Goal: Task Accomplishment & Management: Manage account settings

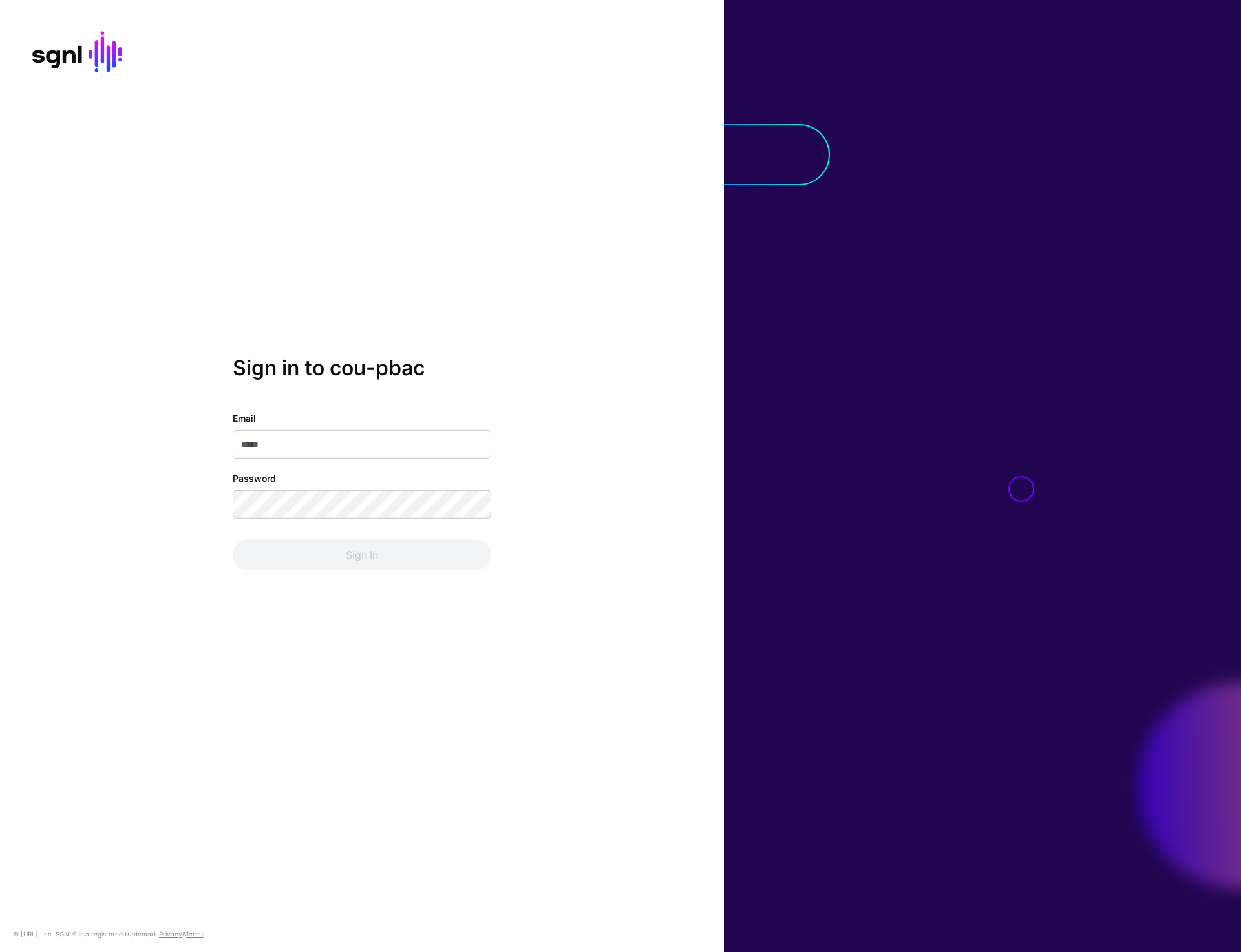
type input "**********"
click at [367, 567] on button "Sign In" at bounding box center [363, 554] width 259 height 31
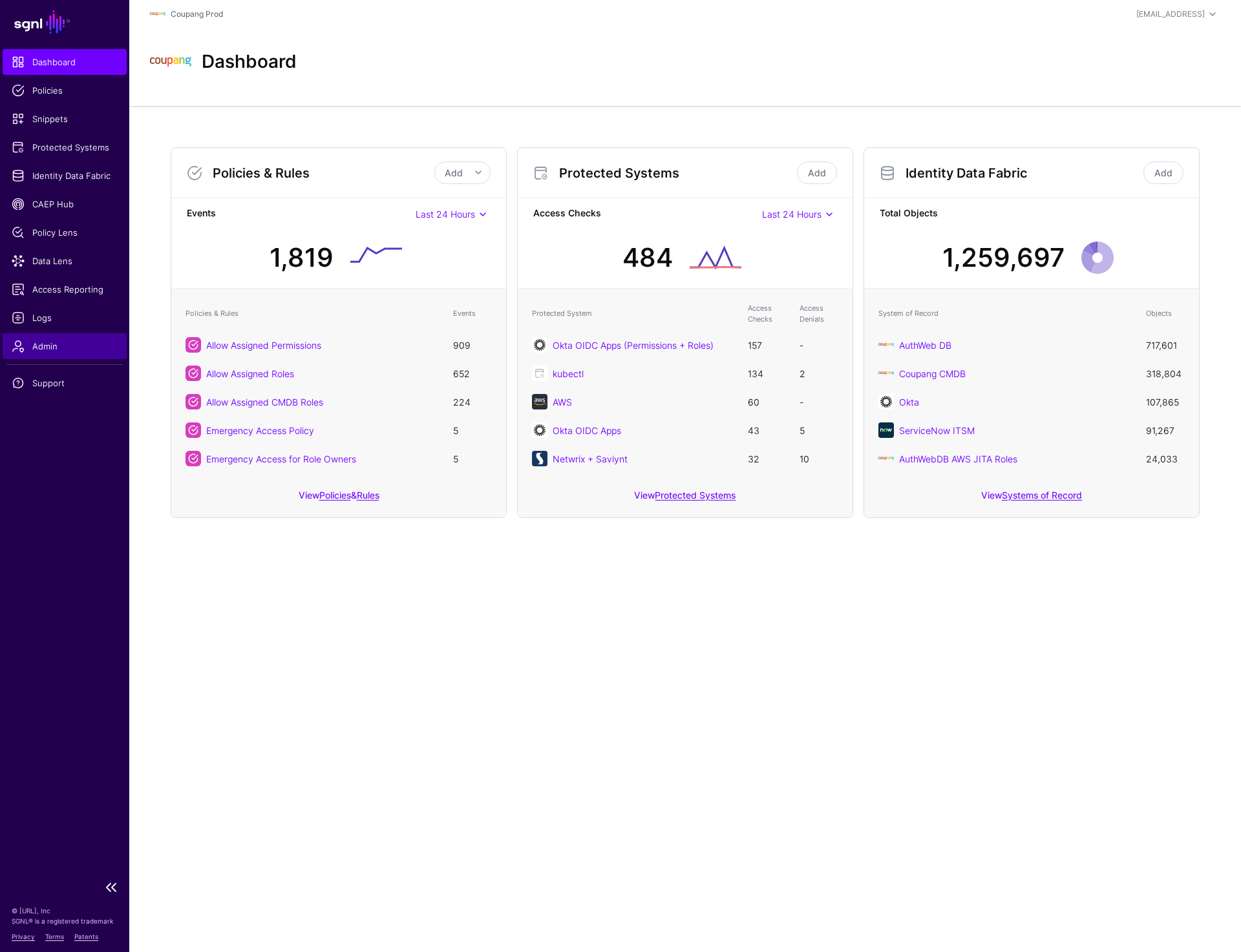
click at [48, 353] on link "Admin" at bounding box center [65, 347] width 124 height 26
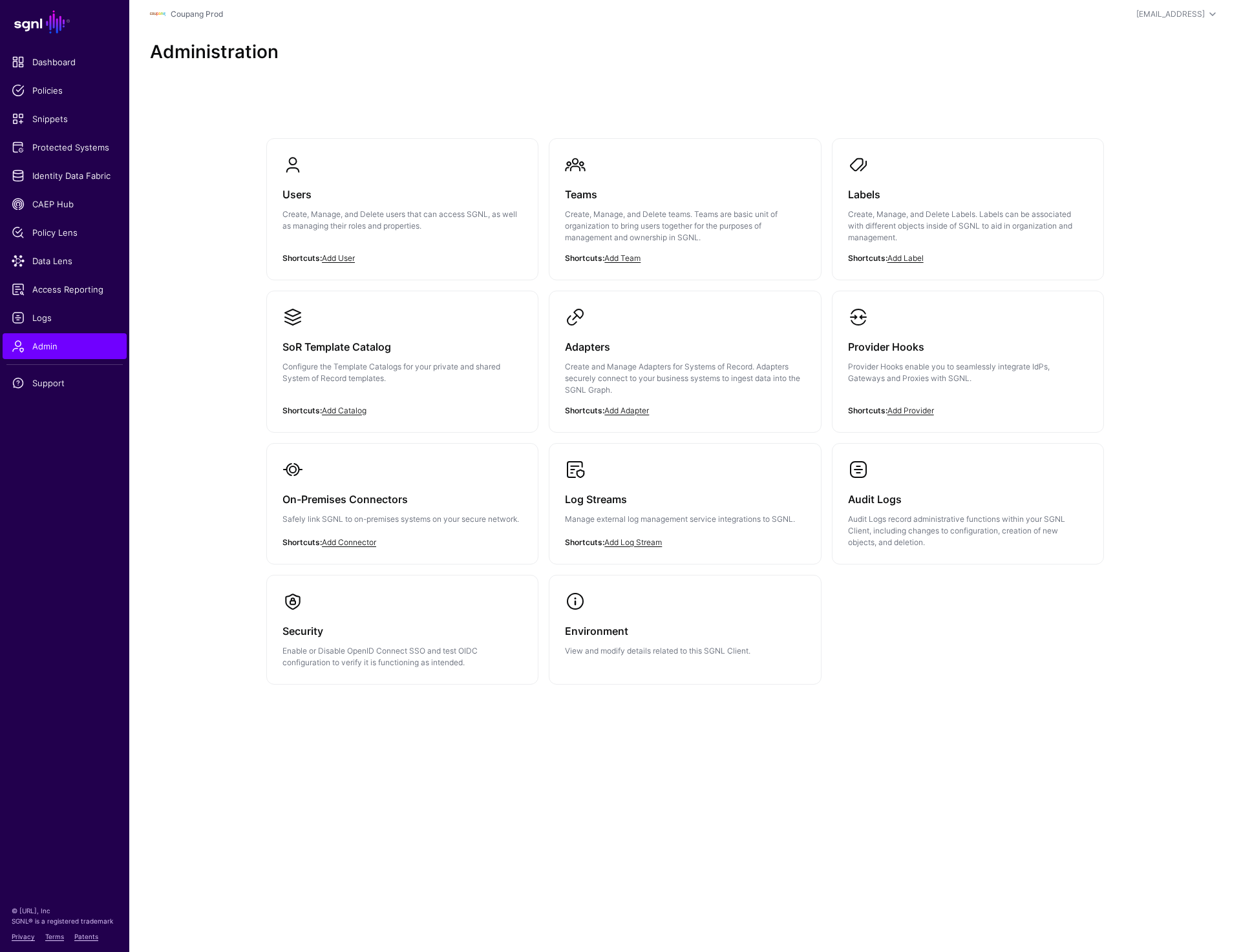
click at [666, 846] on main "SGNL Dashboard Policies Snippets Protected Systems Identity Data Fabric CAEP Hu…" at bounding box center [620, 476] width 1241 height 952
click at [45, 262] on span "Data Lens" at bounding box center [64, 261] width 106 height 13
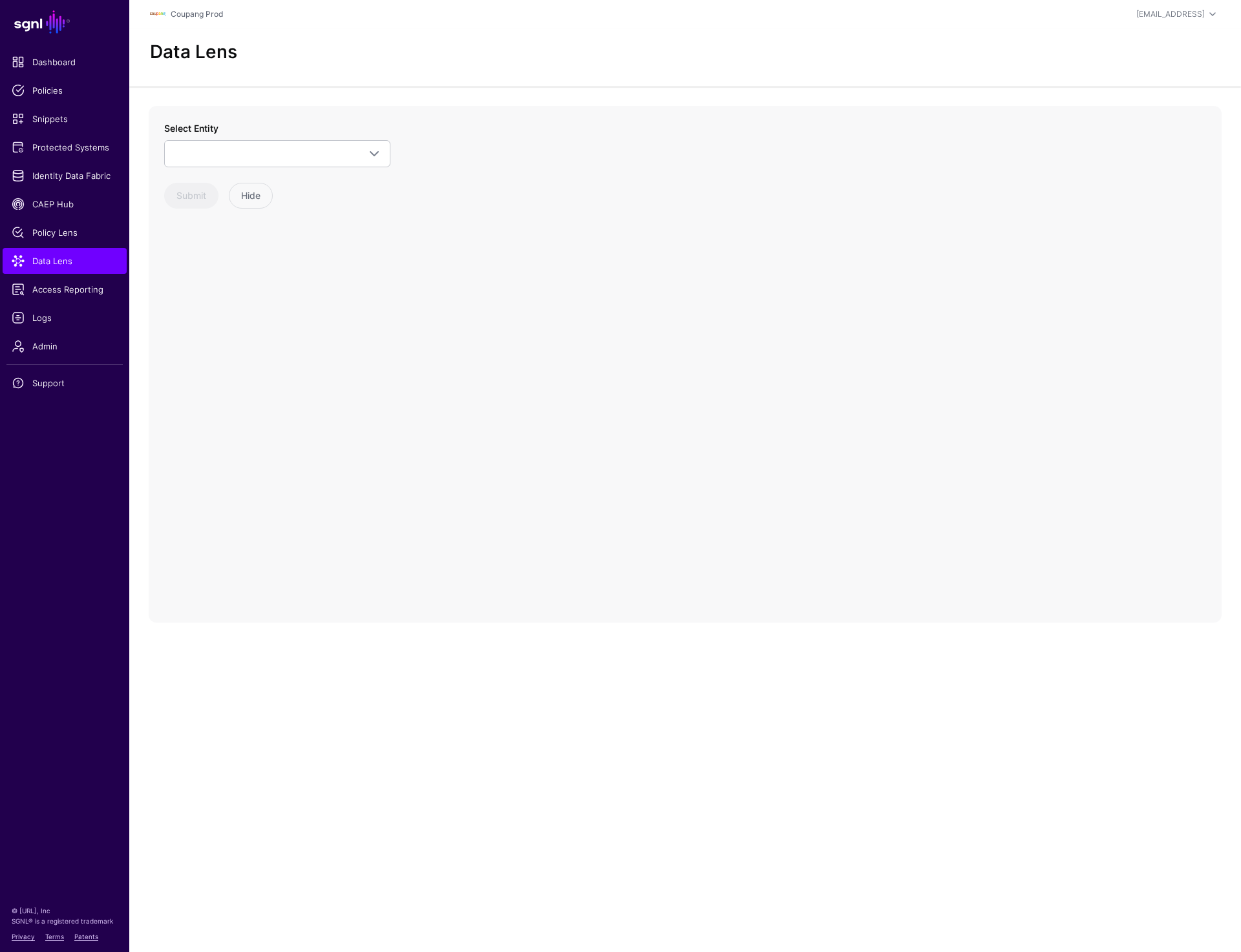
click at [320, 169] on div "Select Entity ServiceNow ITSM ChangeRequest ChangeTask CMDB Business App Config…" at bounding box center [277, 165] width 226 height 87
click at [320, 147] on span at bounding box center [278, 154] width 209 height 16
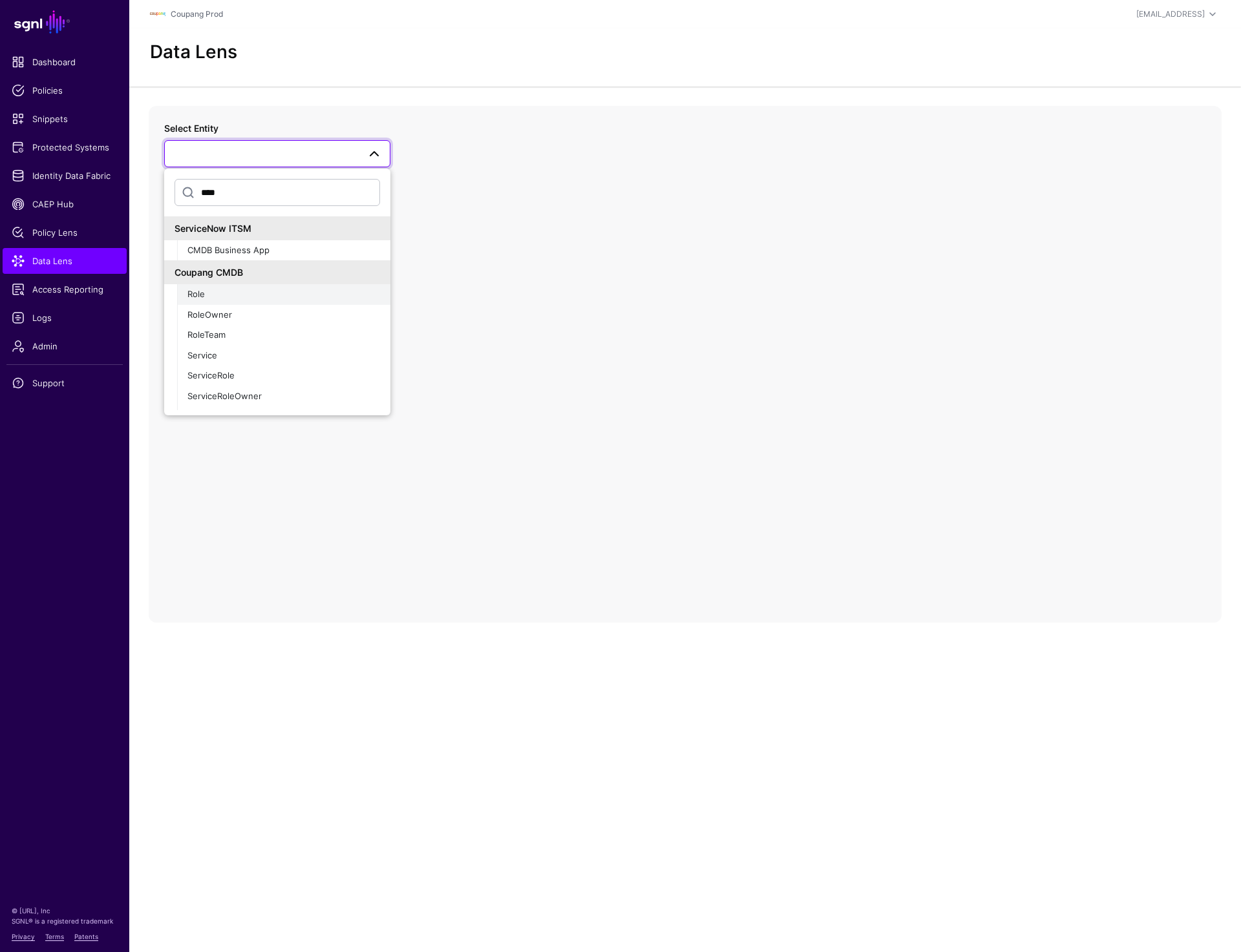
type input "****"
click at [229, 295] on div "Role" at bounding box center [284, 294] width 193 height 13
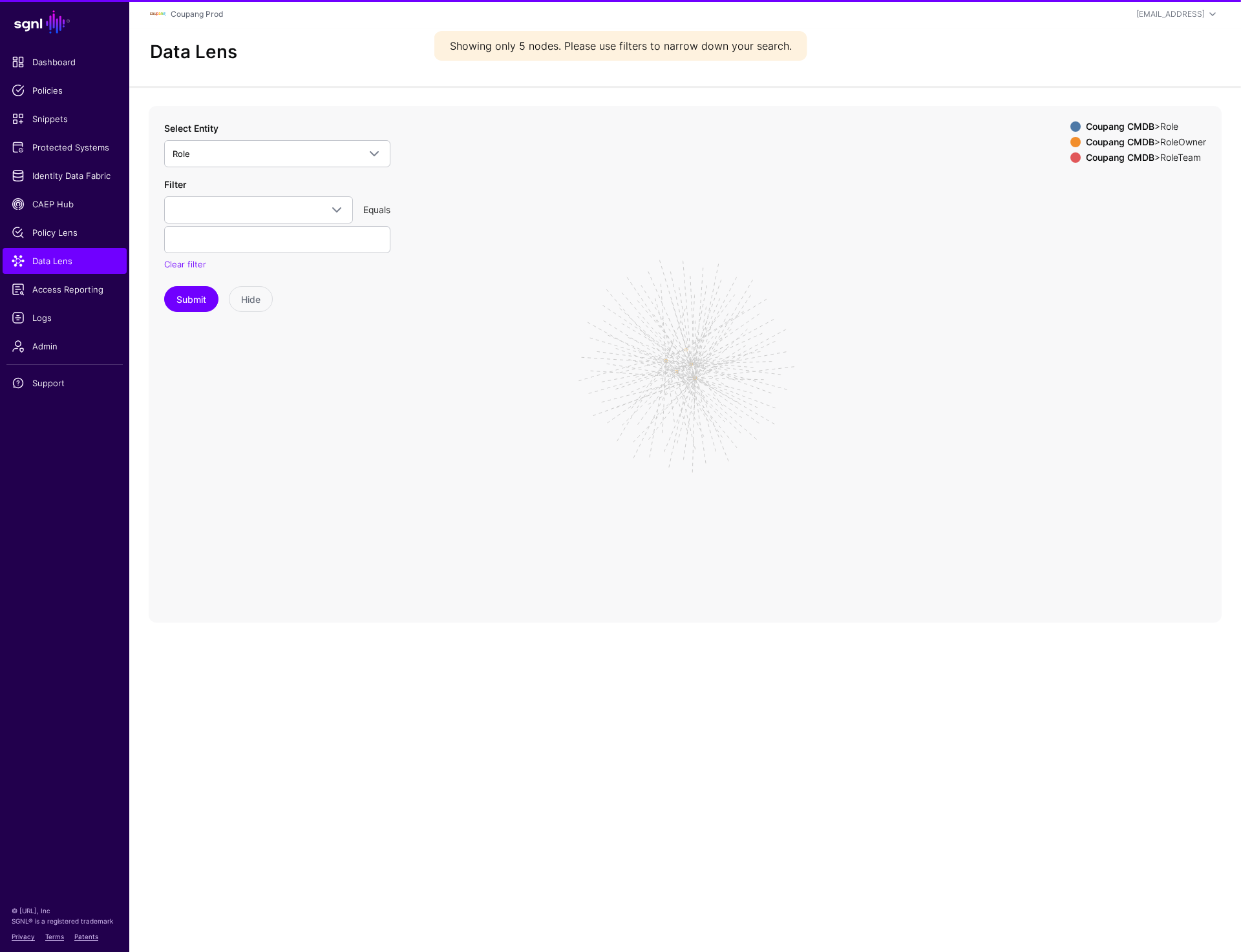
click at [231, 223] on div "Filter createdAt createdDate description hasDeploySpec id modifiedAt modifiedDa…" at bounding box center [277, 224] width 226 height 94
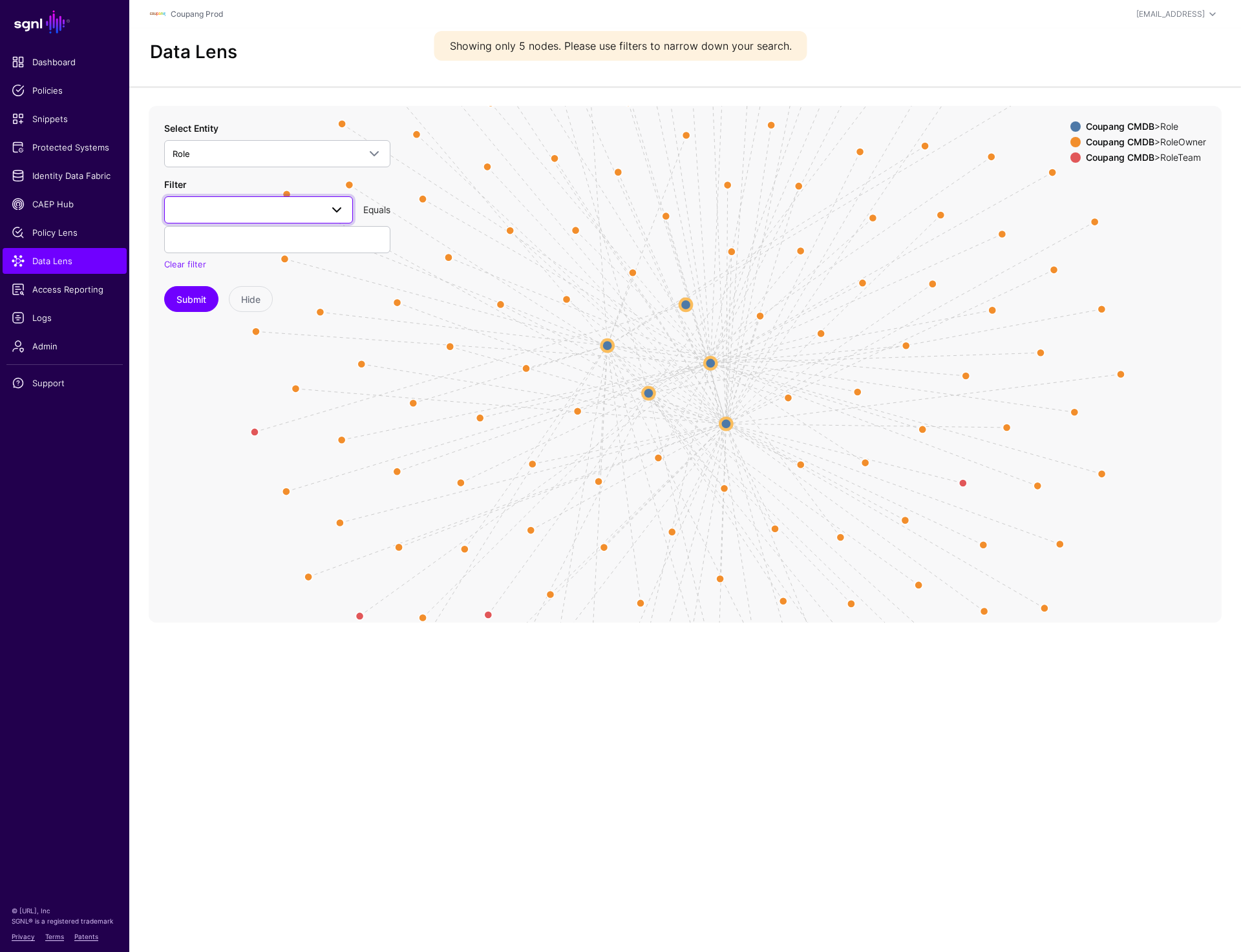
click at [231, 217] on span at bounding box center [259, 210] width 172 height 16
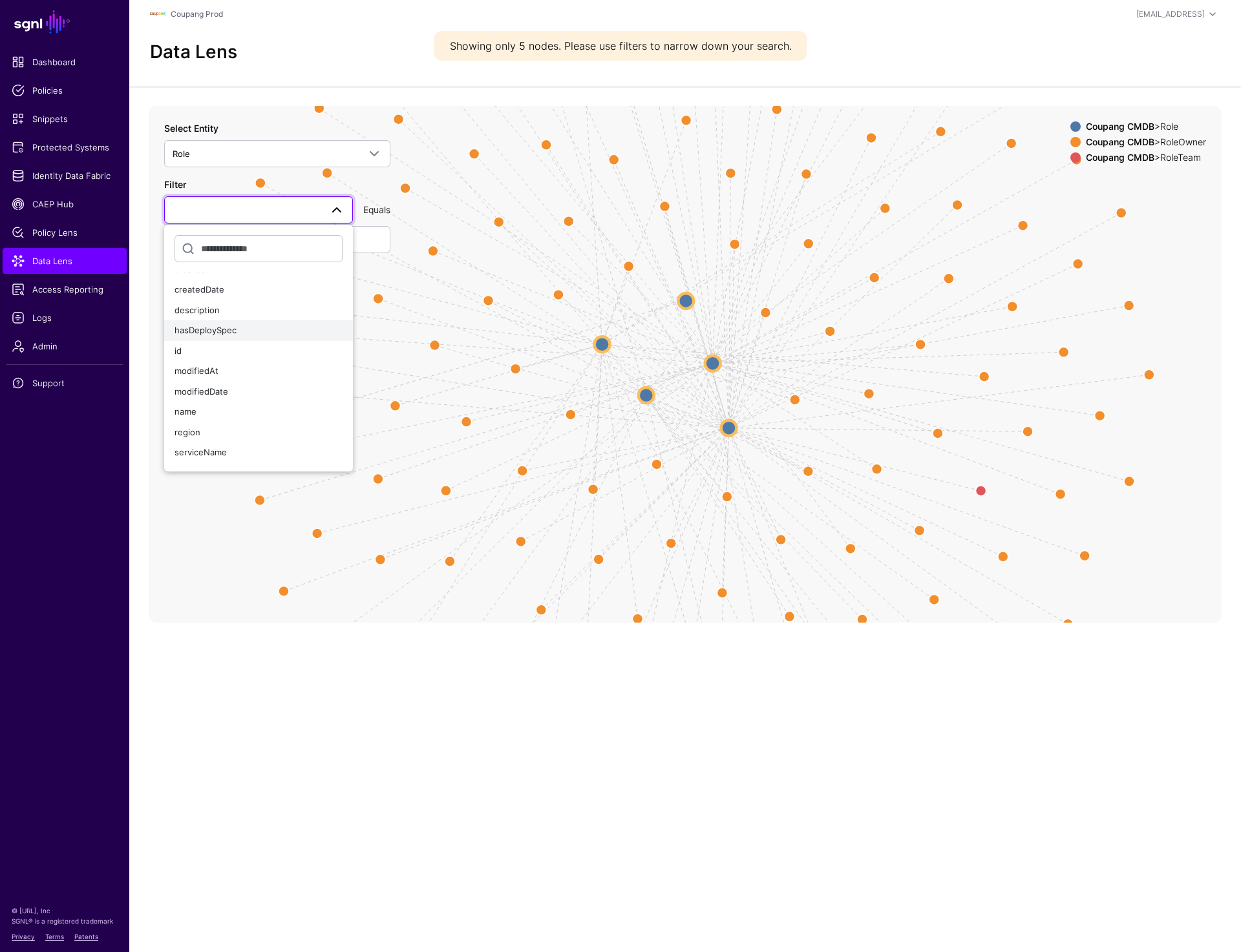
scroll to position [20, 0]
click at [195, 406] on span "name" at bounding box center [186, 405] width 22 height 10
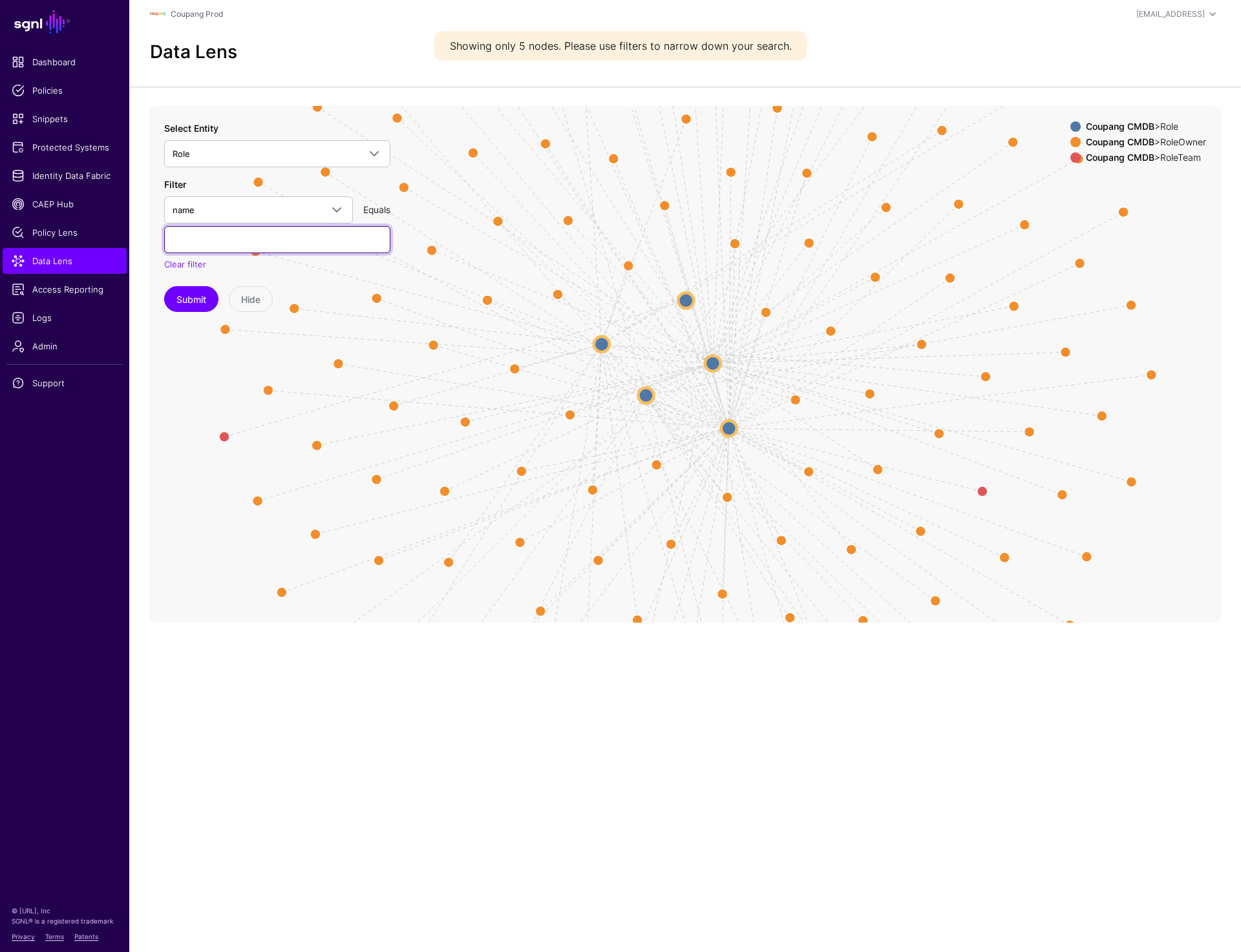
click at [205, 243] on input "text" at bounding box center [277, 239] width 226 height 27
paste input "**********"
type input "**********"
paste input "**********"
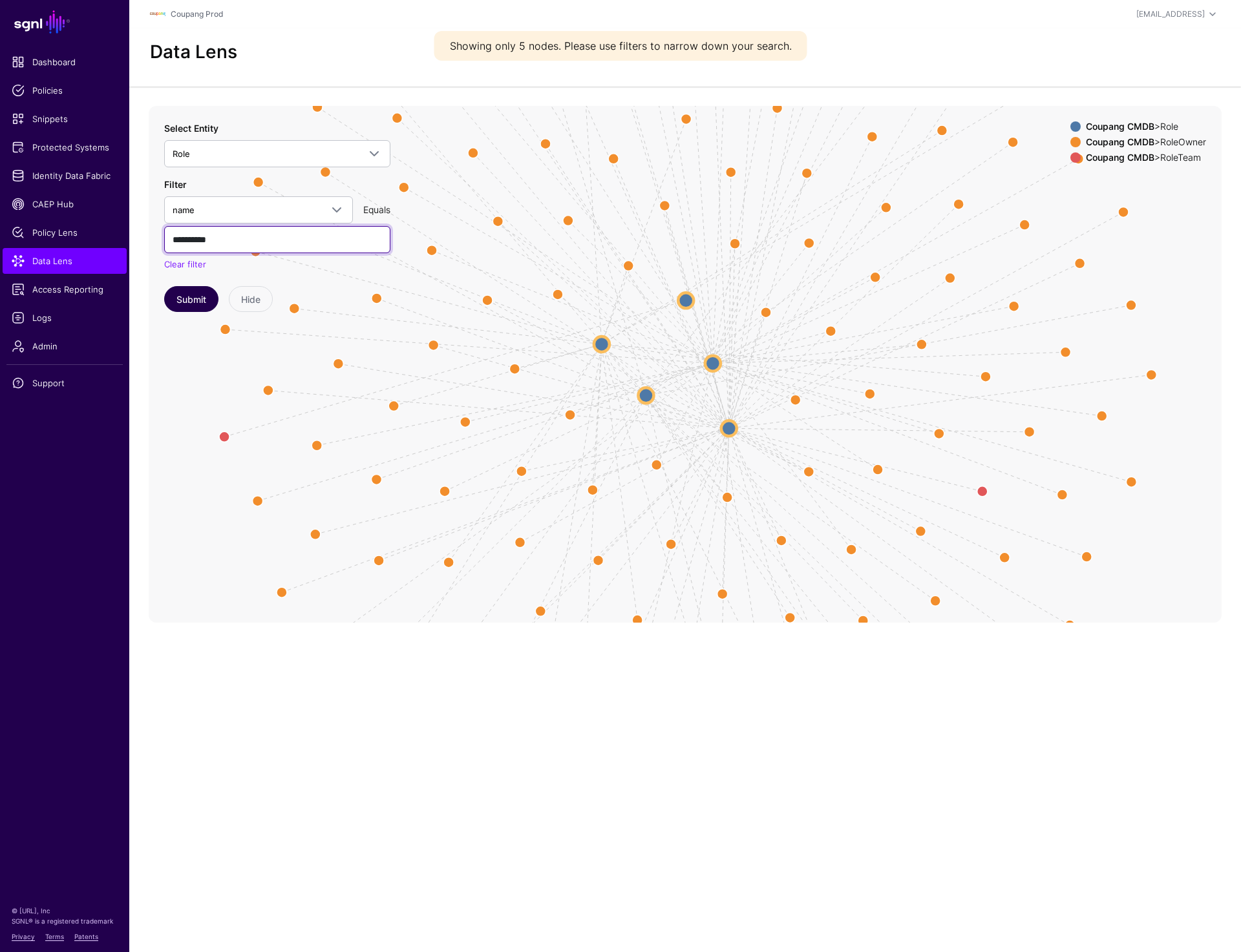
type input "**********"
click at [206, 292] on button "Submit" at bounding box center [191, 299] width 54 height 26
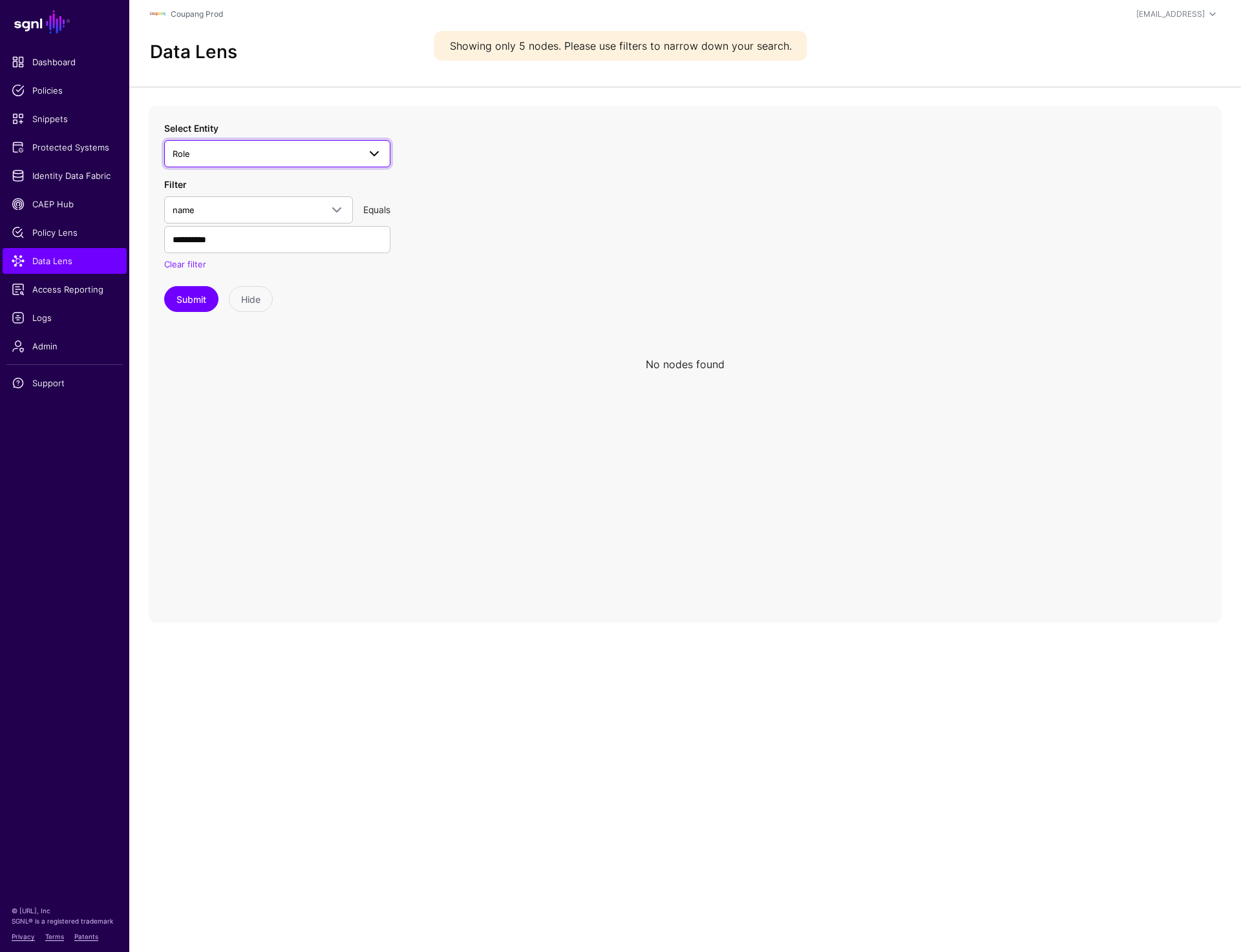
click at [235, 157] on span "Role" at bounding box center [266, 154] width 186 height 14
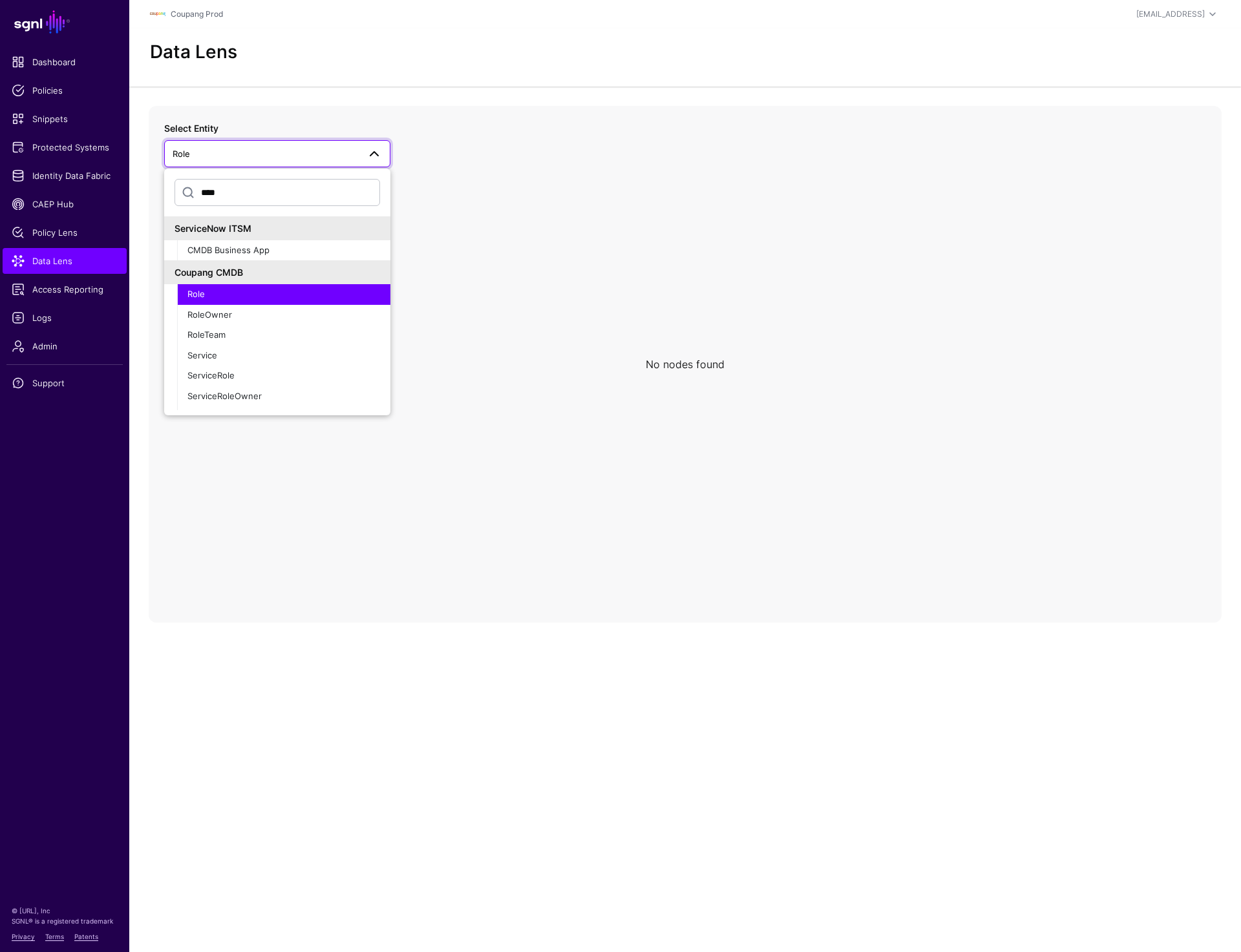
click at [516, 262] on icon at bounding box center [685, 363] width 1073 height 516
click at [224, 367] on button "ServiceRole" at bounding box center [284, 375] width 213 height 21
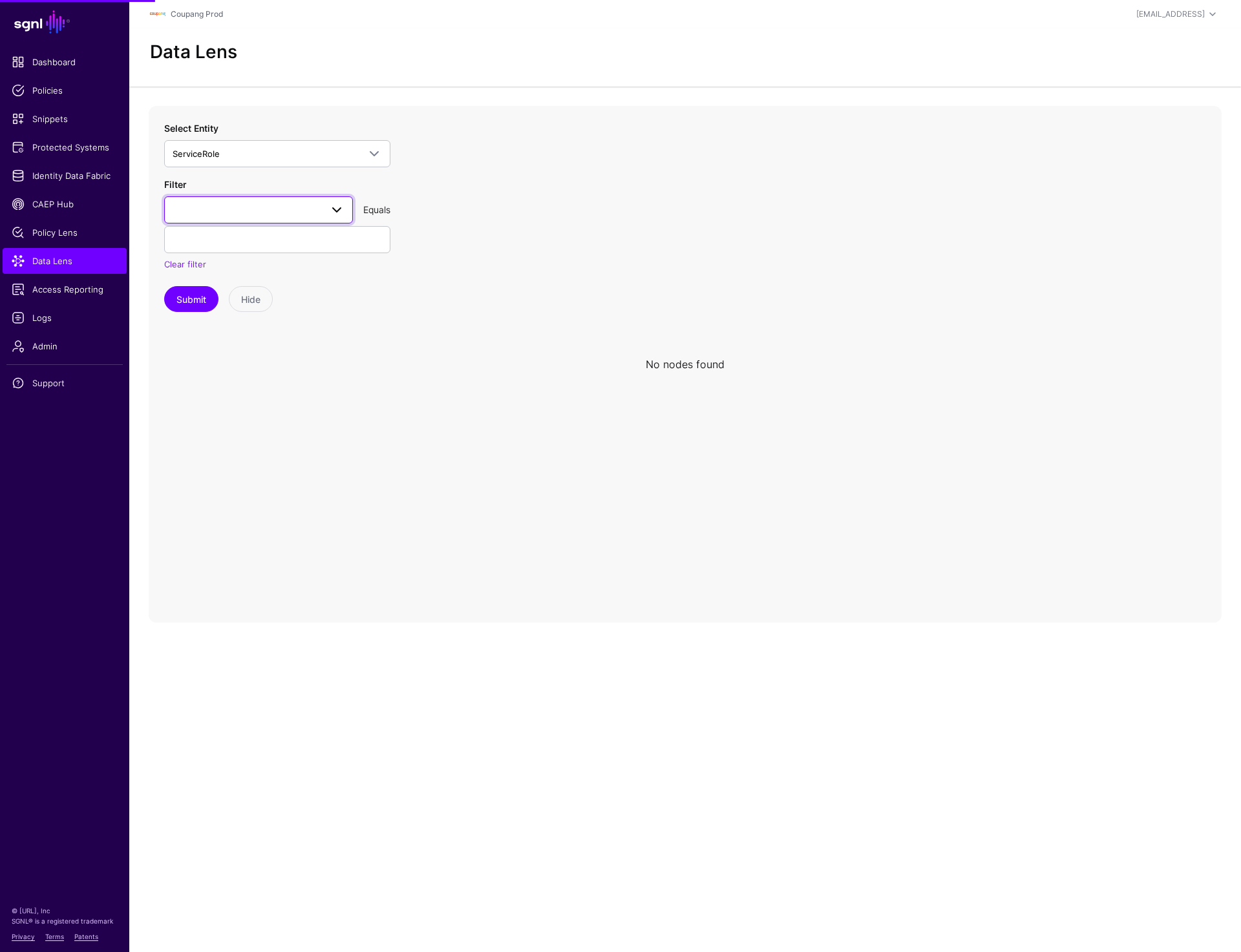
click at [221, 199] on link at bounding box center [258, 209] width 189 height 27
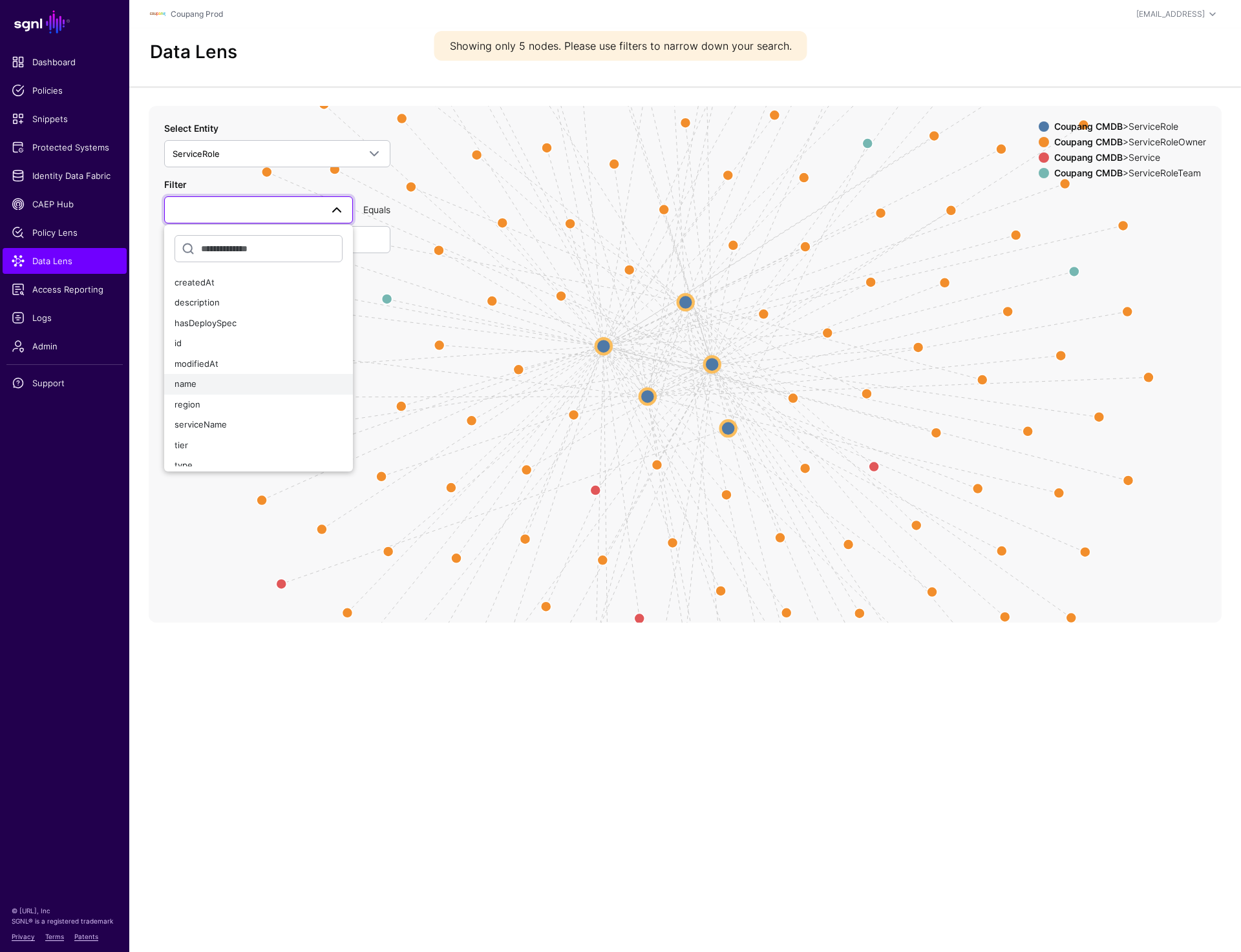
click at [202, 386] on div "name" at bounding box center [259, 384] width 168 height 13
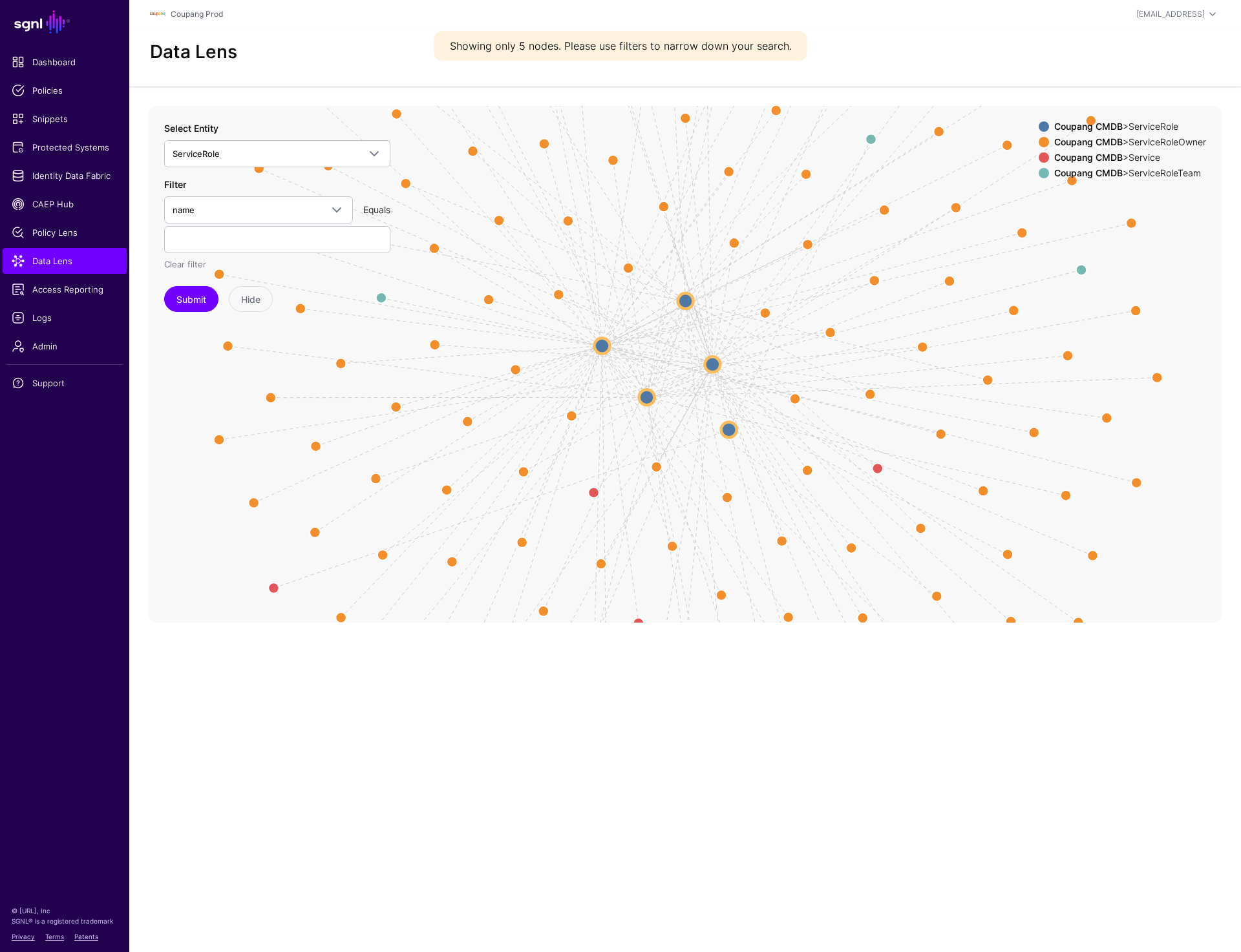
click at [193, 259] on link "Clear filter" at bounding box center [185, 264] width 42 height 10
click at [193, 240] on input "text" at bounding box center [277, 239] width 226 height 27
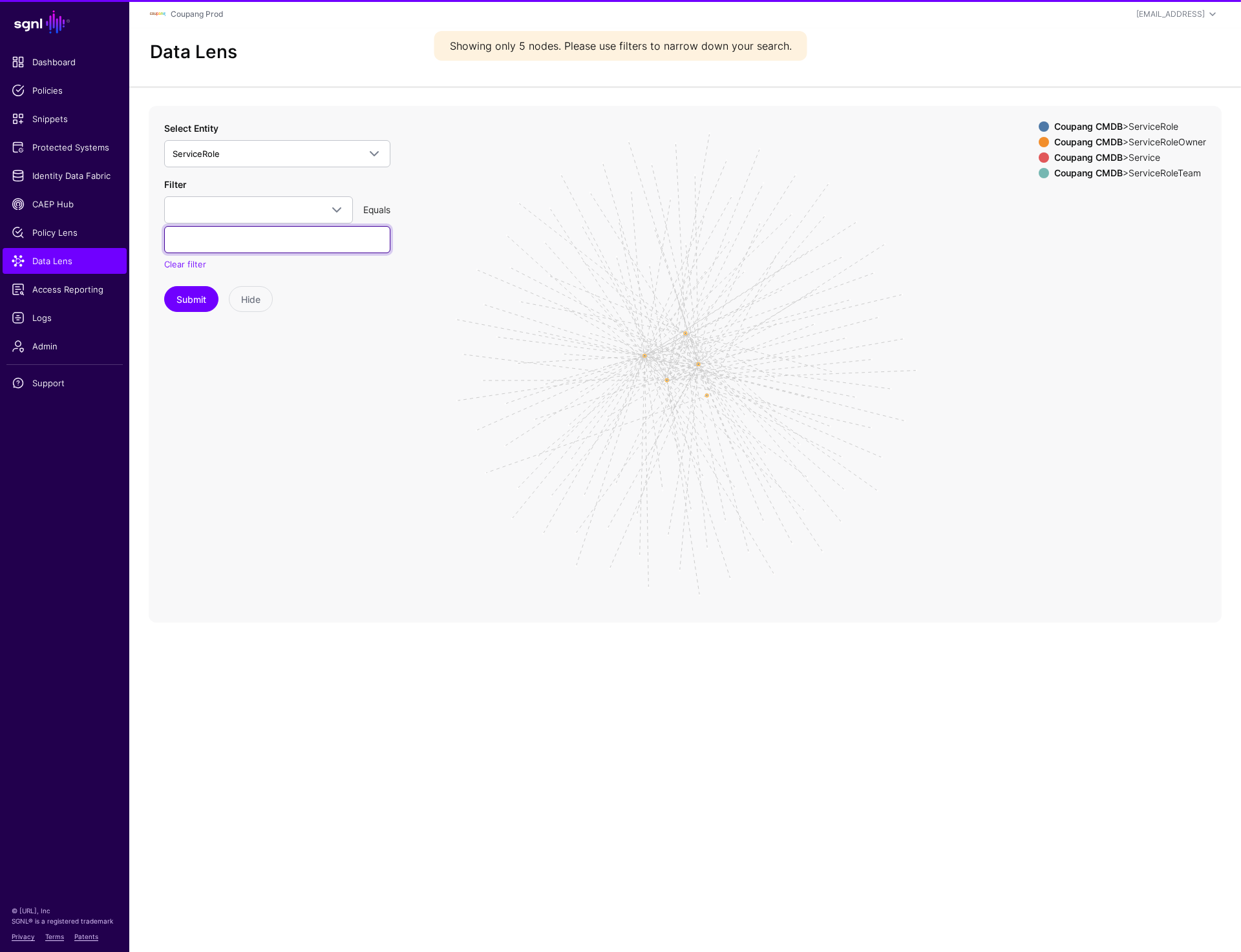
paste input "**********"
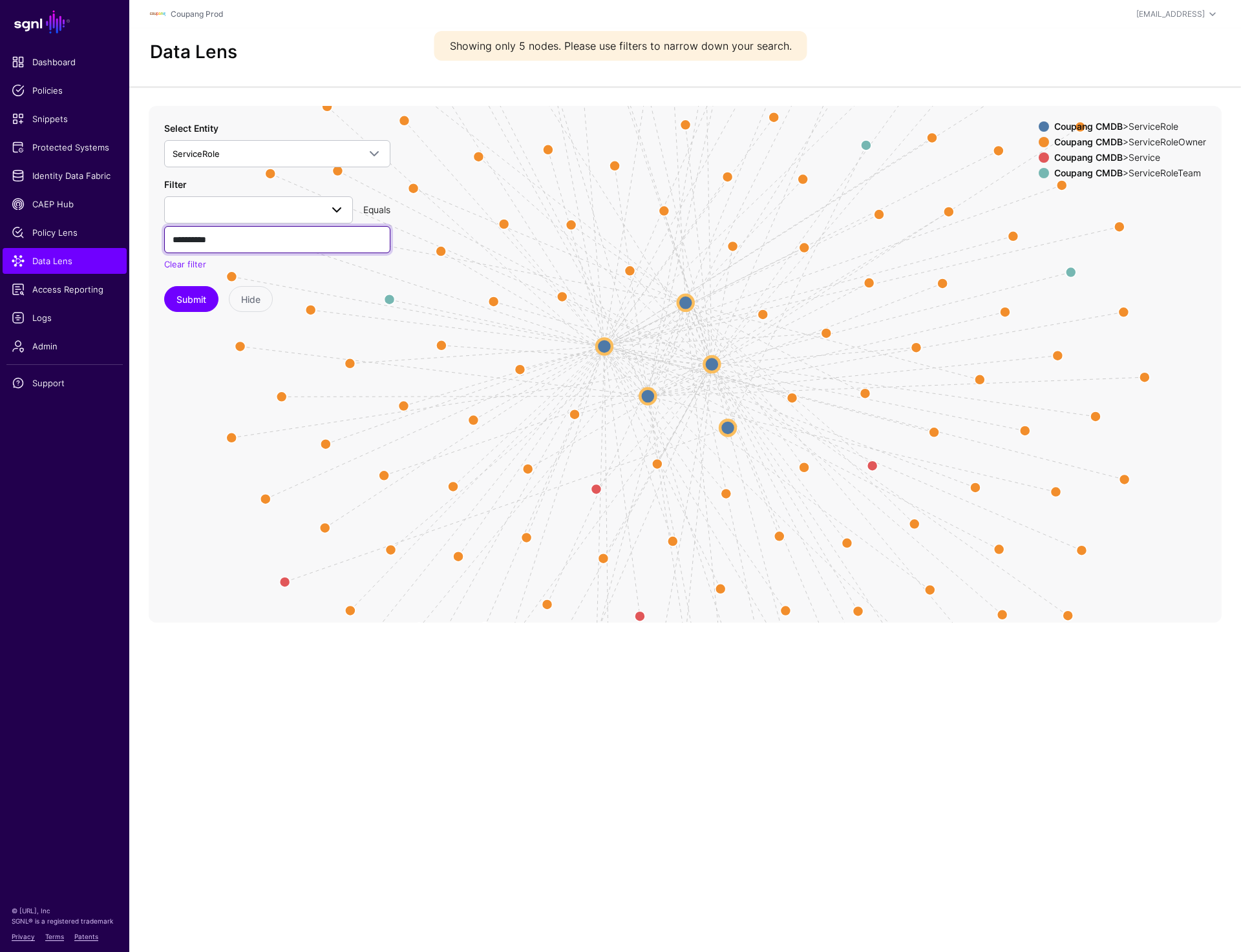
type input "**********"
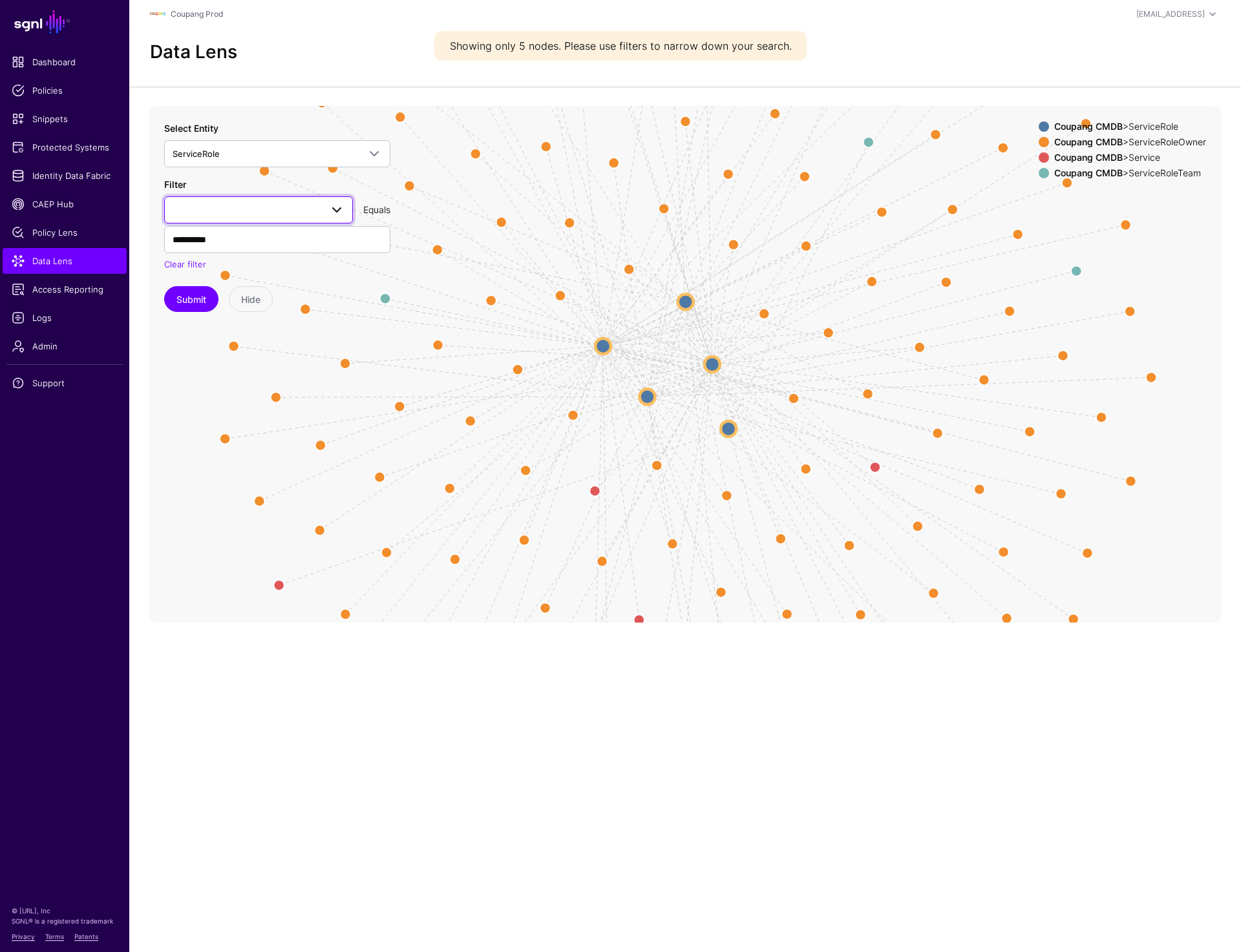
click at [212, 219] on link at bounding box center [258, 209] width 189 height 27
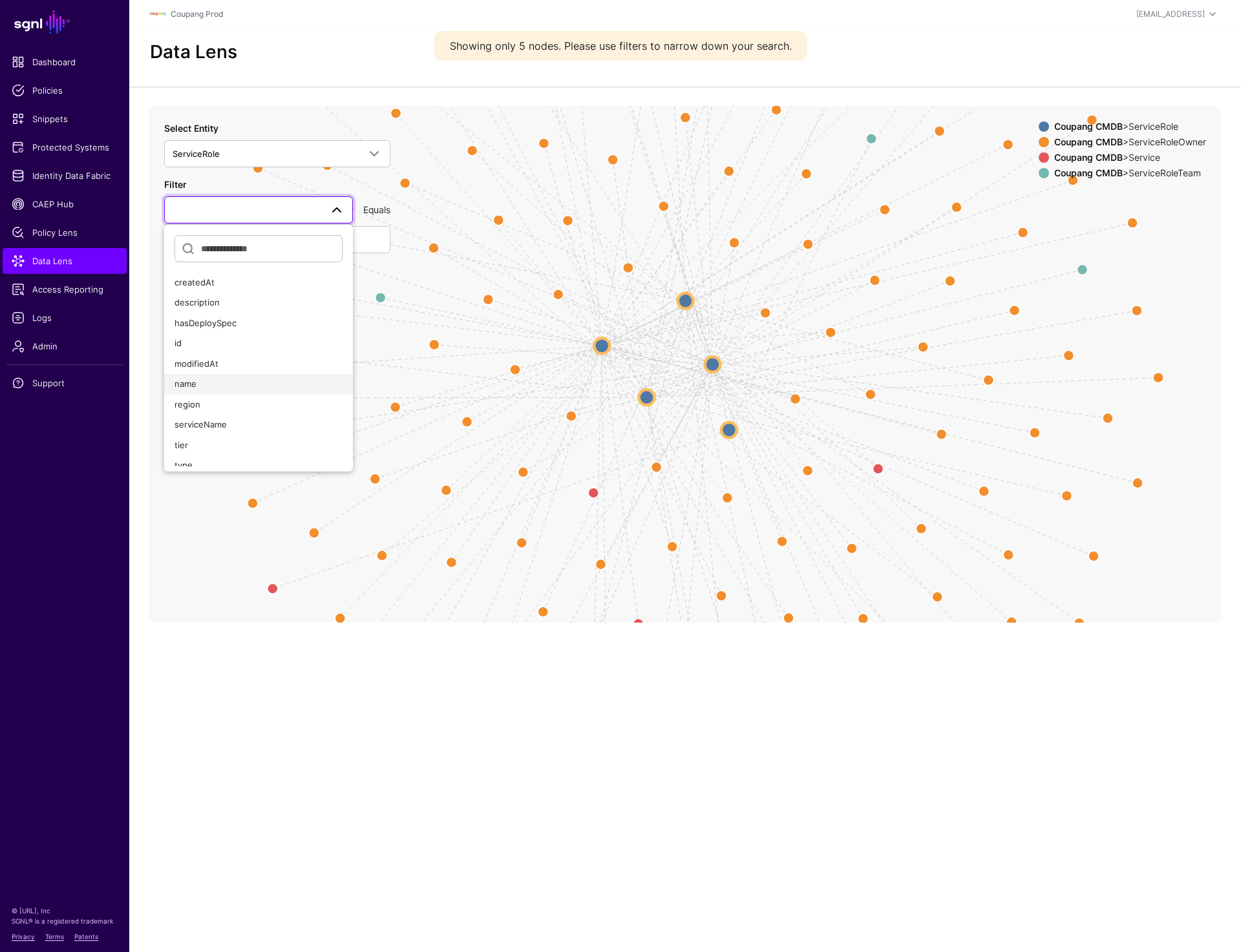
click at [204, 387] on div "name" at bounding box center [259, 384] width 168 height 13
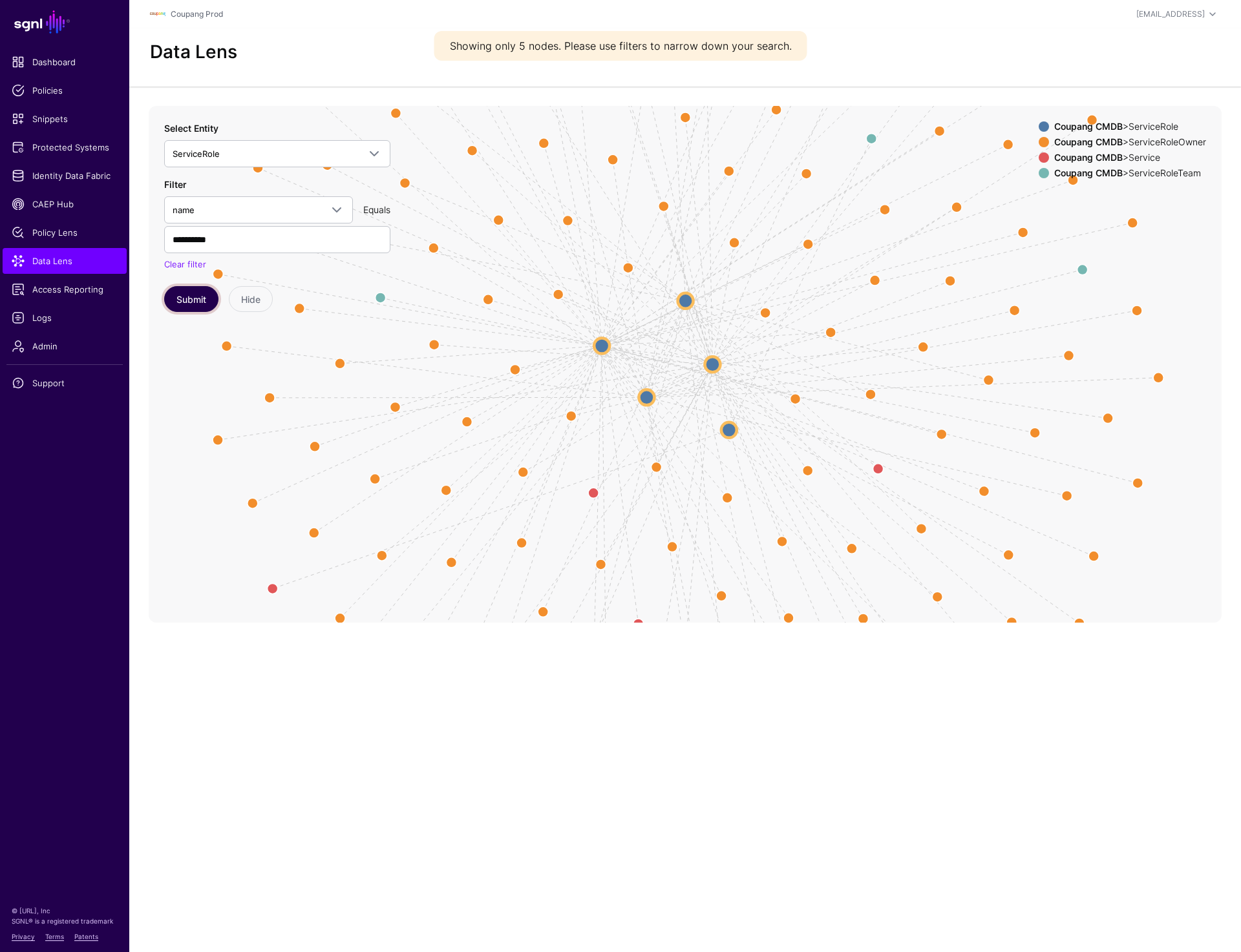
click at [188, 303] on button "Submit" at bounding box center [191, 299] width 54 height 26
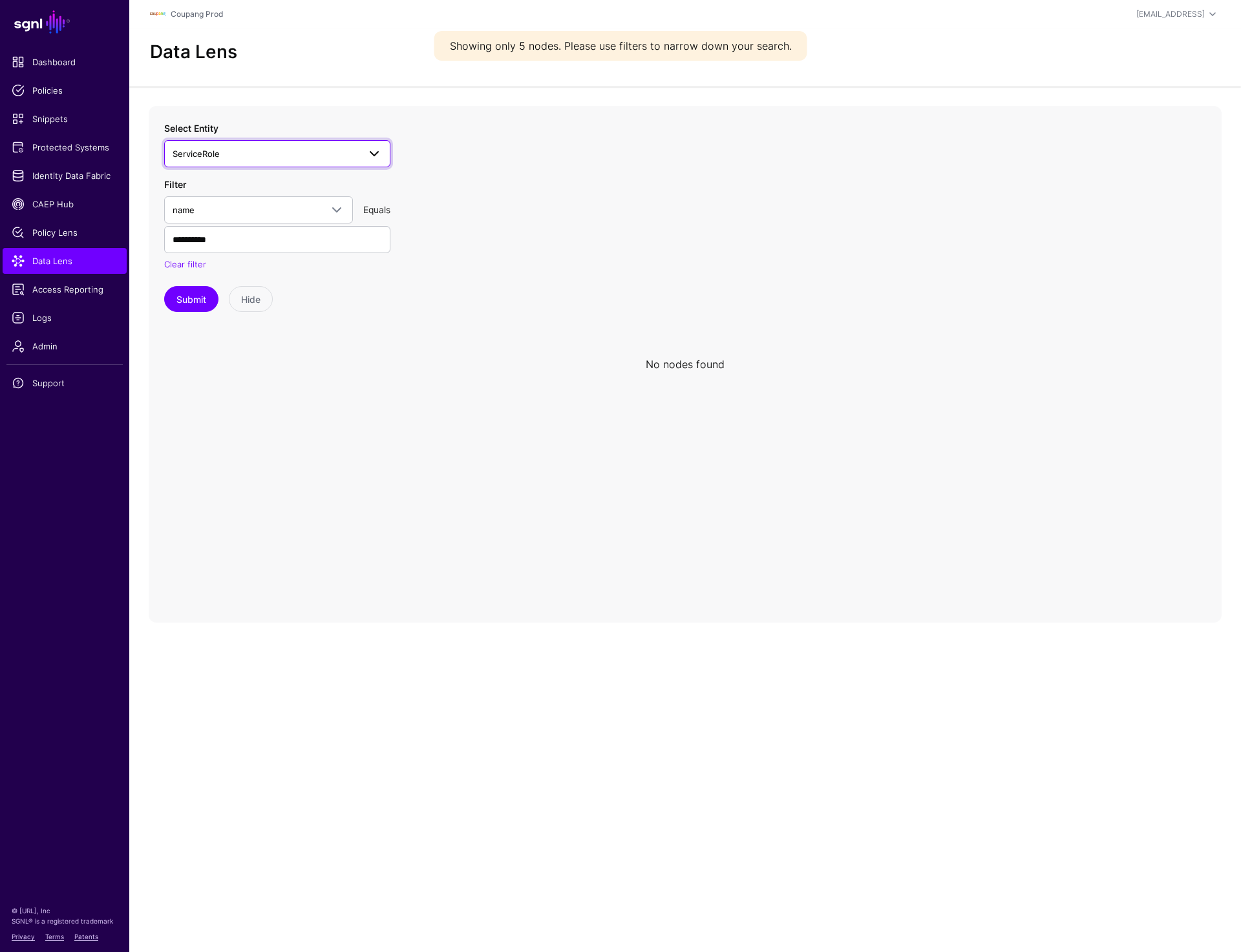
click at [233, 156] on span "ServiceRole" at bounding box center [266, 154] width 186 height 14
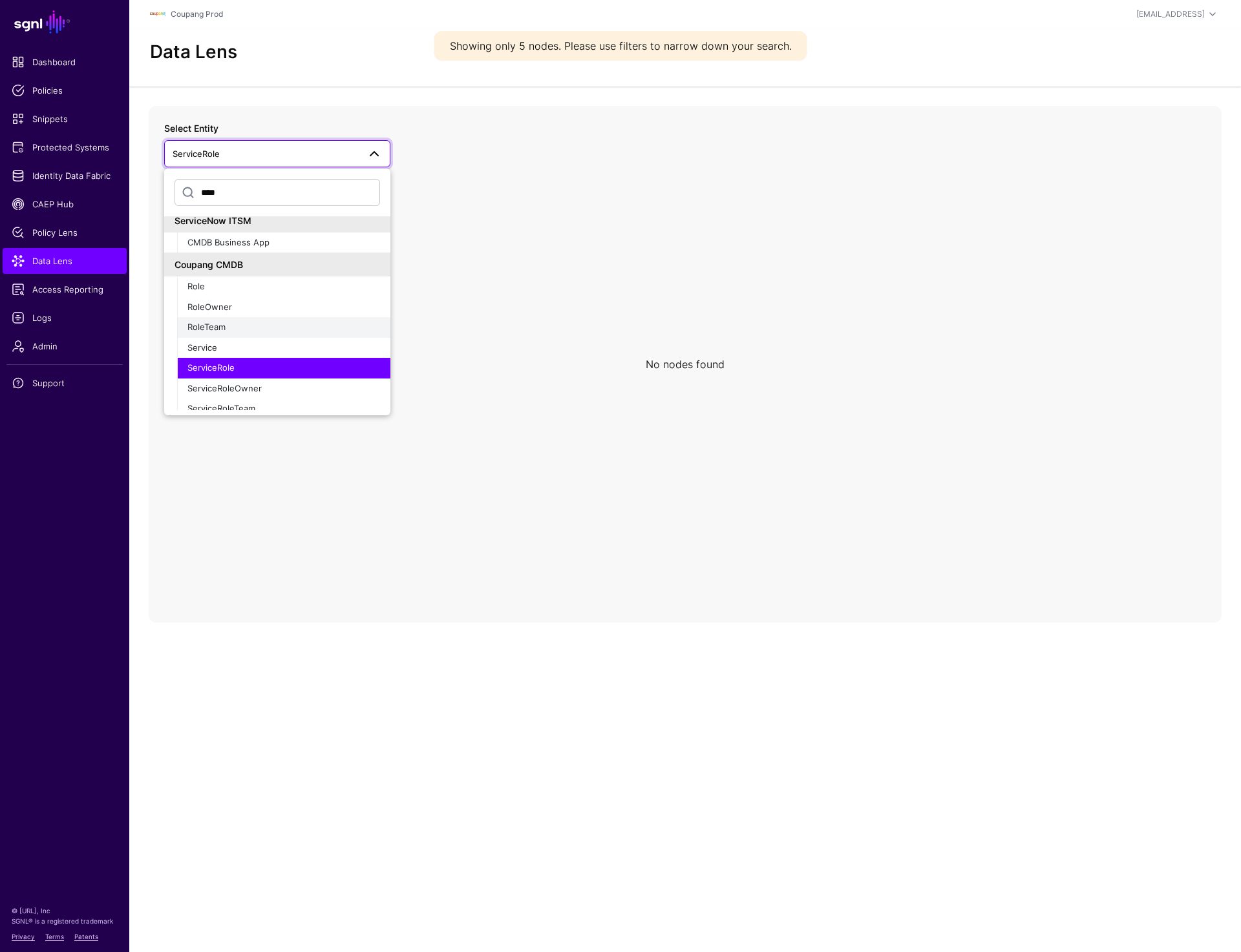
scroll to position [9, 0]
click at [223, 346] on div "Service" at bounding box center [284, 347] width 193 height 13
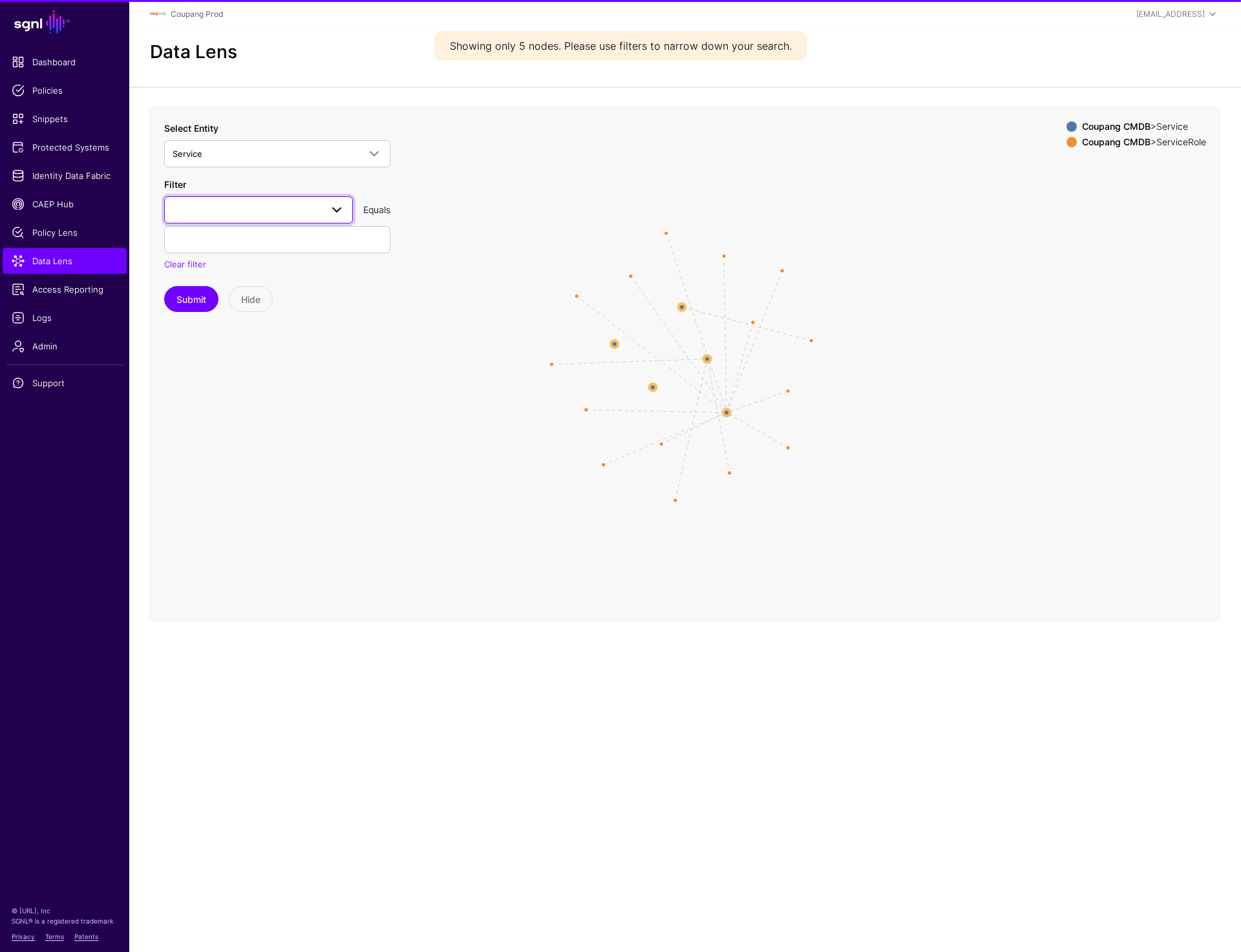
click at [237, 209] on span at bounding box center [259, 210] width 172 height 16
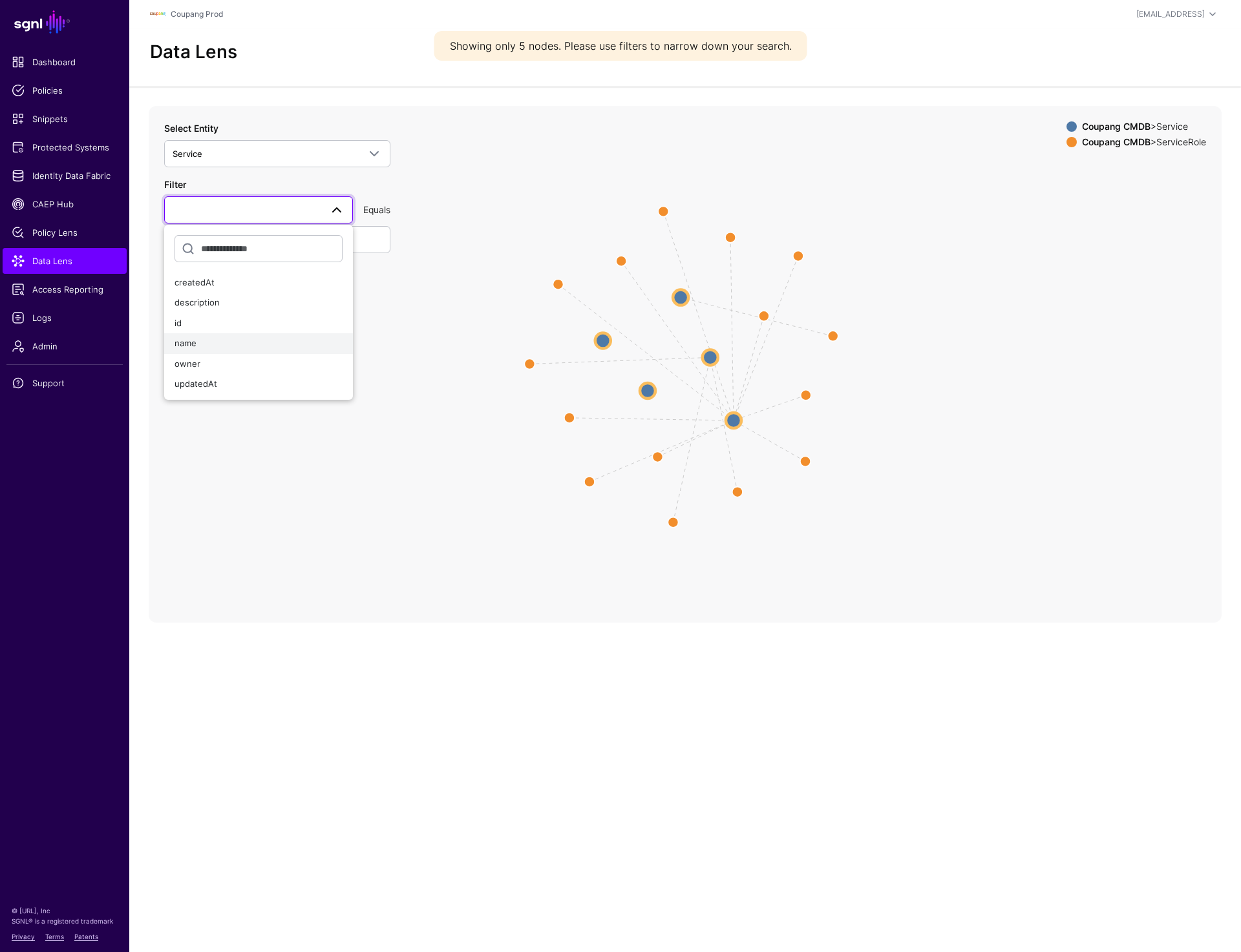
click at [207, 350] on button "name" at bounding box center [258, 344] width 189 height 21
click at [216, 238] on input "text" at bounding box center [277, 239] width 226 height 27
paste input "**********"
type input "**********"
click at [205, 289] on button "Submit" at bounding box center [191, 299] width 54 height 26
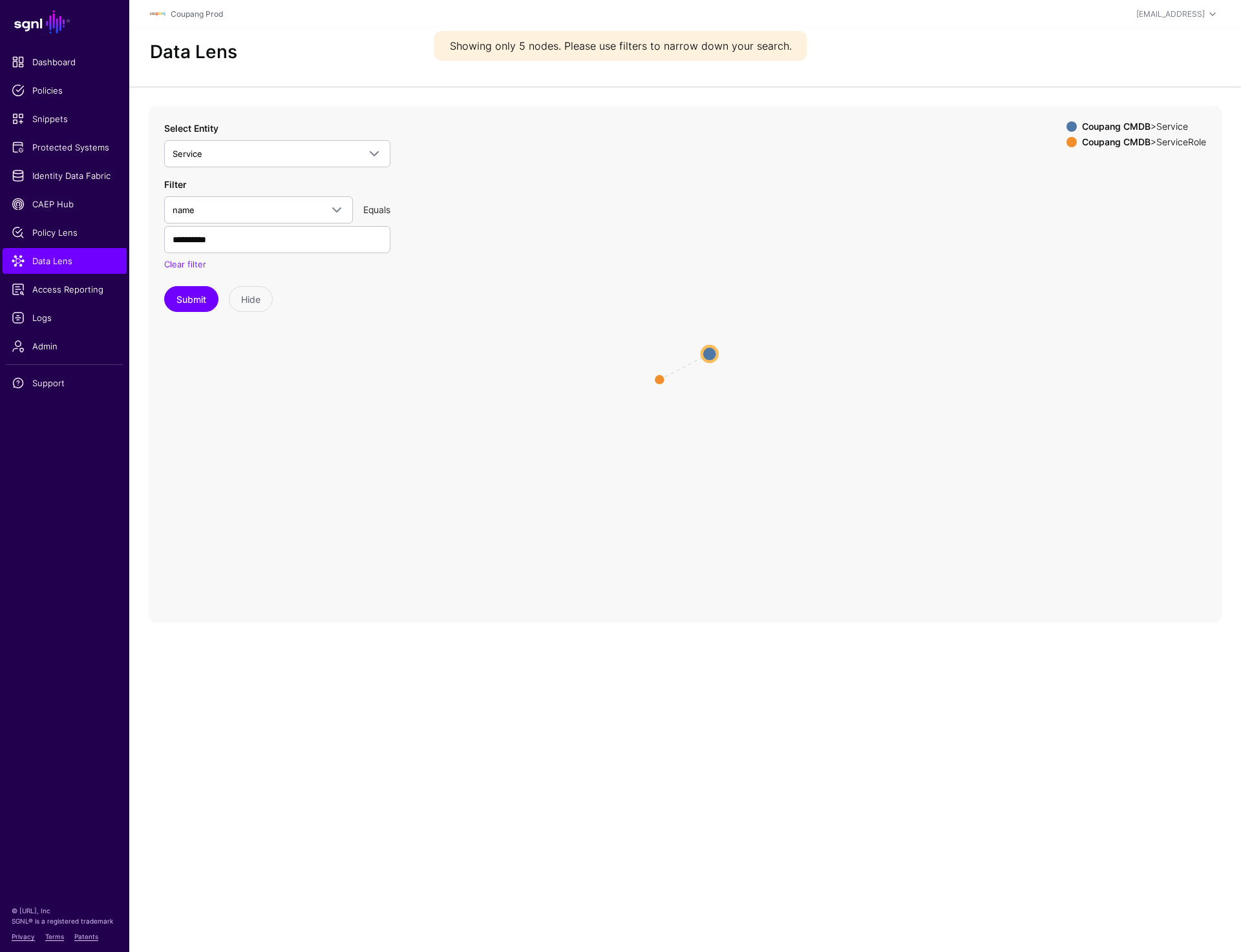
click at [705, 355] on circle at bounding box center [709, 355] width 16 height 16
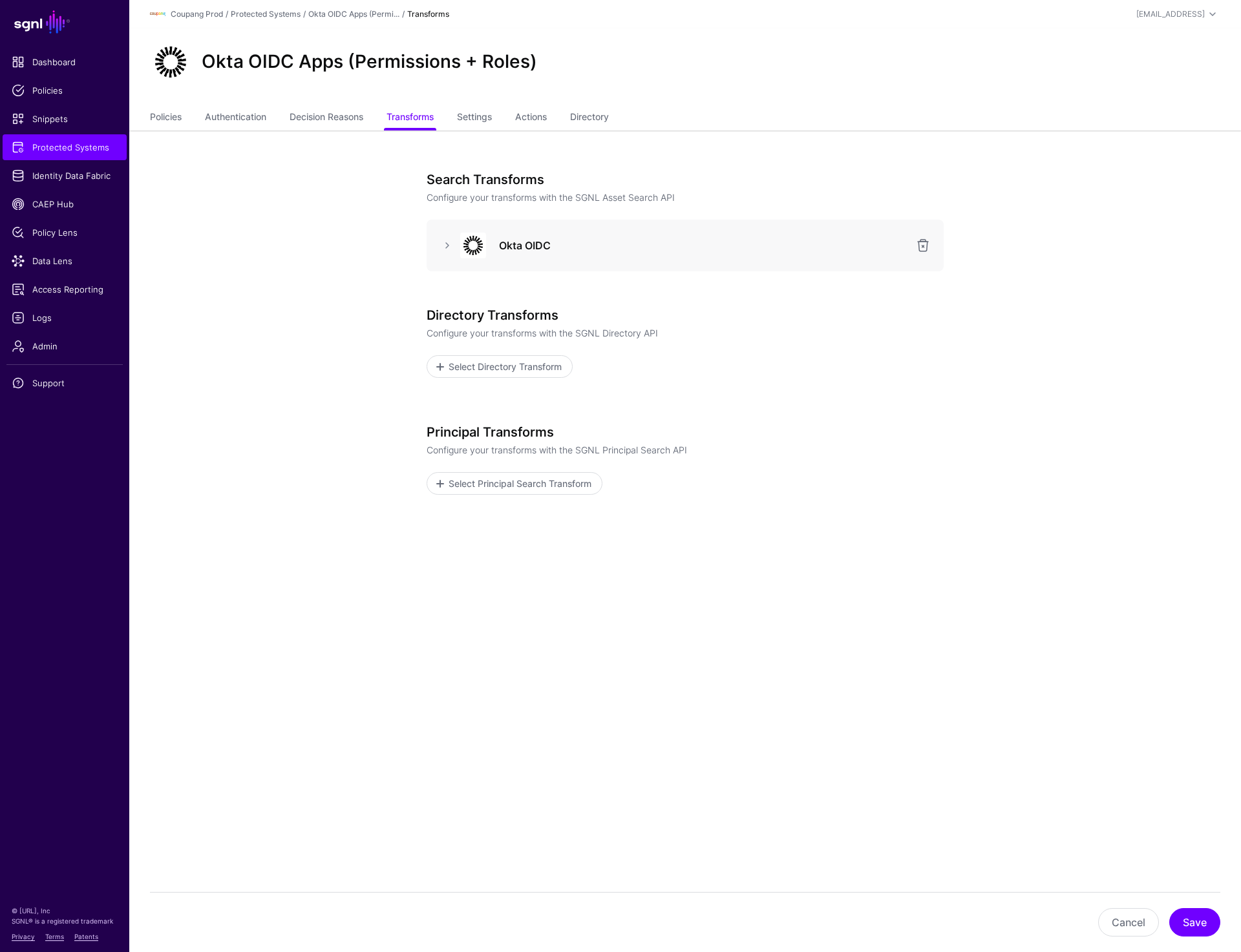
click at [976, 499] on div "Search Transforms Configure your transforms with the SGNL Asset Search API Okta…" at bounding box center [685, 408] width 600 height 556
click at [468, 113] on link "Settings" at bounding box center [474, 118] width 35 height 25
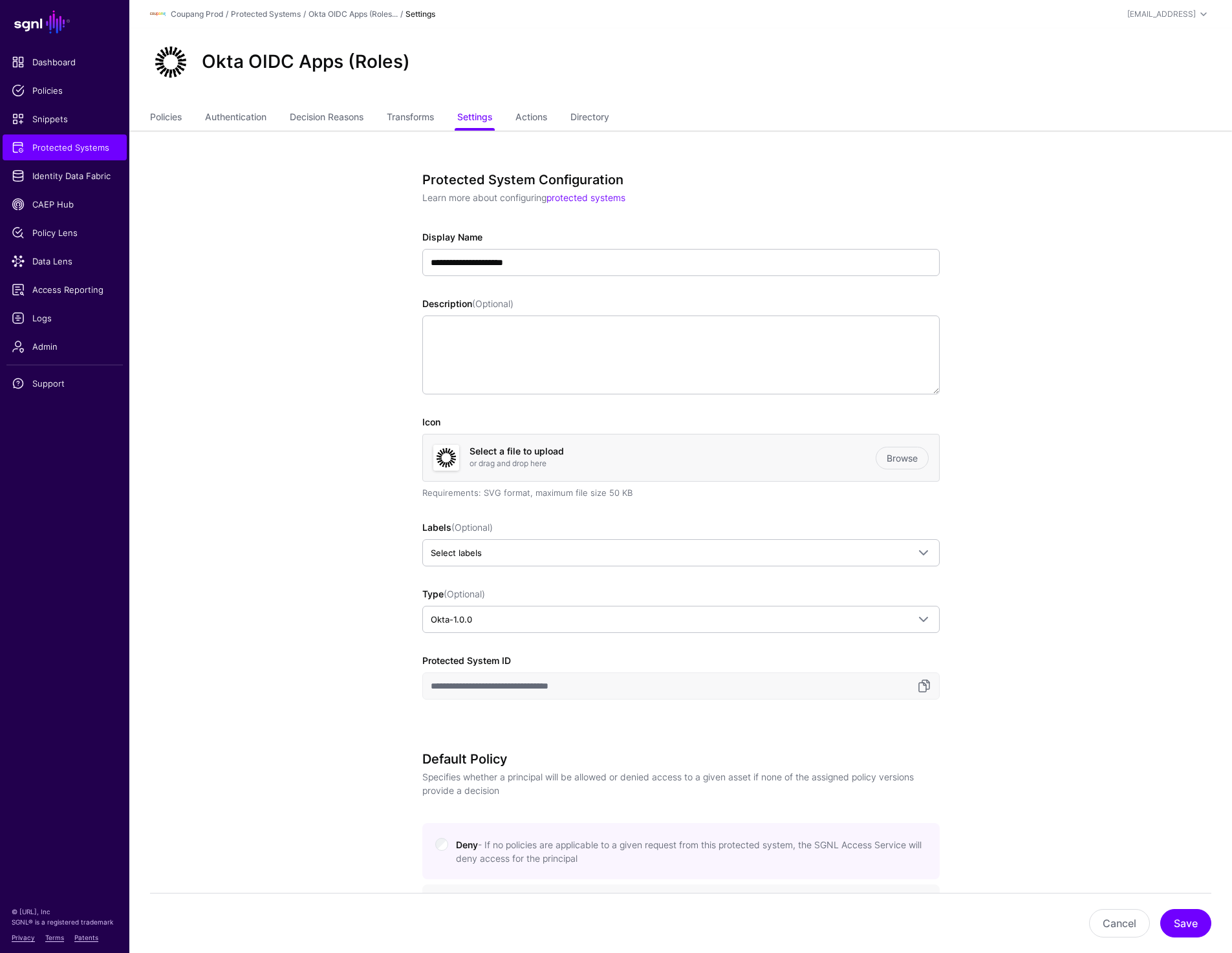
click at [792, 85] on div "Okta OIDC Apps (Roles)" at bounding box center [680, 67] width 1102 height 78
click at [864, 241] on div "**********" at bounding box center [680, 253] width 517 height 45
click at [42, 261] on span "Data Lens" at bounding box center [64, 261] width 106 height 13
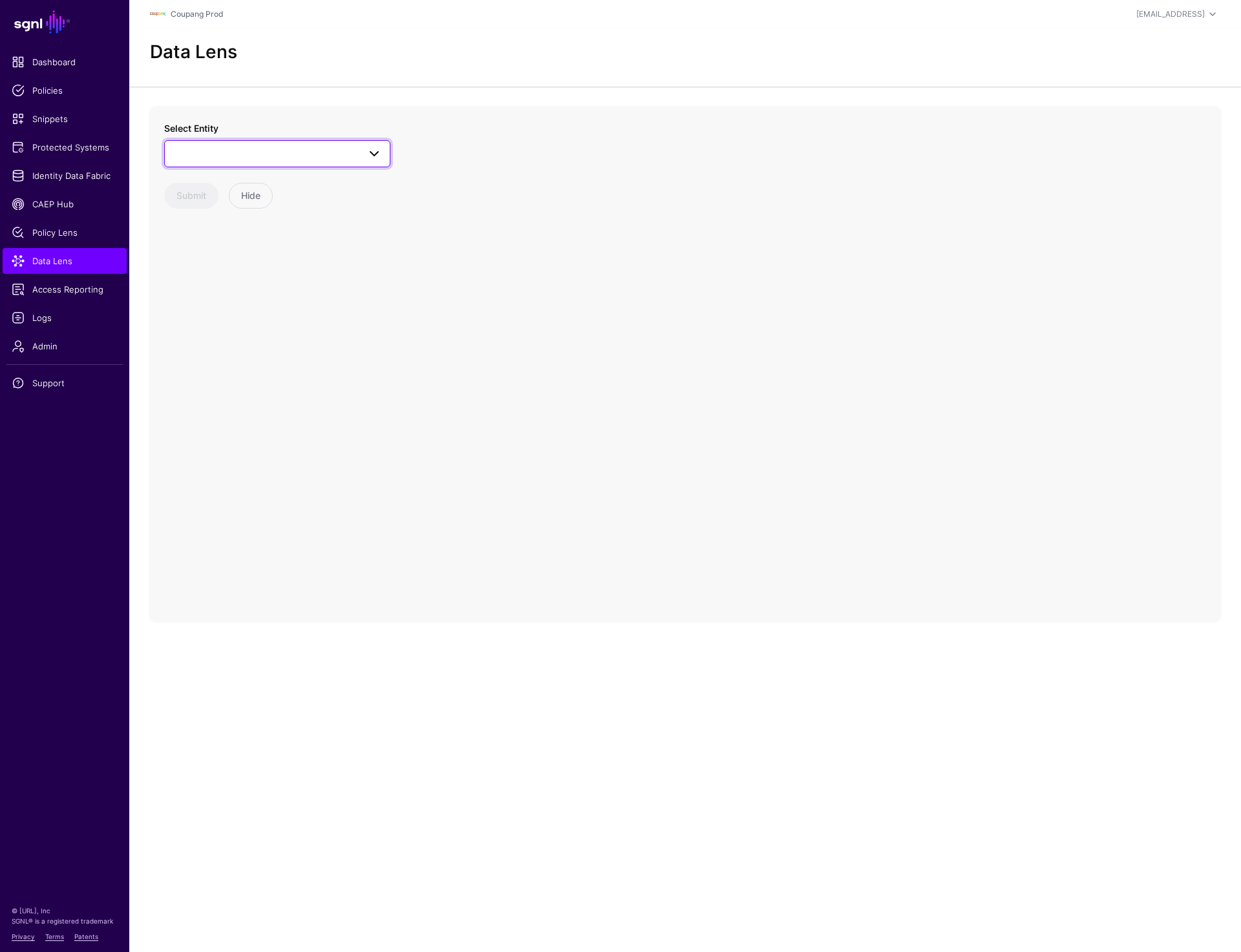
click at [233, 158] on span at bounding box center [278, 154] width 209 height 16
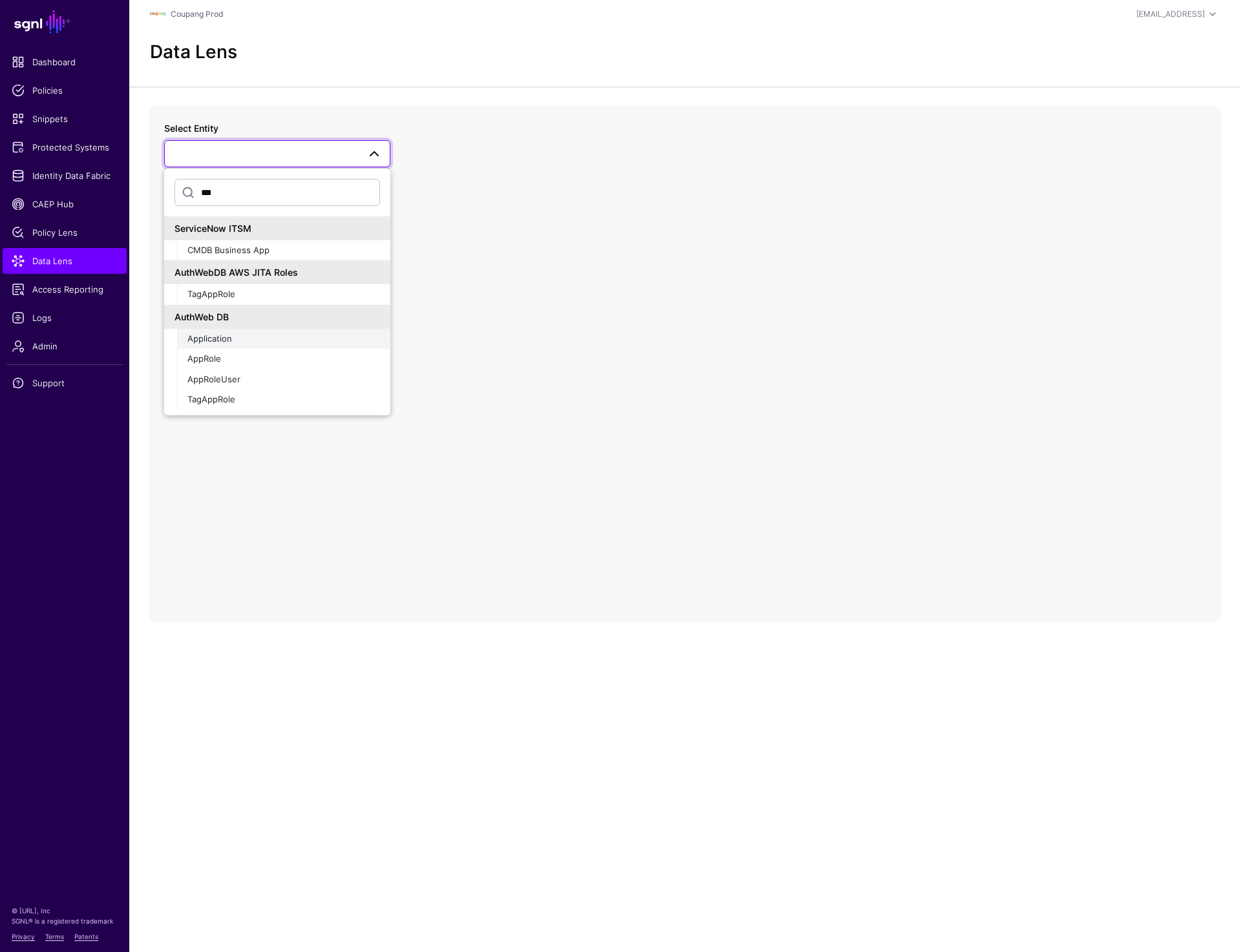
type input "***"
click at [223, 345] on div "Application" at bounding box center [284, 339] width 193 height 13
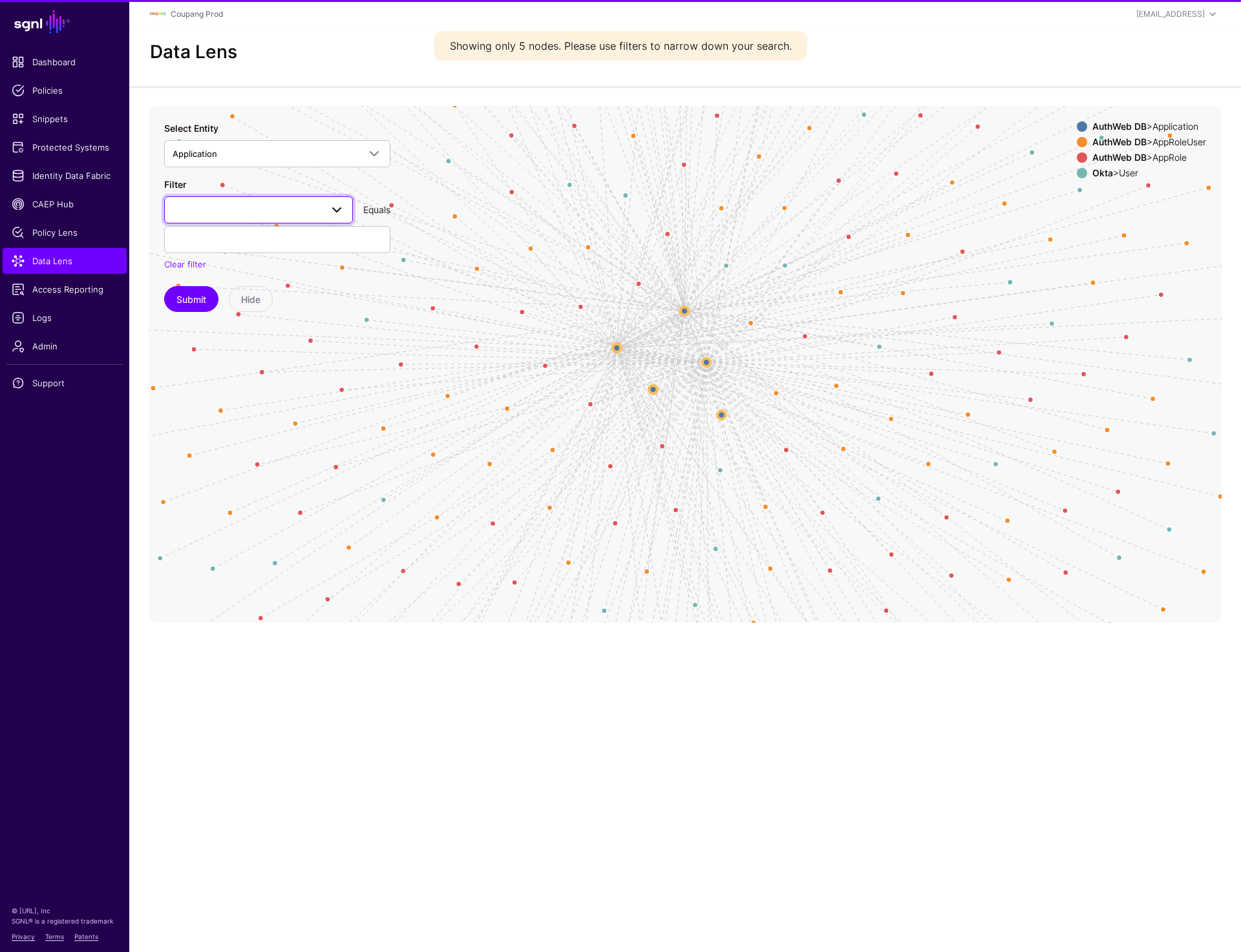
click at [296, 212] on span at bounding box center [259, 210] width 172 height 16
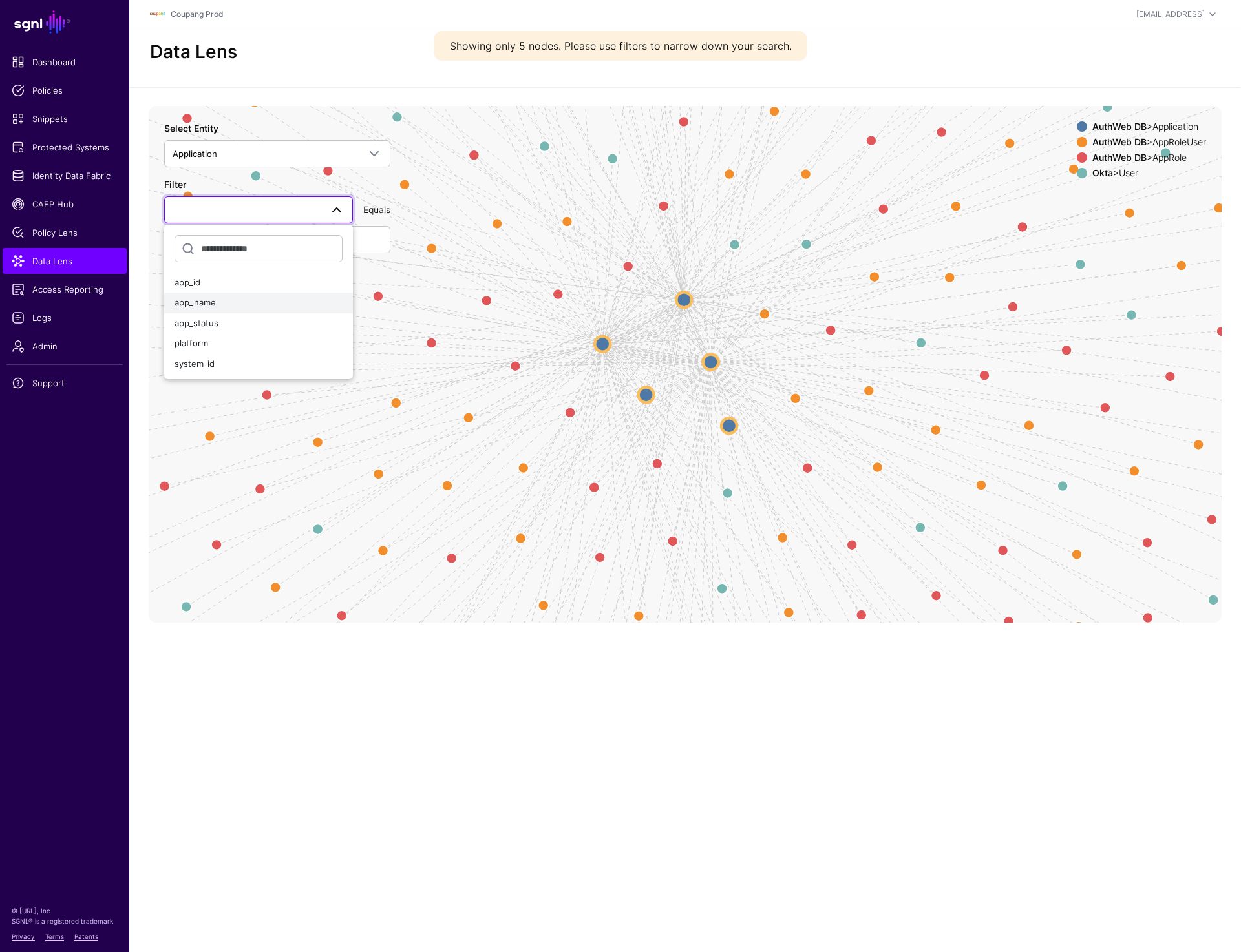
click at [257, 305] on div "app_name" at bounding box center [259, 302] width 168 height 13
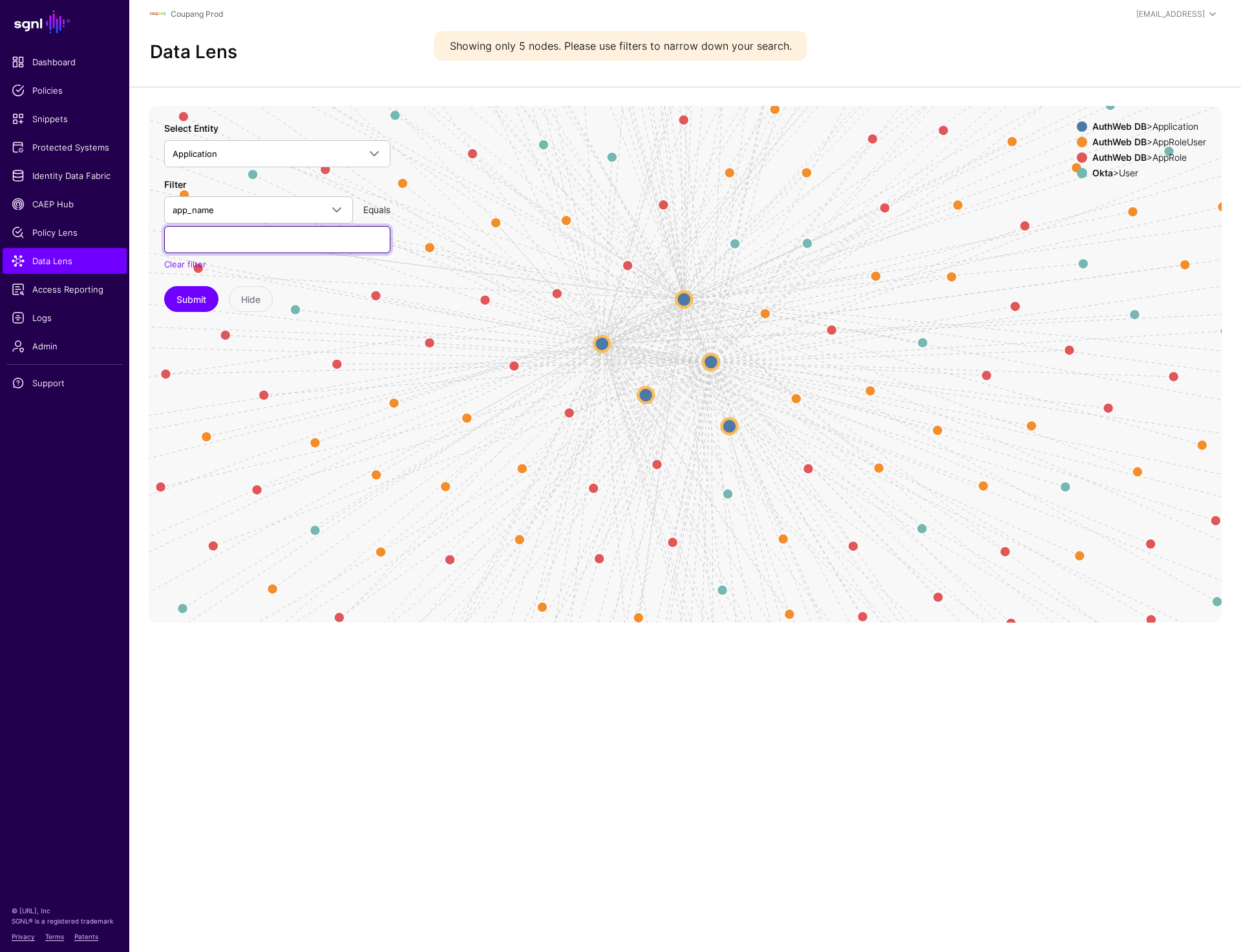
click at [251, 227] on input "text" at bounding box center [277, 239] width 226 height 27
paste input "**********"
type input "**********"
click at [185, 300] on button "Submit" at bounding box center [191, 299] width 54 height 26
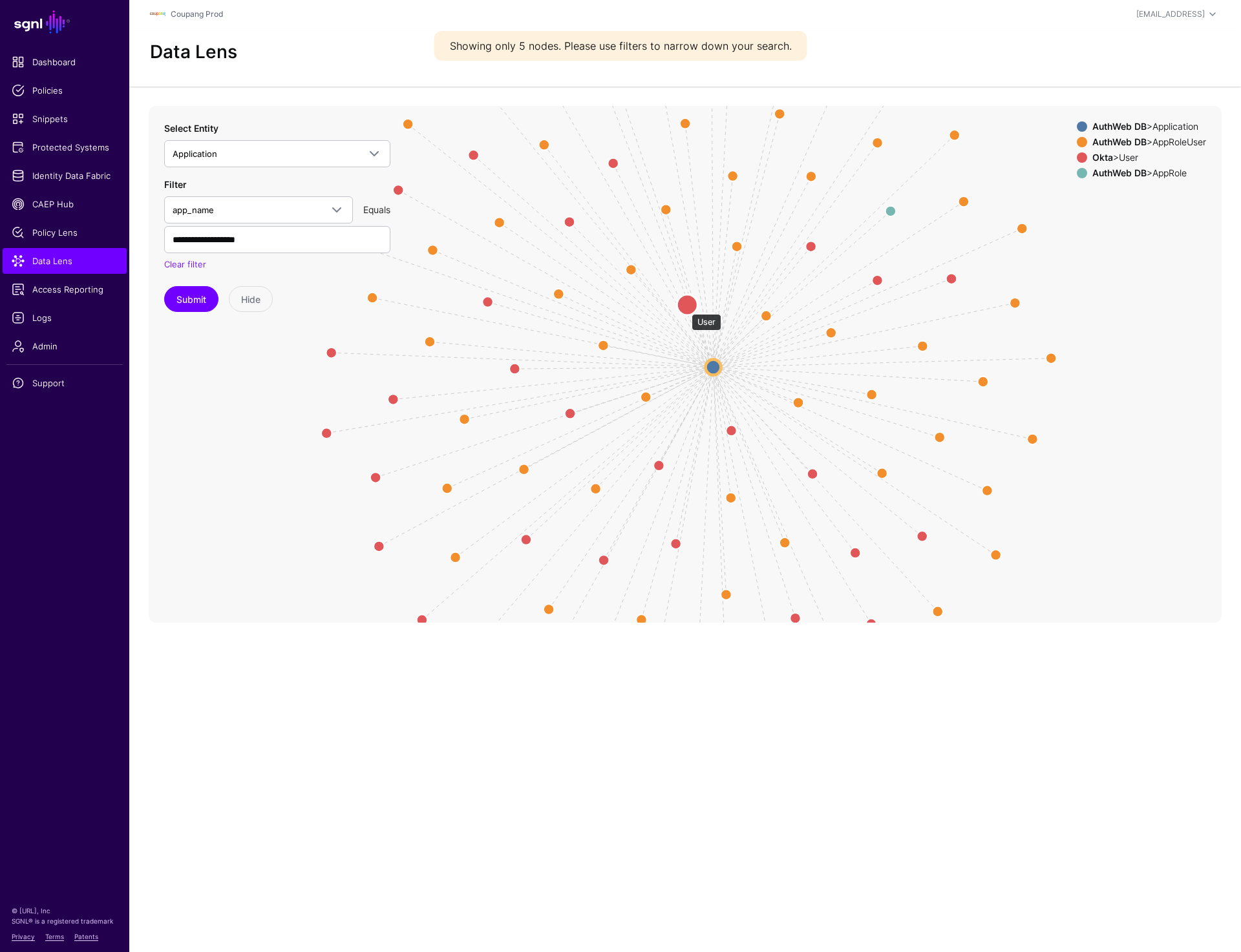
click at [685, 307] on circle at bounding box center [687, 304] width 21 height 21
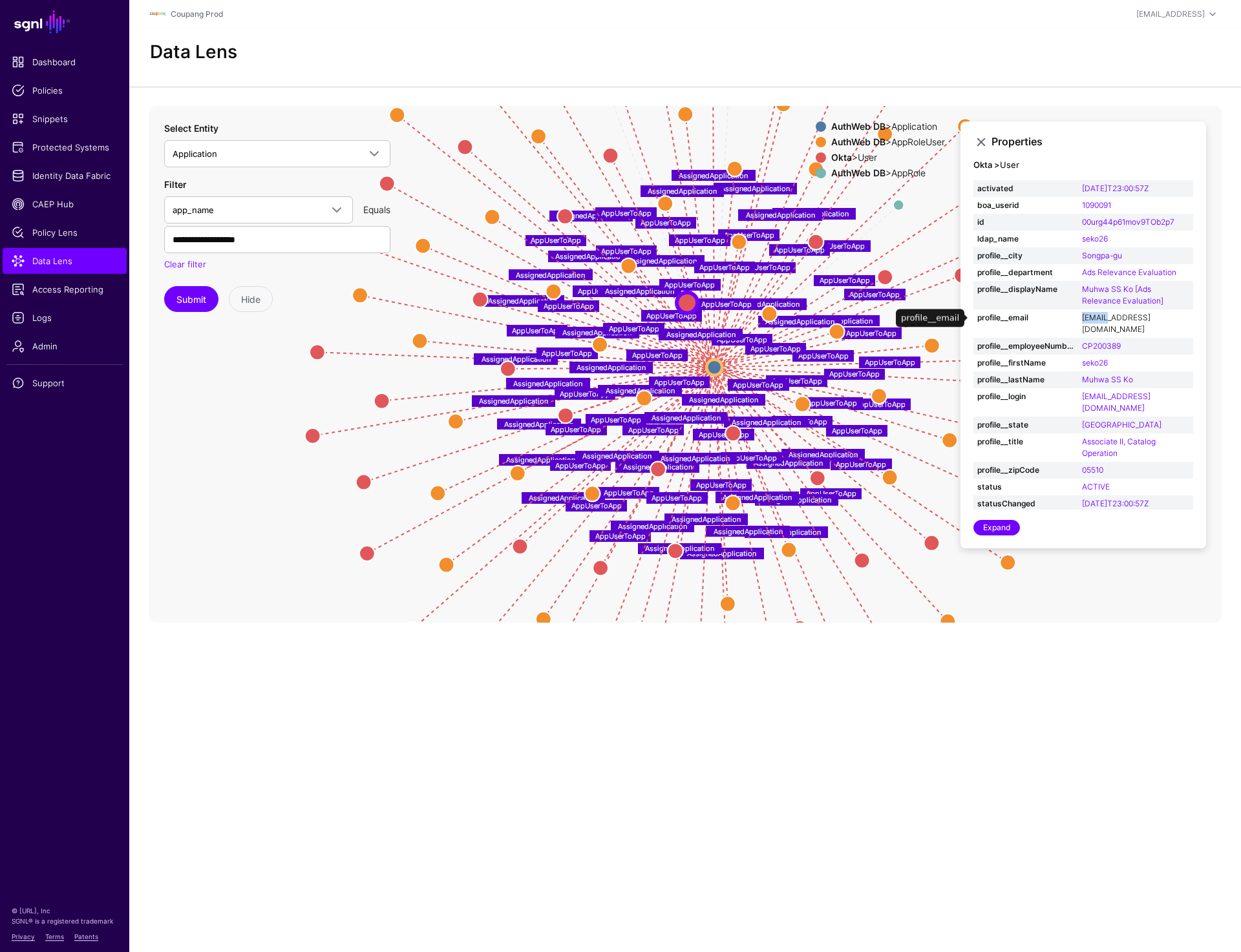
drag, startPoint x: 1079, startPoint y: 317, endPoint x: 1108, endPoint y: 317, distance: 29.0
click at [1108, 317] on td "seko26@coupang.com" at bounding box center [1135, 323] width 115 height 29
copy link "seko26"
click at [74, 156] on link "Protected Systems" at bounding box center [65, 147] width 124 height 26
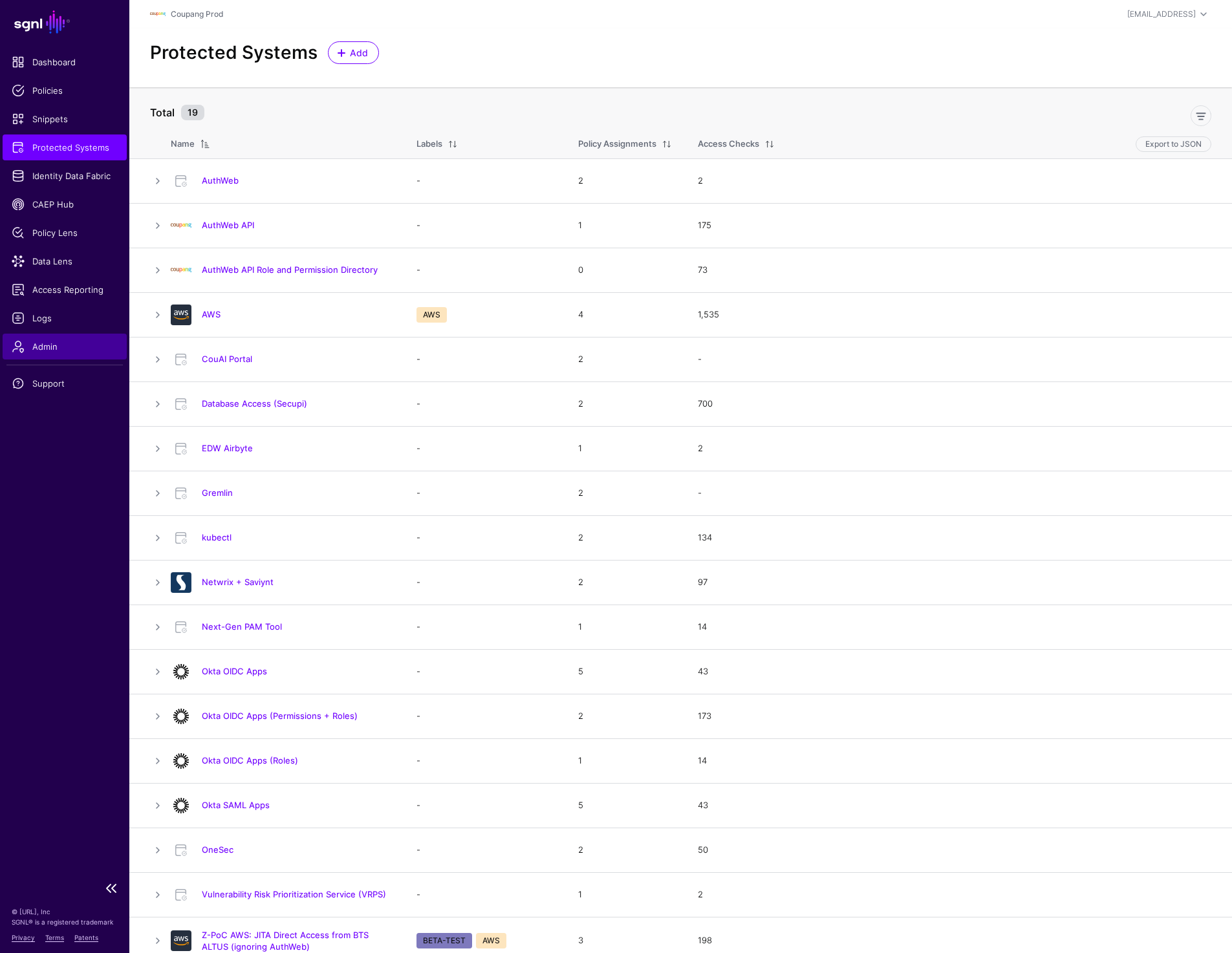
click at [51, 341] on span "Admin" at bounding box center [64, 346] width 106 height 13
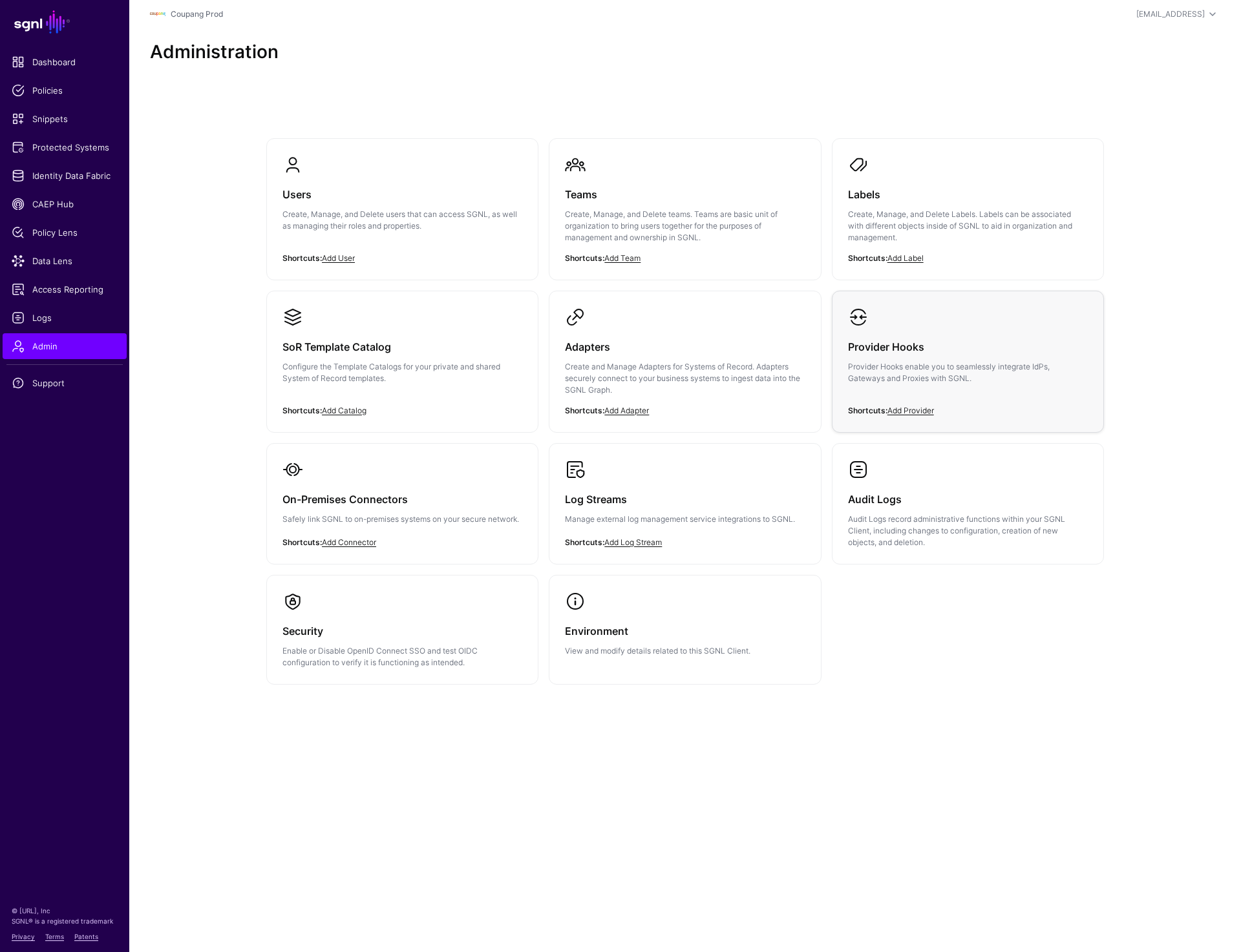
click at [850, 408] on strong "Shortcuts:" at bounding box center [868, 411] width 40 height 10
click at [857, 372] on p "Provider Hooks enable you to seamlessly integrate IdPs, Gateways and Proxies wi…" at bounding box center [967, 373] width 240 height 24
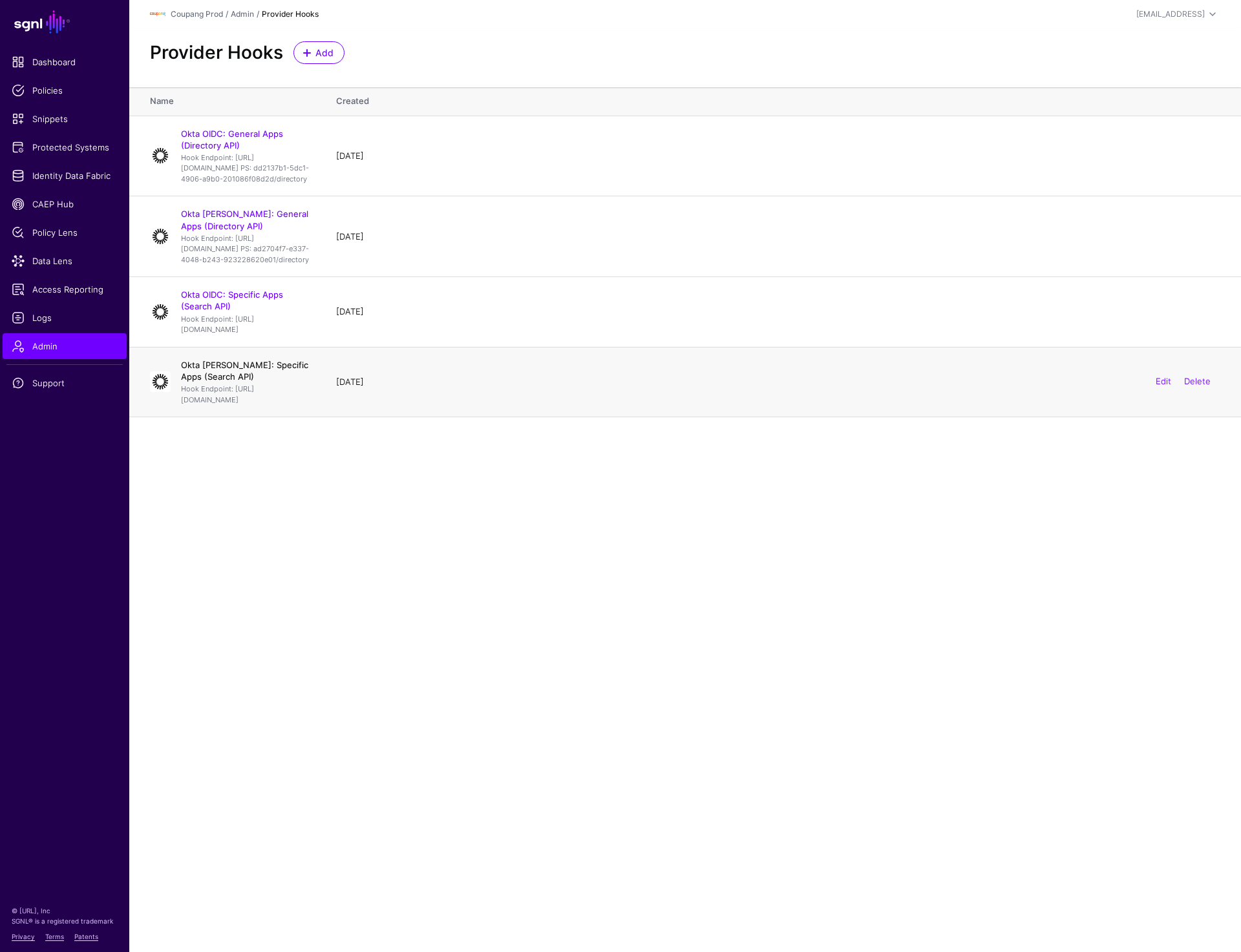
click at [237, 382] on link "Okta SAML: Specific Apps (Search API)" at bounding box center [244, 370] width 127 height 22
click at [273, 311] on link "Okta OIDC: Specific Apps (Search API)" at bounding box center [231, 300] width 102 height 22
click at [276, 311] on link "Okta OIDC: Specific Apps (Search API)" at bounding box center [231, 300] width 102 height 22
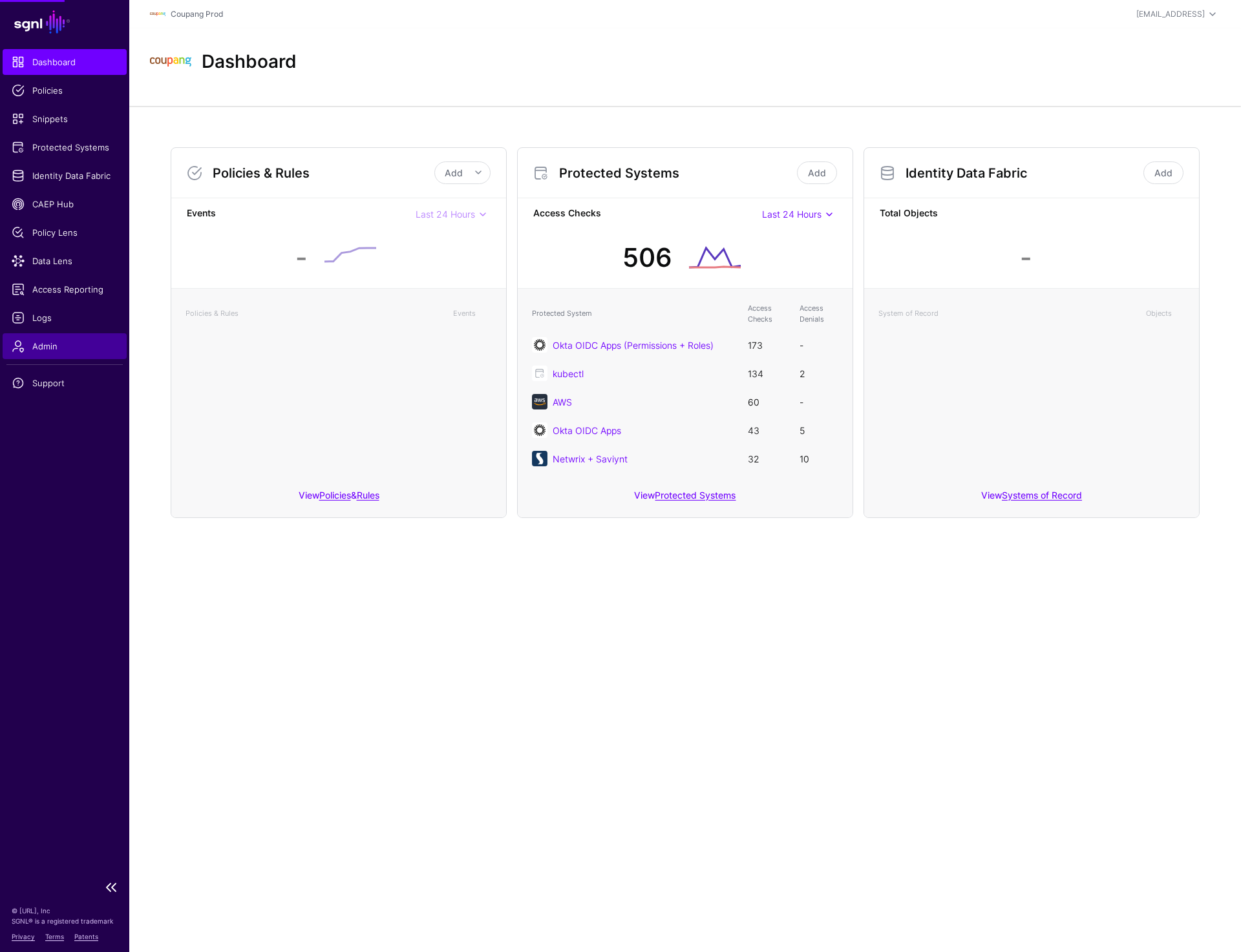
click at [55, 353] on span "Admin" at bounding box center [64, 346] width 106 height 13
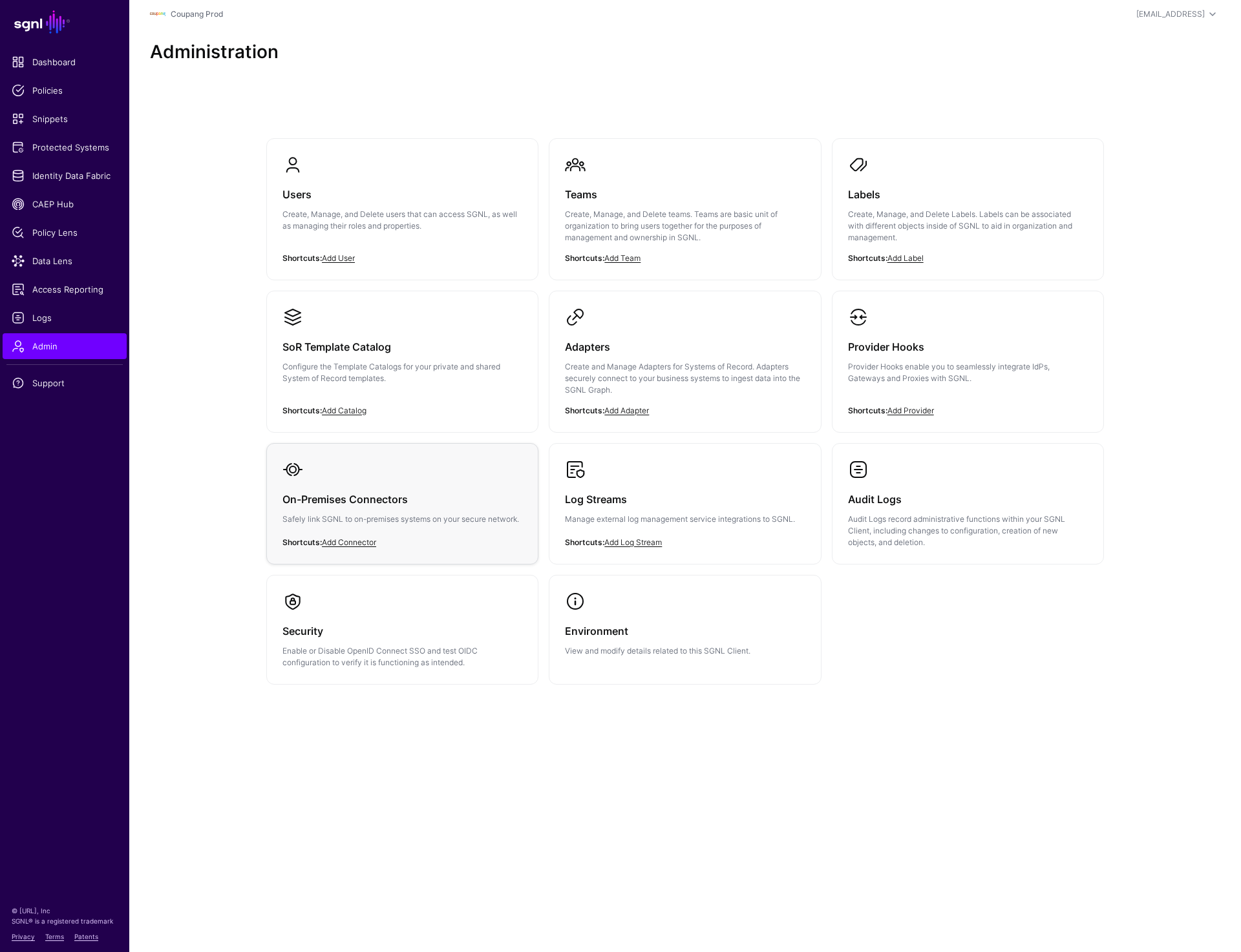
click at [463, 491] on h3 "On-Premises Connectors" at bounding box center [402, 500] width 240 height 18
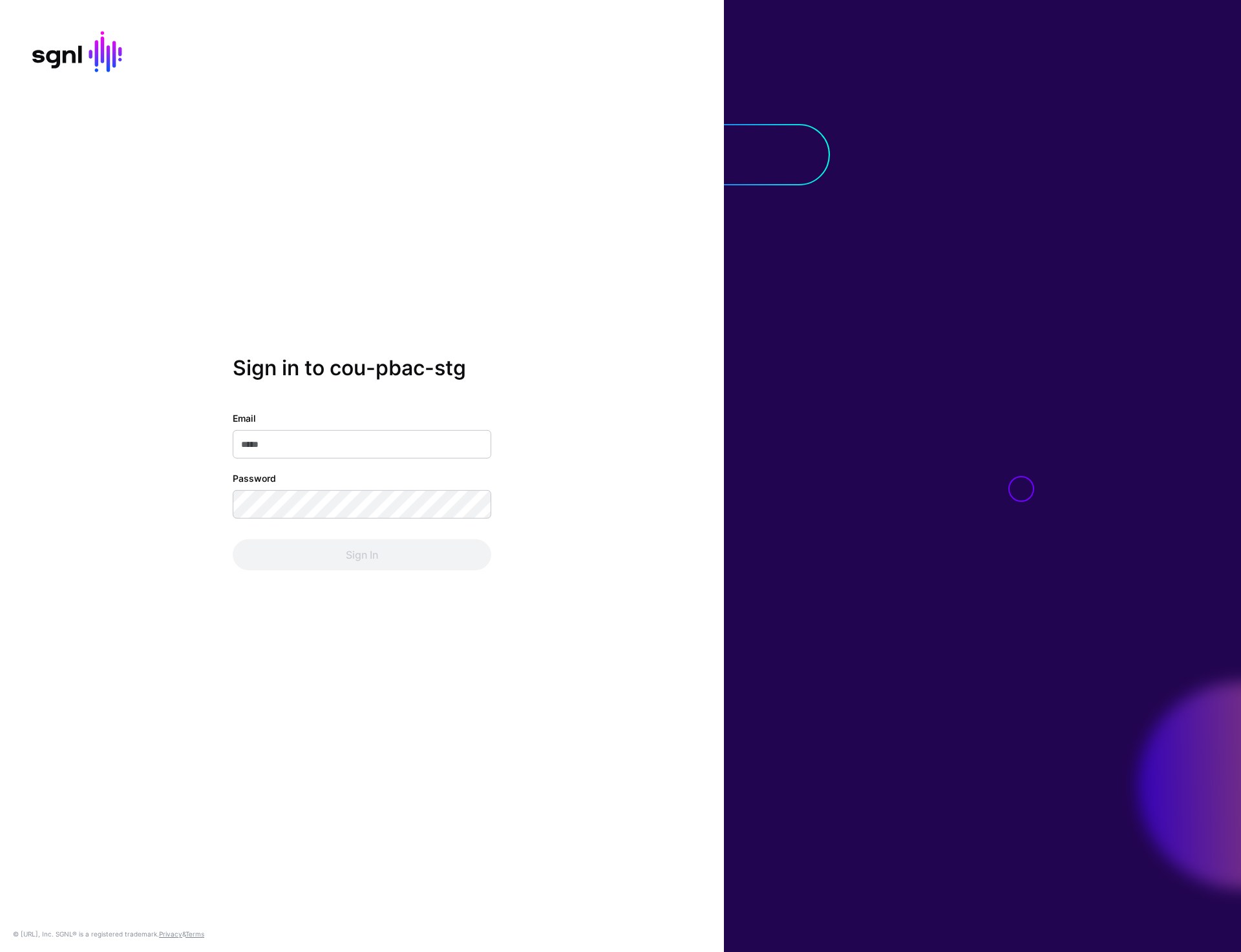
type input "**********"
click at [352, 563] on button "Sign In" at bounding box center [363, 554] width 259 height 31
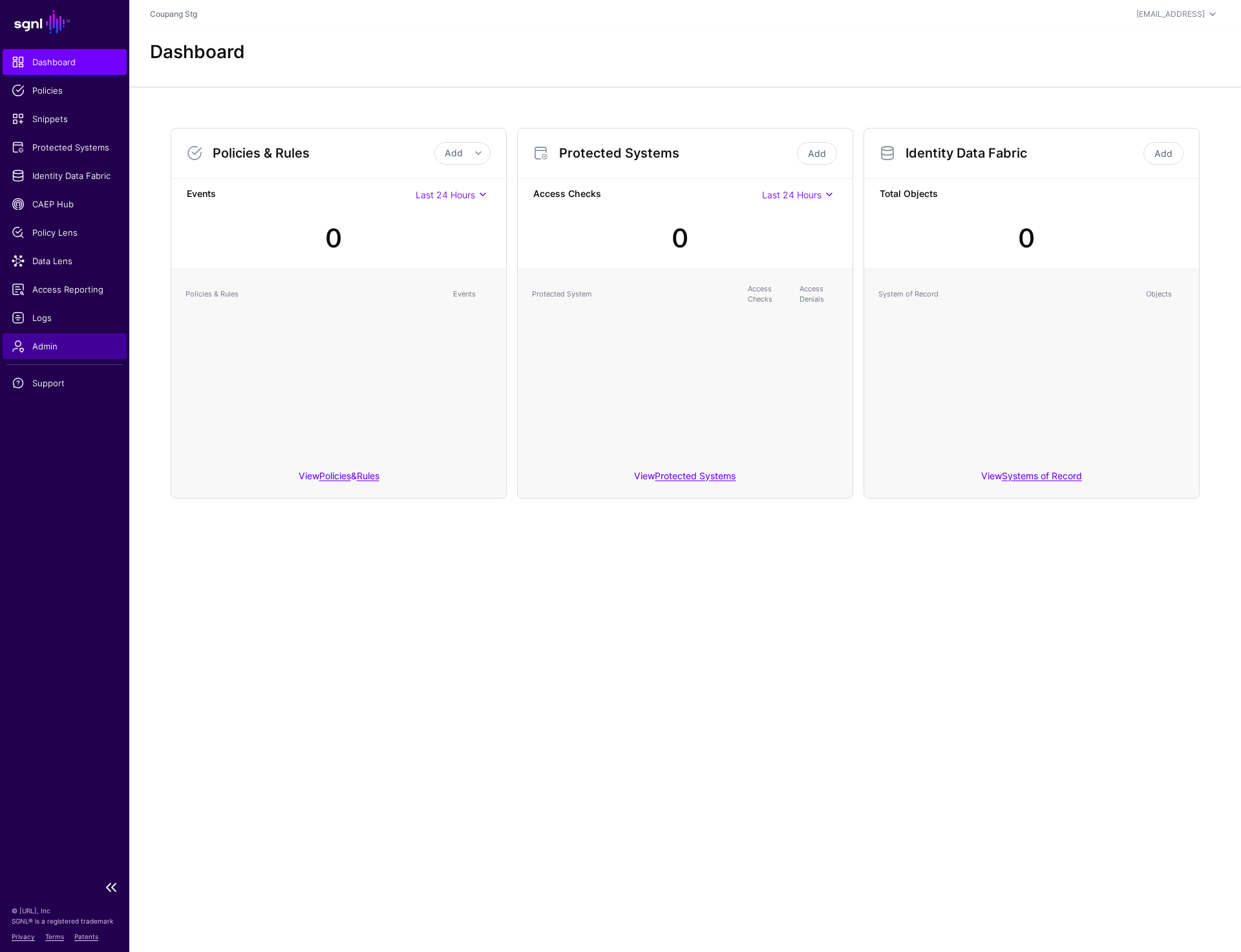
click at [33, 341] on span "Admin" at bounding box center [64, 346] width 106 height 13
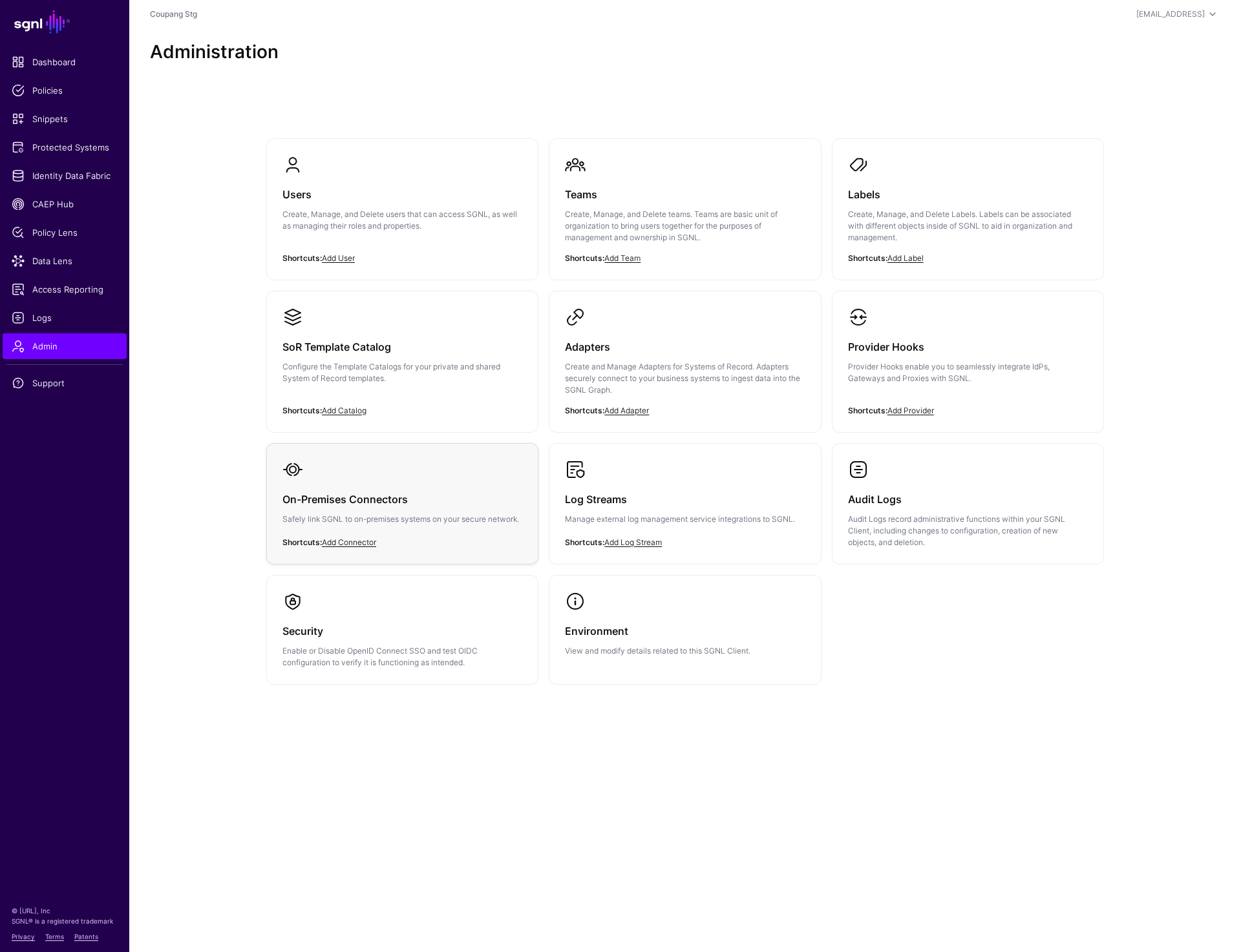
click at [402, 476] on link "On-Premises Connectors Safely link SGNL to on-premises systems on your secure n…" at bounding box center [402, 502] width 271 height 118
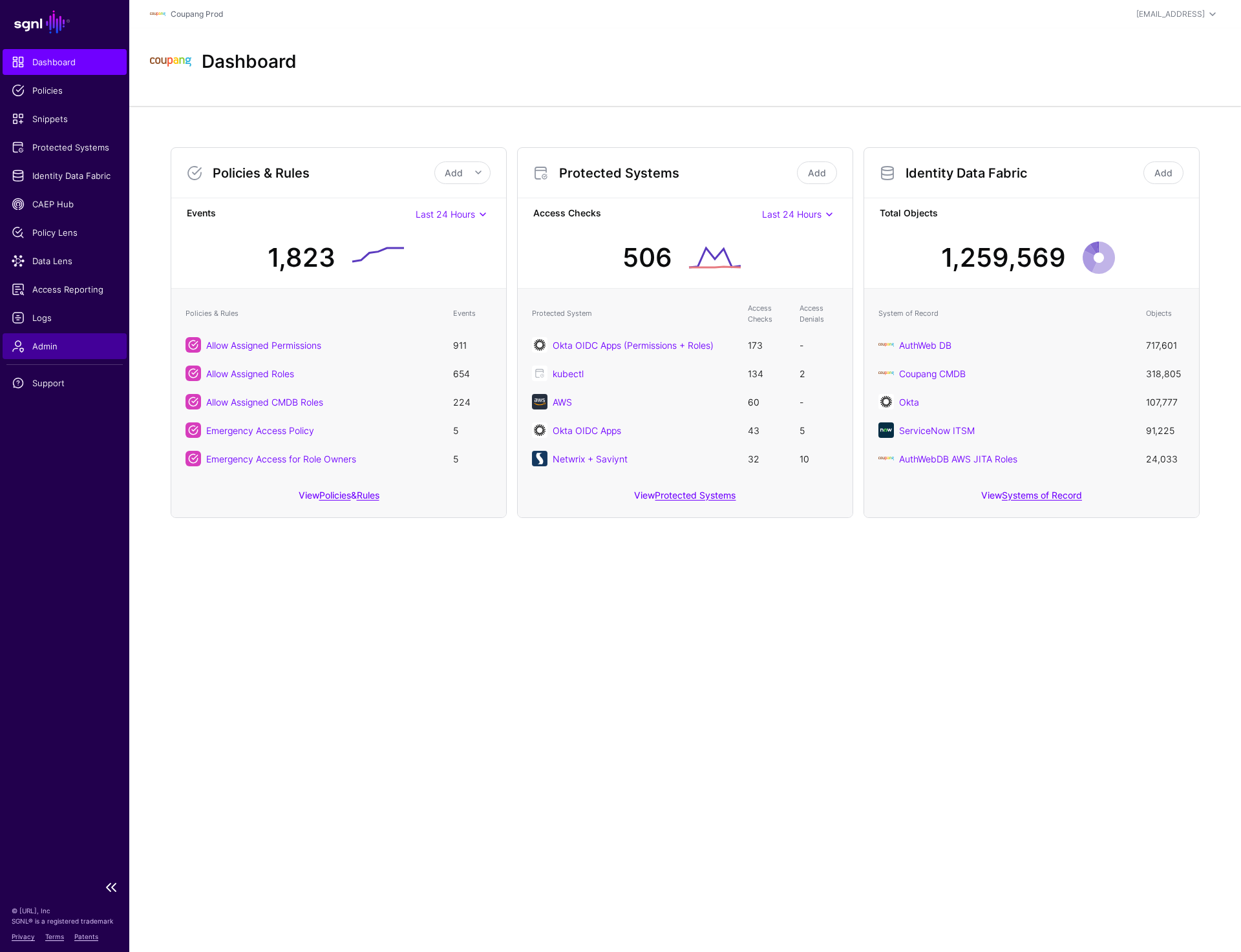
click at [36, 346] on span "Admin" at bounding box center [64, 346] width 106 height 13
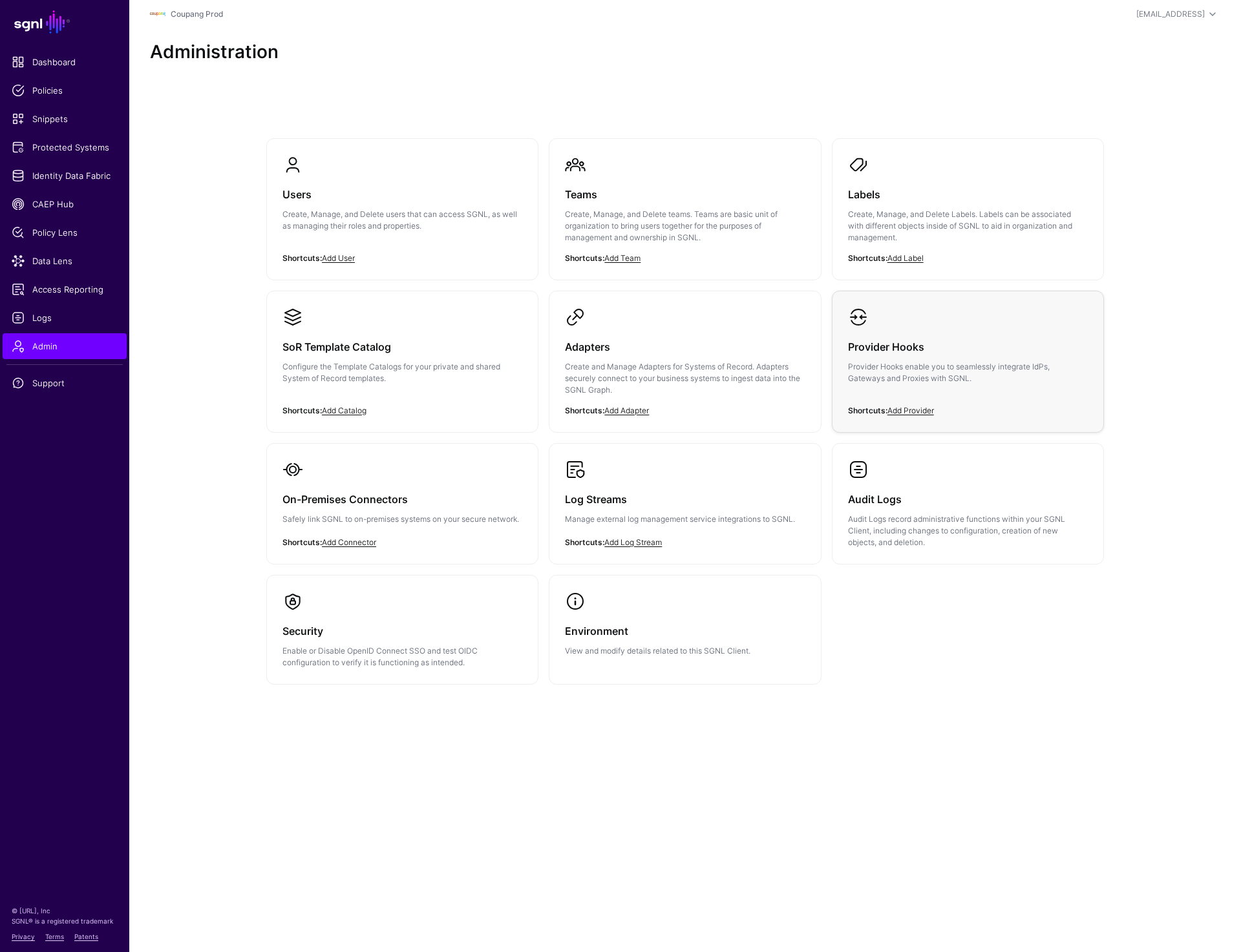
click at [989, 323] on link "Provider Hooks Provider Hooks enable you to seamlessly integrate IdPs, Gateways…" at bounding box center [968, 356] width 271 height 129
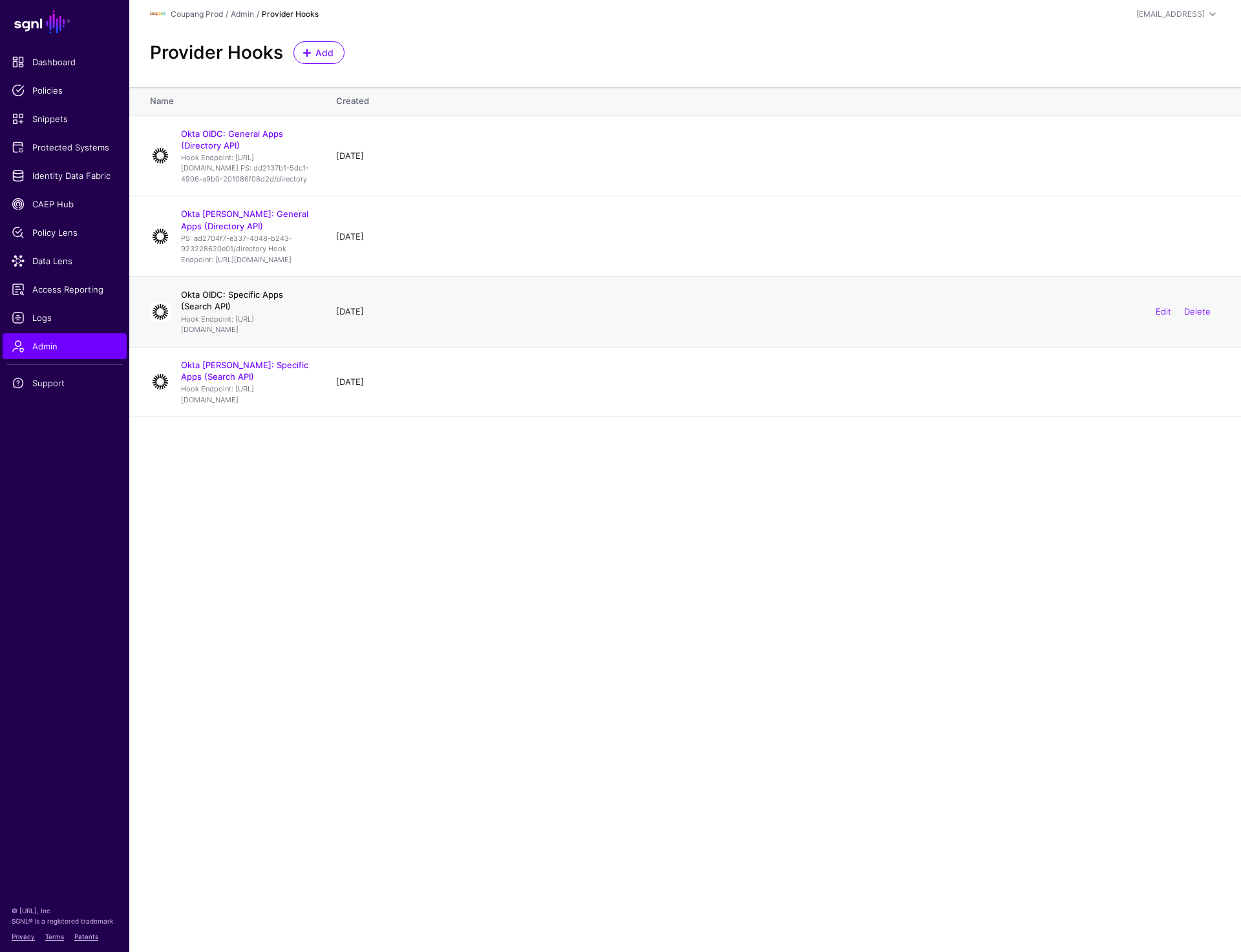
click at [281, 311] on link "Okta OIDC: Specific Apps (Search API)" at bounding box center [231, 300] width 102 height 22
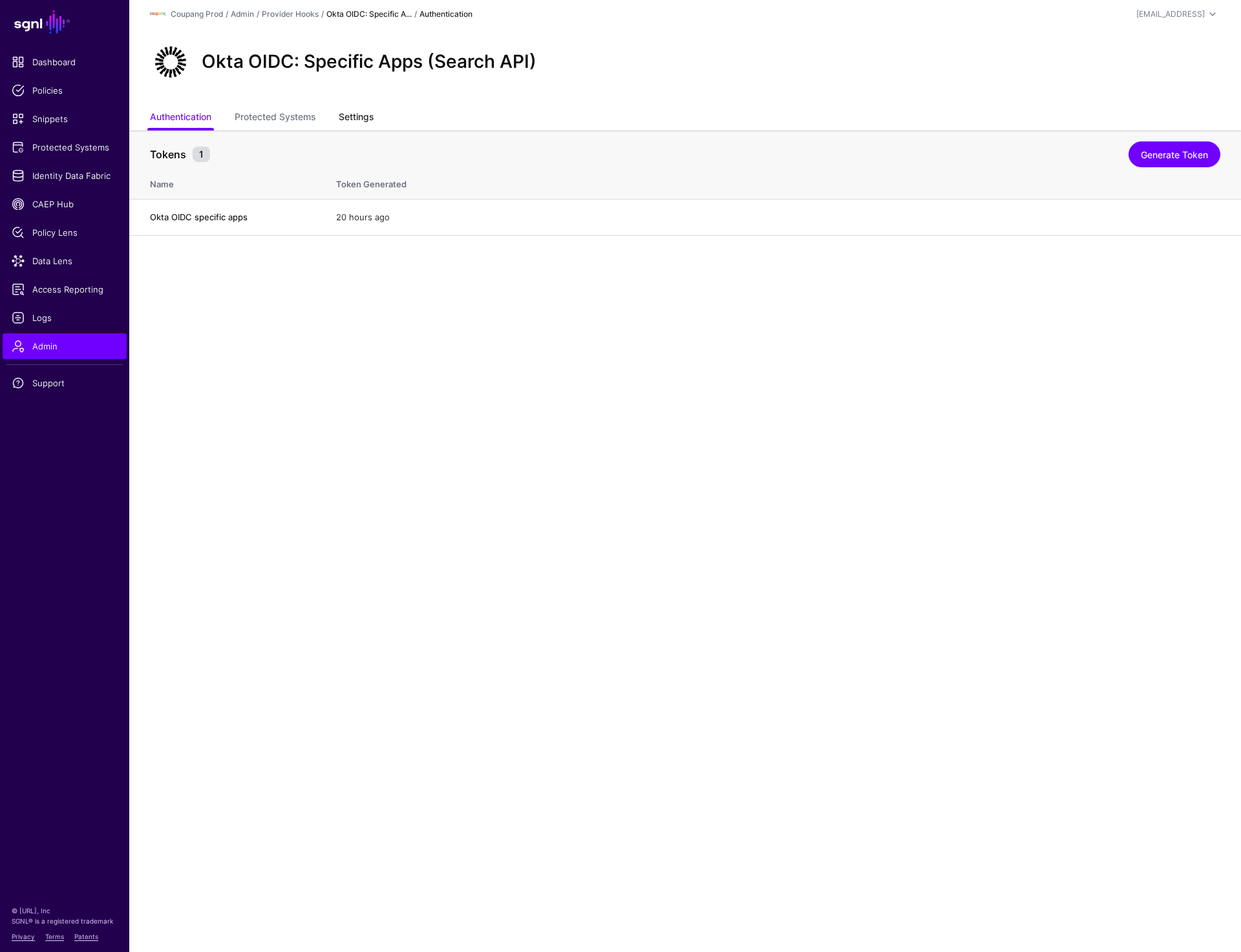
click at [353, 117] on link "Settings" at bounding box center [356, 118] width 35 height 25
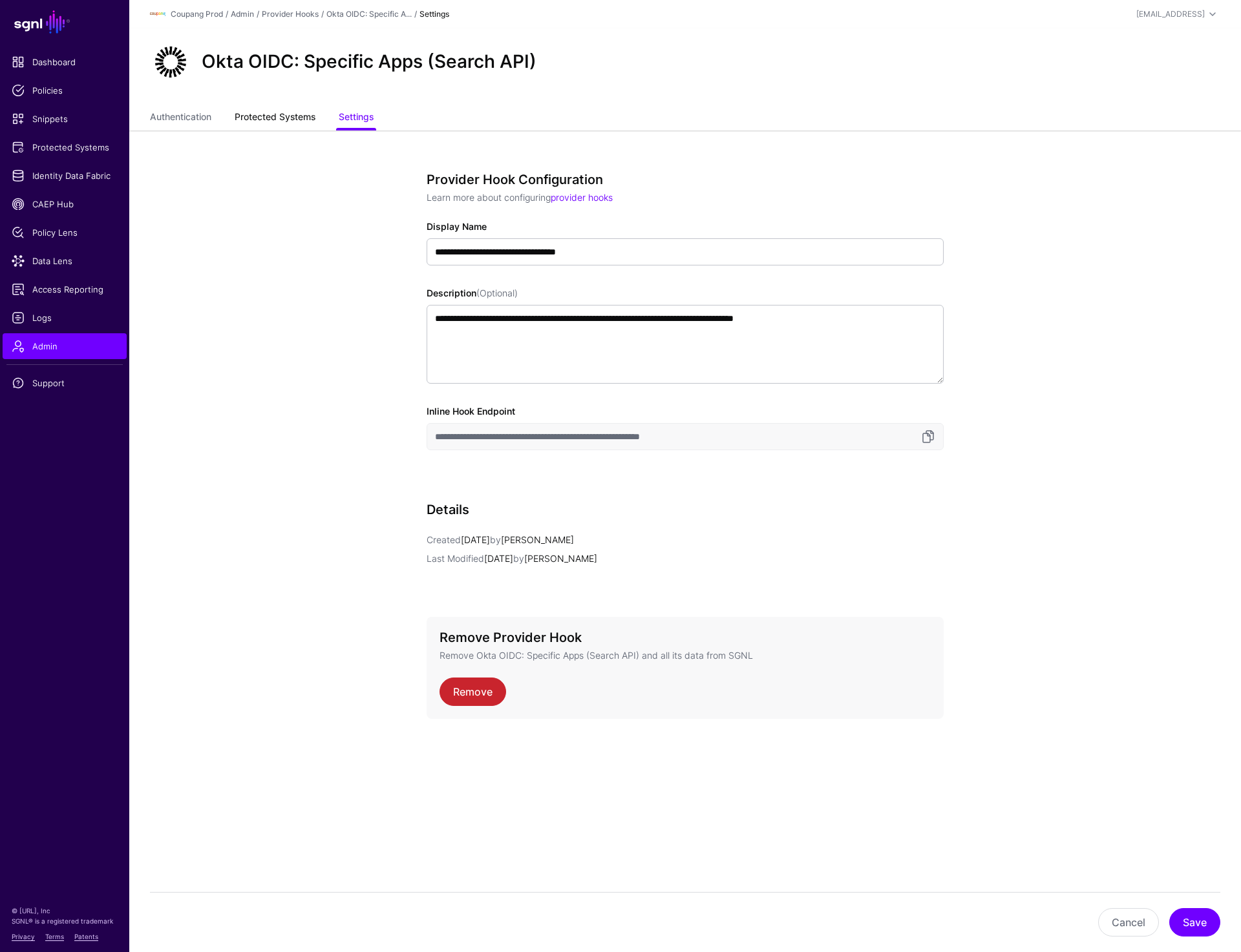
click at [273, 119] on link "Protected Systems" at bounding box center [275, 118] width 81 height 25
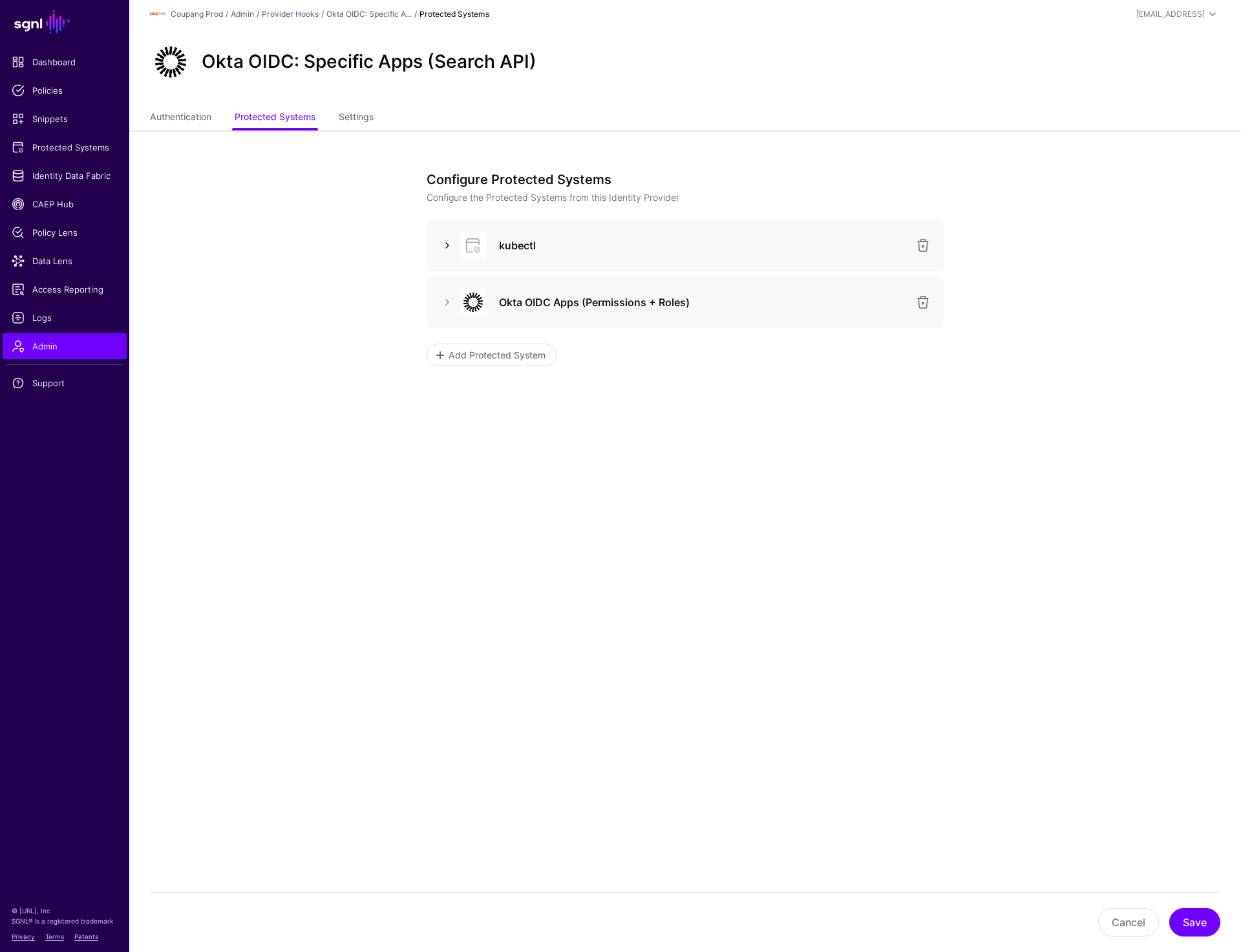
click at [444, 251] on link at bounding box center [448, 246] width 16 height 16
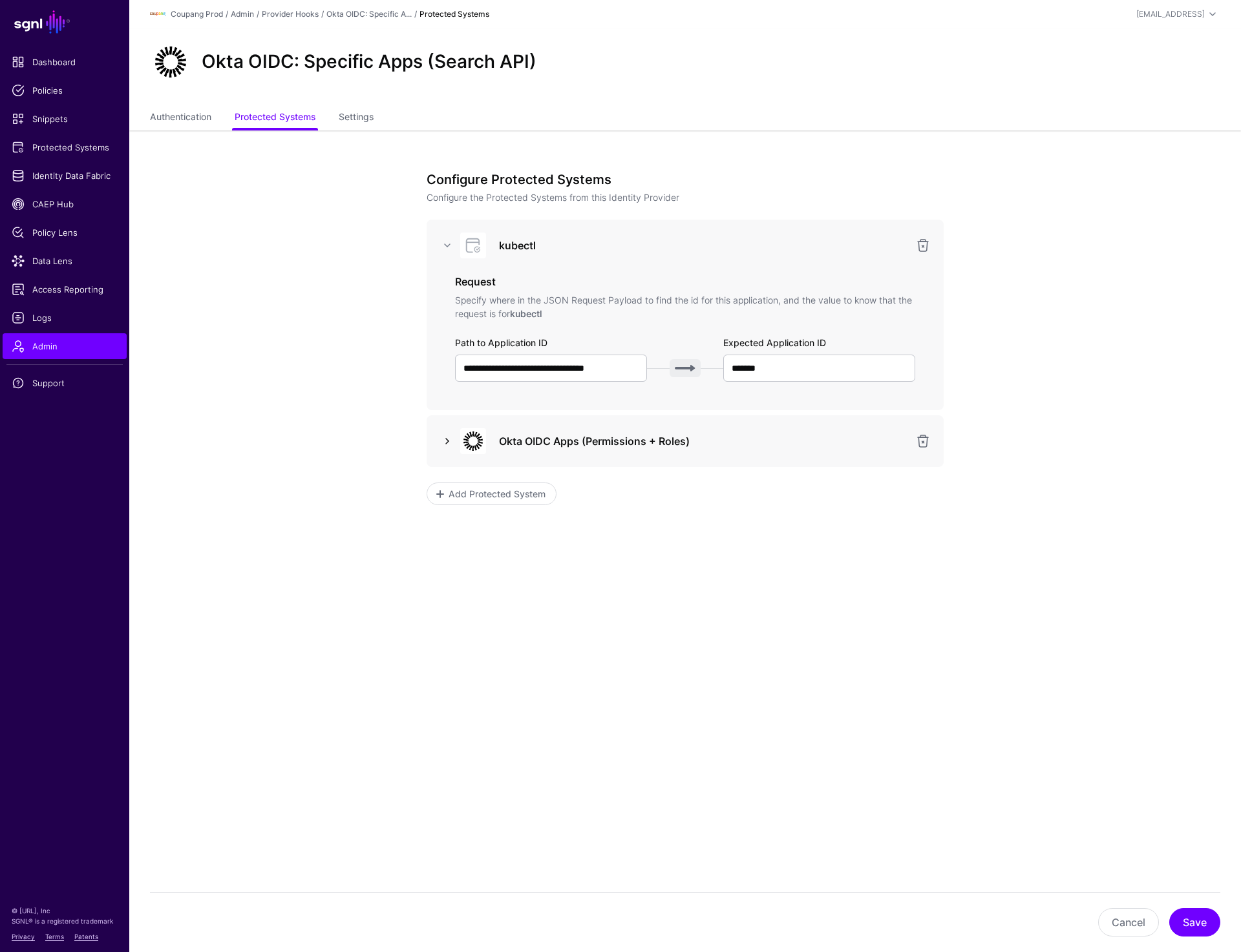
click at [444, 438] on link at bounding box center [448, 441] width 16 height 16
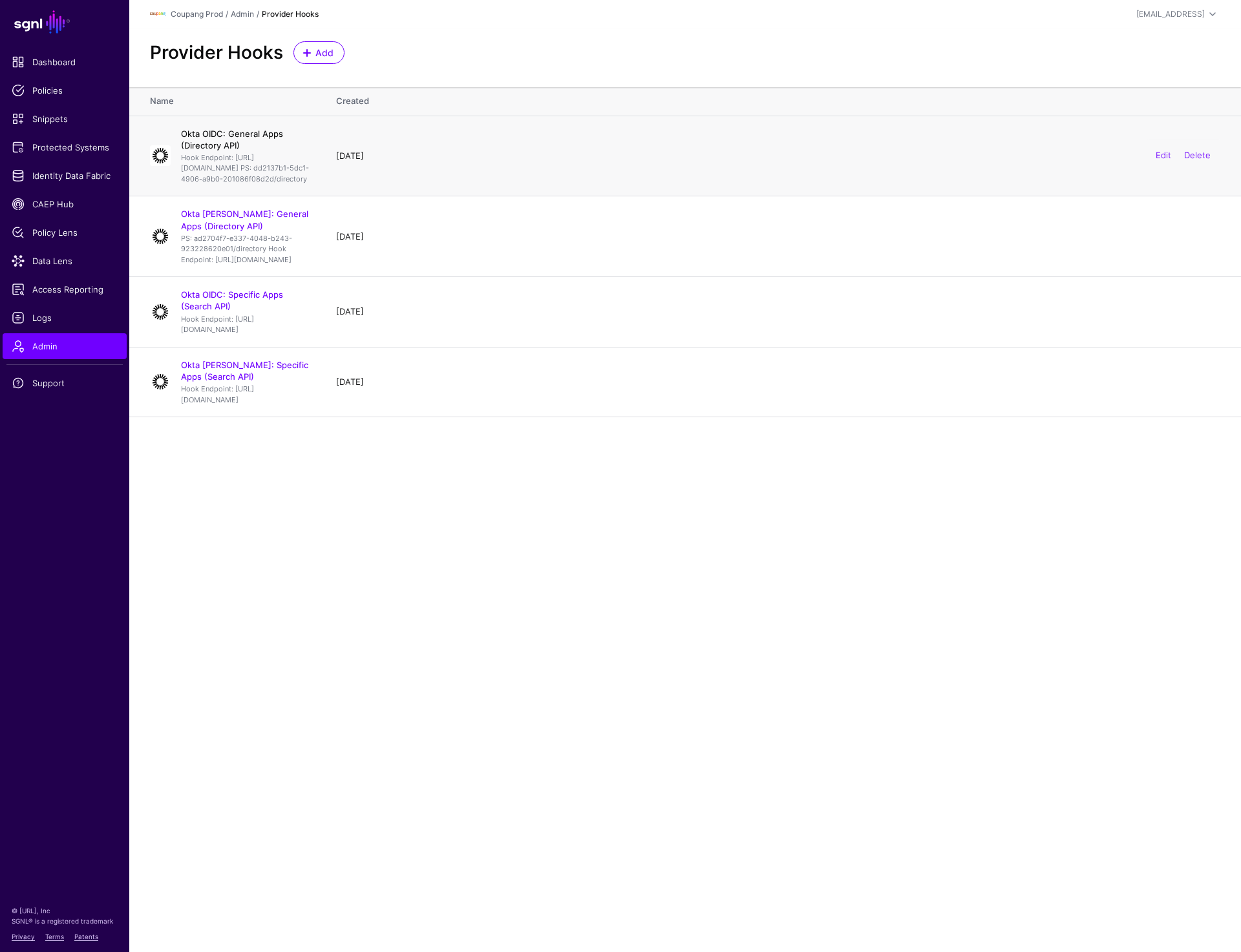
click at [248, 133] on link "Okta OIDC: General Apps (Directory API)" at bounding box center [231, 139] width 102 height 22
click at [260, 231] on link "Okta [PERSON_NAME]: General Apps (Directory API)" at bounding box center [244, 219] width 127 height 22
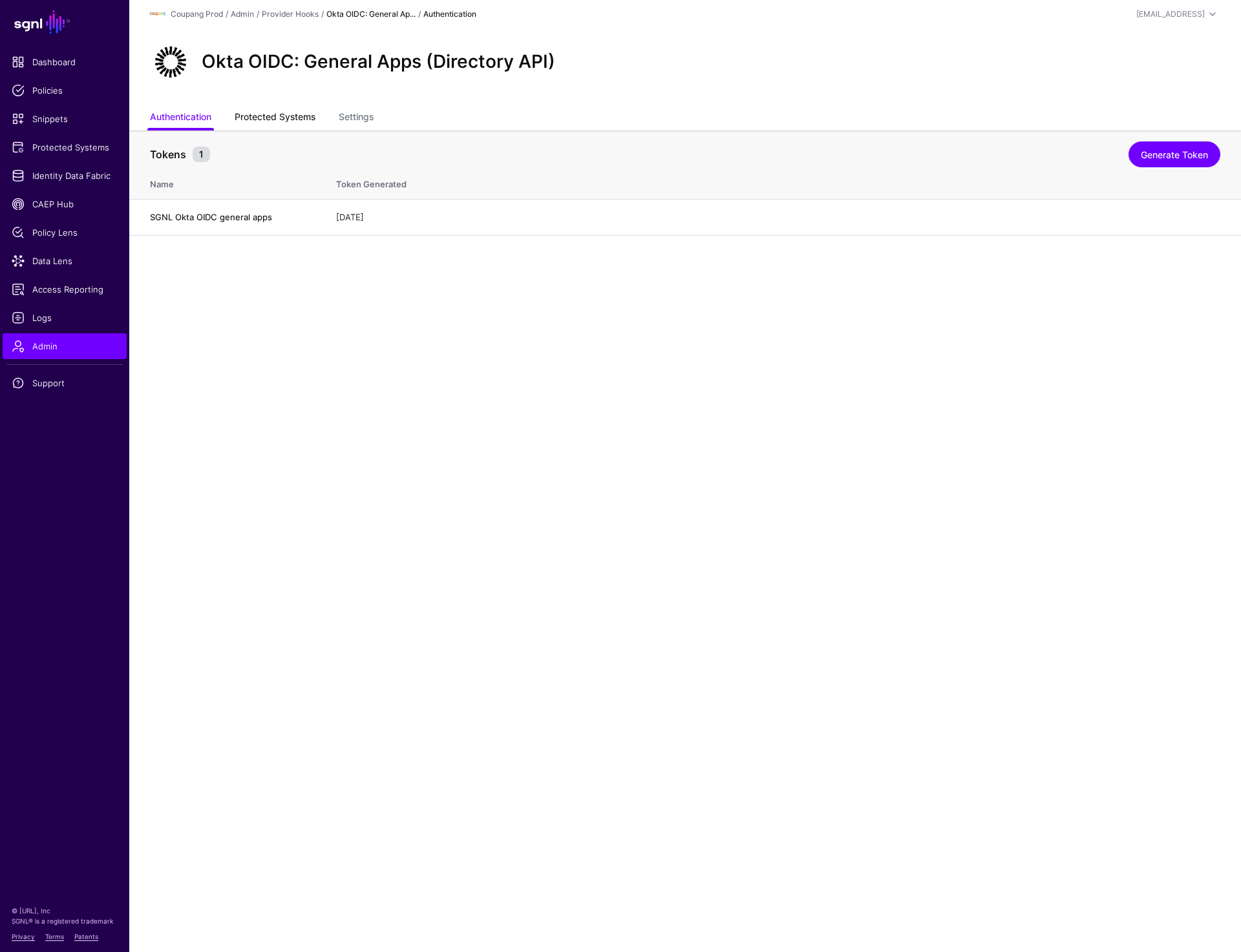
click at [298, 120] on link "Protected Systems" at bounding box center [275, 118] width 81 height 25
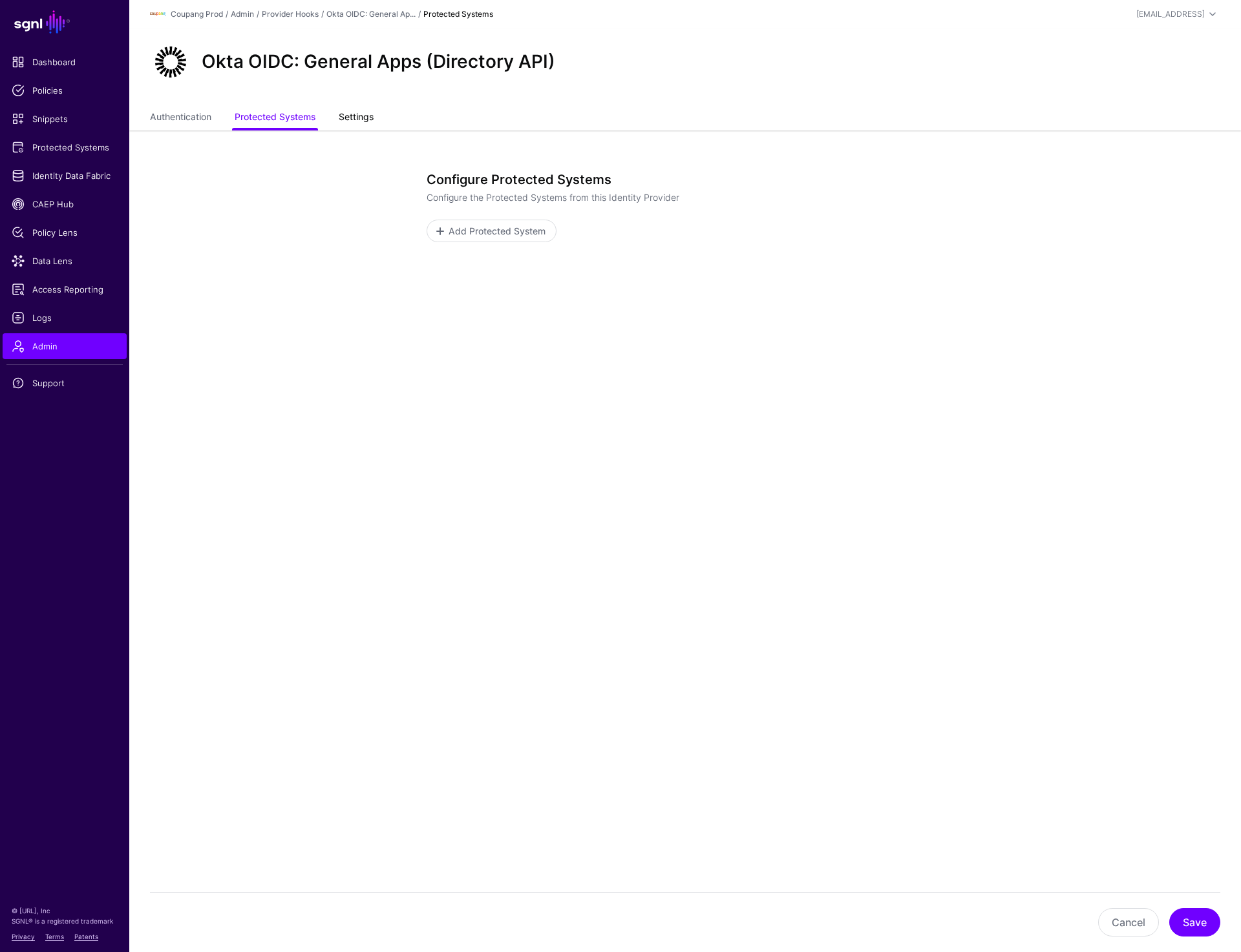
click at [368, 119] on link "Settings" at bounding box center [356, 118] width 35 height 25
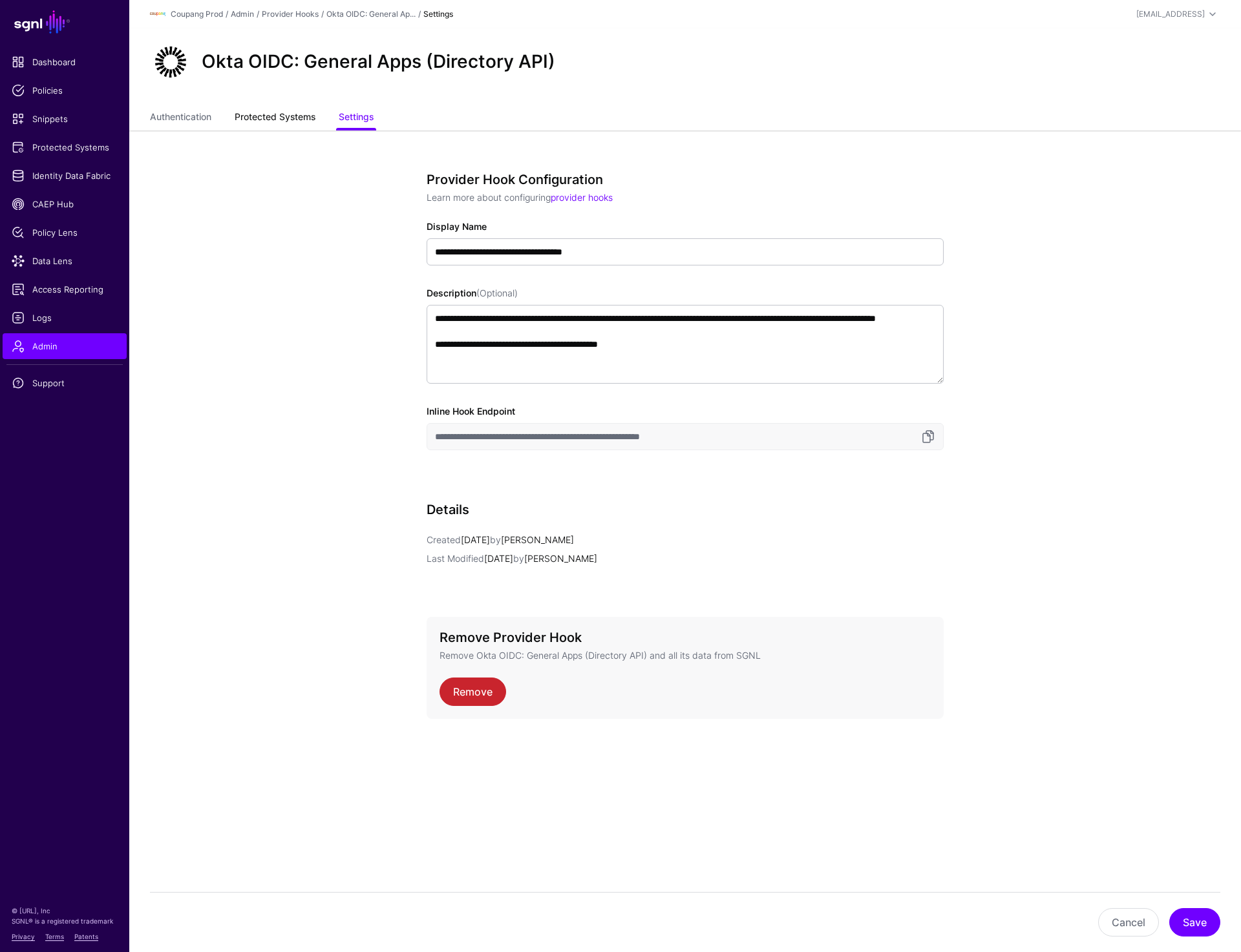
click at [292, 124] on link "Protected Systems" at bounding box center [275, 118] width 81 height 25
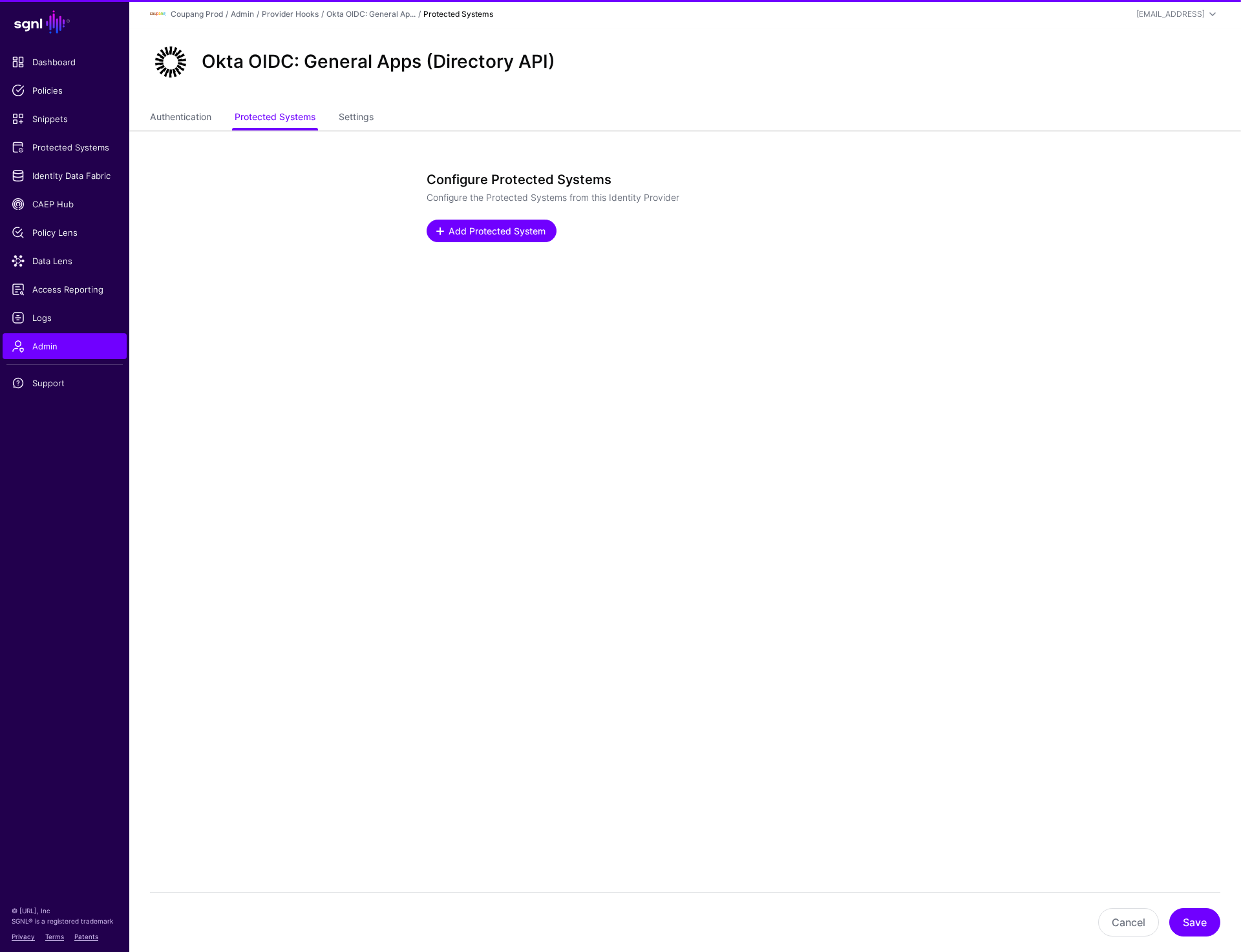
click at [493, 231] on span "Add Protected System" at bounding box center [497, 231] width 100 height 14
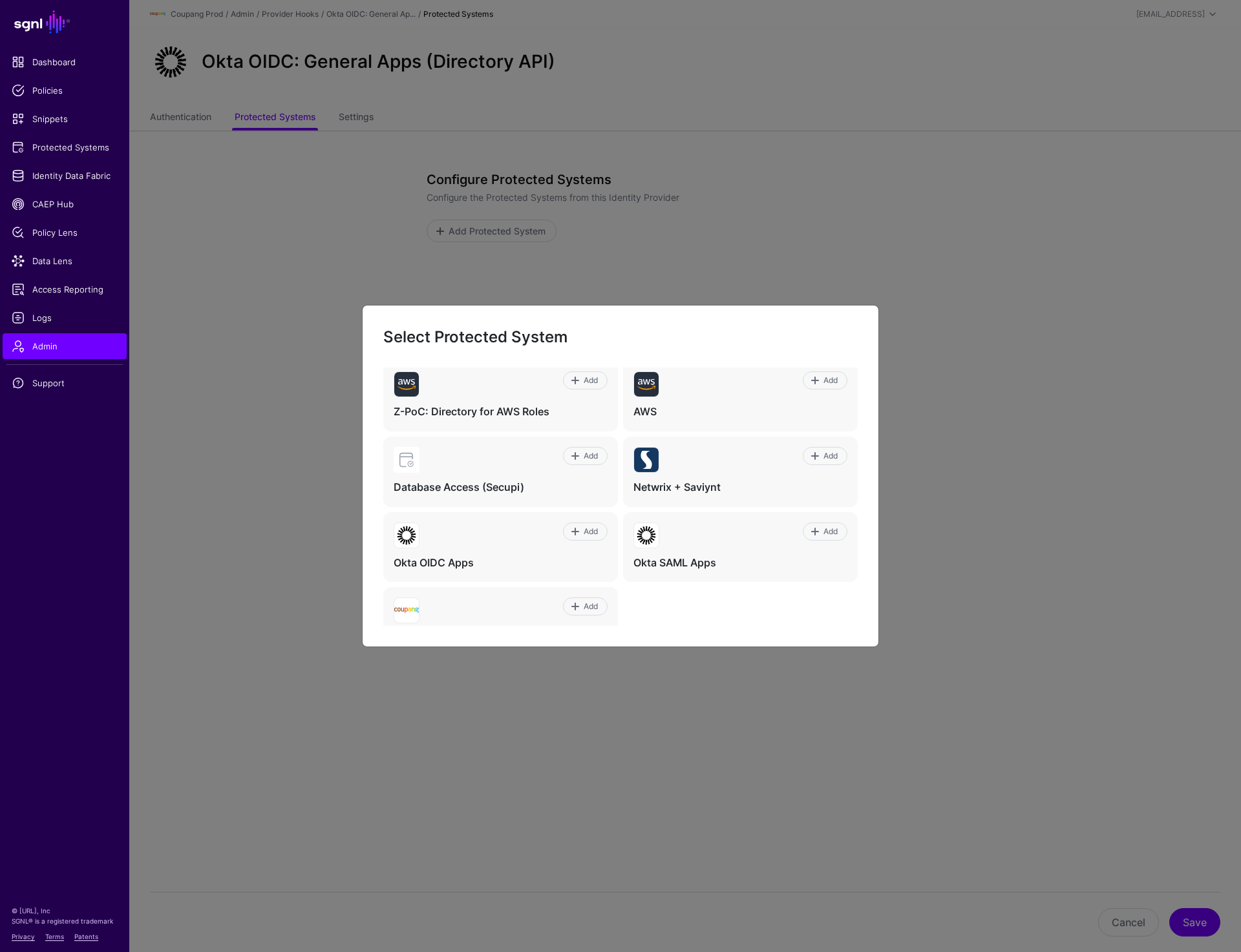
scroll to position [505, 0]
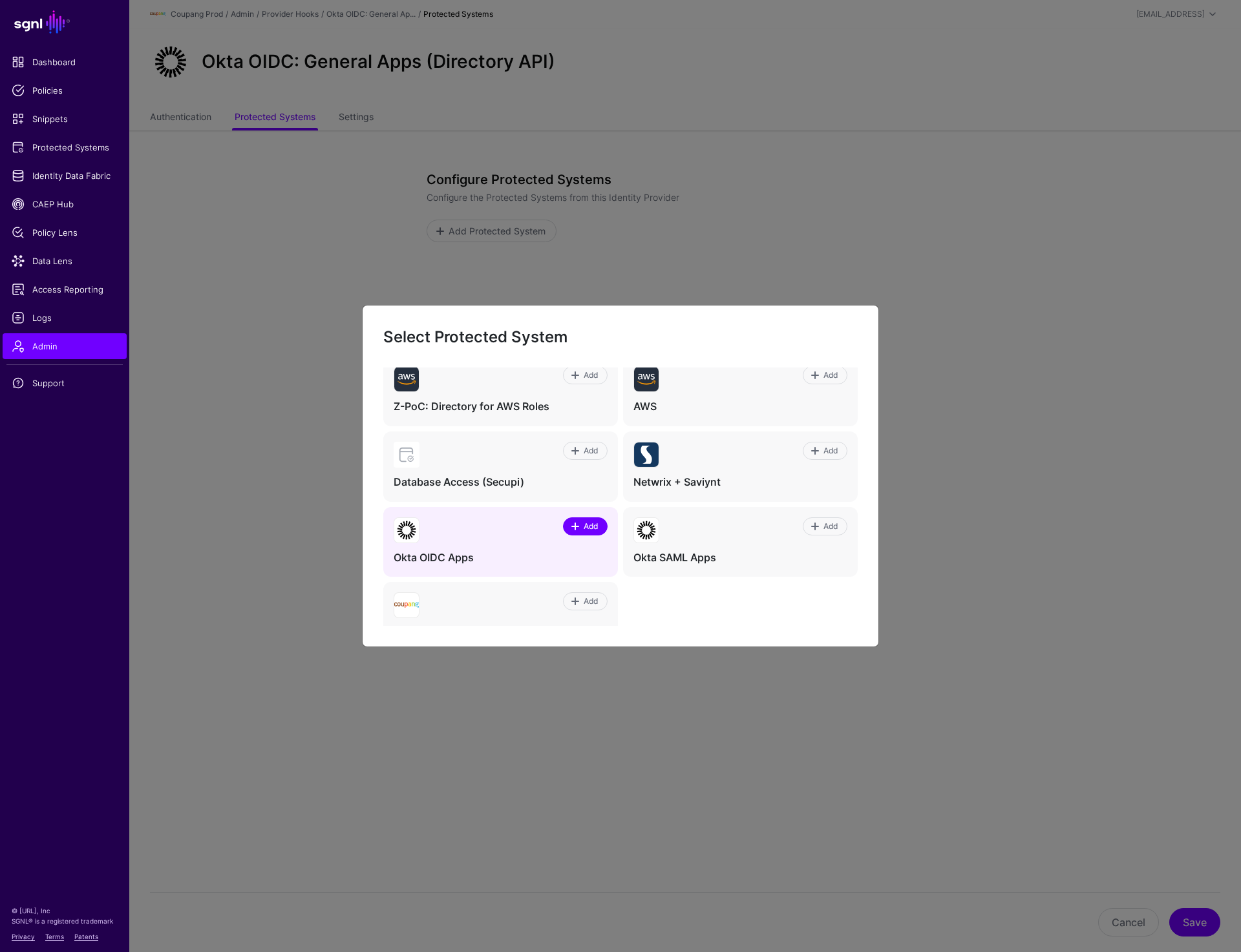
click at [582, 528] on span "Add" at bounding box center [591, 526] width 18 height 12
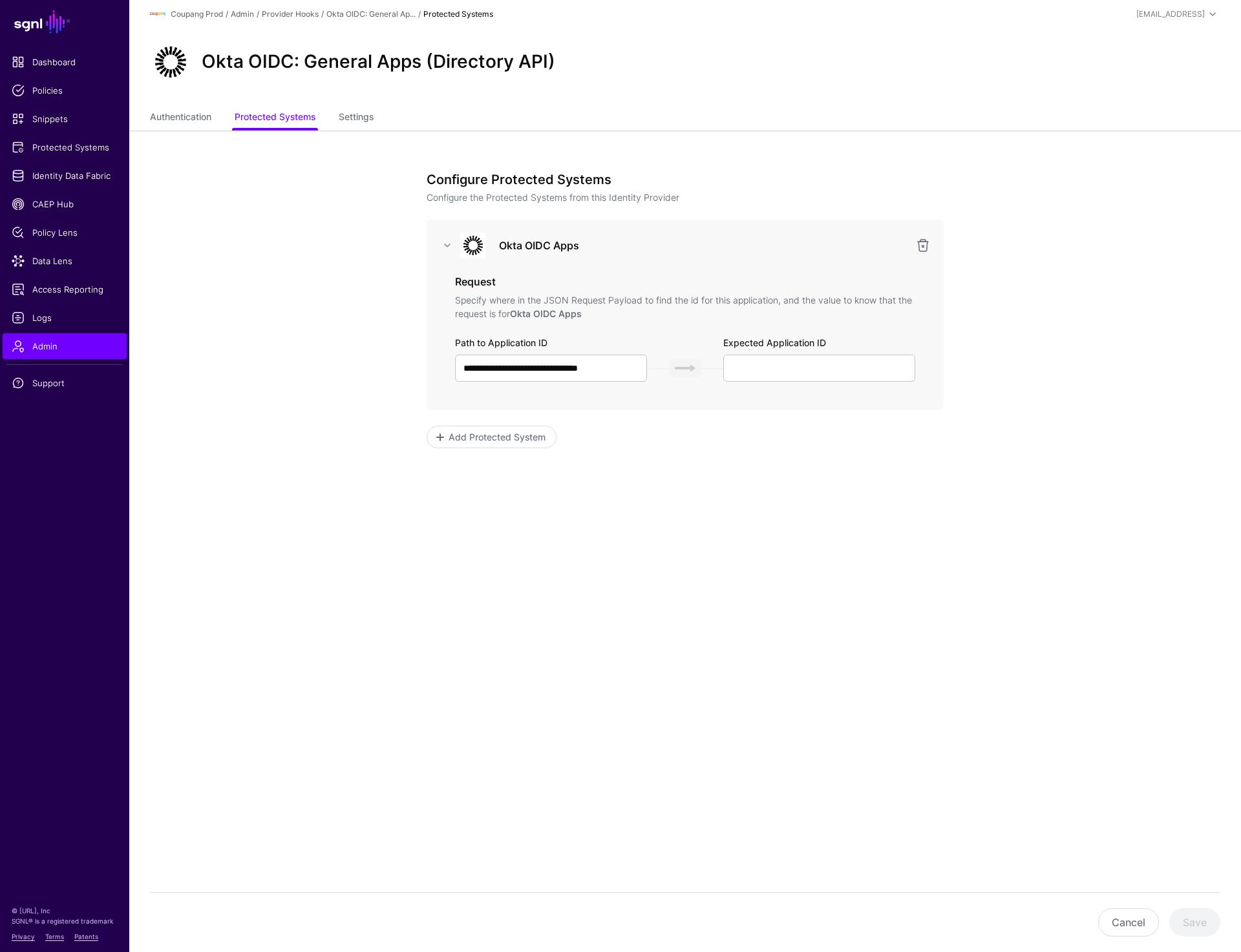
scroll to position [476, 0]
click at [761, 368] on input "text" at bounding box center [819, 367] width 192 height 27
paste input "********"
type input "********"
click at [538, 367] on input "**********" at bounding box center [551, 367] width 192 height 27
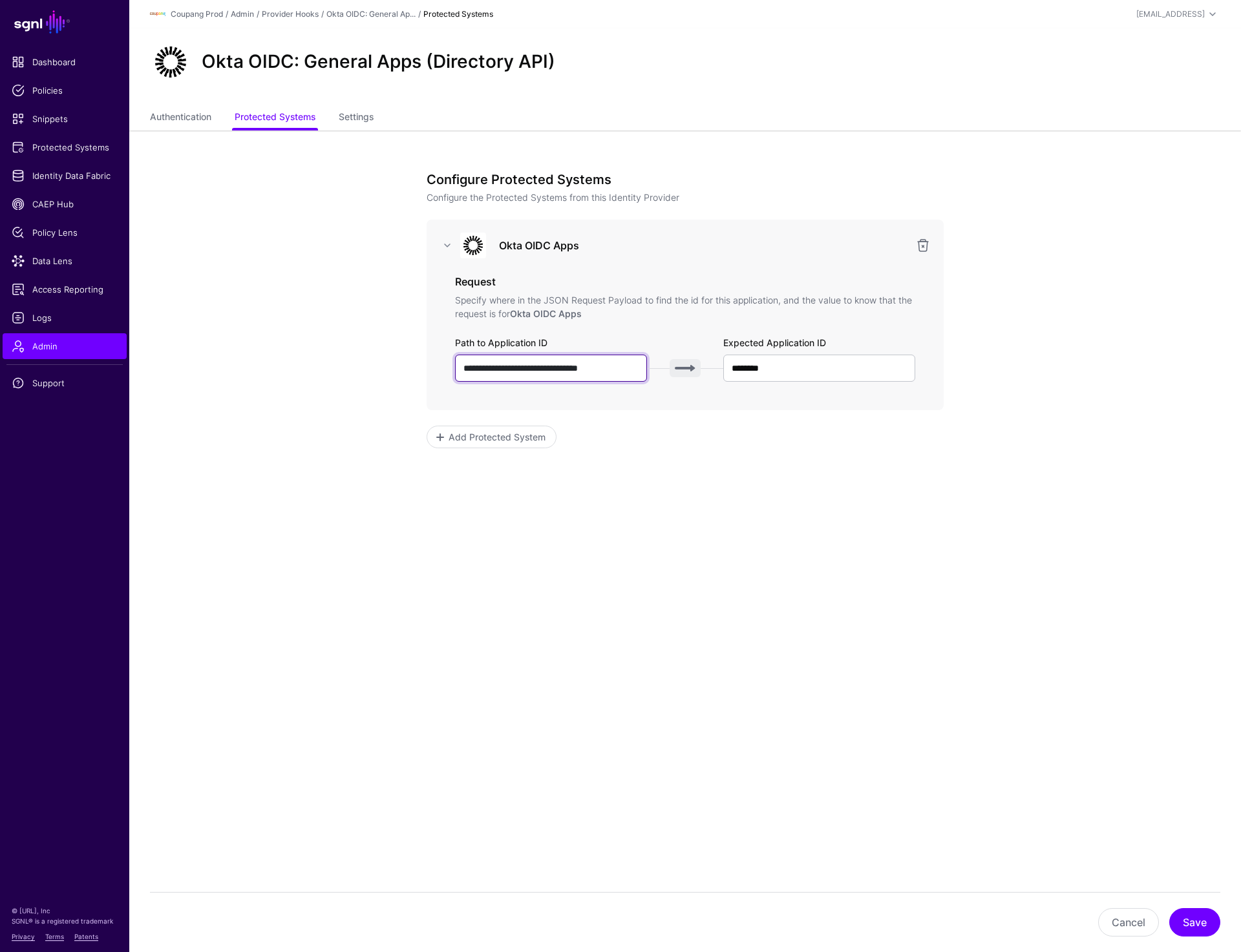
paste input "text"
type input "**********"
click at [848, 569] on div "**********" at bounding box center [685, 377] width 600 height 494
click at [1192, 922] on button "Save" at bounding box center [1195, 922] width 51 height 29
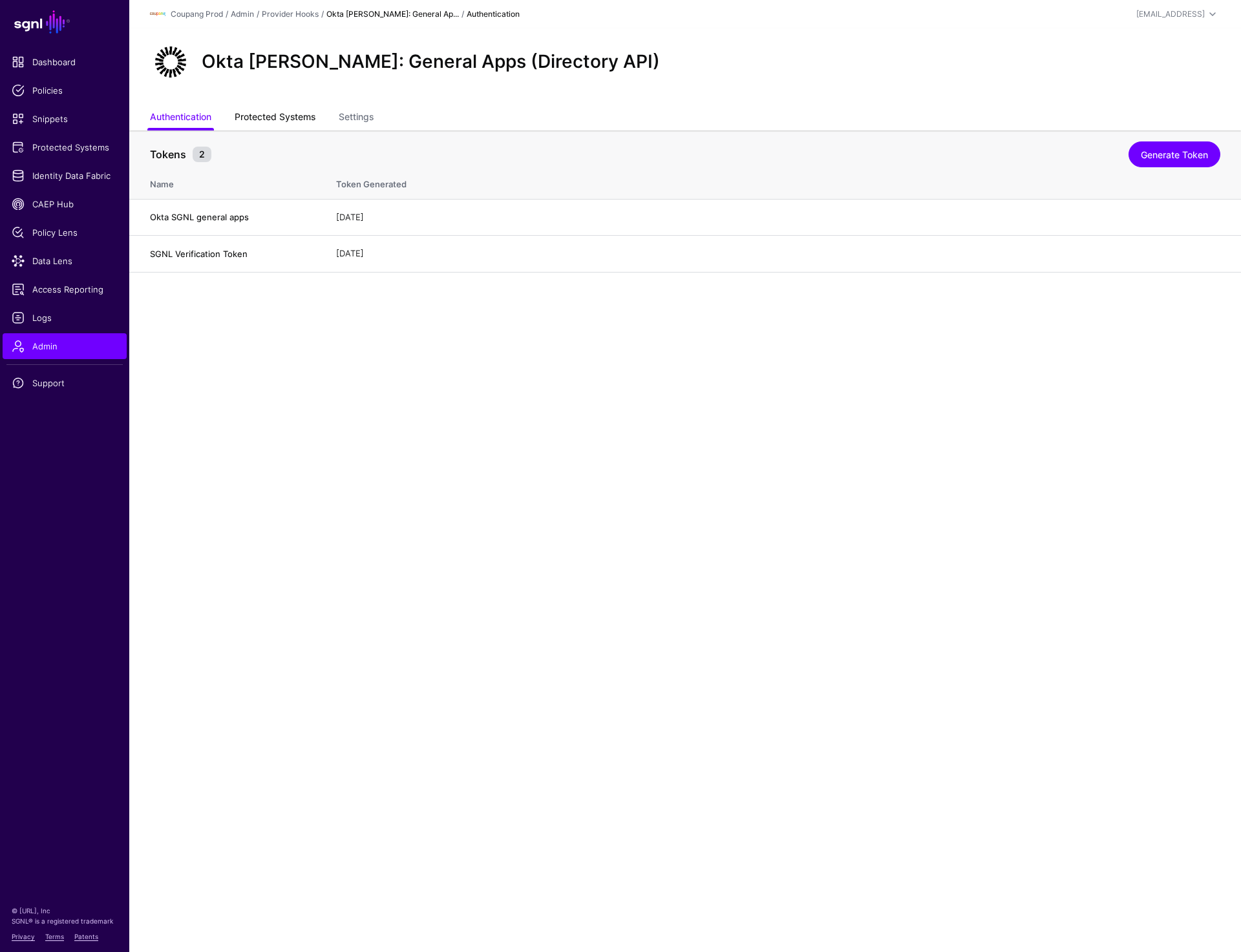
click at [267, 122] on link "Protected Systems" at bounding box center [275, 118] width 81 height 25
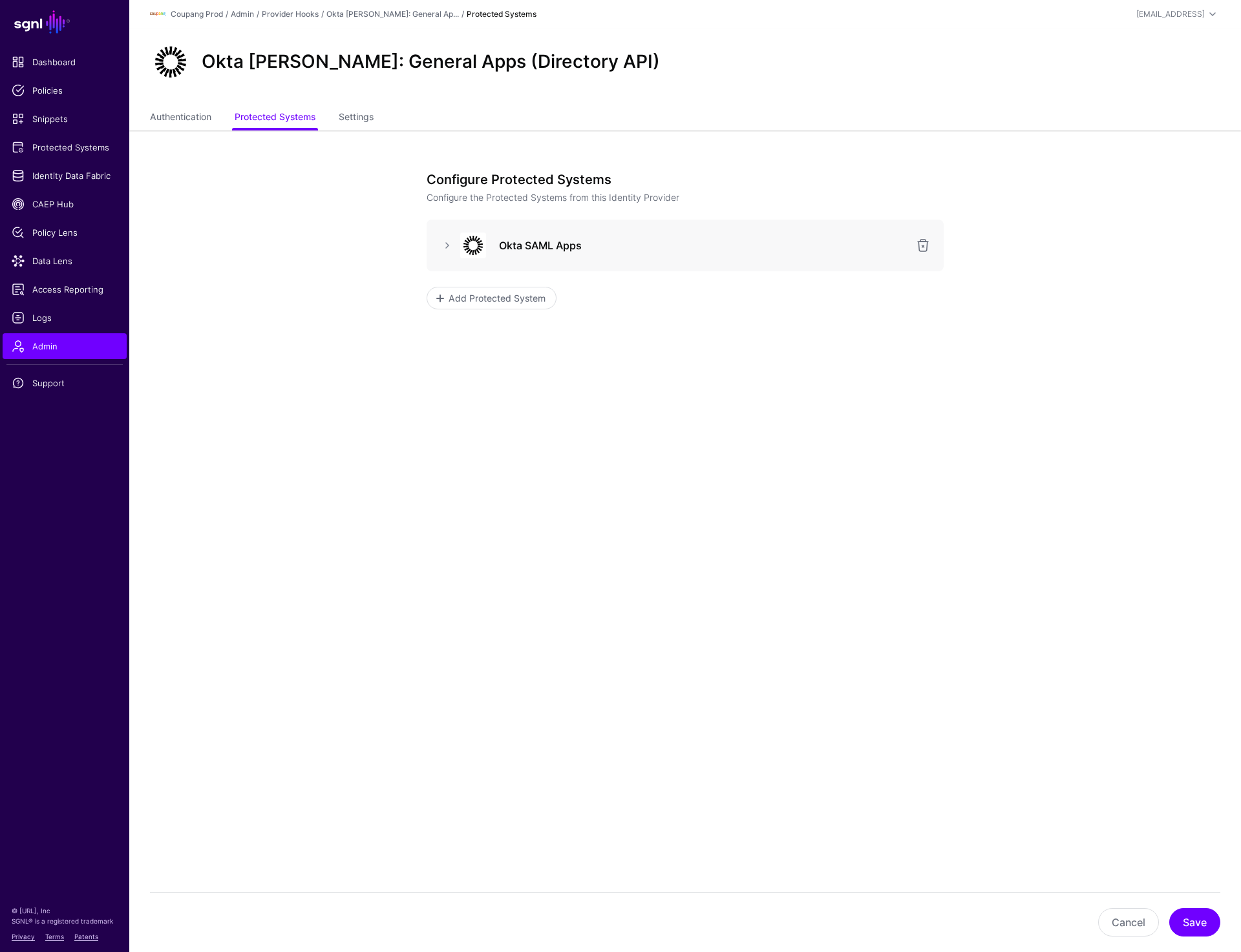
click at [439, 250] on div at bounding box center [447, 246] width 21 height 16
click at [445, 249] on link at bounding box center [448, 246] width 16 height 16
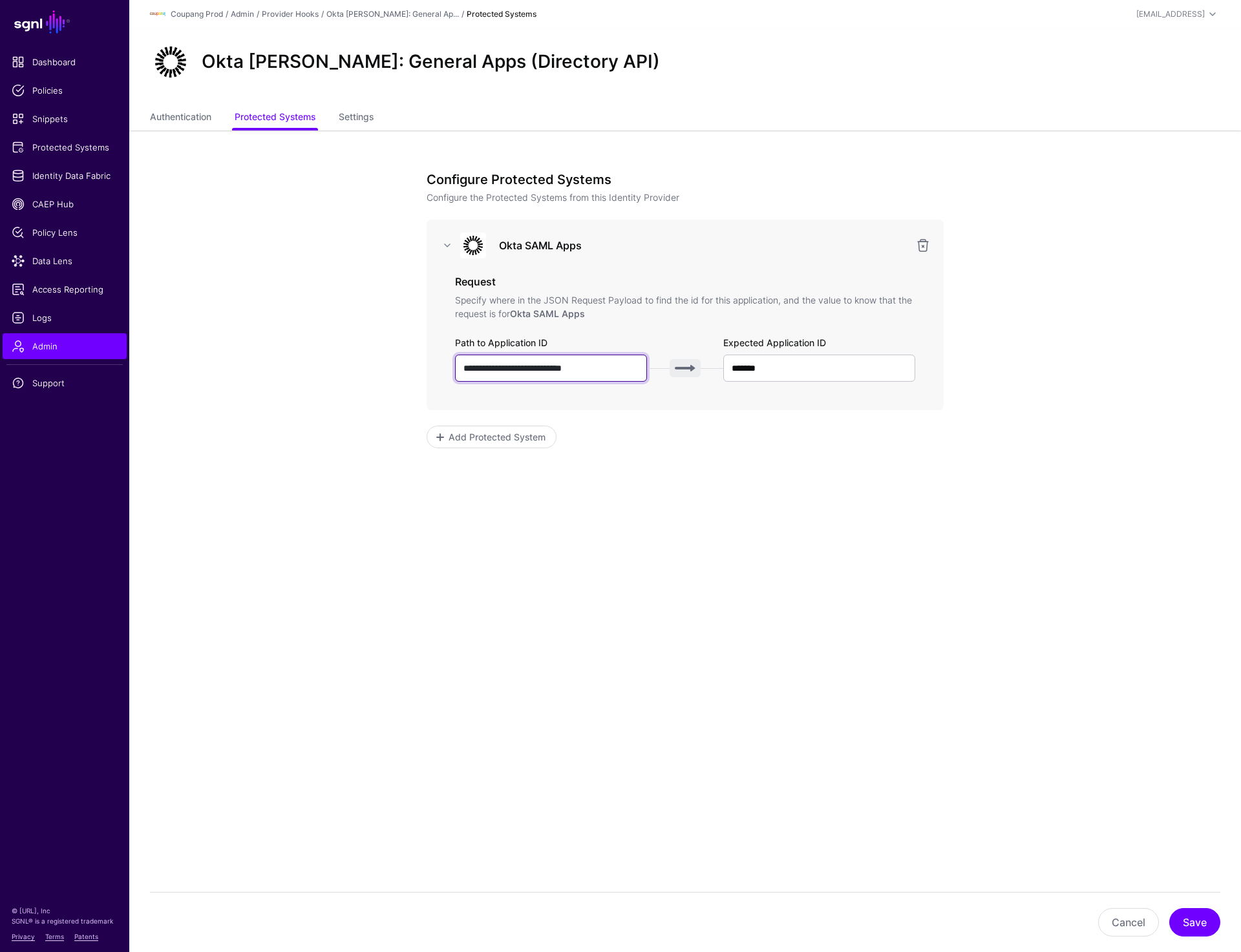
click at [605, 369] on input "**********" at bounding box center [551, 367] width 192 height 27
click at [1015, 191] on app-admin-providers-item-integrations "**********" at bounding box center [685, 377] width 1112 height 494
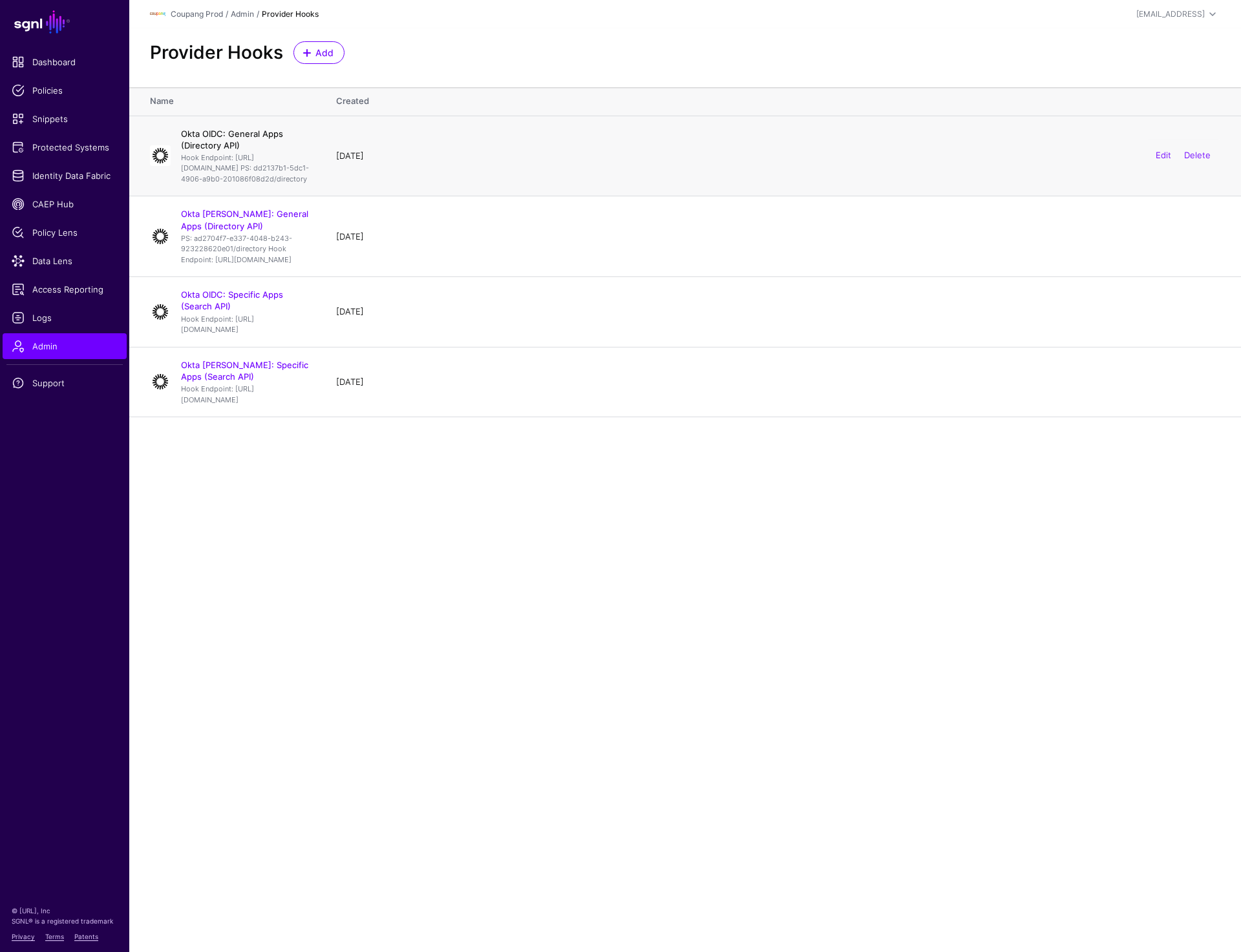
click at [270, 130] on link "Okta OIDC: General Apps (Directory API)" at bounding box center [231, 139] width 102 height 22
click at [278, 231] on link "Okta [PERSON_NAME]: General Apps (Directory API)" at bounding box center [244, 219] width 127 height 22
click at [636, 634] on main "SGNL Dashboard Policies Snippets Protected Systems Identity Data Fabric CAEP Hu…" at bounding box center [620, 476] width 1241 height 952
click at [233, 130] on link "Okta OIDC: General Apps (Directory API)" at bounding box center [231, 139] width 102 height 22
click at [259, 231] on link "Okta [PERSON_NAME]: General Apps (Directory API)" at bounding box center [244, 219] width 127 height 22
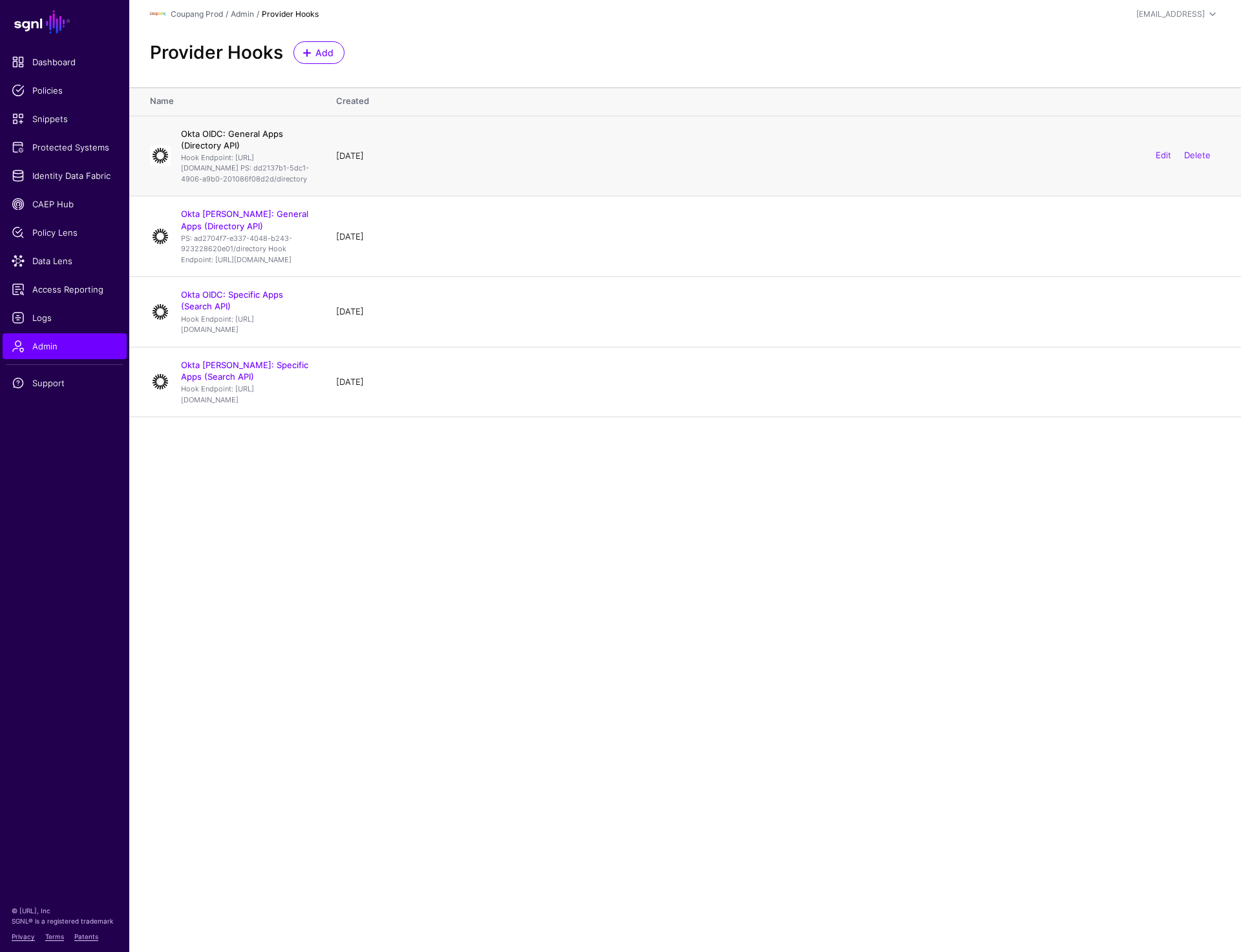
click at [271, 131] on link "Okta OIDC: General Apps (Directory API)" at bounding box center [231, 139] width 102 height 22
click at [278, 231] on link "Okta [PERSON_NAME]: General Apps (Directory API)" at bounding box center [244, 219] width 127 height 22
click at [850, 28] on header "Coupang Prod / Admin / Provider Hooks prashant@sgnl.ai Prashant Nadarajan prash…" at bounding box center [685, 14] width 1112 height 29
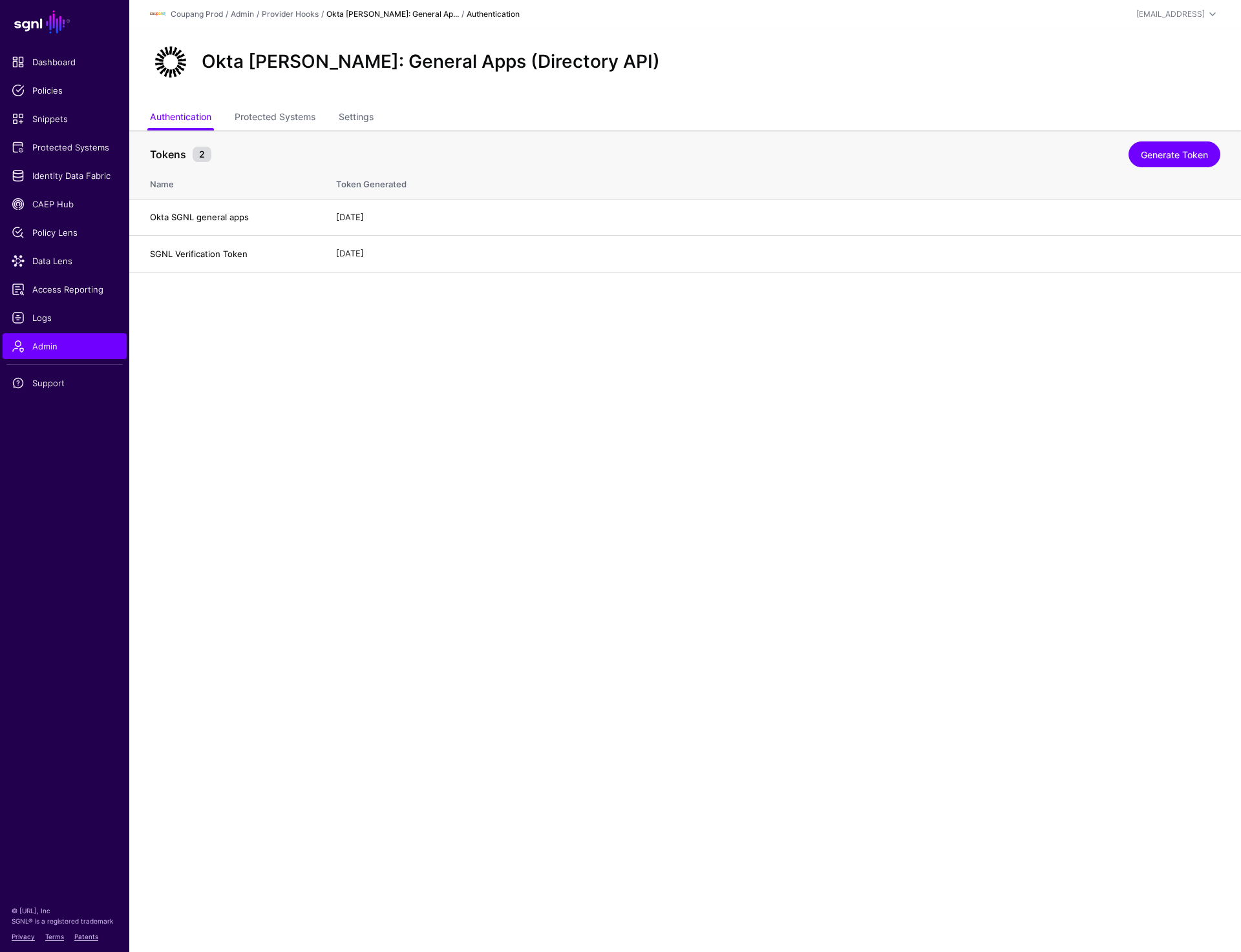
click at [292, 447] on main "SGNL Dashboard Policies Snippets Protected Systems Identity Data Fabric CAEP Hu…" at bounding box center [620, 476] width 1241 height 952
click at [285, 118] on link "Protected Systems" at bounding box center [275, 118] width 81 height 25
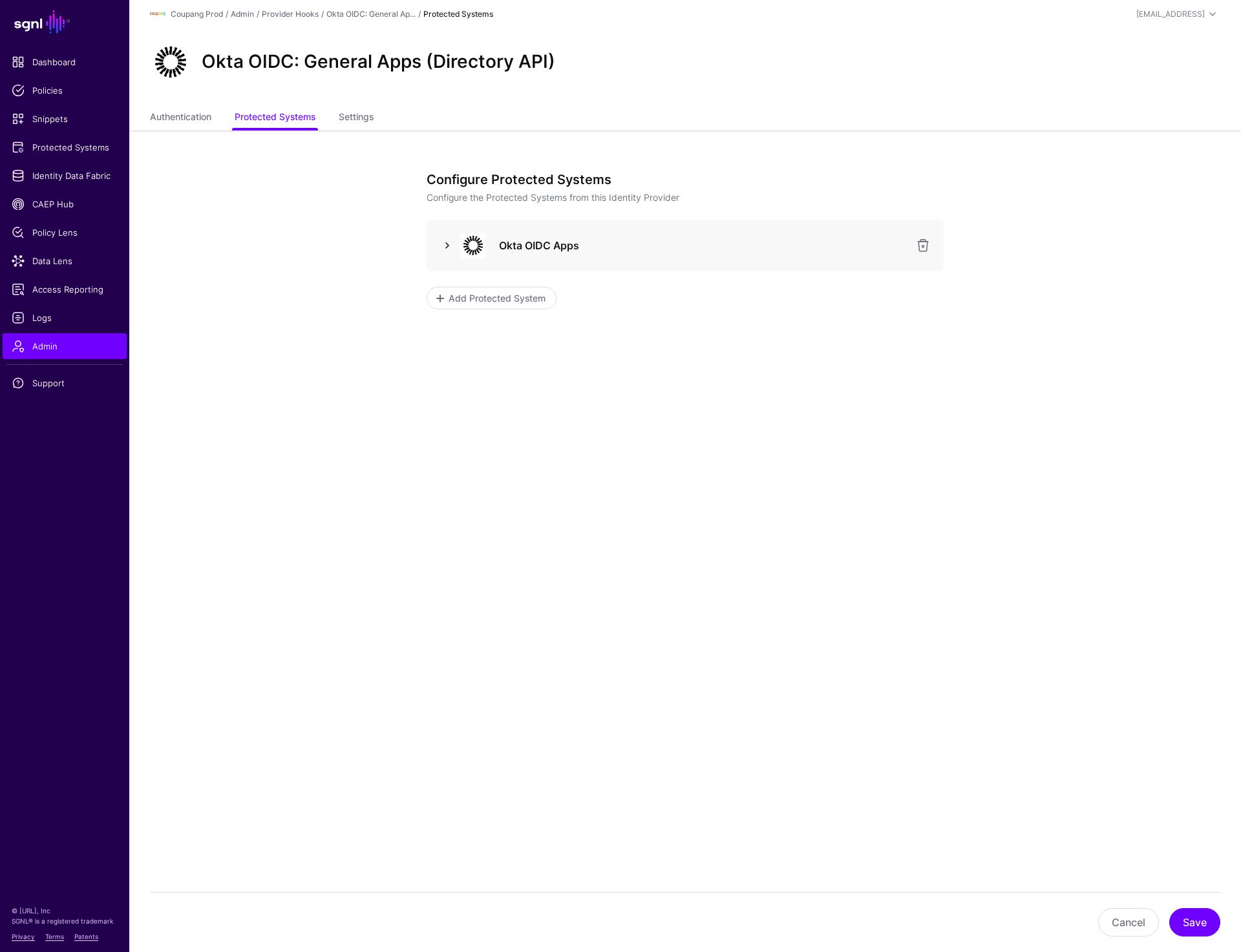
click at [444, 246] on link at bounding box center [448, 246] width 16 height 16
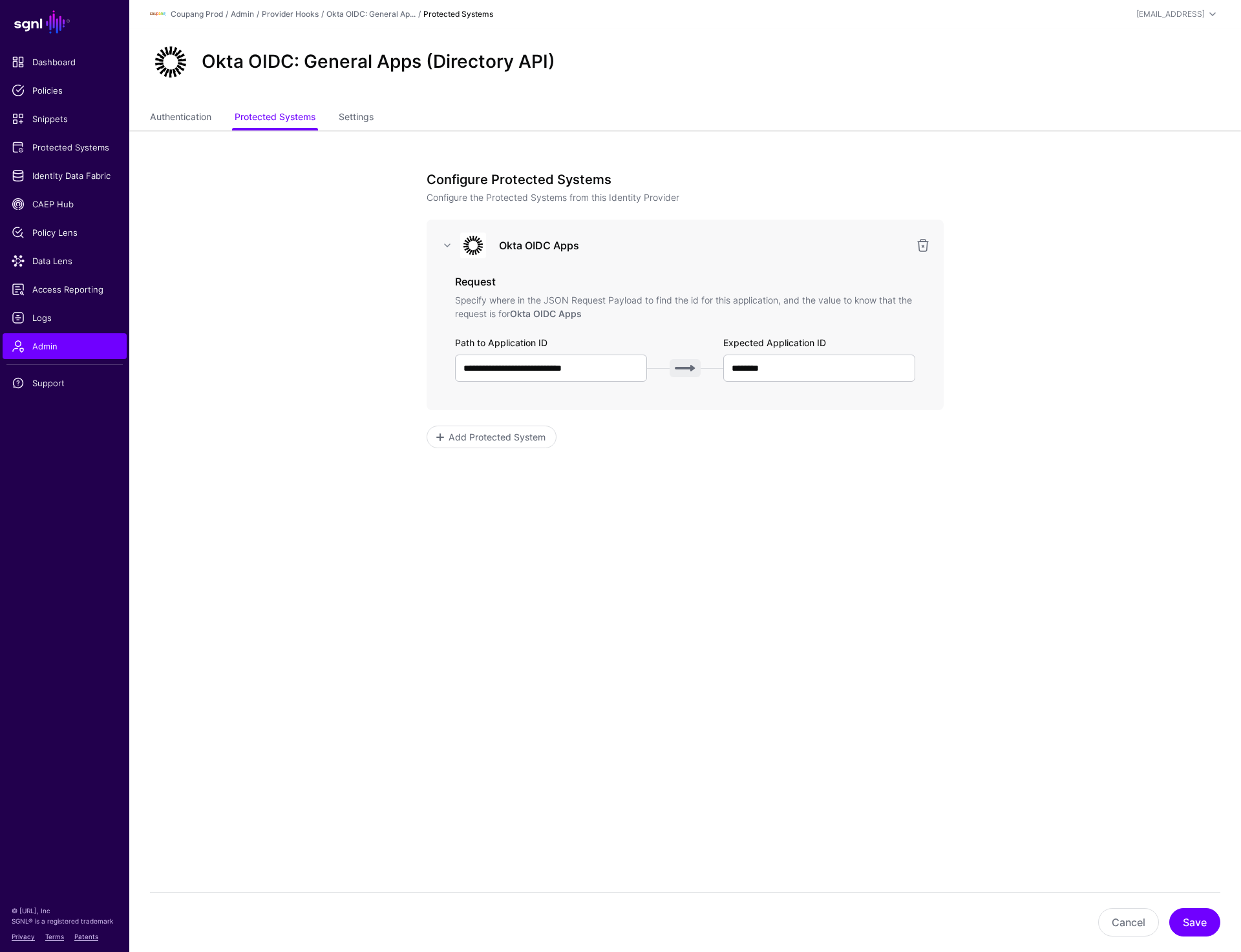
click at [338, 123] on ul "Authentication Protected Systems Settings" at bounding box center [685, 118] width 1070 height 25
click at [366, 116] on link "Settings" at bounding box center [356, 118] width 35 height 25
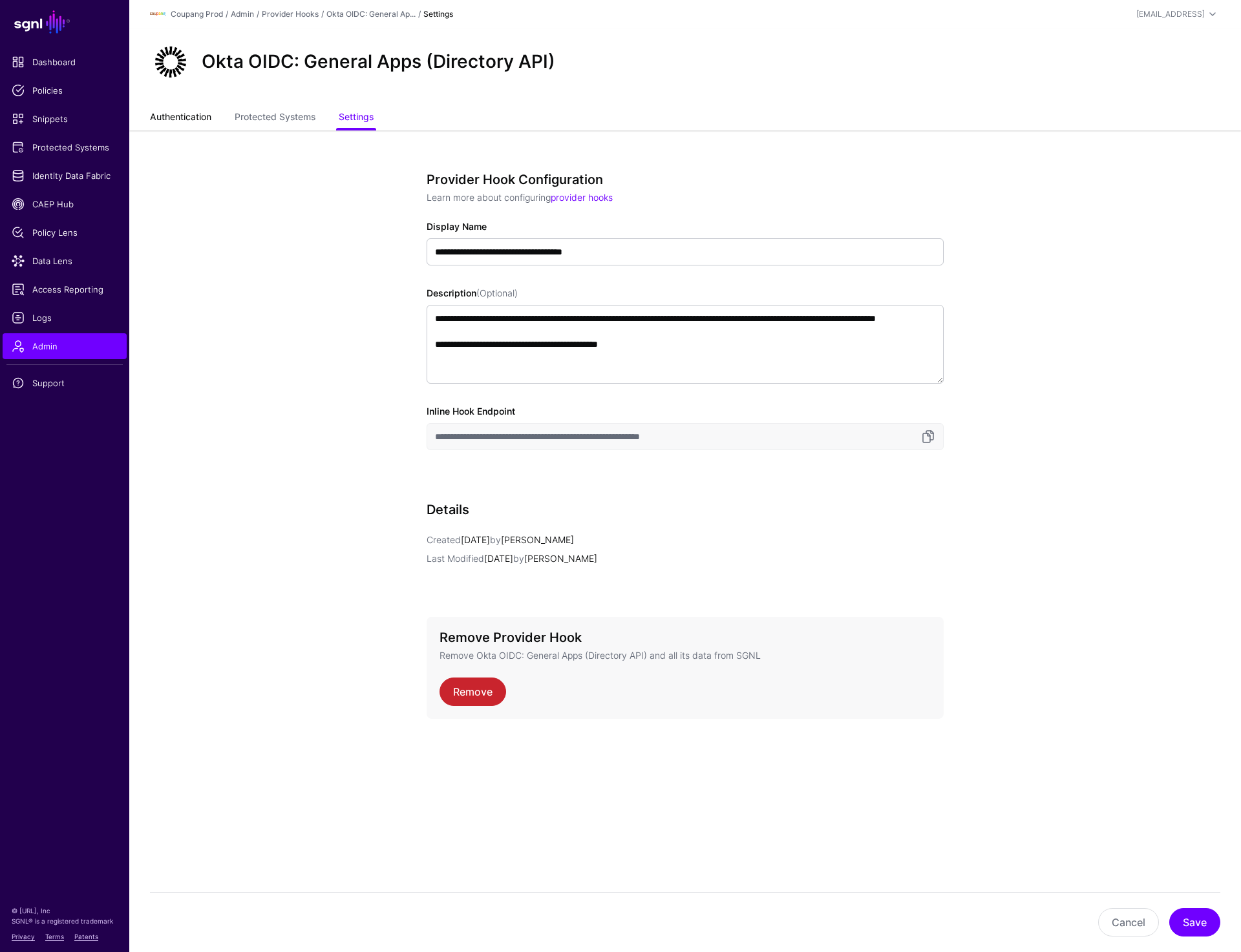
click at [181, 119] on link "Authentication" at bounding box center [181, 118] width 61 height 25
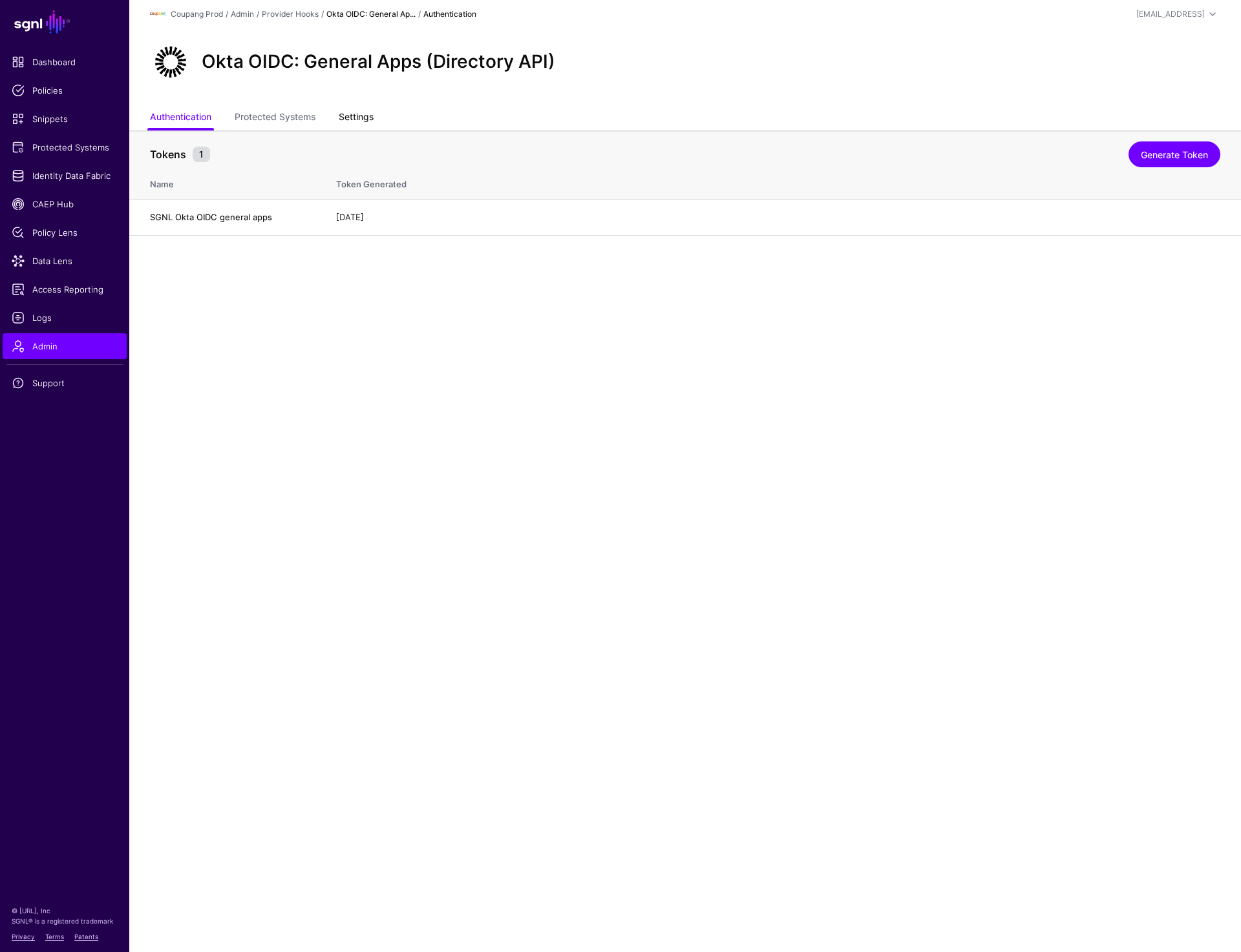
click at [373, 119] on link "Settings" at bounding box center [356, 118] width 35 height 25
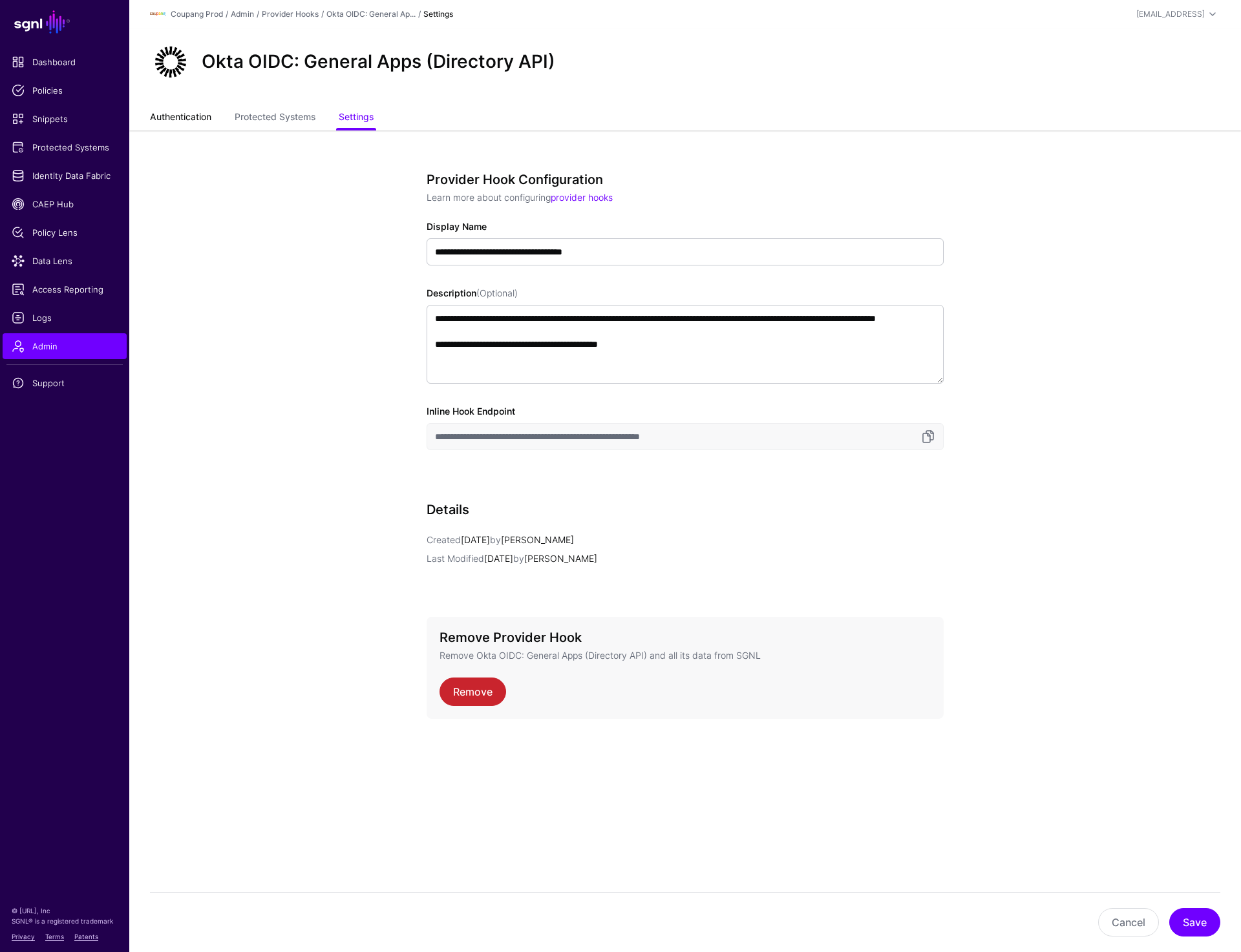
click at [179, 107] on link "Authentication" at bounding box center [181, 118] width 61 height 25
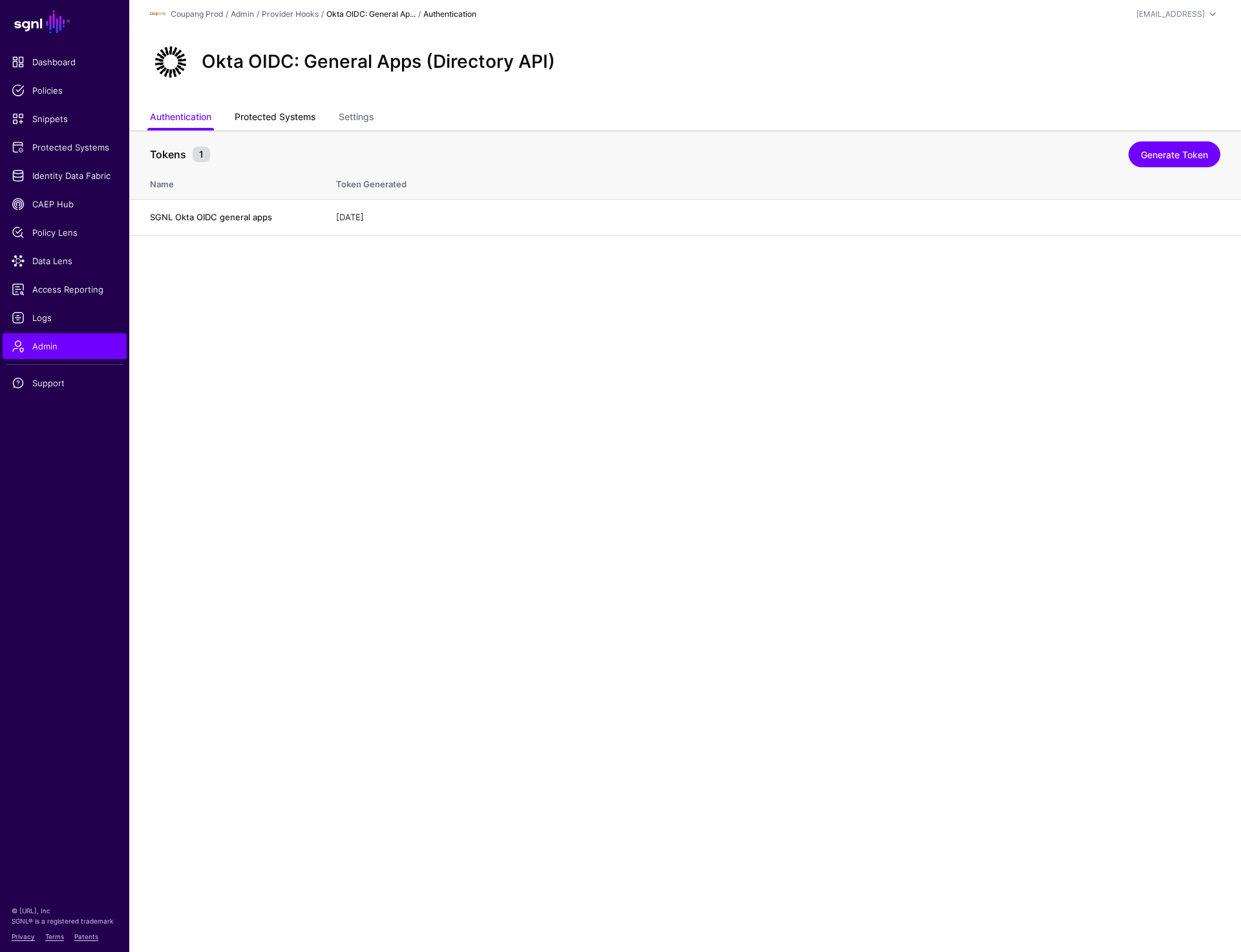
click at [265, 108] on link "Protected Systems" at bounding box center [275, 118] width 81 height 25
click at [340, 119] on ul "Authentication Protected Systems Settings" at bounding box center [685, 118] width 1070 height 25
click at [344, 119] on link "Settings" at bounding box center [356, 118] width 35 height 25
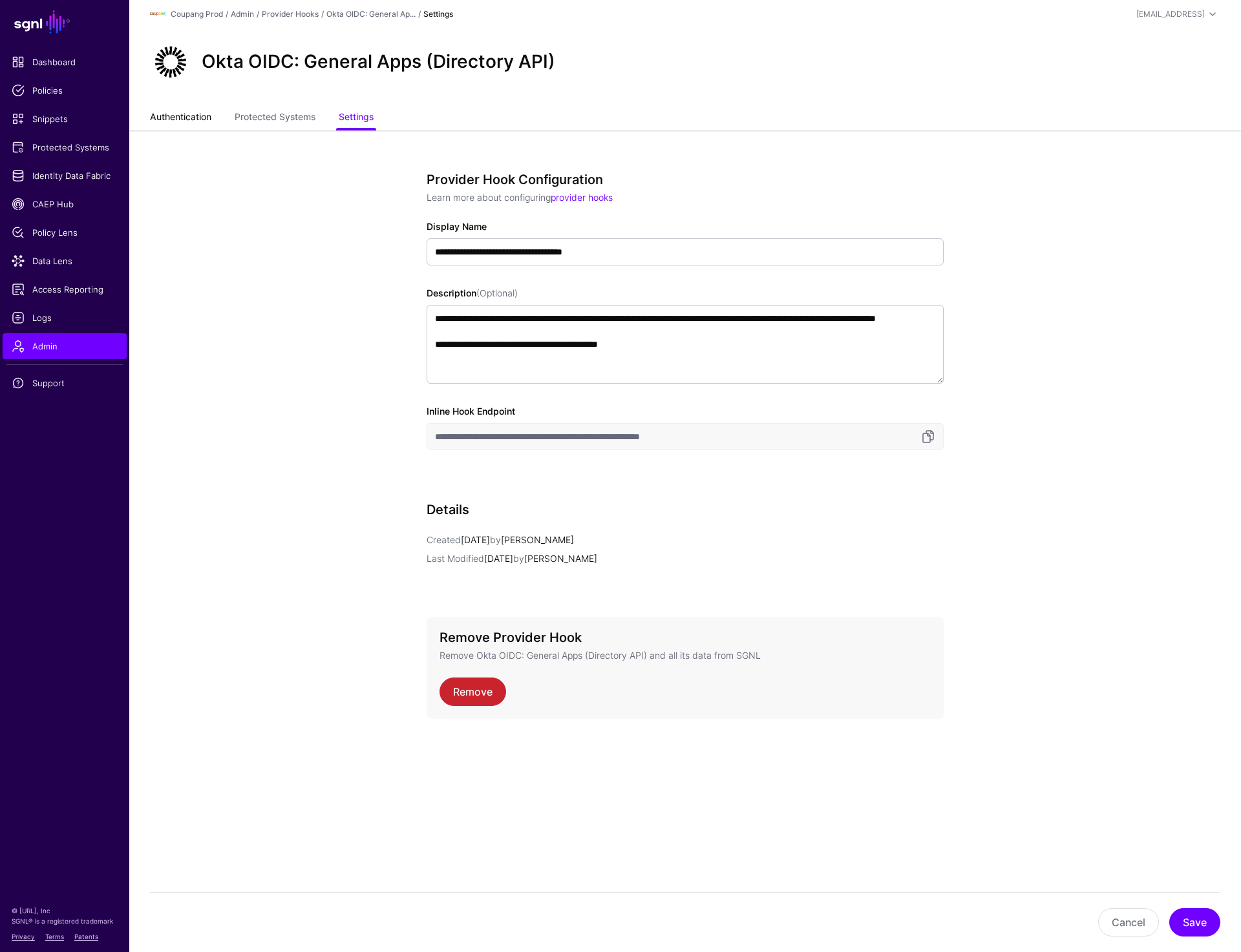
click at [156, 120] on link "Authentication" at bounding box center [181, 118] width 61 height 25
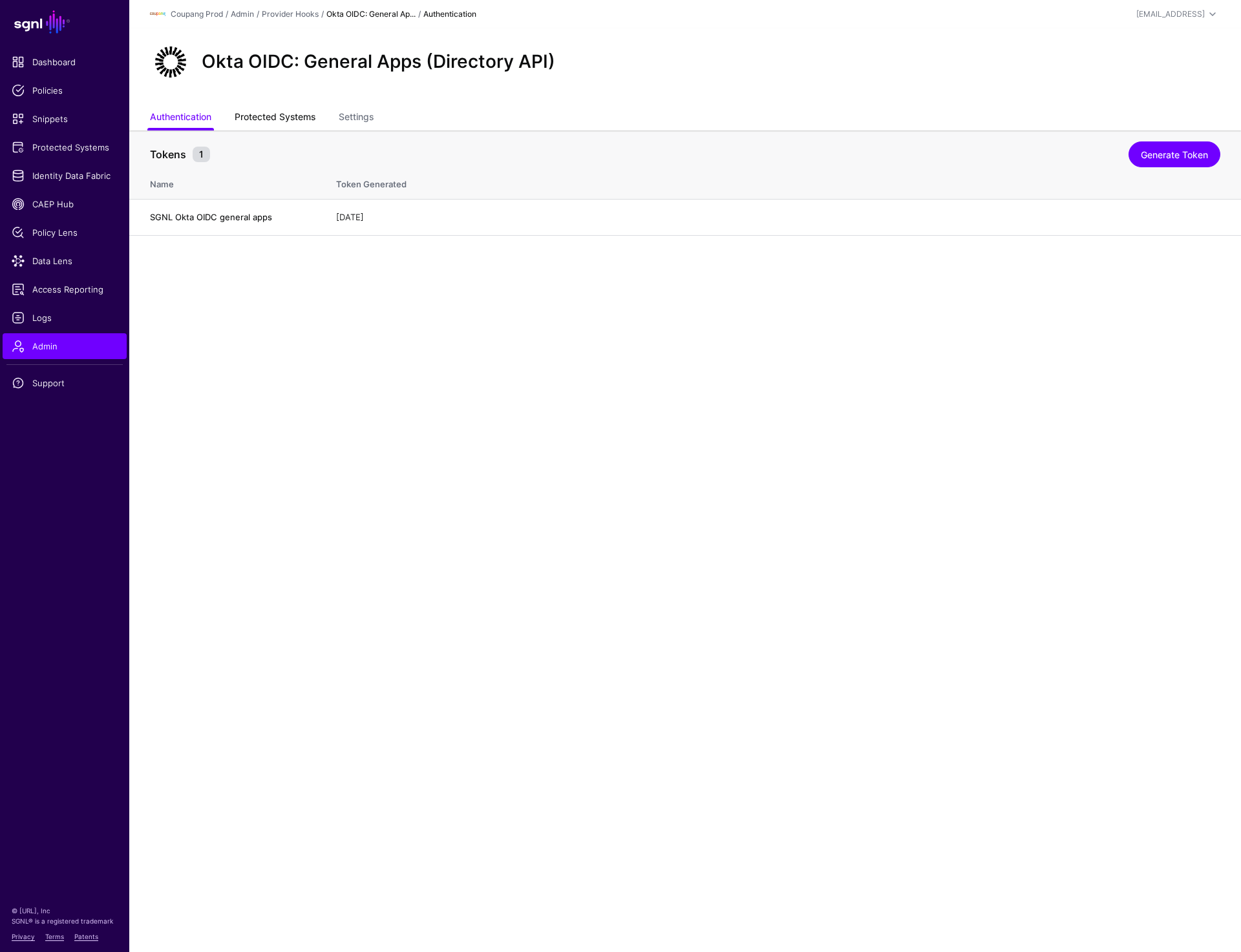
click at [290, 119] on link "Protected Systems" at bounding box center [275, 118] width 81 height 25
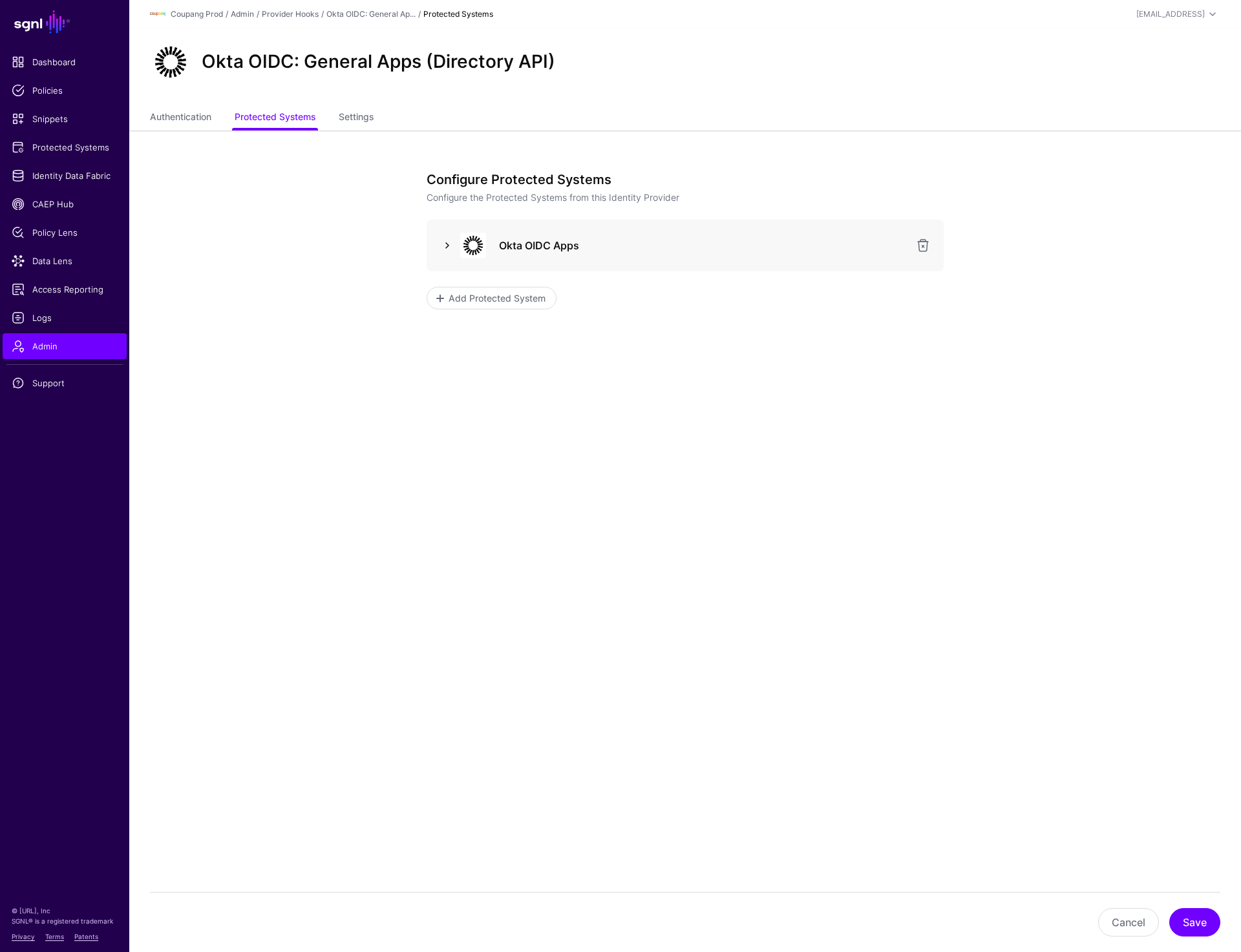
click at [448, 246] on link at bounding box center [448, 246] width 16 height 16
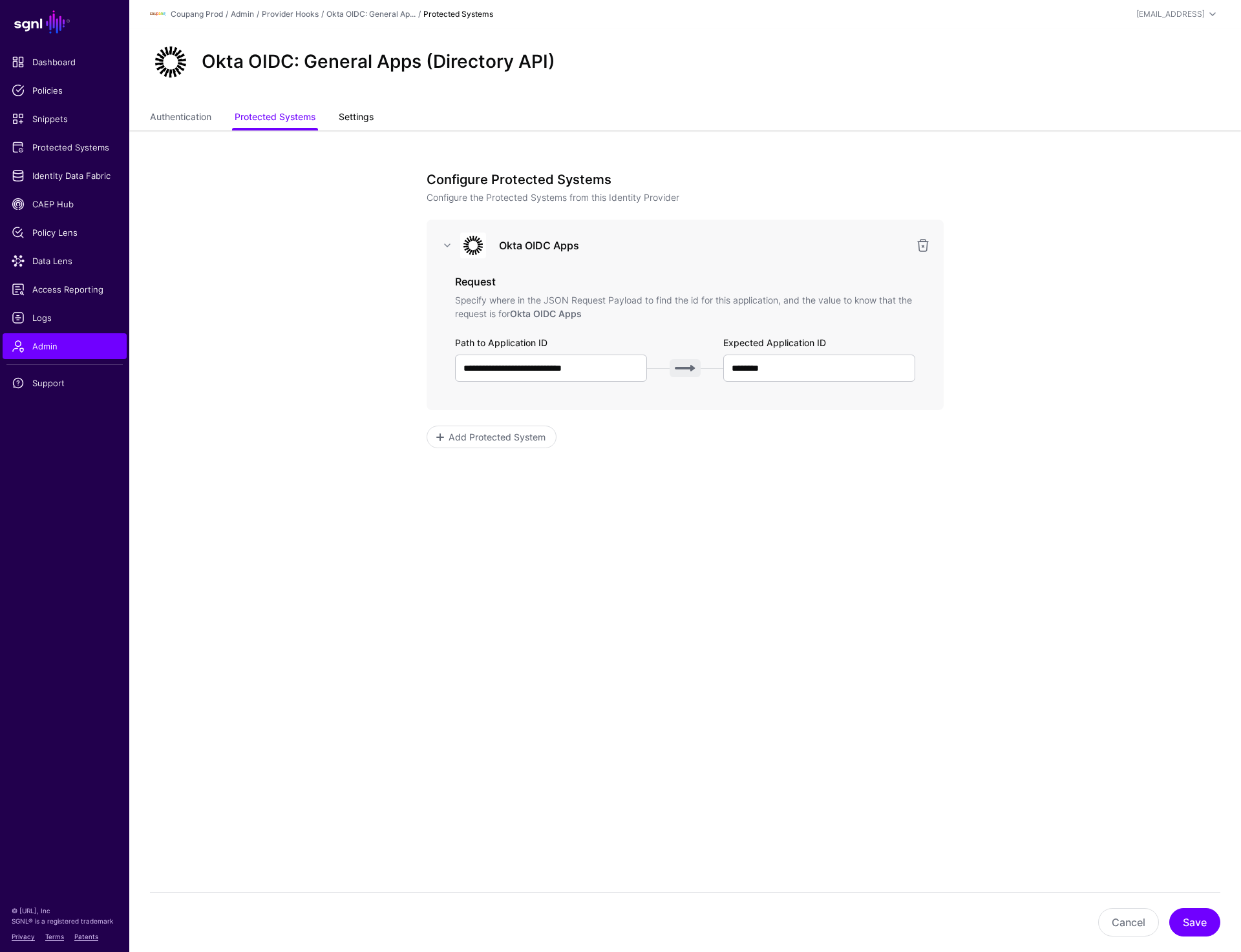
click at [361, 119] on link "Settings" at bounding box center [356, 118] width 35 height 25
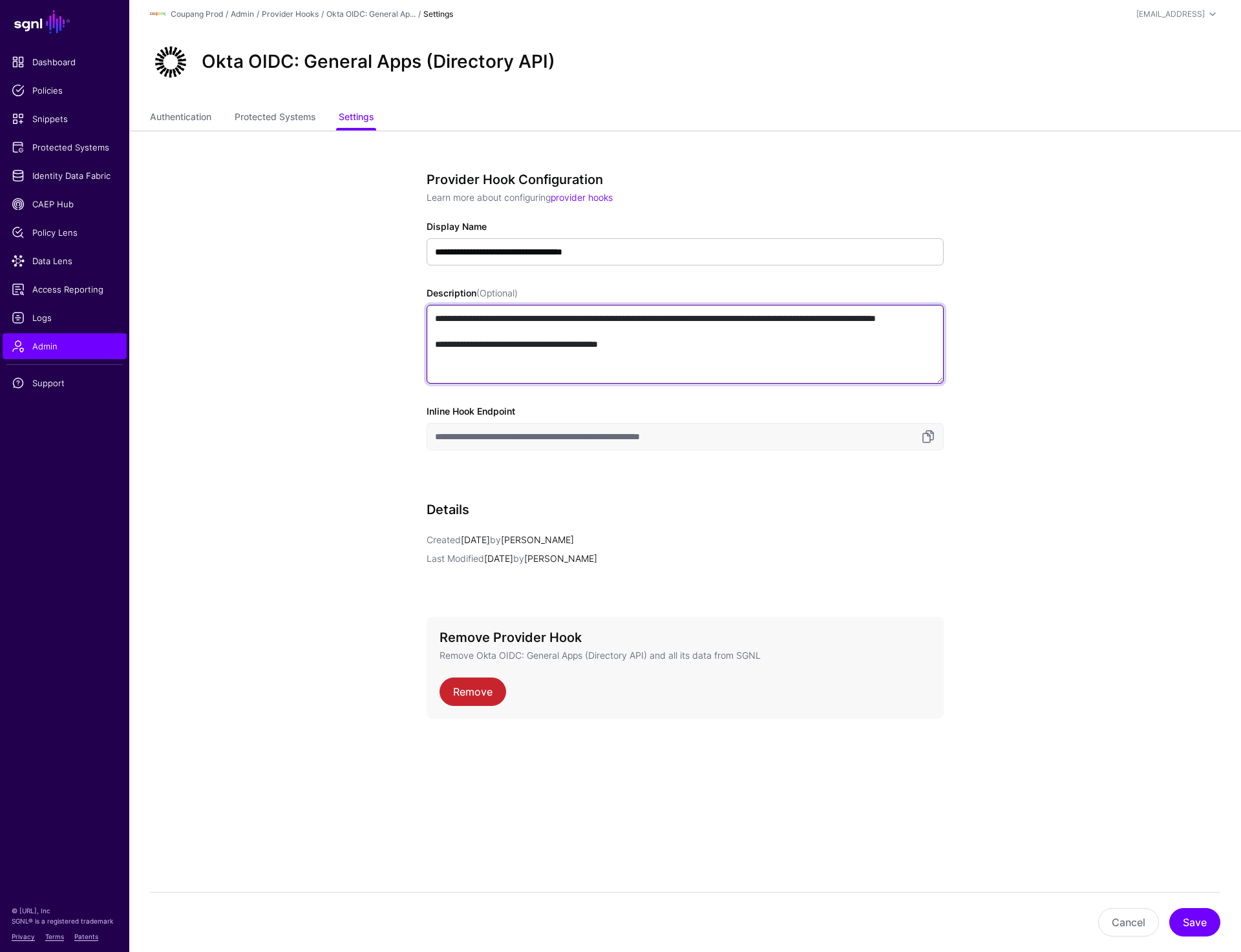
drag, startPoint x: 452, startPoint y: 356, endPoint x: 724, endPoint y: 356, distance: 272.0
click at [724, 356] on textarea "**********" at bounding box center [685, 345] width 517 height 79
click at [987, 97] on div "Okta OIDC: General Apps (Directory API)" at bounding box center [685, 67] width 1112 height 78
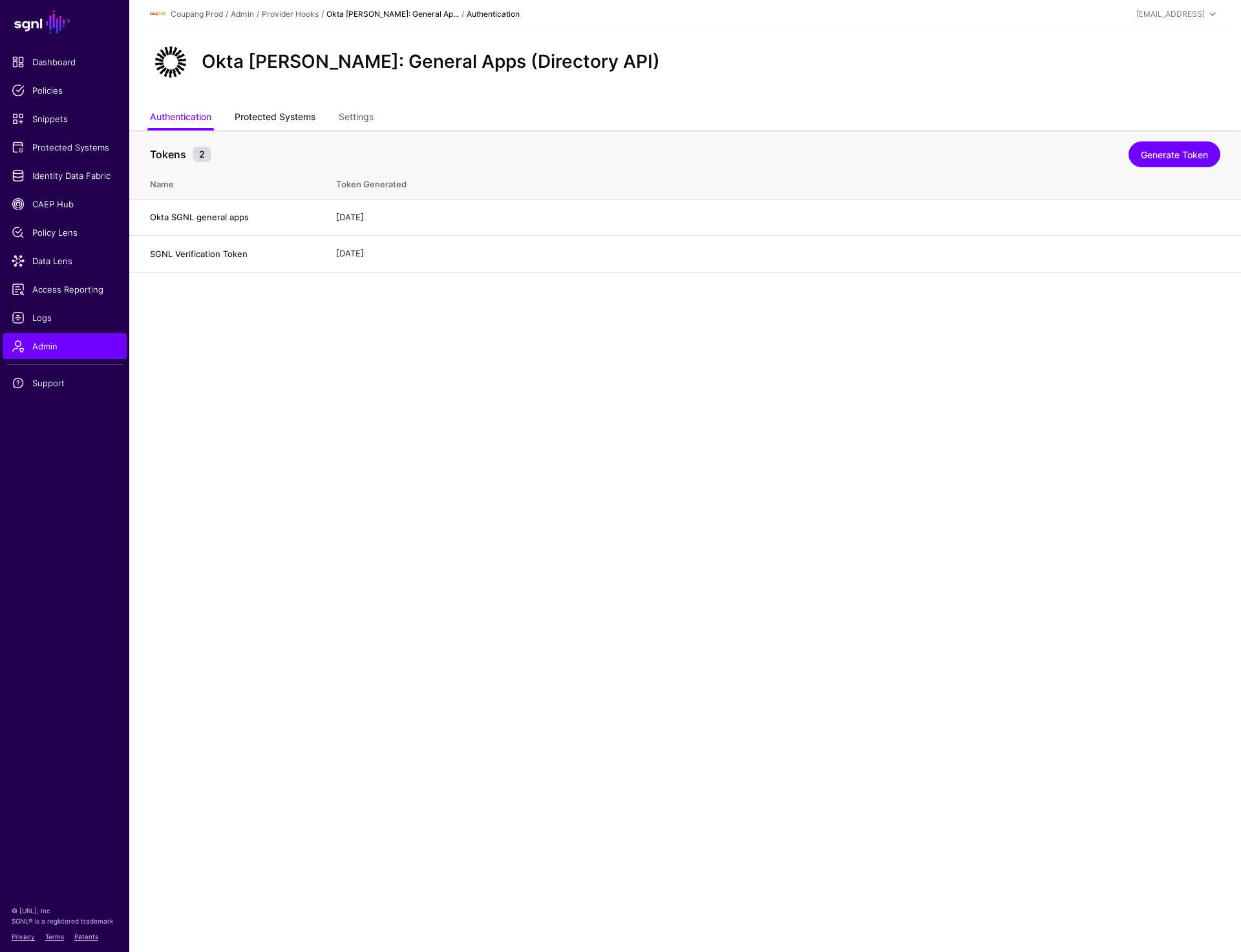
click at [271, 119] on link "Protected Systems" at bounding box center [275, 118] width 81 height 25
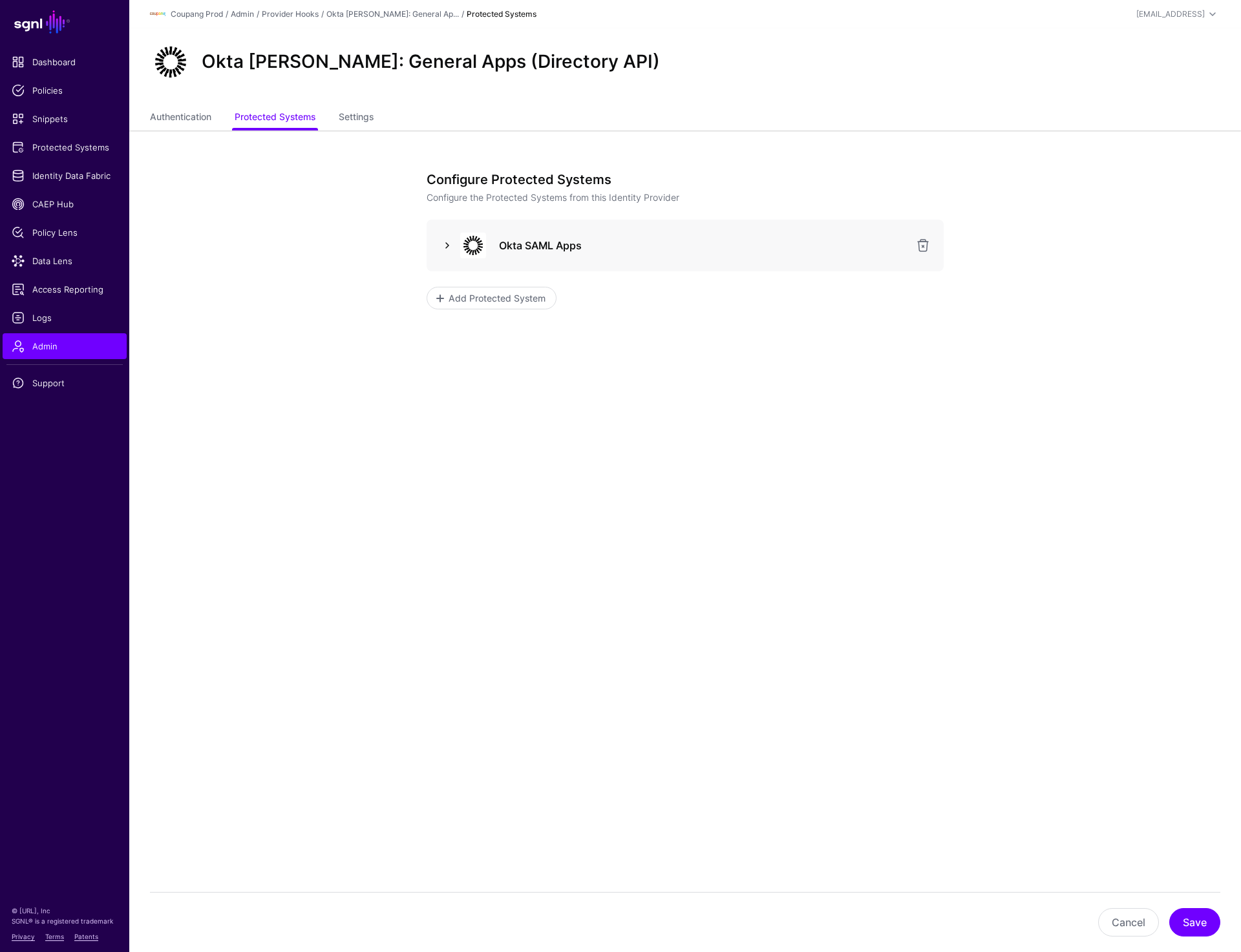
click at [450, 246] on link at bounding box center [448, 246] width 16 height 16
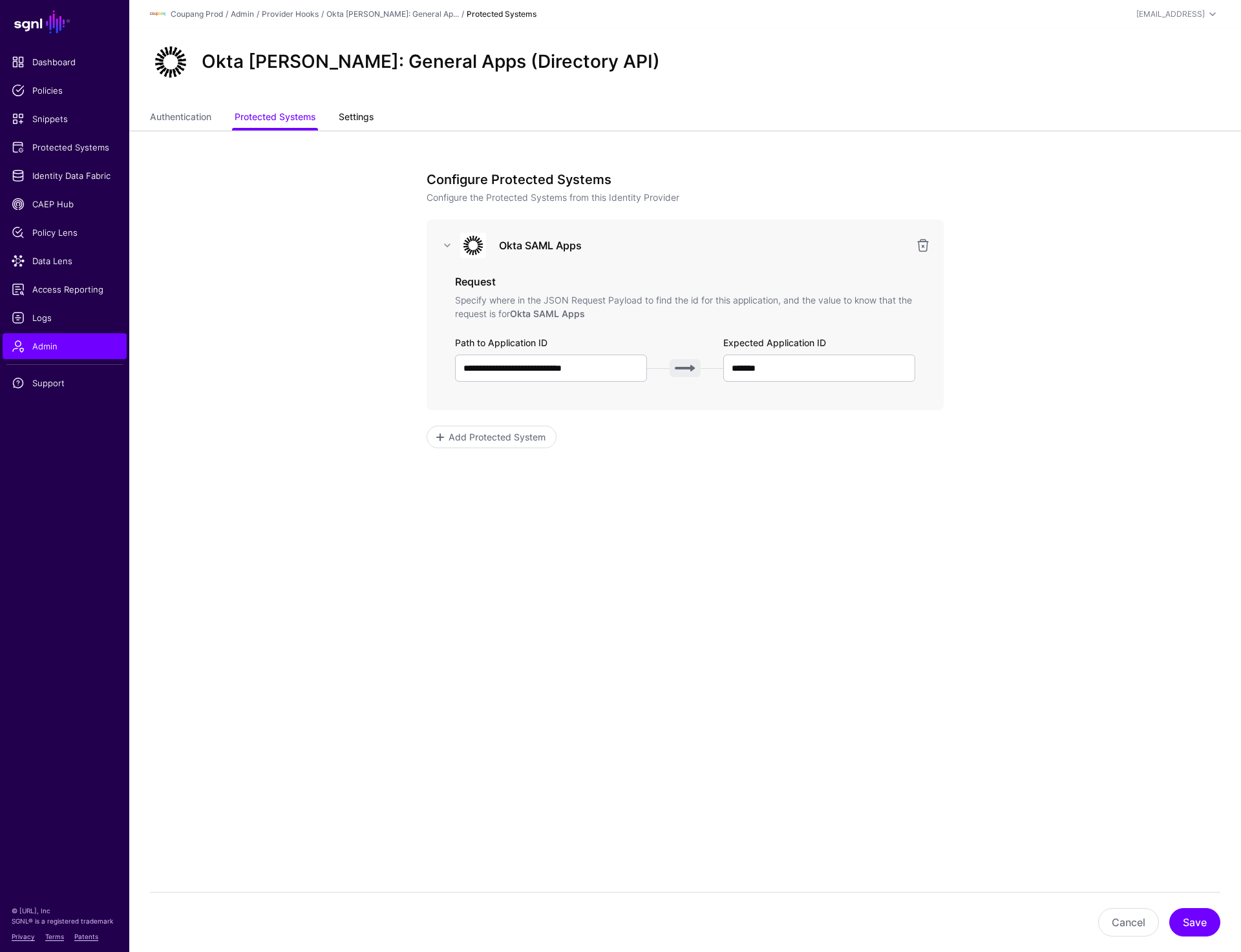
click at [356, 122] on link "Settings" at bounding box center [356, 118] width 35 height 25
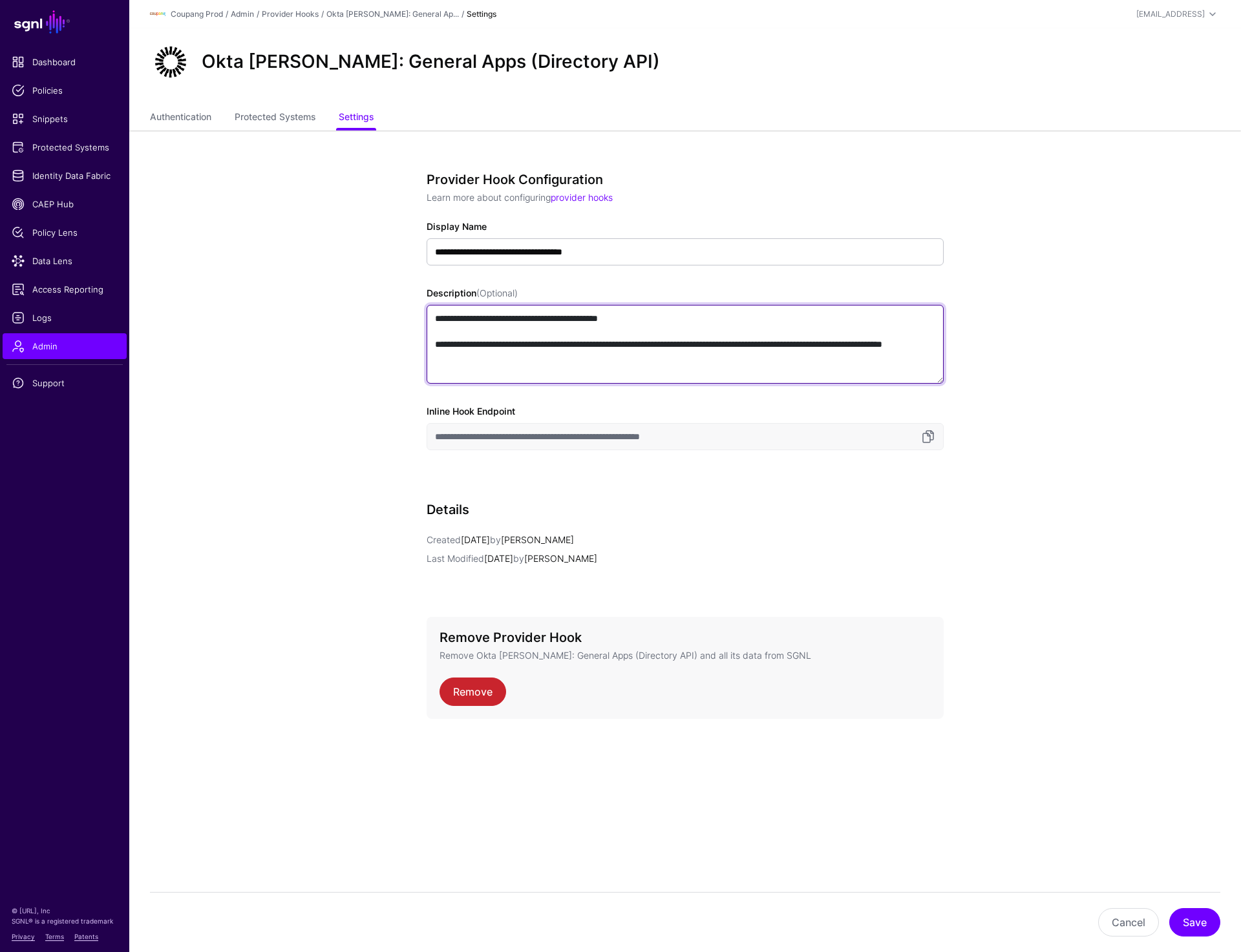
drag, startPoint x: 605, startPoint y: 357, endPoint x: 427, endPoint y: 342, distance: 178.6
click at [427, 342] on textarea "**********" at bounding box center [685, 345] width 517 height 79
paste textarea "**********"
type textarea "**********"
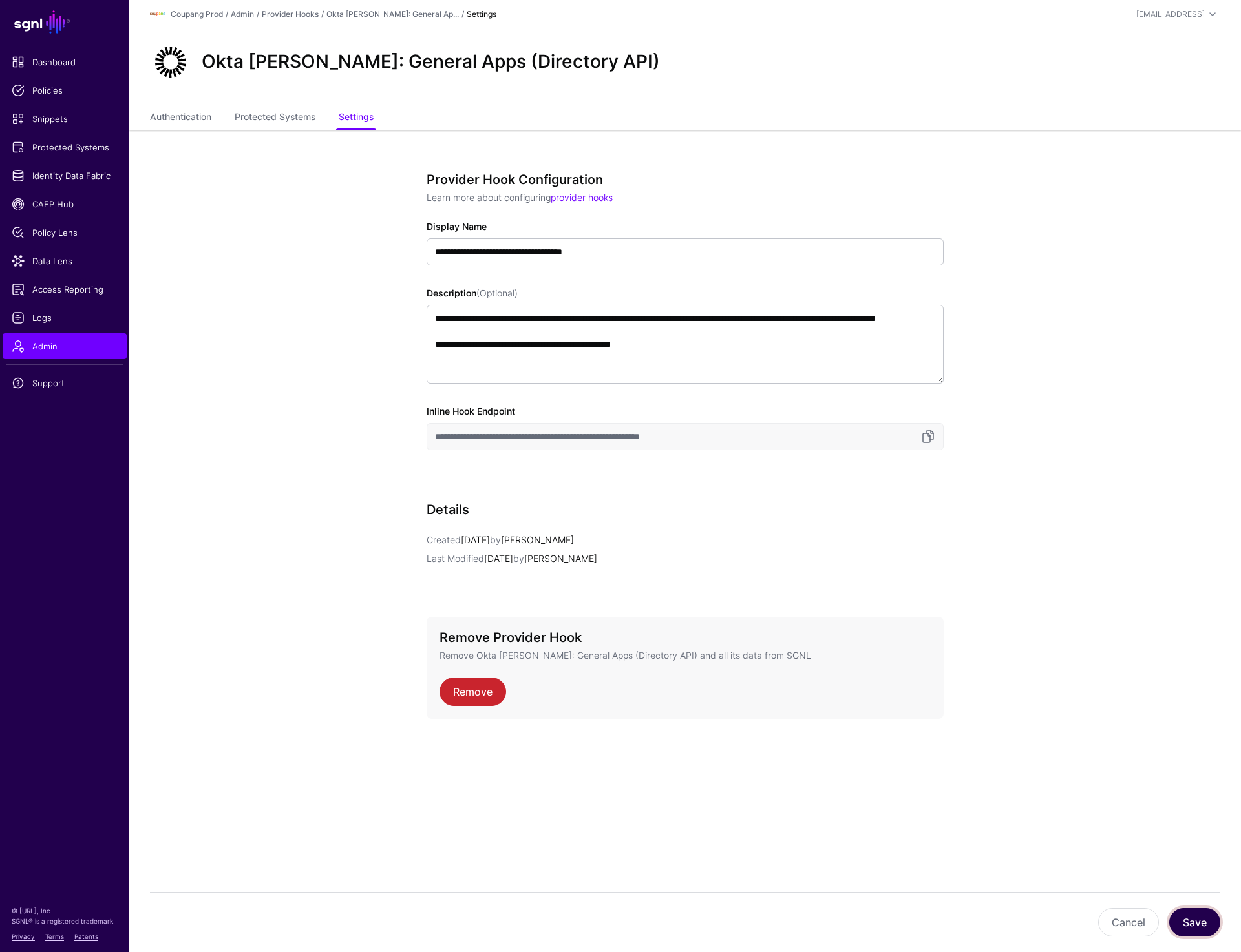
click at [1185, 927] on button "Save" at bounding box center [1195, 922] width 51 height 29
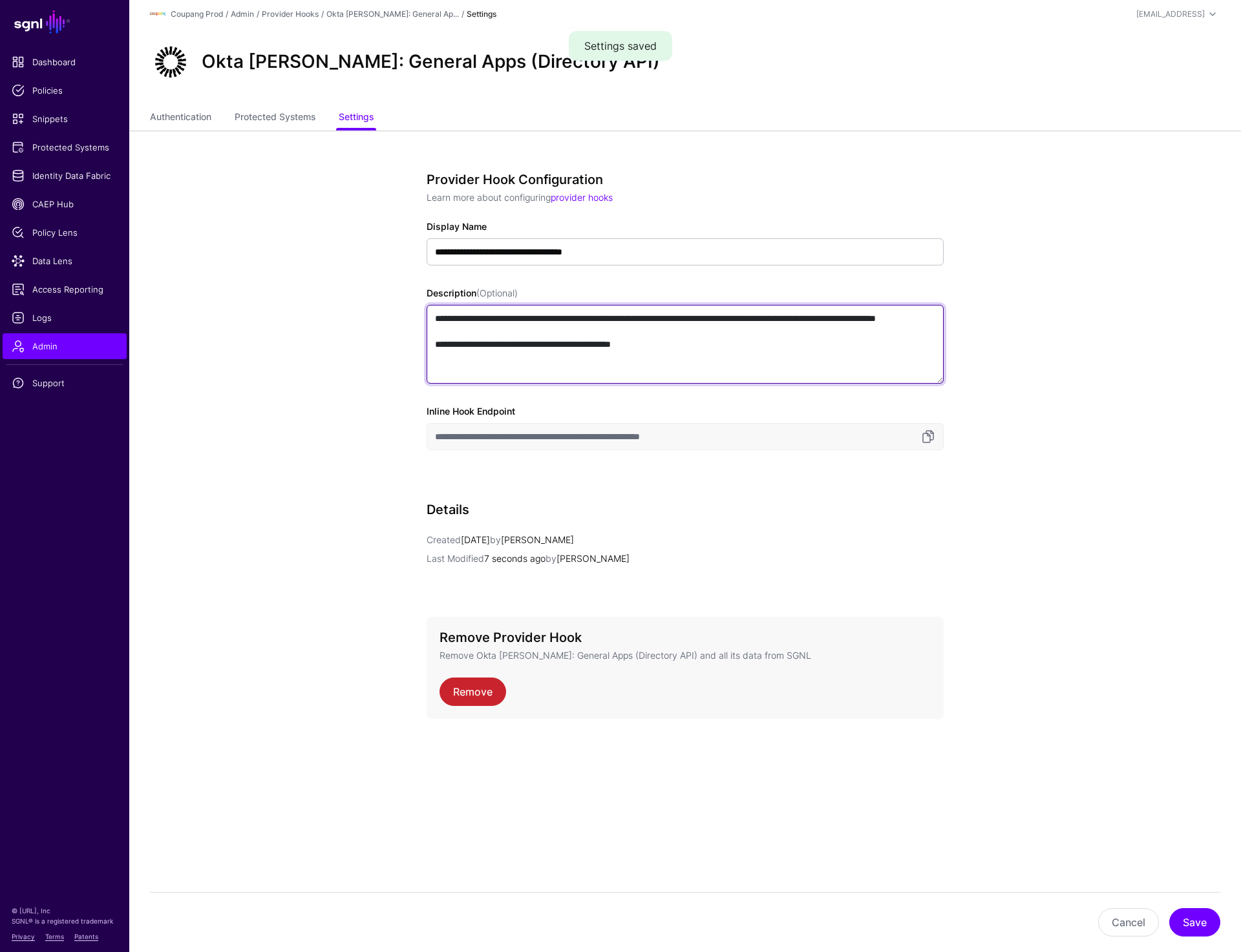
drag, startPoint x: 452, startPoint y: 357, endPoint x: 730, endPoint y: 357, distance: 278.0
click at [730, 357] on textarea "**********" at bounding box center [685, 345] width 517 height 79
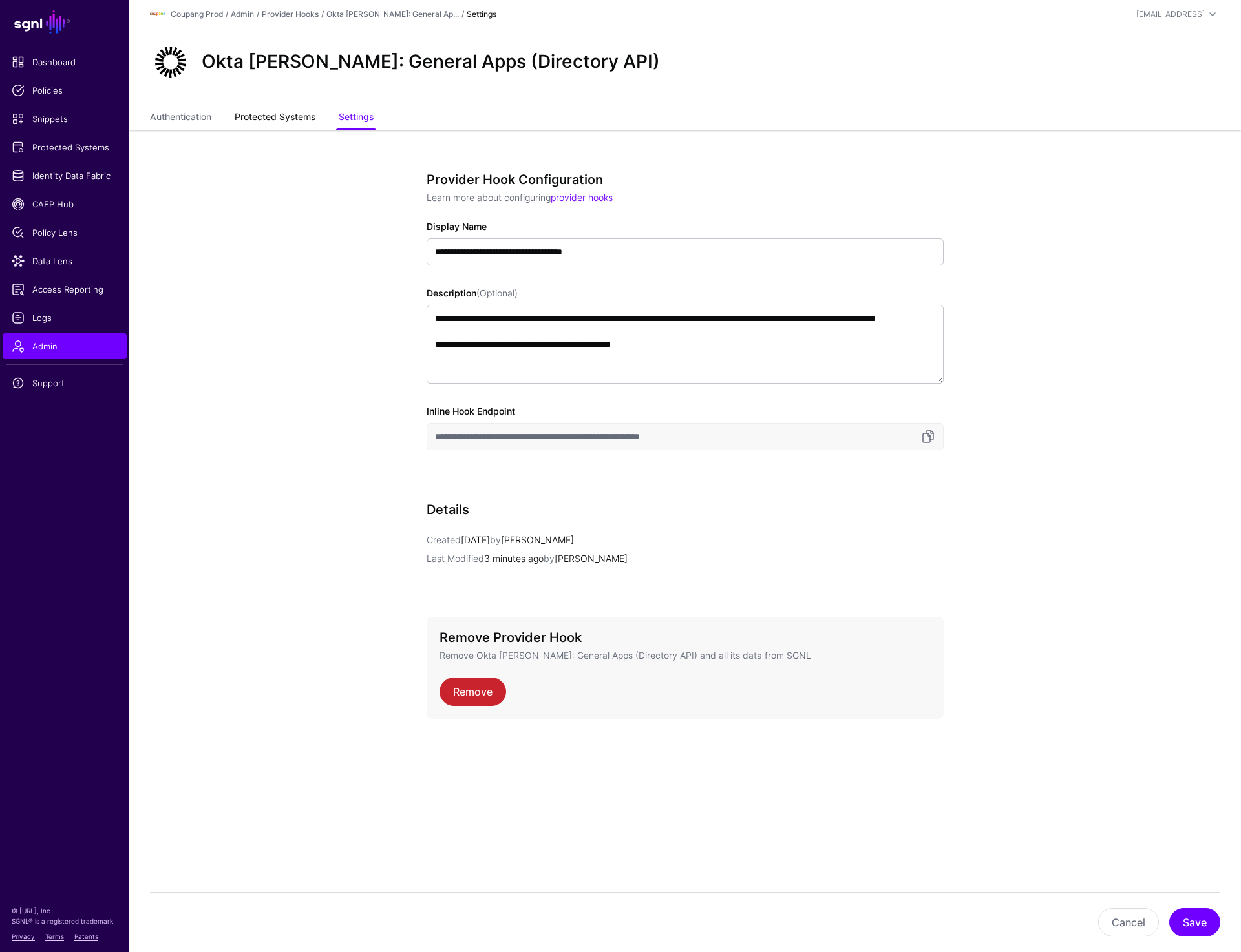
click at [286, 111] on link "Protected Systems" at bounding box center [275, 118] width 81 height 25
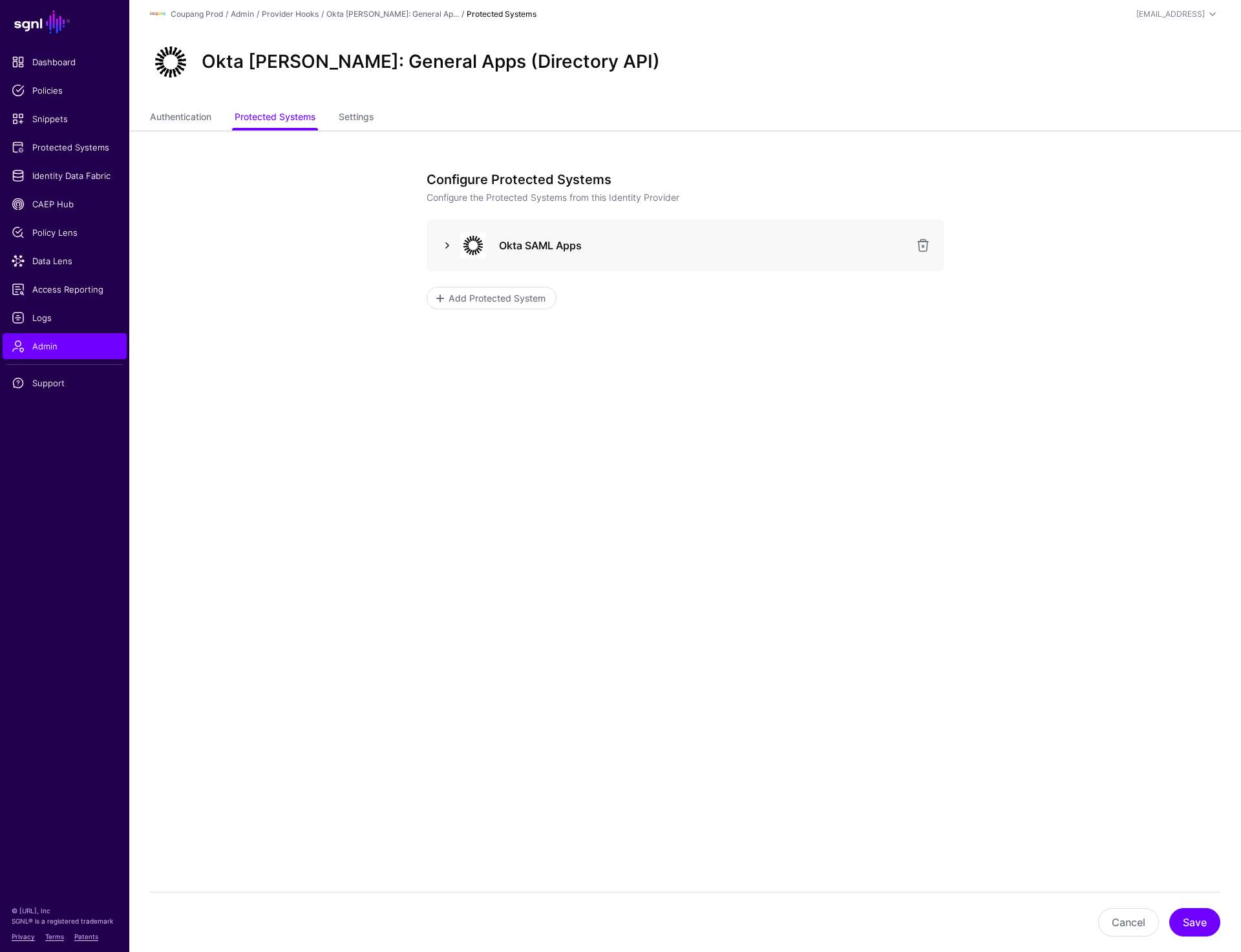
click at [446, 248] on link at bounding box center [448, 246] width 16 height 16
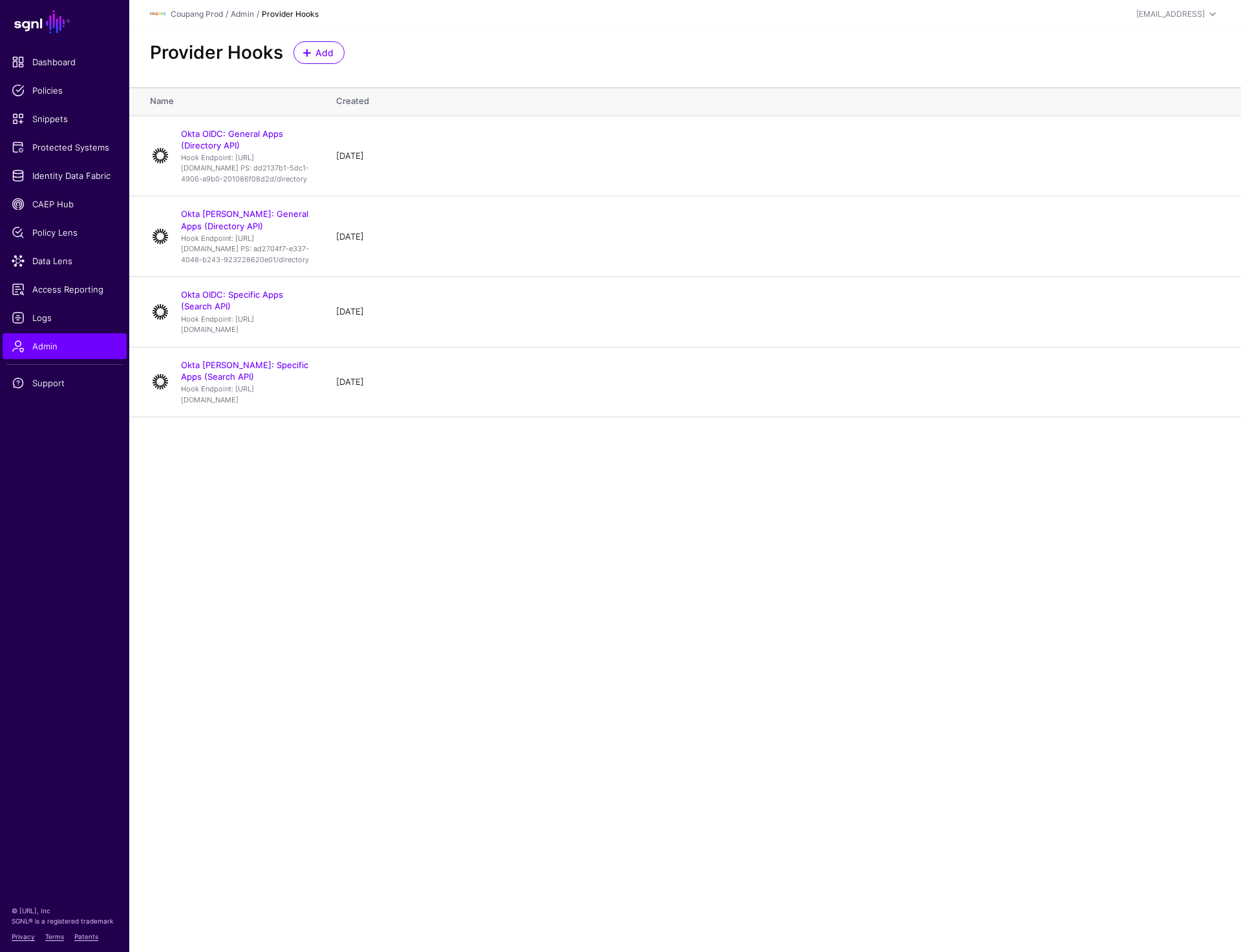
click at [286, 655] on main "SGNL Dashboard Policies Snippets Protected Systems Identity Data Fabric CAEP Hu…" at bounding box center [620, 476] width 1241 height 952
click at [231, 311] on link "Okta OIDC: Specific Apps (Search API)" at bounding box center [231, 300] width 102 height 22
click at [245, 382] on link "Okta [PERSON_NAME]: Specific Apps (Search API)" at bounding box center [244, 370] width 127 height 22
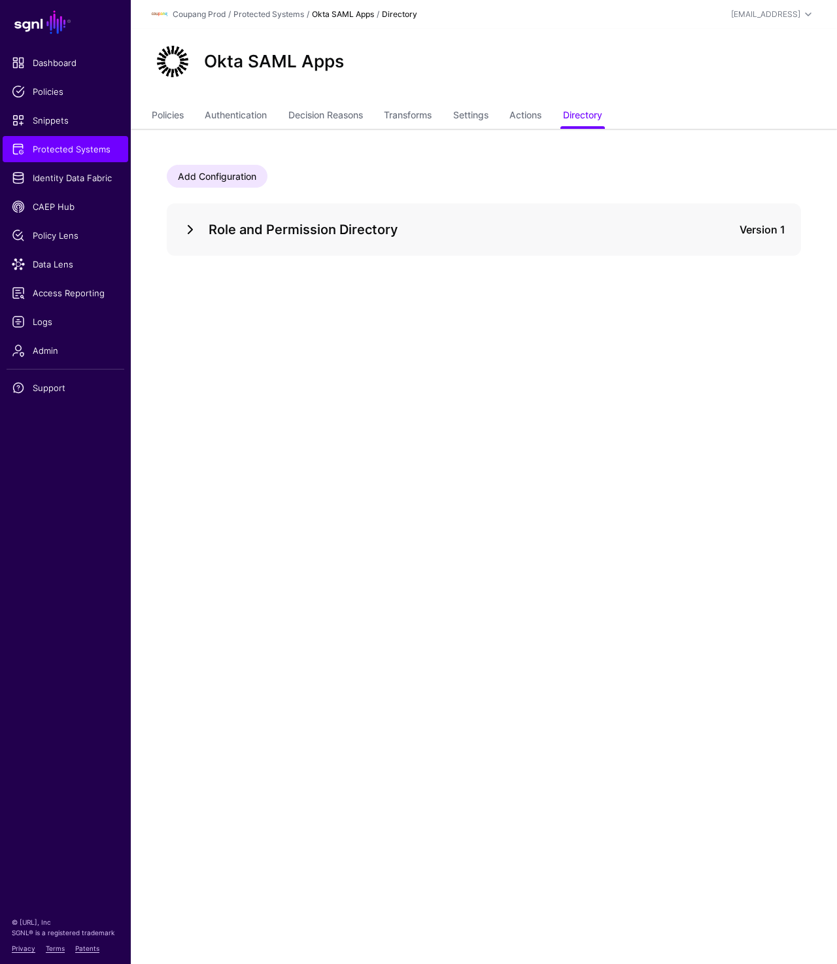
click at [193, 225] on link at bounding box center [191, 230] width 16 height 16
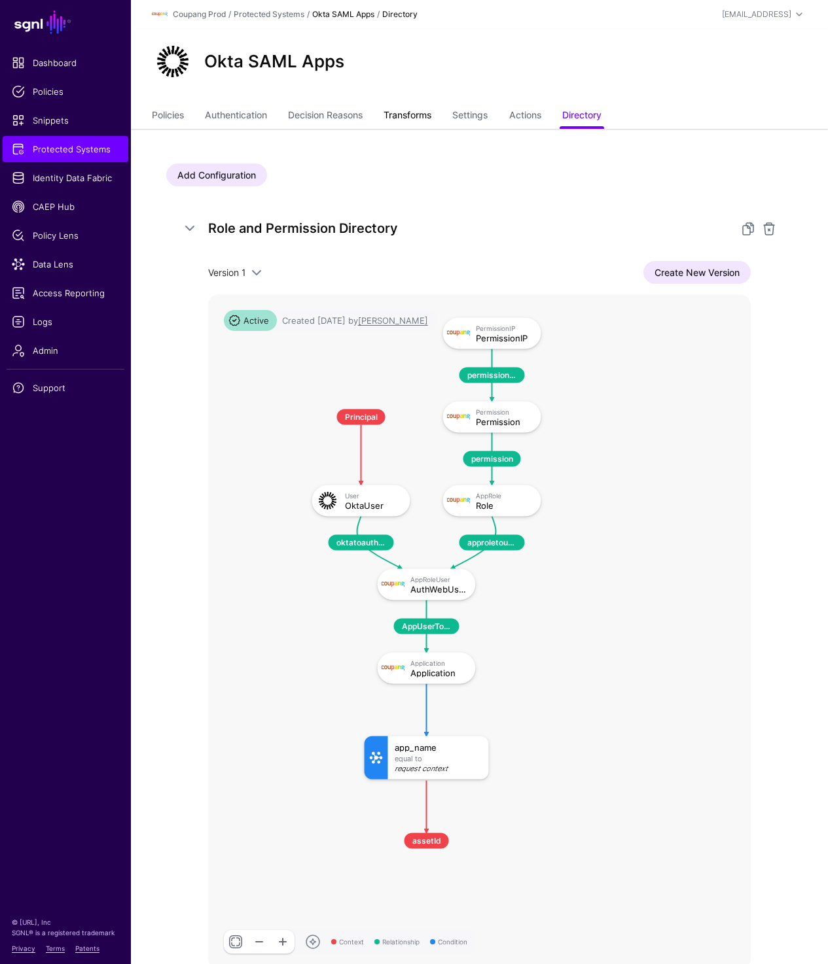
click at [431, 111] on link "Transforms" at bounding box center [407, 116] width 48 height 25
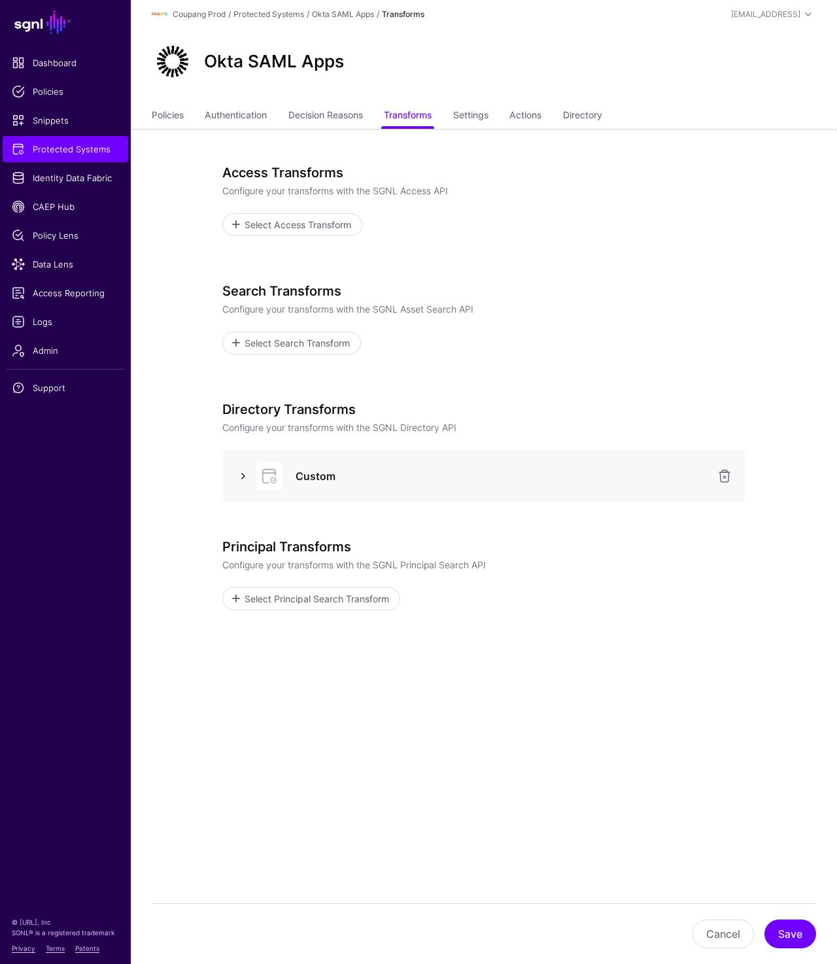
click at [241, 478] on link at bounding box center [244, 476] width 16 height 16
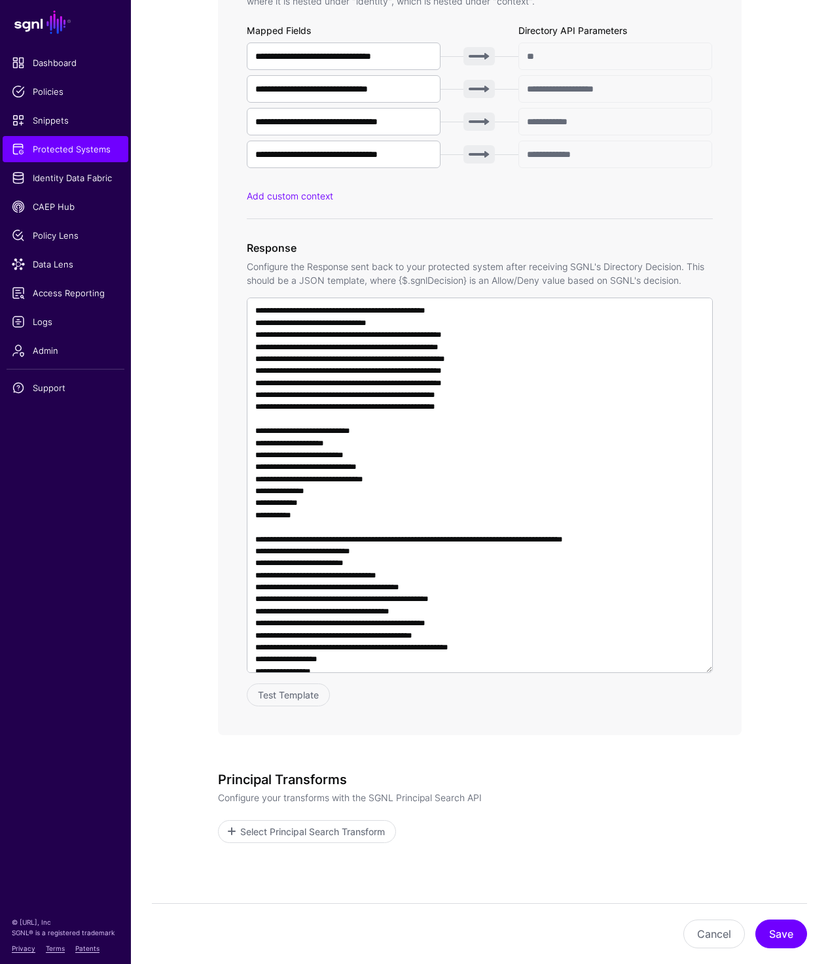
scroll to position [811, 0]
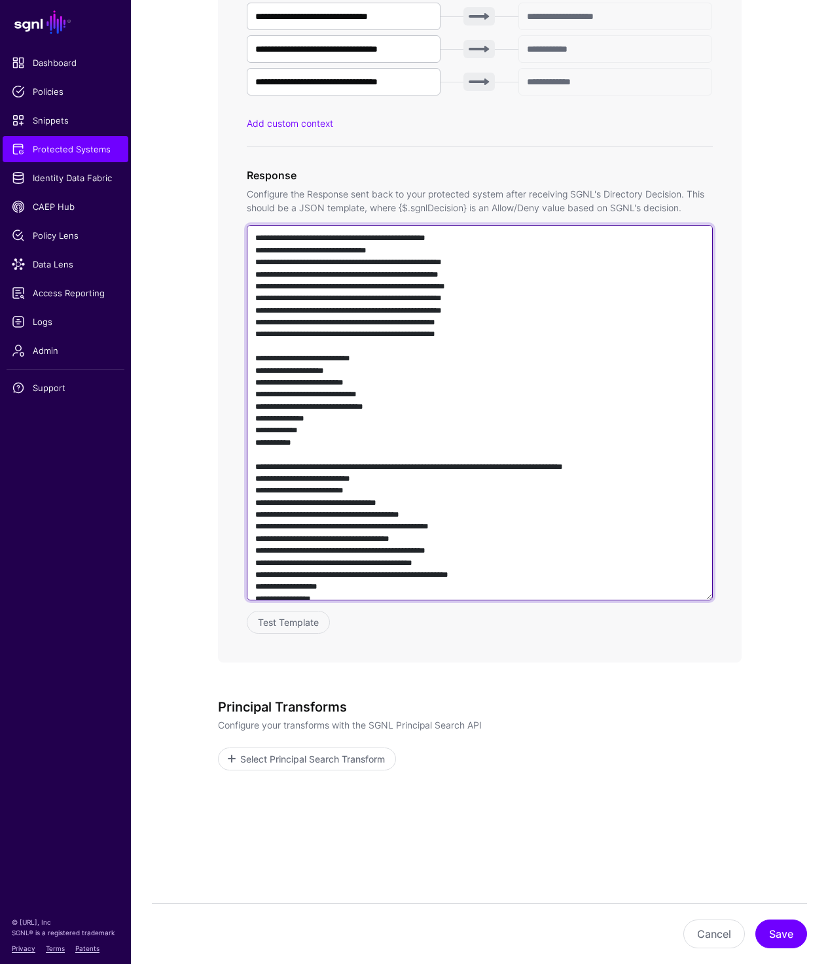
click at [451, 350] on textarea at bounding box center [480, 412] width 466 height 375
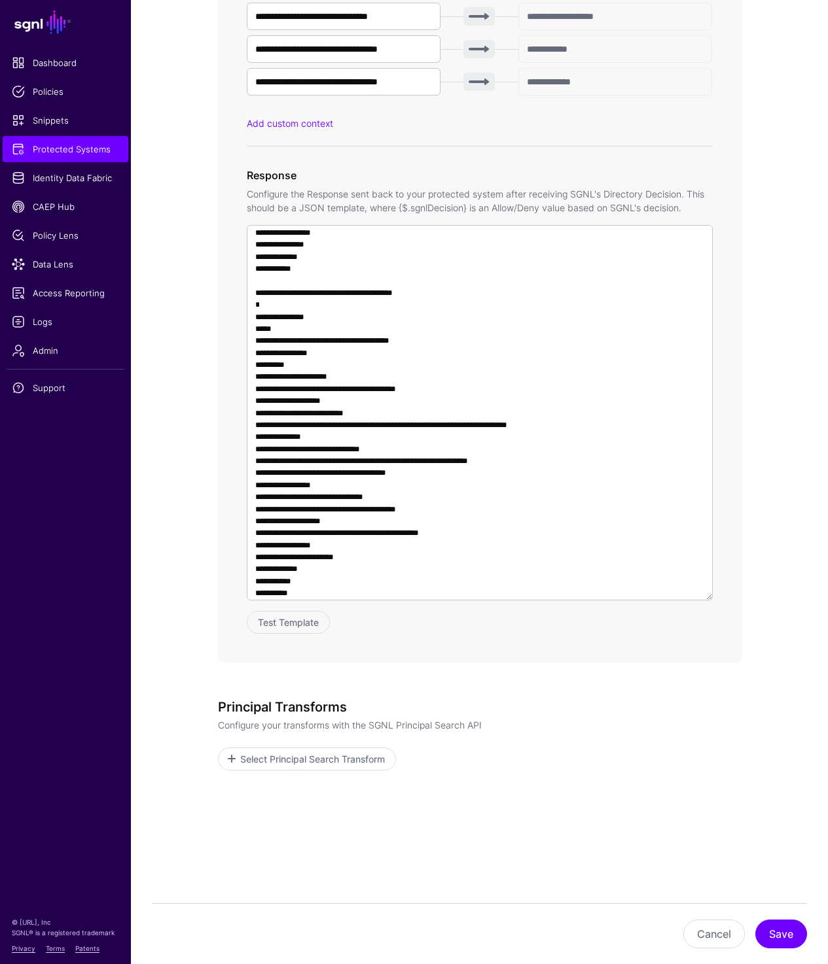
scroll to position [0, 0]
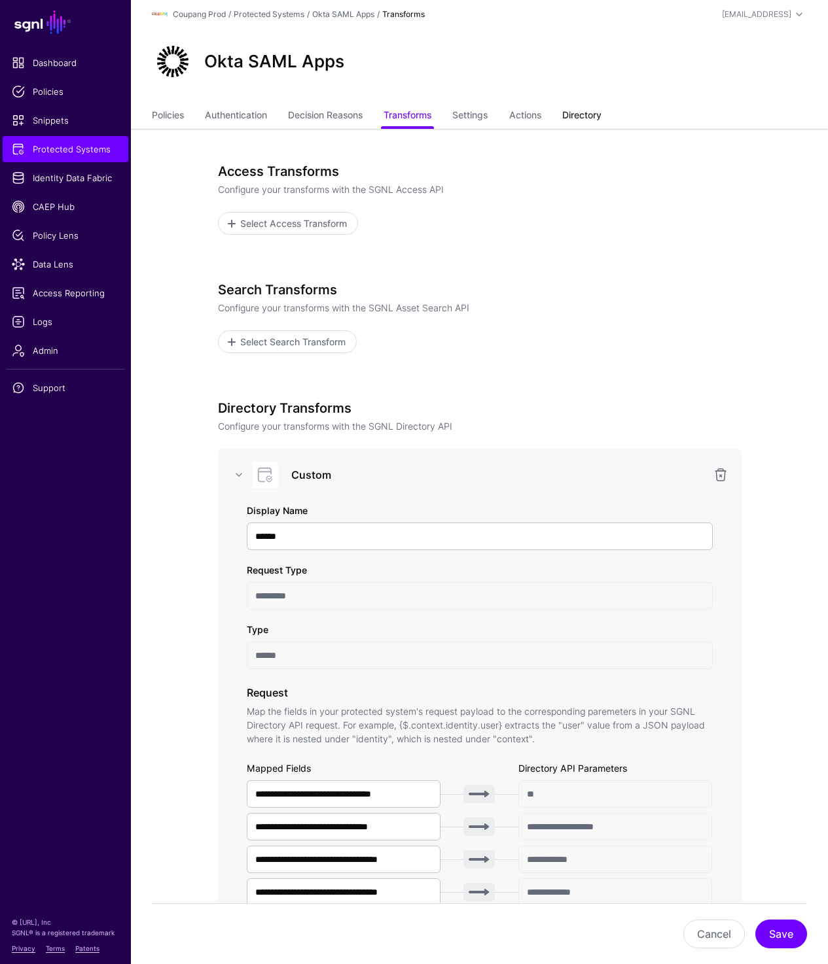
click at [581, 116] on link "Directory" at bounding box center [581, 116] width 39 height 25
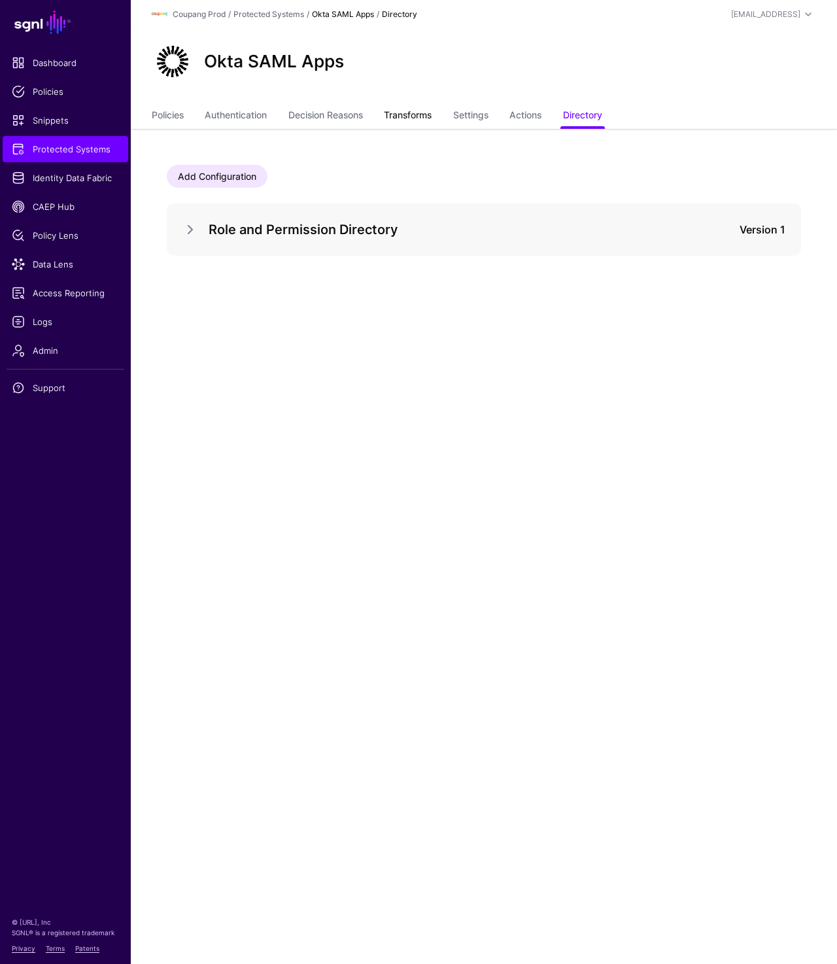
click at [401, 120] on link "Transforms" at bounding box center [408, 116] width 48 height 25
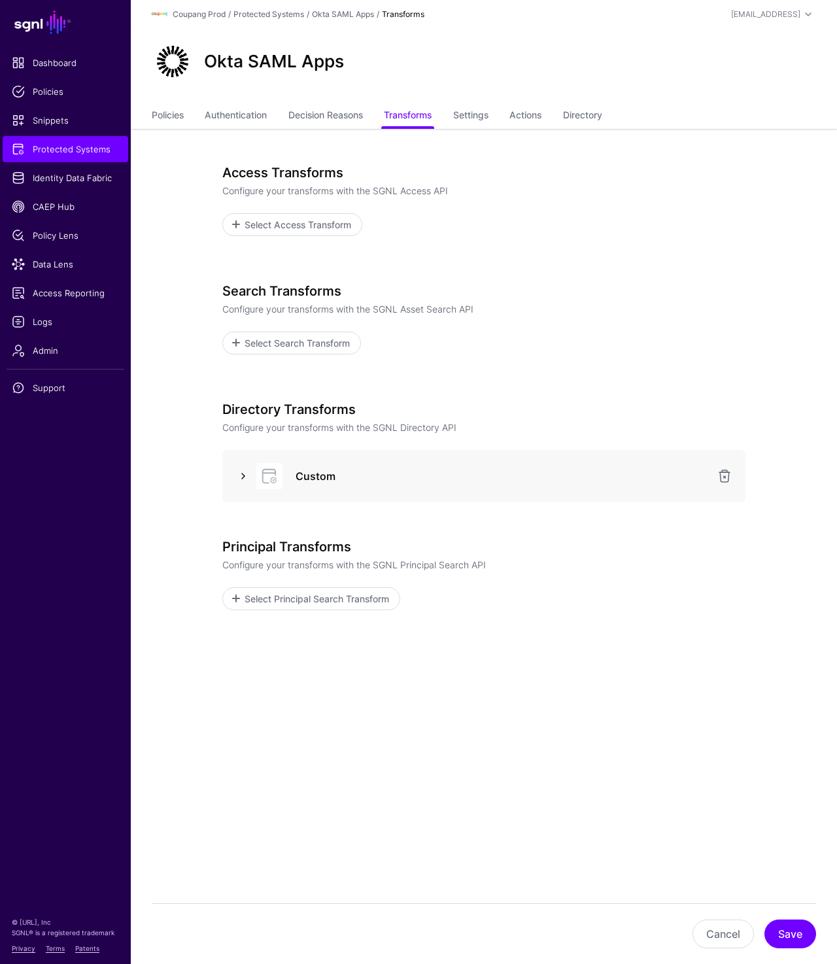
click at [239, 476] on link at bounding box center [244, 476] width 16 height 16
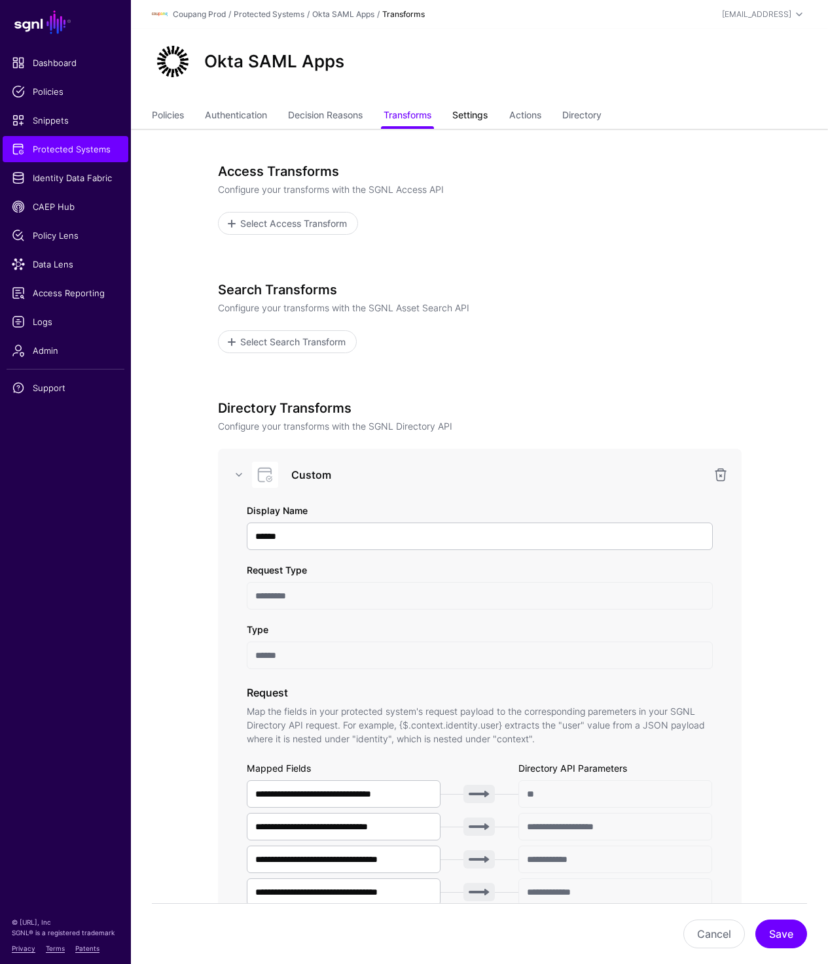
click at [483, 118] on link "Settings" at bounding box center [469, 116] width 35 height 25
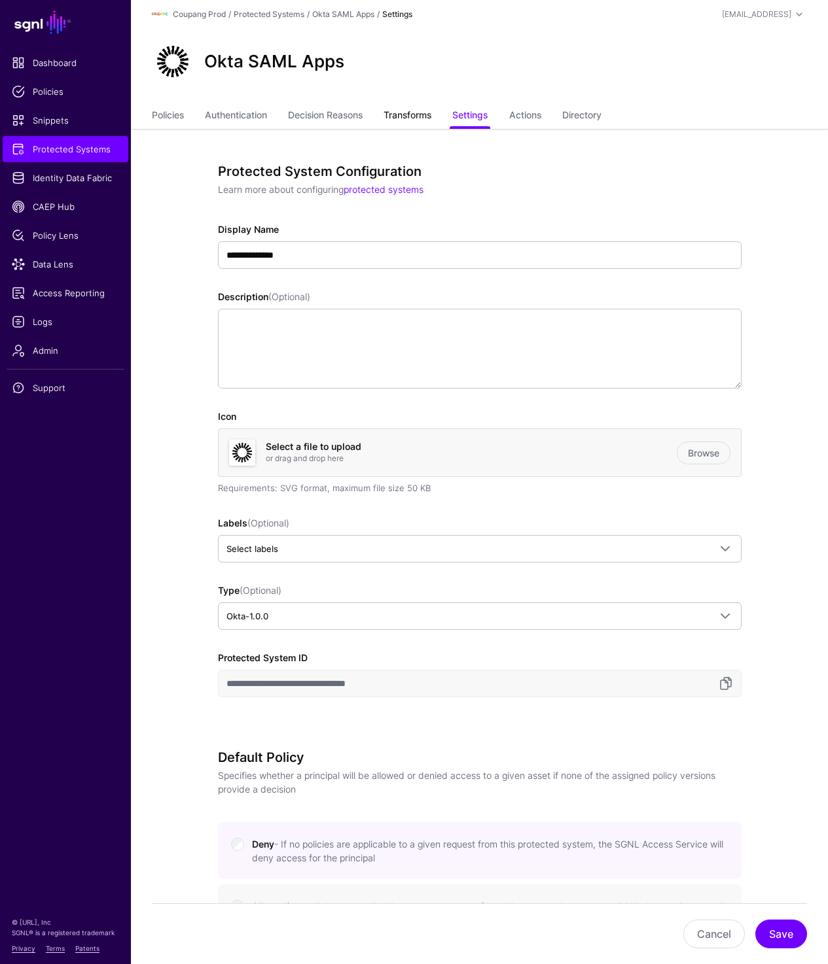
click at [400, 113] on link "Transforms" at bounding box center [407, 116] width 48 height 25
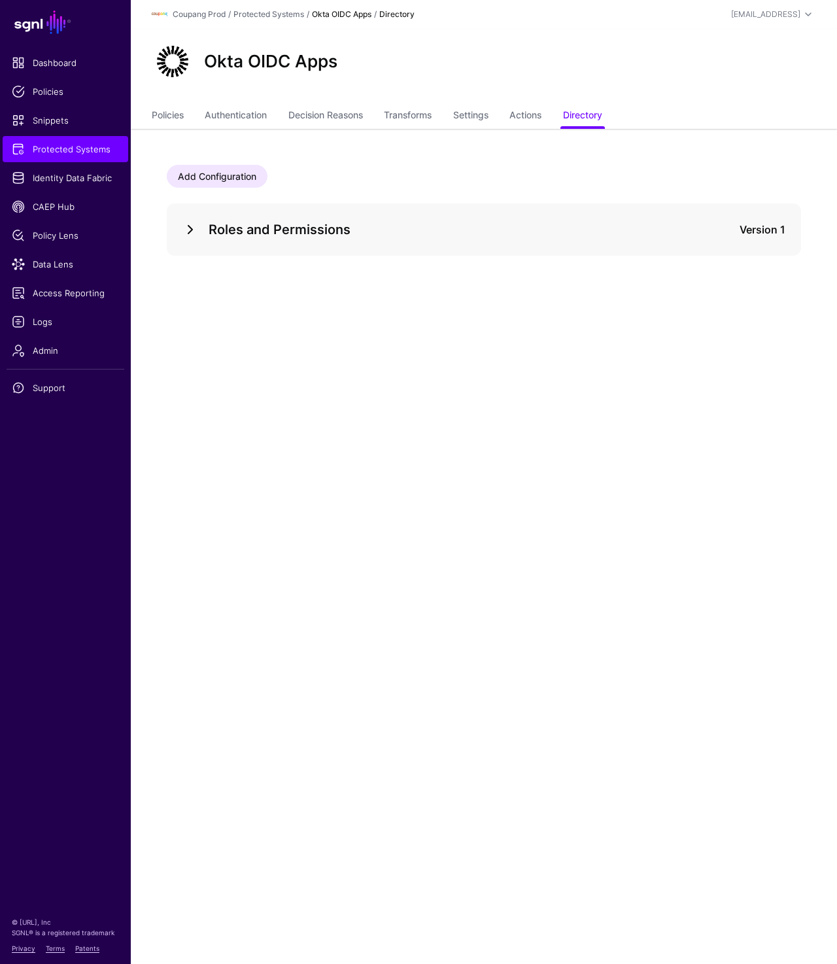
click at [185, 232] on link at bounding box center [191, 230] width 16 height 16
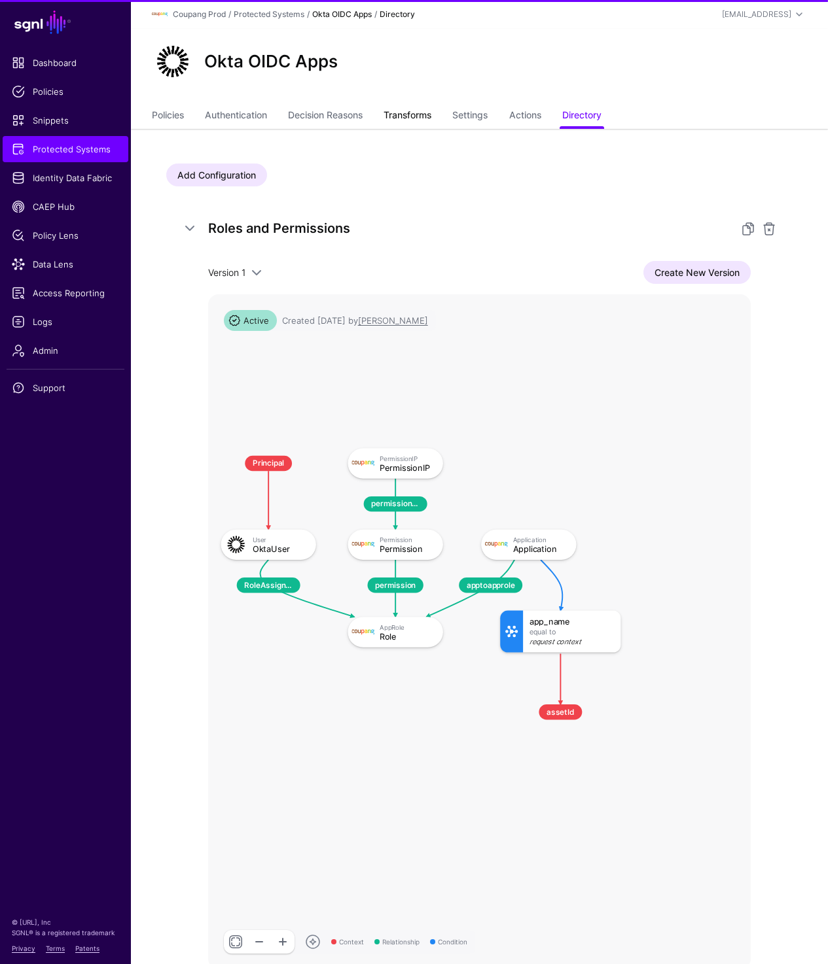
click at [396, 110] on link "Transforms" at bounding box center [407, 116] width 48 height 25
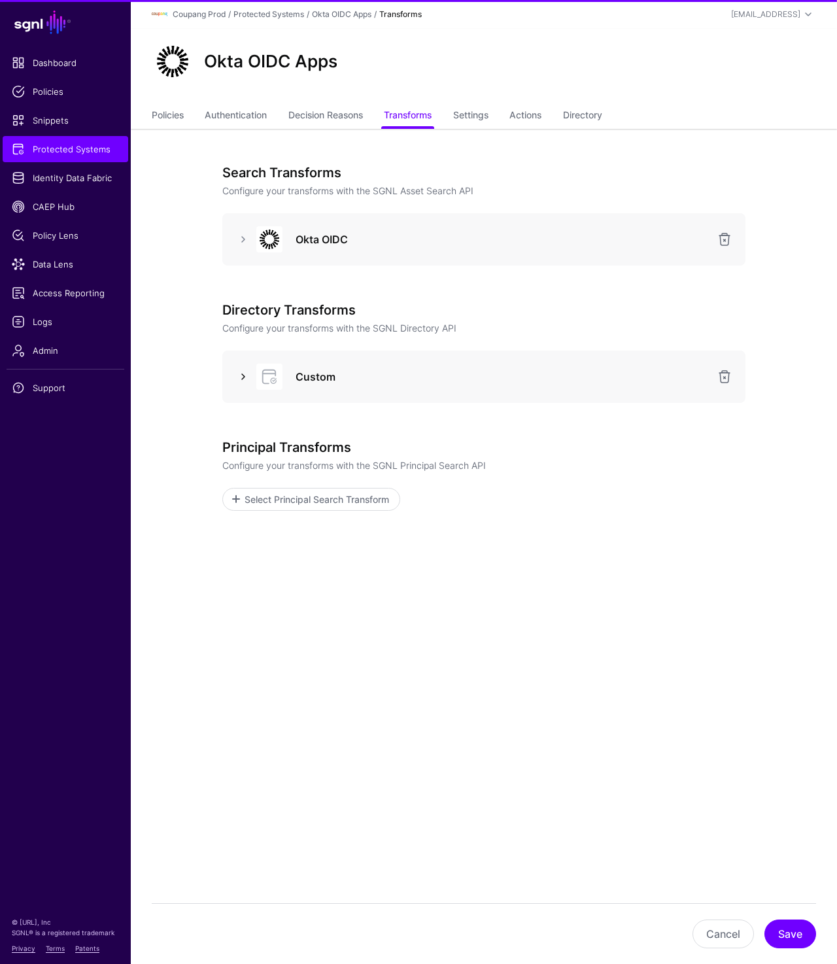
click at [241, 377] on link at bounding box center [244, 377] width 16 height 16
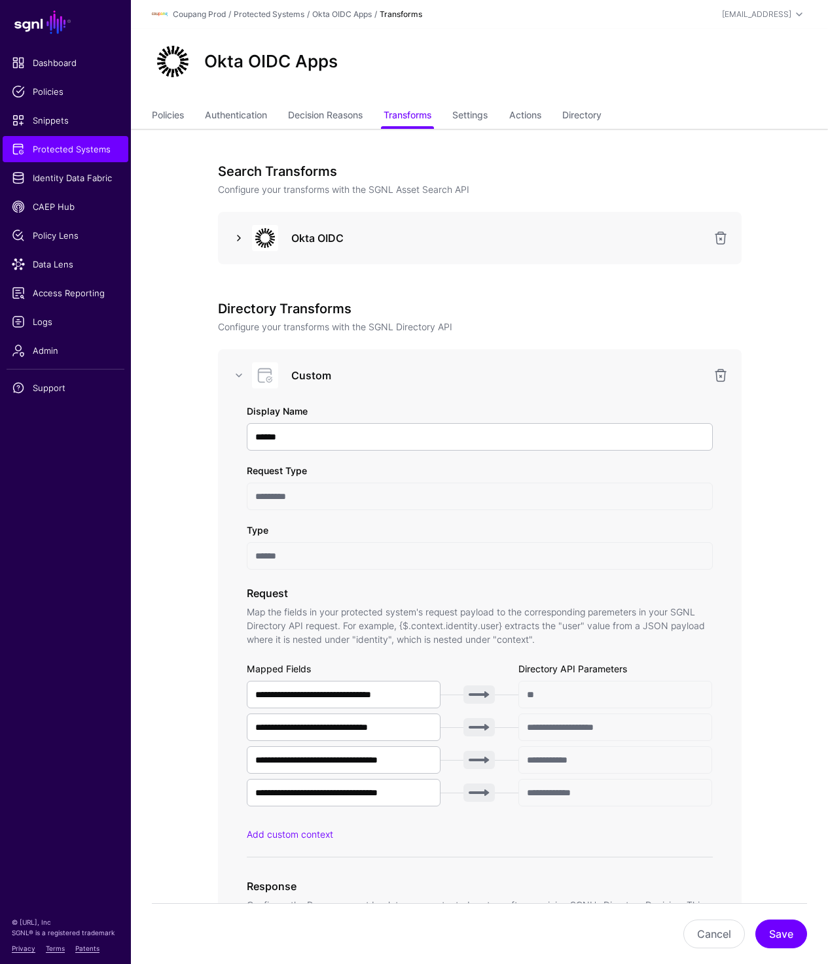
click at [236, 239] on link at bounding box center [239, 238] width 16 height 16
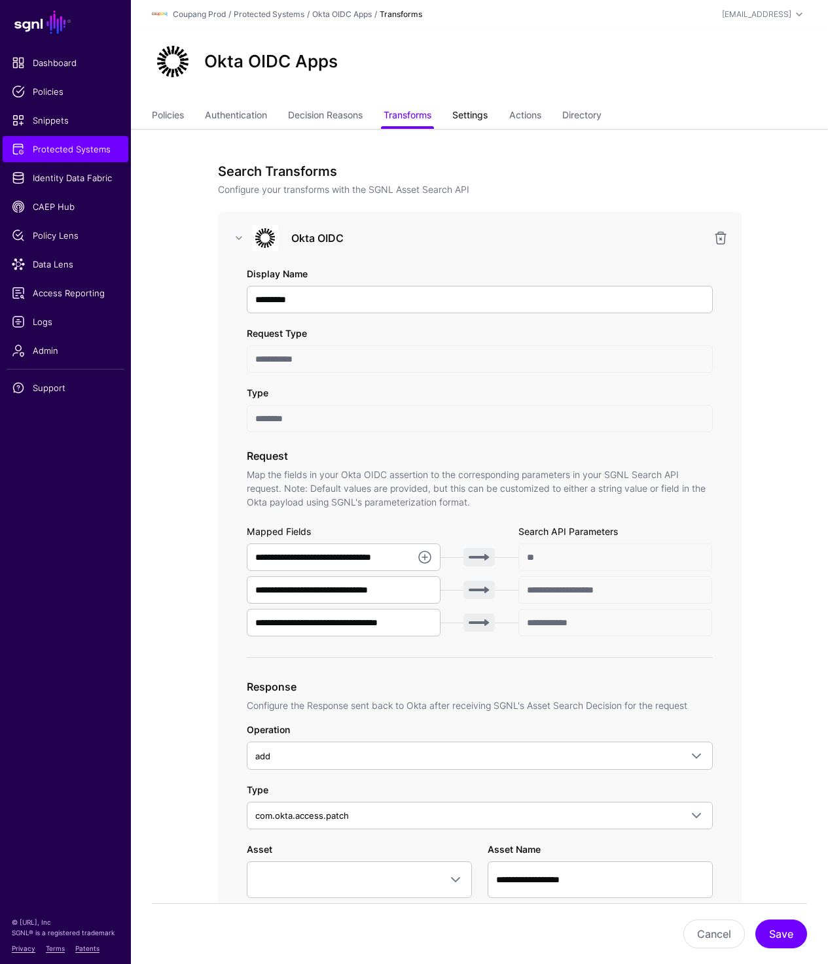
click at [464, 120] on link "Settings" at bounding box center [469, 116] width 35 height 25
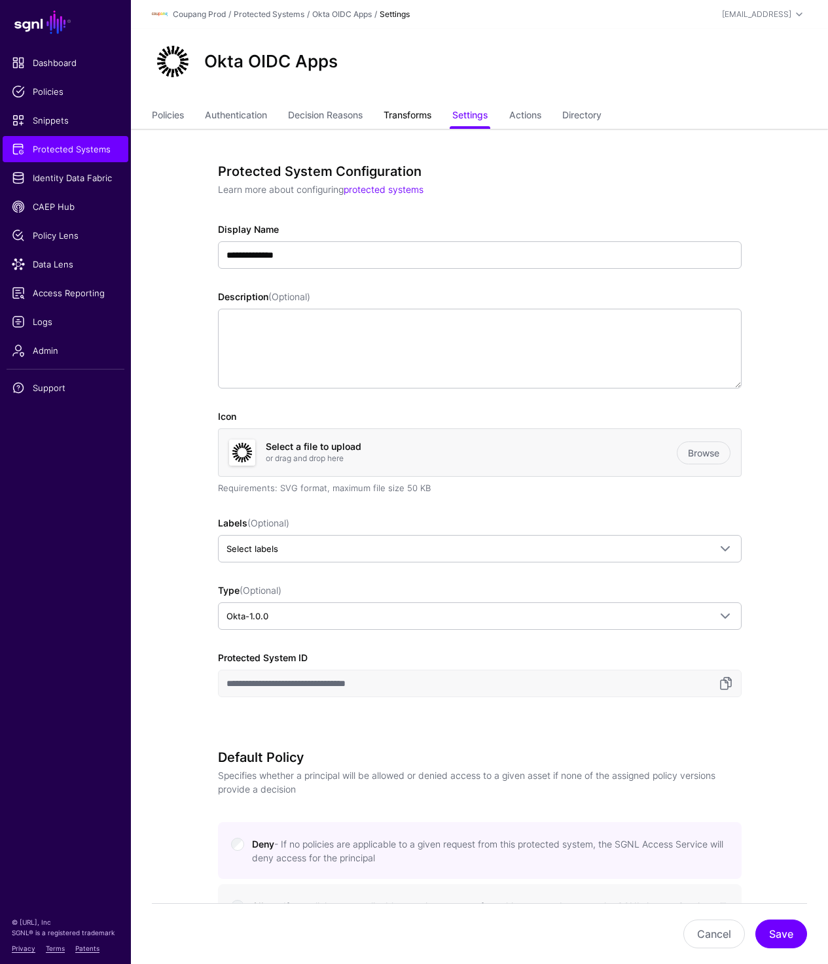
click at [402, 117] on link "Transforms" at bounding box center [407, 116] width 48 height 25
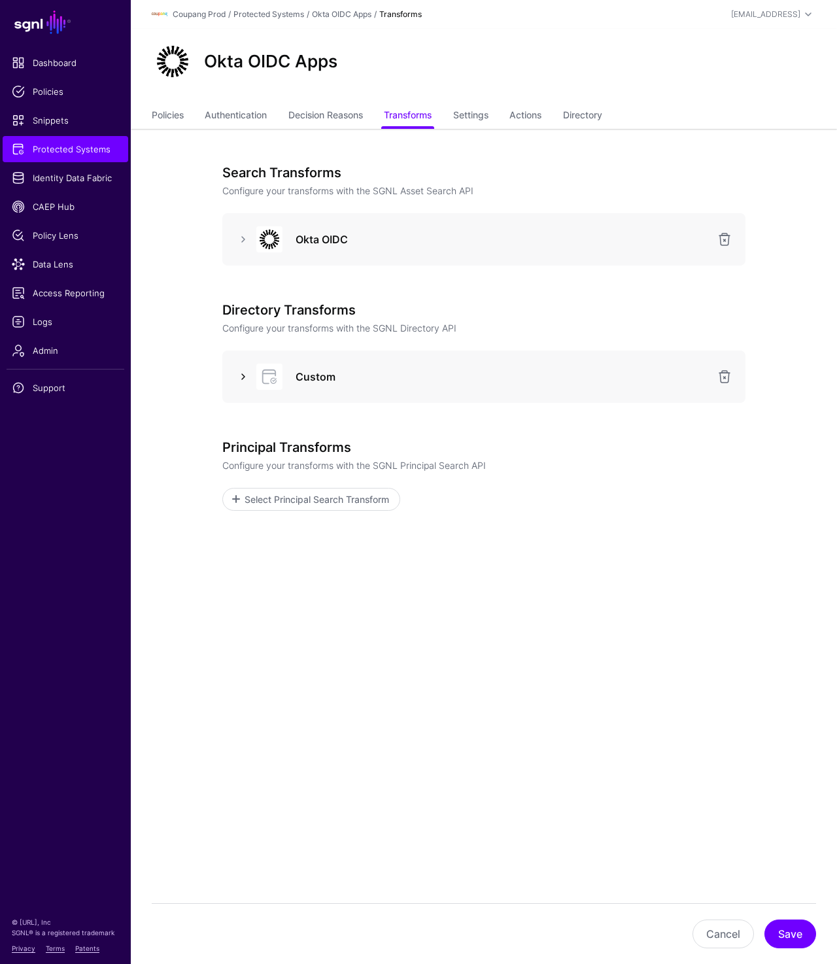
click at [243, 381] on link at bounding box center [244, 377] width 16 height 16
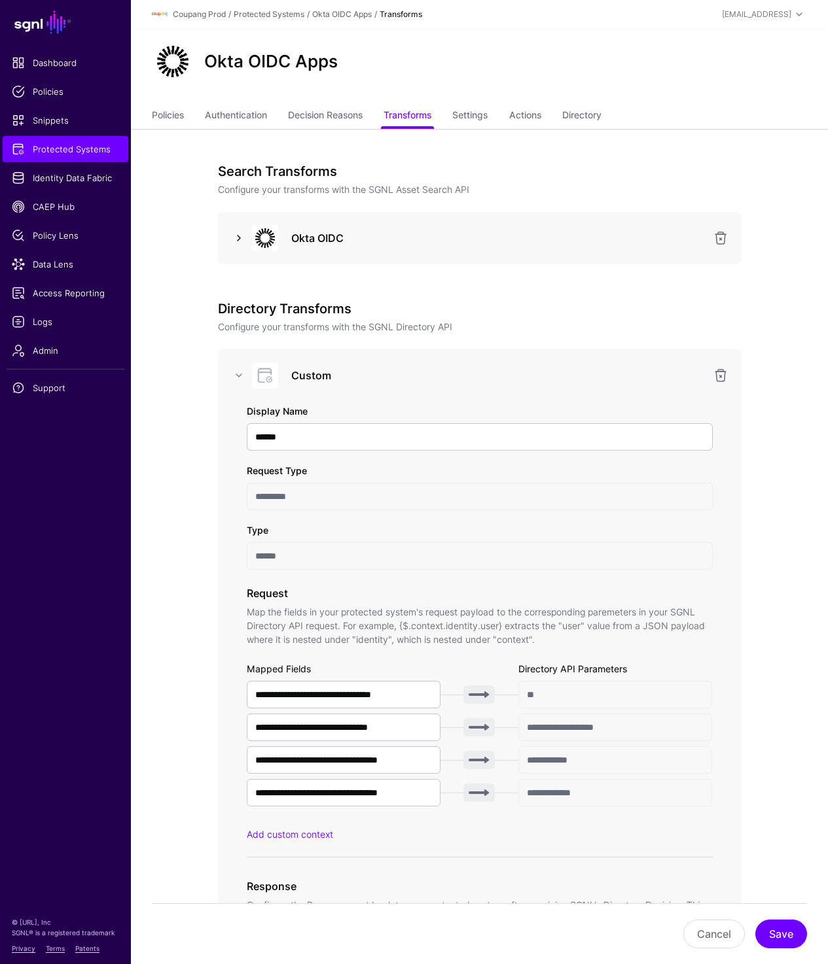
click at [239, 237] on link at bounding box center [239, 238] width 16 height 16
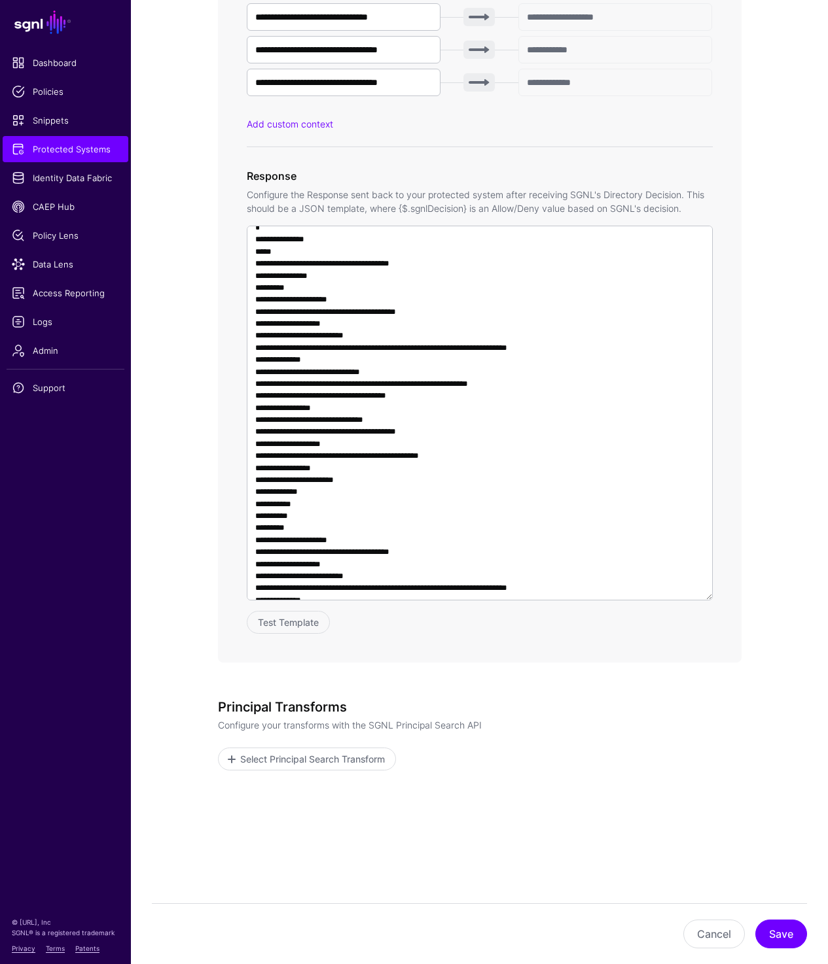
scroll to position [902, 0]
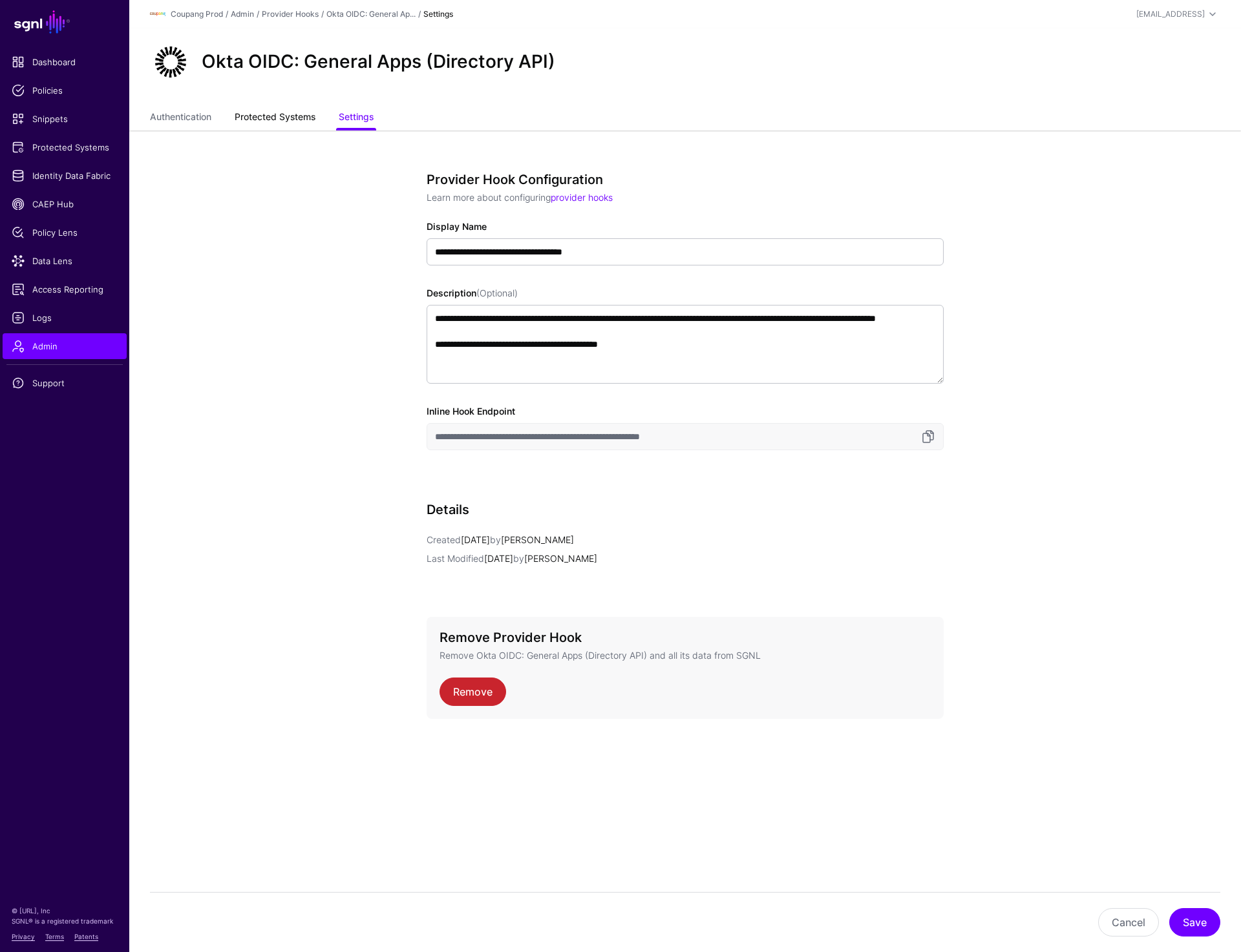
click at [290, 119] on link "Protected Systems" at bounding box center [275, 118] width 81 height 25
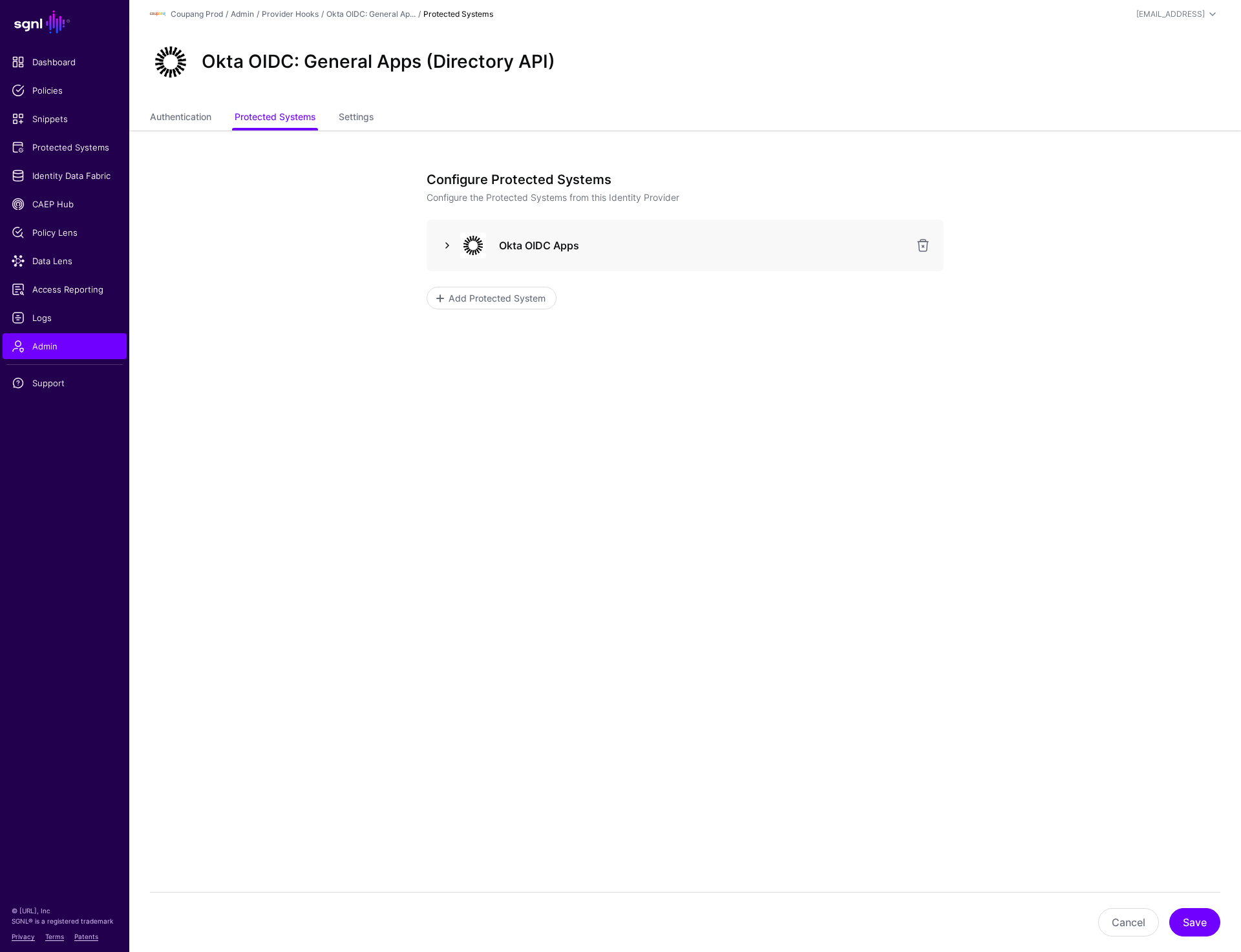
click at [446, 246] on link at bounding box center [448, 246] width 16 height 16
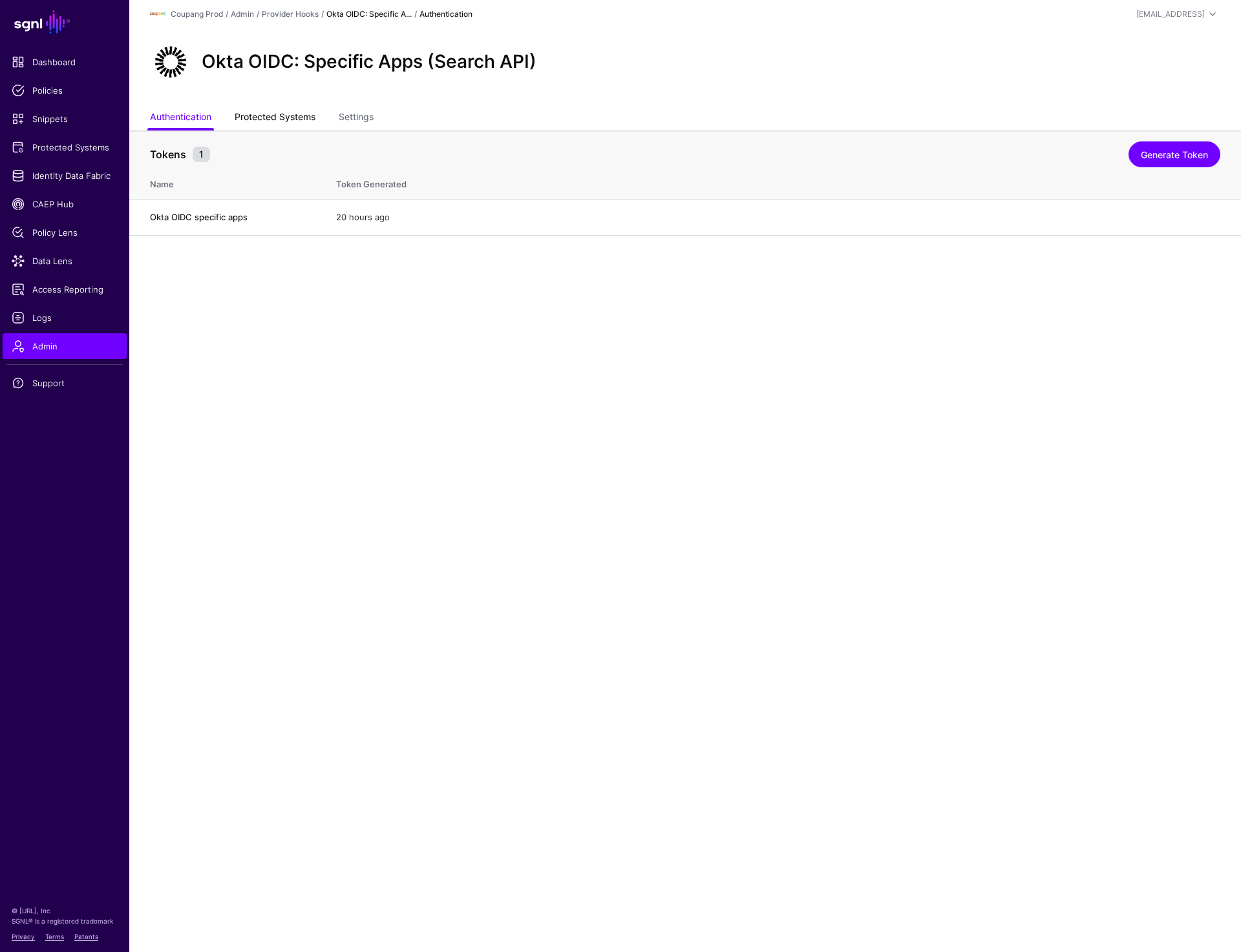
click at [295, 115] on link "Protected Systems" at bounding box center [275, 118] width 81 height 25
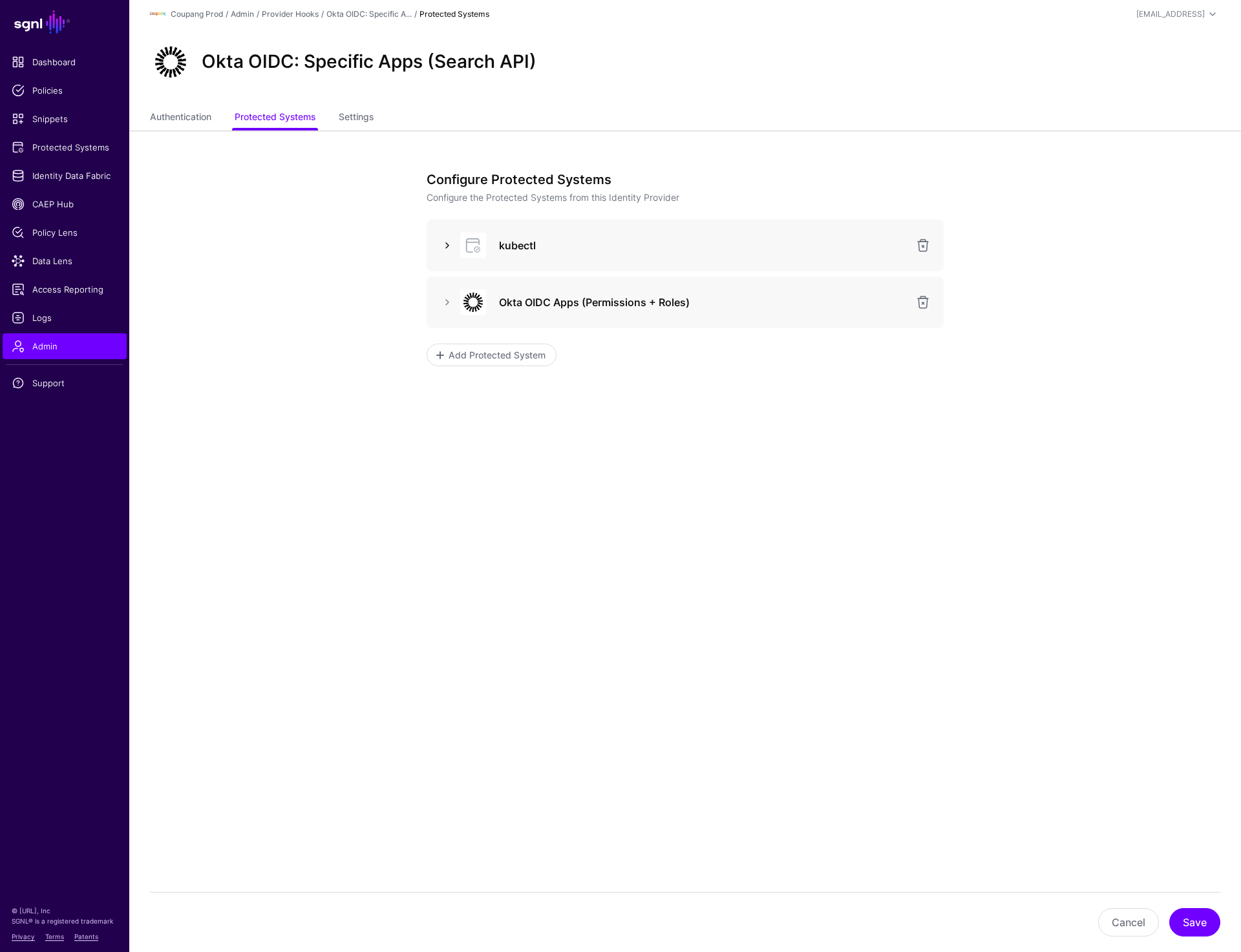
click at [448, 249] on link at bounding box center [448, 246] width 16 height 16
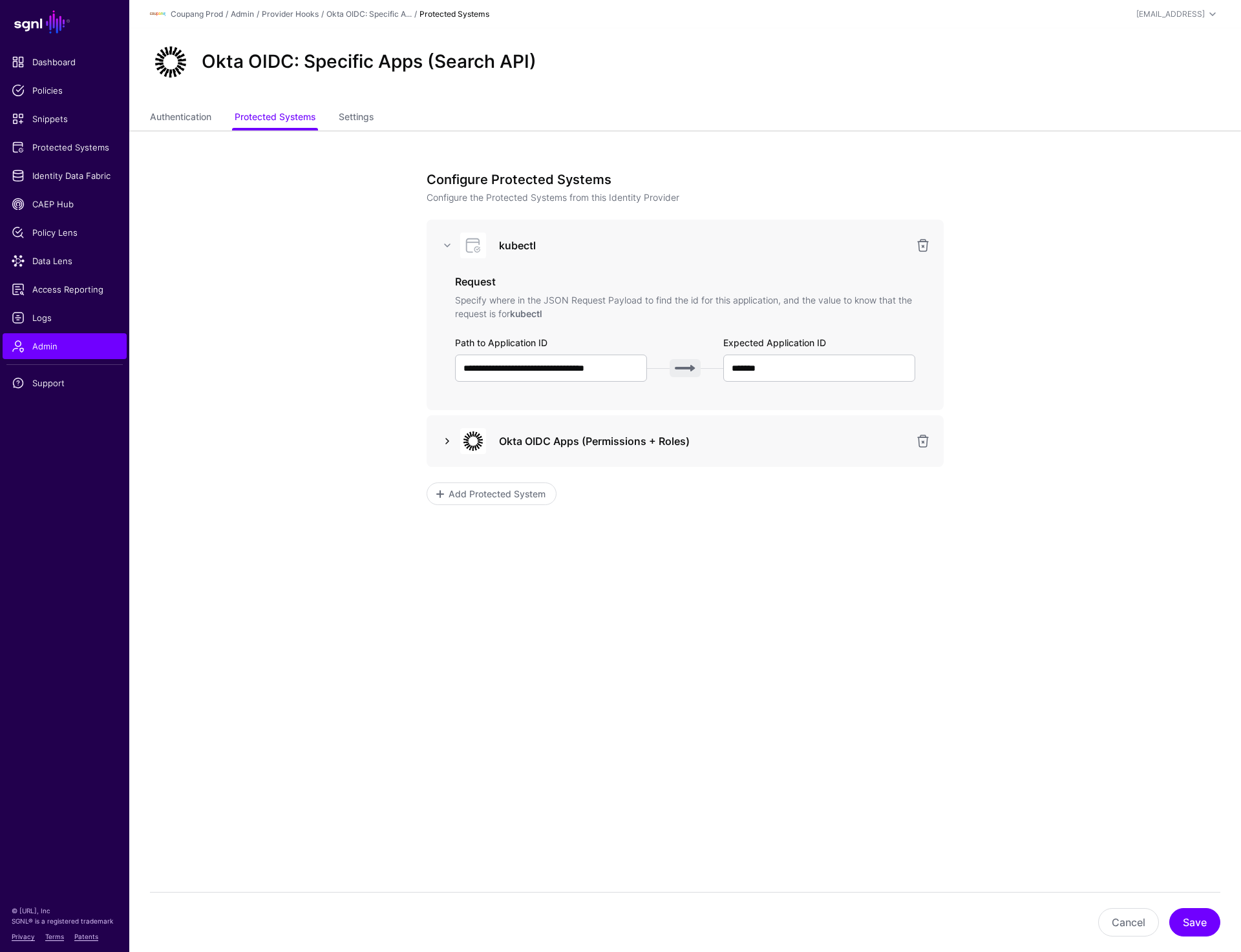
click at [446, 439] on link at bounding box center [448, 441] width 16 height 16
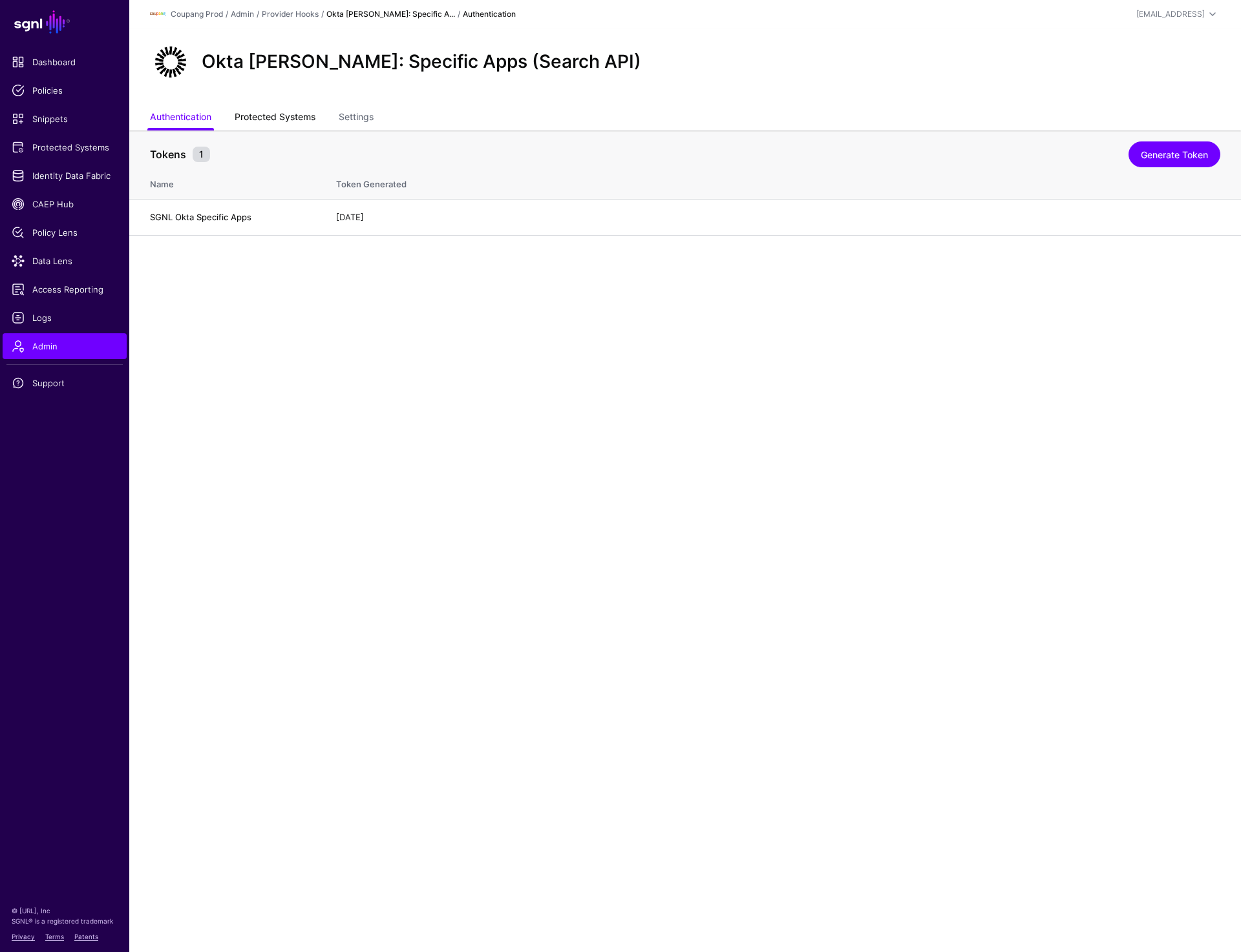
click at [290, 124] on link "Protected Systems" at bounding box center [275, 118] width 81 height 25
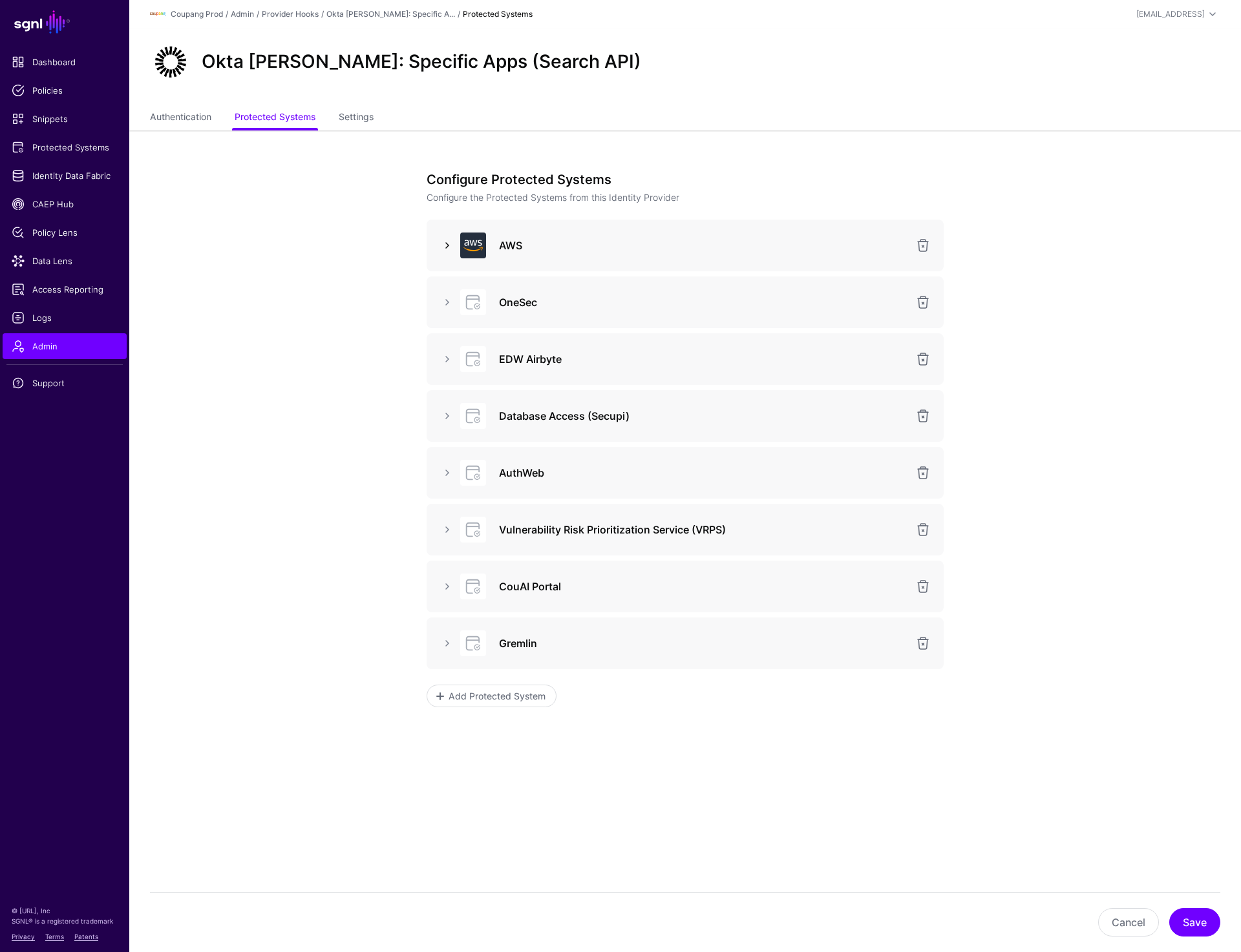
click at [449, 249] on link at bounding box center [448, 246] width 16 height 16
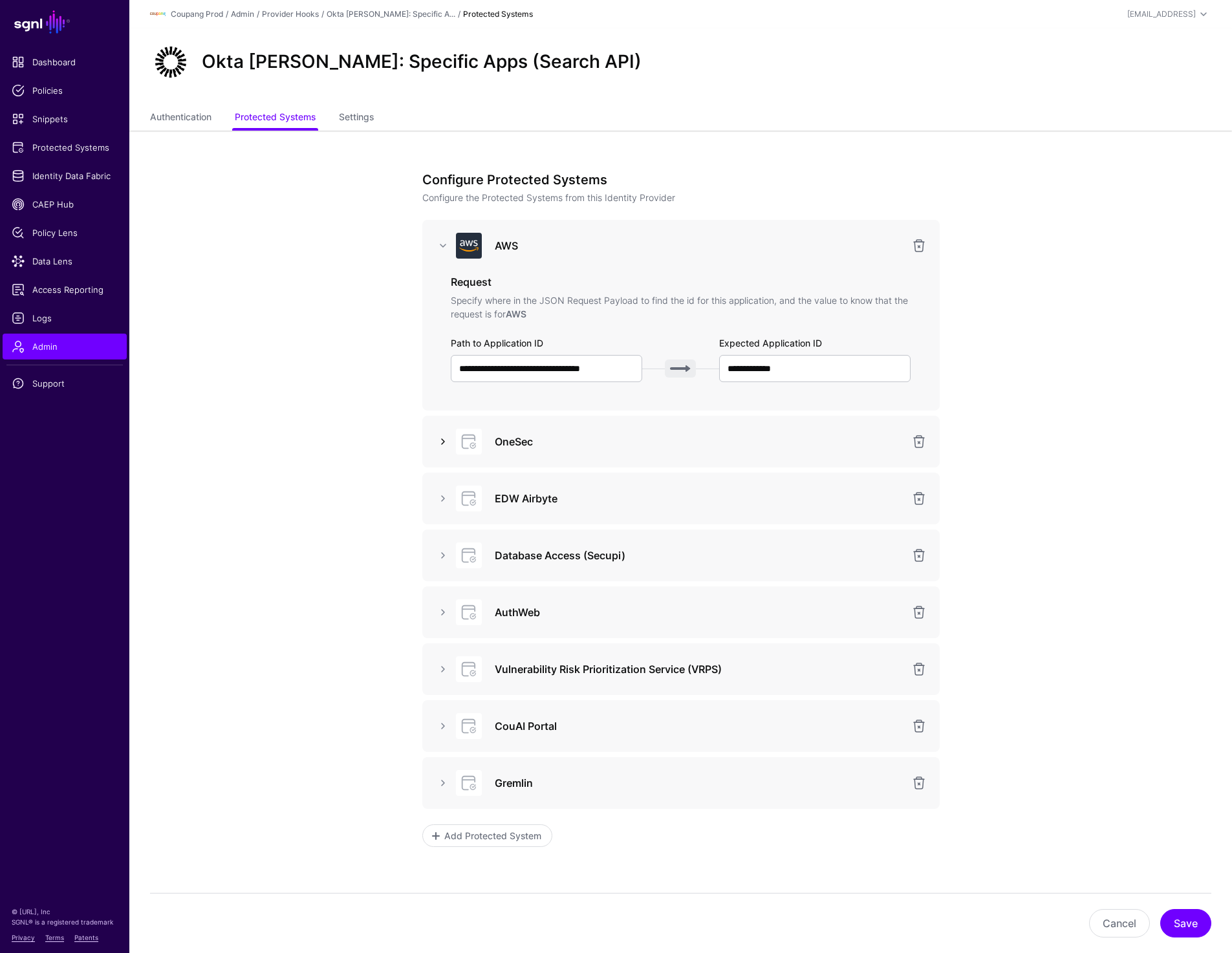
click at [444, 437] on link at bounding box center [443, 442] width 16 height 16
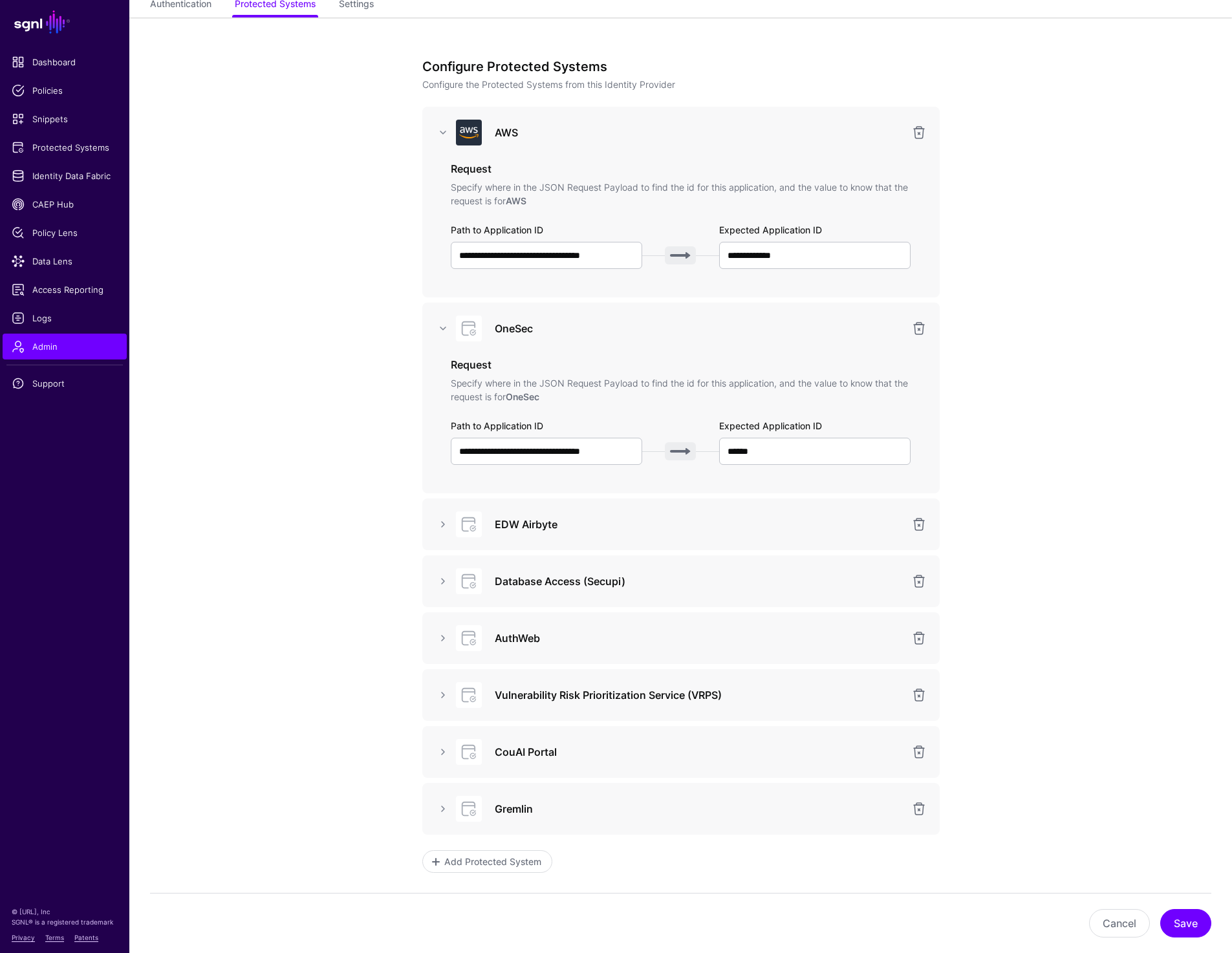
scroll to position [119, 0]
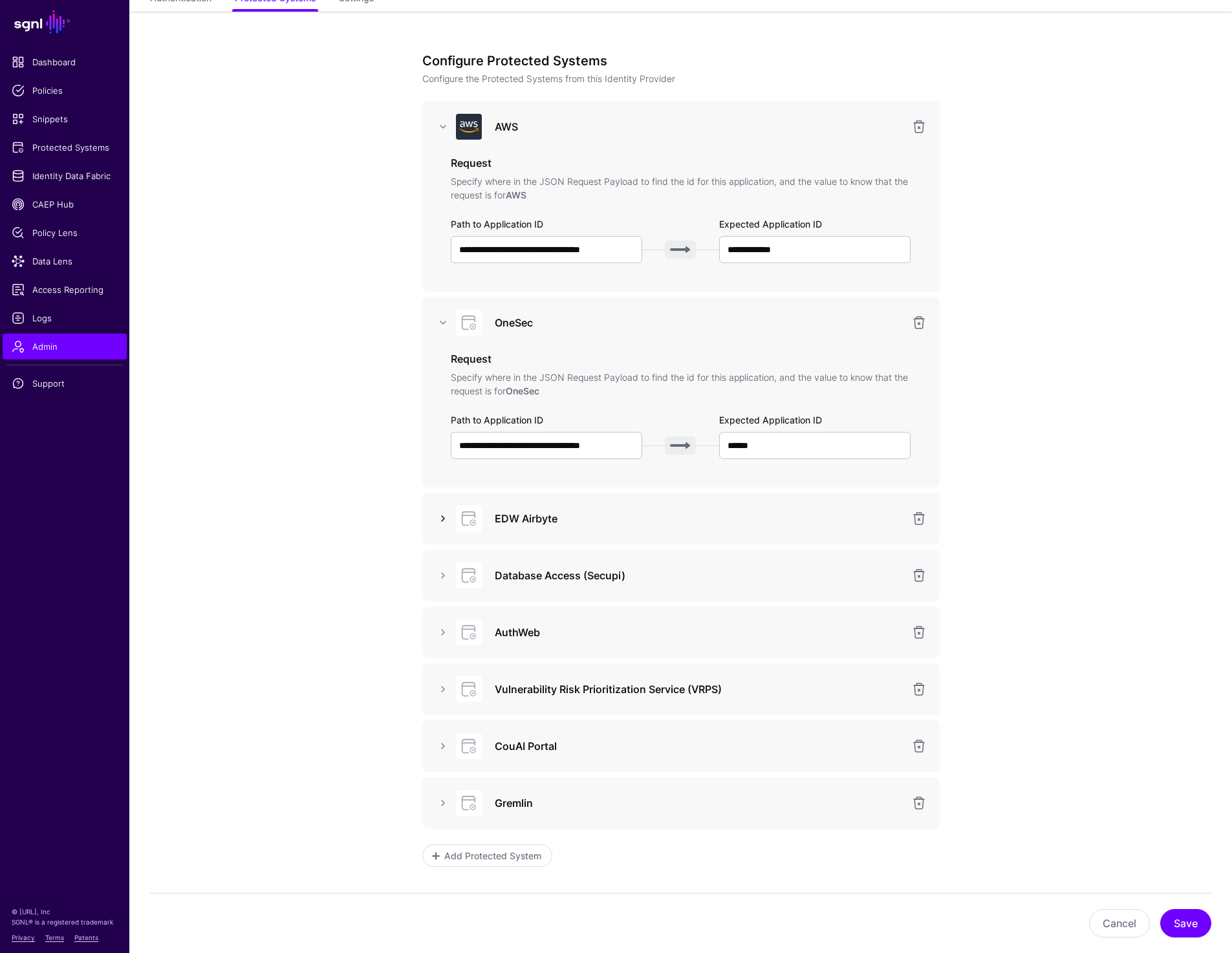
click at [435, 520] on link at bounding box center [443, 519] width 16 height 16
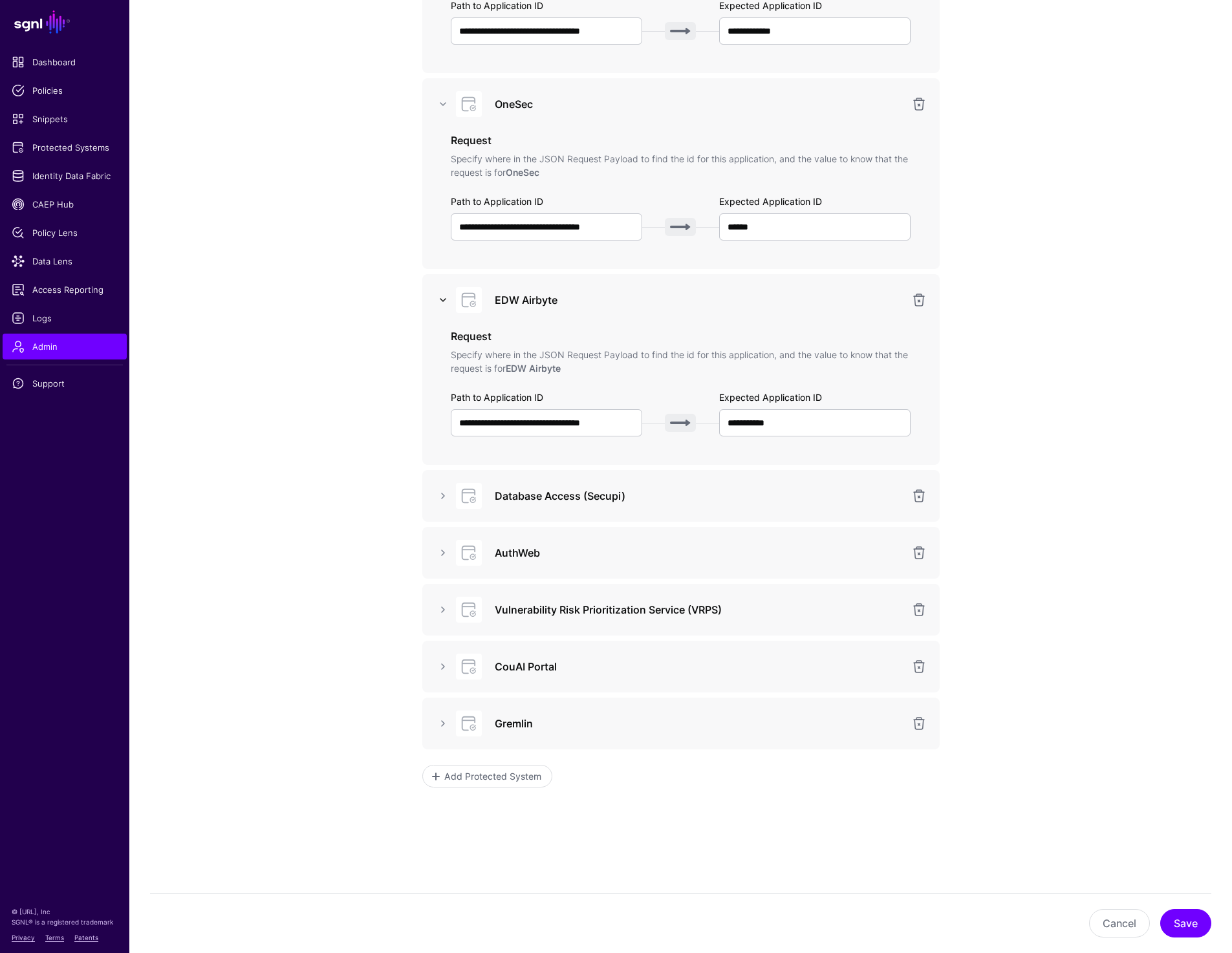
scroll to position [341, 0]
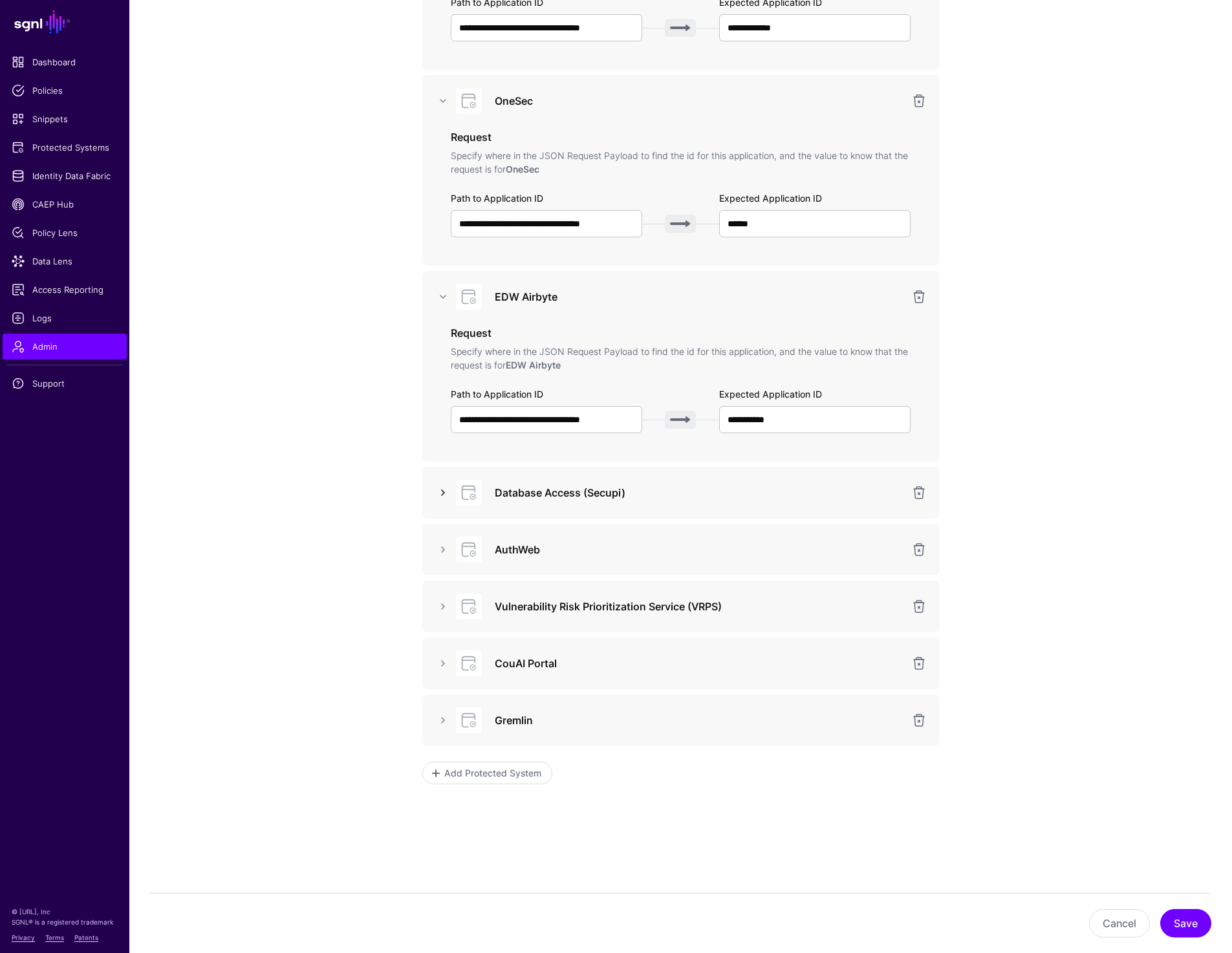
click at [439, 496] on link at bounding box center [443, 493] width 16 height 16
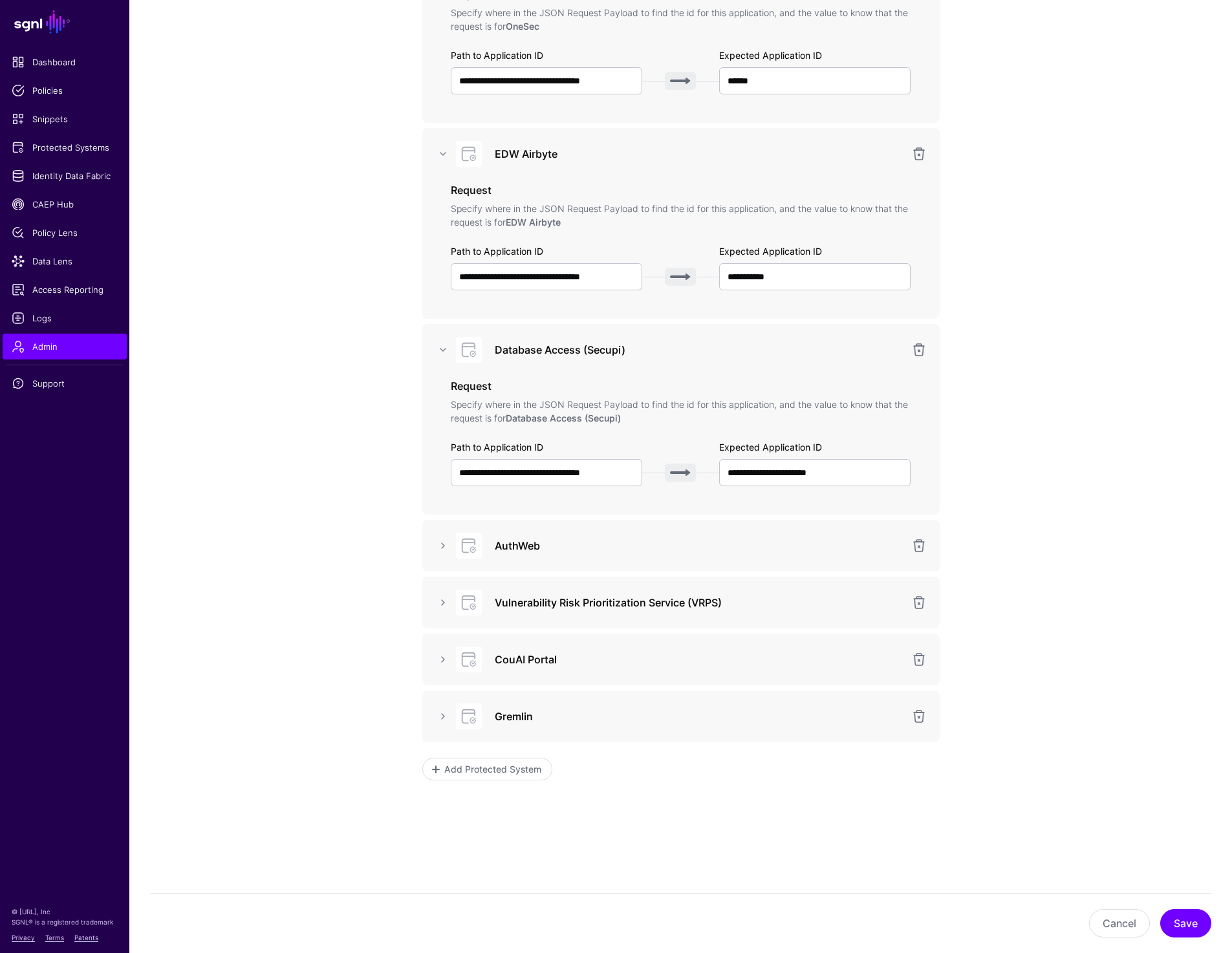
scroll to position [487, 0]
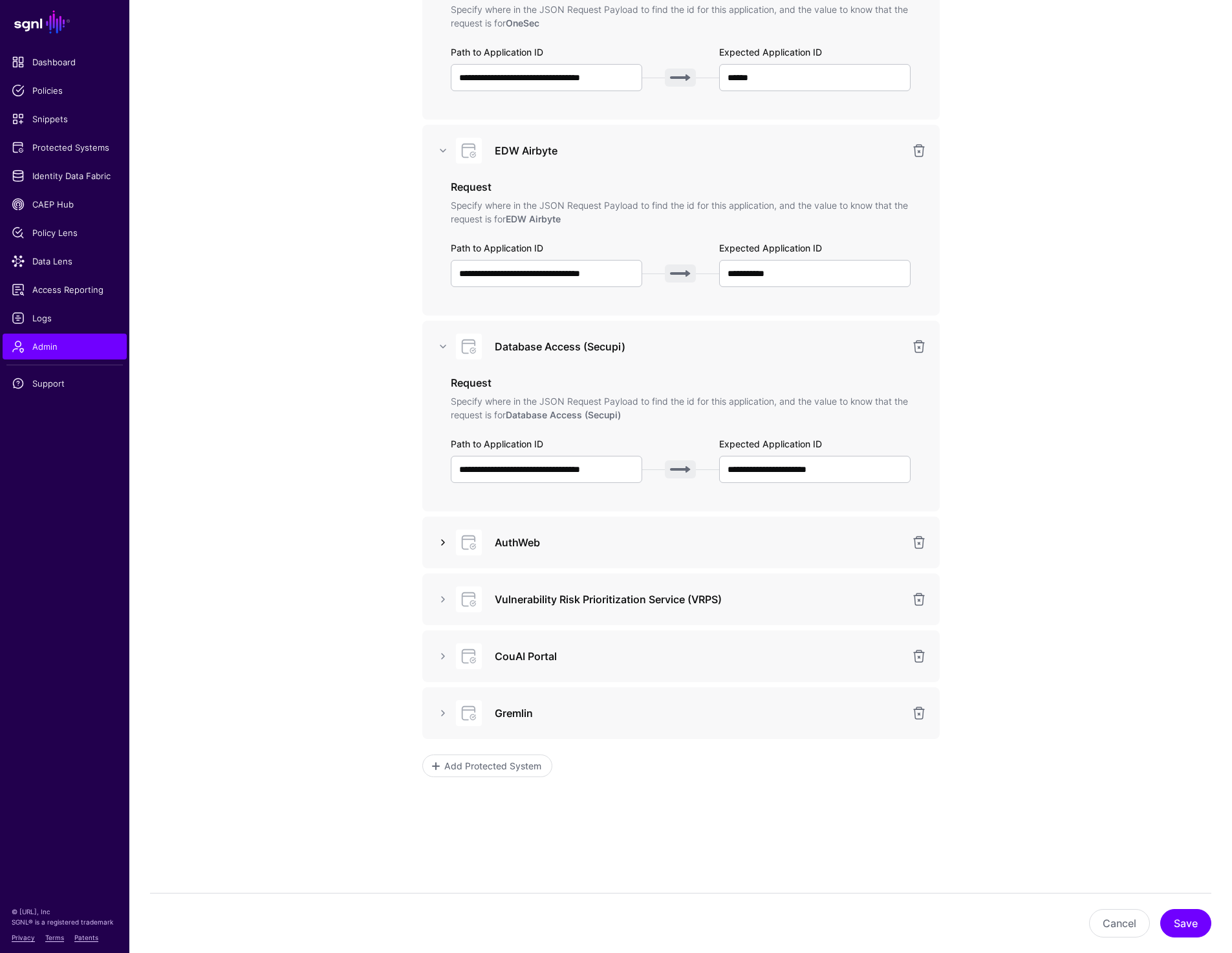
click at [445, 541] on link at bounding box center [443, 543] width 16 height 16
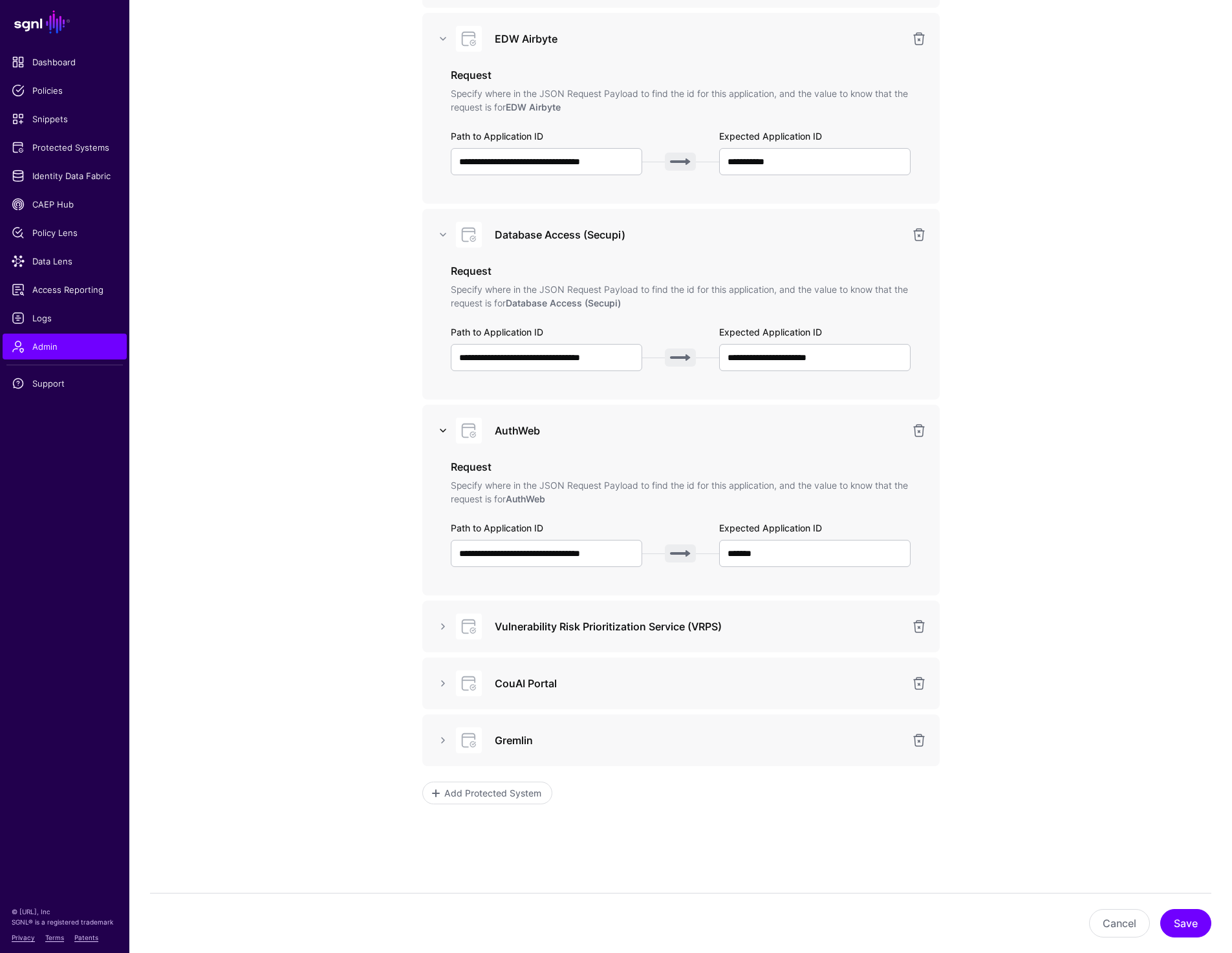
scroll to position [626, 0]
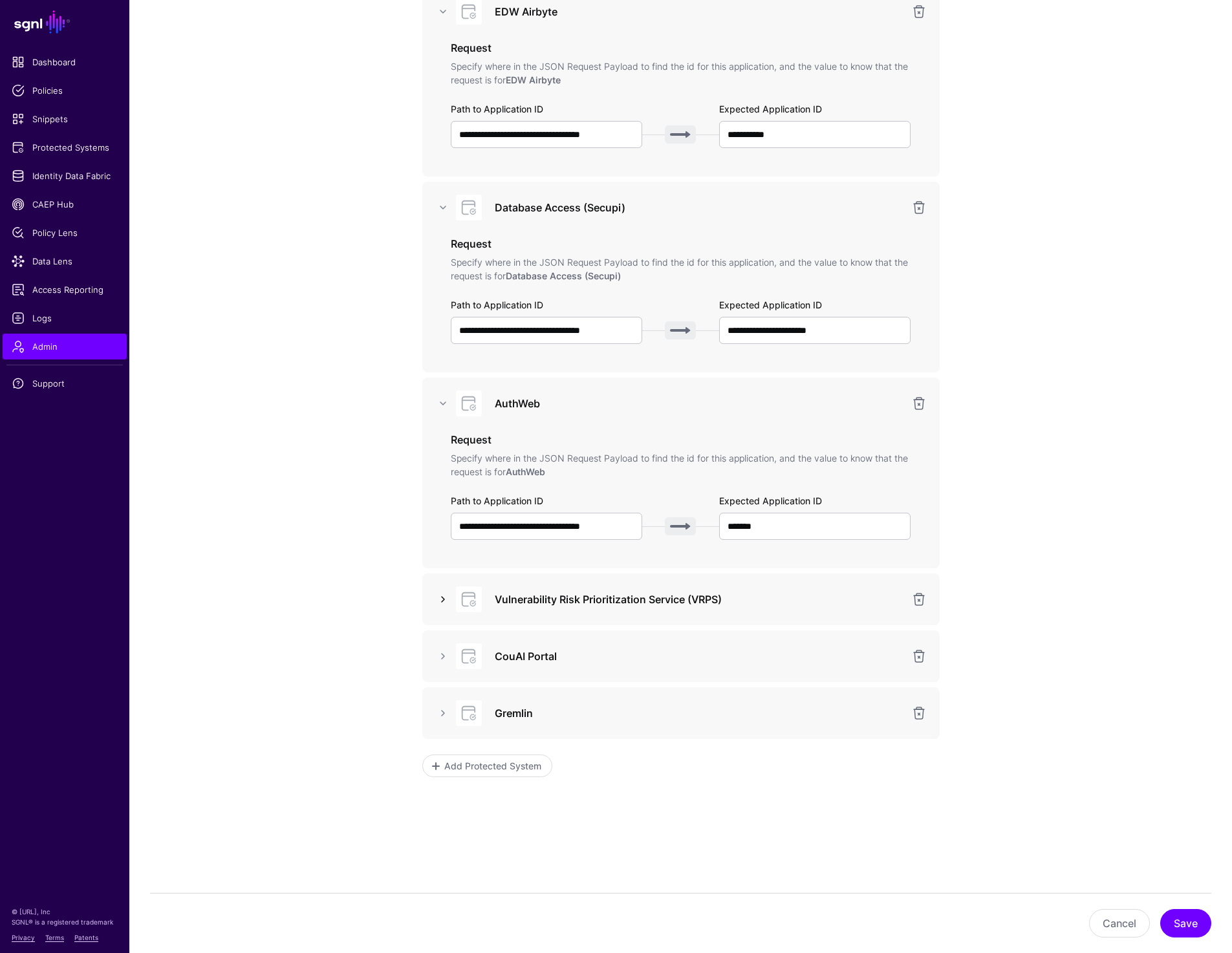
click at [442, 601] on link at bounding box center [443, 600] width 16 height 16
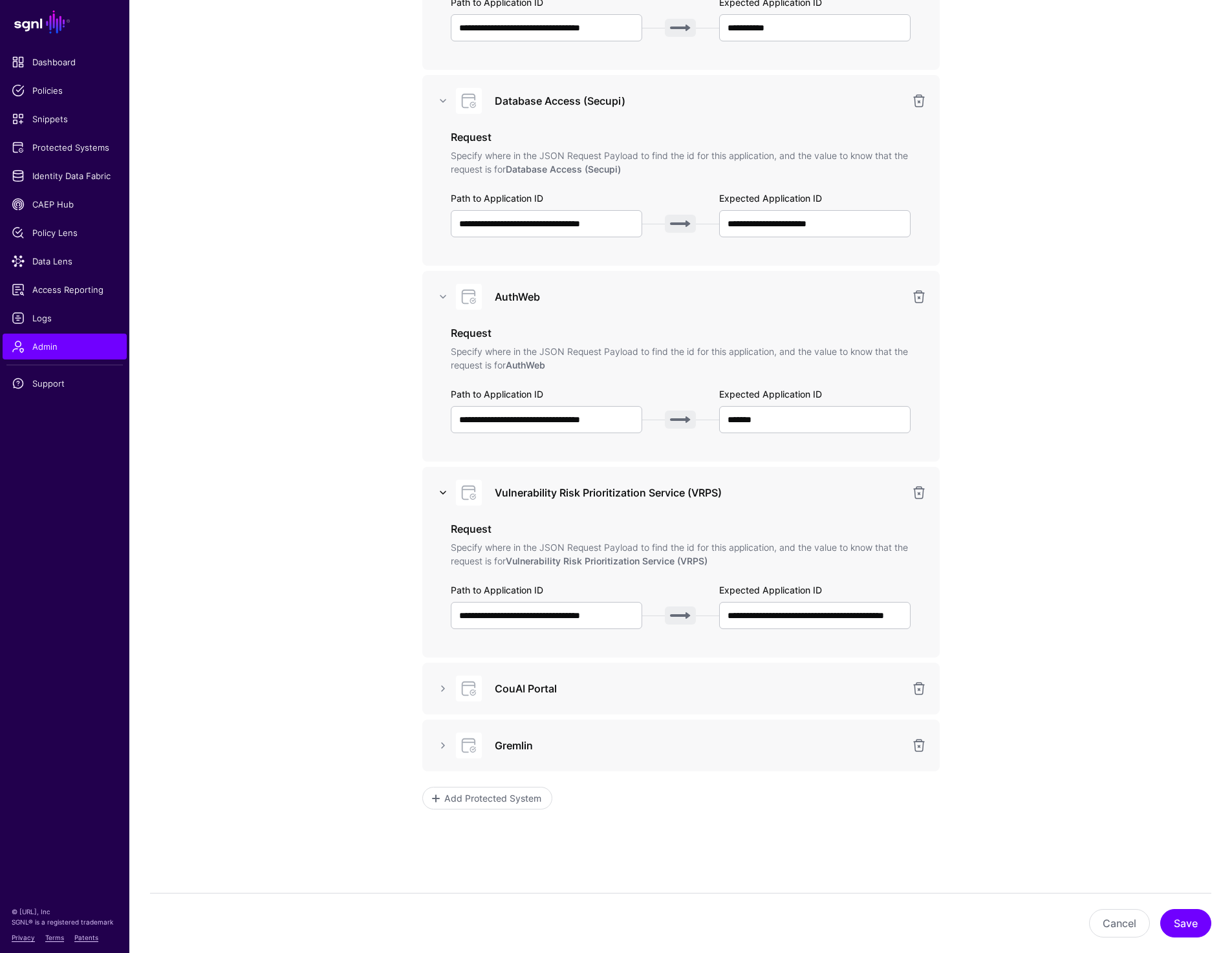
scroll to position [765, 0]
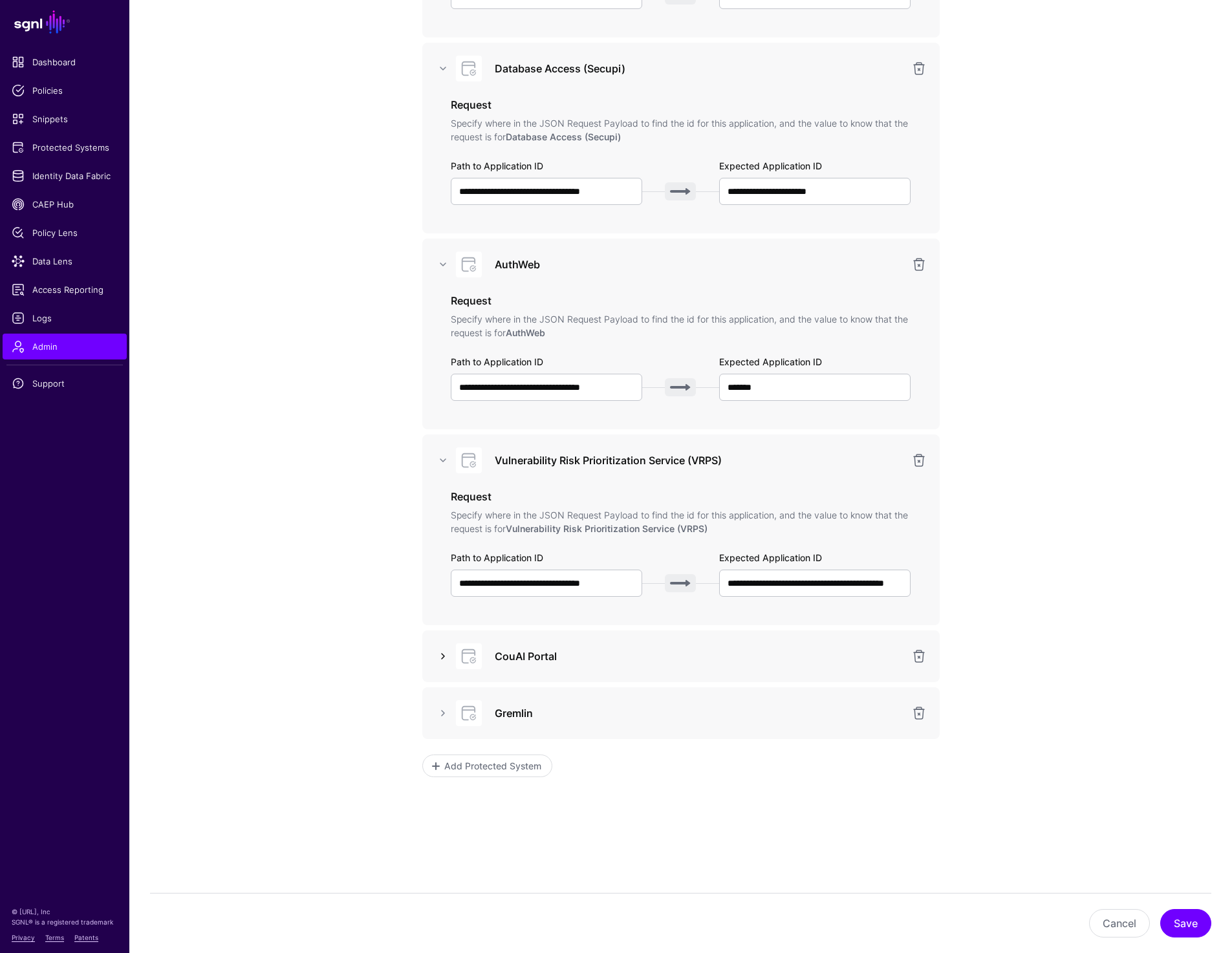
click at [442, 659] on link at bounding box center [443, 656] width 16 height 16
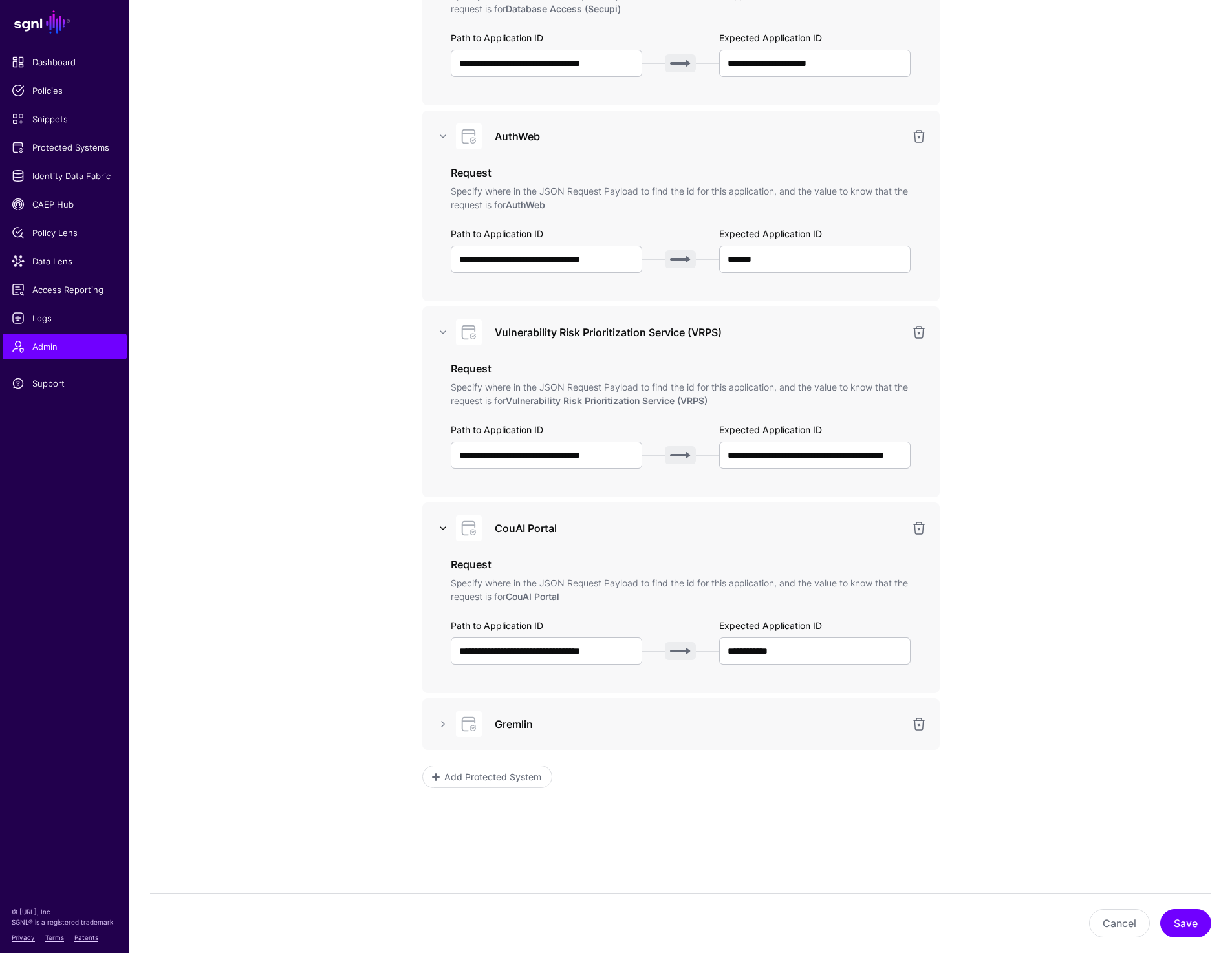
scroll to position [905, 0]
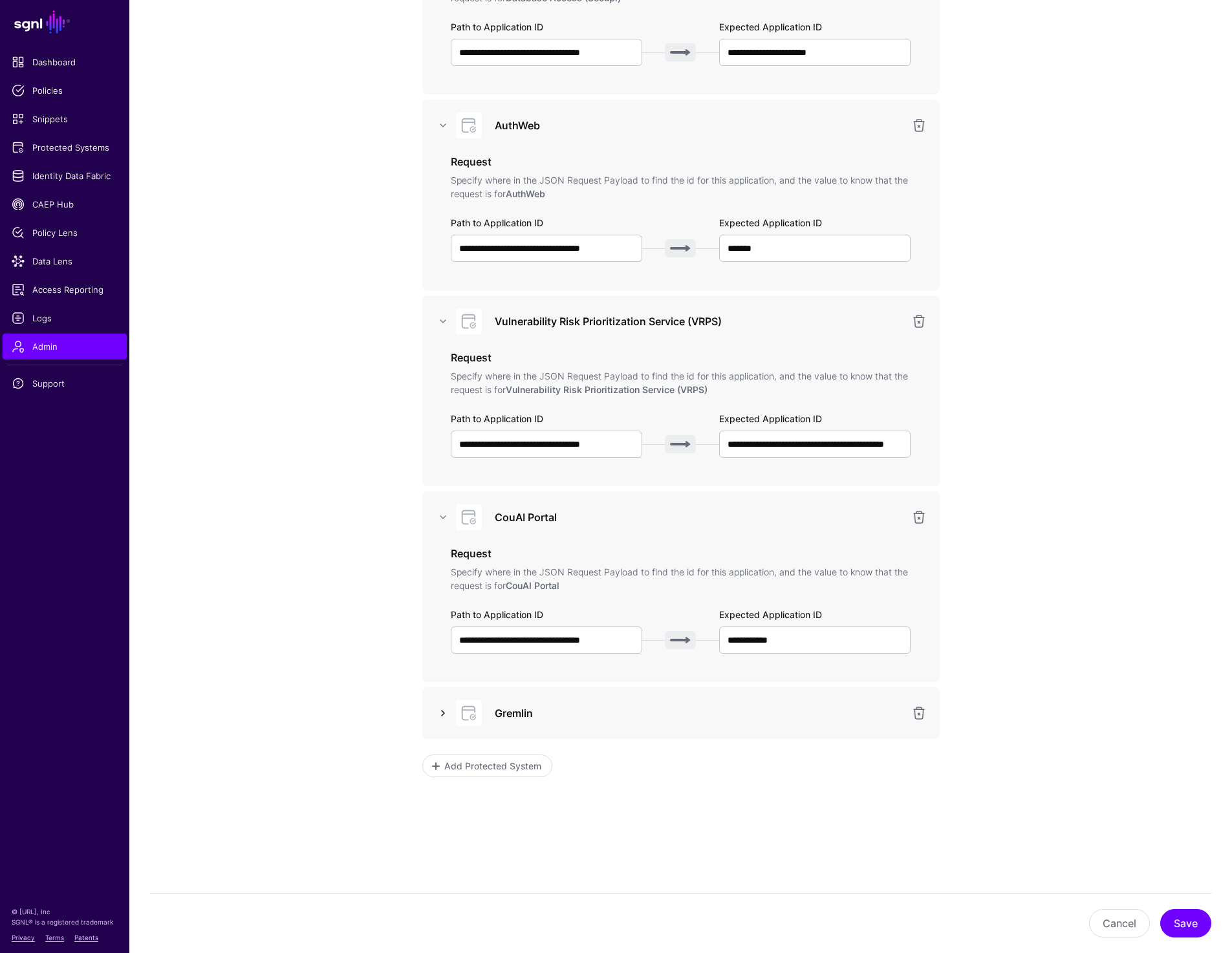
click at [437, 714] on link at bounding box center [443, 714] width 16 height 16
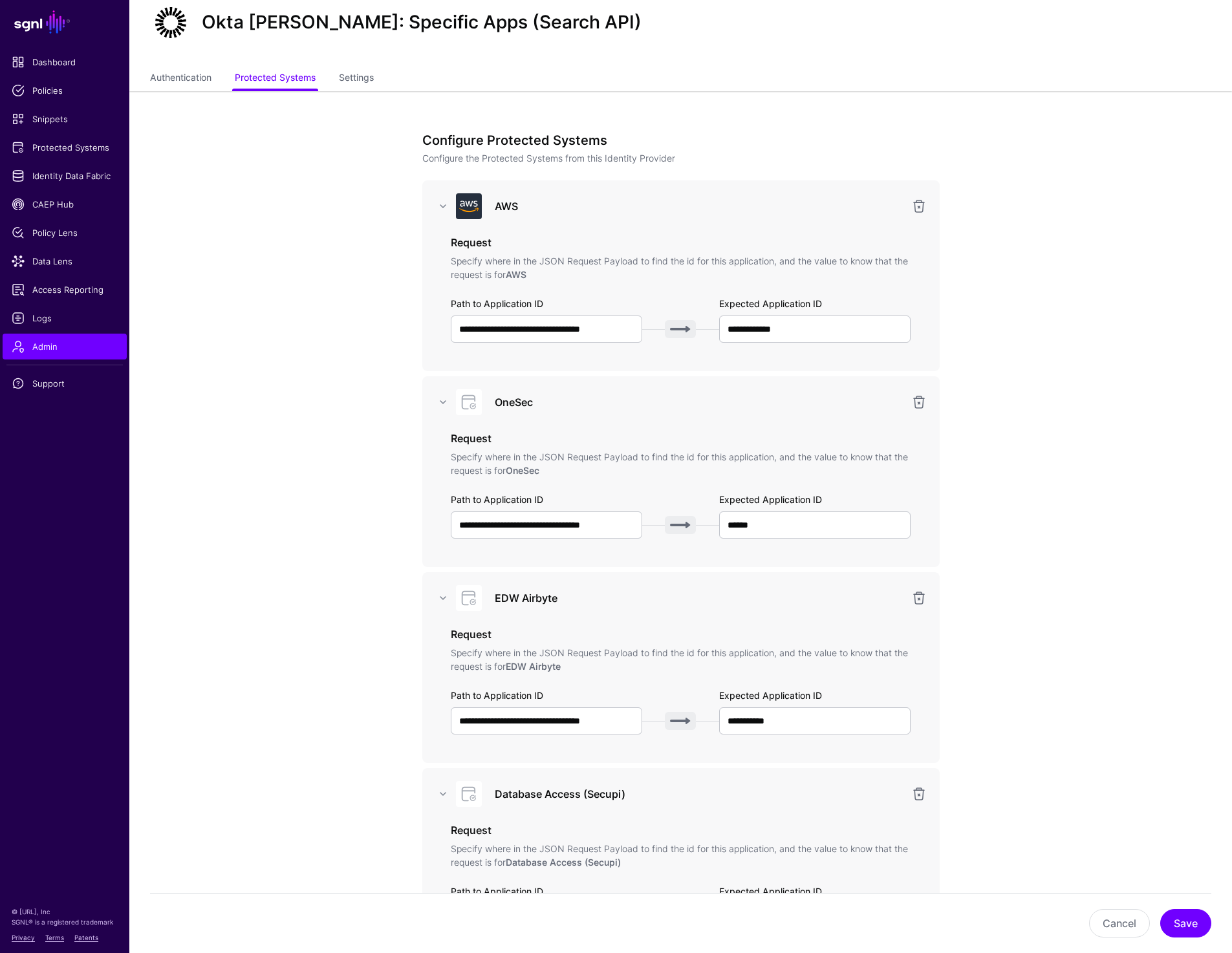
scroll to position [41, 0]
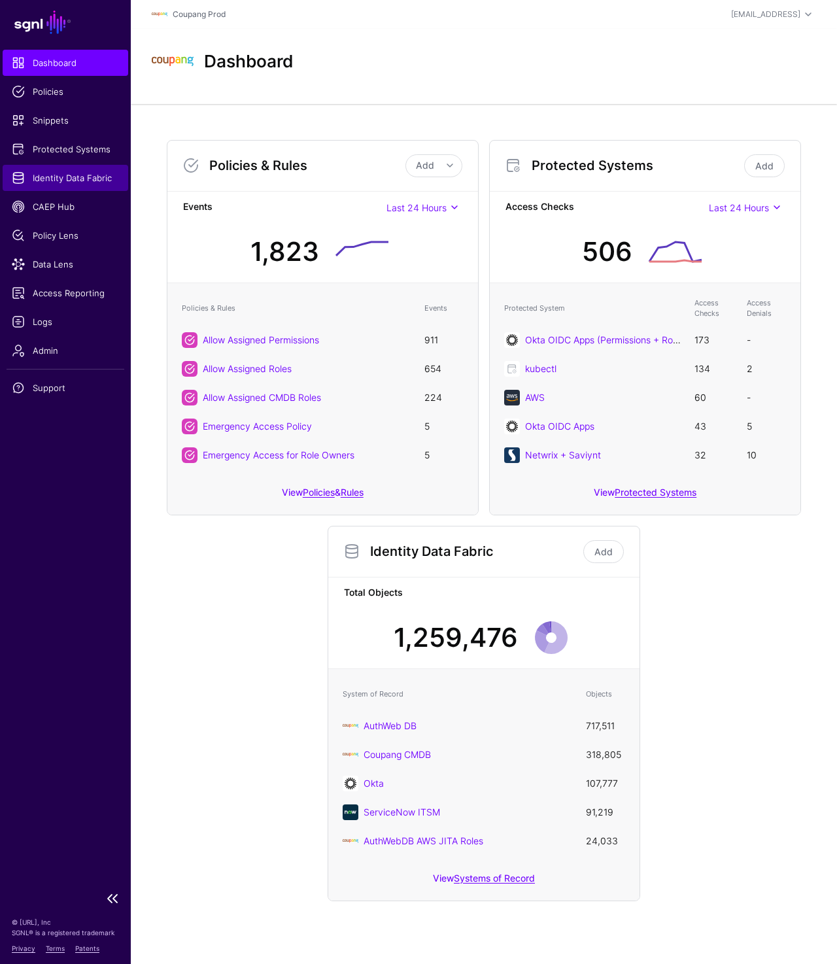
click at [63, 177] on span "Identity Data Fabric" at bounding box center [65, 177] width 107 height 13
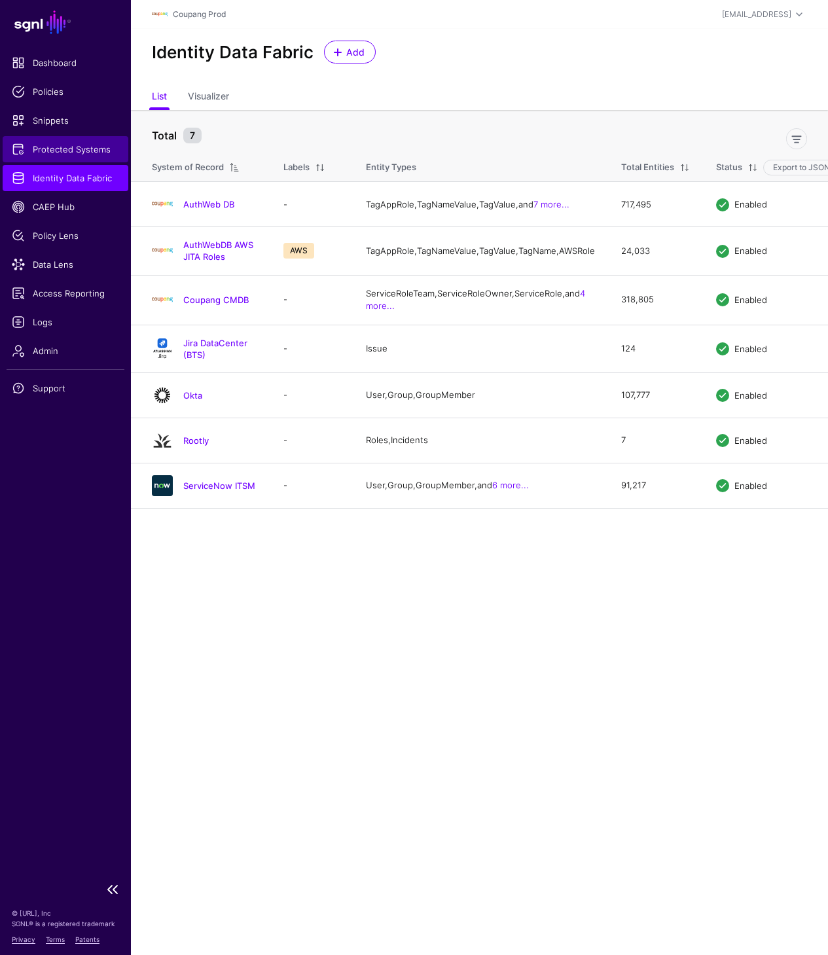
click at [70, 148] on span "Protected Systems" at bounding box center [65, 149] width 107 height 13
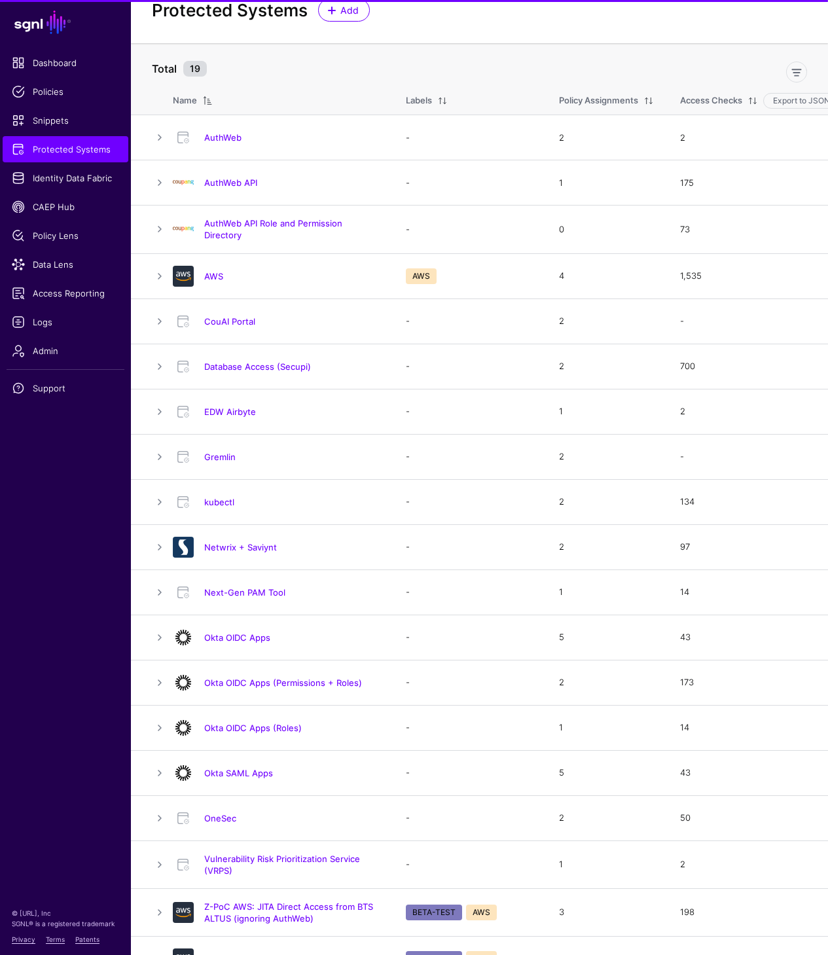
scroll to position [69, 0]
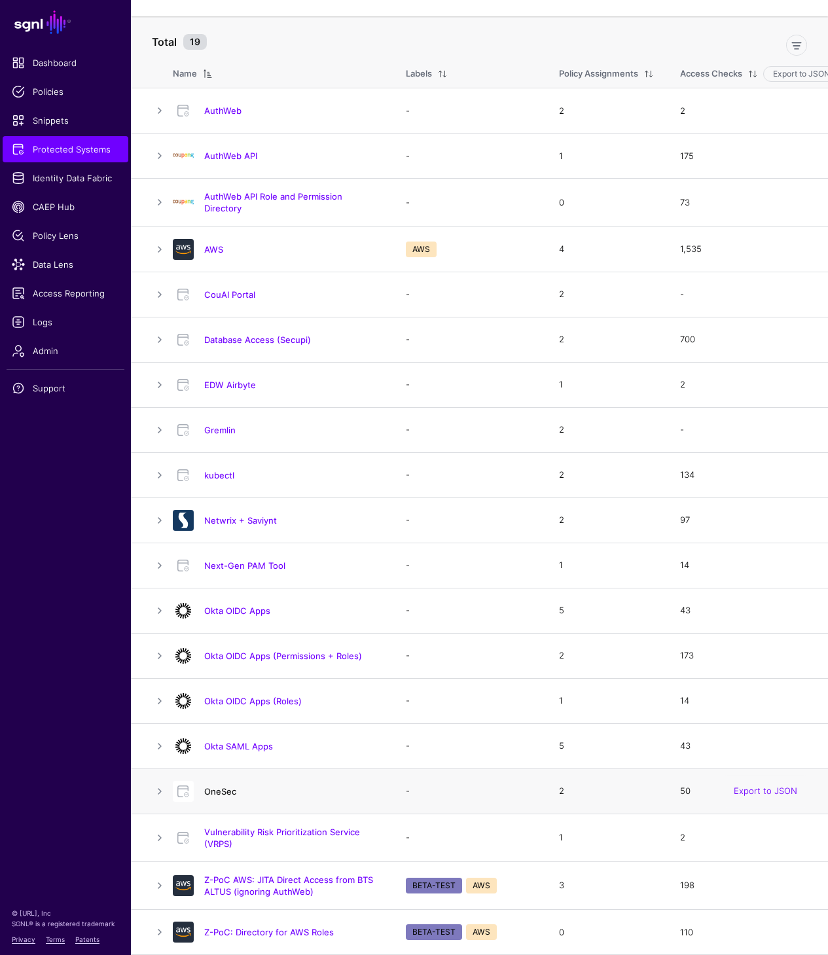
click at [228, 793] on link "OneSec" at bounding box center [220, 791] width 32 height 10
click at [221, 381] on link "EDW Airbyte" at bounding box center [230, 384] width 52 height 10
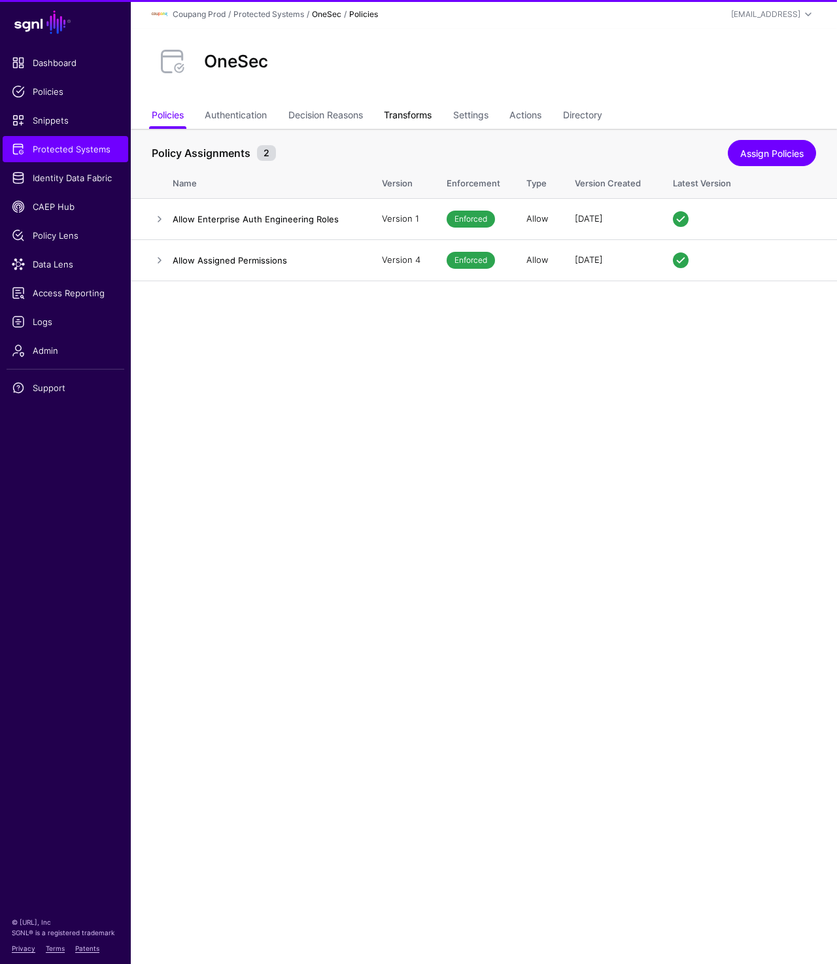
click at [404, 117] on link "Transforms" at bounding box center [408, 116] width 48 height 25
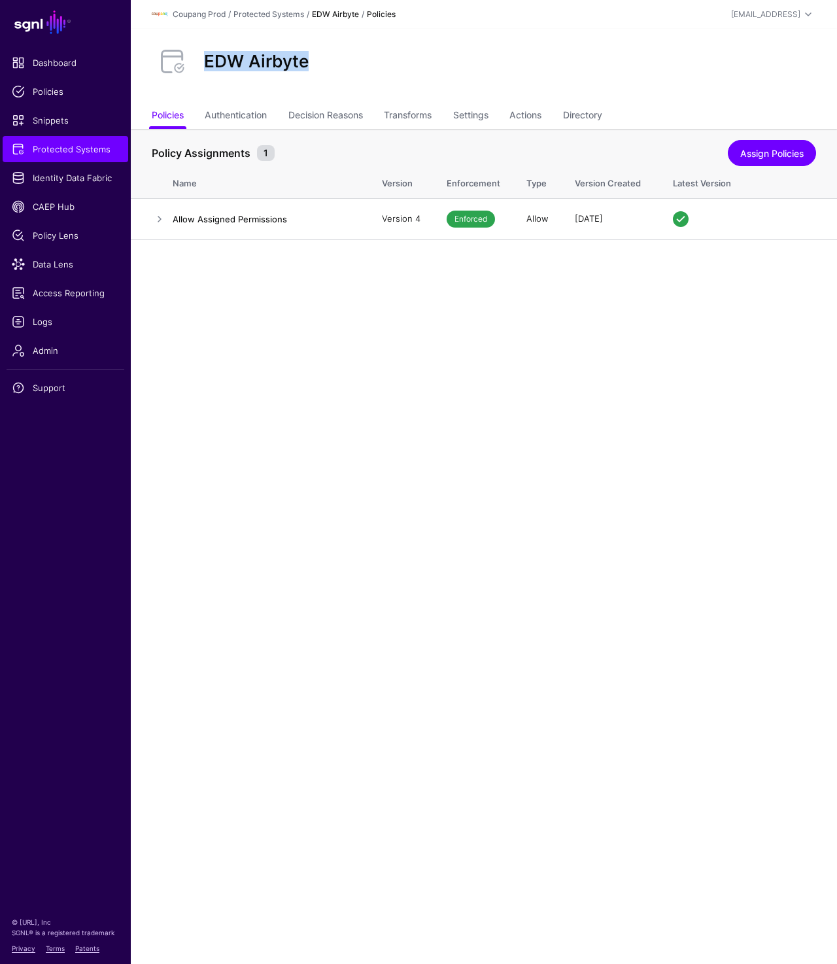
drag, startPoint x: 205, startPoint y: 61, endPoint x: 350, endPoint y: 61, distance: 144.6
click at [350, 61] on div "EDW Airbyte" at bounding box center [484, 62] width 675 height 42
copy h2 "EDW Airbyte"
click at [430, 118] on link "Transforms" at bounding box center [408, 116] width 48 height 25
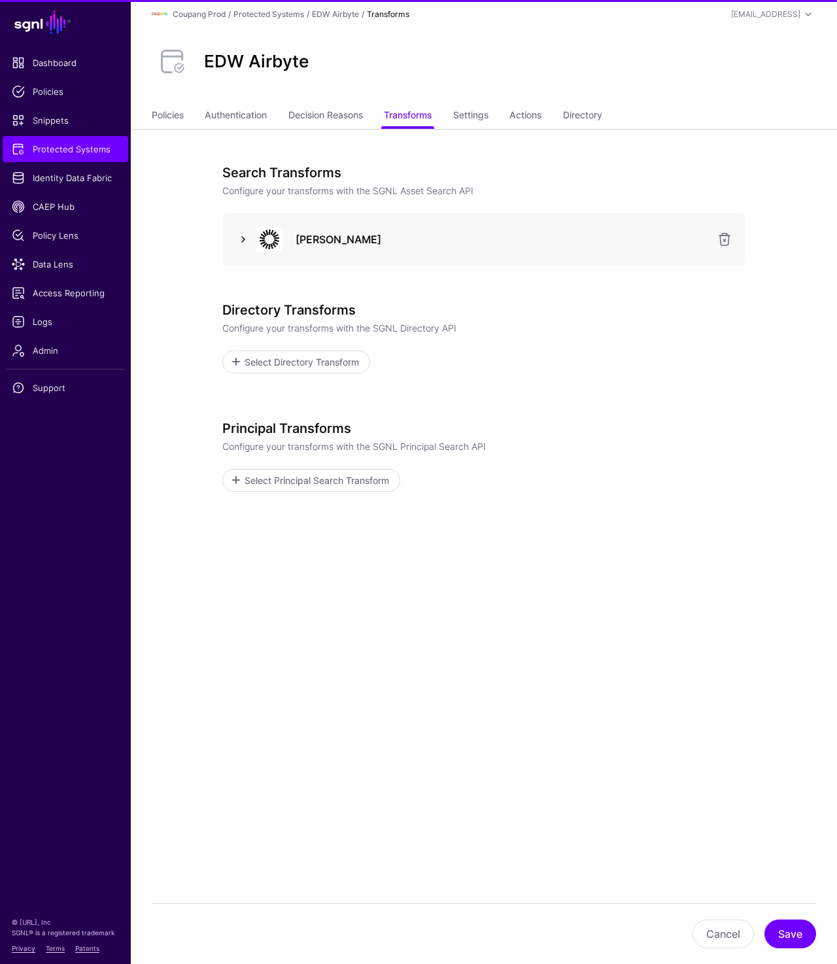
click at [243, 237] on link at bounding box center [244, 240] width 16 height 16
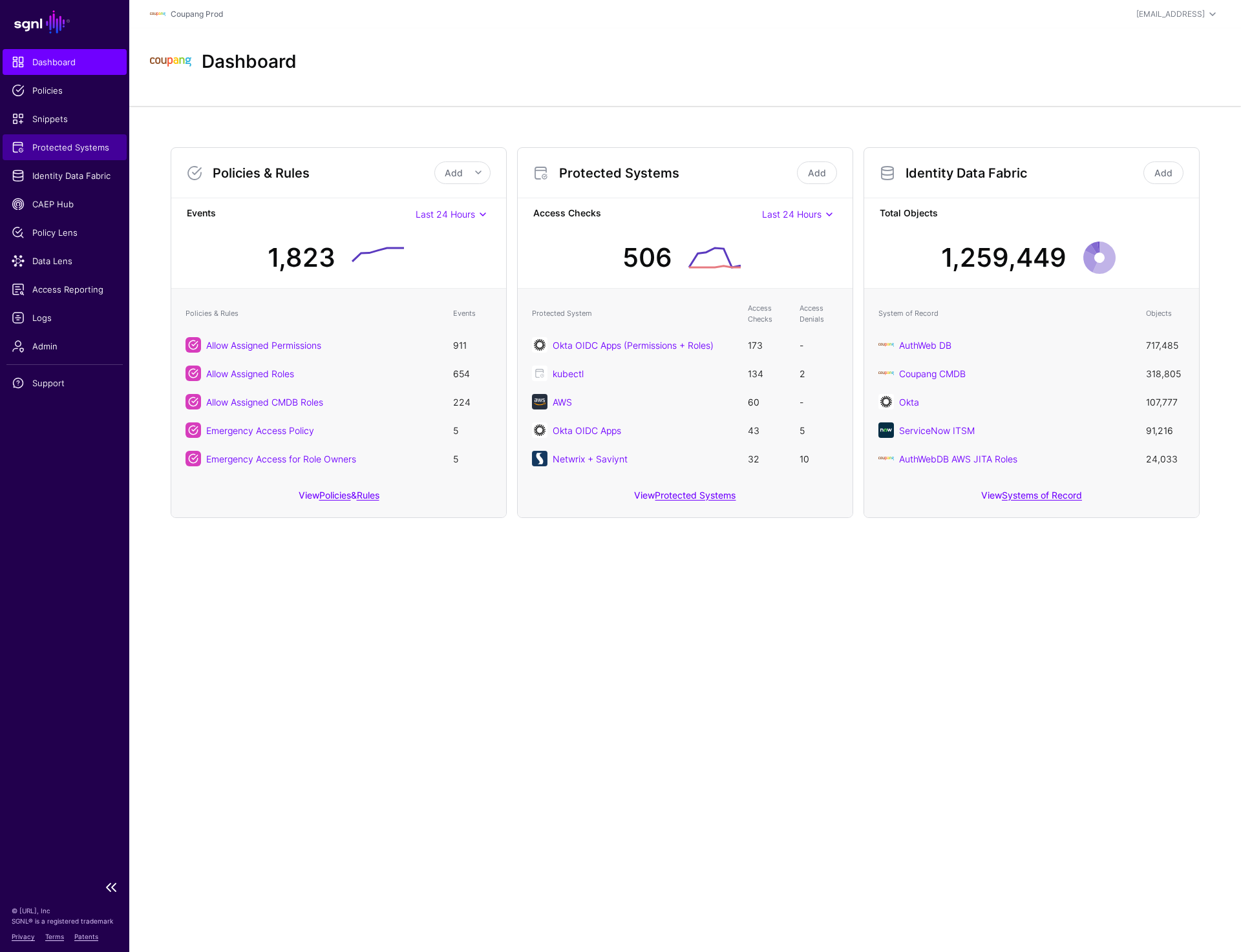
click at [112, 143] on span "Protected Systems" at bounding box center [64, 147] width 106 height 13
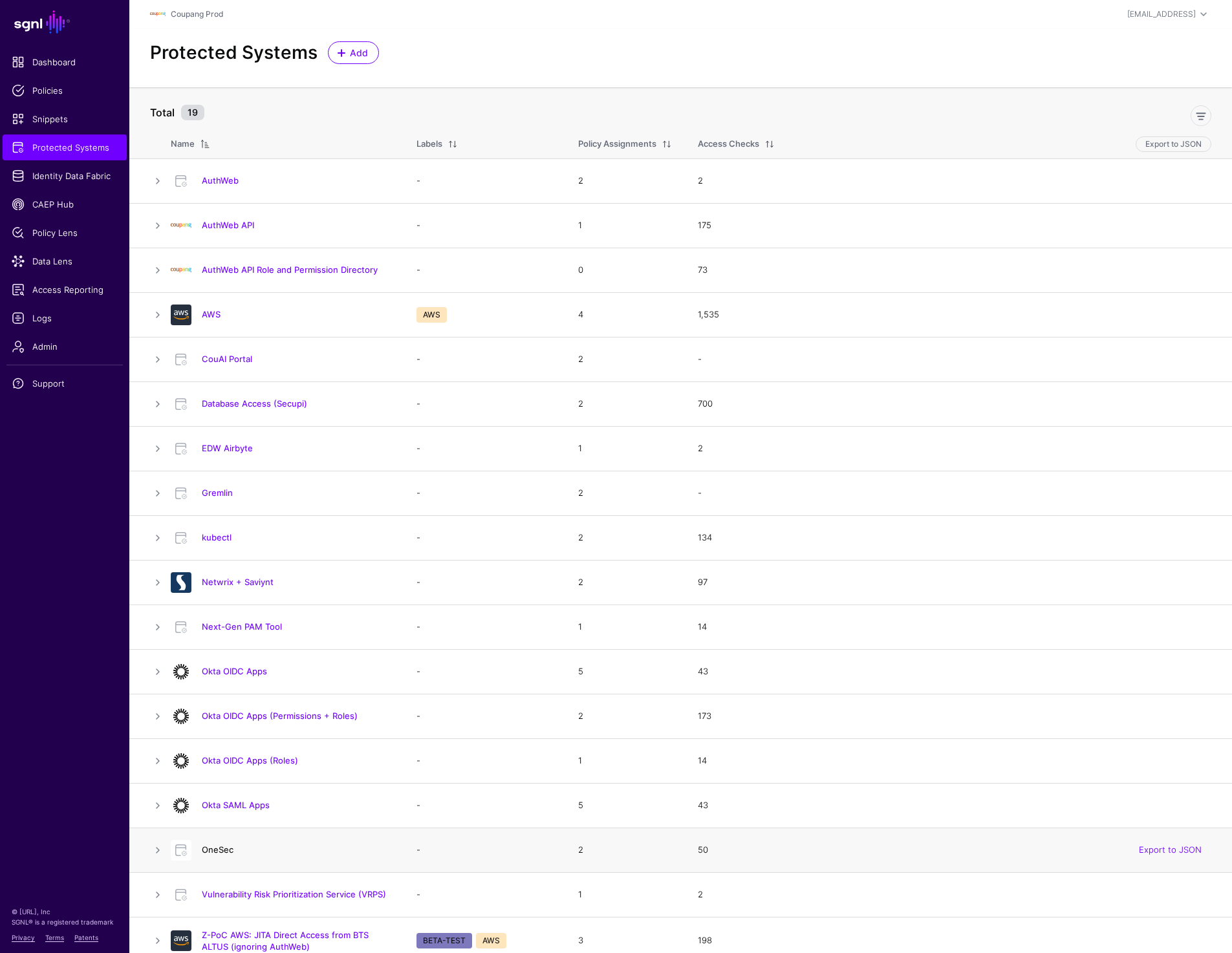
click at [221, 850] on link "OneSec" at bounding box center [218, 849] width 32 height 10
click at [240, 446] on link "EDW Airbyte" at bounding box center [227, 448] width 51 height 10
click at [274, 402] on link "Database Access (Secupi)" at bounding box center [254, 403] width 106 height 10
click at [226, 179] on link "AuthWeb" at bounding box center [220, 180] width 37 height 10
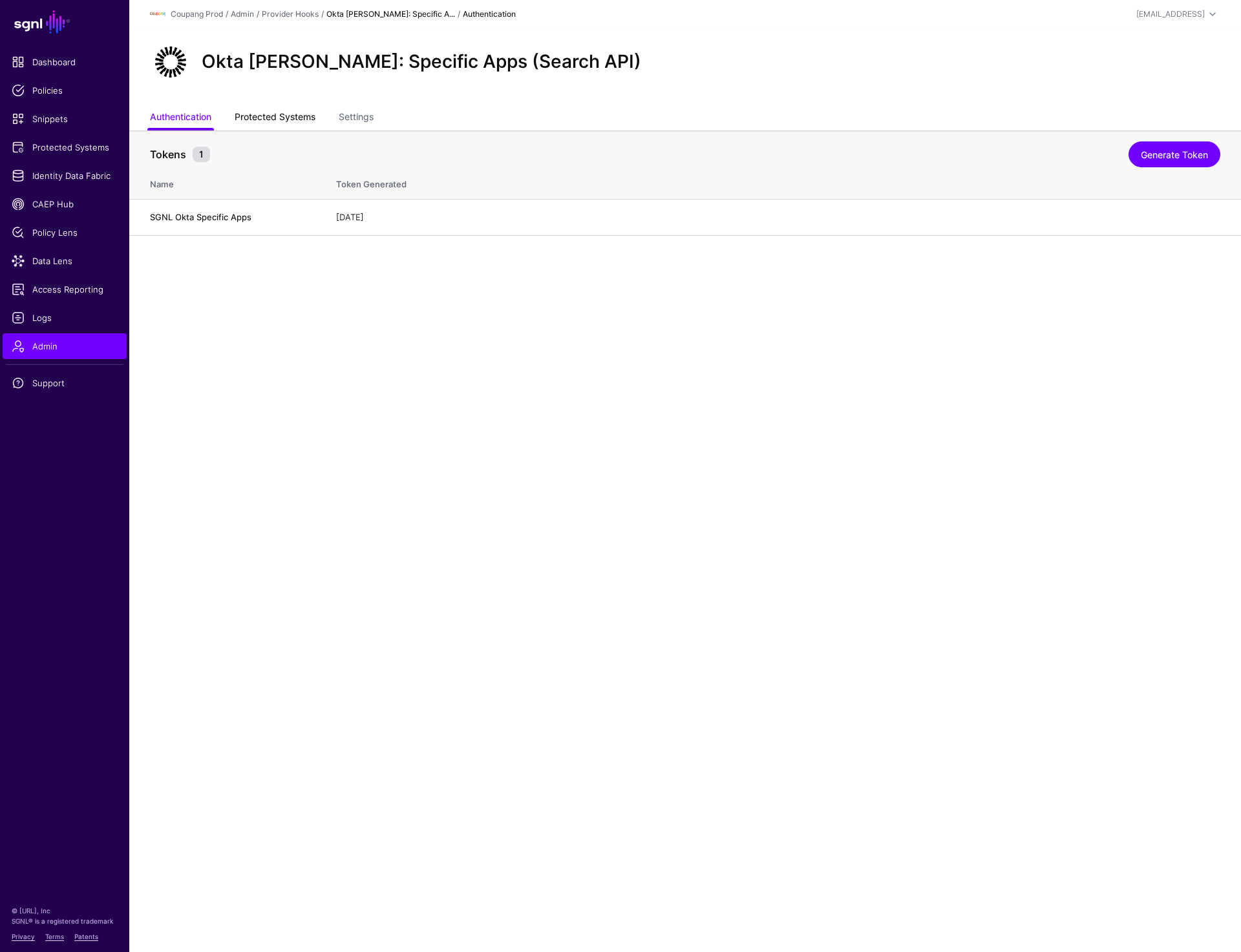
click at [259, 115] on link "Protected Systems" at bounding box center [275, 118] width 81 height 25
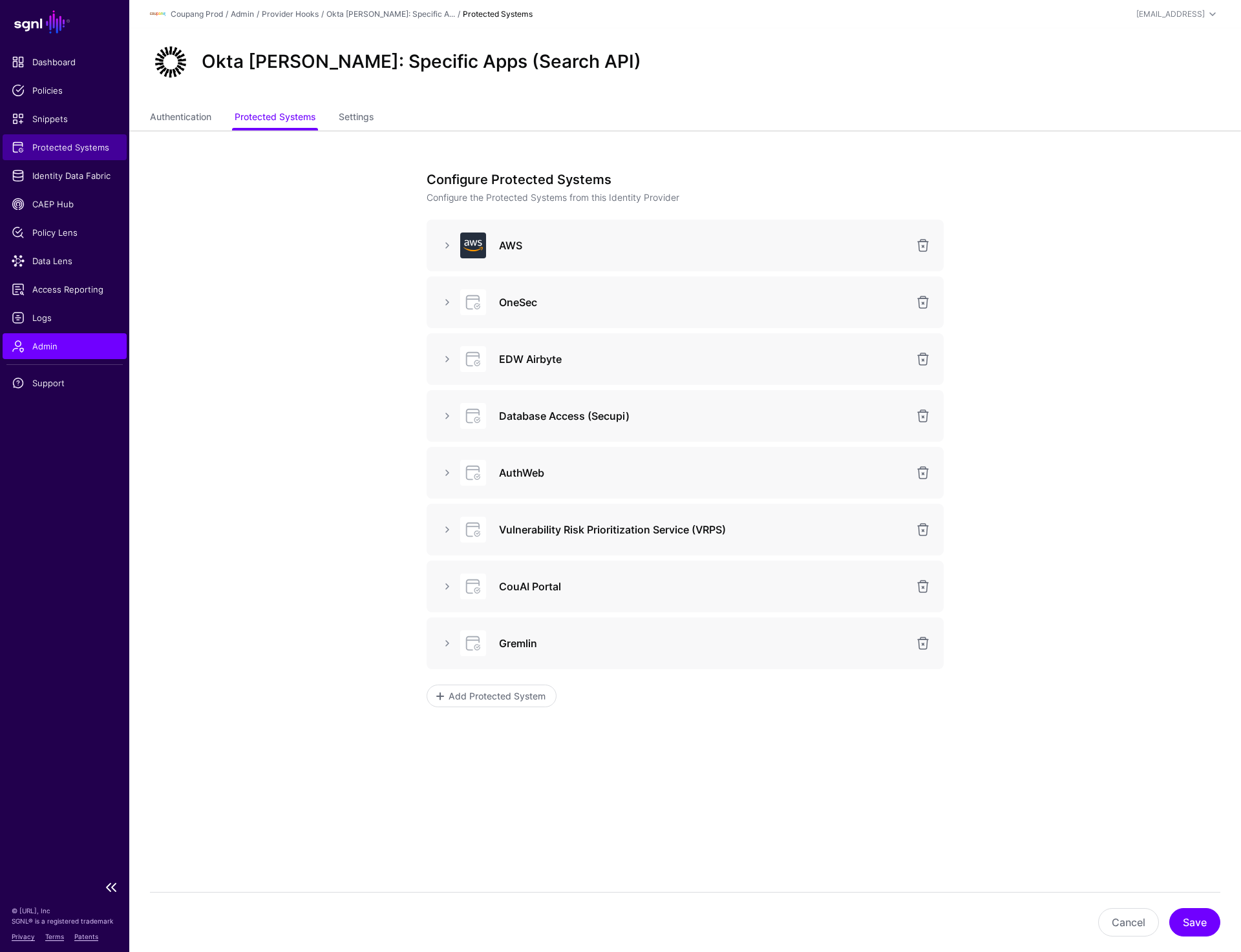
click at [76, 148] on span "Protected Systems" at bounding box center [64, 147] width 106 height 13
click at [446, 362] on link at bounding box center [448, 359] width 16 height 16
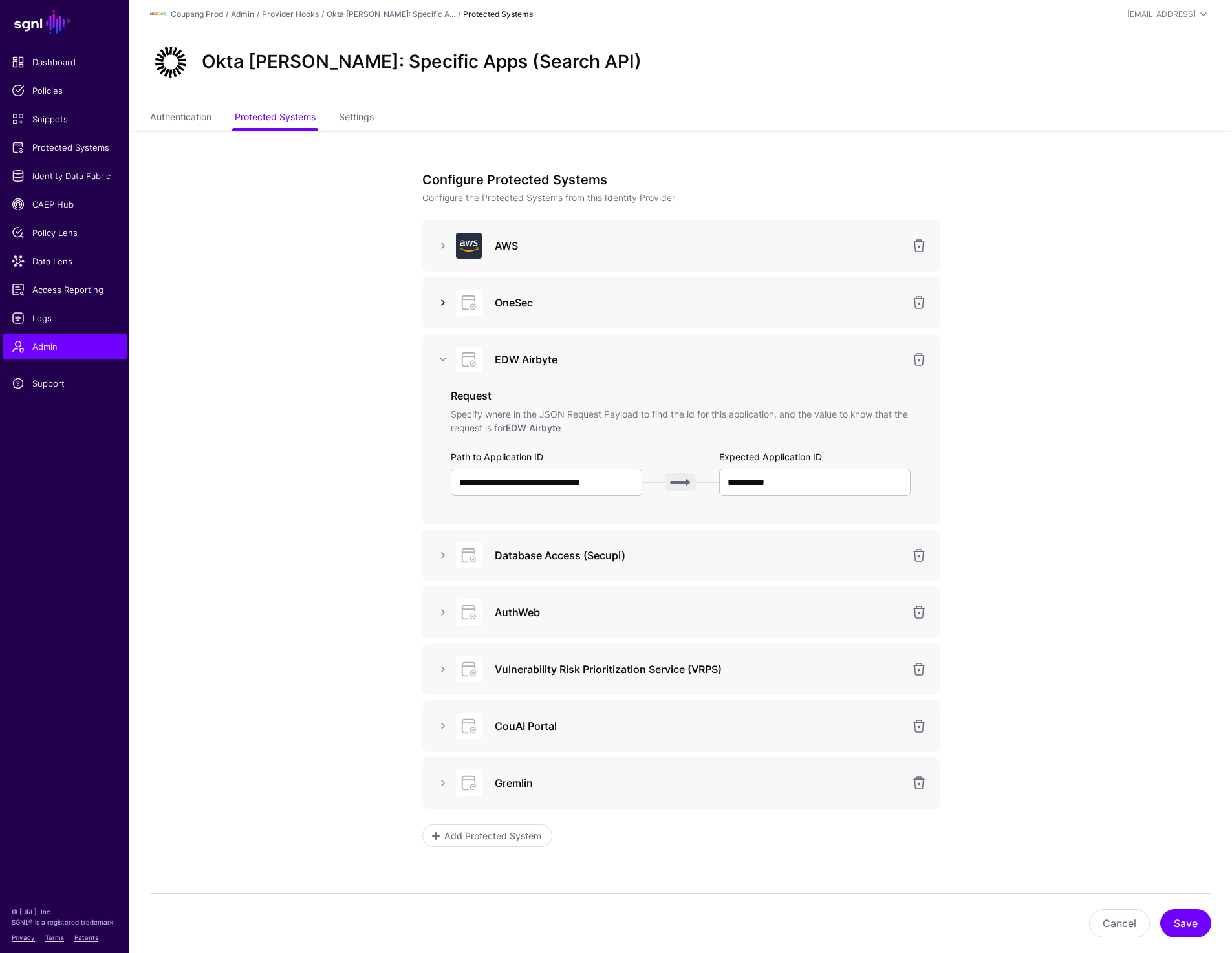
click at [447, 303] on link at bounding box center [443, 303] width 16 height 16
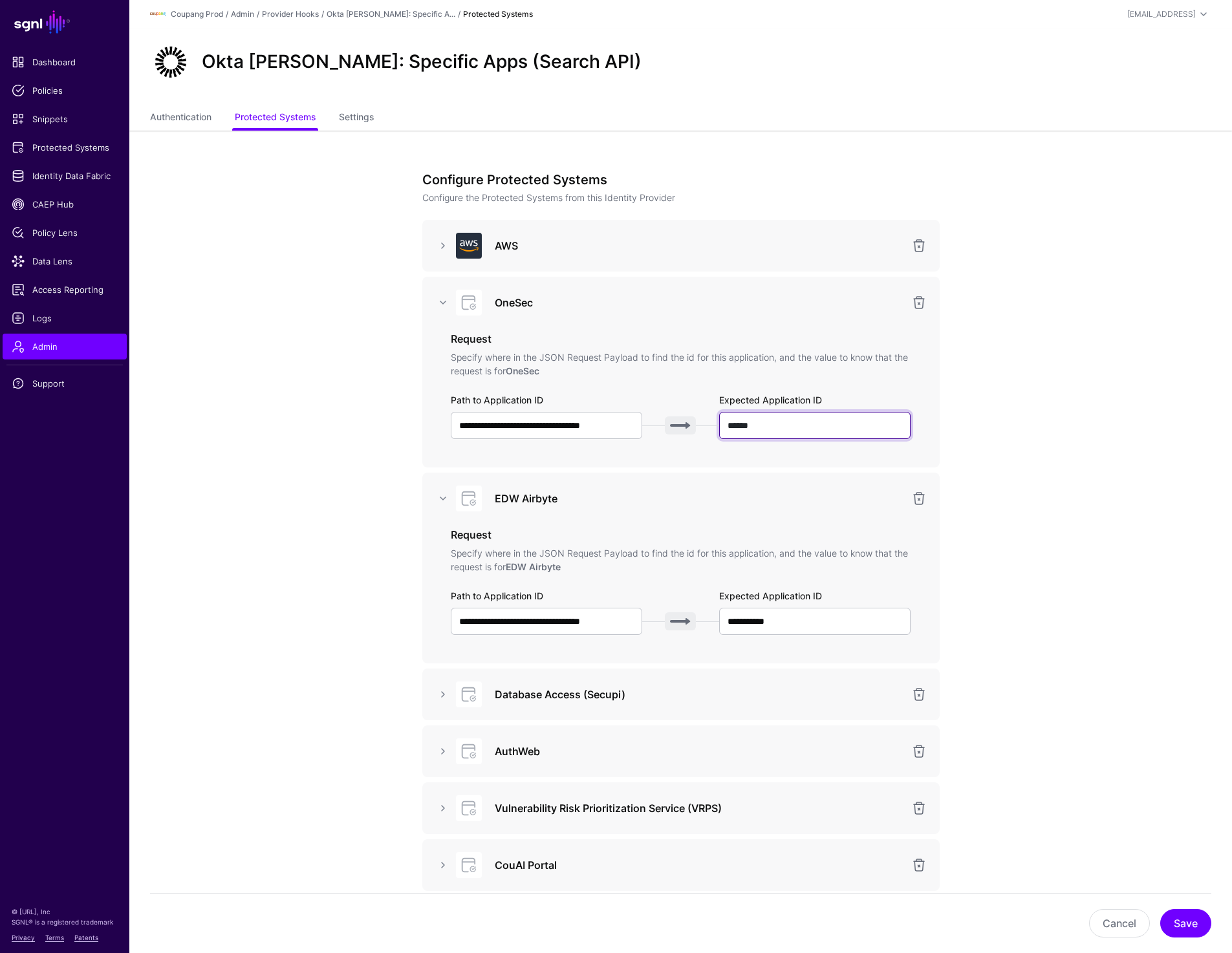
click at [809, 418] on input "******" at bounding box center [815, 425] width 192 height 27
click at [802, 622] on input "**********" at bounding box center [815, 621] width 192 height 27
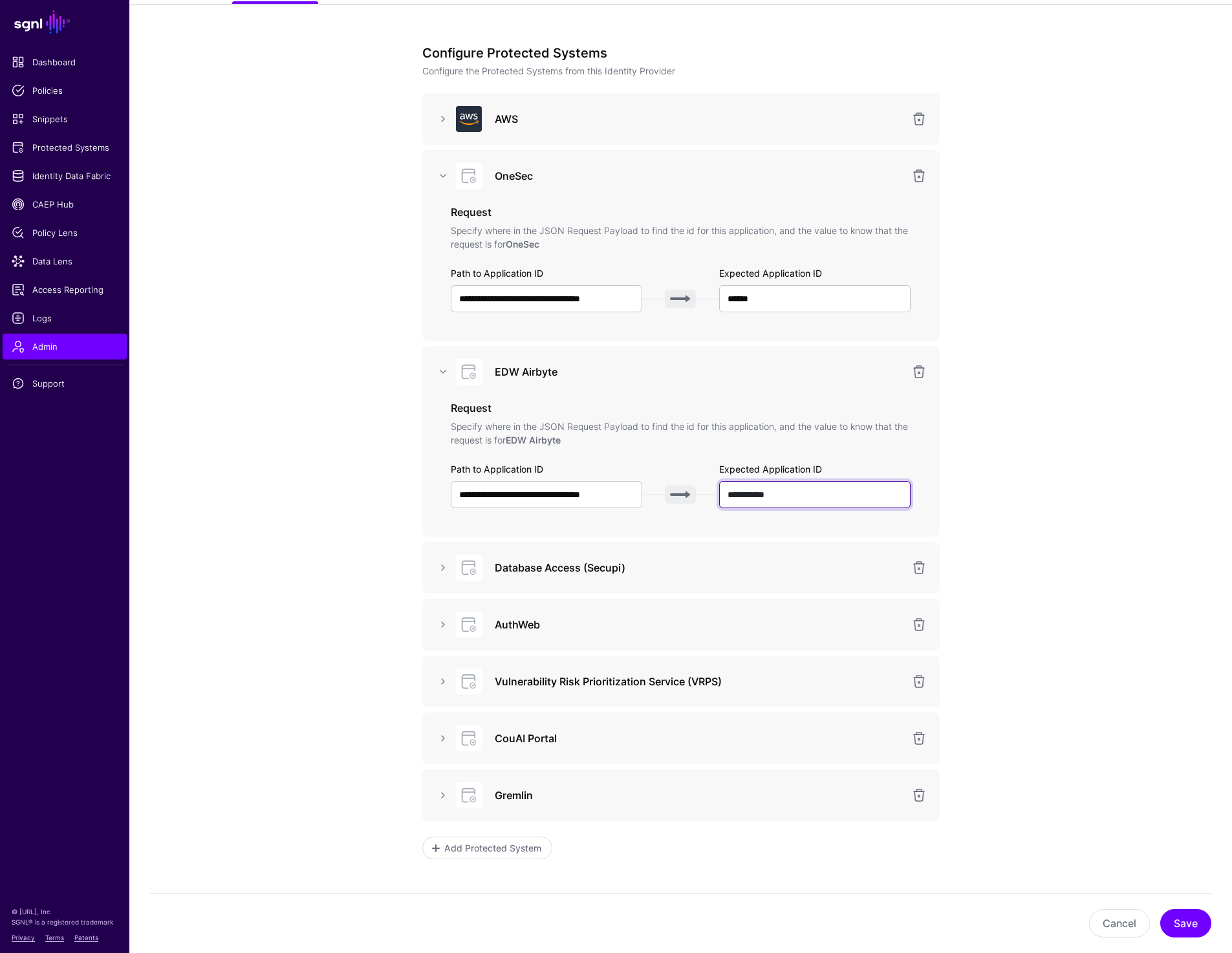
scroll to position [209, 0]
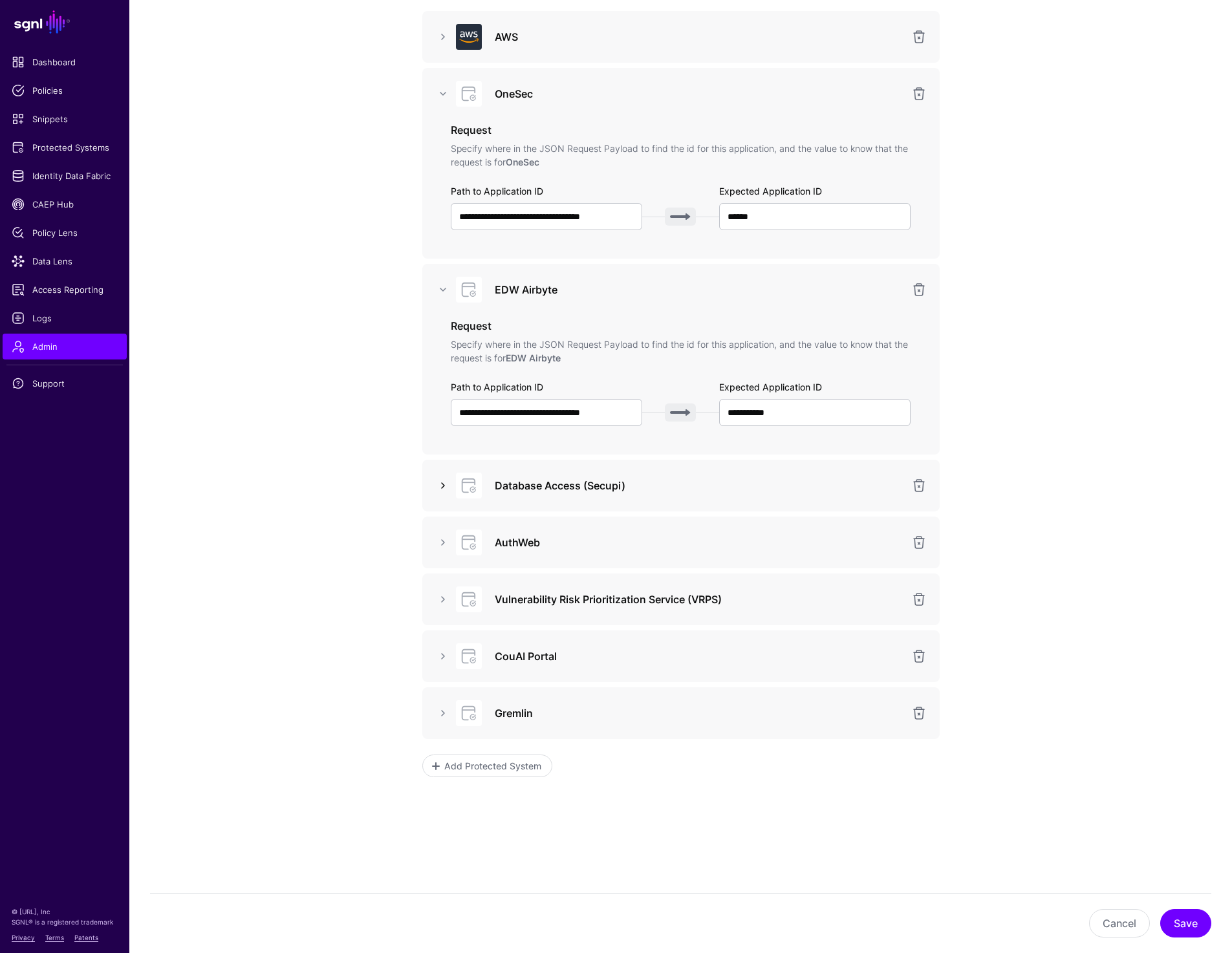
click at [439, 485] on link at bounding box center [443, 485] width 16 height 16
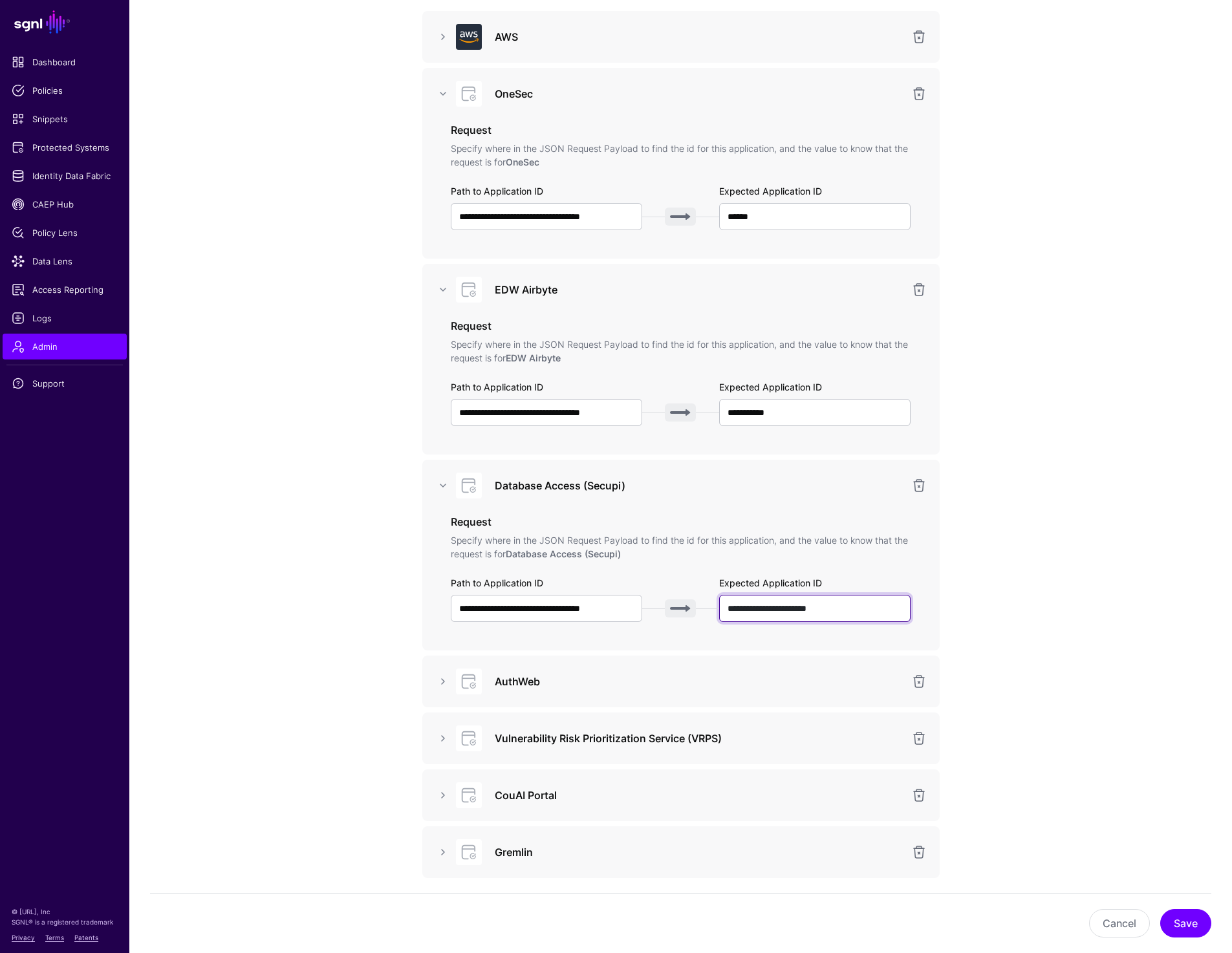
click at [816, 609] on input "**********" at bounding box center [815, 608] width 192 height 27
click at [445, 682] on link at bounding box center [443, 682] width 16 height 16
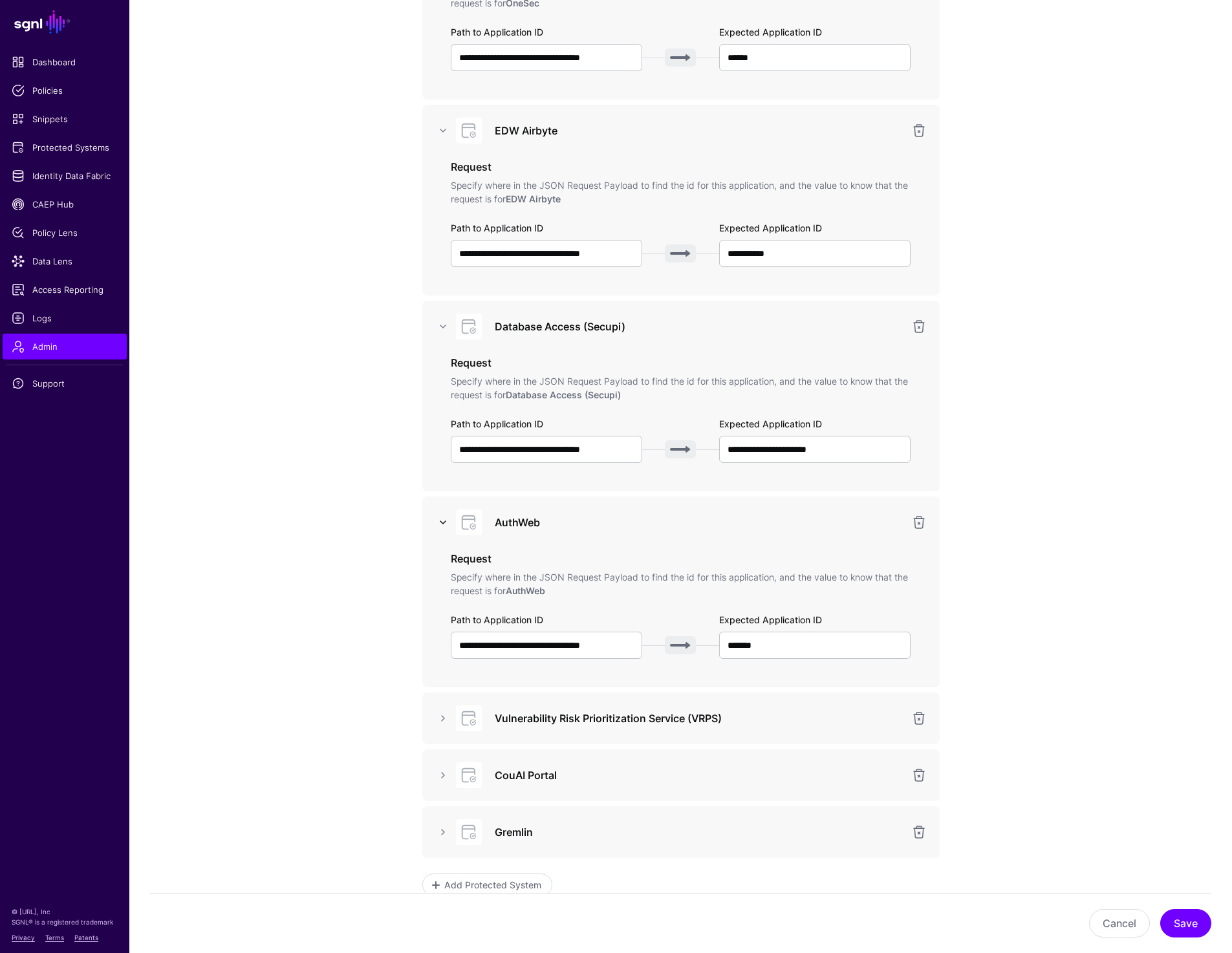
scroll to position [377, 0]
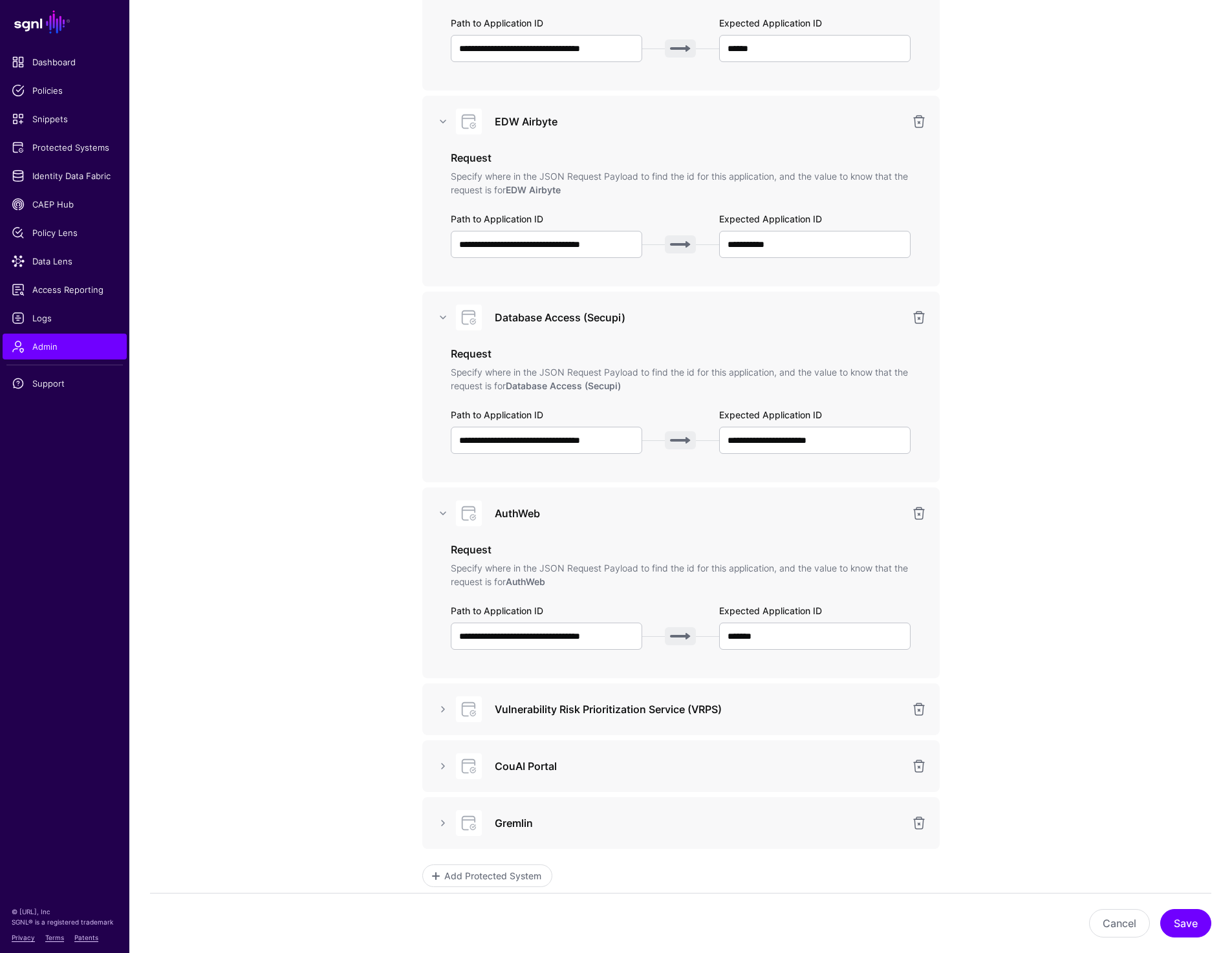
click at [521, 511] on h3 "AuthWeb" at bounding box center [698, 514] width 408 height 16
copy h3 "AuthWeb"
click at [769, 471] on div "**********" at bounding box center [680, 387] width 517 height 191
click at [863, 443] on input "**********" at bounding box center [815, 440] width 192 height 27
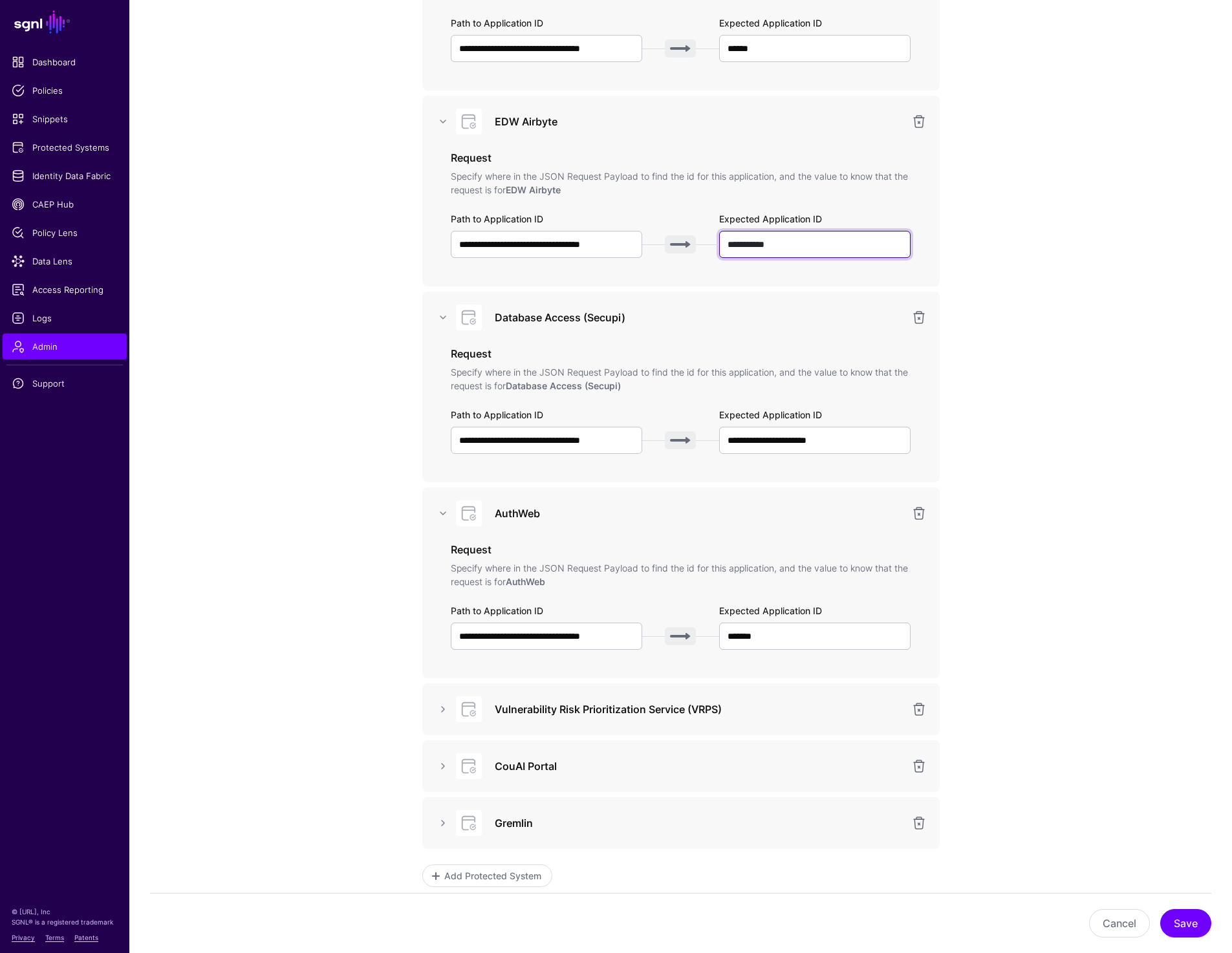
click at [804, 247] on input "**********" at bounding box center [815, 244] width 192 height 27
paste input "**********"
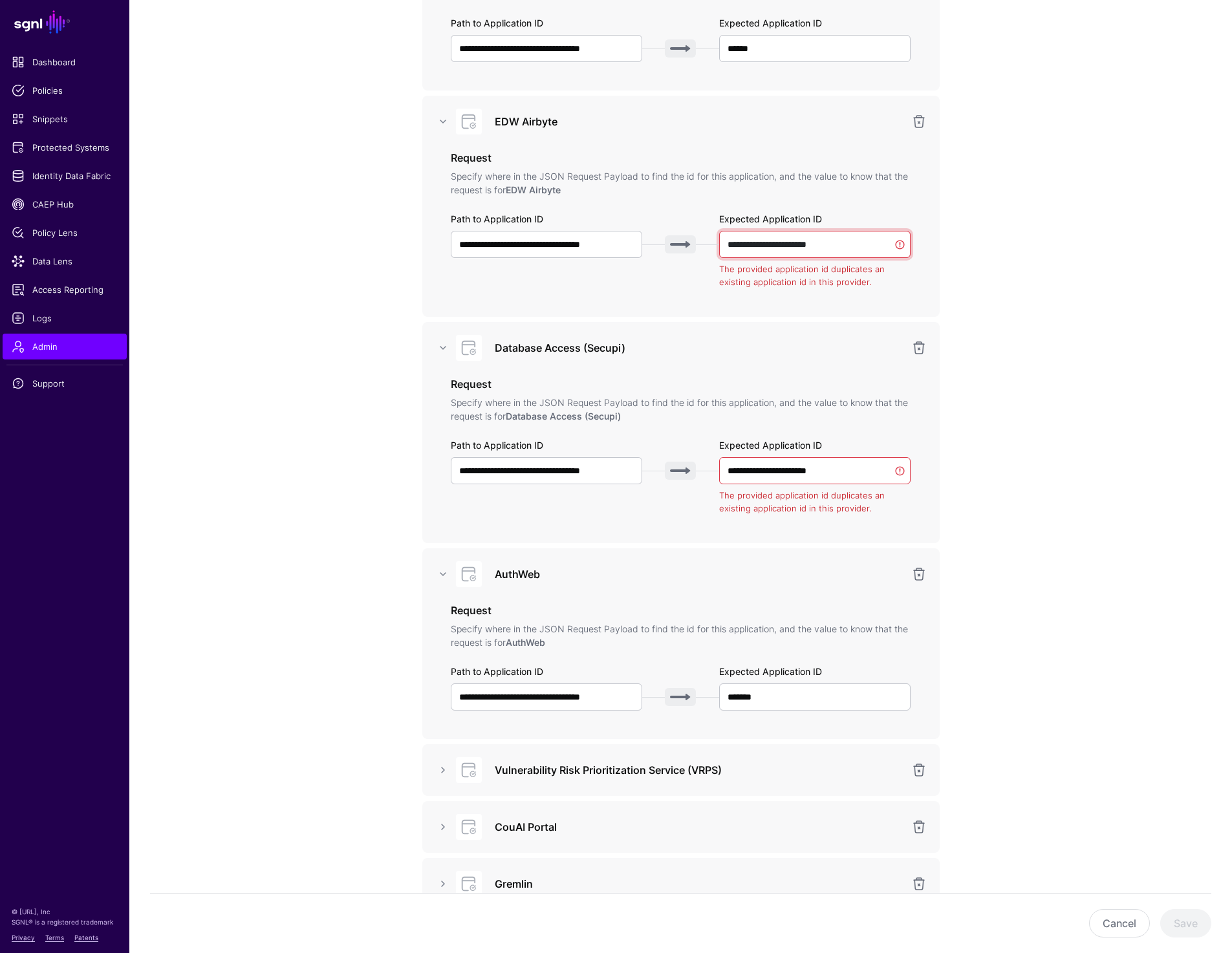
type input "**********"
click at [607, 241] on input "**********" at bounding box center [547, 244] width 192 height 27
type input "**********"
click at [1065, 255] on app-admin-providers-item-integrations "**********" at bounding box center [680, 439] width 1102 height 1370
click at [867, 248] on input "**********" at bounding box center [815, 244] width 192 height 27
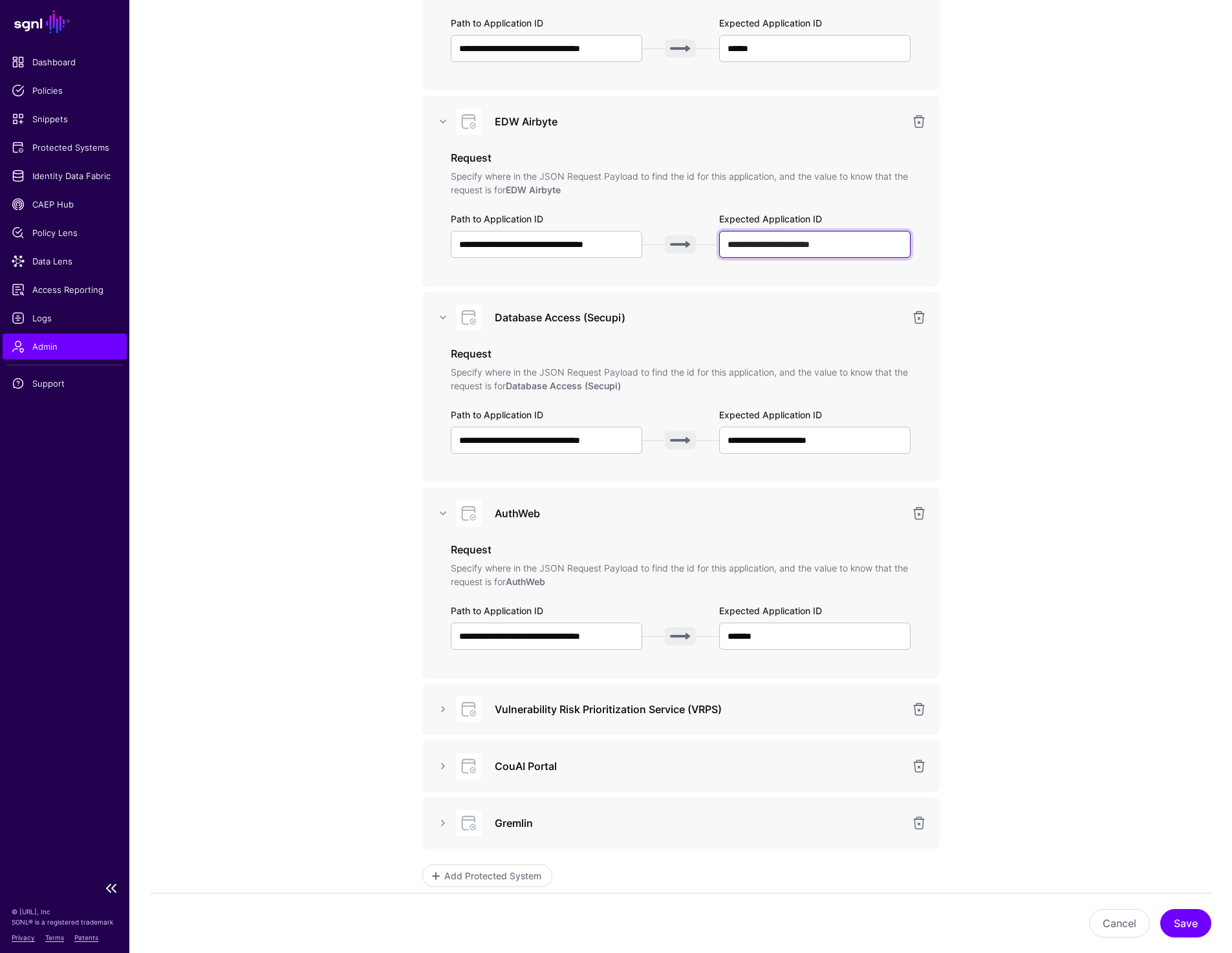
type input "**********"
click at [254, 610] on app-admin-providers-item-integrations "**********" at bounding box center [680, 408] width 1102 height 1310
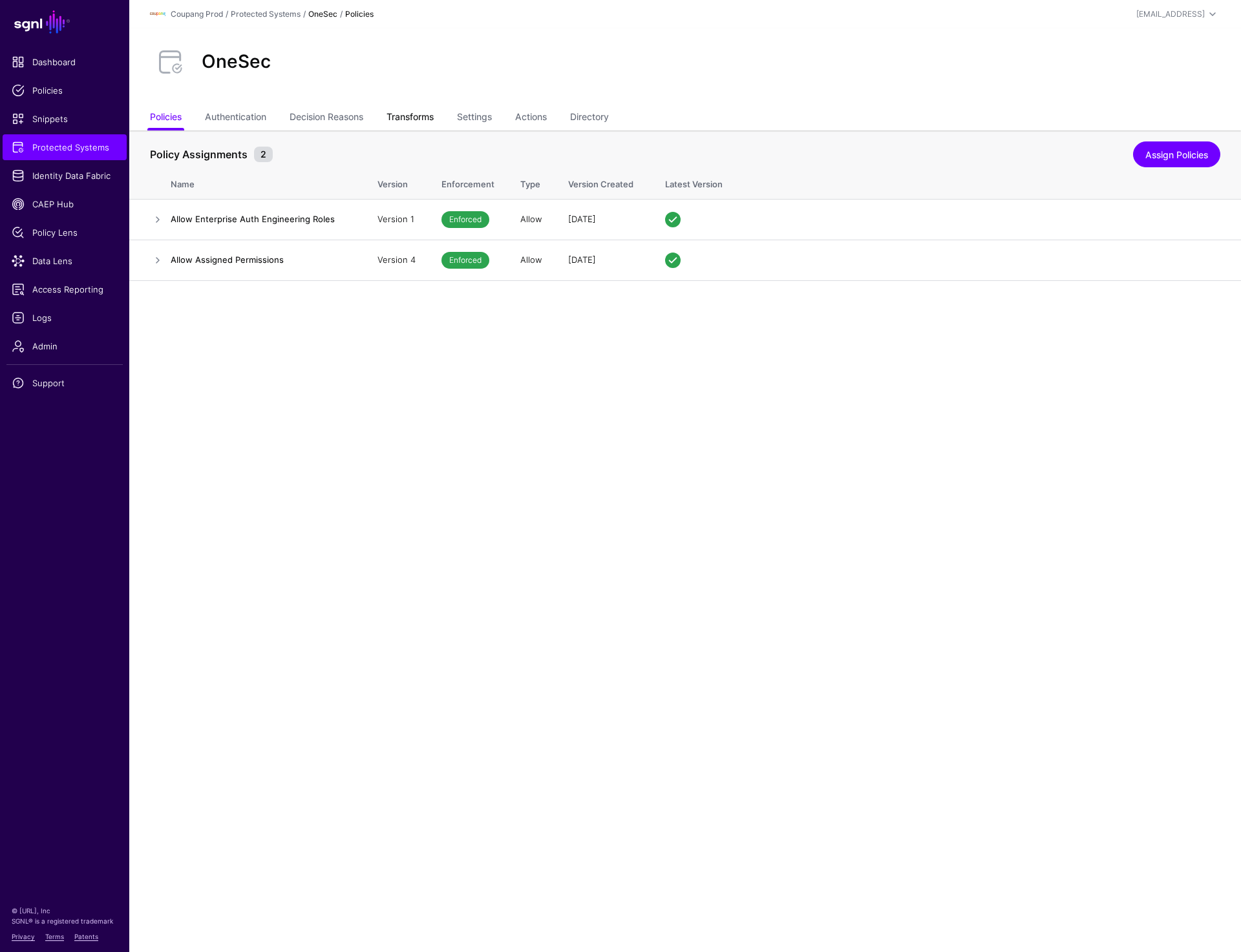
click at [415, 109] on link "Transforms" at bounding box center [410, 118] width 47 height 25
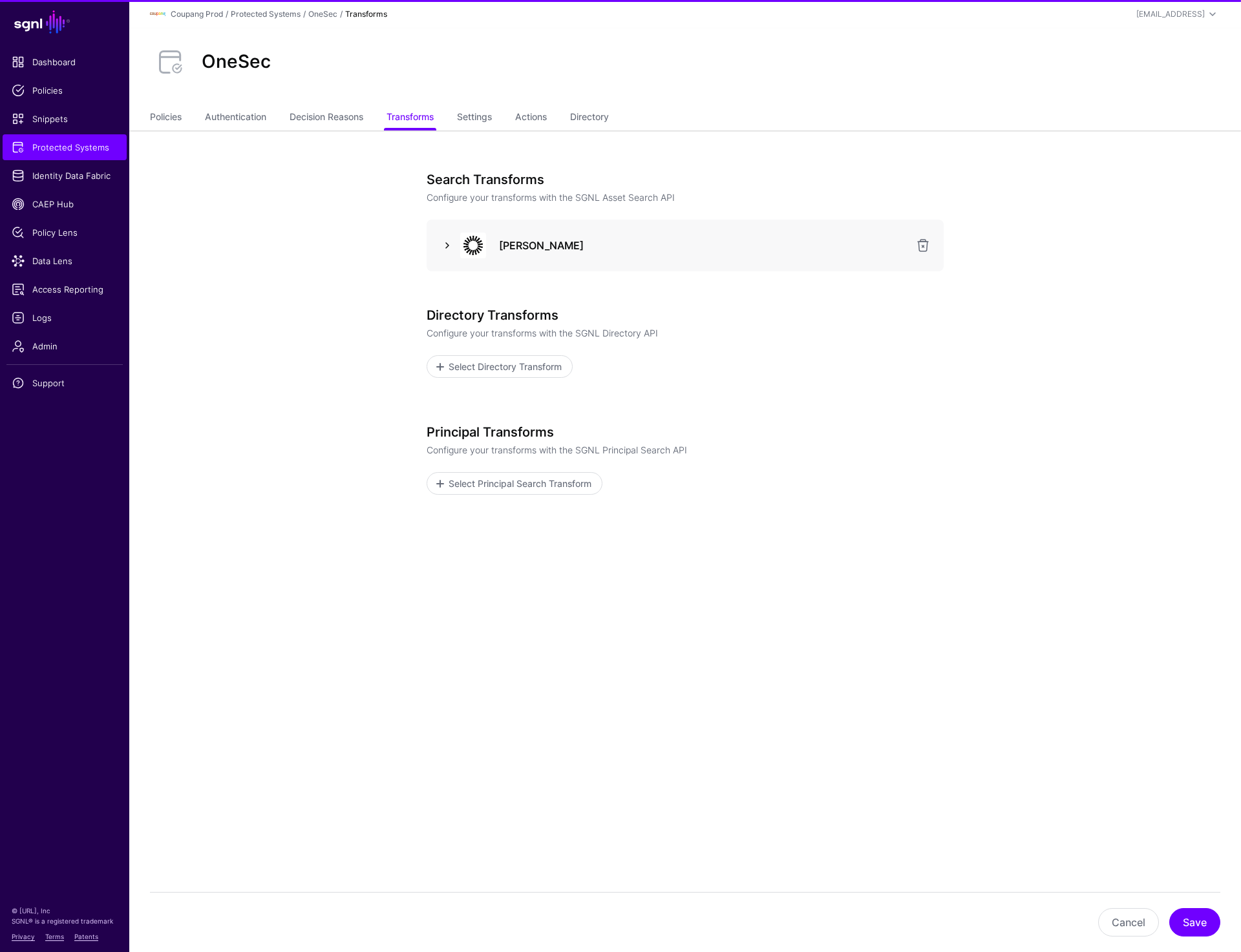
click at [448, 244] on link at bounding box center [448, 246] width 16 height 16
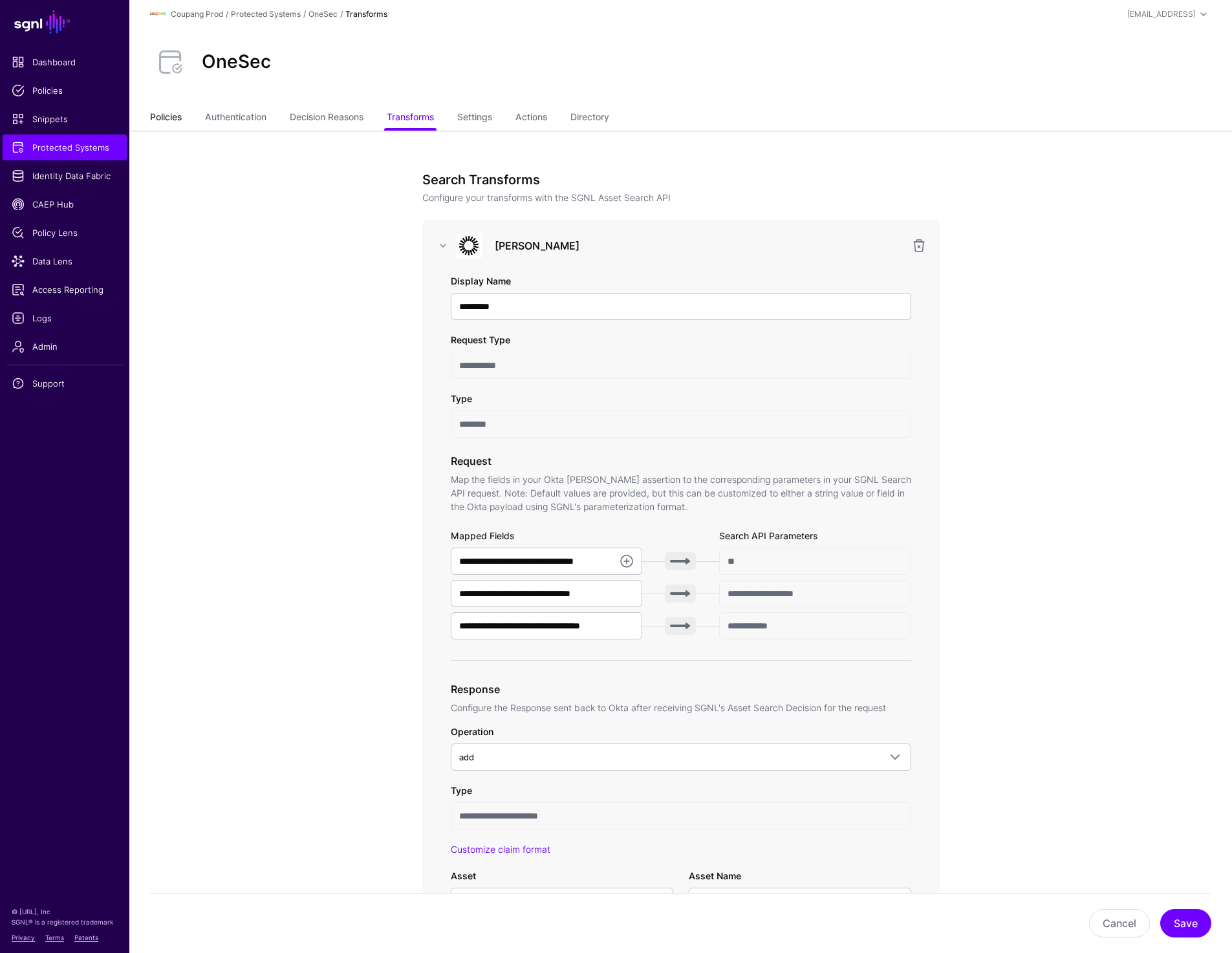
click at [168, 117] on link "Policies" at bounding box center [166, 118] width 32 height 25
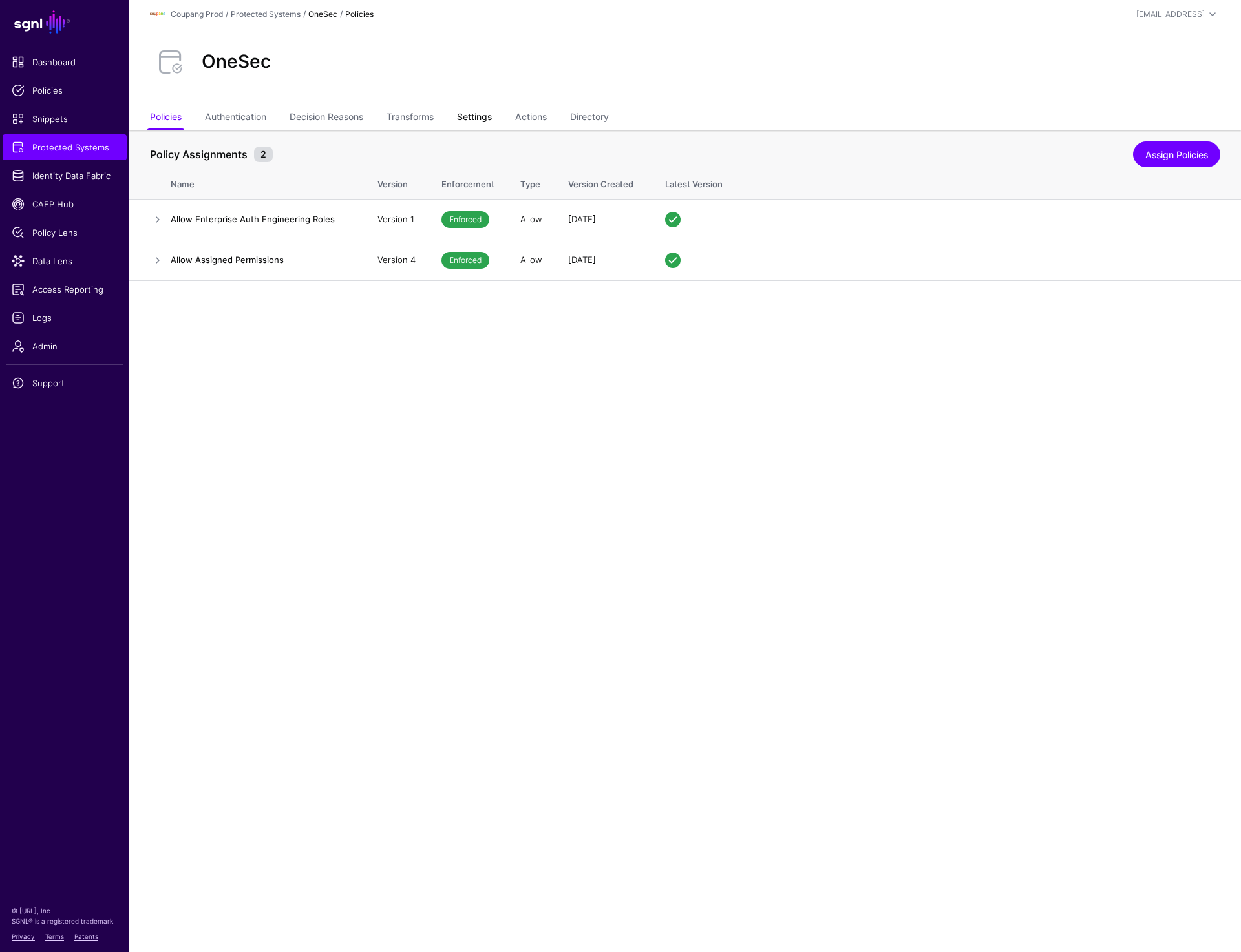
click at [478, 115] on link "Settings" at bounding box center [474, 118] width 35 height 25
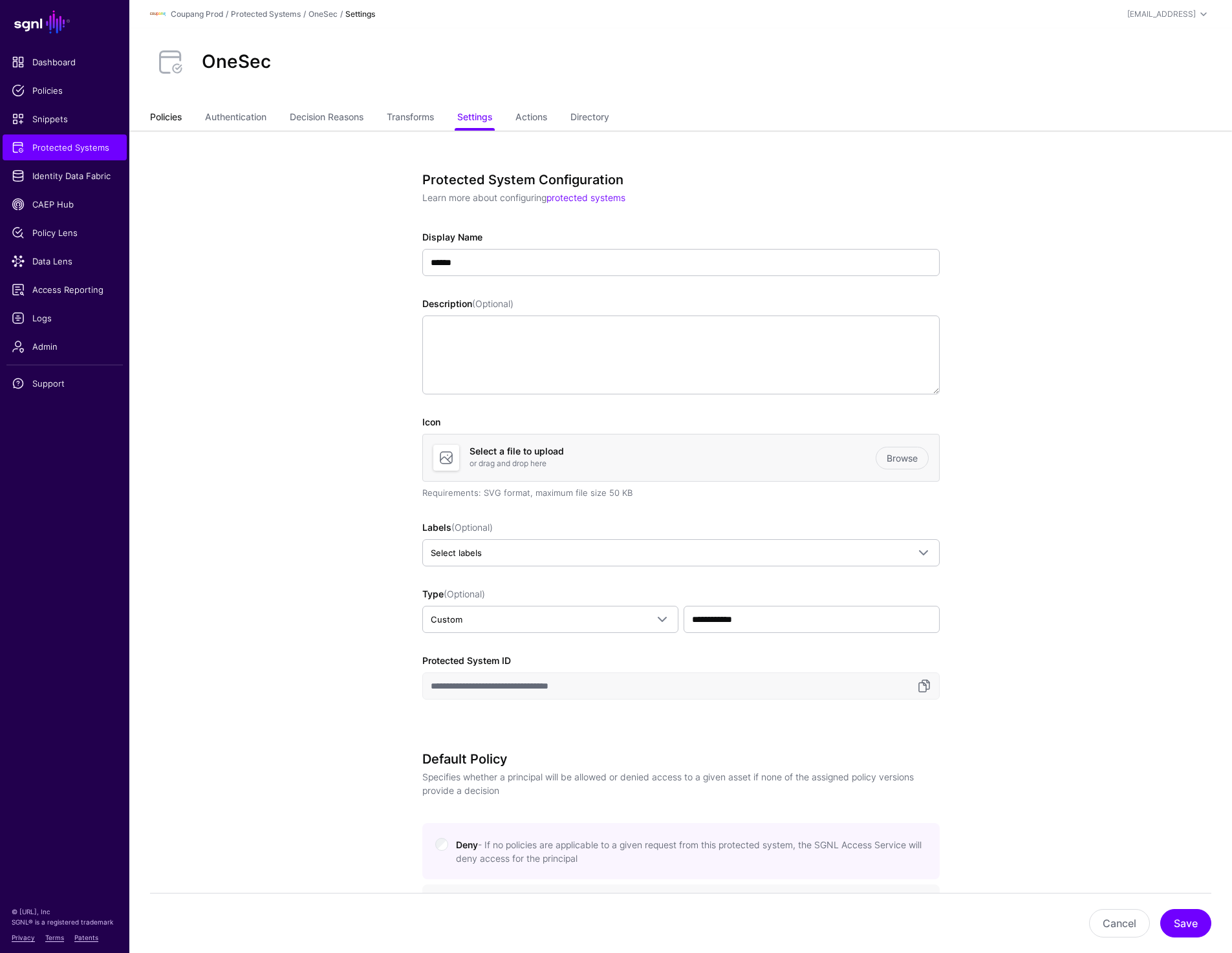
click at [181, 115] on link "Policies" at bounding box center [166, 118] width 32 height 25
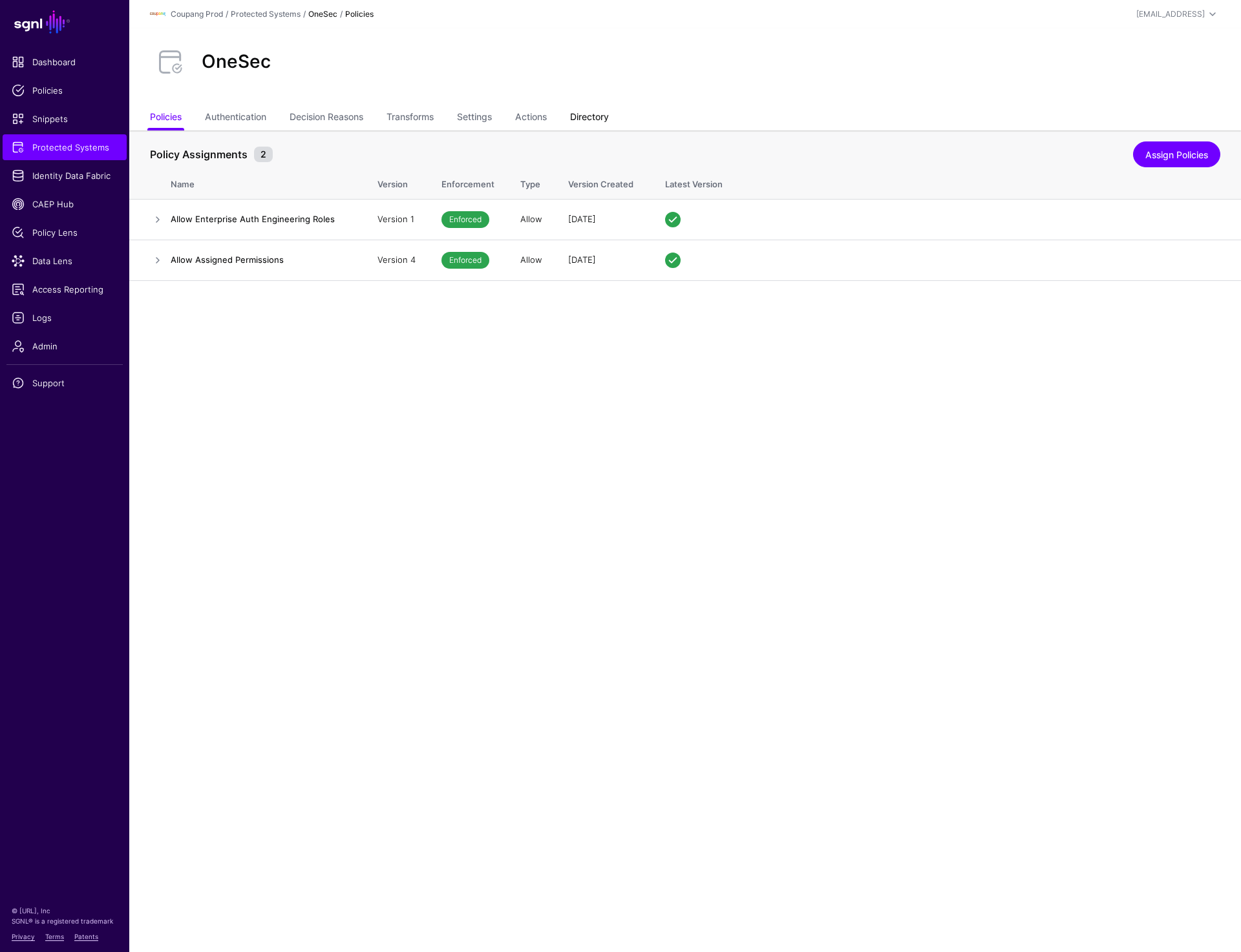
click at [609, 110] on link "Directory" at bounding box center [589, 118] width 39 height 25
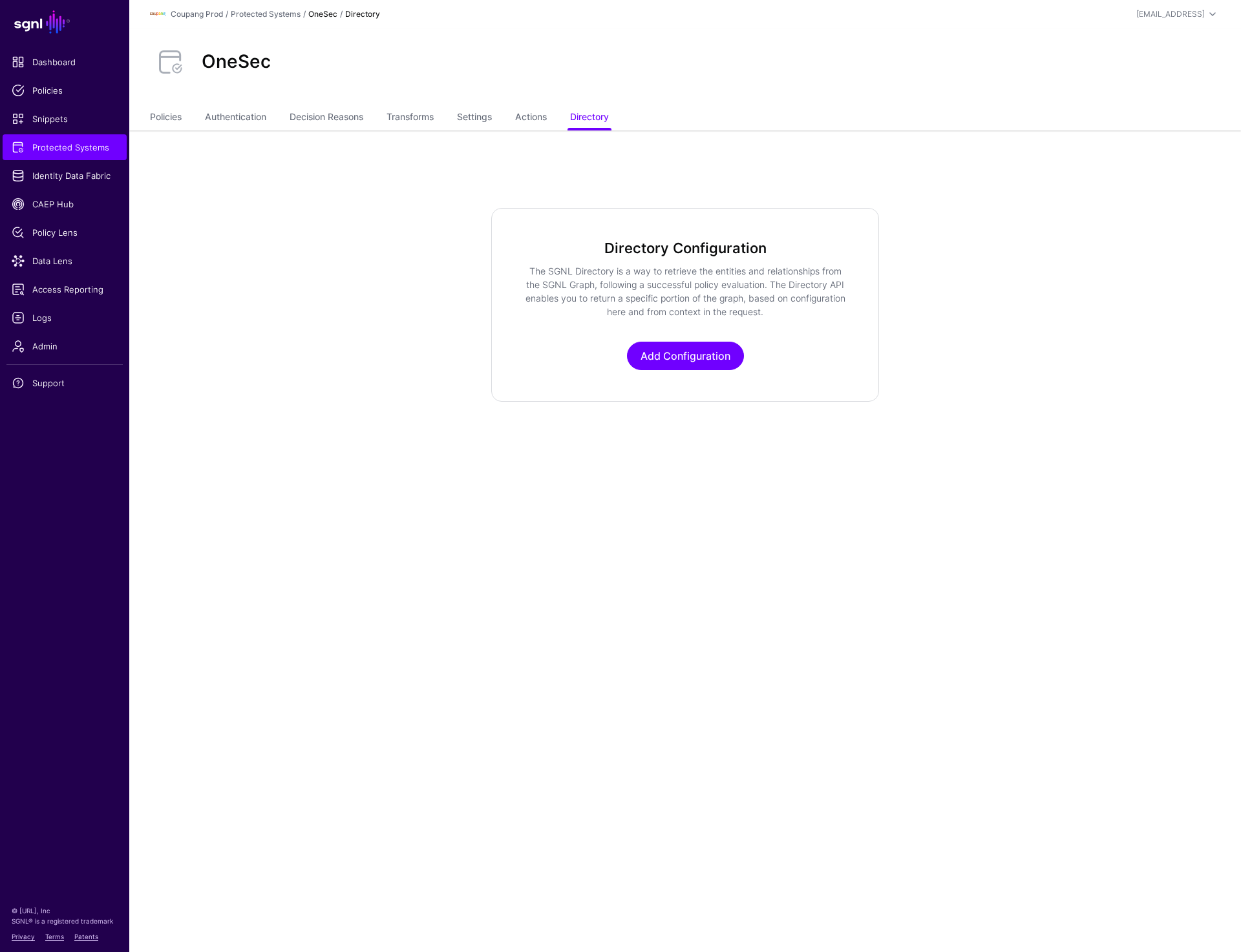
click at [184, 122] on ul "Policies Authentication Decision Reasons Transforms Settings Actions Directory" at bounding box center [685, 118] width 1070 height 25
click at [178, 115] on link "Policies" at bounding box center [166, 118] width 32 height 25
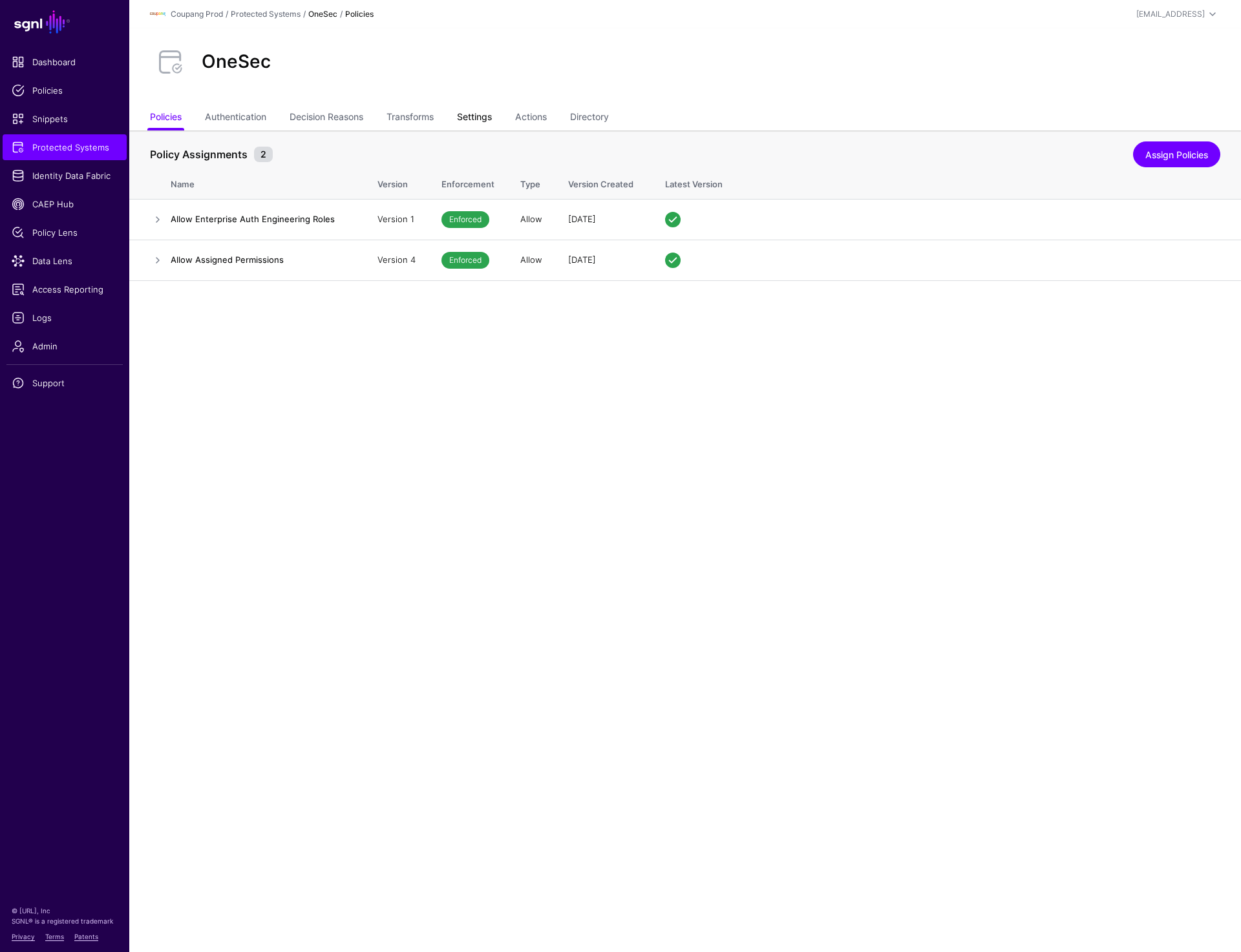
click at [473, 115] on link "Settings" at bounding box center [474, 118] width 35 height 25
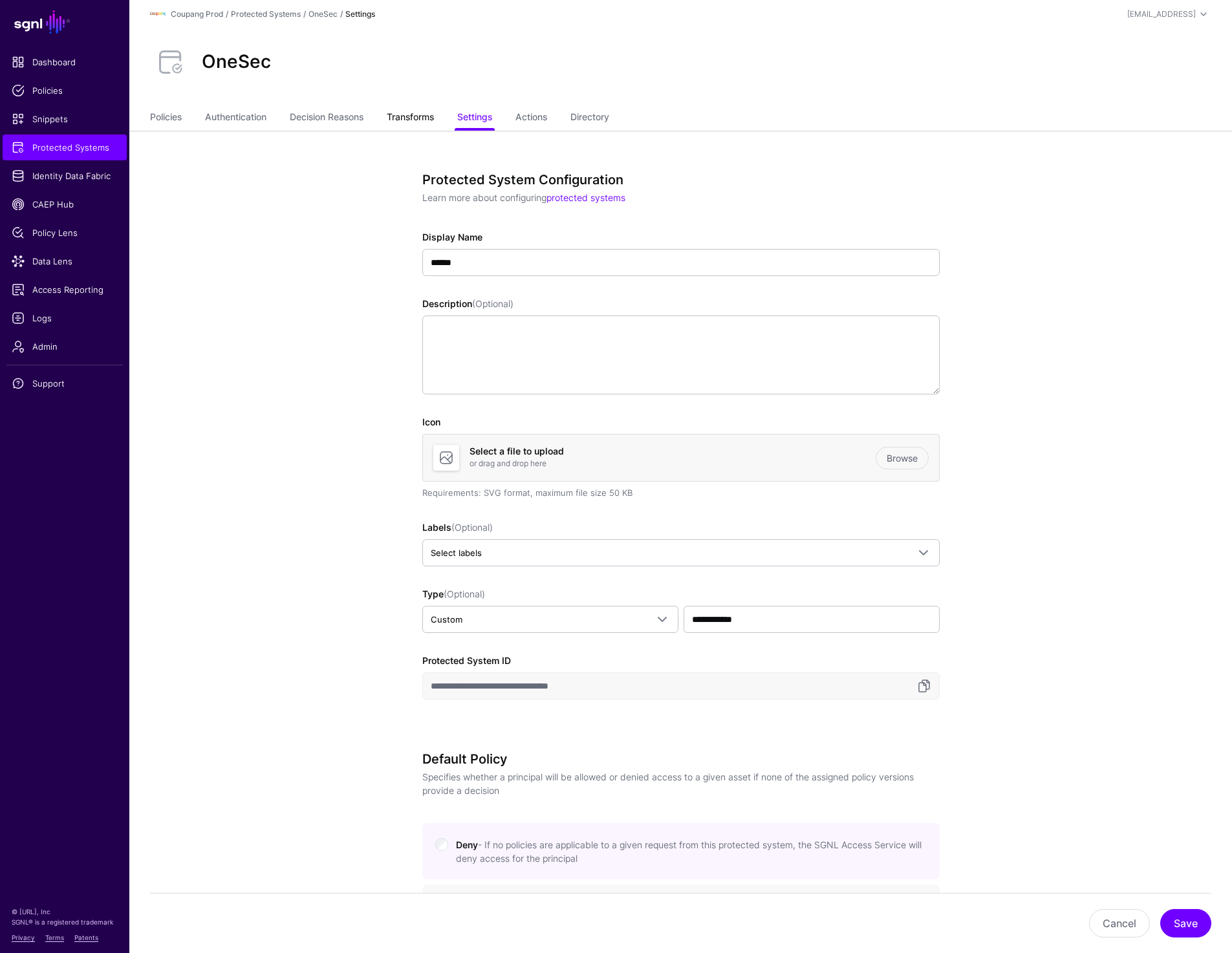
click at [399, 120] on link "Transforms" at bounding box center [410, 118] width 47 height 25
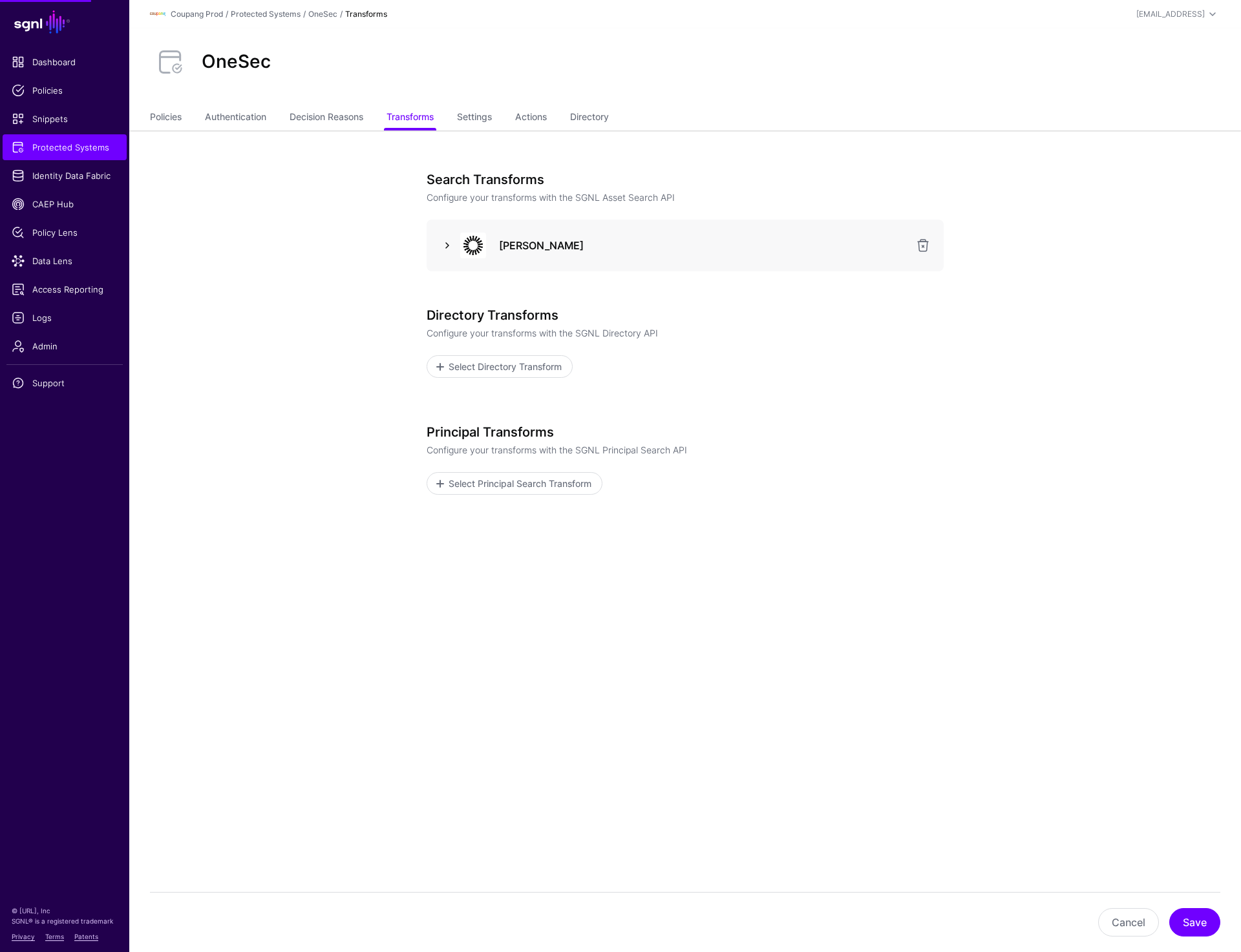
click at [446, 249] on link at bounding box center [448, 246] width 16 height 16
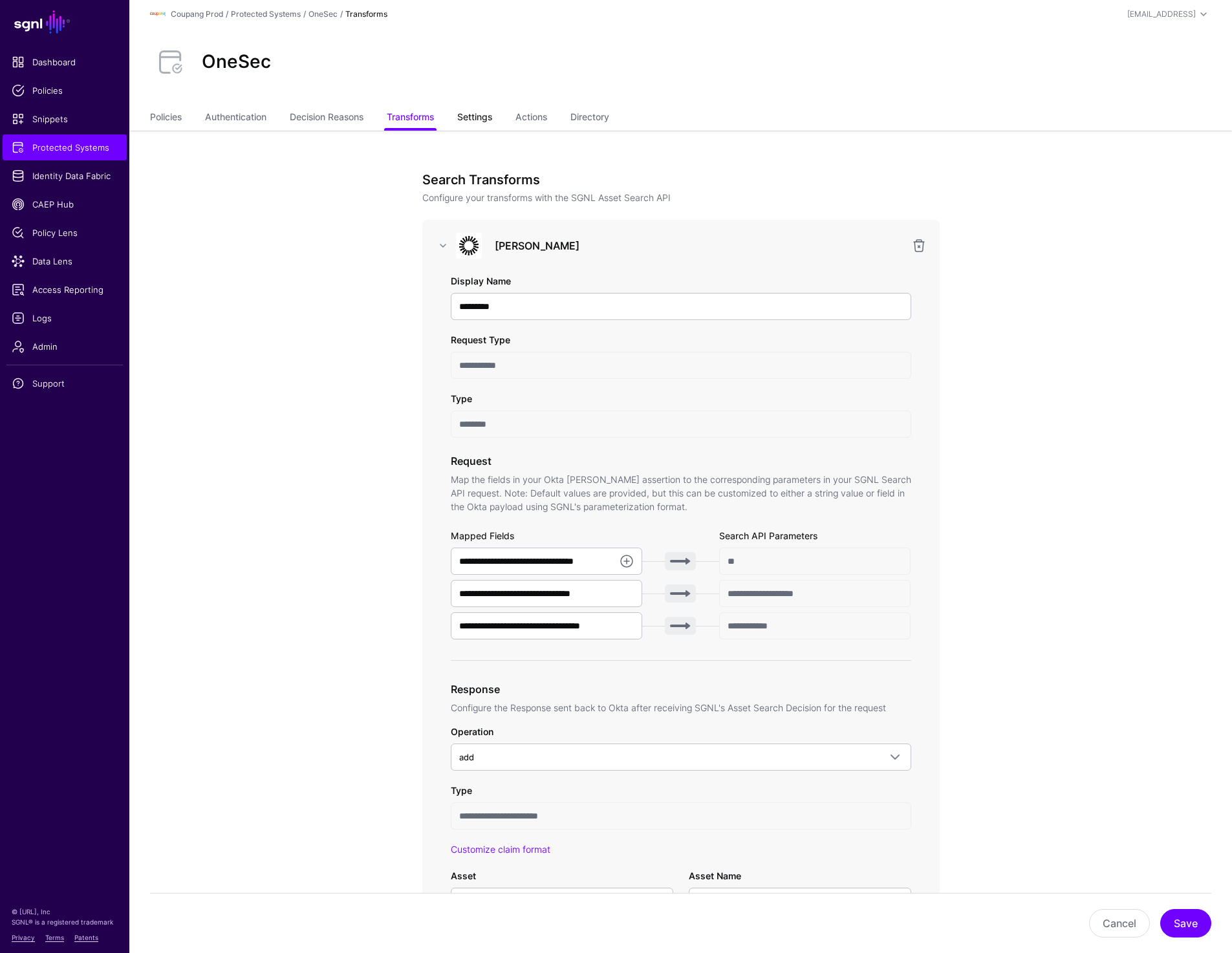
click at [473, 130] on link "Settings" at bounding box center [475, 118] width 35 height 25
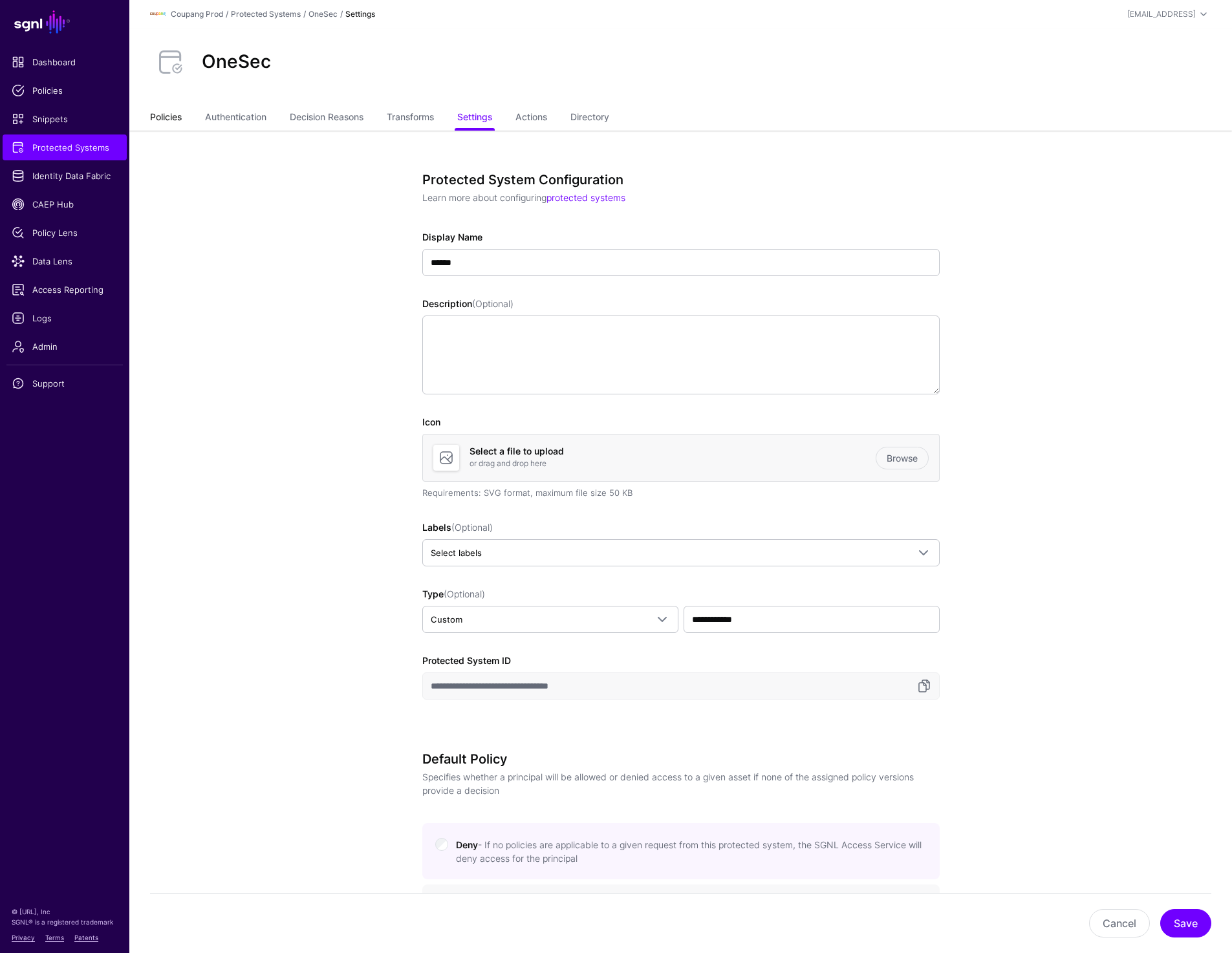
click at [179, 123] on link "Policies" at bounding box center [166, 118] width 32 height 25
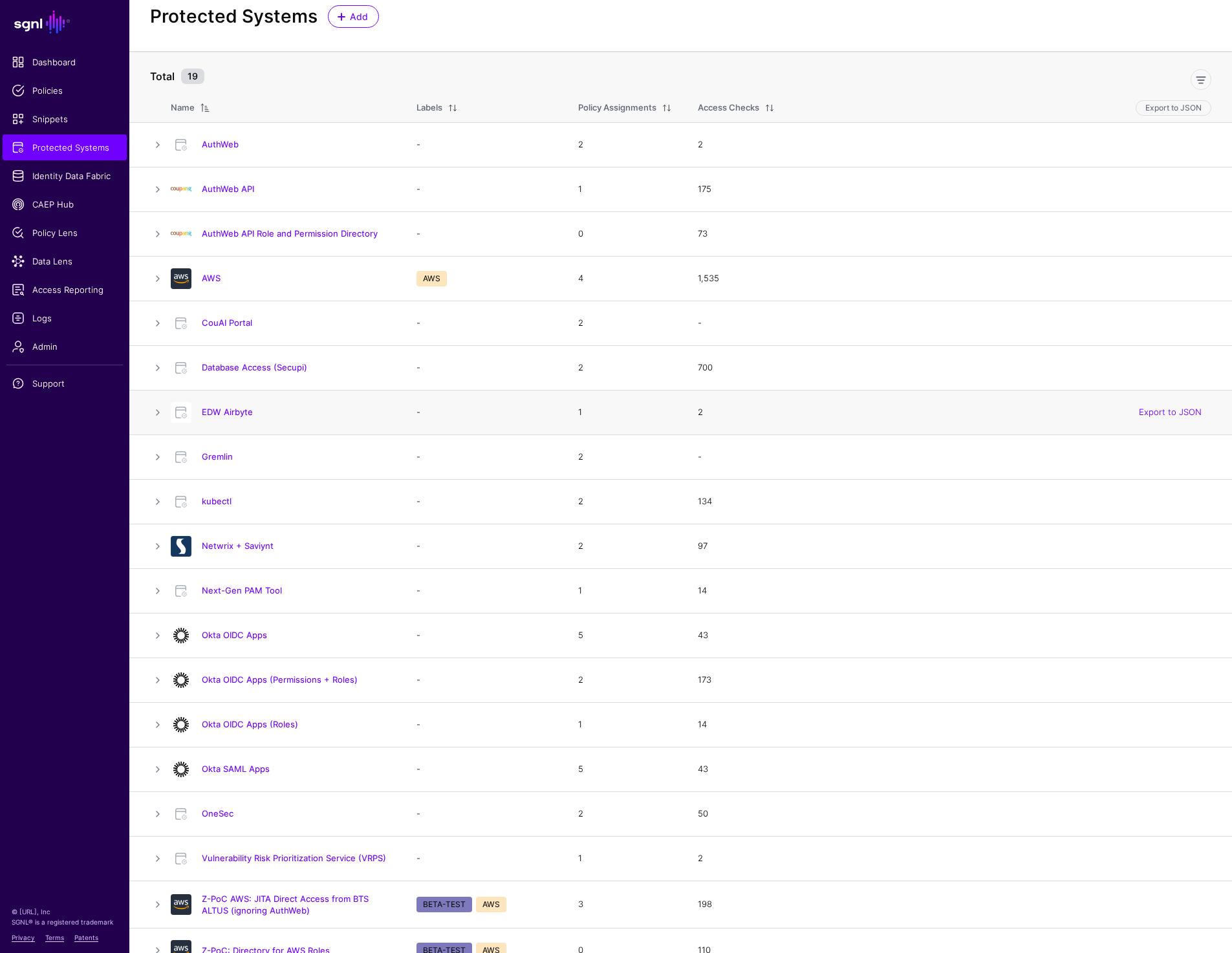
scroll to position [56, 0]
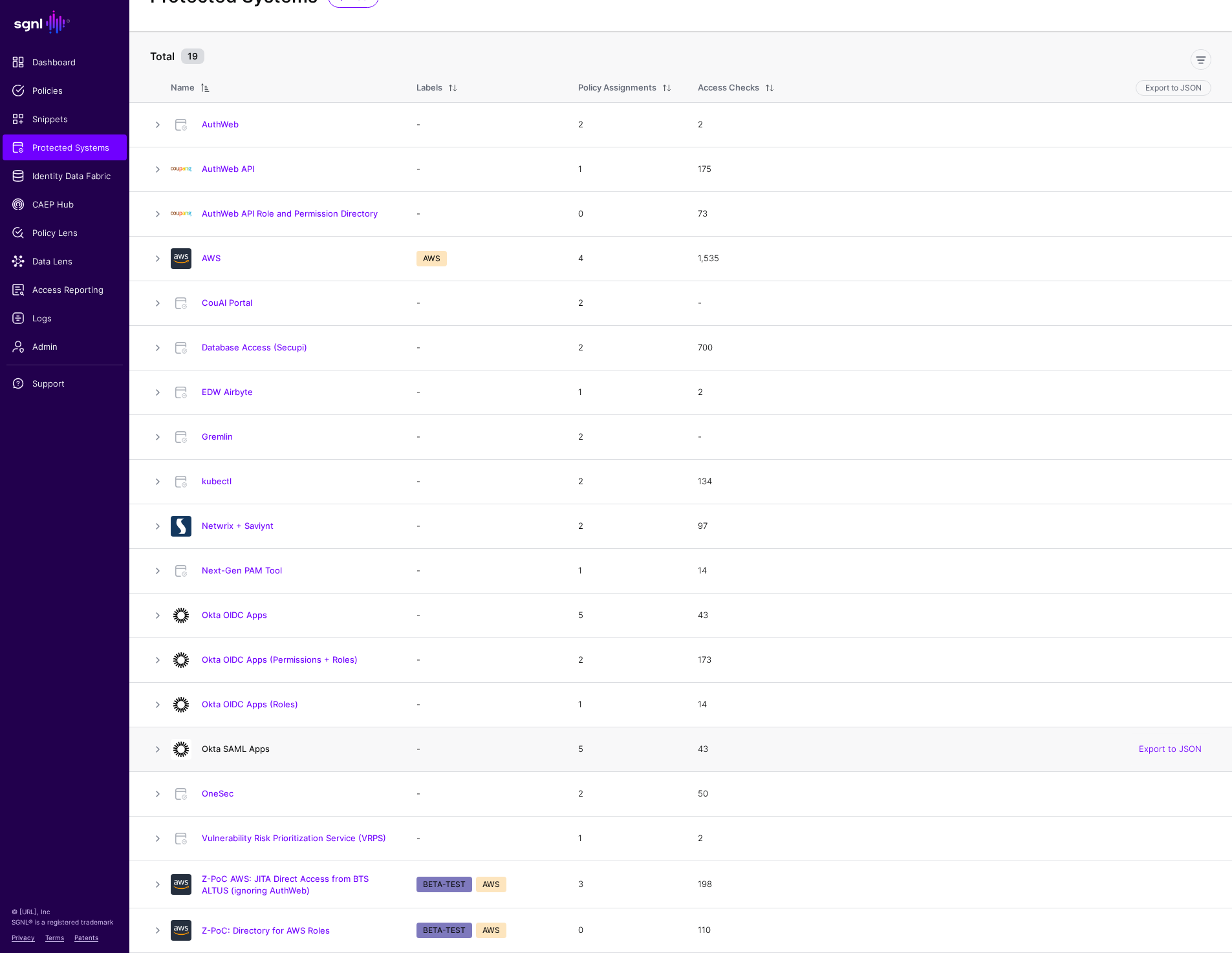
click at [231, 743] on link "Okta SAML Apps" at bounding box center [235, 748] width 68 height 10
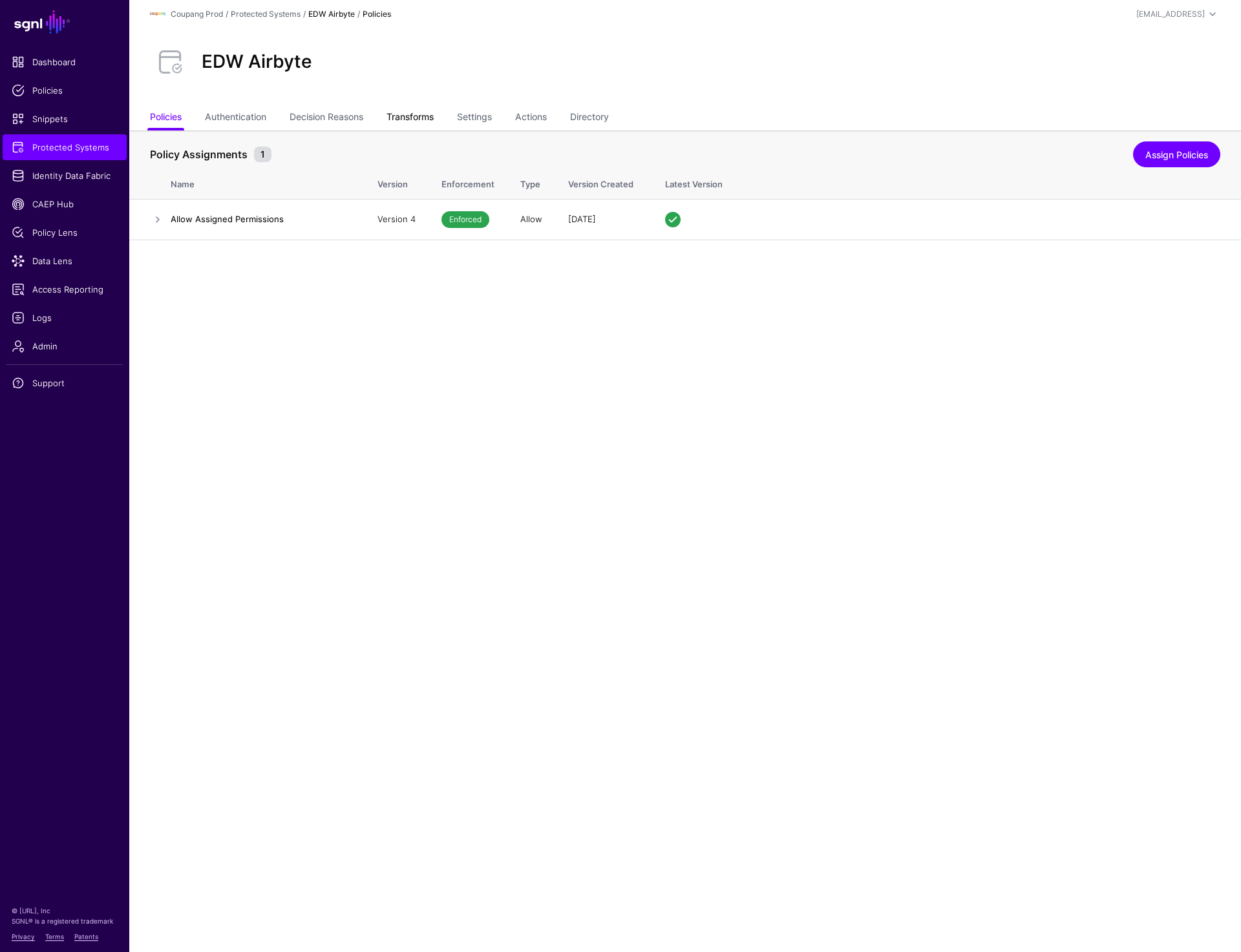
click at [407, 126] on link "Transforms" at bounding box center [410, 118] width 47 height 25
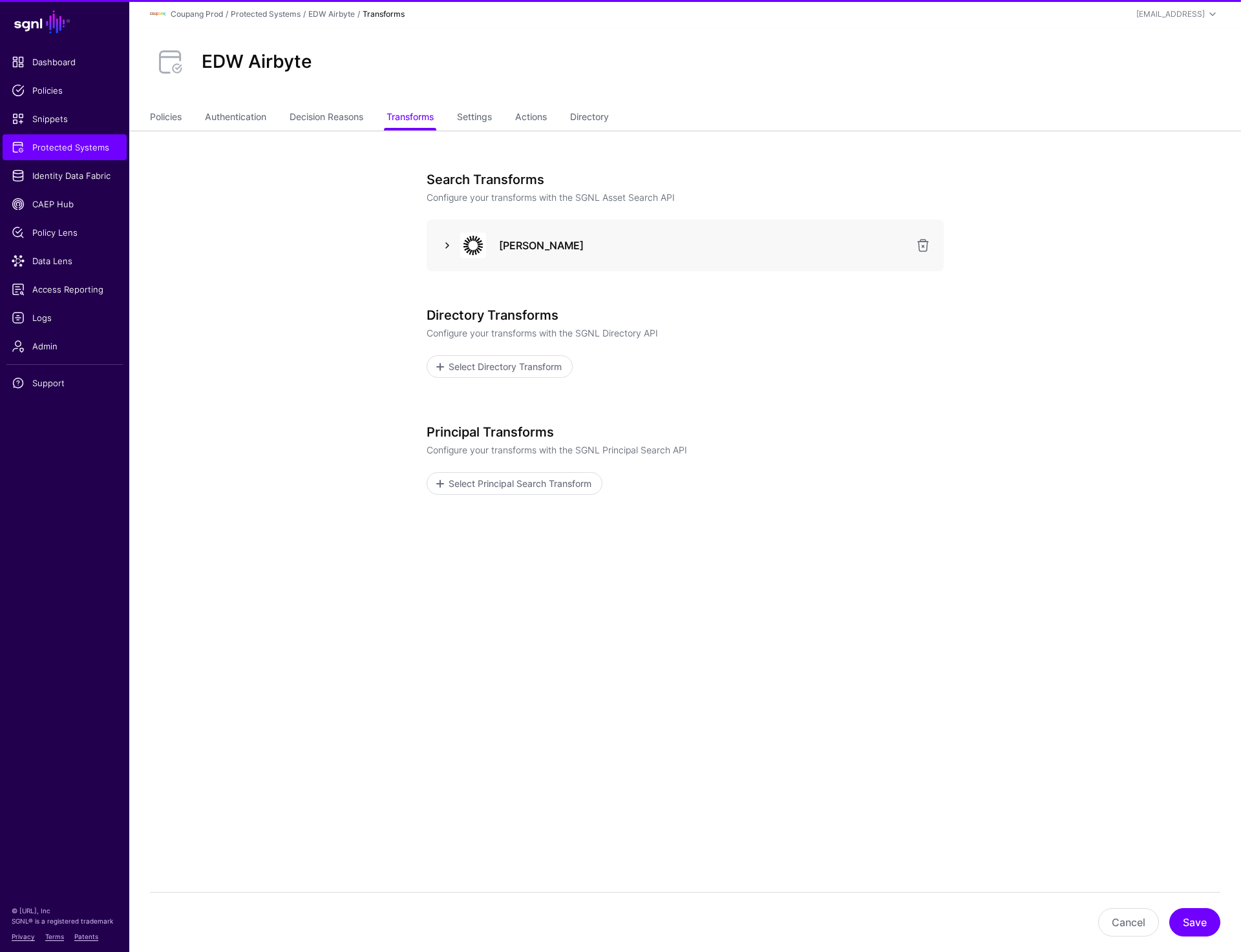
click at [446, 251] on link at bounding box center [448, 246] width 16 height 16
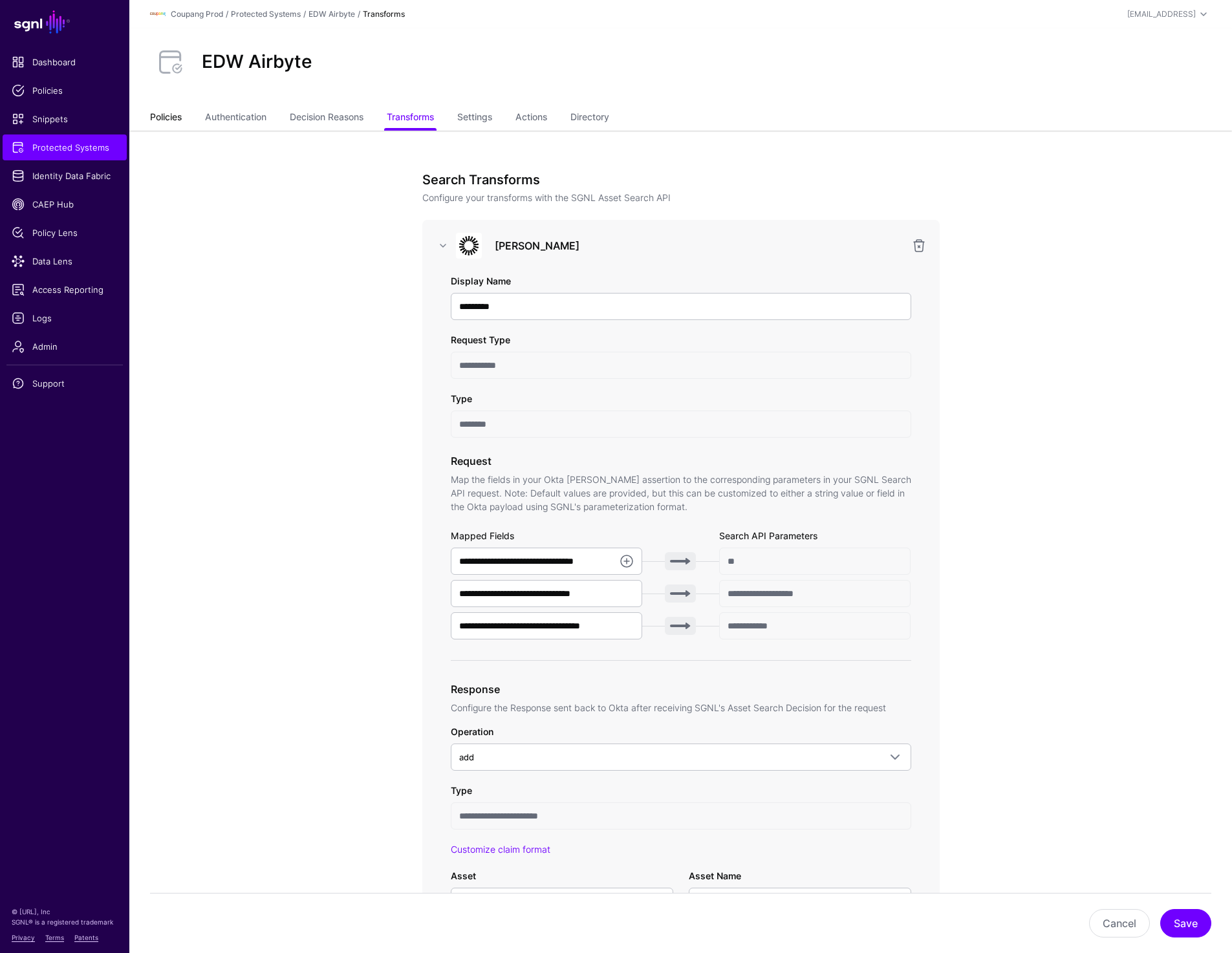
click at [150, 124] on link "Policies" at bounding box center [166, 118] width 32 height 25
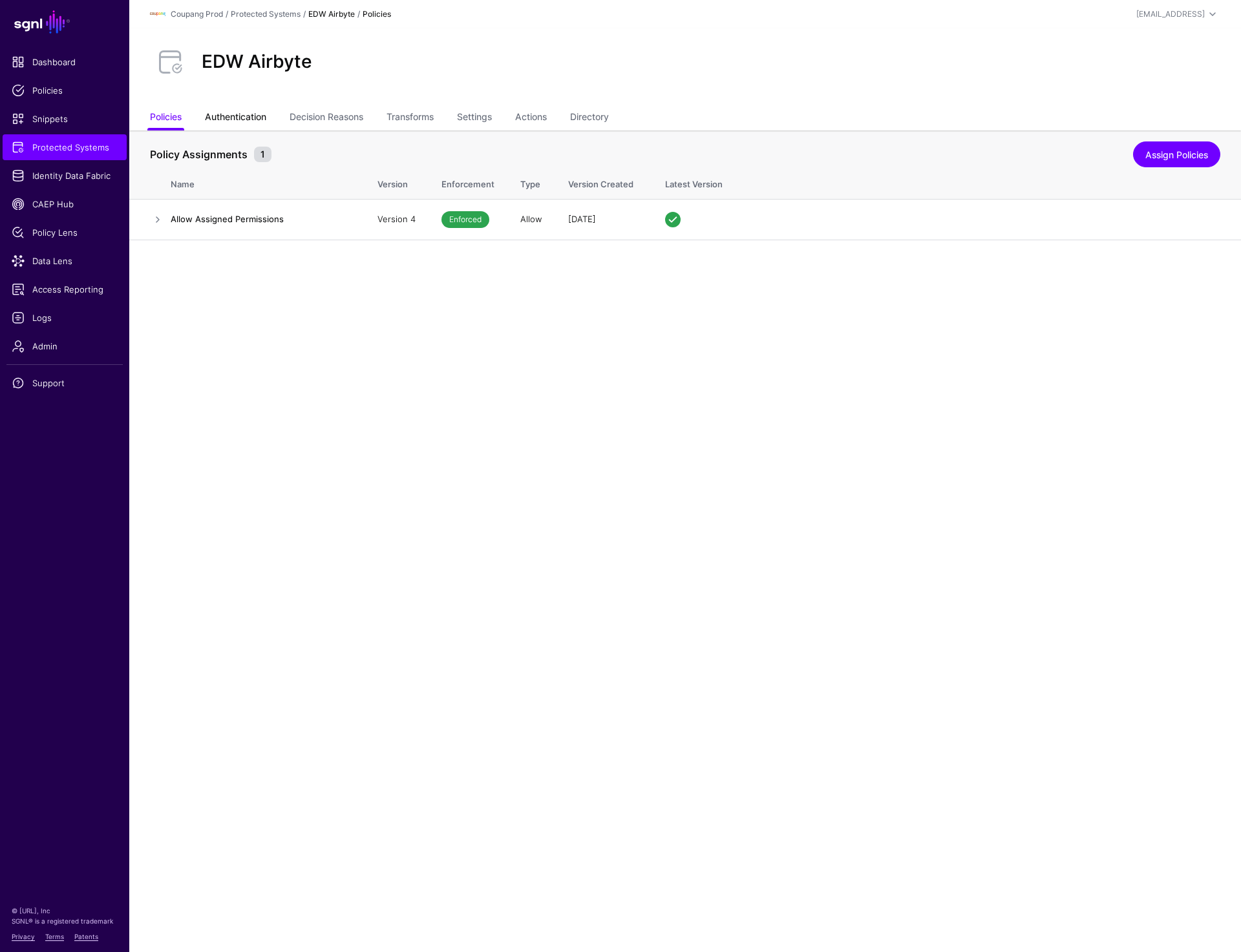
click at [230, 122] on link "Authentication" at bounding box center [235, 118] width 61 height 25
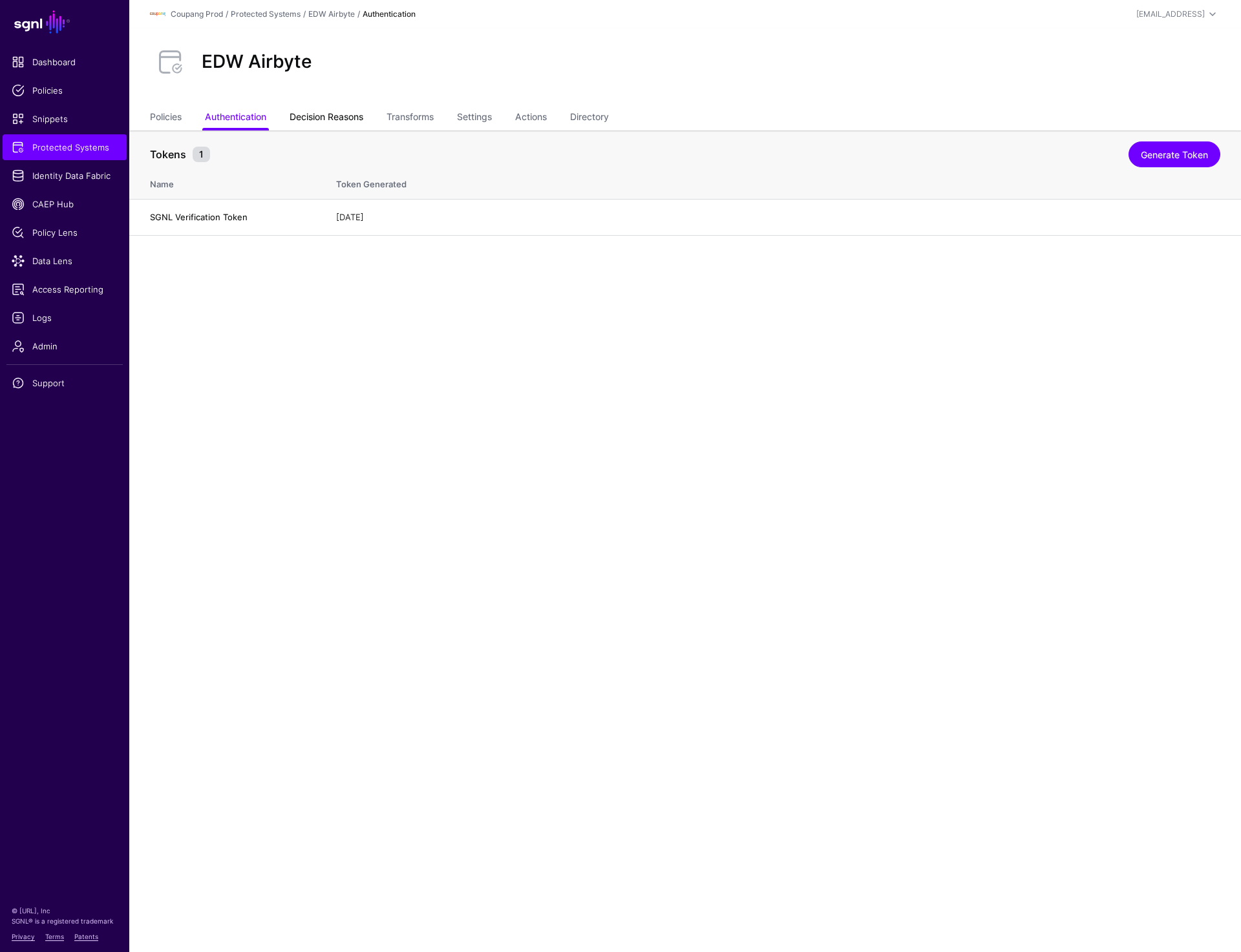
click at [336, 114] on link "Decision Reasons" at bounding box center [326, 118] width 74 height 25
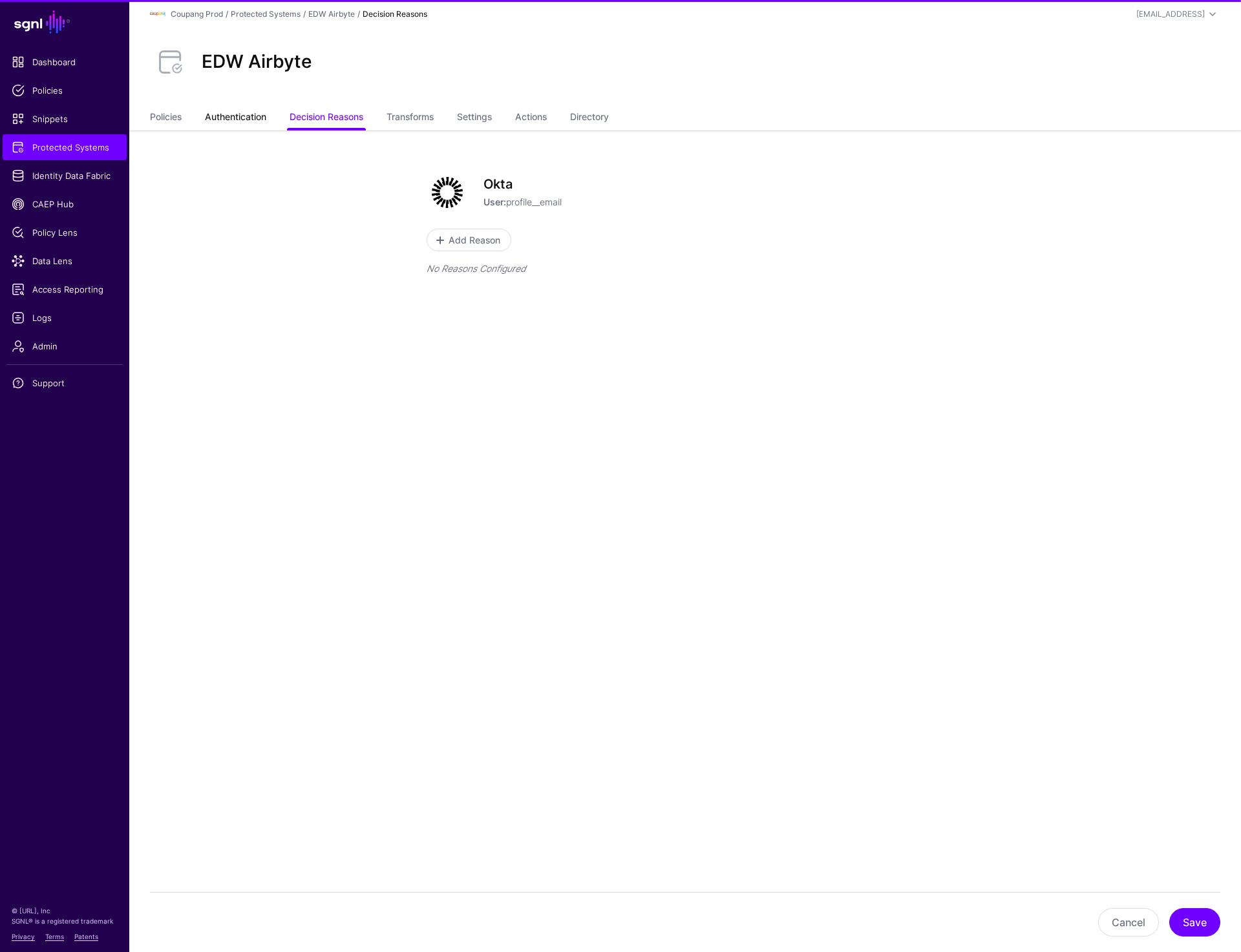
click at [231, 120] on link "Authentication" at bounding box center [235, 118] width 61 height 25
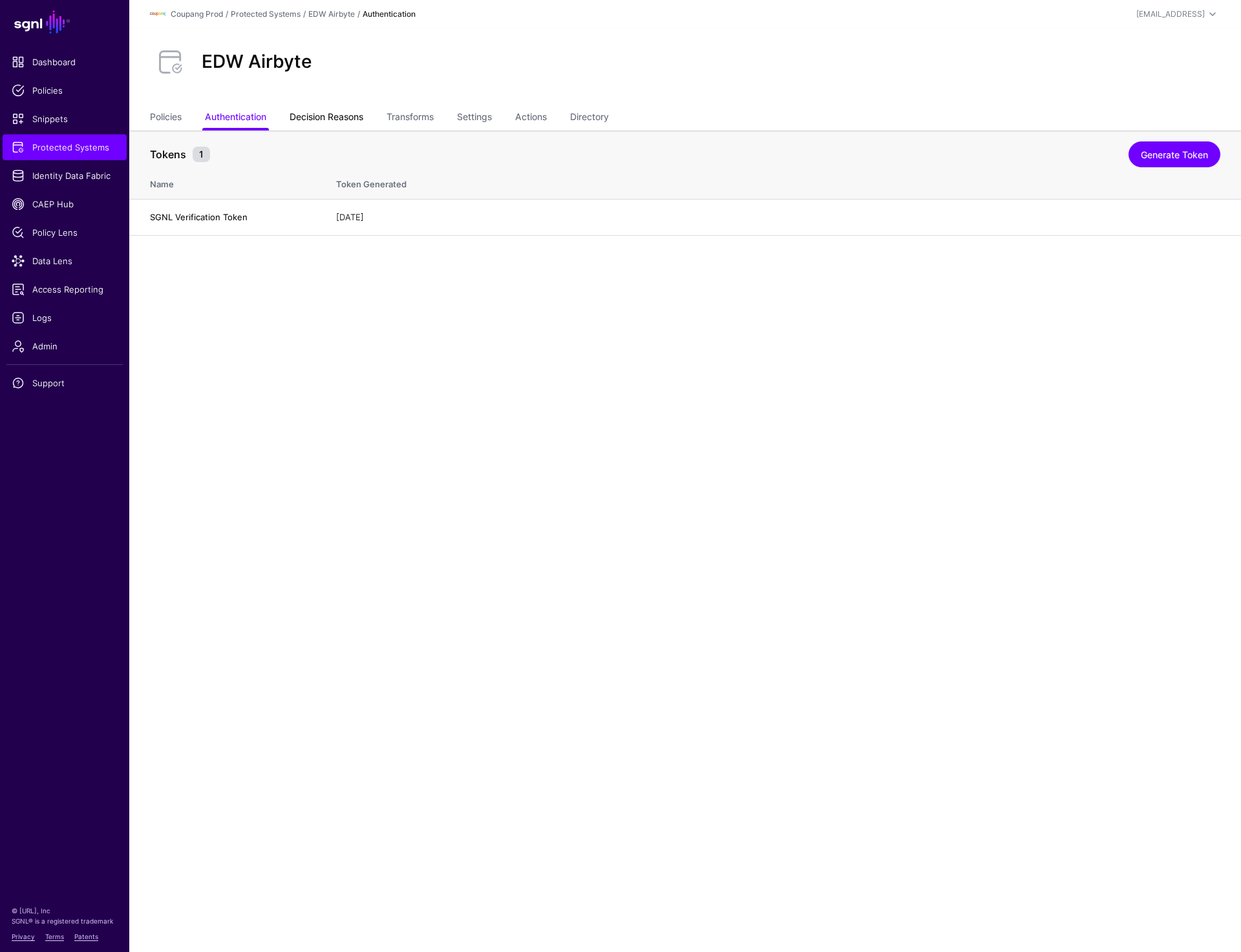
click at [328, 120] on link "Decision Reasons" at bounding box center [326, 118] width 74 height 25
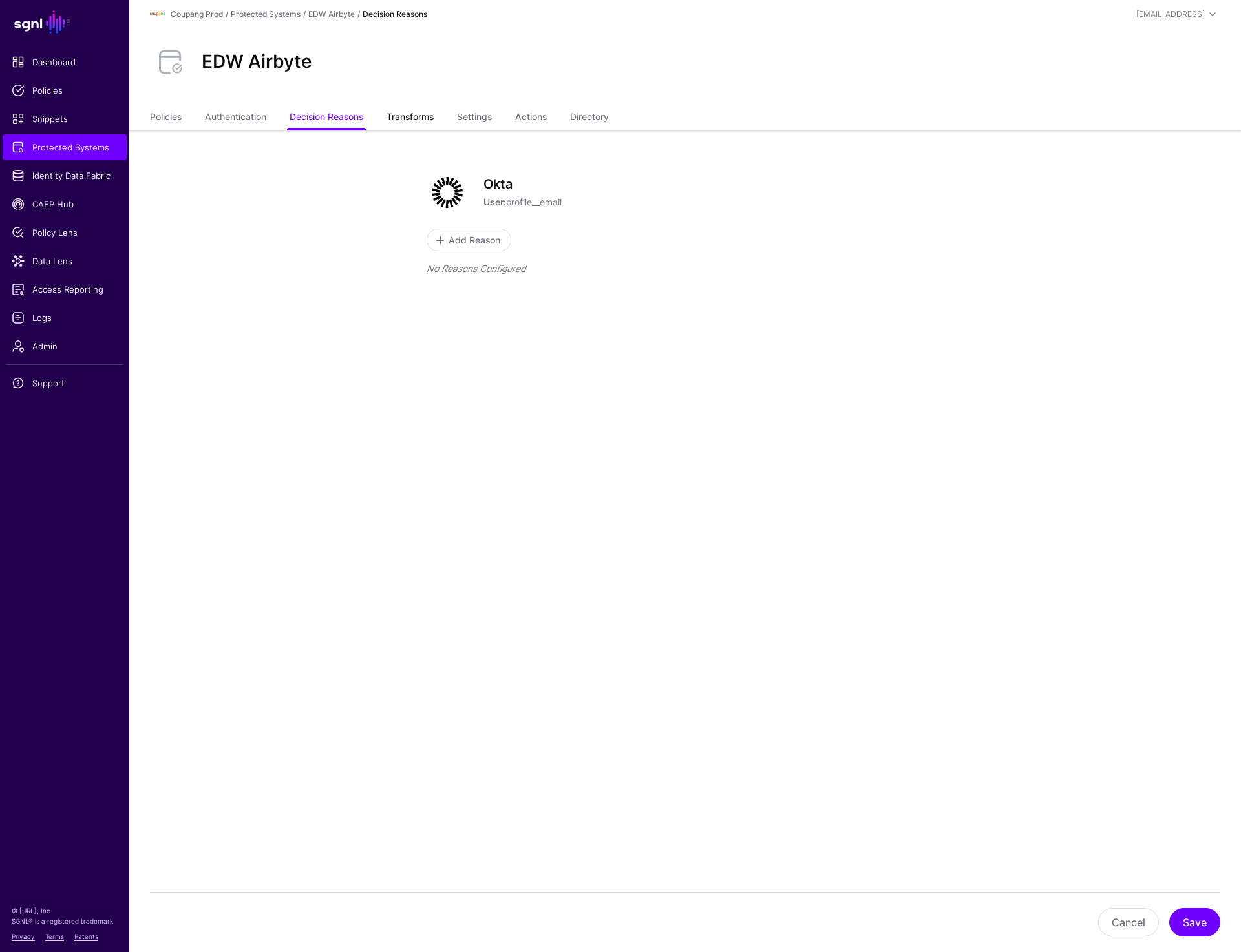
click at [434, 113] on link "Transforms" at bounding box center [410, 118] width 47 height 25
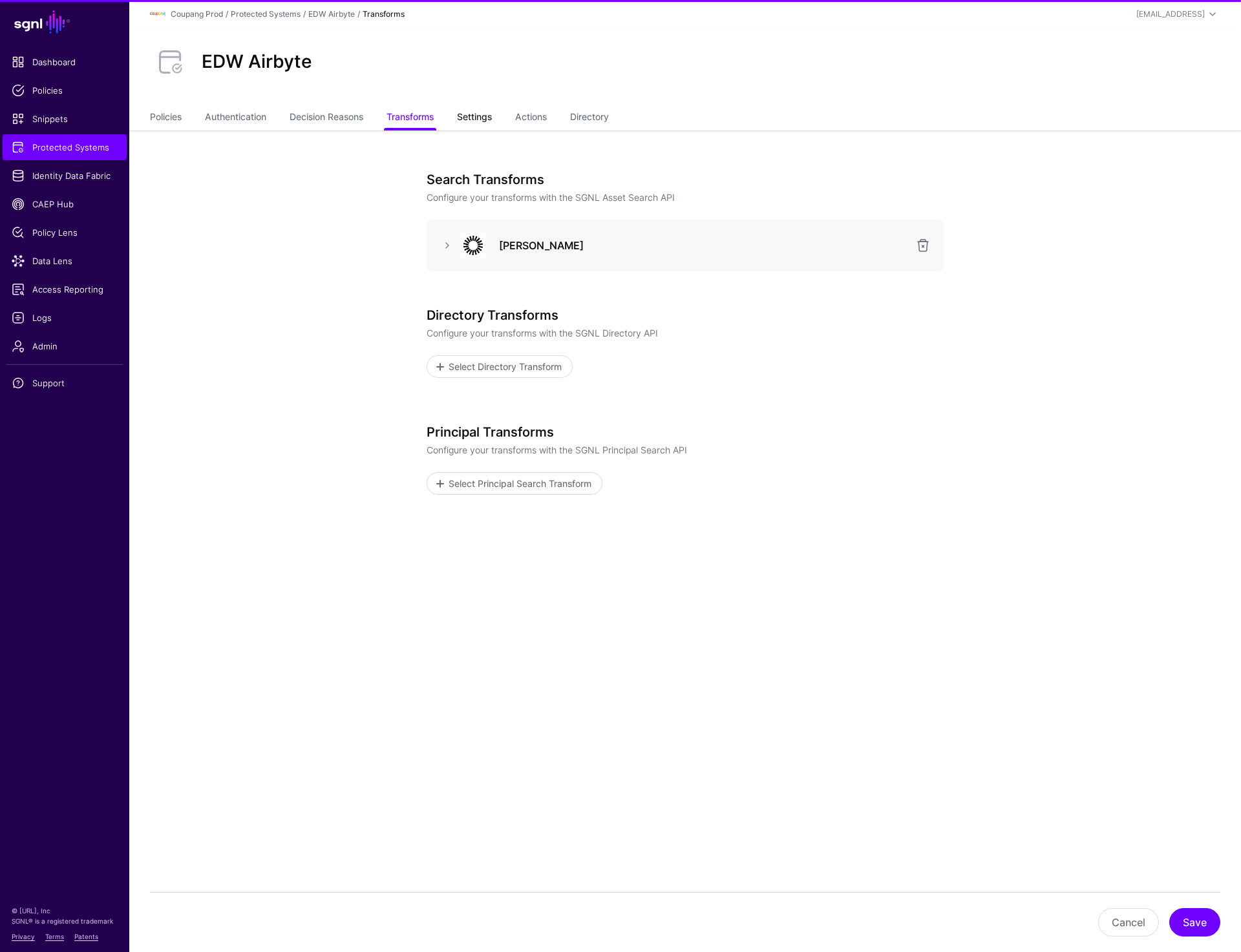
click at [477, 115] on link "Settings" at bounding box center [474, 118] width 35 height 25
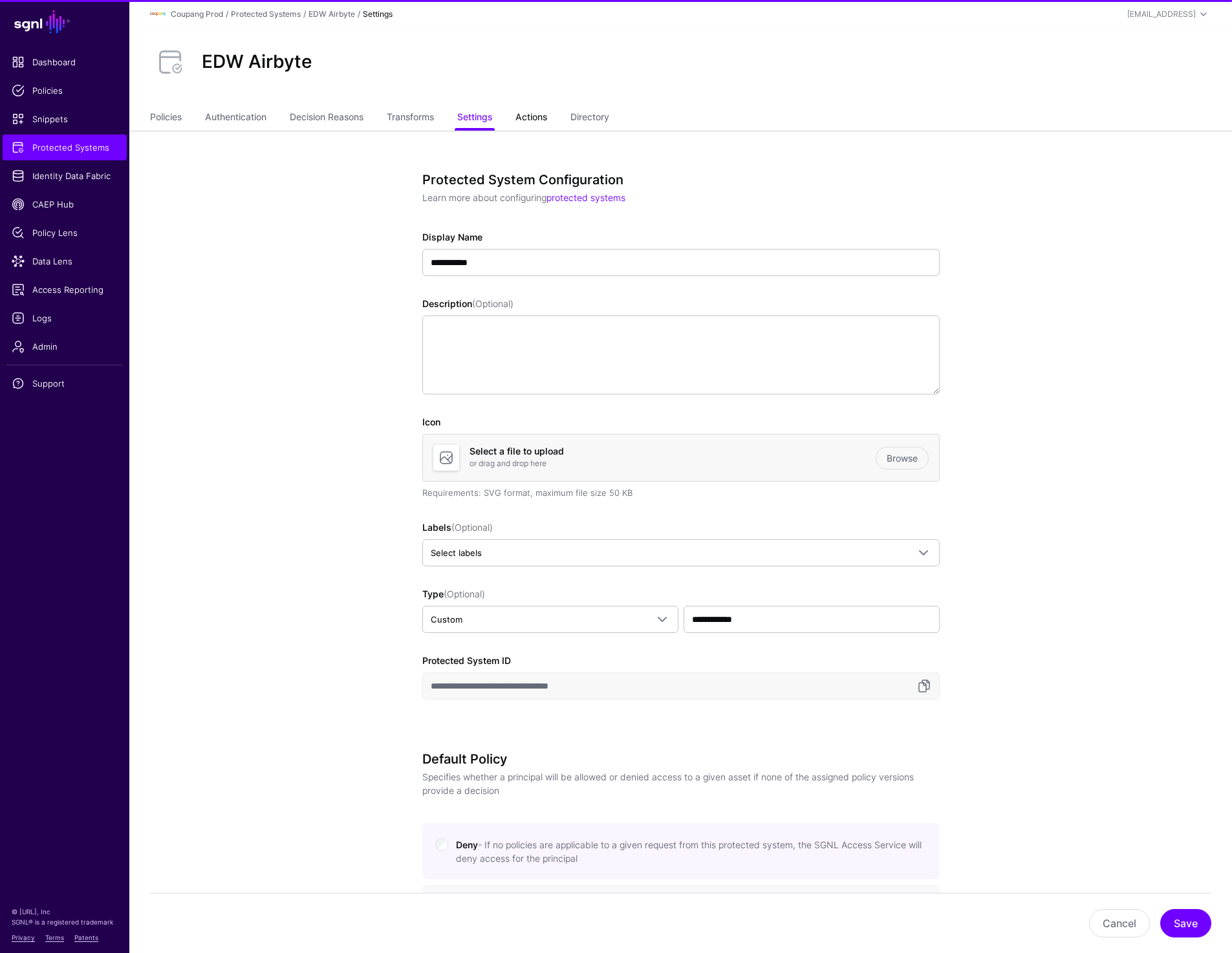
click at [546, 115] on link "Actions" at bounding box center [531, 118] width 32 height 25
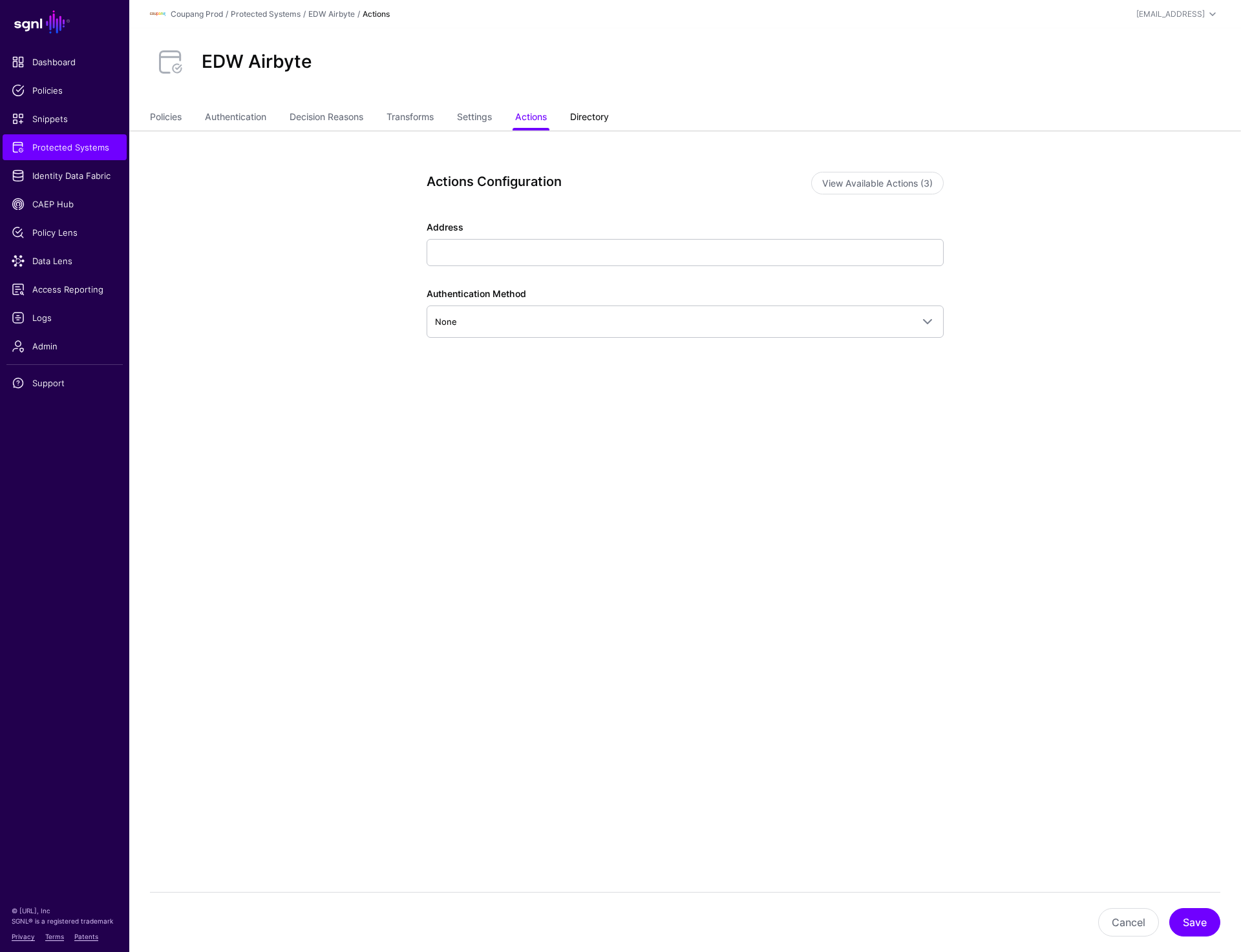
click at [590, 115] on link "Directory" at bounding box center [589, 118] width 39 height 25
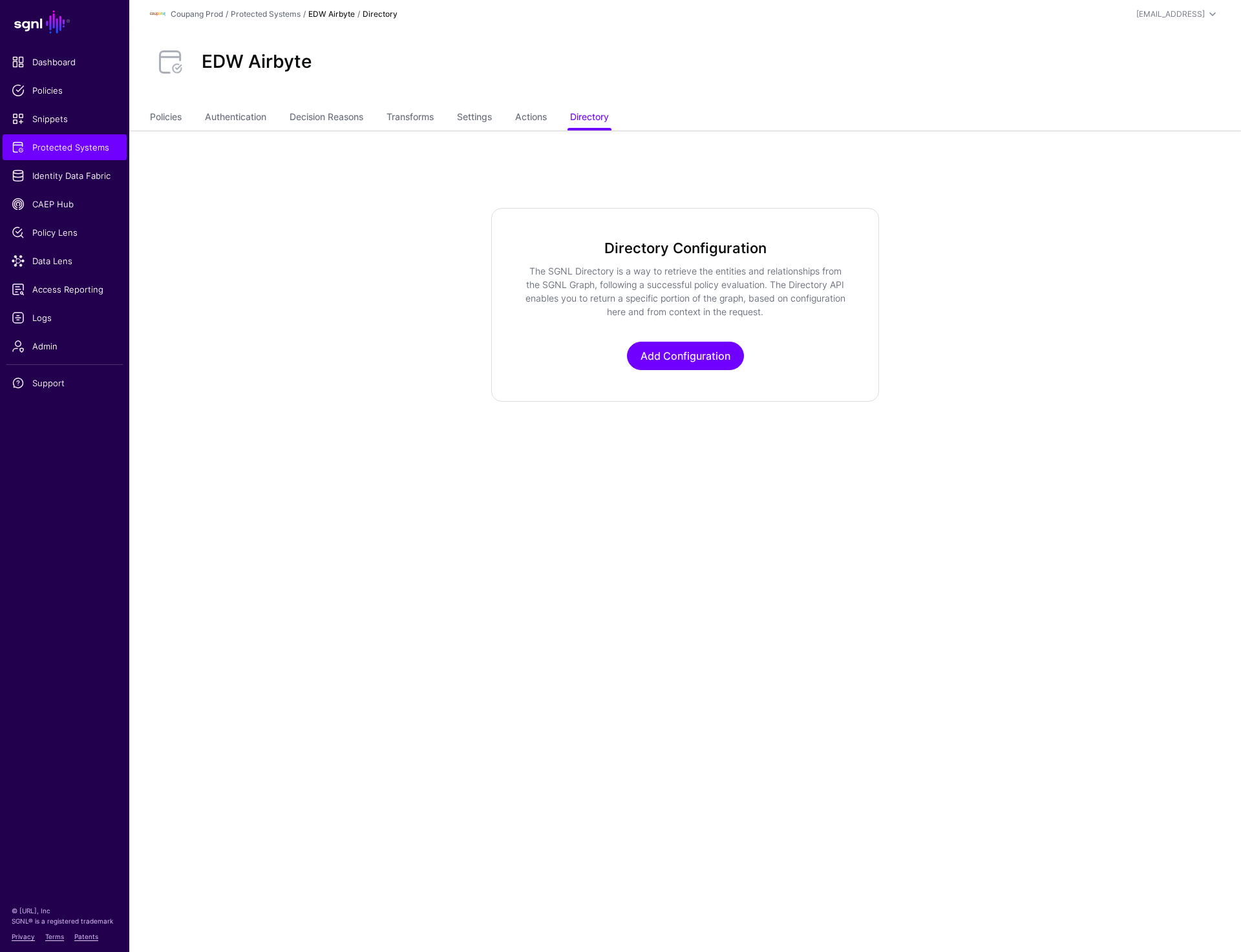
click at [518, 121] on ul "Policies Authentication Decision Reasons Transforms Settings Actions Directory" at bounding box center [685, 118] width 1070 height 25
click at [538, 120] on link "Actions" at bounding box center [531, 118] width 32 height 25
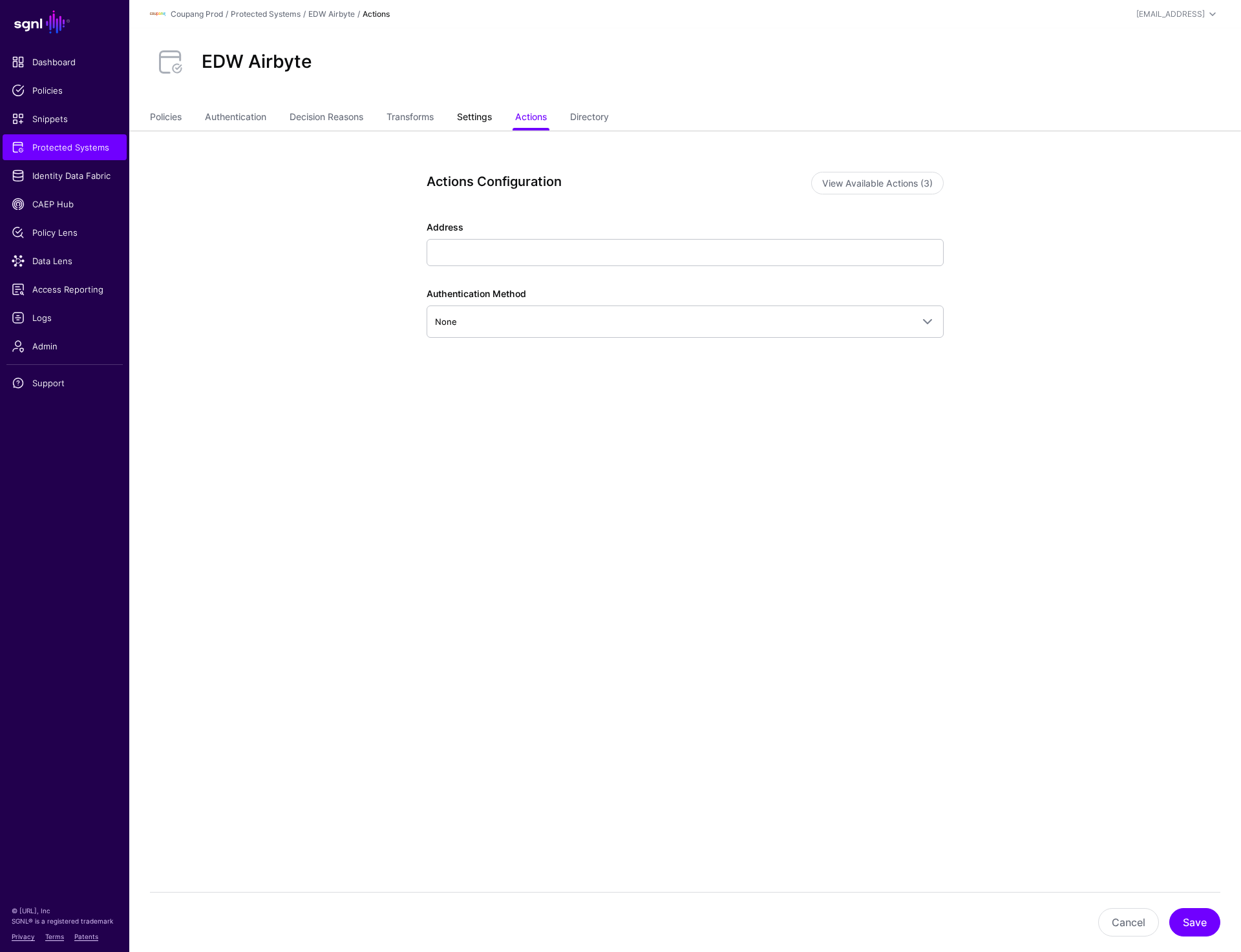
click at [482, 125] on link "Settings" at bounding box center [474, 118] width 35 height 25
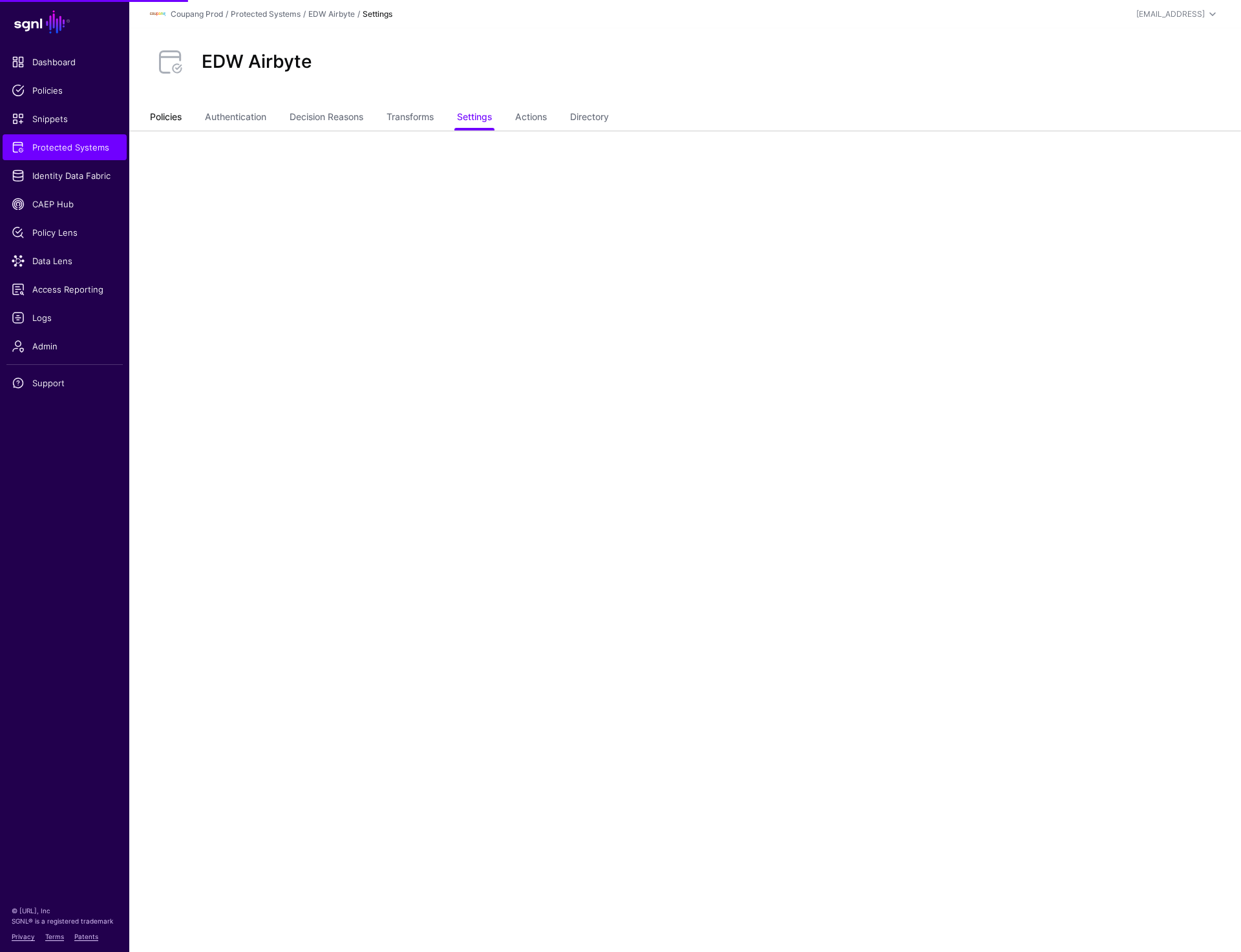
click at [171, 115] on link "Policies" at bounding box center [166, 118] width 32 height 25
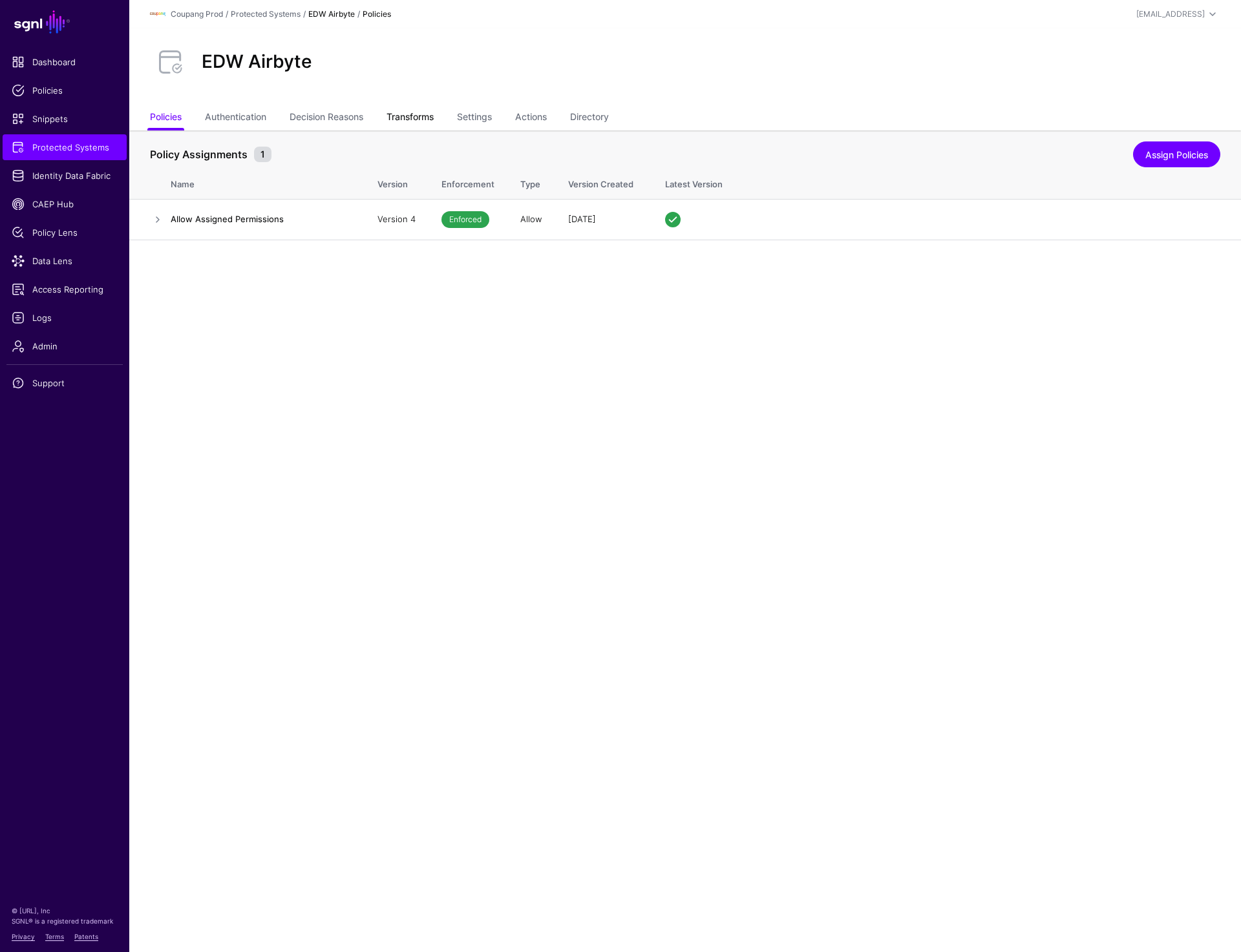
click at [412, 123] on link "Transforms" at bounding box center [410, 118] width 47 height 25
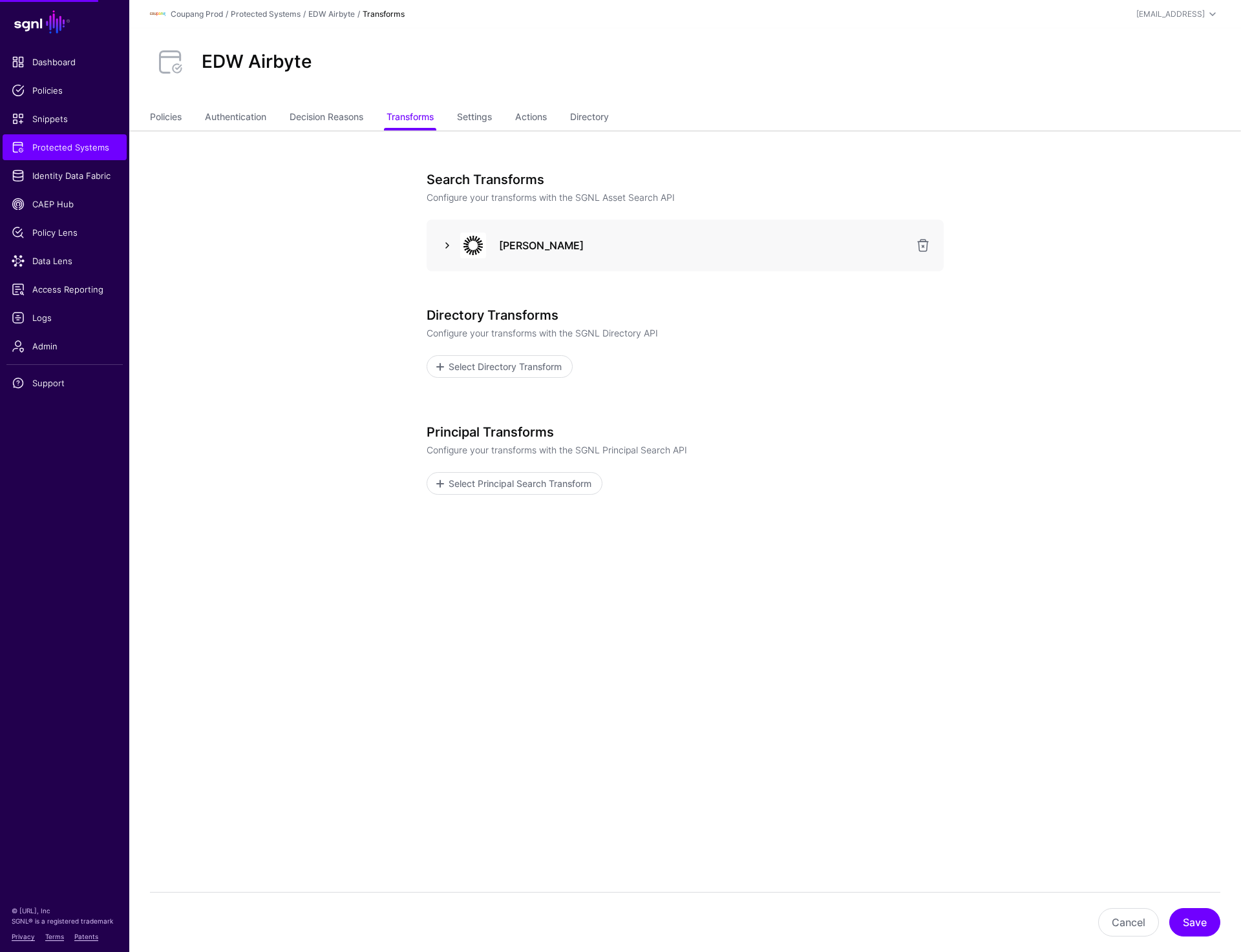
click at [444, 244] on link at bounding box center [448, 246] width 16 height 16
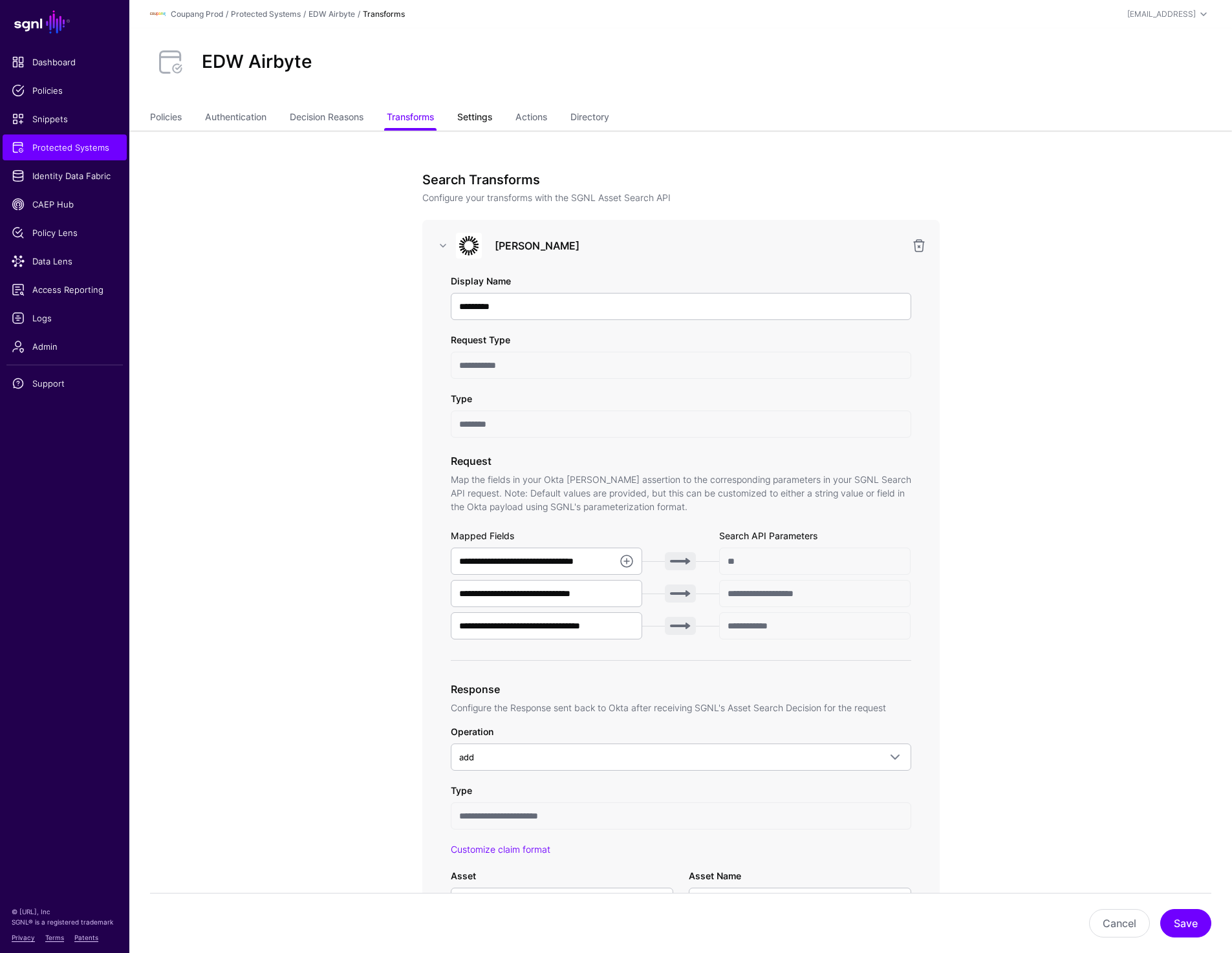
click at [464, 112] on link "Settings" at bounding box center [475, 118] width 35 height 25
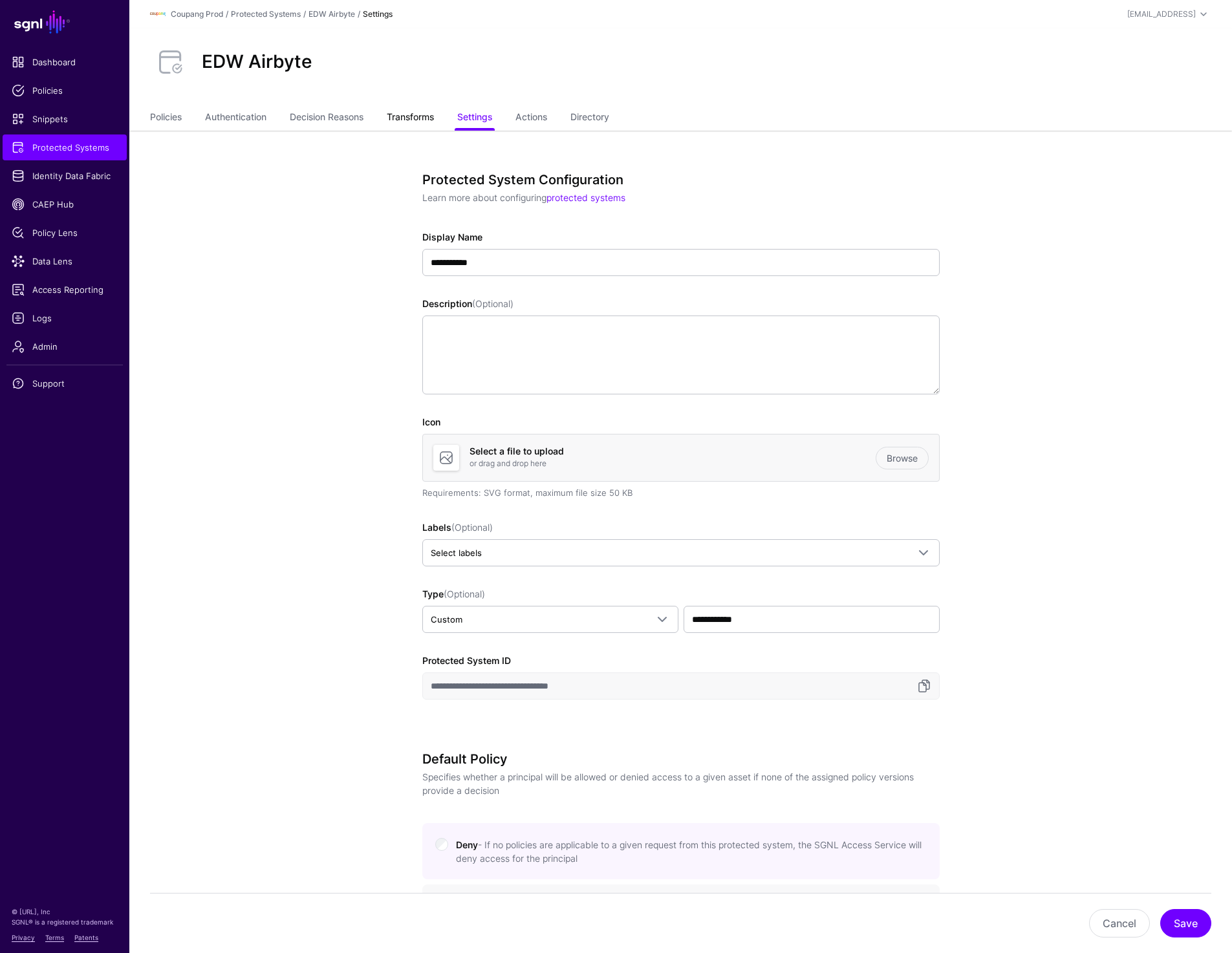
click at [428, 114] on link "Transforms" at bounding box center [410, 118] width 47 height 25
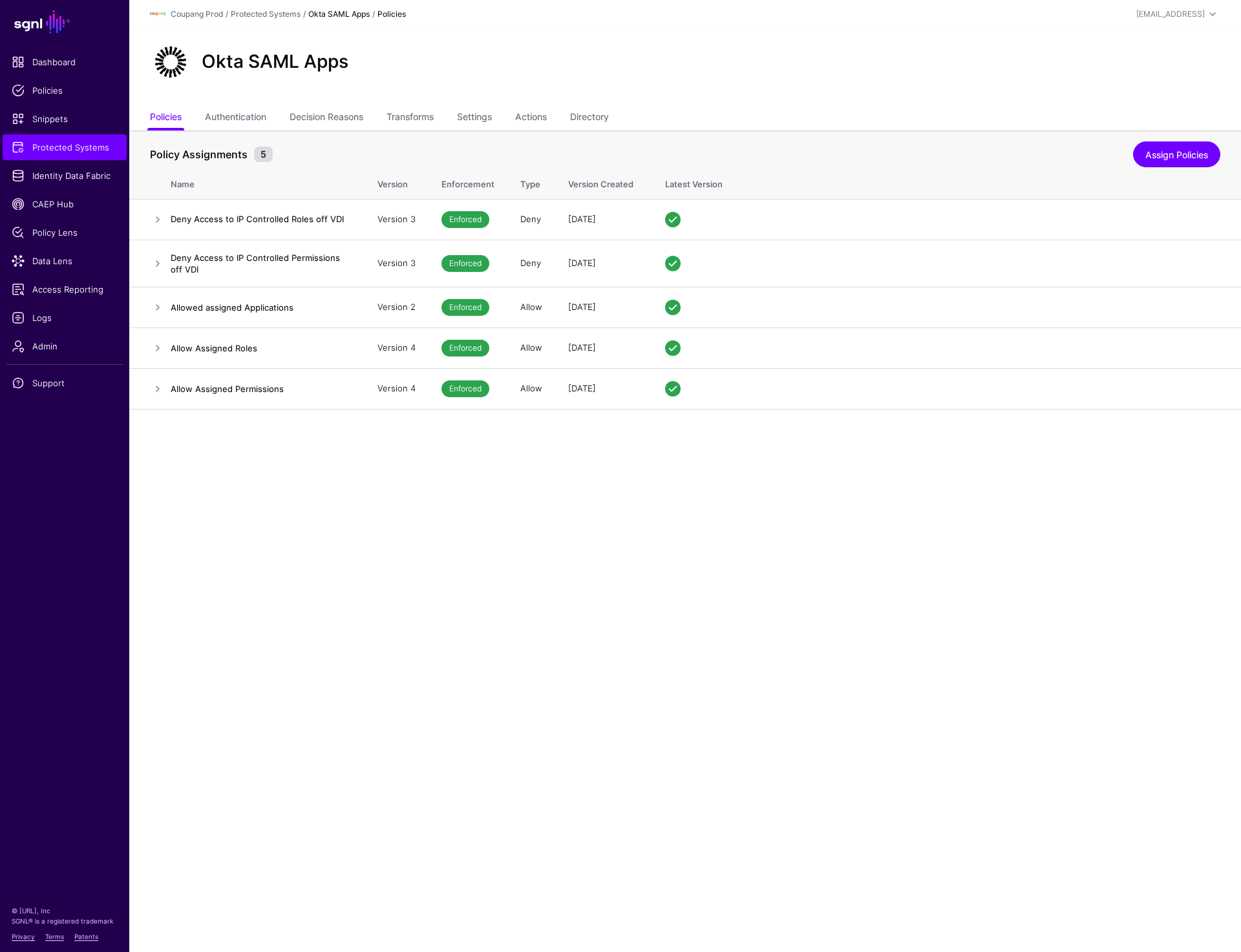
click at [589, 85] on div "Okta SAML Apps" at bounding box center [685, 67] width 1112 height 78
click at [412, 114] on link "Transforms" at bounding box center [410, 118] width 47 height 25
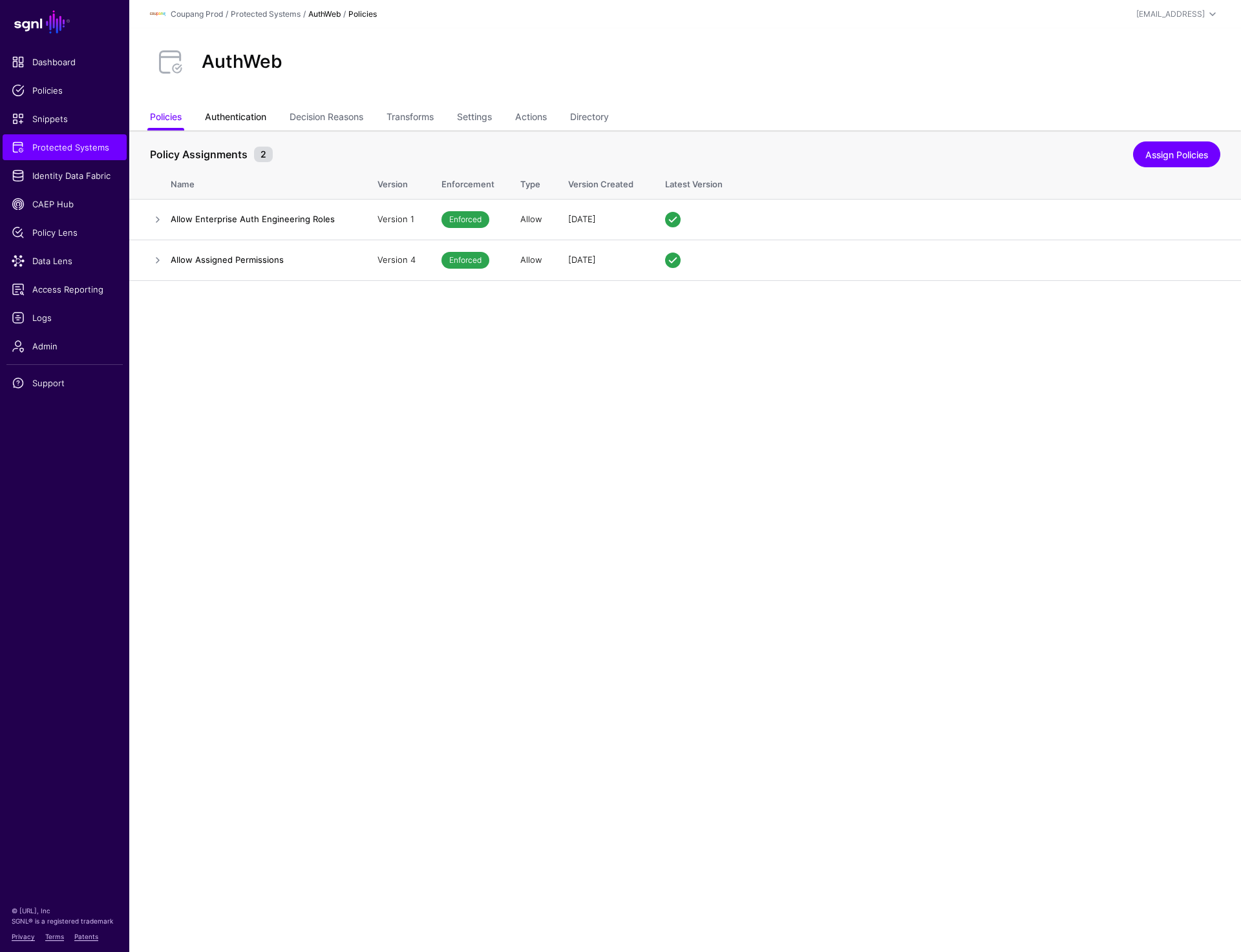
click at [256, 119] on link "Authentication" at bounding box center [235, 118] width 61 height 25
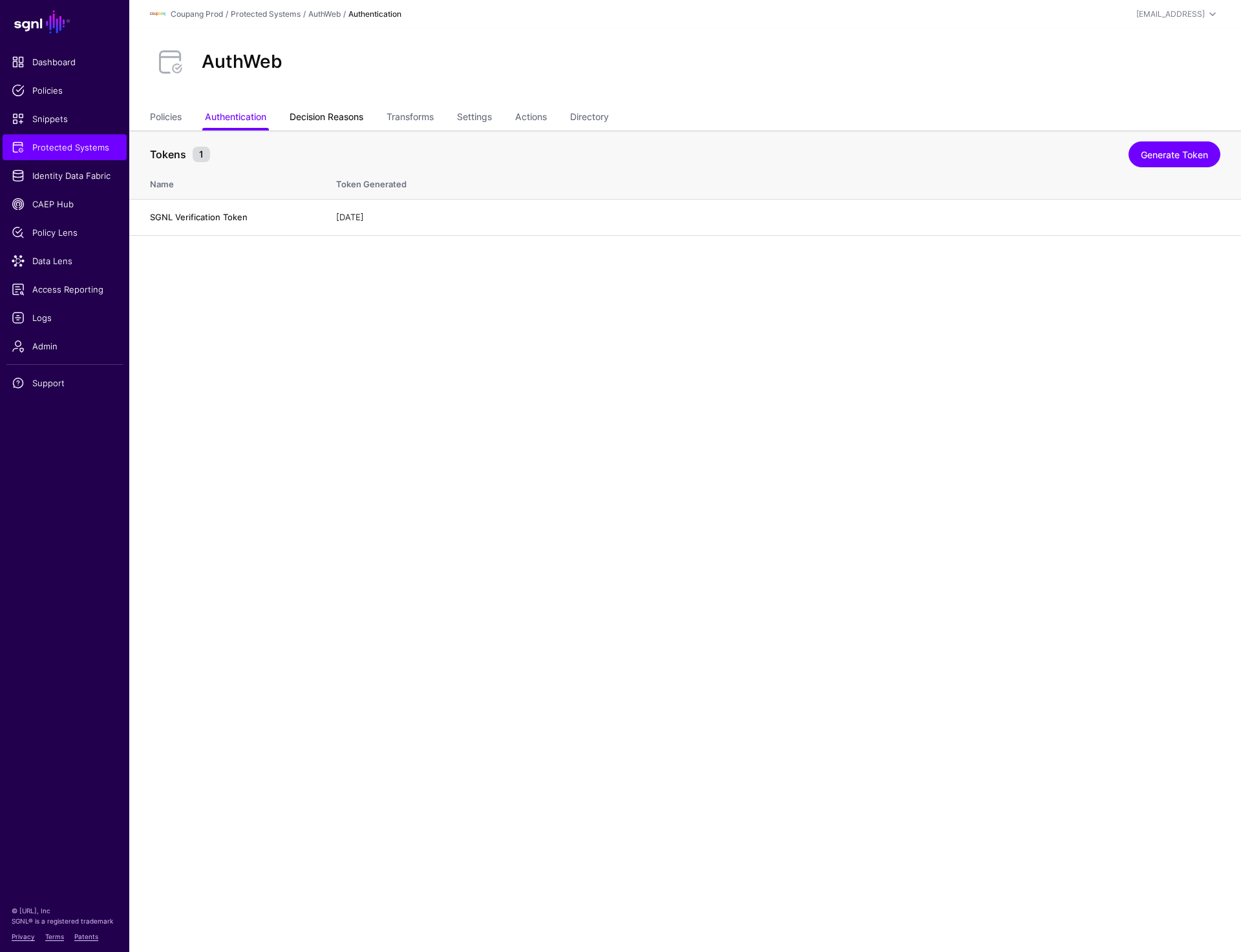
click at [328, 118] on link "Decision Reasons" at bounding box center [326, 118] width 74 height 25
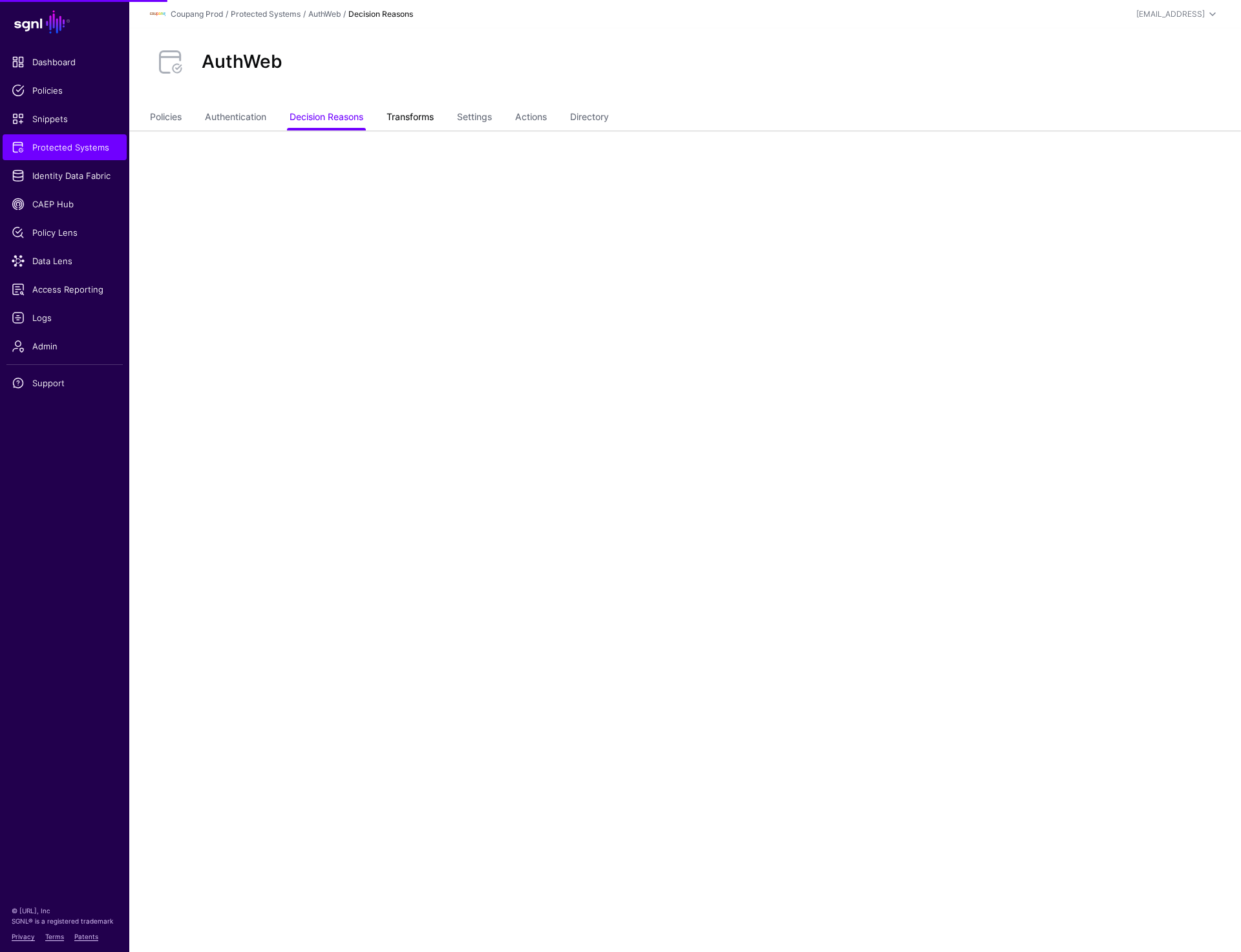
click at [434, 114] on link "Transforms" at bounding box center [410, 118] width 47 height 25
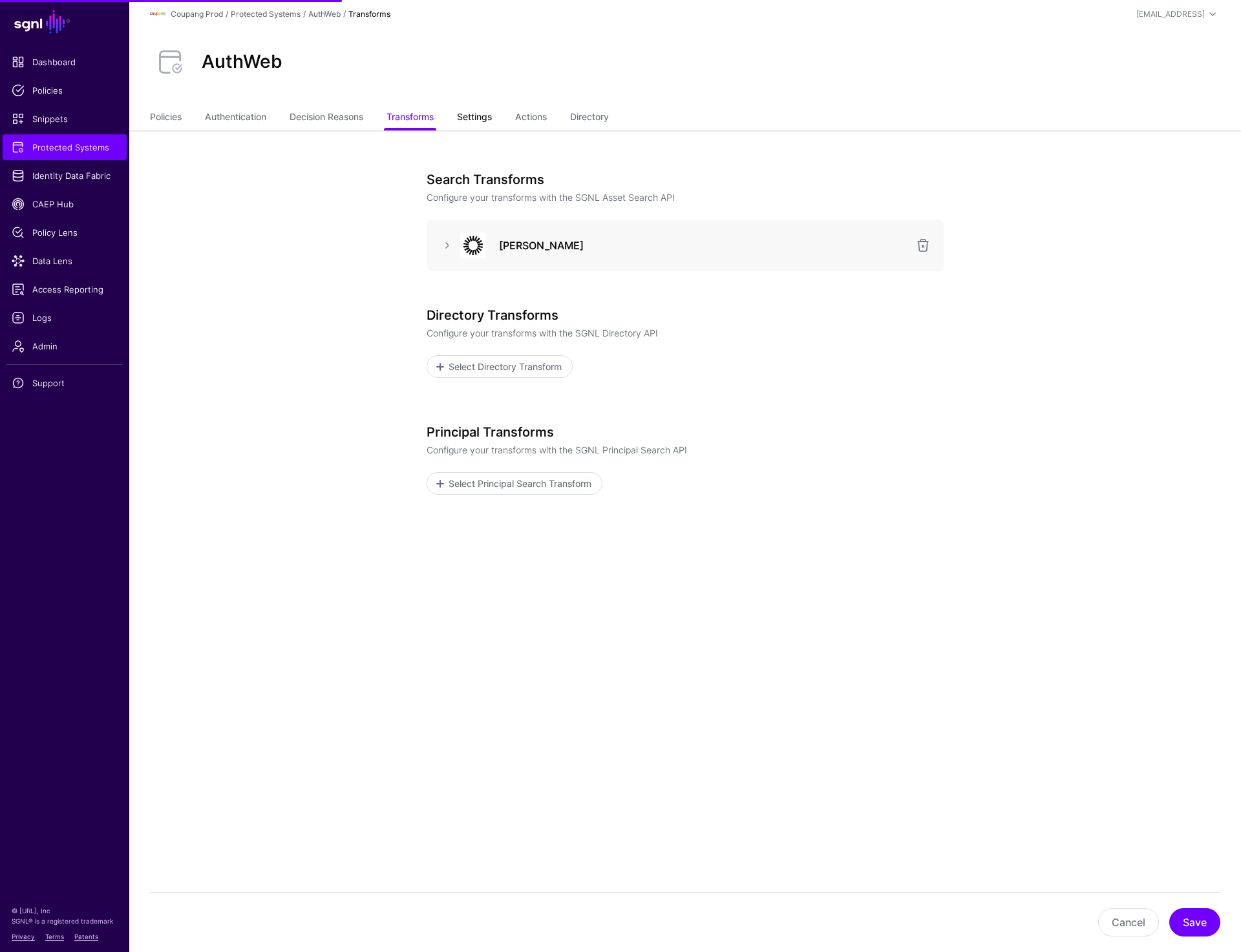
click at [485, 118] on link "Settings" at bounding box center [474, 118] width 35 height 25
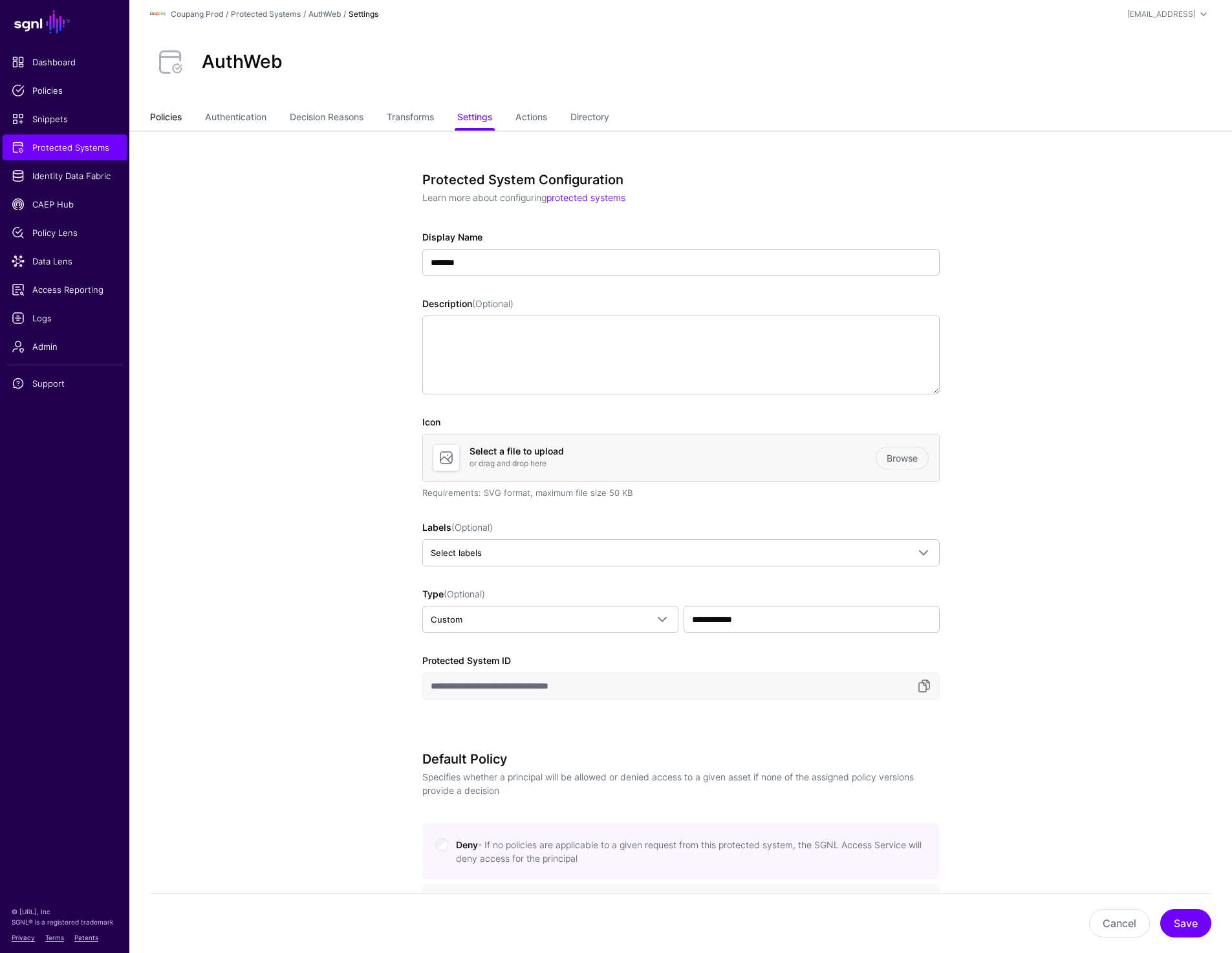
click at [173, 113] on link "Policies" at bounding box center [166, 118] width 32 height 25
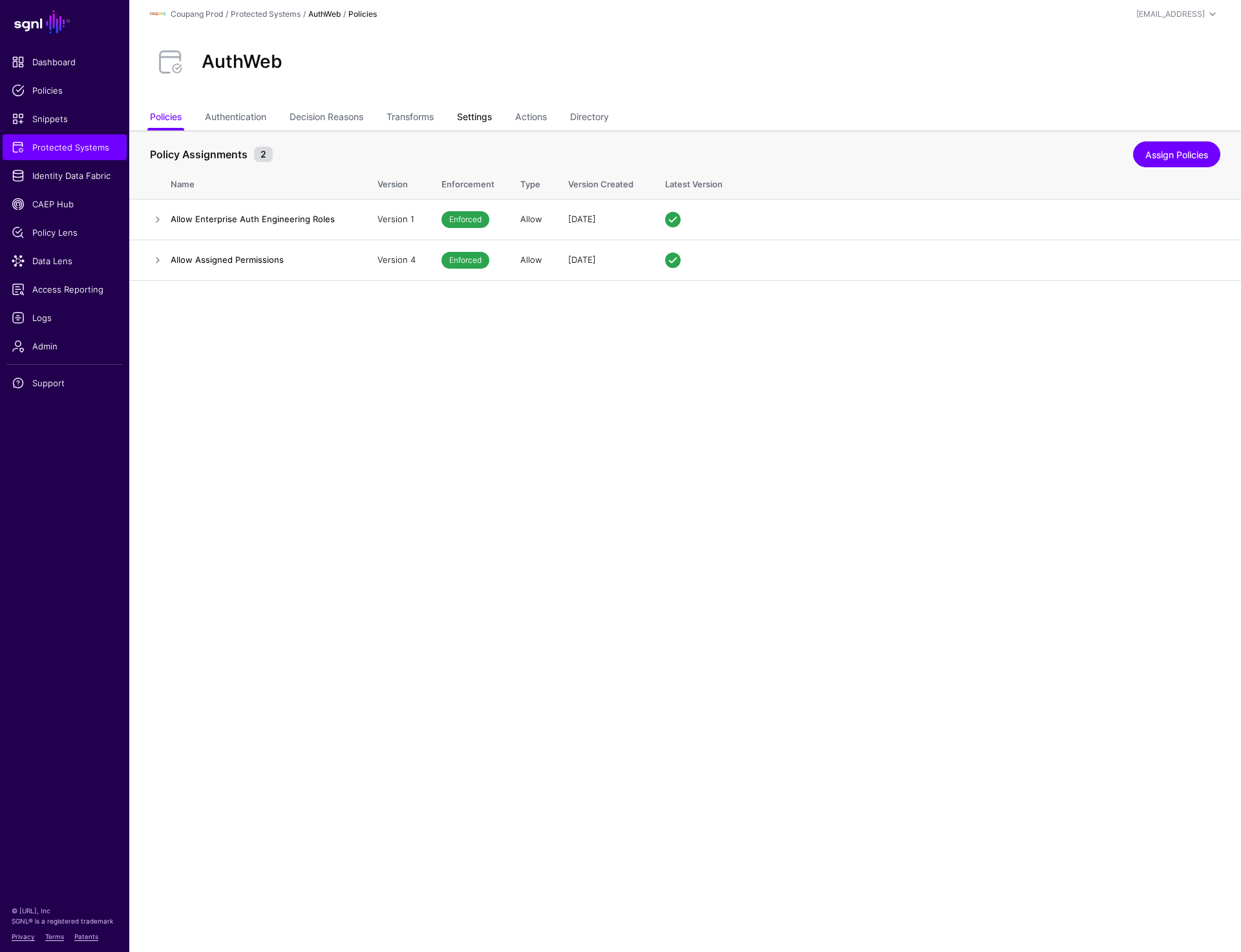
click at [470, 120] on link "Settings" at bounding box center [474, 118] width 35 height 25
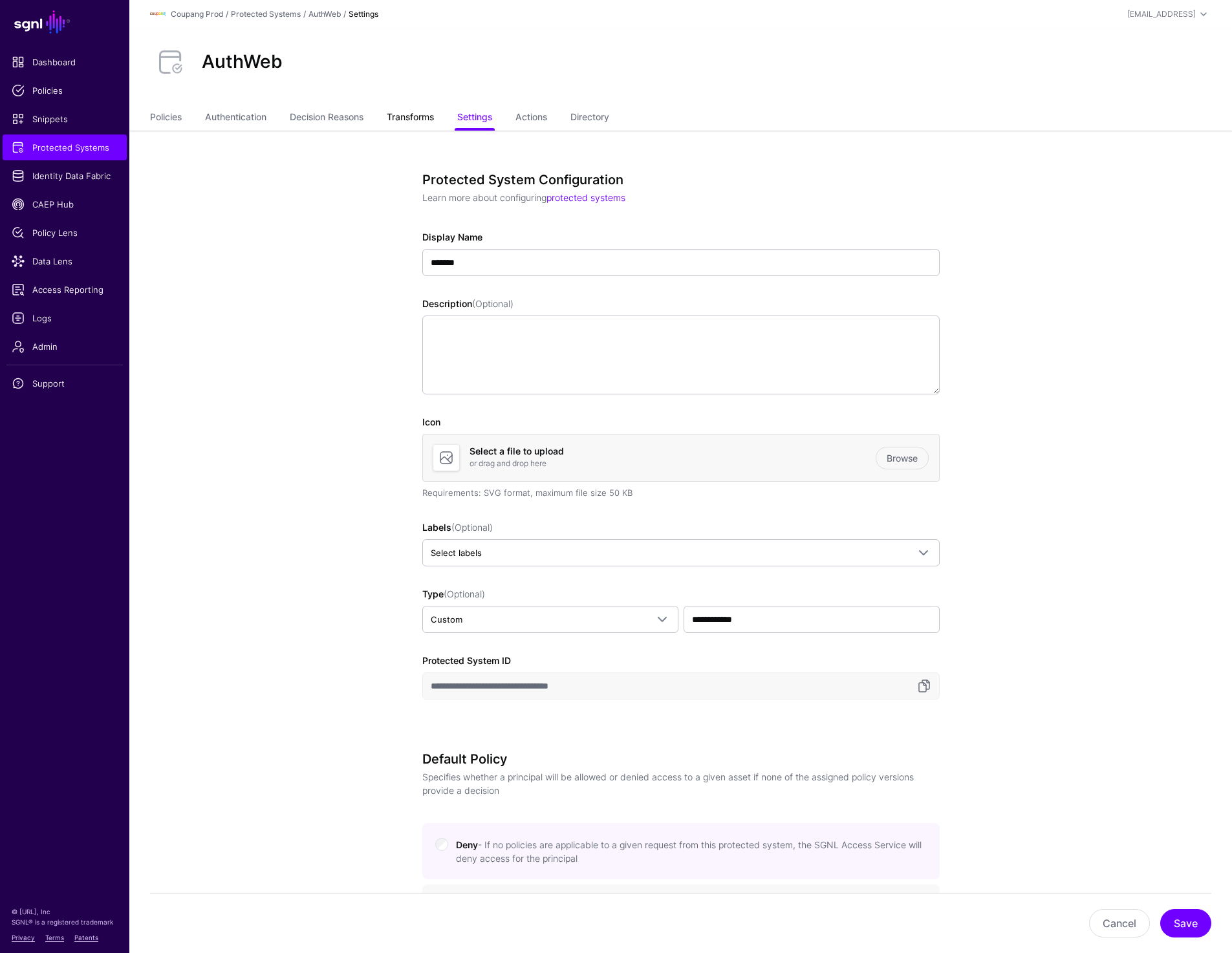
click at [412, 125] on link "Transforms" at bounding box center [410, 118] width 47 height 25
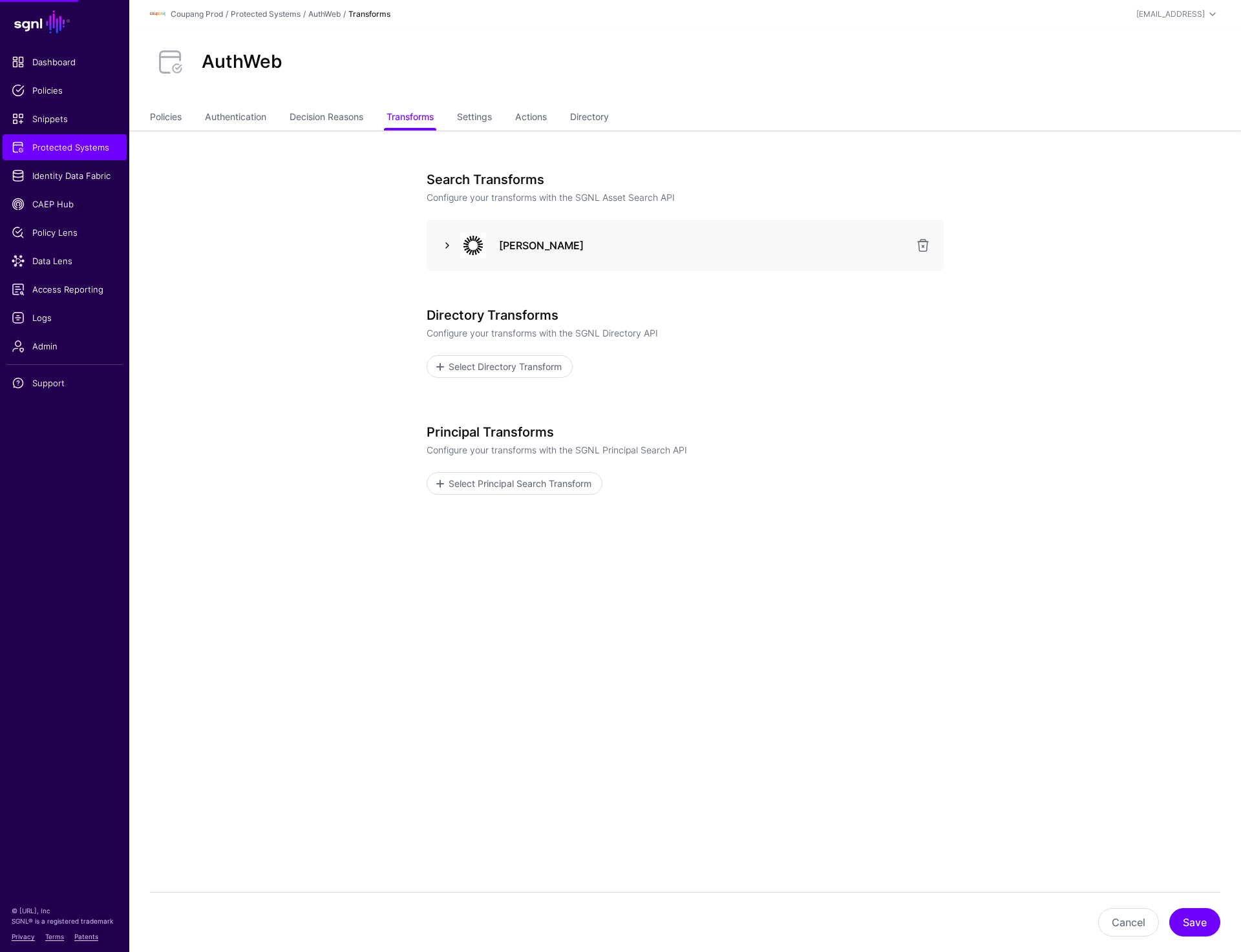
click at [442, 247] on link at bounding box center [448, 246] width 16 height 16
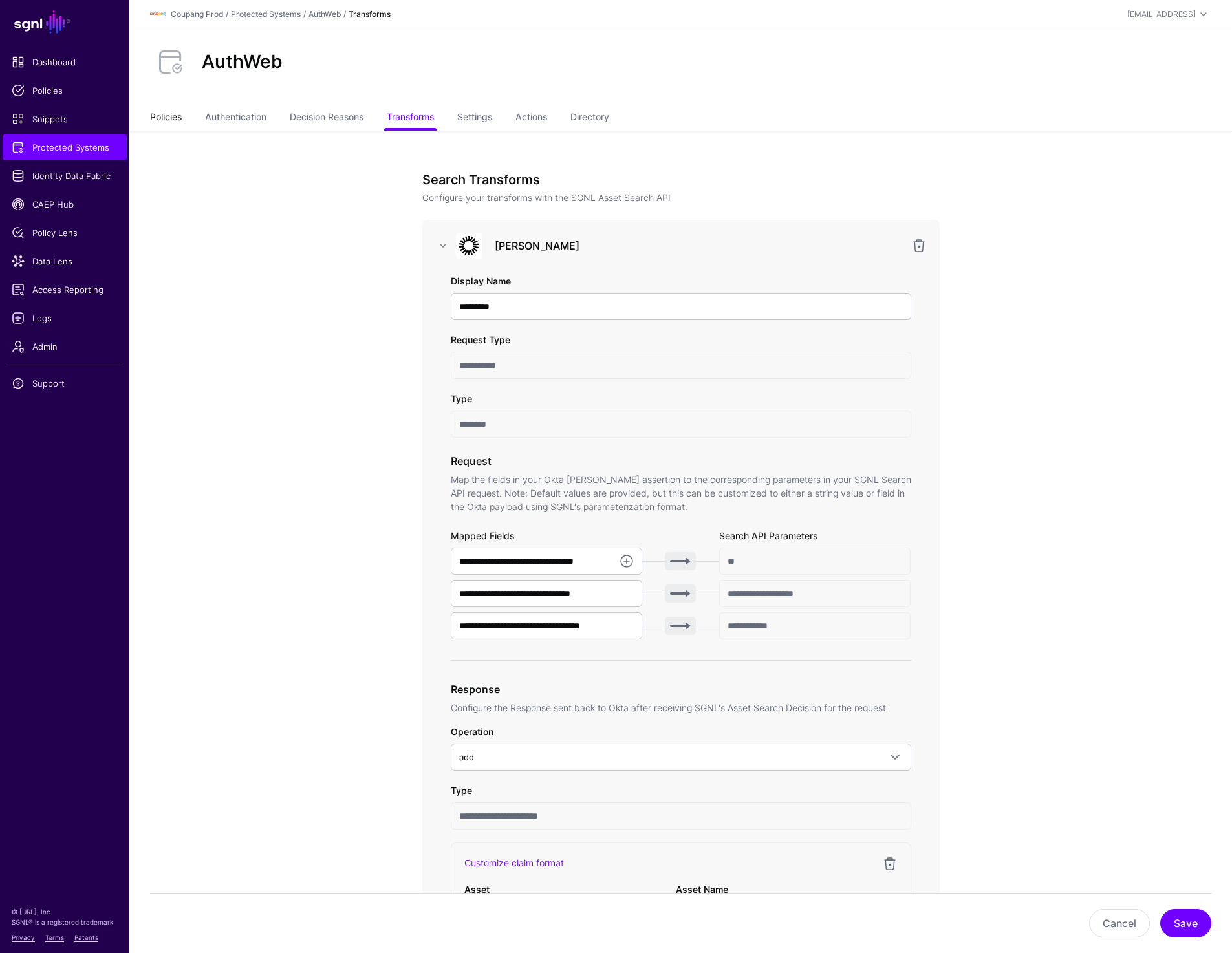
click at [173, 124] on link "Policies" at bounding box center [166, 118] width 32 height 25
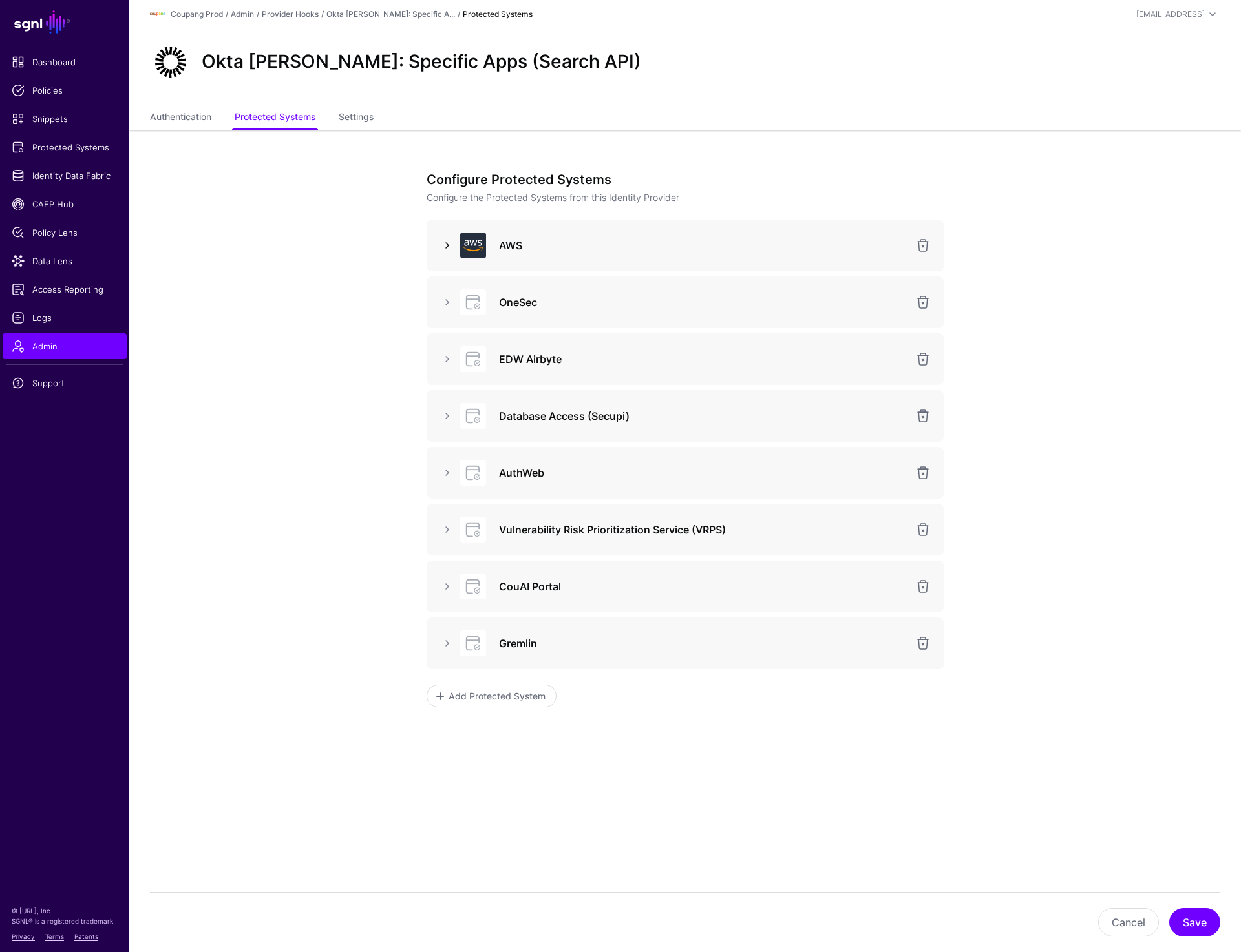
click at [443, 248] on link at bounding box center [448, 246] width 16 height 16
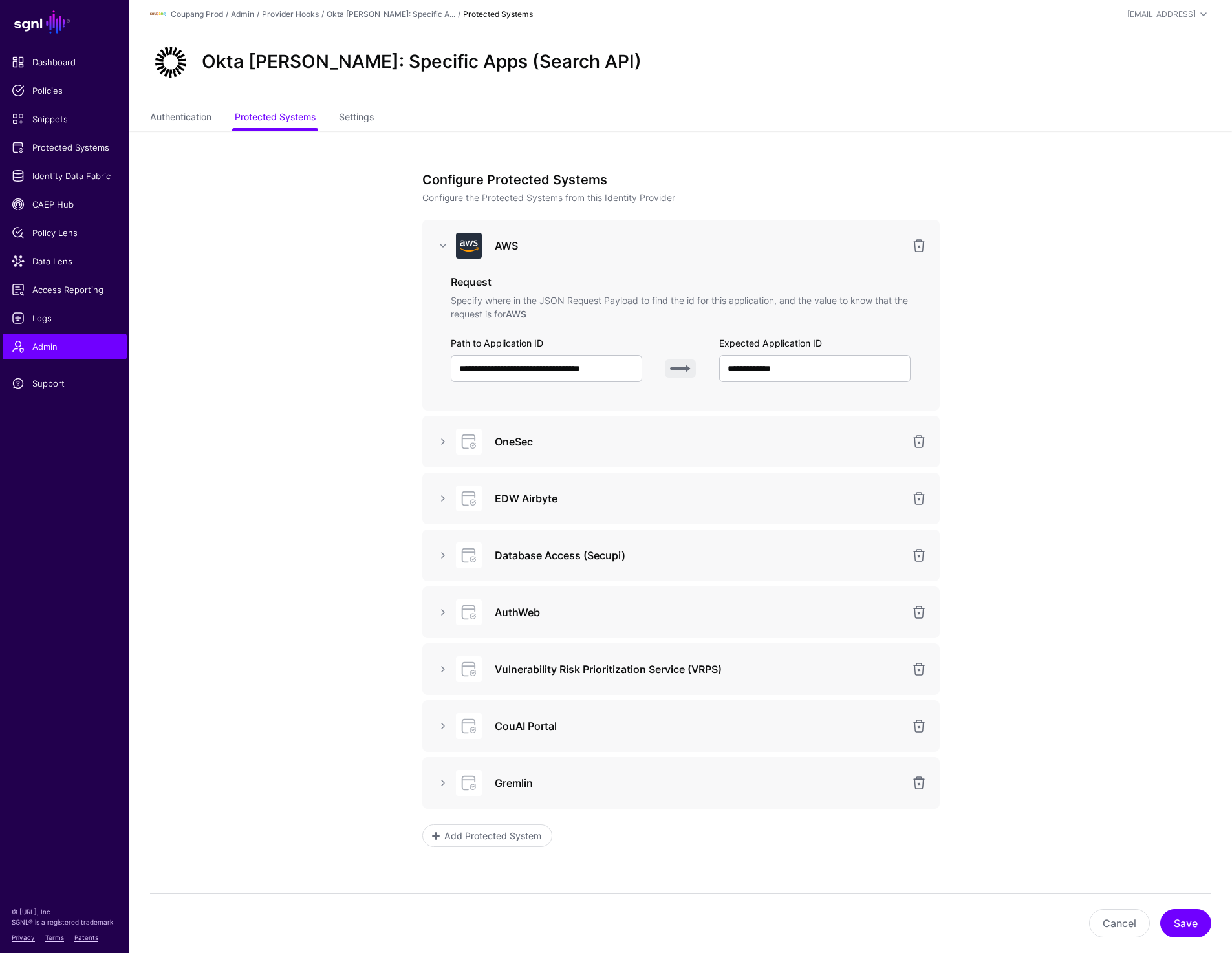
click at [445, 453] on div "OneSec" at bounding box center [681, 442] width 496 height 26
click at [439, 444] on link at bounding box center [443, 442] width 16 height 16
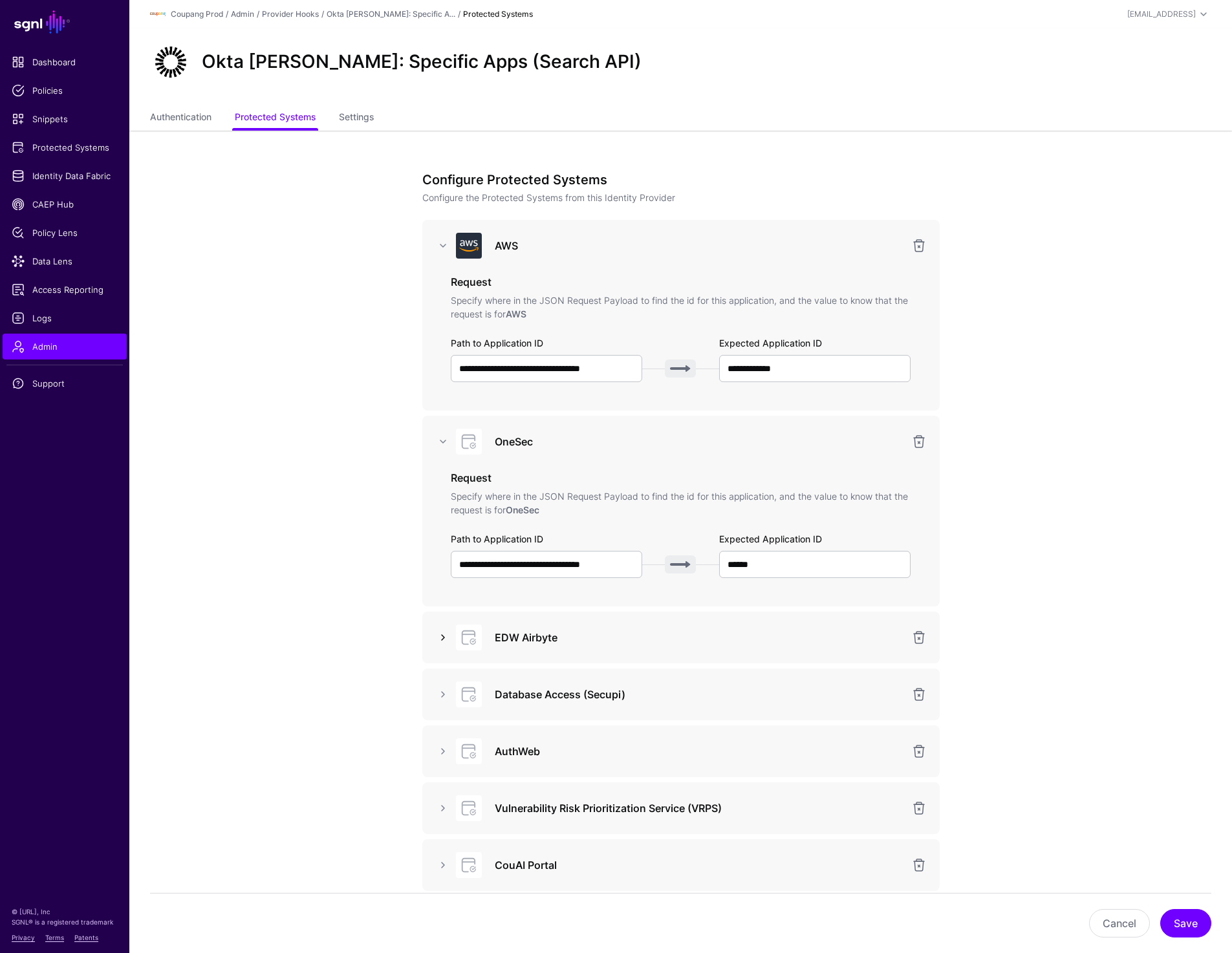
click at [442, 639] on link at bounding box center [443, 638] width 16 height 16
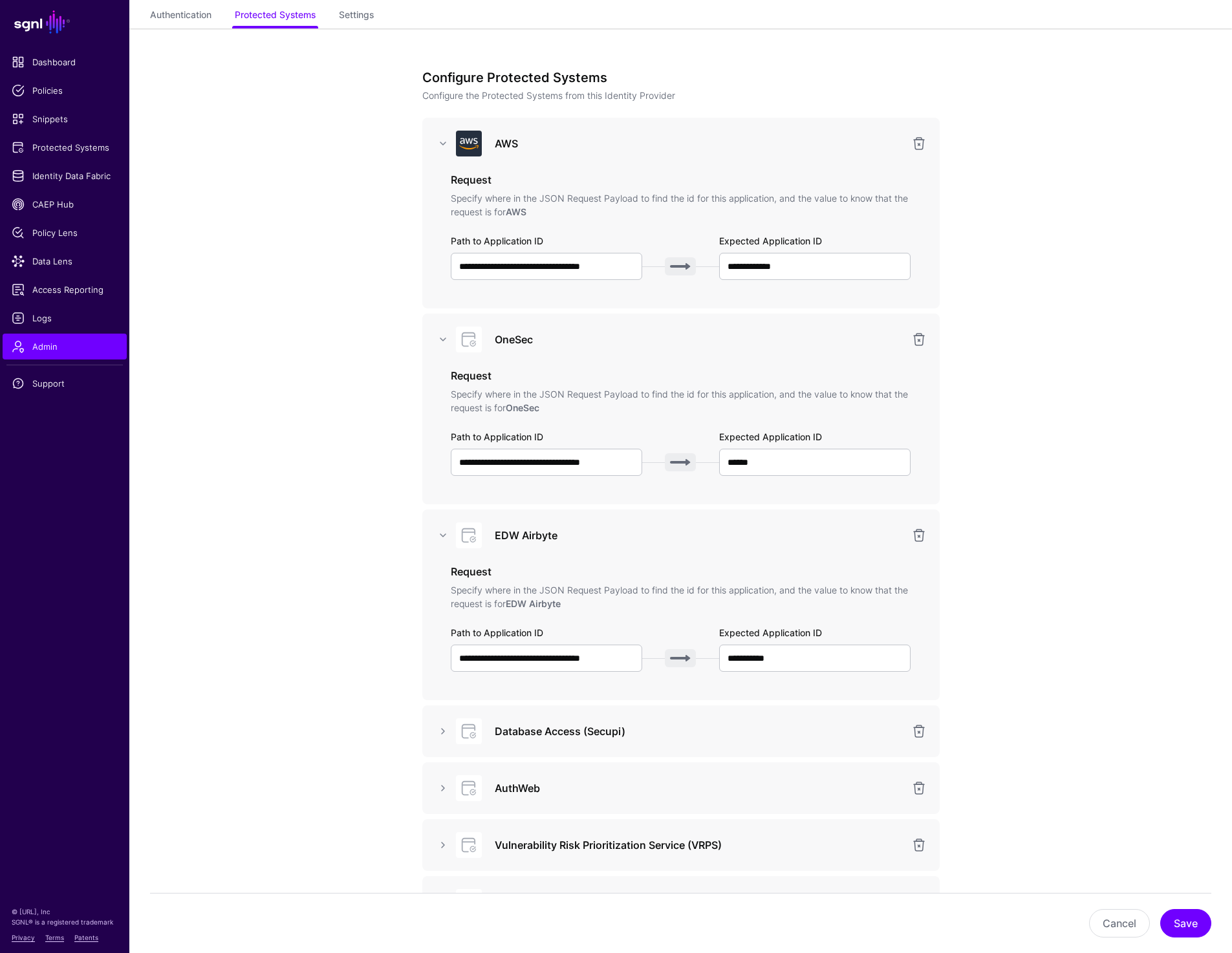
scroll to position [145, 0]
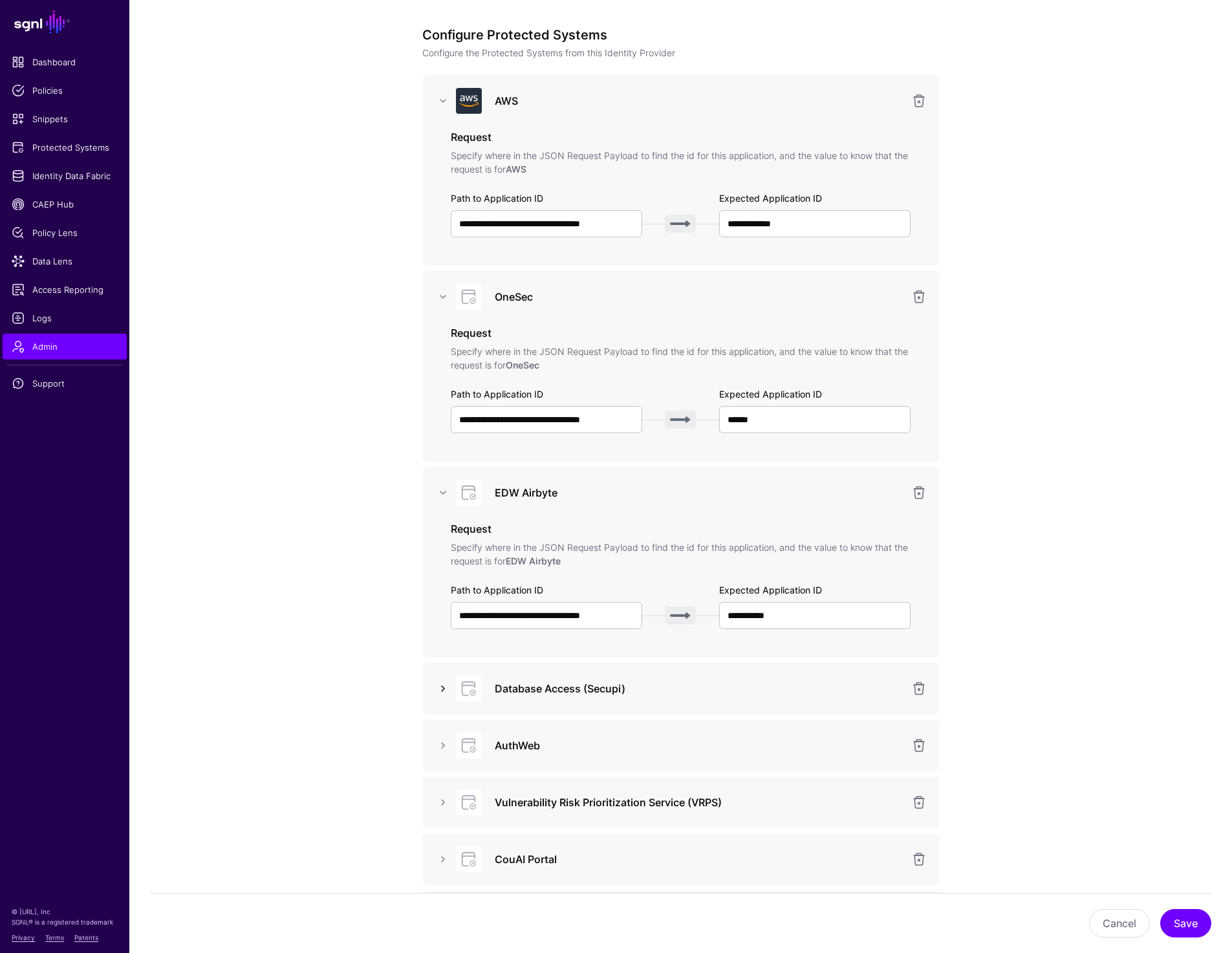
click at [438, 684] on link at bounding box center [443, 689] width 16 height 16
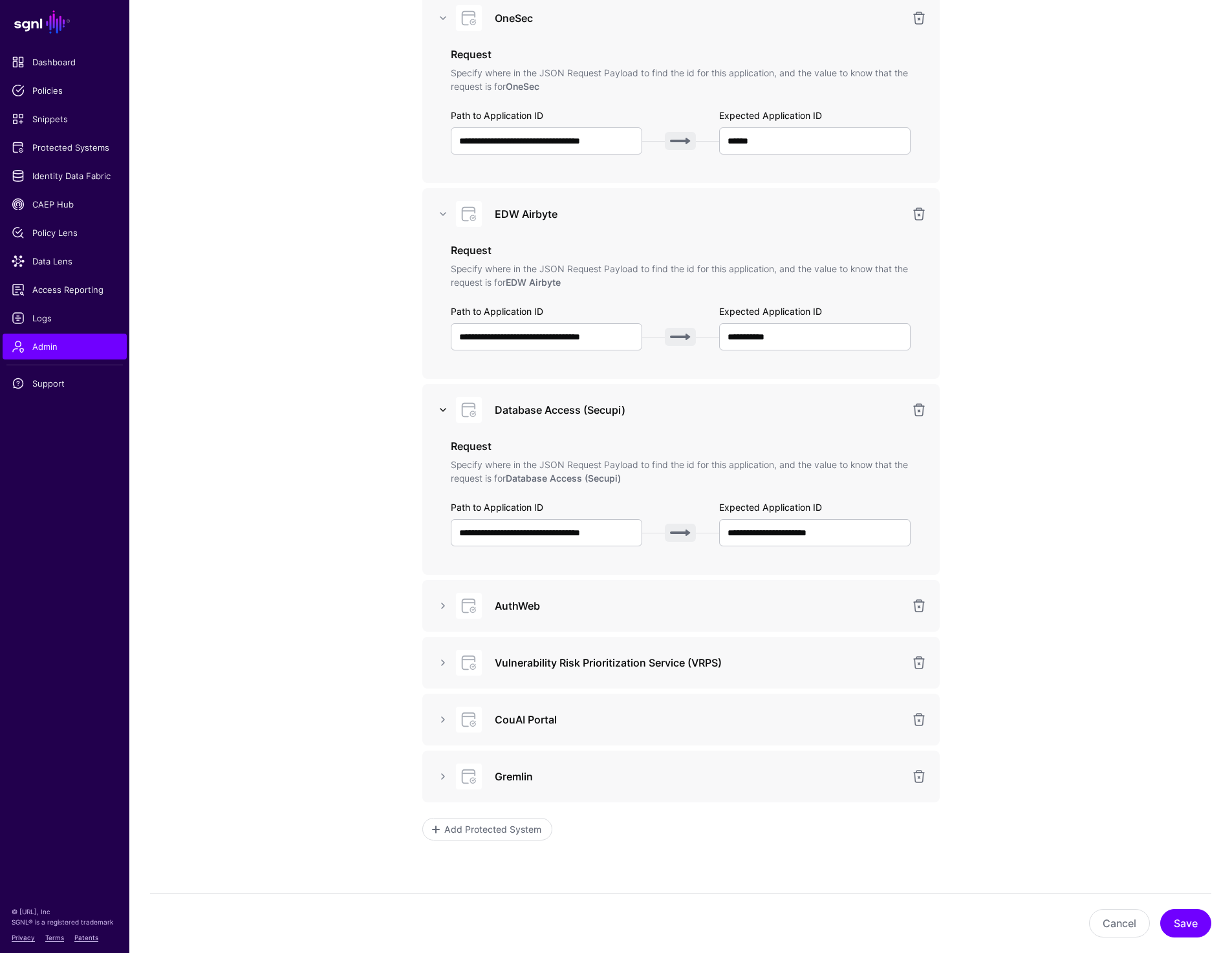
scroll to position [487, 0]
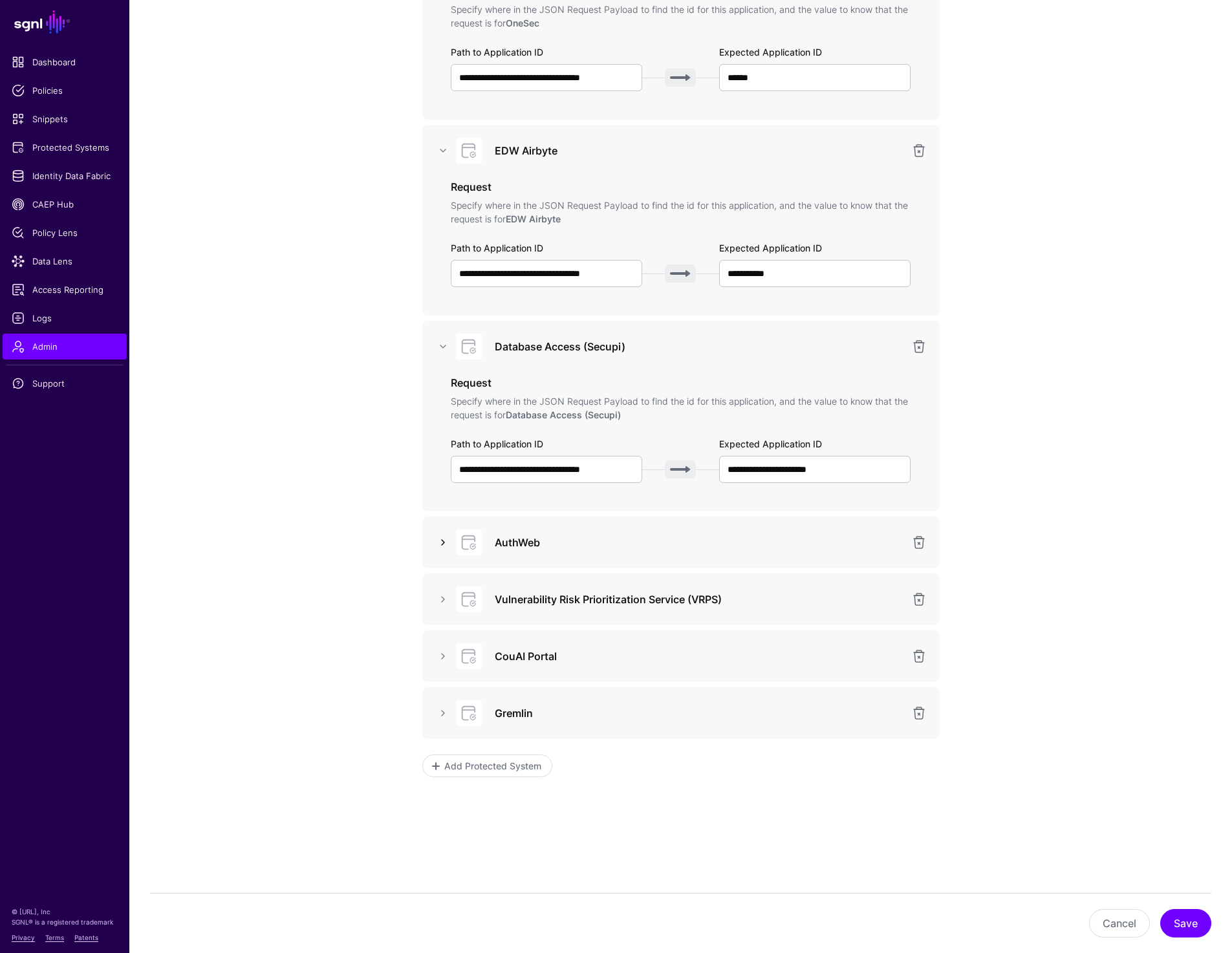
click at [437, 545] on link at bounding box center [443, 543] width 16 height 16
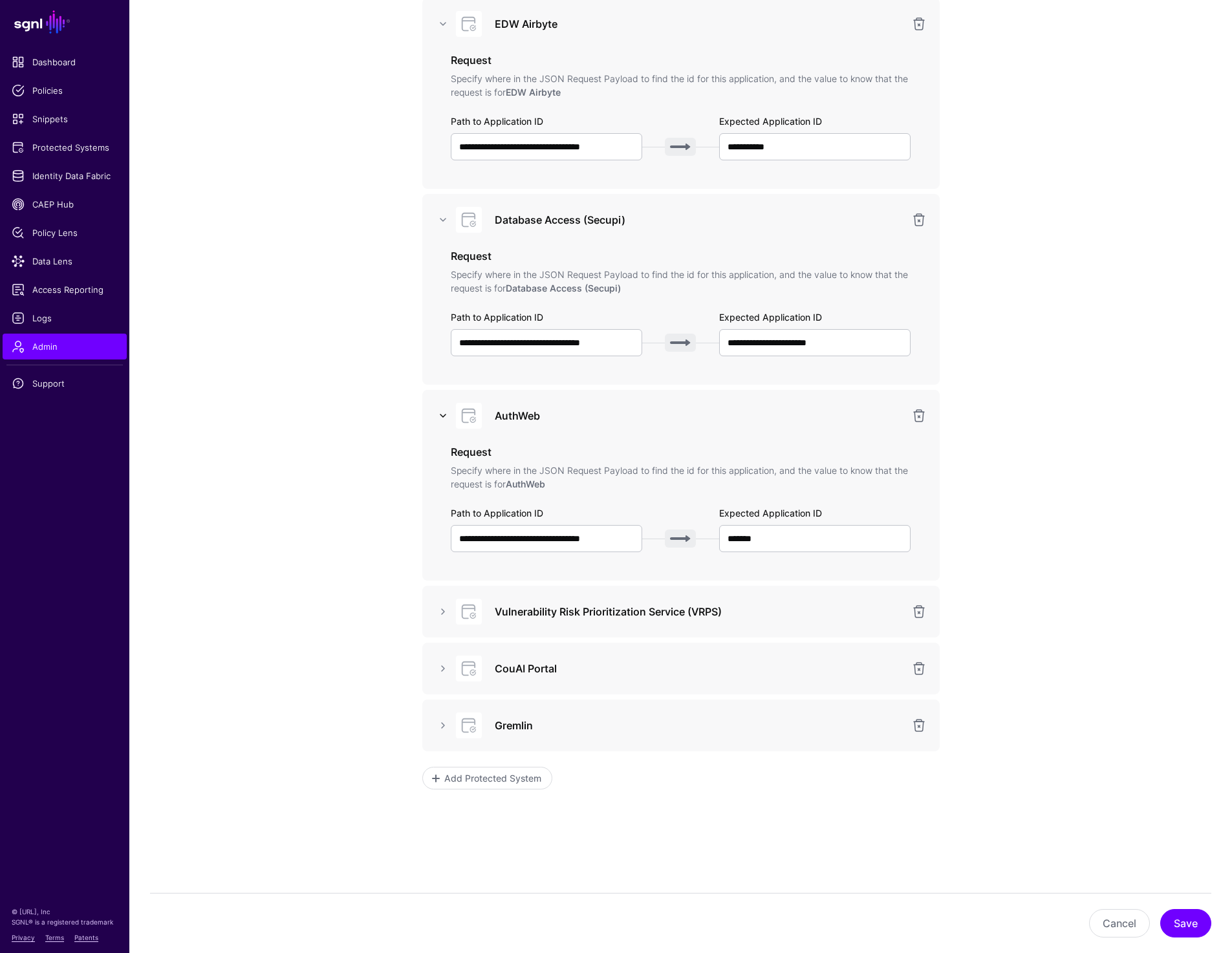
scroll to position [626, 0]
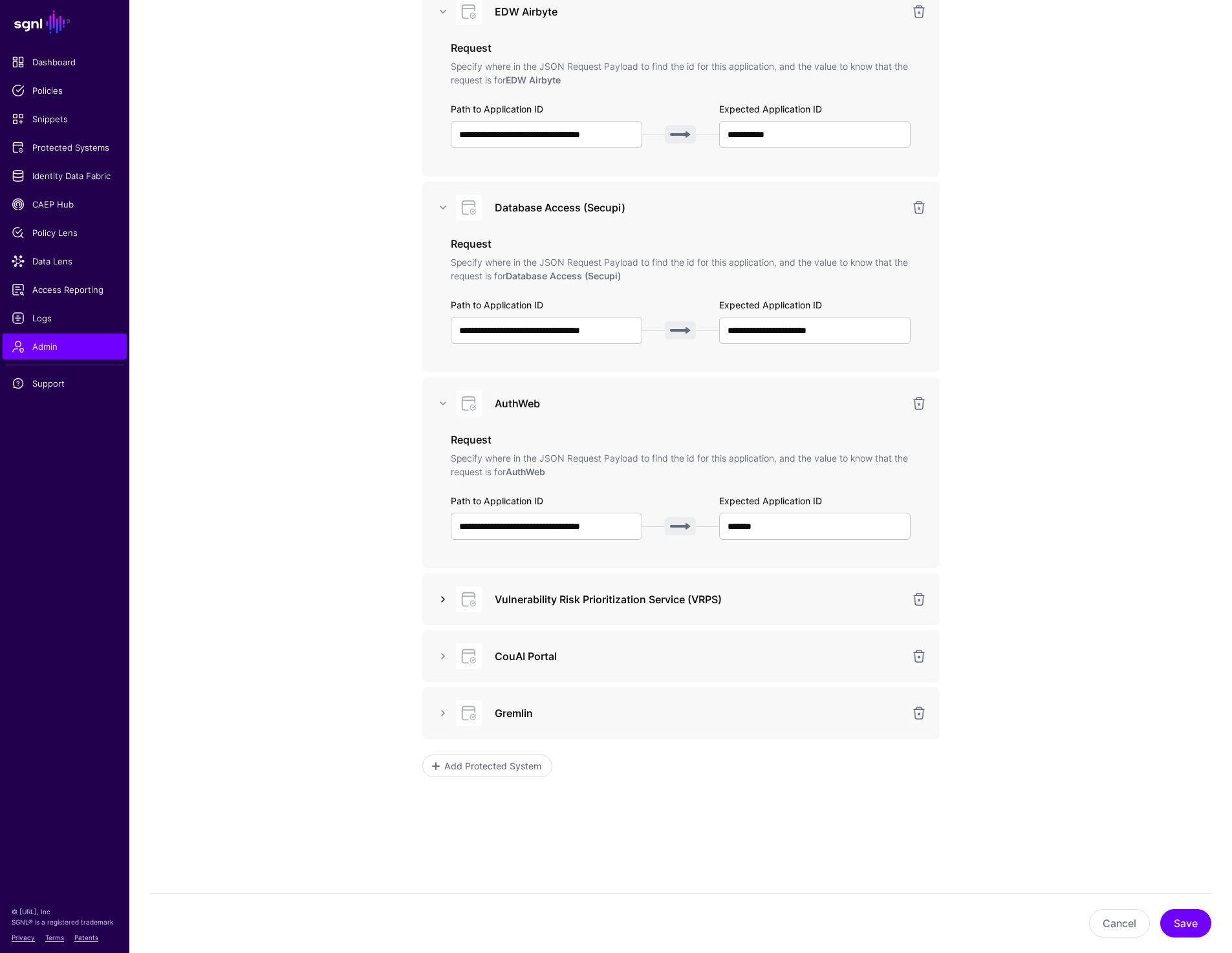
click at [439, 596] on link at bounding box center [443, 600] width 16 height 16
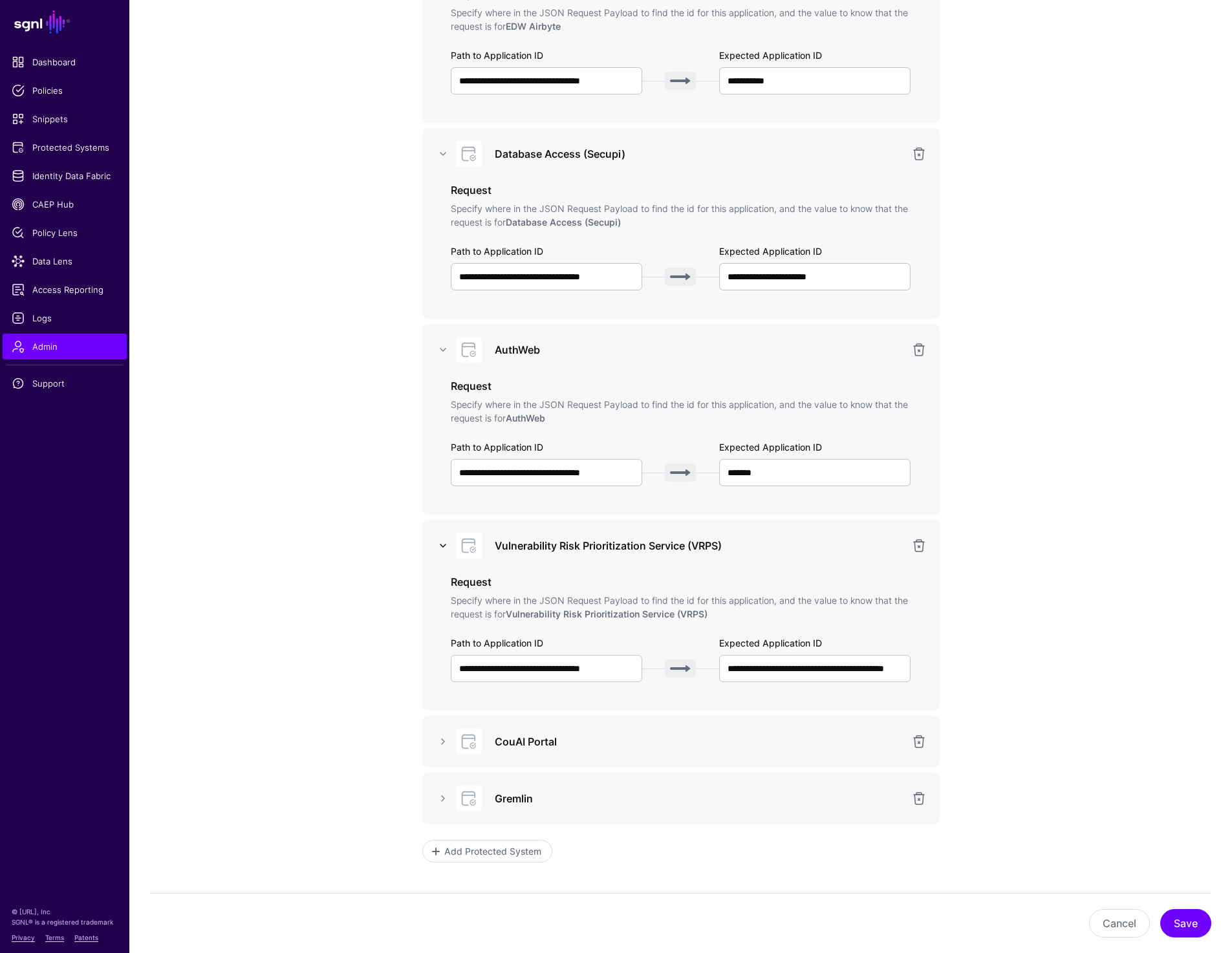
scroll to position [765, 0]
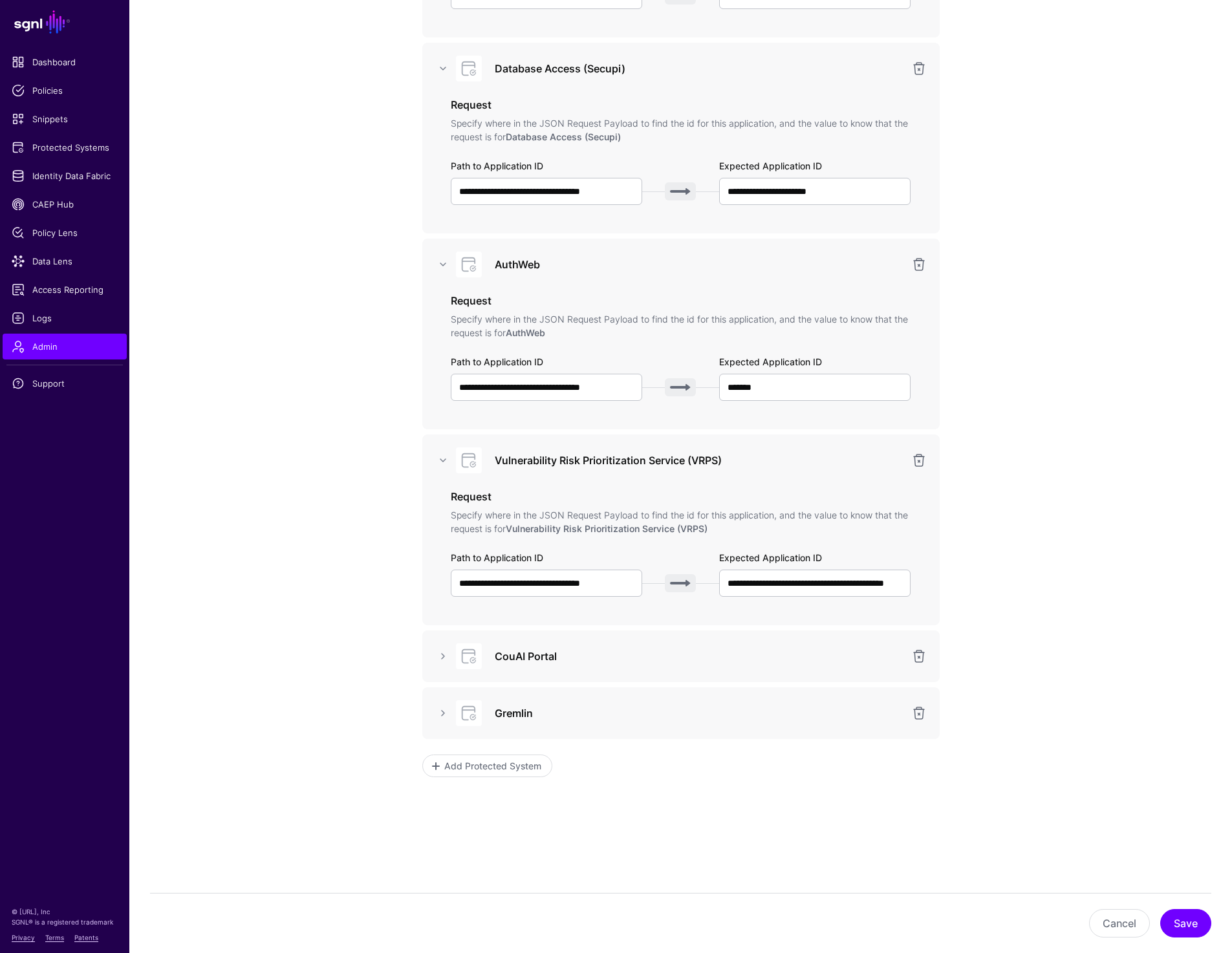
click at [450, 655] on div at bounding box center [467, 656] width 39 height 26
click at [439, 658] on link at bounding box center [443, 656] width 16 height 16
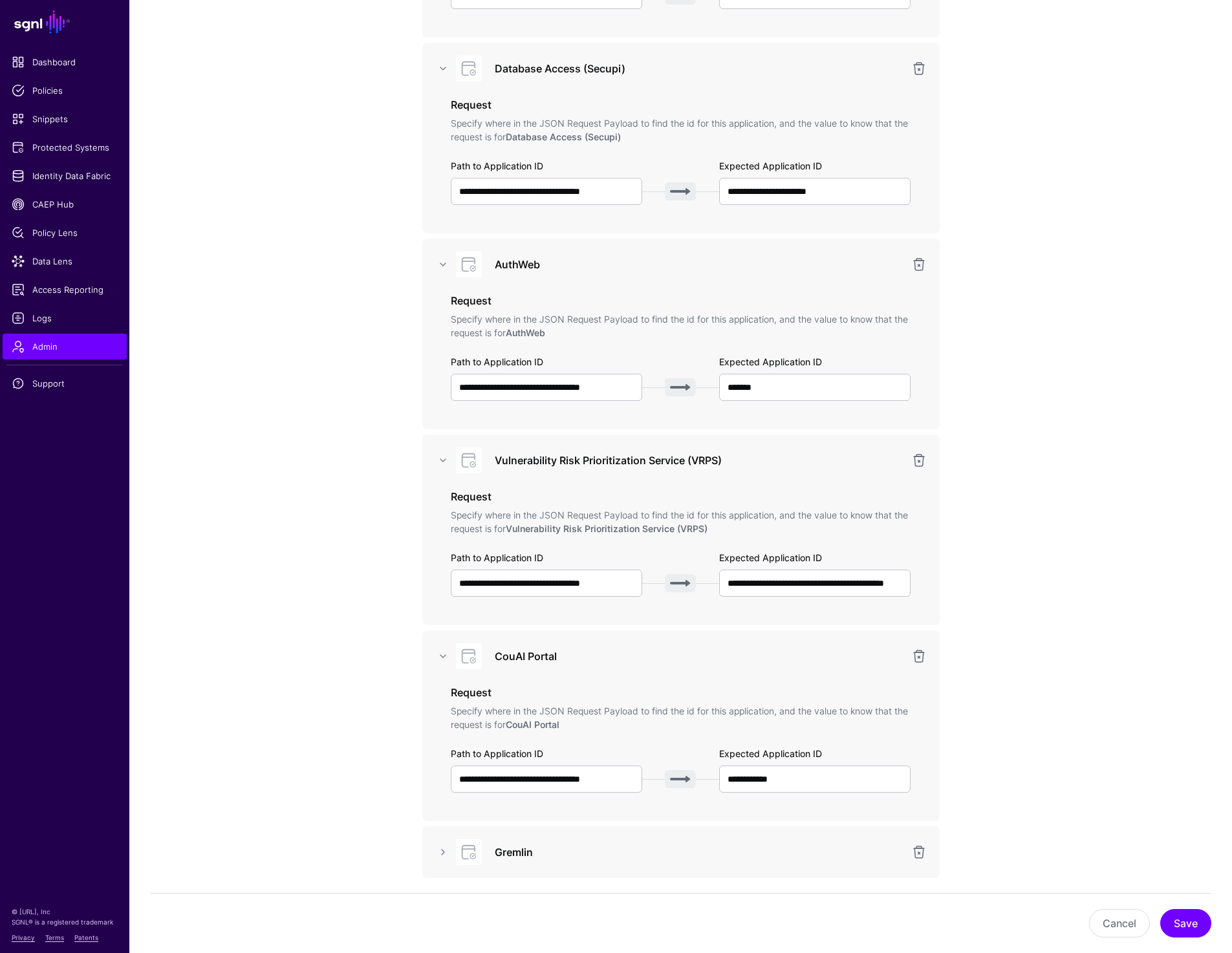
click at [433, 850] on div at bounding box center [443, 852] width 21 height 16
click at [438, 852] on link at bounding box center [443, 852] width 16 height 16
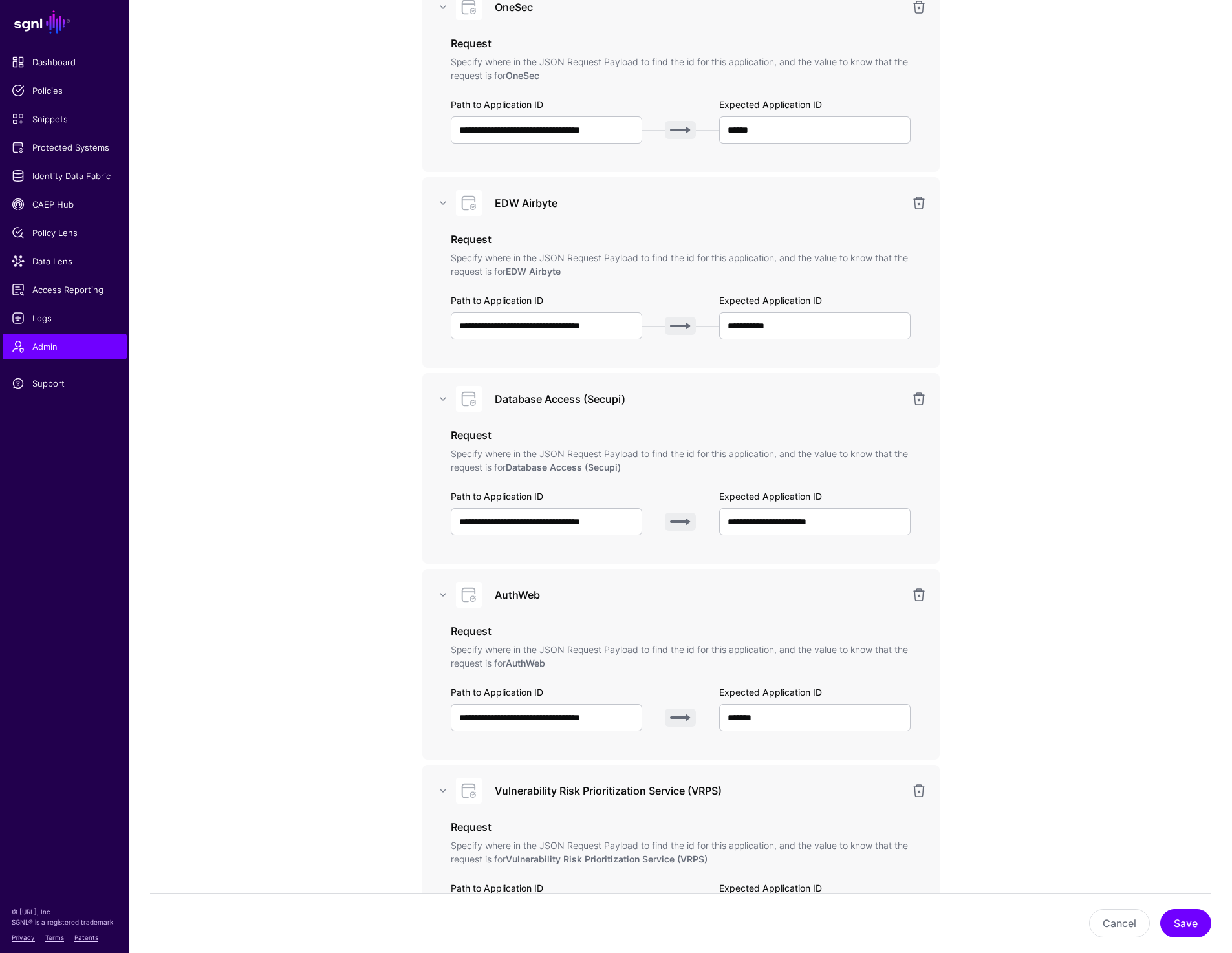
scroll to position [0, 0]
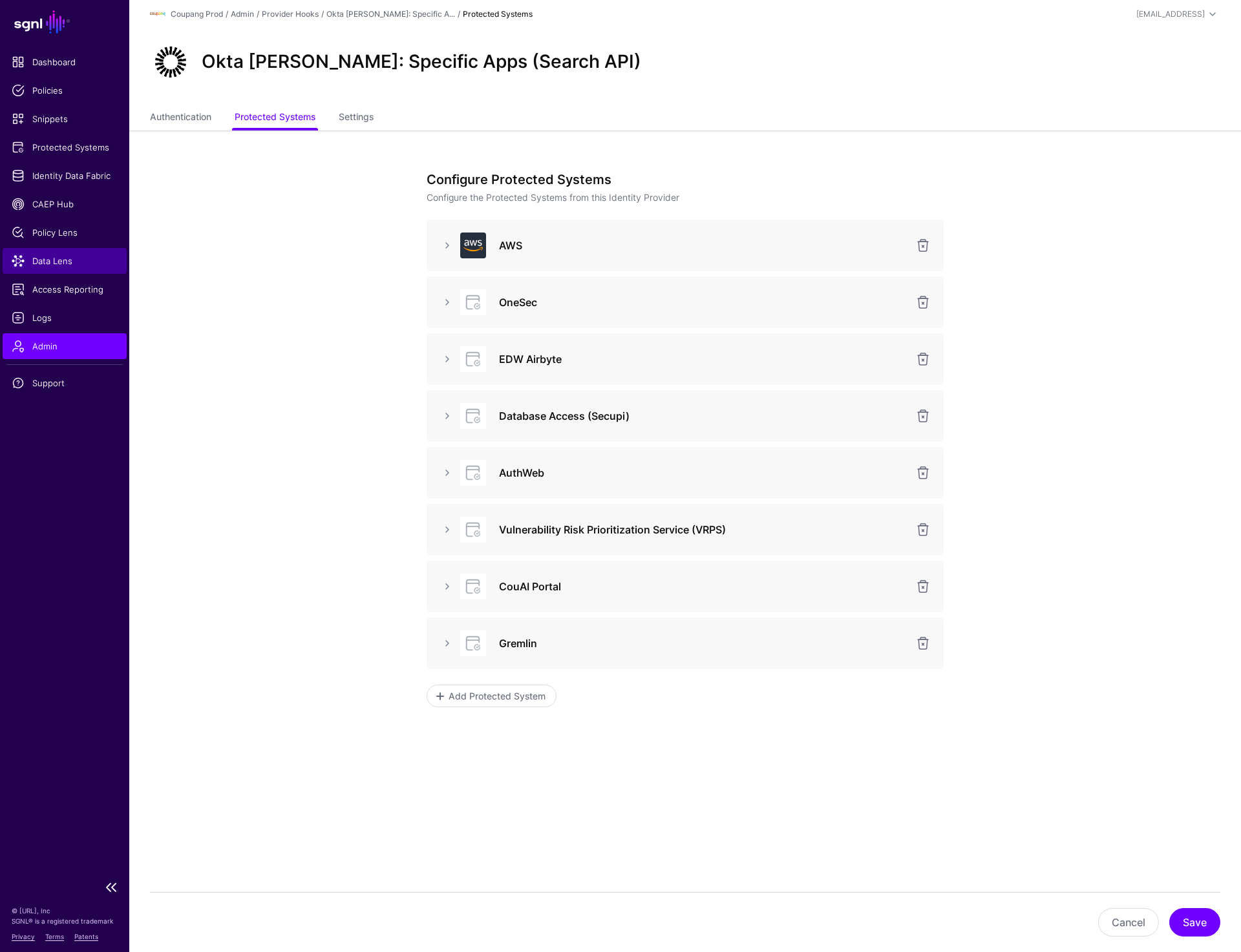
click at [52, 263] on span "Data Lens" at bounding box center [64, 261] width 106 height 13
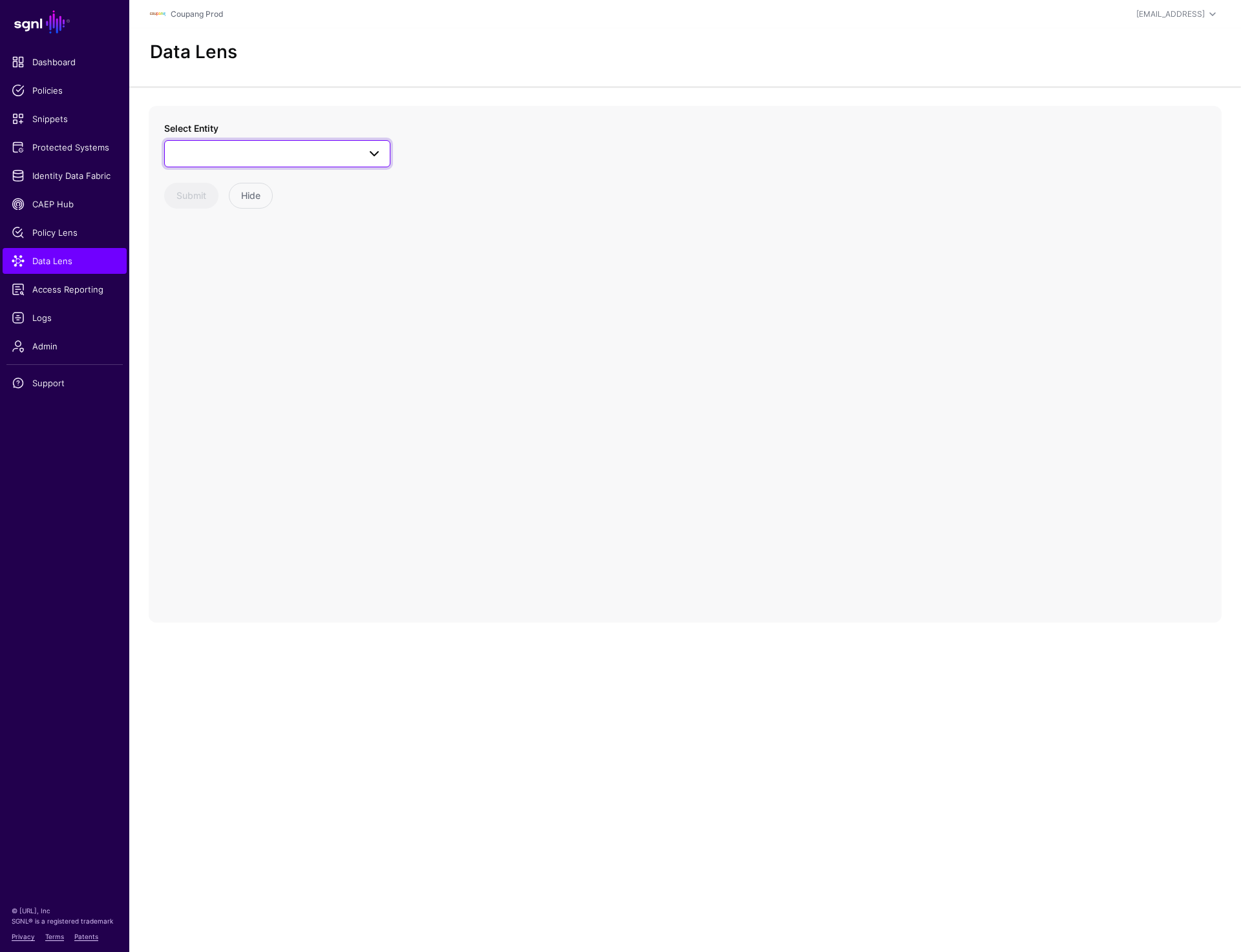
click at [286, 141] on link at bounding box center [277, 153] width 226 height 27
type input "**"
click at [203, 143] on link at bounding box center [277, 153] width 226 height 27
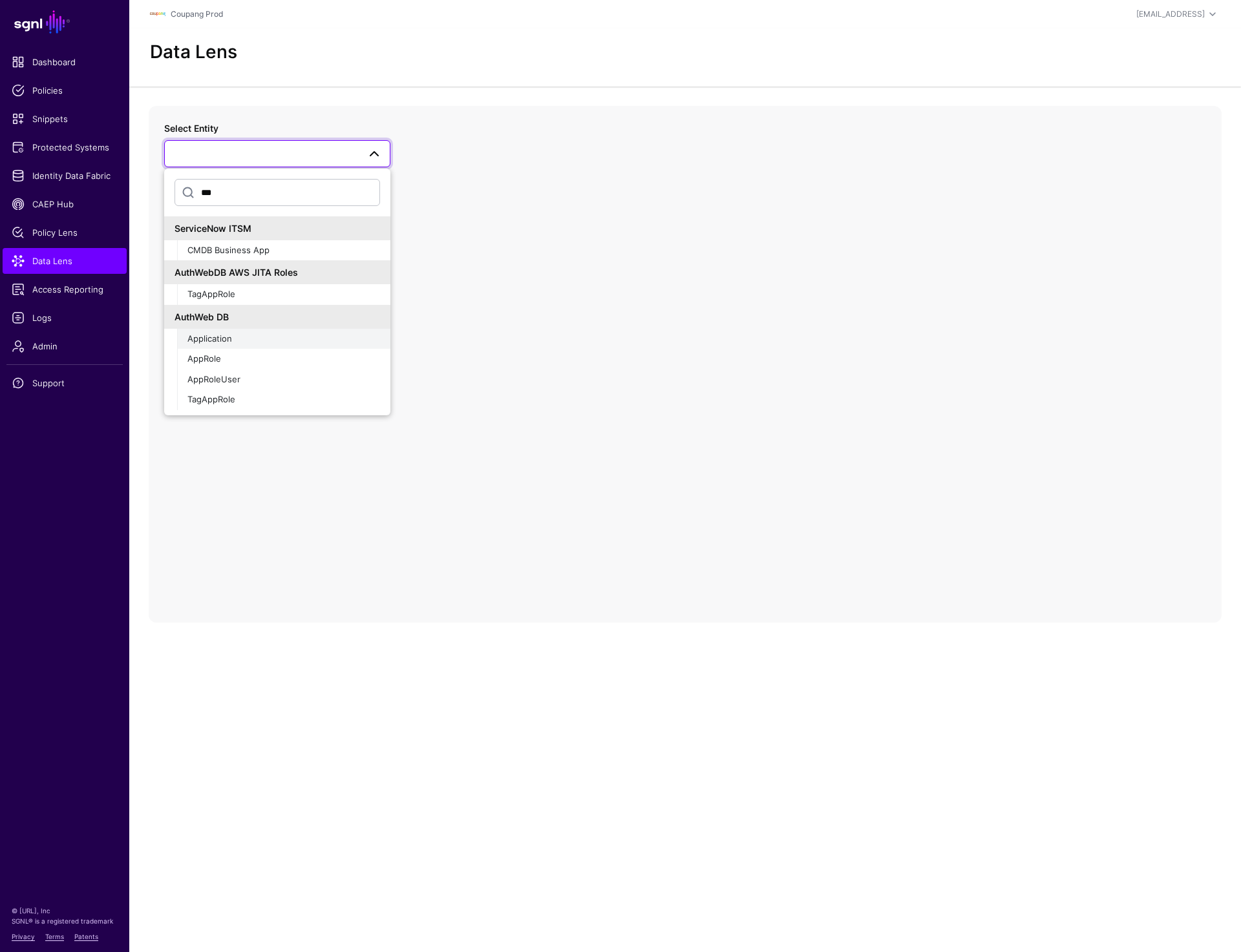
type input "***"
click at [216, 338] on span "Application" at bounding box center [209, 339] width 44 height 10
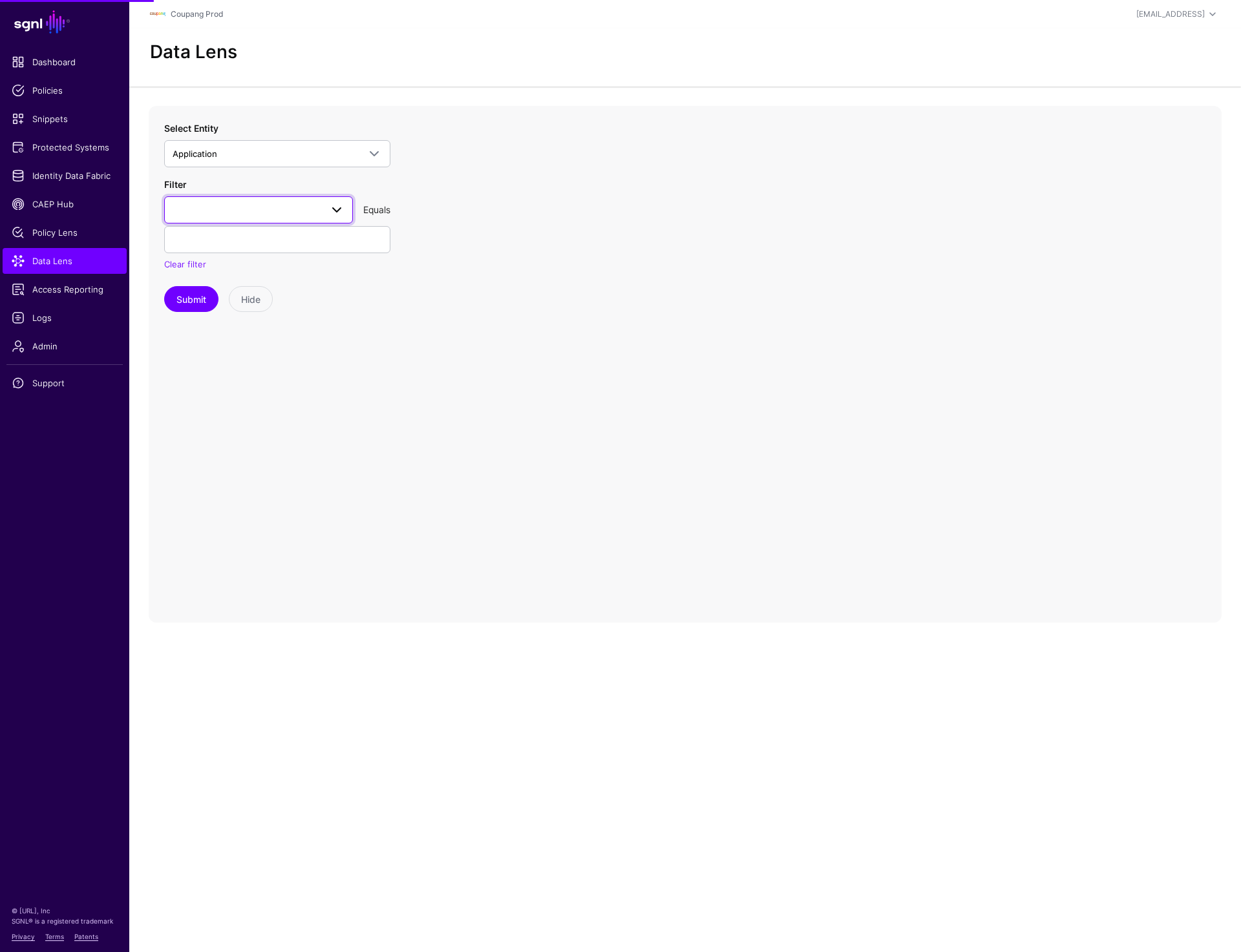
click at [215, 216] on span at bounding box center [259, 210] width 172 height 16
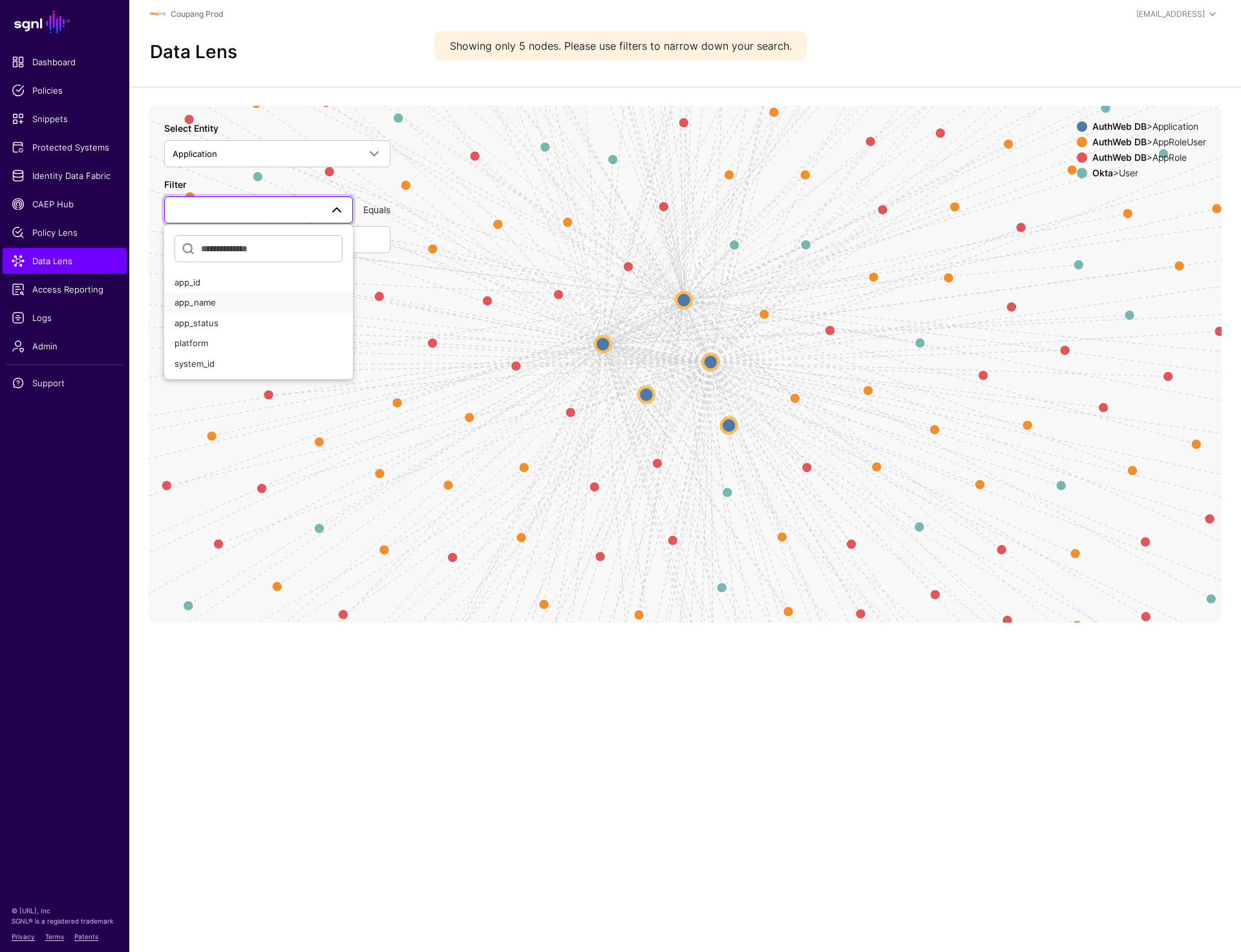
click at [164, 292] on button "app_name" at bounding box center [258, 302] width 189 height 21
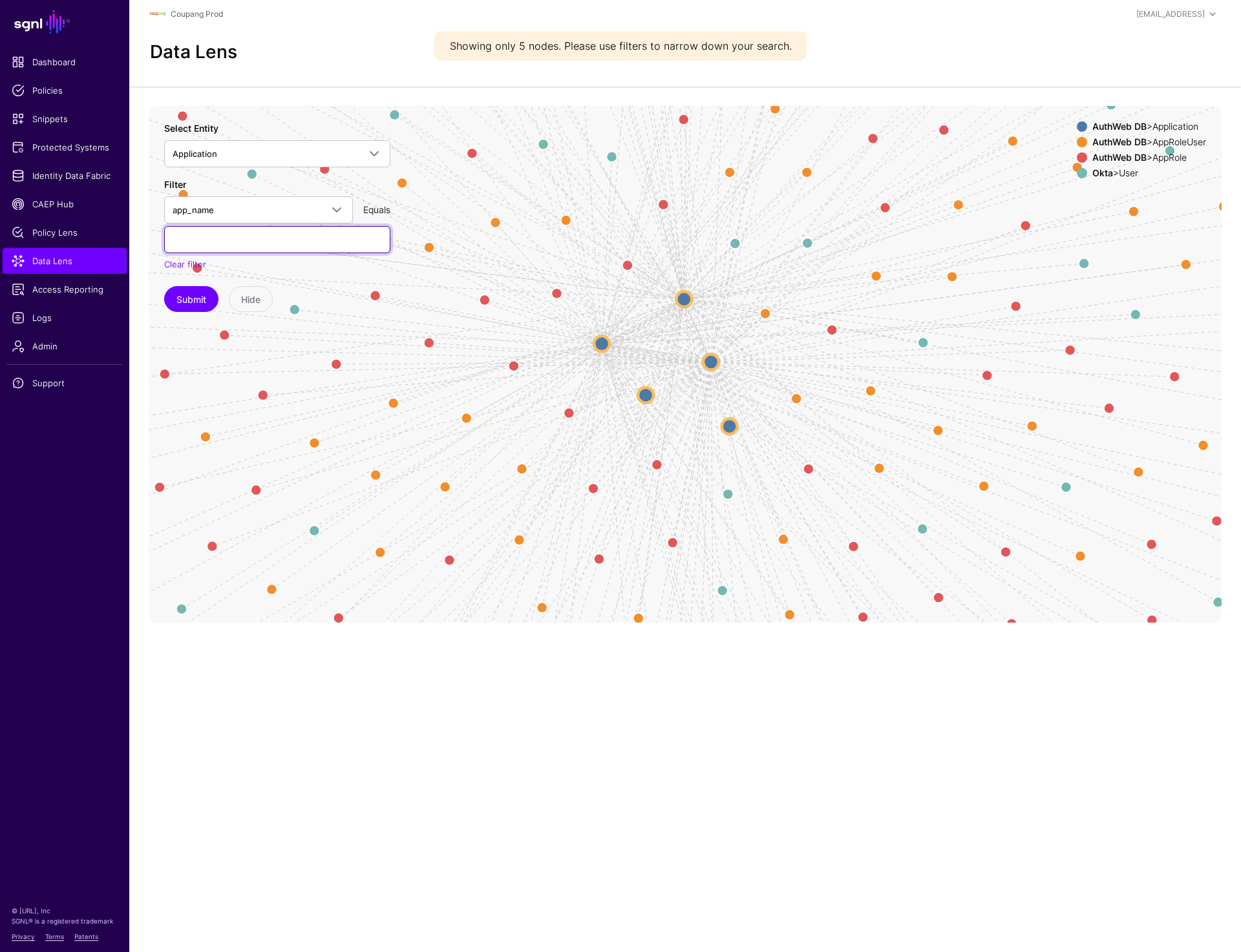
click at [201, 241] on input "text" at bounding box center [277, 239] width 226 height 27
click at [164, 286] on button "Submit" at bounding box center [191, 299] width 54 height 26
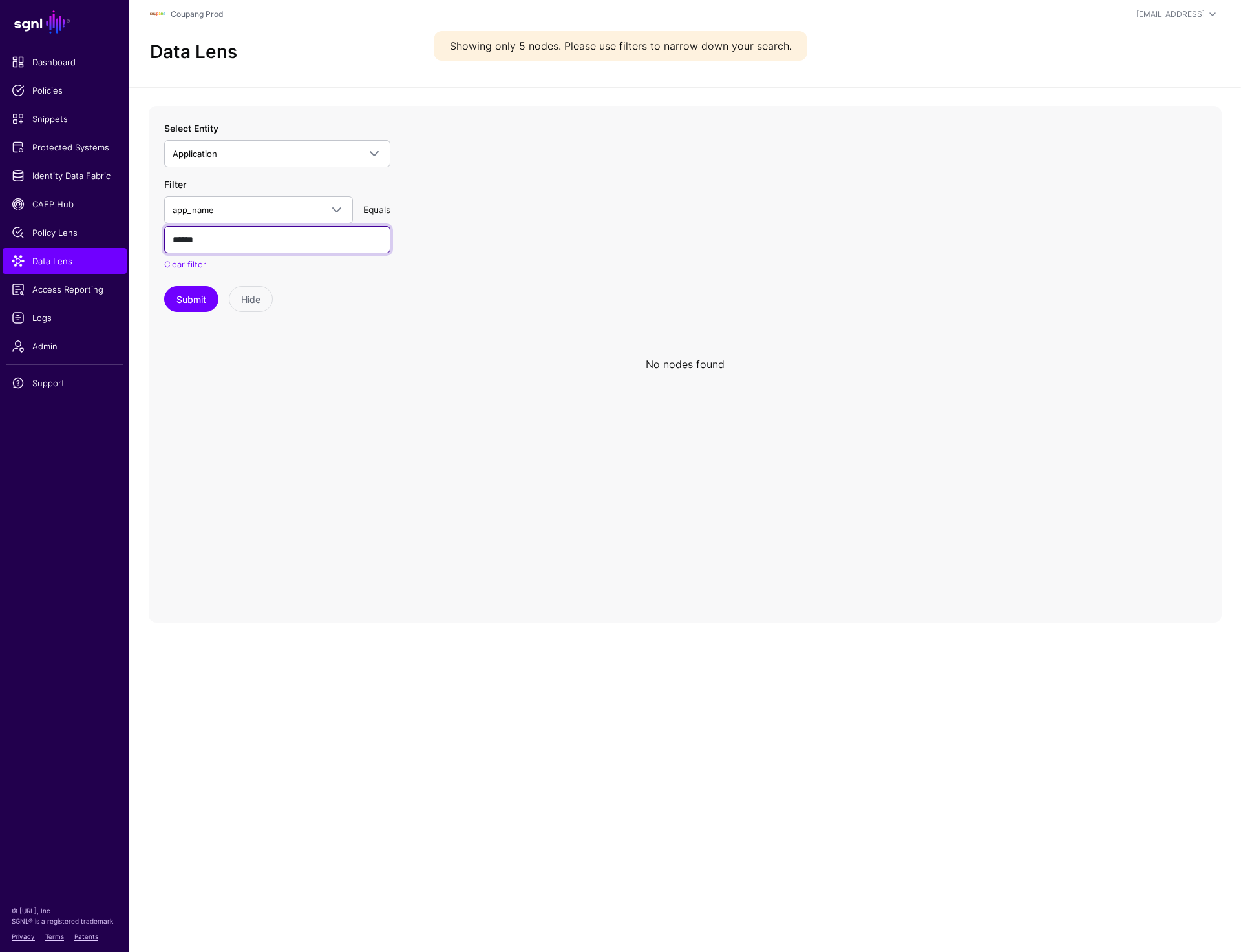
click at [188, 242] on input "******" at bounding box center [277, 239] width 226 height 27
type input "******"
click at [164, 286] on button "Submit" at bounding box center [191, 299] width 54 height 26
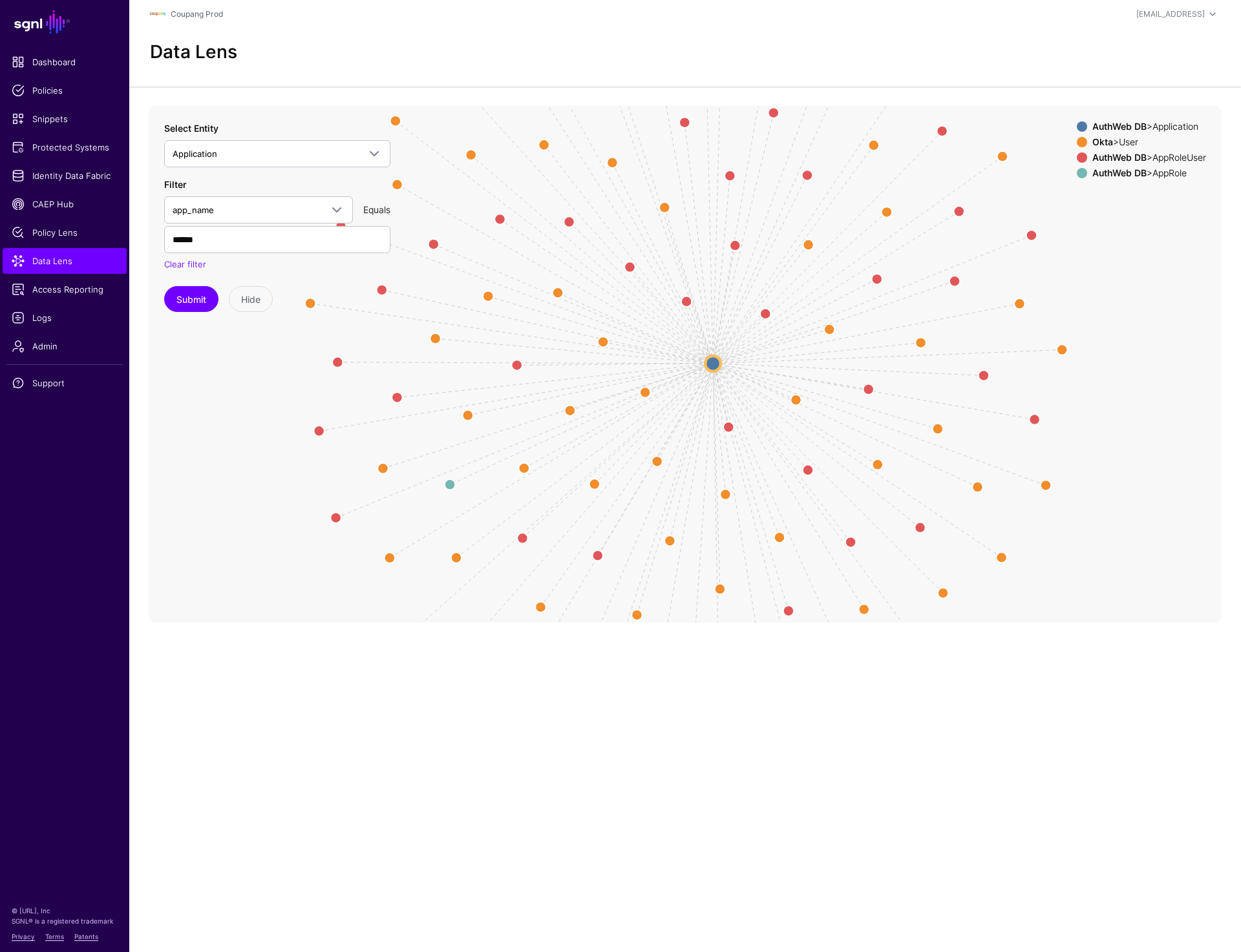
click at [715, 361] on circle at bounding box center [713, 363] width 16 height 16
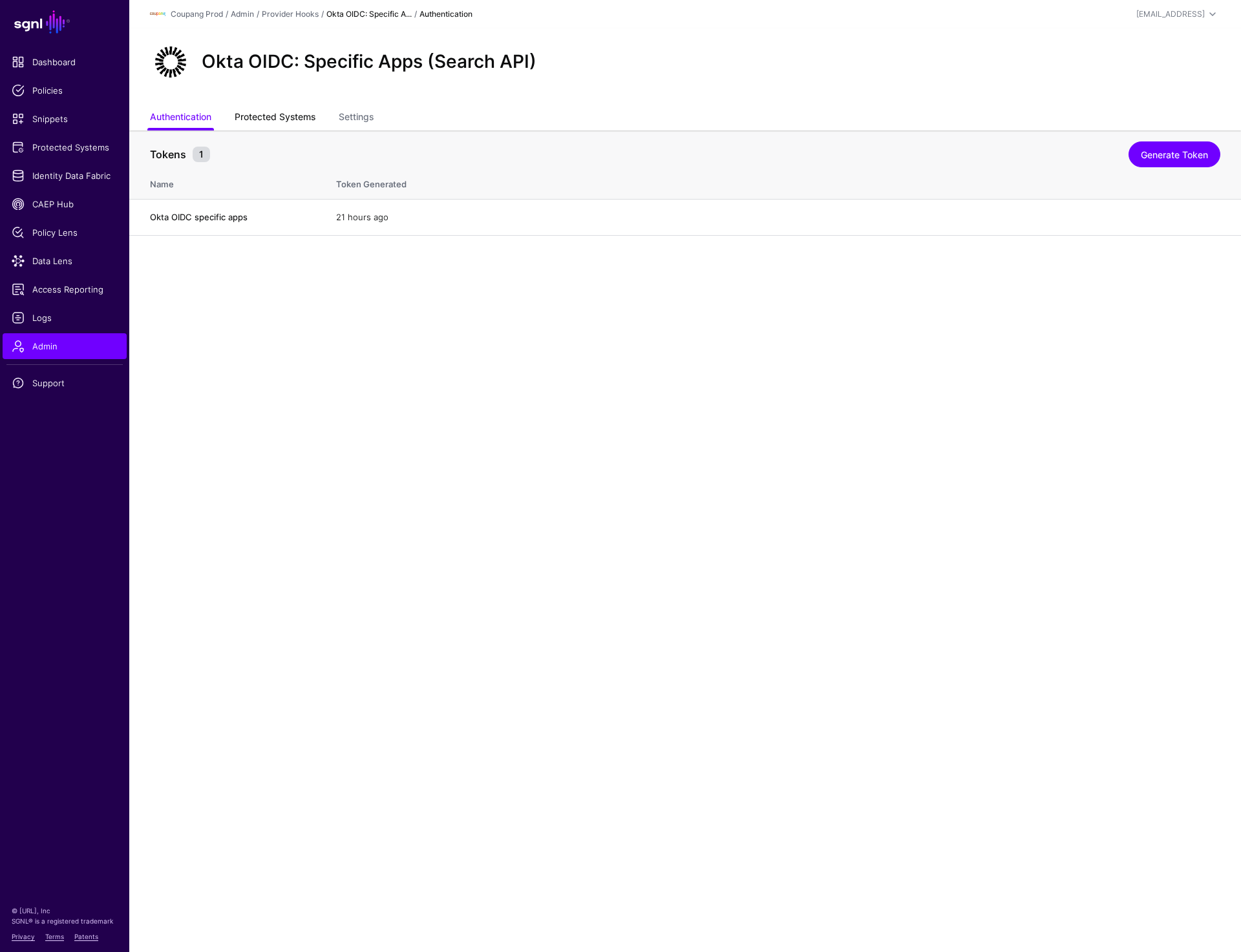
click at [270, 108] on link "Protected Systems" at bounding box center [275, 118] width 81 height 25
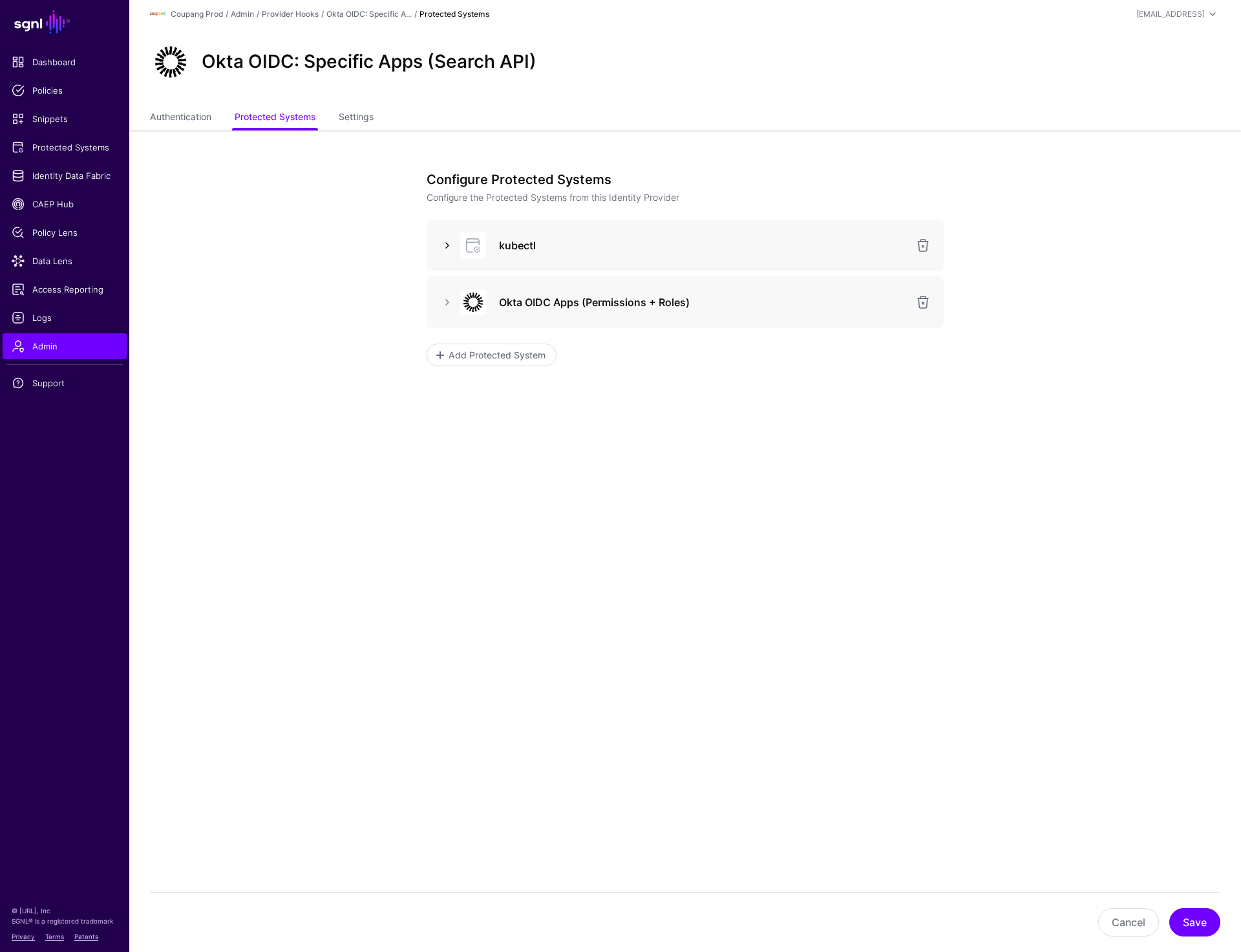
click at [442, 242] on link at bounding box center [448, 246] width 16 height 16
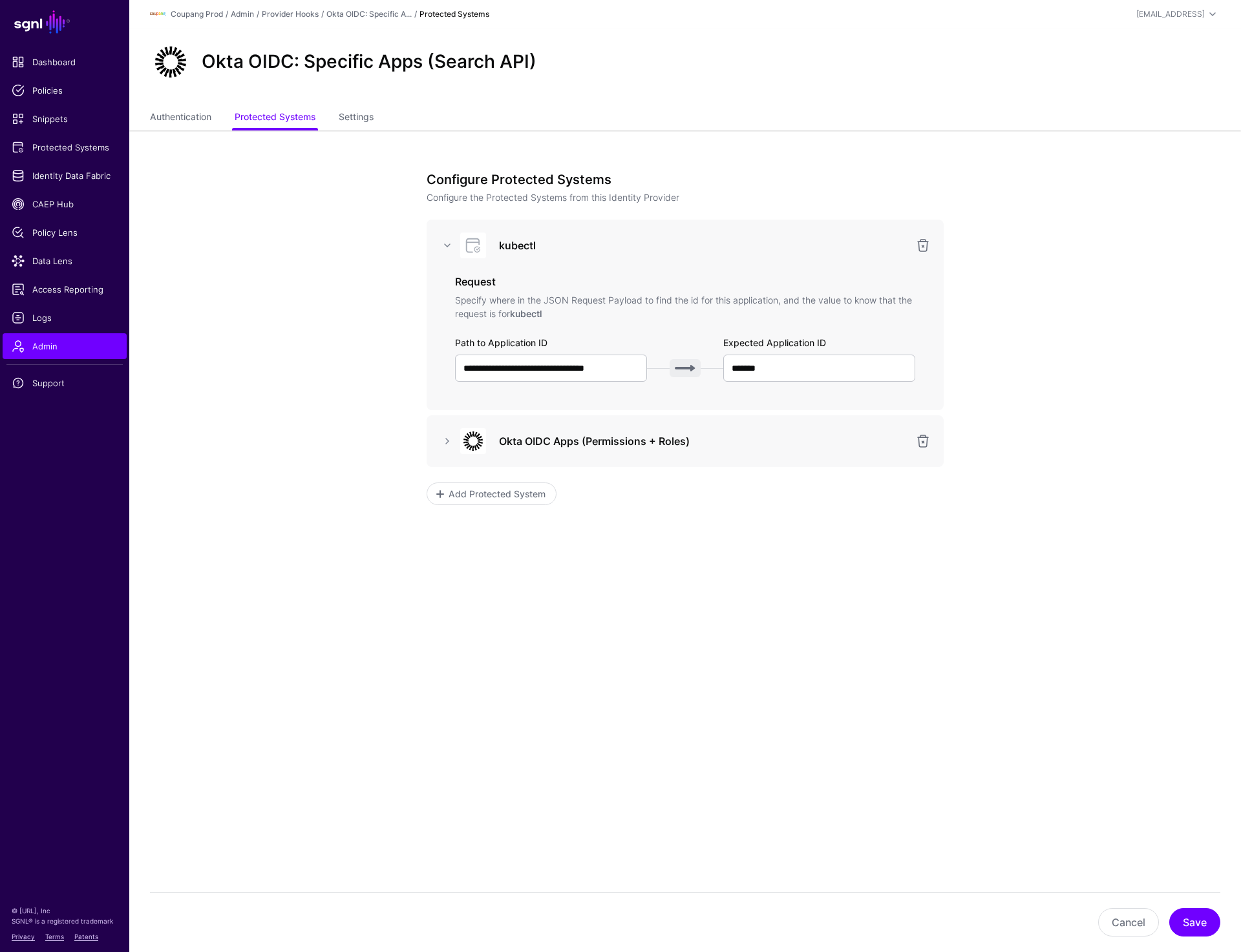
click at [511, 243] on h3 "kubectl" at bounding box center [703, 246] width 408 height 16
copy h3 "kubectl"
click at [452, 445] on link at bounding box center [448, 441] width 16 height 16
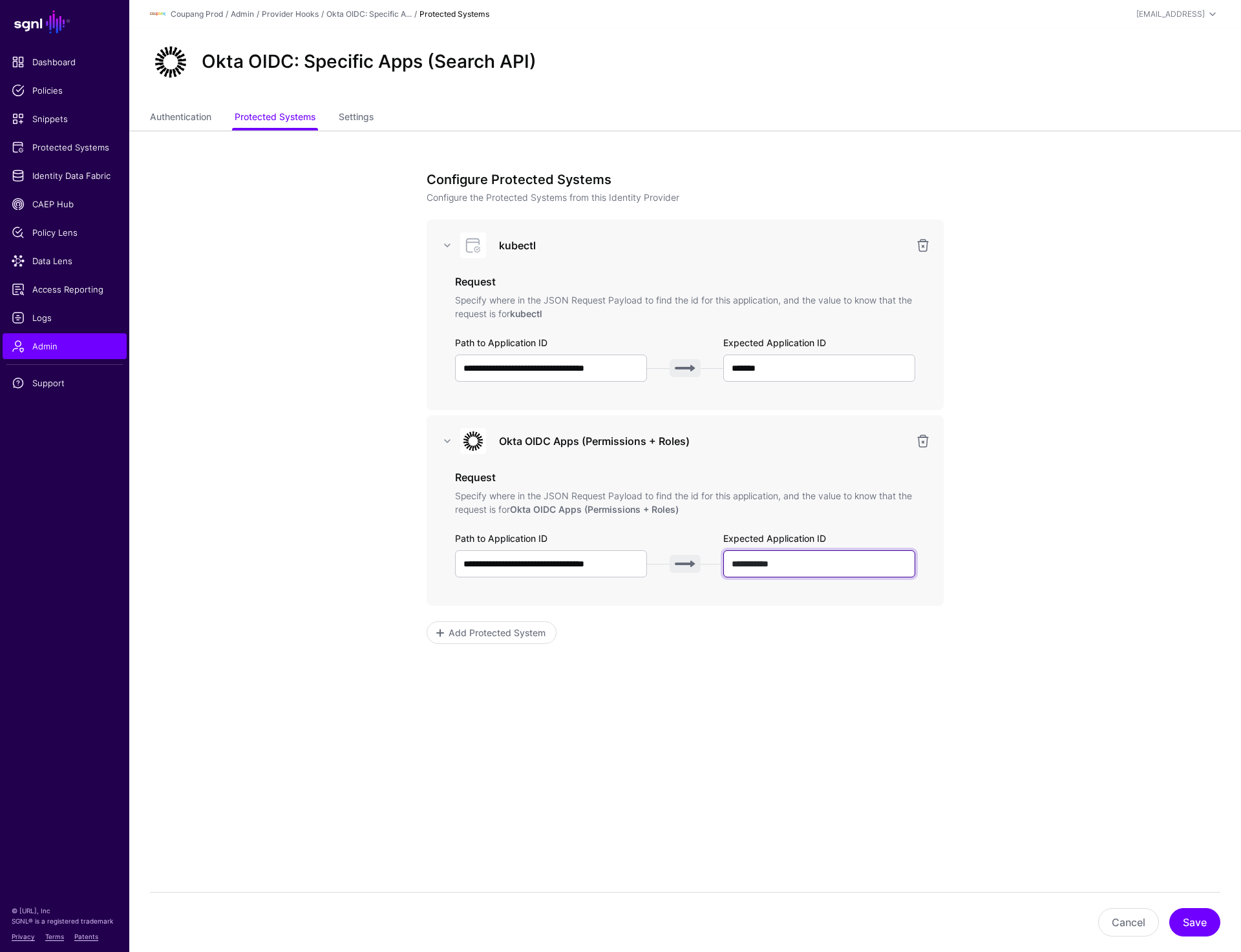
click at [800, 562] on input "**********" at bounding box center [819, 563] width 192 height 27
click at [93, 152] on span "Protected Systems" at bounding box center [64, 147] width 106 height 13
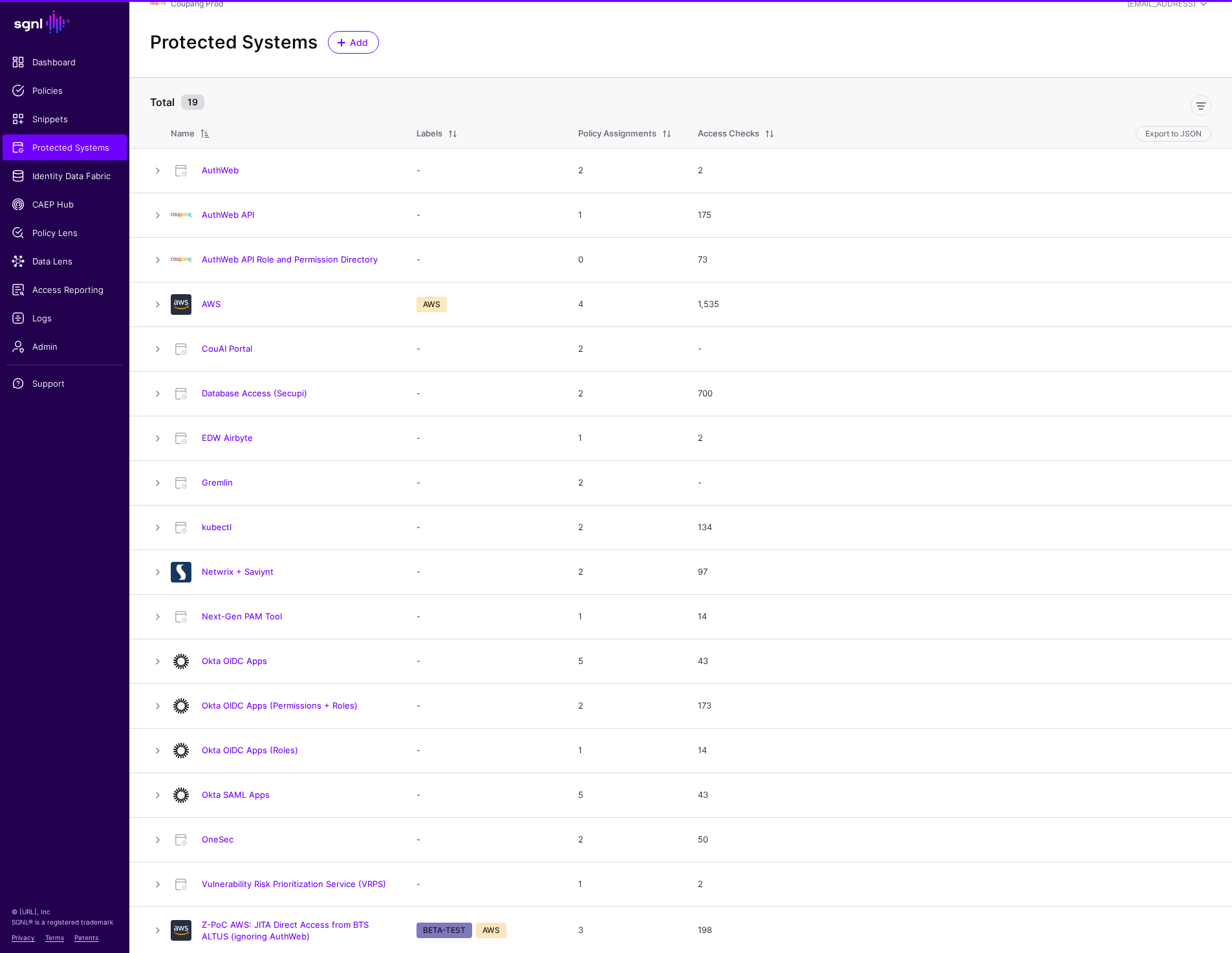
scroll to position [12, 0]
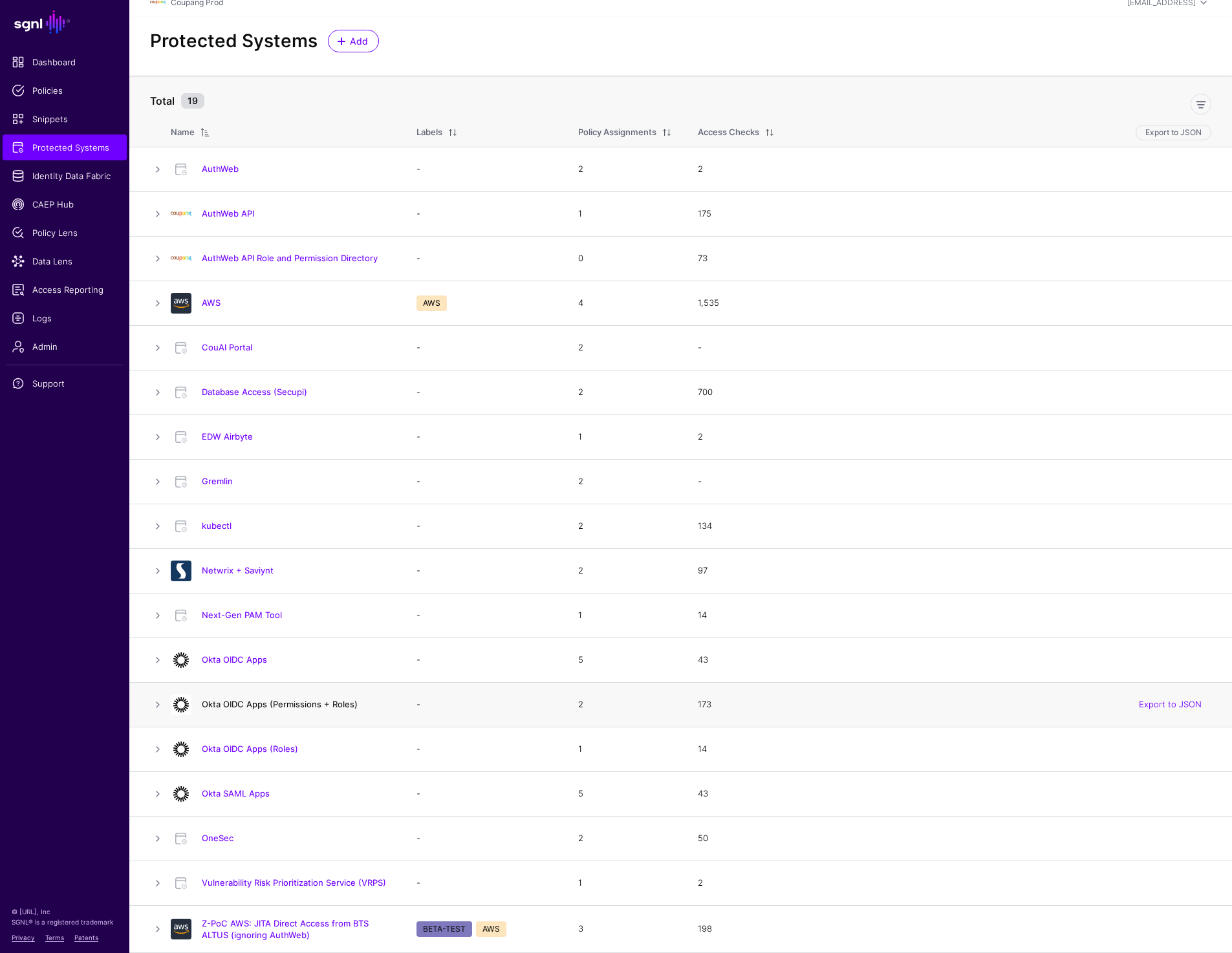
click at [291, 704] on link "Okta OIDC Apps (Permissions + Roles)" at bounding box center [280, 704] width 156 height 10
click at [287, 749] on link "Okta OIDC Apps (Roles)" at bounding box center [249, 748] width 96 height 10
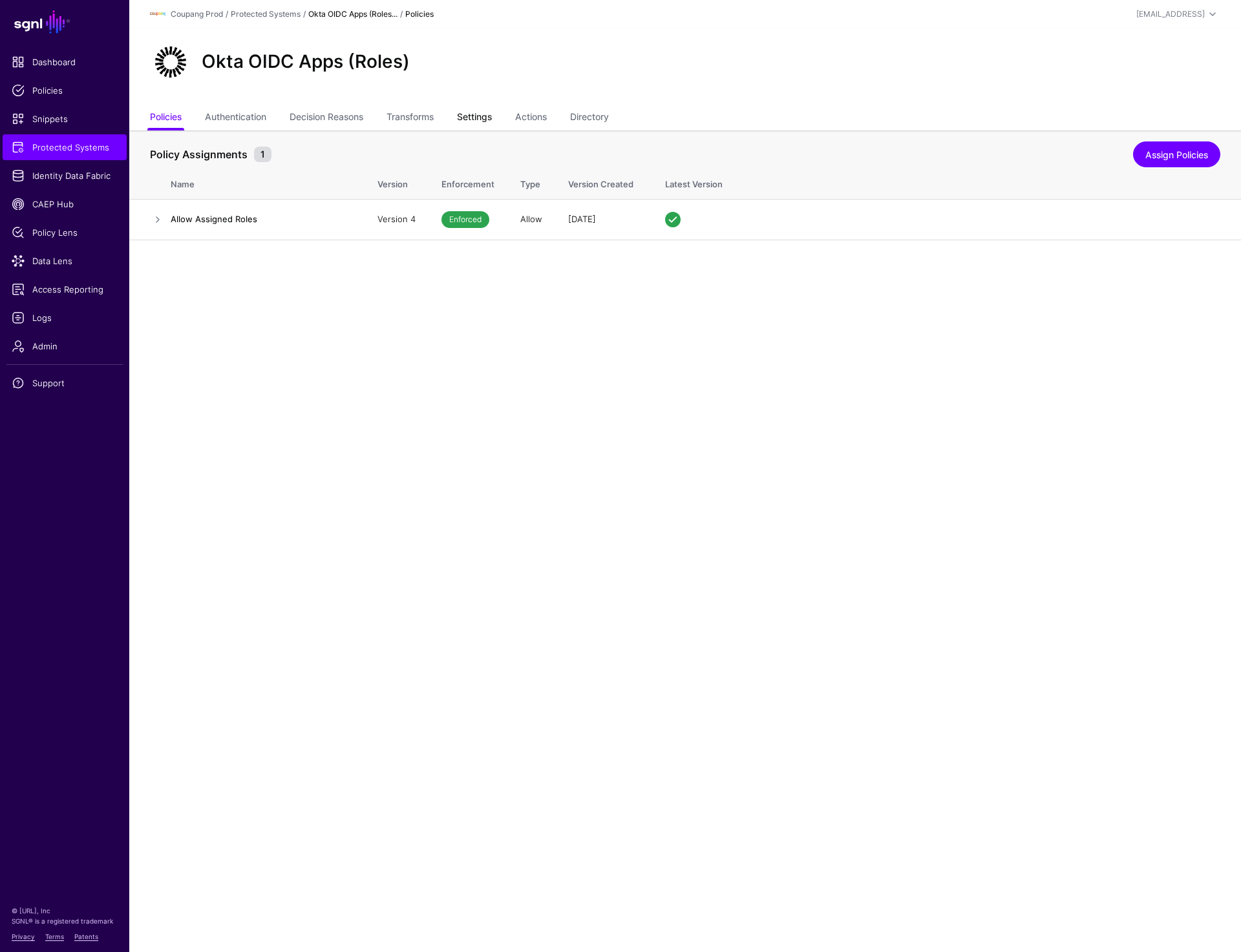
click at [487, 118] on link "Settings" at bounding box center [474, 118] width 35 height 25
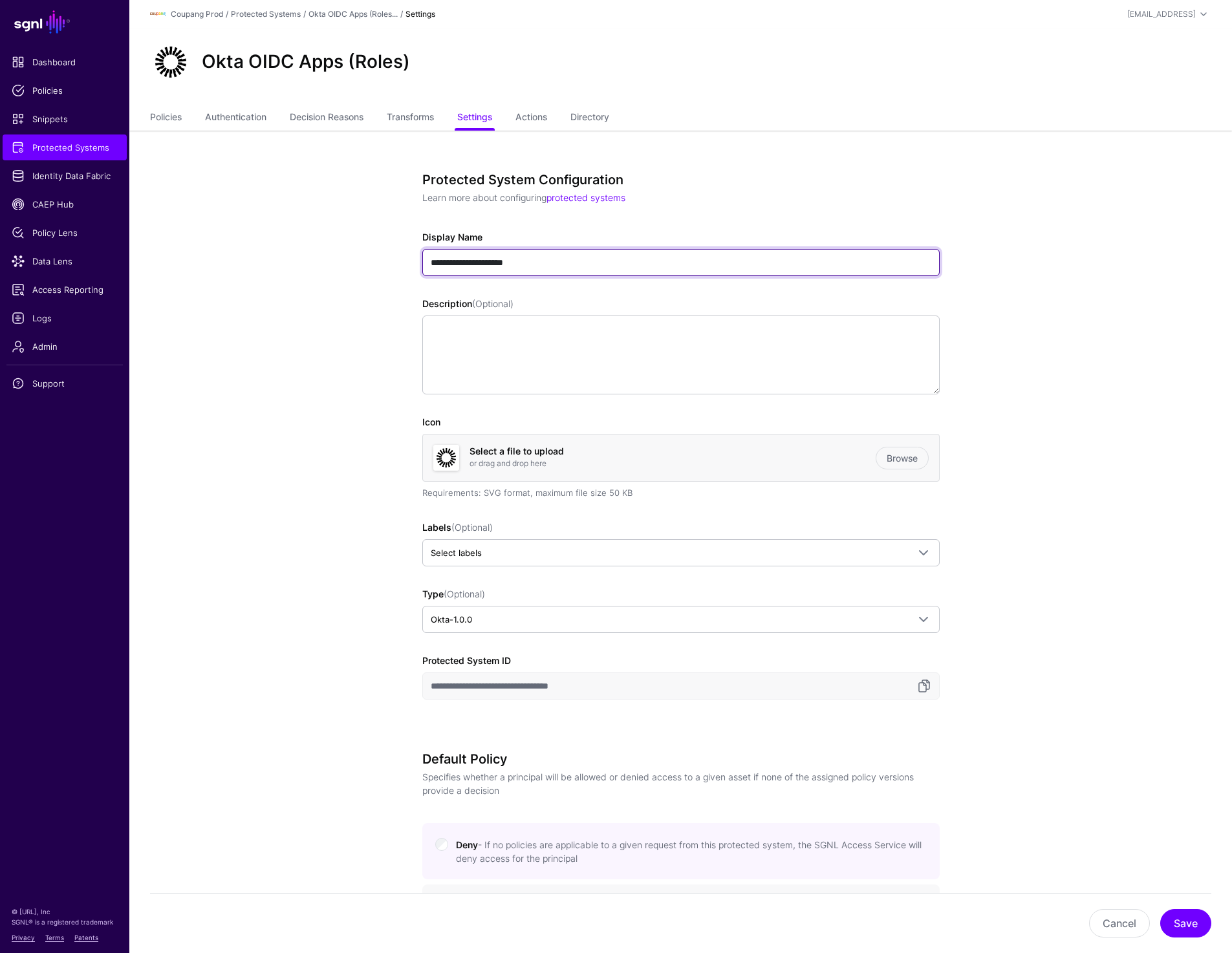
click at [527, 265] on input "**********" at bounding box center [680, 262] width 517 height 27
type input "**********"
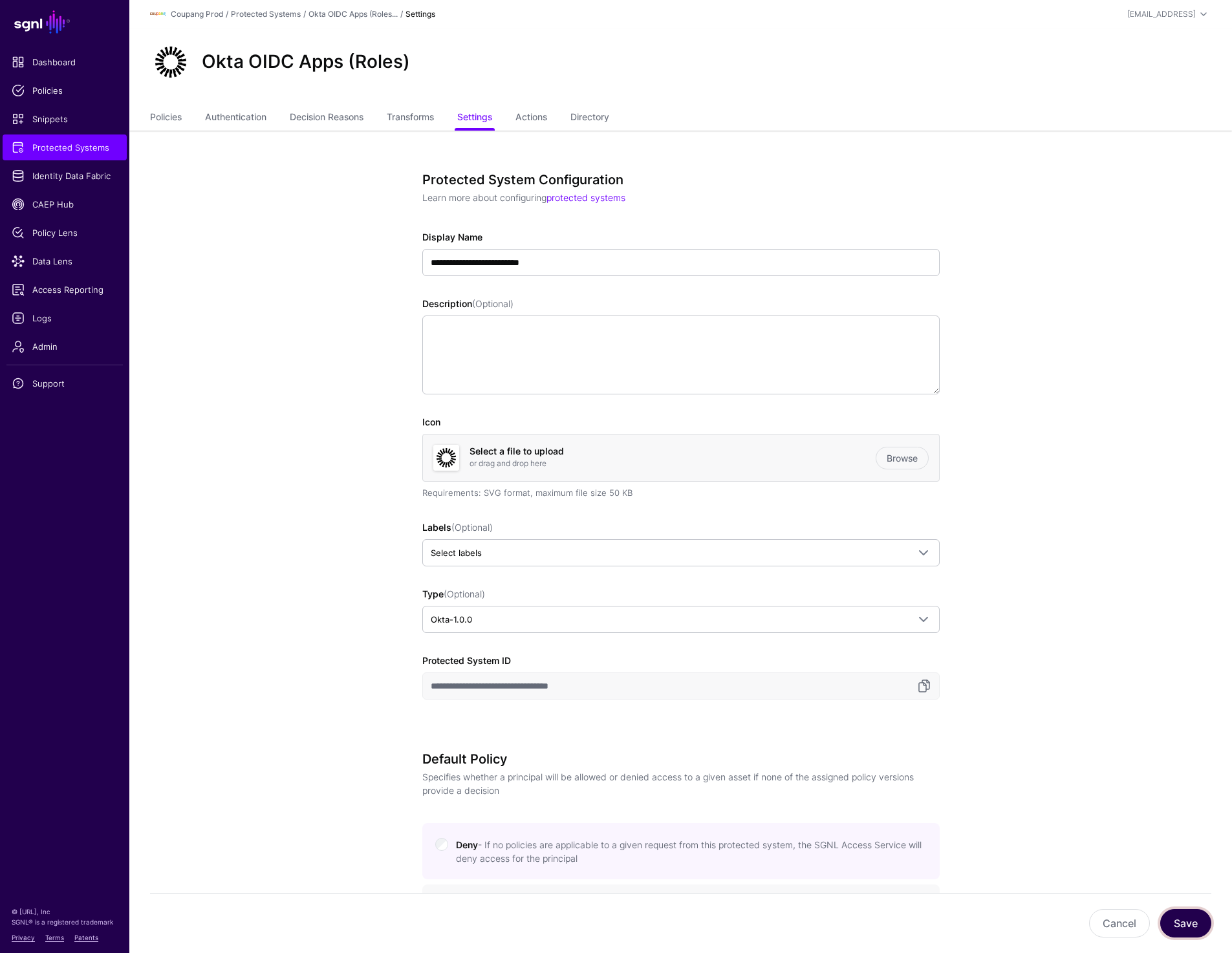
click at [1187, 925] on button "Save" at bounding box center [1187, 923] width 51 height 29
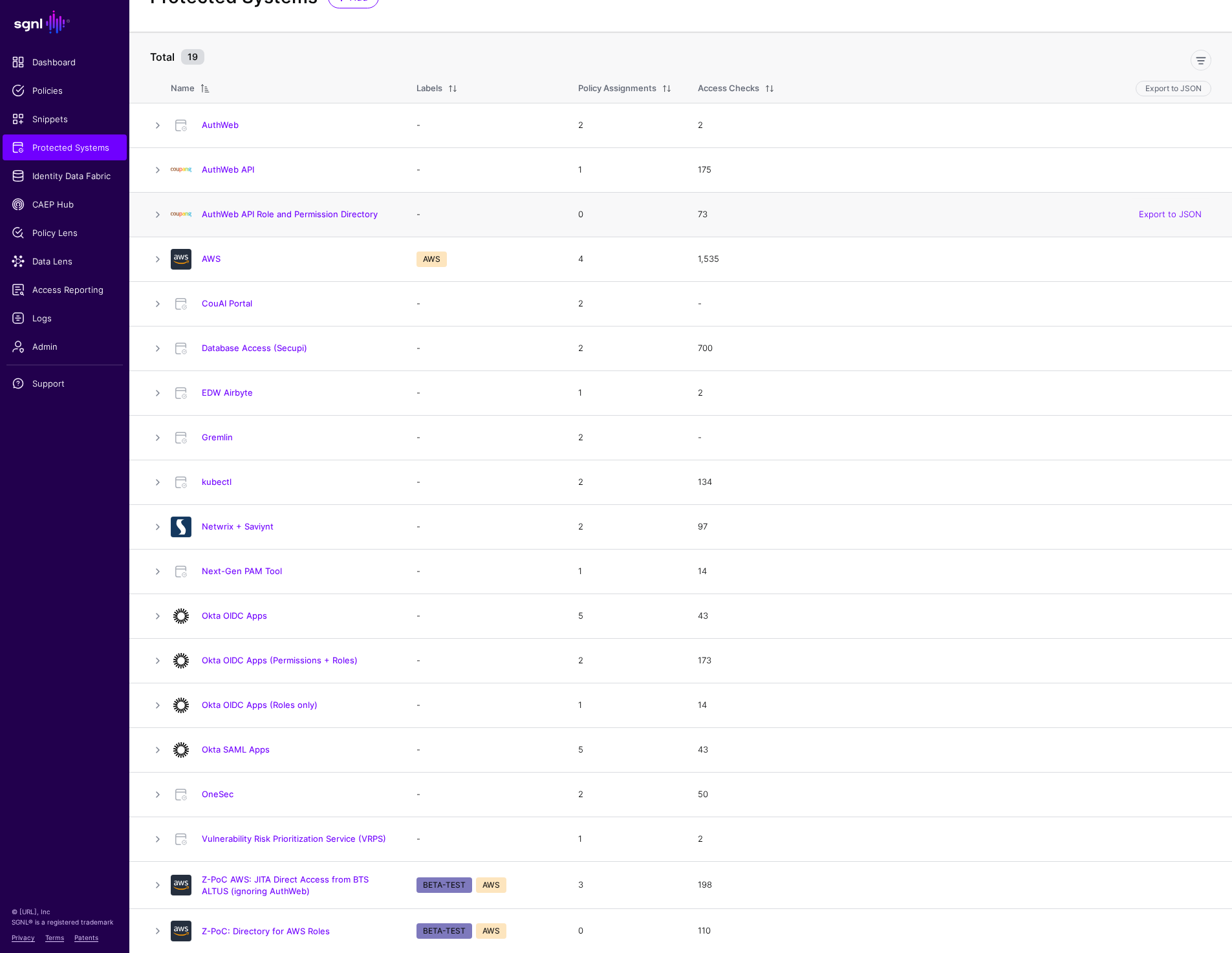
scroll to position [56, 0]
click at [1031, 60] on div at bounding box center [713, 56] width 1008 height 26
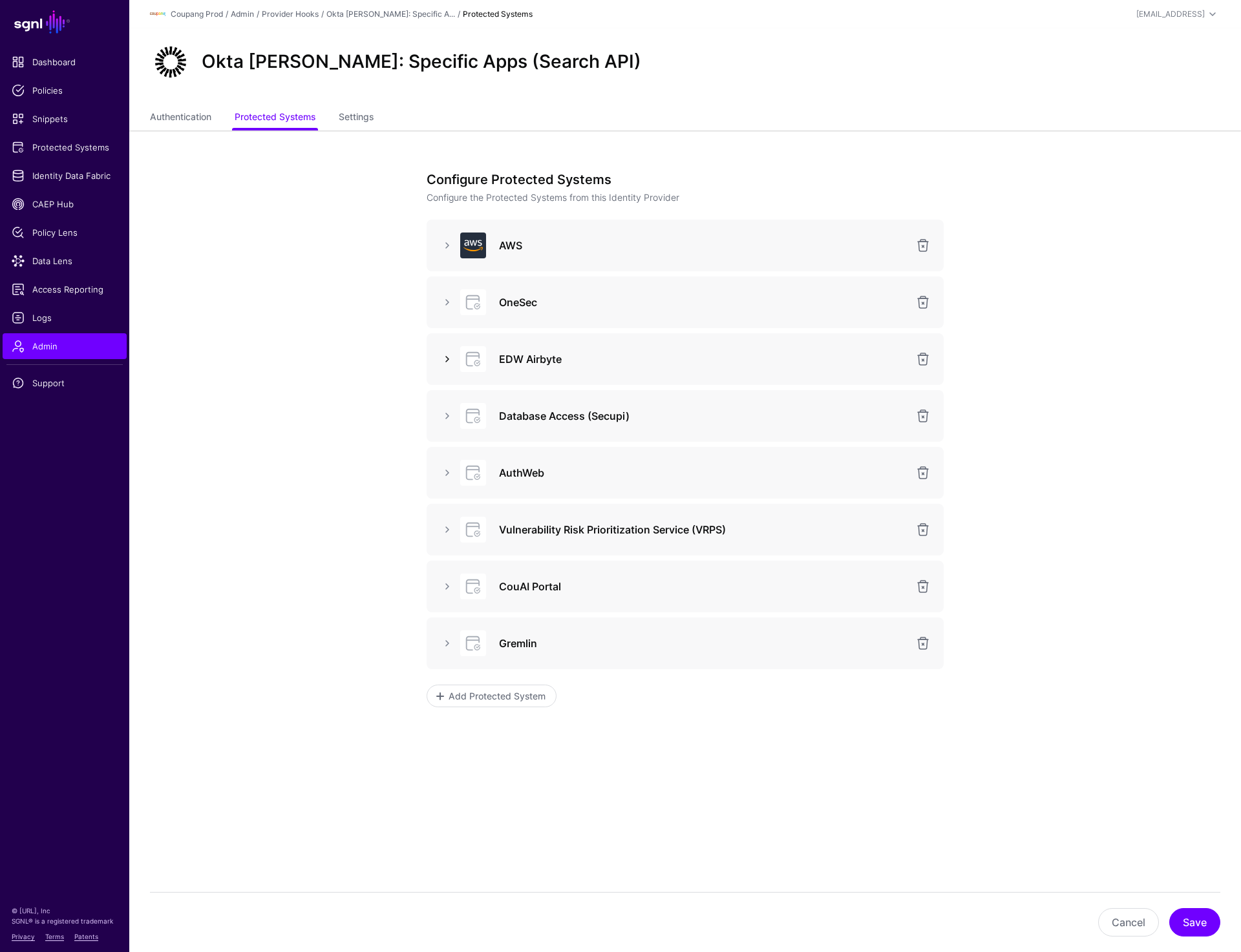
click at [448, 357] on link at bounding box center [448, 359] width 16 height 16
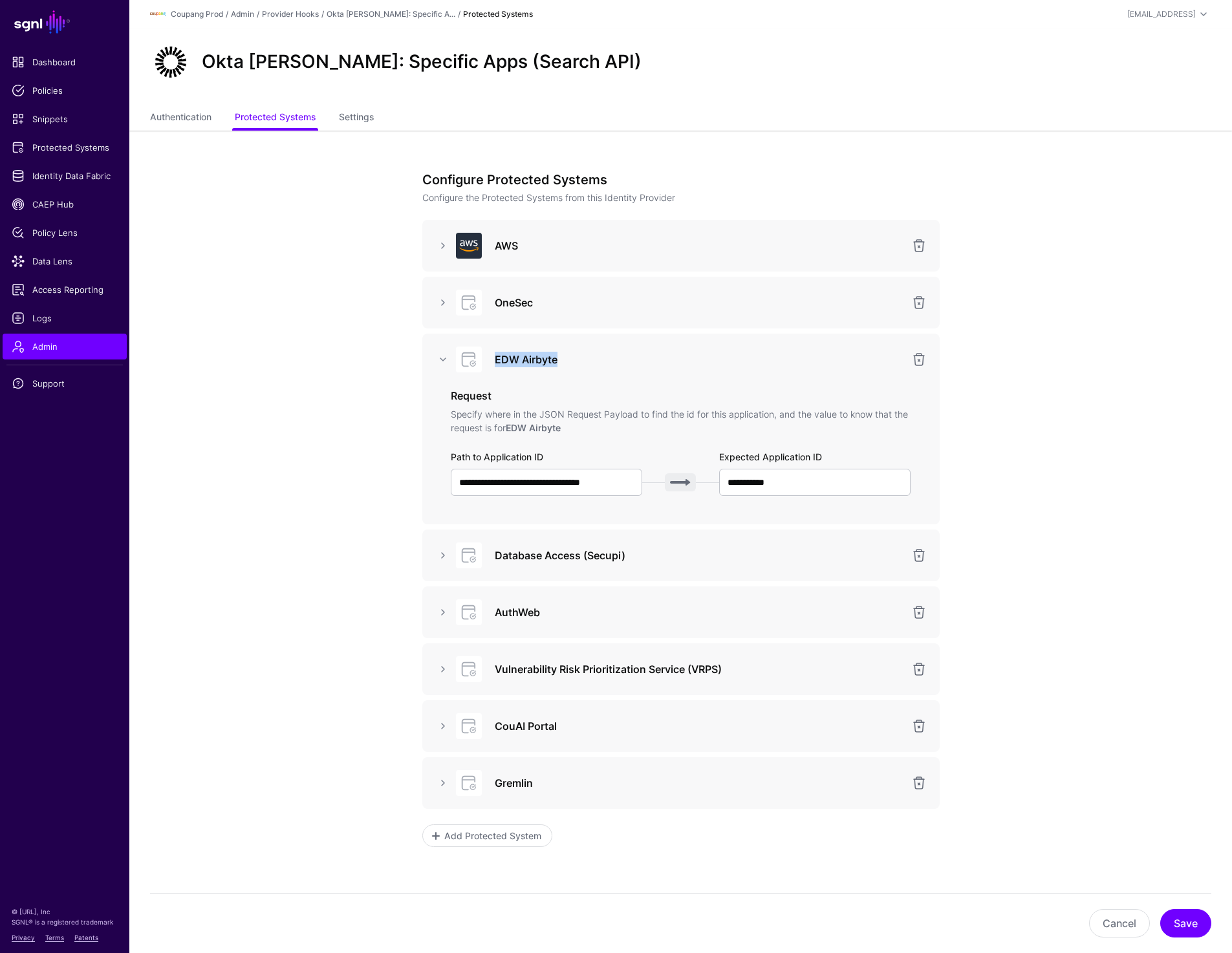
drag, startPoint x: 494, startPoint y: 360, endPoint x: 594, endPoint y: 360, distance: 100.0
click at [594, 360] on h3 "EDW Airbyte" at bounding box center [698, 360] width 408 height 16
copy h3 "EDW Airbyte"
click at [316, 230] on app-admin-providers-item-integrations "**********" at bounding box center [680, 576] width 1102 height 893
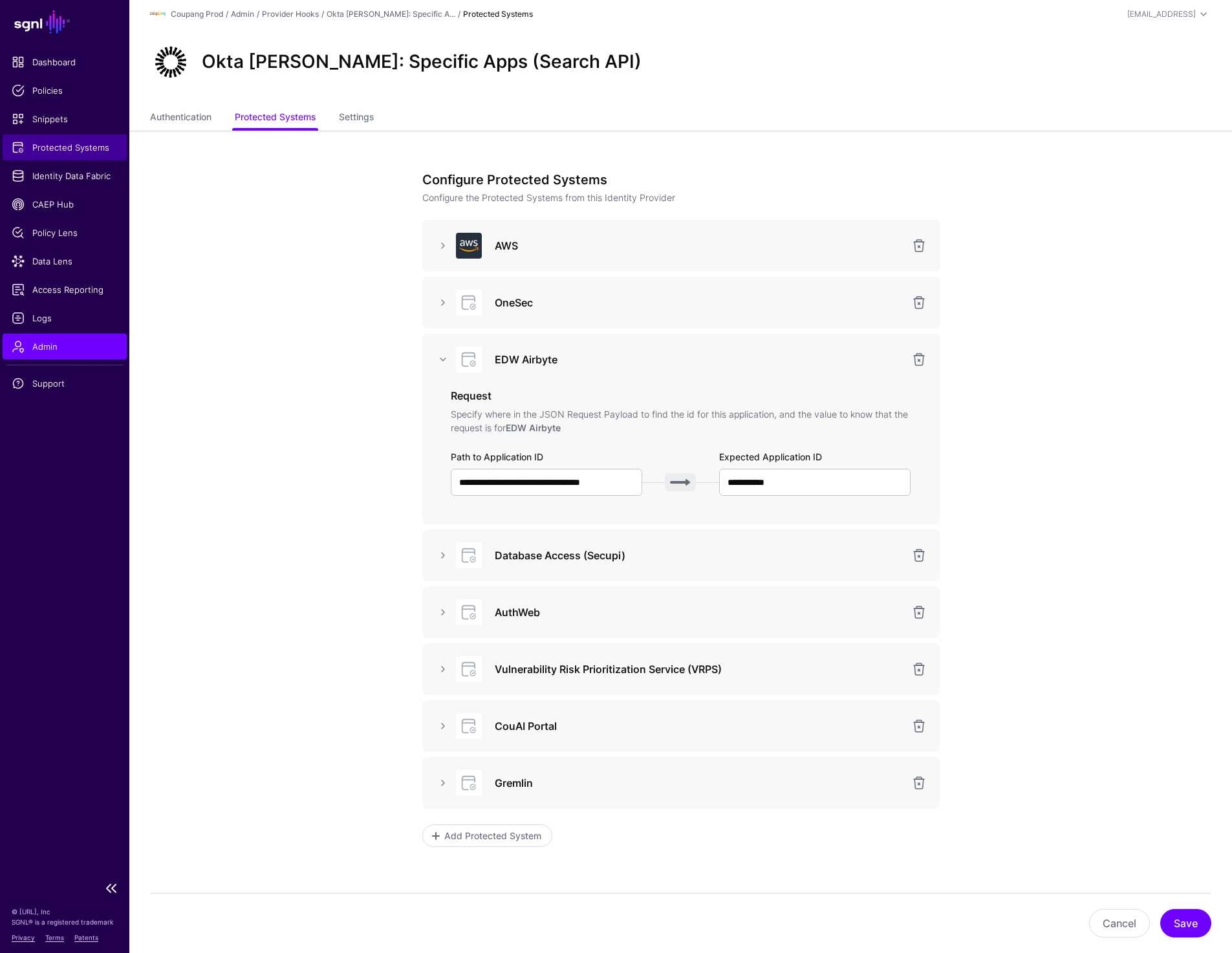
click at [82, 143] on span "Protected Systems" at bounding box center [64, 147] width 106 height 13
click at [921, 358] on link at bounding box center [920, 360] width 16 height 16
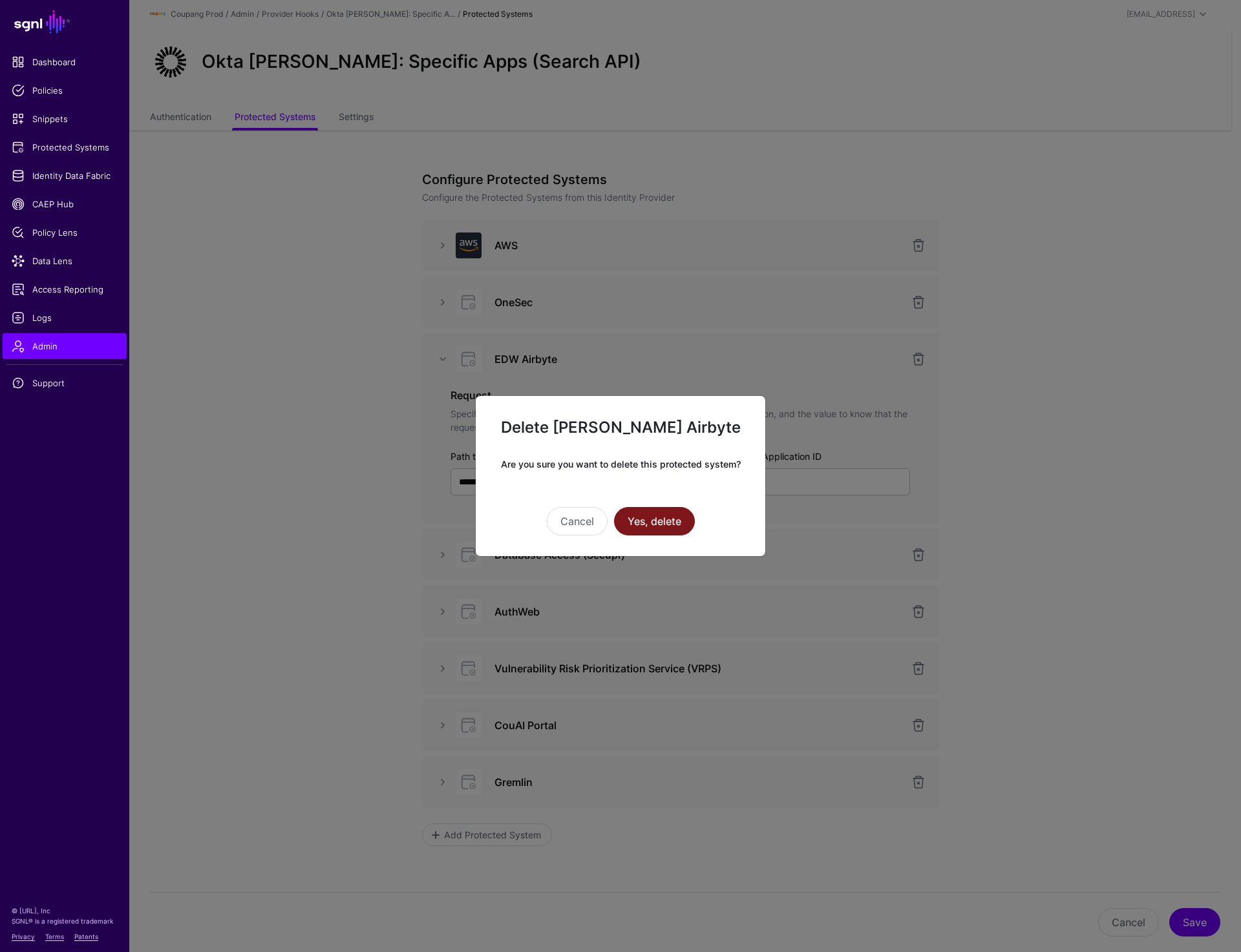
click at [654, 518] on button "Yes, delete" at bounding box center [655, 521] width 81 height 29
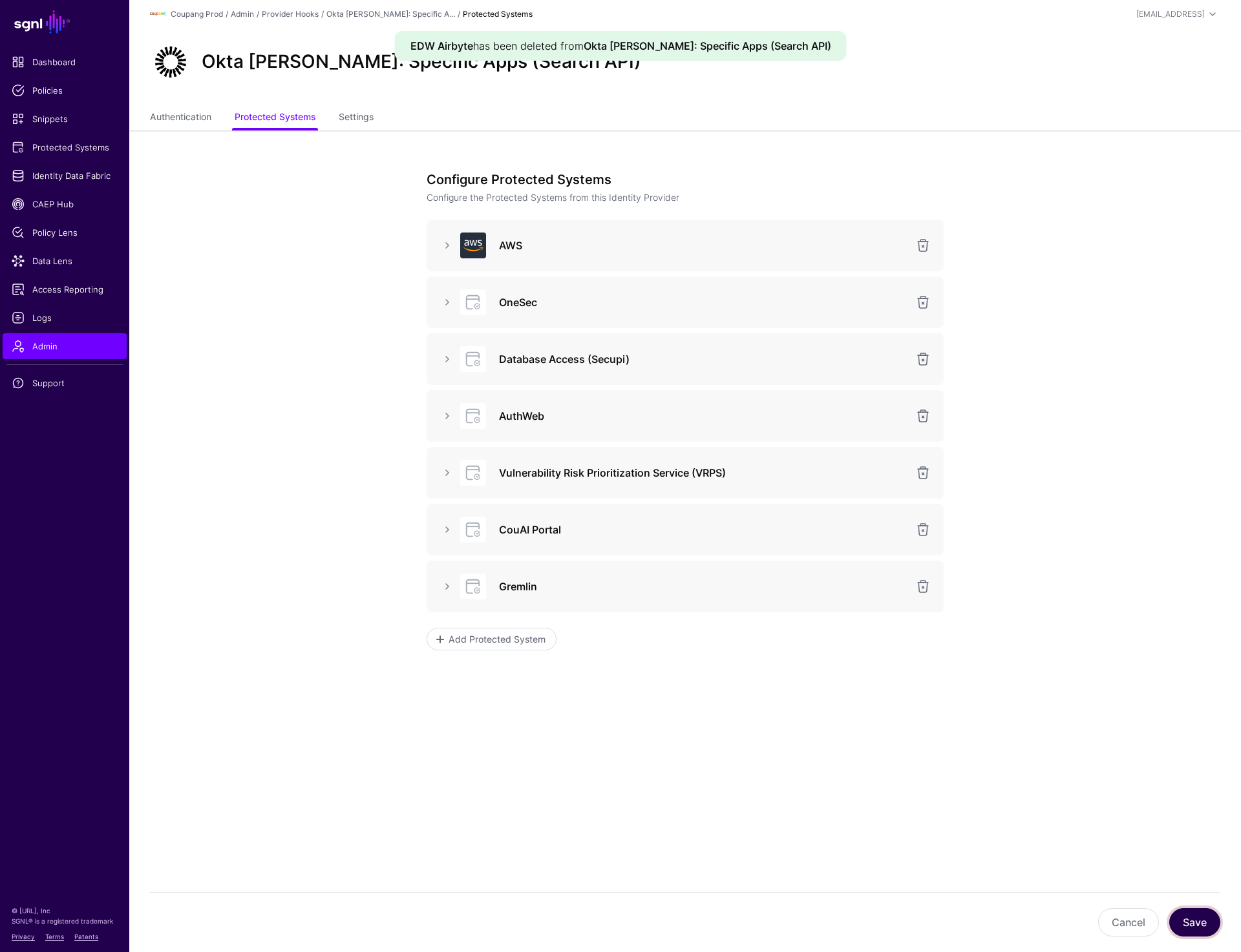
click at [1201, 916] on button "Save" at bounding box center [1195, 922] width 51 height 29
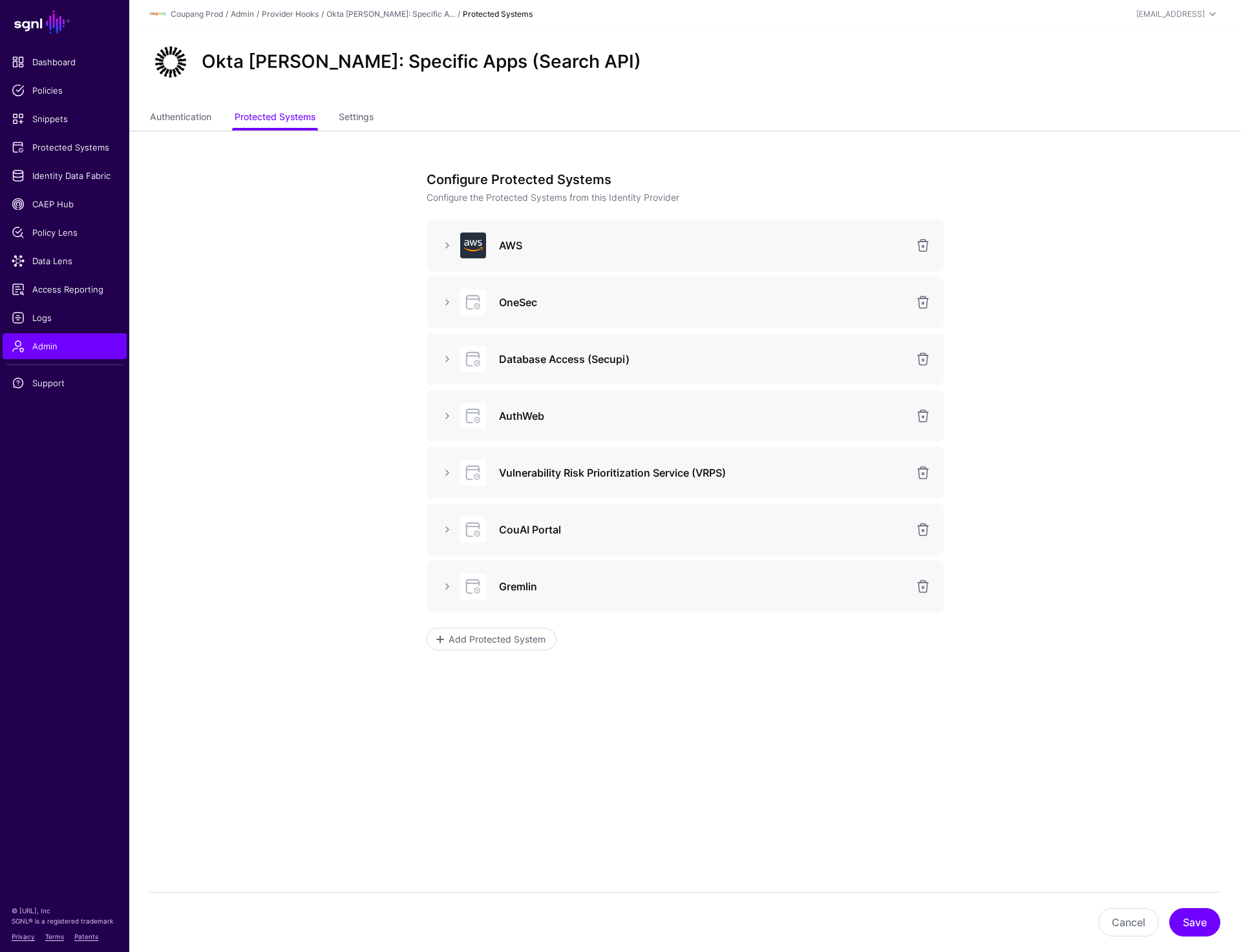
click at [1034, 278] on app-admin-providers-item-integrations "Configure Protected Systems Configure the Protected Systems from this Identity …" at bounding box center [685, 478] width 1112 height 696
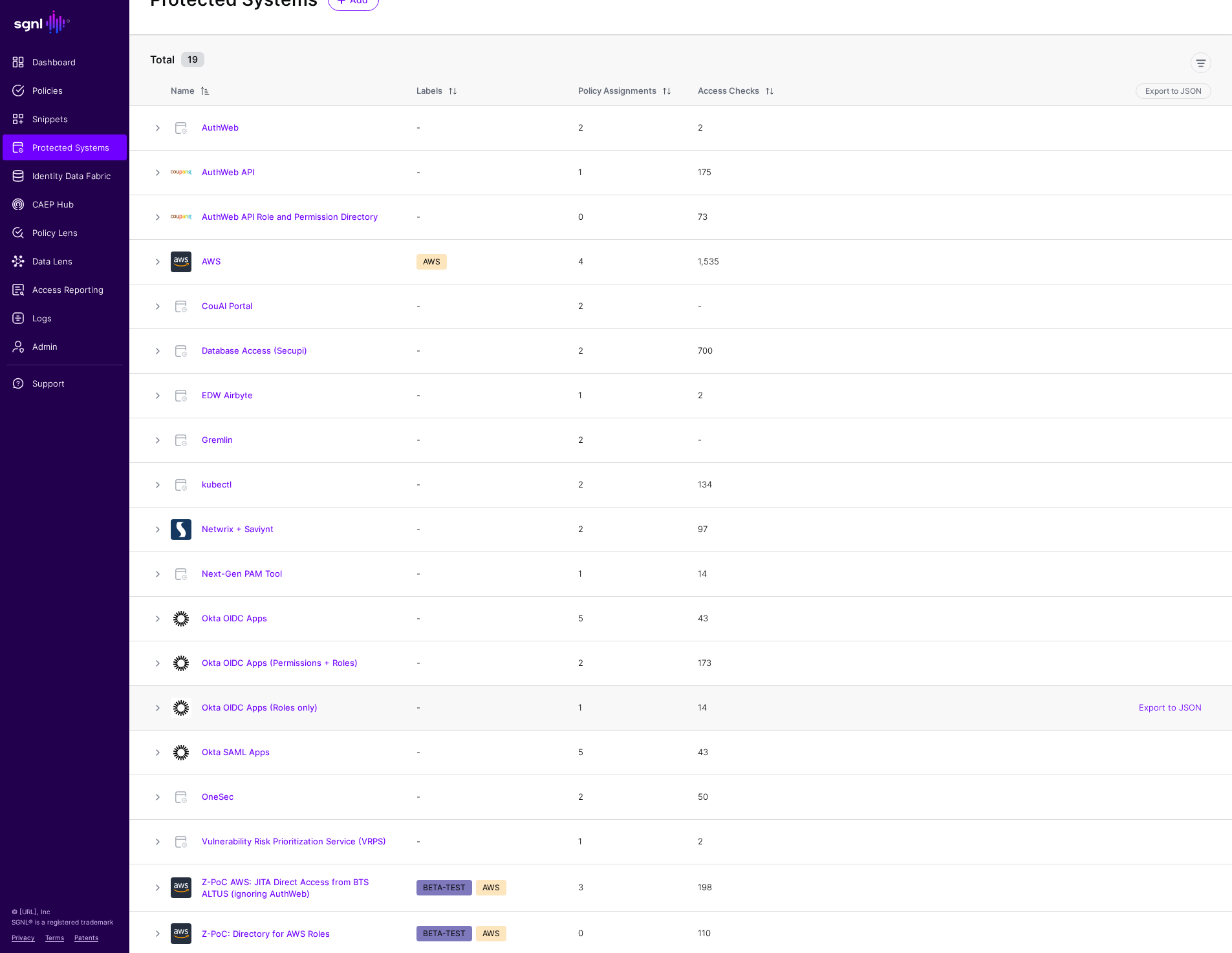
scroll to position [56, 0]
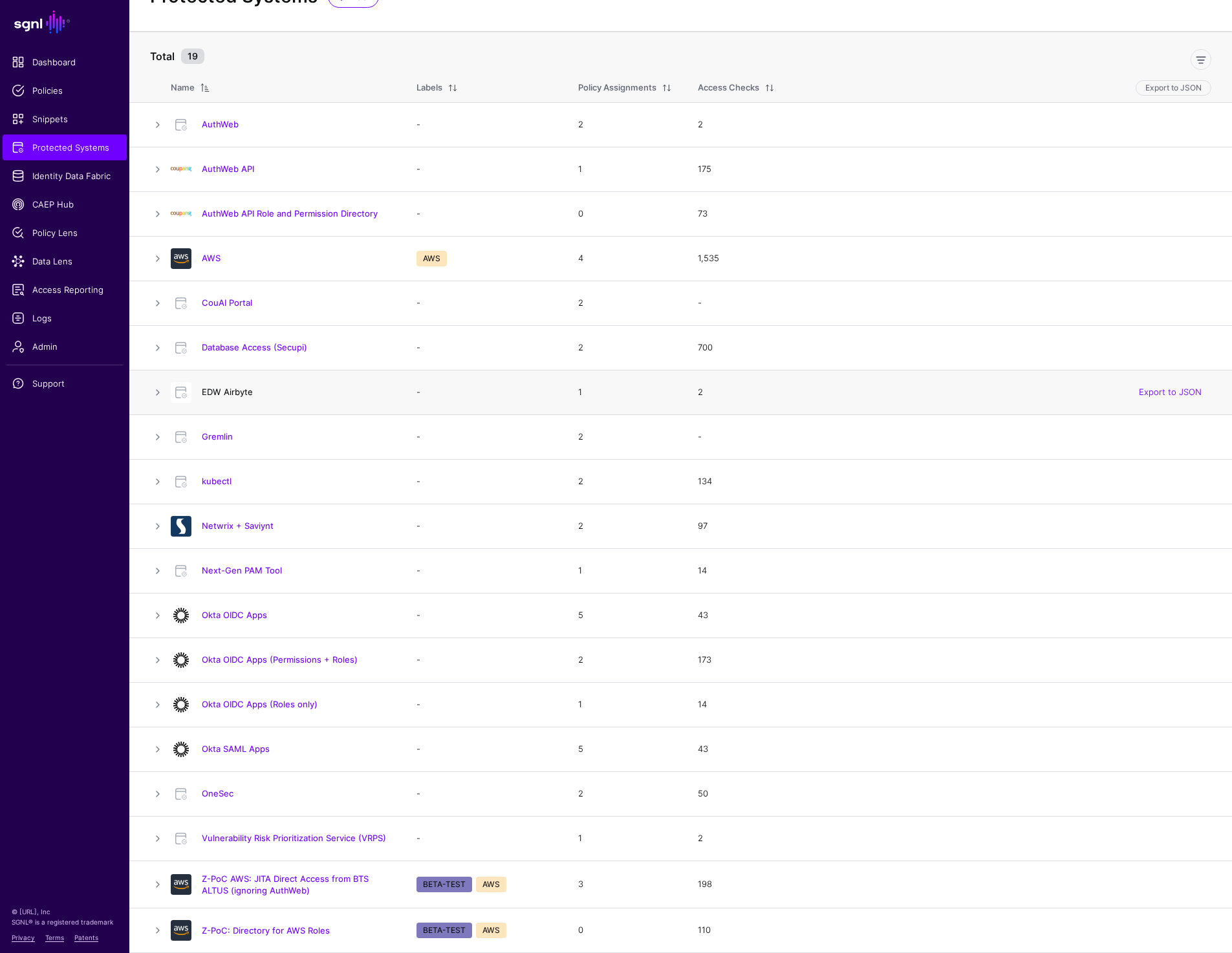
click at [233, 393] on link "EDW Airbyte" at bounding box center [227, 391] width 51 height 10
click at [246, 350] on link "Database Access (Secupi)" at bounding box center [254, 347] width 106 height 10
drag, startPoint x: 261, startPoint y: 304, endPoint x: 201, endPoint y: 304, distance: 60.0
click at [201, 304] on div "CouAI Portal" at bounding box center [296, 303] width 199 height 12
copy link "CouAI Portal"
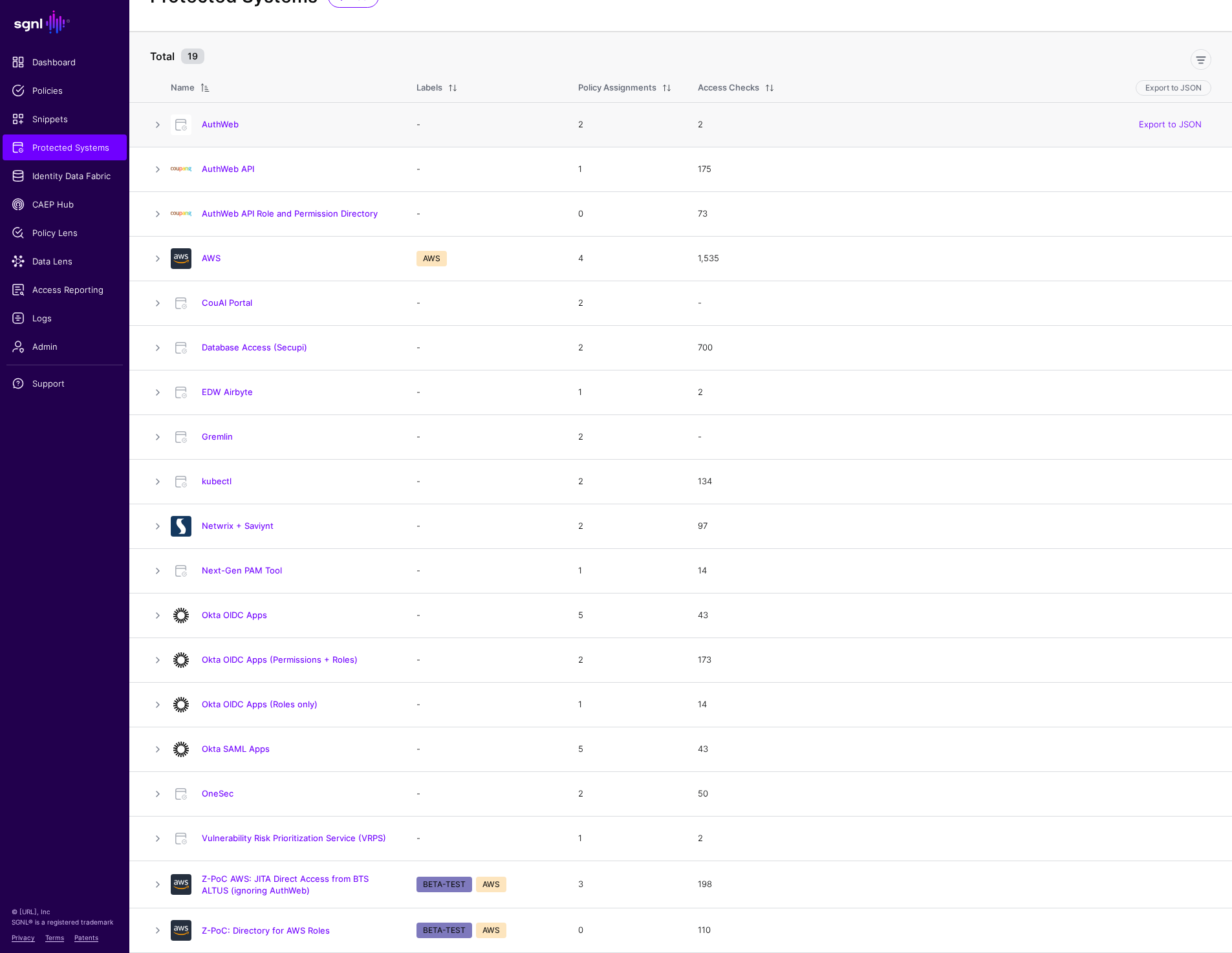
click at [223, 119] on h4 "AuthWeb" at bounding box center [296, 125] width 189 height 12
click at [223, 123] on link "AuthWeb" at bounding box center [220, 124] width 37 height 10
click at [233, 167] on link "AuthWeb API" at bounding box center [227, 169] width 52 height 10
click at [242, 218] on h4 "AuthWeb API Role and Permission Directory" at bounding box center [296, 214] width 189 height 12
click at [242, 217] on link "AuthWeb API Role and Permission Directory" at bounding box center [290, 214] width 176 height 10
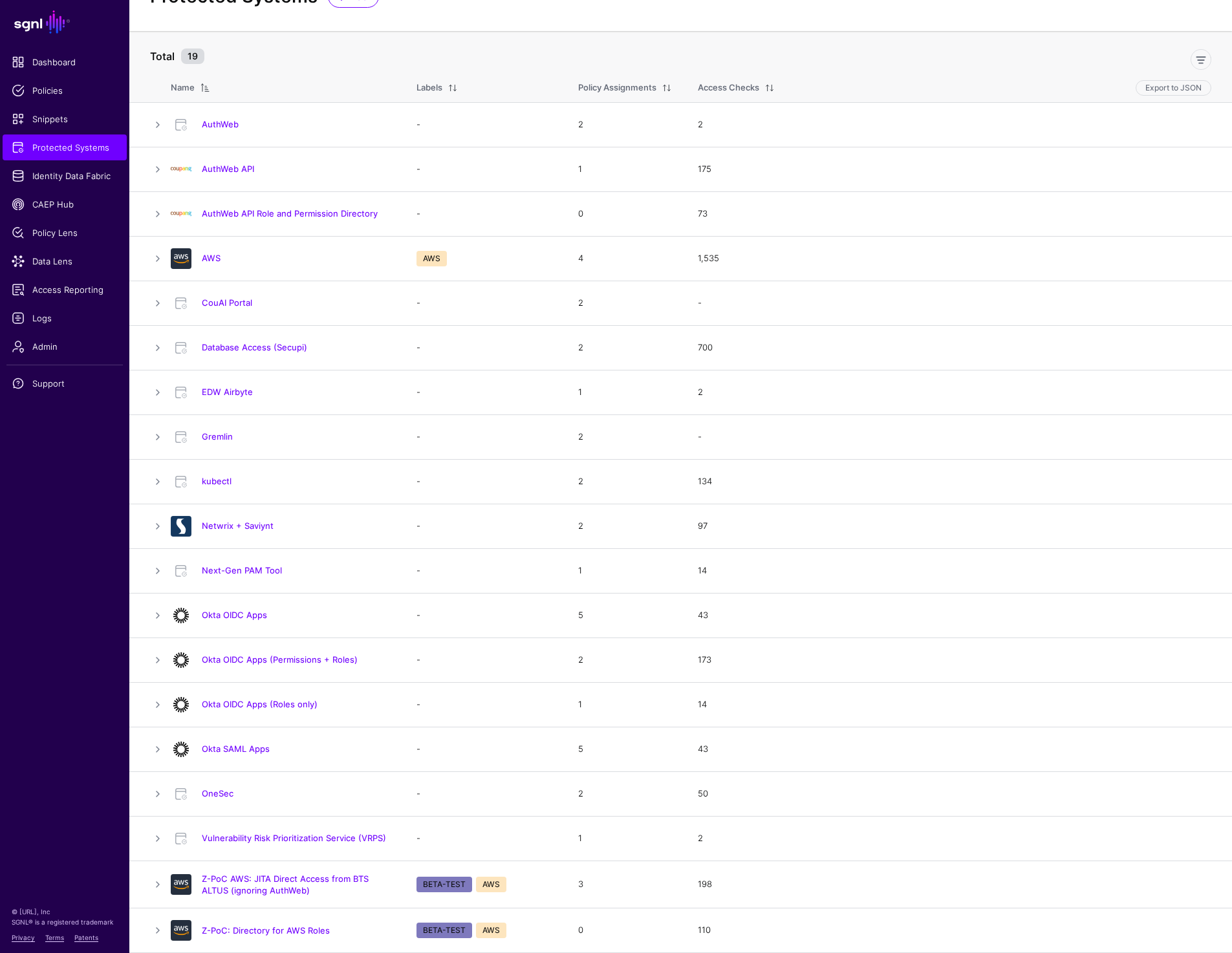
click at [476, 74] on th "Labels" at bounding box center [484, 85] width 162 height 34
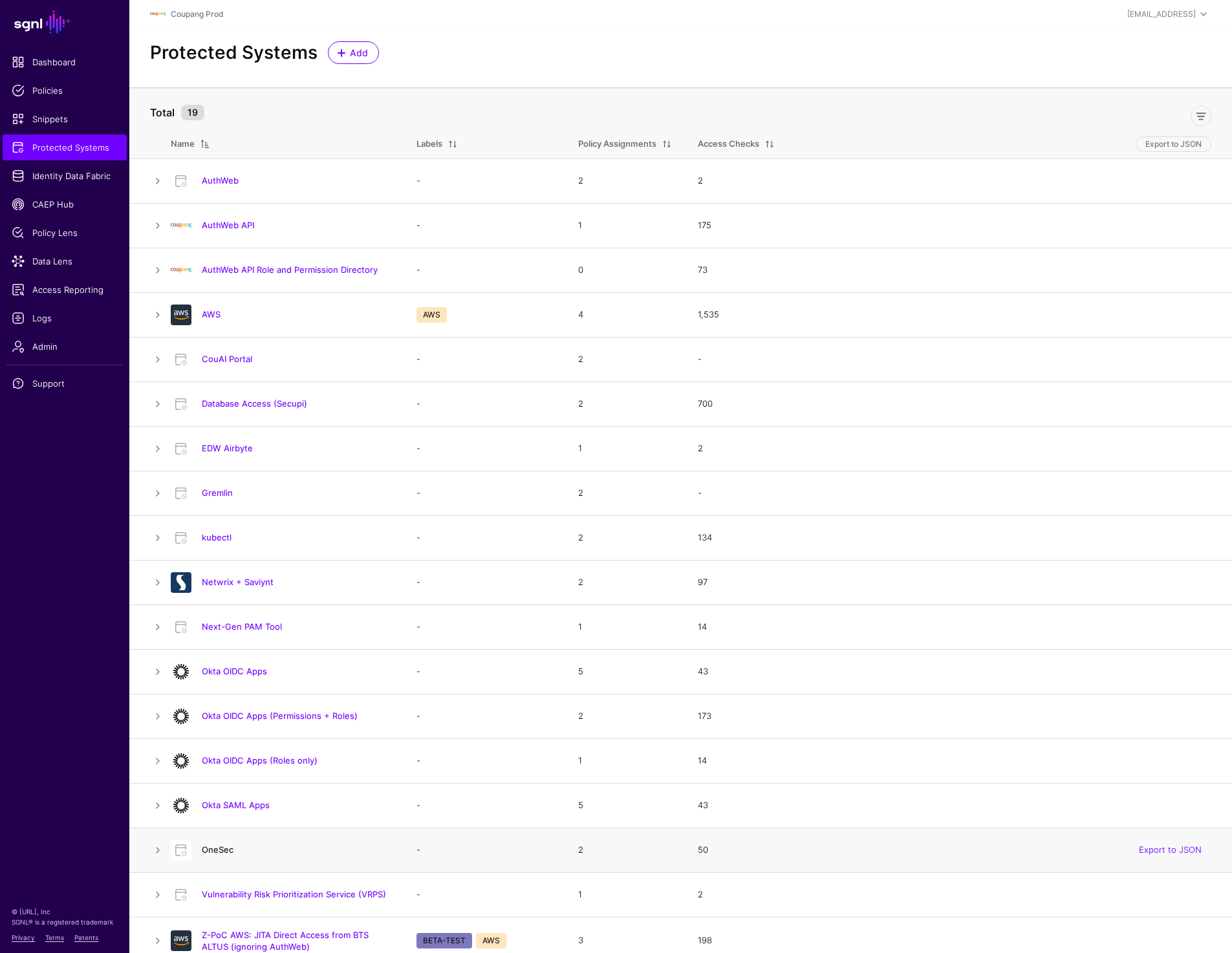
click at [212, 846] on link "OneSec" at bounding box center [218, 849] width 32 height 10
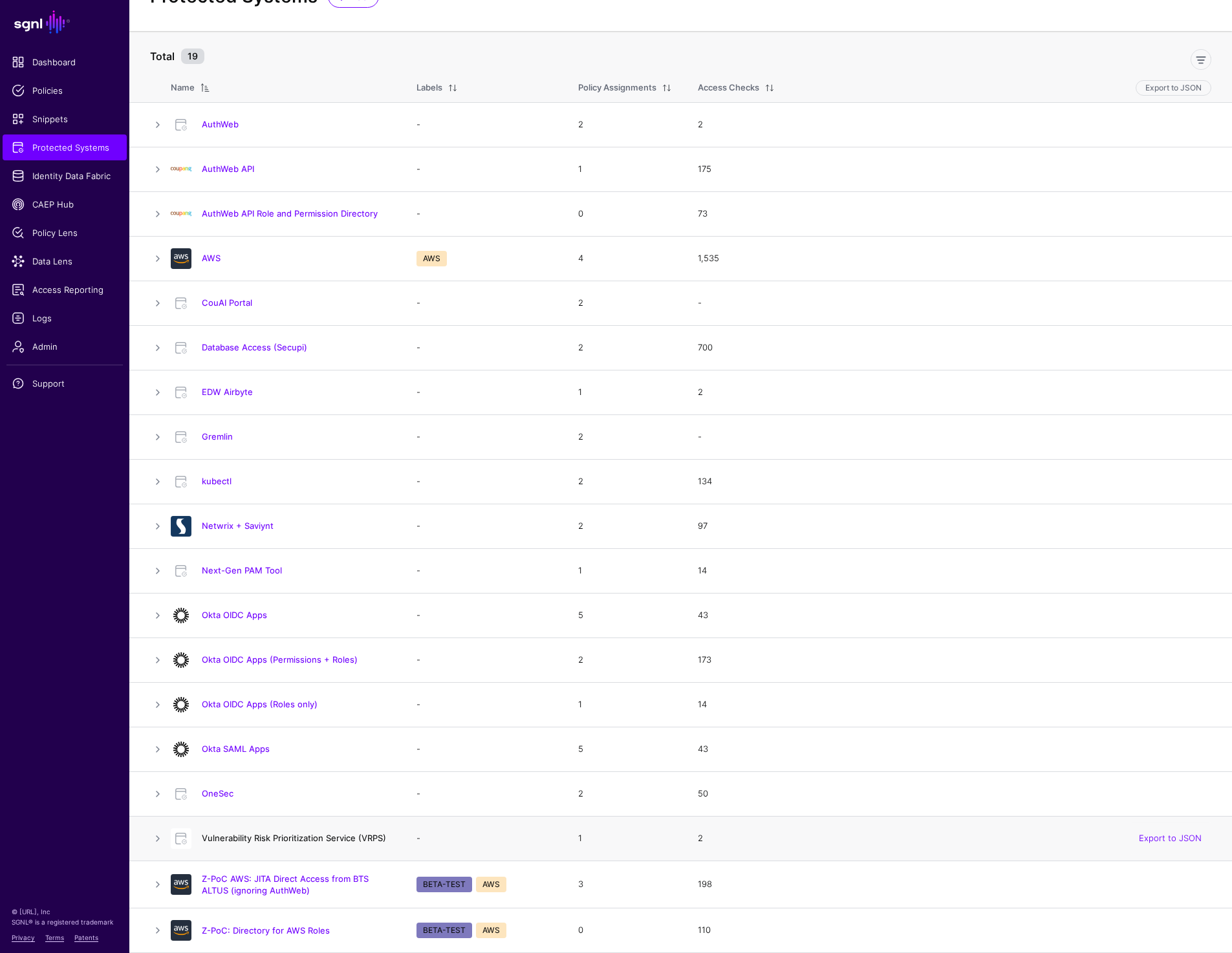
click at [246, 835] on link "Vulnerability Risk Prioritization Service (VRPS)" at bounding box center [294, 838] width 184 height 10
click at [261, 343] on link "Database Access (Secupi)" at bounding box center [254, 347] width 106 height 10
click at [229, 305] on link "CouAI Portal" at bounding box center [226, 303] width 50 height 10
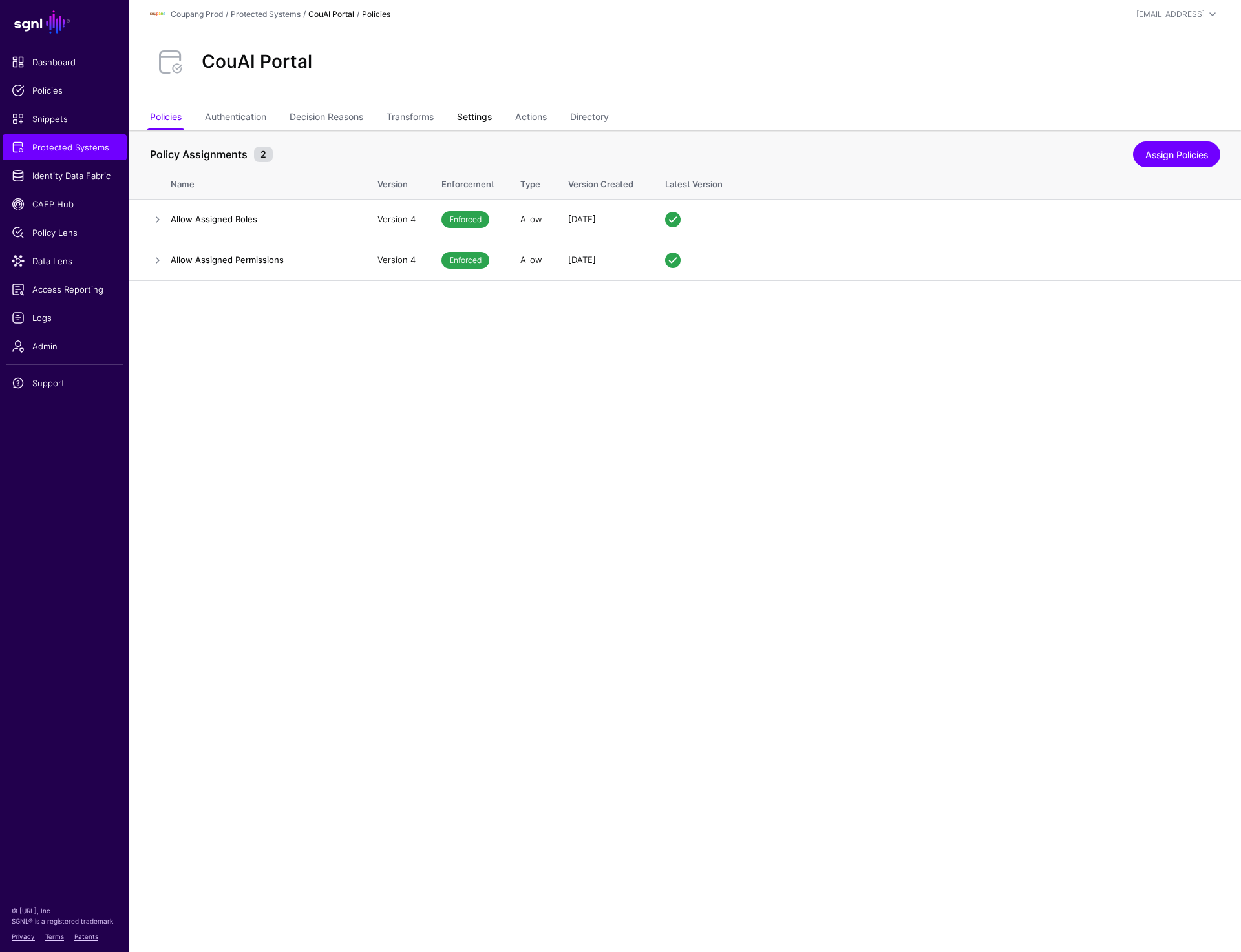
click at [468, 123] on link "Settings" at bounding box center [474, 118] width 35 height 25
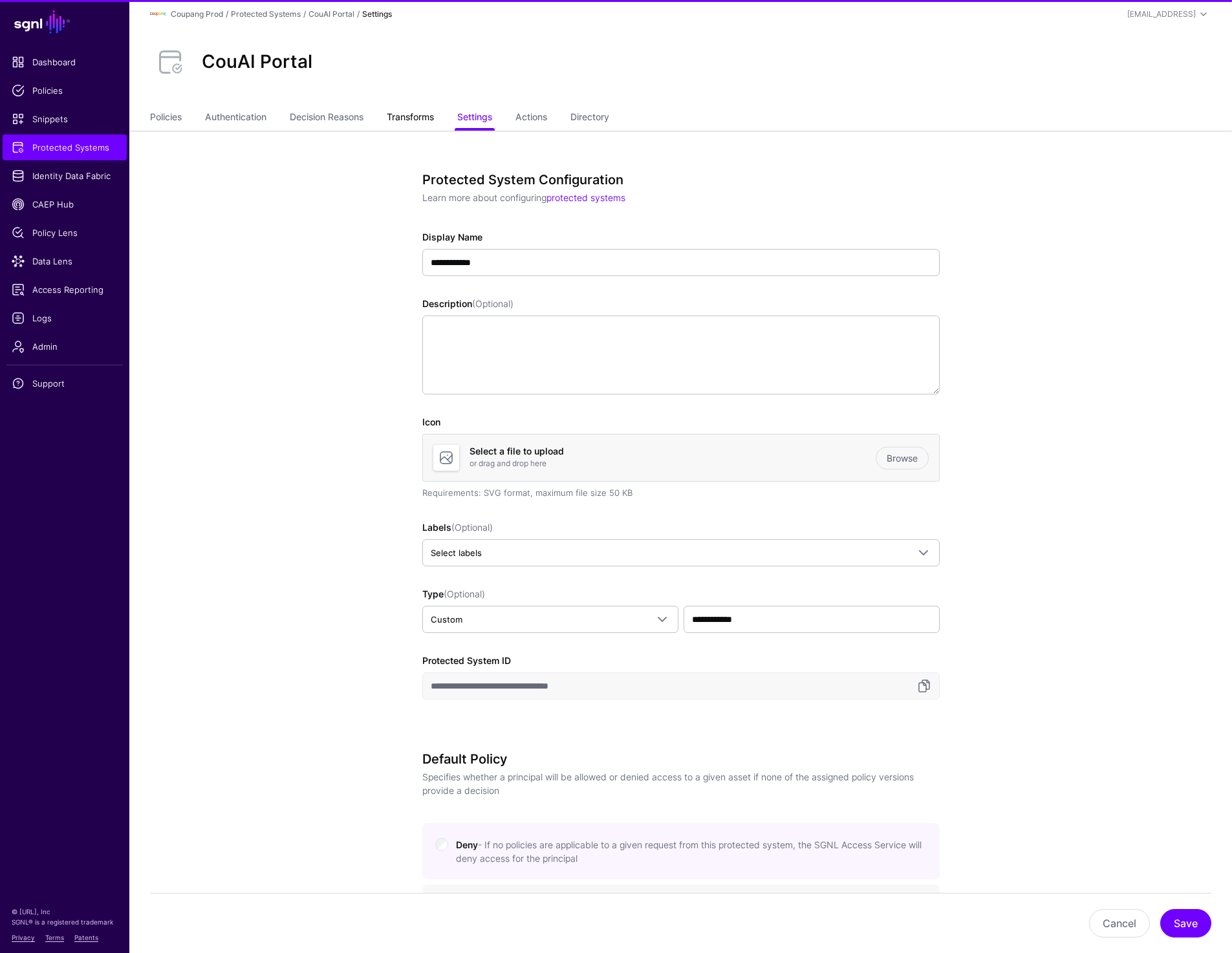
click at [403, 117] on link "Transforms" at bounding box center [410, 118] width 47 height 25
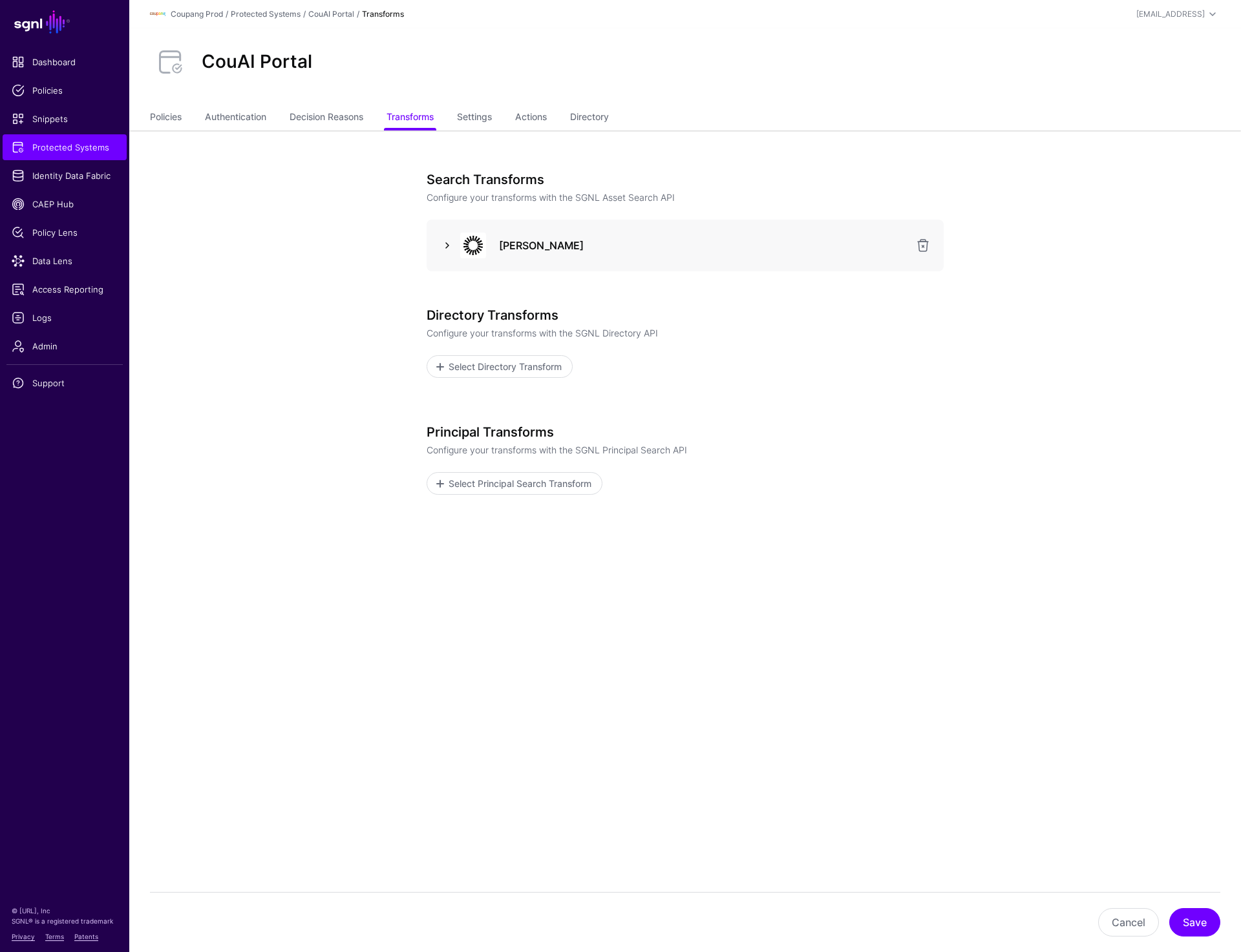
click at [449, 238] on link at bounding box center [448, 246] width 16 height 16
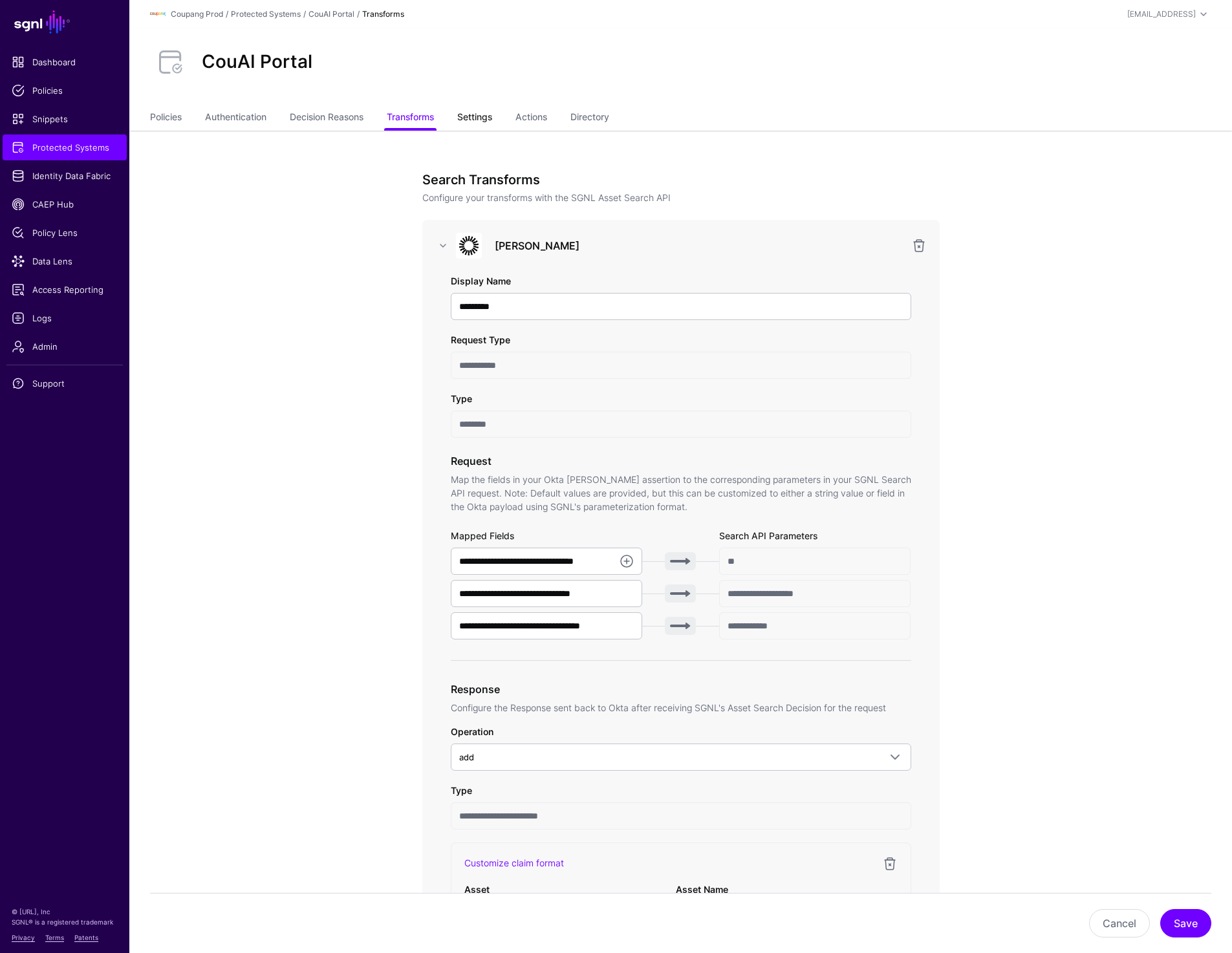
click at [480, 127] on link "Settings" at bounding box center [475, 118] width 35 height 25
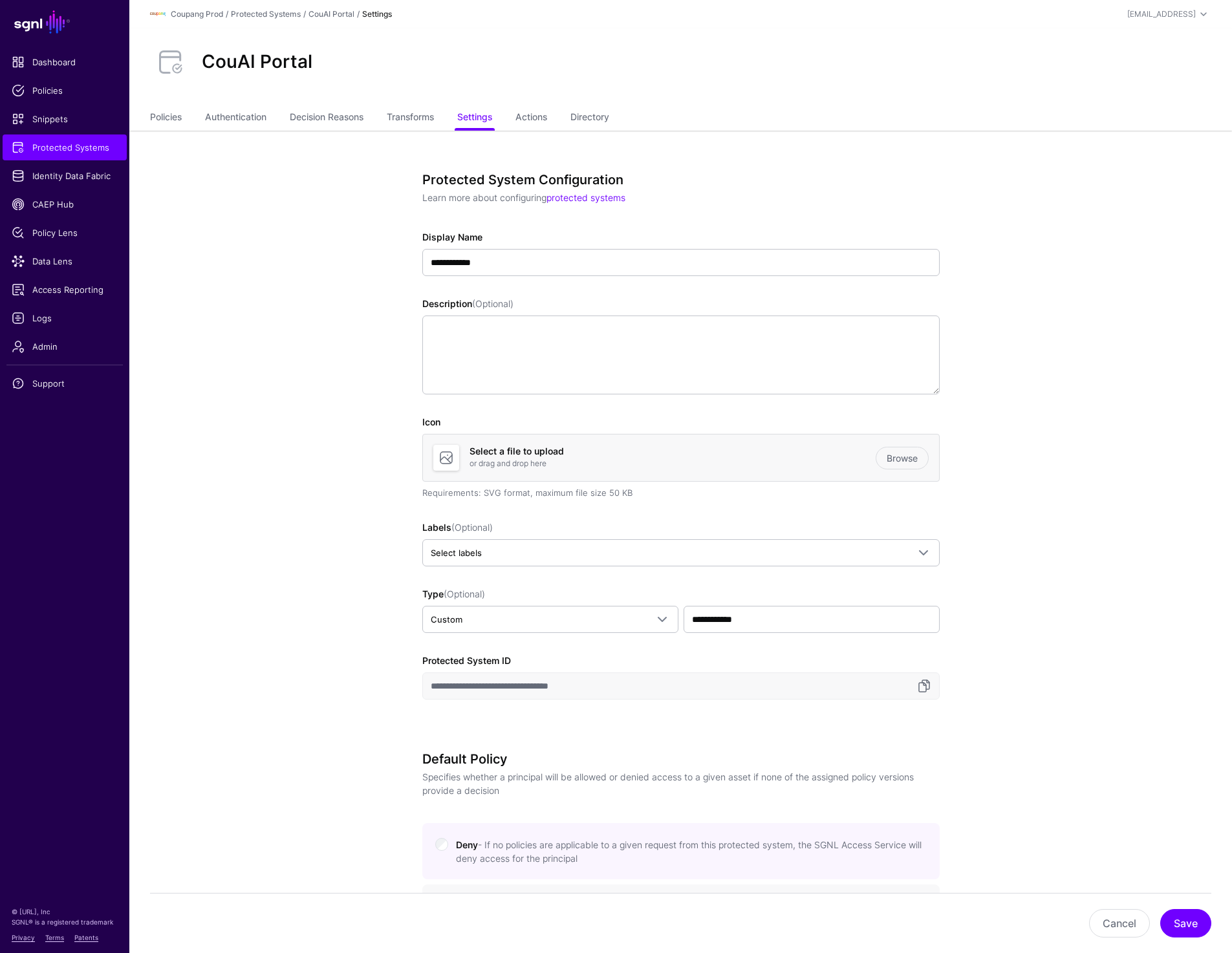
click at [268, 7] on div "Coupang Prod / Protected Systems / CouAI Portal / Settings" at bounding box center [504, 15] width 708 height 16
click at [268, 12] on link "Protected Systems" at bounding box center [266, 14] width 70 height 10
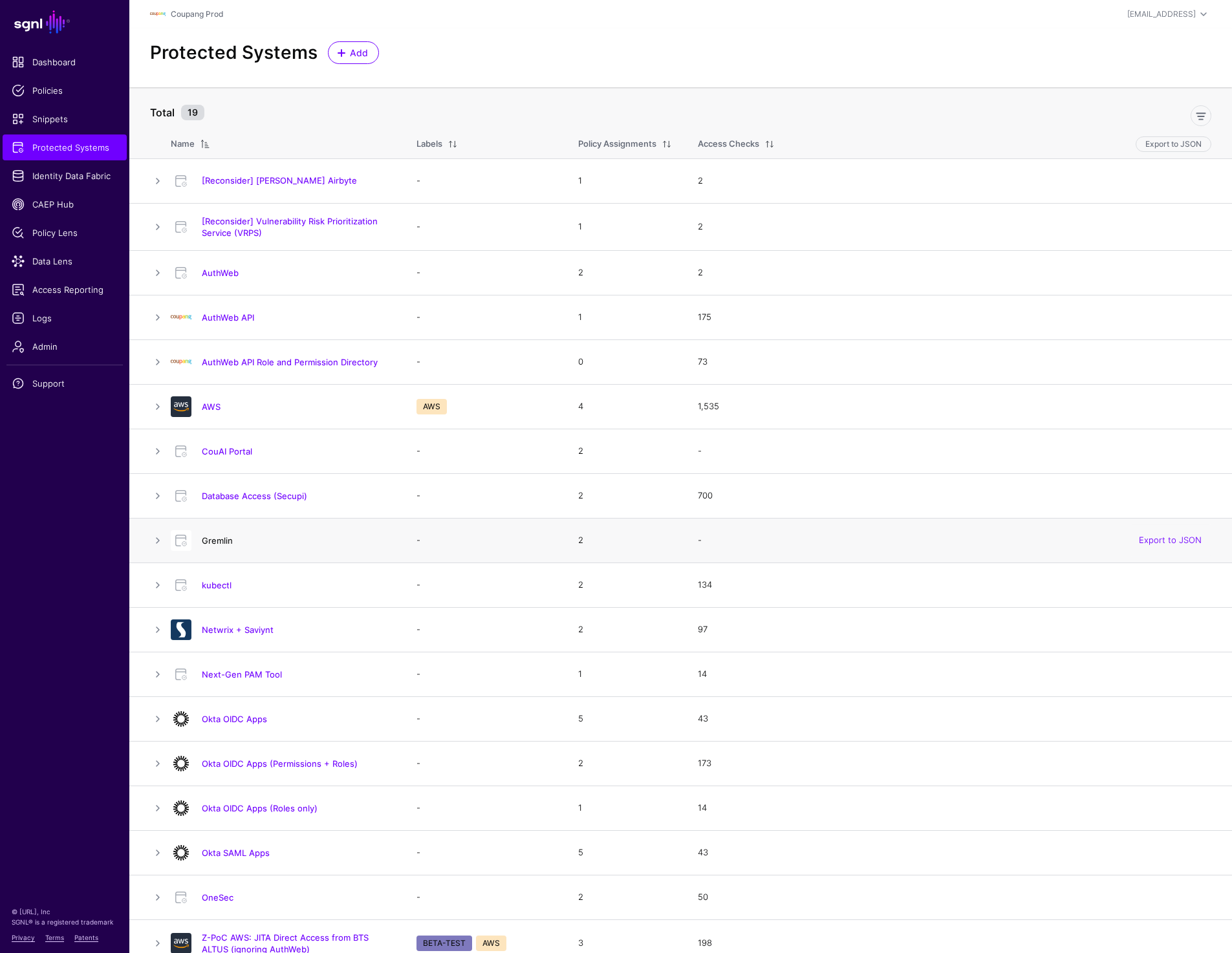
click at [221, 543] on link "Gremlin" at bounding box center [217, 541] width 31 height 10
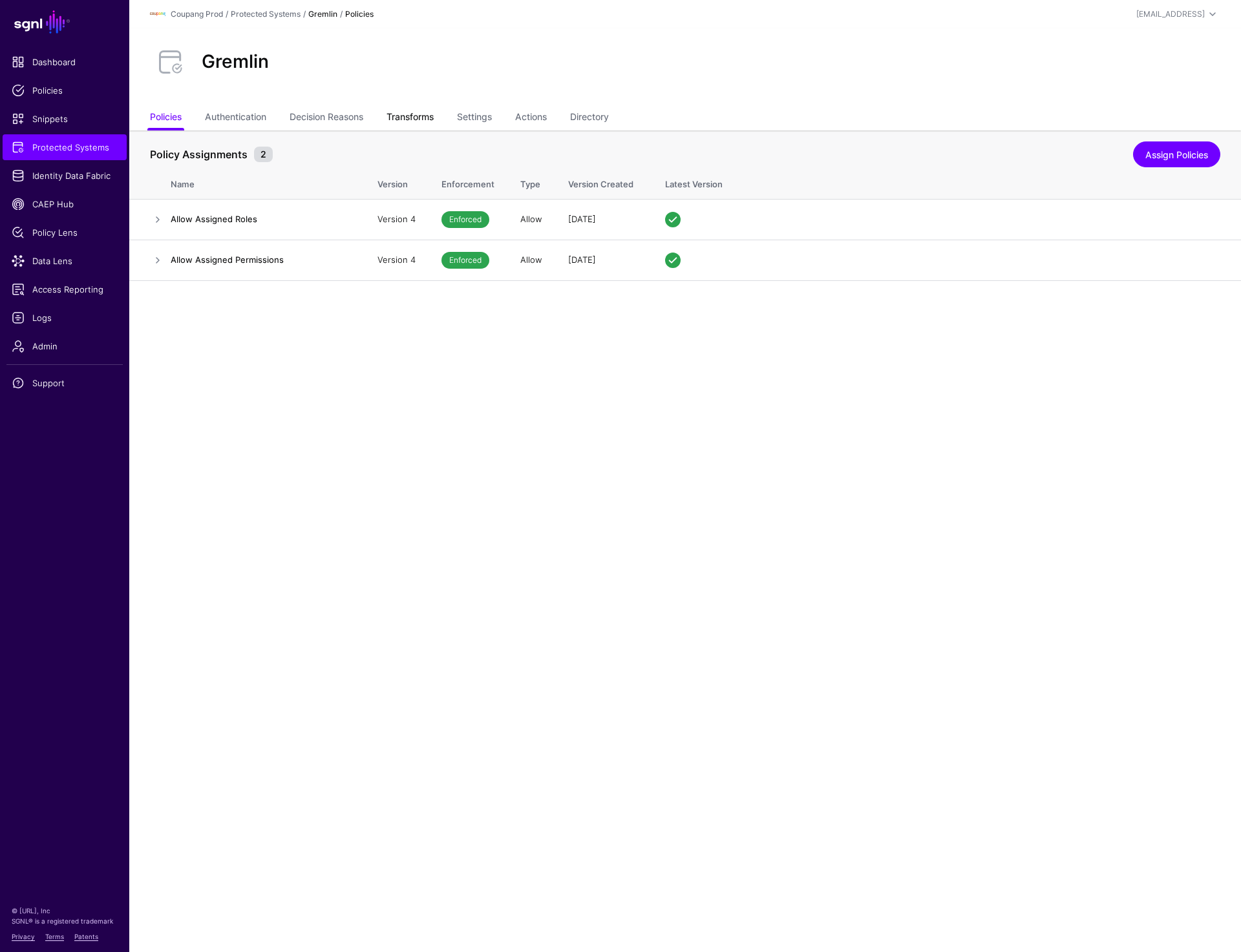
click at [427, 122] on link "Transforms" at bounding box center [410, 118] width 47 height 25
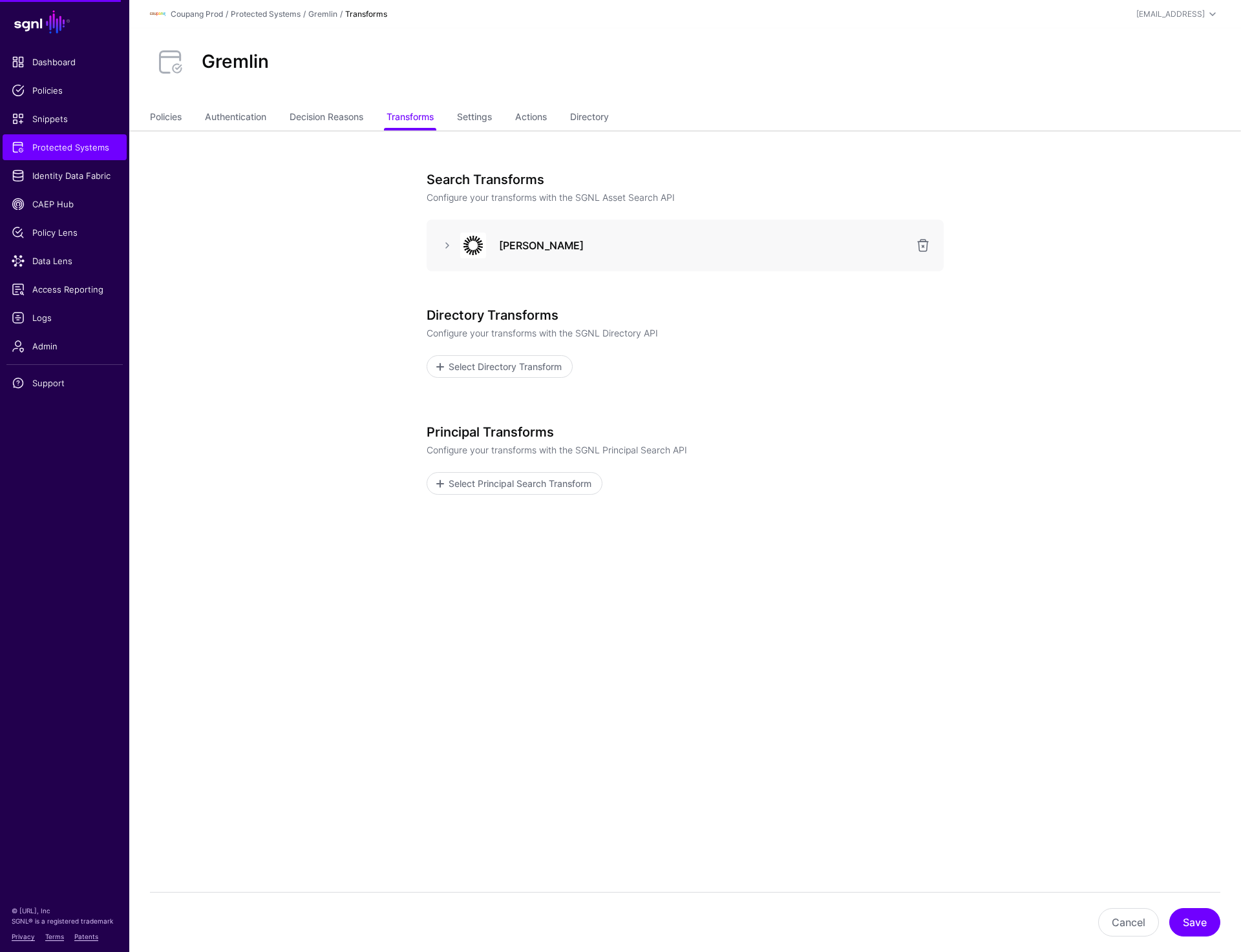
click at [445, 254] on div "[PERSON_NAME]" at bounding box center [685, 246] width 496 height 26
click at [446, 251] on link at bounding box center [448, 246] width 16 height 16
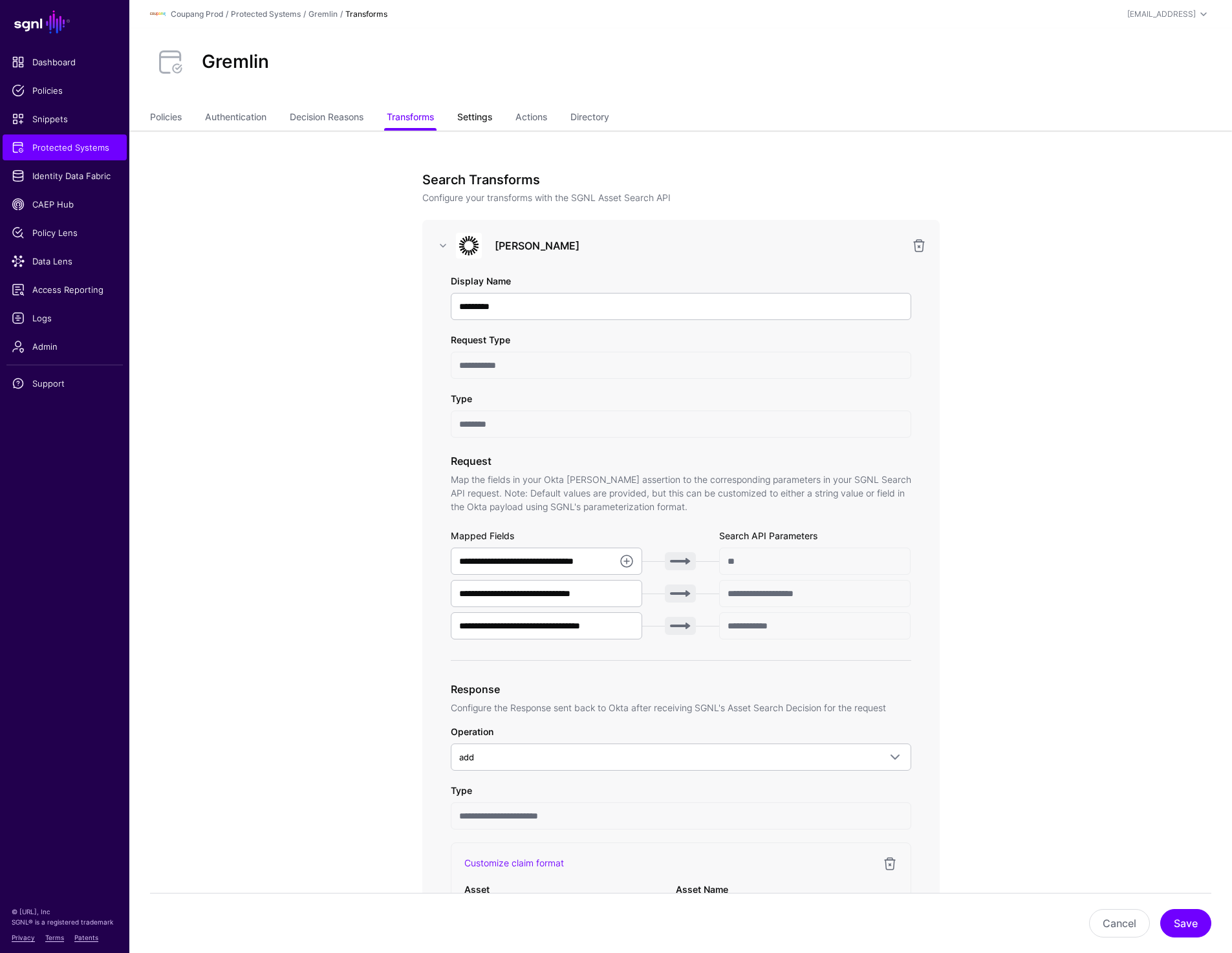
click at [492, 125] on link "Settings" at bounding box center [475, 118] width 35 height 25
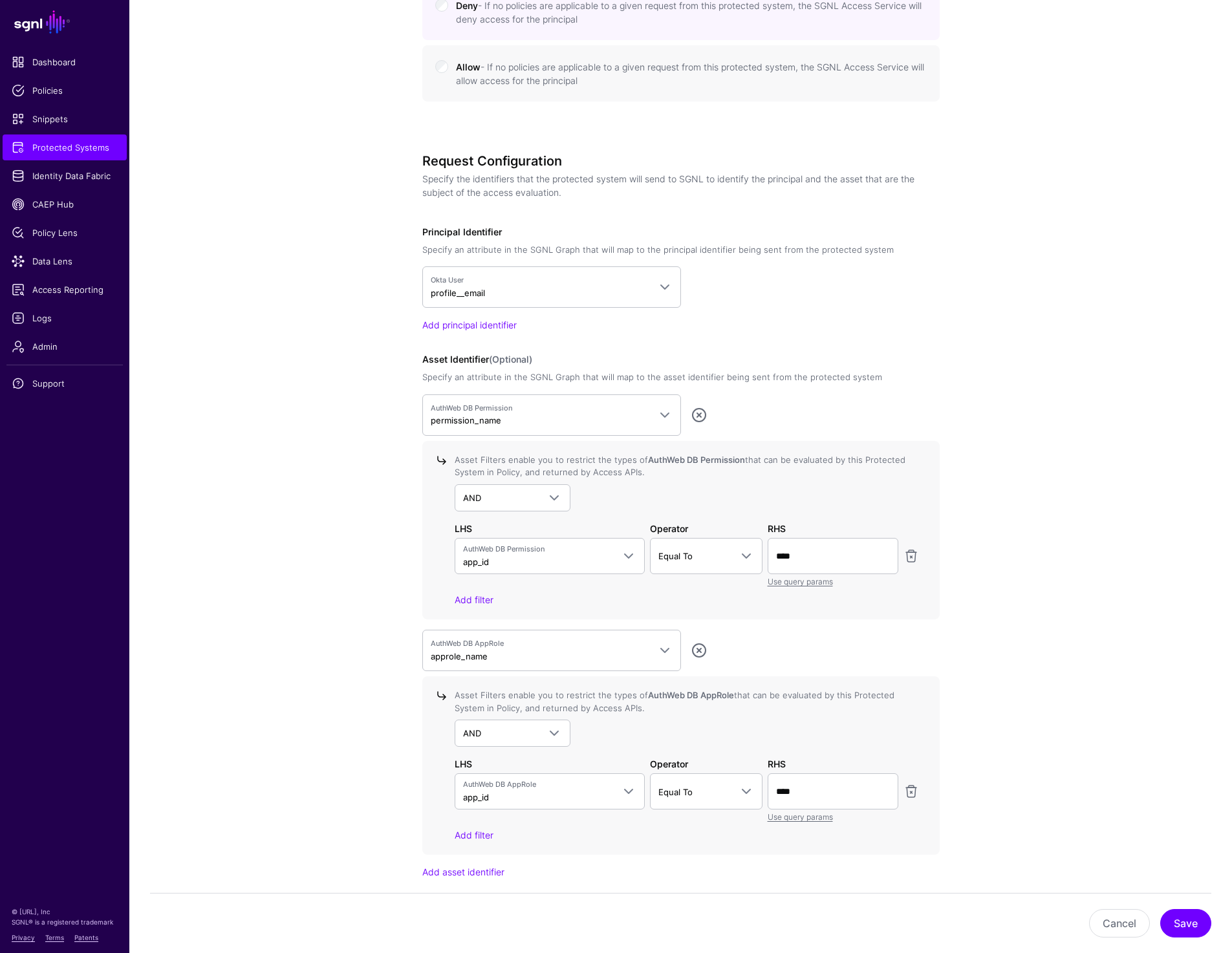
scroll to position [881, 0]
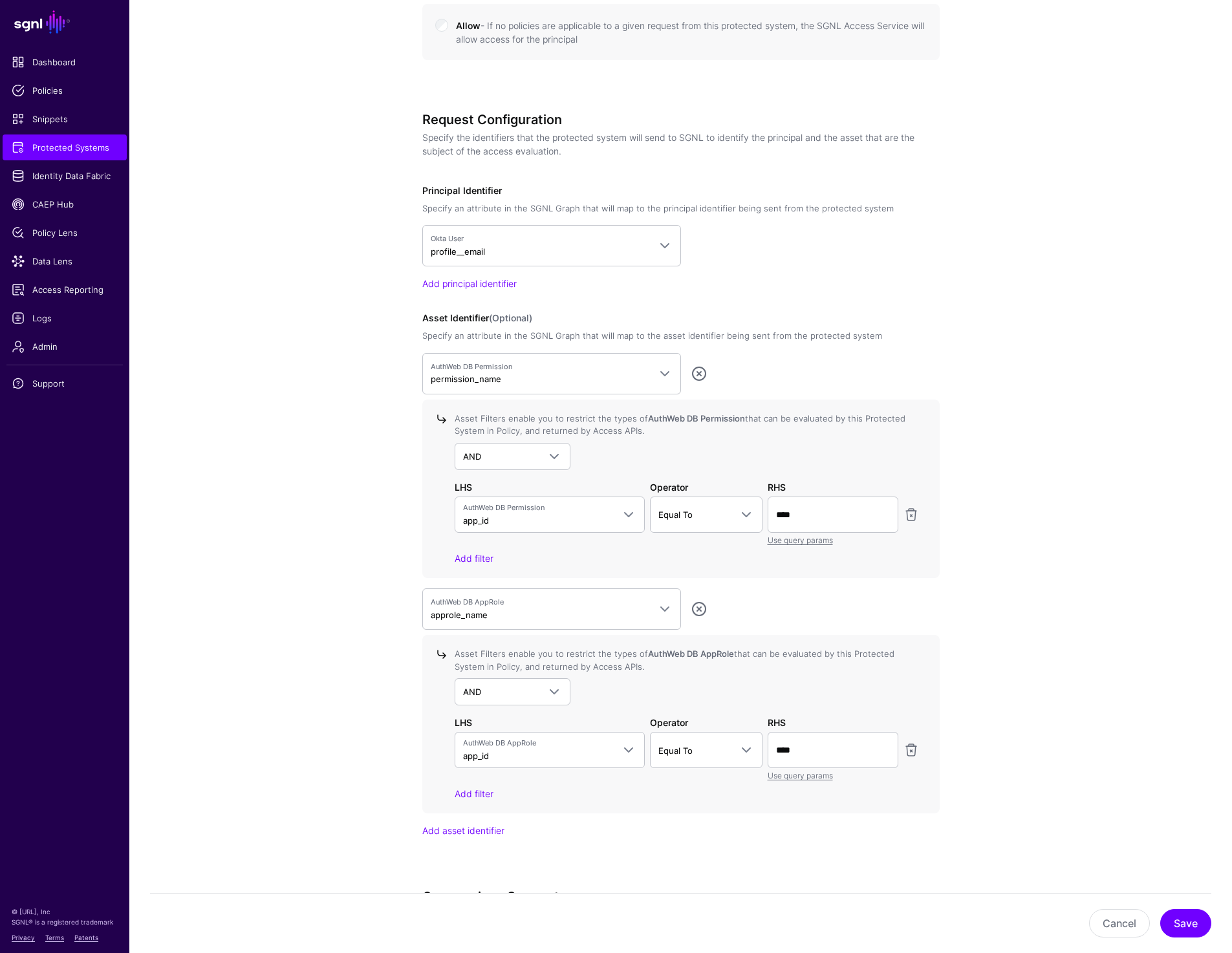
click at [1135, 129] on app-integrations-details-form "**********" at bounding box center [680, 297] width 1102 height 2094
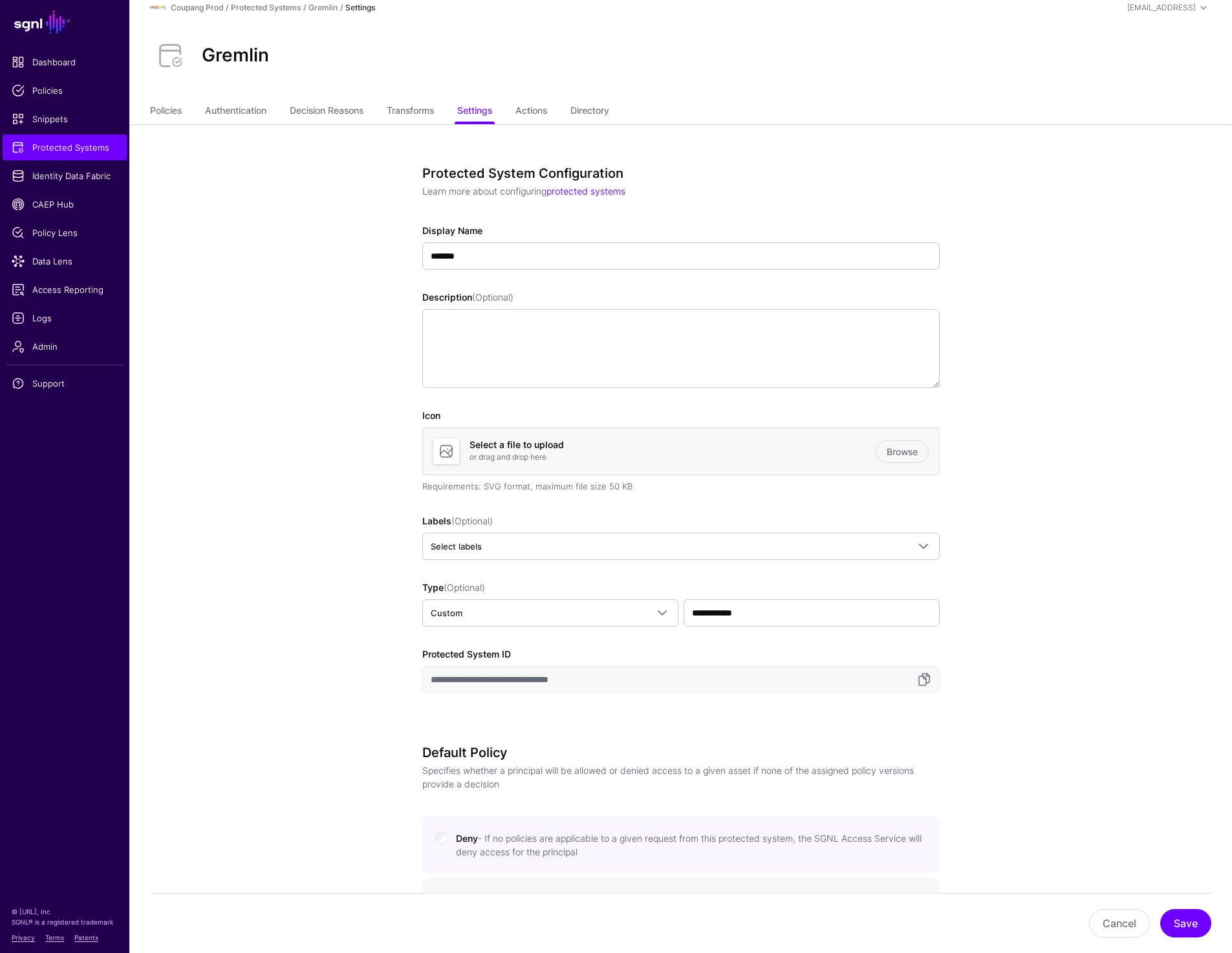
scroll to position [0, 0]
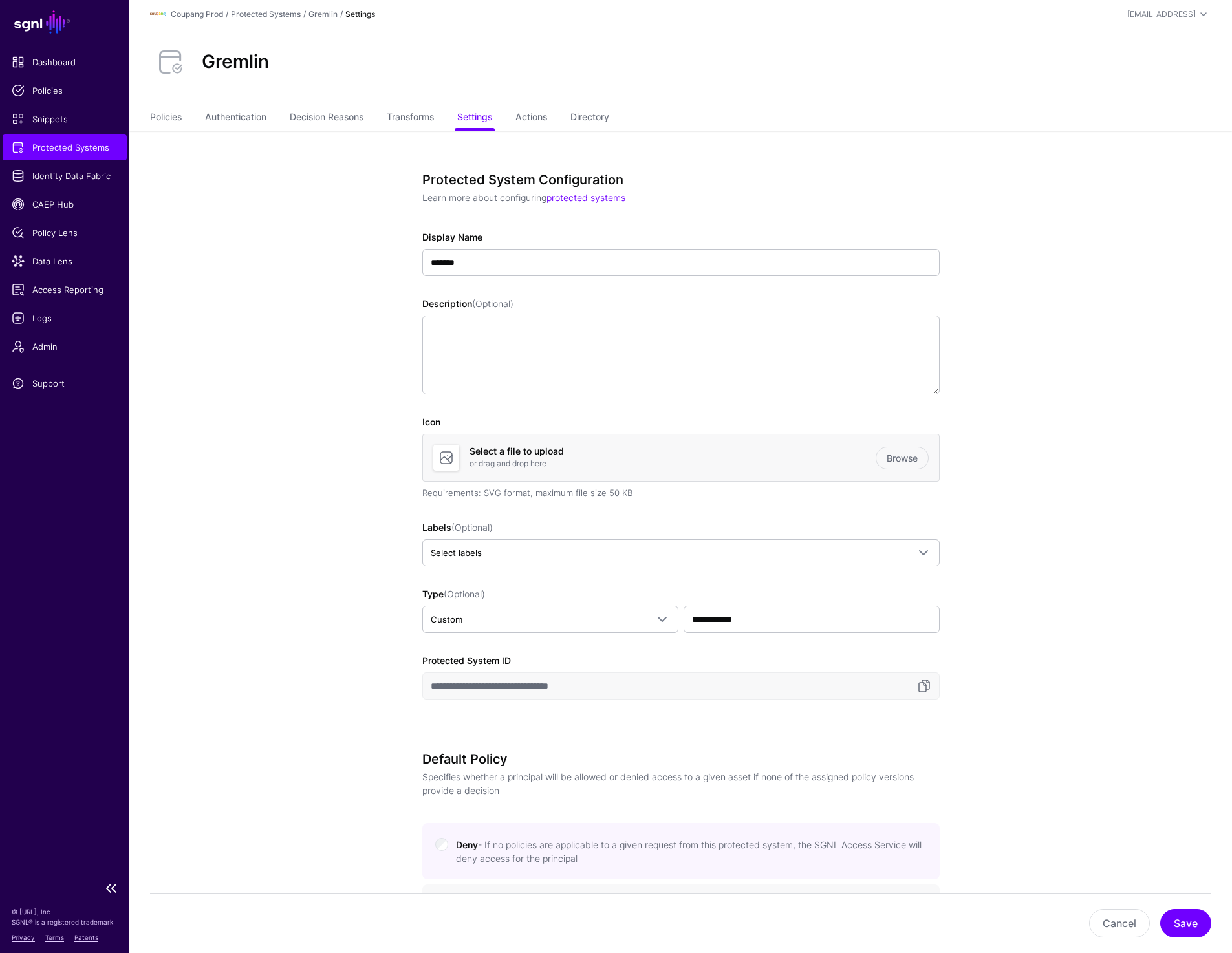
click at [75, 141] on span "Protected Systems" at bounding box center [64, 147] width 106 height 13
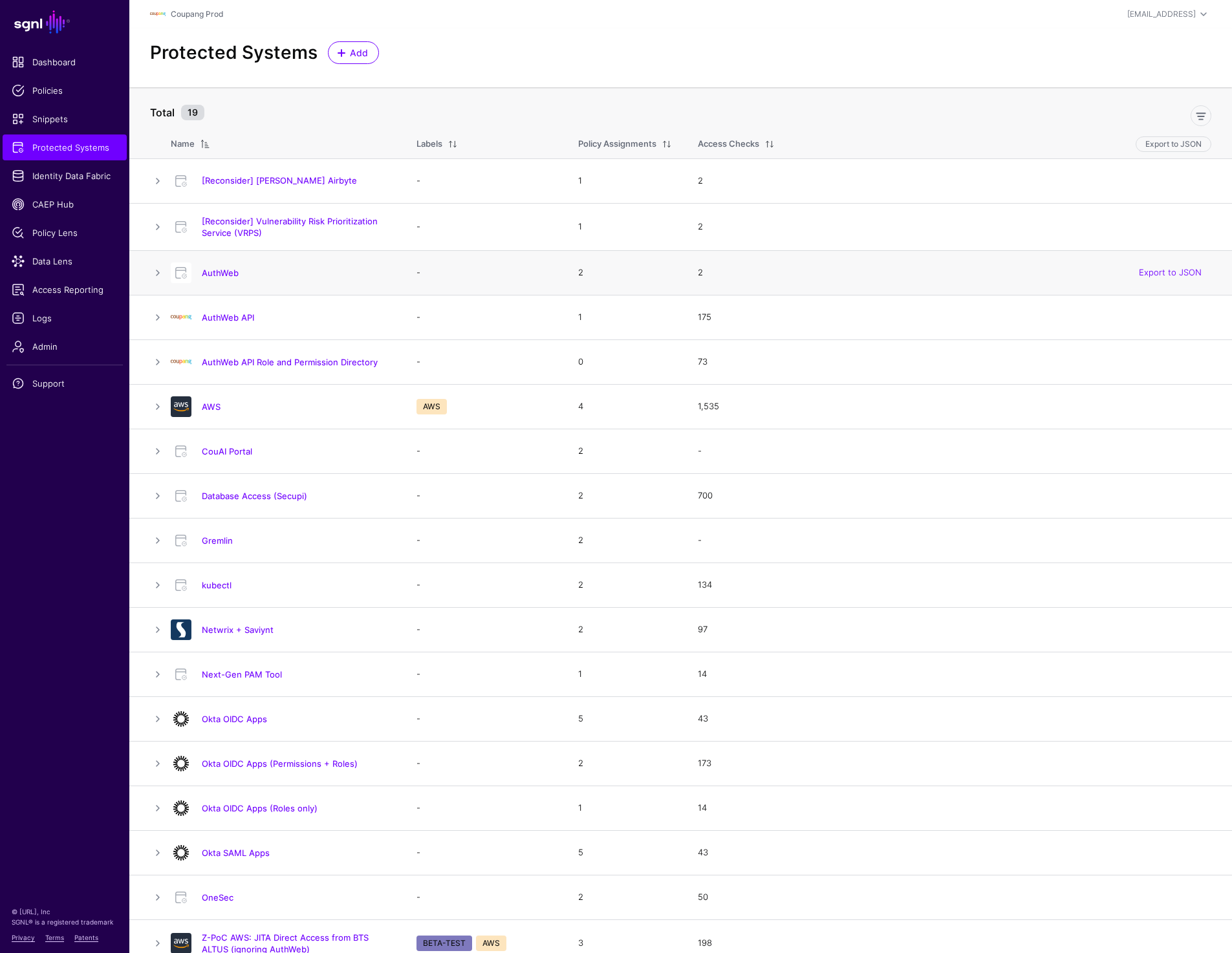
click at [218, 267] on h4 "AuthWeb" at bounding box center [296, 273] width 189 height 12
click at [217, 275] on link "AuthWeb" at bounding box center [220, 273] width 37 height 10
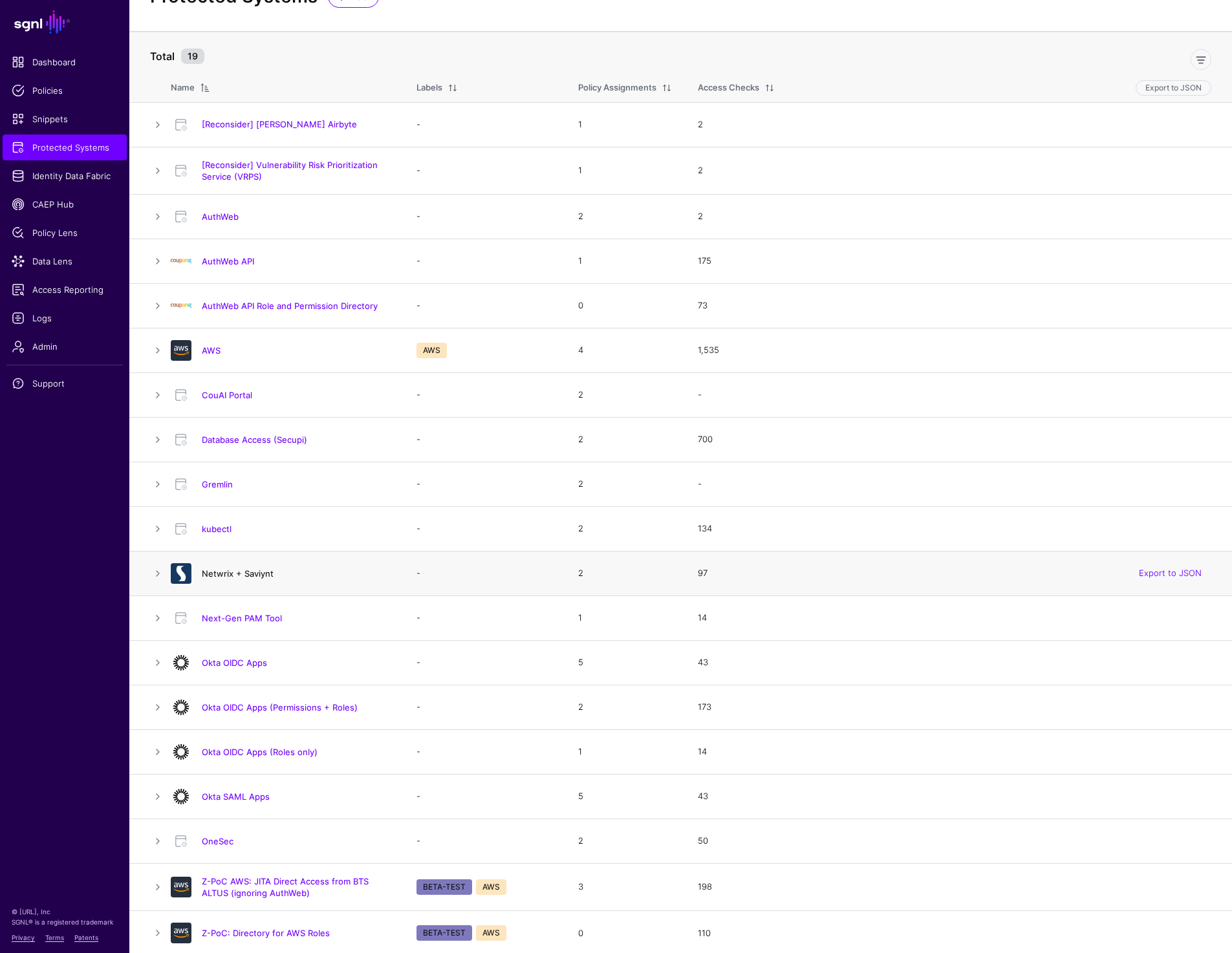
scroll to position [59, 0]
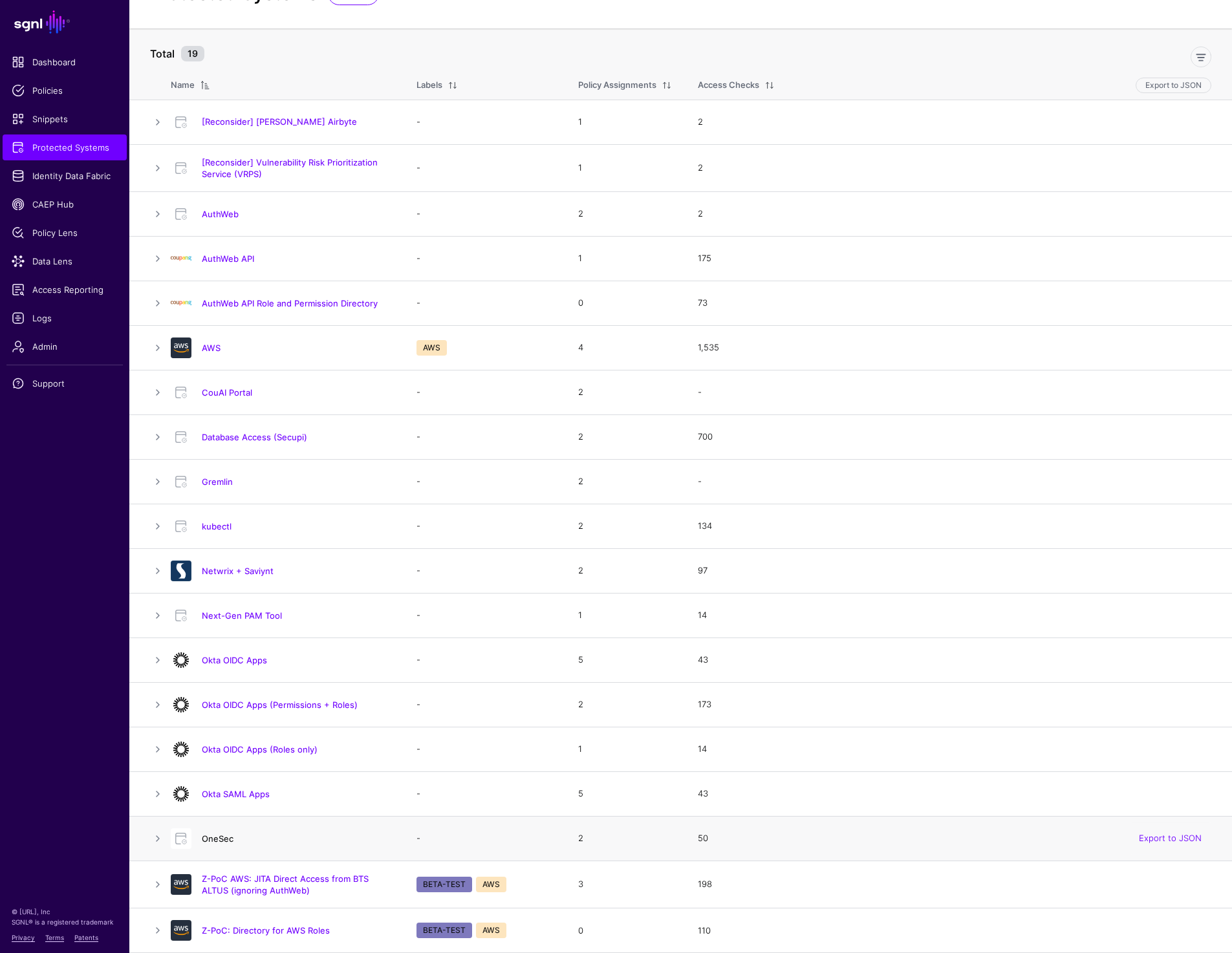
click at [212, 835] on link "OneSec" at bounding box center [218, 838] width 32 height 10
click at [221, 876] on link "Z-PoC AWS: JITA Direct Access from BTS ALTUS (ignoring AuthWeb)" at bounding box center [285, 885] width 167 height 22
click at [485, 29] on th "Total 19" at bounding box center [680, 47] width 1102 height 38
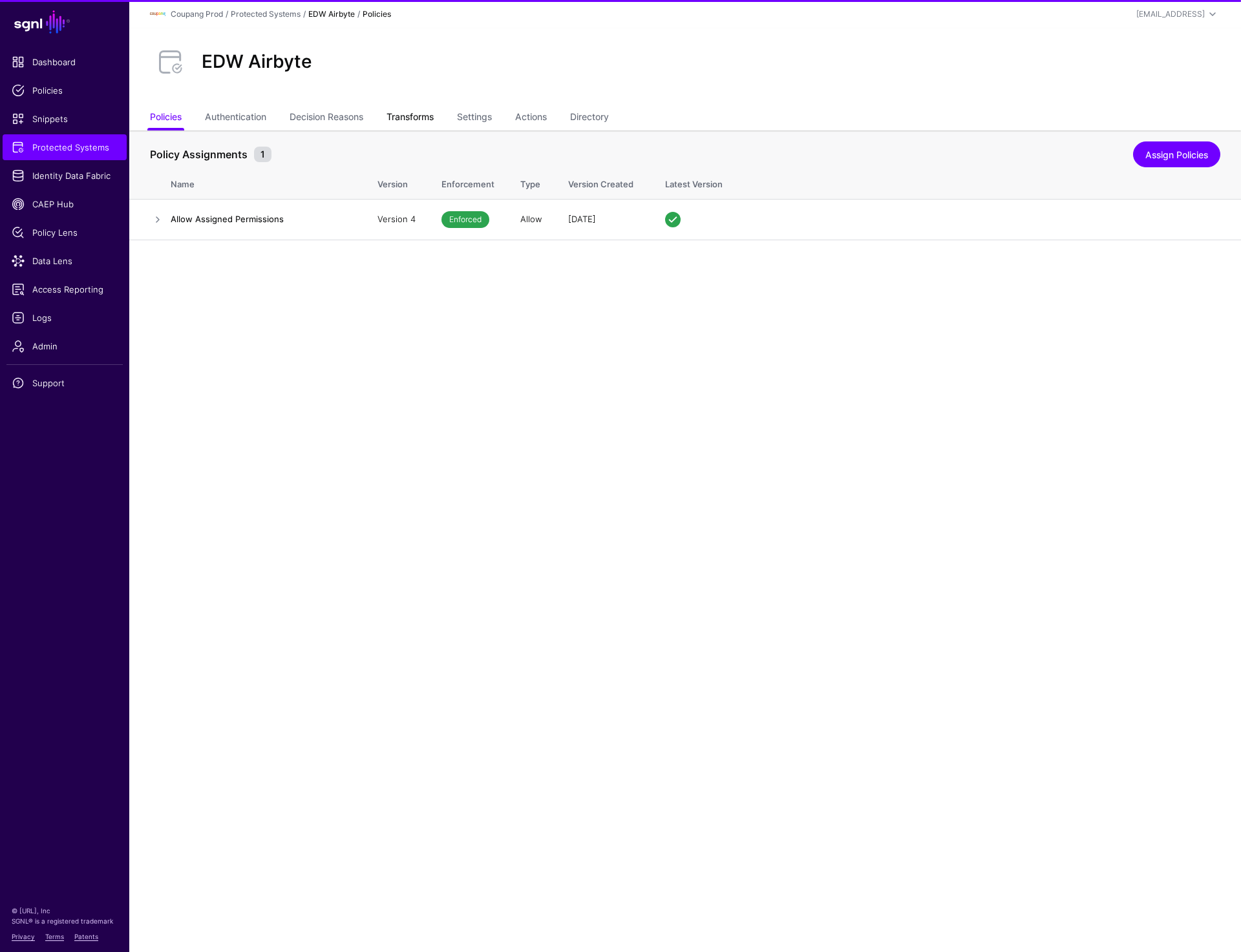
click at [418, 120] on link "Transforms" at bounding box center [410, 118] width 47 height 25
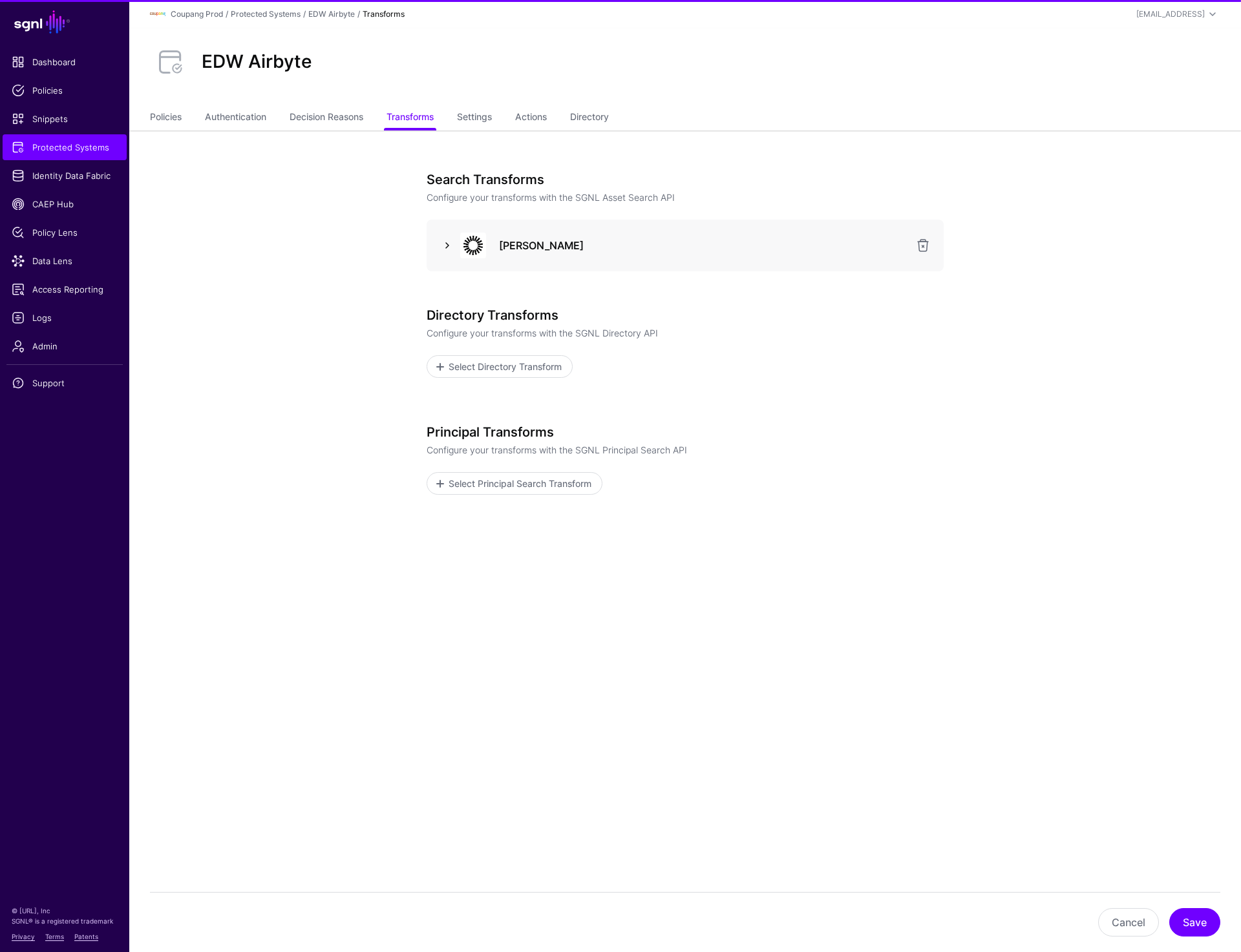
click at [454, 241] on link at bounding box center [448, 246] width 16 height 16
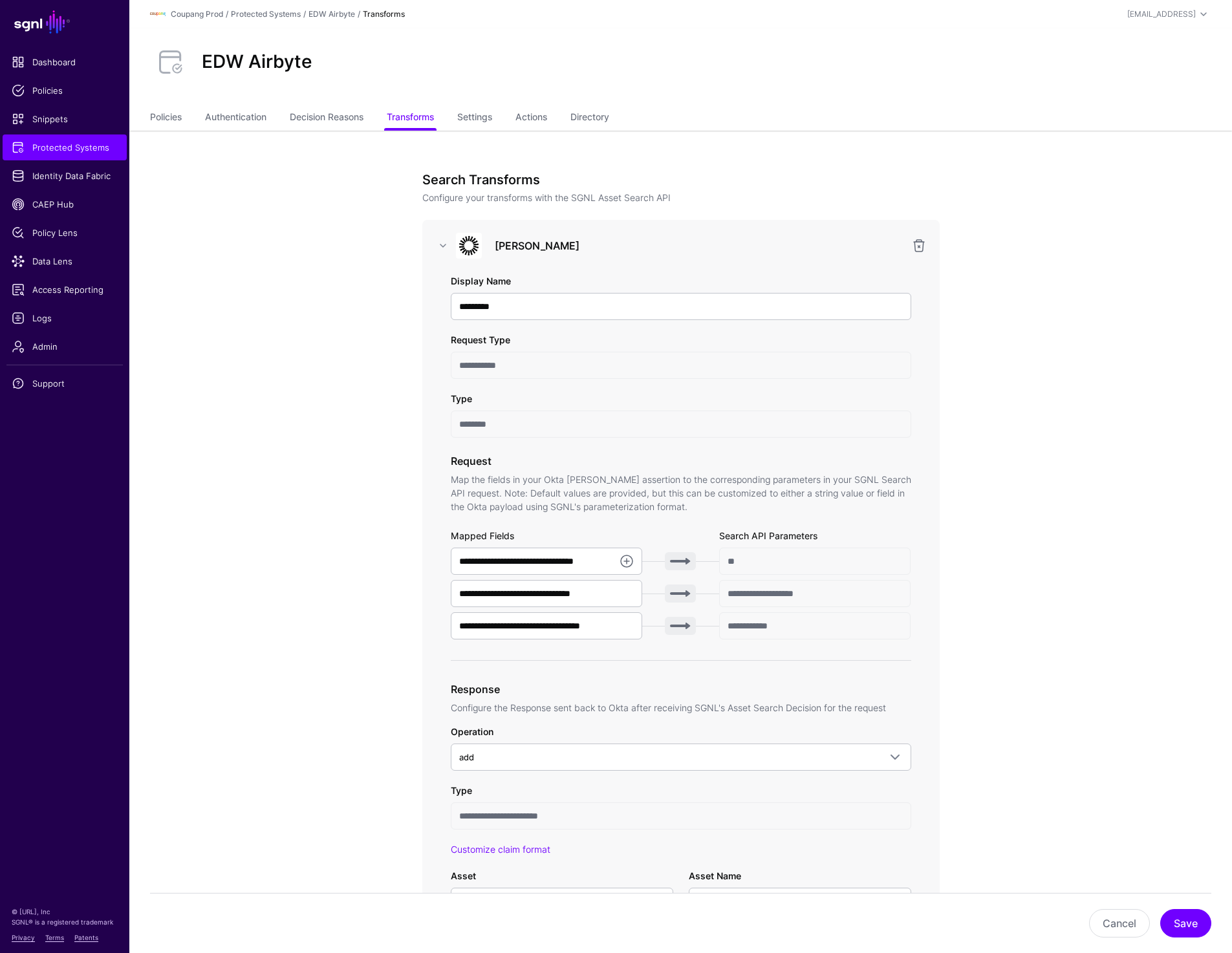
click at [826, 130] on ul "Policies Authentication Decision Reasons Transforms Settings Actions Directory" at bounding box center [681, 118] width 1062 height 25
click at [486, 121] on link "Settings" at bounding box center [475, 118] width 35 height 25
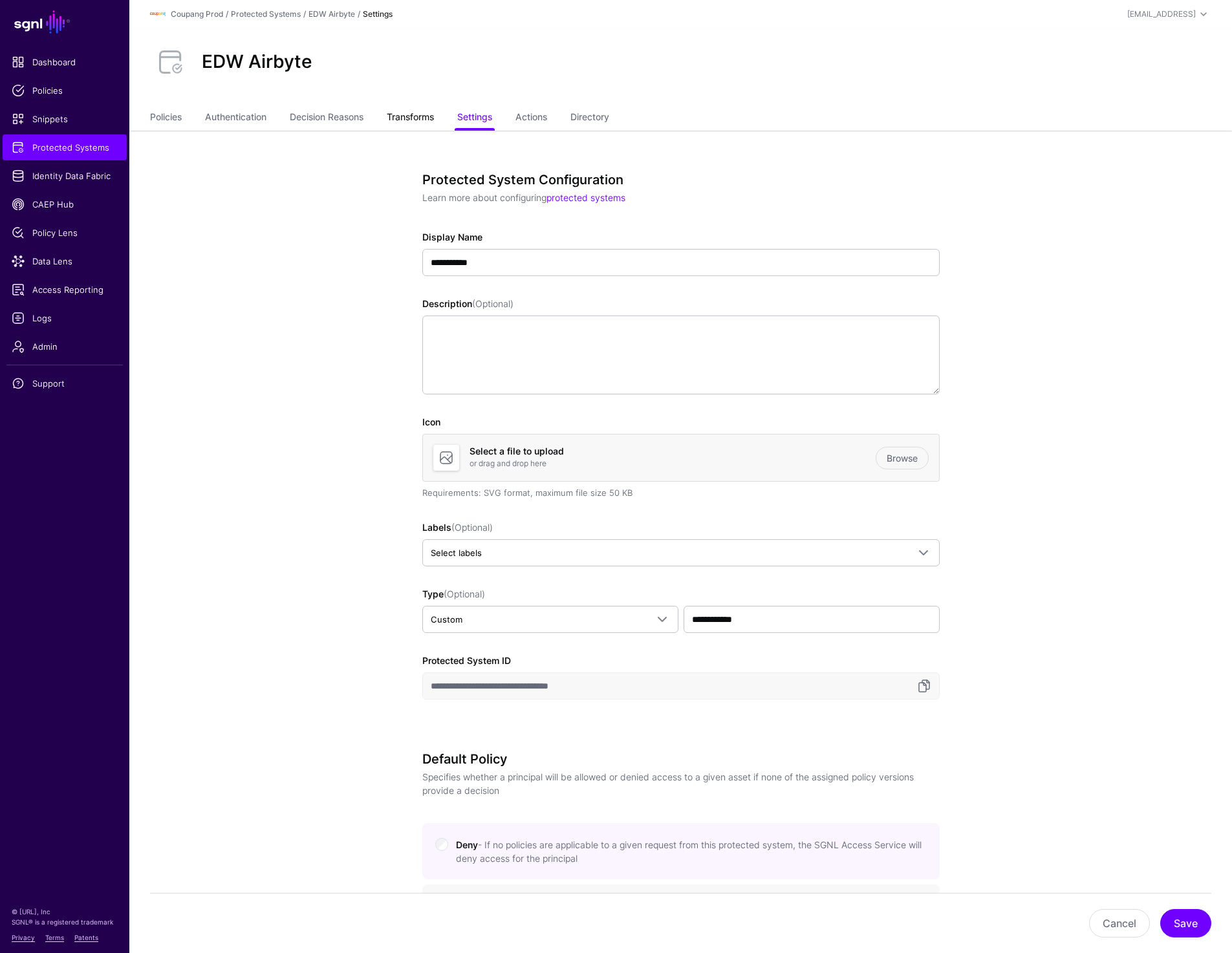
click at [411, 110] on link "Transforms" at bounding box center [410, 118] width 47 height 25
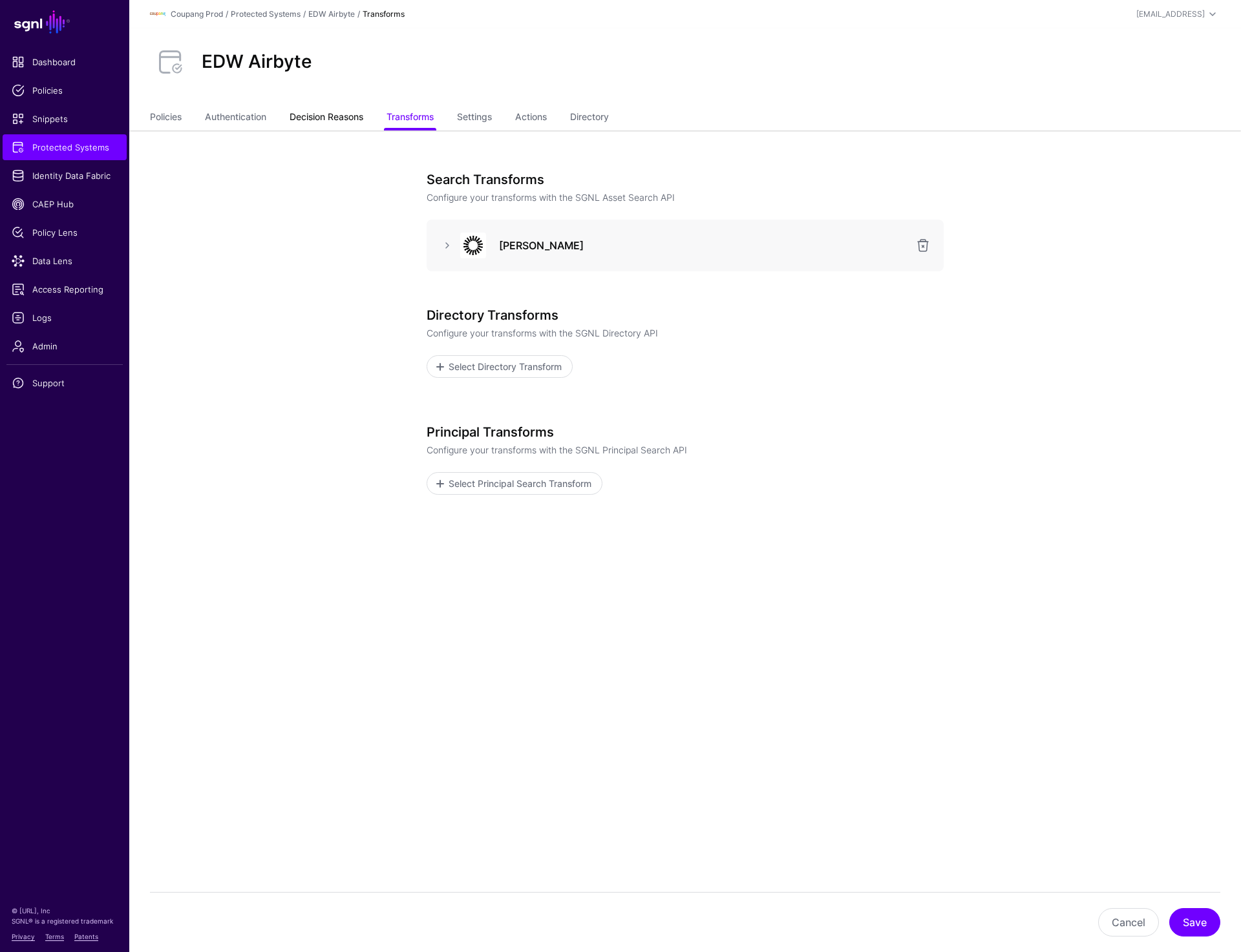
click at [324, 115] on link "Decision Reasons" at bounding box center [326, 118] width 74 height 25
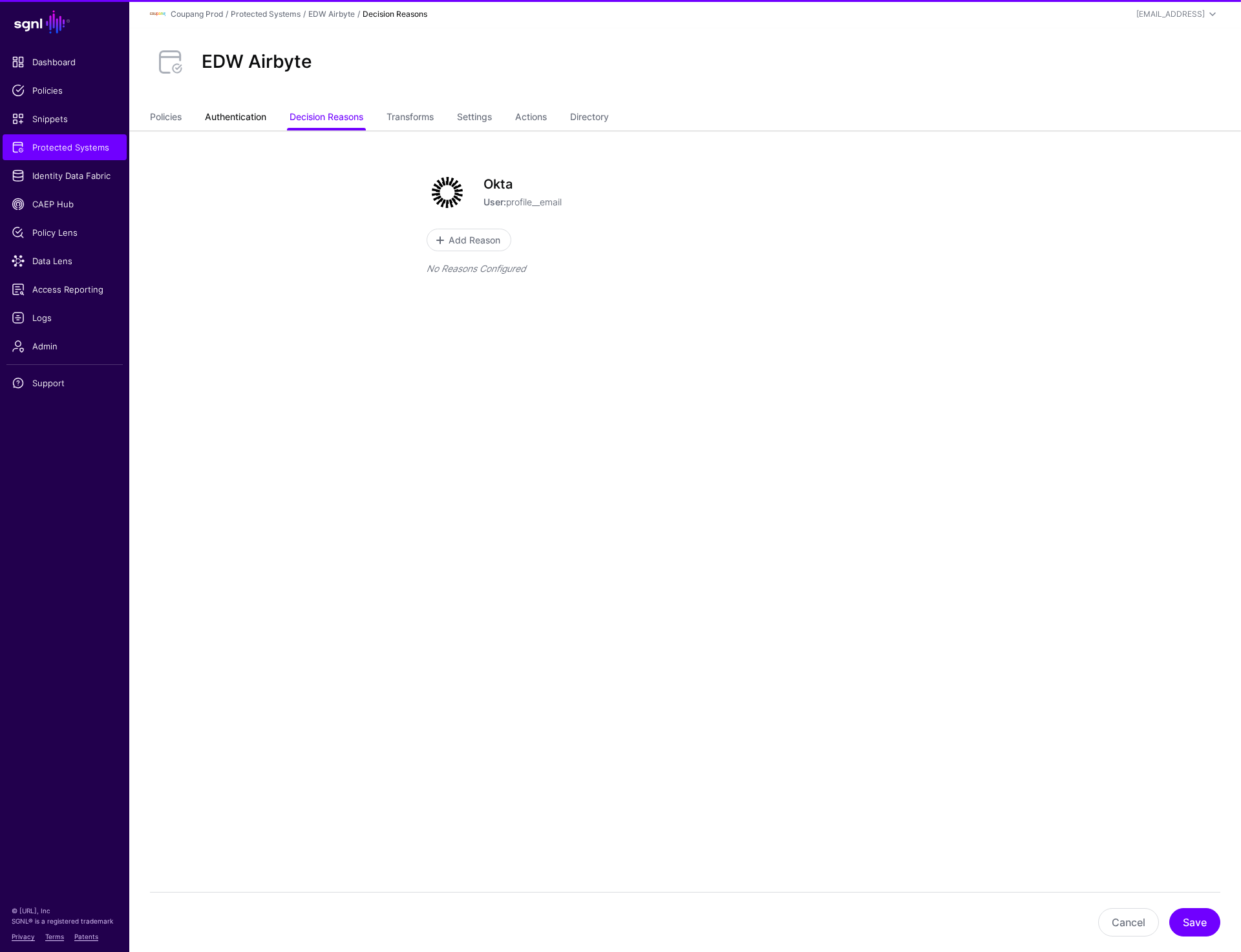
click at [242, 116] on link "Authentication" at bounding box center [235, 118] width 61 height 25
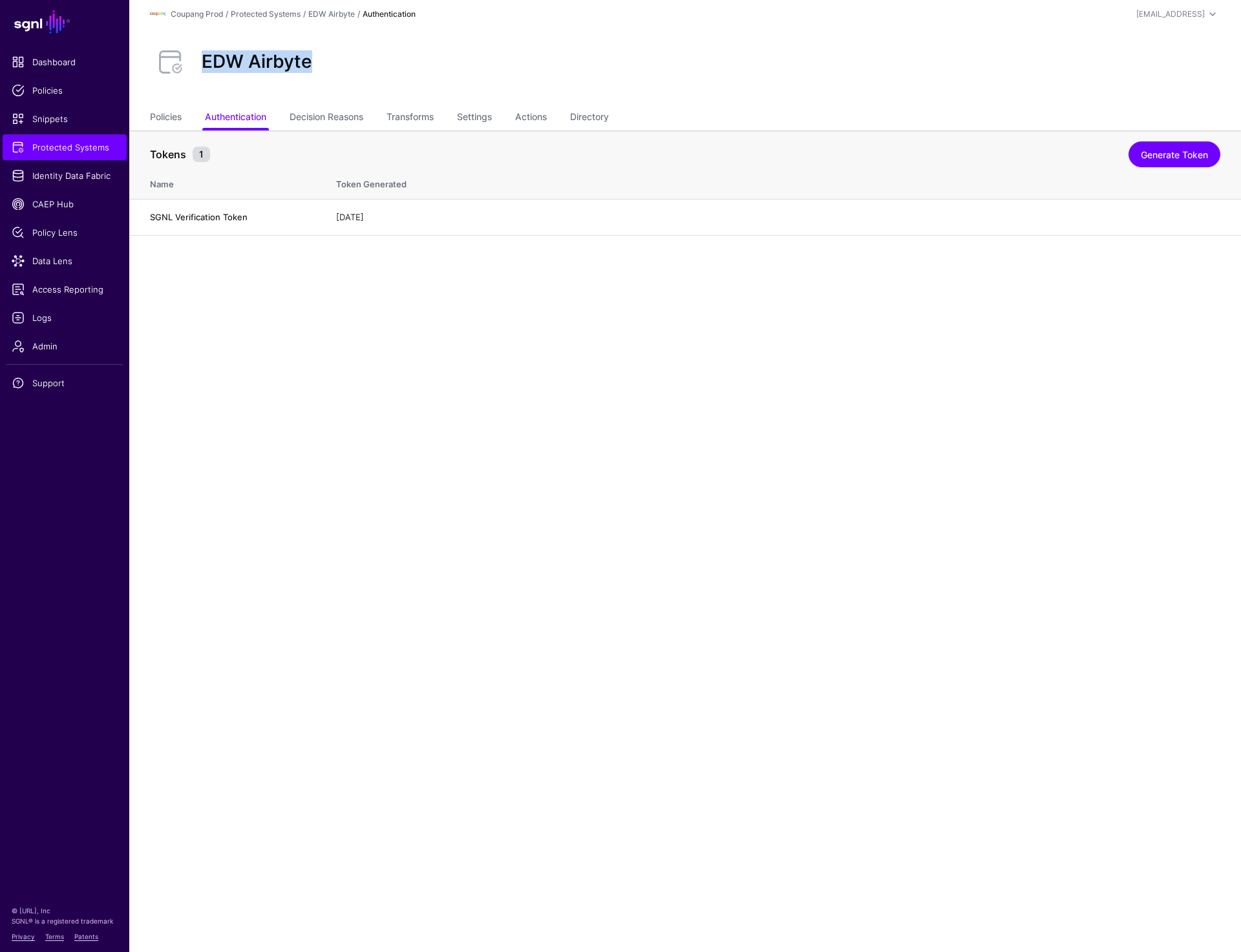
drag, startPoint x: 199, startPoint y: 62, endPoint x: 324, endPoint y: 62, distance: 125.0
click at [324, 62] on div "EDW Airbyte" at bounding box center [686, 62] width 1081 height 41
copy h2 "EDW Airbyte"
click at [159, 119] on link "Policies" at bounding box center [166, 118] width 32 height 25
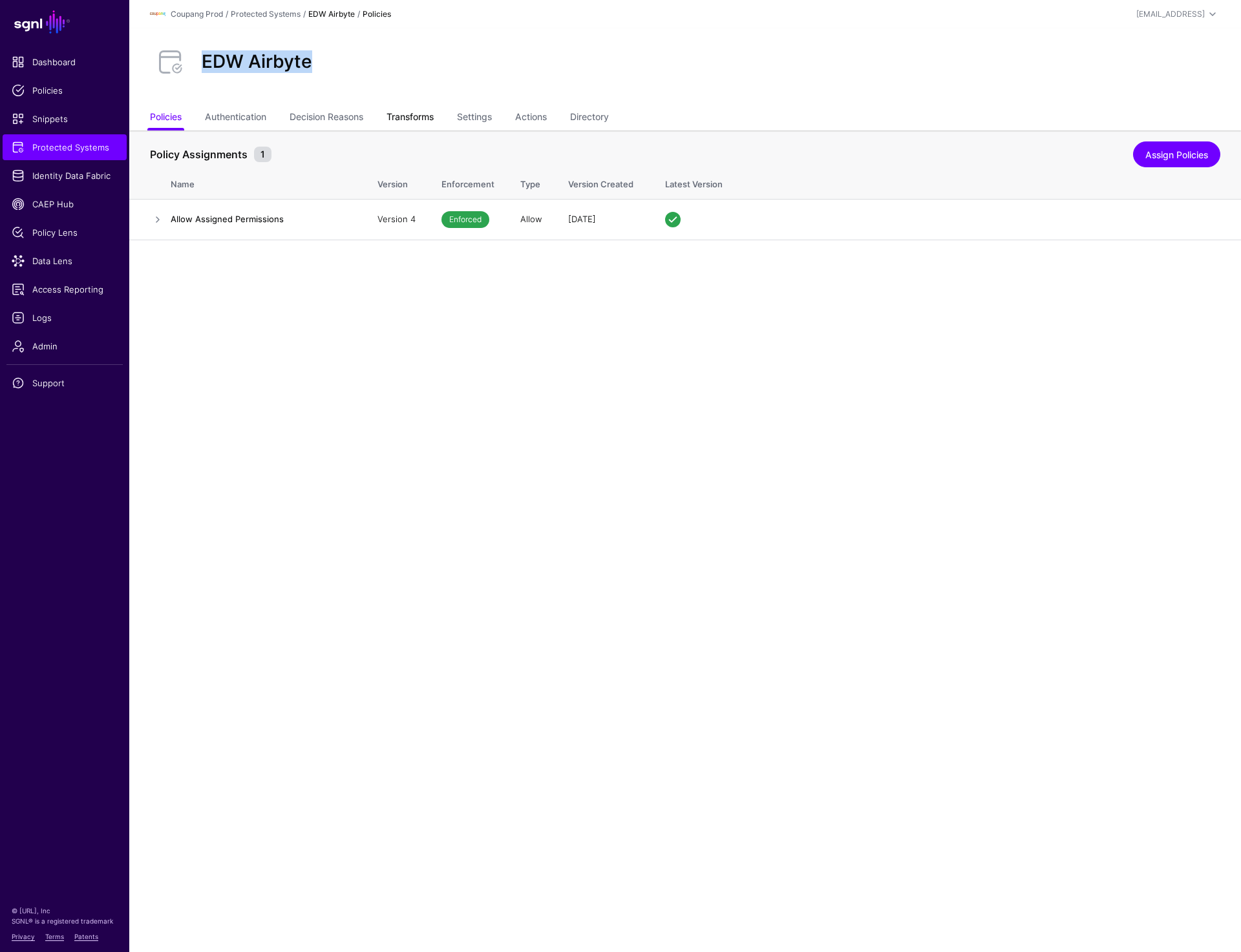
click at [434, 120] on link "Transforms" at bounding box center [410, 118] width 47 height 25
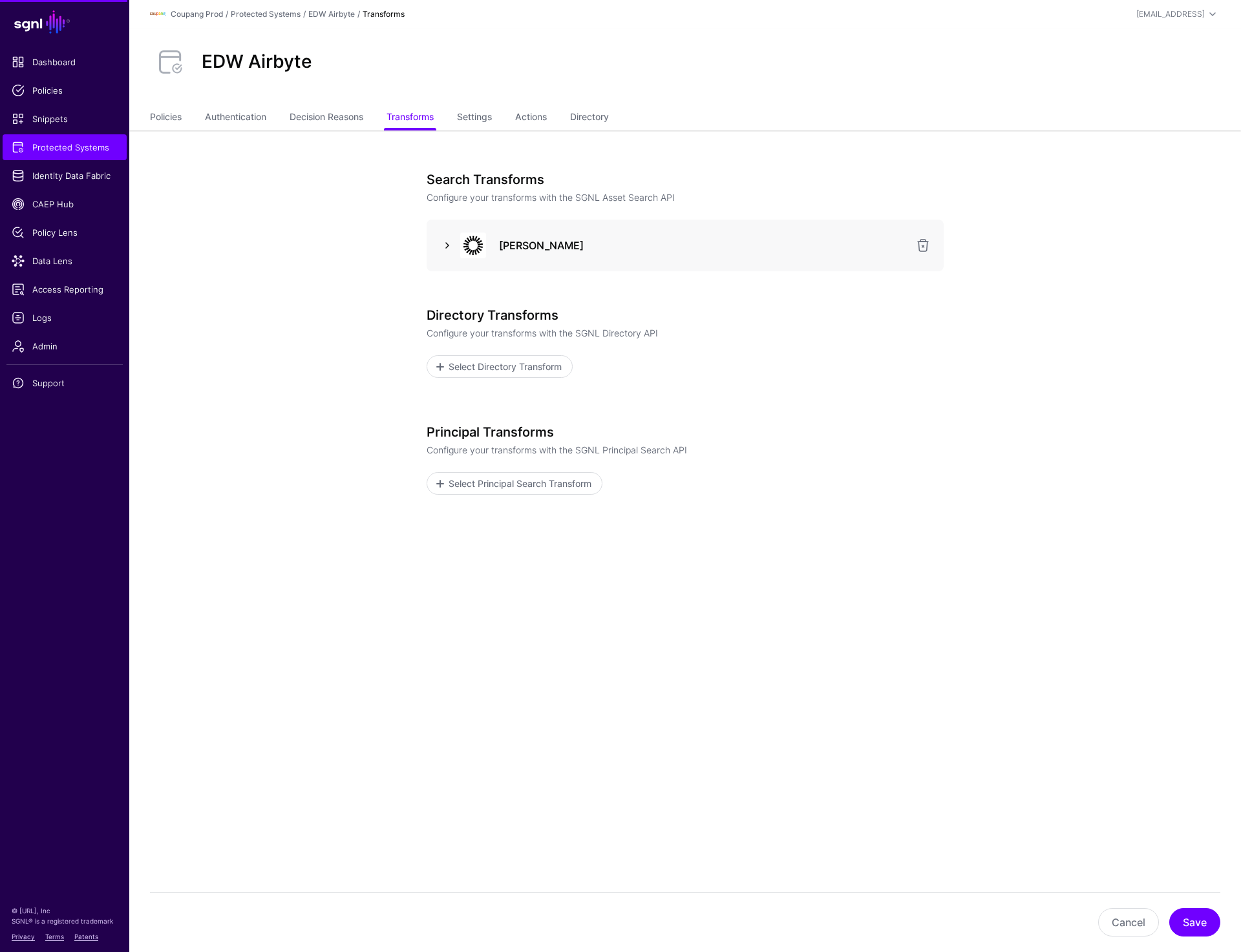
click at [442, 244] on link at bounding box center [448, 246] width 16 height 16
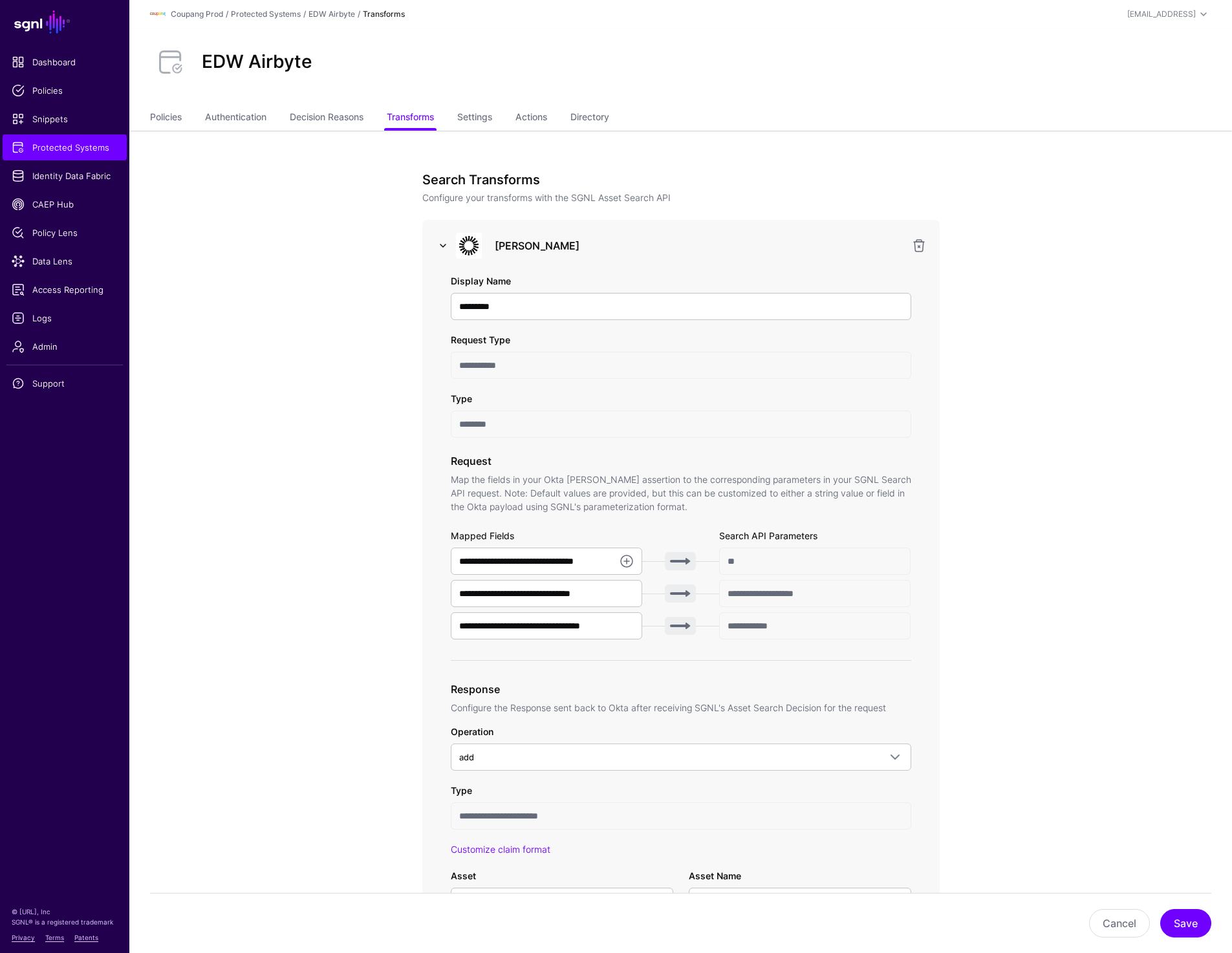
click at [437, 245] on link at bounding box center [443, 246] width 16 height 16
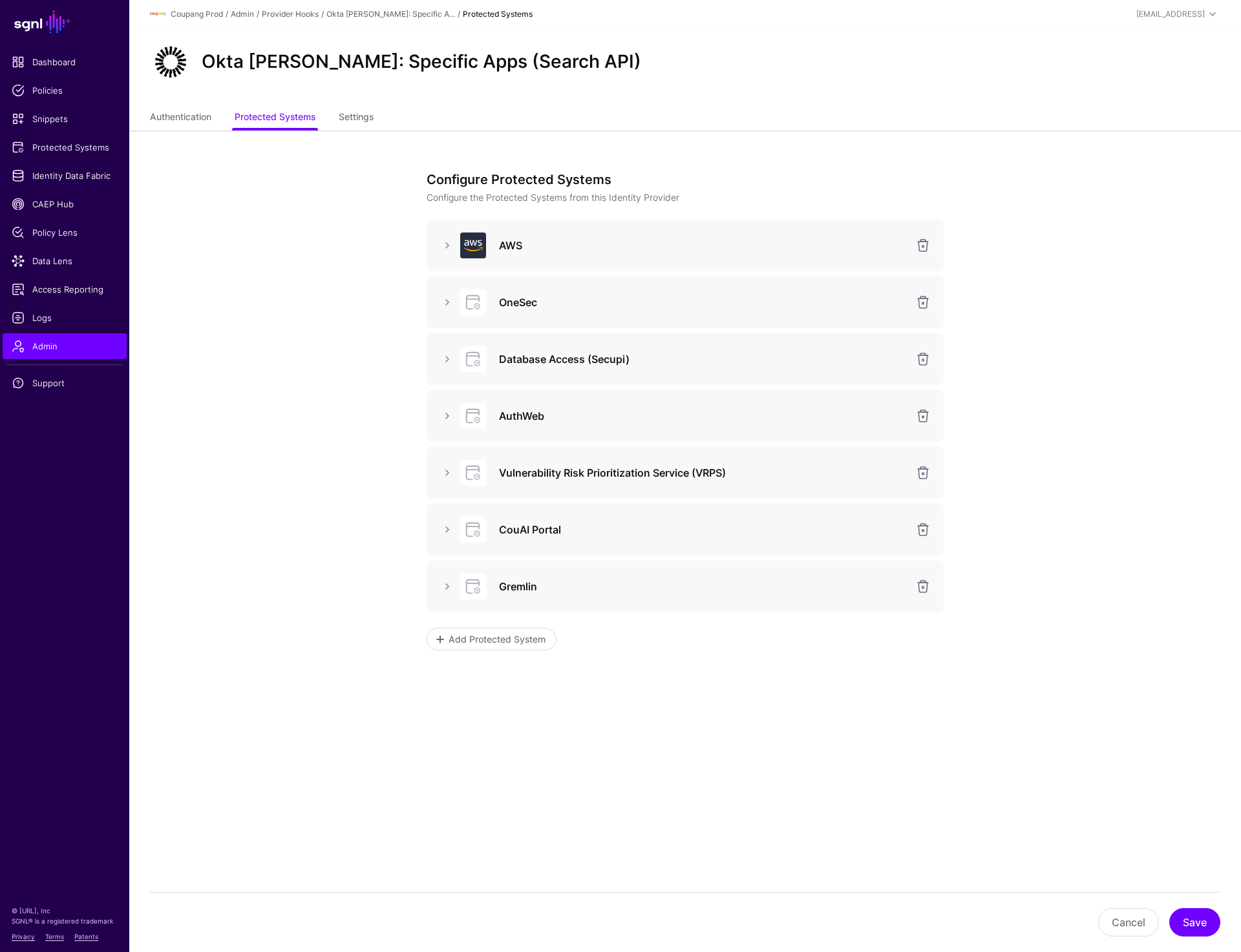
click at [343, 610] on app-admin-providers-item-integrations "Configure Protected Systems Configure the Protected Systems from this Identity …" at bounding box center [685, 478] width 1112 height 696
drag, startPoint x: 502, startPoint y: 363, endPoint x: 668, endPoint y: 363, distance: 166.0
click at [668, 363] on h3 "Database Access (Secupi)" at bounding box center [703, 359] width 408 height 16
copy h3 "Database Access (Secupi)"
click at [527, 414] on h3 "AuthWeb" at bounding box center [703, 416] width 408 height 16
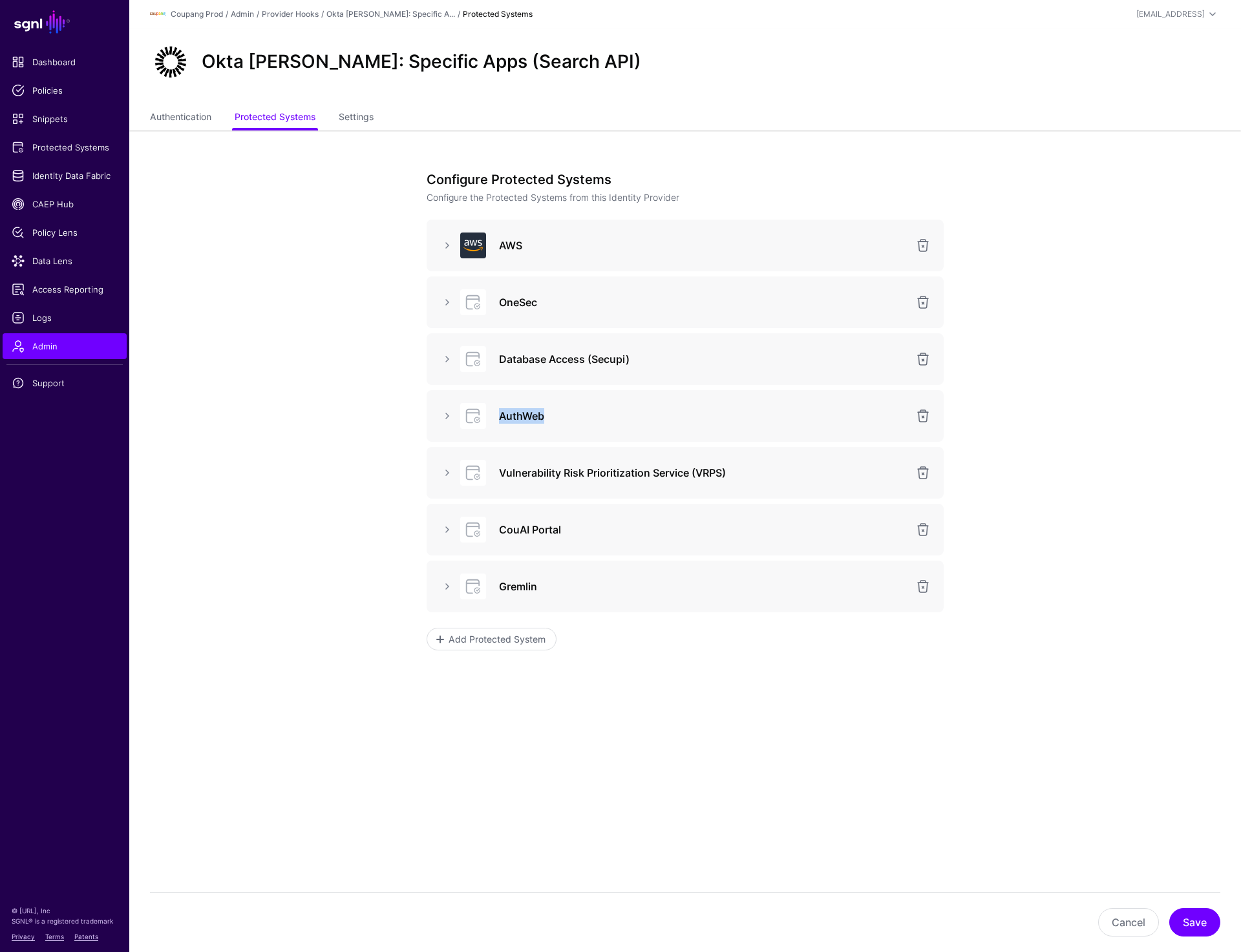
click at [527, 414] on h3 "AuthWeb" at bounding box center [703, 416] width 408 height 16
copy h3 "AuthWeb"
click at [445, 420] on link at bounding box center [448, 416] width 16 height 16
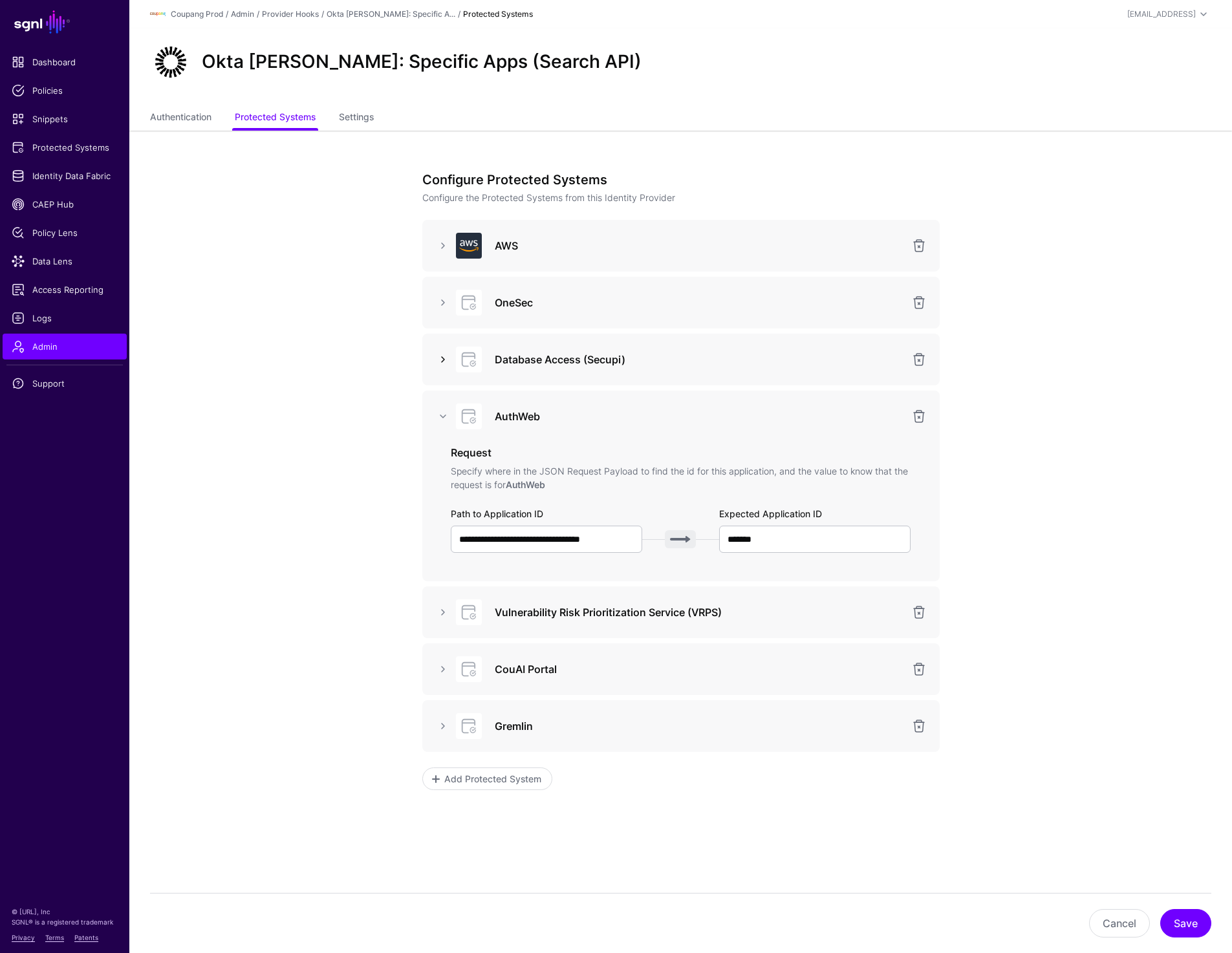
click at [442, 353] on link at bounding box center [443, 360] width 16 height 16
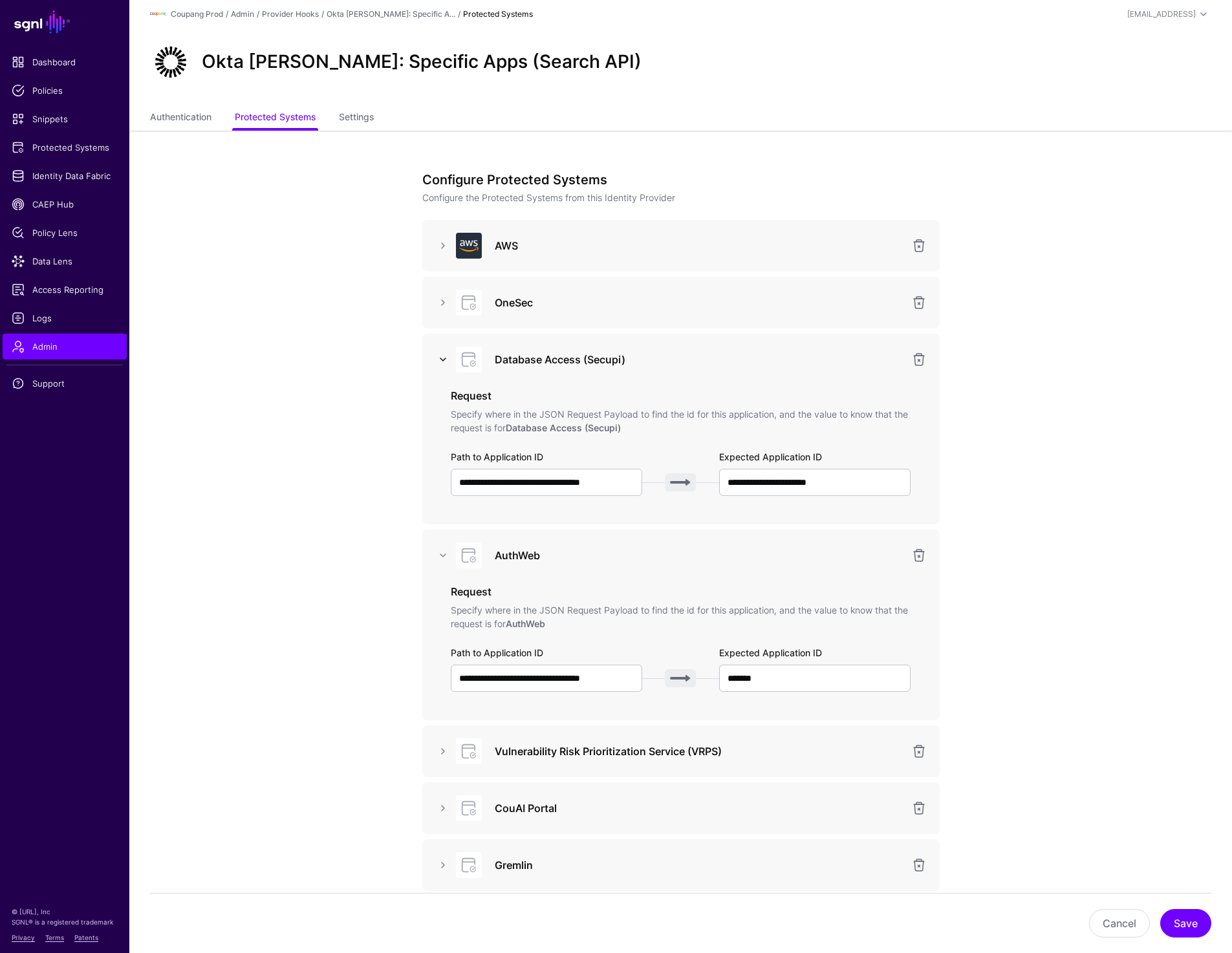
scroll to position [31, 0]
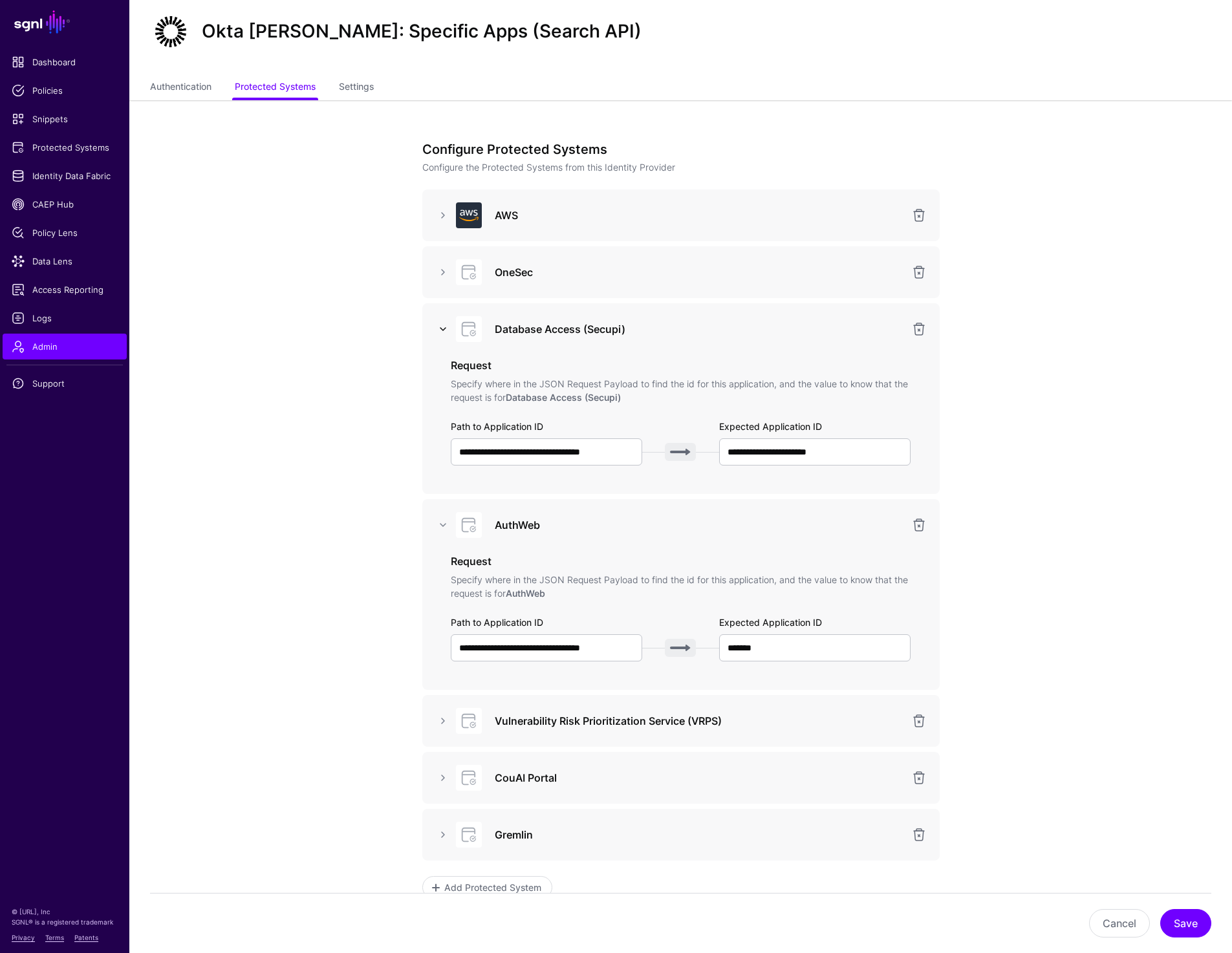
click at [440, 328] on link at bounding box center [443, 329] width 16 height 16
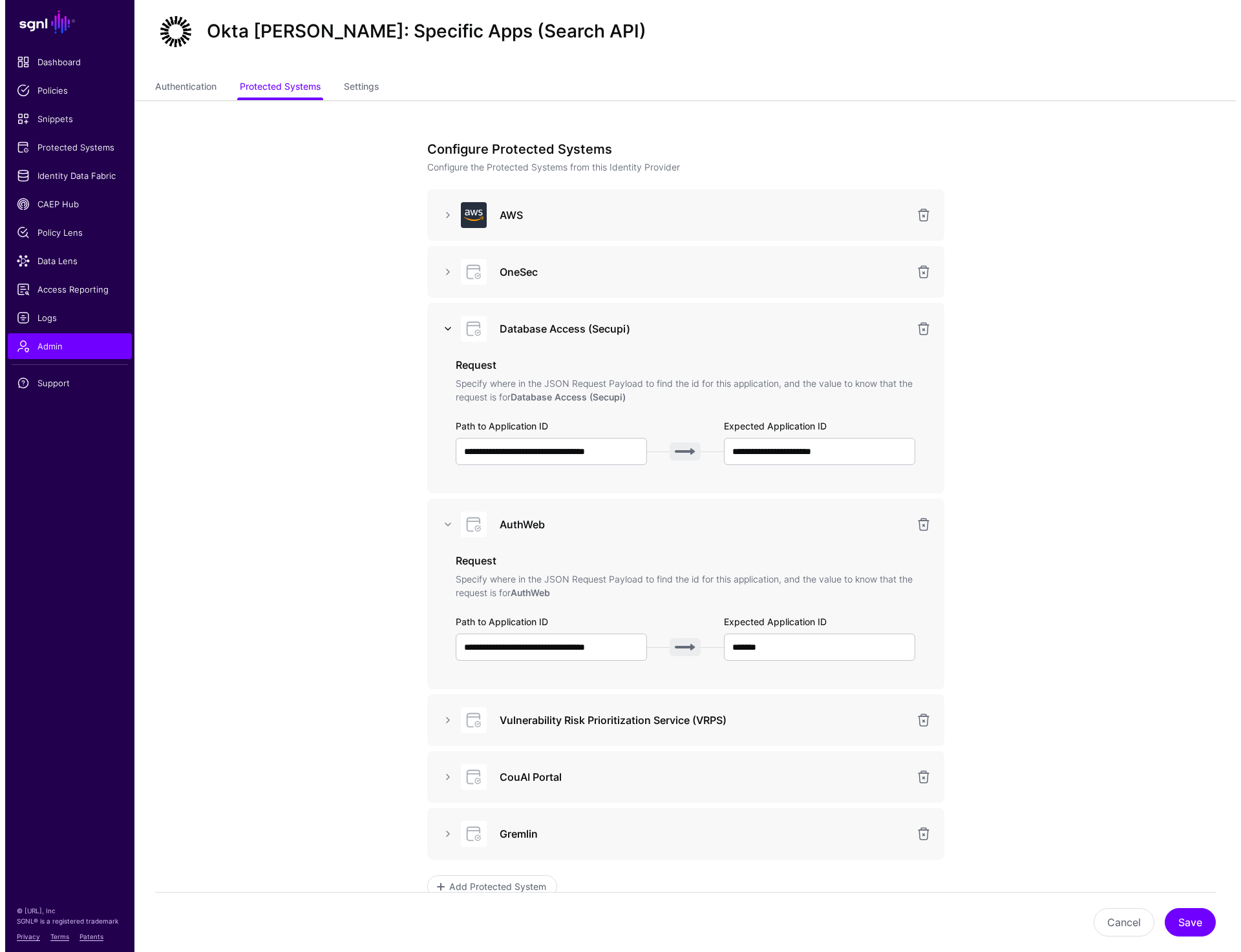
scroll to position [13, 0]
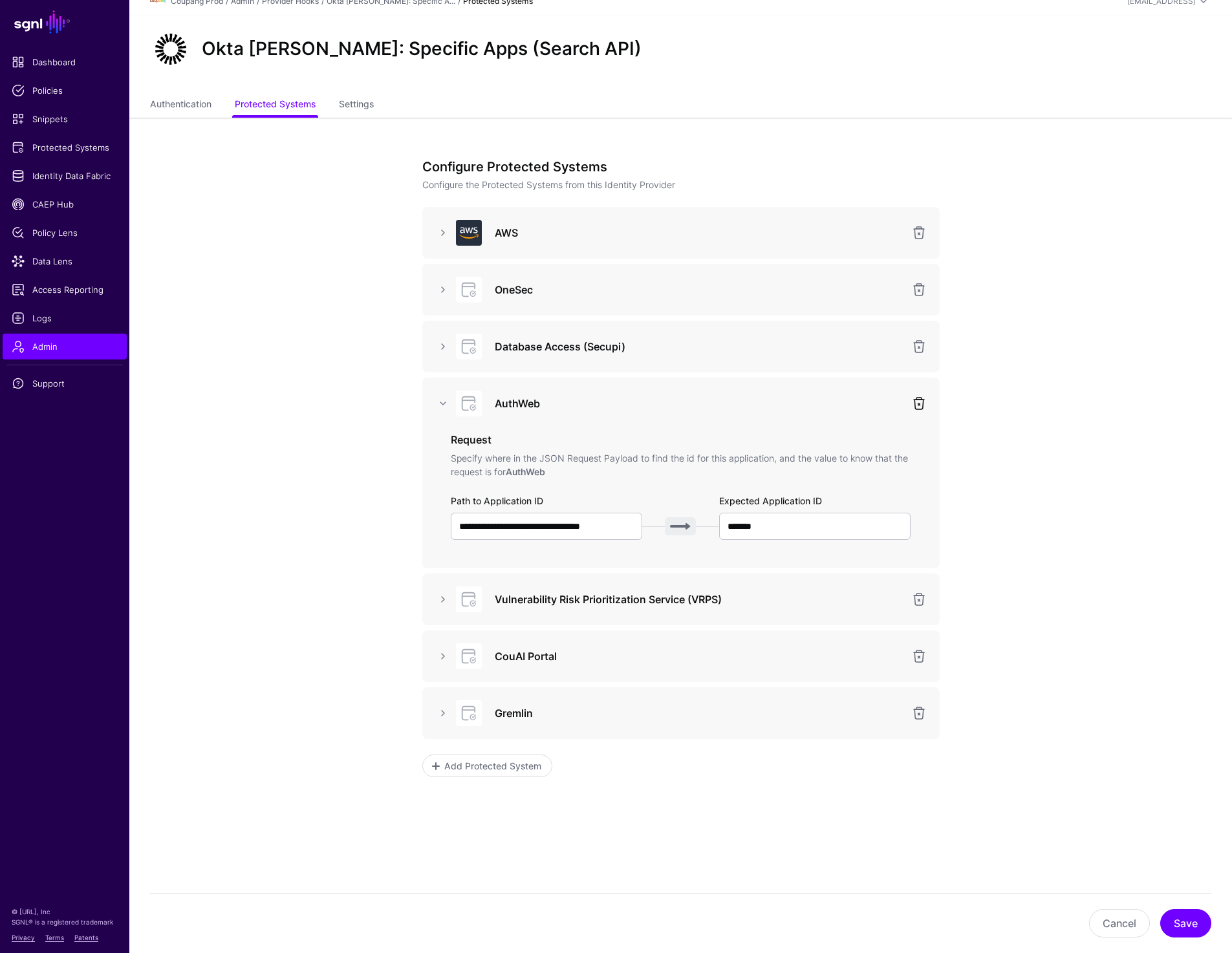
click at [918, 405] on link at bounding box center [920, 403] width 16 height 16
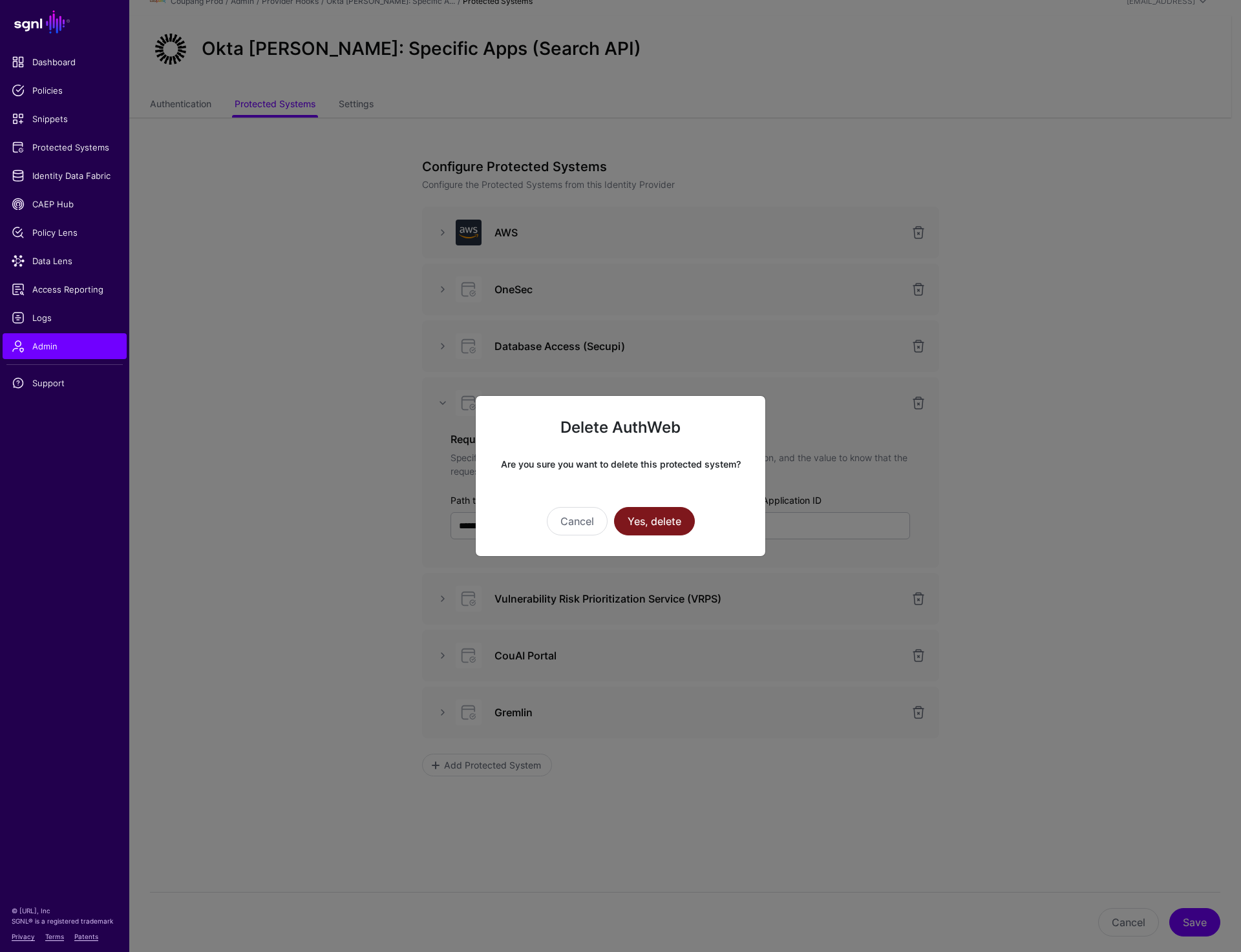
click at [653, 519] on button "Yes, delete" at bounding box center [655, 521] width 81 height 29
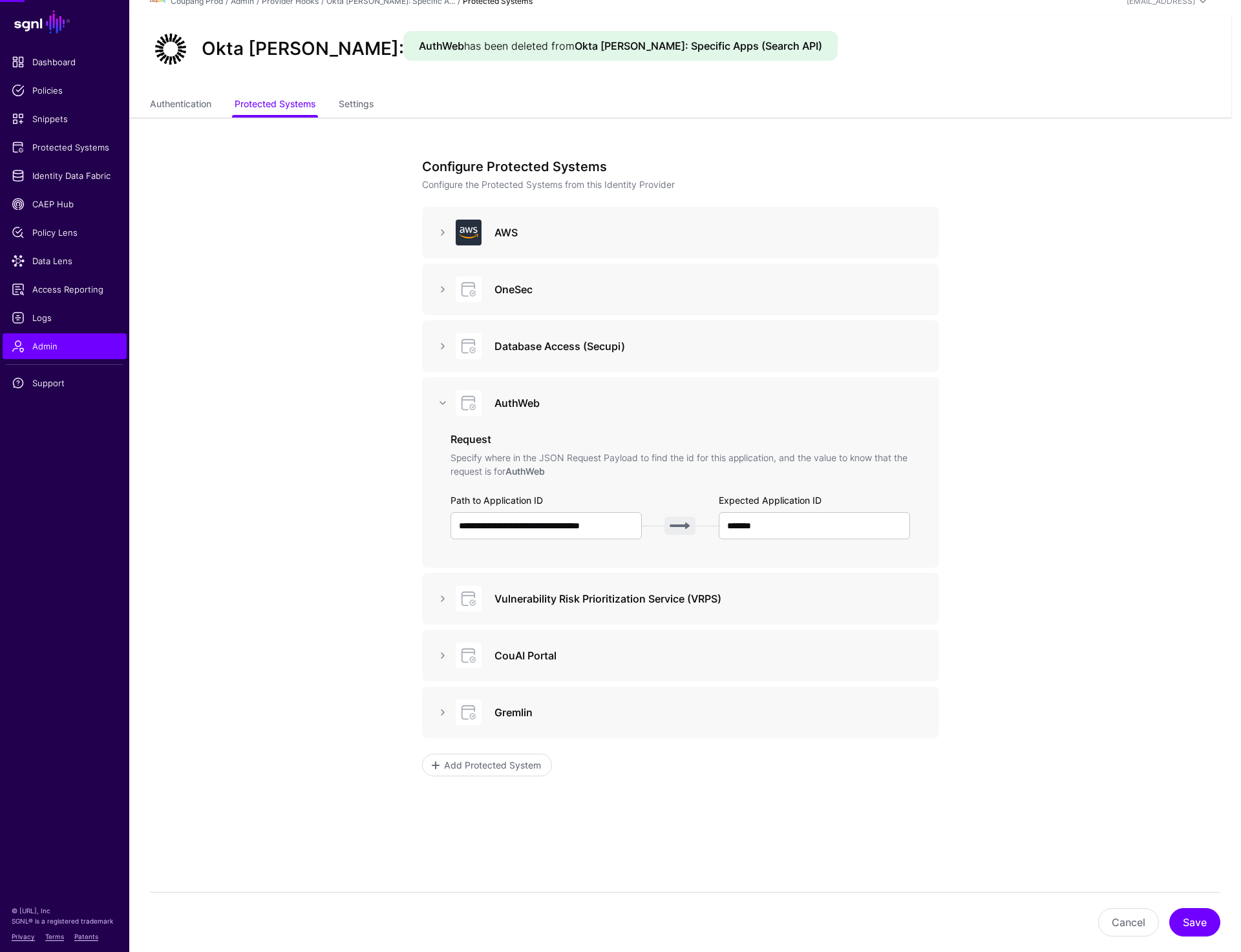
scroll to position [0, 0]
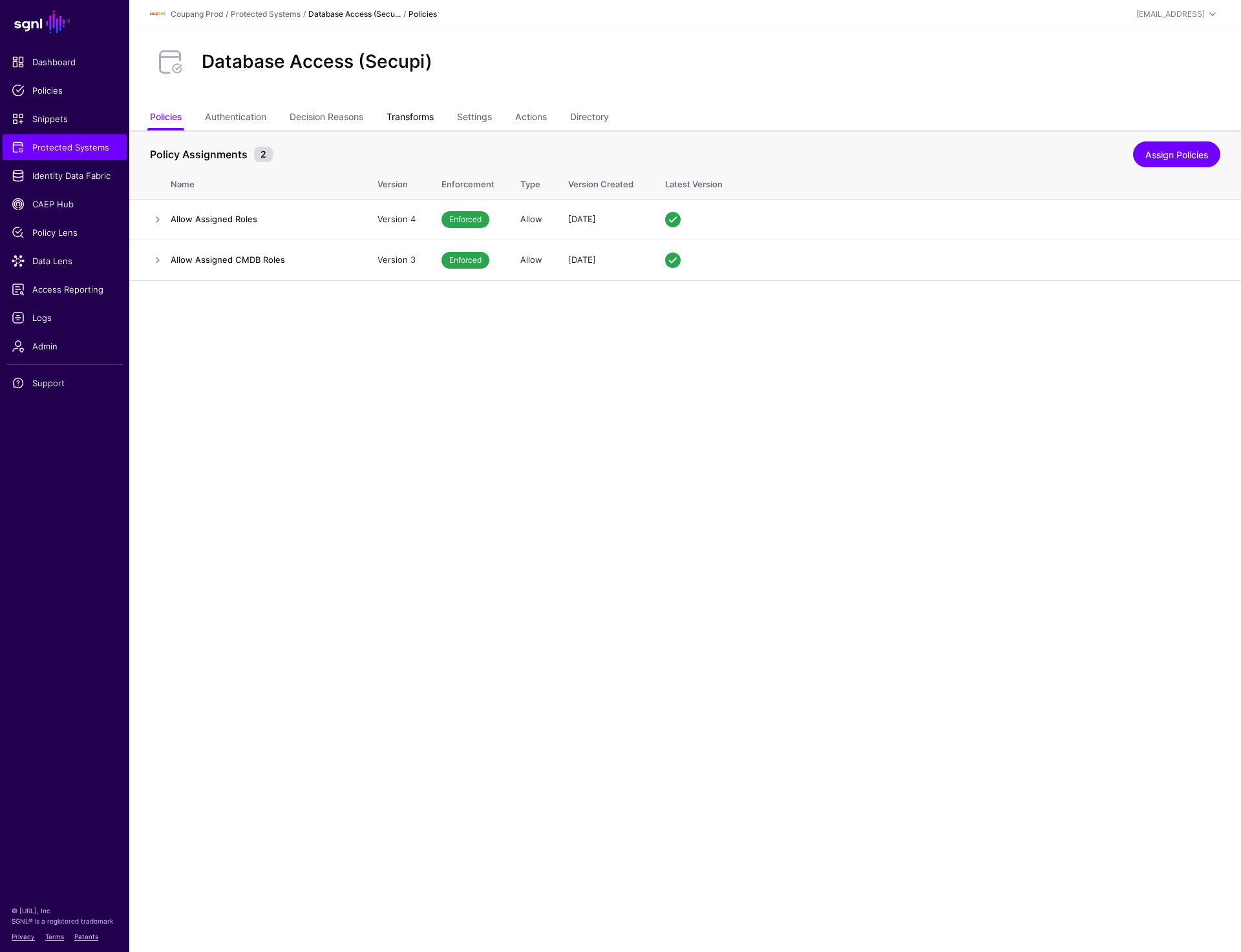
click at [428, 112] on link "Transforms" at bounding box center [410, 118] width 47 height 25
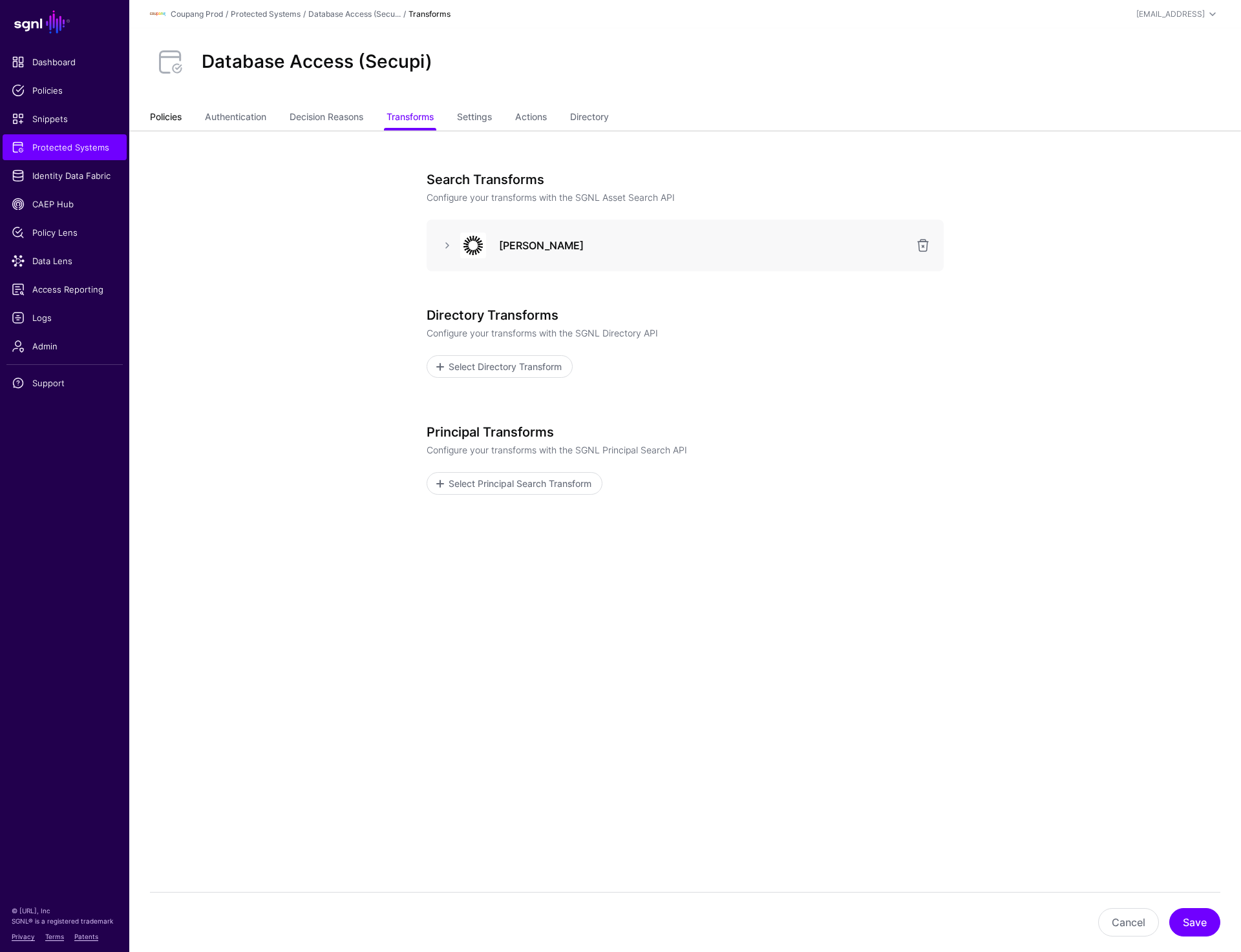
click at [178, 110] on link "Policies" at bounding box center [166, 118] width 32 height 25
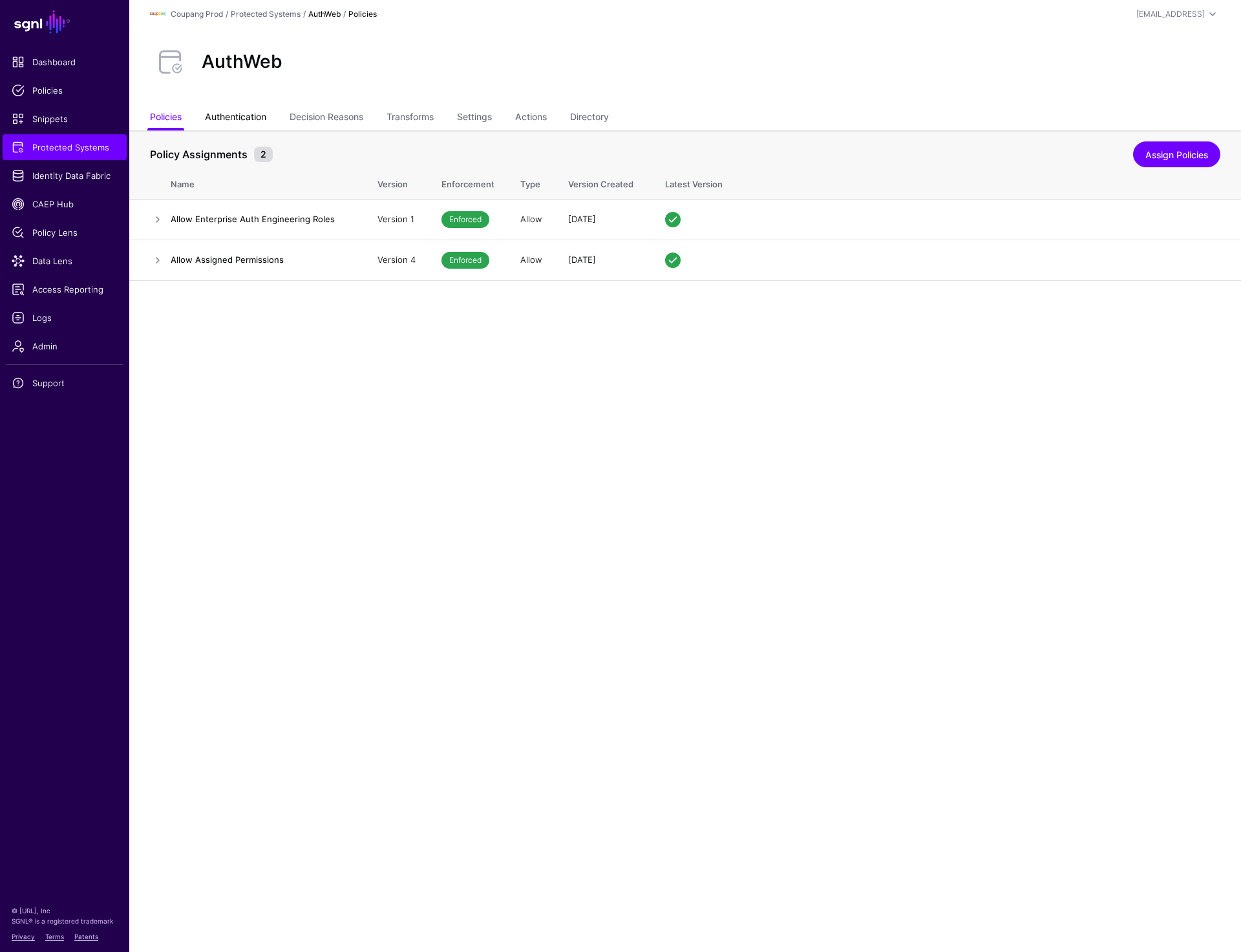
click at [230, 129] on link "Authentication" at bounding box center [235, 118] width 61 height 25
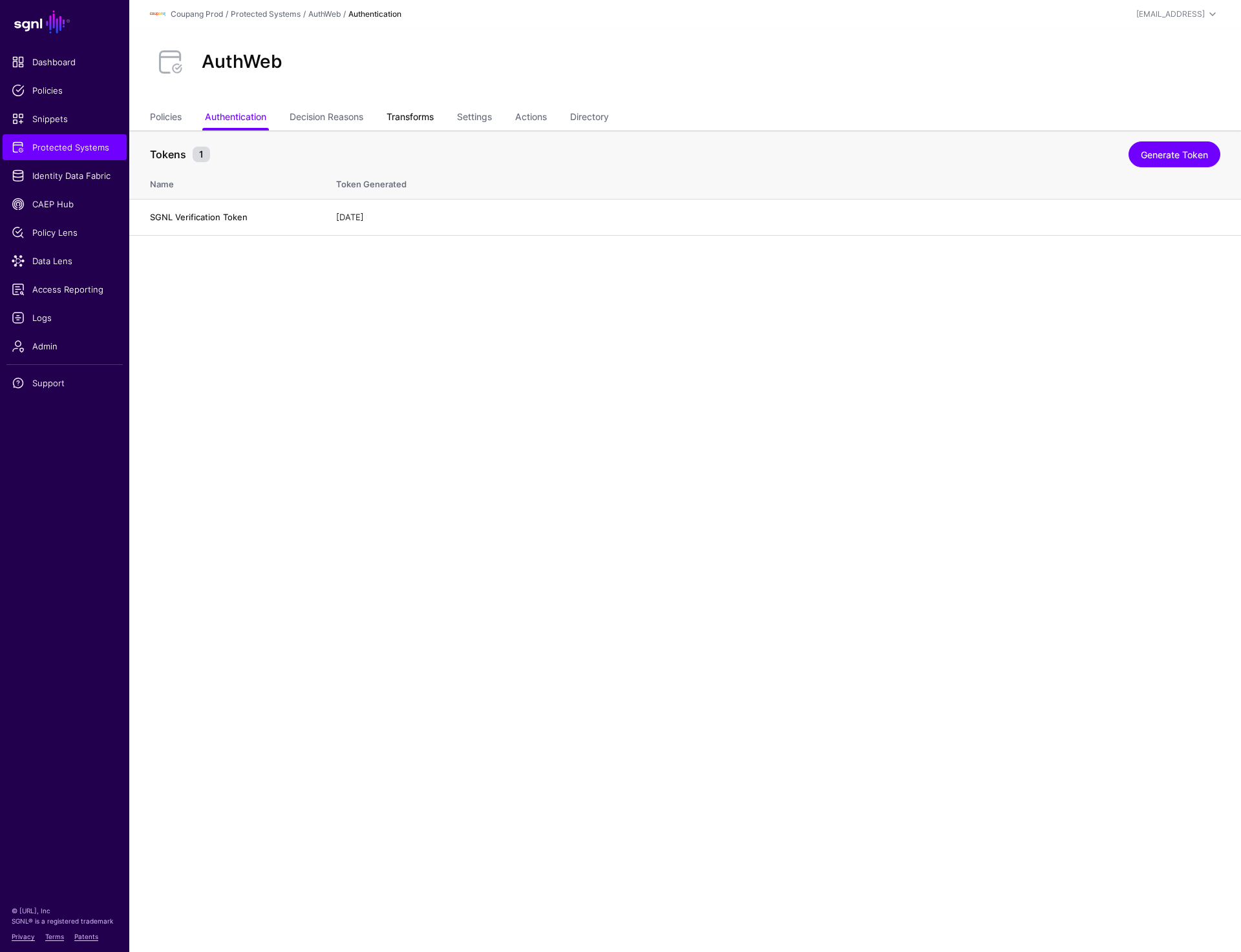
click at [403, 120] on link "Transforms" at bounding box center [410, 118] width 47 height 25
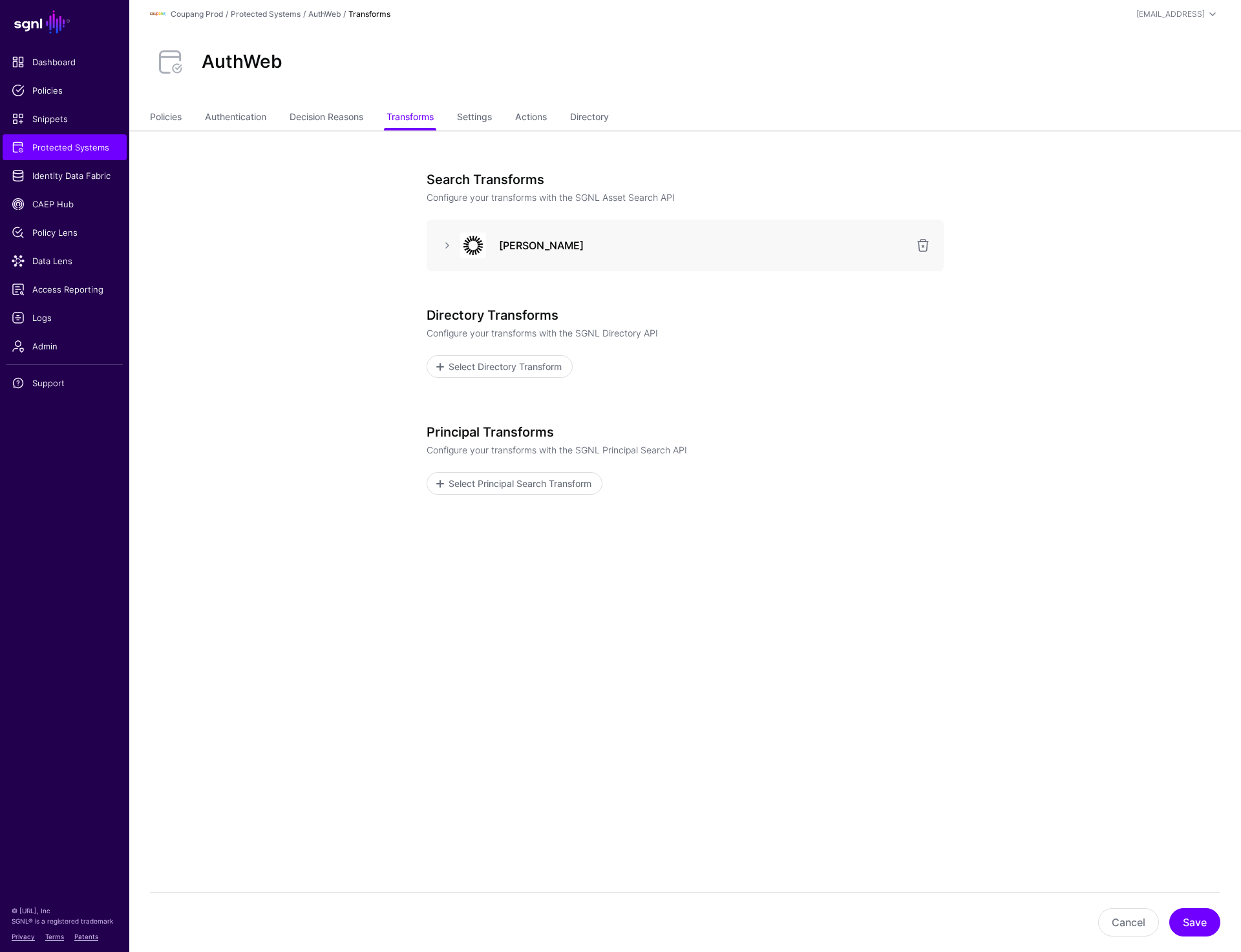
click at [768, 82] on div "AuthWeb" at bounding box center [686, 62] width 1081 height 41
click at [229, 59] on h2 "AuthWeb" at bounding box center [242, 62] width 81 height 22
copy h2 "AuthWeb"
click at [441, 247] on link at bounding box center [448, 246] width 16 height 16
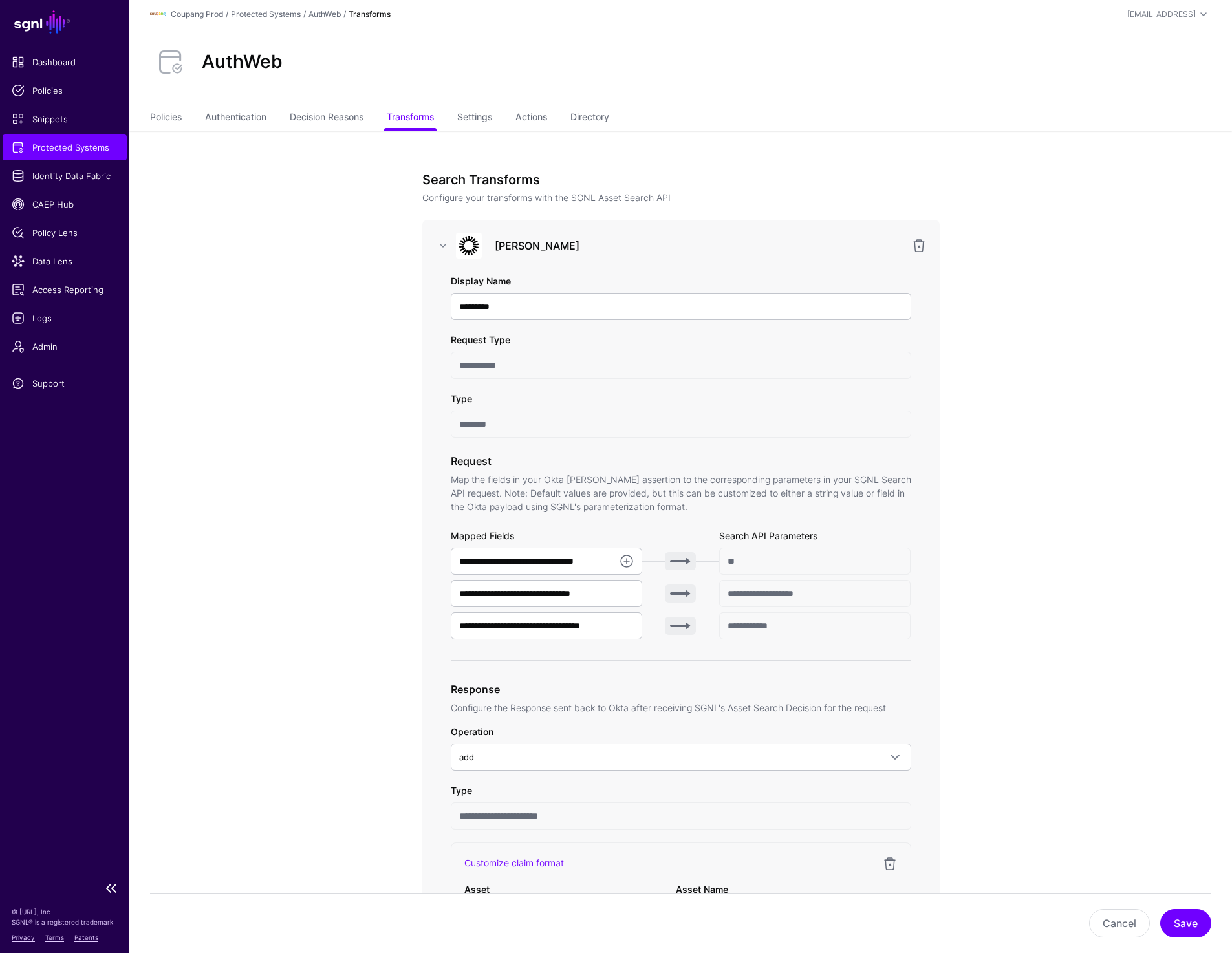
click at [86, 147] on span "Protected Systems" at bounding box center [64, 147] width 106 height 13
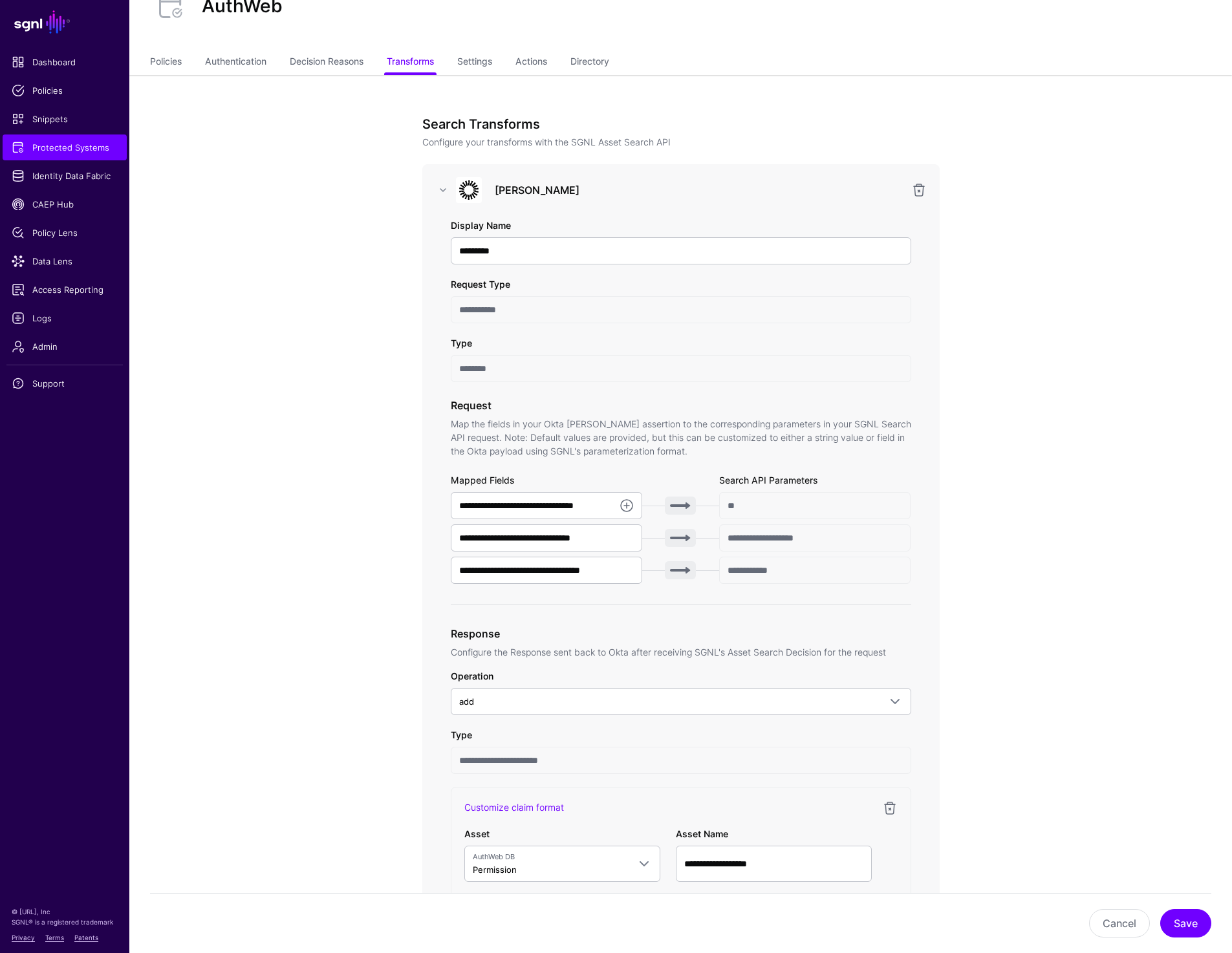
scroll to position [57, 0]
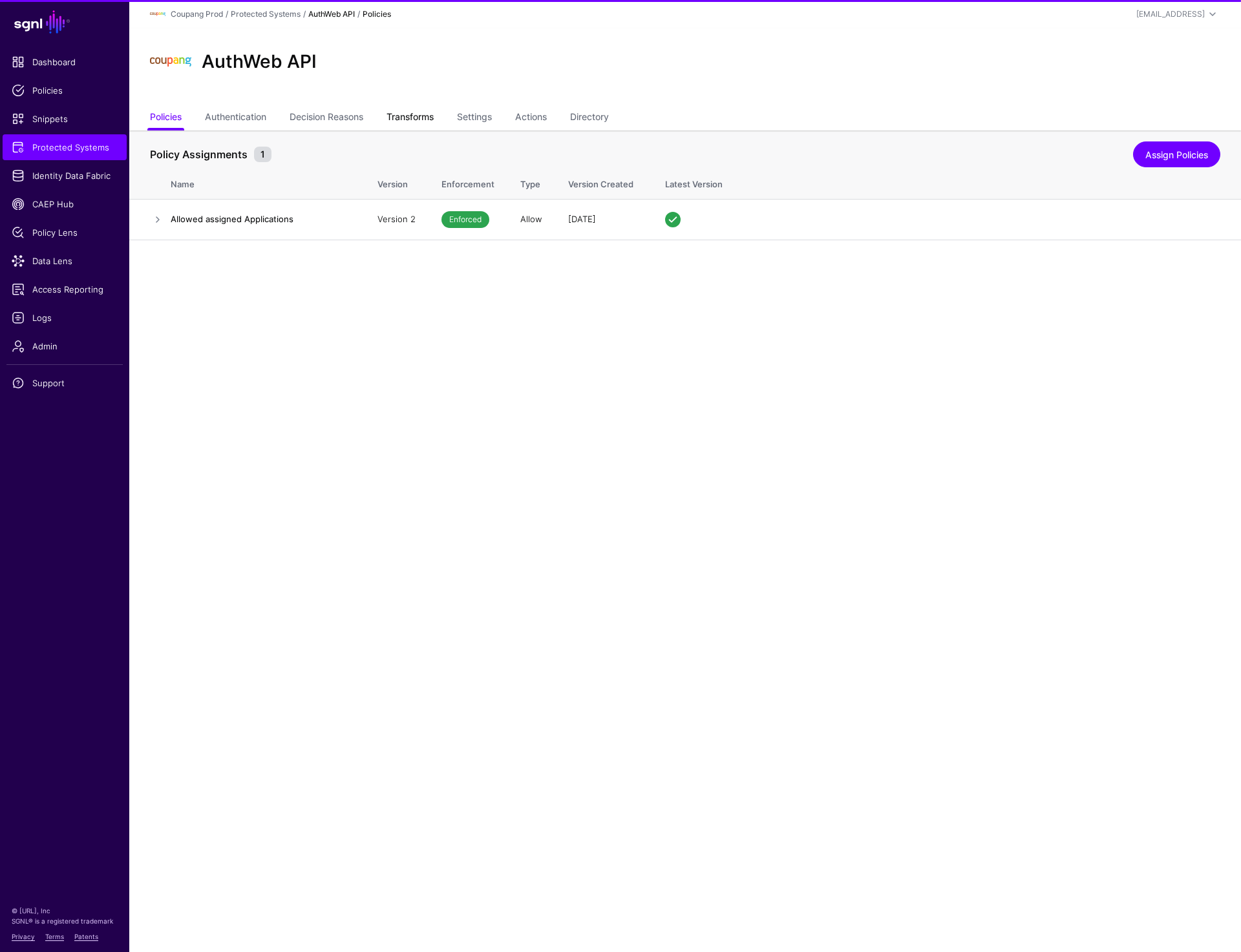
click at [427, 122] on link "Transforms" at bounding box center [410, 118] width 47 height 25
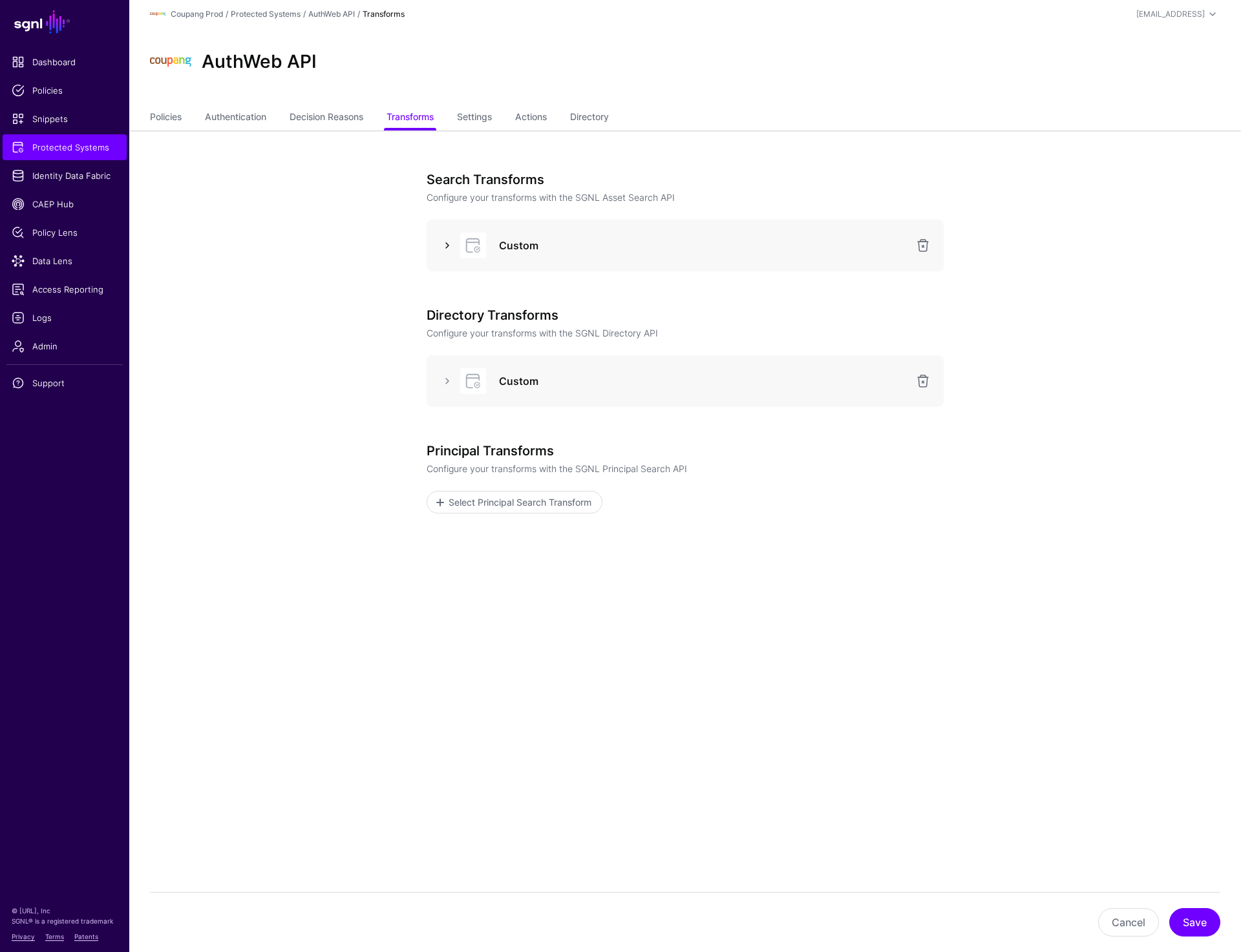
click at [441, 248] on link at bounding box center [448, 246] width 16 height 16
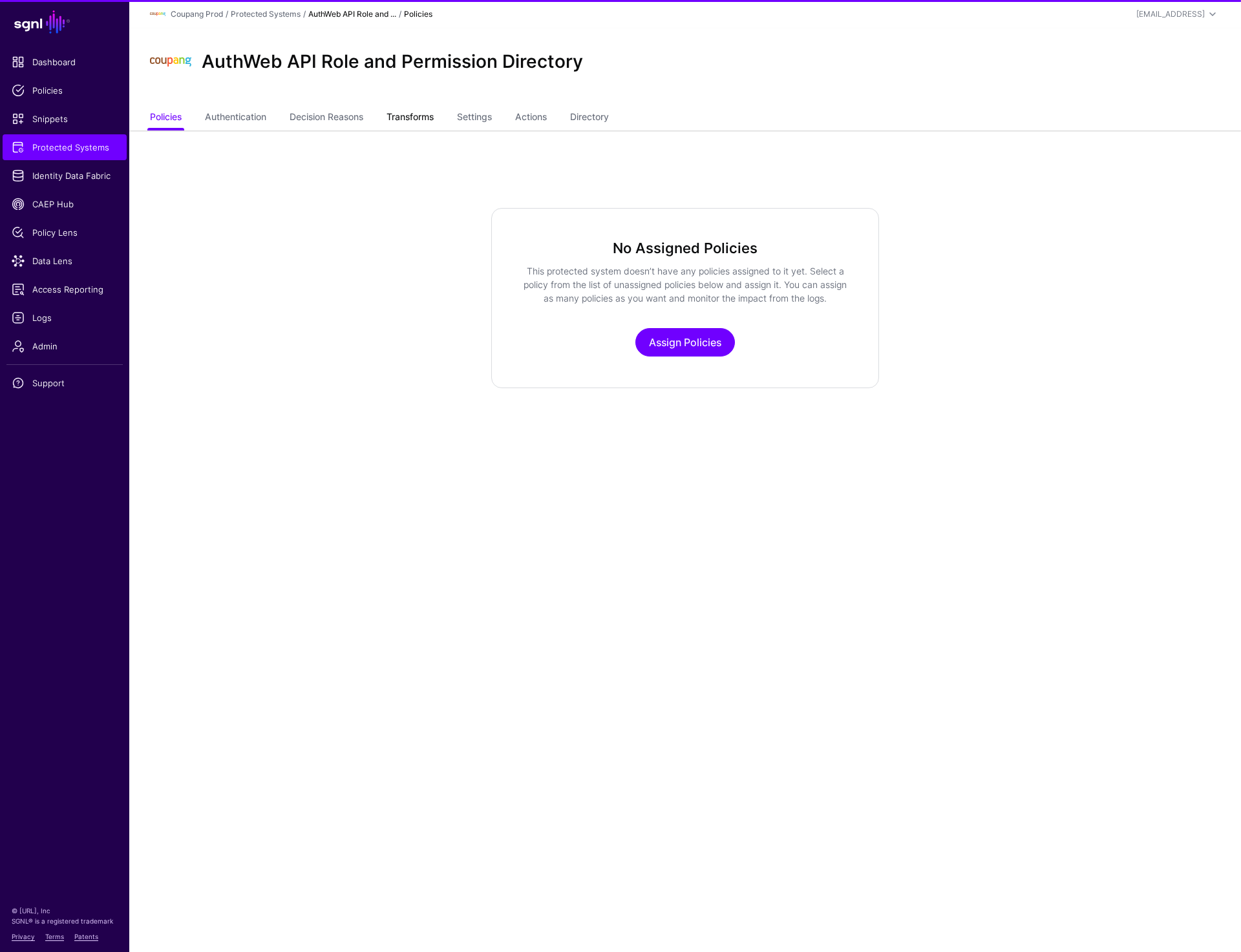
click at [430, 123] on link "Transforms" at bounding box center [410, 118] width 47 height 25
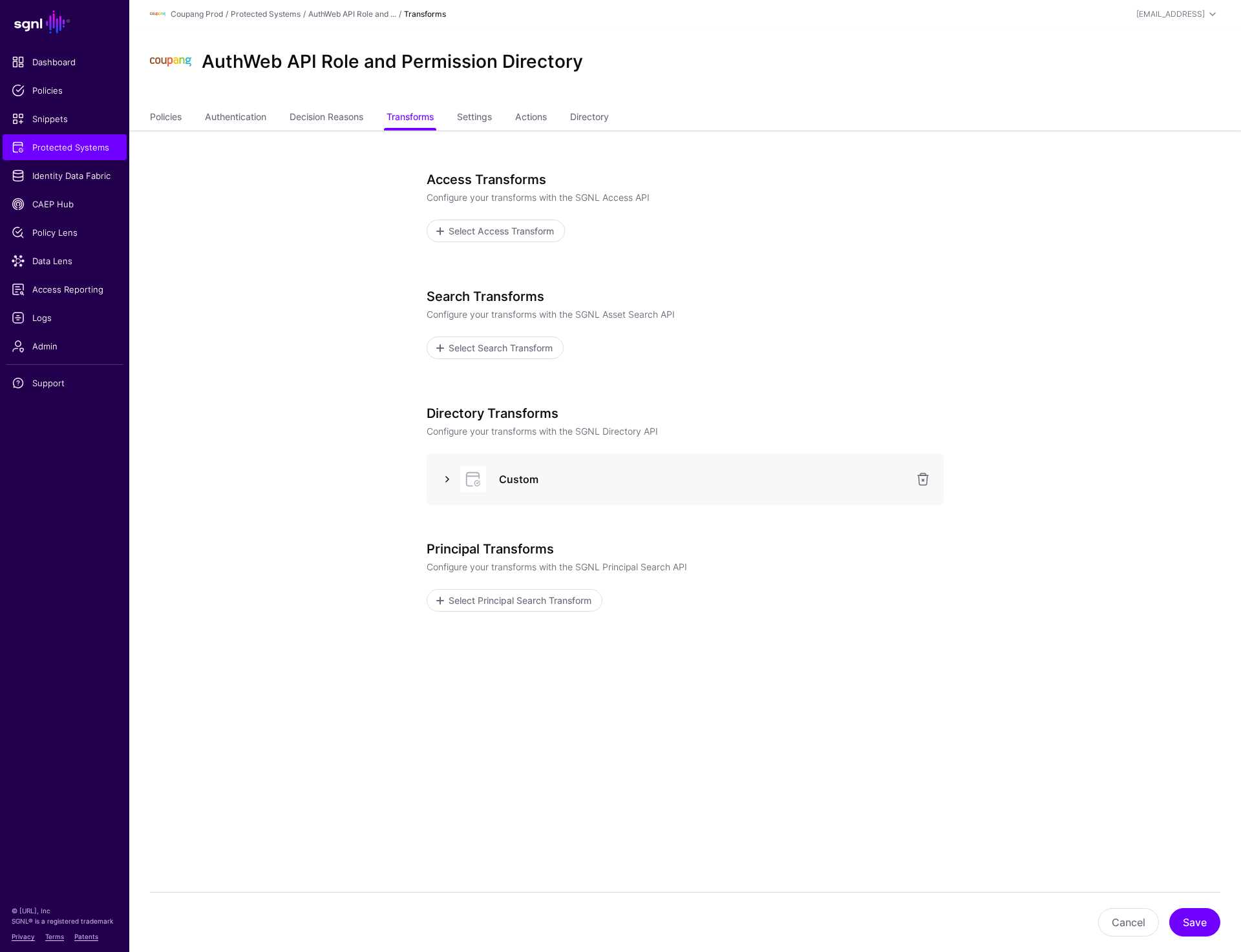
click at [440, 486] on link at bounding box center [448, 480] width 16 height 16
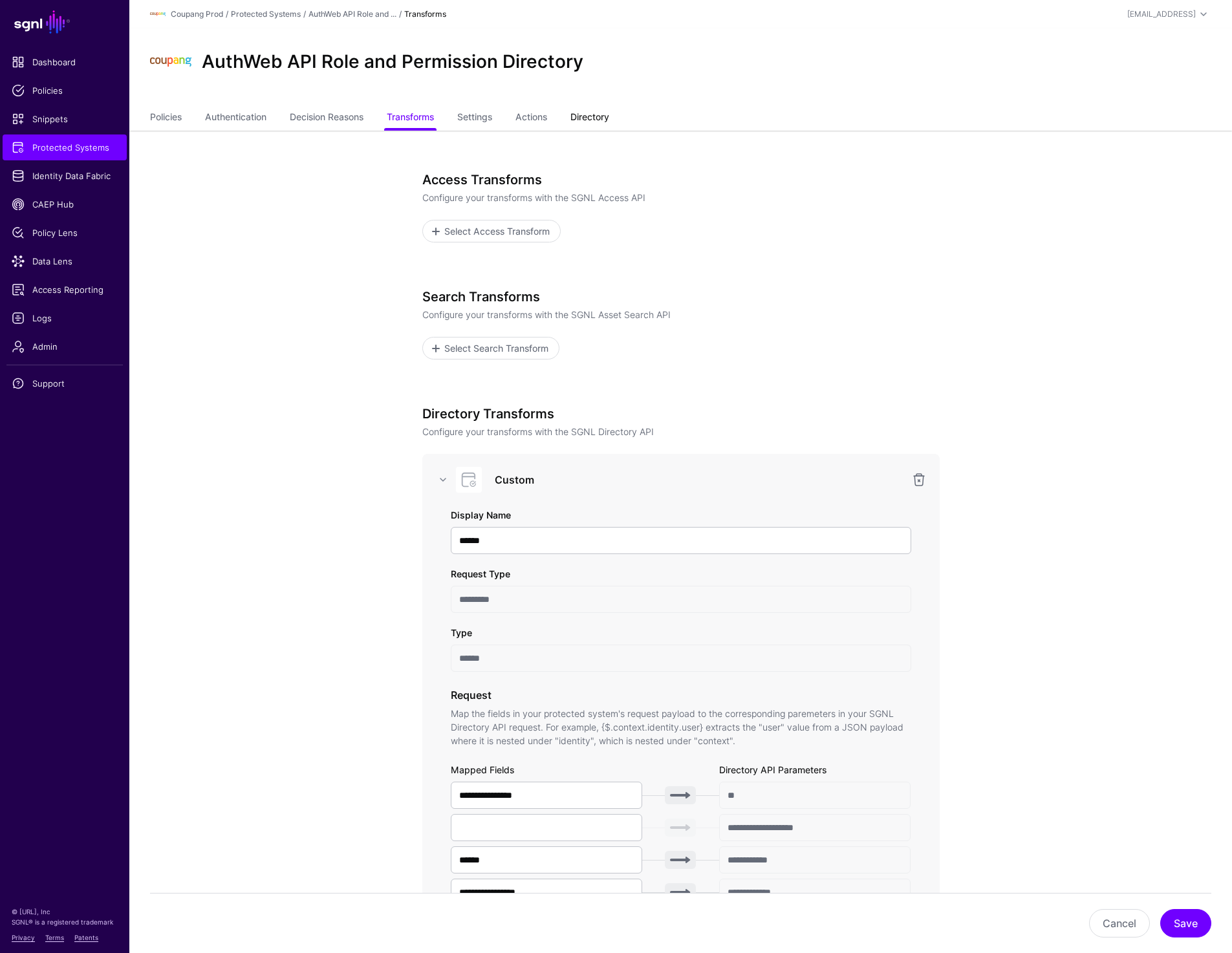
click at [598, 119] on link "Directory" at bounding box center [589, 118] width 39 height 25
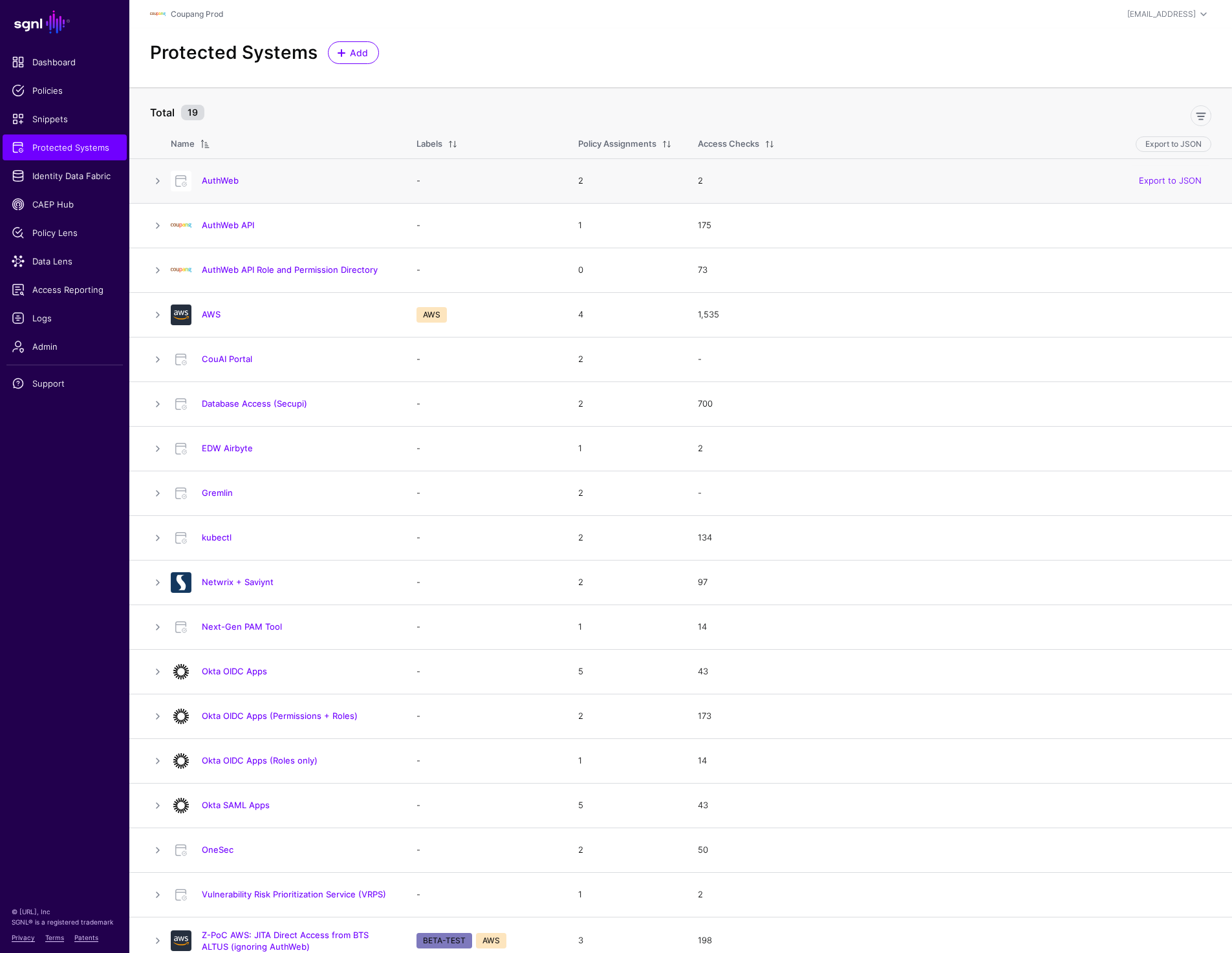
click at [229, 175] on h4 "AuthWeb" at bounding box center [296, 181] width 189 height 12
click at [226, 180] on link "AuthWeb" at bounding box center [220, 180] width 37 height 10
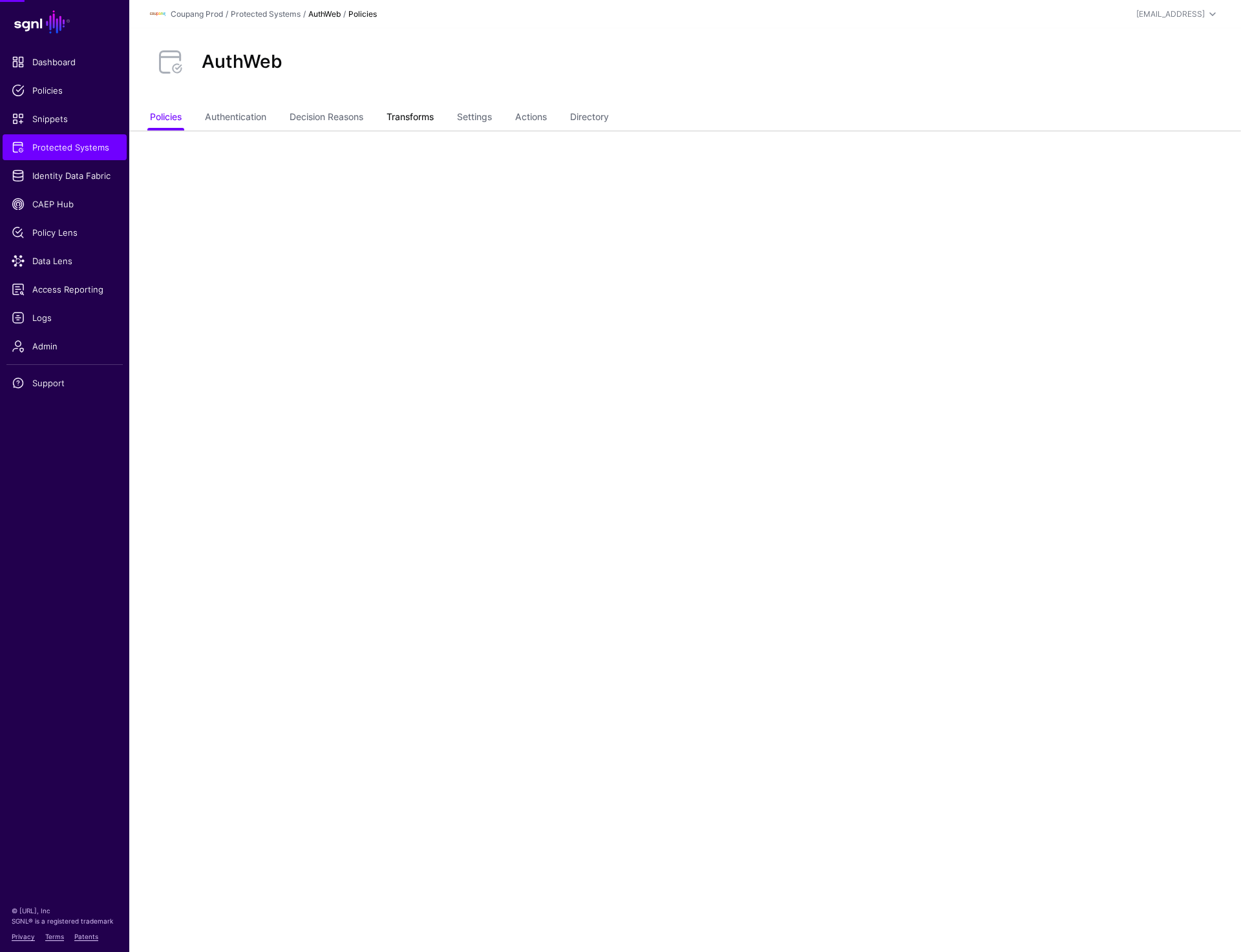
click at [431, 111] on link "Transforms" at bounding box center [410, 118] width 47 height 25
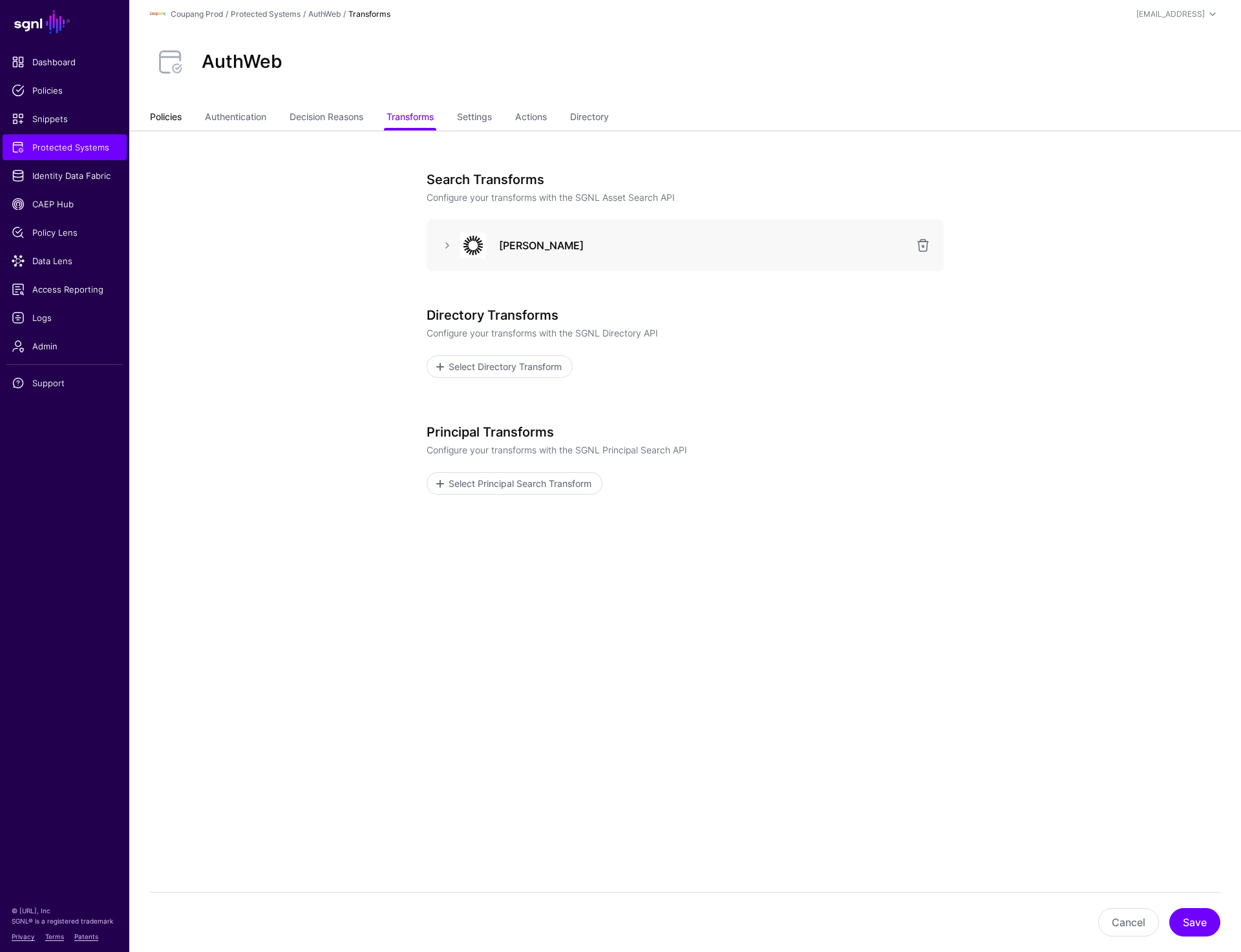
click at [179, 120] on link "Policies" at bounding box center [166, 118] width 32 height 25
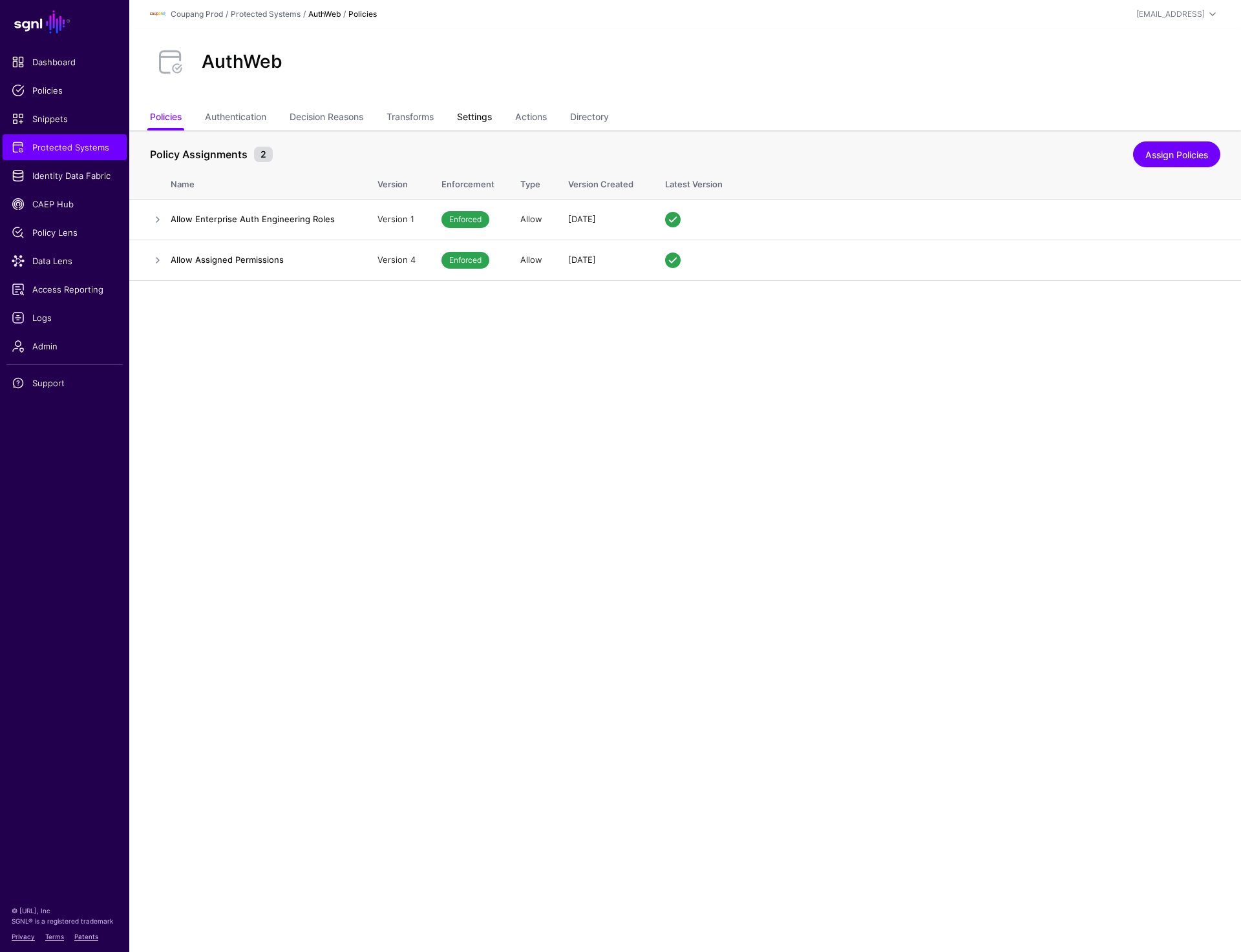
click at [468, 113] on link "Settings" at bounding box center [474, 118] width 35 height 25
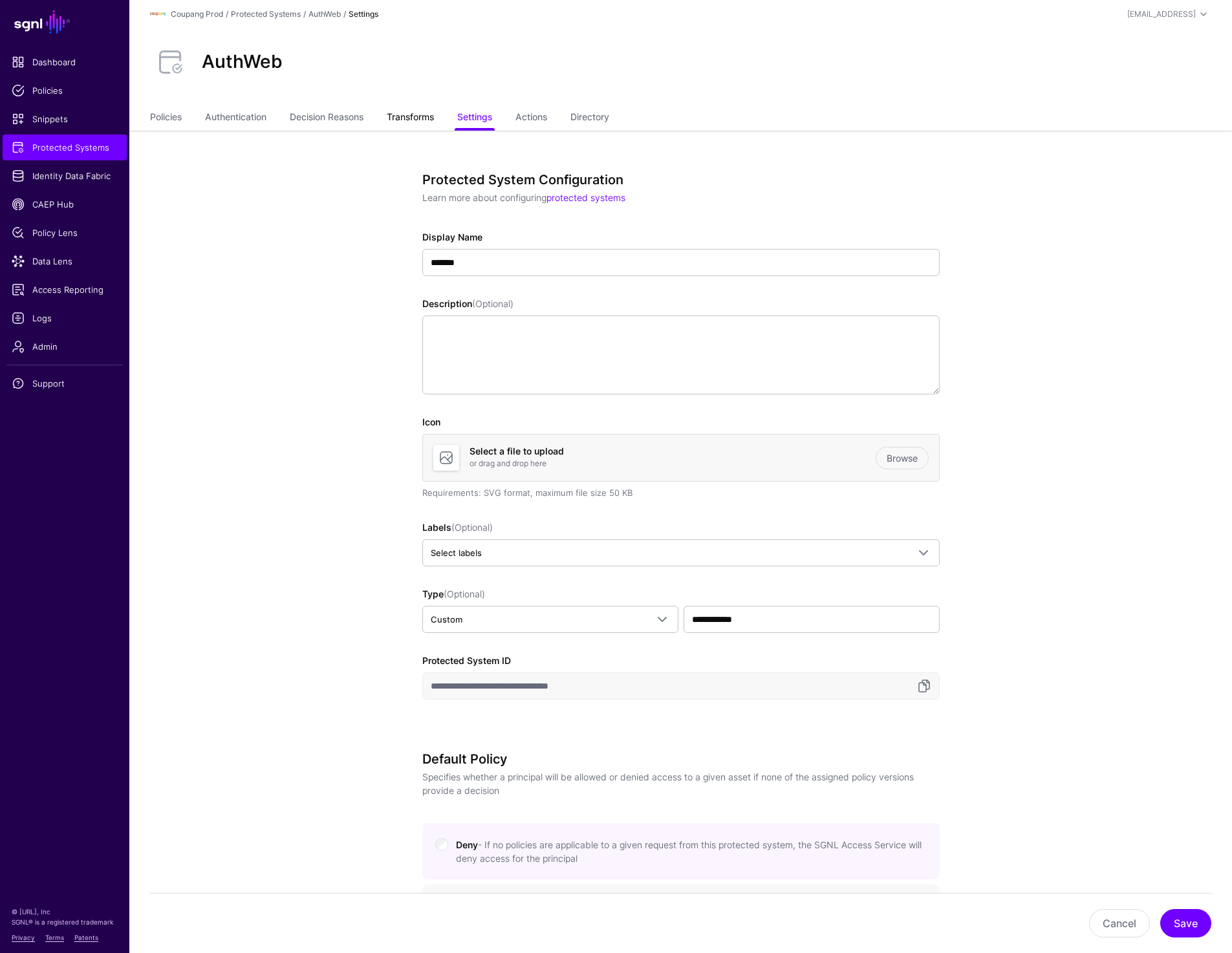
click at [417, 111] on link "Transforms" at bounding box center [410, 118] width 47 height 25
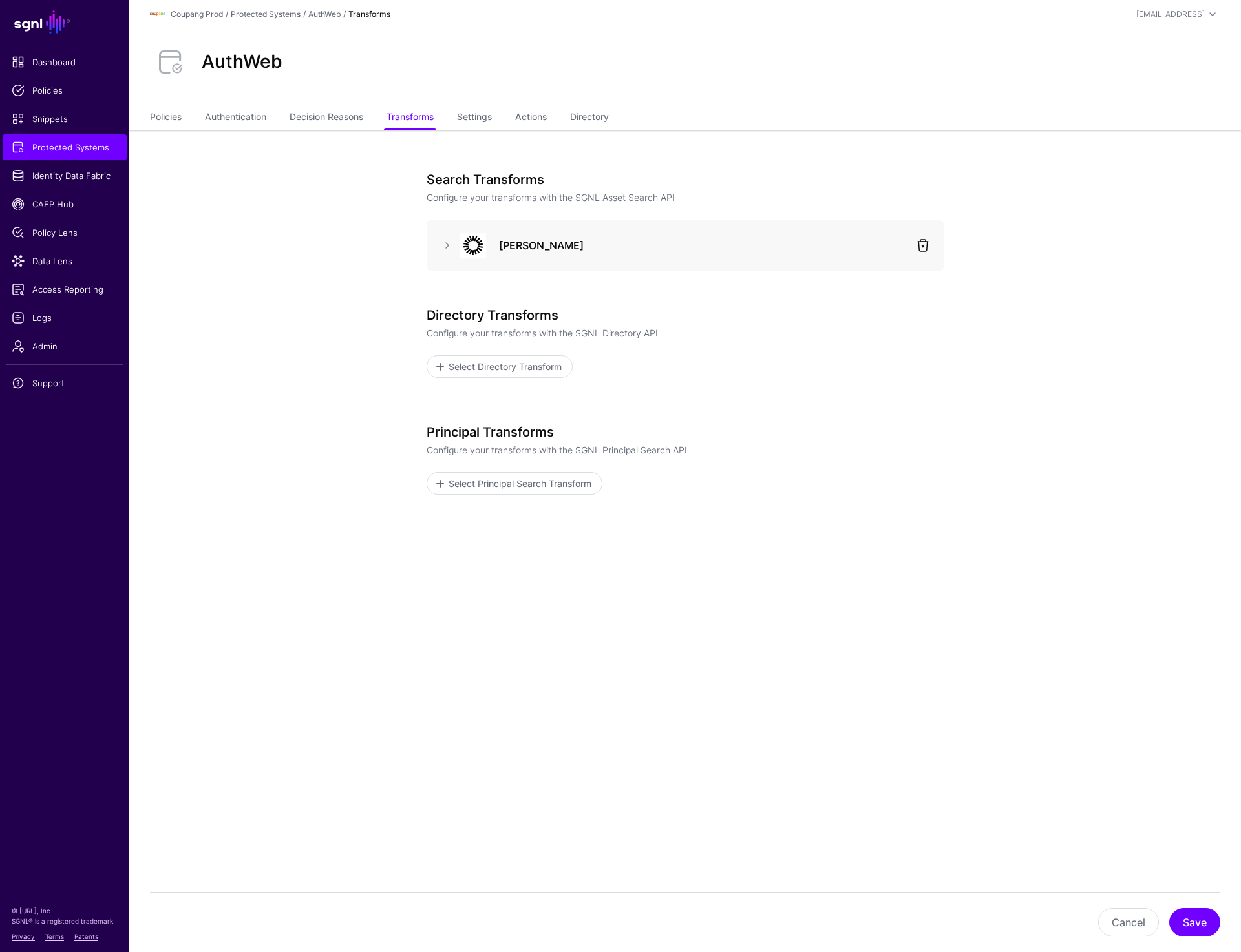
click at [917, 250] on link at bounding box center [923, 246] width 16 height 16
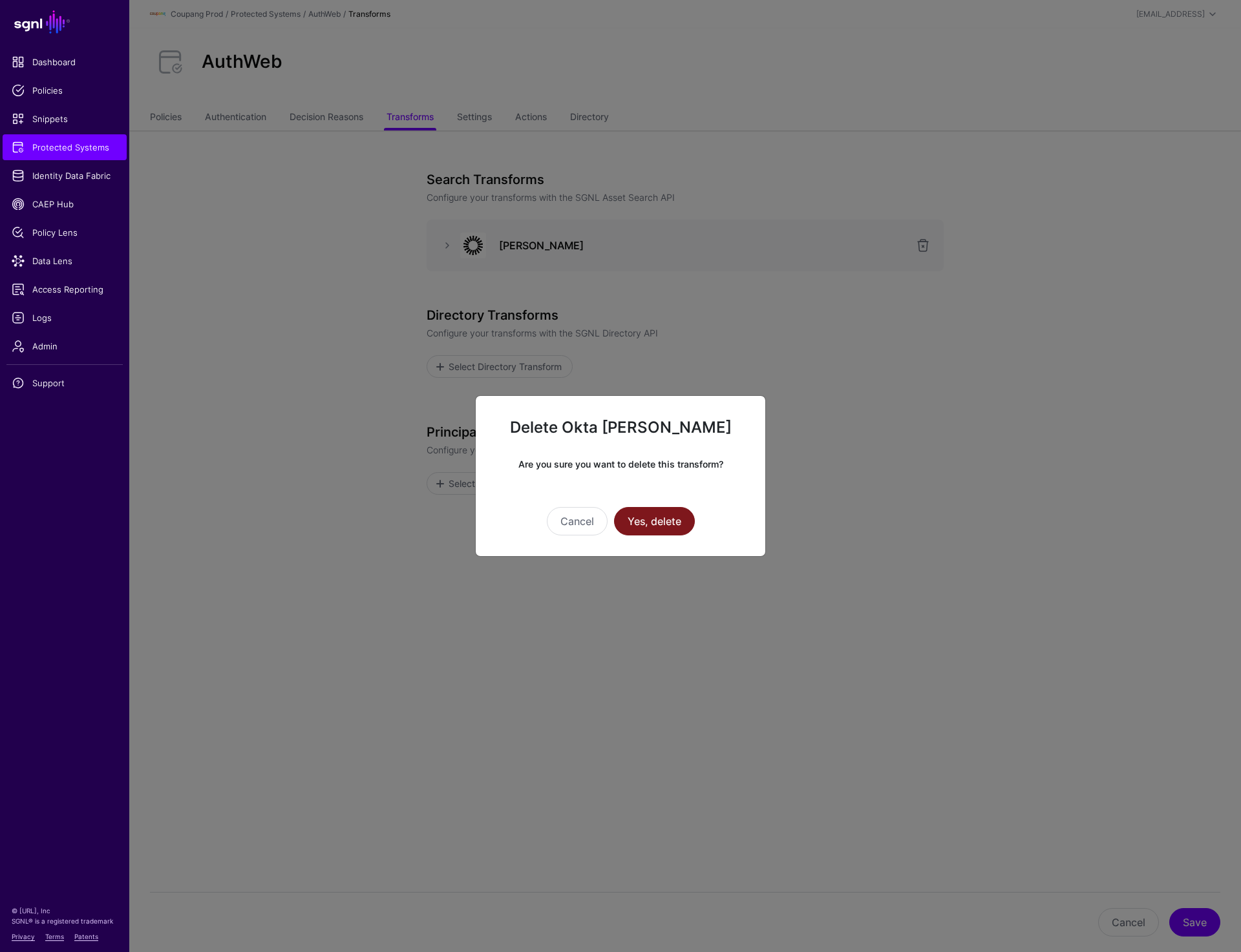
click at [668, 513] on button "Yes, delete" at bounding box center [655, 521] width 81 height 29
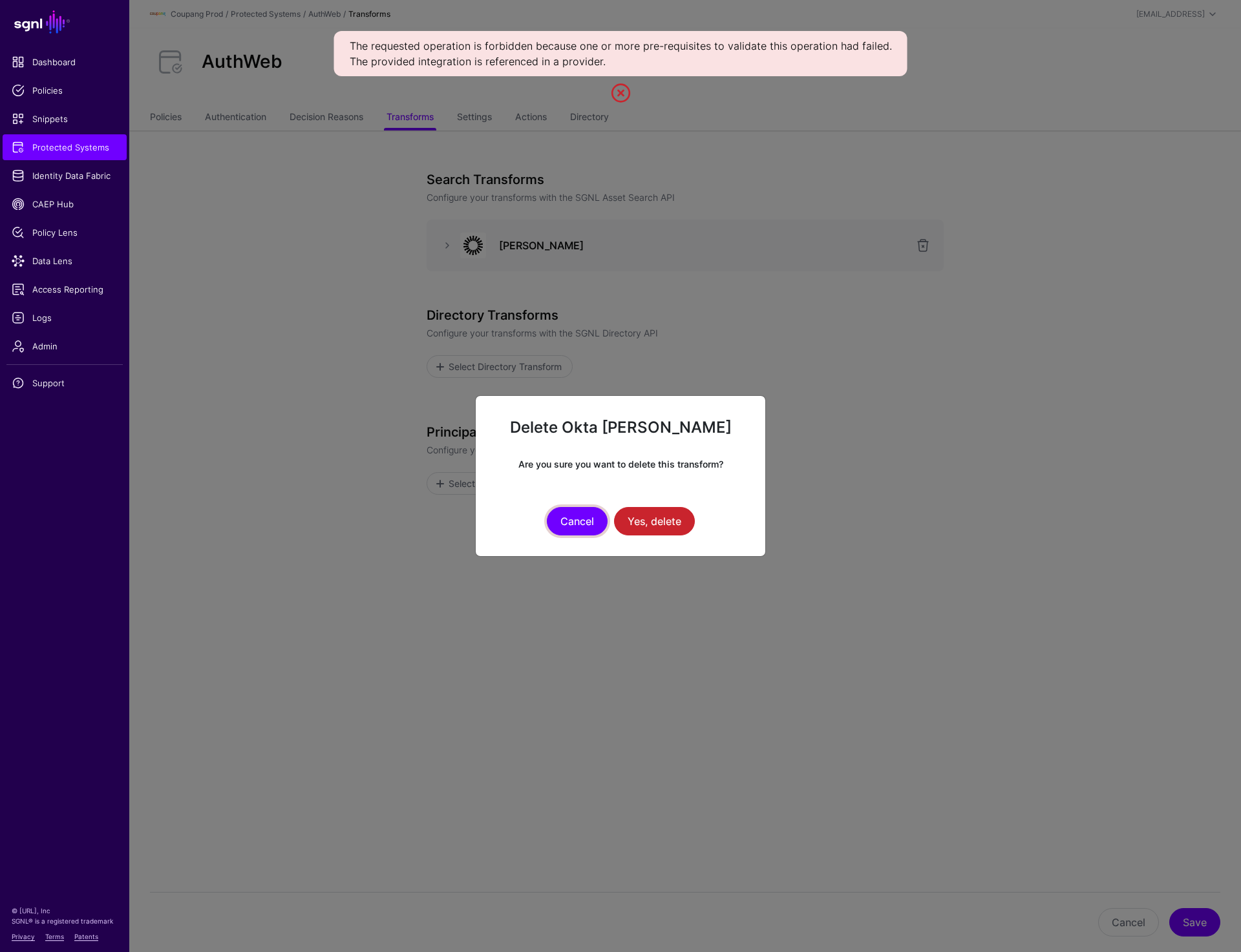
click at [570, 524] on button "Cancel" at bounding box center [576, 521] width 60 height 29
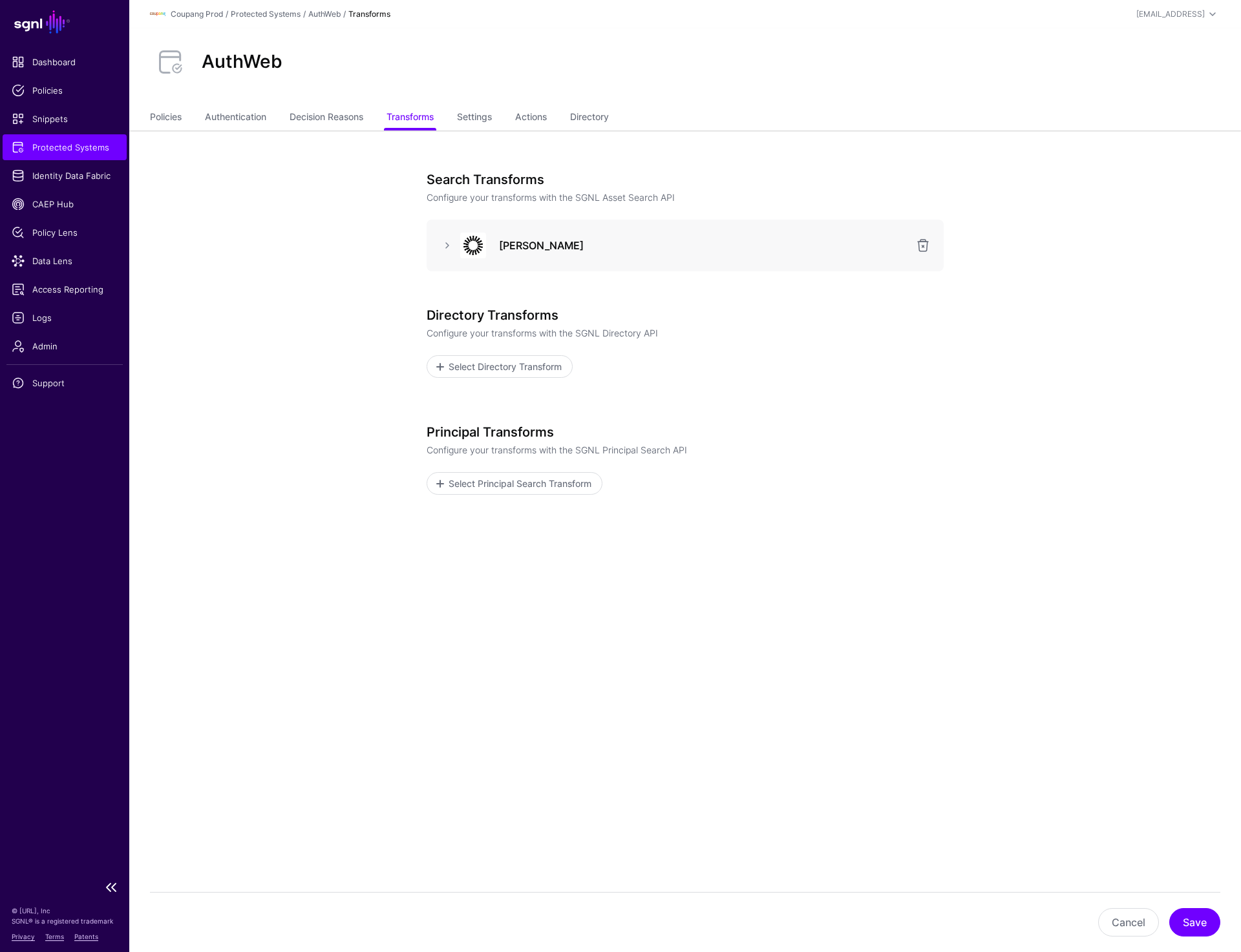
click at [38, 148] on span "Protected Systems" at bounding box center [64, 147] width 106 height 13
click at [448, 248] on link at bounding box center [448, 246] width 16 height 16
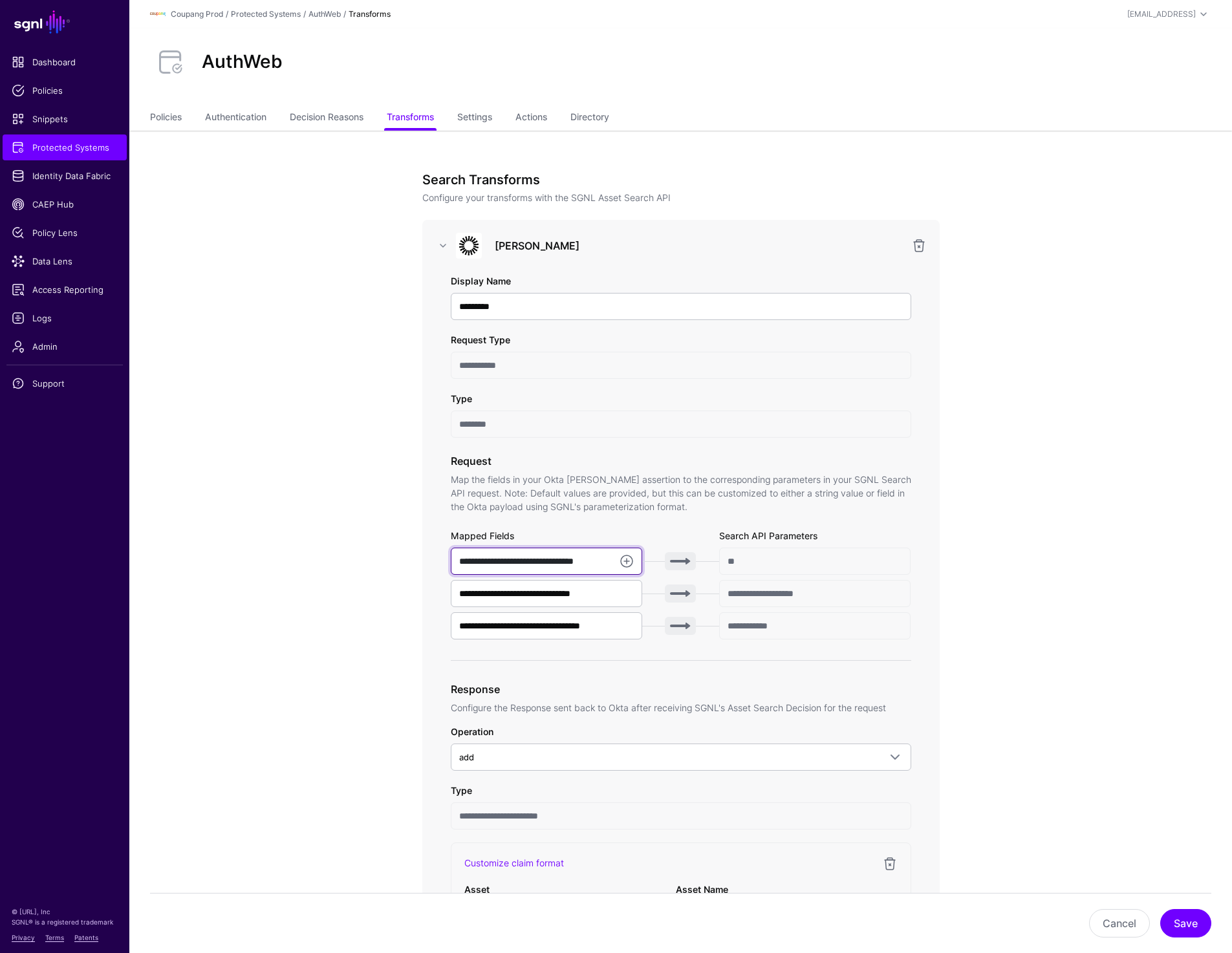
click at [564, 552] on input "**********" at bounding box center [547, 561] width 192 height 27
click at [583, 624] on input "**********" at bounding box center [547, 626] width 192 height 27
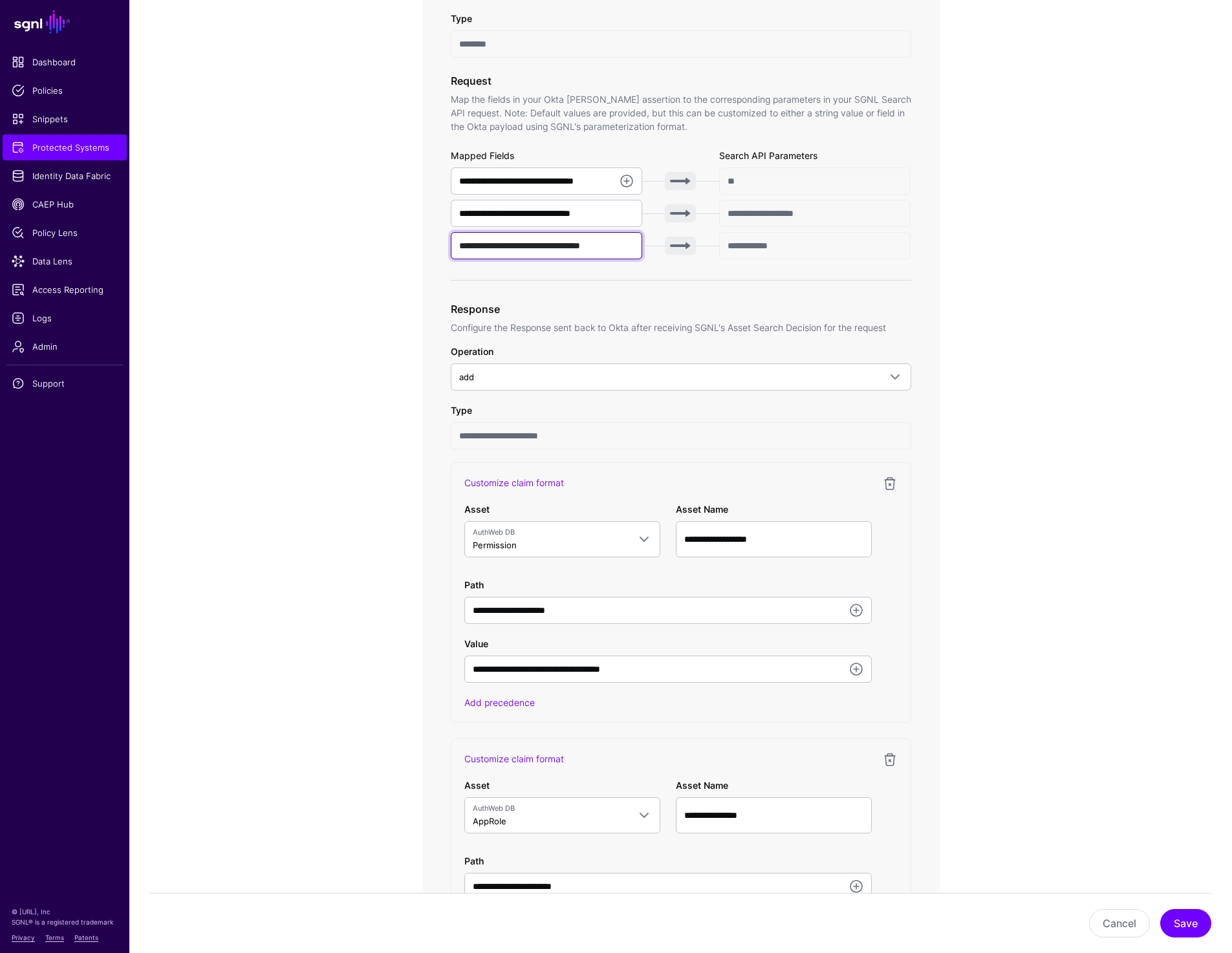
scroll to position [408, 0]
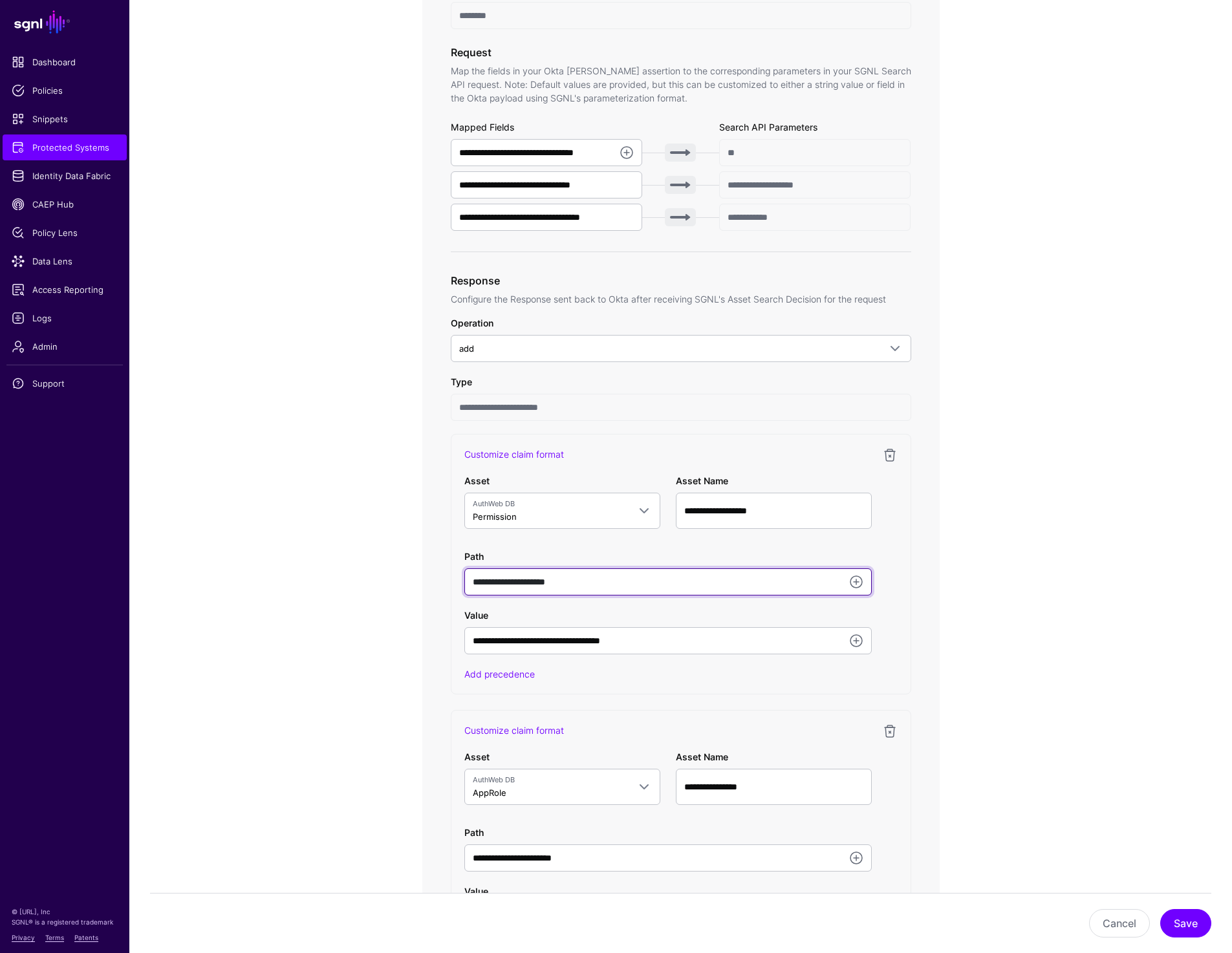
click at [582, 580] on input "**********" at bounding box center [668, 581] width 407 height 27
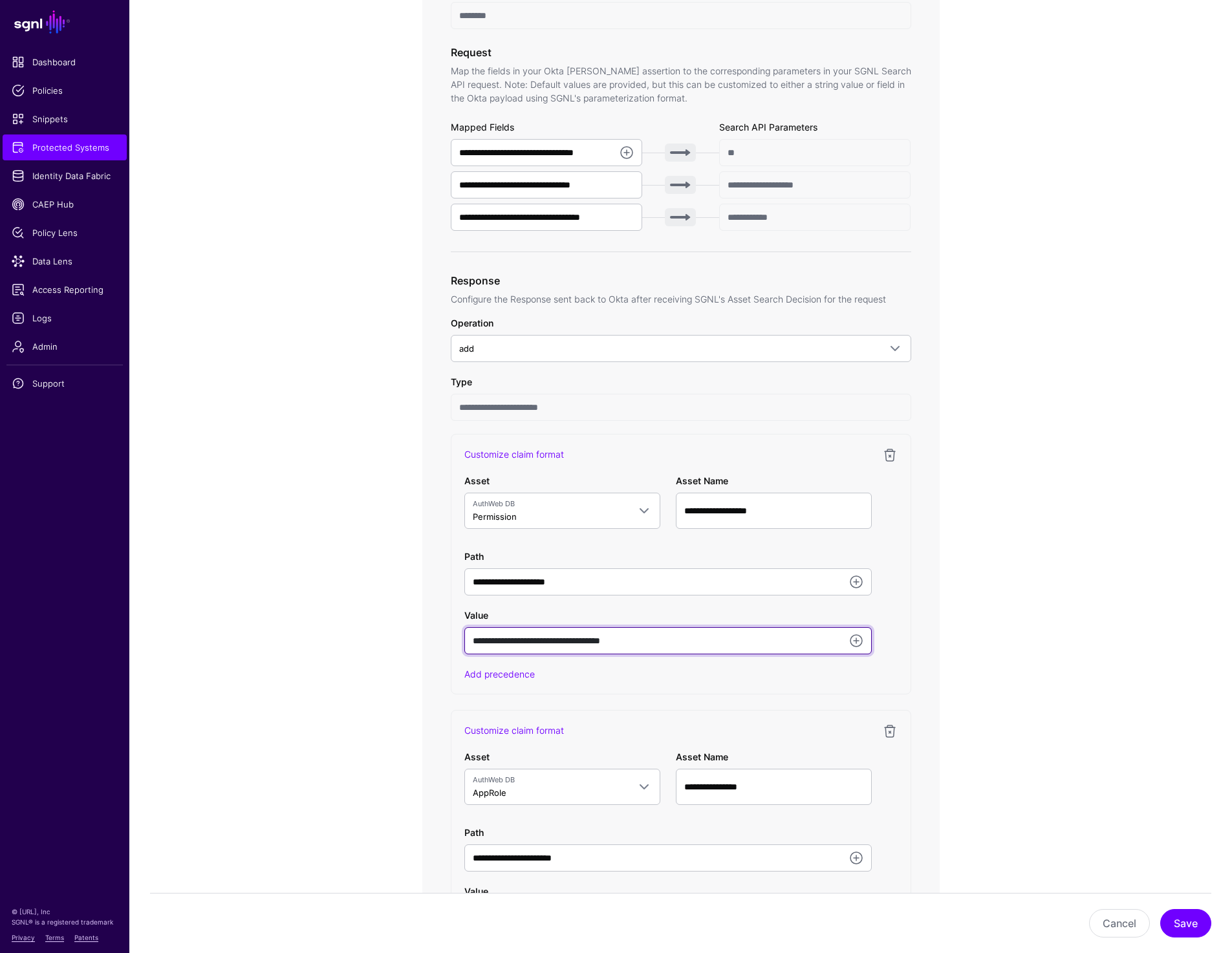
click at [657, 641] on input "**********" at bounding box center [668, 641] width 407 height 27
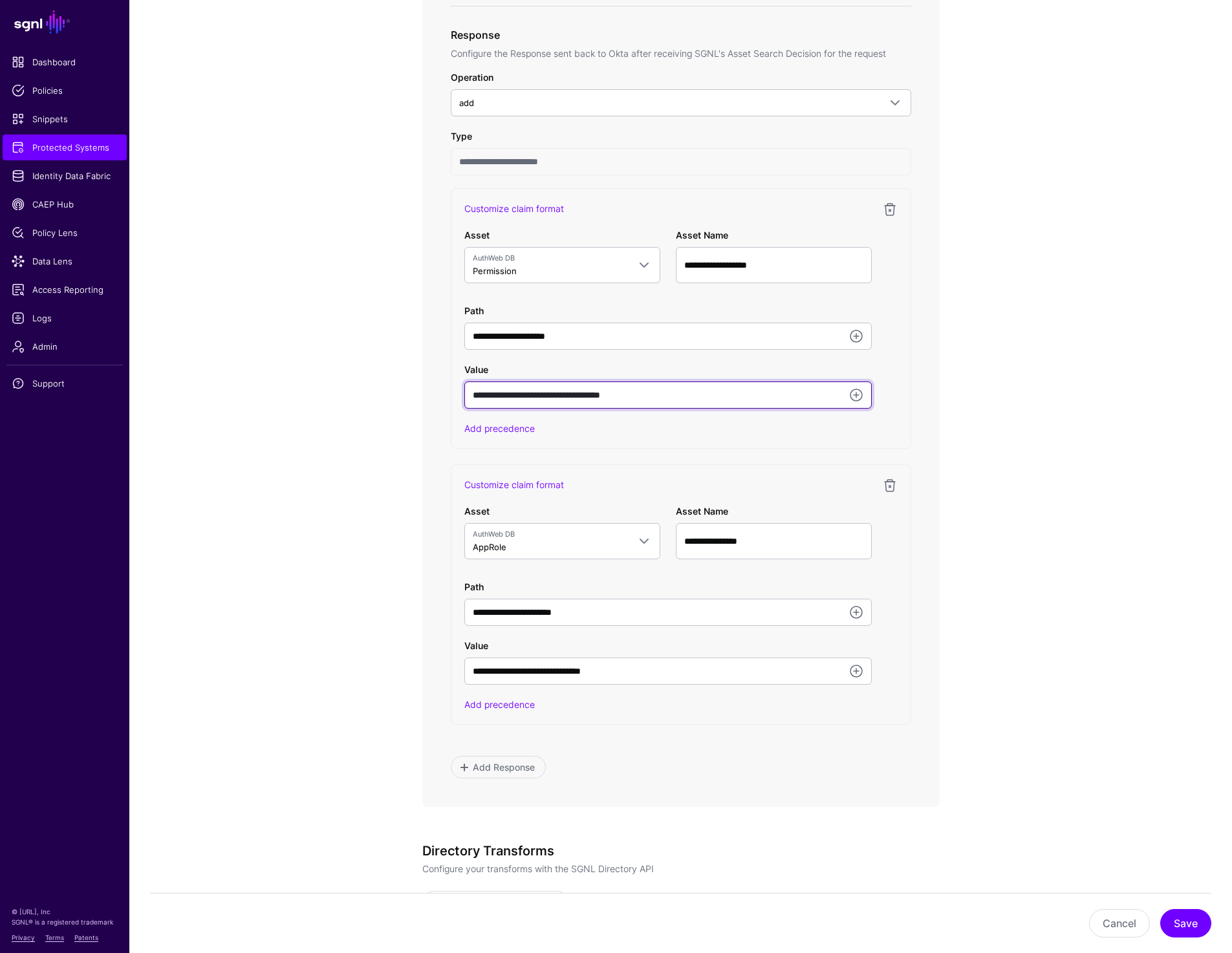
scroll to position [653, 0]
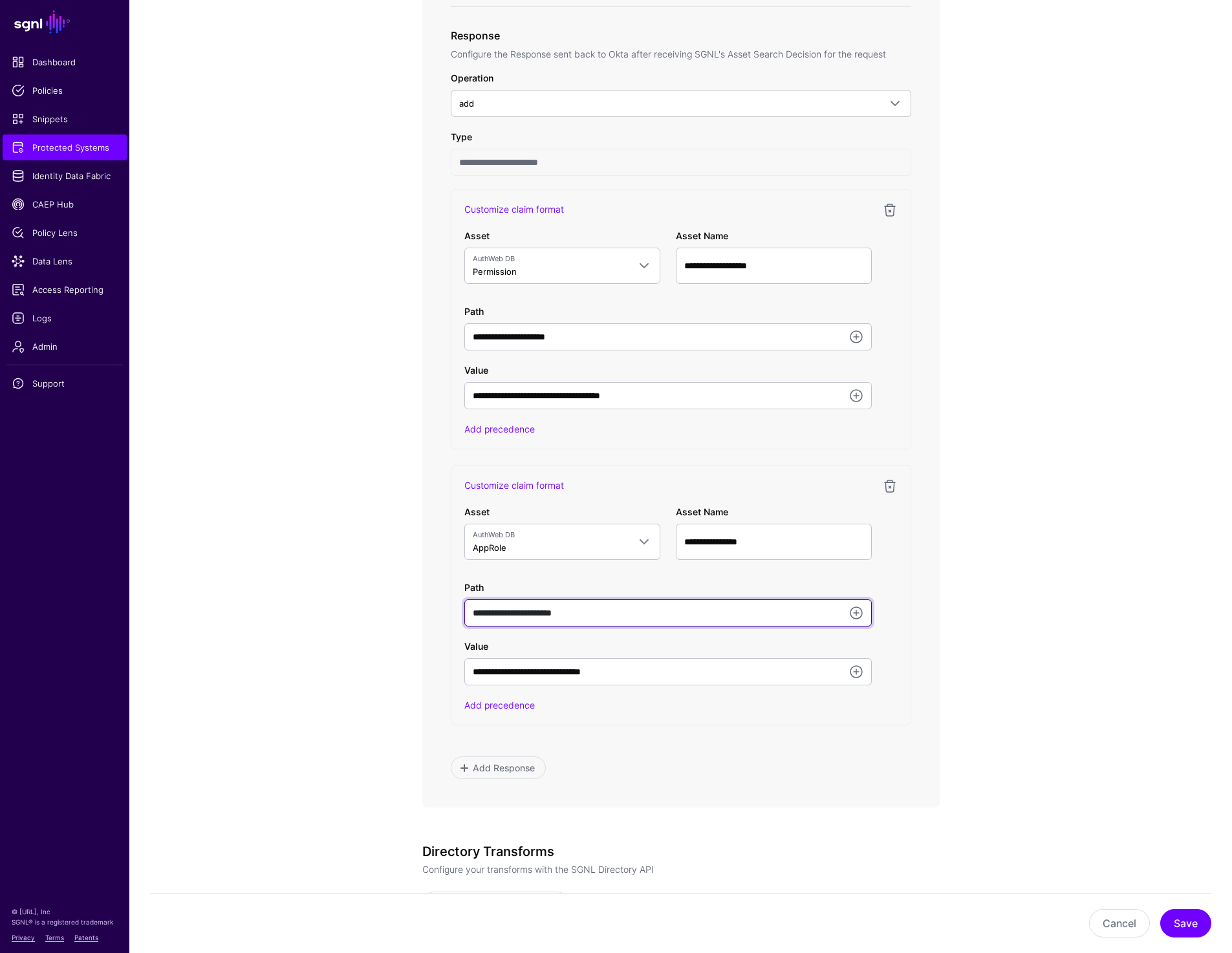
click at [632, 623] on input "**********" at bounding box center [668, 612] width 407 height 27
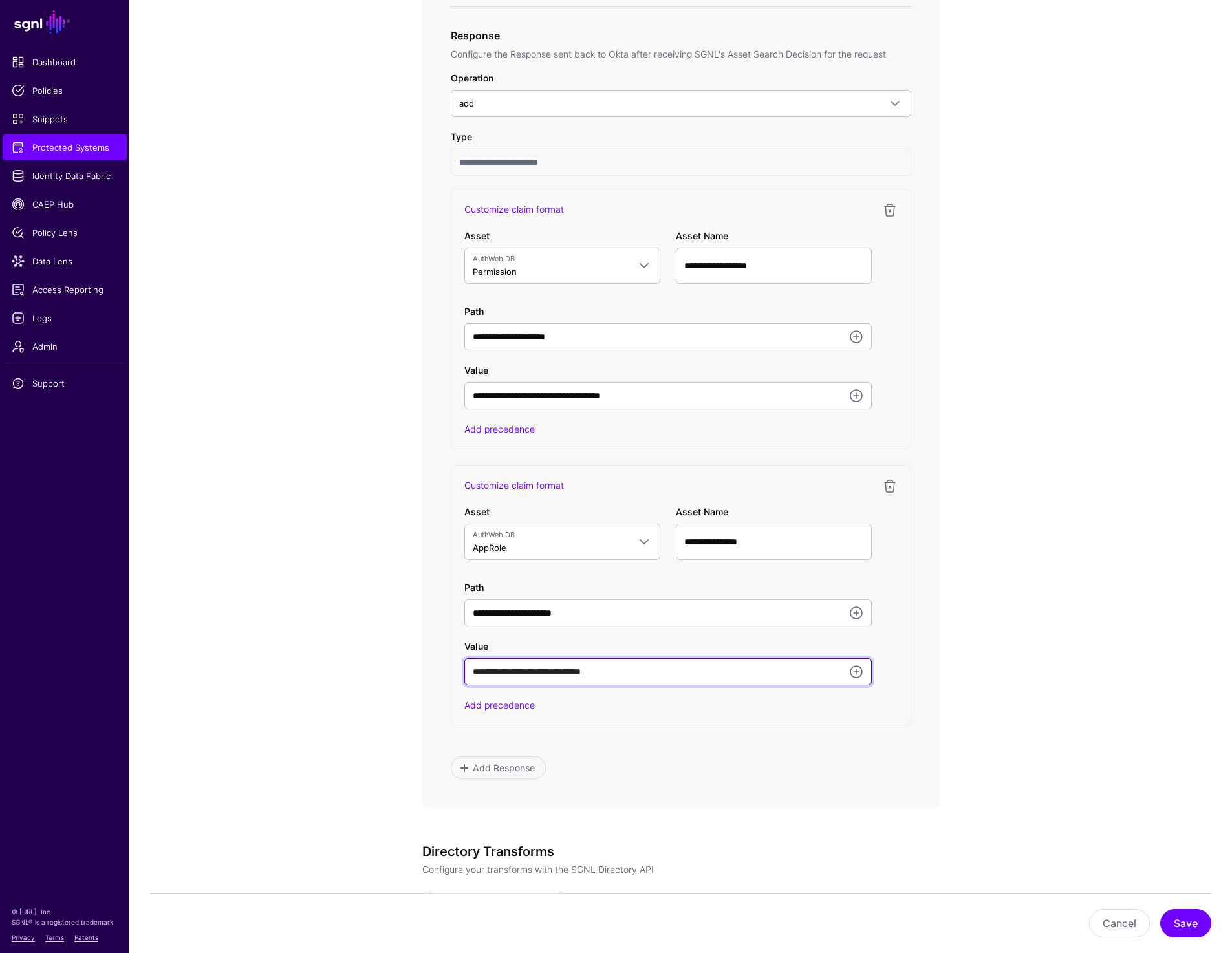
click at [670, 676] on input "**********" at bounding box center [668, 671] width 407 height 27
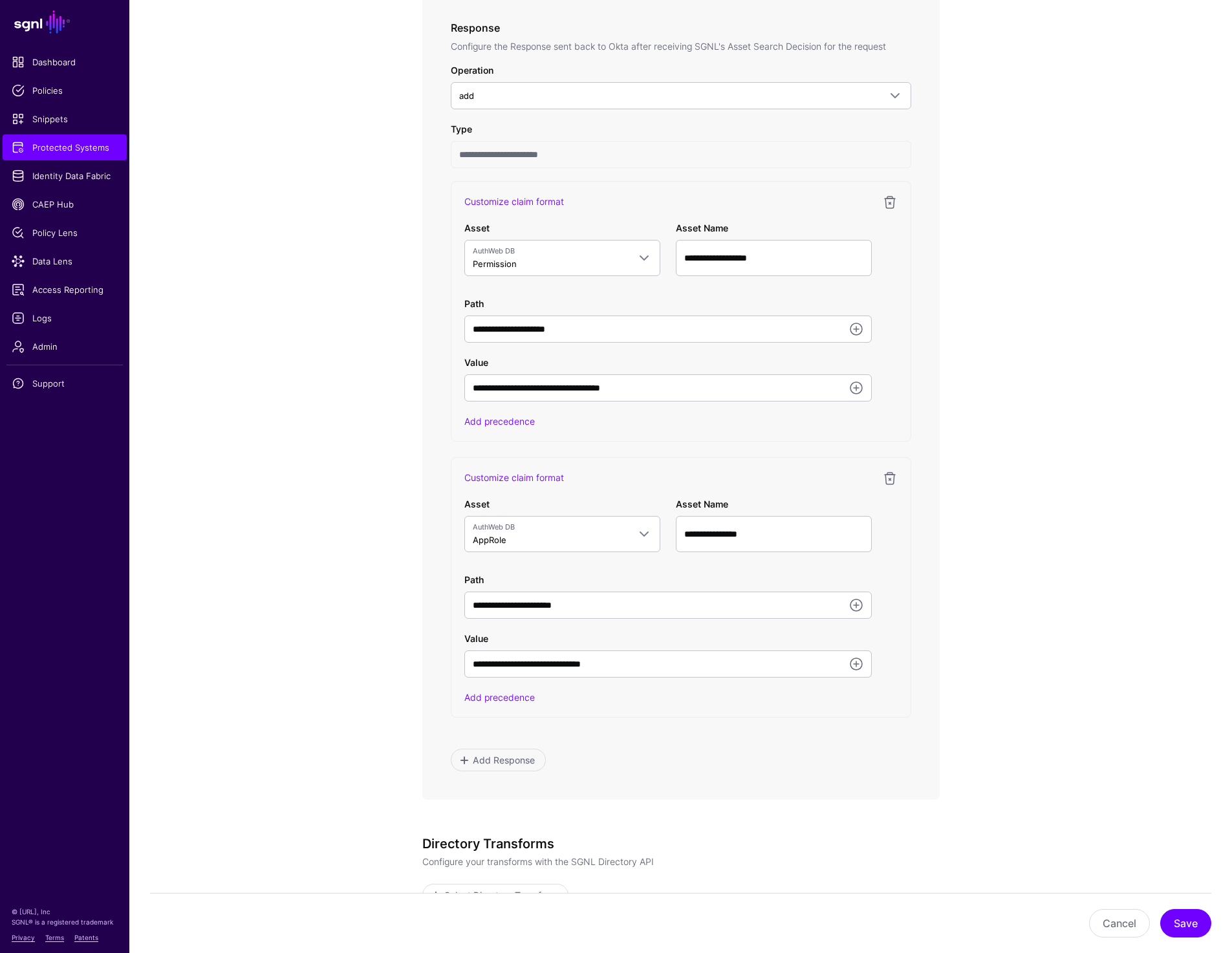
click at [1150, 261] on app-integrations-item-transforms "**********" at bounding box center [680, 342] width 1102 height 1746
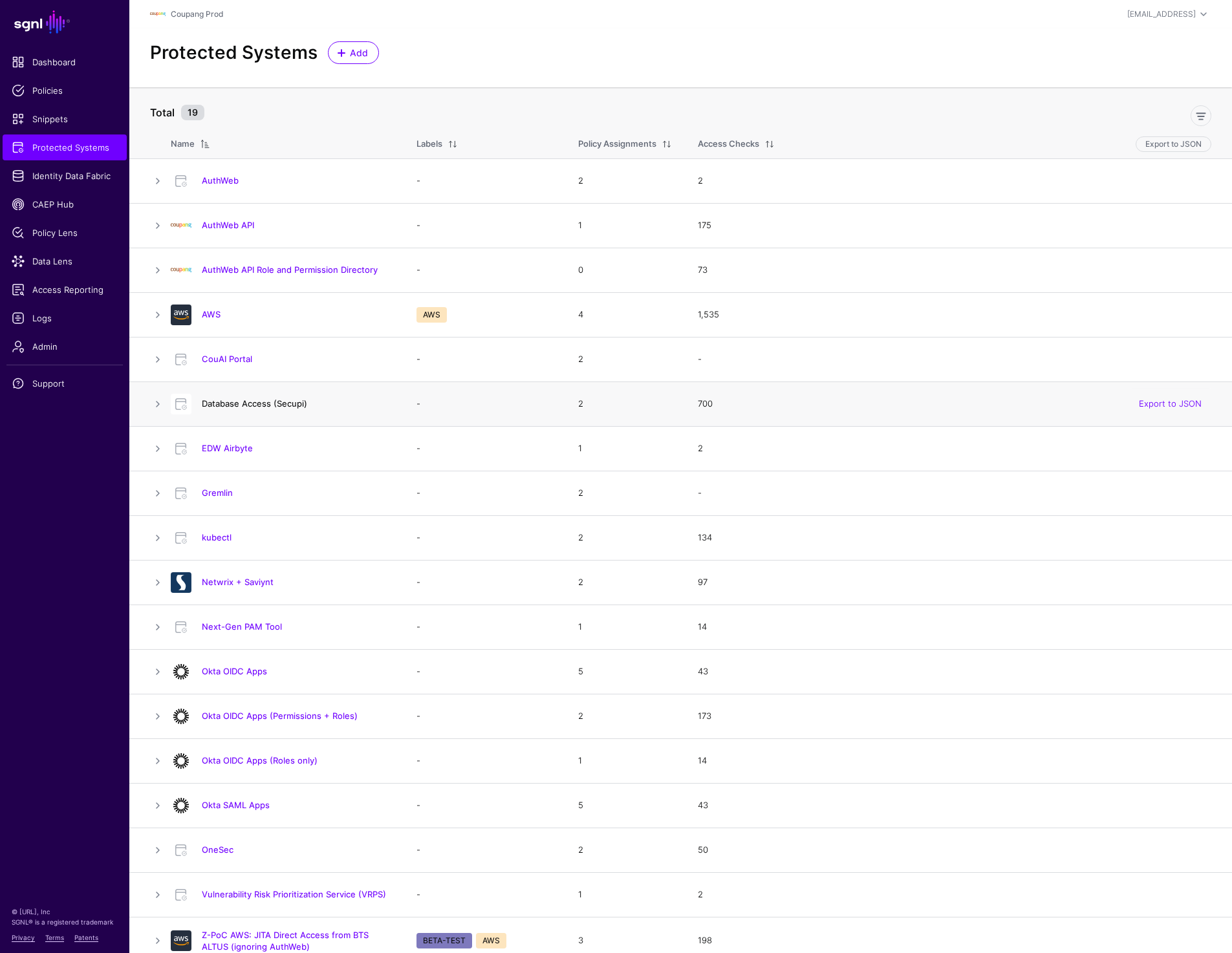
click at [222, 404] on link "Database Access (Secupi)" at bounding box center [254, 403] width 106 height 10
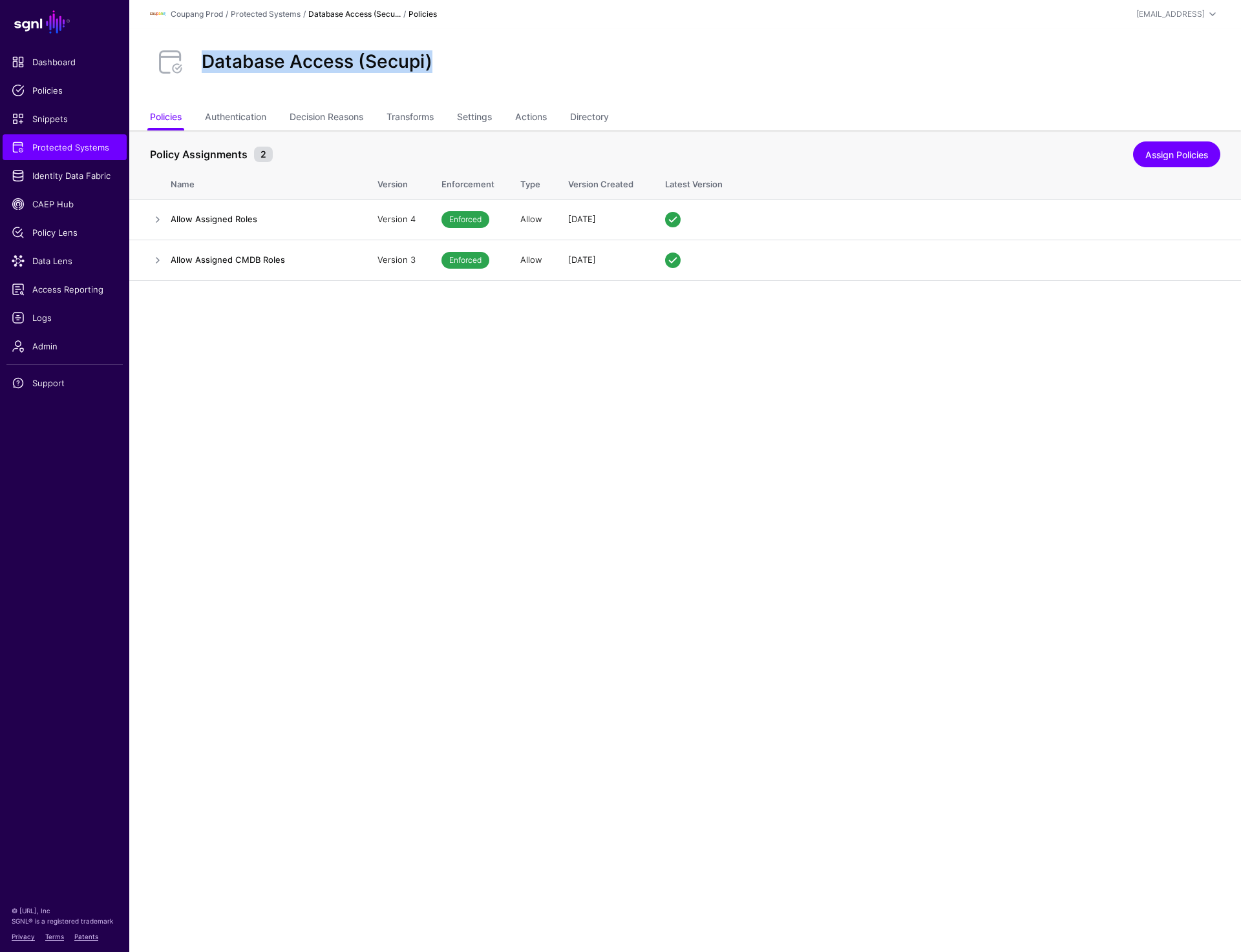
drag, startPoint x: 206, startPoint y: 62, endPoint x: 471, endPoint y: 62, distance: 265.0
click at [471, 62] on div "Database Access (Secupi)" at bounding box center [686, 62] width 1081 height 41
copy h2 "Database Access (Secupi)"
click at [424, 109] on link "Transforms" at bounding box center [410, 118] width 47 height 25
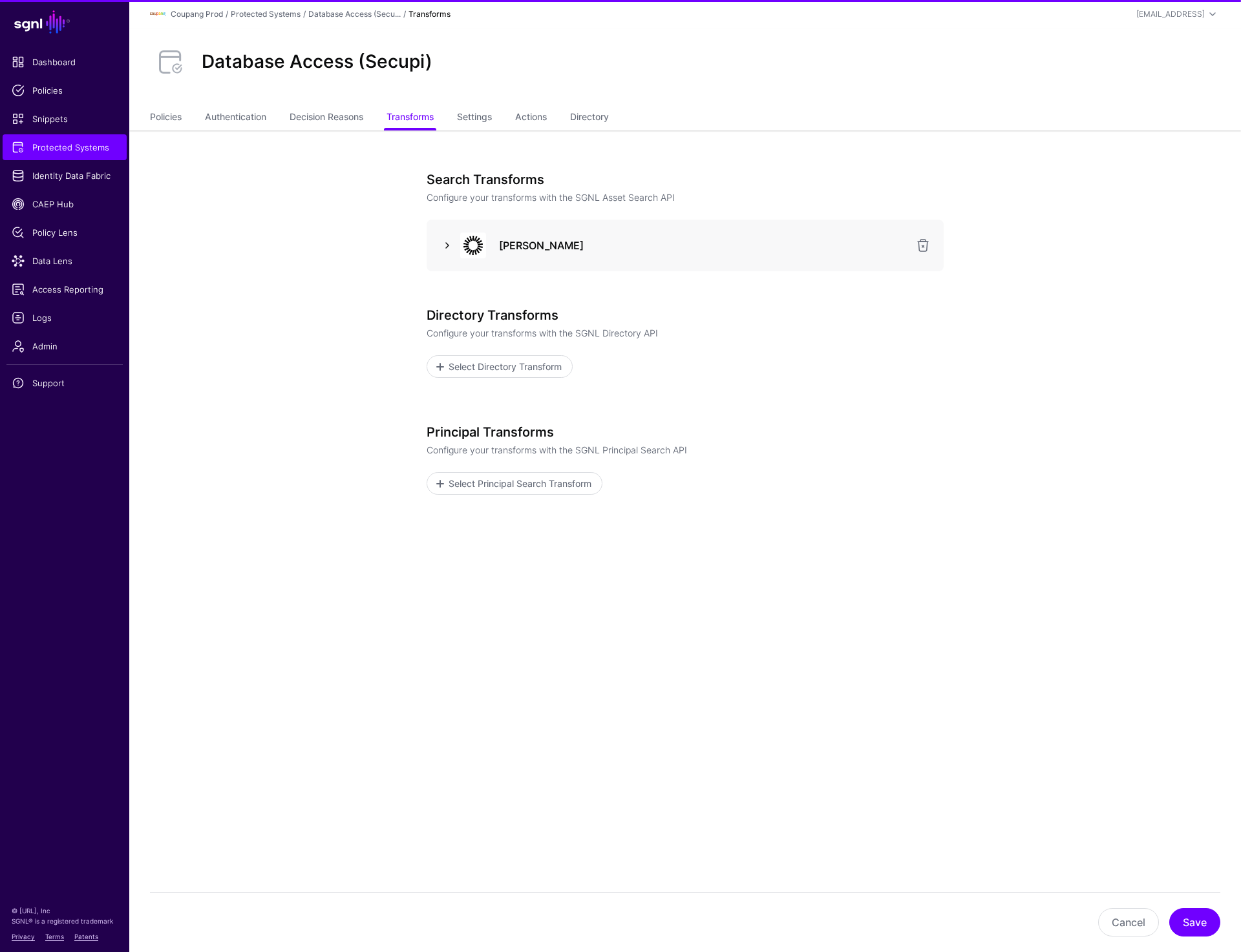
click at [450, 240] on link at bounding box center [448, 246] width 16 height 16
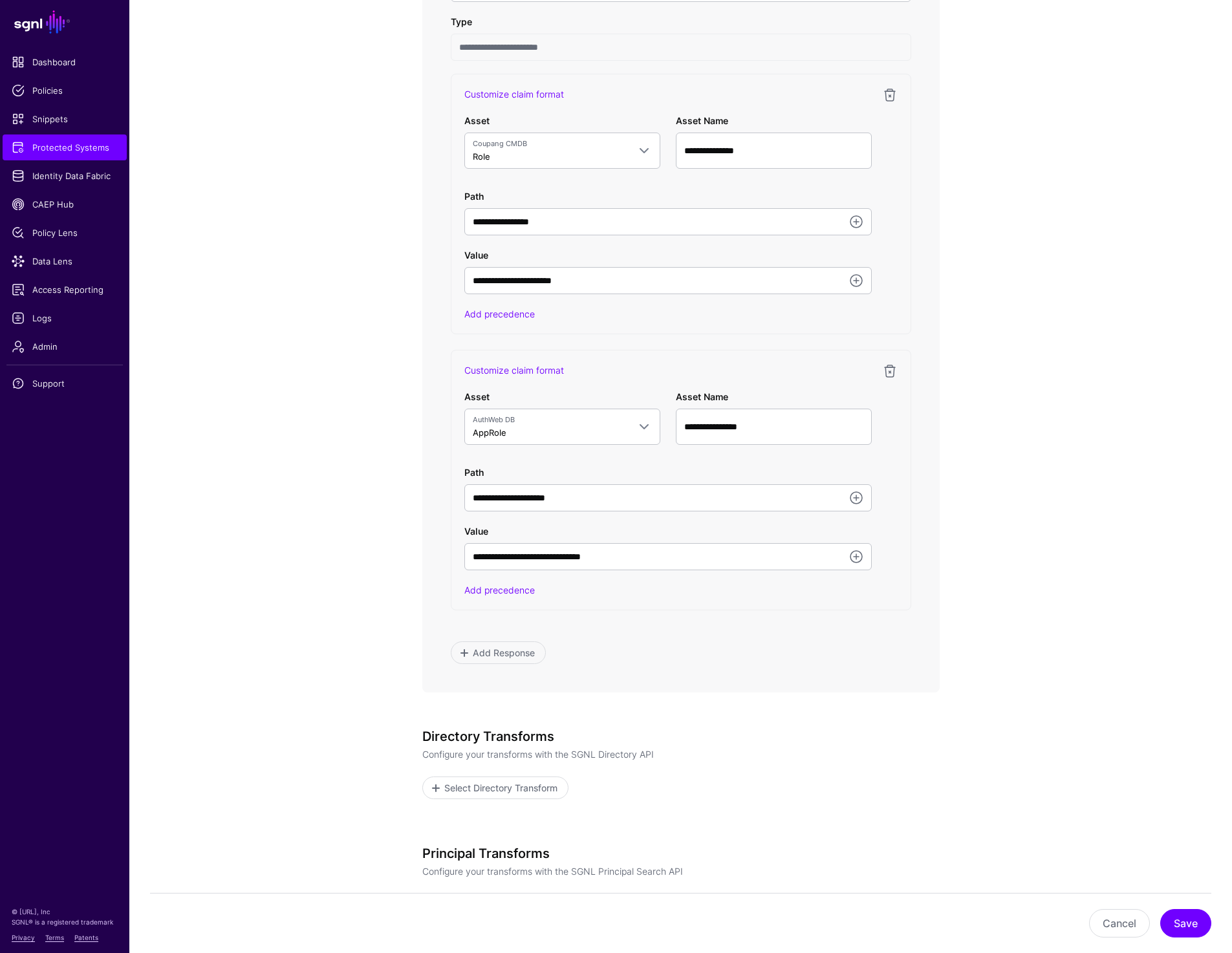
scroll to position [766, 0]
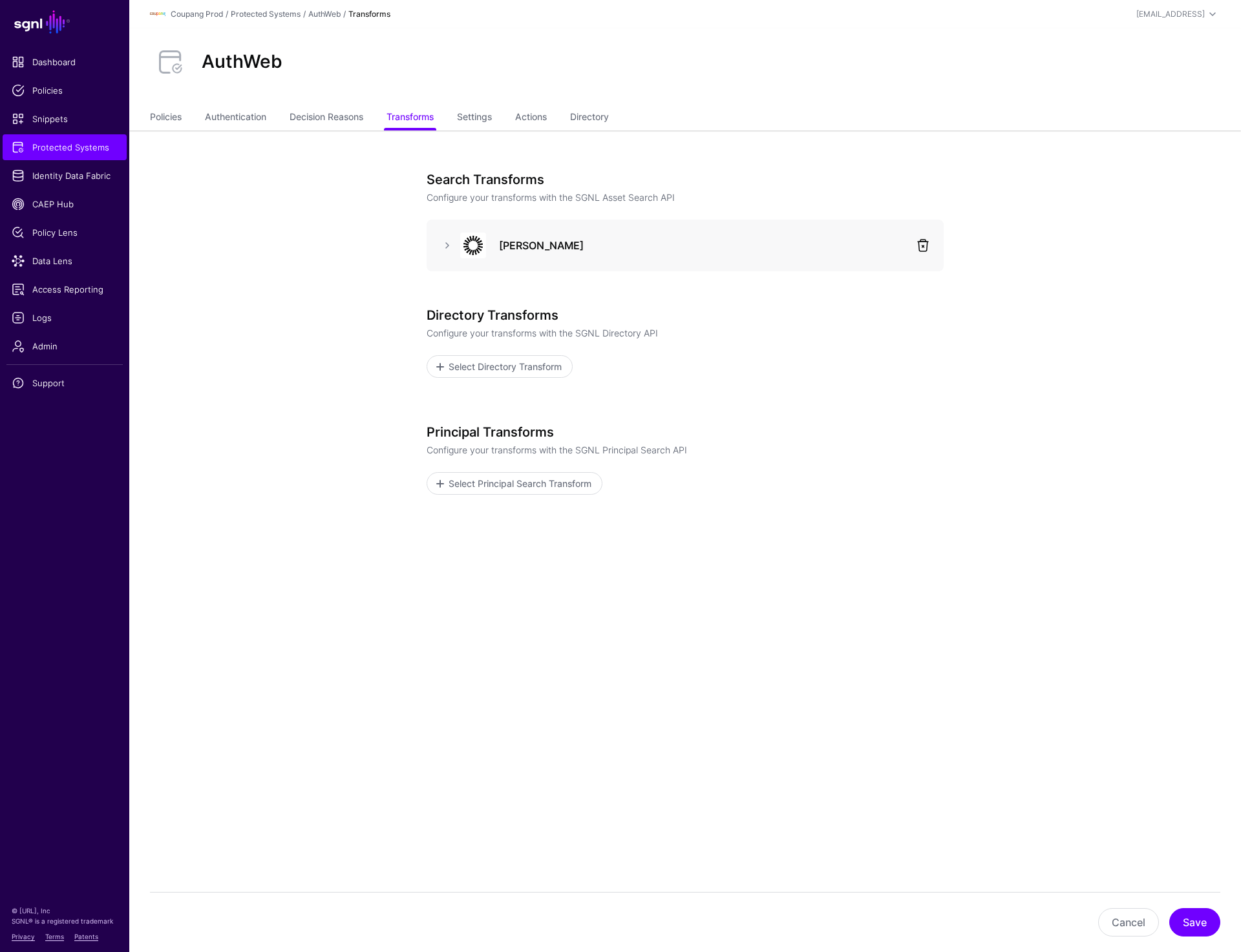
click at [924, 248] on link at bounding box center [923, 246] width 16 height 16
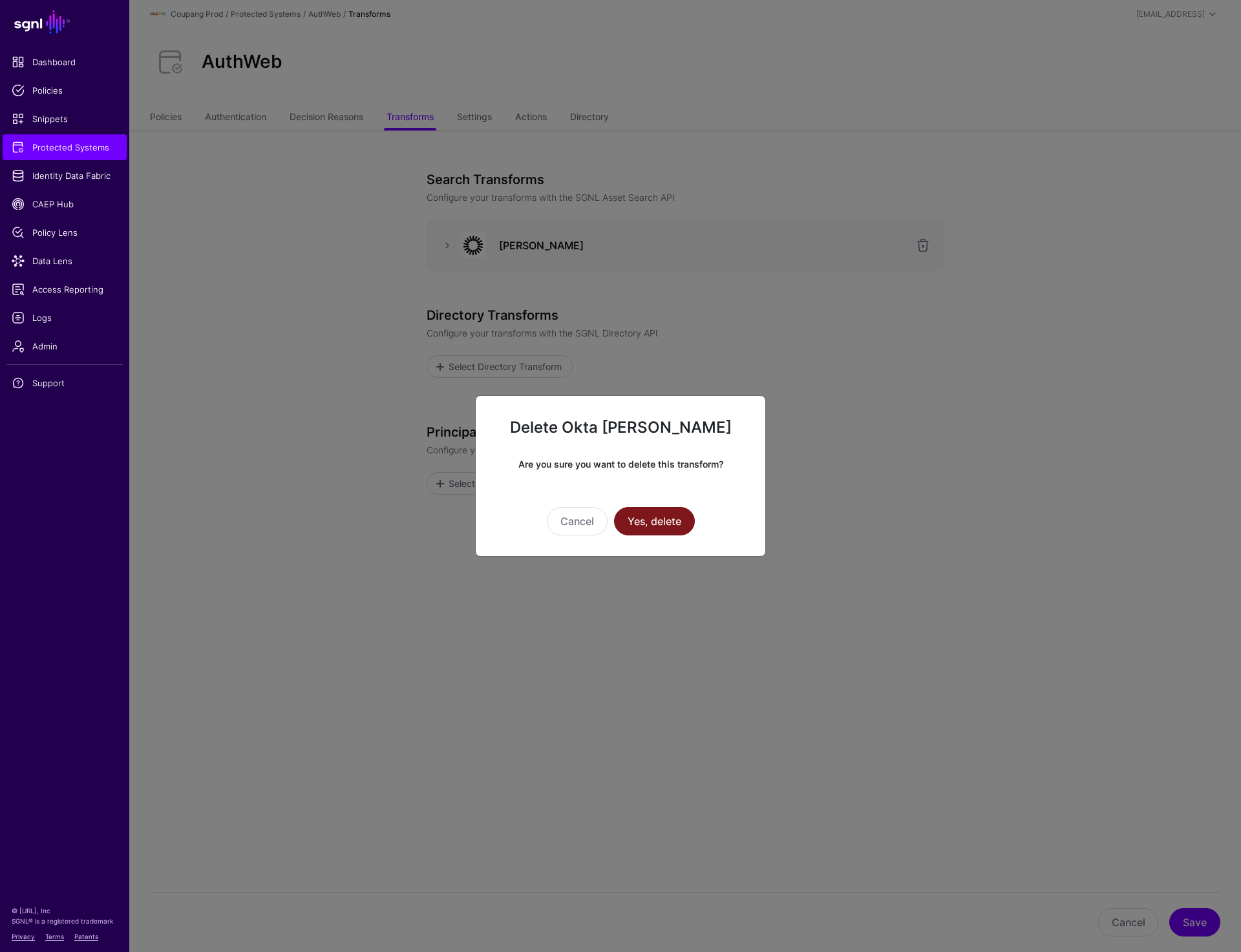
click at [663, 518] on button "Yes, delete" at bounding box center [655, 521] width 81 height 29
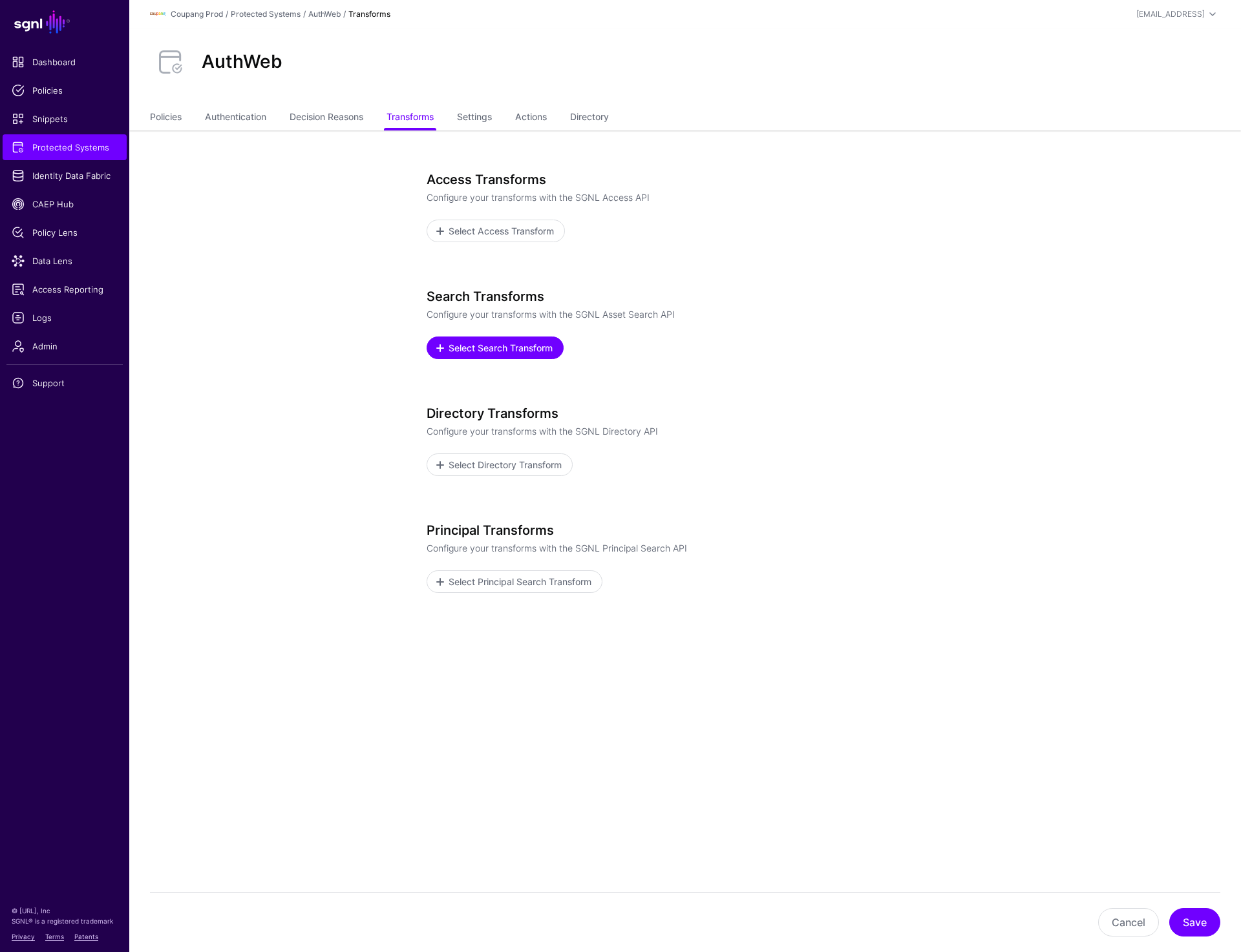
click at [523, 342] on span "Select Search Transform" at bounding box center [501, 348] width 108 height 14
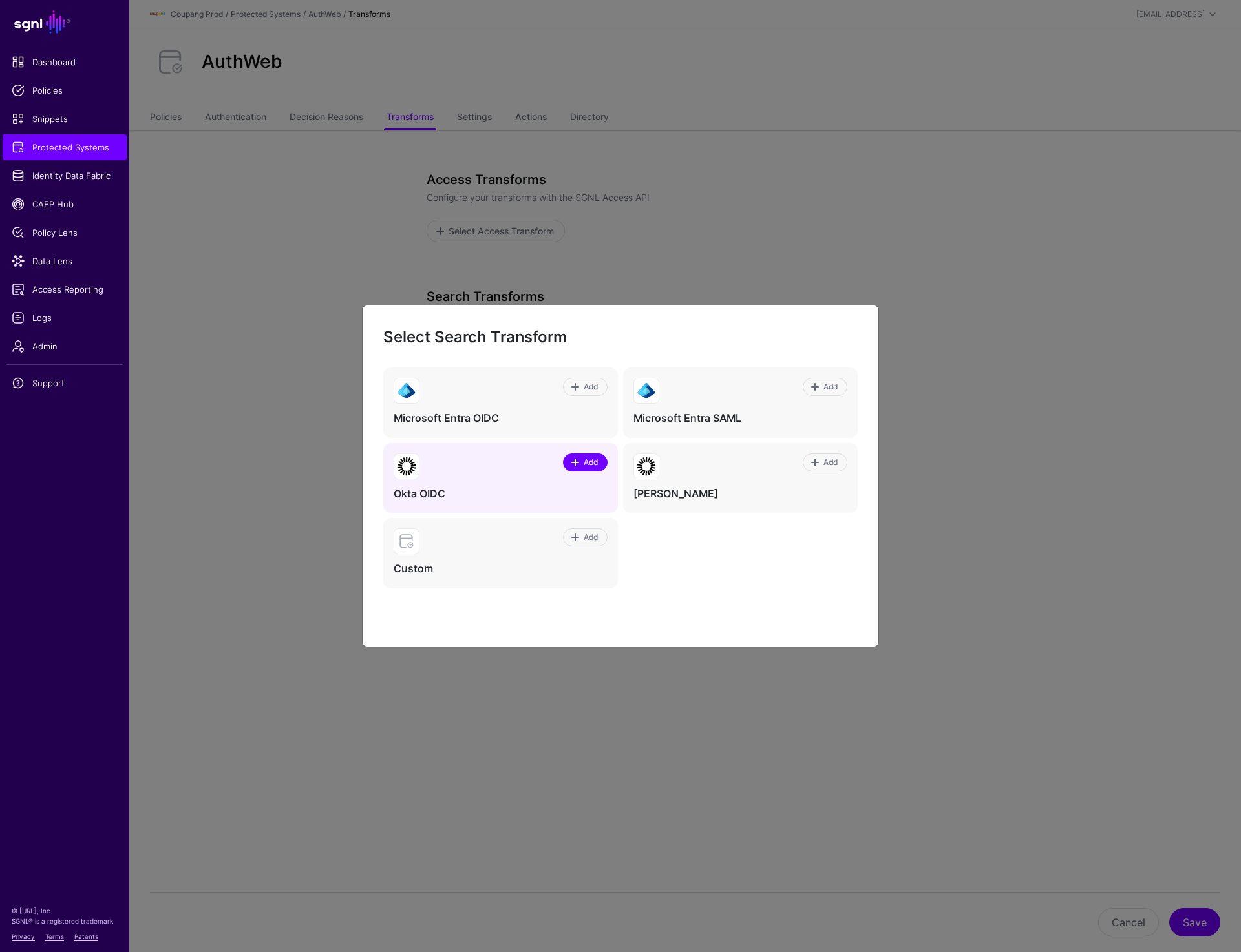
click at [572, 455] on link "Add" at bounding box center [585, 462] width 44 height 18
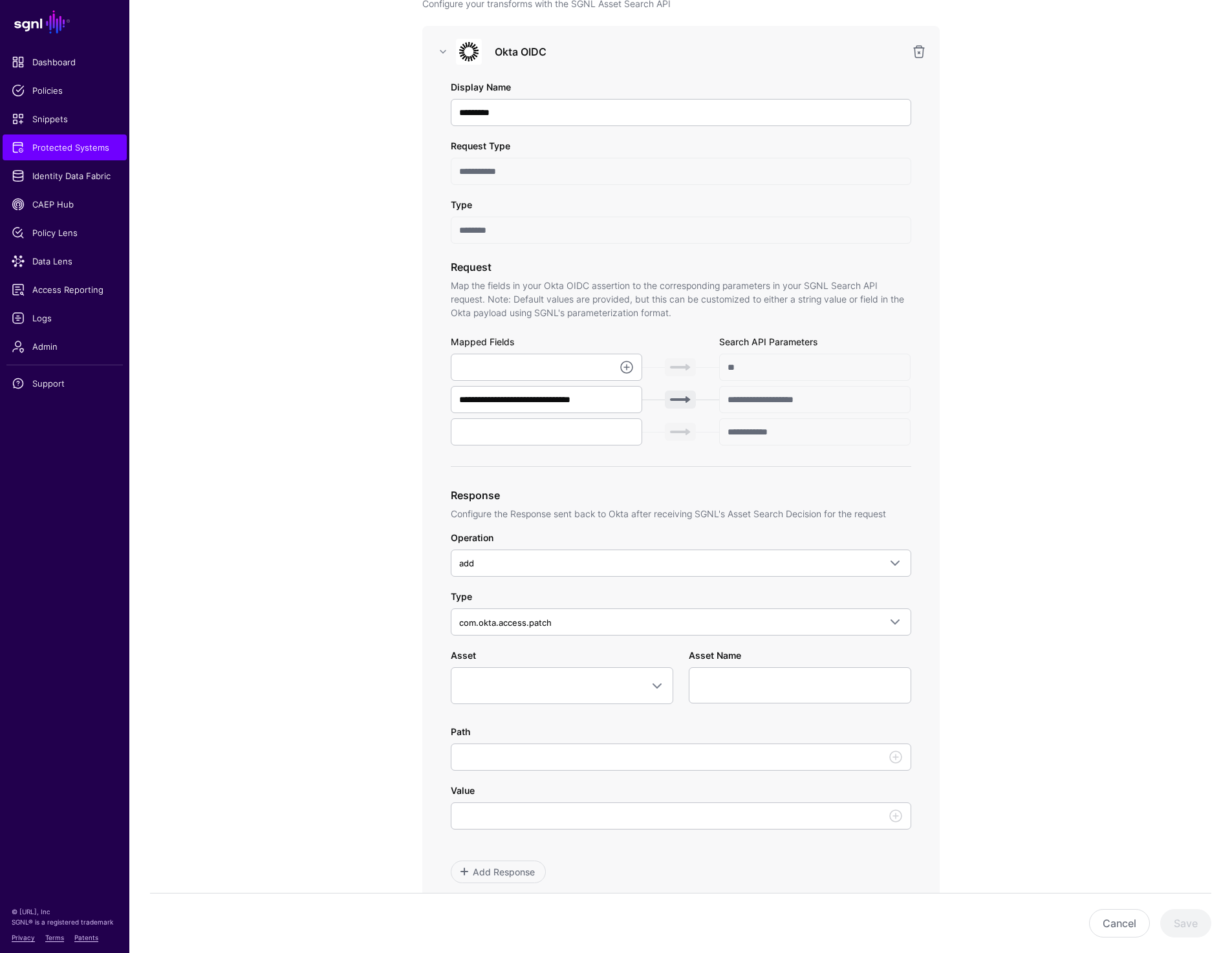
scroll to position [125, 0]
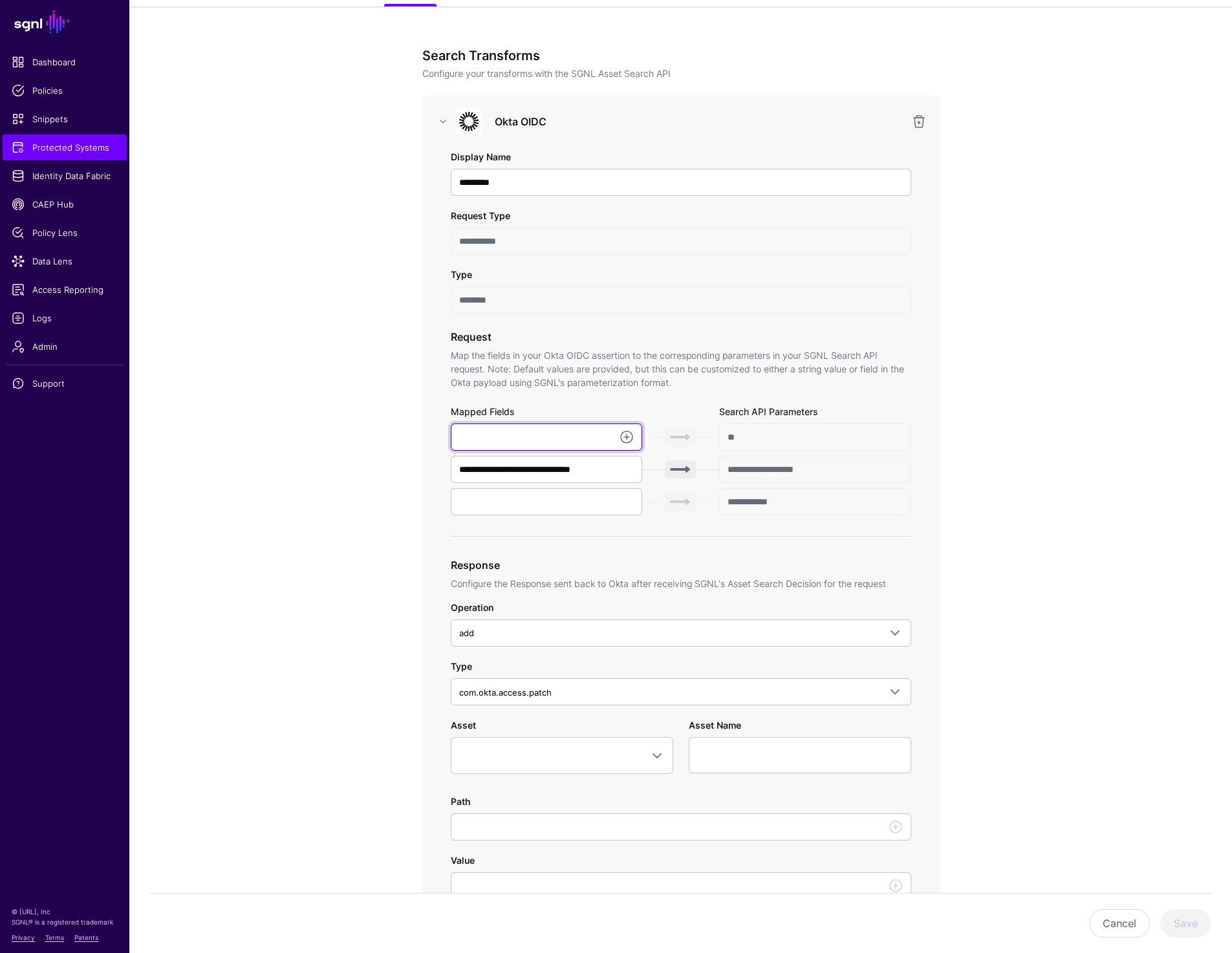
click at [566, 438] on input "text" at bounding box center [547, 437] width 192 height 27
paste input "**********"
type input "**********"
click at [1007, 353] on app-integrations-item-transforms "**********" at bounding box center [680, 702] width 1102 height 1391
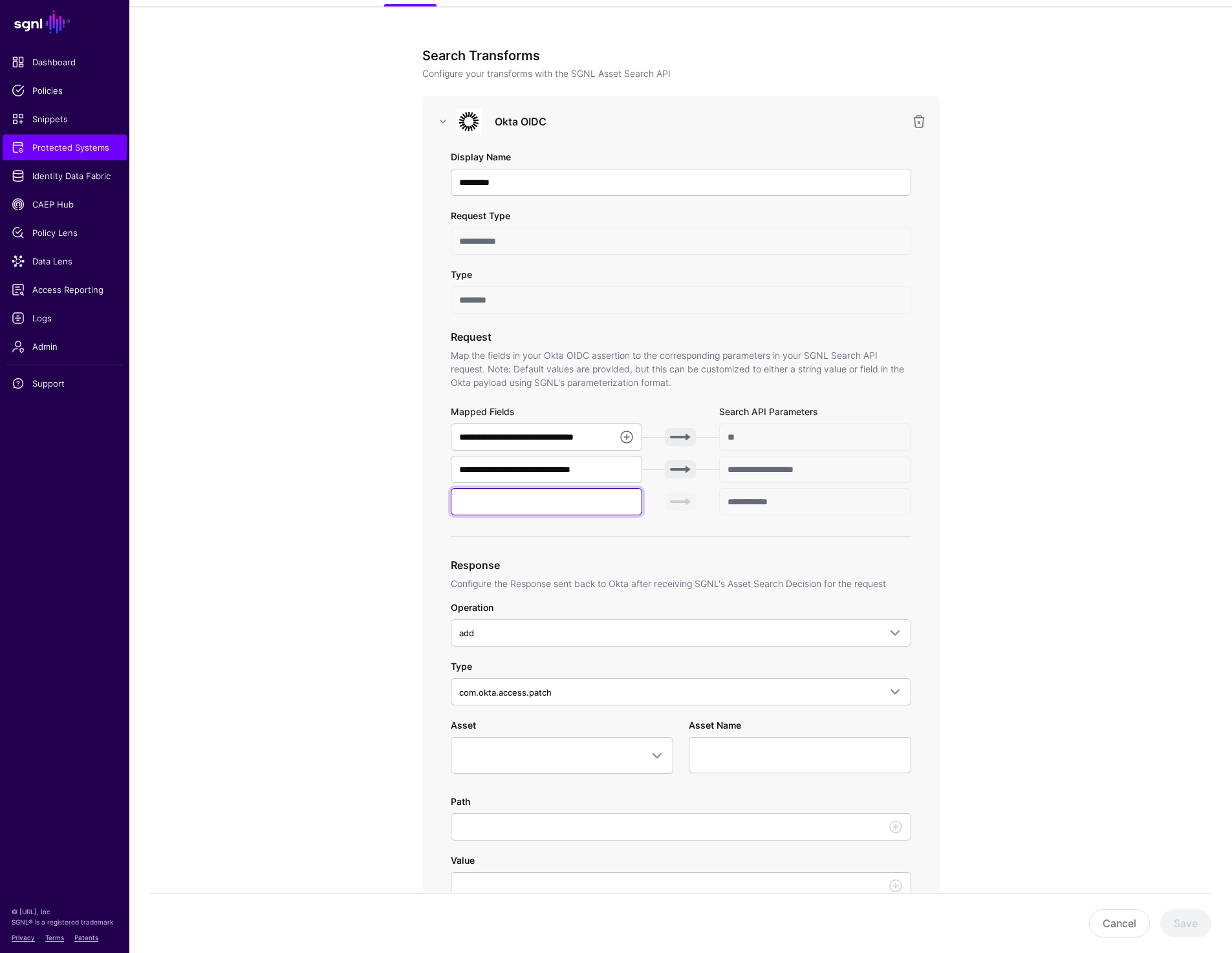
click at [470, 504] on input "text" at bounding box center [547, 501] width 192 height 27
paste input "**********"
type input "**********"
click at [1100, 454] on app-integrations-item-transforms "**********" at bounding box center [680, 702] width 1102 height 1391
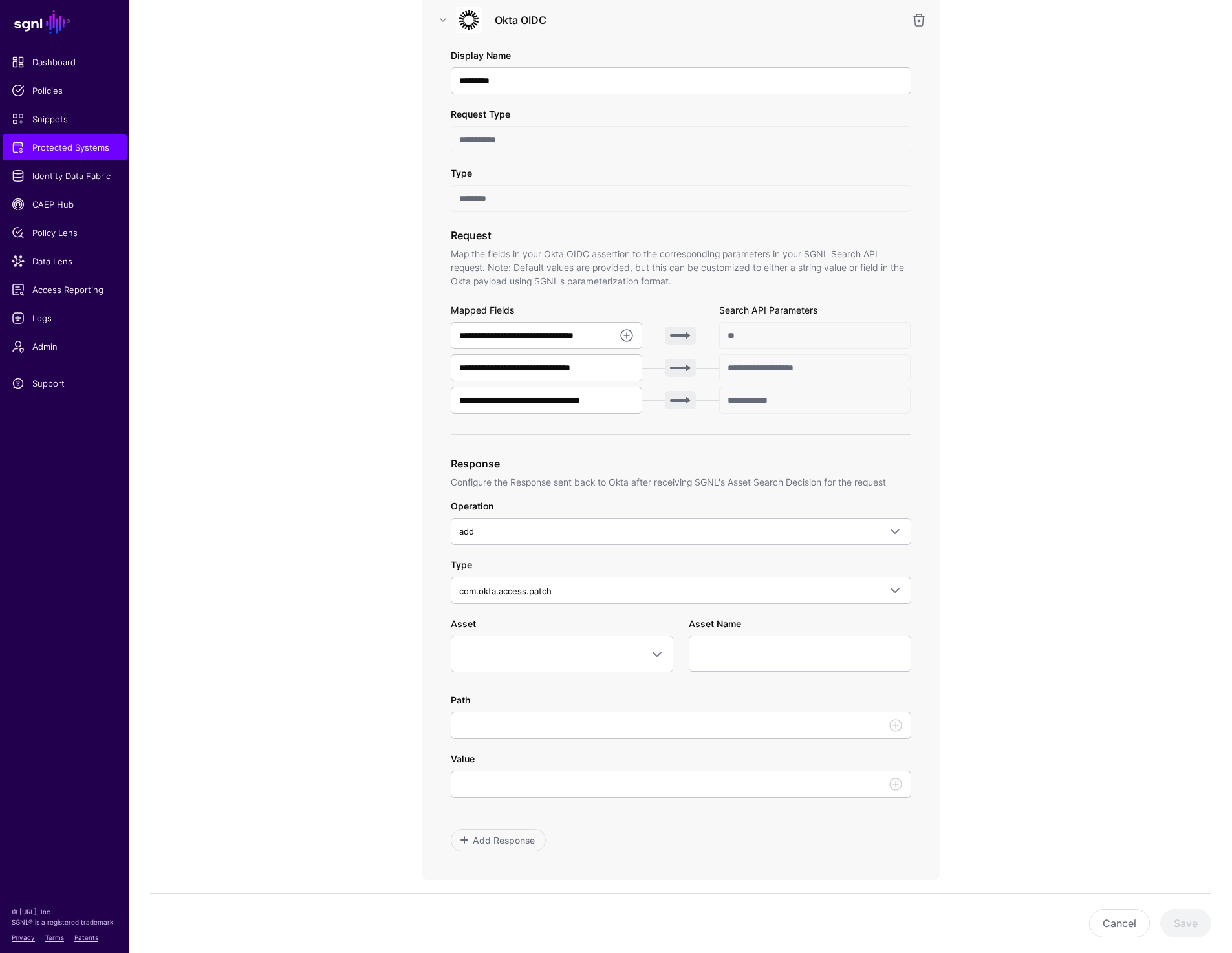
scroll to position [223, 0]
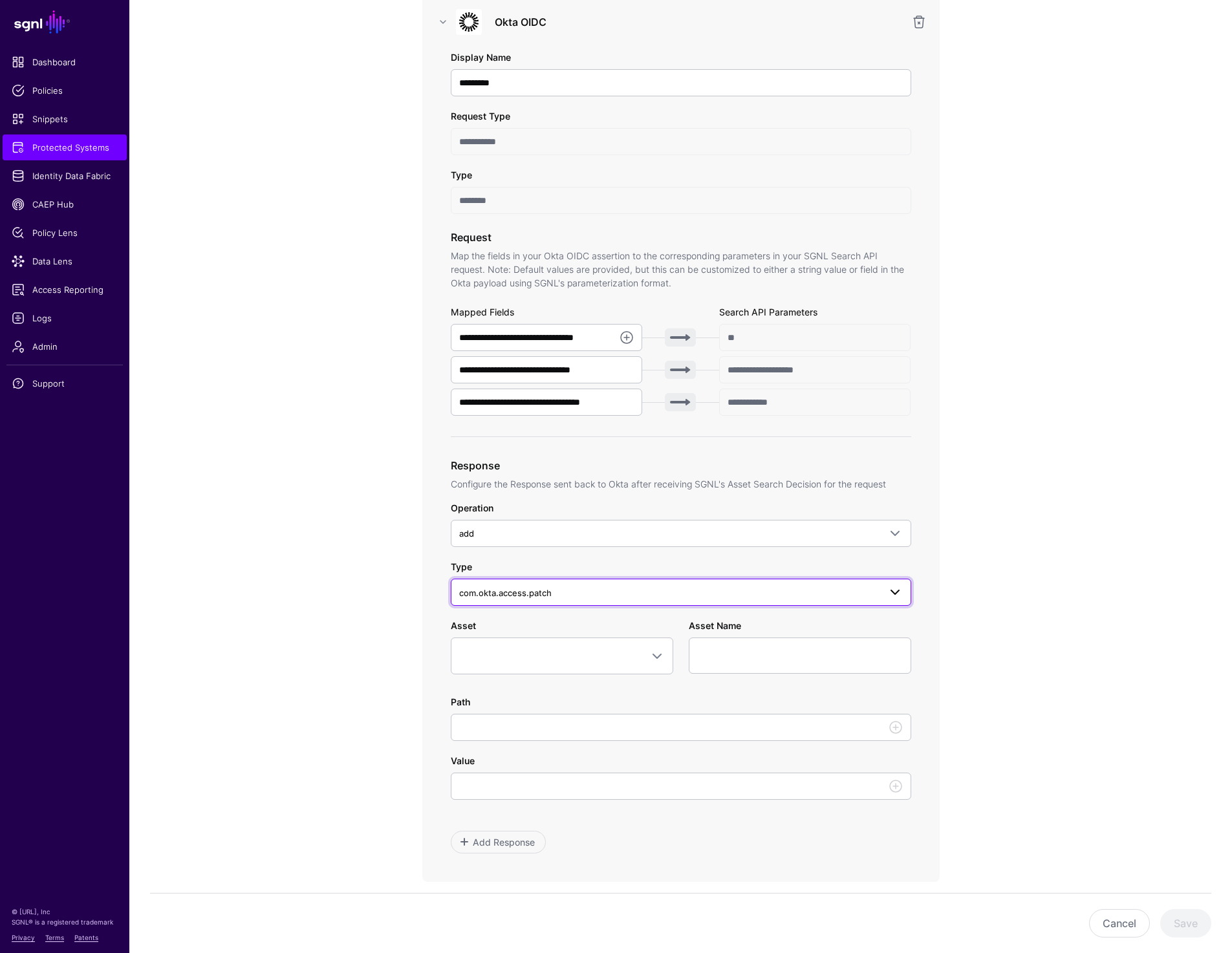
click at [601, 597] on span "com.okta.access.patch" at bounding box center [668, 593] width 420 height 14
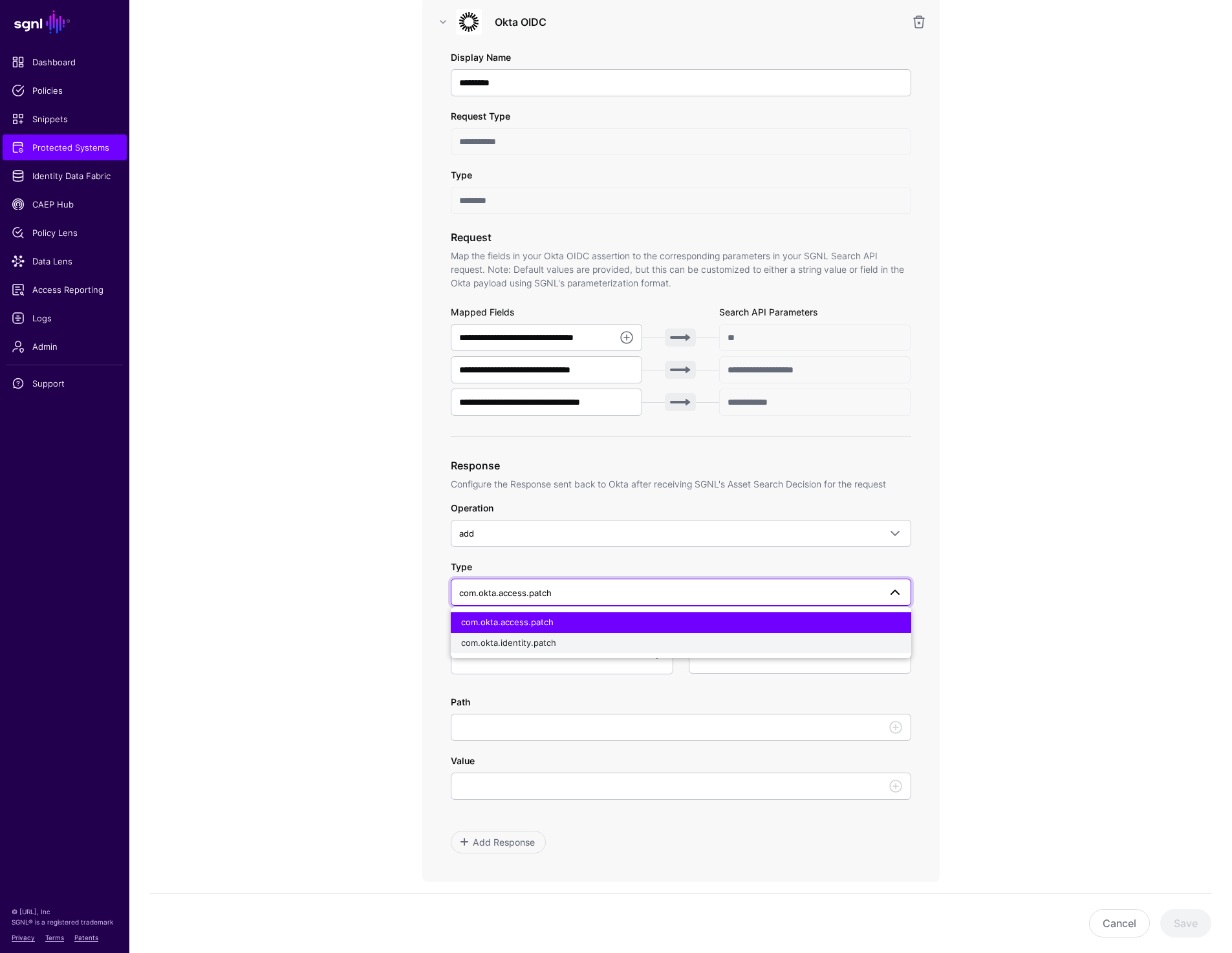
click at [579, 635] on button "com.okta.identity.patch" at bounding box center [681, 643] width 461 height 21
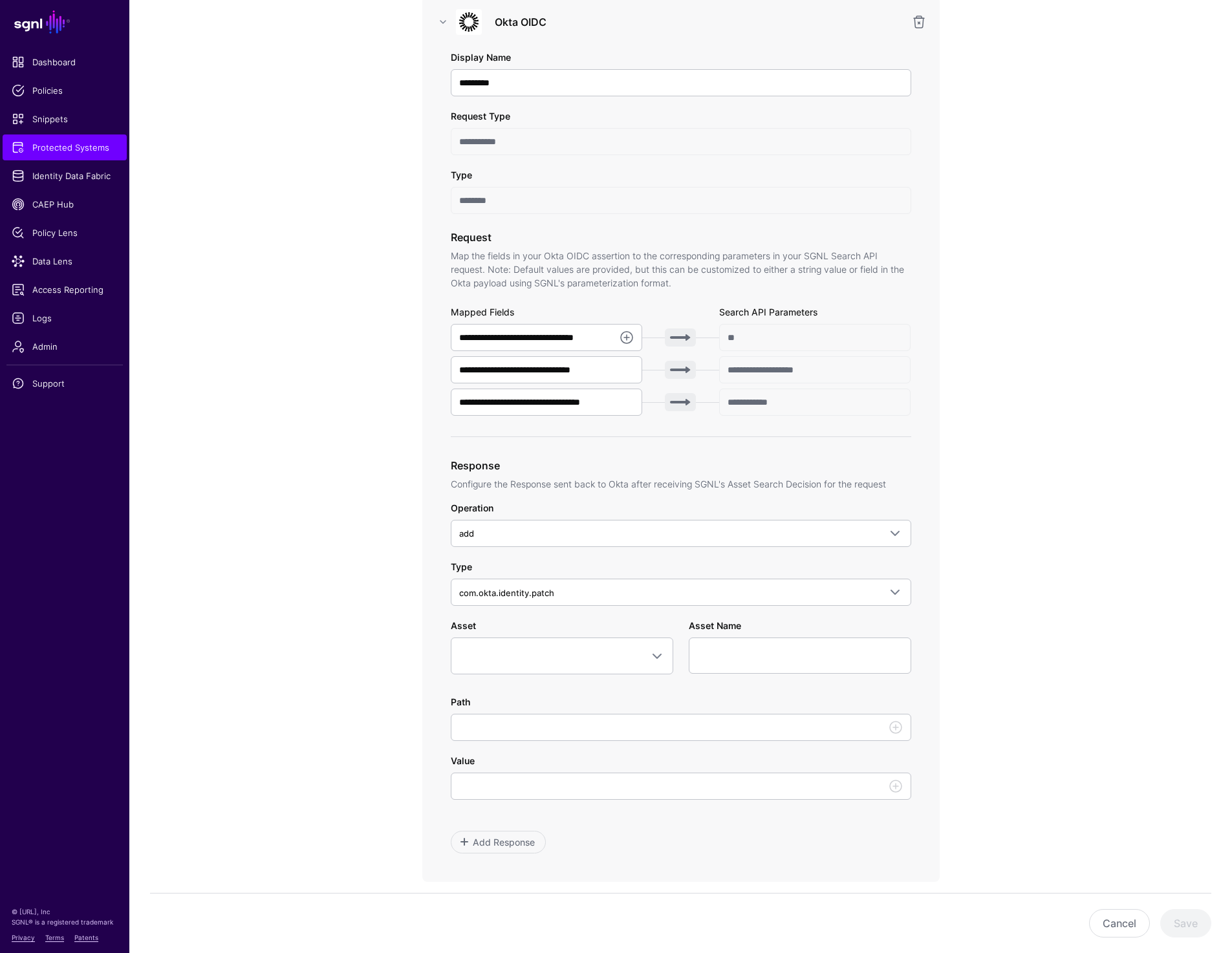
scroll to position [0, 0]
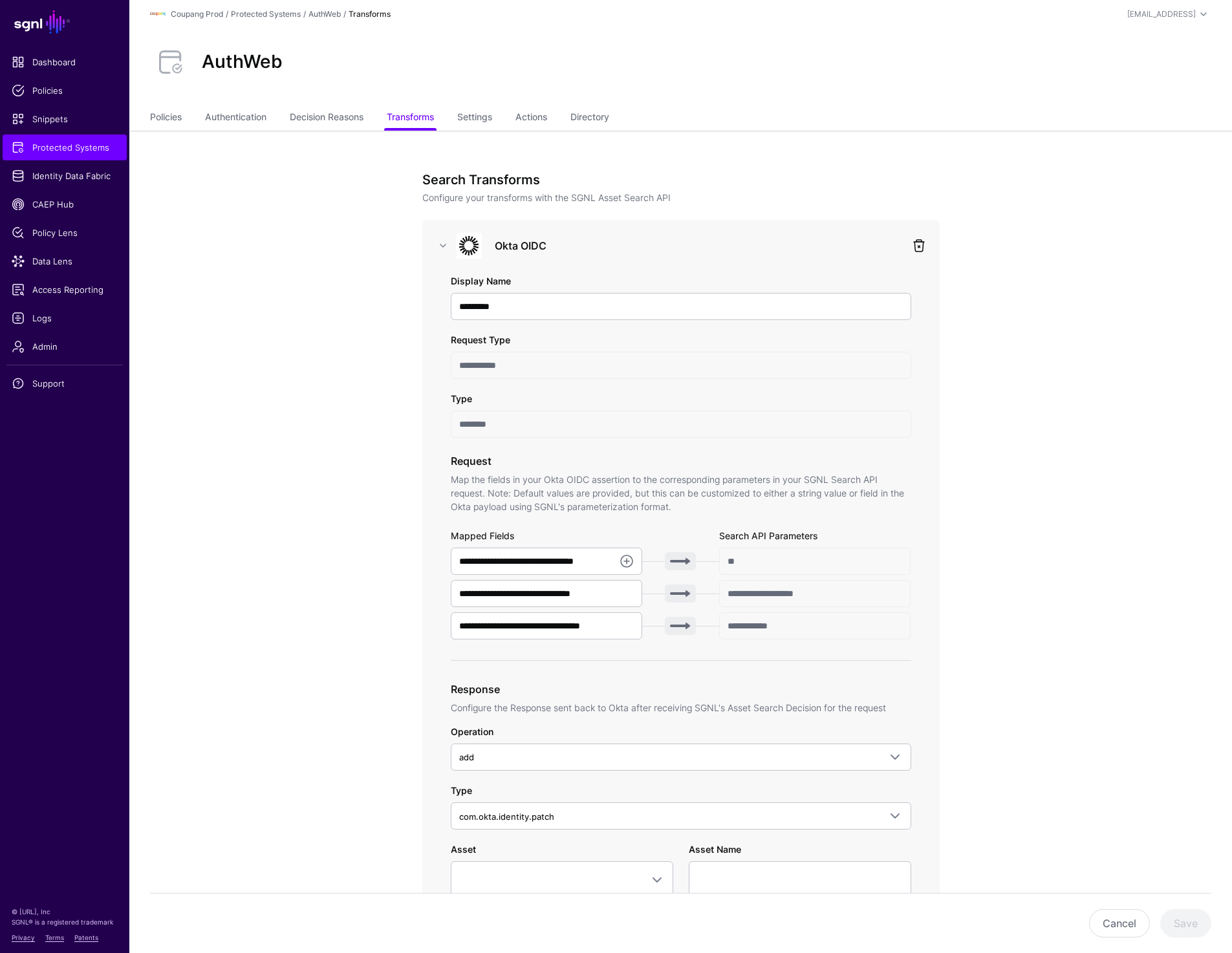
click at [921, 245] on link at bounding box center [920, 246] width 16 height 16
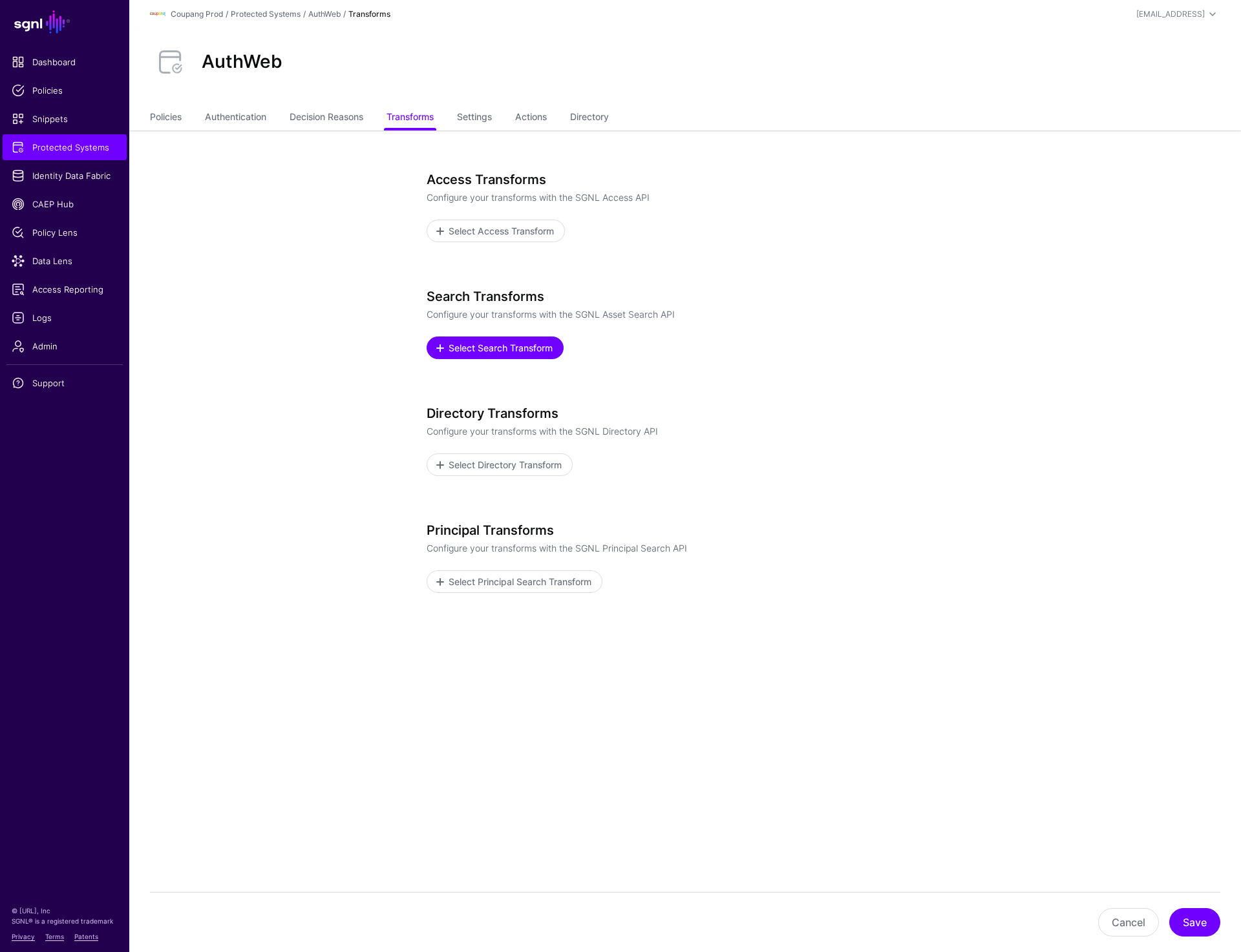
click at [481, 346] on span "Select Search Transform" at bounding box center [501, 348] width 108 height 14
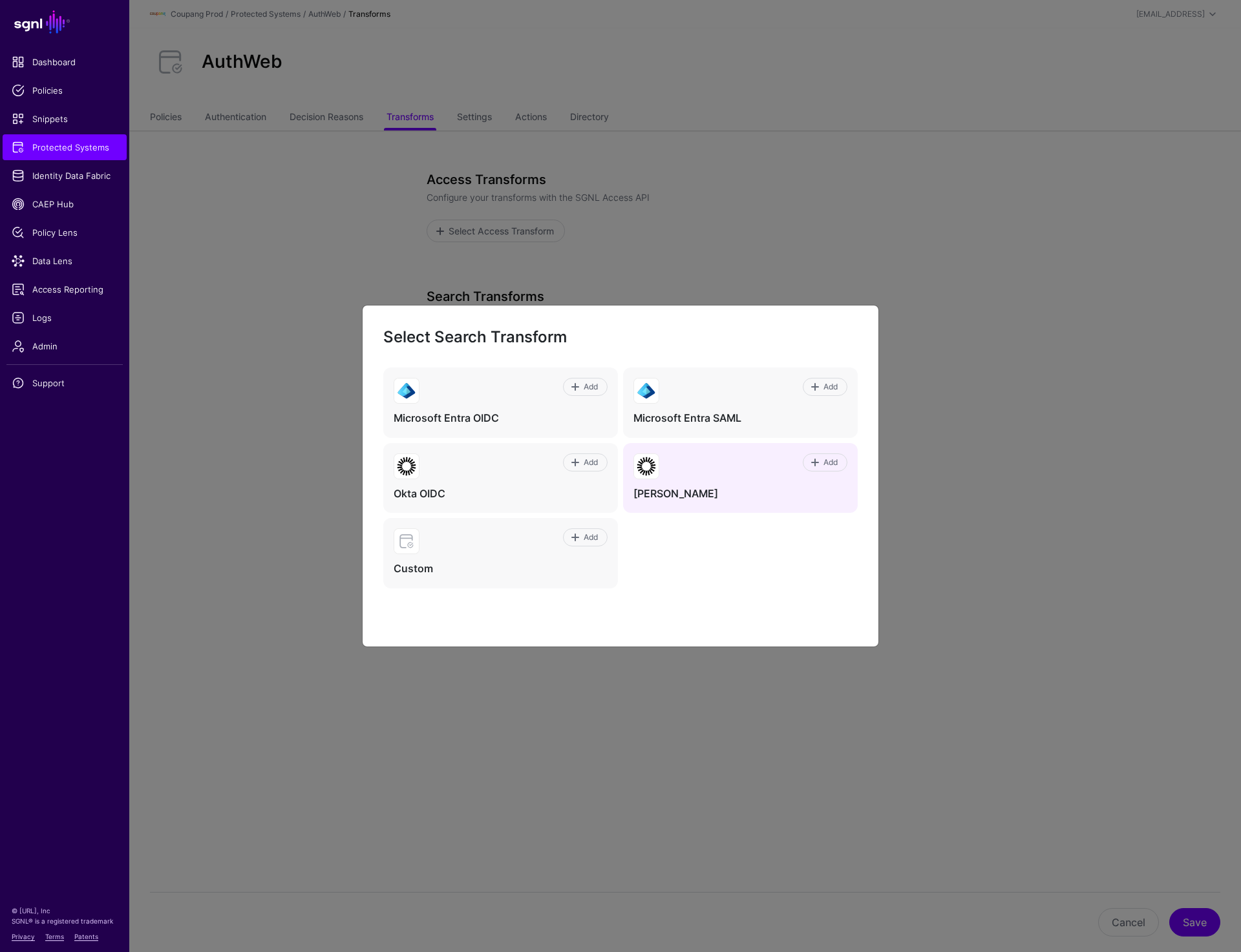
click at [715, 496] on h4 "[PERSON_NAME]" at bounding box center [740, 494] width 214 height 14
click at [816, 460] on span at bounding box center [815, 462] width 10 height 10
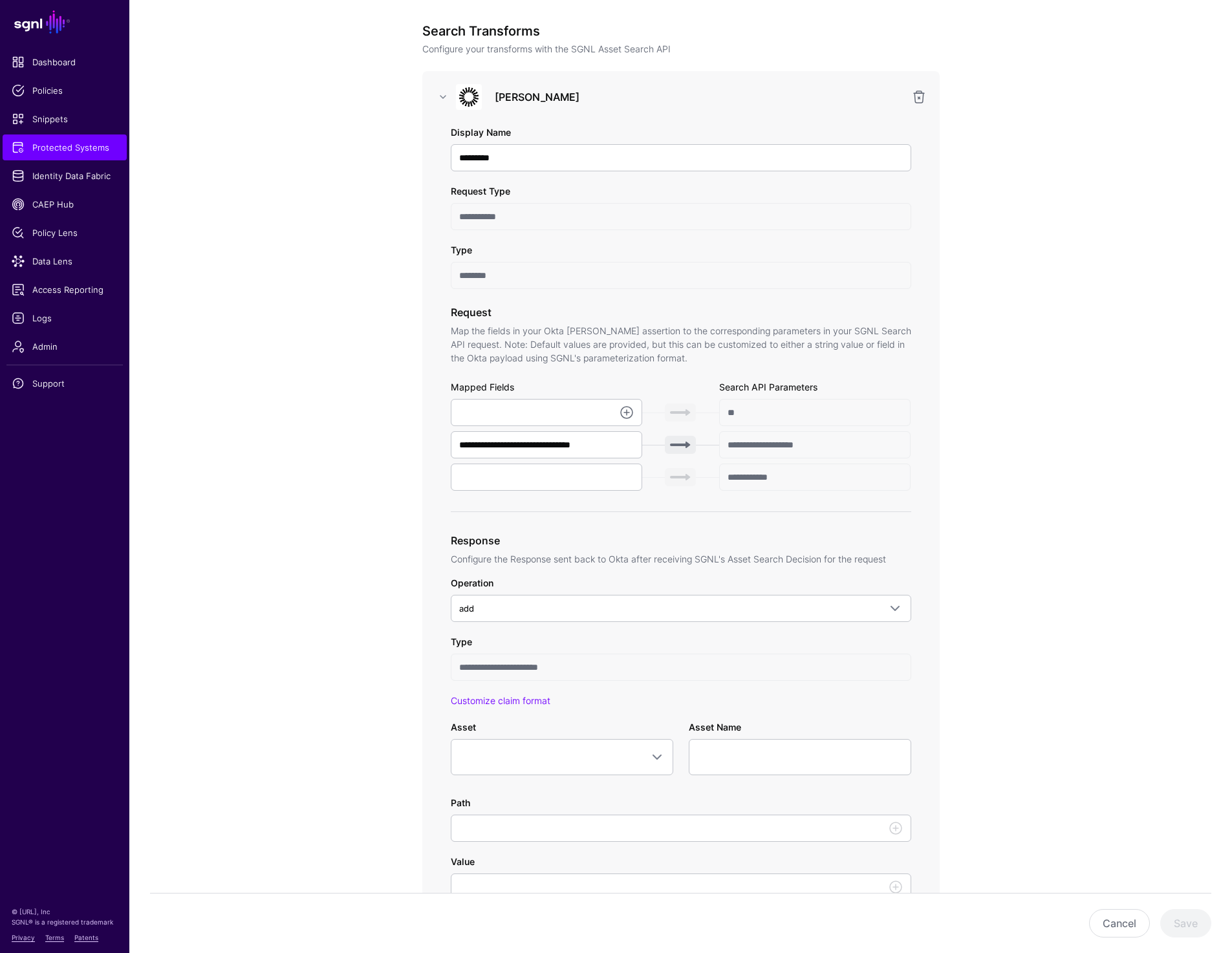
scroll to position [164, 0]
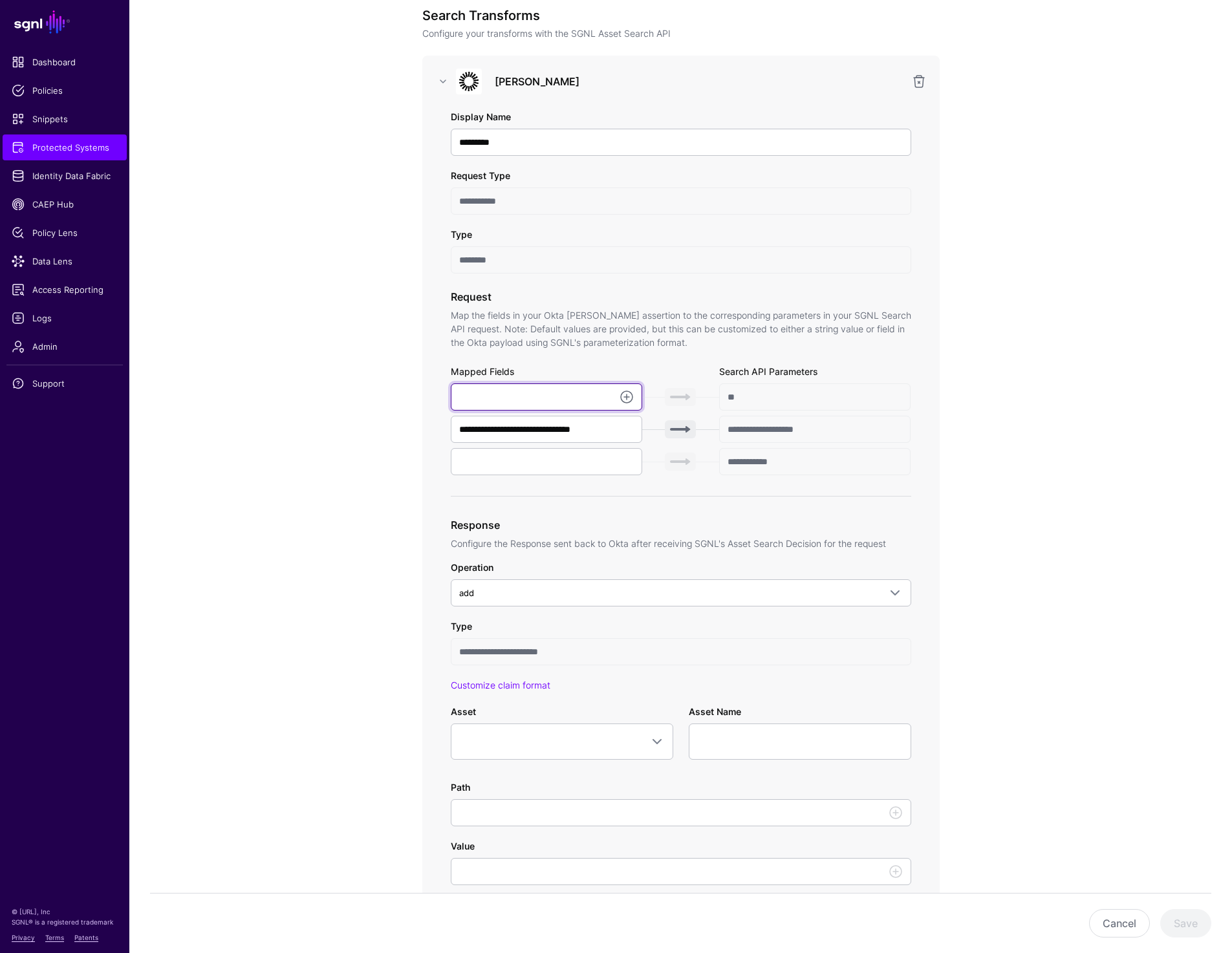
click at [521, 394] on input "text" at bounding box center [547, 396] width 192 height 27
paste input "**********"
type input "**********"
click at [557, 456] on input "text" at bounding box center [547, 461] width 192 height 27
paste input "**********"
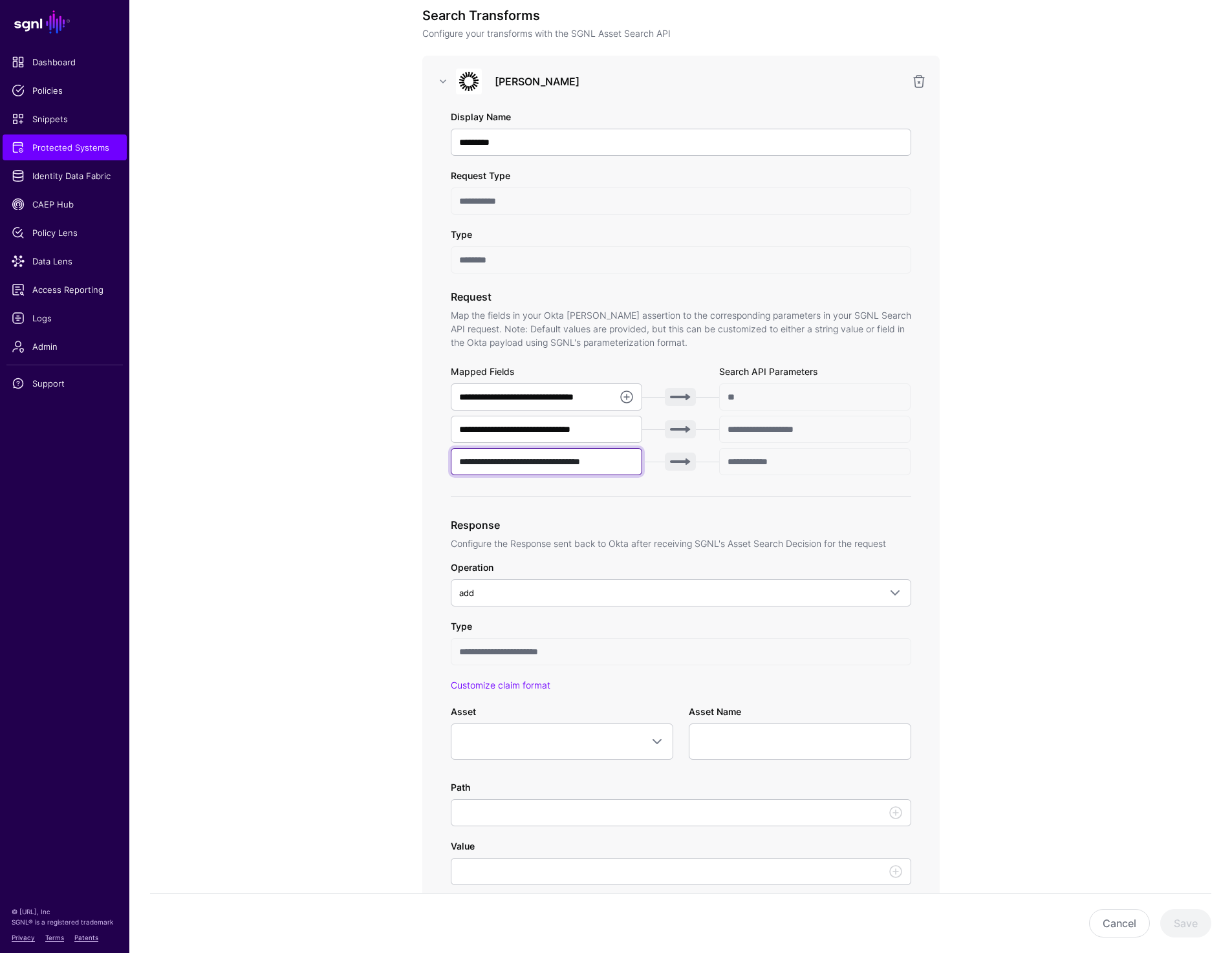
type input "**********"
click at [1148, 410] on app-integrations-item-transforms "**********" at bounding box center [680, 688] width 1102 height 1443
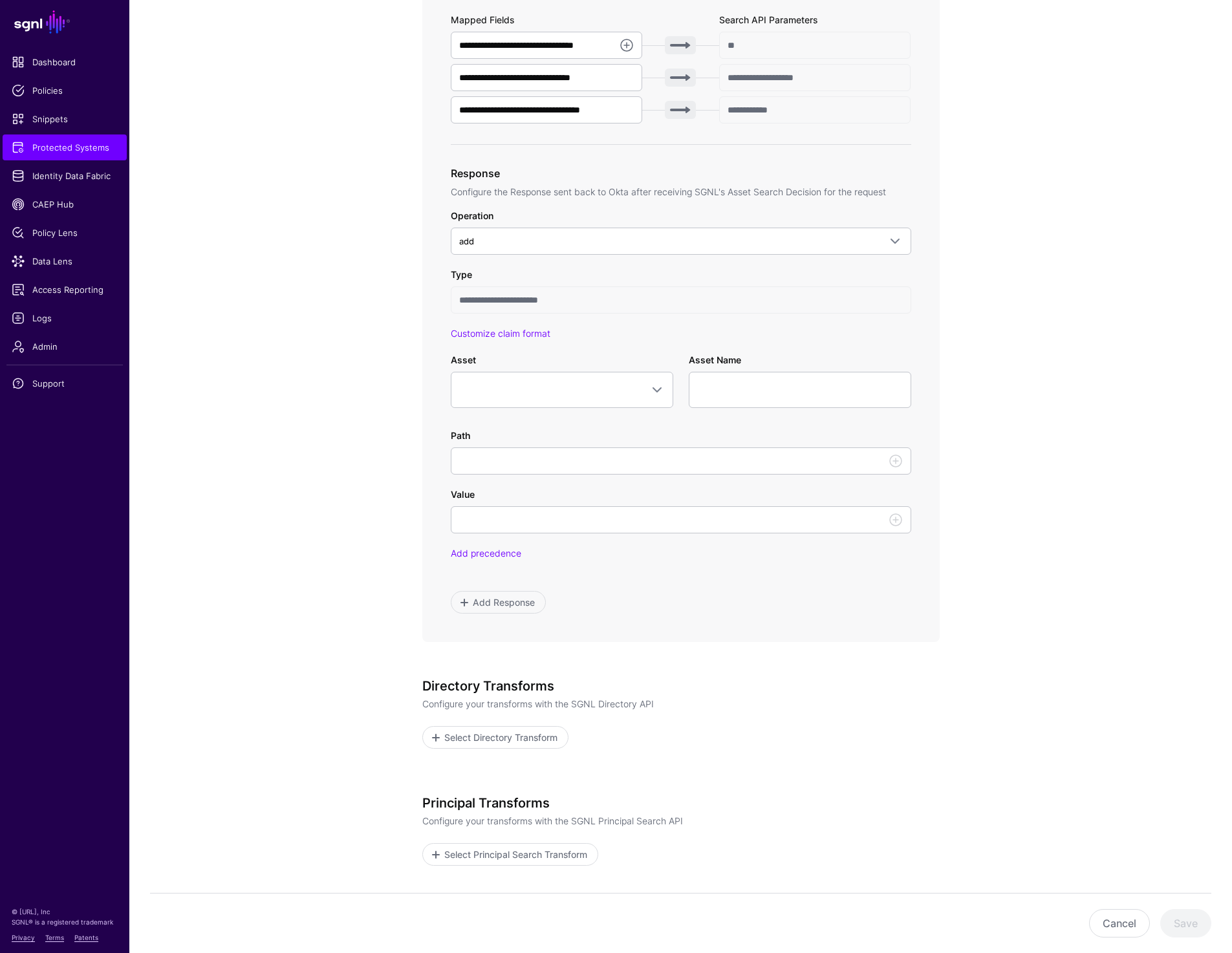
scroll to position [534, 0]
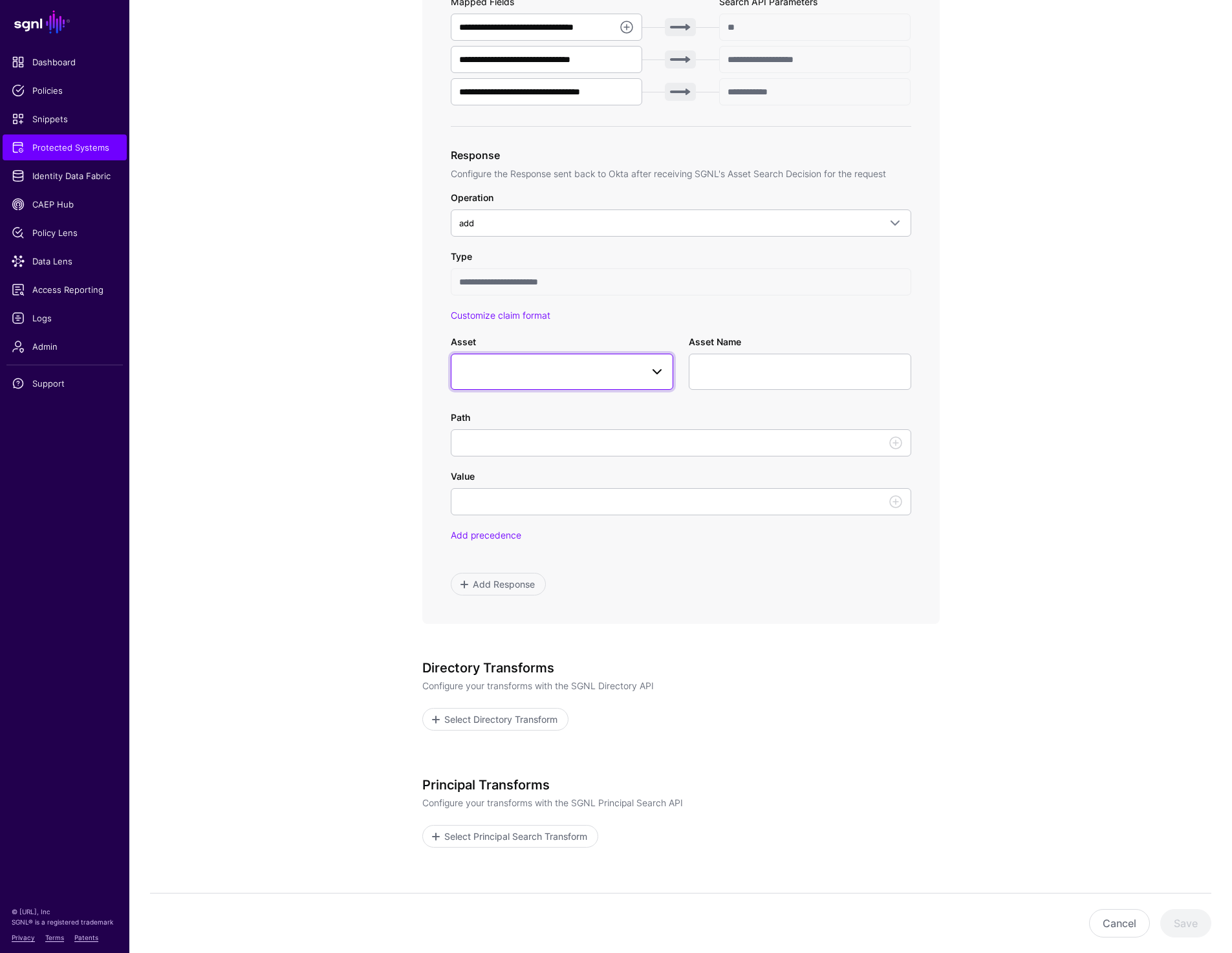
click at [517, 368] on span at bounding box center [562, 372] width 206 height 16
type input "***"
click at [490, 475] on span "Permission" at bounding box center [496, 473] width 44 height 10
type input "**********"
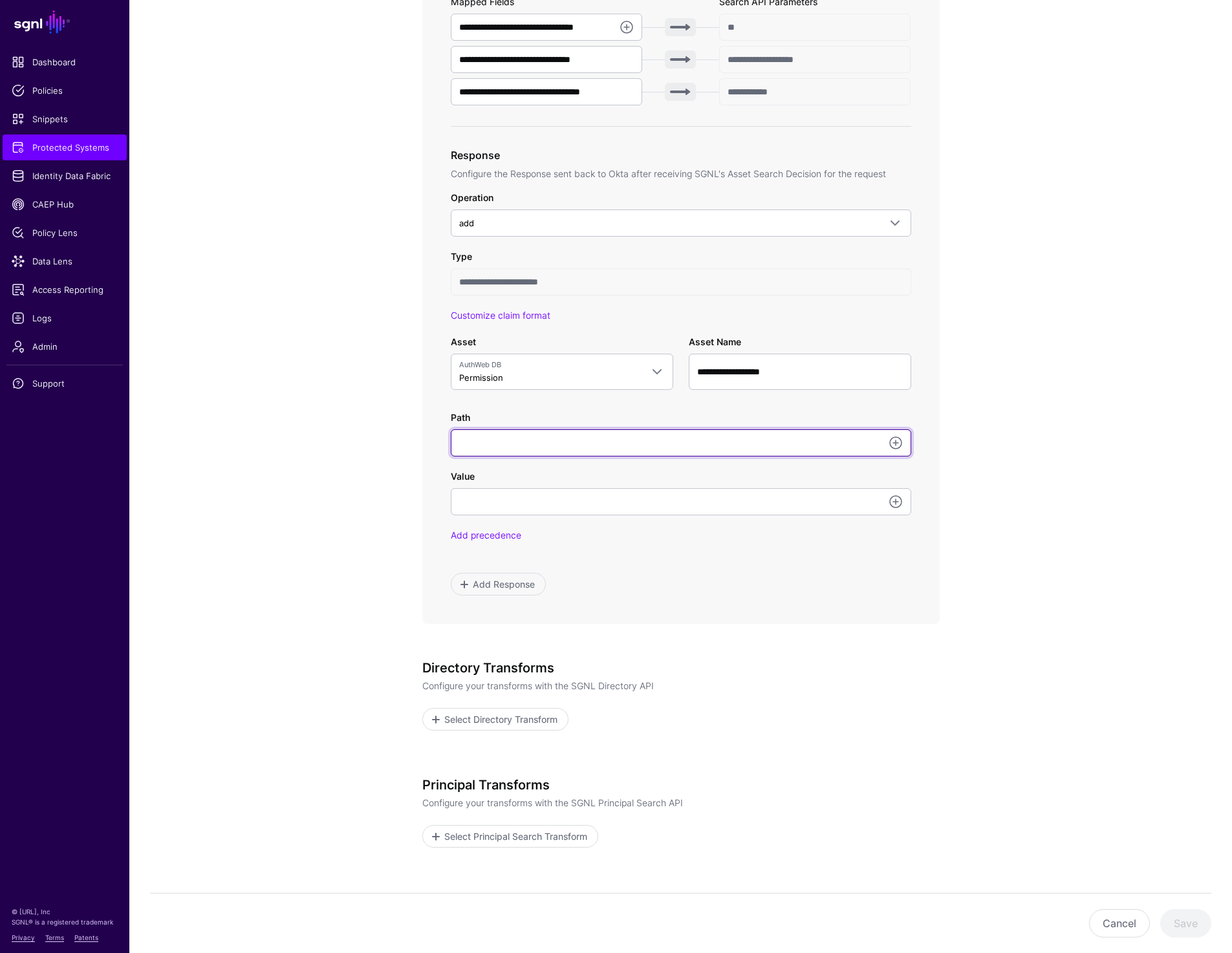
click at [539, 446] on input "Path" at bounding box center [681, 442] width 461 height 27
paste input "**********"
type input "**********"
click at [896, 500] on link at bounding box center [896, 502] width 16 height 16
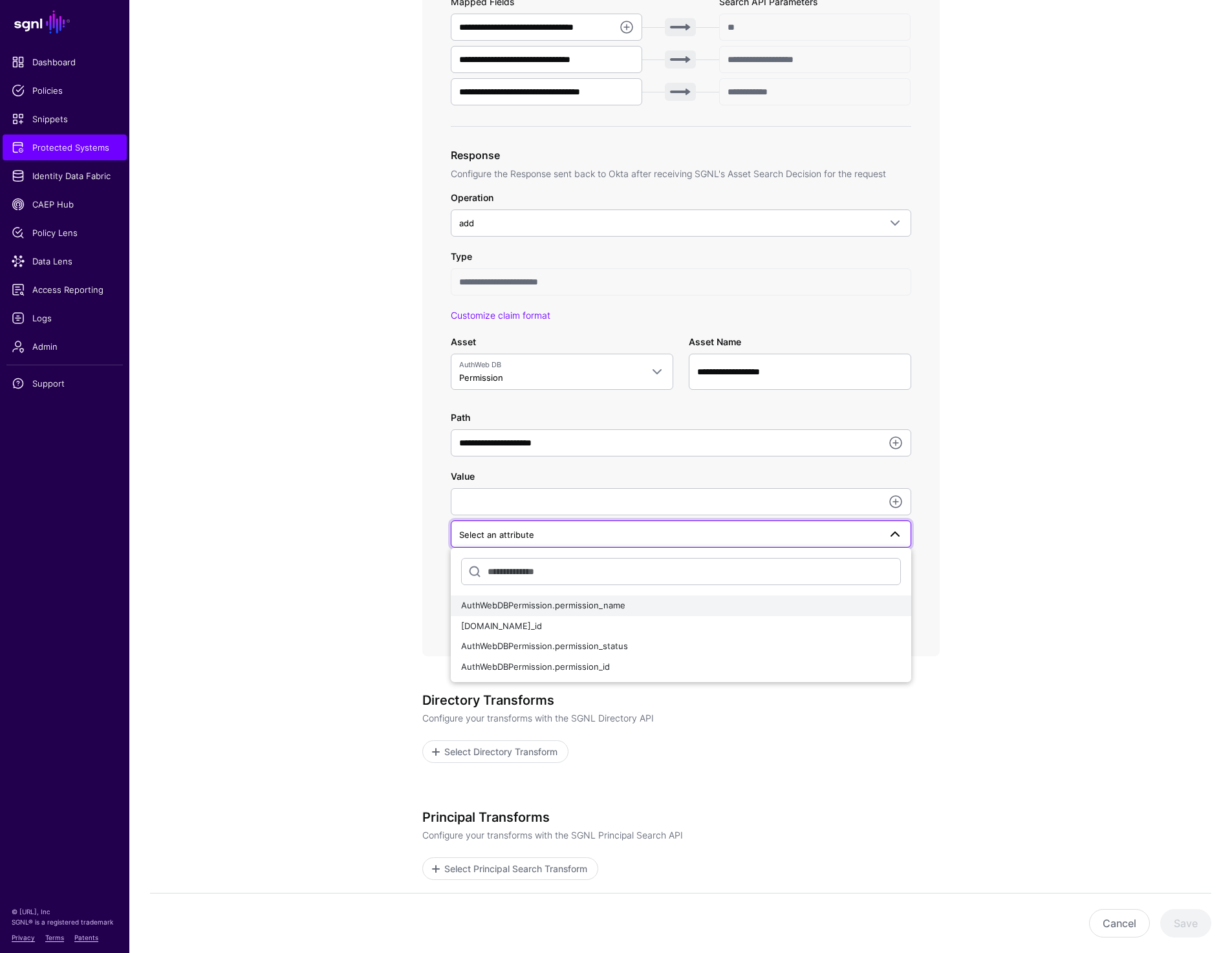
click at [608, 609] on span "AuthWebDBPermission.permission_name" at bounding box center [543, 605] width 164 height 10
type input "**********"
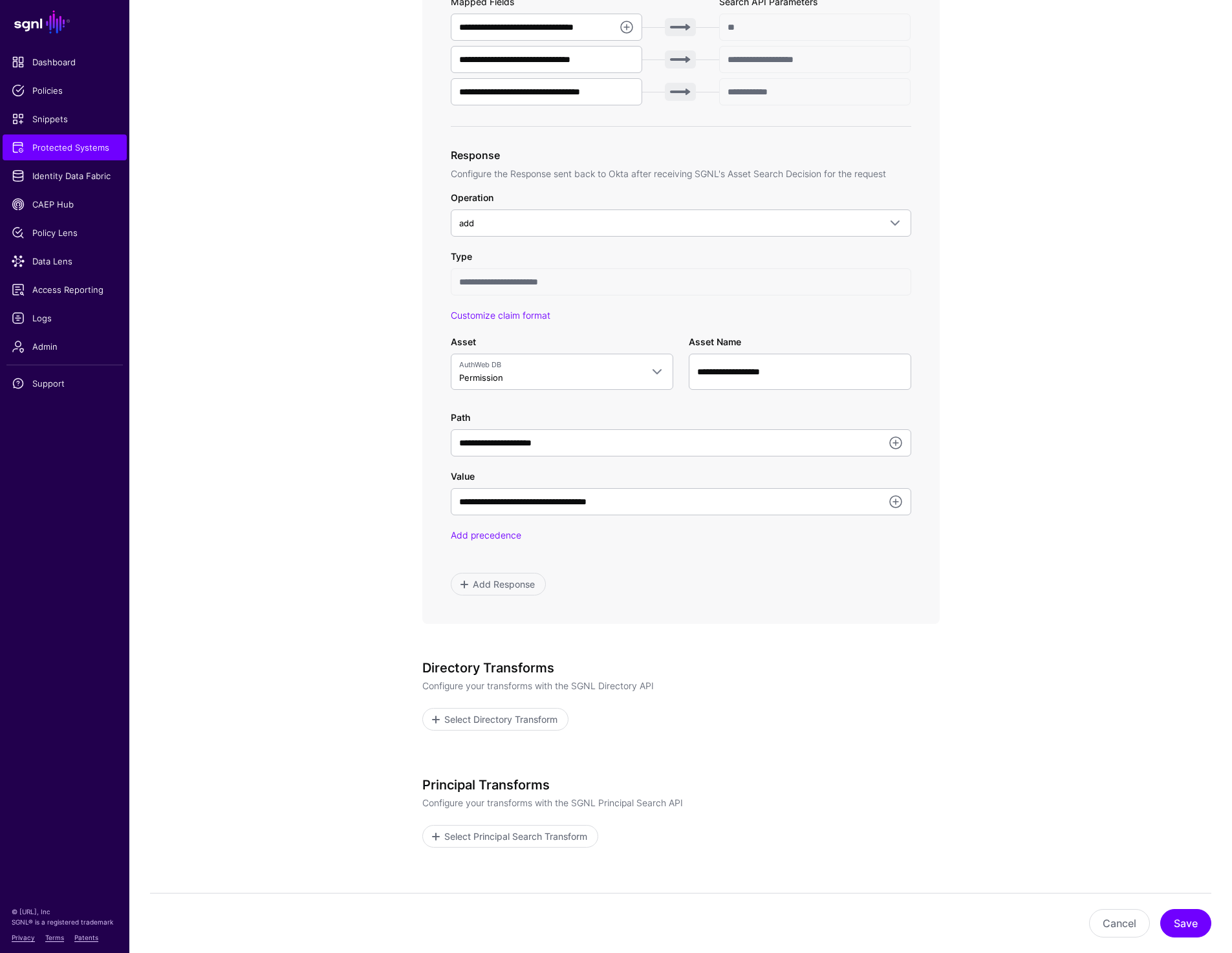
click at [1048, 571] on app-integrations-item-transforms "**********" at bounding box center [680, 318] width 1102 height 1443
click at [507, 588] on span "Add Response" at bounding box center [503, 584] width 65 height 14
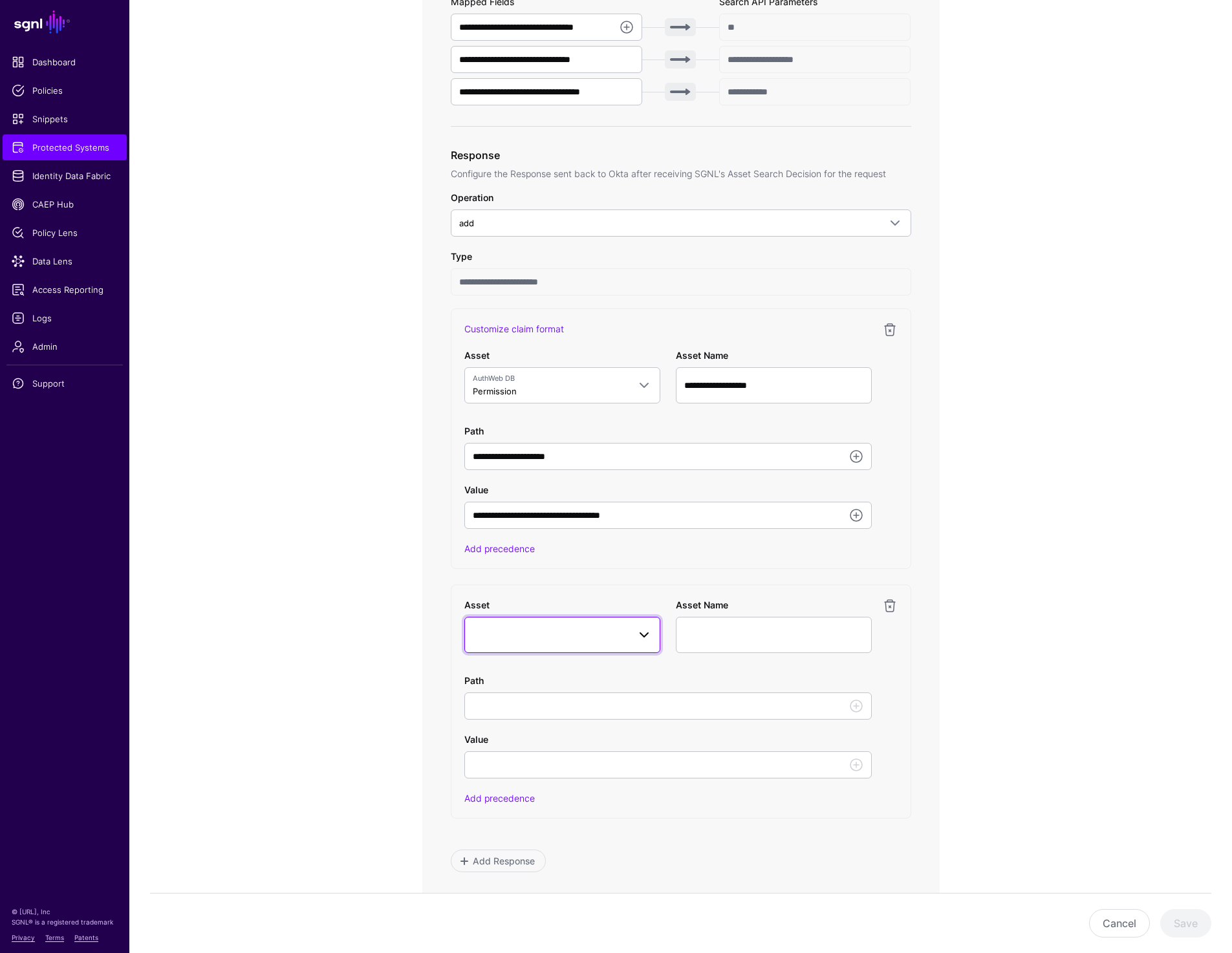
click at [562, 635] on span at bounding box center [562, 636] width 179 height 16
click at [526, 762] on div "AppRole" at bounding box center [569, 759] width 162 height 13
type input "**********"
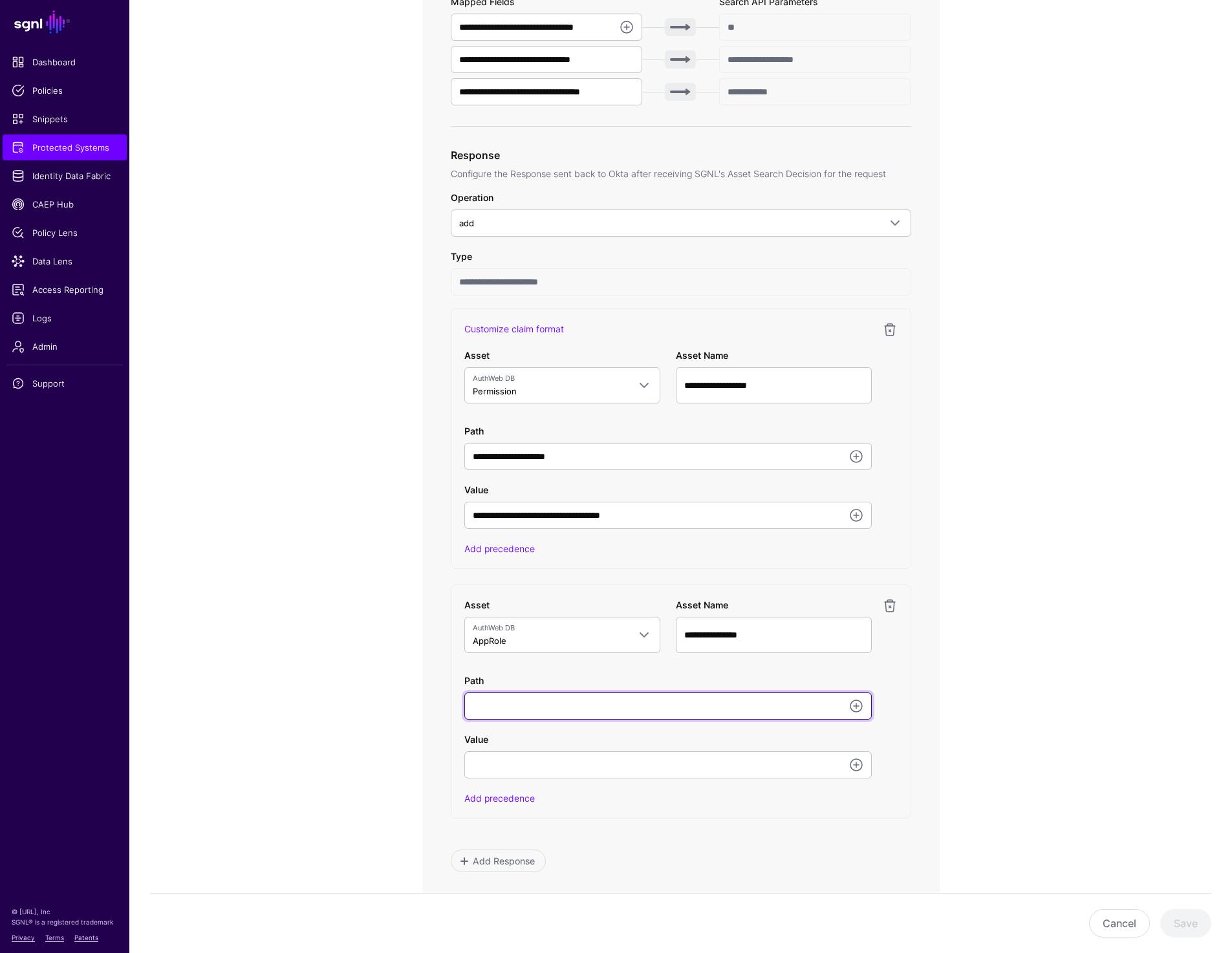
click at [506, 702] on input "Path" at bounding box center [668, 706] width 407 height 27
paste input "**********"
type input "**********"
click at [854, 767] on link at bounding box center [856, 765] width 16 height 16
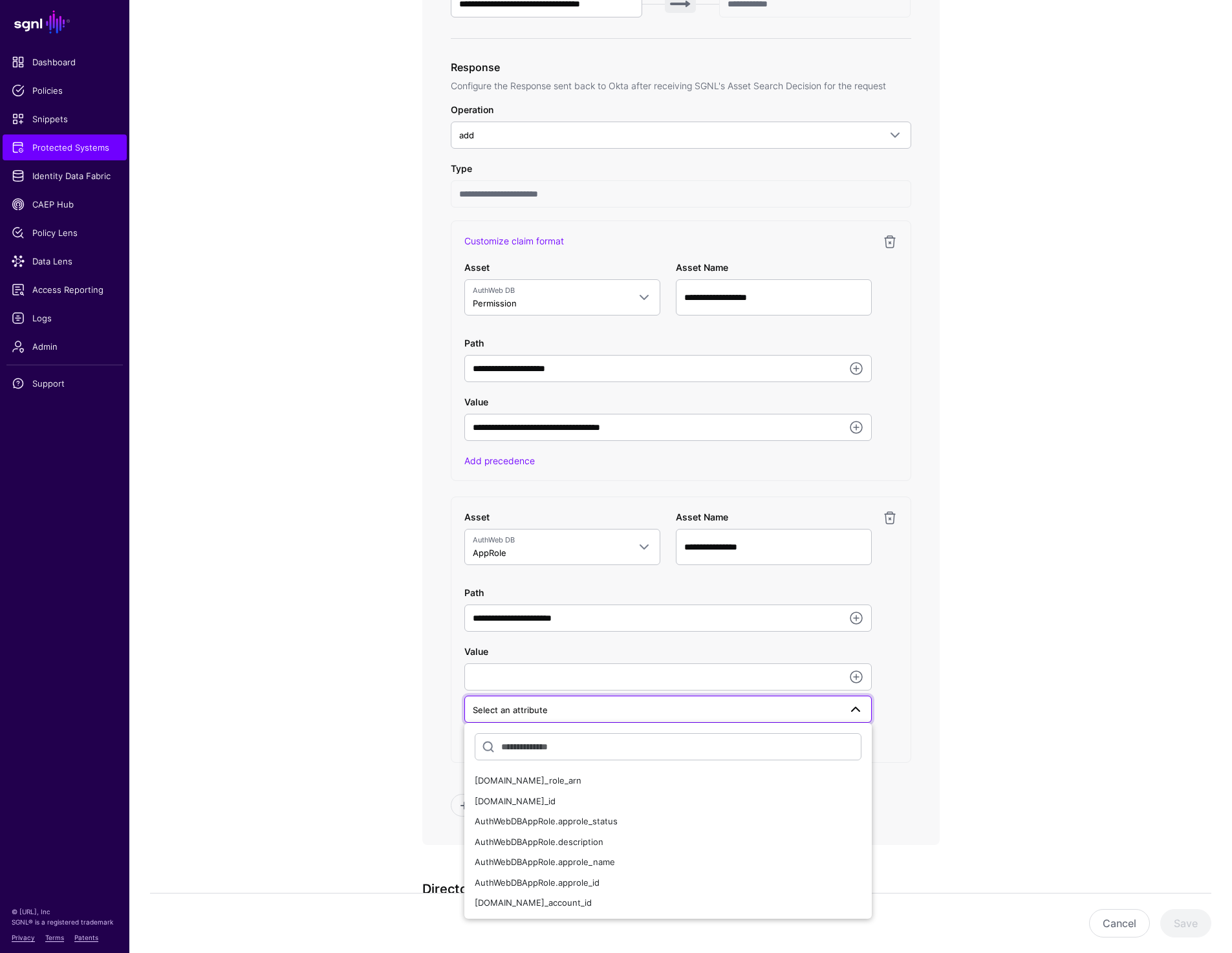
scroll to position [624, 0]
click at [668, 857] on div "AuthWebDBAppRole.approle_name" at bounding box center [667, 860] width 387 height 13
type input "**********"
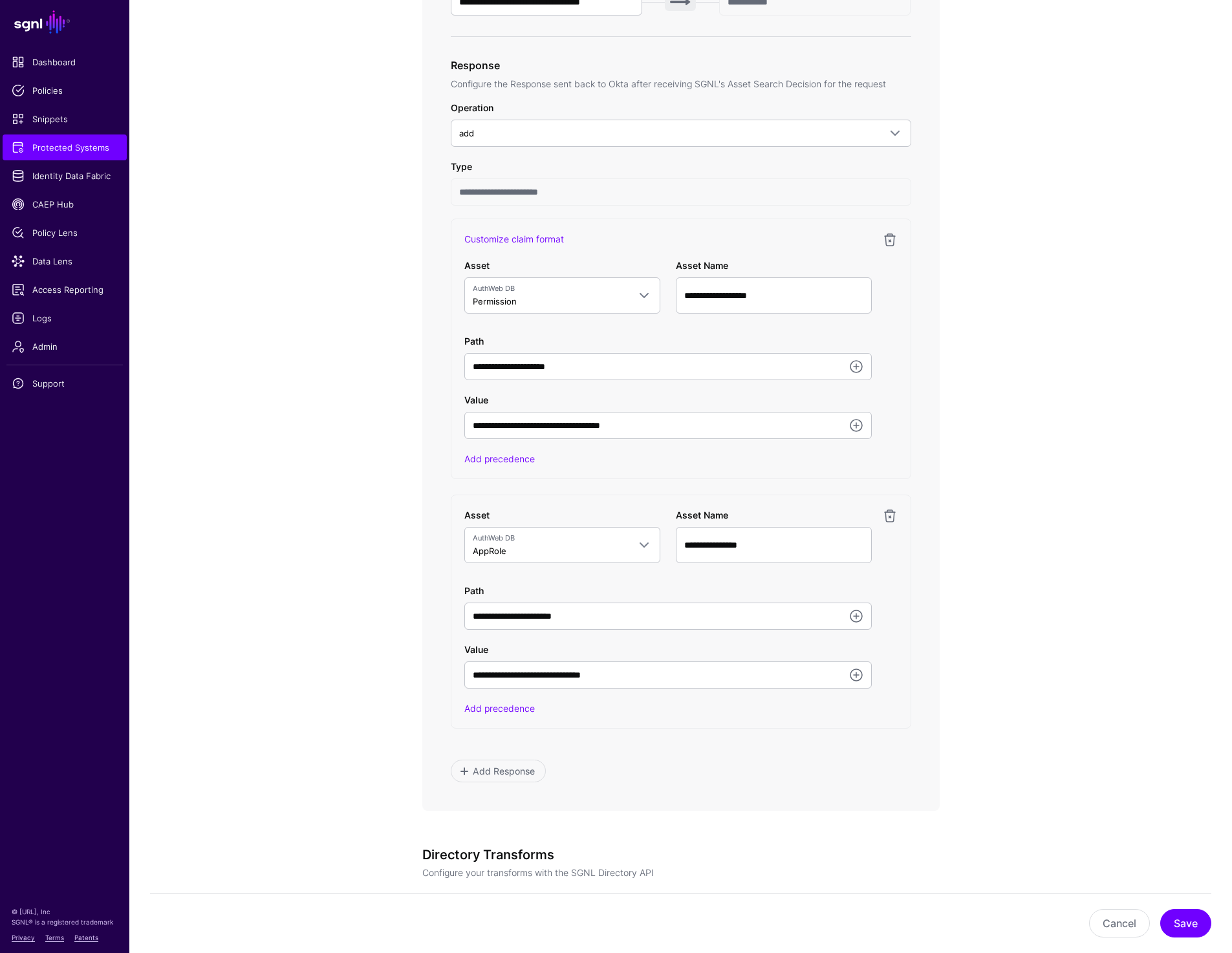
click at [1062, 768] on app-integrations-item-transforms "**********" at bounding box center [680, 367] width 1102 height 1720
click at [1176, 928] on button "Save" at bounding box center [1187, 923] width 51 height 29
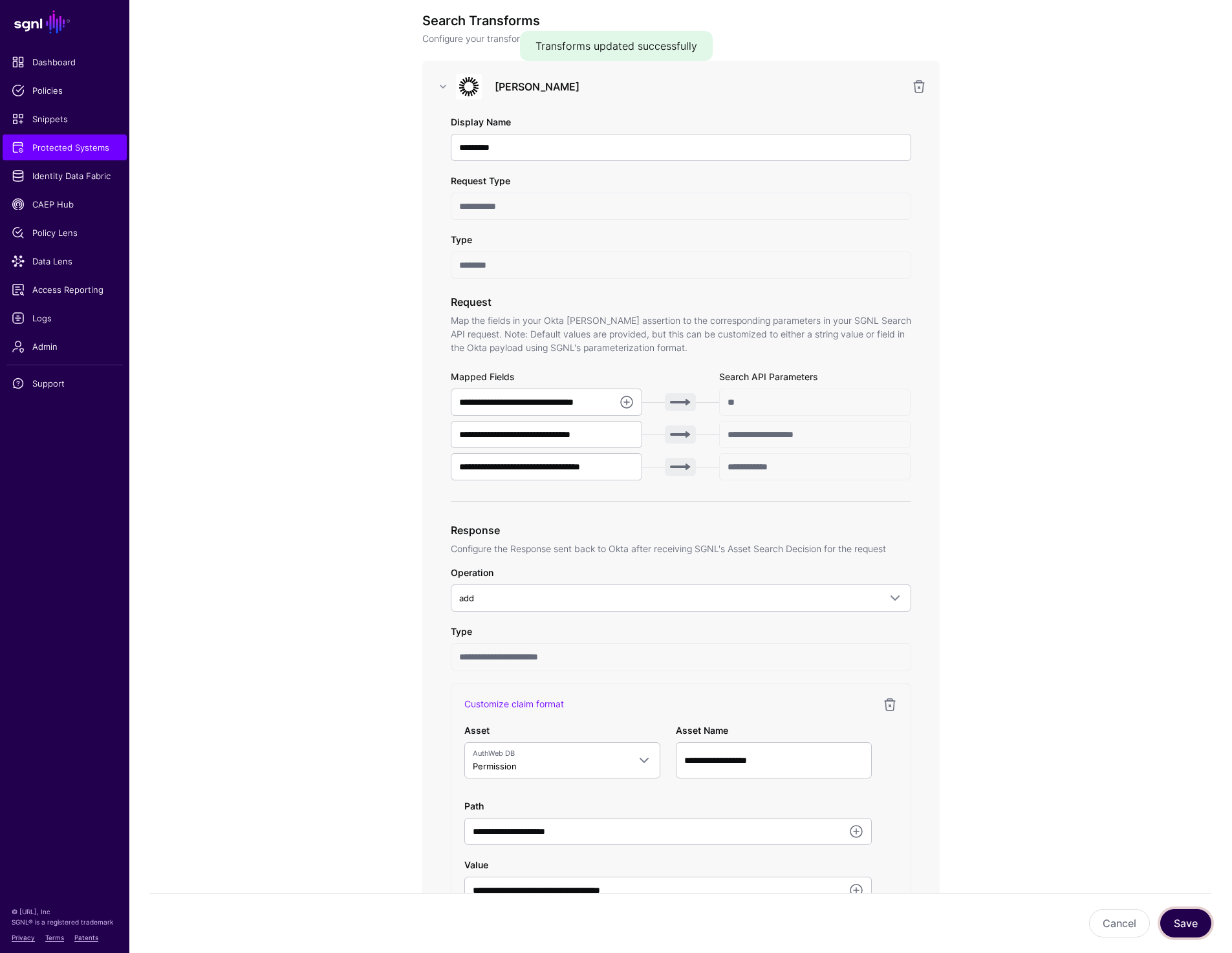
scroll to position [0, 0]
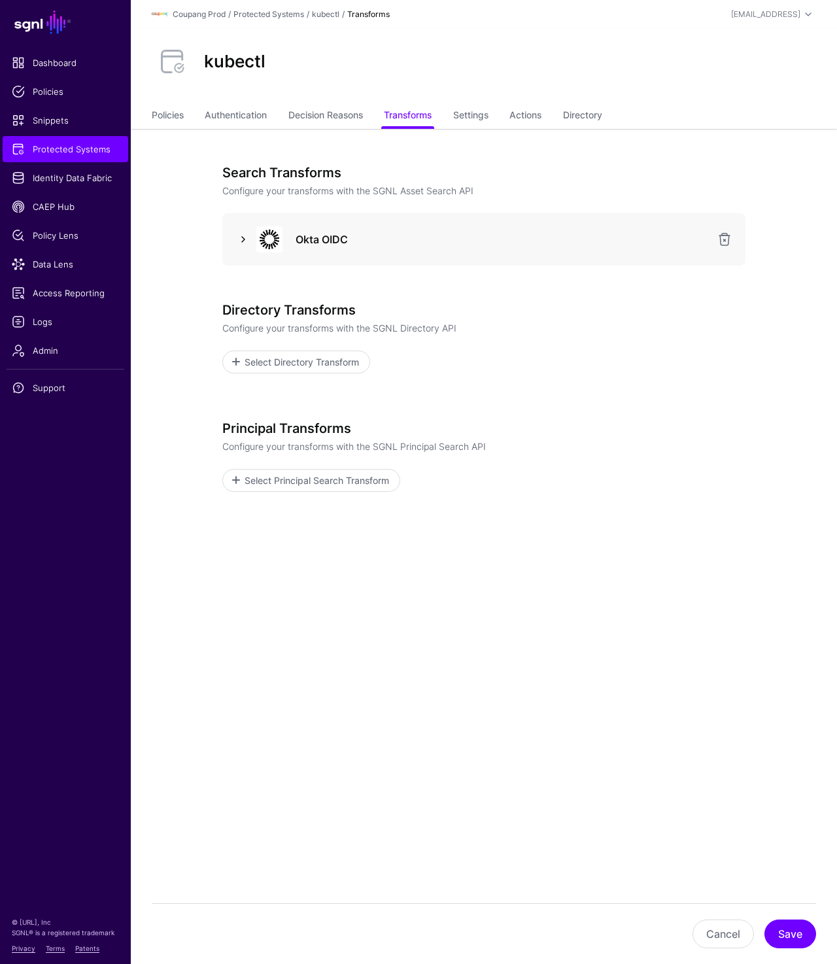
click at [238, 238] on link at bounding box center [244, 240] width 16 height 16
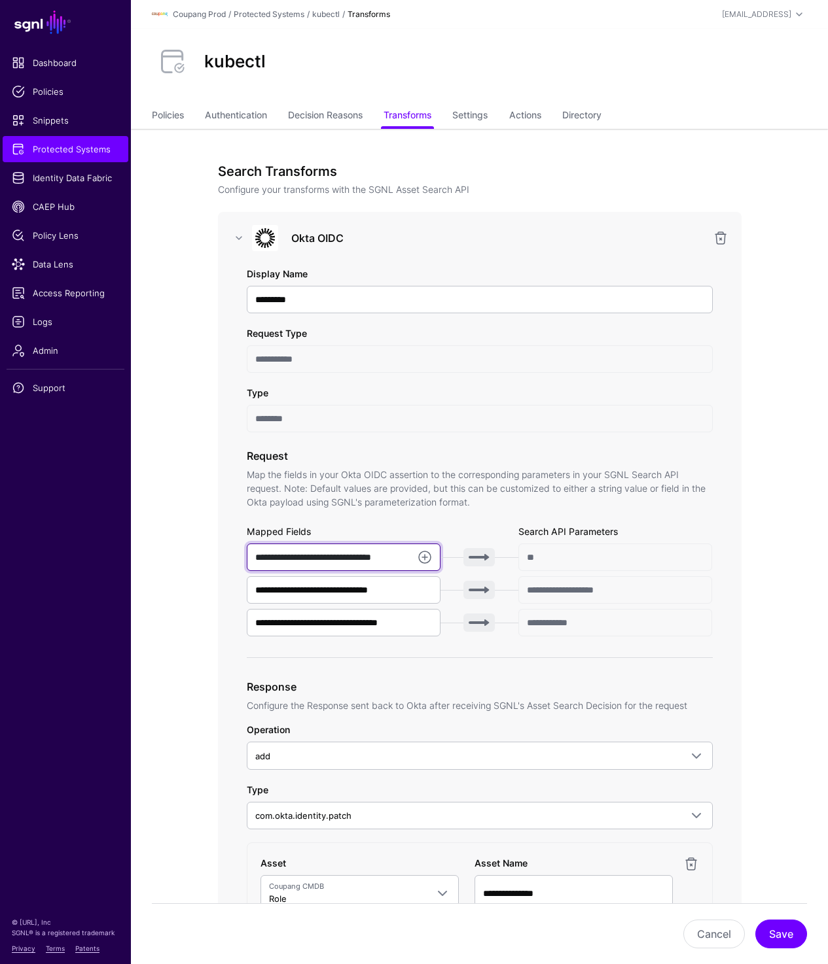
click at [334, 559] on input "**********" at bounding box center [344, 557] width 194 height 27
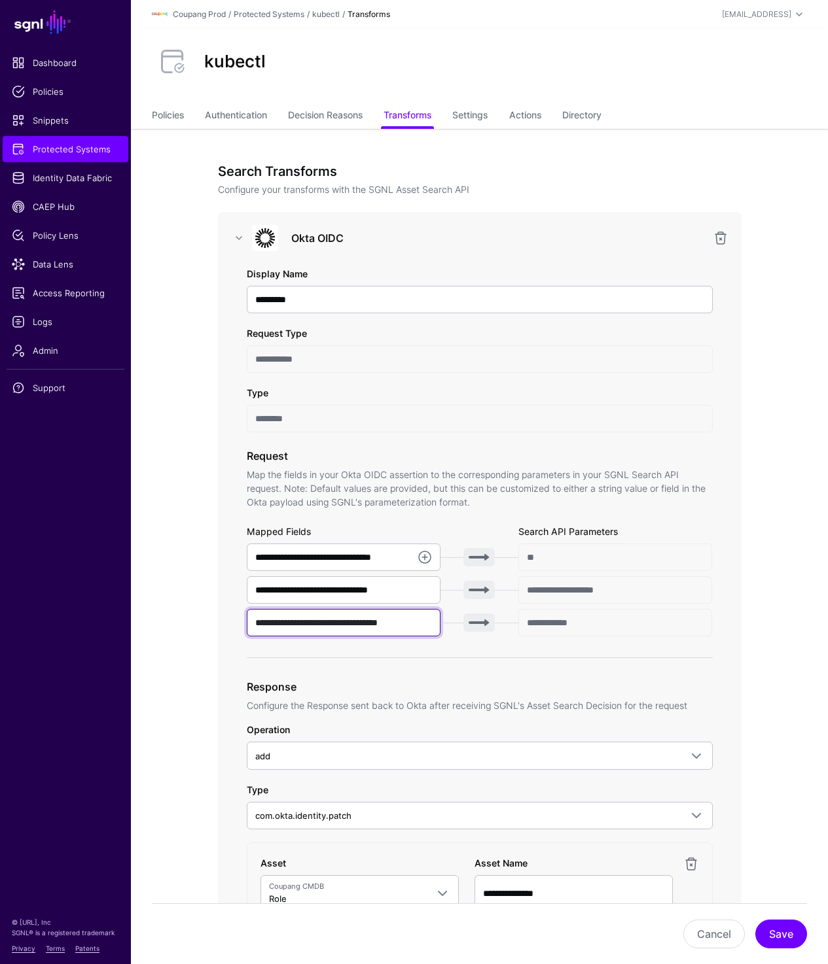
click at [326, 618] on input "**********" at bounding box center [344, 622] width 194 height 27
click at [48, 266] on span "Data Lens" at bounding box center [65, 264] width 107 height 13
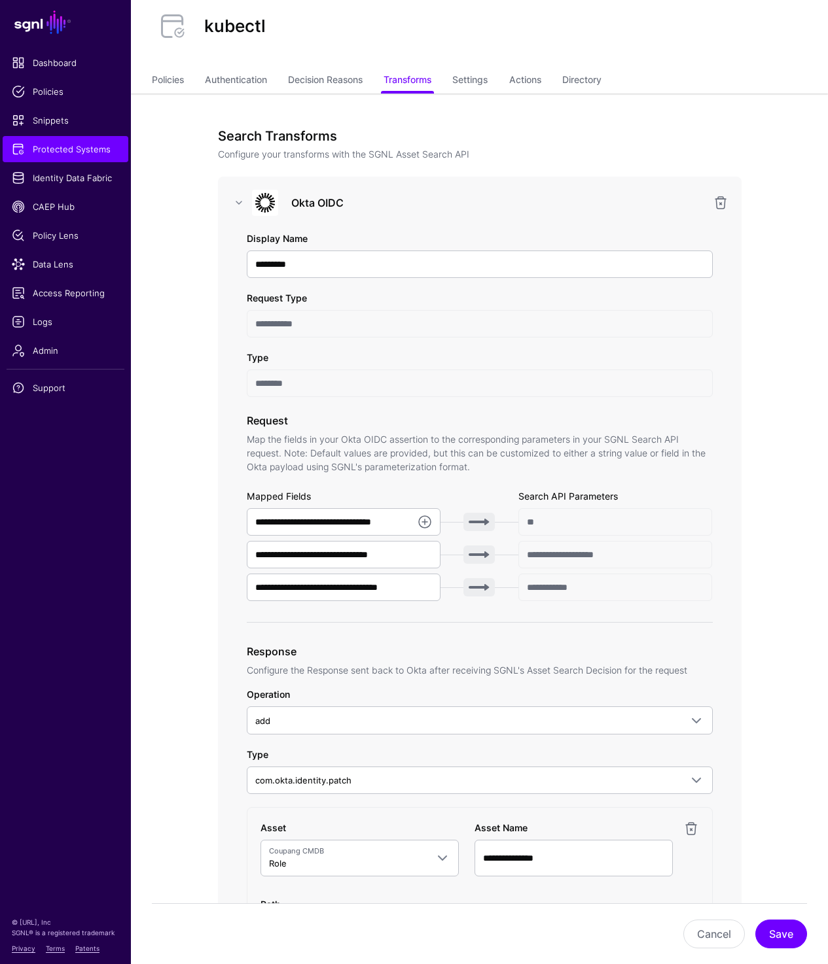
scroll to position [38, 0]
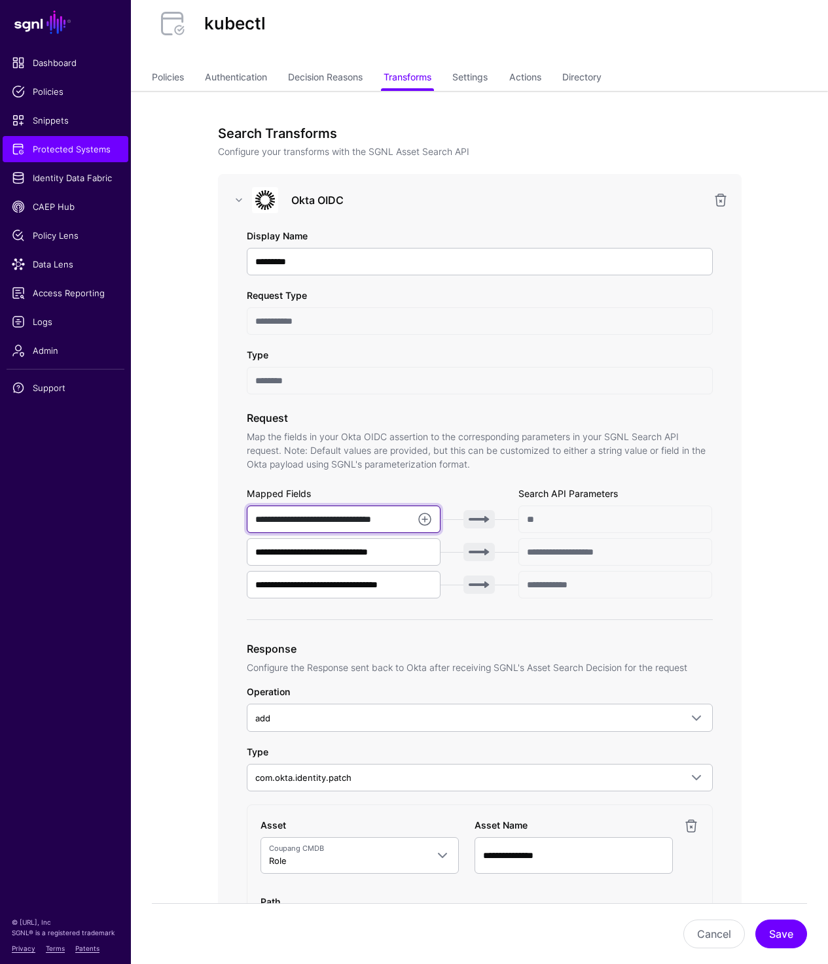
click at [335, 514] on input "**********" at bounding box center [344, 519] width 194 height 27
click at [315, 588] on input "**********" at bounding box center [344, 584] width 194 height 27
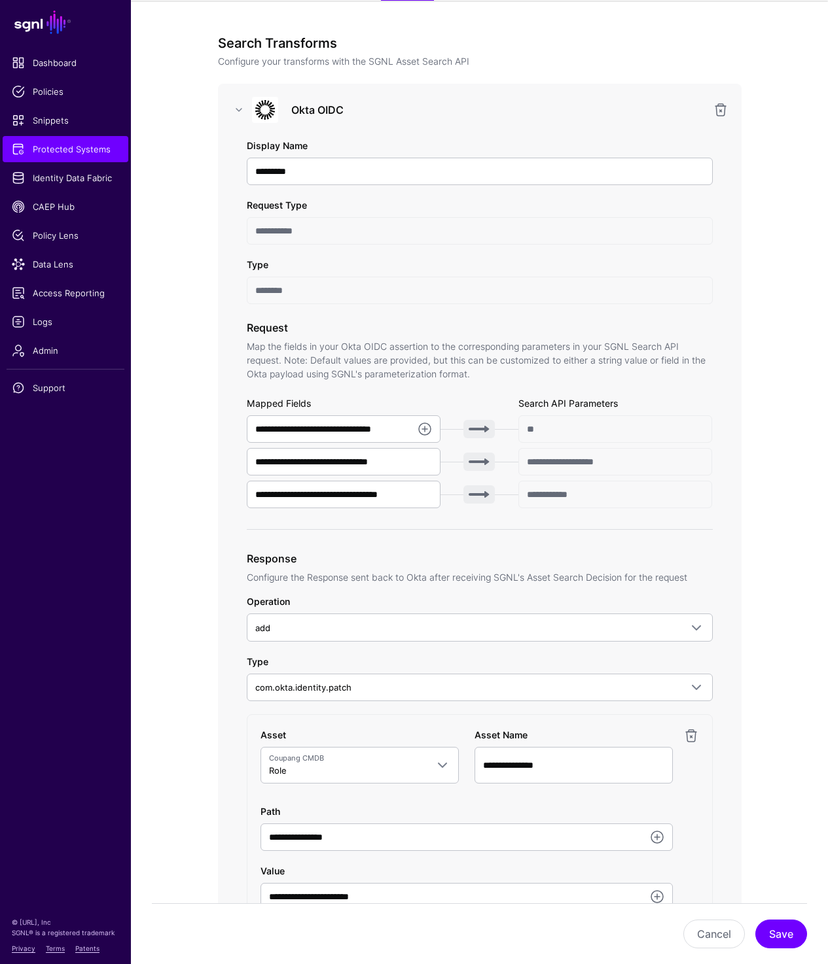
scroll to position [131, 0]
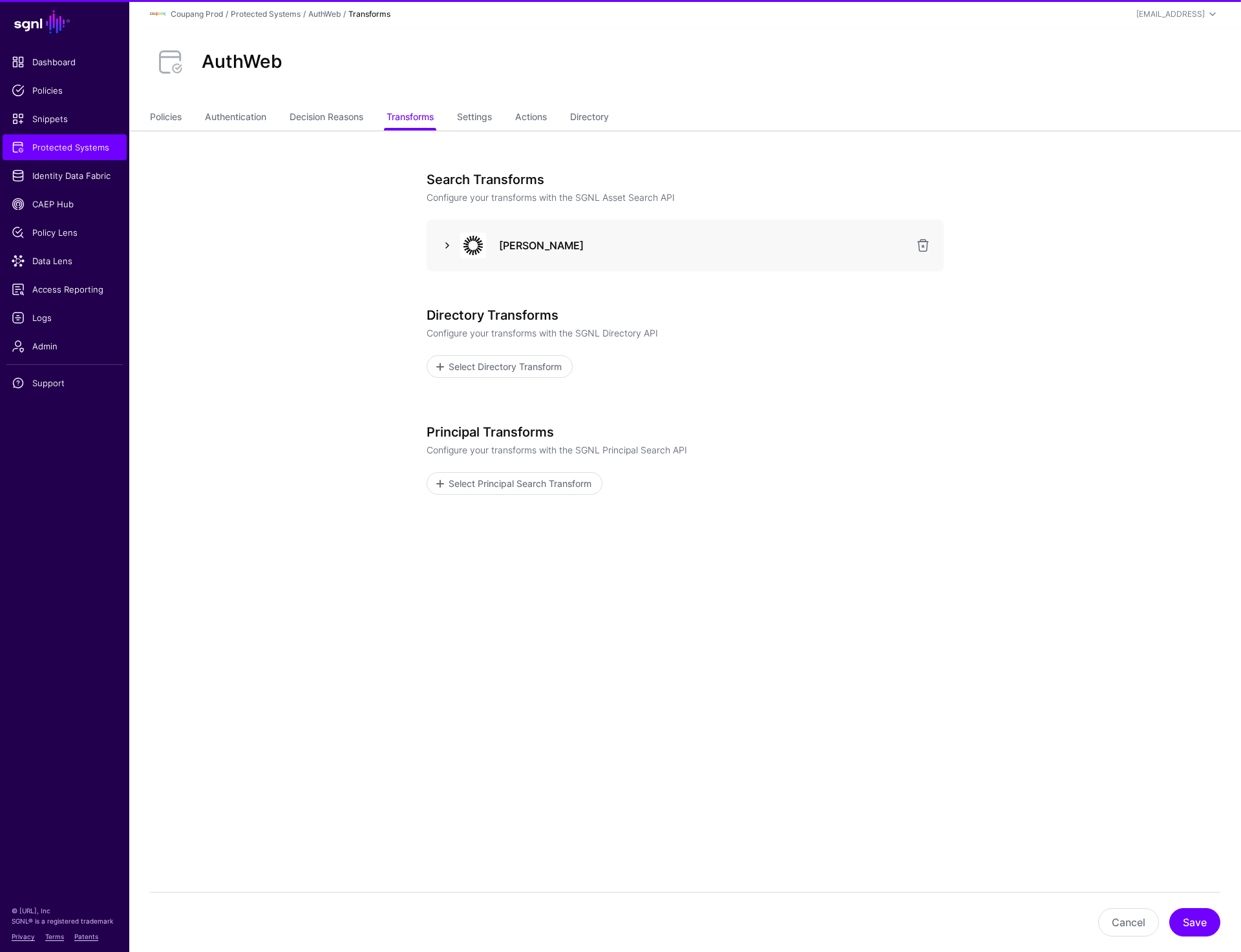
click at [445, 247] on link at bounding box center [448, 246] width 16 height 16
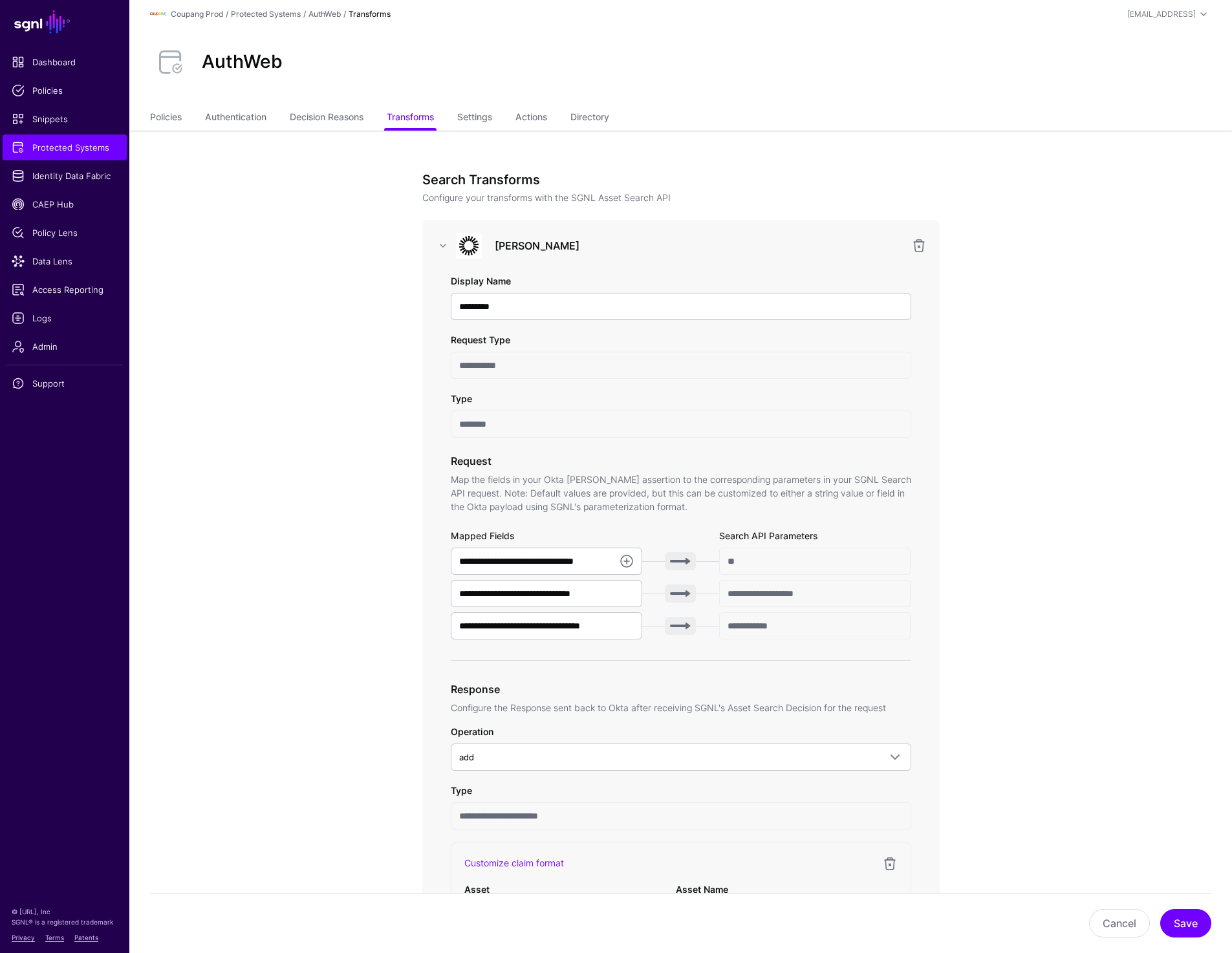
click at [482, 113] on link "Settings" at bounding box center [475, 118] width 35 height 25
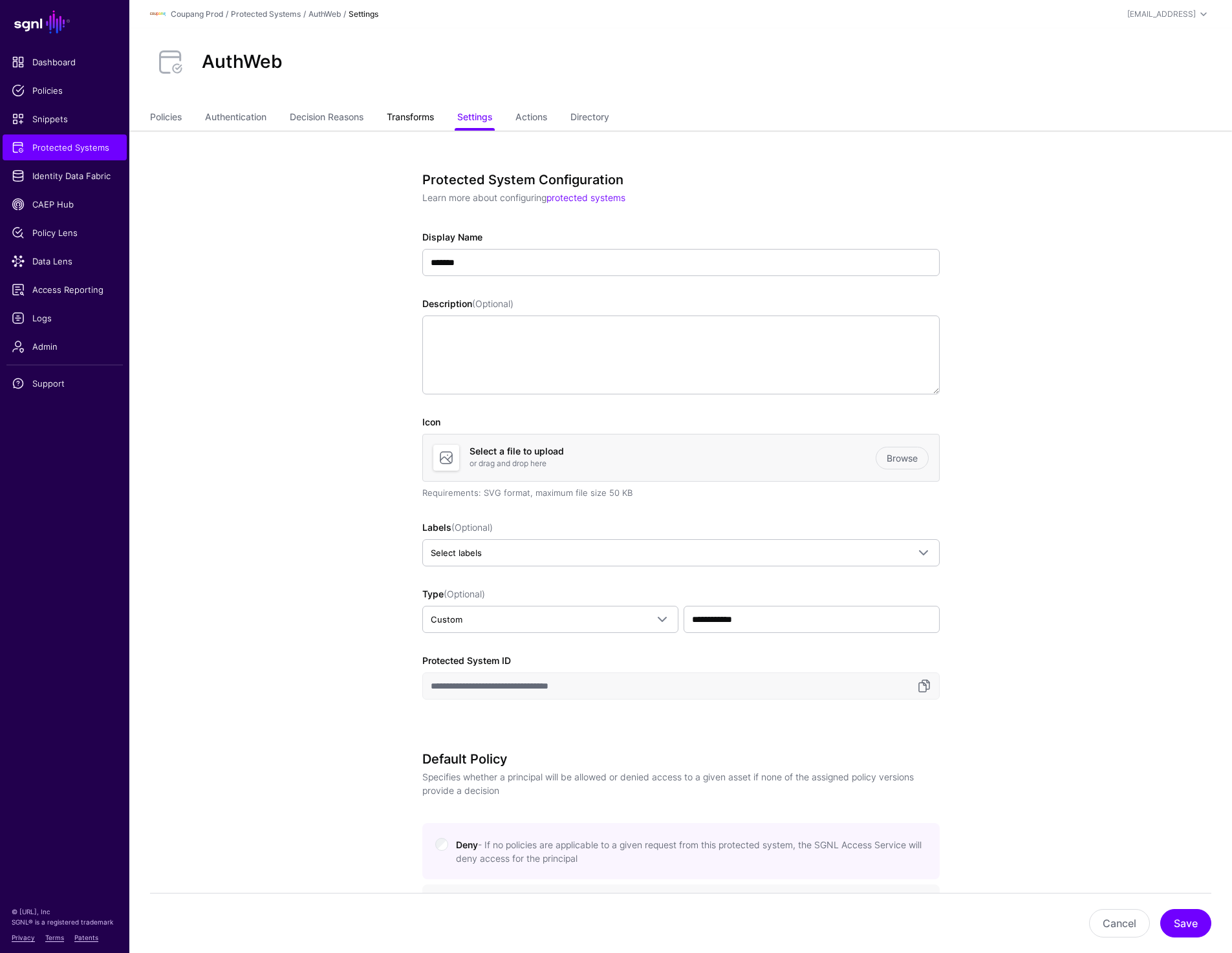
click at [413, 124] on link "Transforms" at bounding box center [410, 118] width 47 height 25
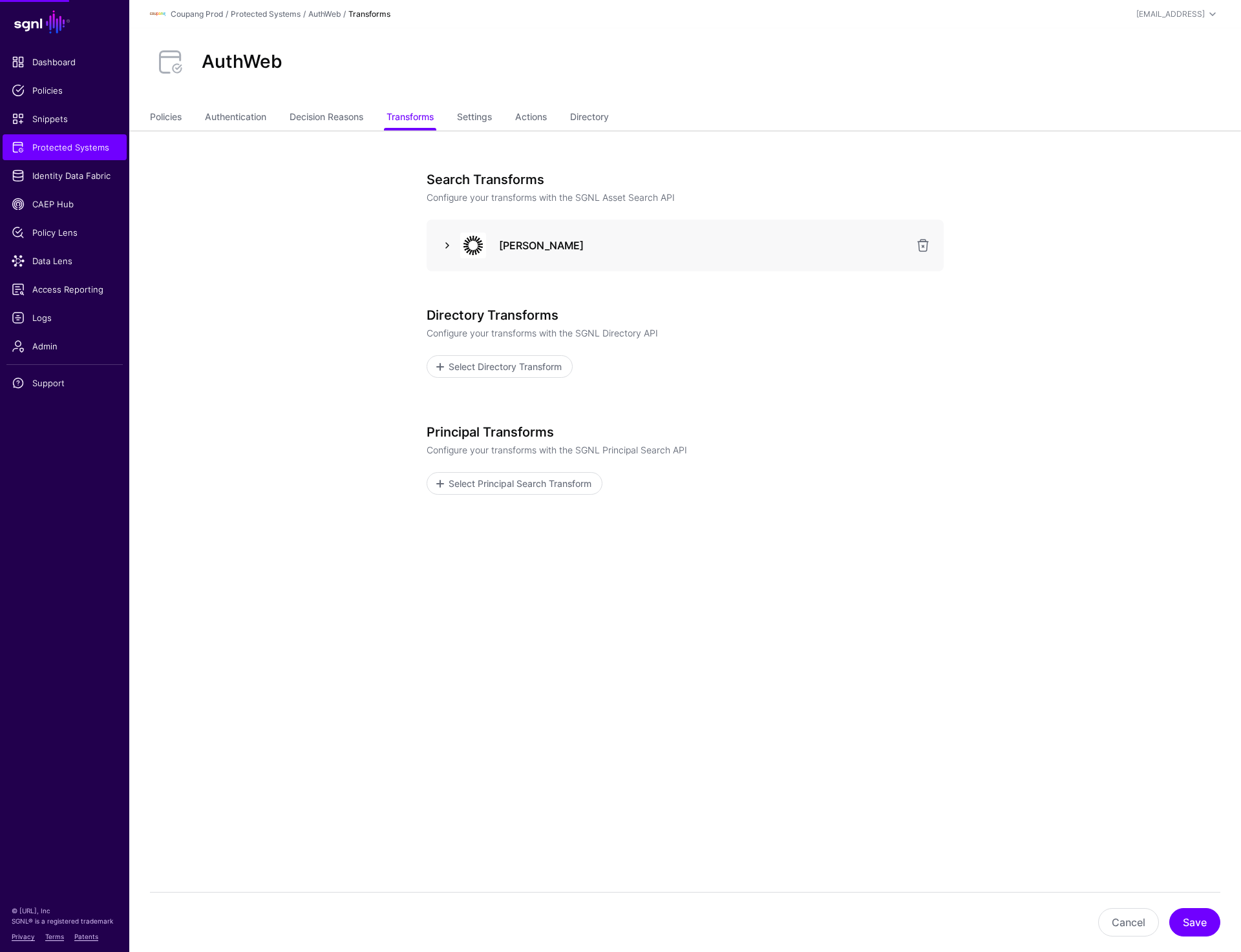
click at [451, 246] on link at bounding box center [448, 246] width 16 height 16
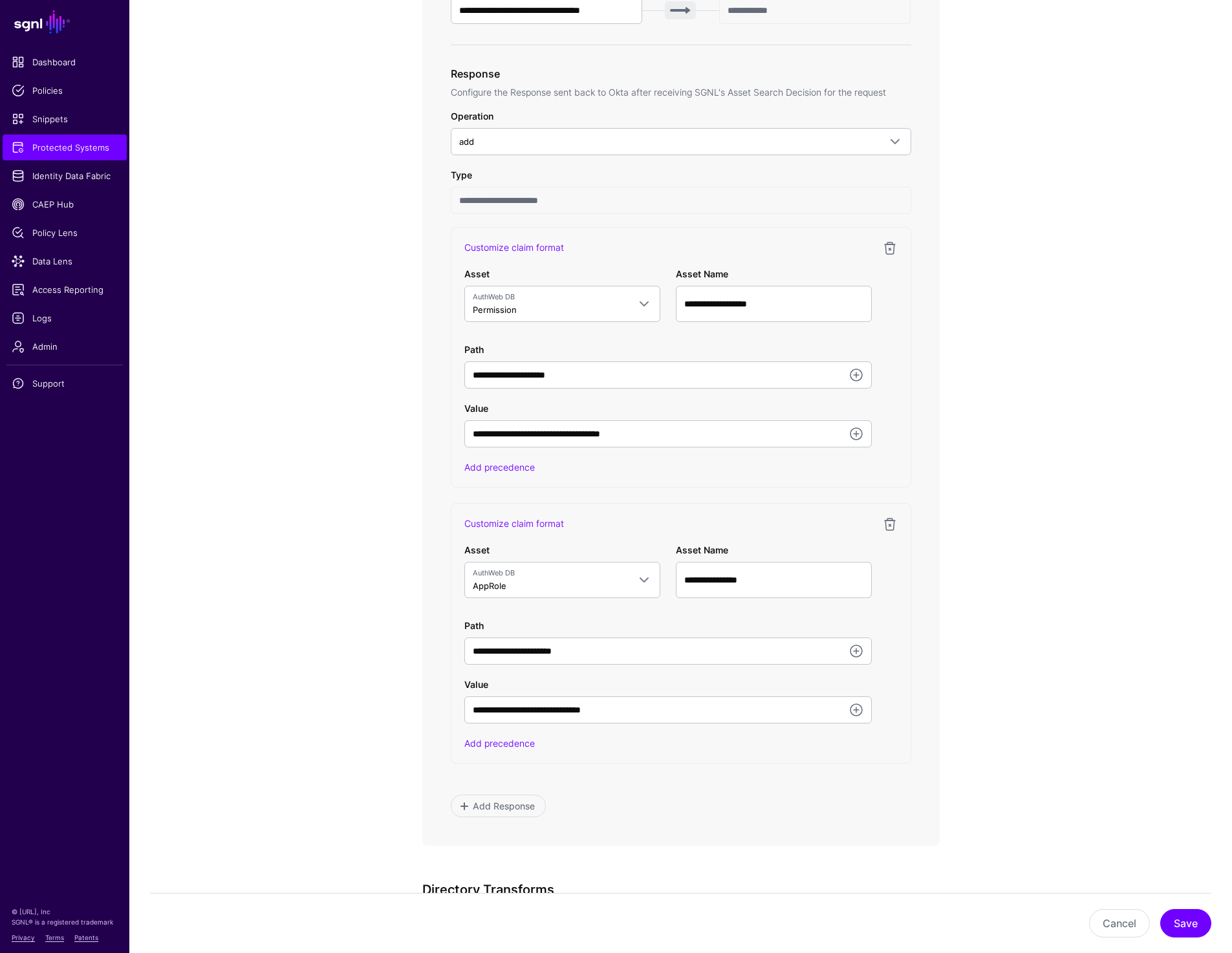
scroll to position [630, 0]
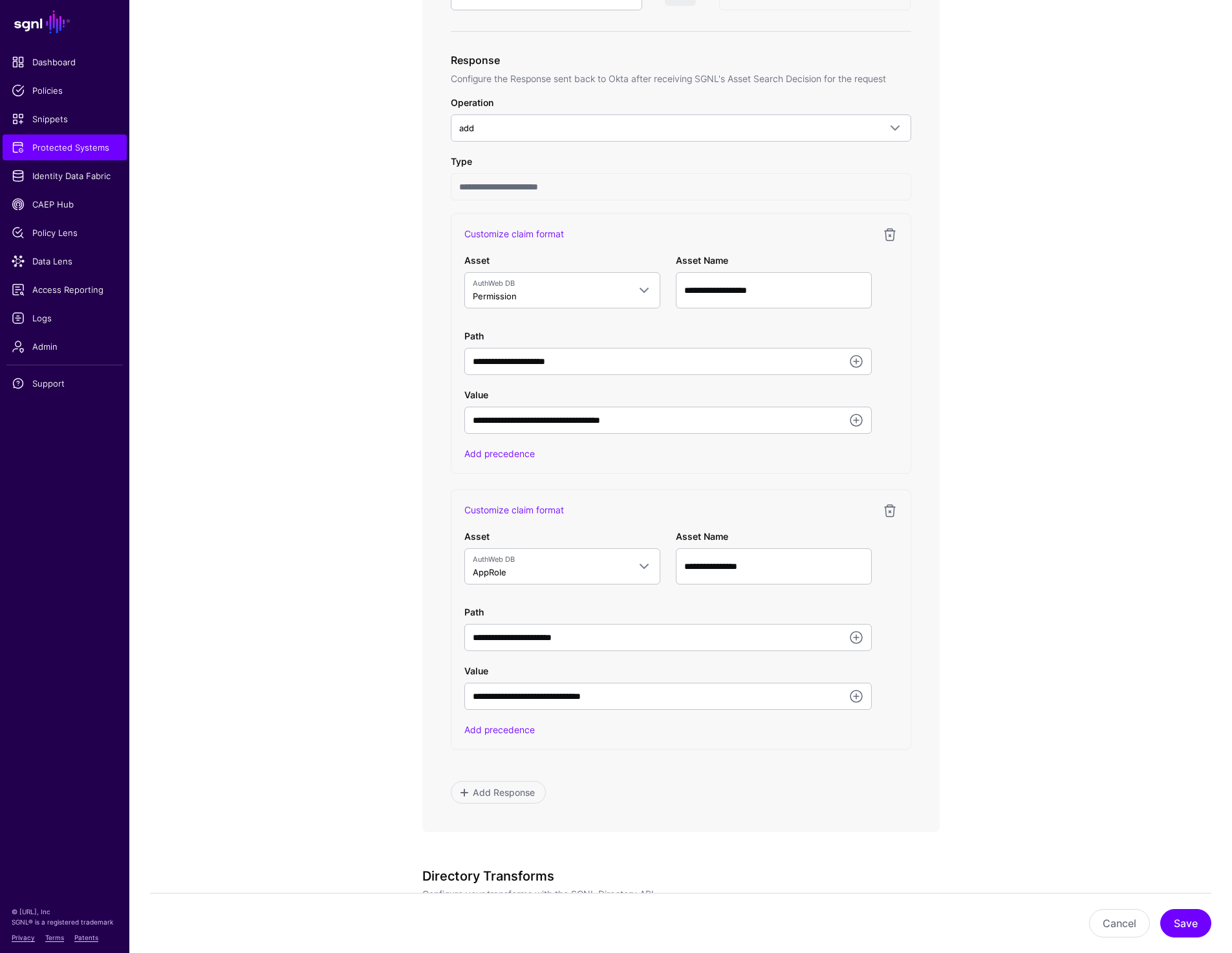
click at [1145, 250] on app-integrations-item-transforms "**********" at bounding box center [680, 375] width 1102 height 1746
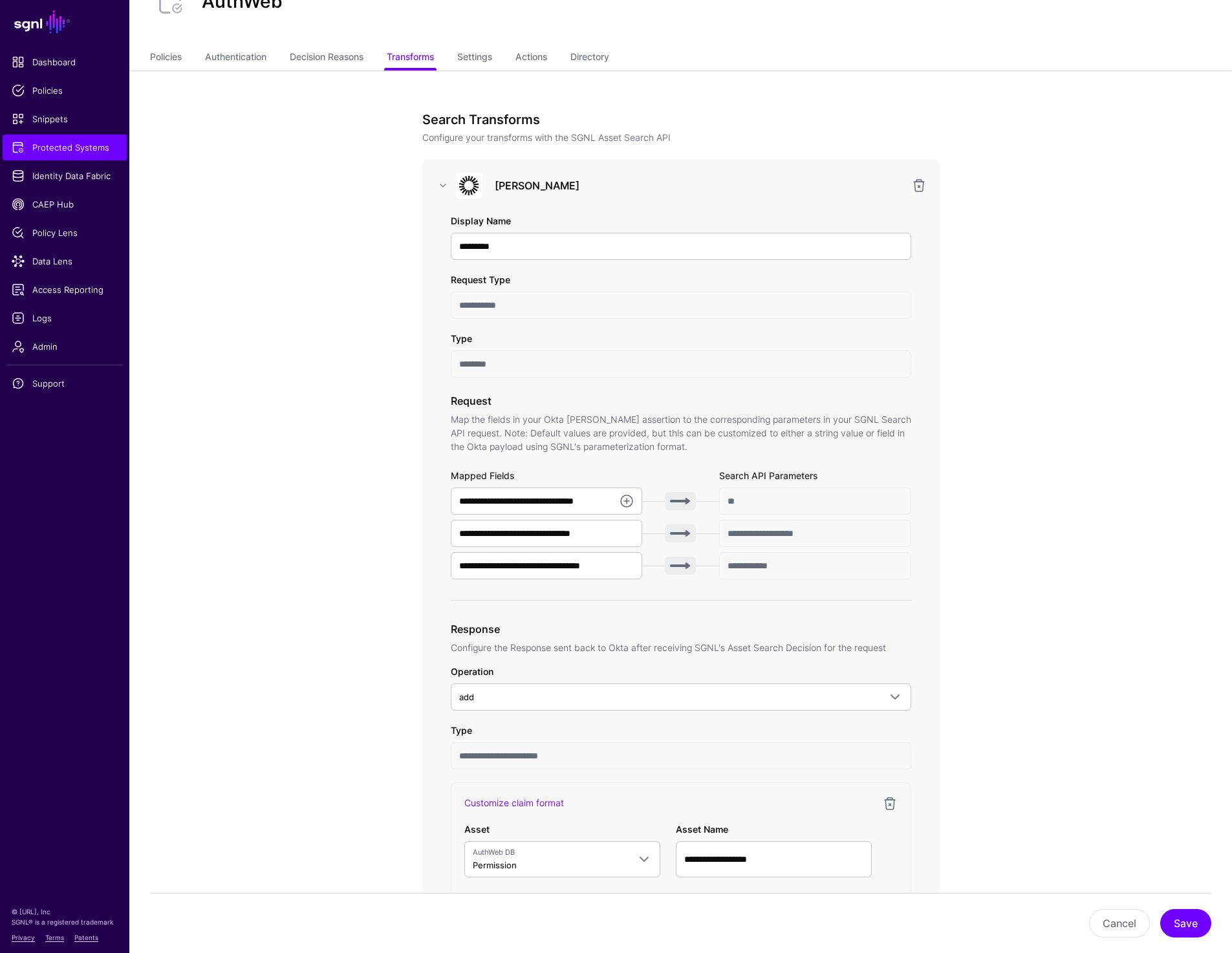
scroll to position [0, 0]
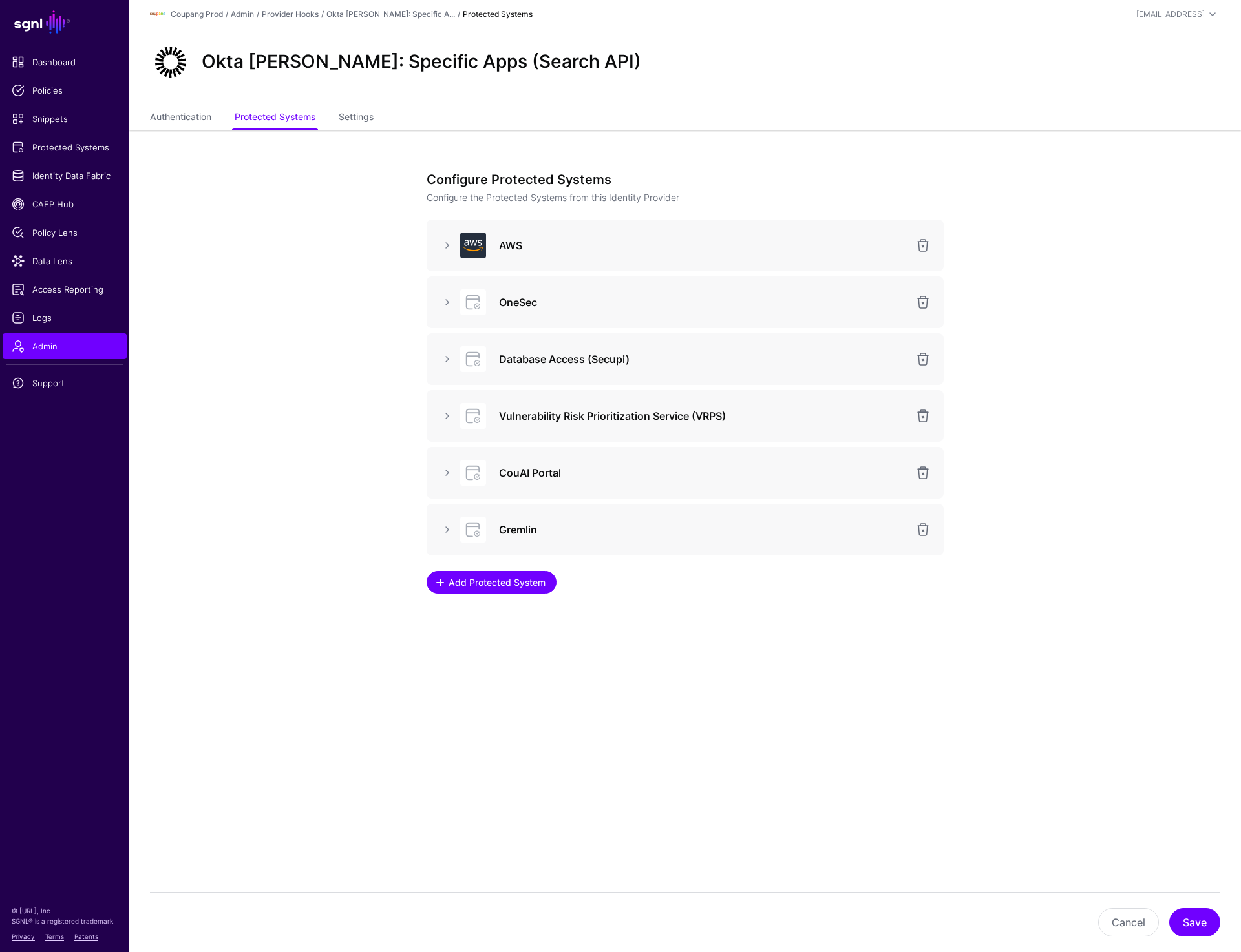
click at [493, 588] on span "Add Protected System" at bounding box center [497, 583] width 100 height 14
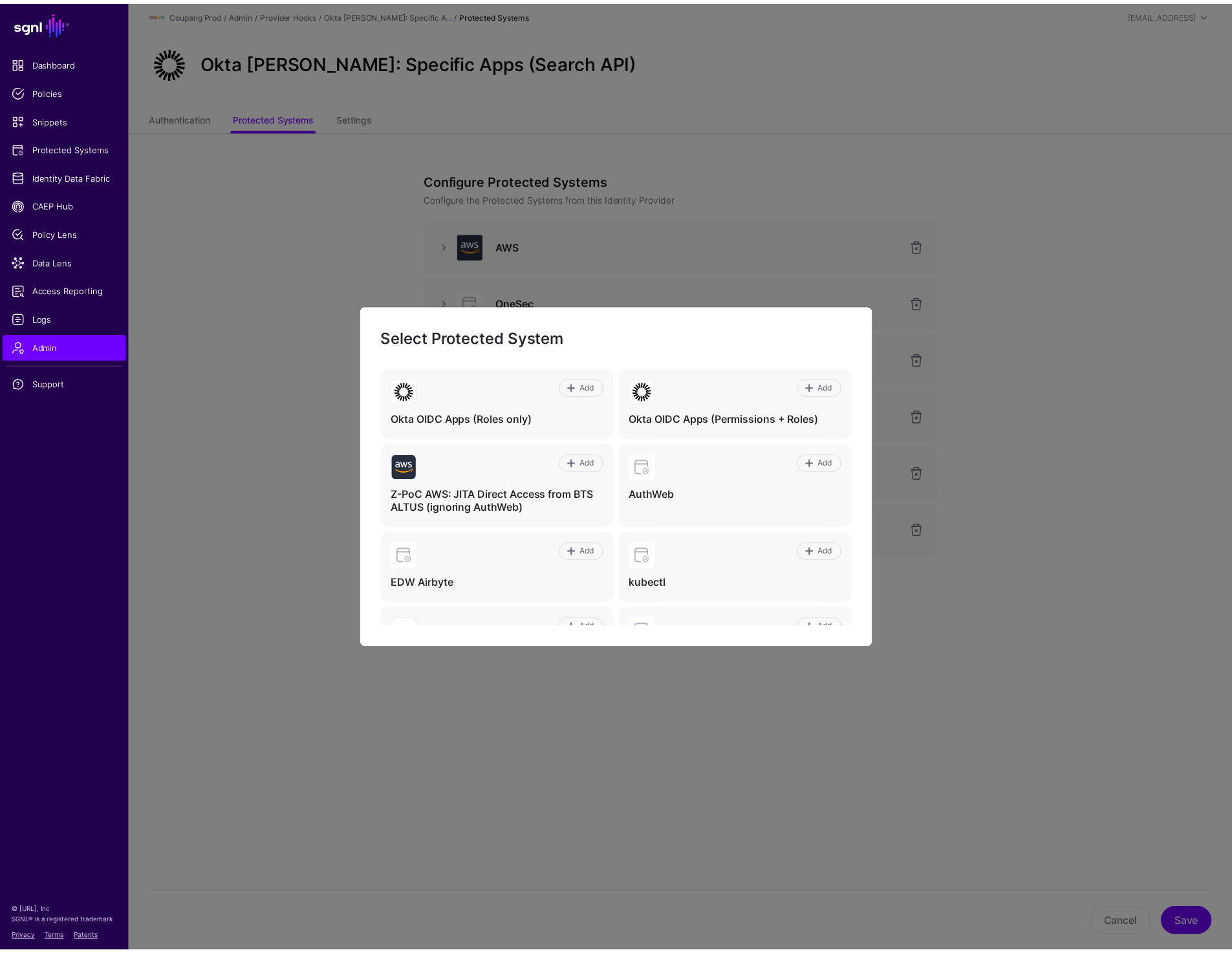
scroll to position [12, 0]
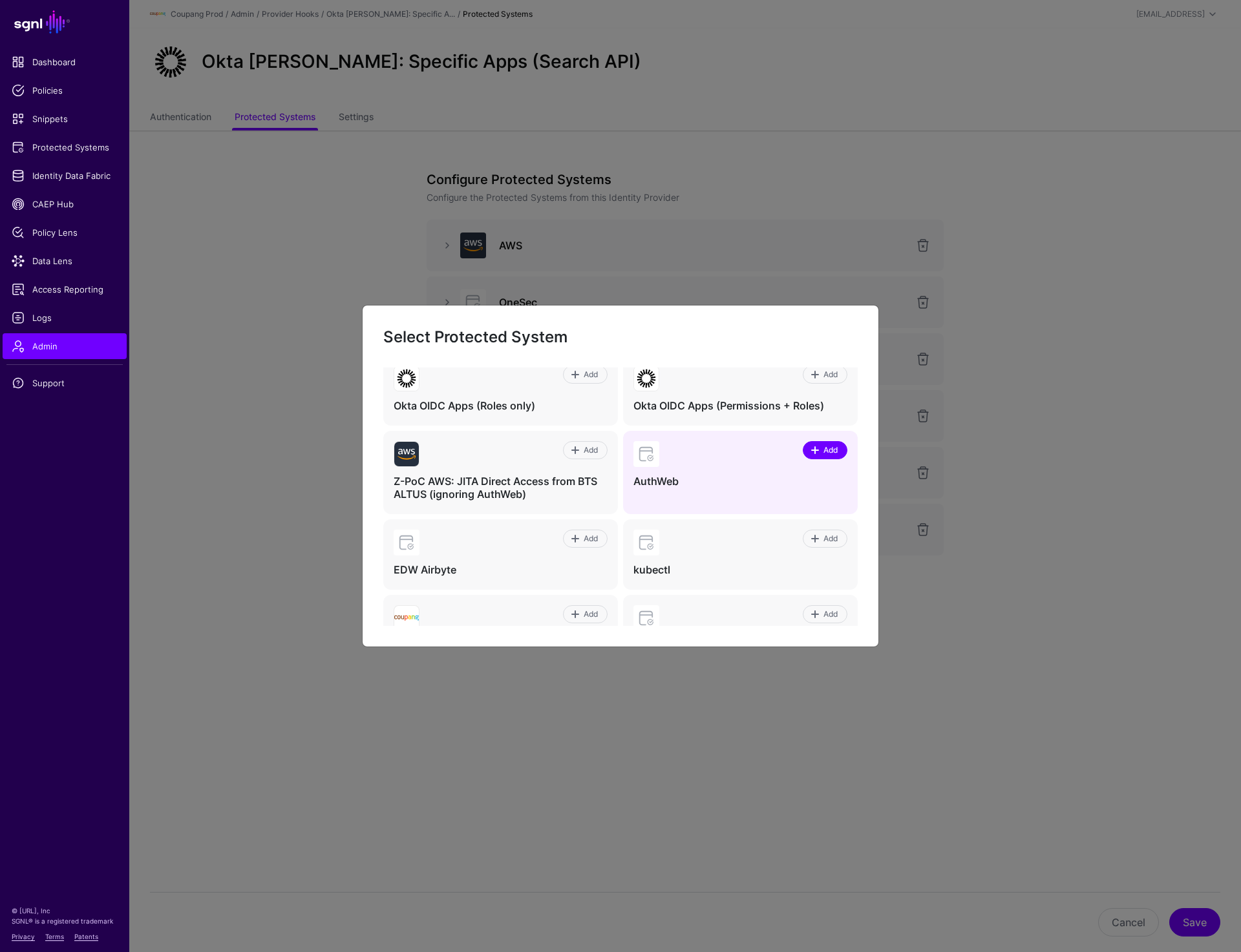
click at [808, 441] on link "Add" at bounding box center [825, 450] width 44 height 18
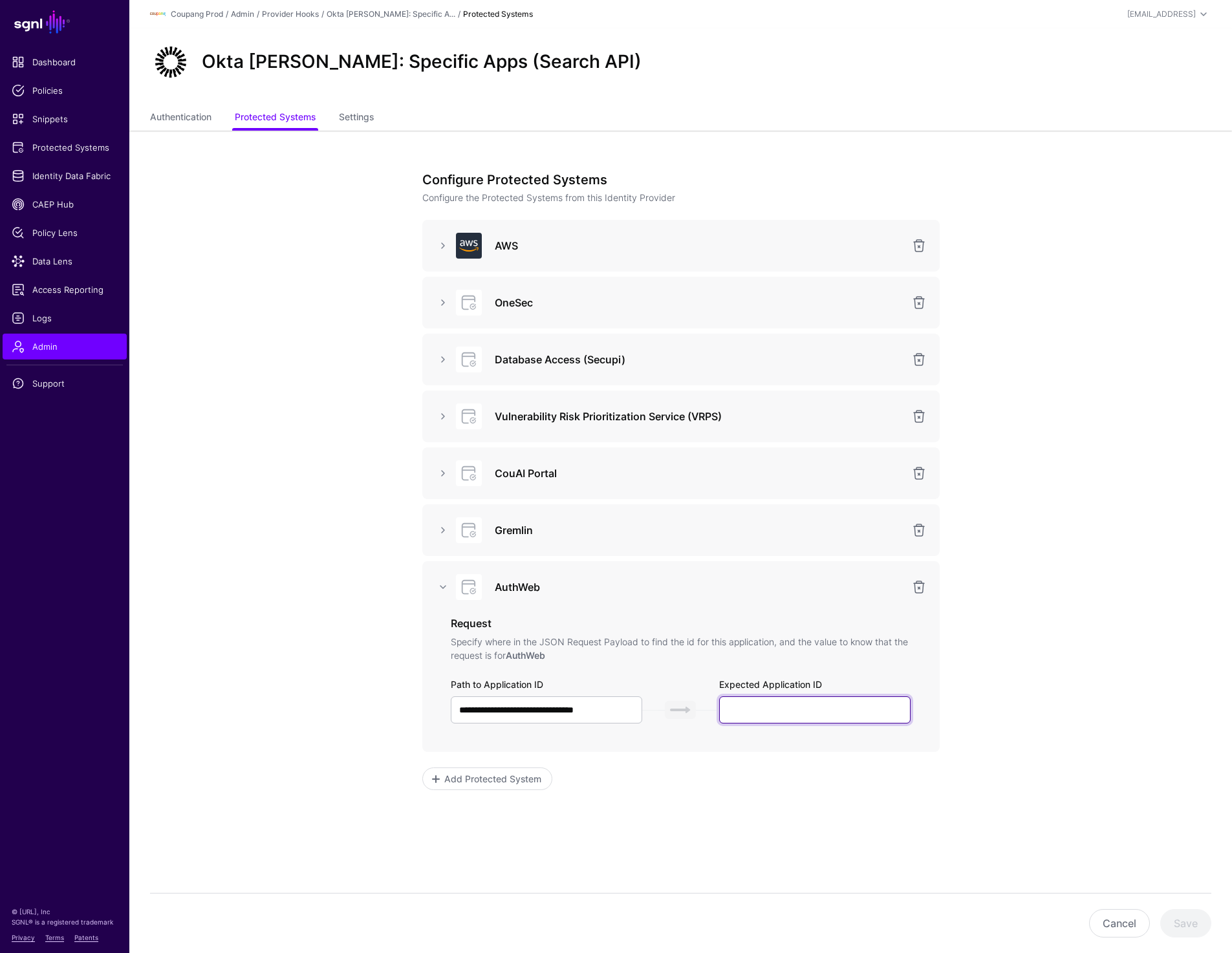
click at [802, 700] on input "text" at bounding box center [815, 710] width 192 height 27
click at [444, 251] on link at bounding box center [443, 246] width 16 height 16
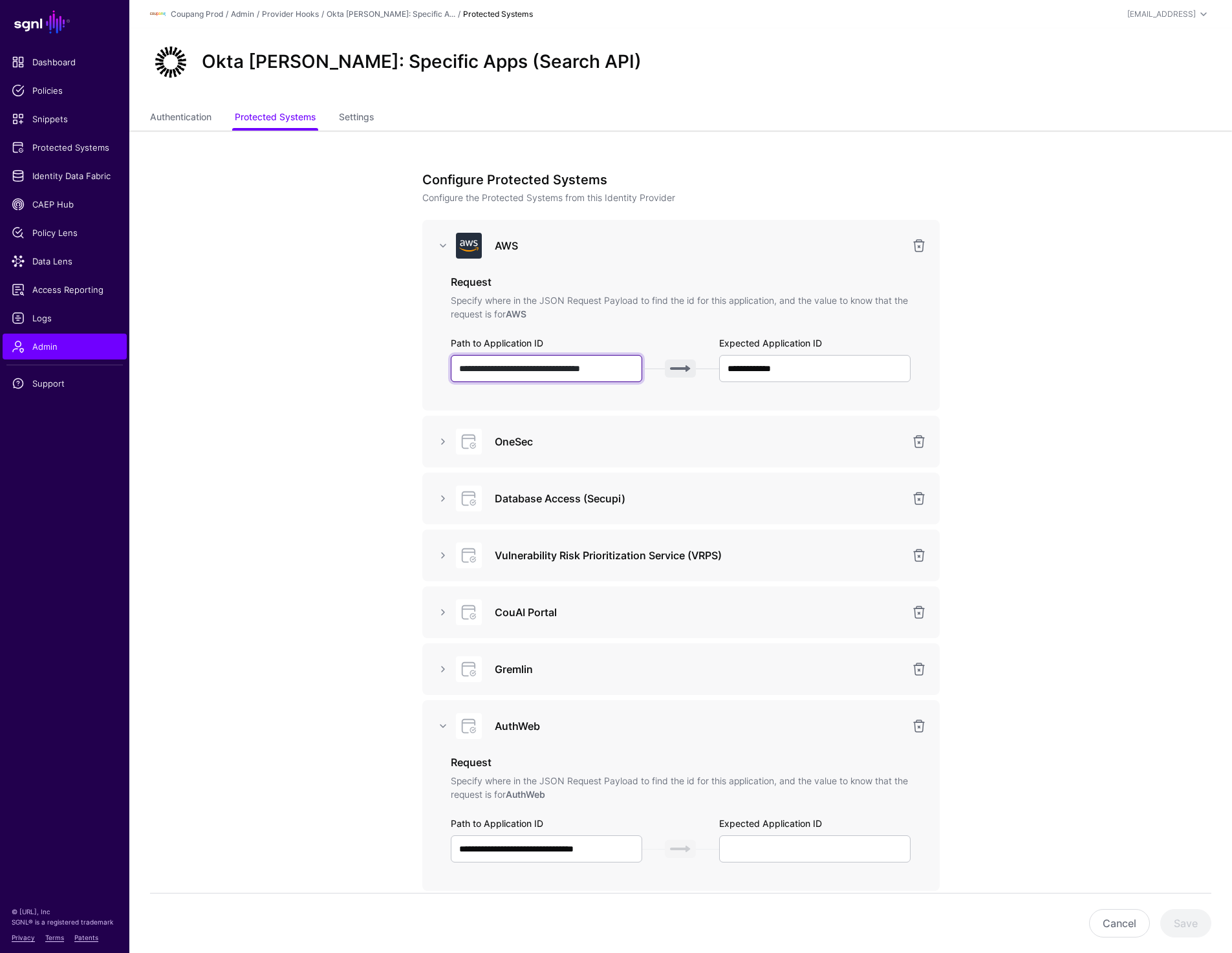
click at [576, 371] on input "**********" at bounding box center [547, 368] width 192 height 27
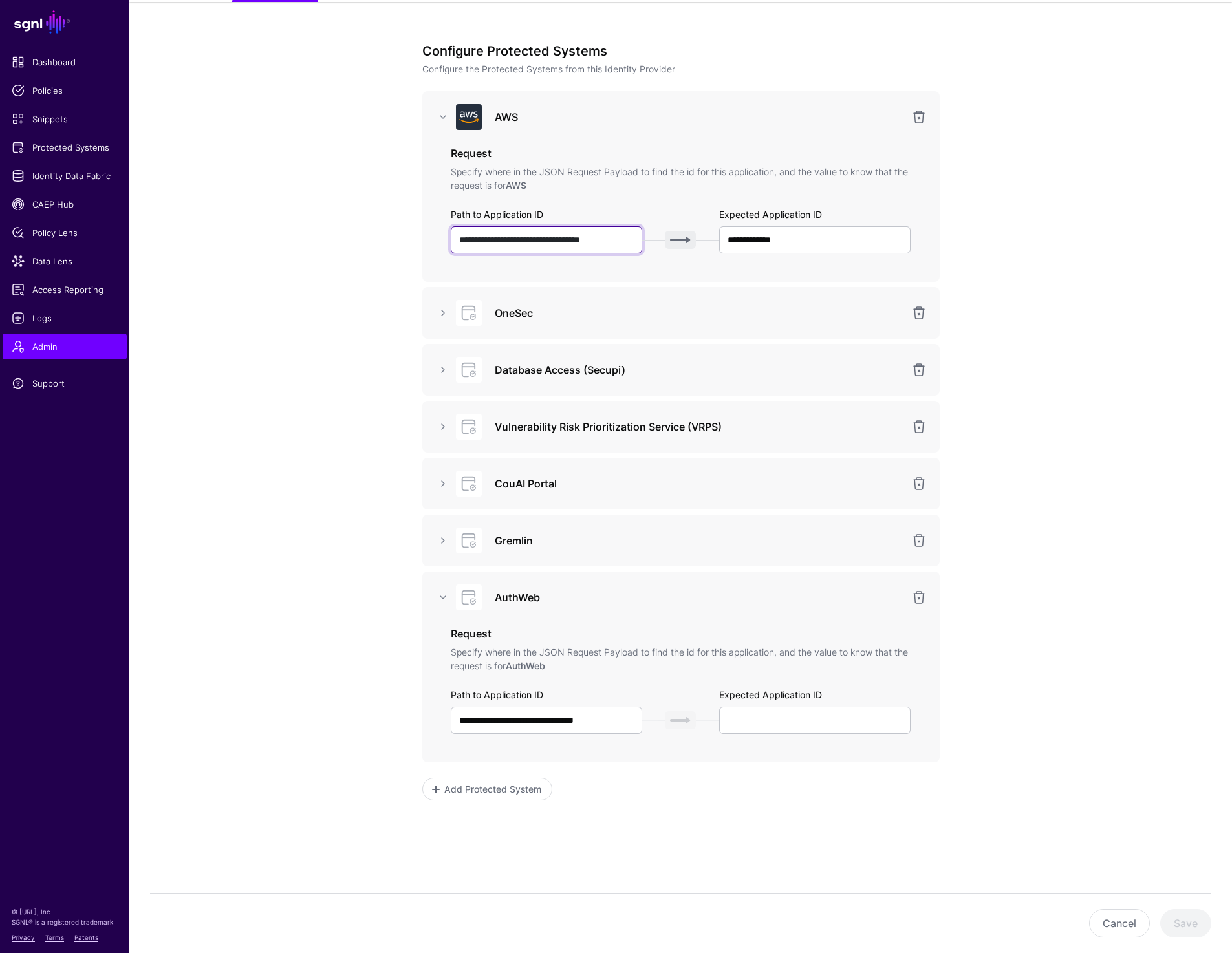
scroll to position [152, 0]
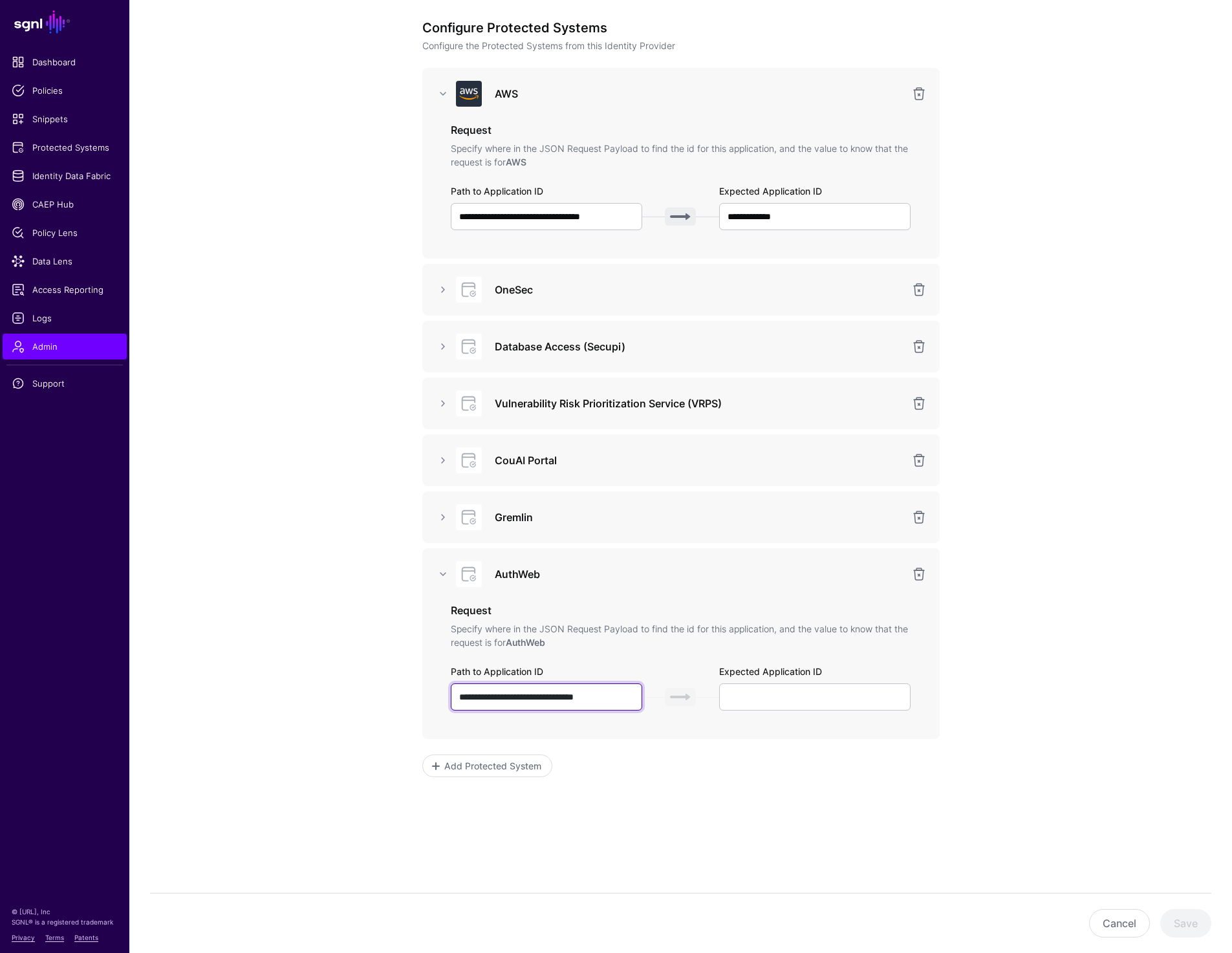
click at [564, 699] on input "**********" at bounding box center [547, 697] width 192 height 27
paste input "**"
type input "**********"
click at [832, 699] on input "text" at bounding box center [815, 697] width 192 height 27
paste input "*******"
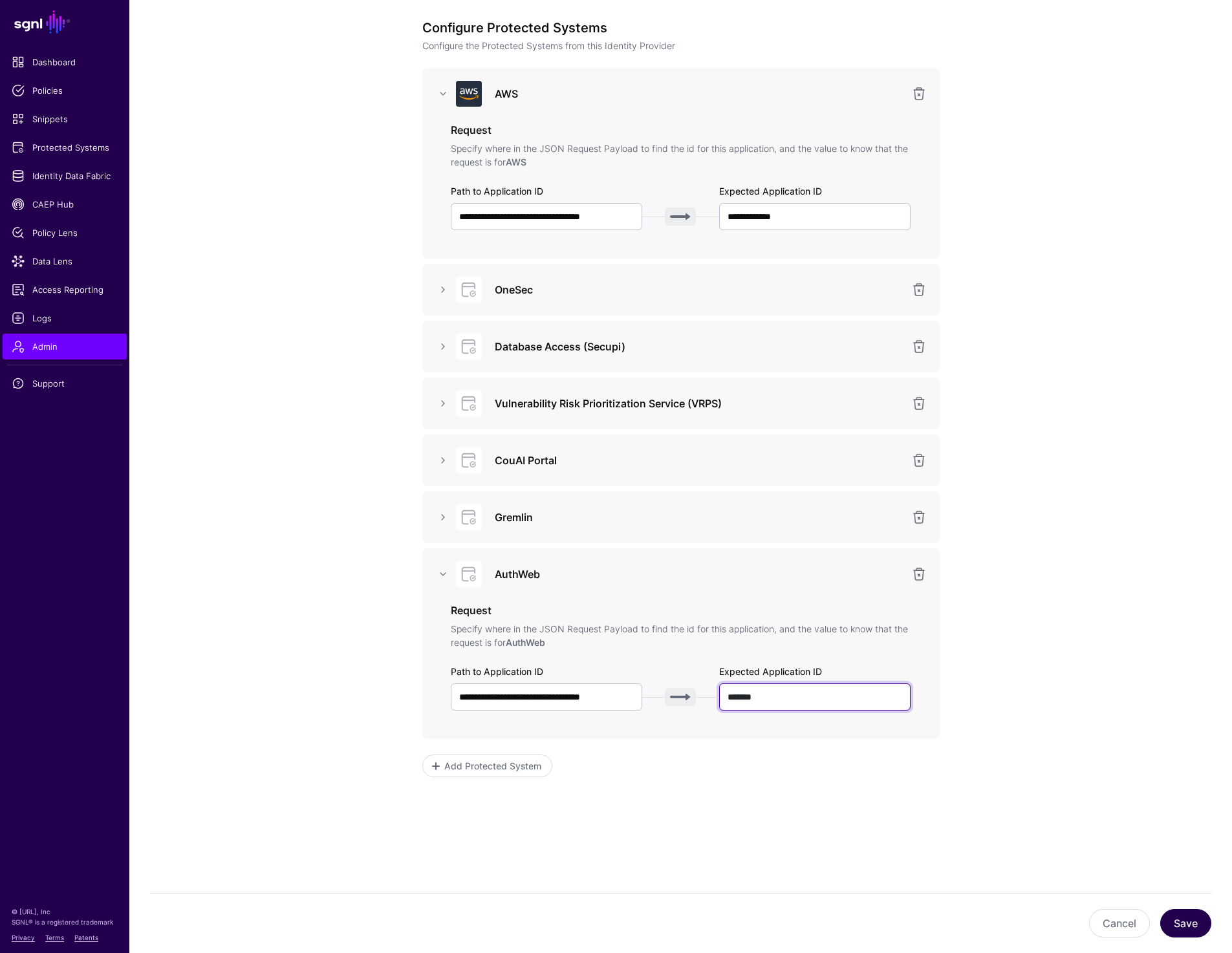
type input "*******"
click at [1181, 928] on button "Save" at bounding box center [1187, 923] width 51 height 29
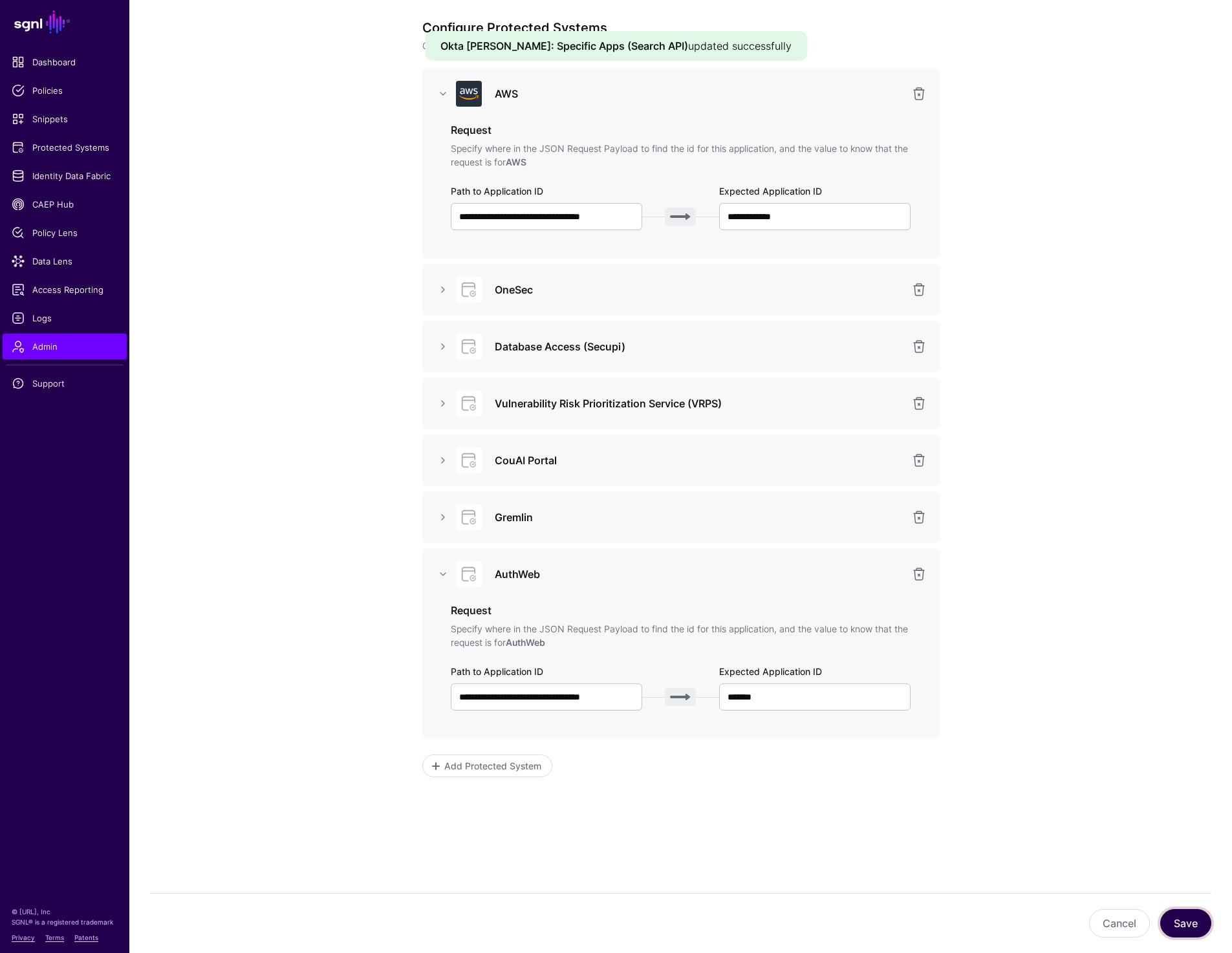
scroll to position [0, 0]
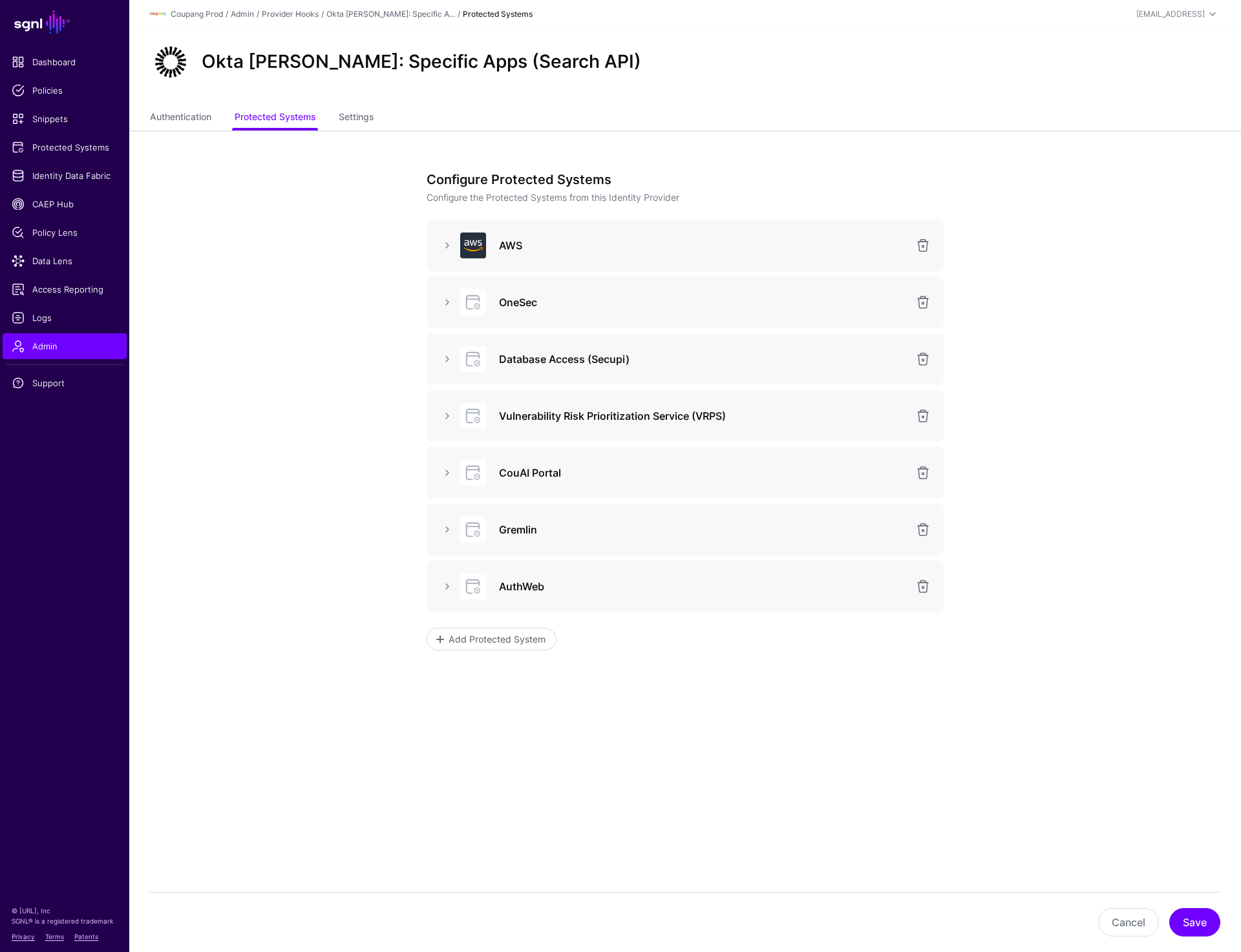
click at [258, 398] on app-admin-providers-item-integrations "Configure Protected Systems Configure the Protected Systems from this Identity …" at bounding box center [685, 478] width 1112 height 696
click at [444, 589] on link at bounding box center [448, 587] width 16 height 16
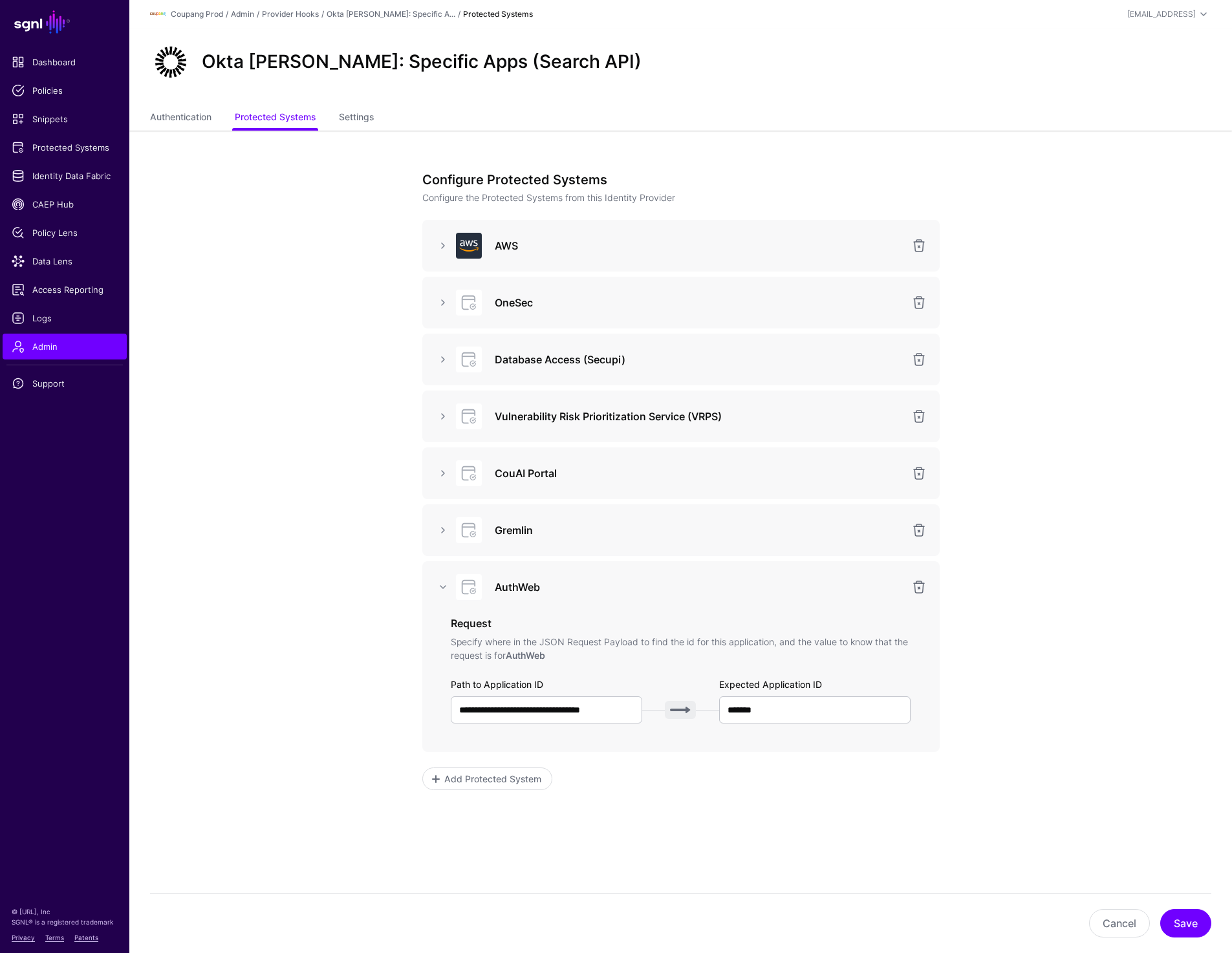
click at [280, 582] on app-admin-providers-item-integrations "**********" at bounding box center [680, 548] width 1102 height 835
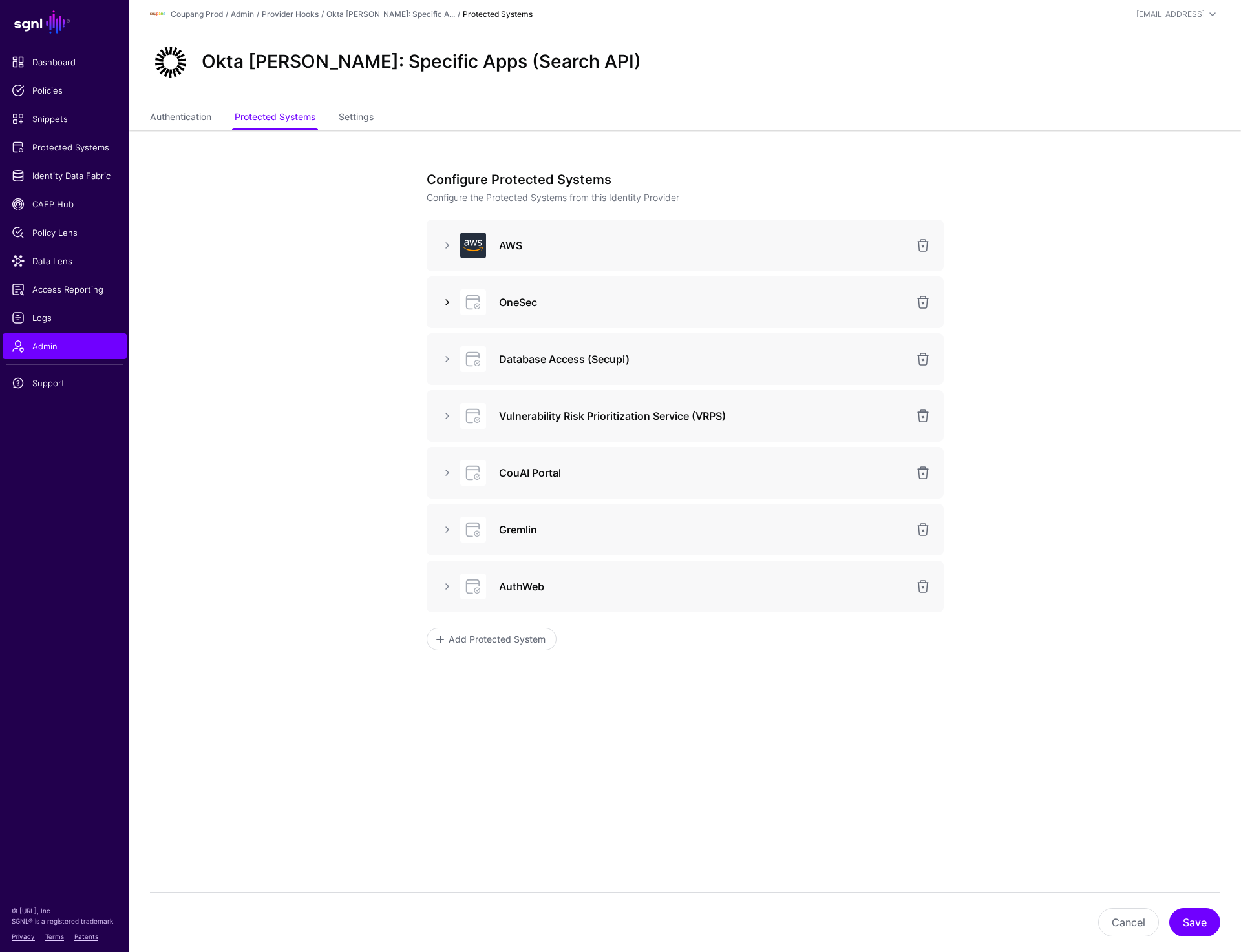
click at [450, 301] on link at bounding box center [448, 302] width 16 height 16
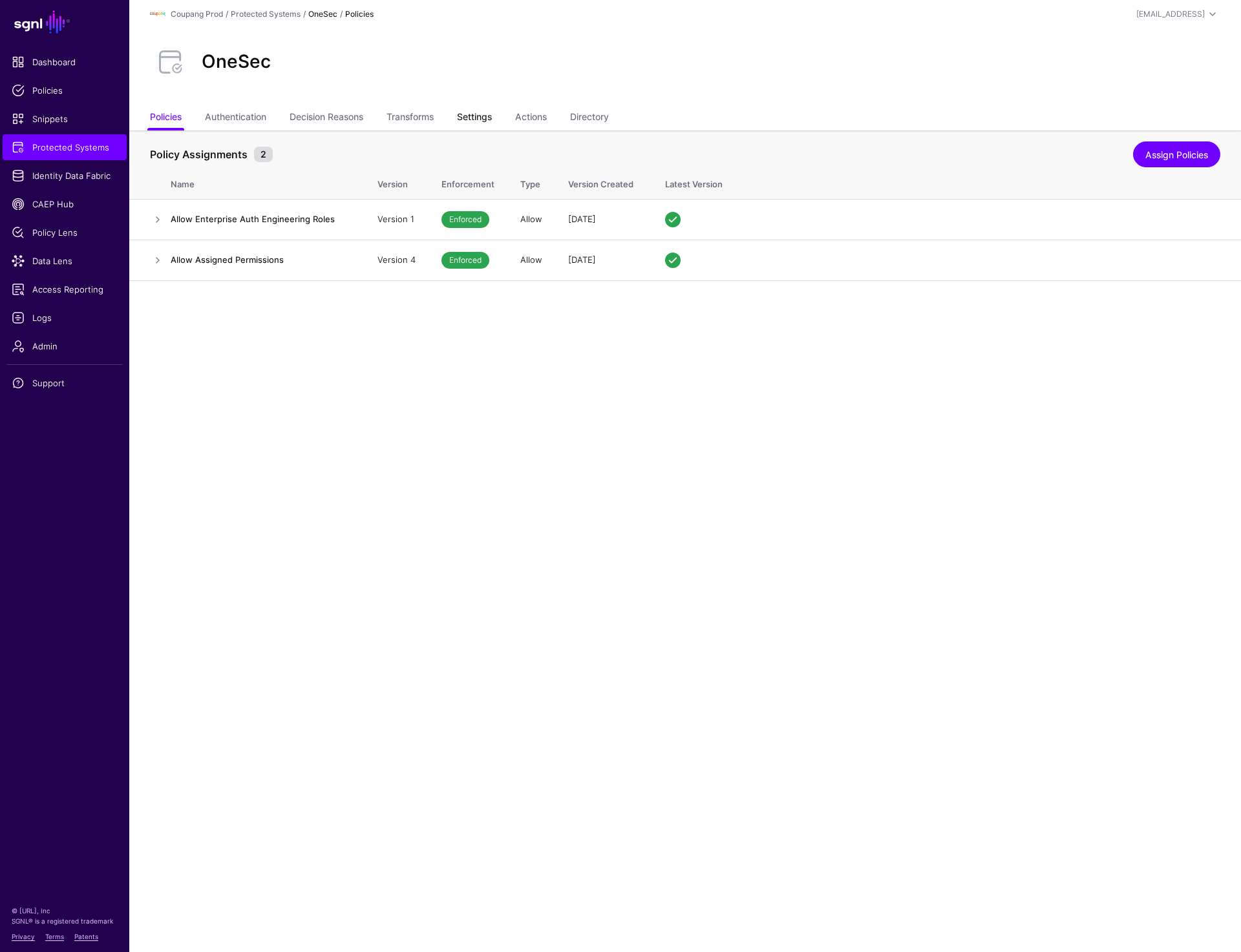
click at [470, 124] on link "Settings" at bounding box center [474, 118] width 35 height 25
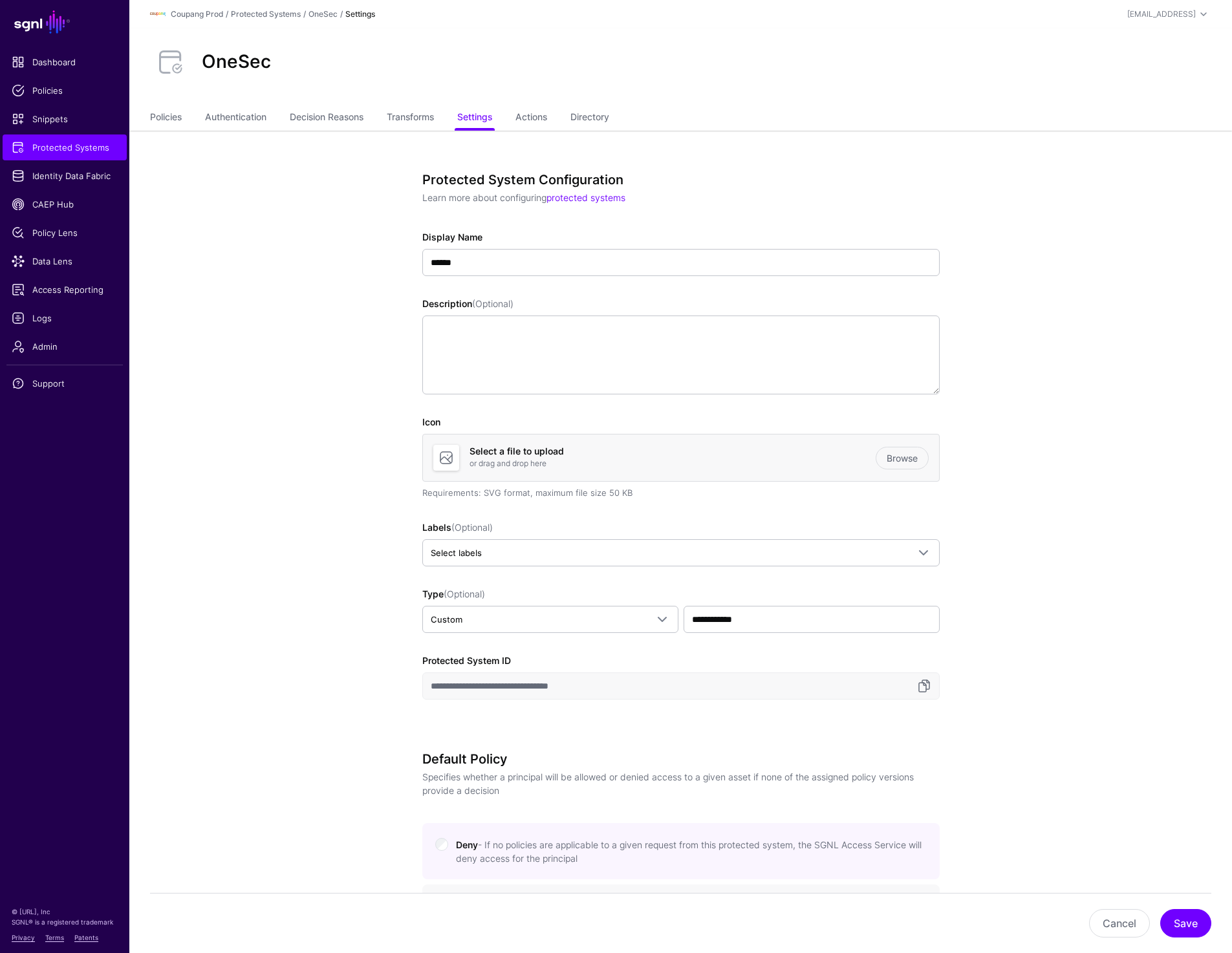
click at [918, 56] on div "OneSec" at bounding box center [681, 62] width 1072 height 42
click at [77, 155] on link "Protected Systems" at bounding box center [65, 147] width 125 height 26
click at [170, 121] on link "Policies" at bounding box center [166, 118] width 32 height 25
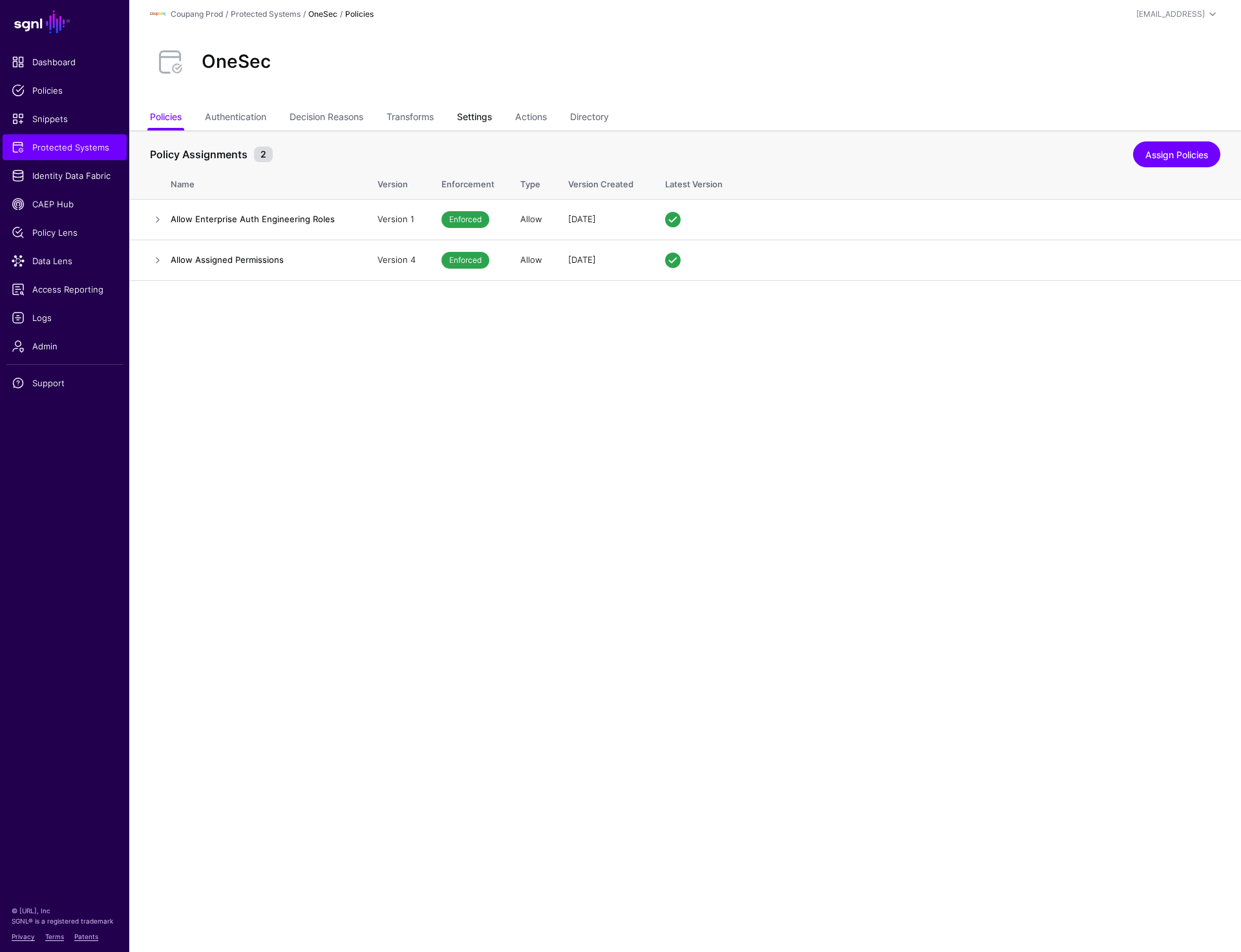
click at [485, 120] on link "Settings" at bounding box center [474, 118] width 35 height 25
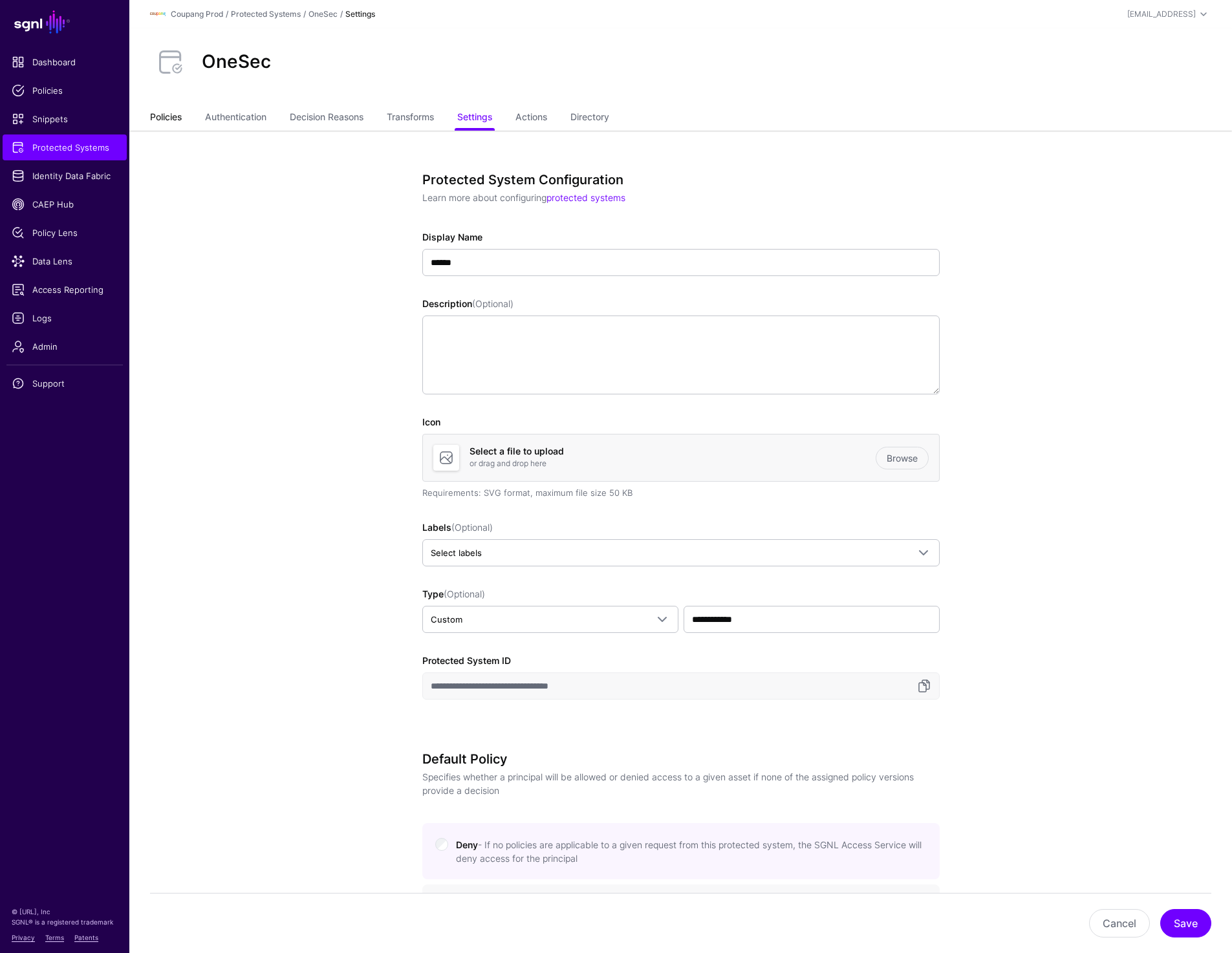
click at [173, 120] on link "Policies" at bounding box center [166, 118] width 32 height 25
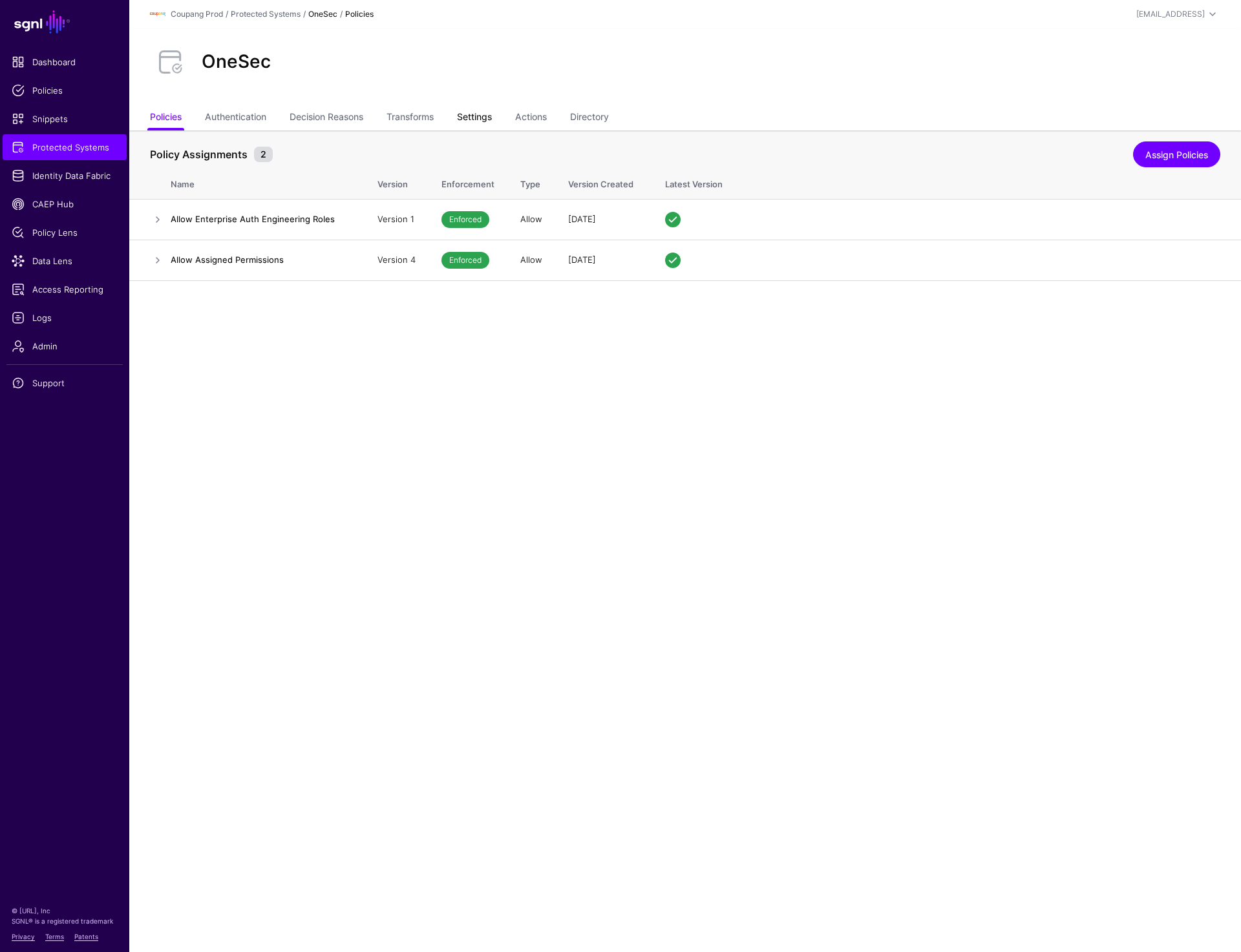
click at [481, 114] on link "Settings" at bounding box center [474, 118] width 35 height 25
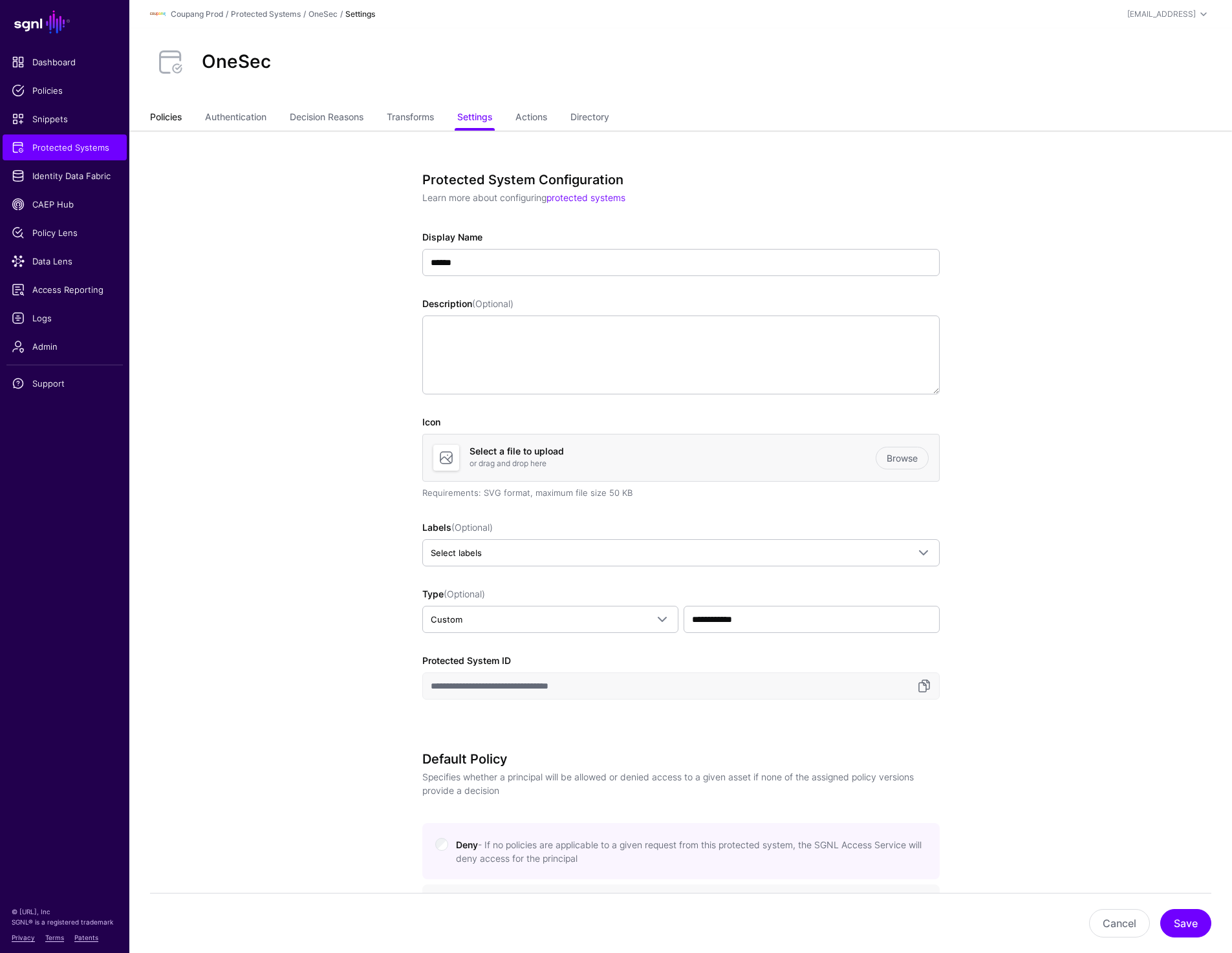
click at [172, 121] on link "Policies" at bounding box center [166, 118] width 32 height 25
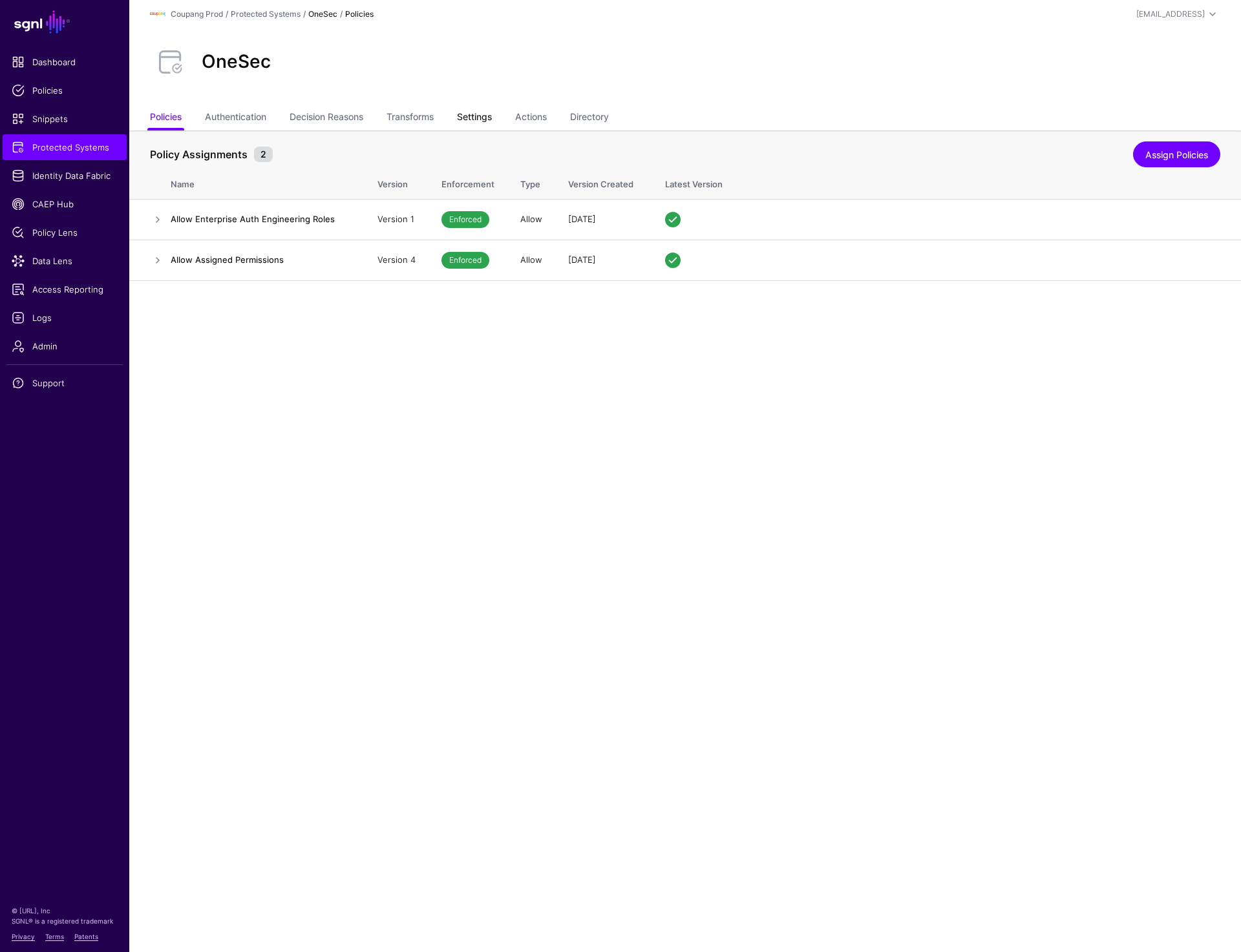
click at [472, 119] on link "Settings" at bounding box center [474, 118] width 35 height 25
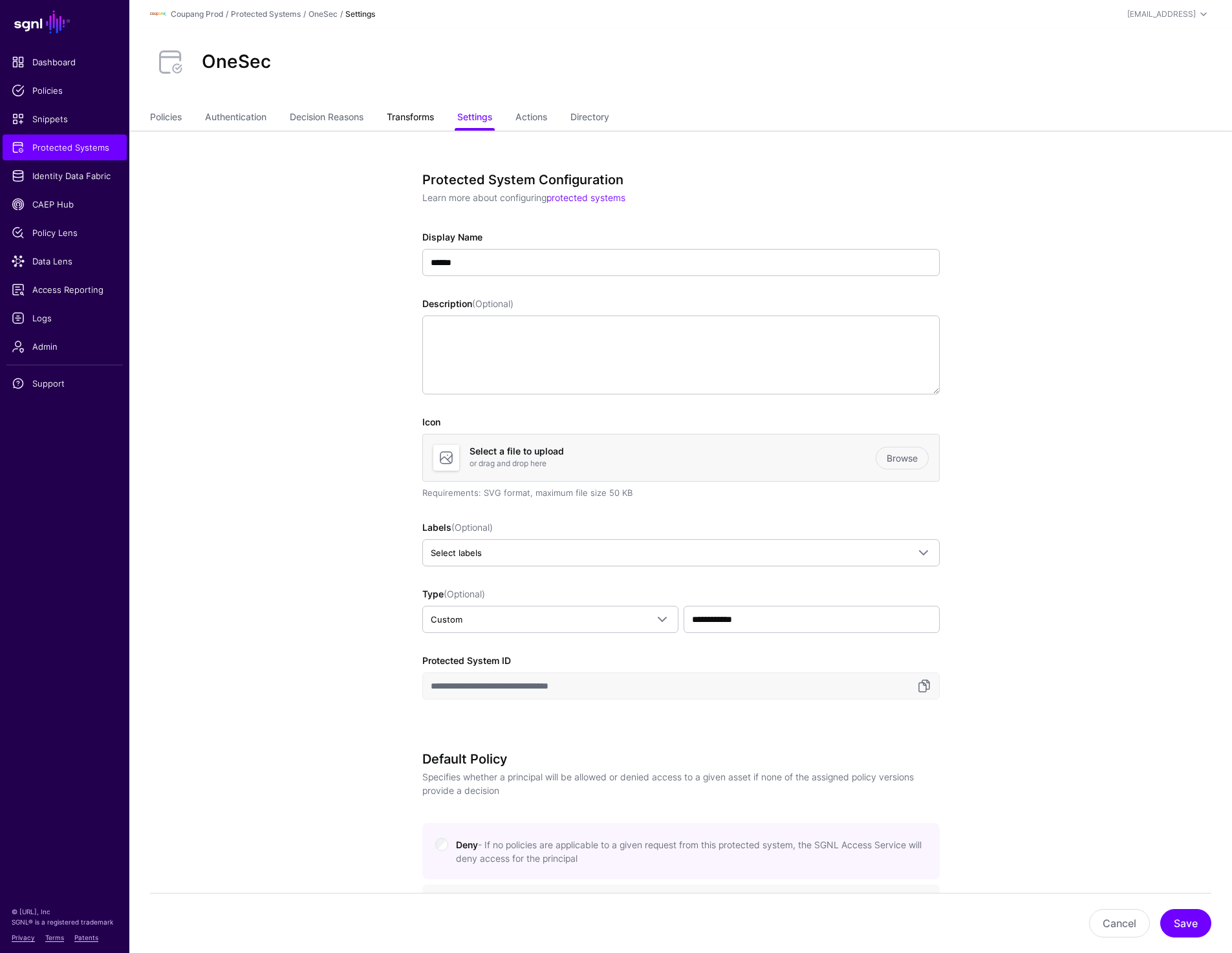
click at [424, 115] on link "Transforms" at bounding box center [410, 118] width 47 height 25
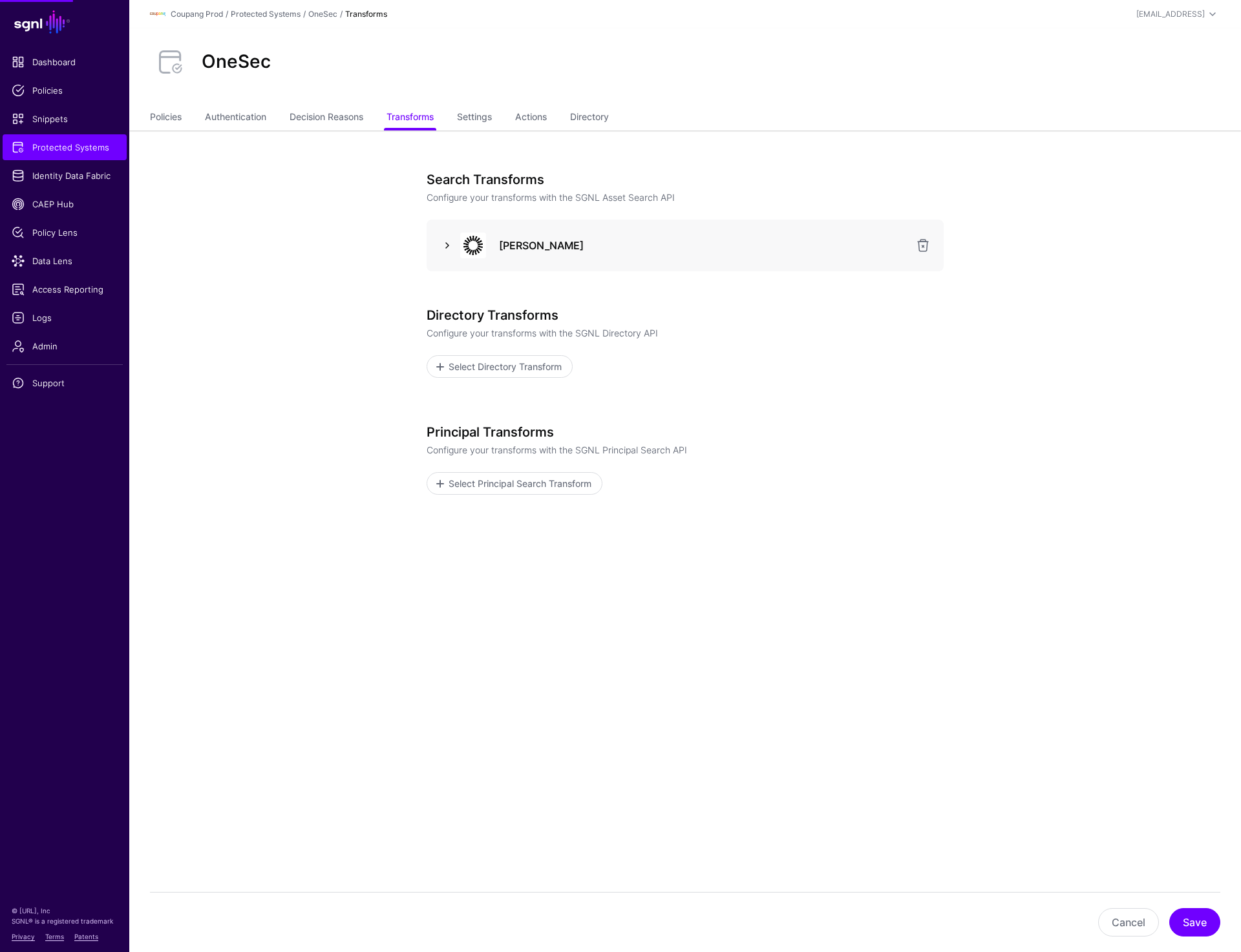
click at [442, 249] on link at bounding box center [448, 246] width 16 height 16
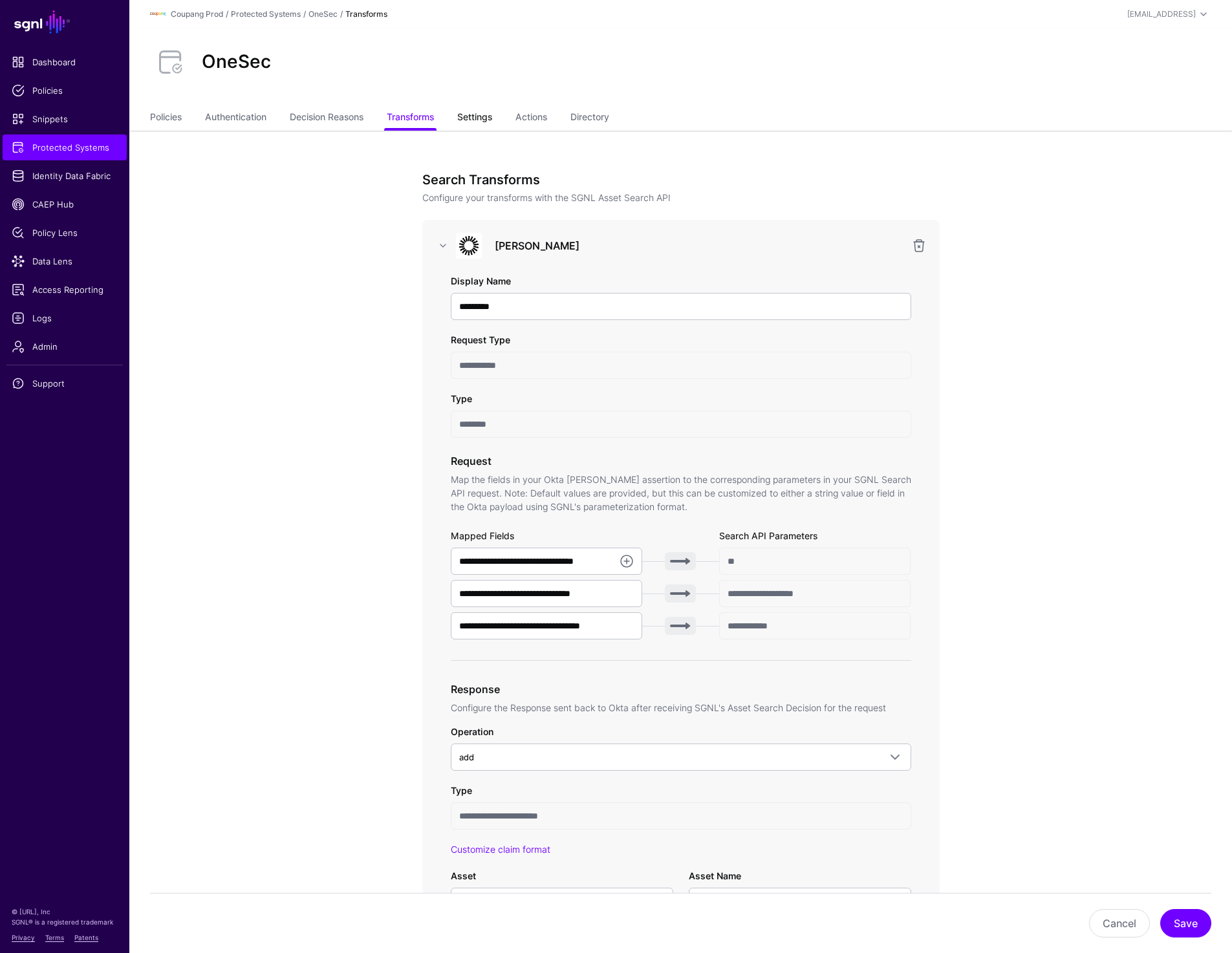
click at [480, 114] on link "Settings" at bounding box center [475, 118] width 35 height 25
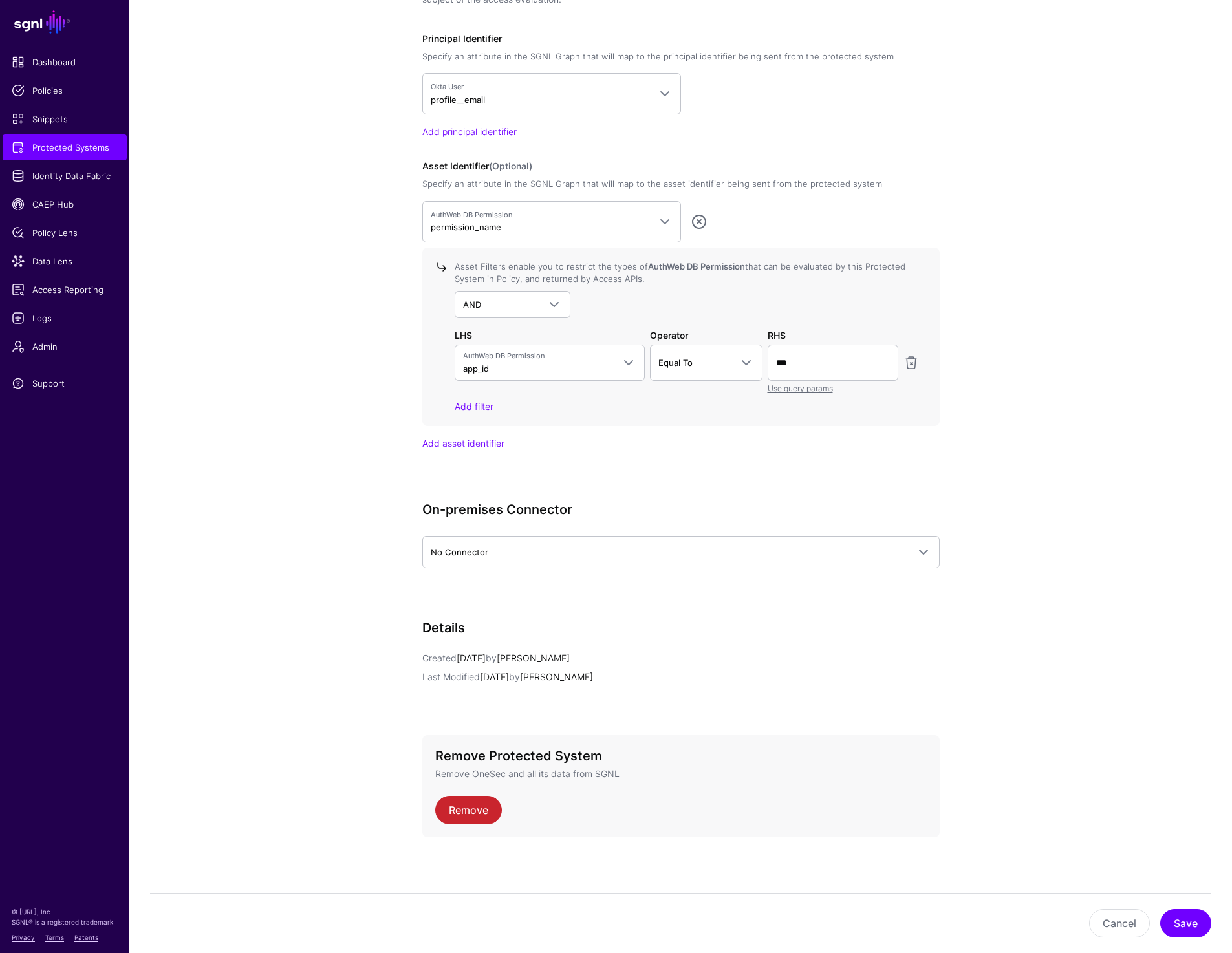
scroll to position [1035, 0]
click at [1182, 915] on button "Save" at bounding box center [1187, 923] width 51 height 29
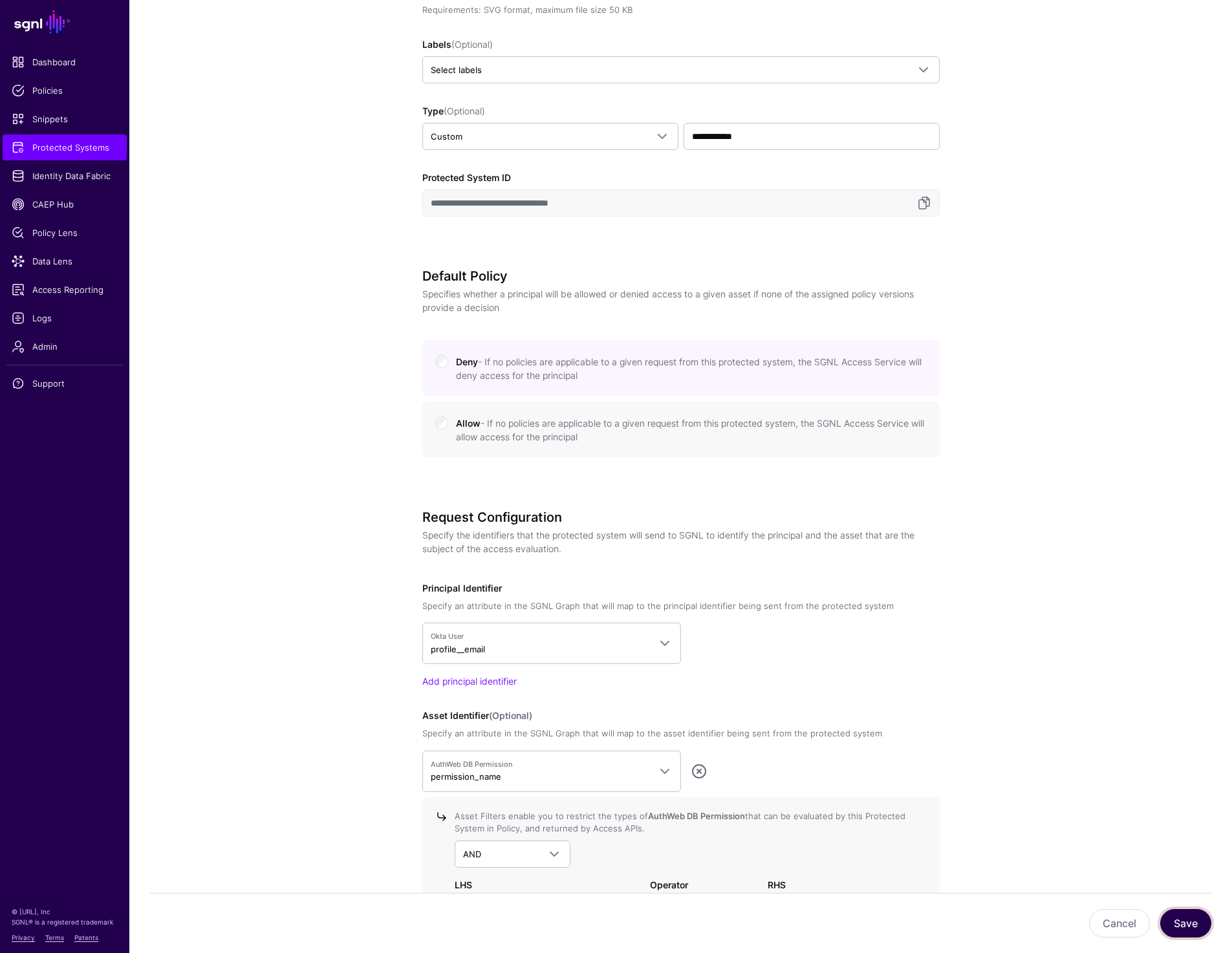
scroll to position [0, 0]
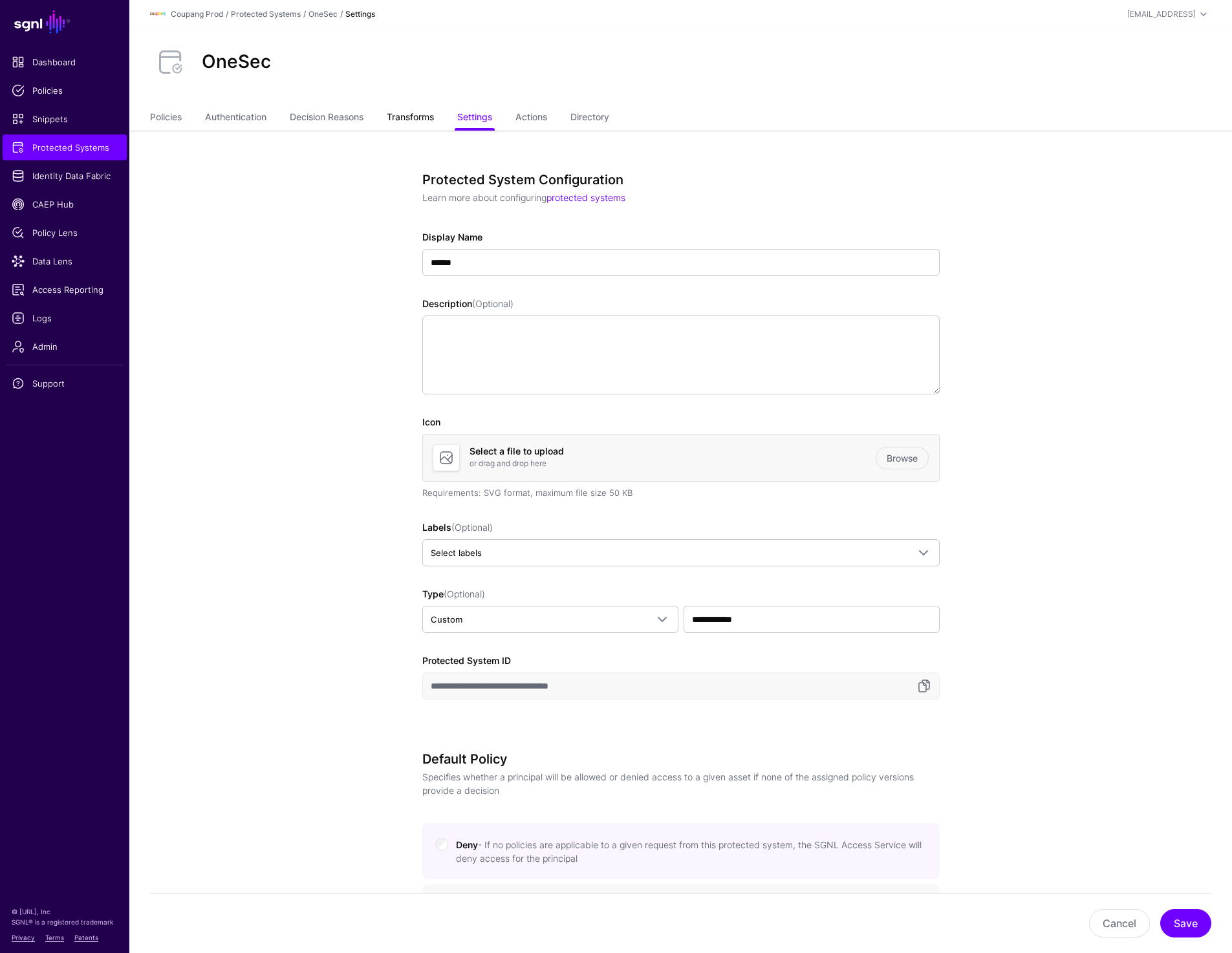
click at [404, 121] on link "Transforms" at bounding box center [410, 118] width 47 height 25
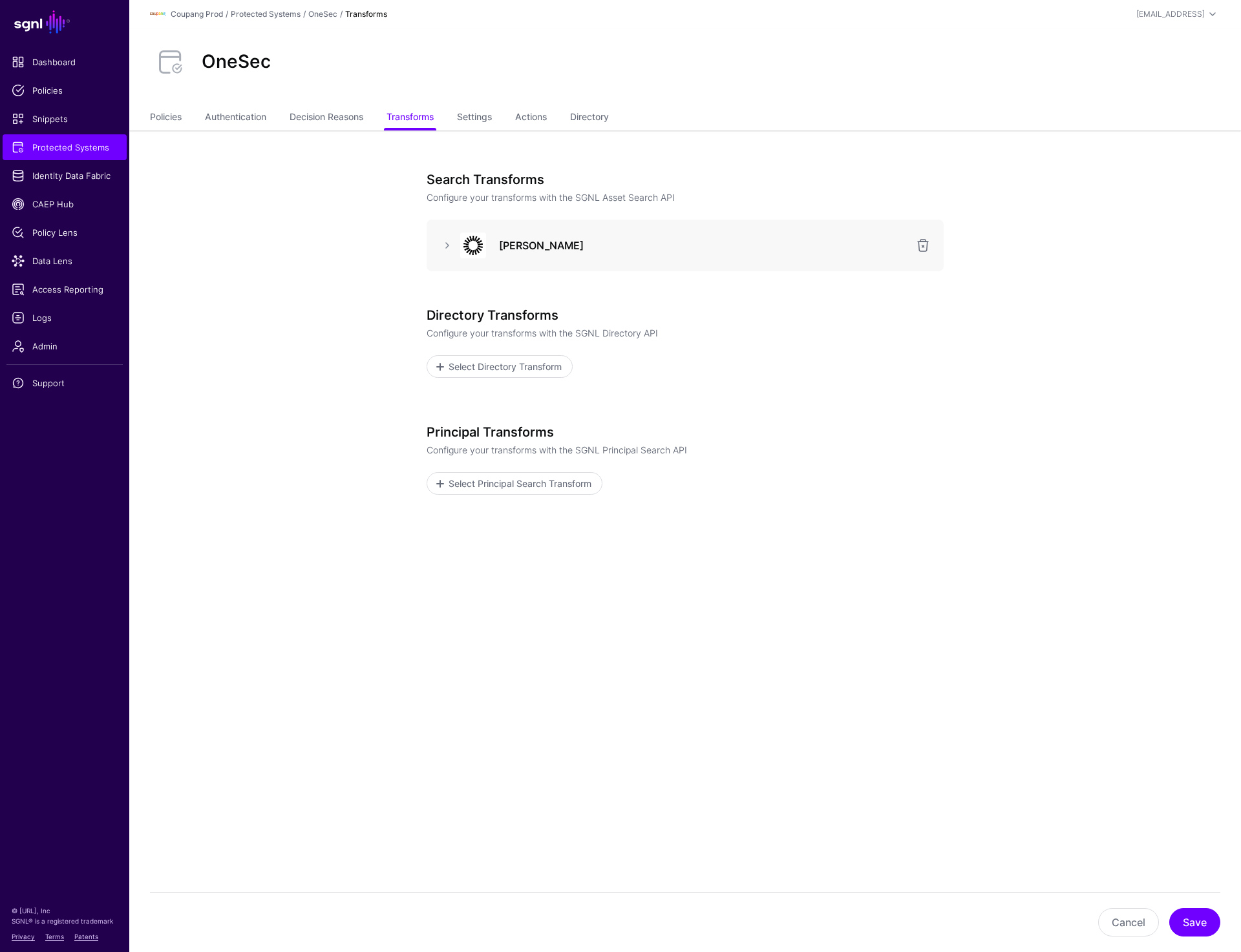
click at [994, 365] on app-integrations-item-transforms "Search Transforms Configure your transforms with the SGNL Asset Search API Okta…" at bounding box center [685, 408] width 1112 height 556
click at [238, 49] on div "OneSec" at bounding box center [686, 62] width 1081 height 41
click at [238, 56] on h2 "OneSec" at bounding box center [236, 62] width 69 height 22
copy h2 "OneSec"
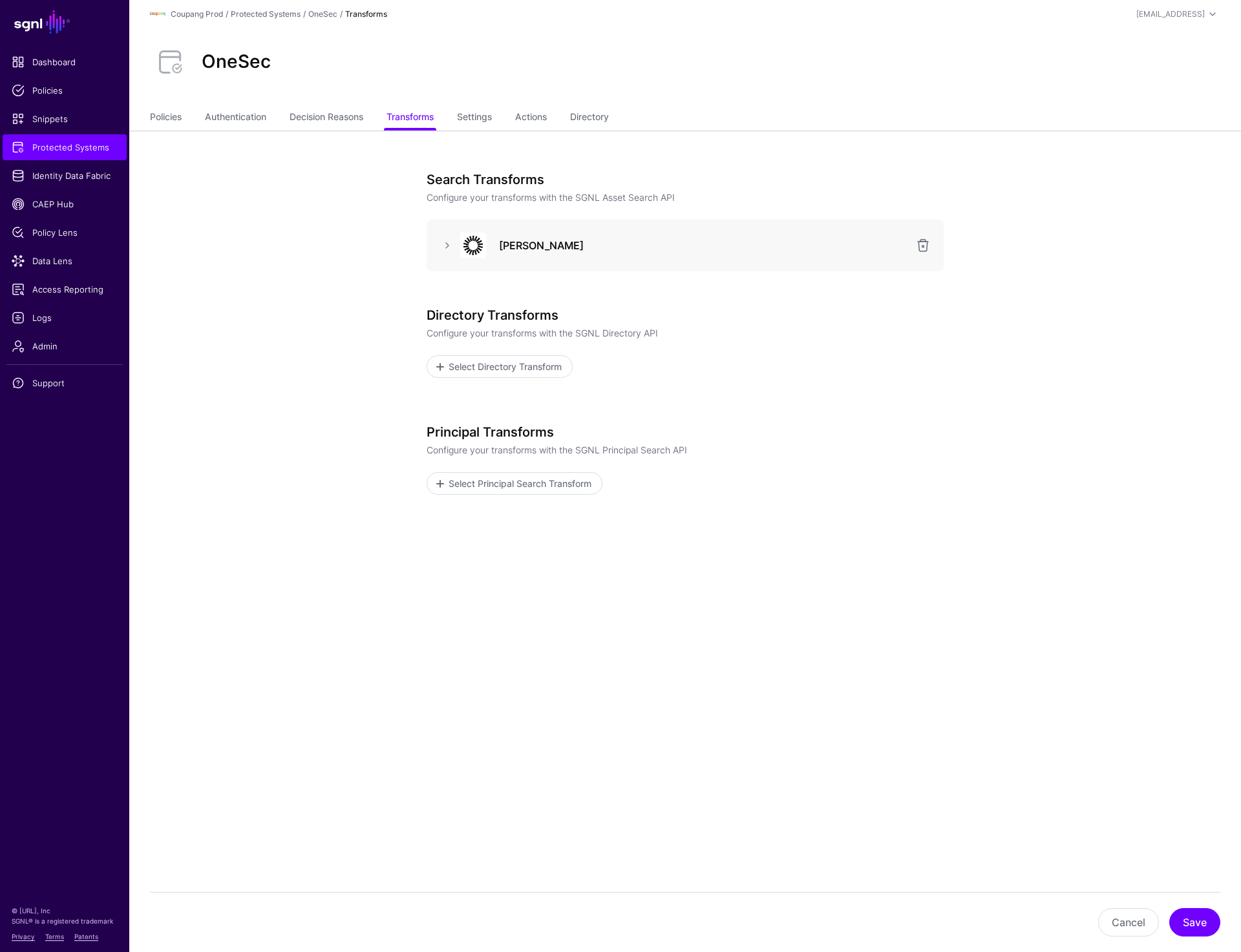
click at [666, 136] on div "Search Transforms Configure your transforms with the SGNL Asset Search API Okta…" at bounding box center [685, 408] width 600 height 556
click at [414, 120] on link "Transforms" at bounding box center [410, 118] width 47 height 25
click at [450, 246] on link at bounding box center [448, 246] width 16 height 16
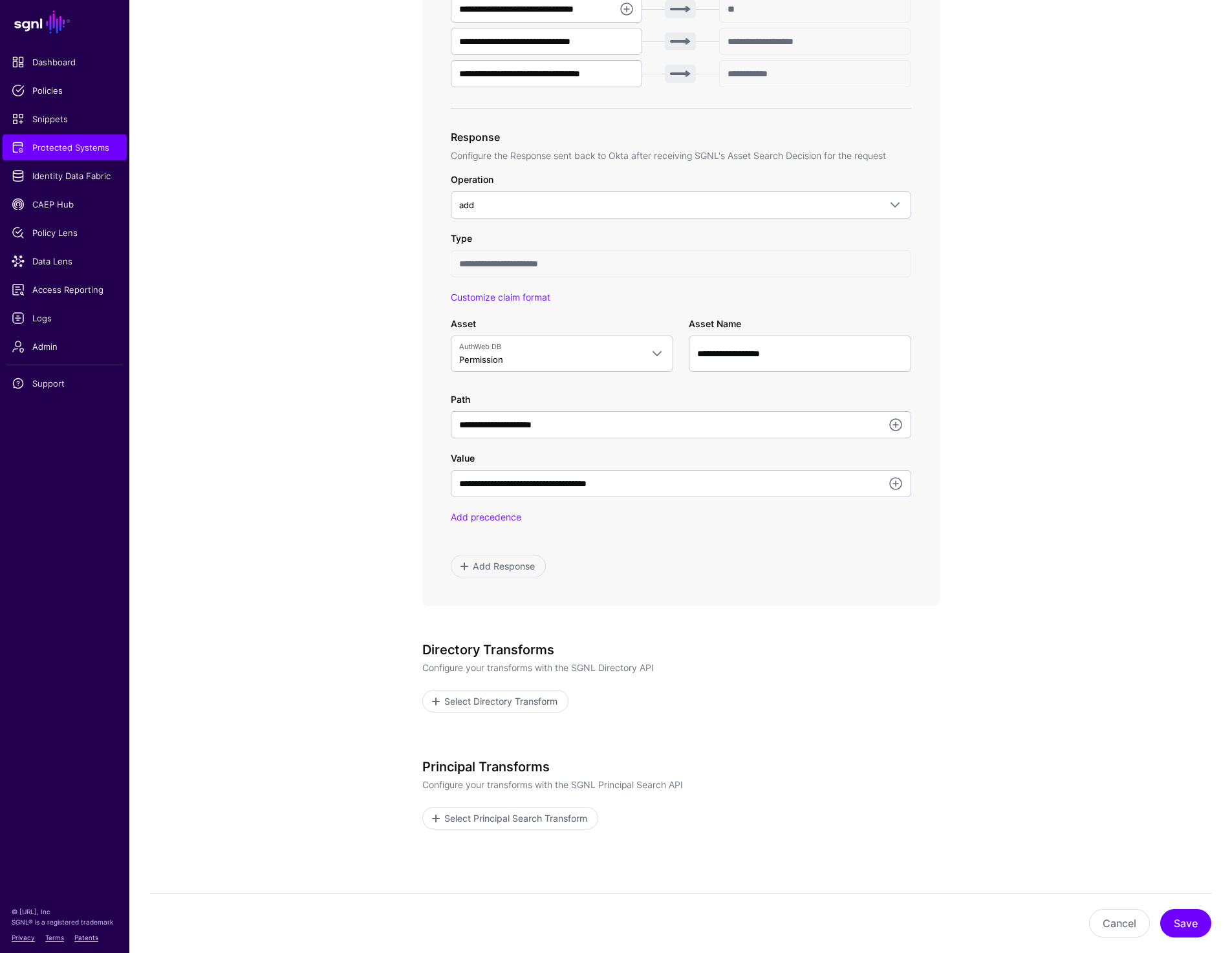
scroll to position [590, 0]
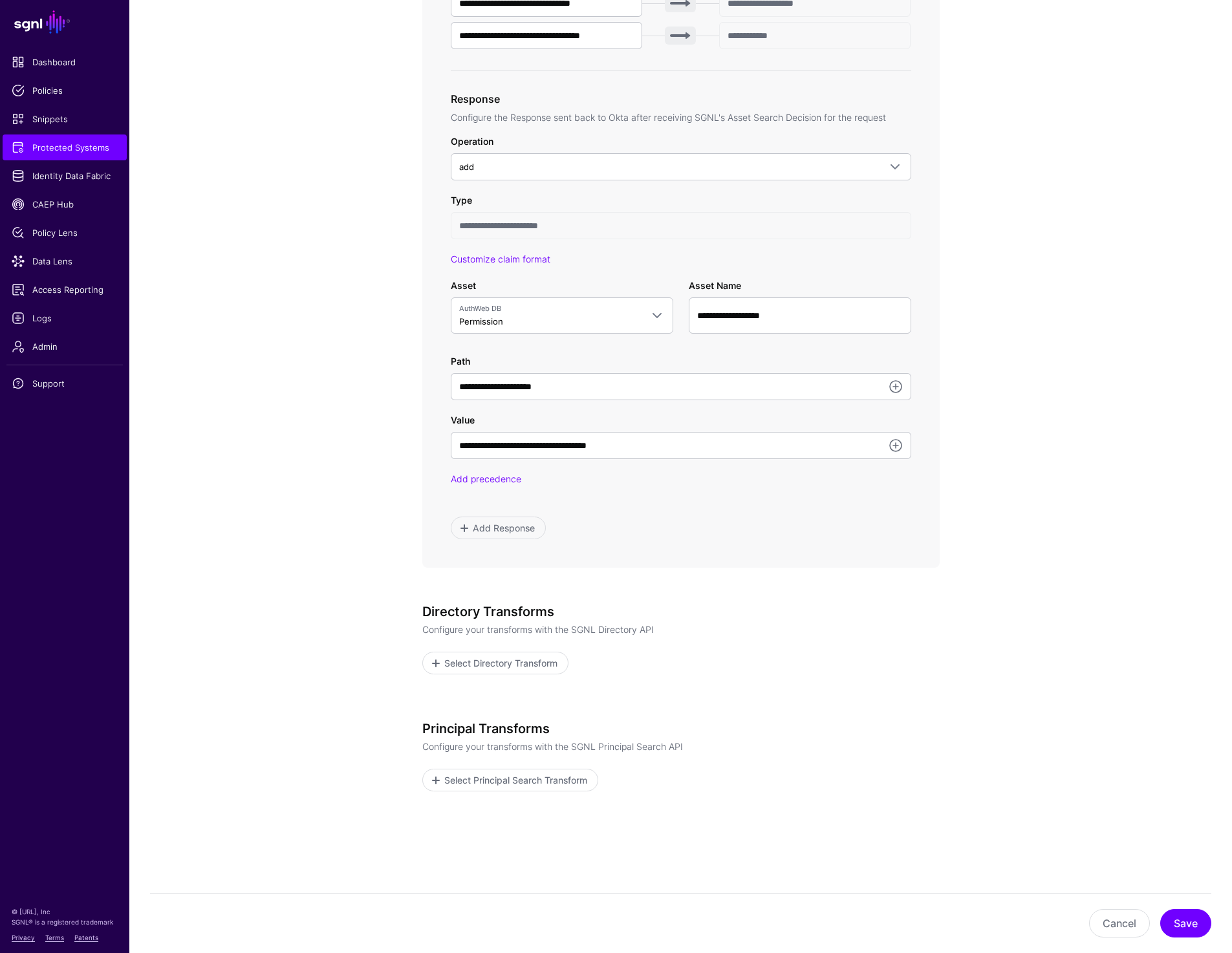
click at [1142, 164] on app-integrations-item-transforms "**********" at bounding box center [680, 262] width 1102 height 1443
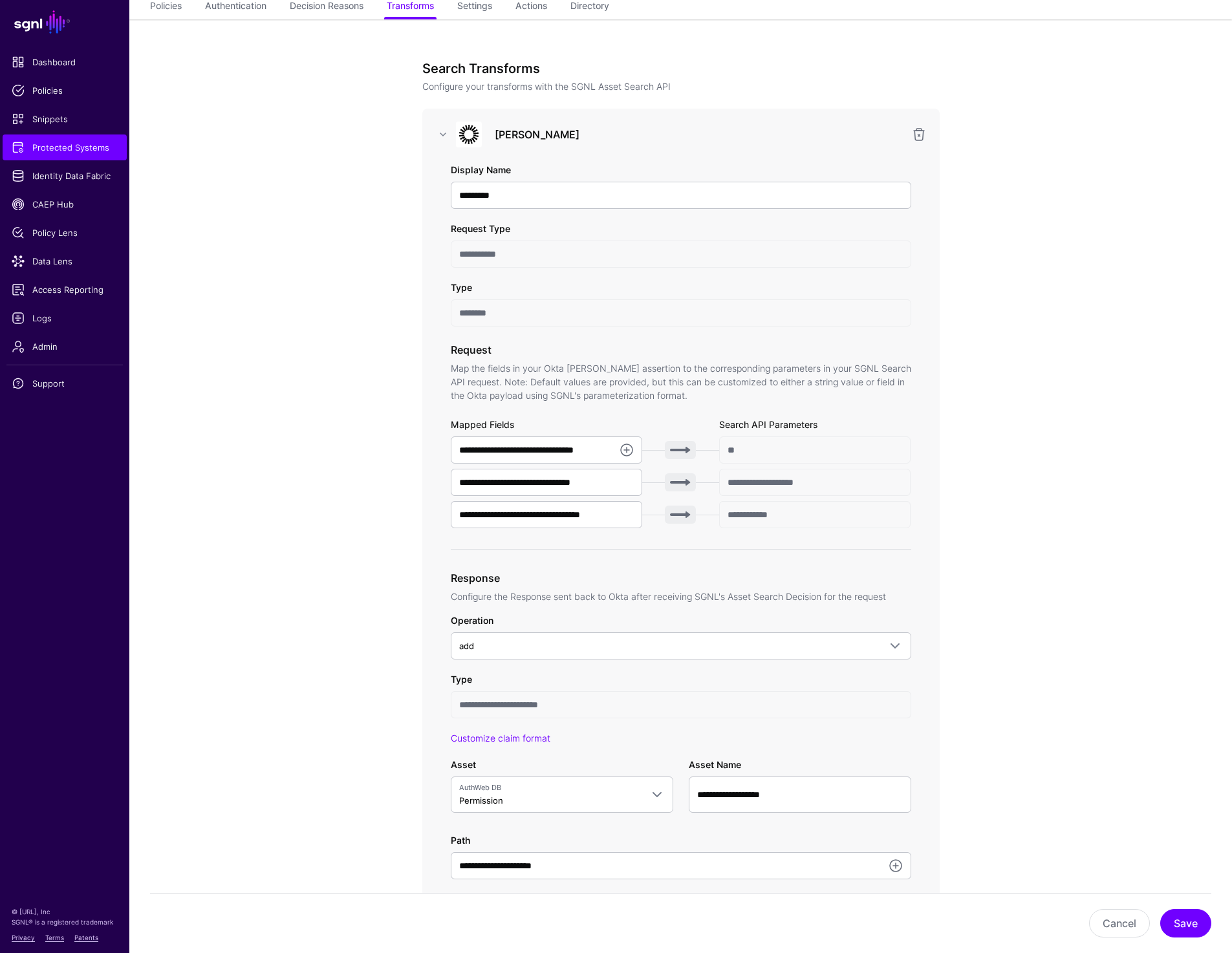
scroll to position [113, 0]
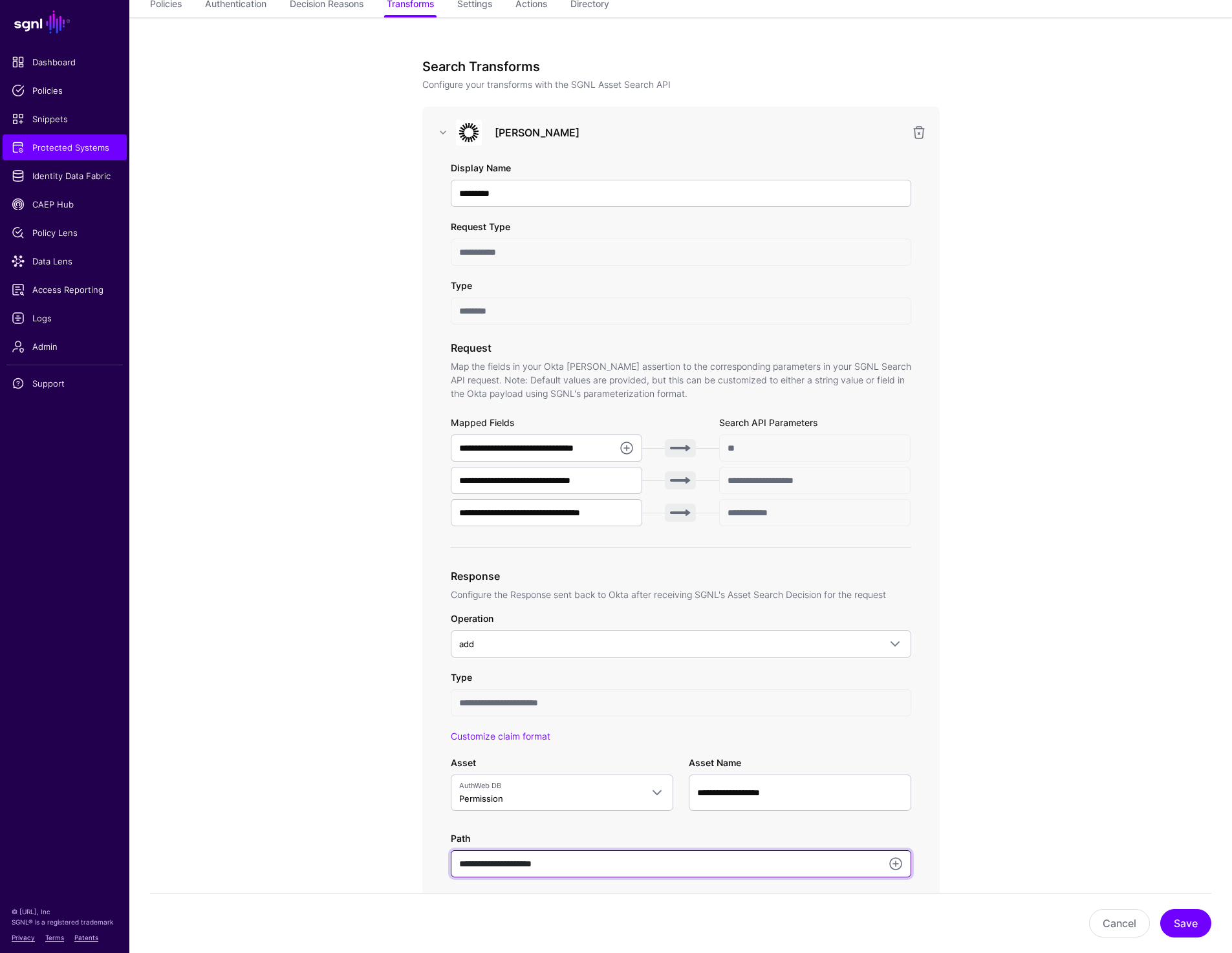
click at [563, 859] on input "**********" at bounding box center [681, 863] width 461 height 27
click at [1071, 586] on app-integrations-item-transforms "**********" at bounding box center [680, 739] width 1102 height 1443
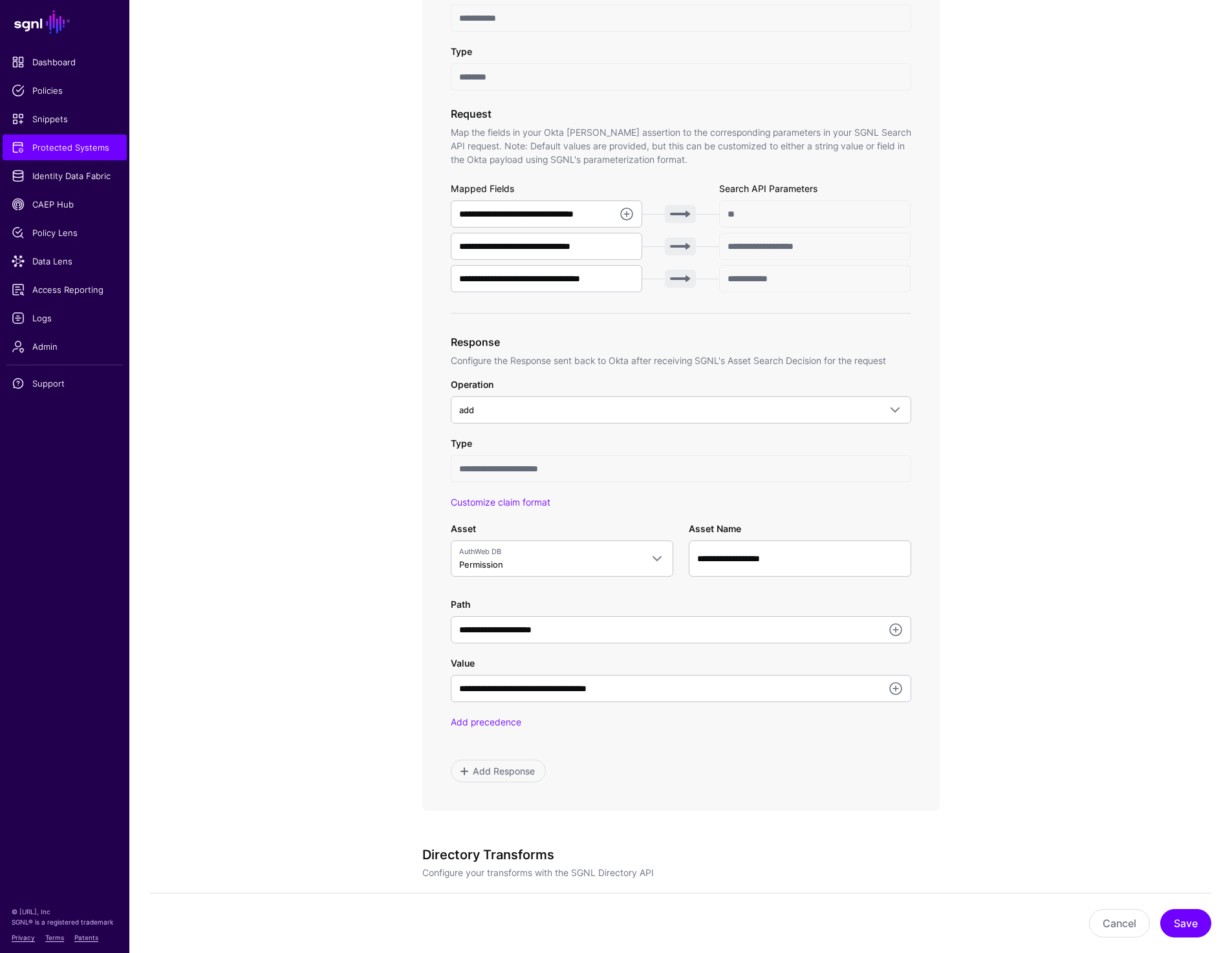
scroll to position [620, 0]
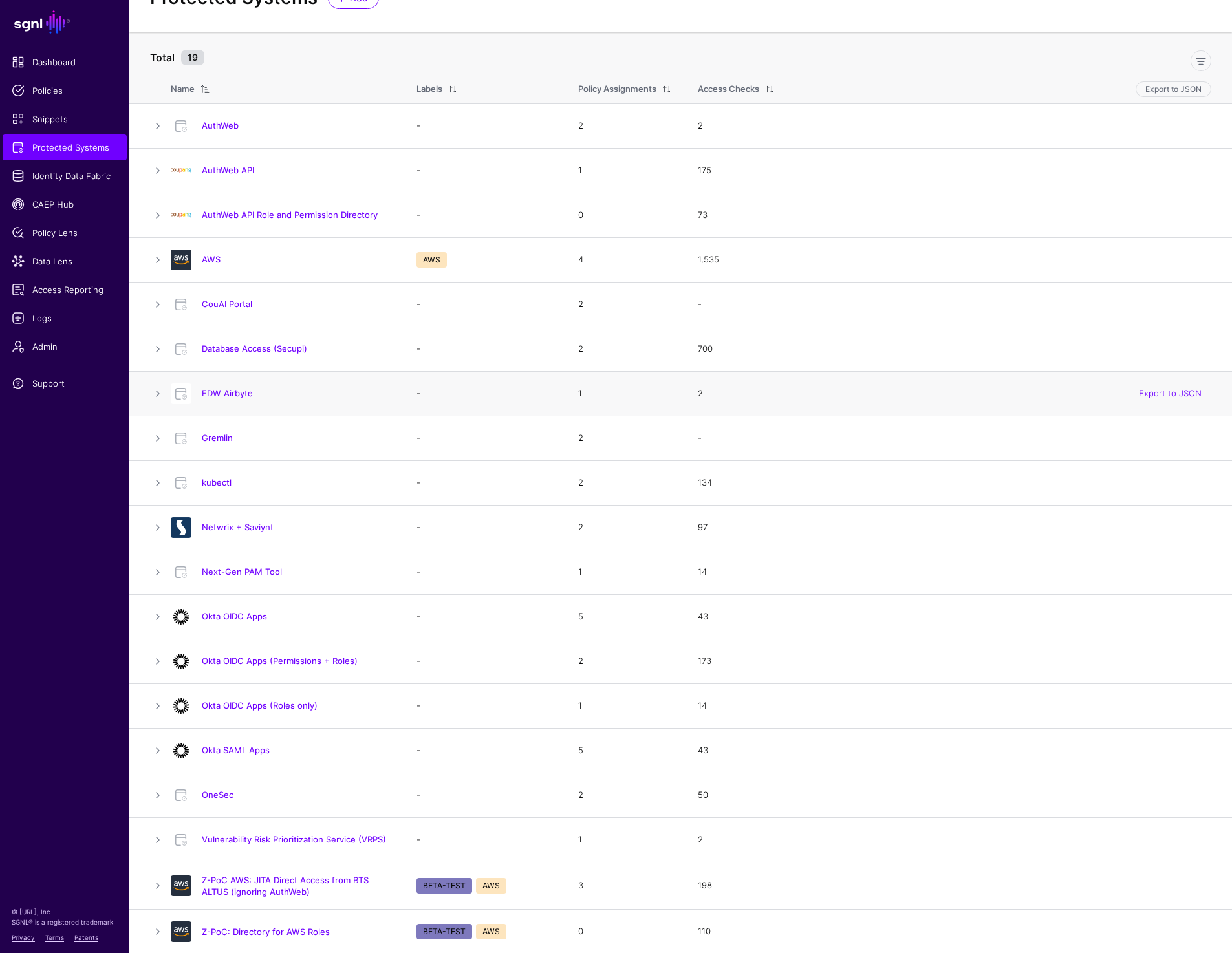
scroll to position [56, 0]
click at [227, 123] on link "AuthWeb" at bounding box center [220, 124] width 37 height 10
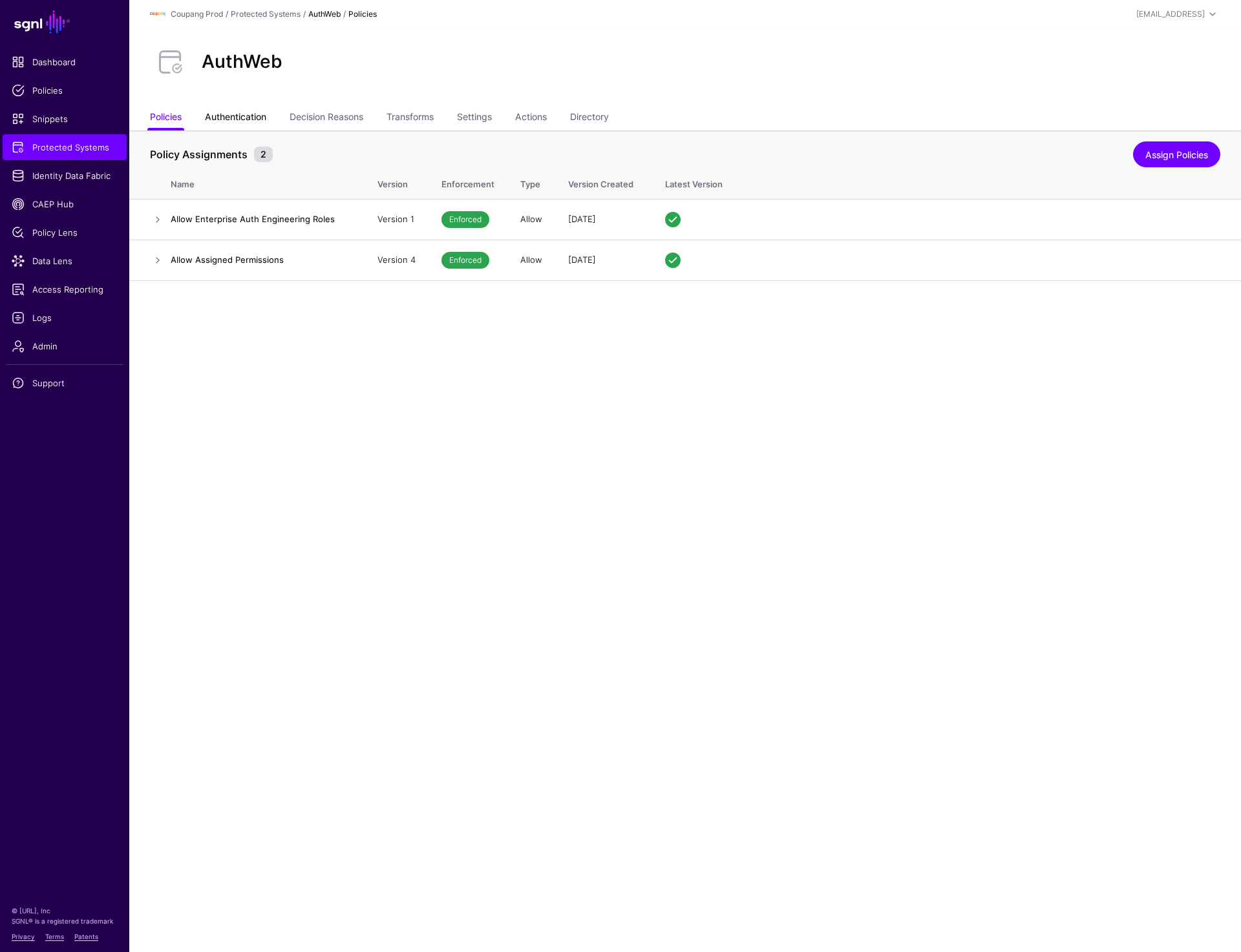
click at [228, 119] on link "Authentication" at bounding box center [235, 118] width 61 height 25
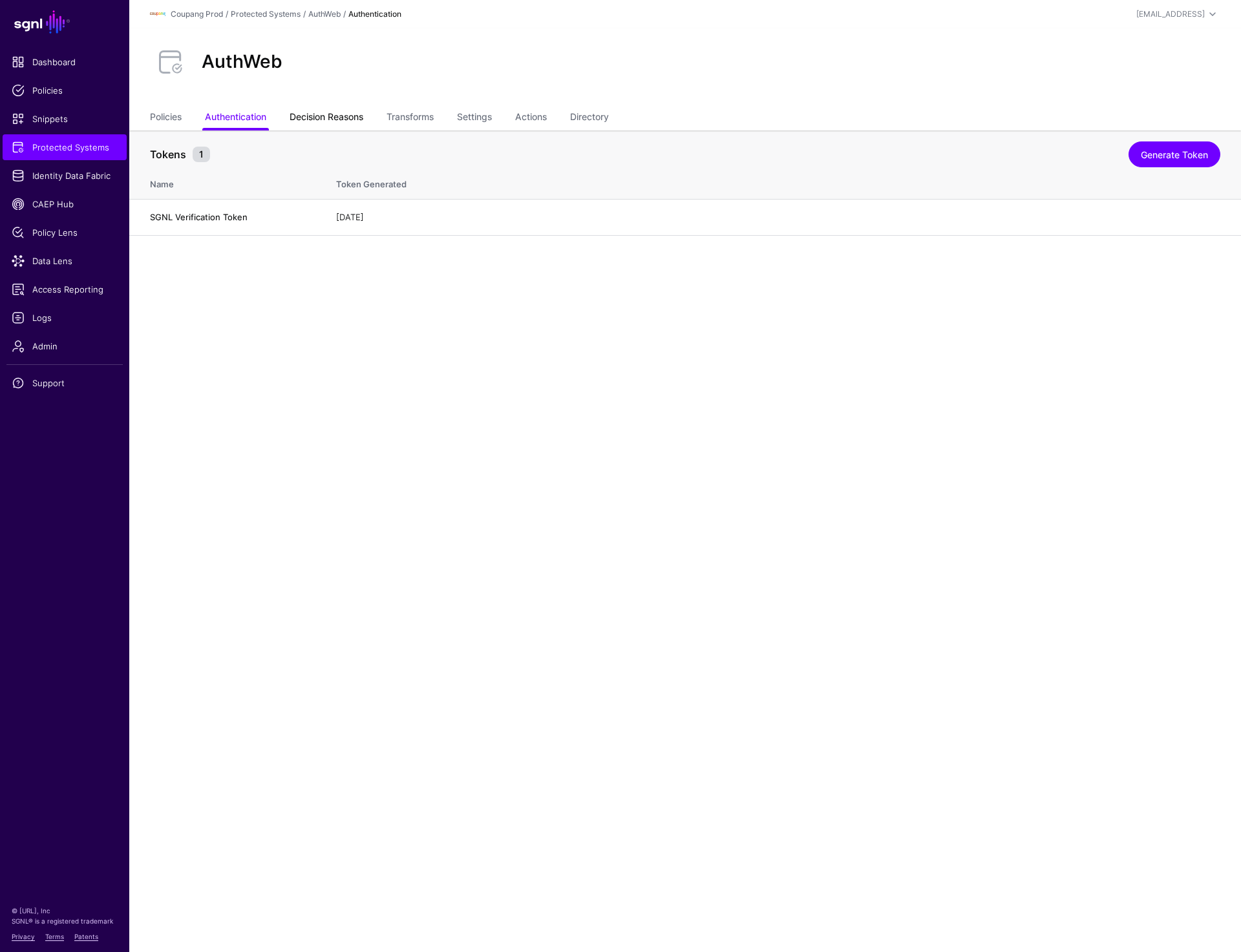
click at [357, 113] on link "Decision Reasons" at bounding box center [326, 118] width 74 height 25
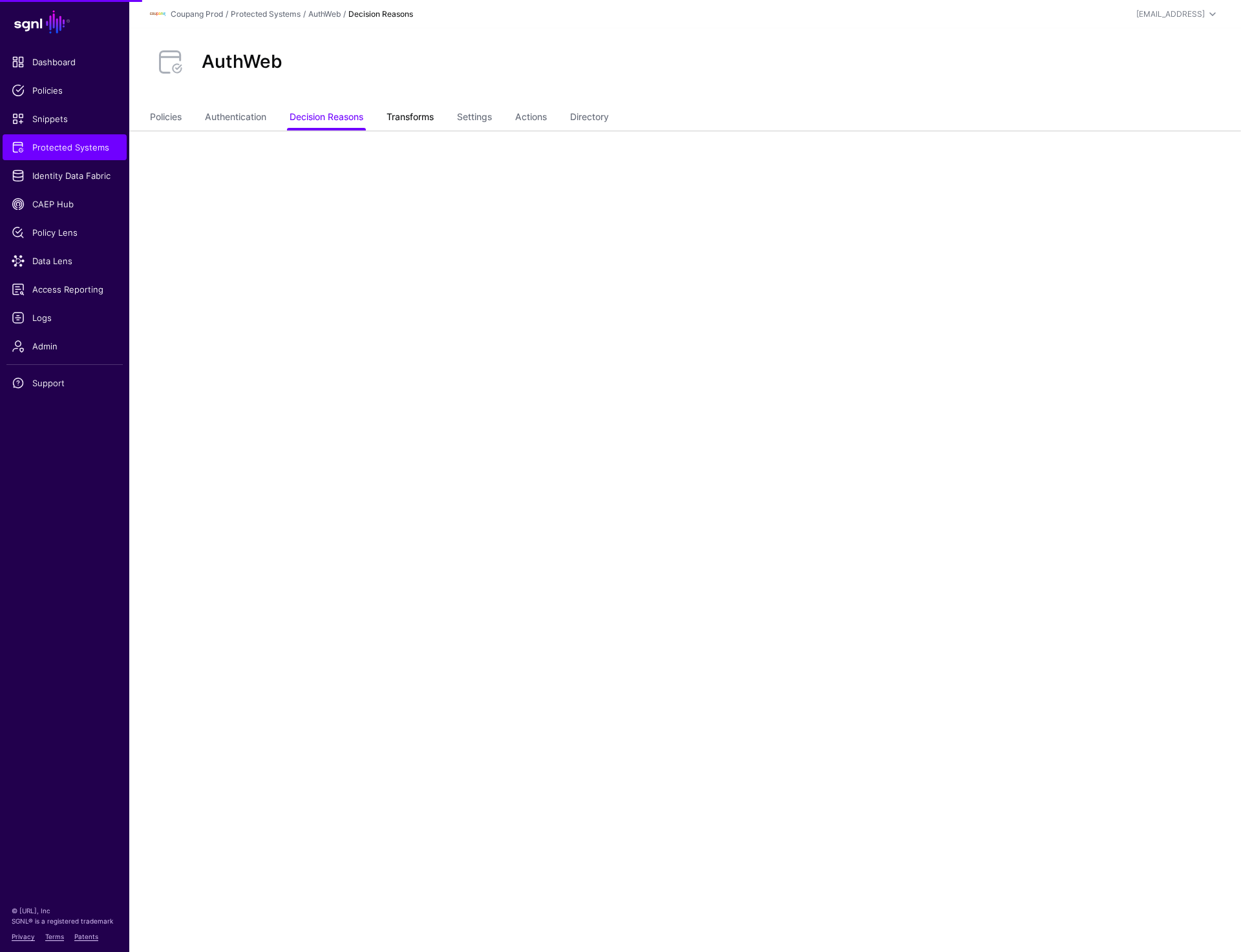
click at [416, 118] on link "Transforms" at bounding box center [410, 118] width 47 height 25
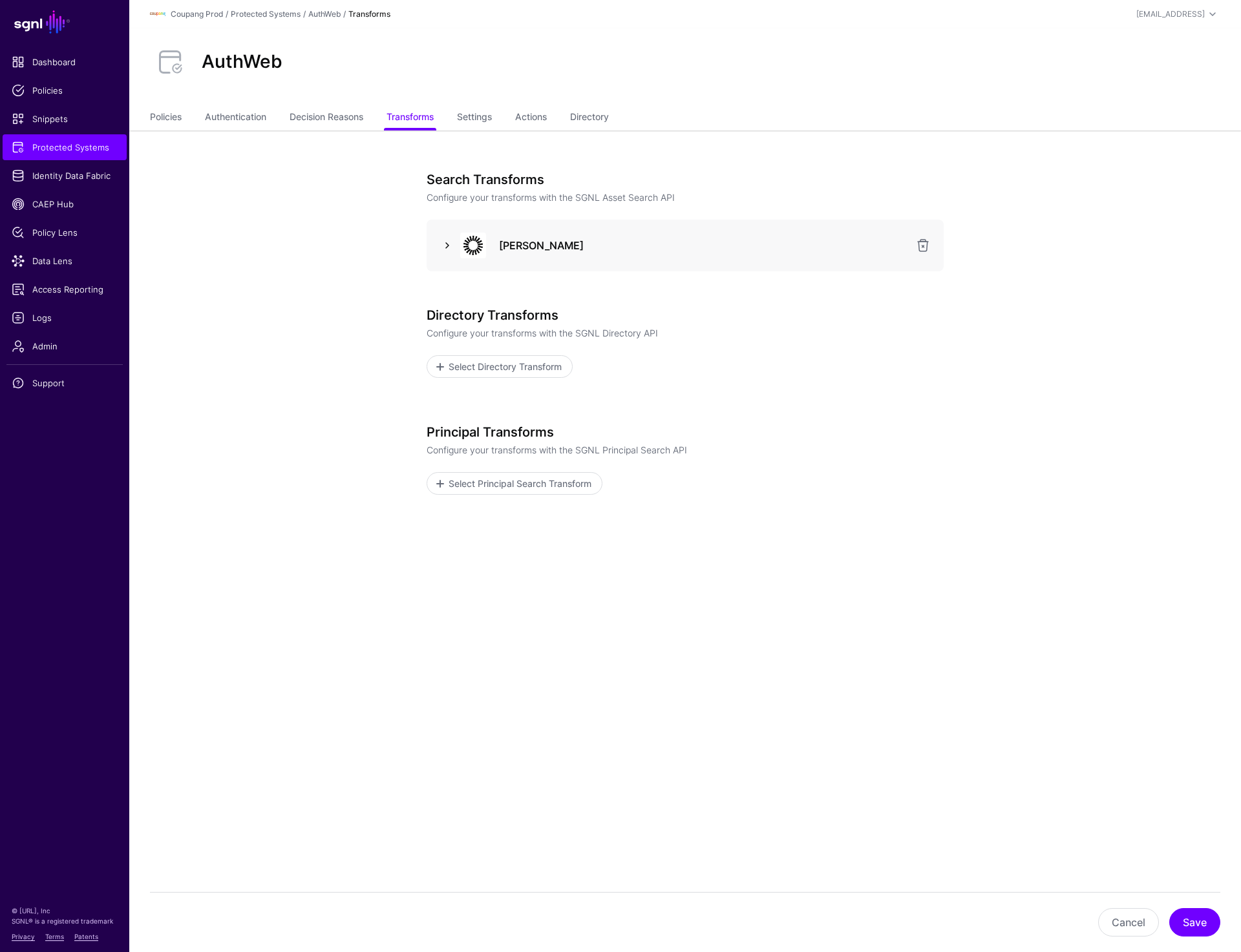
click at [452, 244] on link at bounding box center [448, 246] width 16 height 16
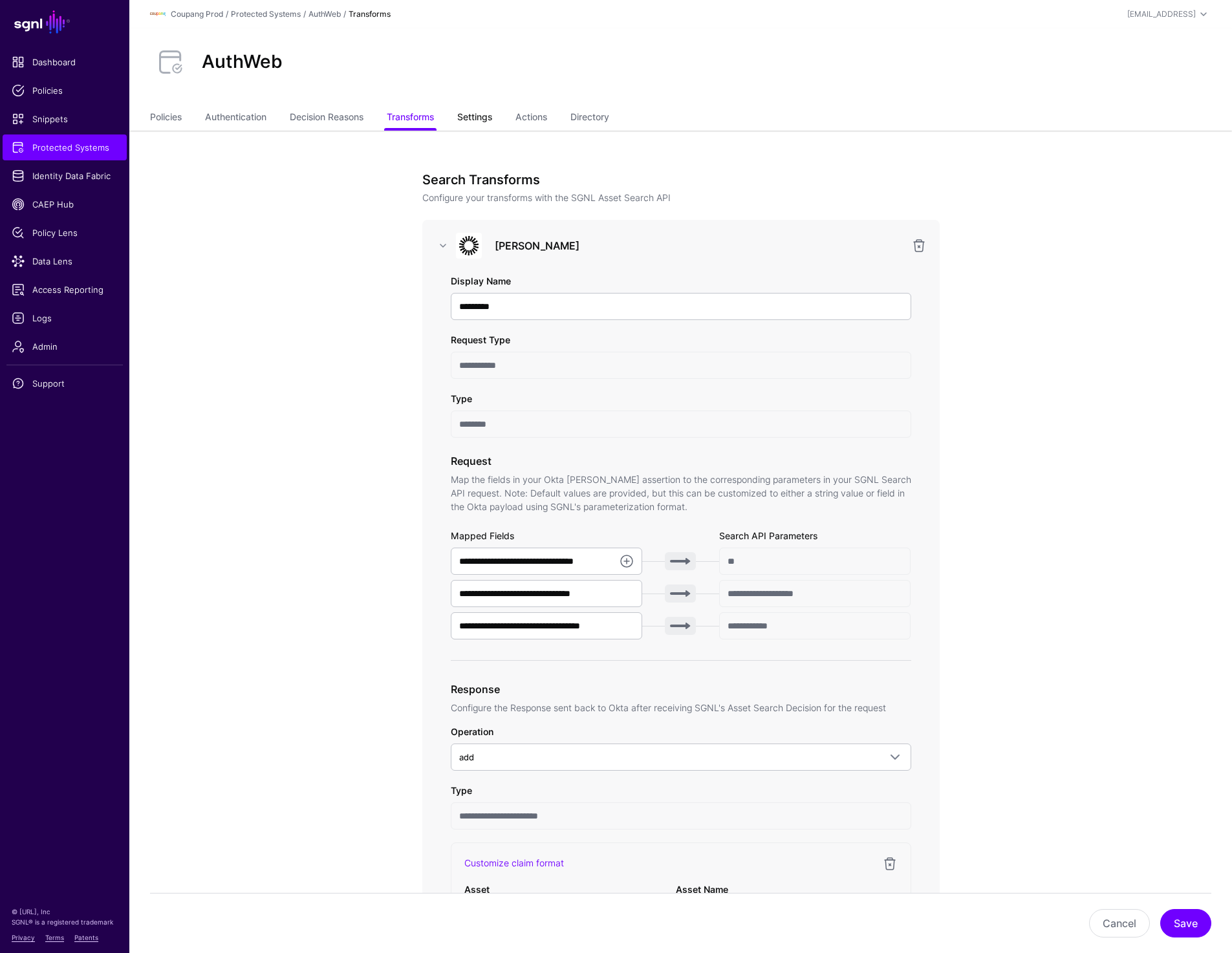
click at [471, 125] on link "Settings" at bounding box center [475, 118] width 35 height 25
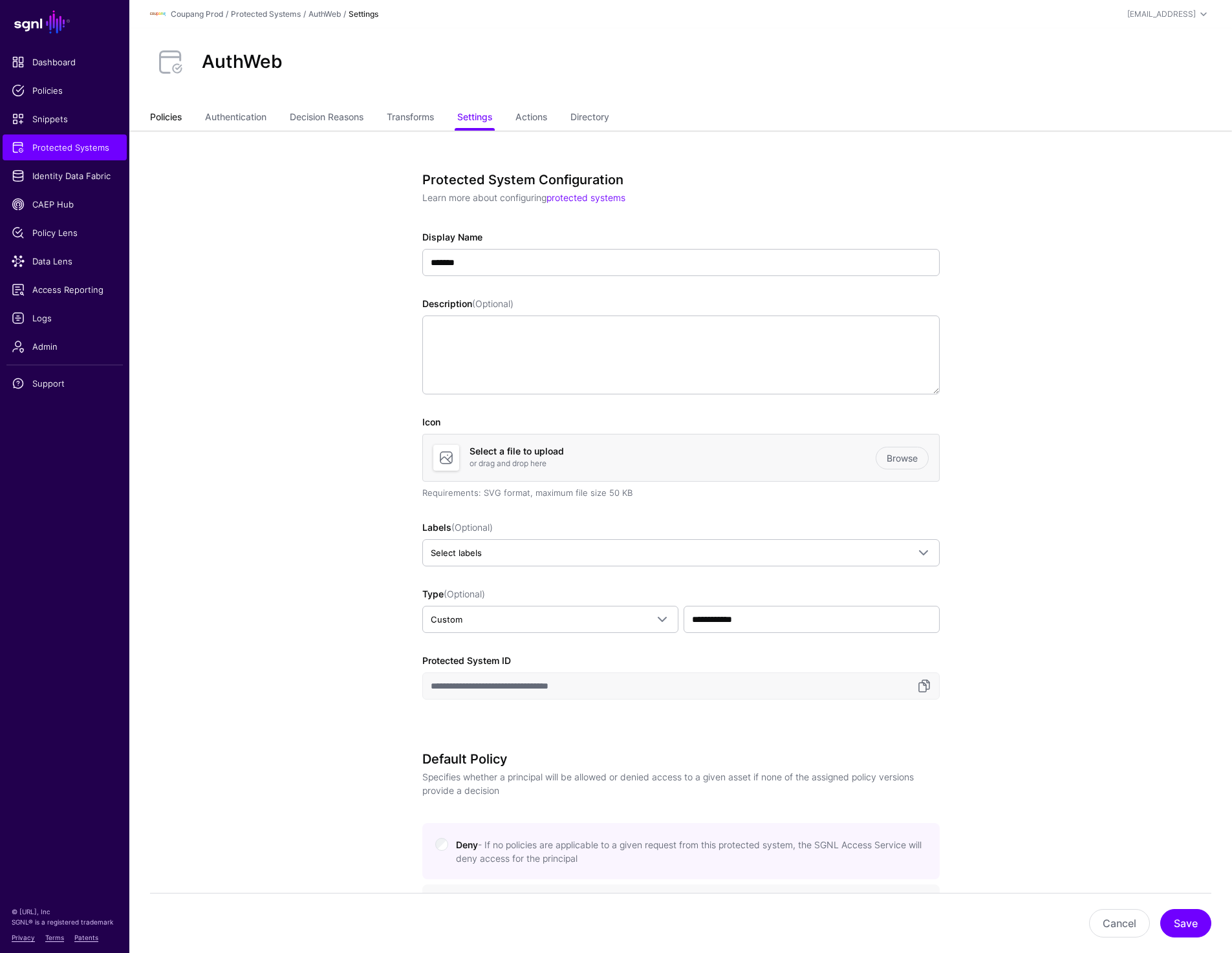
click at [161, 123] on link "Policies" at bounding box center [166, 118] width 32 height 25
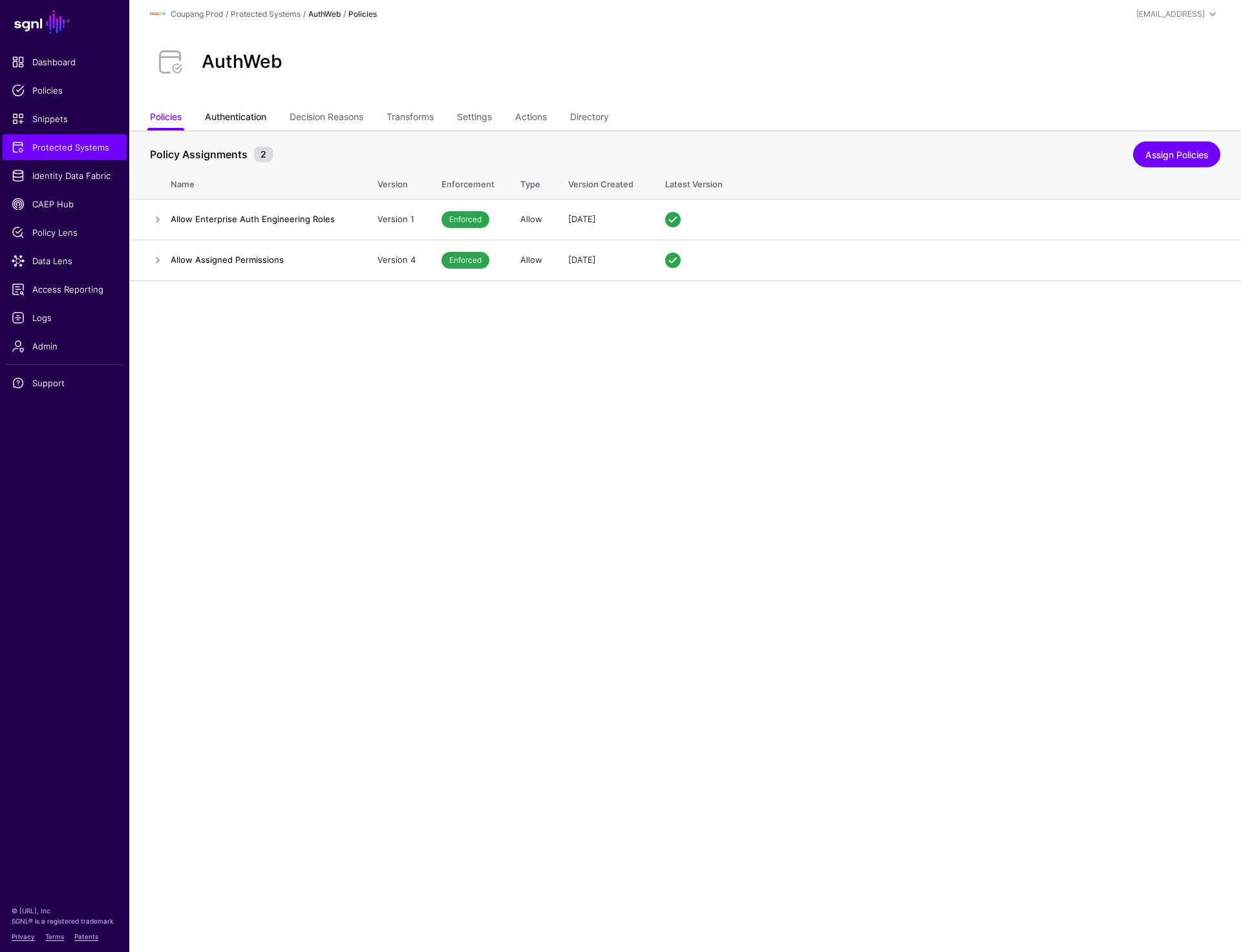
click at [258, 124] on link "Authentication" at bounding box center [235, 118] width 61 height 25
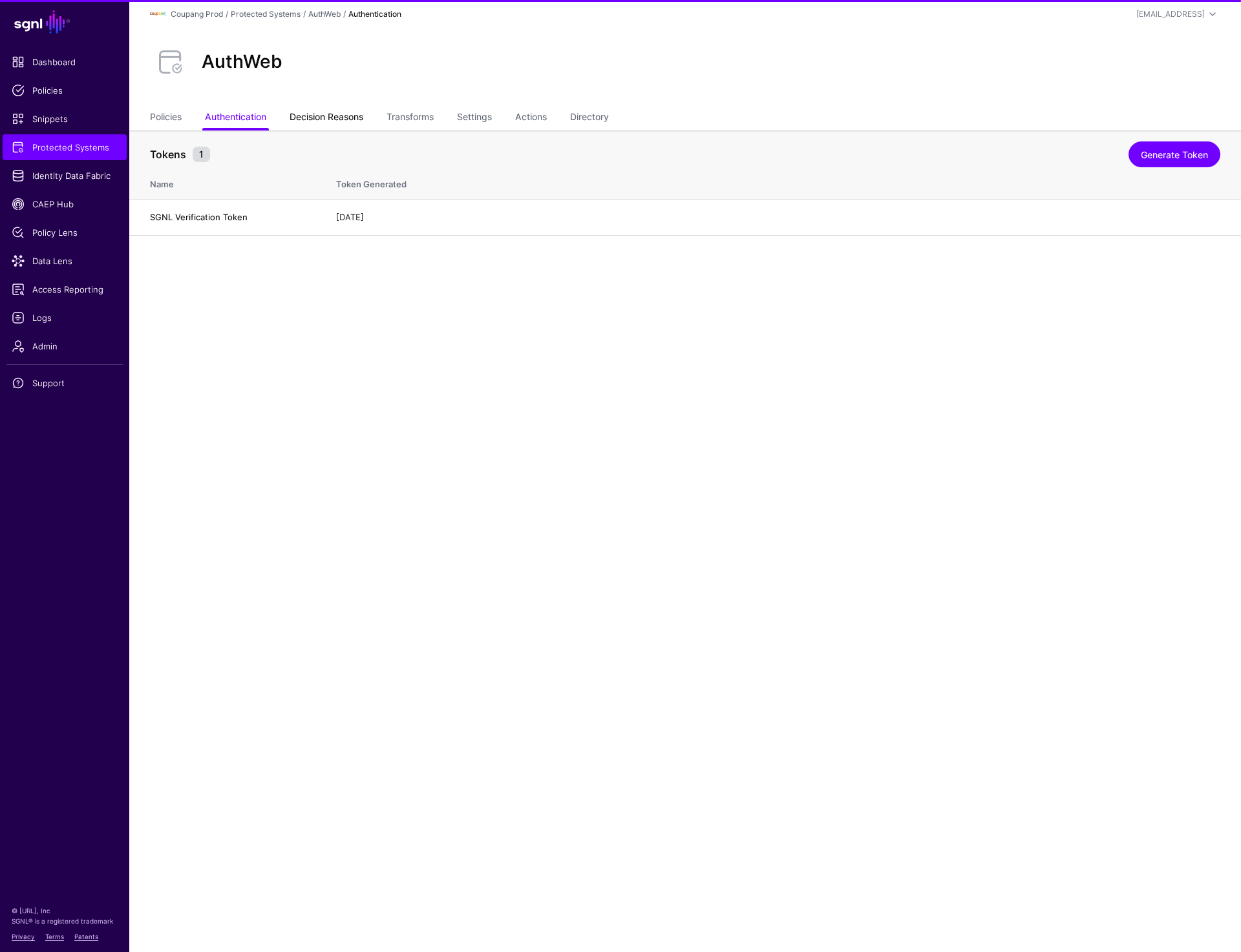
click at [335, 122] on link "Decision Reasons" at bounding box center [326, 118] width 74 height 25
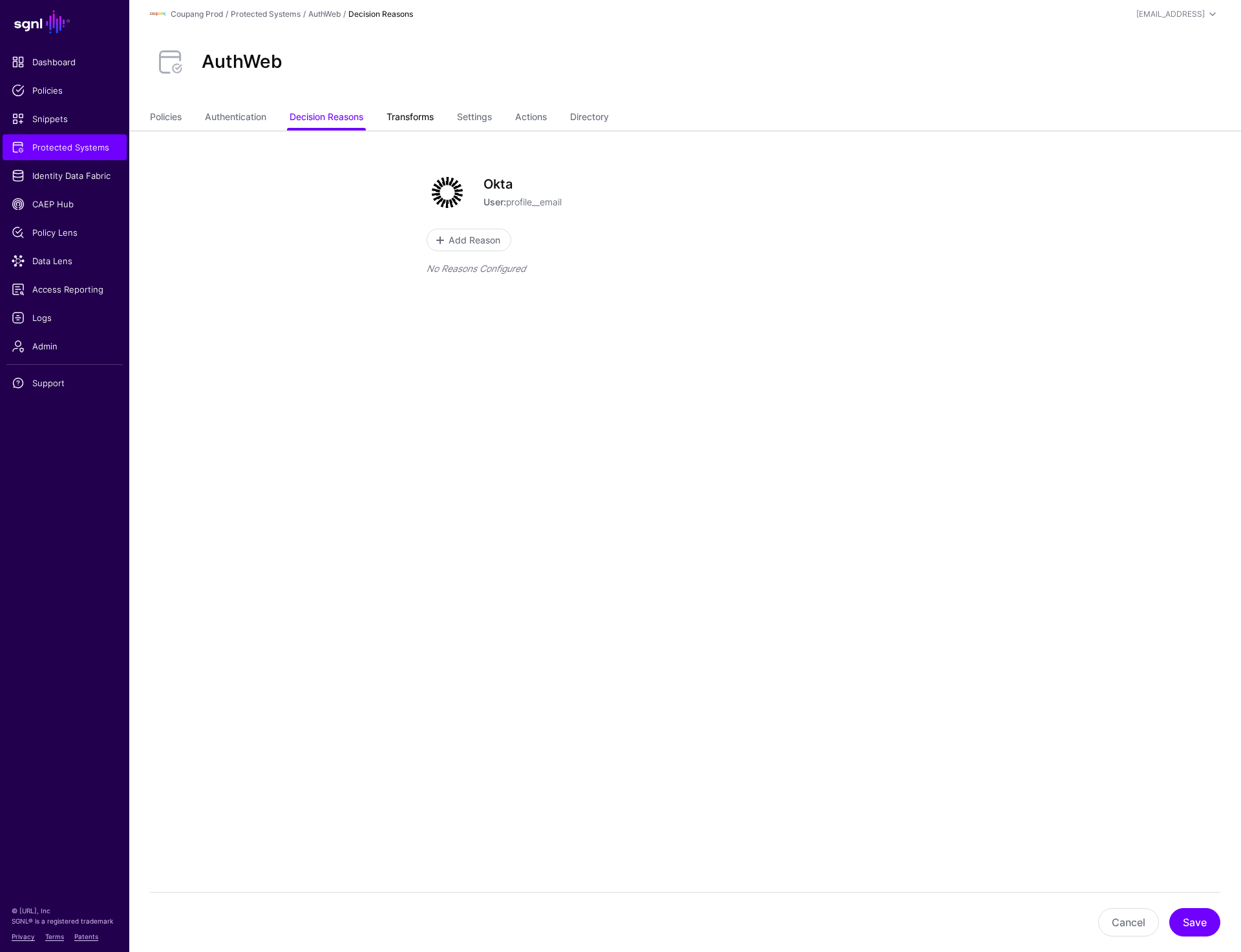
click at [427, 119] on link "Transforms" at bounding box center [410, 118] width 47 height 25
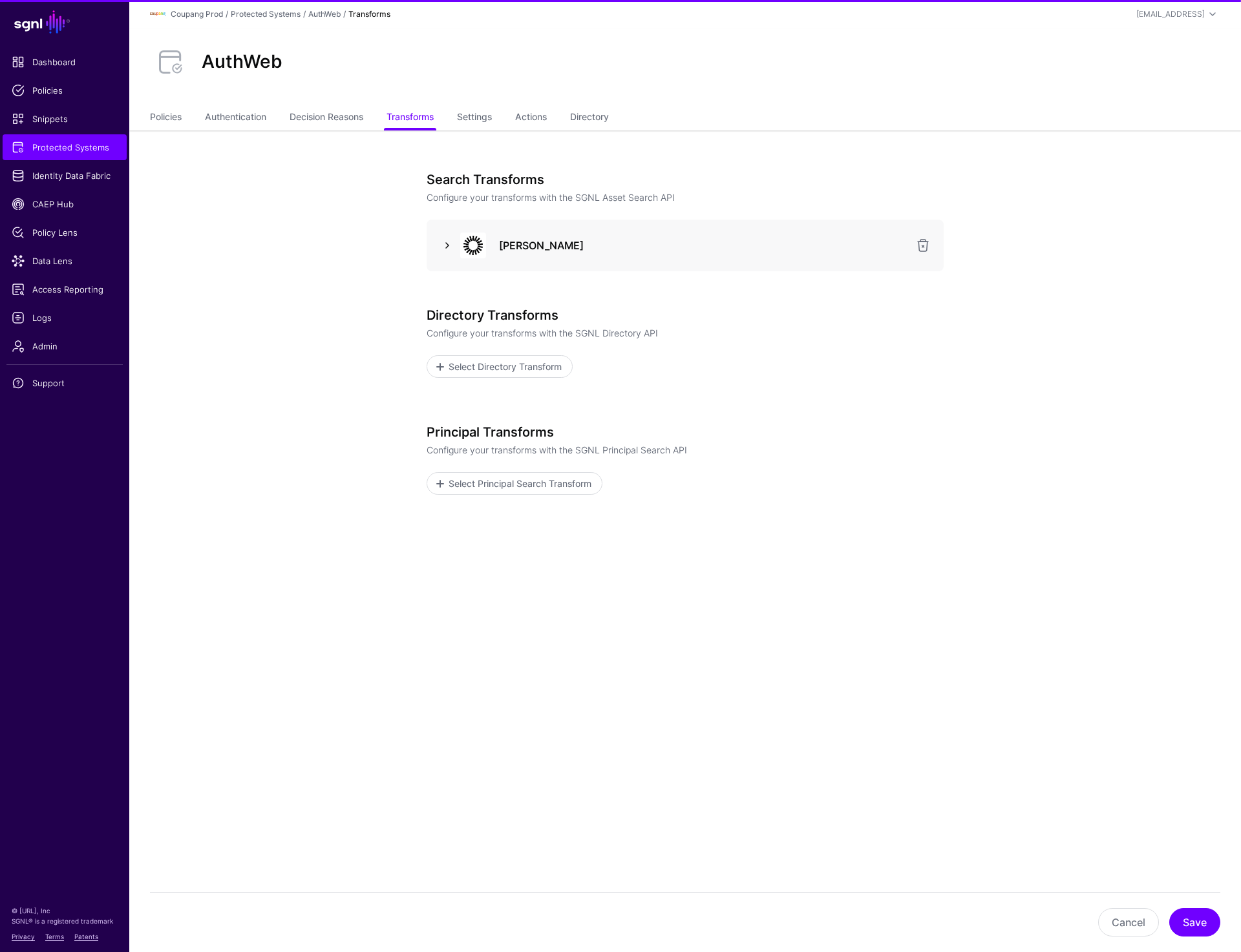
click at [445, 240] on link at bounding box center [448, 246] width 16 height 16
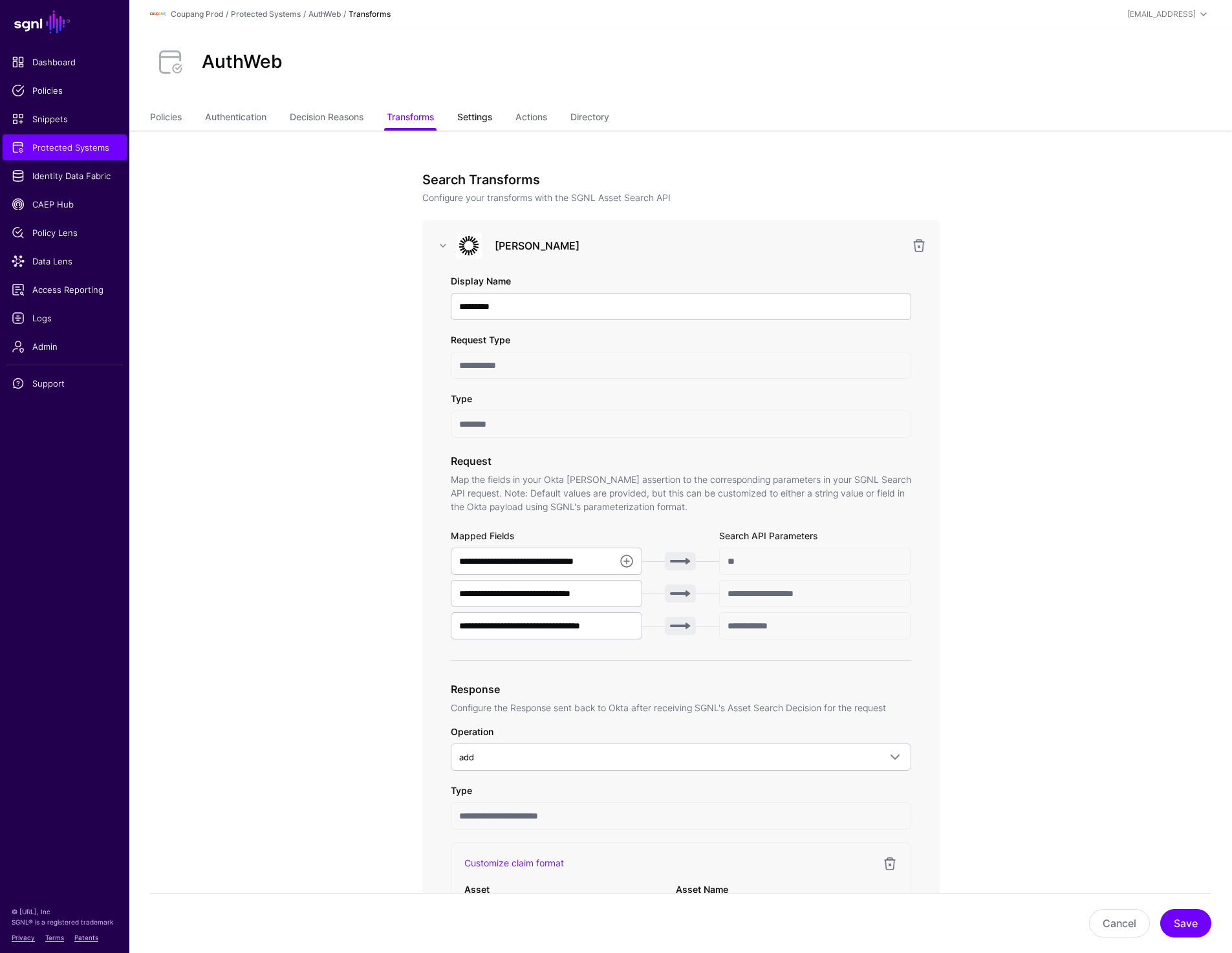
click at [474, 117] on link "Settings" at bounding box center [475, 118] width 35 height 25
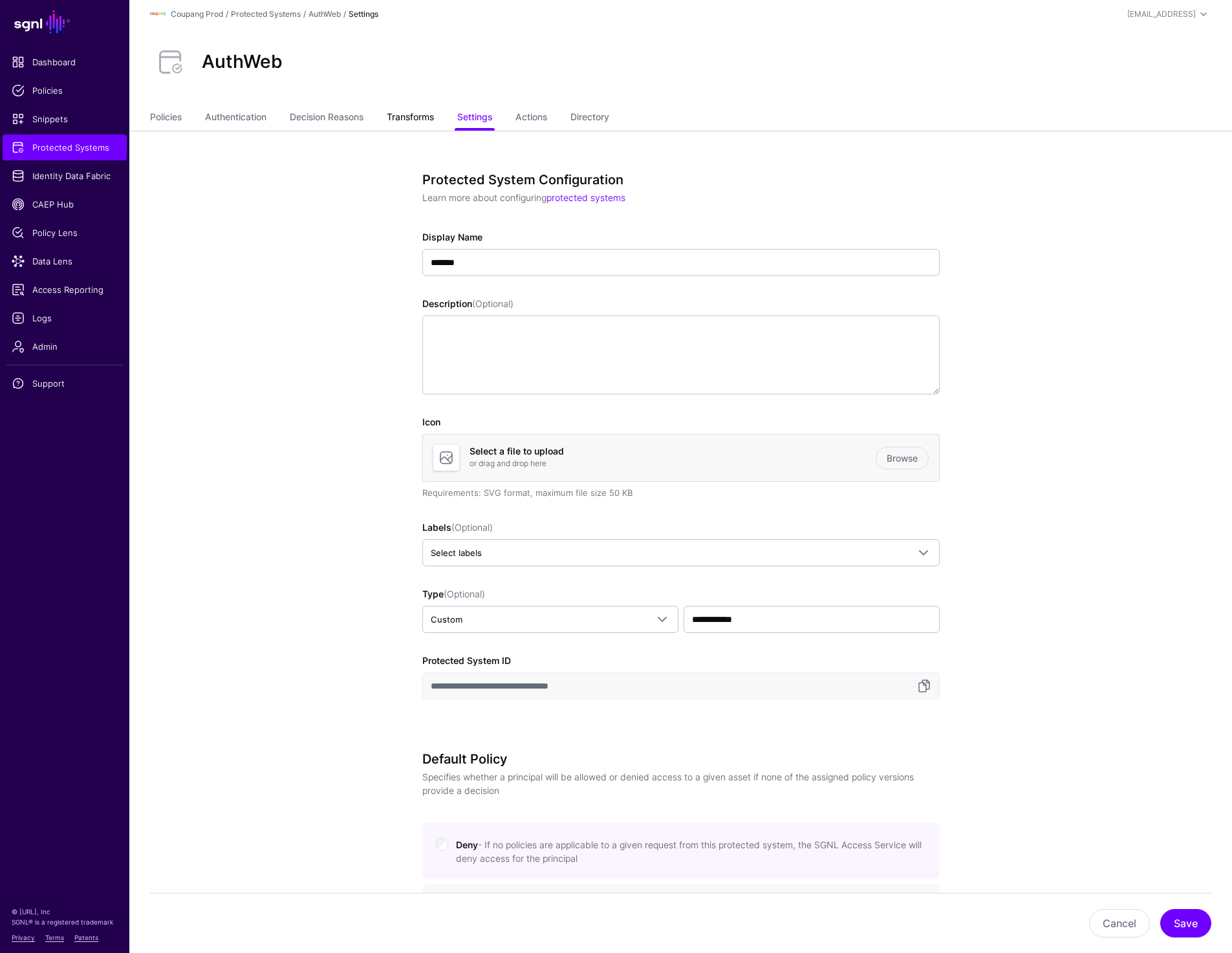
click at [411, 126] on link "Transforms" at bounding box center [410, 118] width 47 height 25
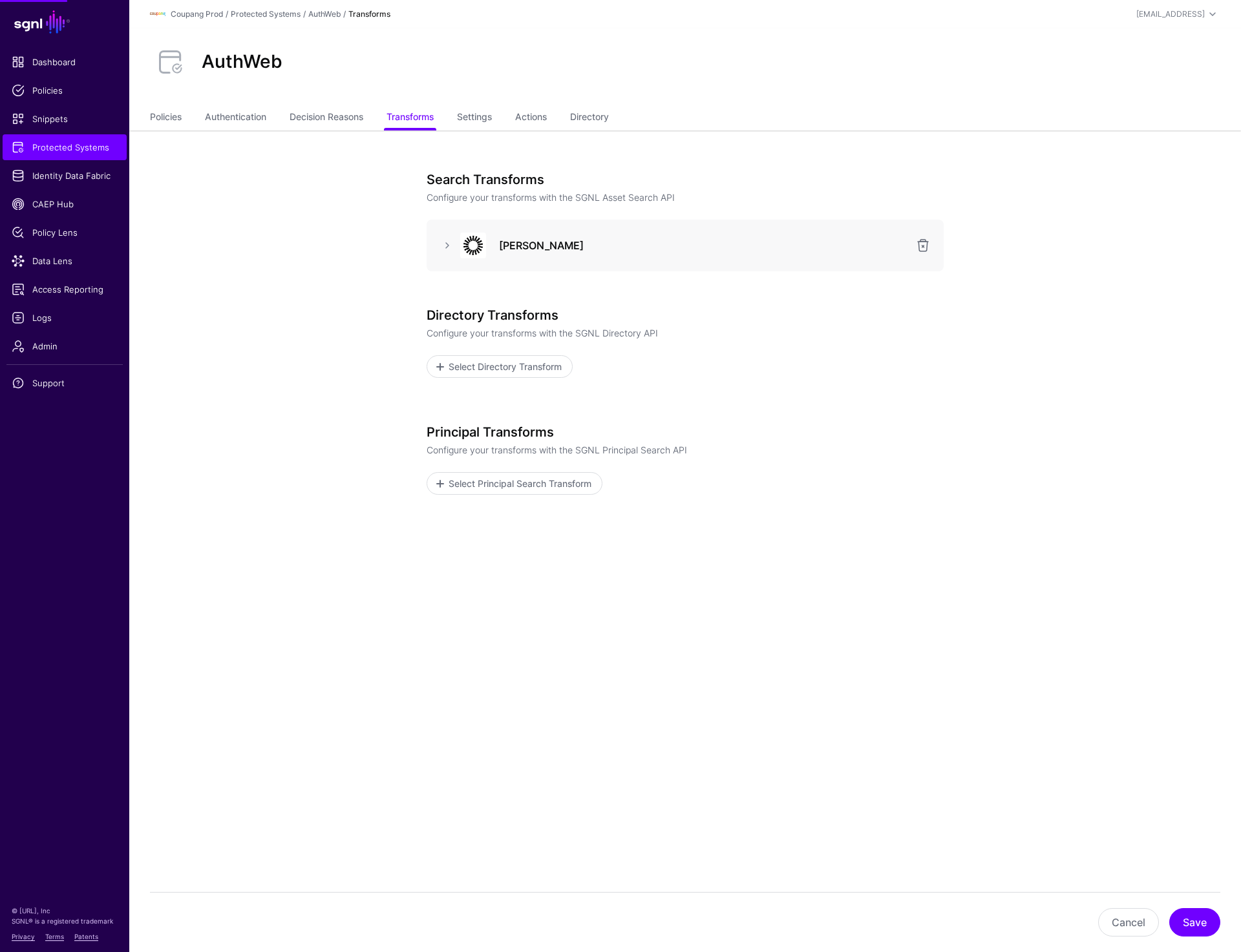
click at [439, 249] on div at bounding box center [447, 246] width 21 height 16
click at [441, 248] on link at bounding box center [448, 246] width 16 height 16
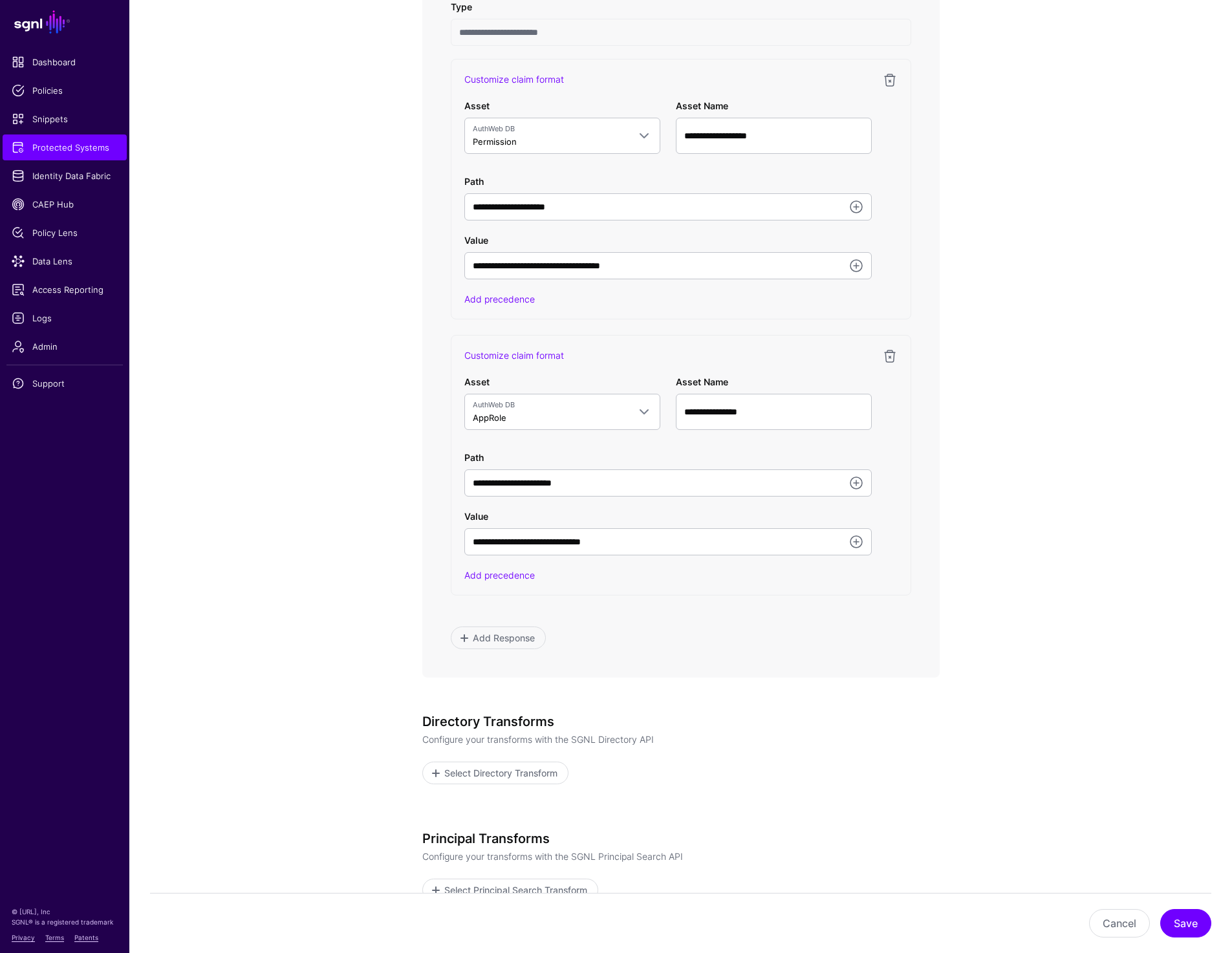
scroll to position [802, 0]
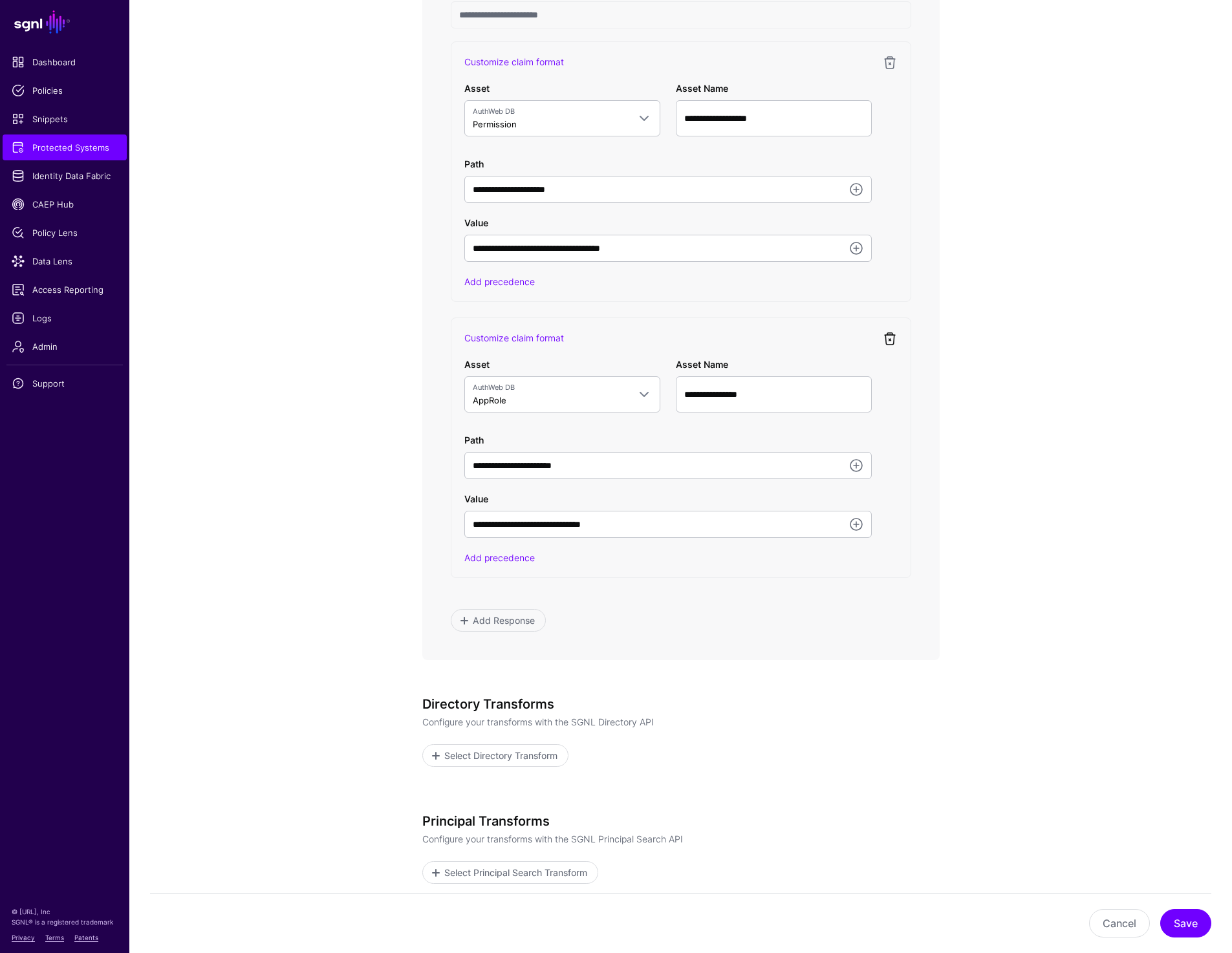
click at [890, 336] on link at bounding box center [890, 339] width 16 height 16
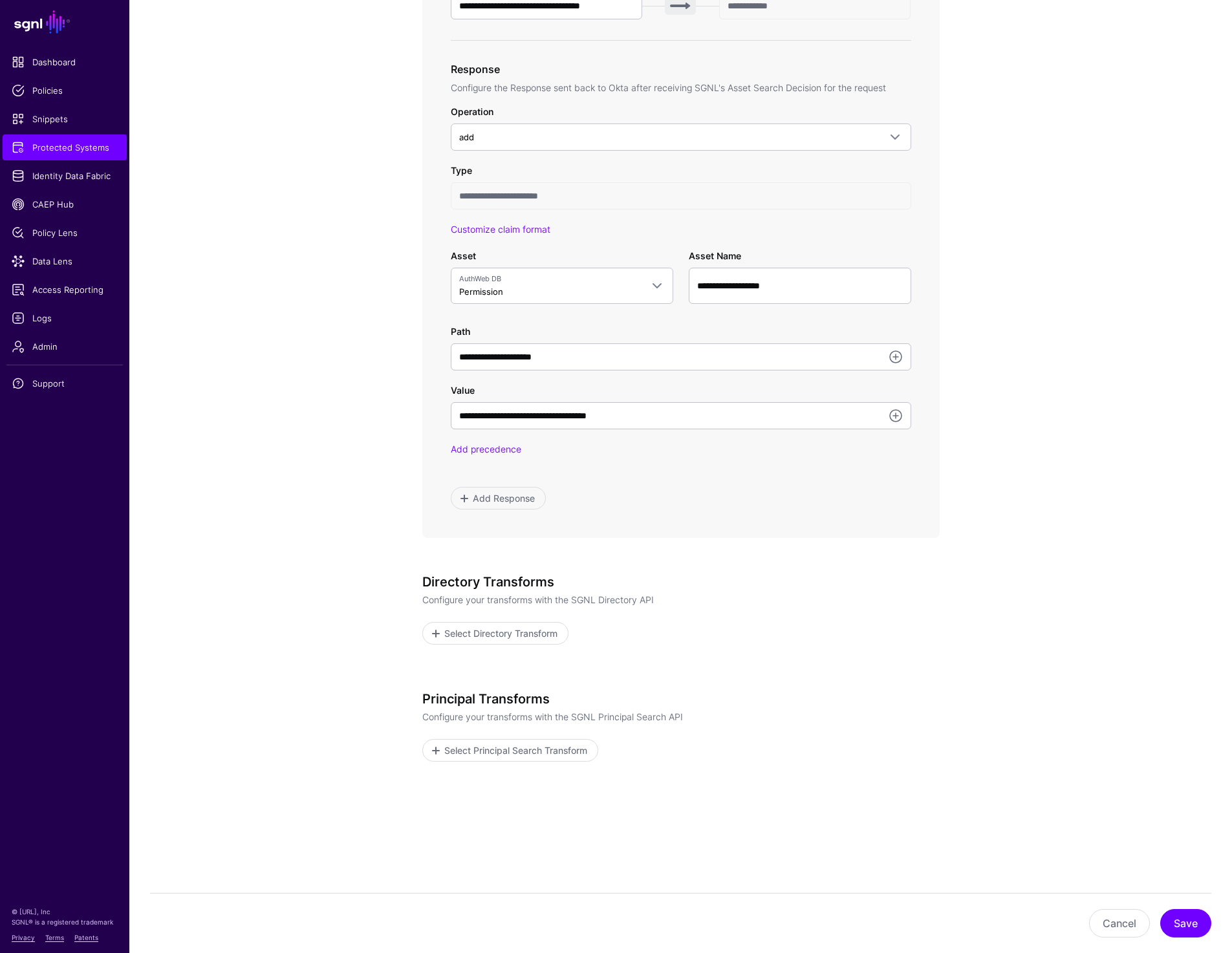
scroll to position [620, 0]
click at [1188, 929] on button "Save" at bounding box center [1187, 923] width 51 height 29
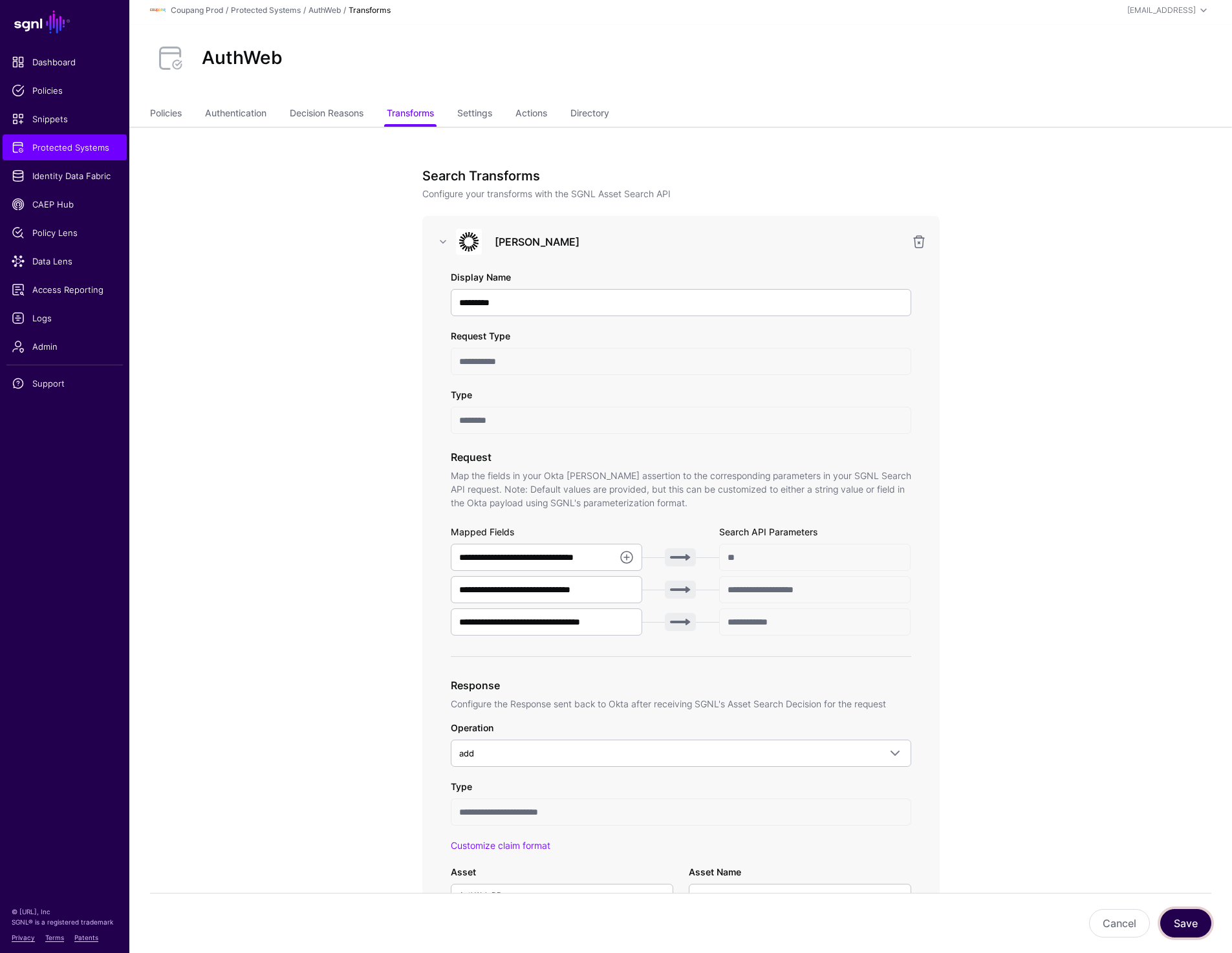
scroll to position [0, 0]
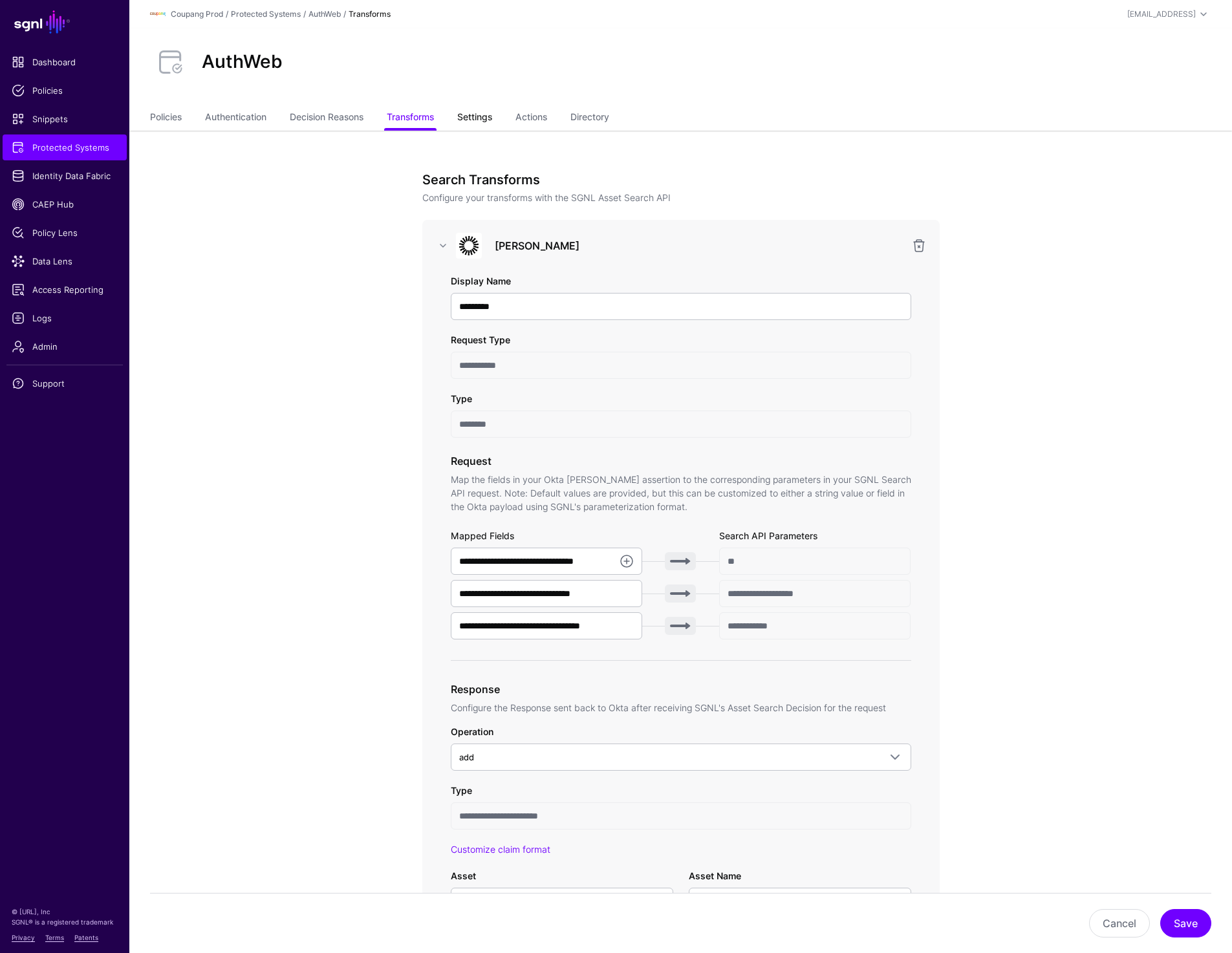
click at [492, 110] on link "Settings" at bounding box center [475, 118] width 35 height 25
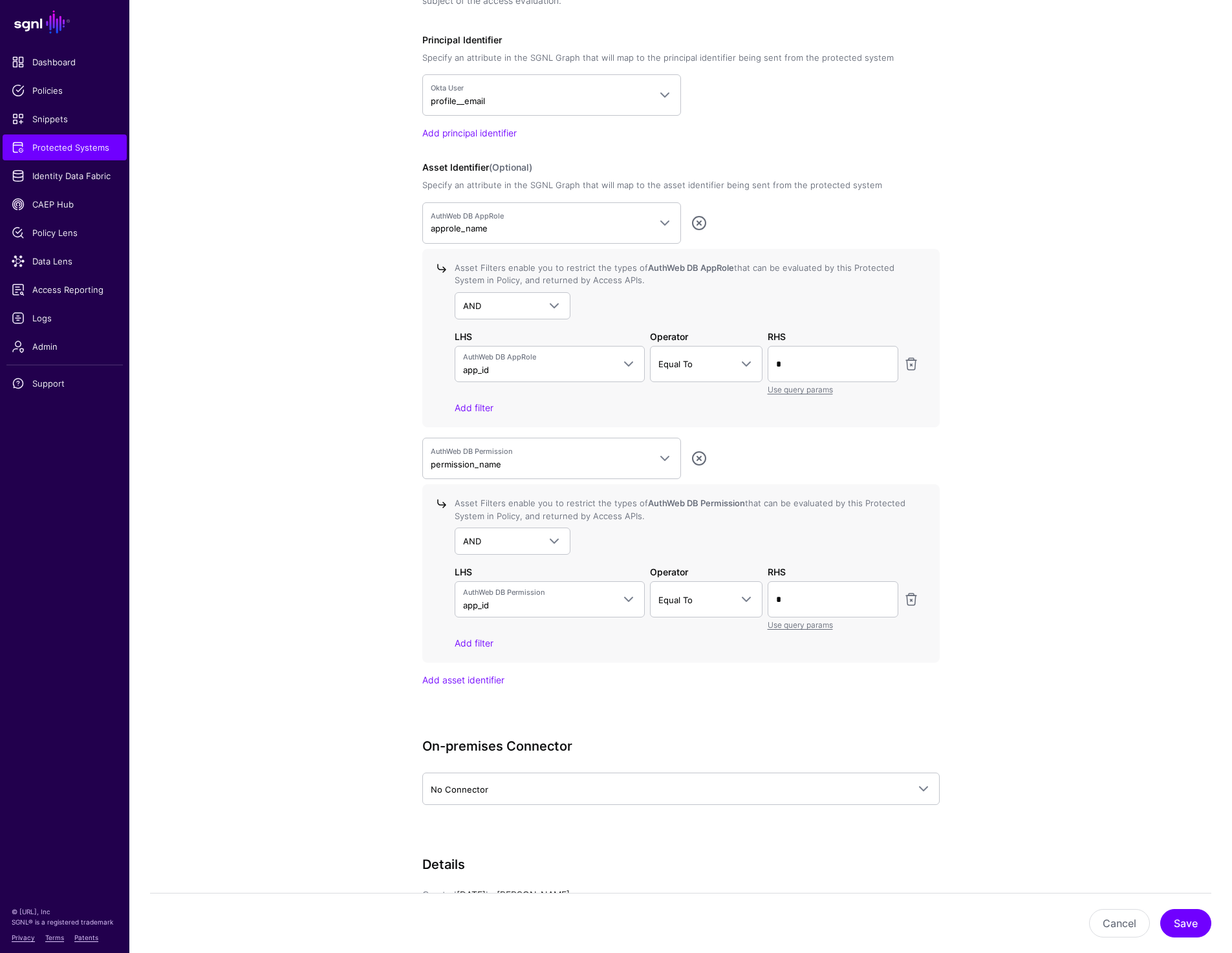
scroll to position [1037, 0]
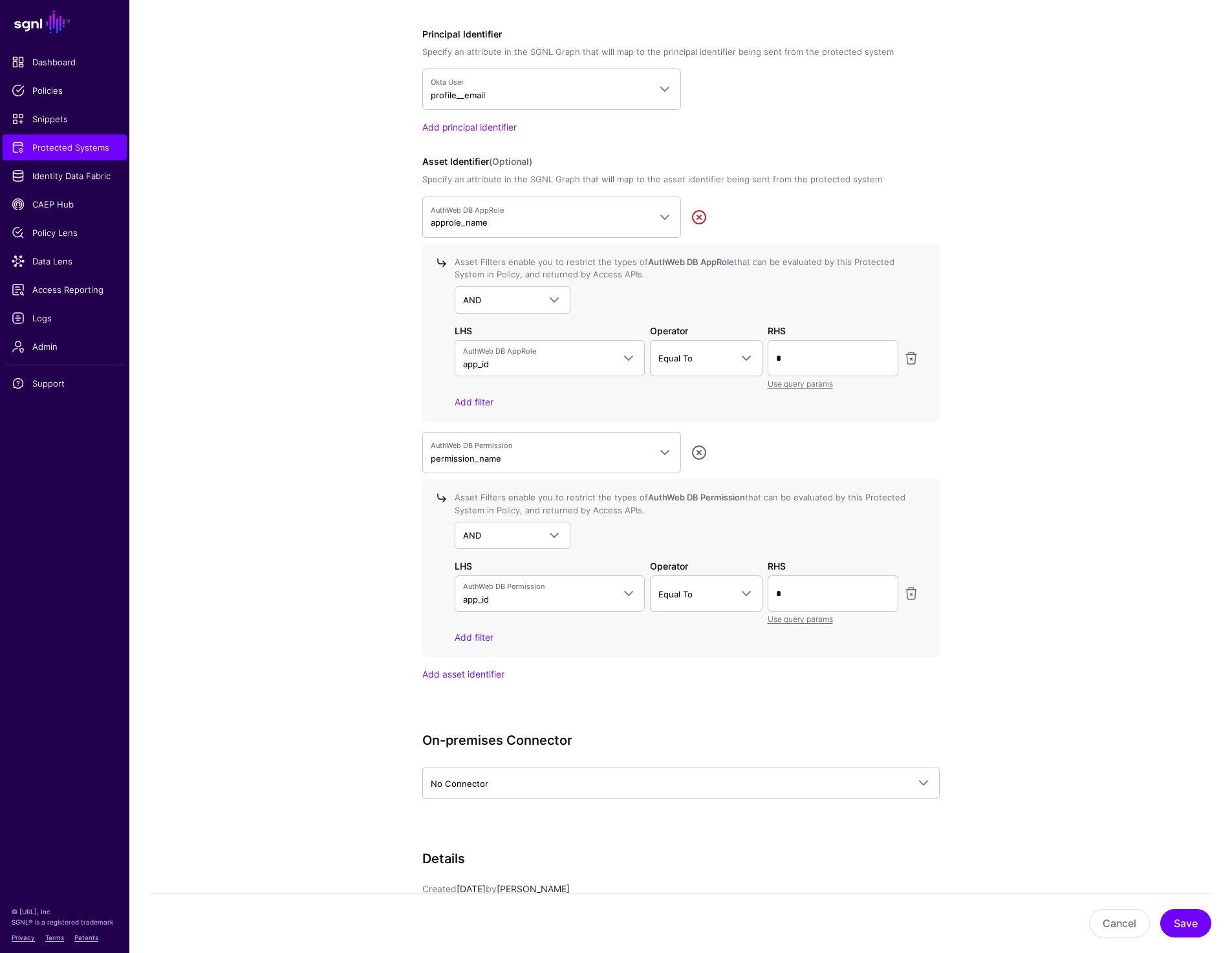
click at [697, 216] on link at bounding box center [699, 217] width 16 height 16
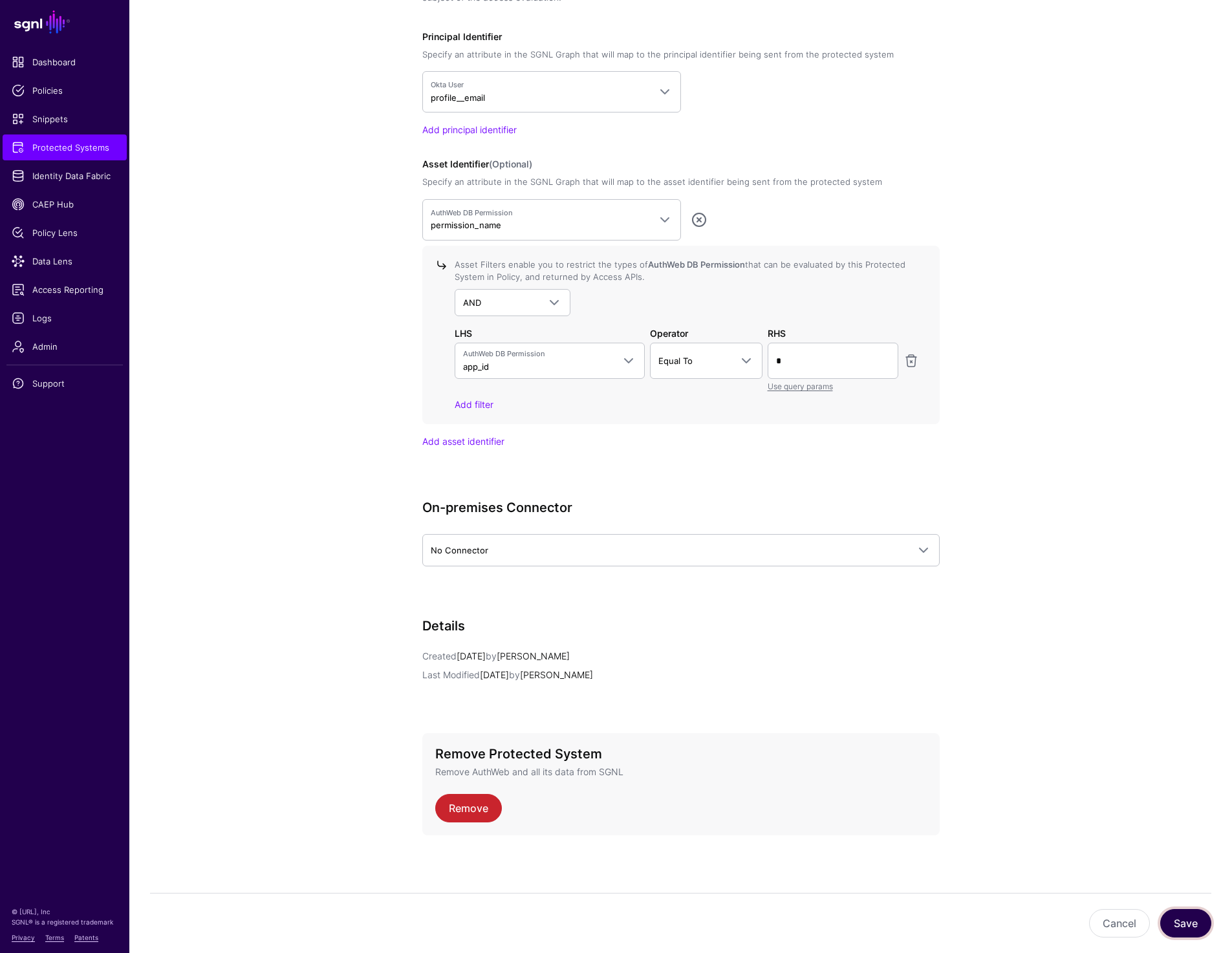
click at [1197, 931] on button "Save" at bounding box center [1187, 923] width 51 height 29
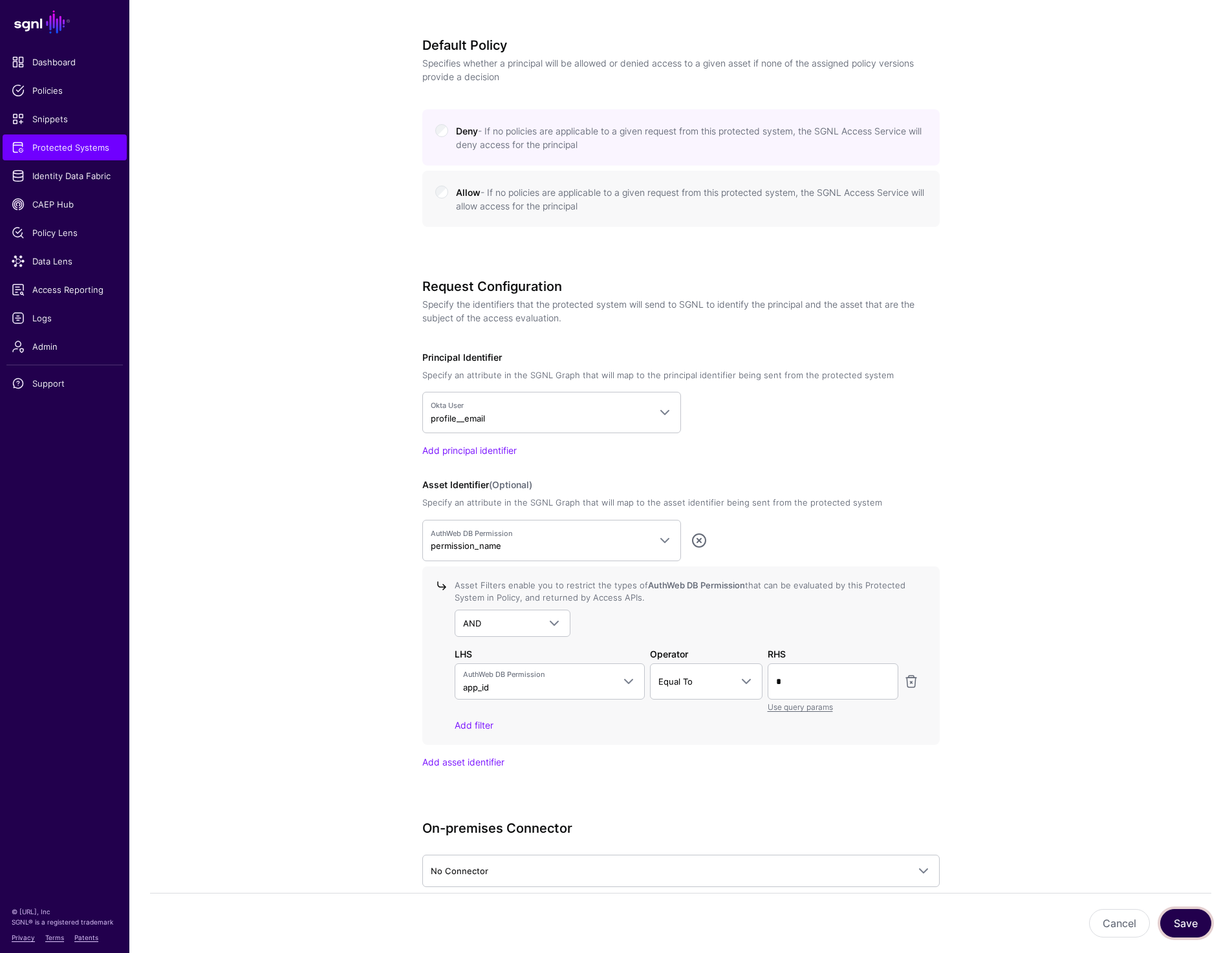
scroll to position [719, 0]
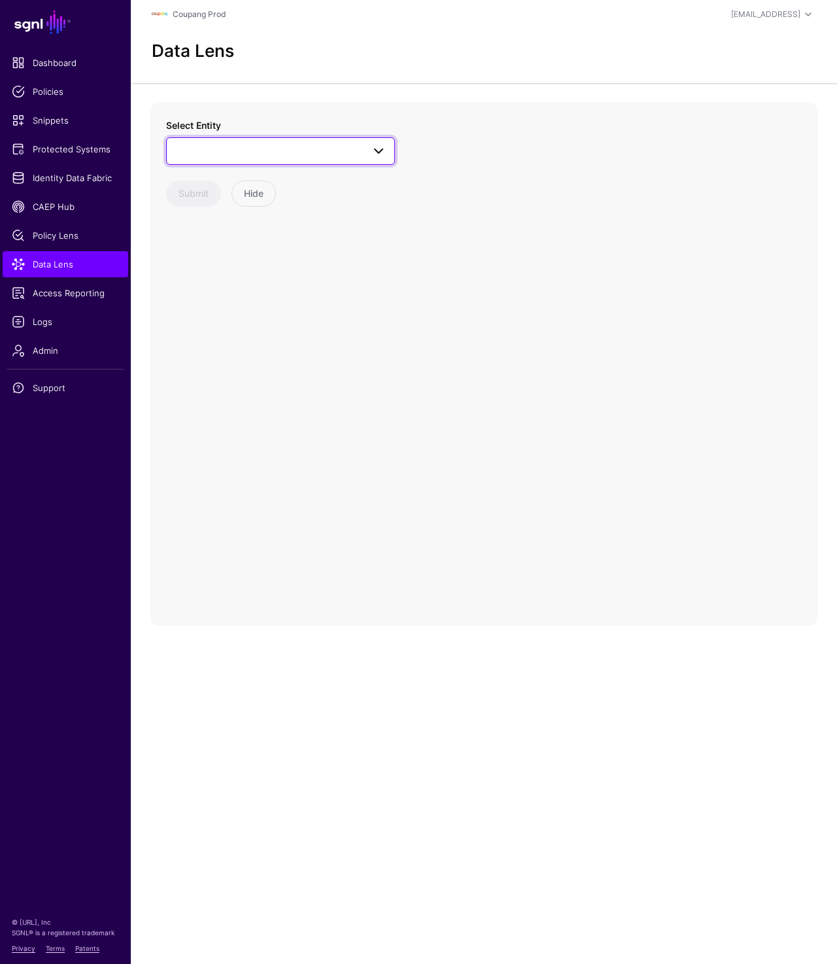
click at [247, 156] on span at bounding box center [281, 151] width 212 height 16
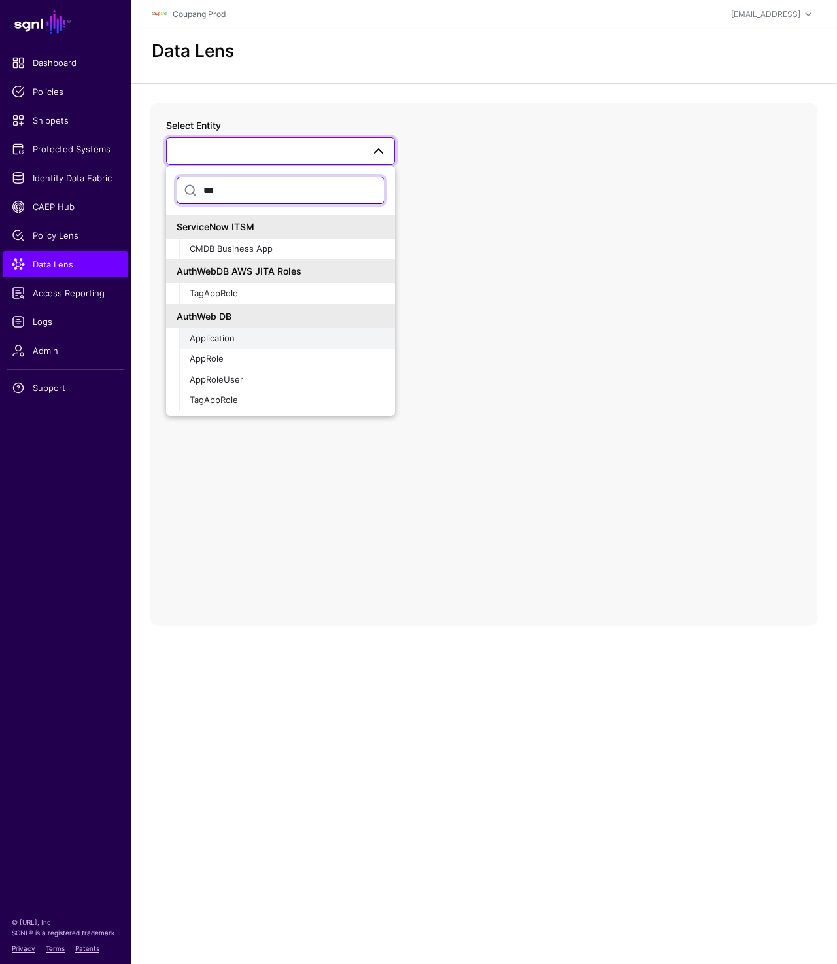
type input "***"
click at [218, 342] on span "Application" at bounding box center [212, 338] width 45 height 10
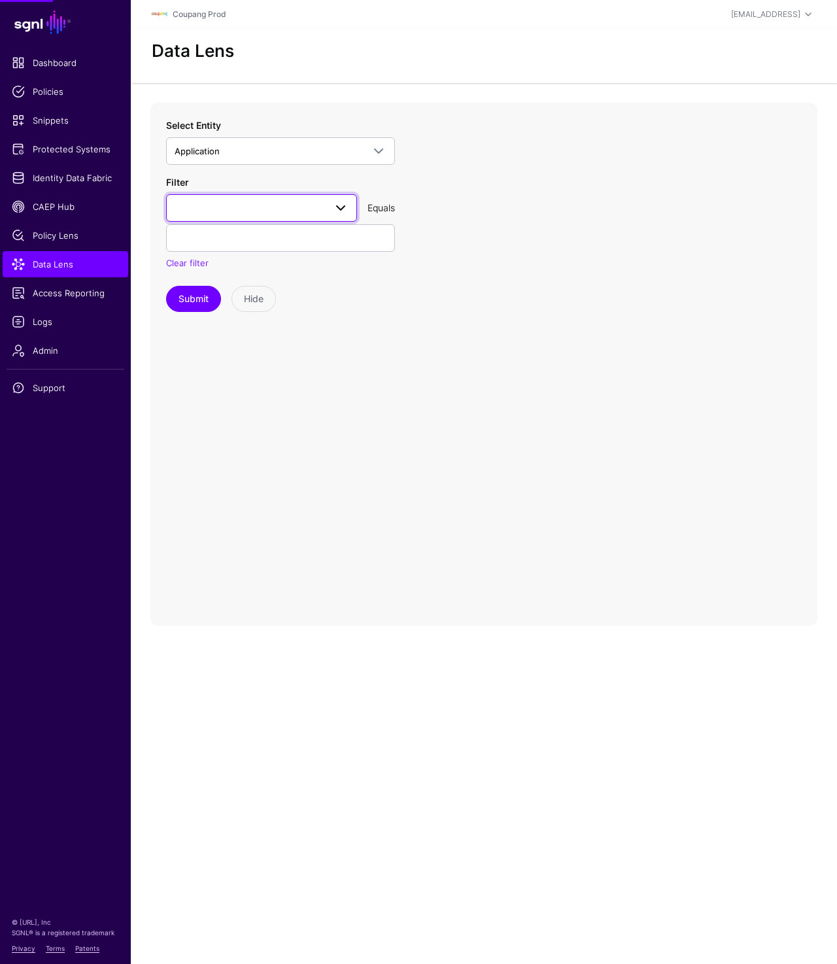
click at [222, 207] on span at bounding box center [262, 208] width 174 height 16
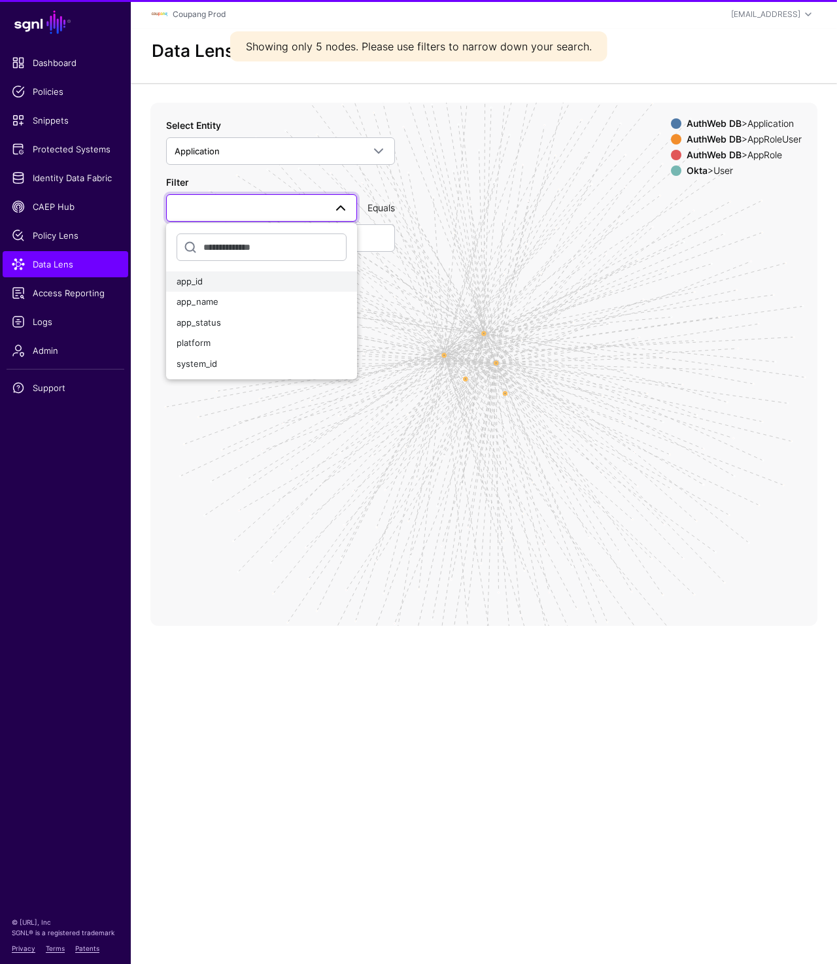
click at [210, 277] on div "app_id" at bounding box center [262, 281] width 170 height 13
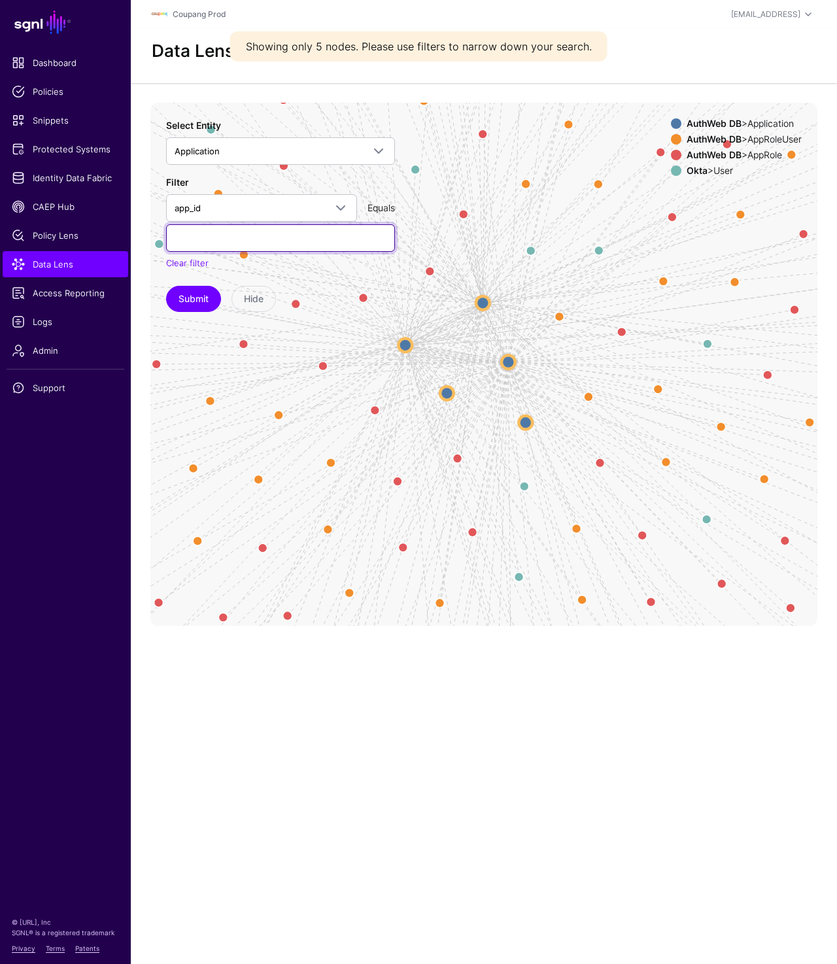
click at [223, 235] on input "text" at bounding box center [280, 237] width 229 height 27
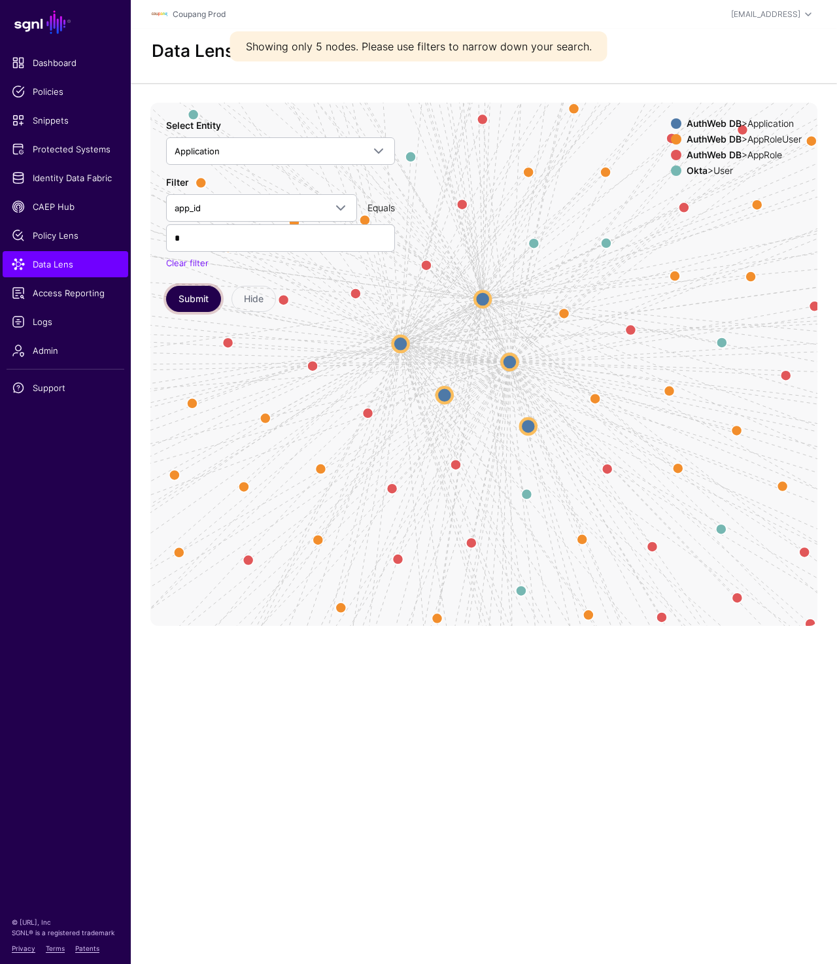
click at [177, 292] on button "Submit" at bounding box center [193, 299] width 55 height 26
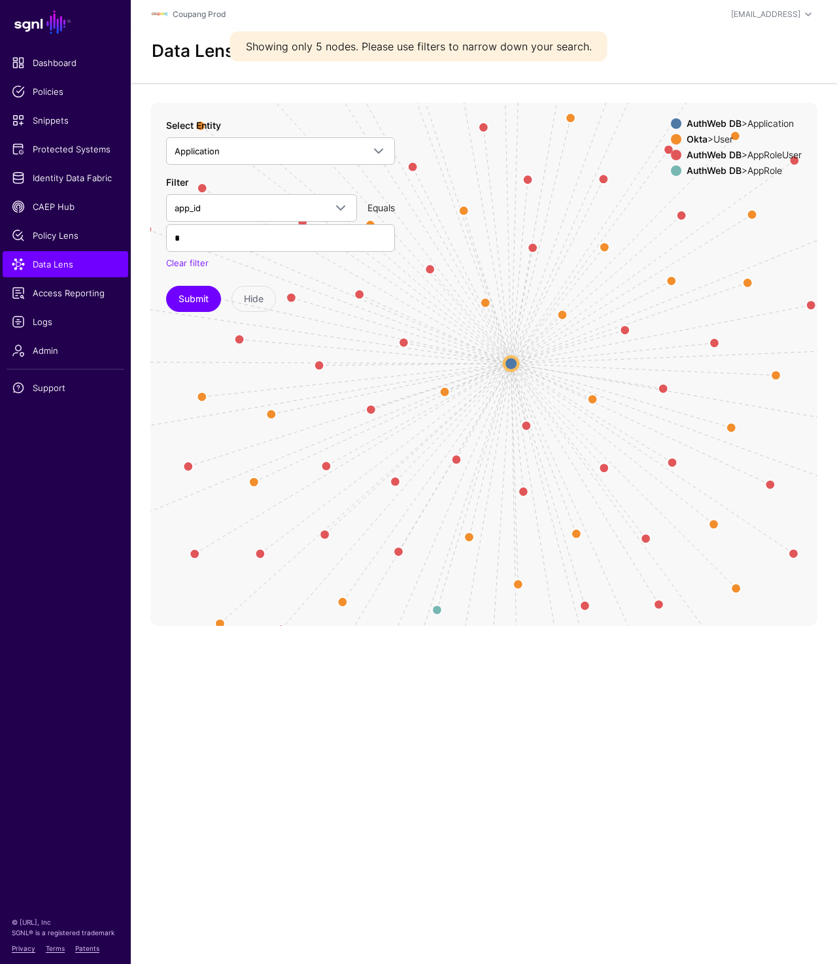
click at [510, 364] on circle at bounding box center [511, 364] width 14 height 14
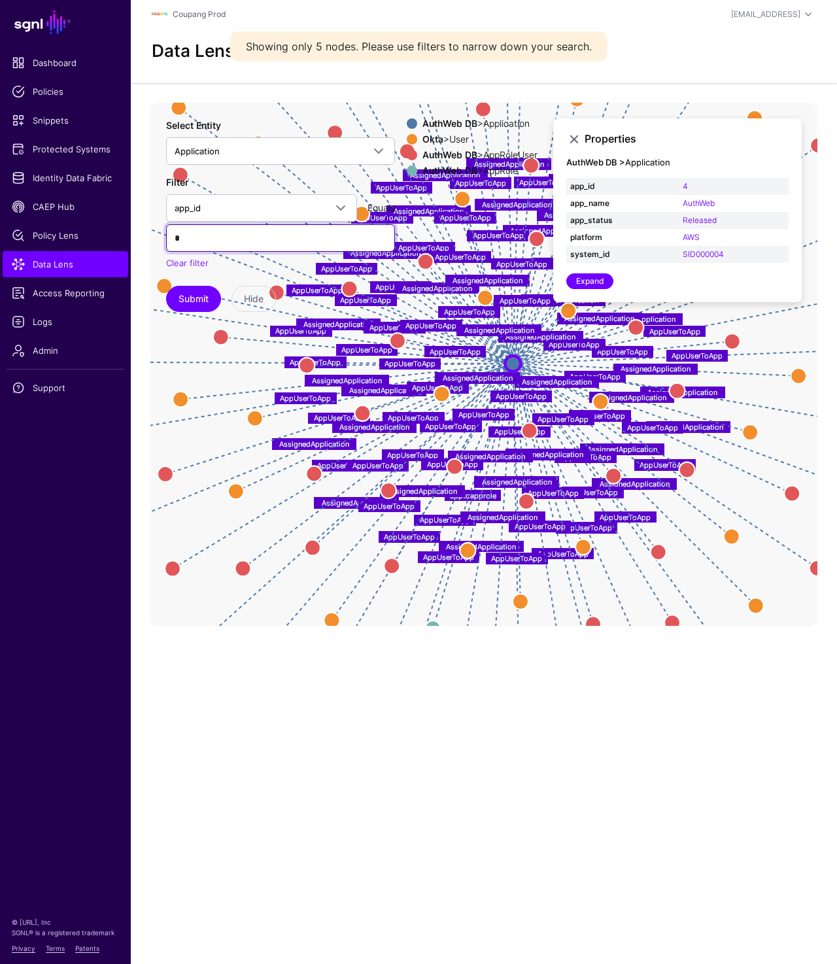
click at [239, 238] on input "*" at bounding box center [280, 237] width 229 height 27
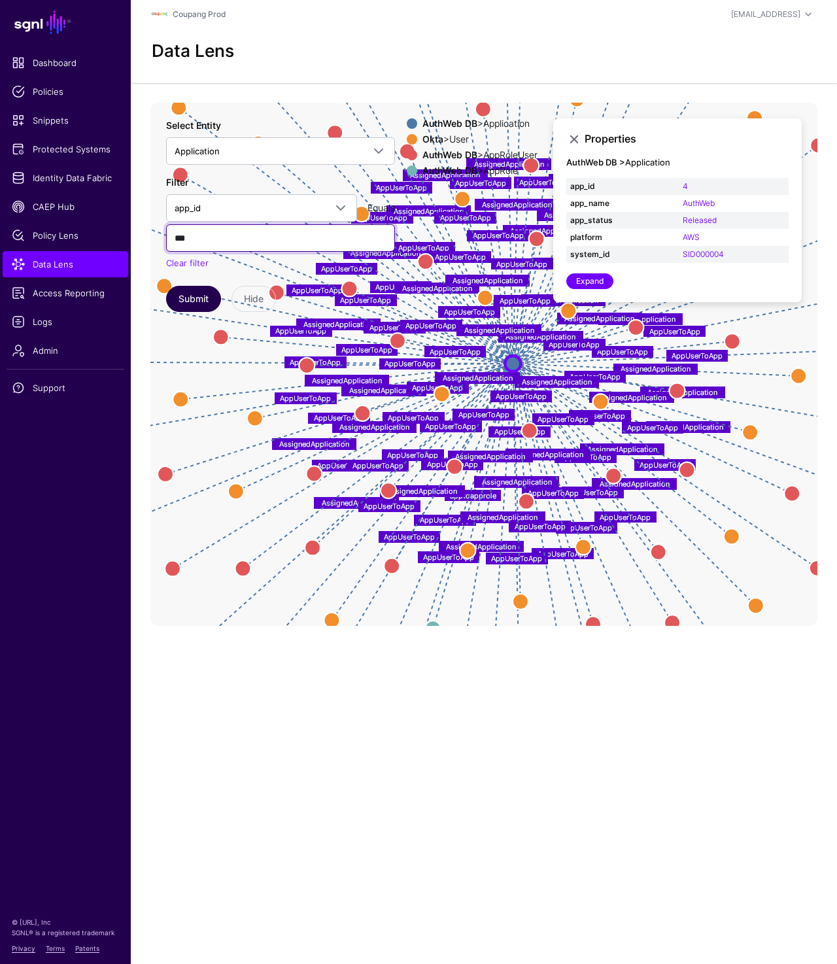
type input "***"
click at [201, 294] on button "Submit" at bounding box center [193, 299] width 55 height 26
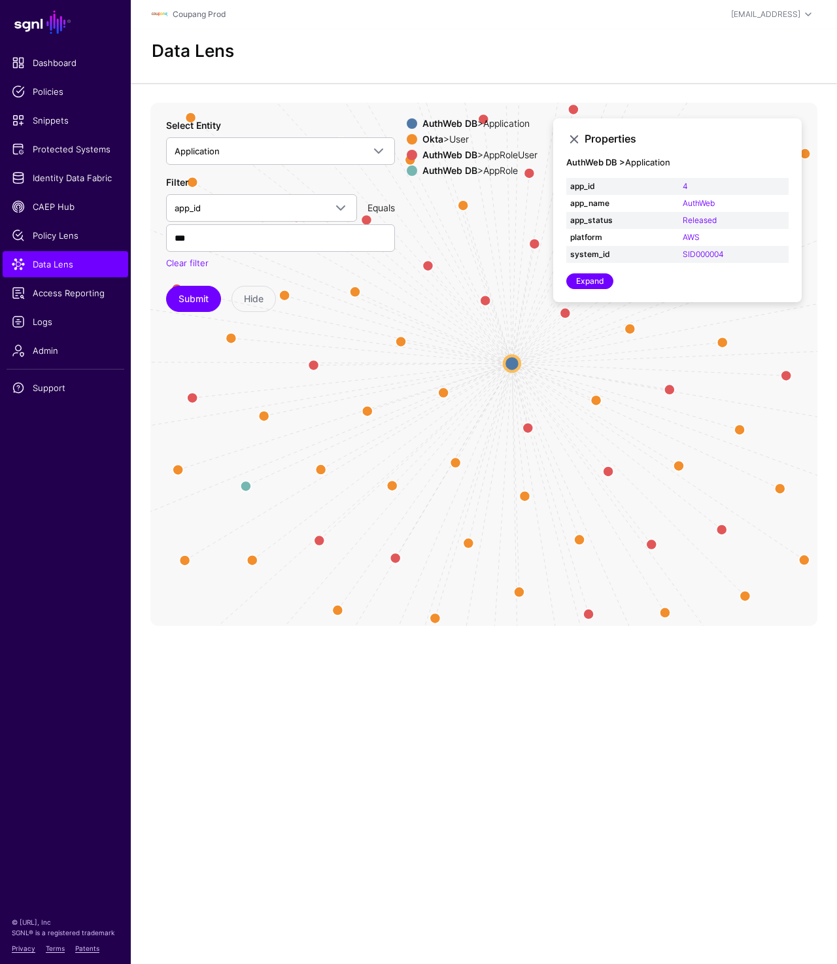
click at [513, 366] on circle at bounding box center [512, 364] width 16 height 16
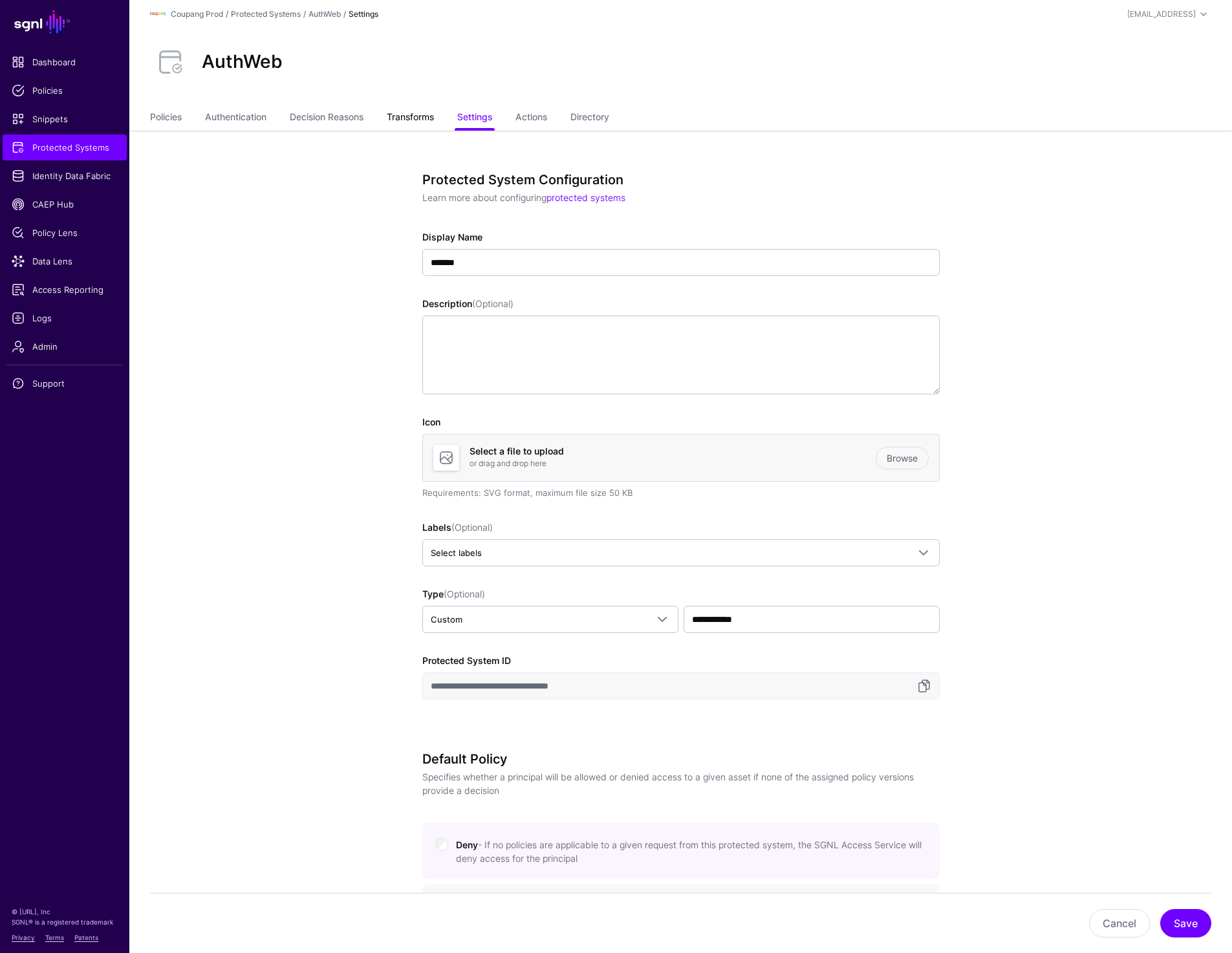
click at [430, 108] on link "Transforms" at bounding box center [410, 118] width 47 height 25
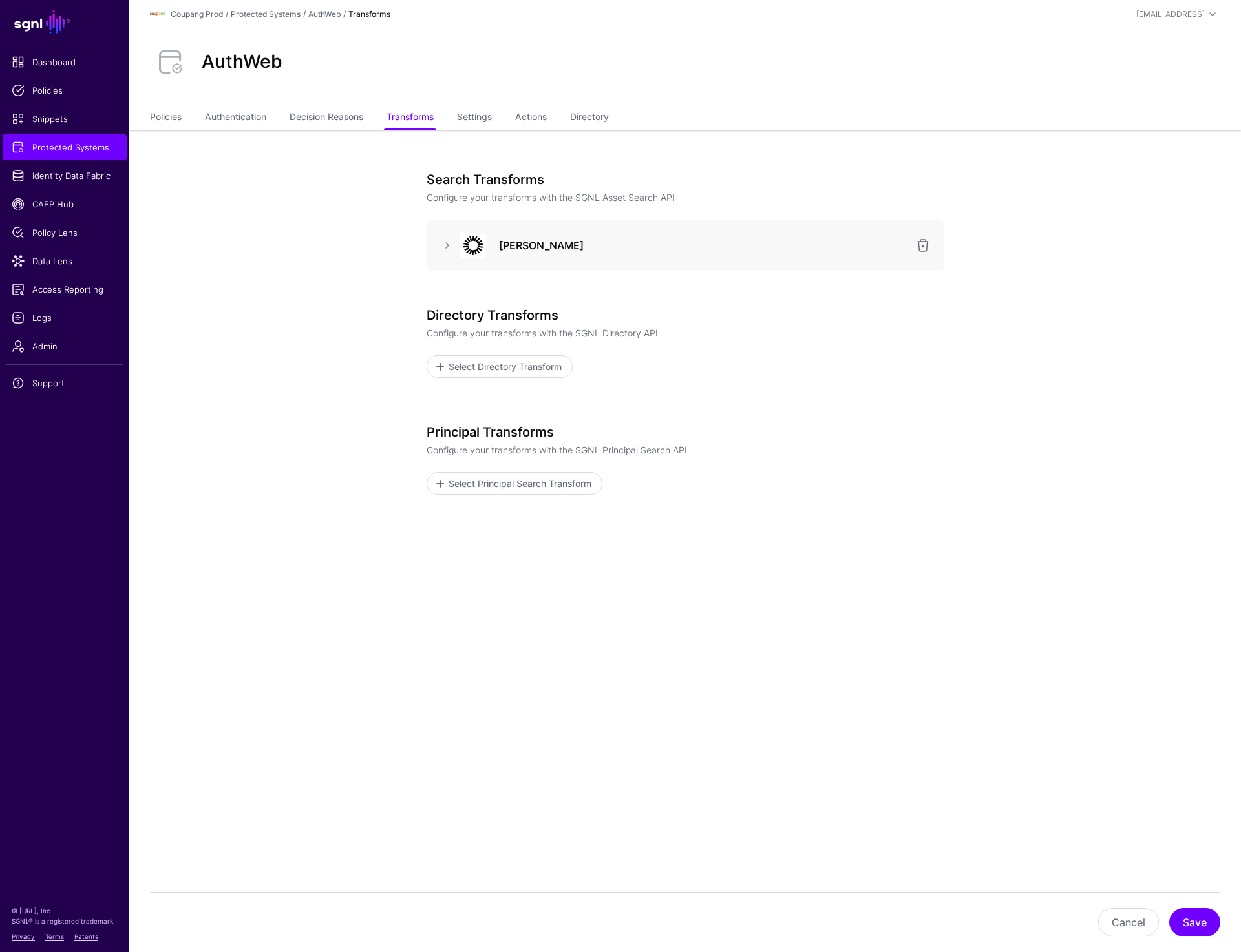
click at [440, 254] on div "[PERSON_NAME]" at bounding box center [685, 246] width 496 height 26
click at [443, 246] on link at bounding box center [448, 246] width 16 height 16
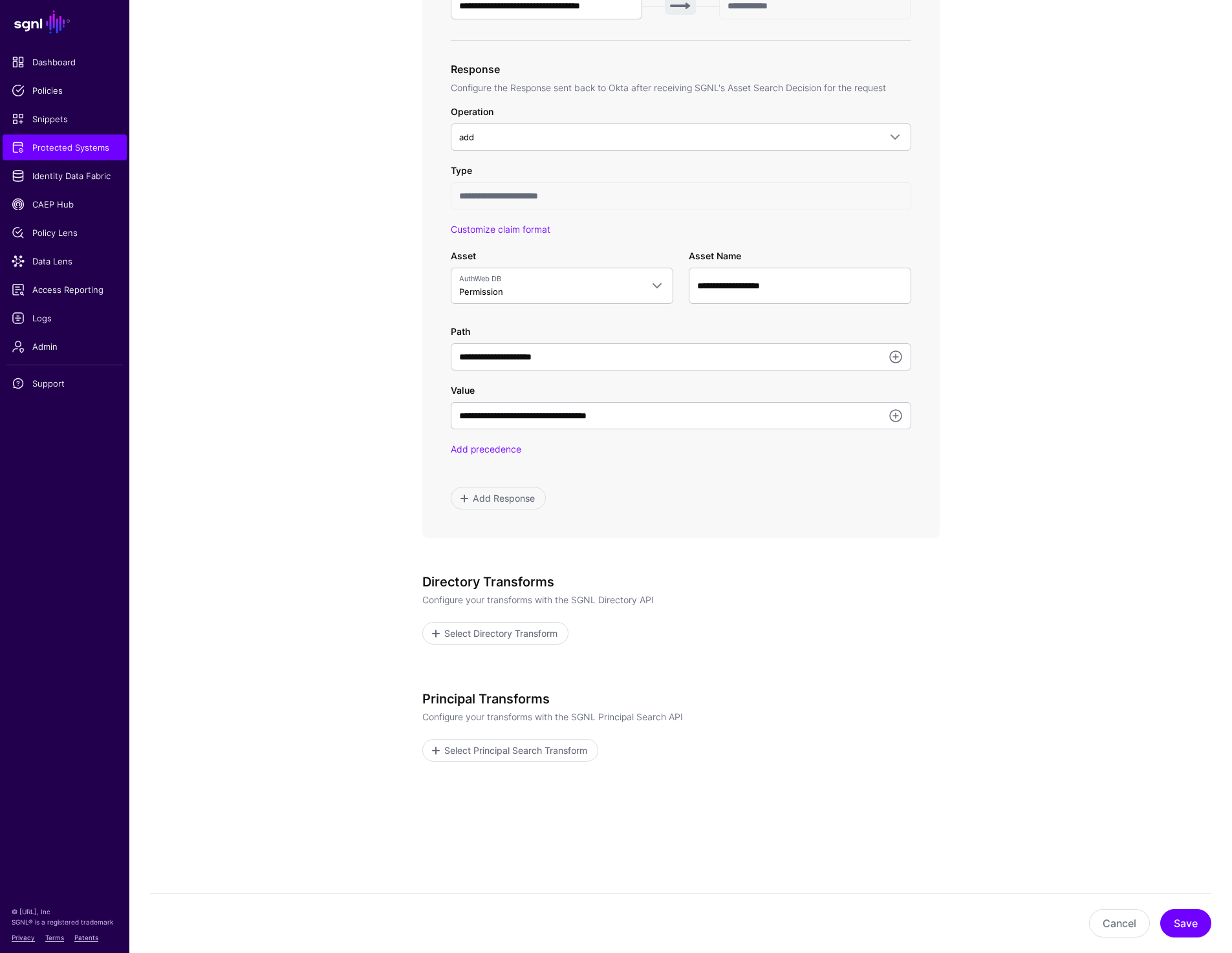
scroll to position [620, 0]
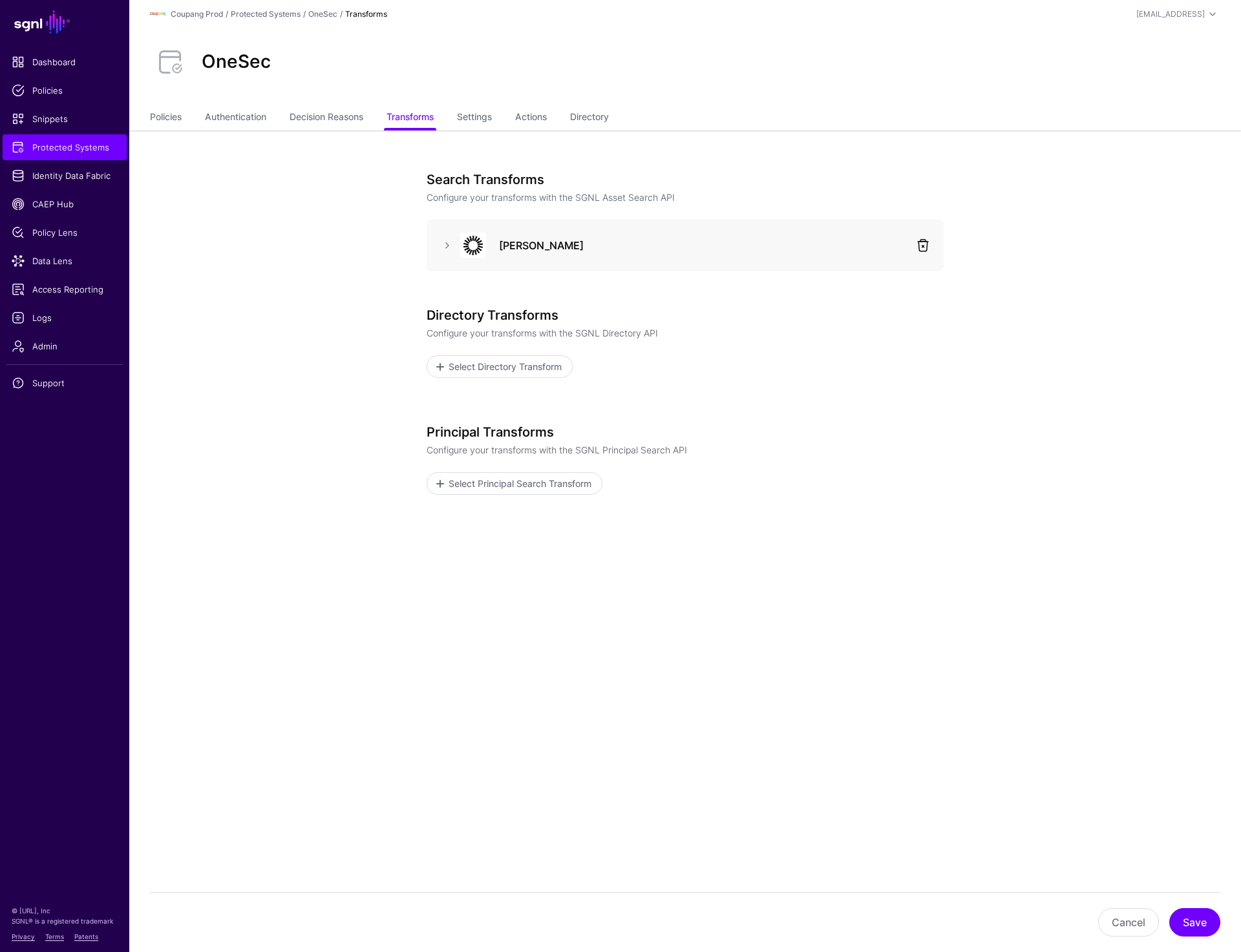
click at [924, 249] on link at bounding box center [923, 246] width 16 height 16
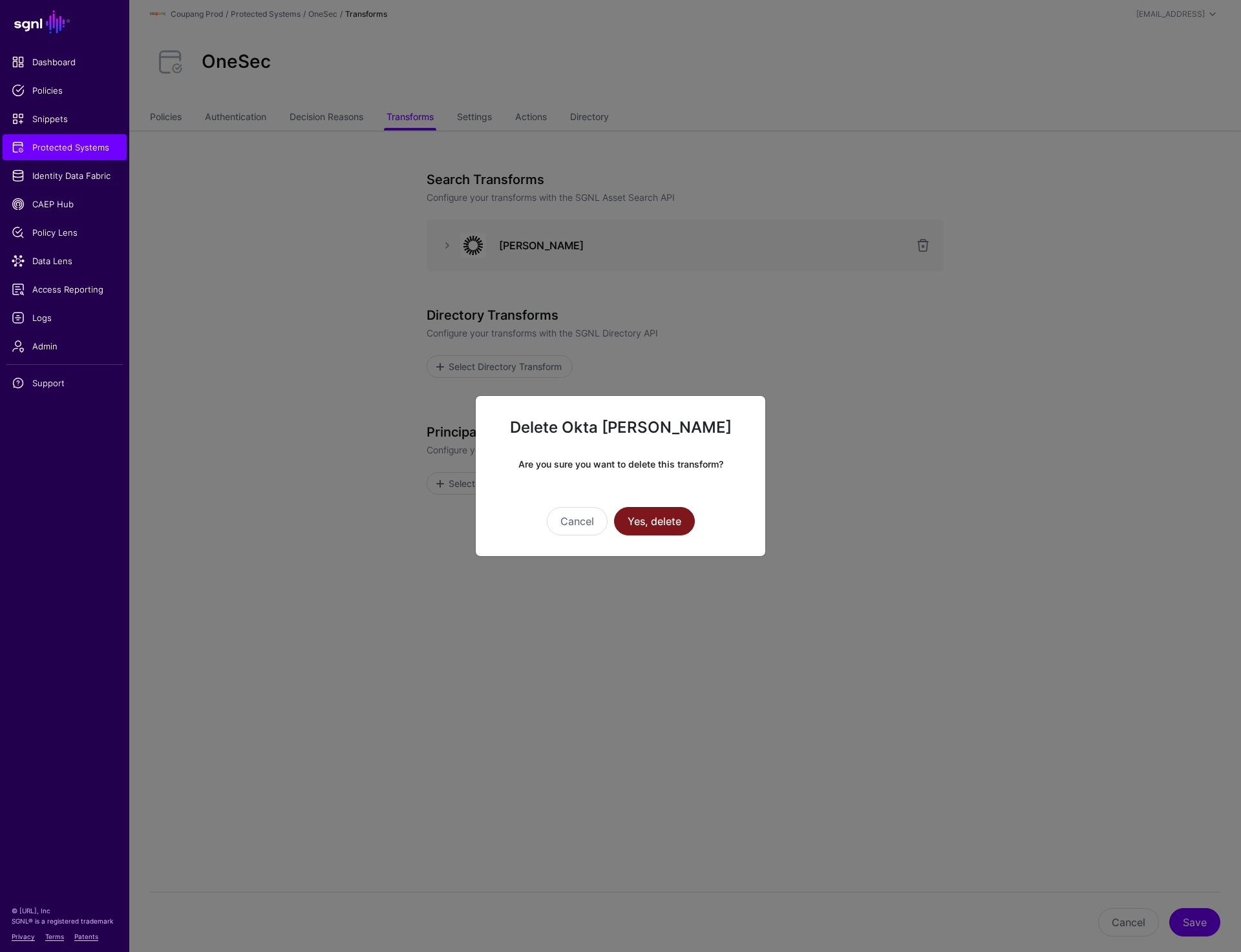
click at [634, 515] on button "Yes, delete" at bounding box center [655, 521] width 81 height 29
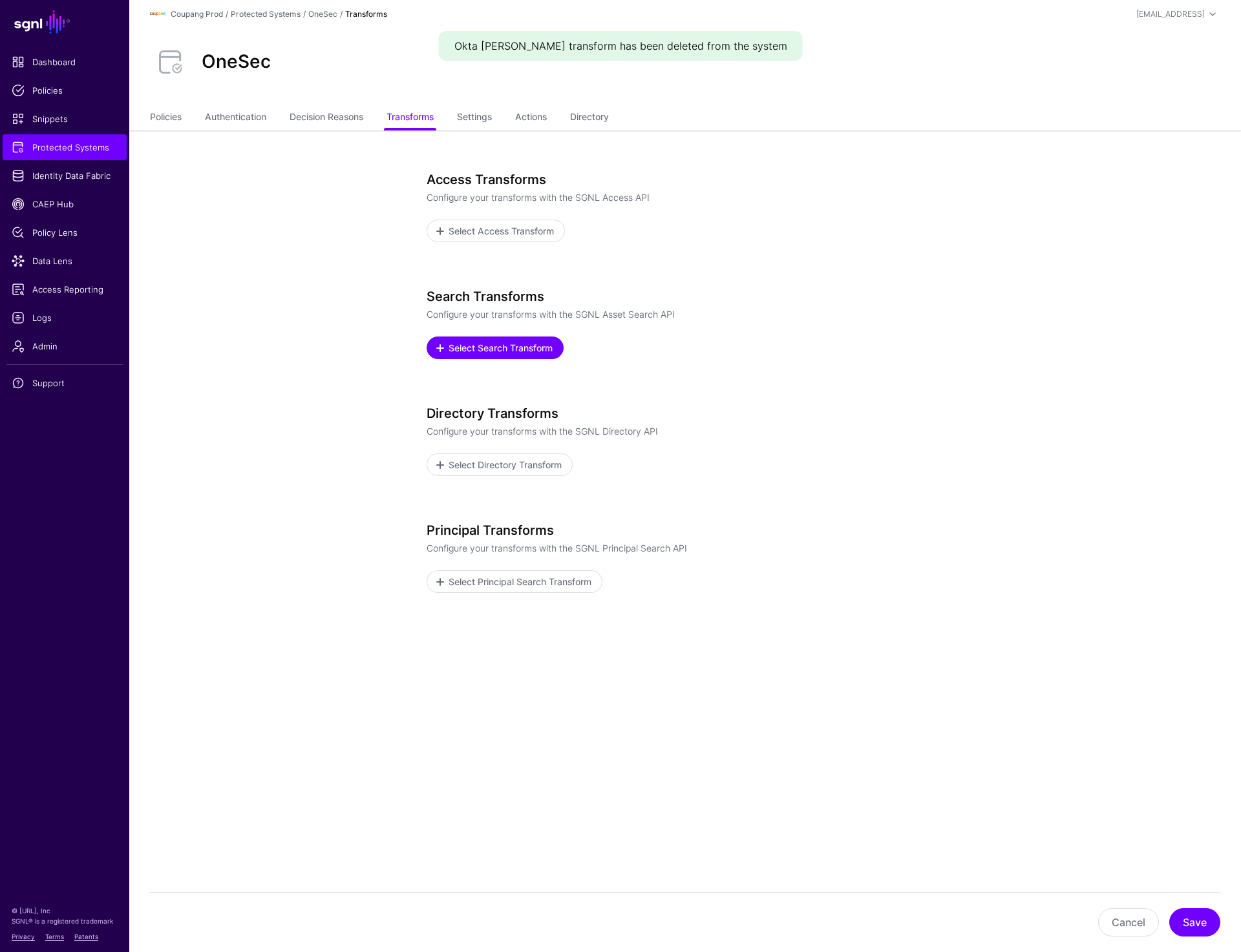
click at [491, 357] on link "Select Search Transform" at bounding box center [495, 348] width 137 height 23
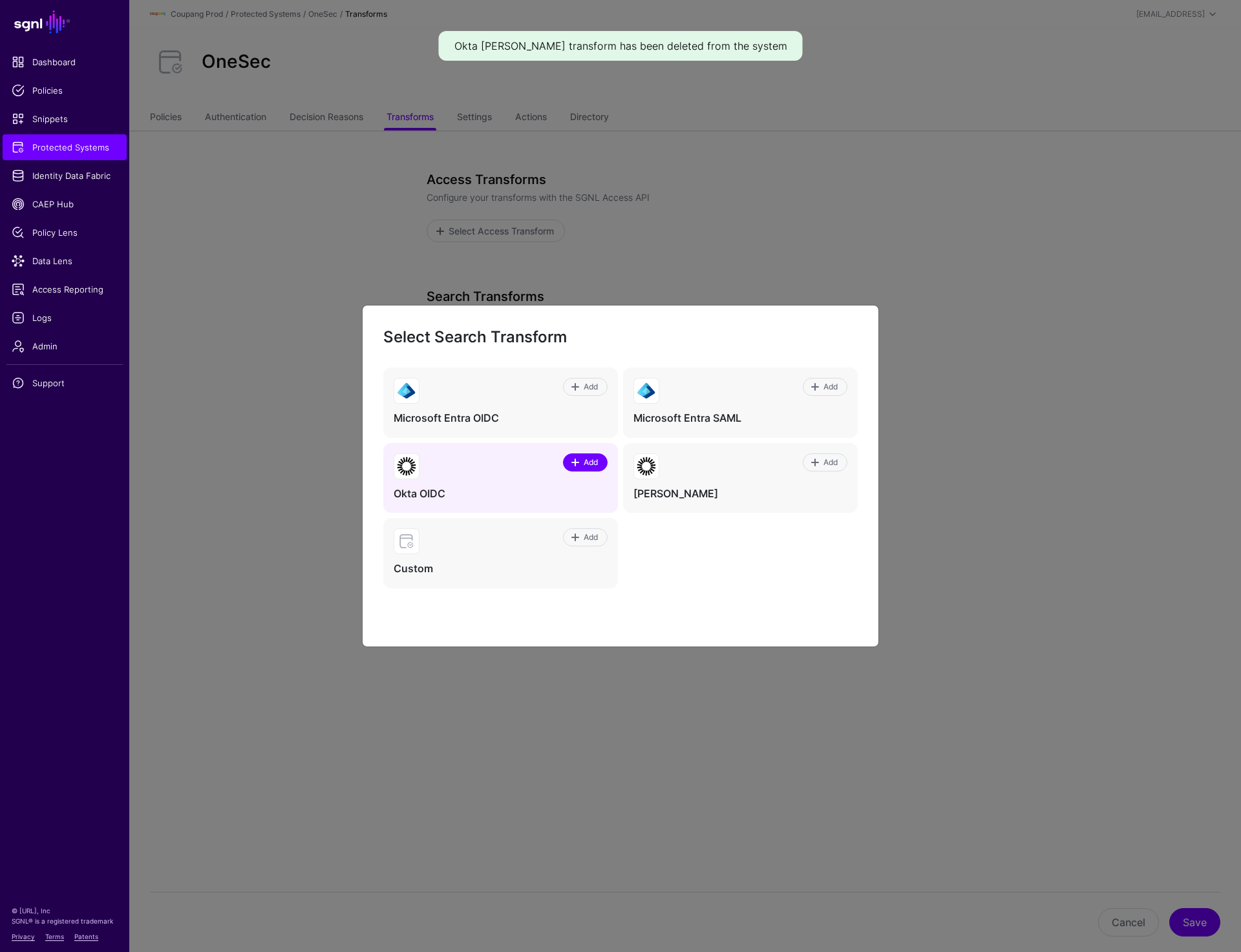
click at [575, 465] on span at bounding box center [575, 462] width 10 height 10
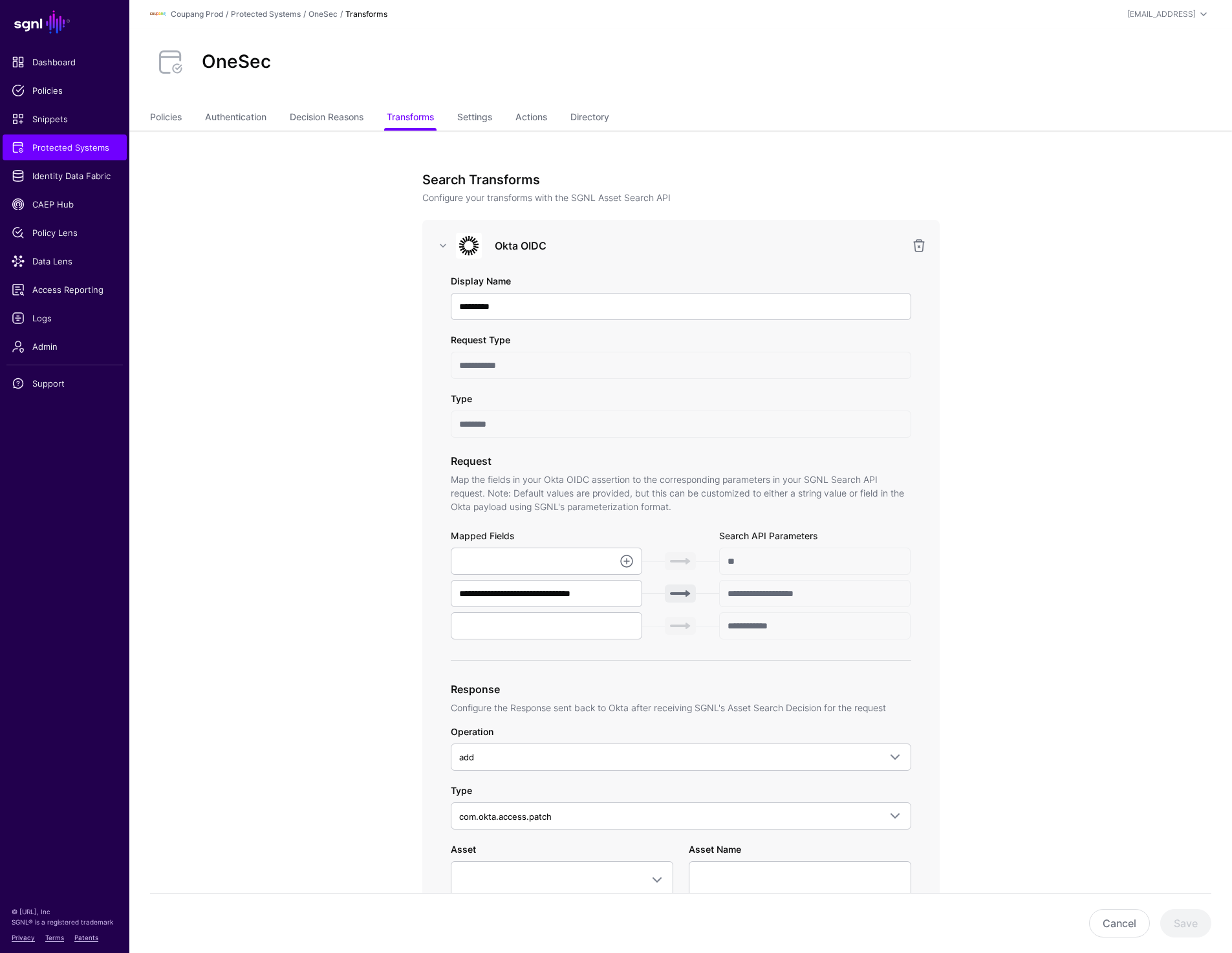
scroll to position [24, 0]
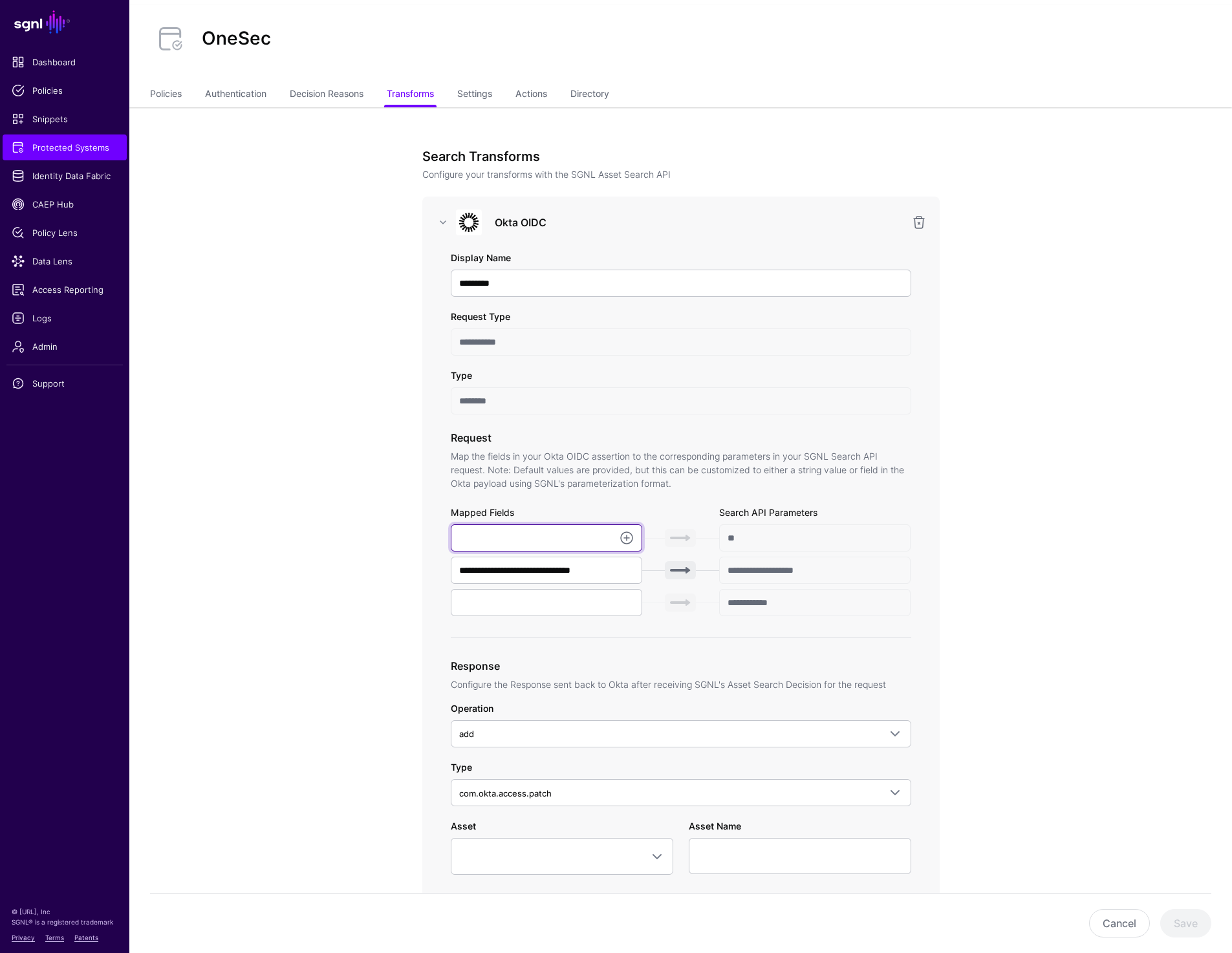
click at [546, 543] on input "text" at bounding box center [547, 538] width 192 height 27
paste input "**********"
type input "**********"
click at [240, 579] on app-integrations-item-transforms "**********" at bounding box center [680, 803] width 1102 height 1391
click at [496, 612] on input "text" at bounding box center [547, 602] width 192 height 27
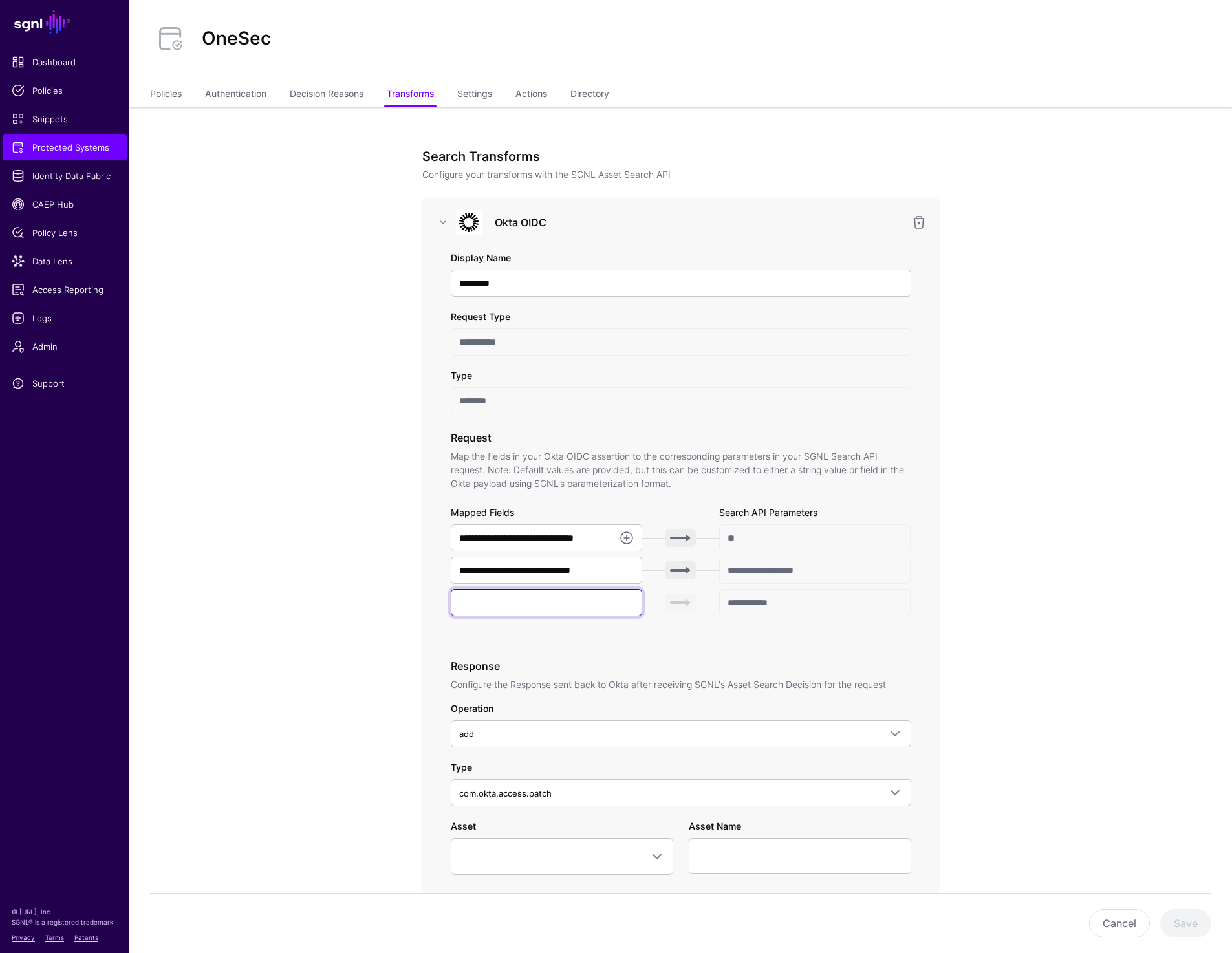
click at [496, 612] on input "text" at bounding box center [547, 602] width 192 height 27
paste input "**********"
type input "**********"
click at [1083, 589] on app-integrations-item-transforms "**********" at bounding box center [680, 803] width 1102 height 1391
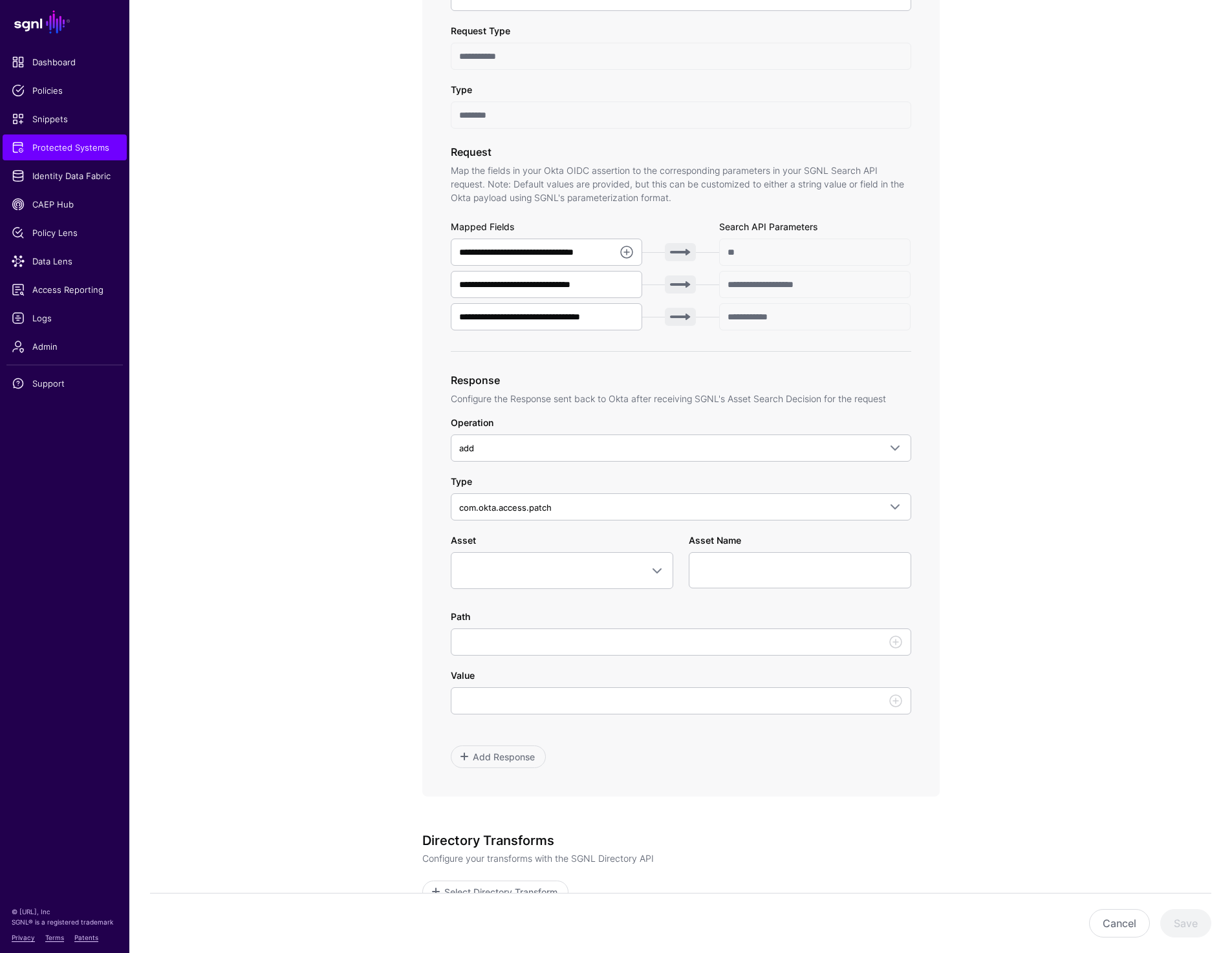
scroll to position [311, 0]
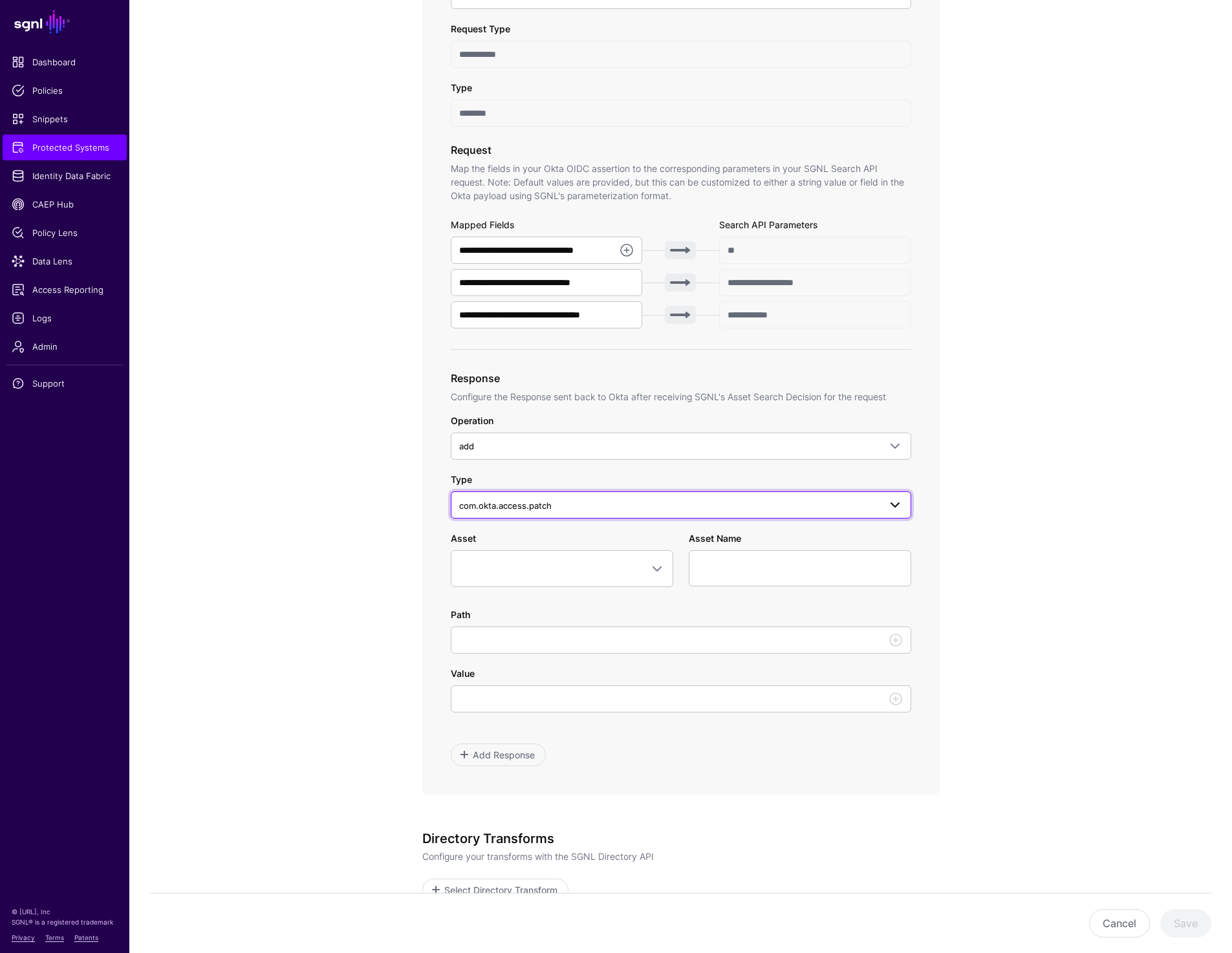
click at [596, 504] on span "com.okta.access.patch" at bounding box center [668, 505] width 420 height 14
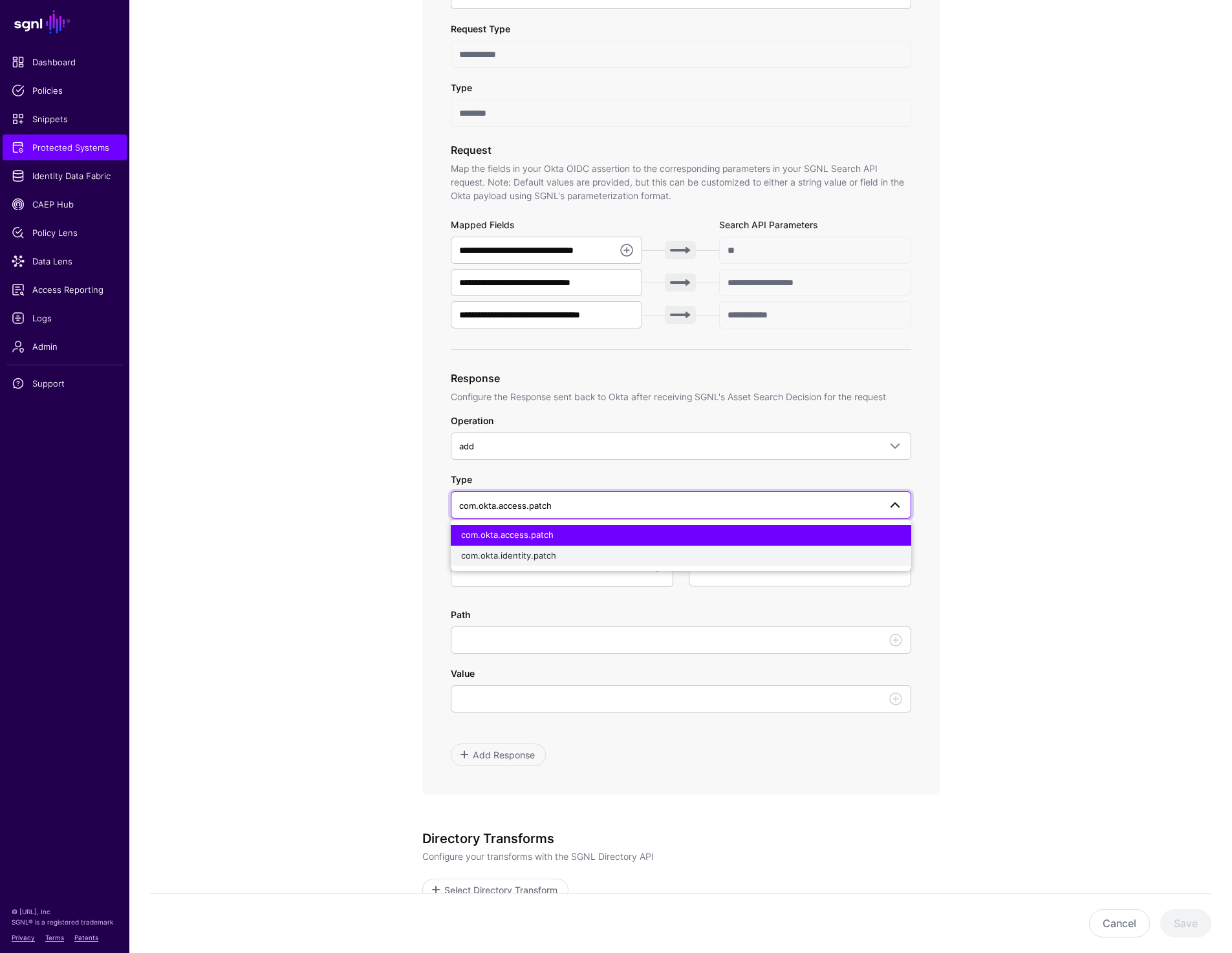
click at [561, 555] on div "com.okta.identity.patch" at bounding box center [680, 556] width 440 height 13
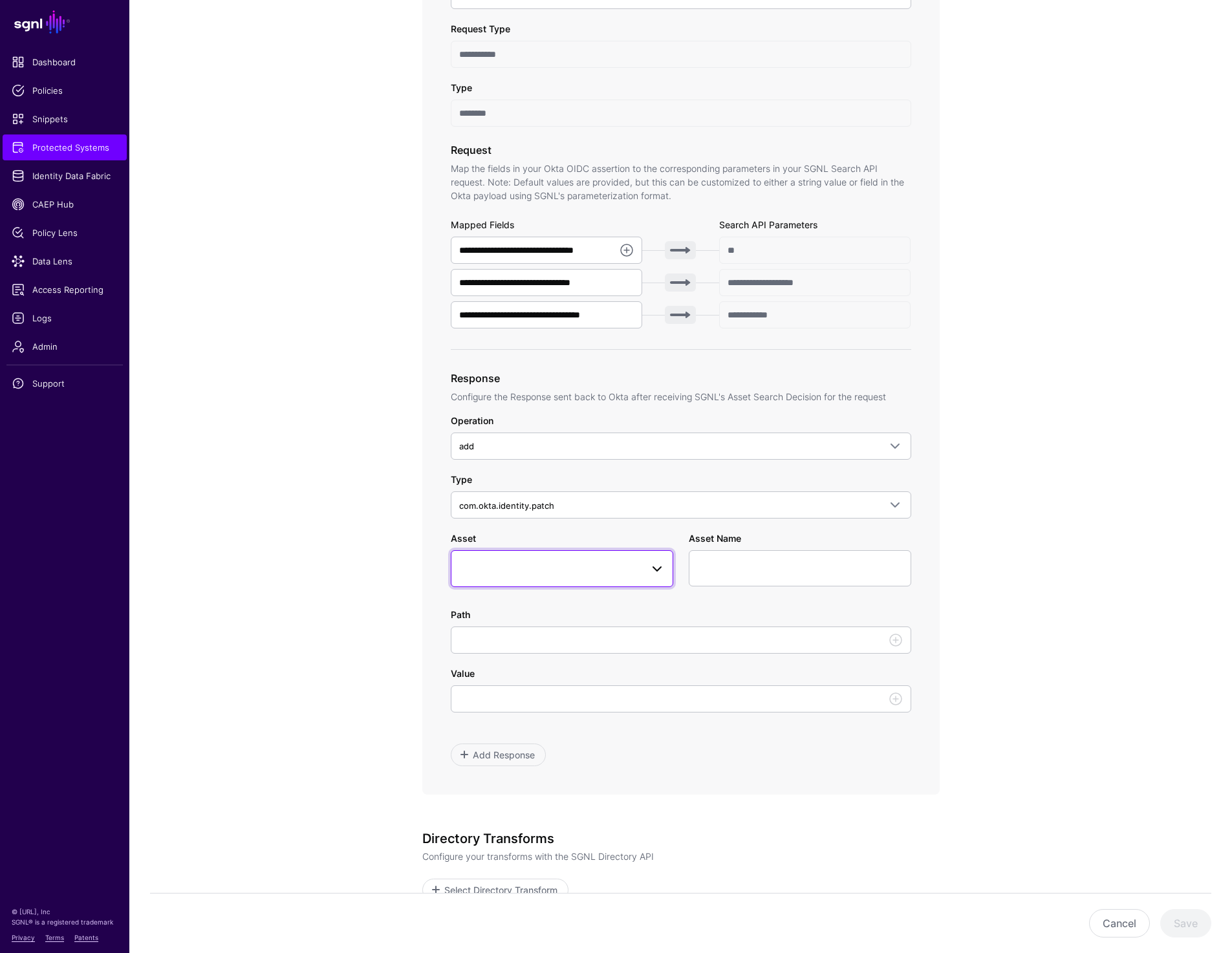
click at [545, 574] on span at bounding box center [562, 568] width 206 height 16
click at [524, 686] on div "Permission" at bounding box center [569, 692] width 189 height 13
type input "**********"
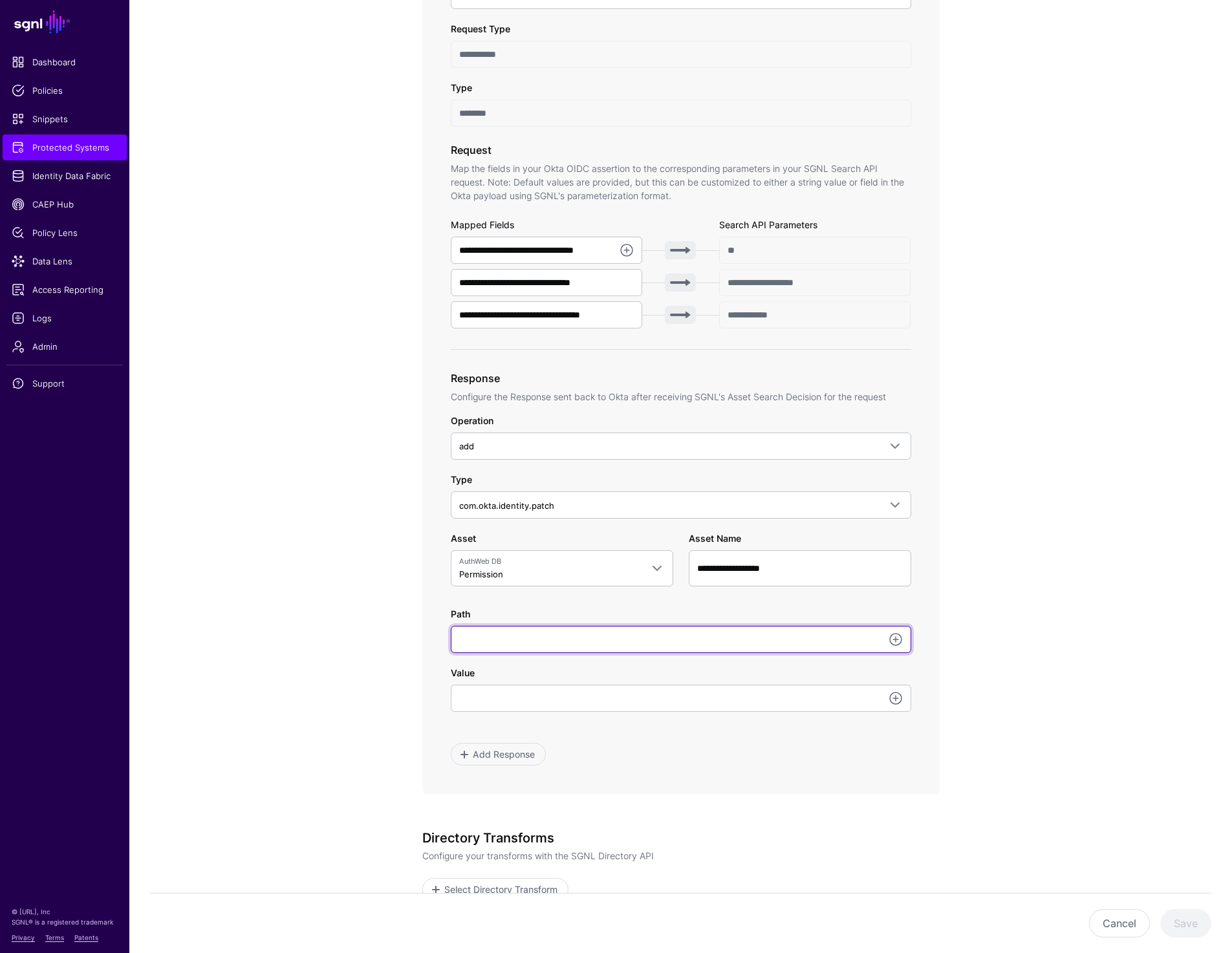
click at [515, 639] on input "Path" at bounding box center [681, 639] width 461 height 27
paste input "**********"
type input "**********"
click at [897, 697] on link at bounding box center [896, 699] width 16 height 16
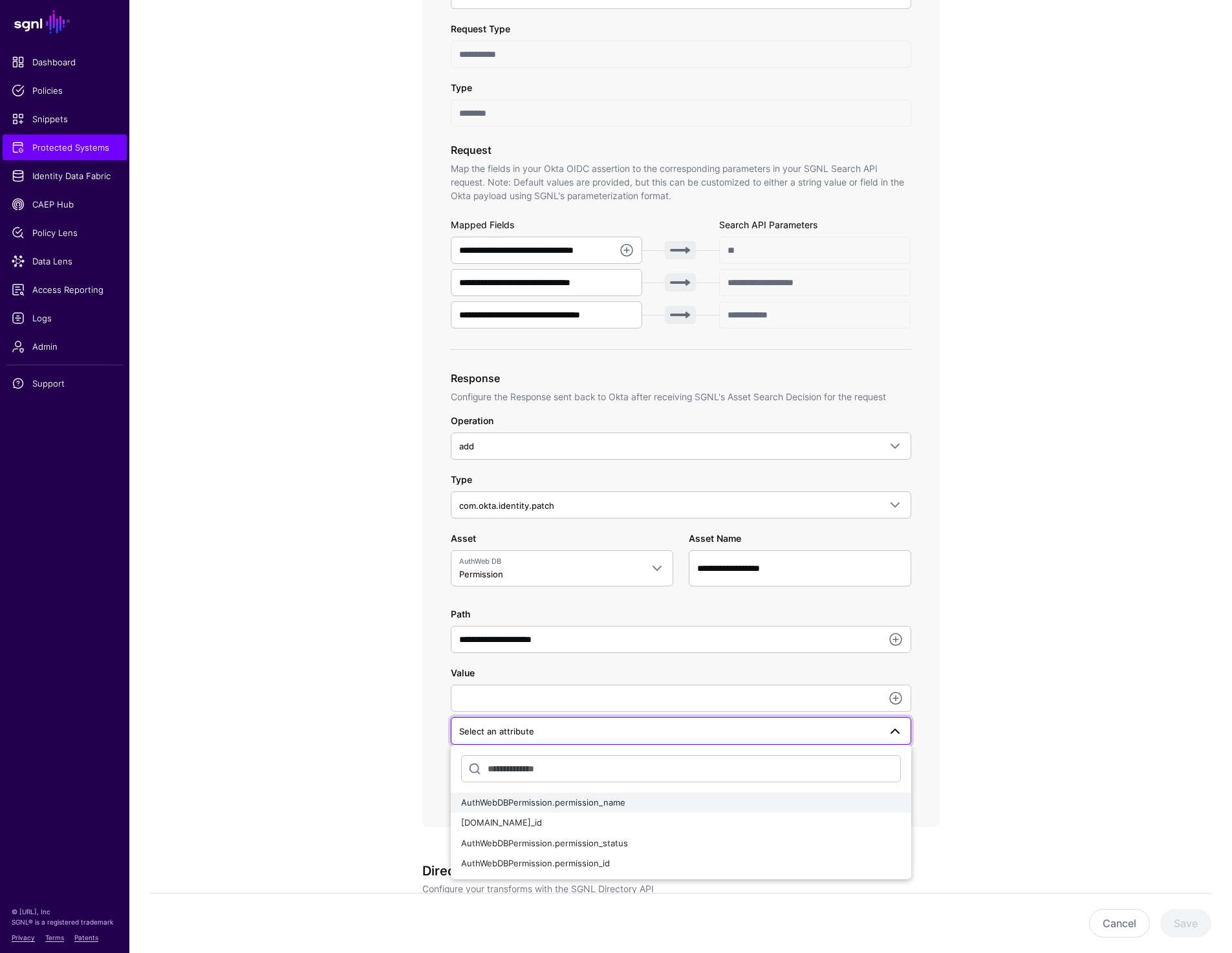
click at [676, 802] on div "AuthWebDBPermission.permission_name" at bounding box center [680, 803] width 440 height 13
type input "**********"
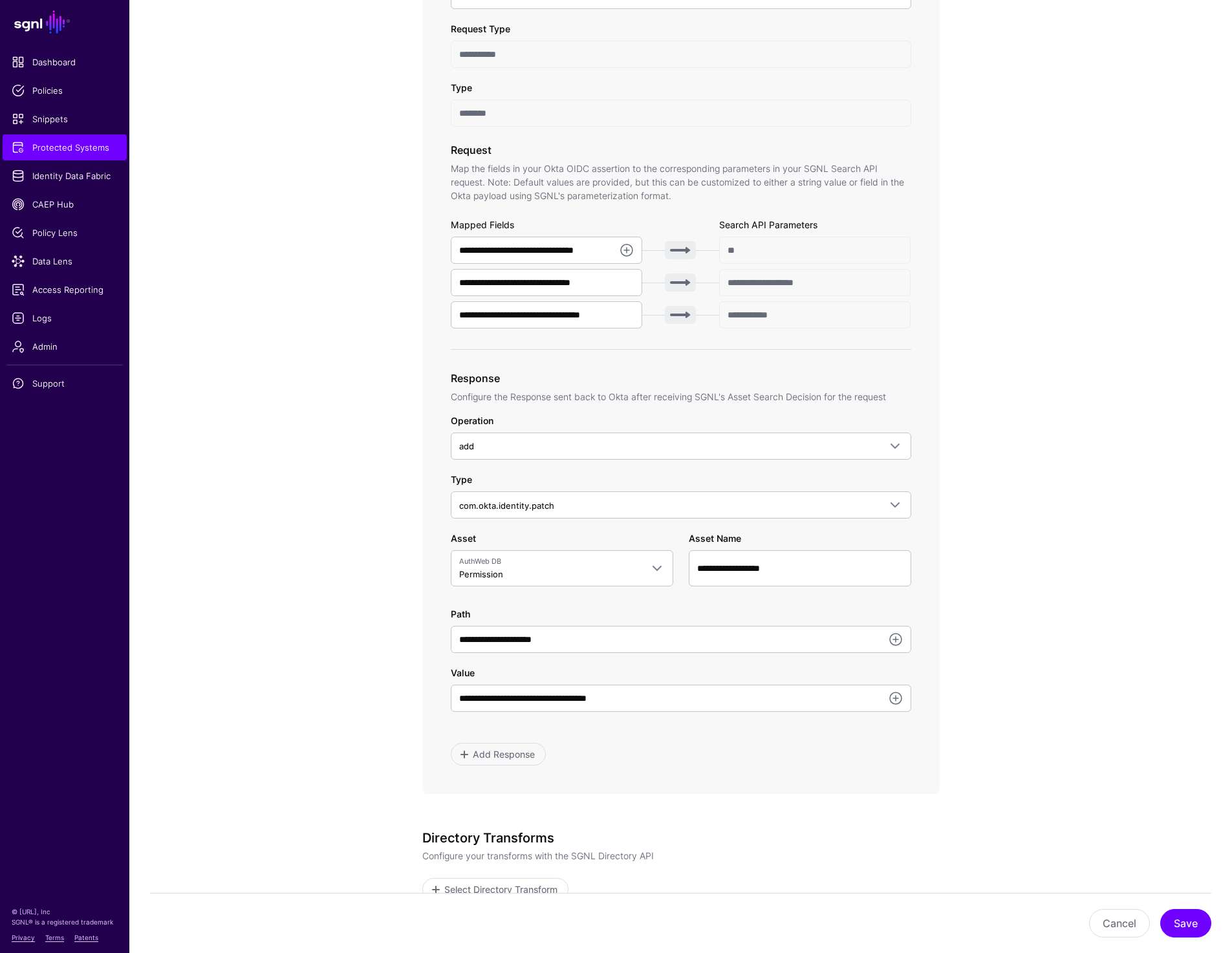
click at [1043, 588] on app-integrations-item-transforms "**********" at bounding box center [680, 514] width 1102 height 1390
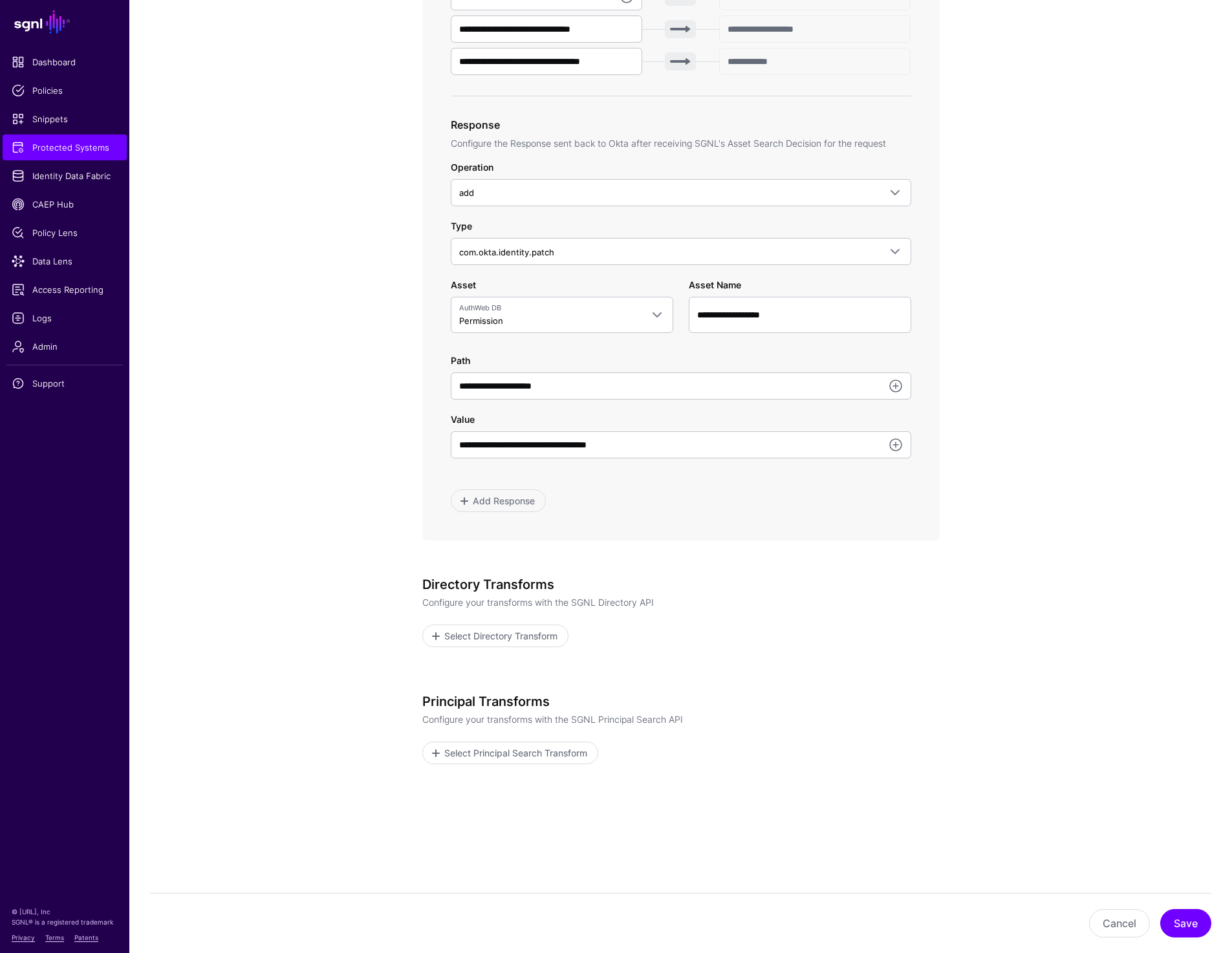
scroll to position [567, 0]
click at [1178, 932] on button "Save" at bounding box center [1187, 923] width 51 height 29
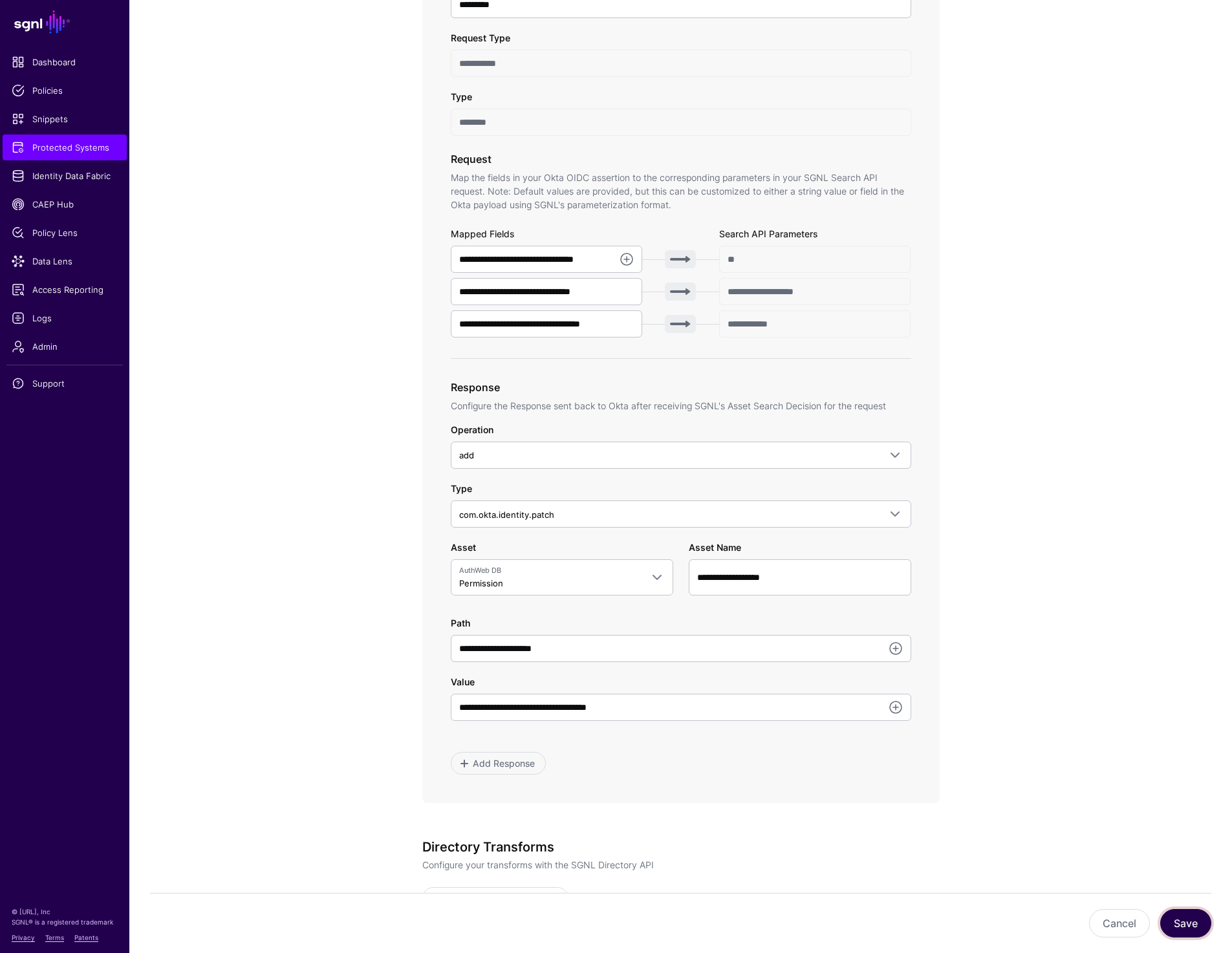
scroll to position [0, 0]
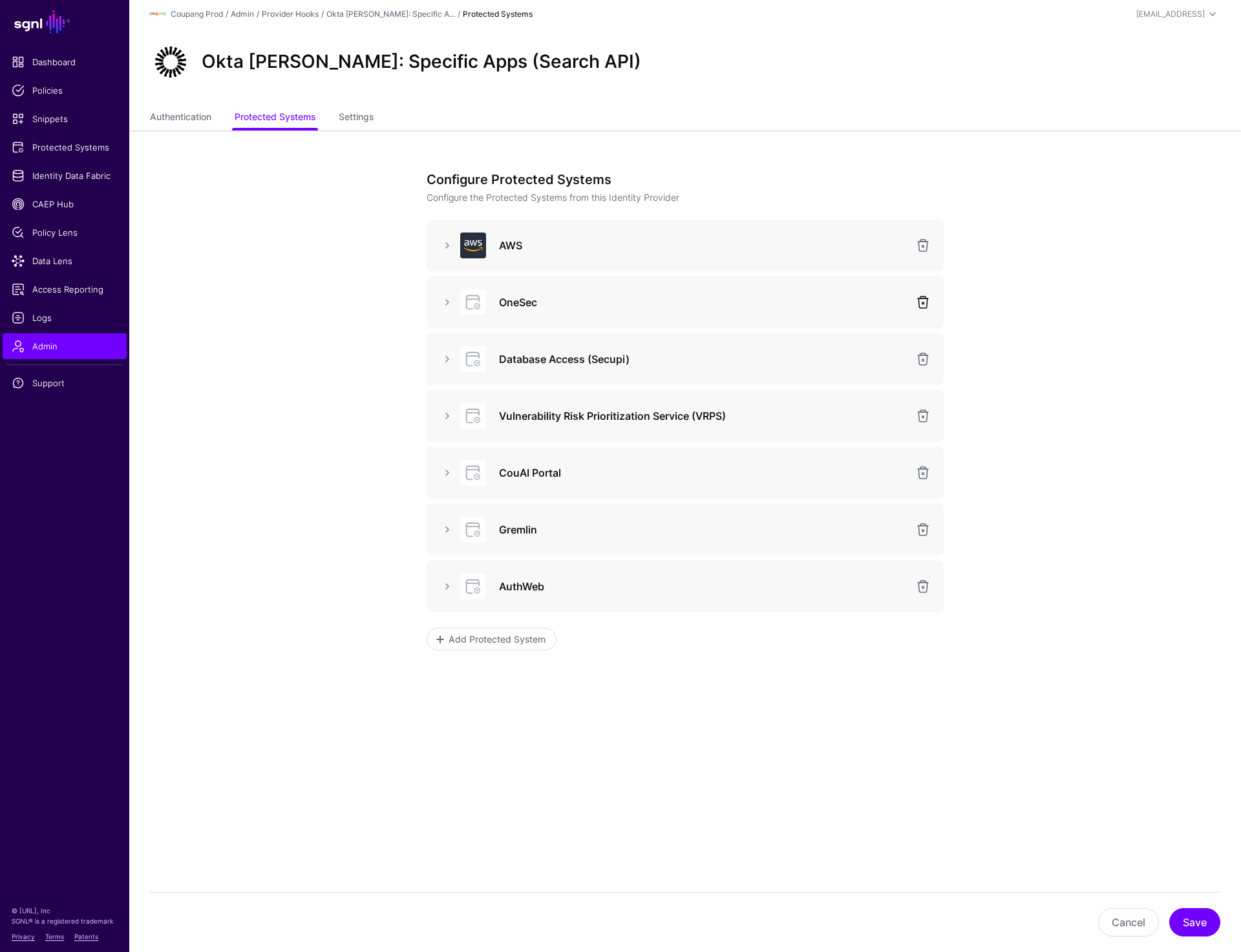
click at [916, 305] on link at bounding box center [923, 302] width 16 height 16
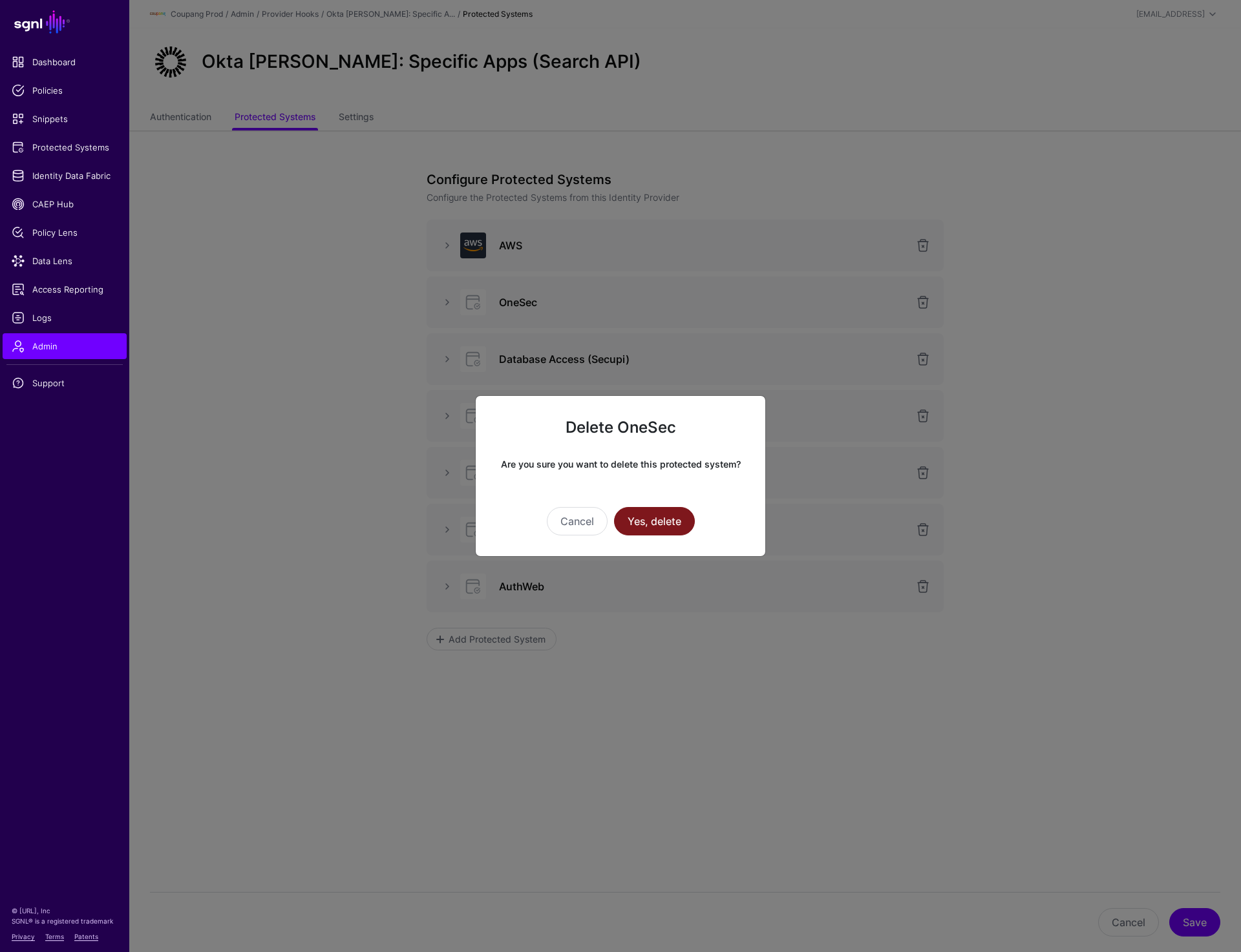
click at [668, 516] on button "Yes, delete" at bounding box center [655, 521] width 81 height 29
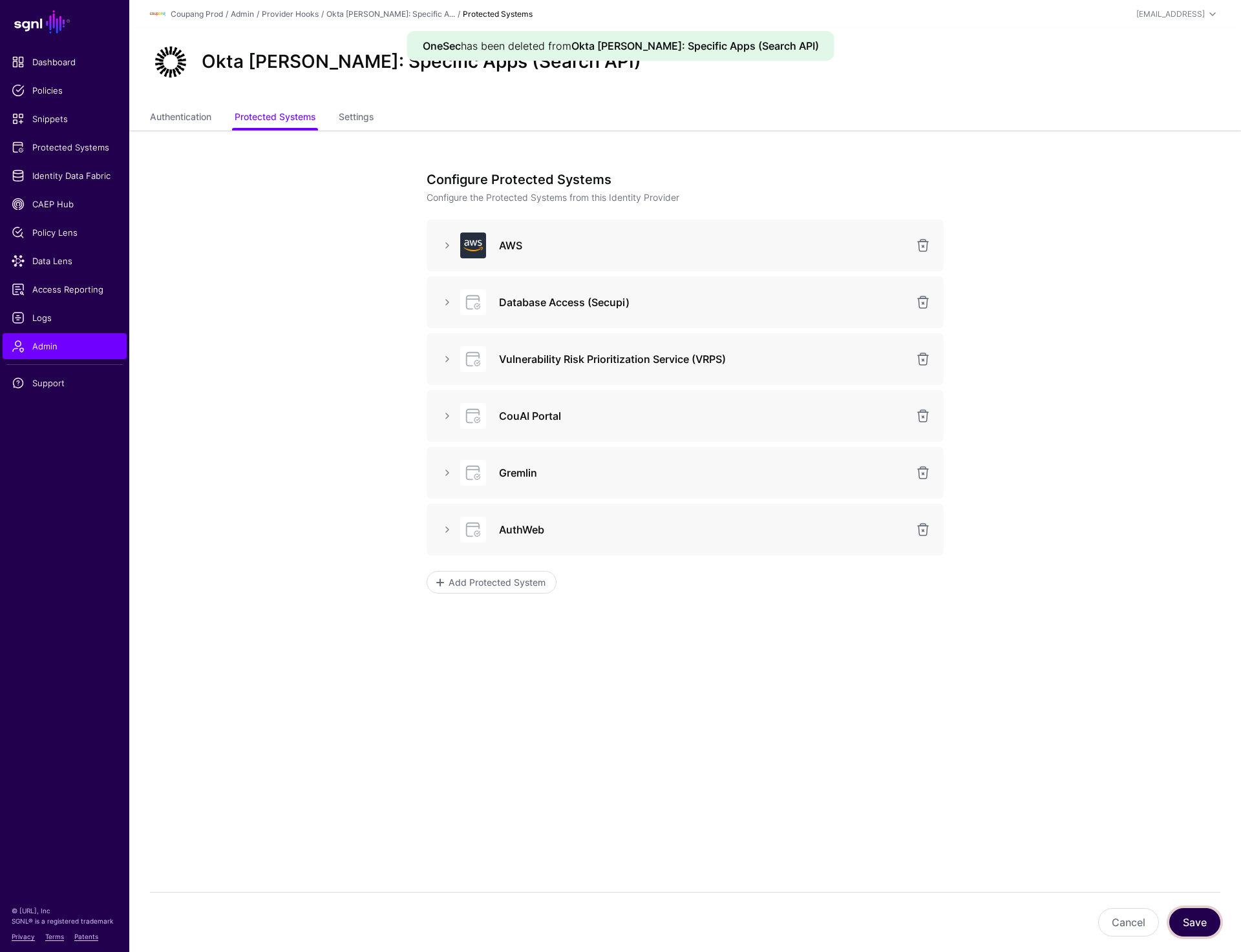
click at [1188, 930] on button "Save" at bounding box center [1195, 922] width 51 height 29
click at [1117, 166] on app-admin-providers-item-integrations "Configure Protected Systems Configure the Protected Systems from this Identity …" at bounding box center [685, 449] width 1112 height 639
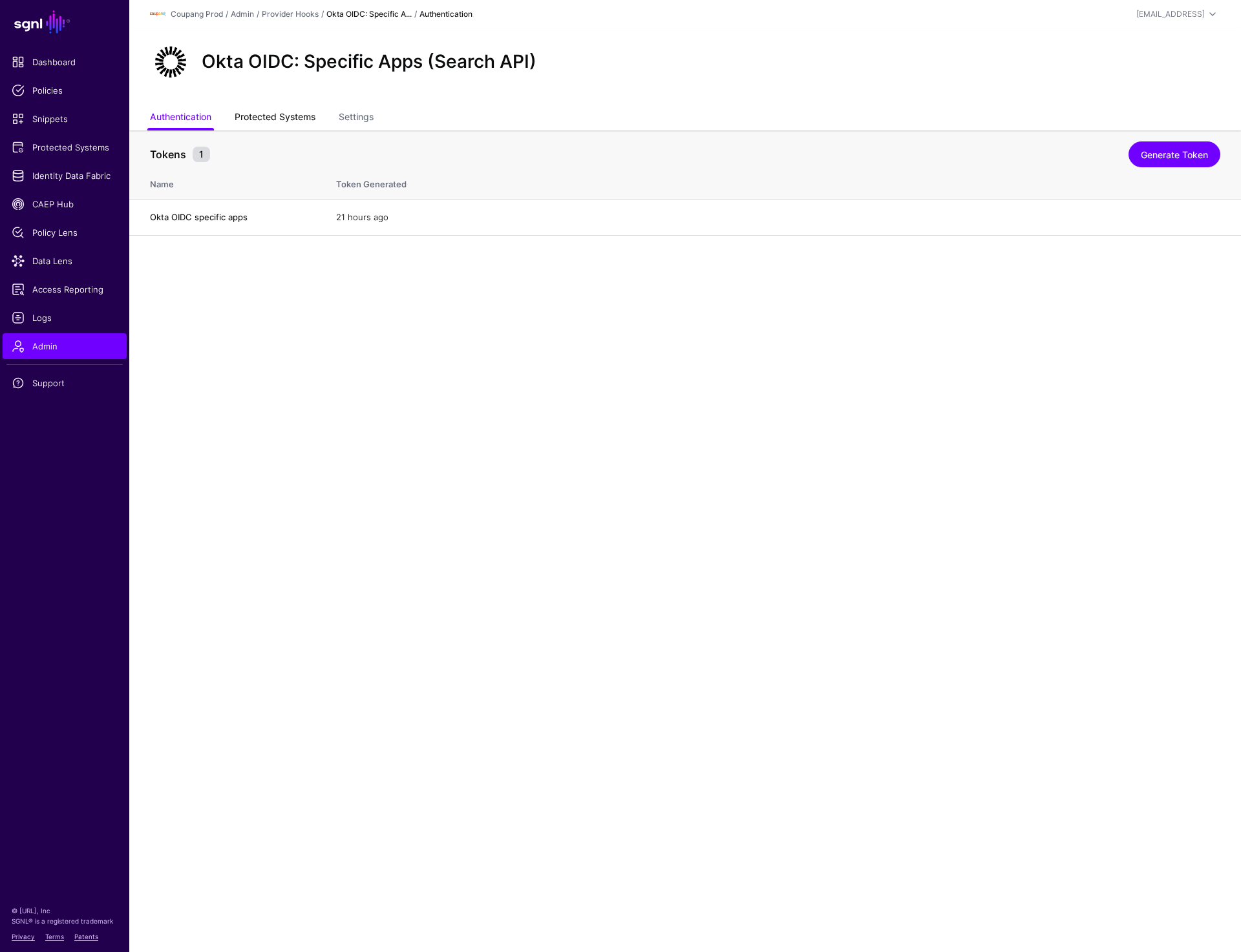
click at [284, 126] on link "Protected Systems" at bounding box center [275, 118] width 81 height 25
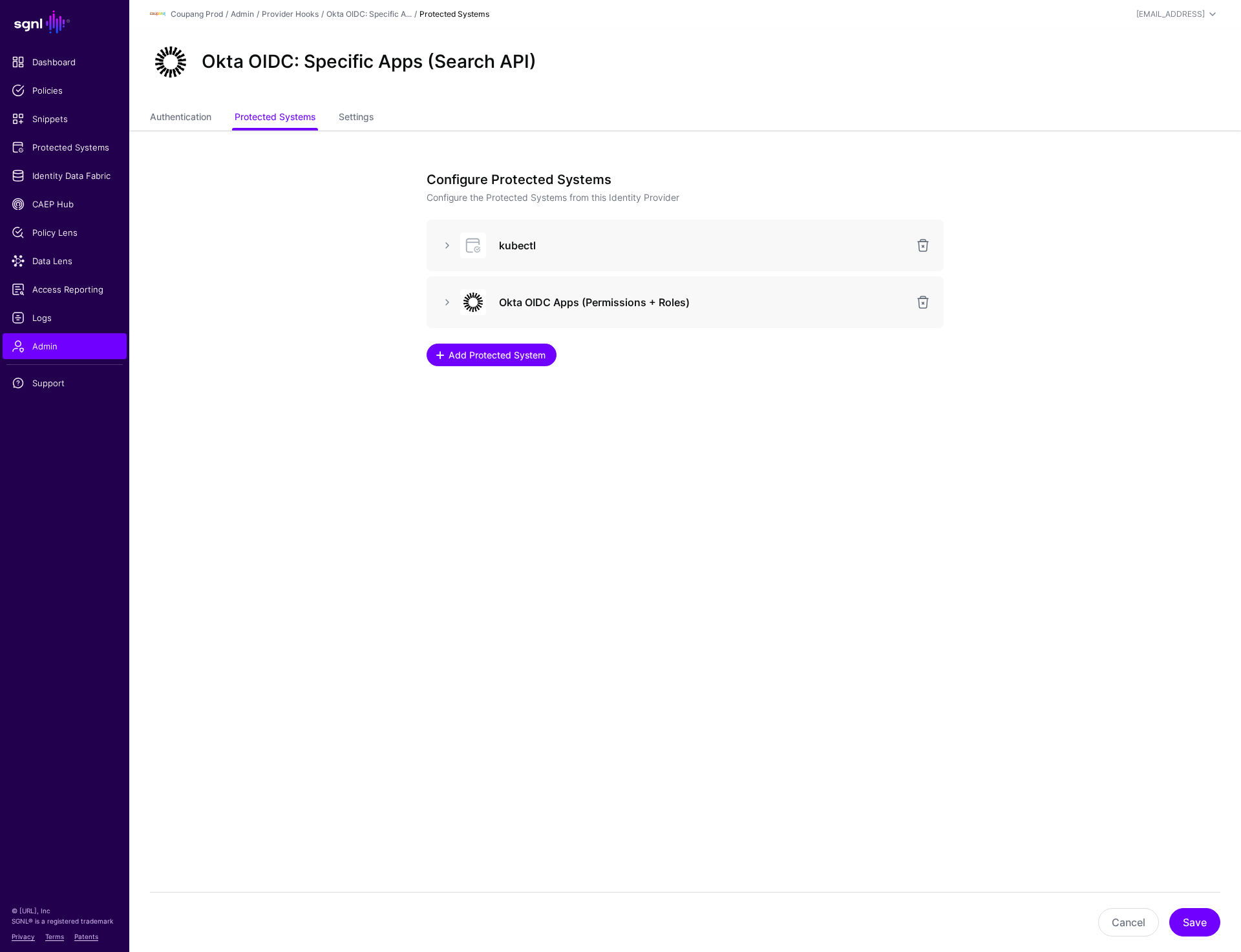
click at [501, 359] on span "Add Protected System" at bounding box center [497, 356] width 100 height 14
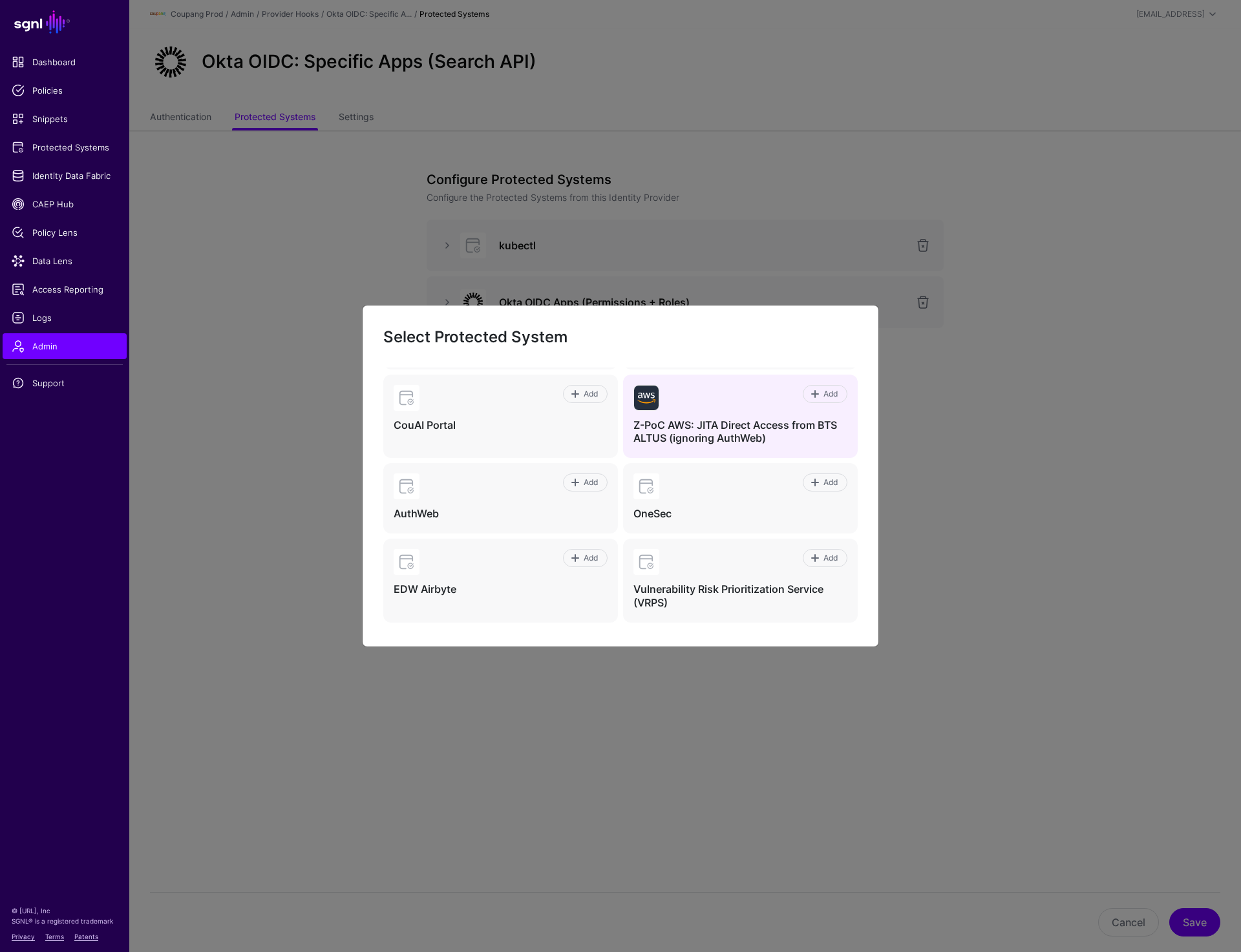
scroll to position [70, 0]
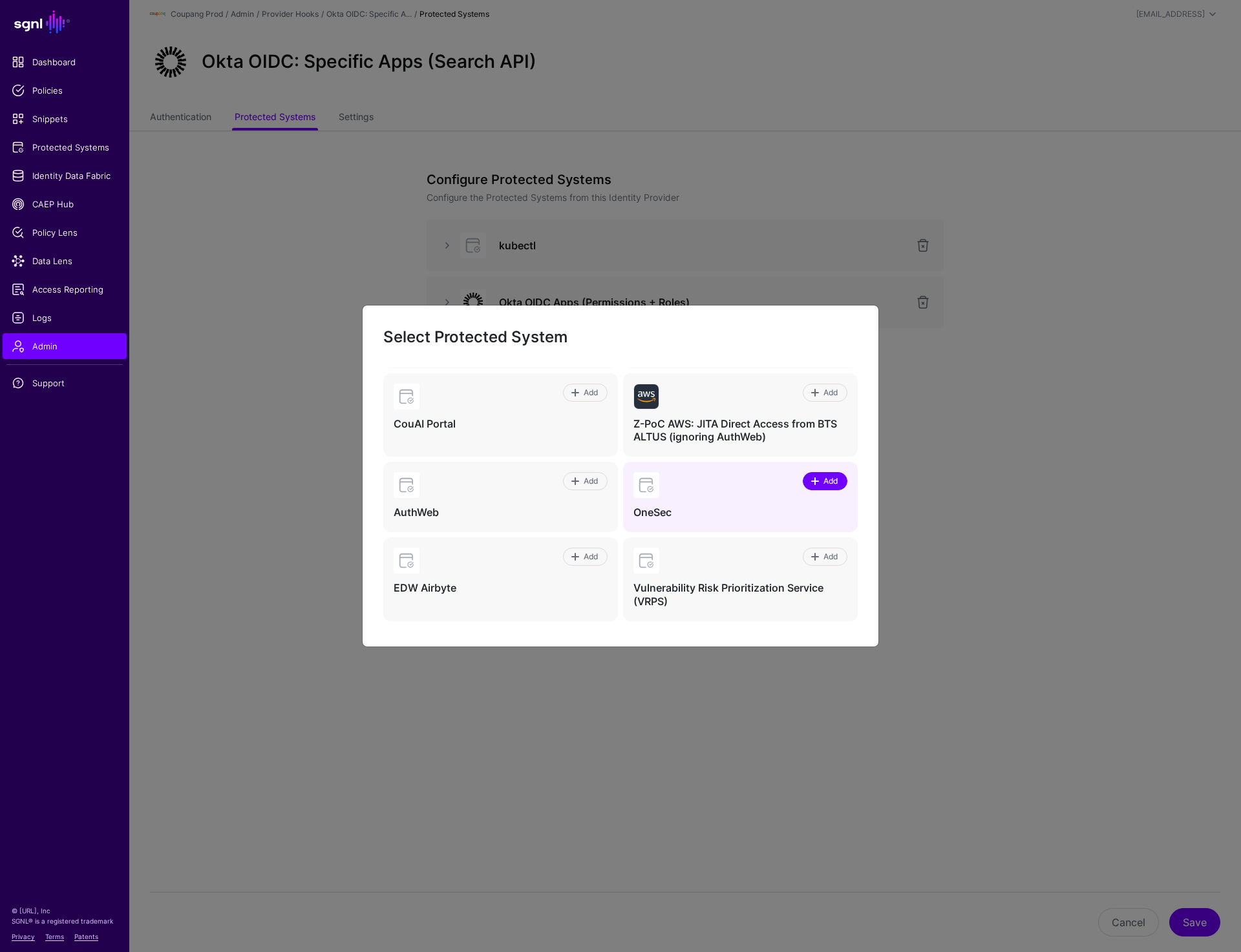
click at [820, 488] on link "Add" at bounding box center [825, 481] width 44 height 18
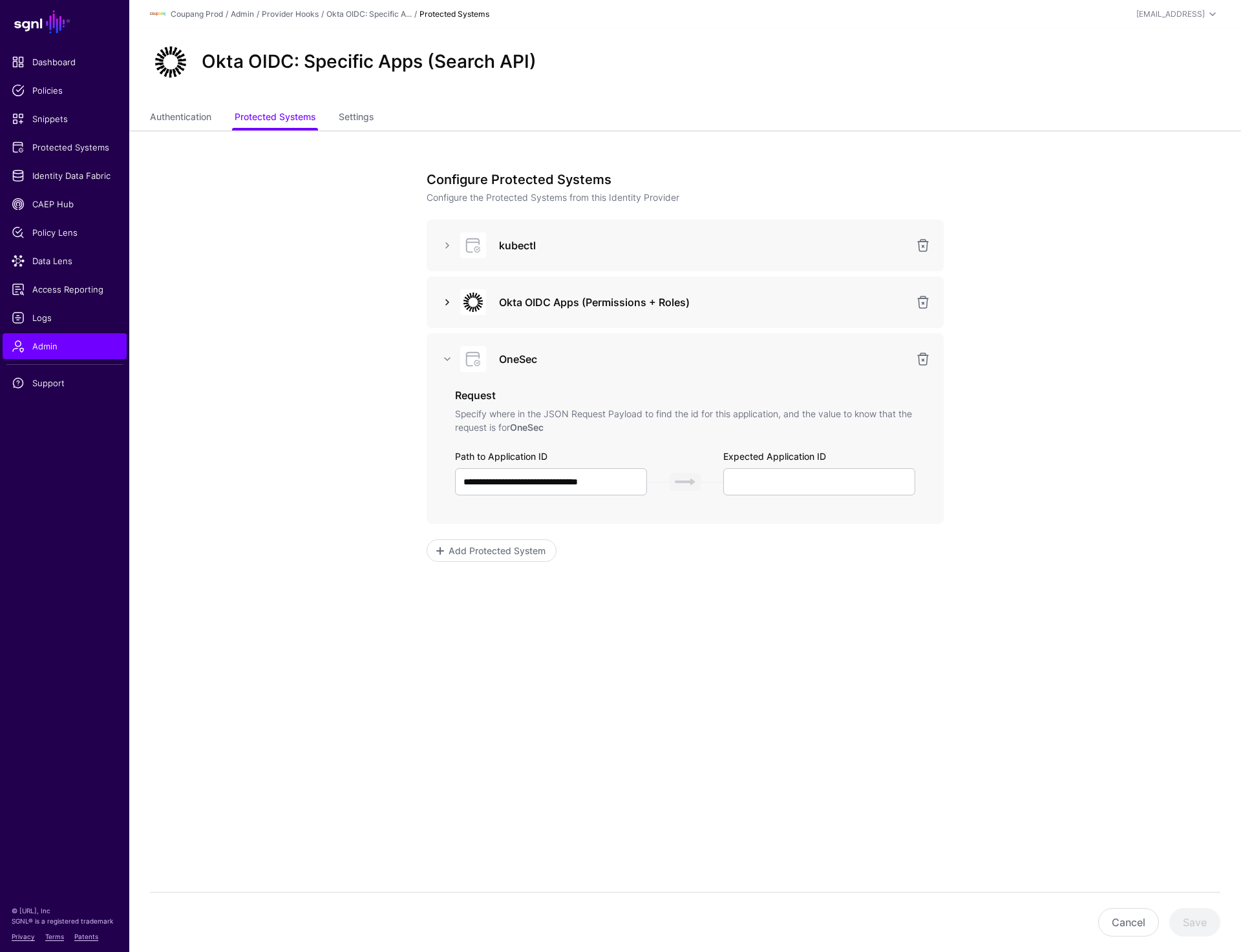
click at [445, 305] on link at bounding box center [448, 302] width 16 height 16
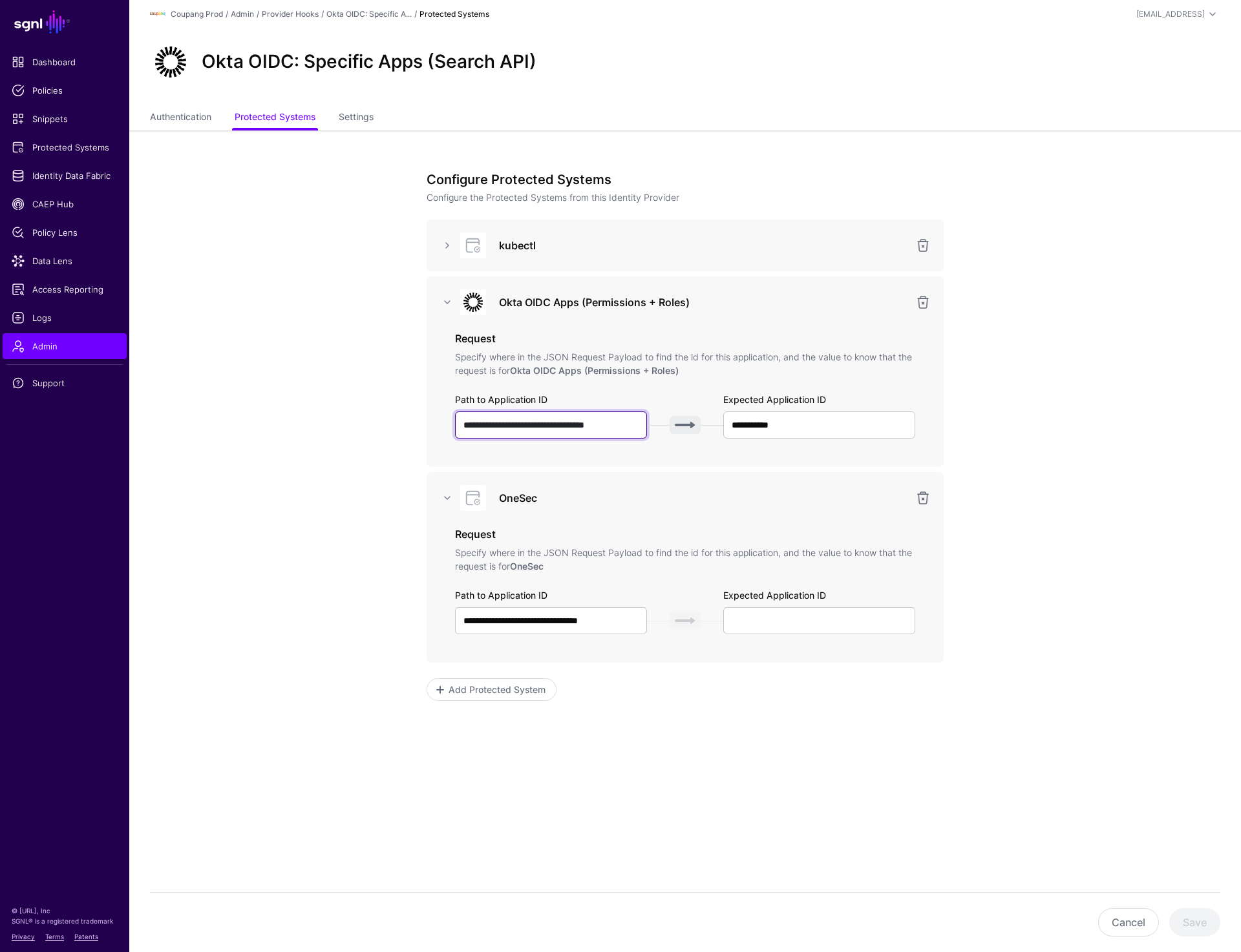
click at [548, 424] on input "**********" at bounding box center [551, 425] width 192 height 27
click at [560, 622] on input "**********" at bounding box center [551, 620] width 192 height 27
paste input "**"
type input "**********"
click at [1107, 628] on app-admin-providers-item-integrations "**********" at bounding box center [685, 504] width 1112 height 747
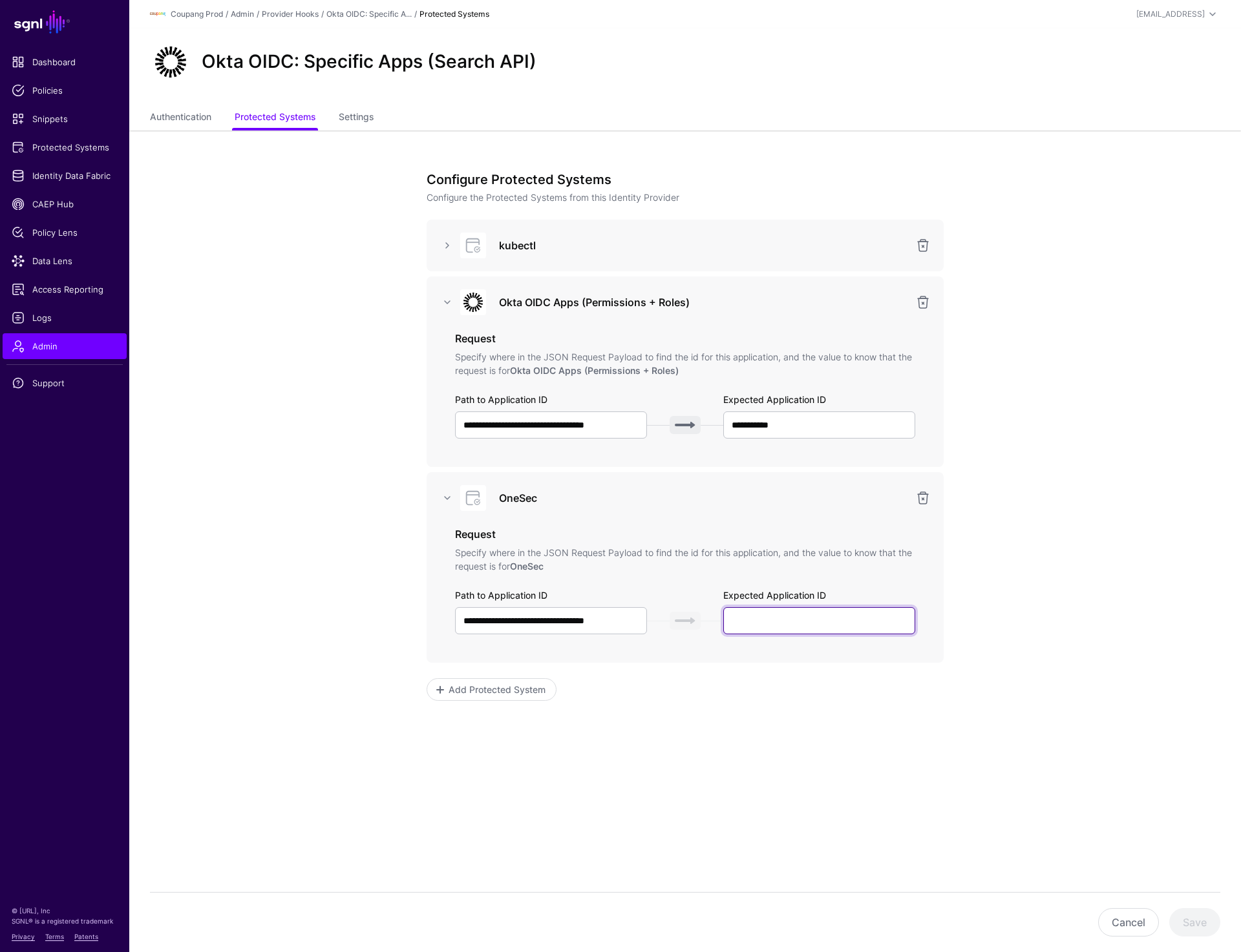
click at [735, 627] on input "text" at bounding box center [819, 620] width 192 height 27
paste input "******"
type input "******"
click at [1194, 925] on button "Save" at bounding box center [1195, 922] width 51 height 29
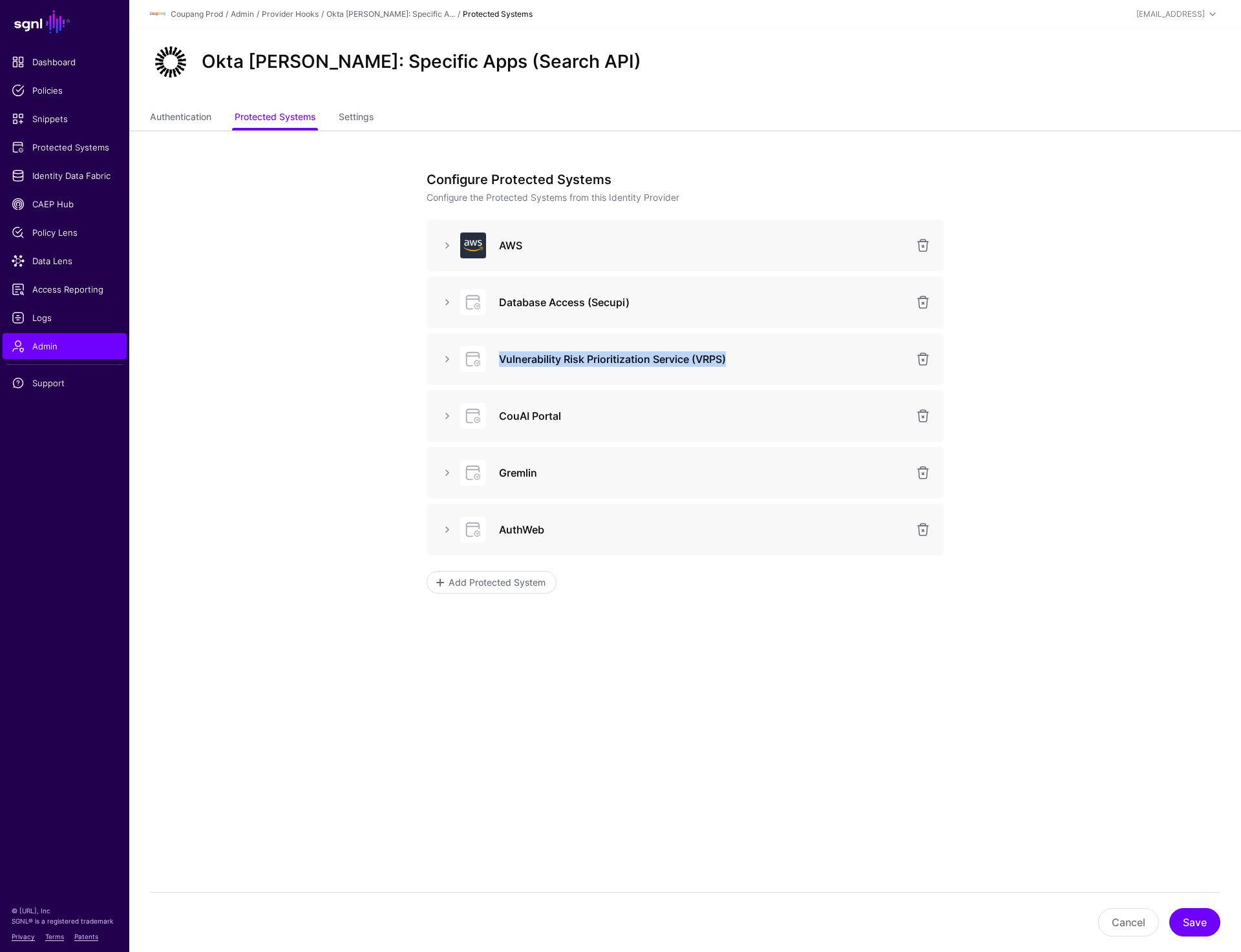
drag, startPoint x: 498, startPoint y: 355, endPoint x: 756, endPoint y: 353, distance: 258.0
click at [756, 353] on div "Vulnerability Risk Prioritization Service (VRPS)" at bounding box center [703, 359] width 424 height 16
copy h3 "Vulnerability Risk Prioritization Service (VRPS)"
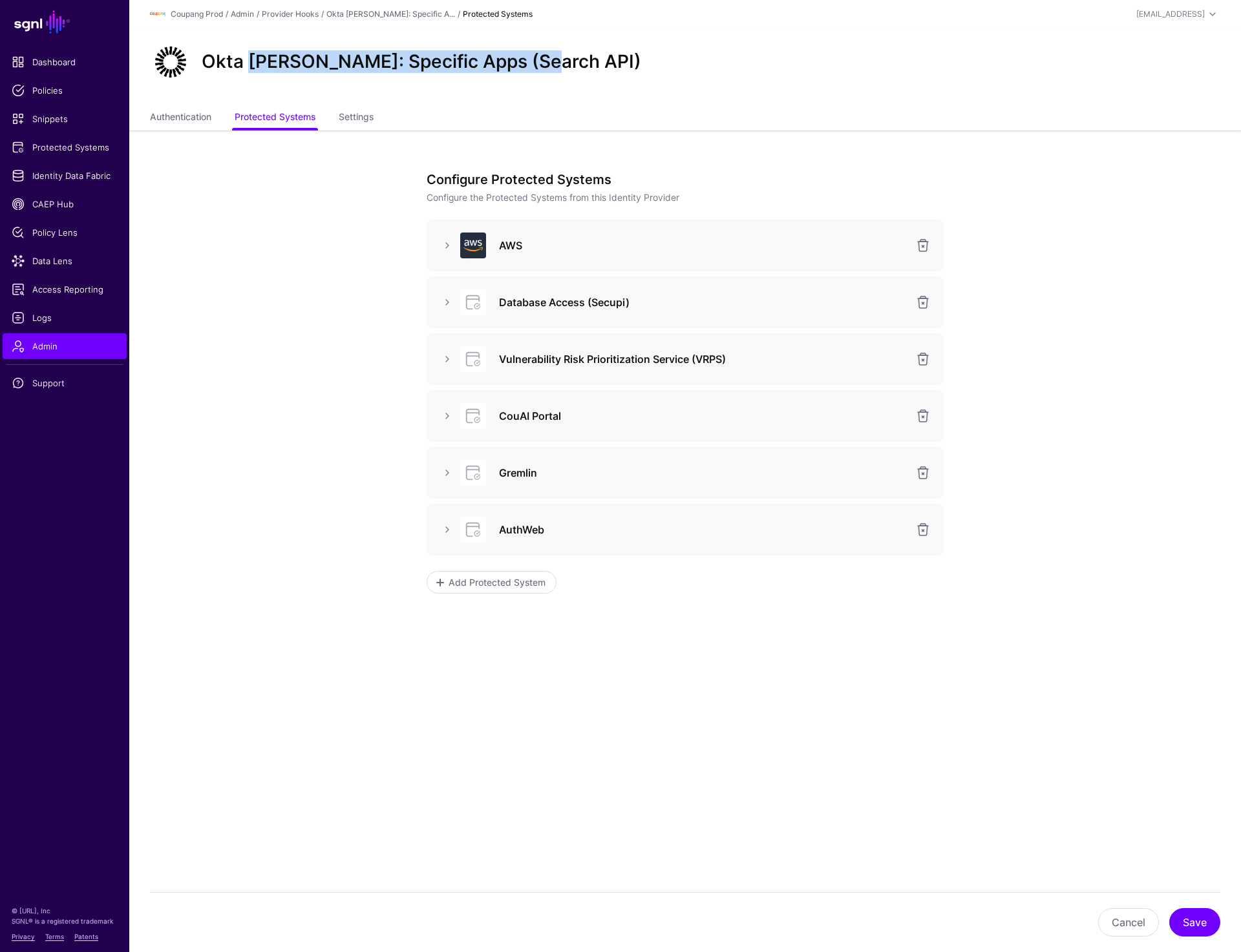
drag, startPoint x: 250, startPoint y: 63, endPoint x: 564, endPoint y: 63, distance: 314.0
click at [564, 63] on div "Okta [PERSON_NAME]: Specific Apps (Search API)" at bounding box center [686, 62] width 1081 height 41
copy h2 "[PERSON_NAME]: Specific Apps (Search API)"
click at [445, 357] on link at bounding box center [448, 359] width 16 height 16
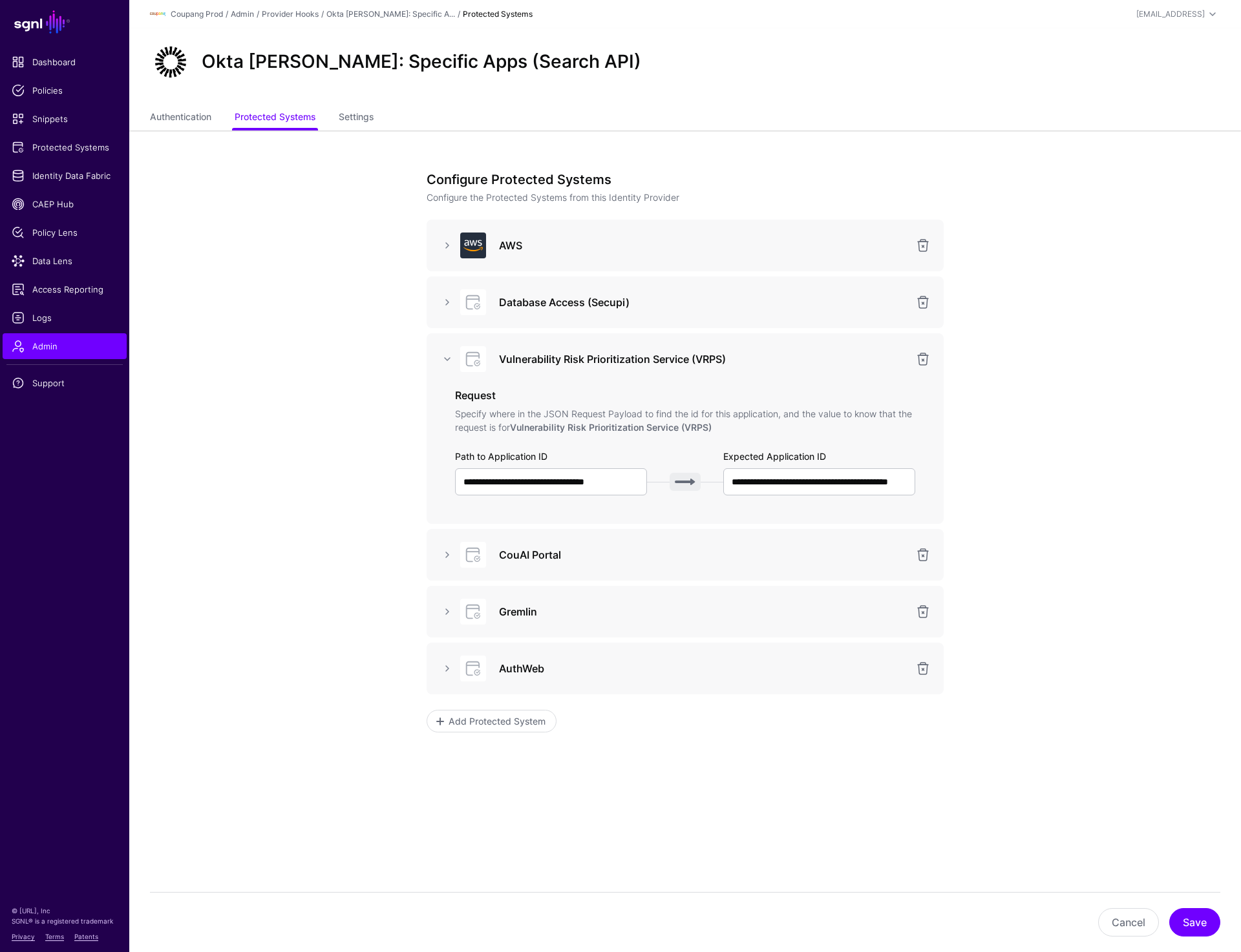
click at [331, 424] on app-admin-providers-item-integrations "**********" at bounding box center [685, 519] width 1112 height 778
click at [921, 359] on link at bounding box center [923, 359] width 16 height 16
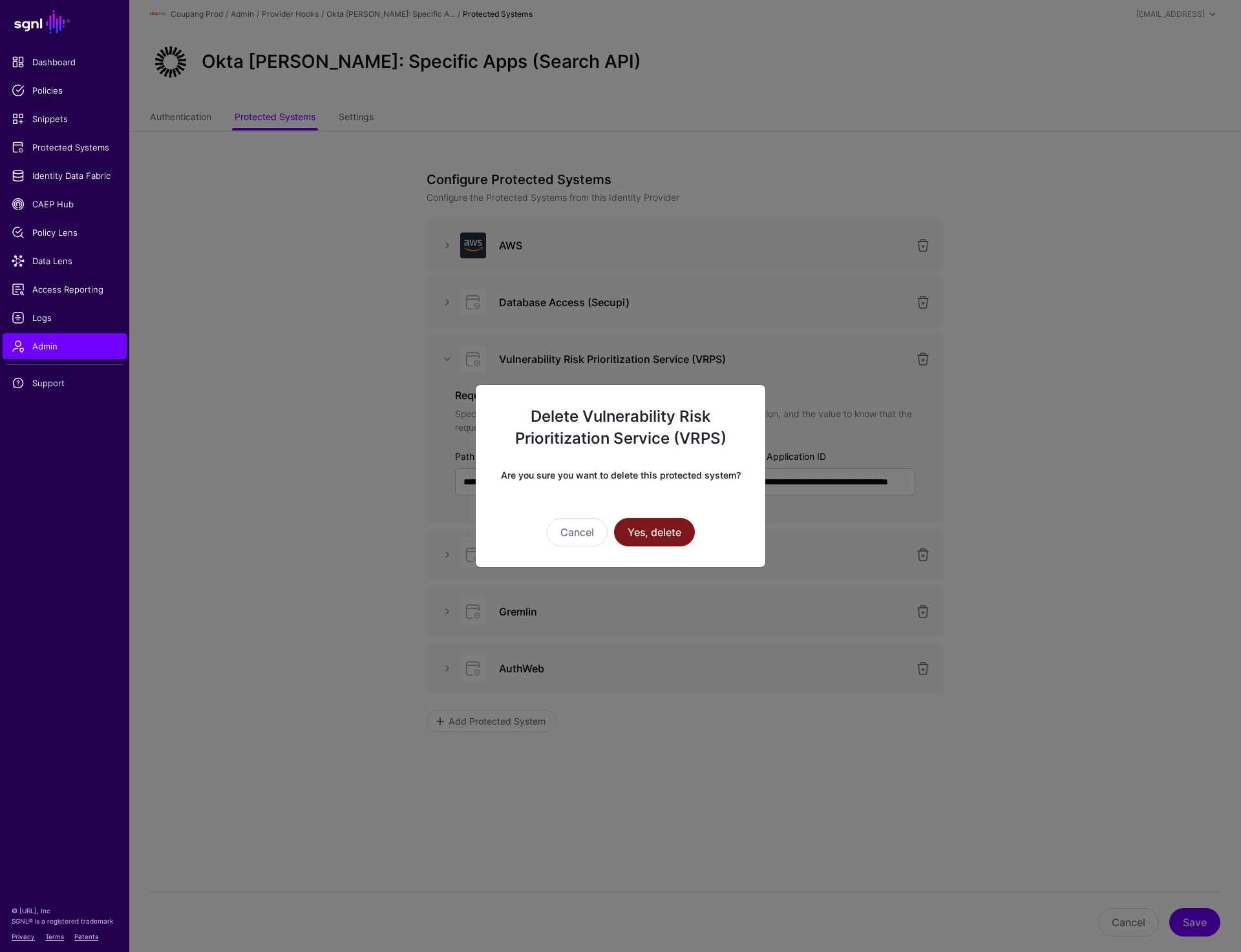
click at [646, 541] on button "Yes, delete" at bounding box center [655, 532] width 81 height 29
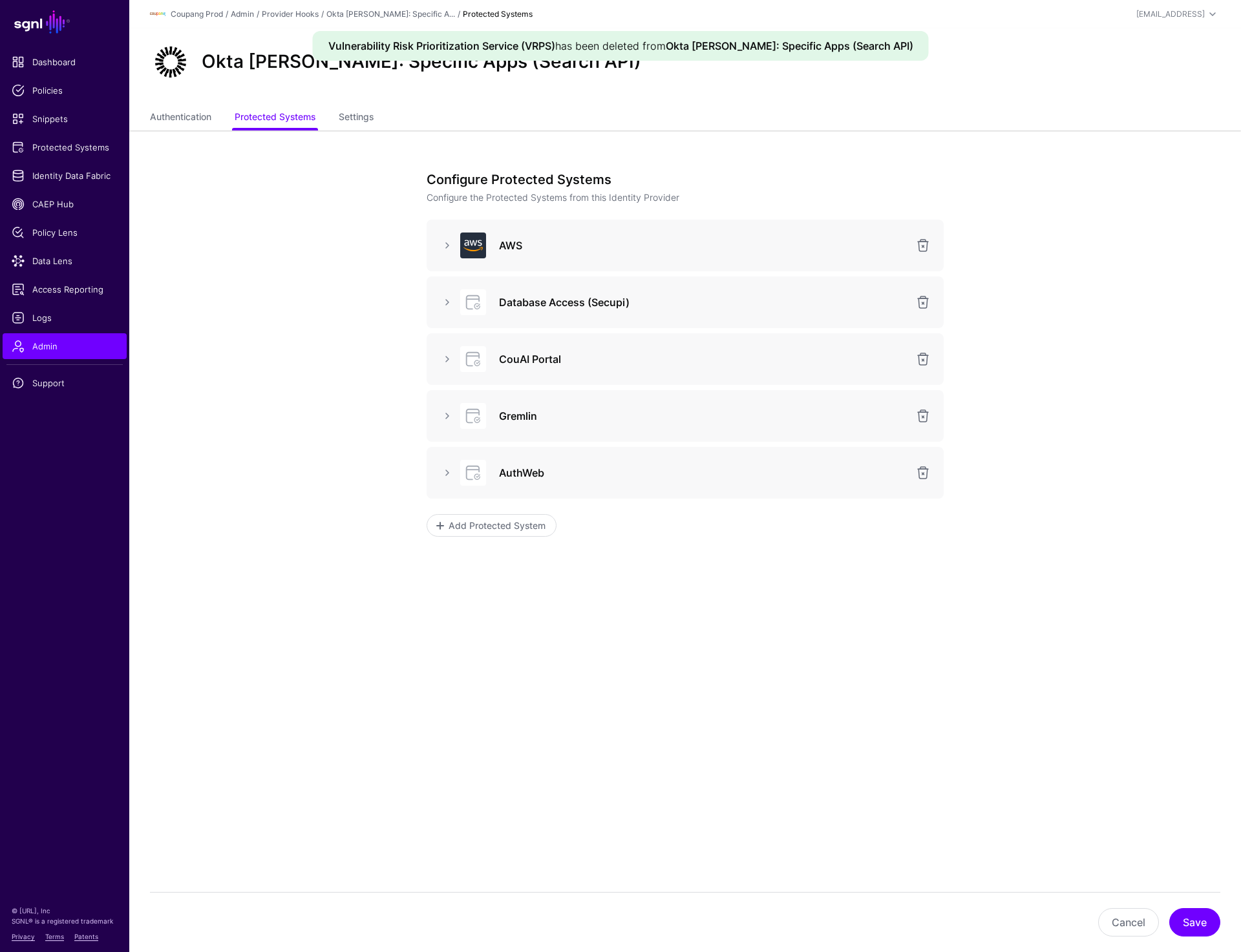
click at [278, 367] on app-admin-providers-item-integrations "Configure Protected Systems Configure the Protected Systems from this Identity …" at bounding box center [685, 421] width 1112 height 582
click at [56, 144] on span "Protected Systems" at bounding box center [64, 147] width 106 height 13
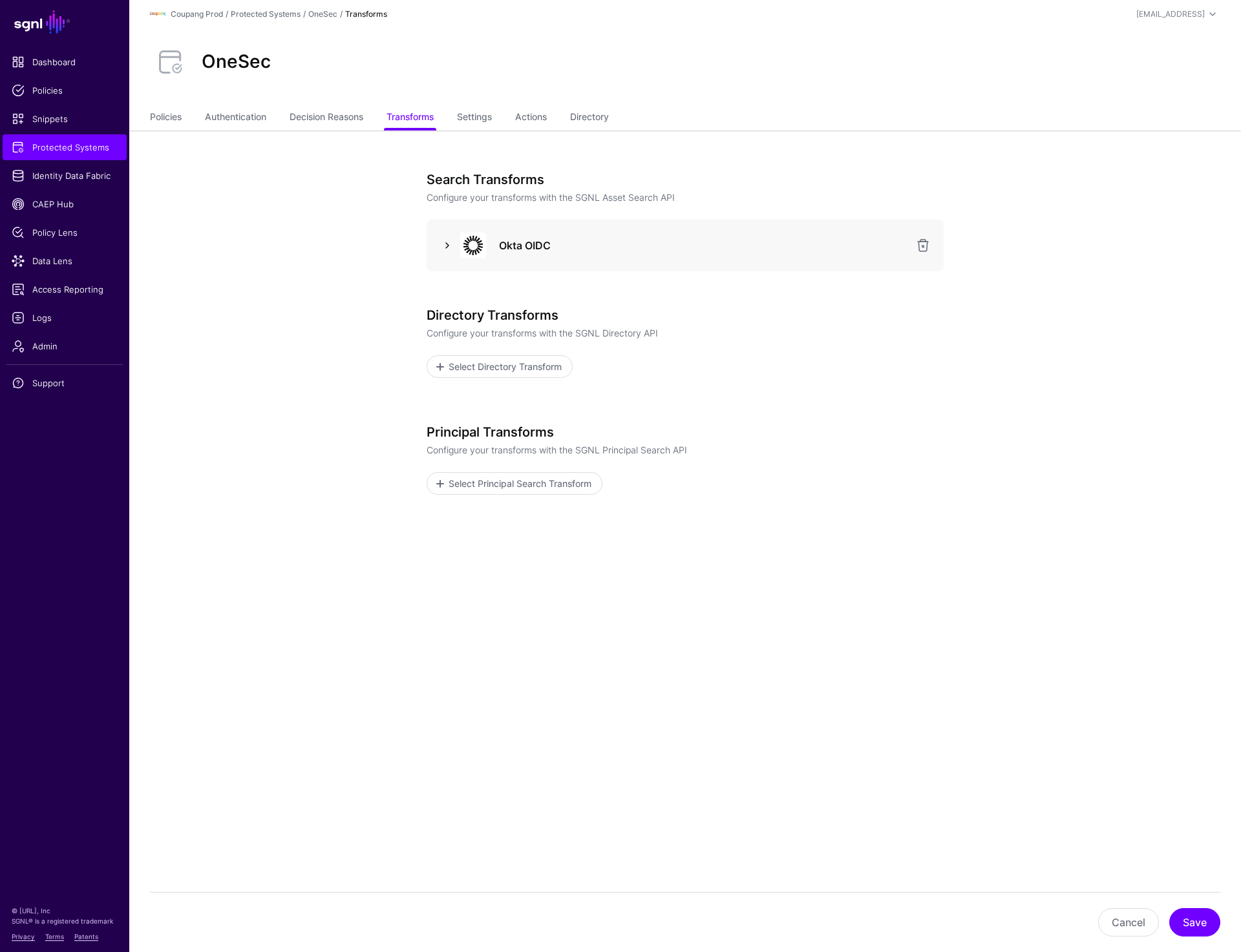
click at [450, 242] on link at bounding box center [448, 246] width 16 height 16
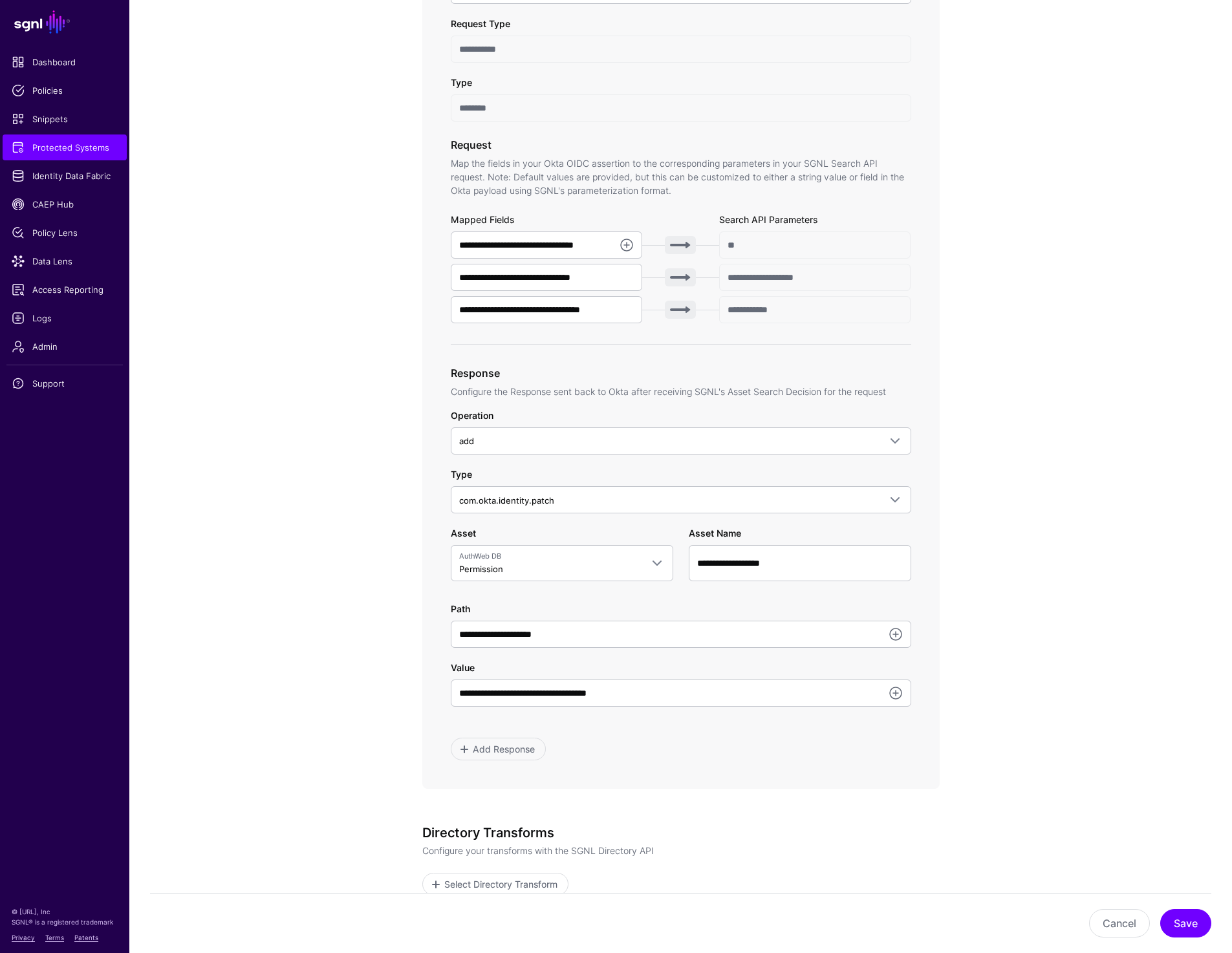
scroll to position [317, 0]
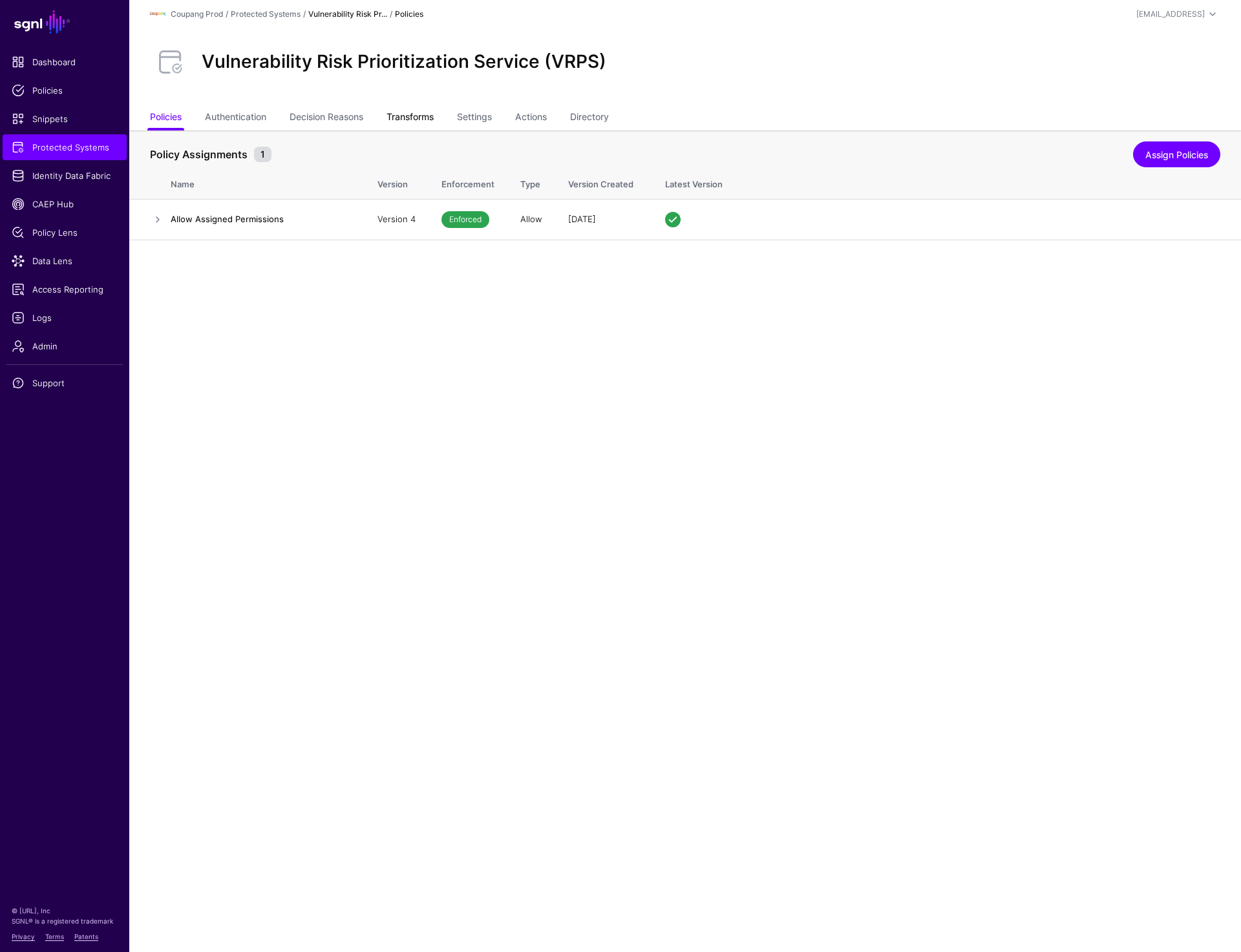
click at [412, 122] on link "Transforms" at bounding box center [410, 118] width 47 height 25
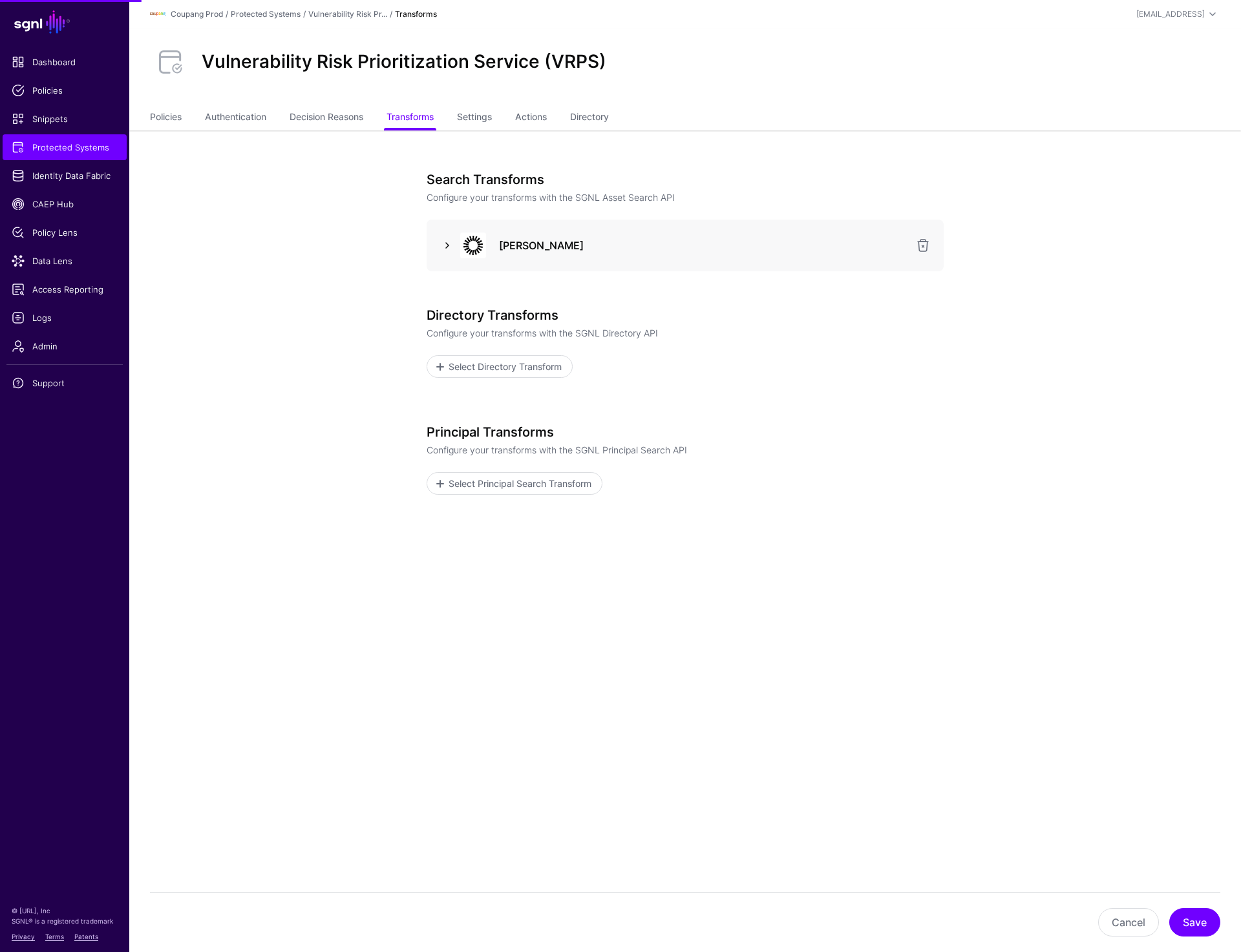
click at [444, 248] on link at bounding box center [448, 246] width 16 height 16
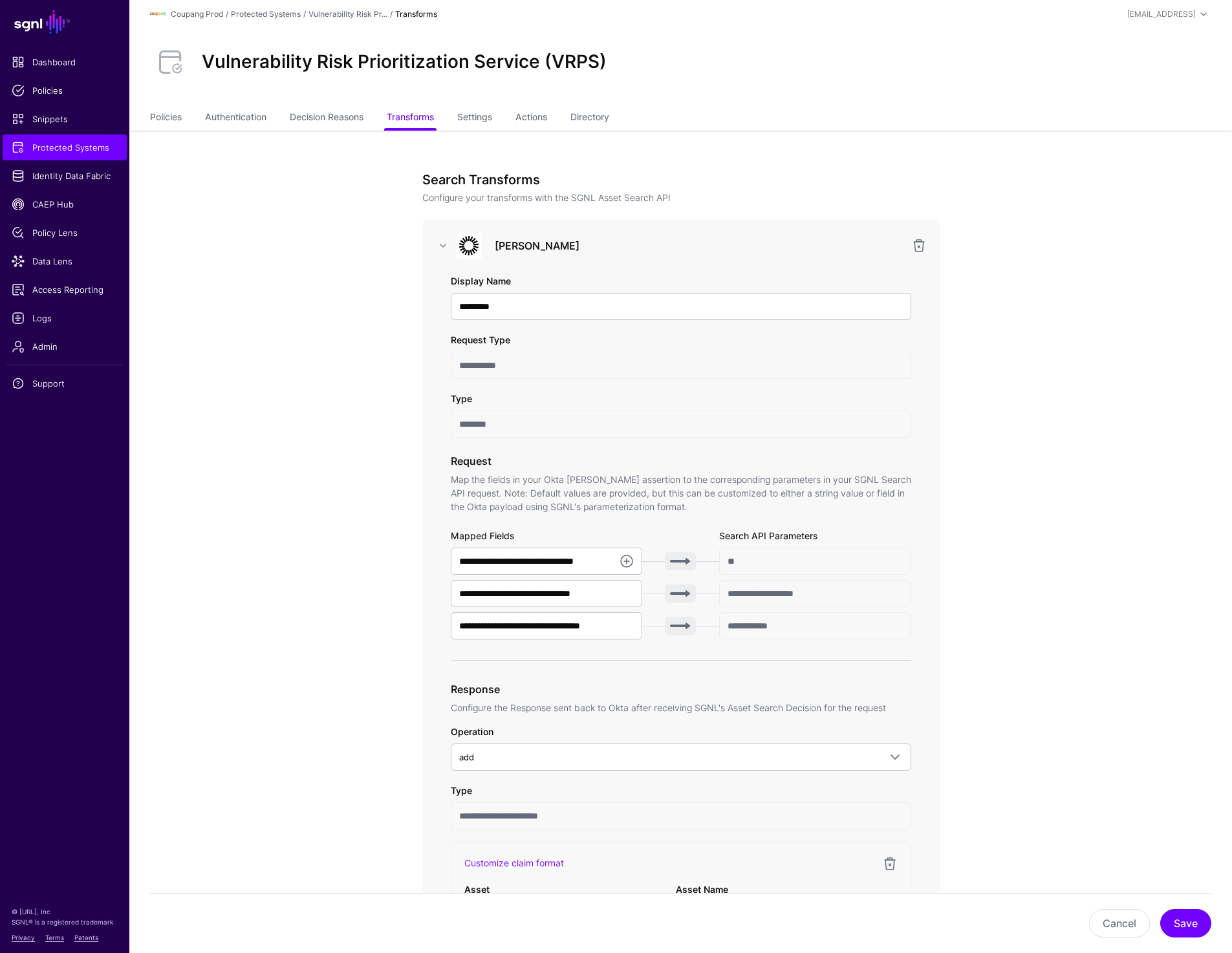
click at [201, 57] on div "Vulnerability Risk Prioritization Service (VRPS)" at bounding box center [404, 62] width 415 height 22
drag, startPoint x: 201, startPoint y: 57, endPoint x: 681, endPoint y: 57, distance: 480.0
click at [681, 57] on div "Vulnerability Risk Prioritization Service (VRPS)" at bounding box center [681, 62] width 1072 height 42
copy div "Vulnerability Risk Prioritization Service (VRPS)"
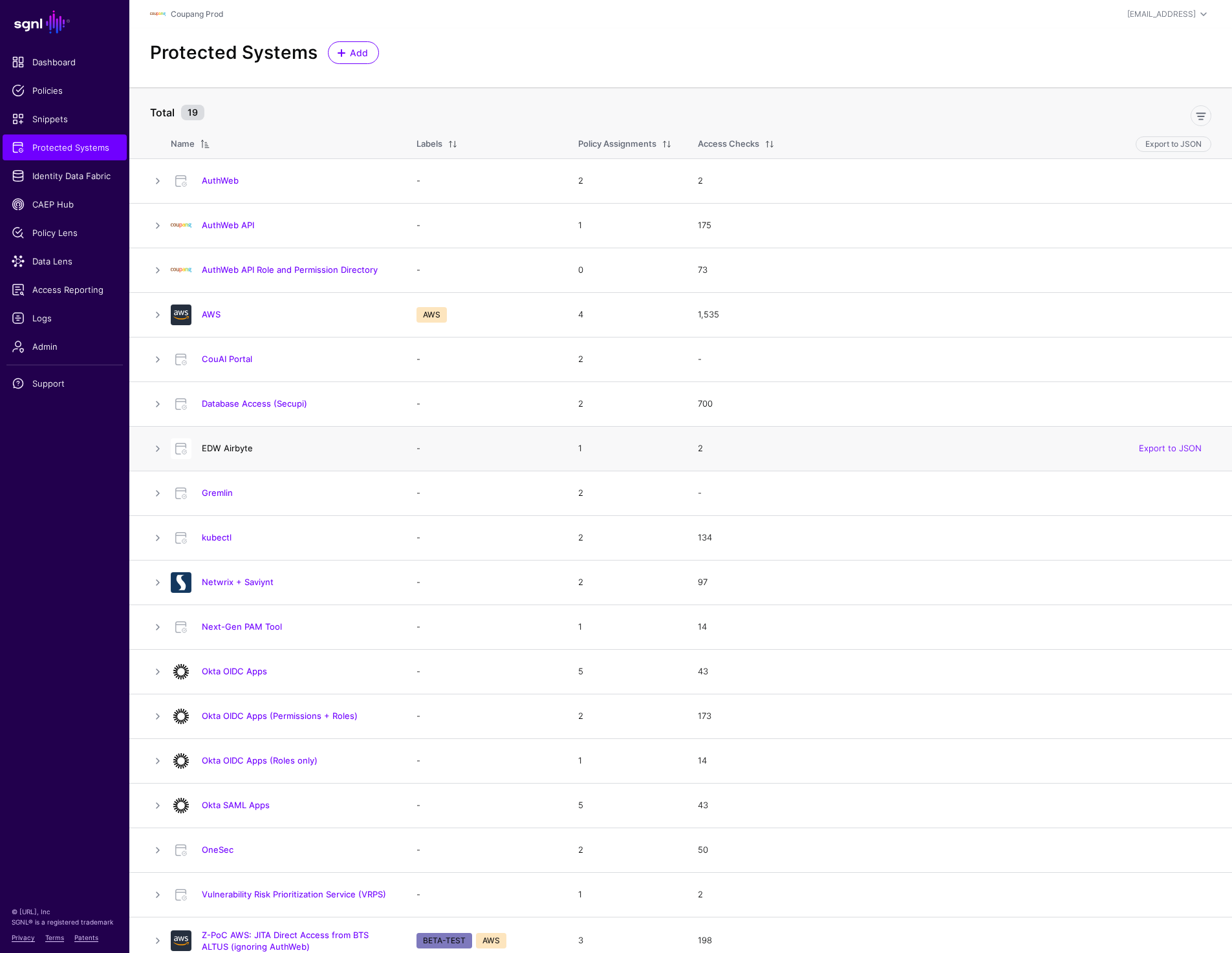
click at [234, 449] on link "EDW Airbyte" at bounding box center [227, 448] width 51 height 10
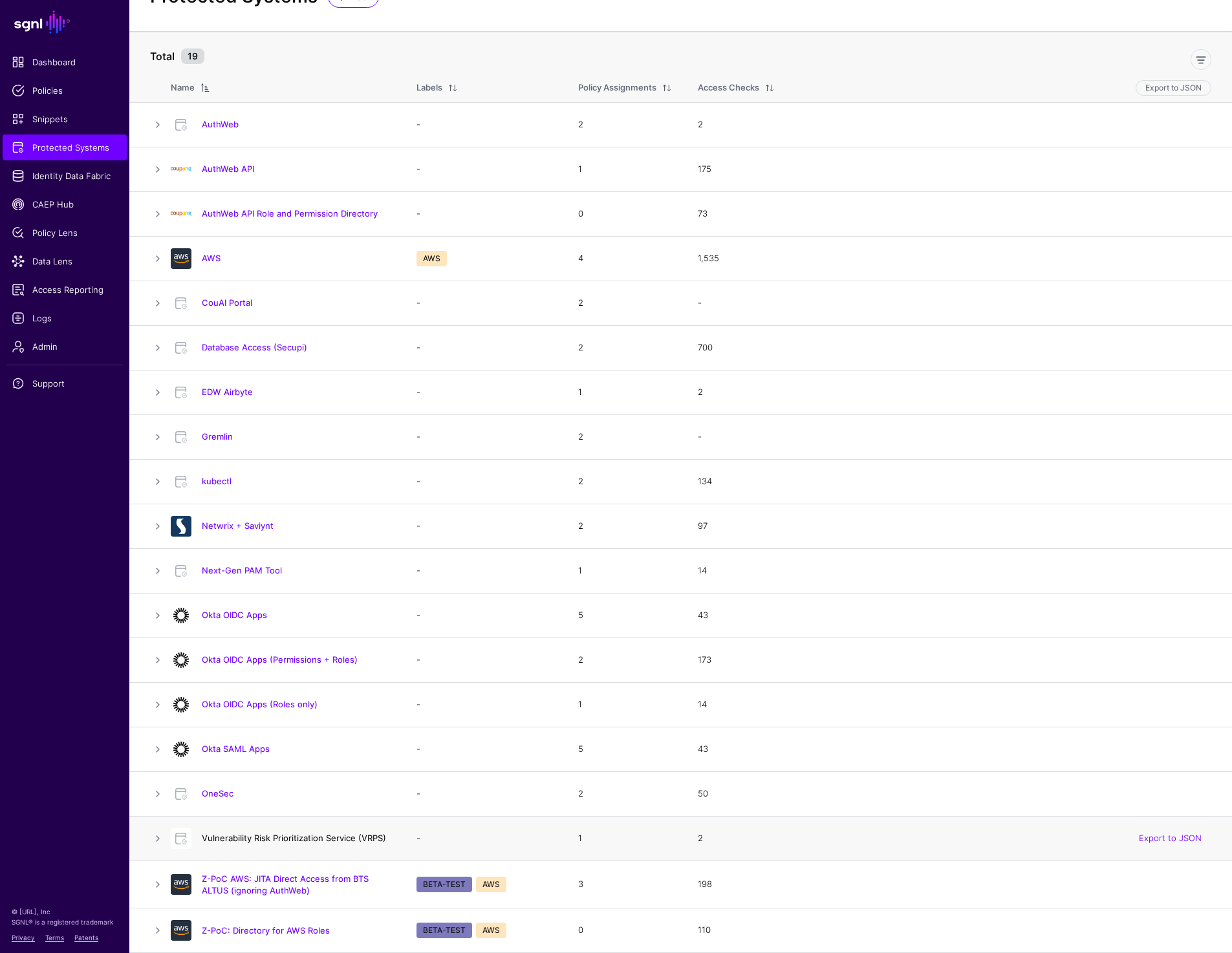
click at [227, 835] on link "Vulnerability Risk Prioritization Service (VRPS)" at bounding box center [294, 838] width 184 height 10
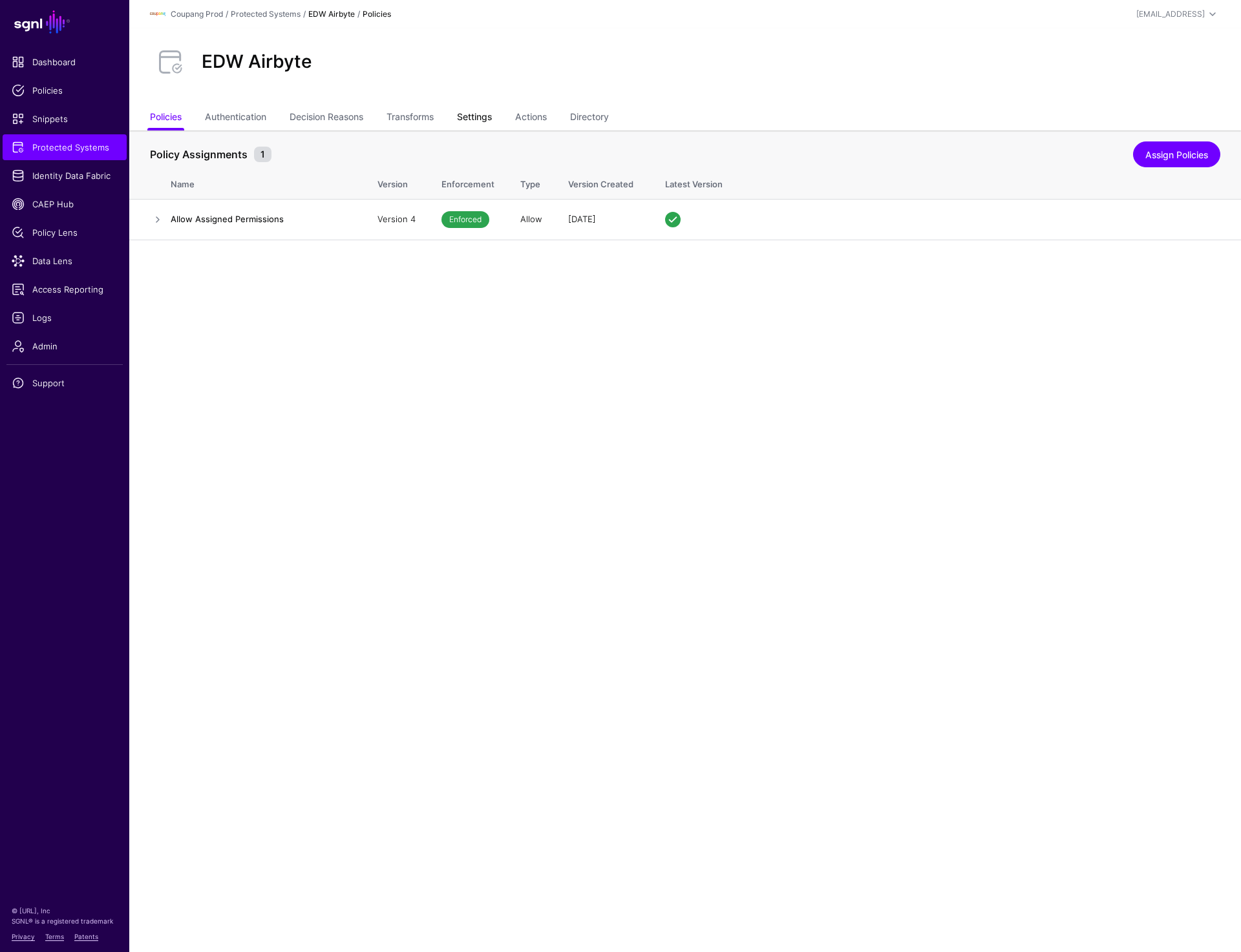
click at [492, 117] on link "Settings" at bounding box center [474, 118] width 35 height 25
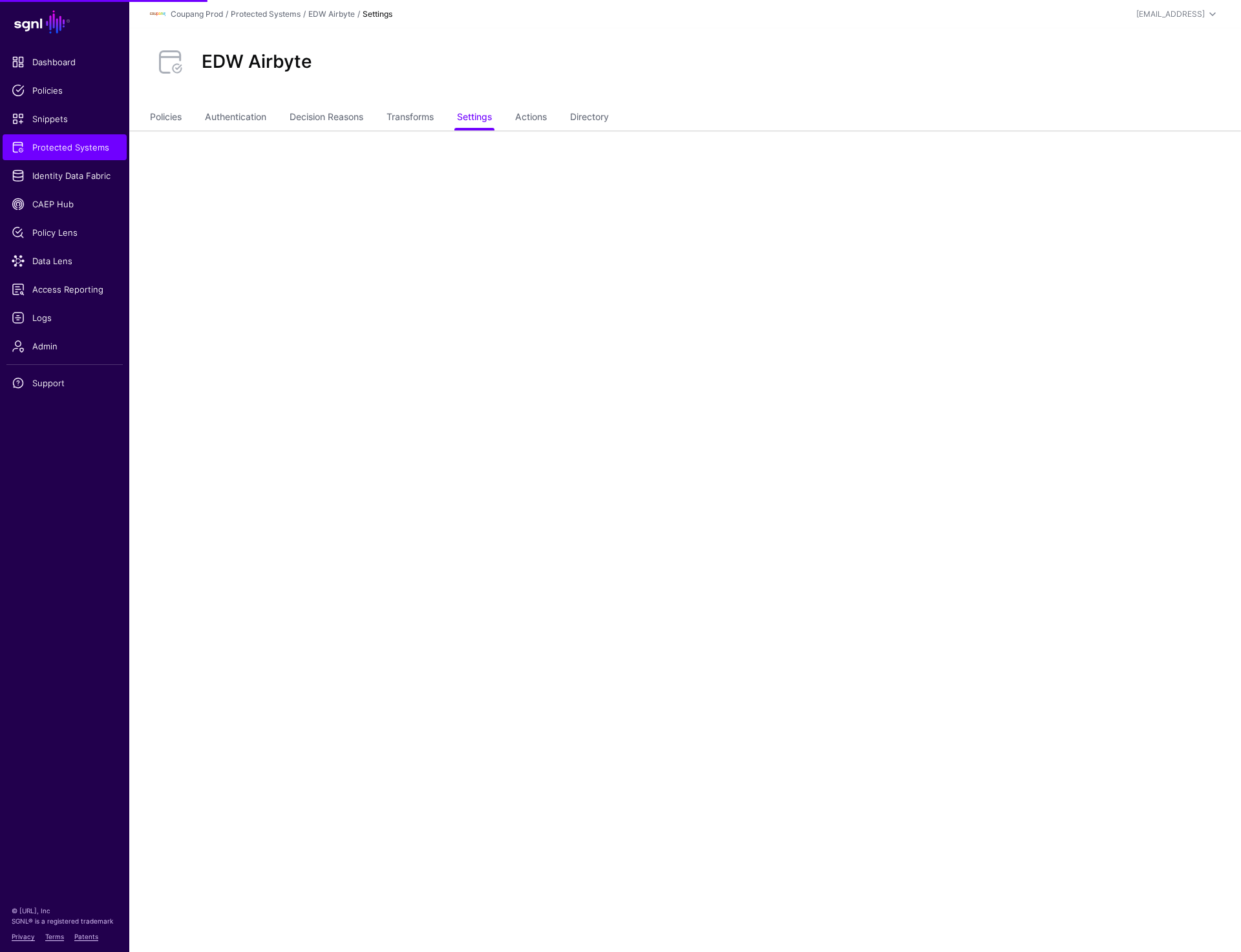
click at [446, 196] on div at bounding box center [685, 181] width 600 height 101
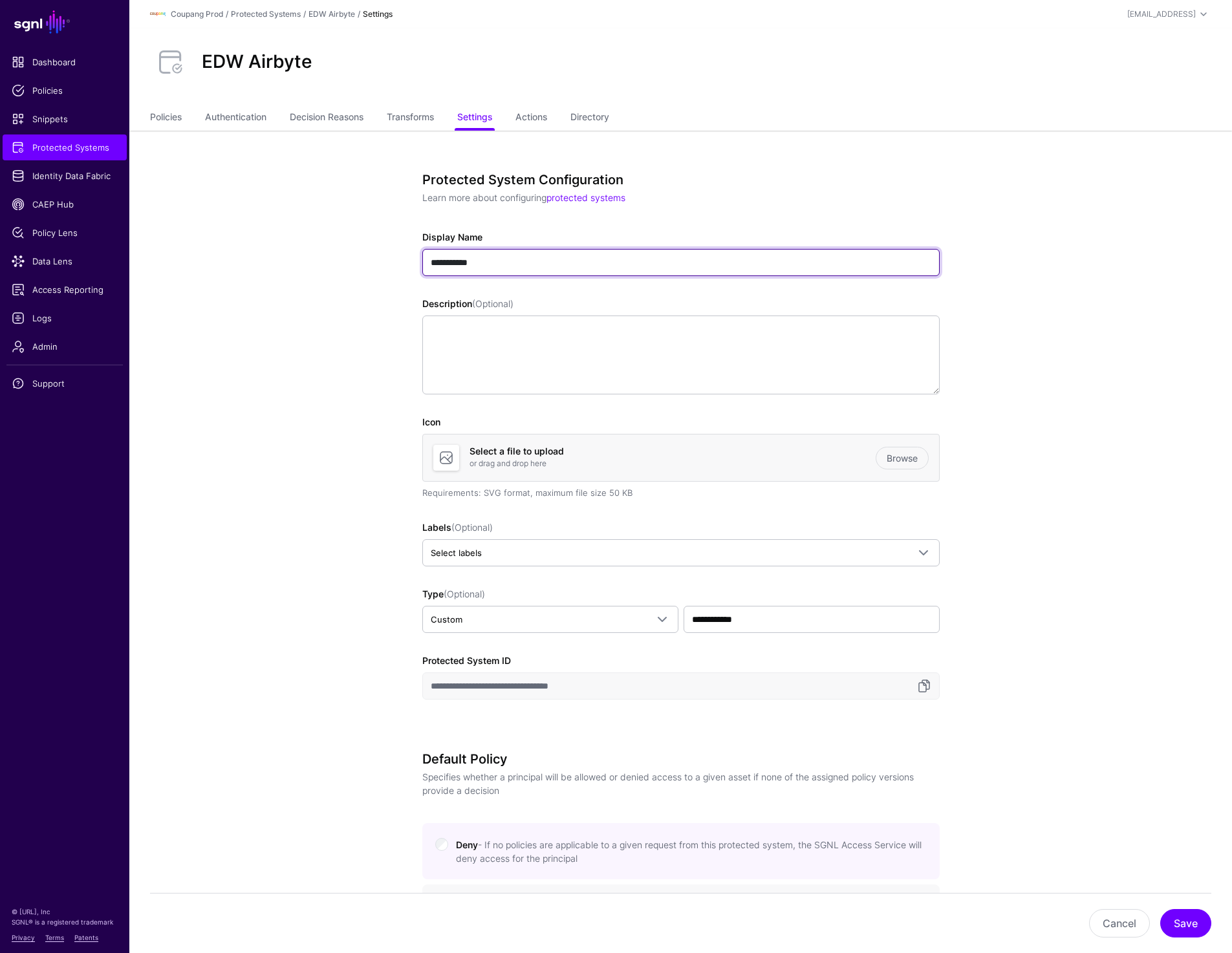
click at [566, 258] on input "**********" at bounding box center [680, 262] width 517 height 27
paste input "**********"
click at [1180, 923] on button "Save" at bounding box center [1187, 923] width 51 height 29
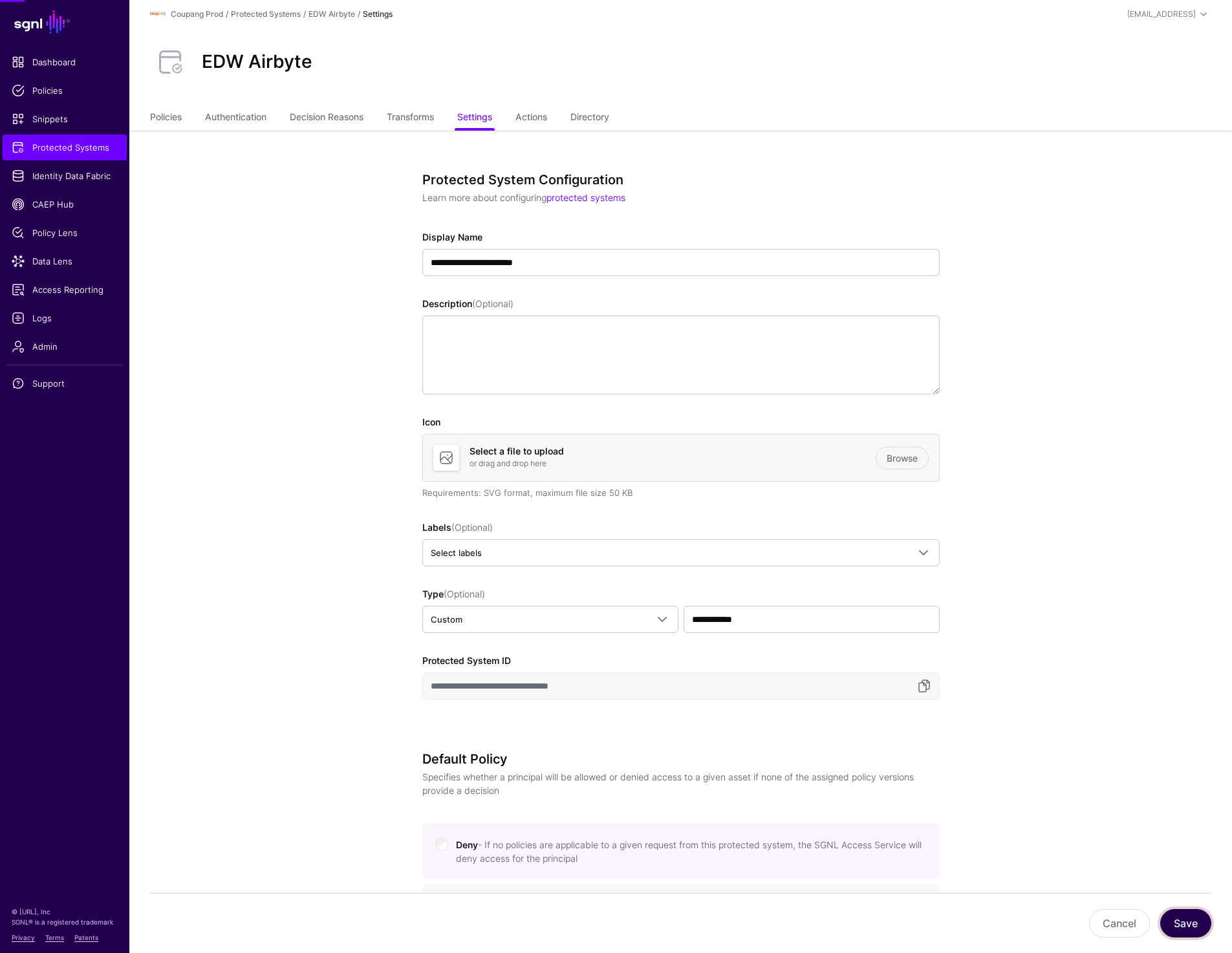
type input "**********"
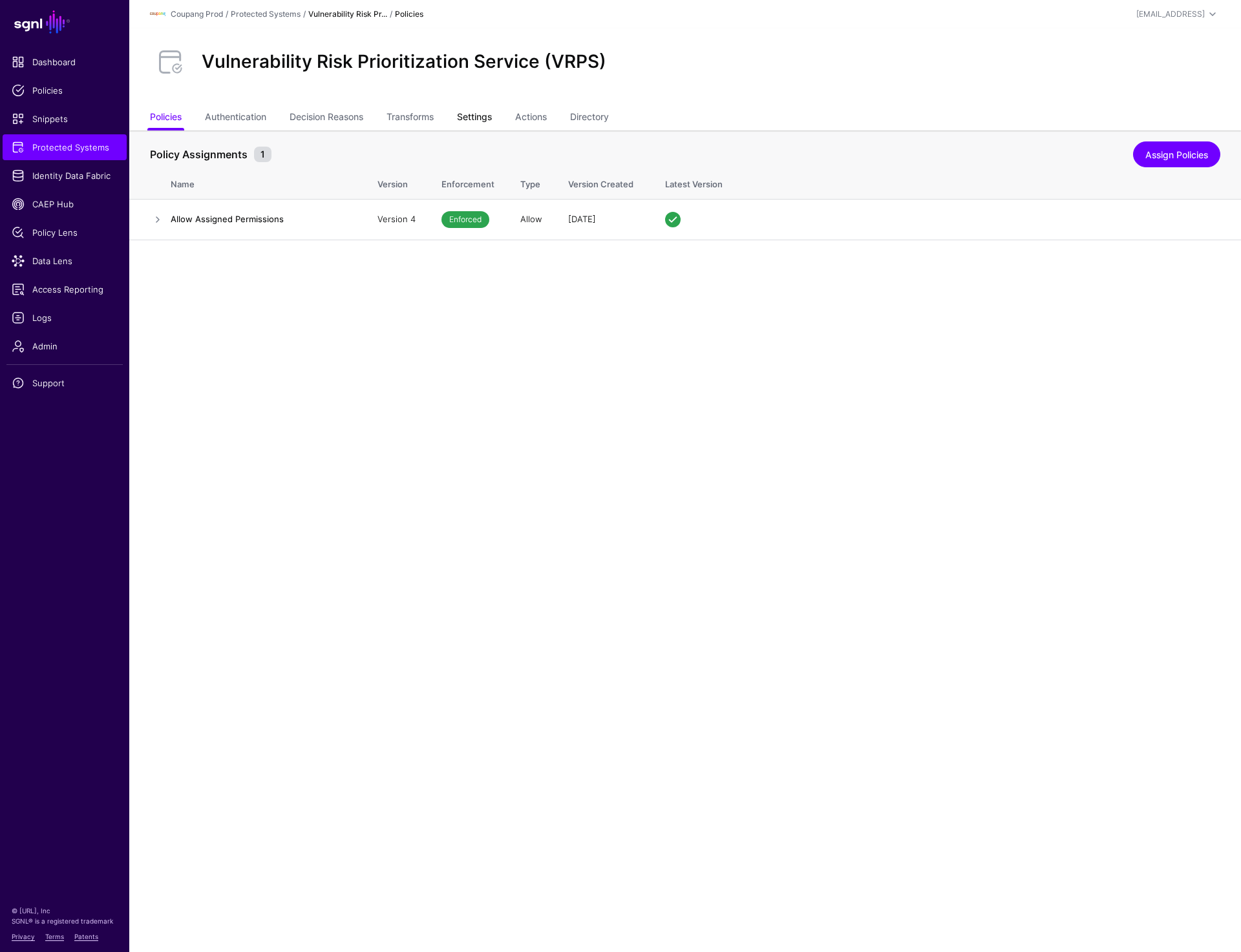
click at [480, 119] on link "Settings" at bounding box center [474, 118] width 35 height 25
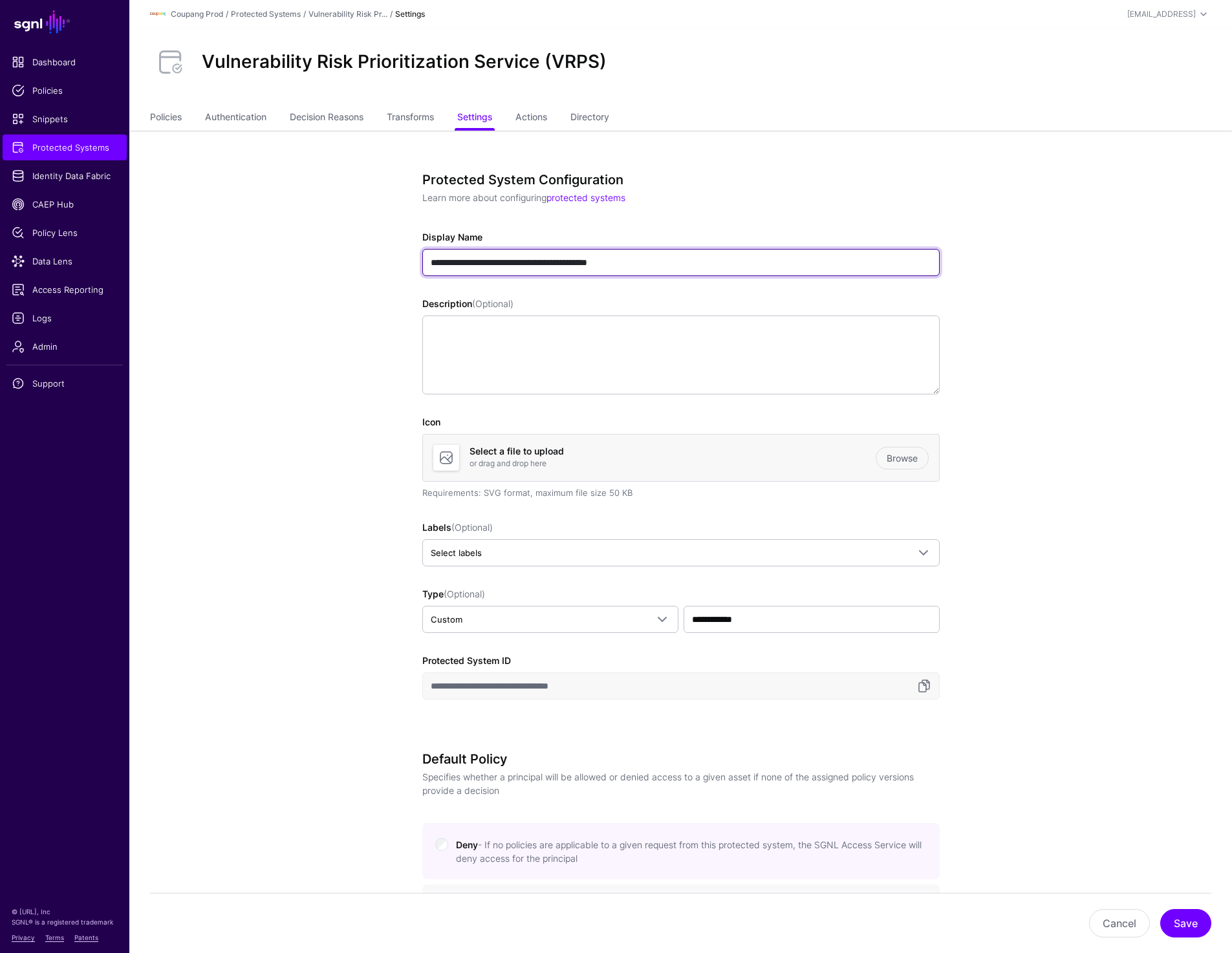
click at [432, 257] on input "**********" at bounding box center [680, 262] width 517 height 27
paste input "**********"
type input "**********"
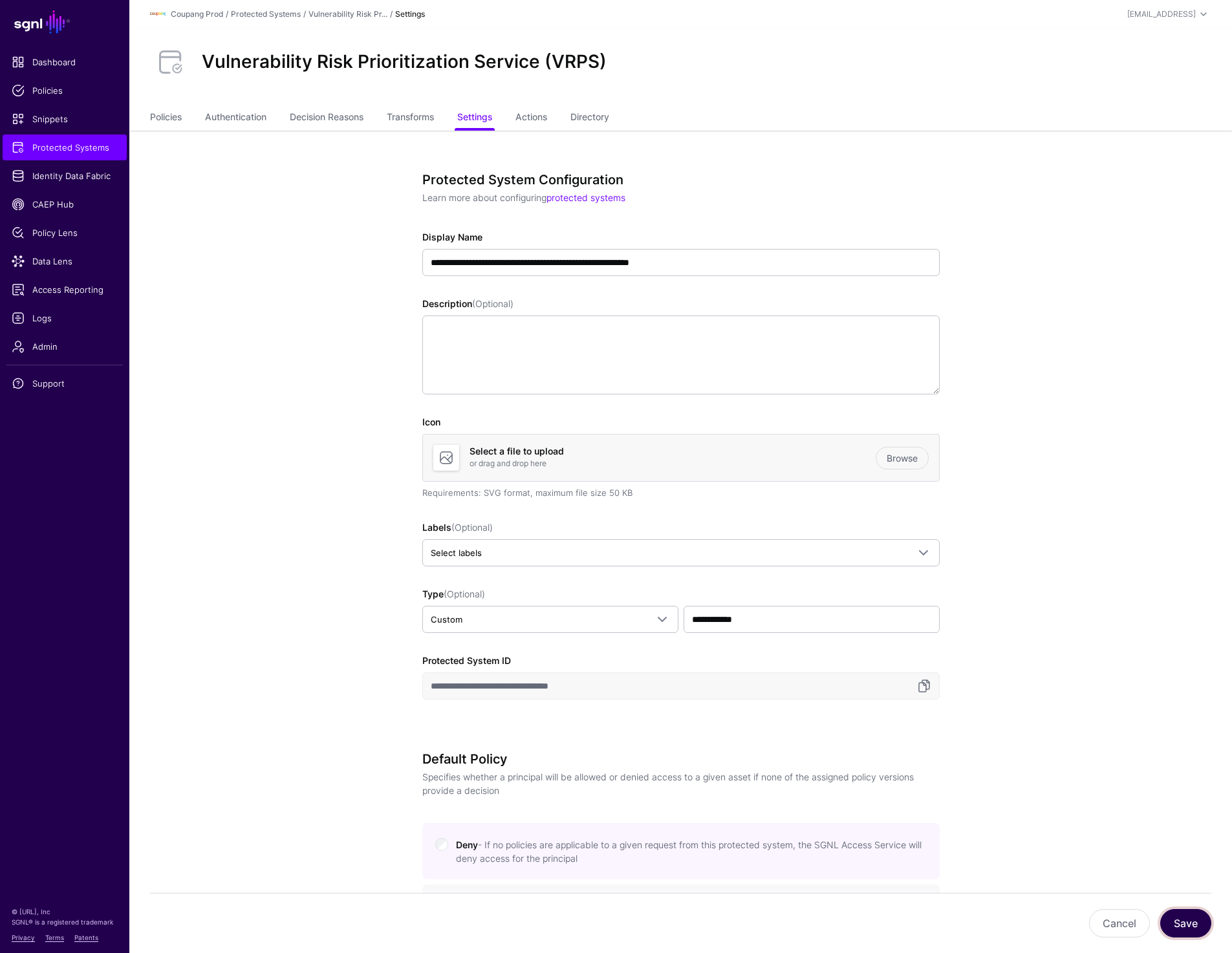
click at [1170, 925] on button "Save" at bounding box center [1187, 923] width 51 height 29
click at [86, 147] on span "Protected Systems" at bounding box center [64, 147] width 106 height 13
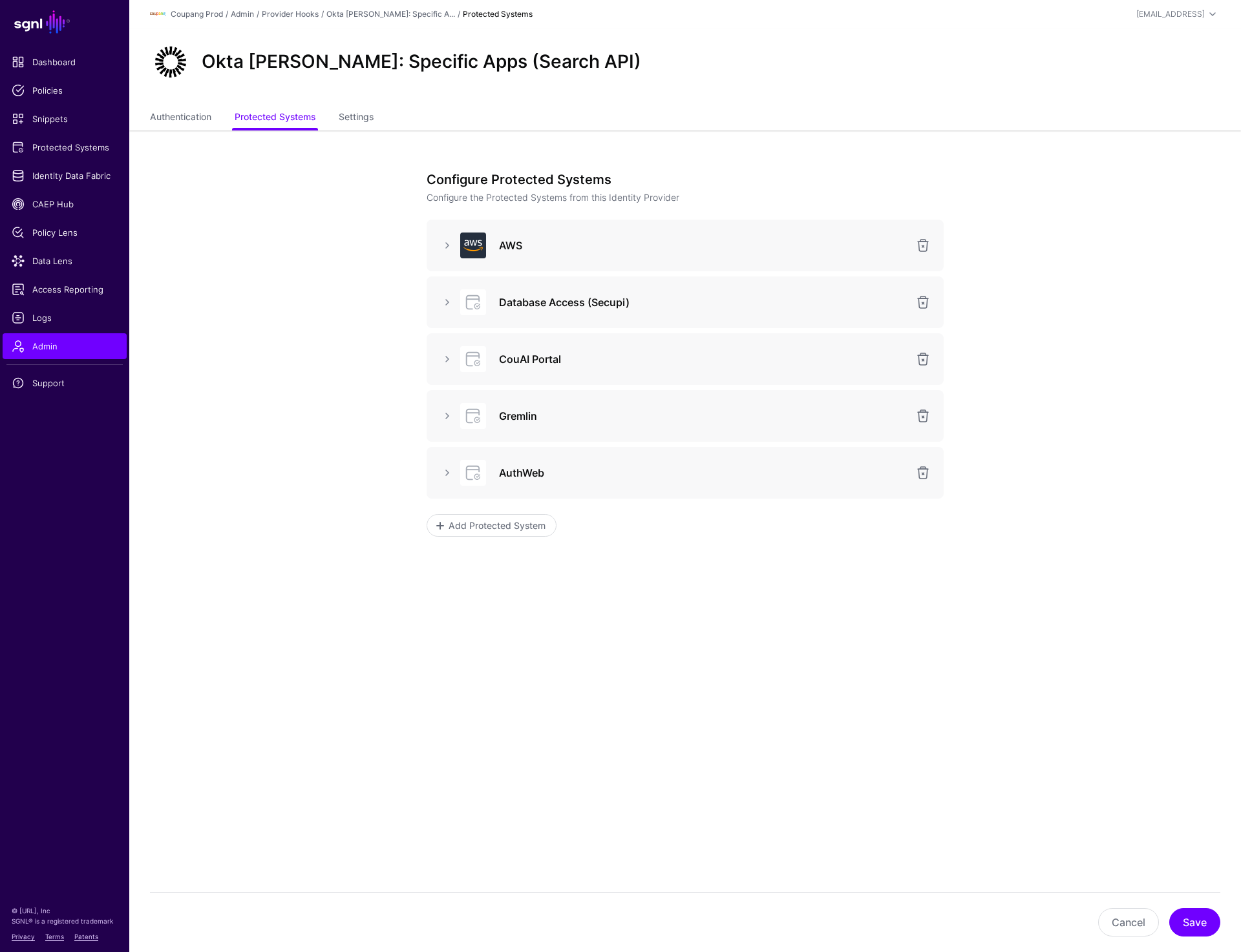
click at [497, 359] on div "CouAI Portal" at bounding box center [703, 359] width 424 height 16
drag, startPoint x: 499, startPoint y: 359, endPoint x: 557, endPoint y: 359, distance: 58.0
click at [557, 359] on h3 "CouAI Portal" at bounding box center [703, 359] width 408 height 16
copy h3 "CouAI Porta"
drag, startPoint x: 497, startPoint y: 297, endPoint x: 701, endPoint y: 297, distance: 204.0
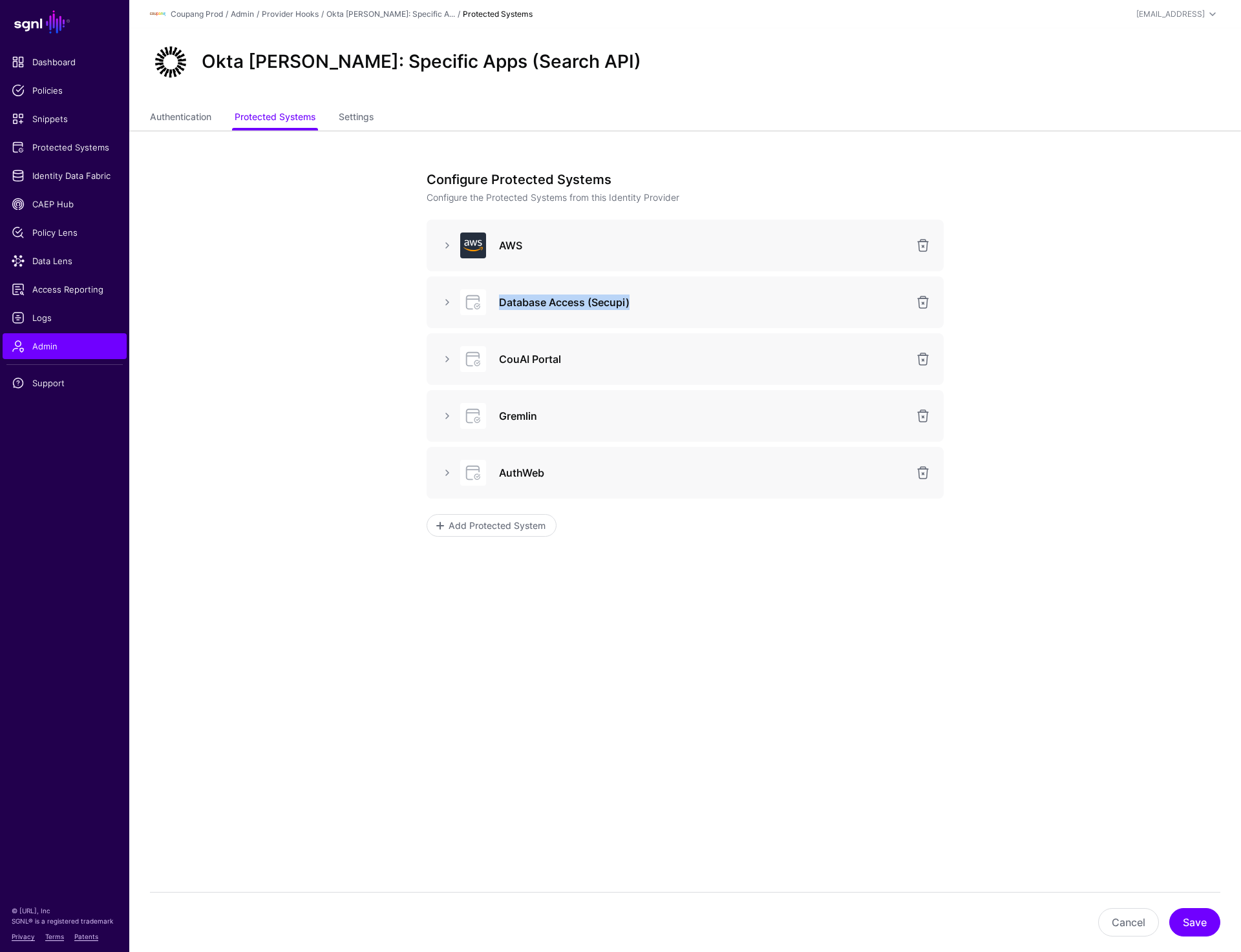
click at [701, 297] on div "Database Access (Secupi)" at bounding box center [703, 302] width 424 height 16
copy h3 "Database Access (Secupi)"
click at [447, 300] on link at bounding box center [448, 302] width 16 height 16
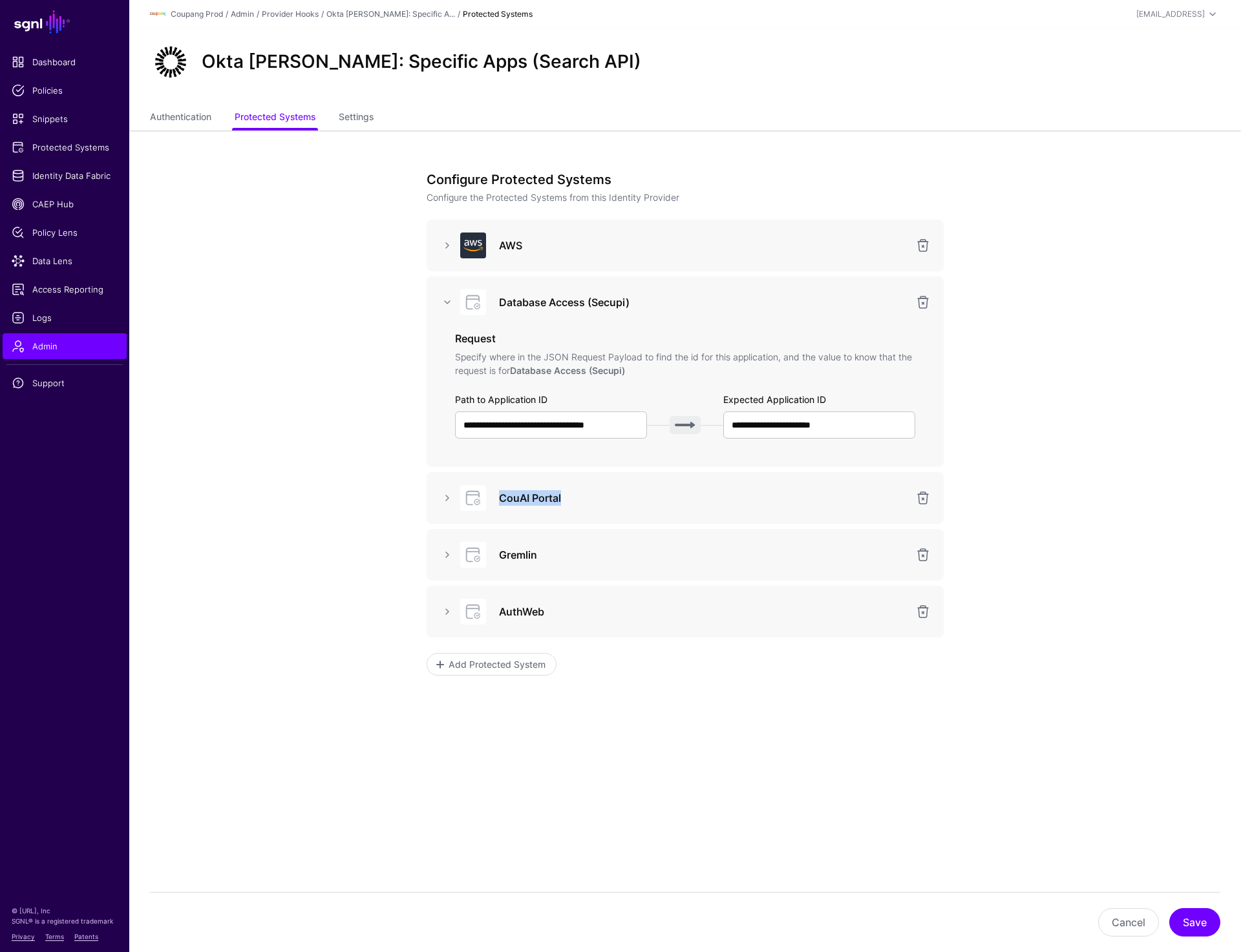
drag, startPoint x: 498, startPoint y: 500, endPoint x: 620, endPoint y: 500, distance: 122.0
click at [620, 500] on h3 "CouAI Portal" at bounding box center [703, 499] width 408 height 16
copy h3 "CouAI Portal"
click at [342, 513] on app-admin-providers-item-integrations "**********" at bounding box center [685, 491] width 1112 height 721
click at [444, 557] on link at bounding box center [448, 555] width 16 height 16
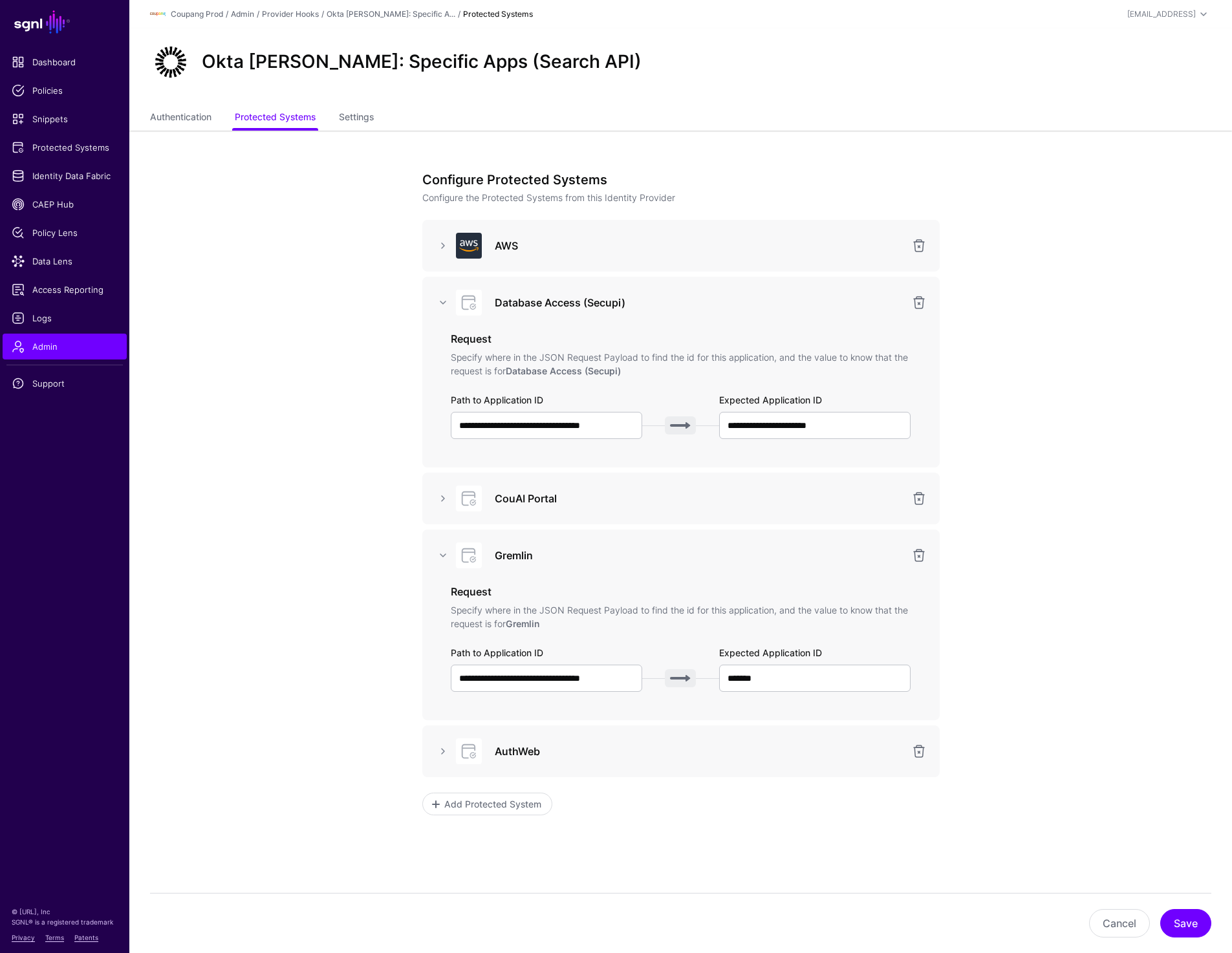
click at [506, 553] on h3 "Gremlin" at bounding box center [698, 556] width 408 height 16
copy h3 "Gremlin"
click at [257, 366] on app-admin-providers-item-integrations "**********" at bounding box center [680, 561] width 1102 height 861
click at [257, 653] on app-admin-providers-item-integrations "**********" at bounding box center [680, 561] width 1102 height 861
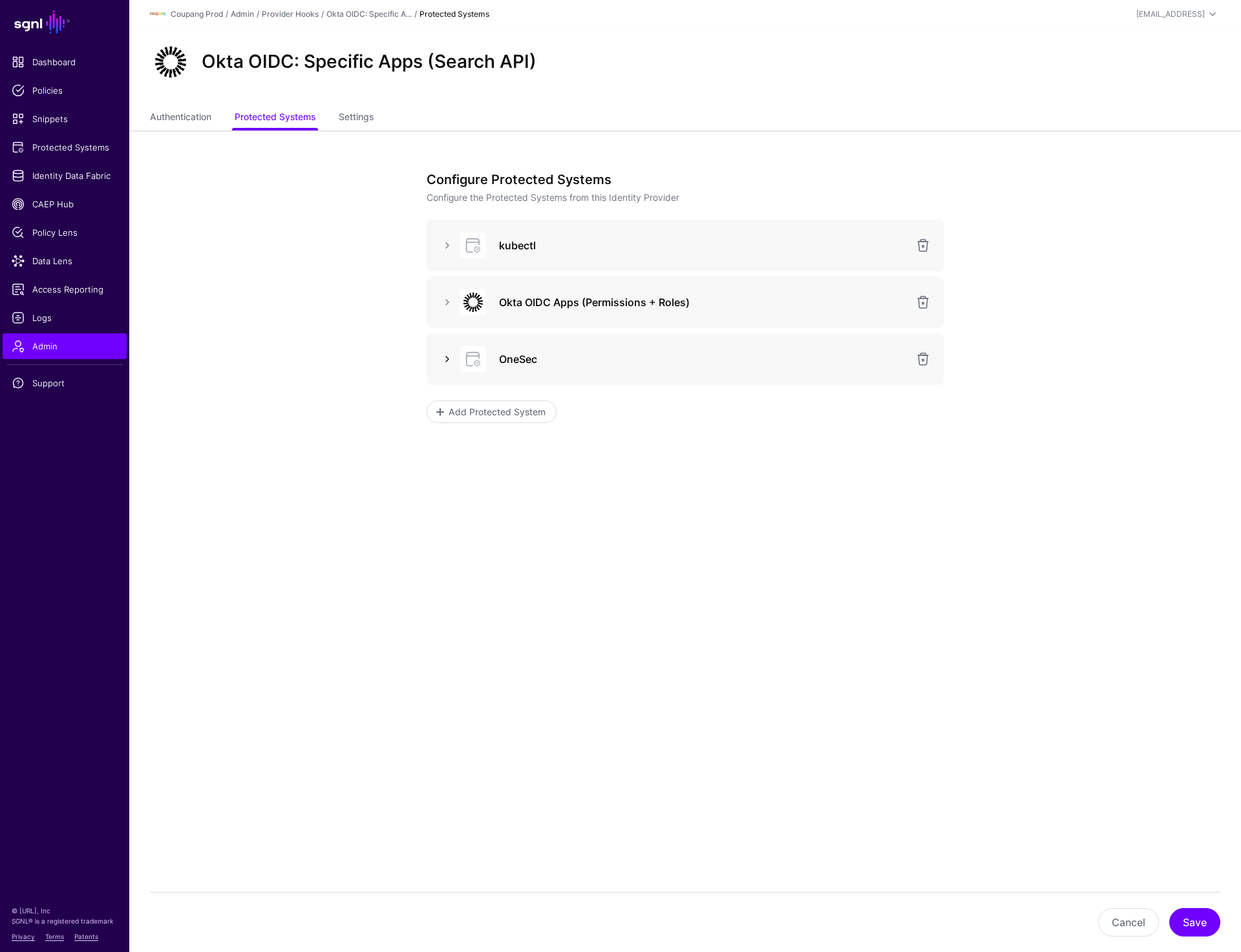
click at [446, 360] on link at bounding box center [448, 359] width 16 height 16
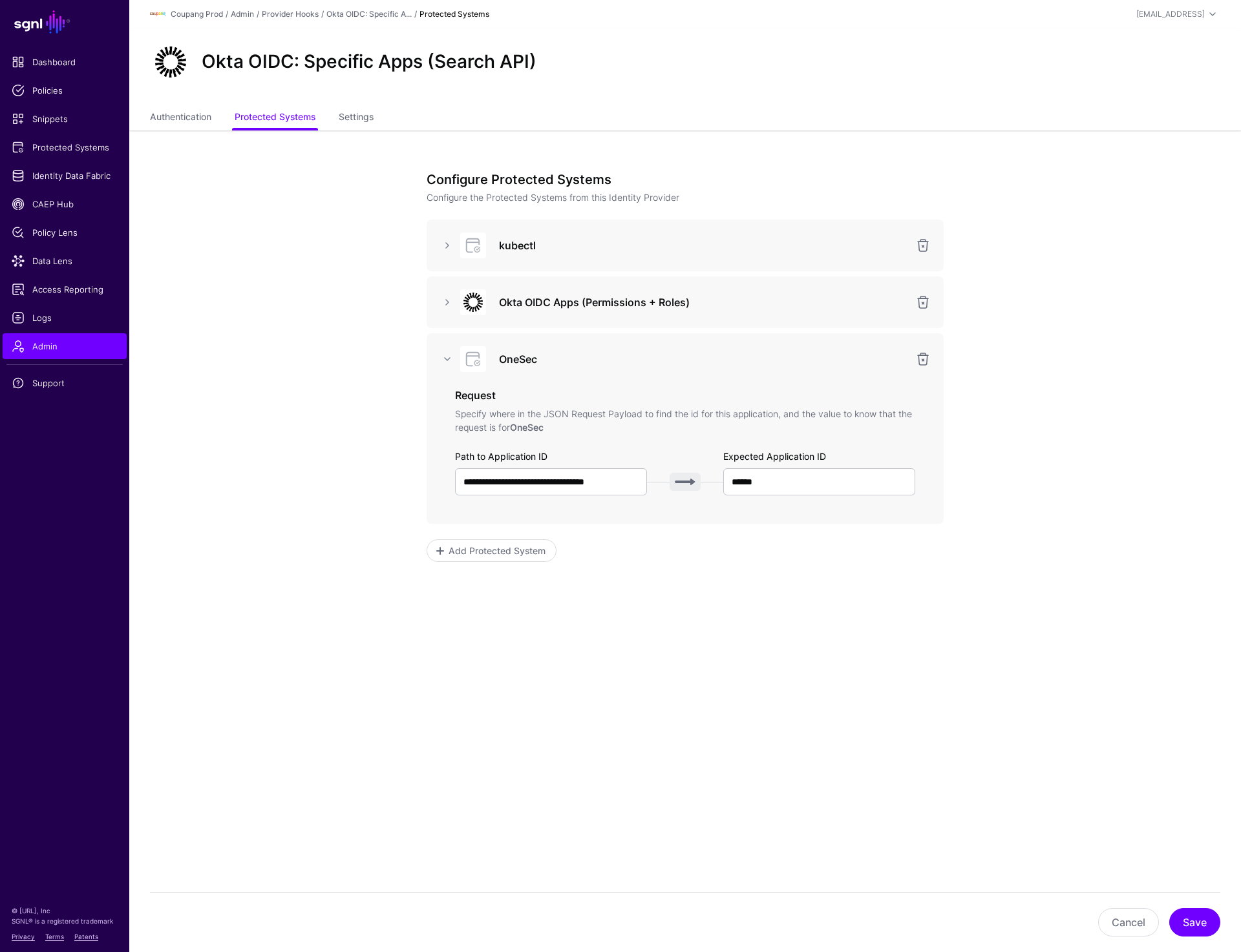
click at [517, 250] on h3 "kubectl" at bounding box center [703, 246] width 408 height 16
copy h3 "kubectl"
click at [72, 141] on span "Protected Systems" at bounding box center [64, 147] width 106 height 13
click at [444, 303] on link at bounding box center [448, 302] width 16 height 16
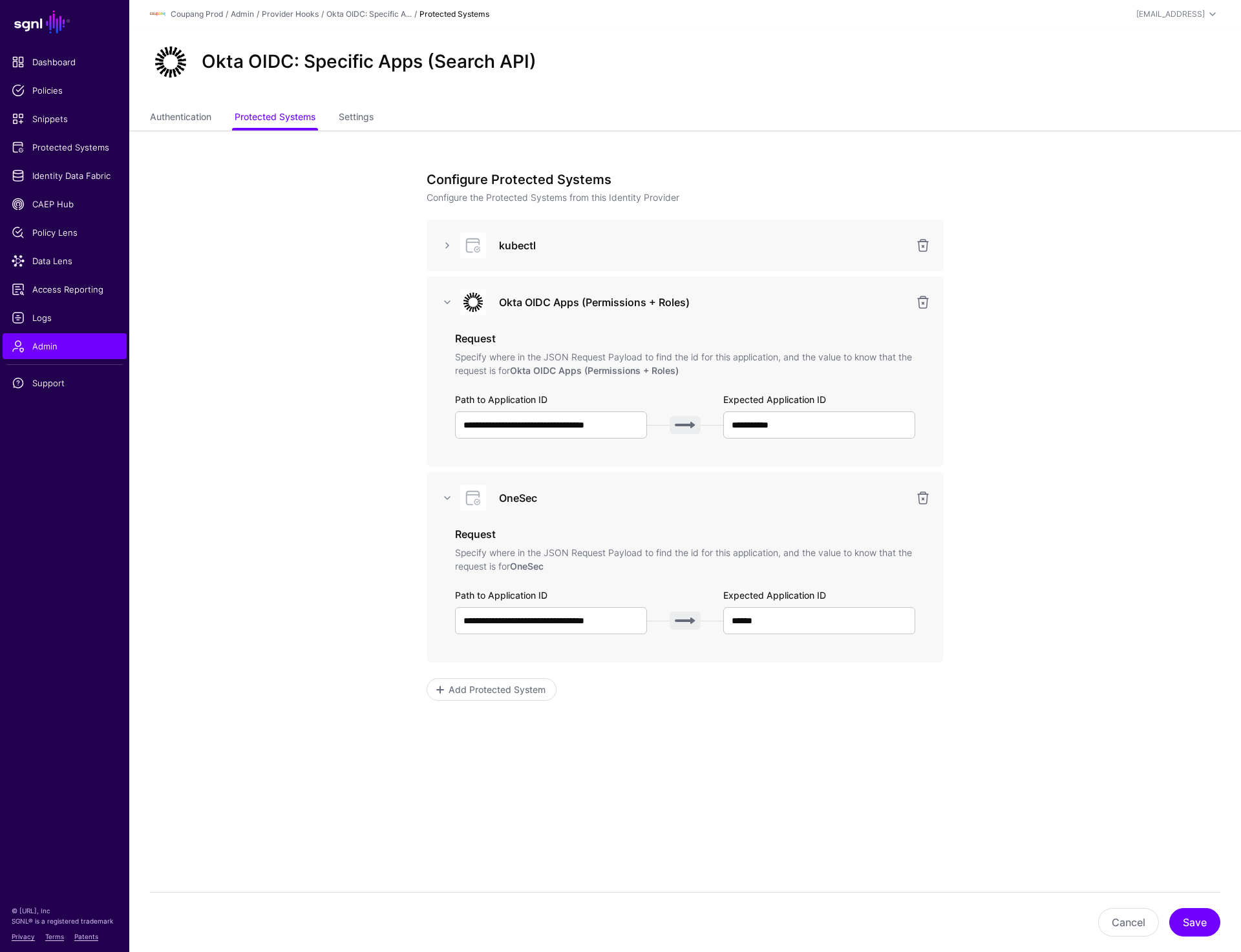
click at [517, 502] on h3 "OneSec" at bounding box center [703, 499] width 408 height 16
copy h3 "OneSec"
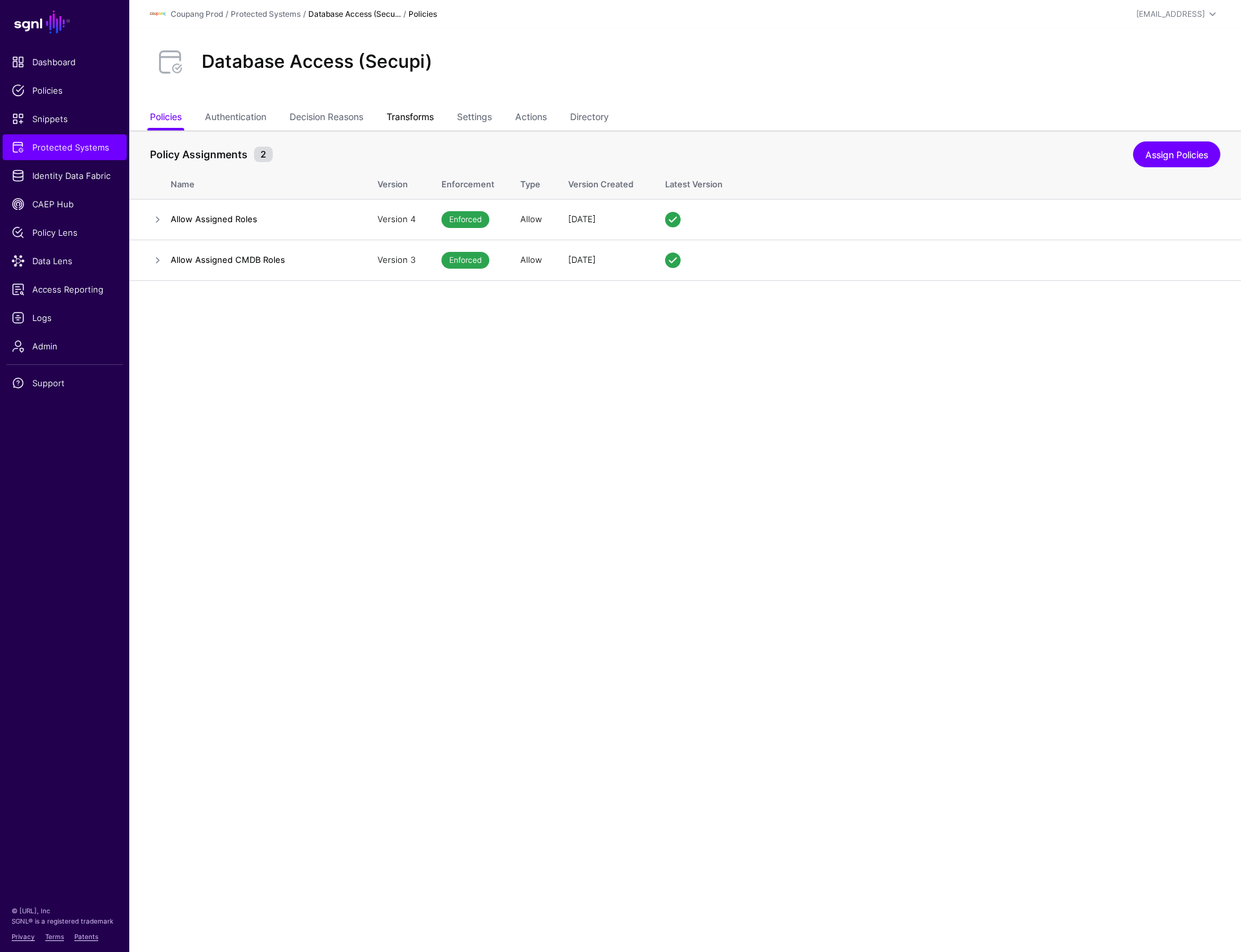
click at [393, 120] on link "Transforms" at bounding box center [410, 118] width 47 height 25
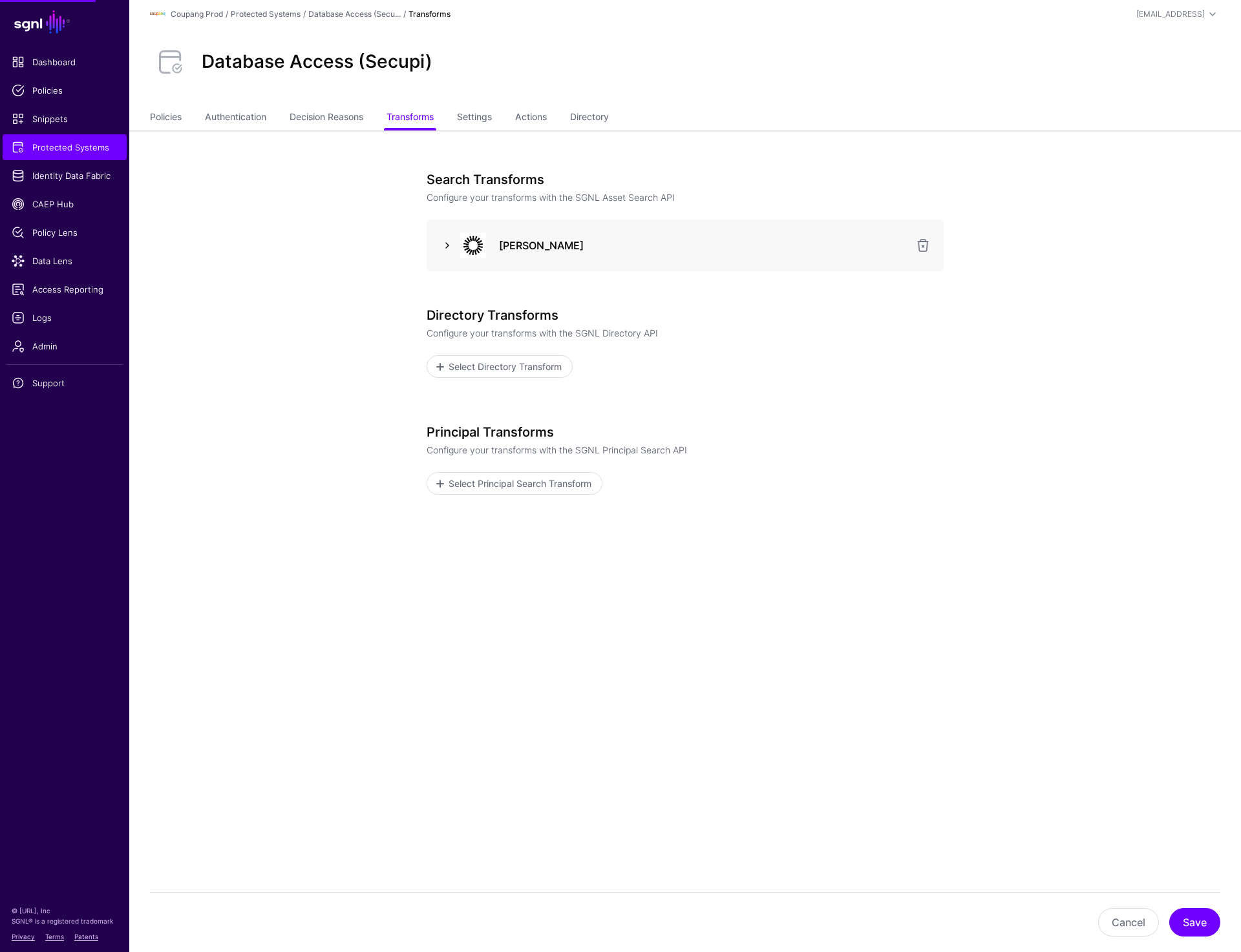
click at [445, 242] on link at bounding box center [448, 246] width 16 height 16
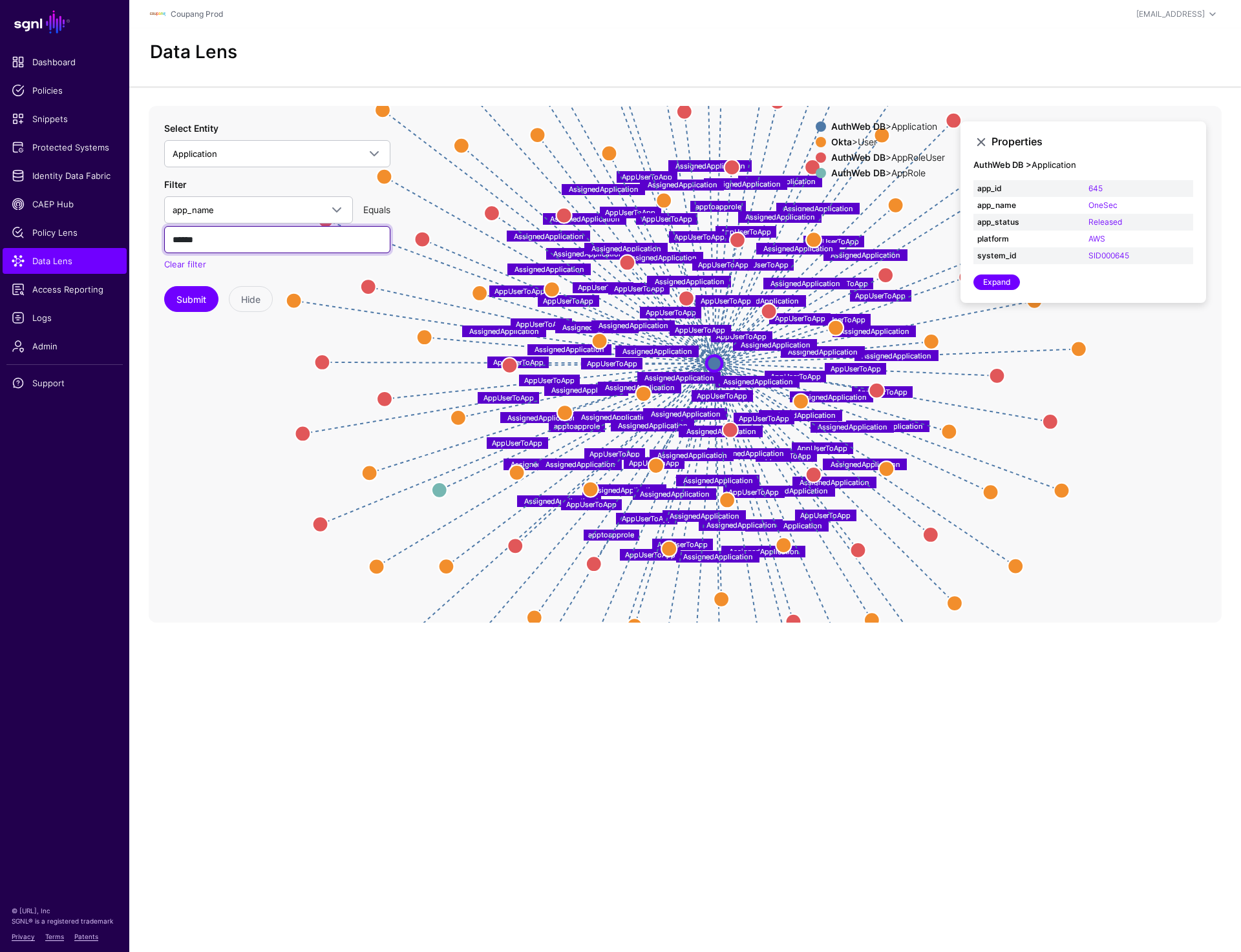
click at [203, 240] on input "******" at bounding box center [277, 239] width 226 height 27
click at [262, 240] on input "******" at bounding box center [277, 239] width 226 height 27
paste input "******"
click at [186, 299] on button "Submit" at bounding box center [191, 299] width 54 height 26
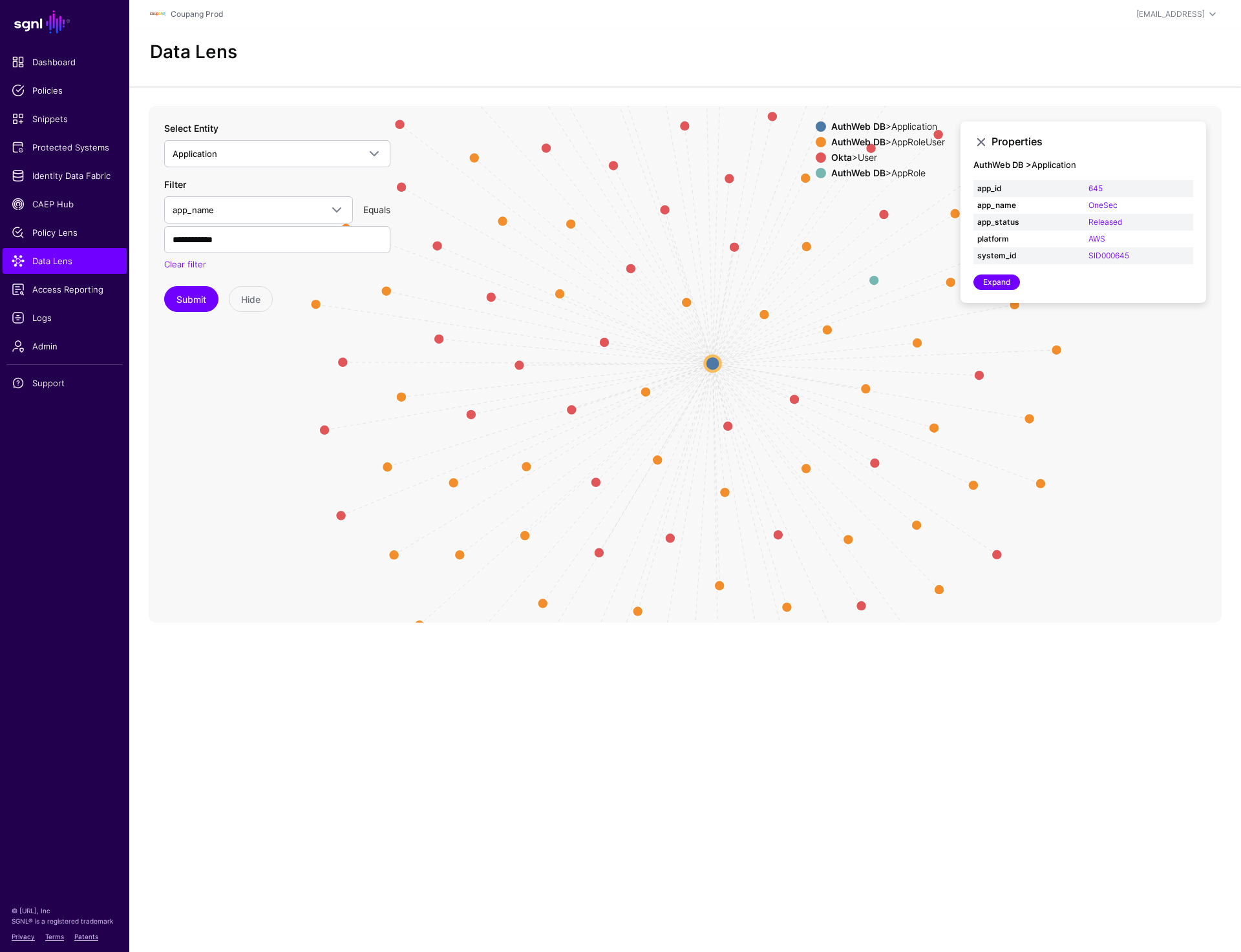
click at [717, 365] on circle at bounding box center [713, 363] width 16 height 16
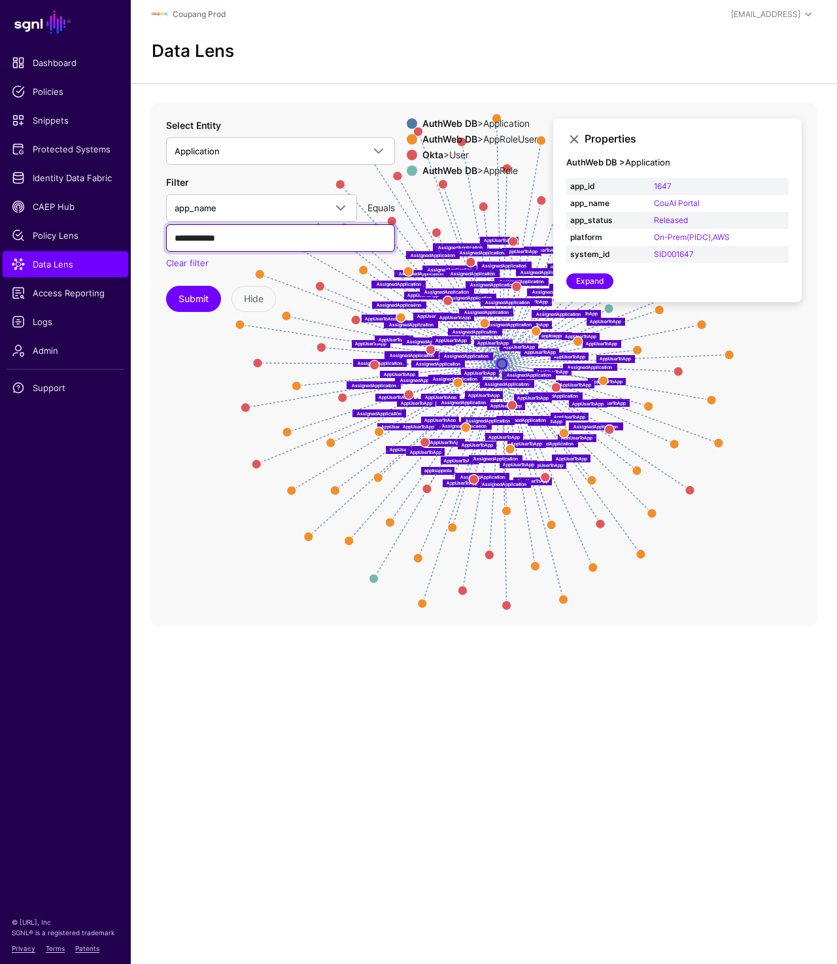
click at [255, 237] on input "**********" at bounding box center [280, 237] width 229 height 27
paste input "text"
type input "*******"
click at [181, 301] on button "Submit" at bounding box center [193, 299] width 55 height 26
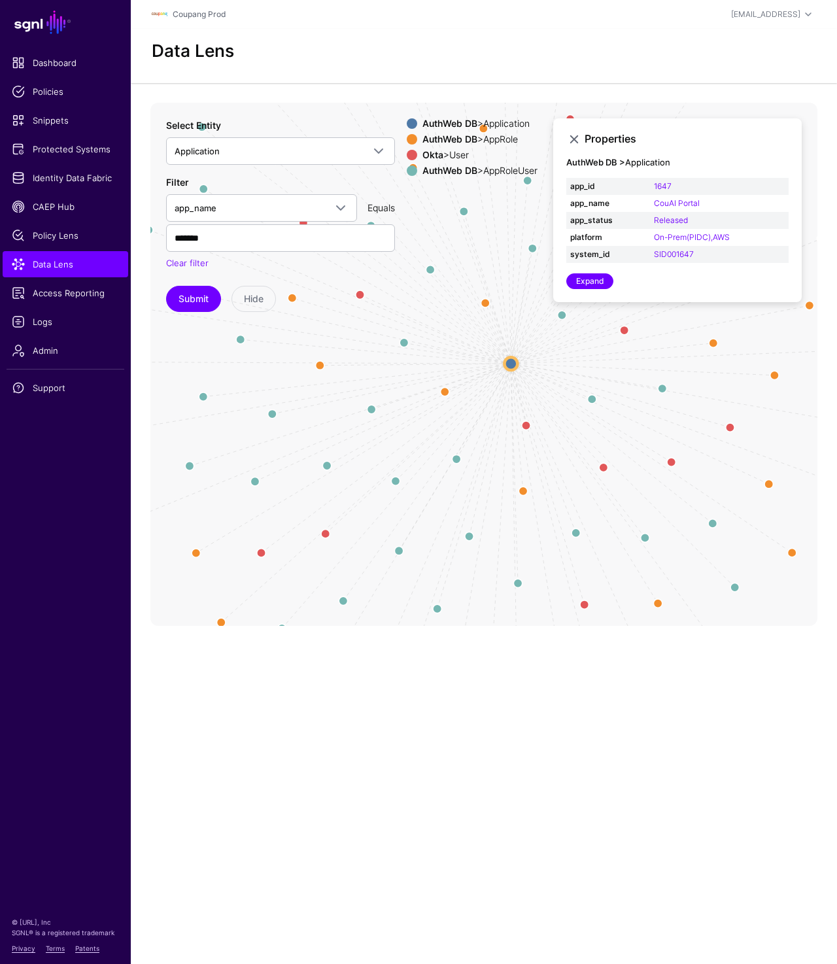
click at [508, 364] on circle at bounding box center [510, 363] width 13 height 13
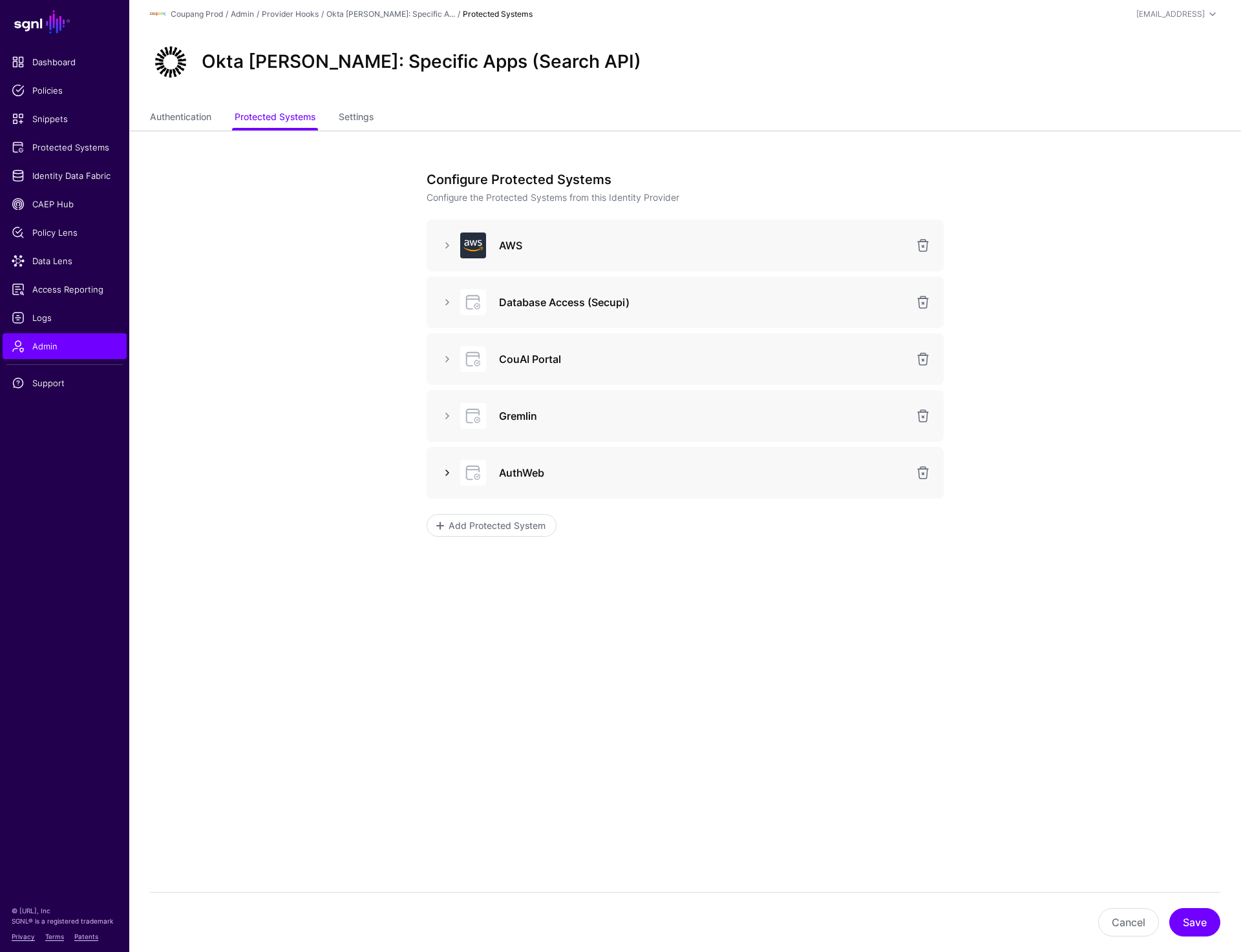
click at [451, 469] on link at bounding box center [448, 473] width 16 height 16
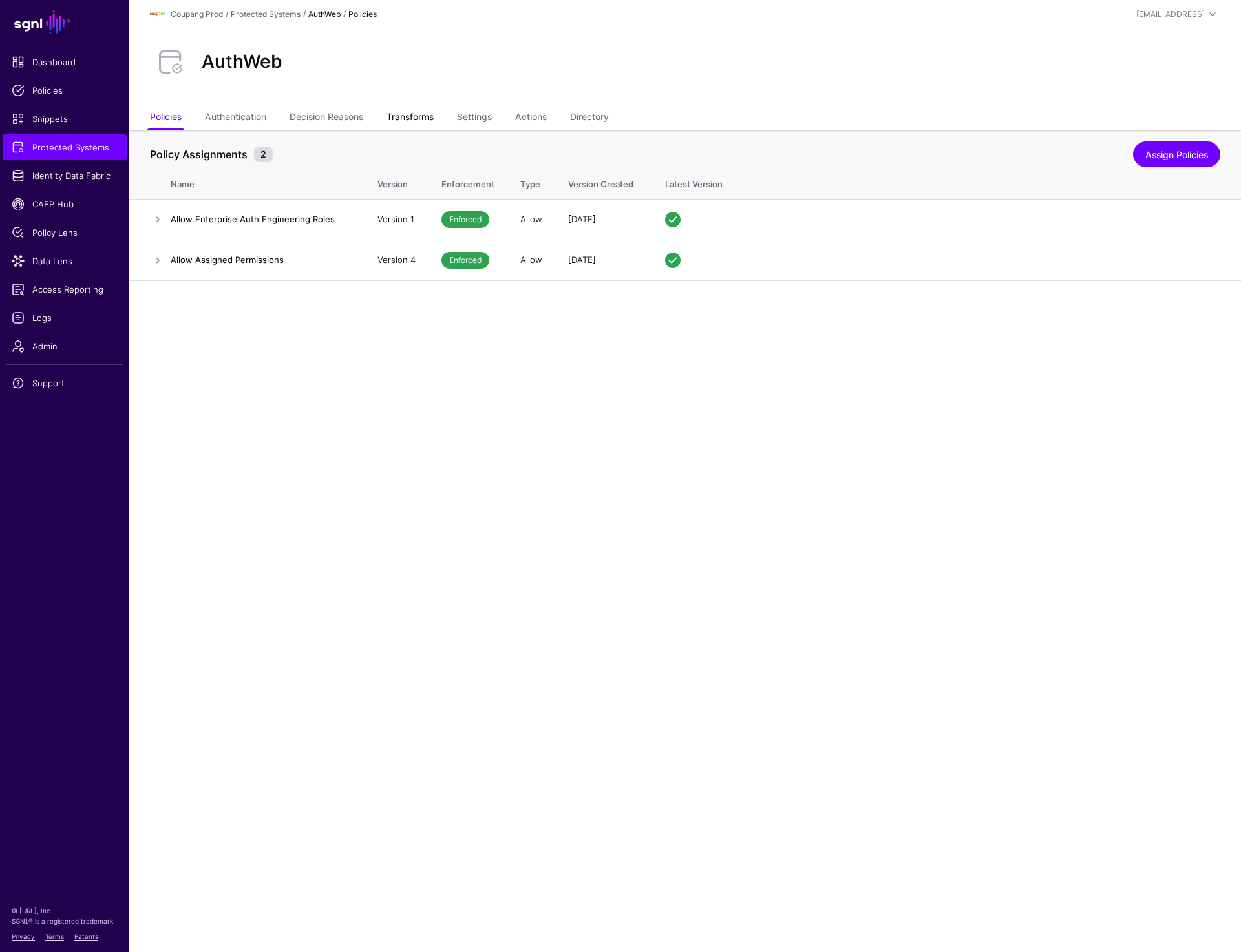
click at [434, 112] on link "Transforms" at bounding box center [410, 118] width 47 height 25
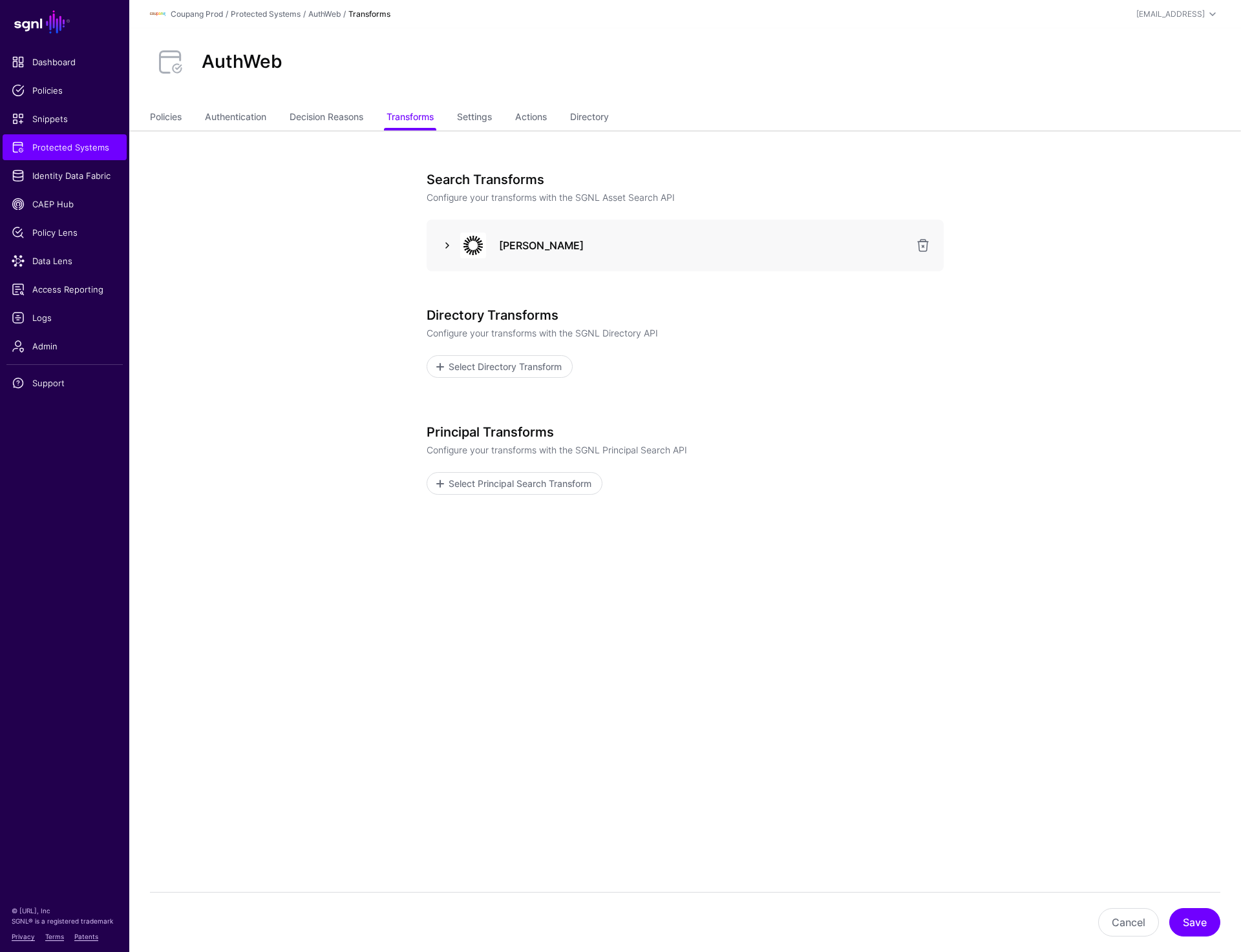
click at [441, 246] on link at bounding box center [448, 246] width 16 height 16
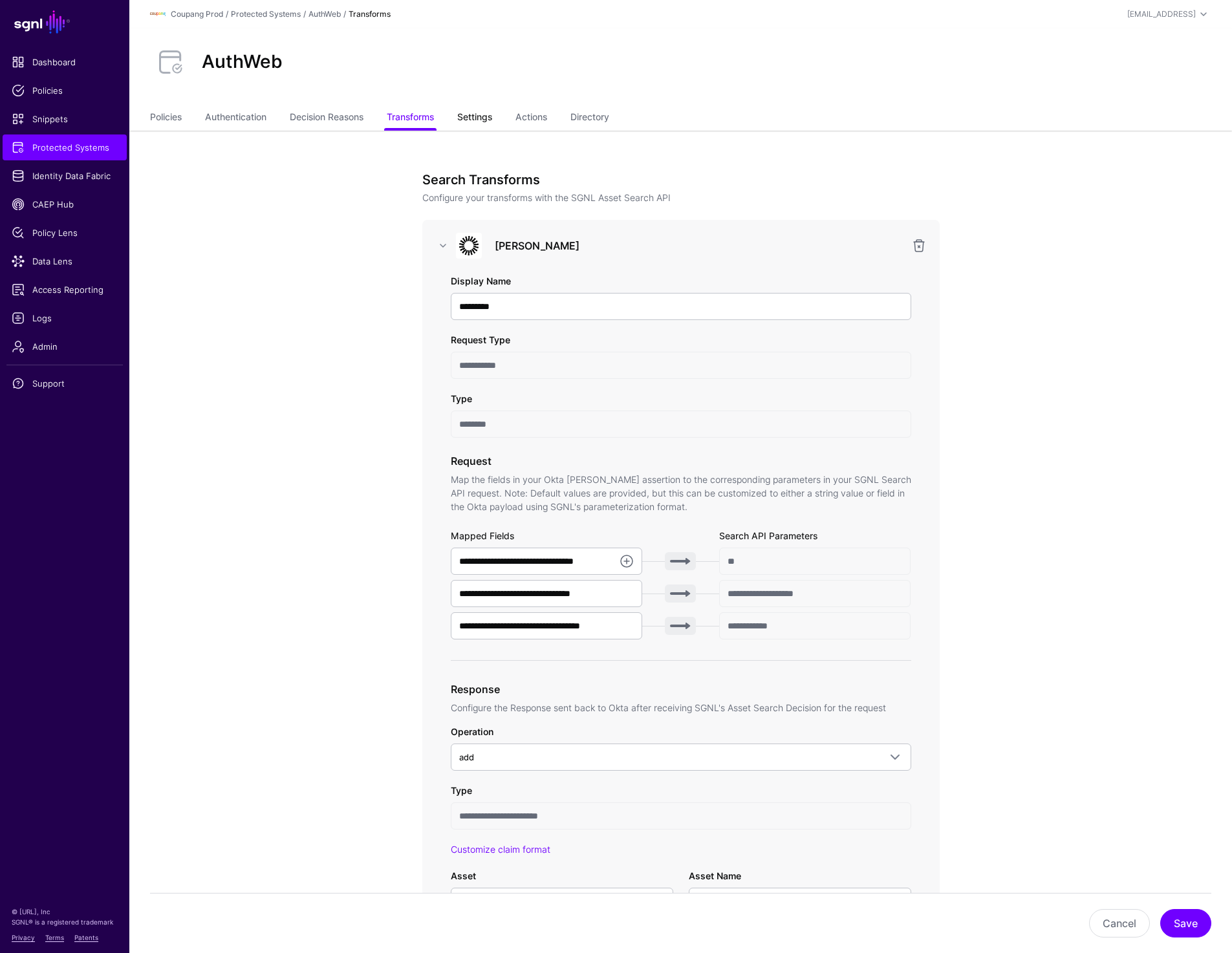
click at [488, 108] on link "Settings" at bounding box center [475, 118] width 35 height 25
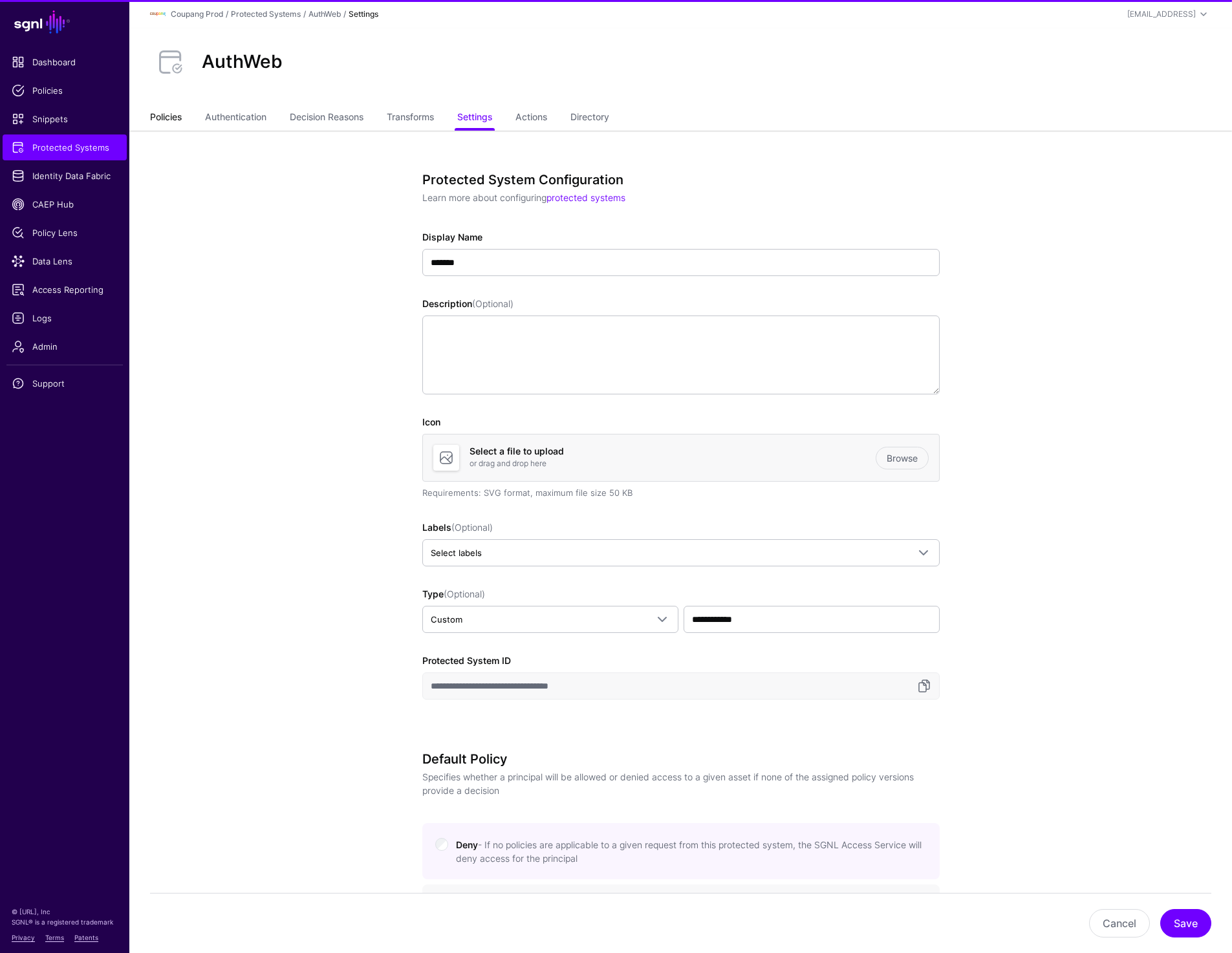
click at [175, 111] on link "Policies" at bounding box center [166, 118] width 32 height 25
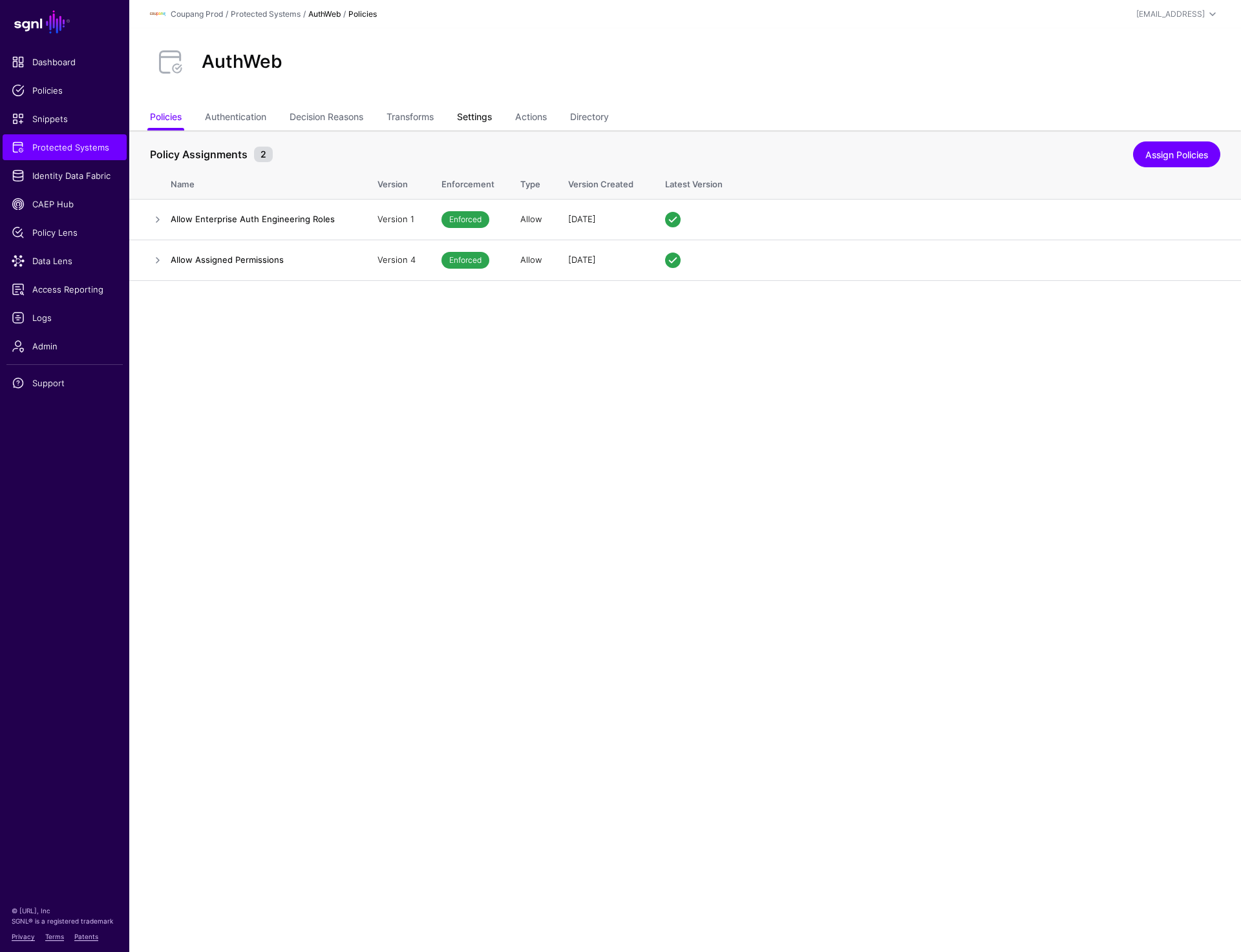
click at [488, 117] on link "Settings" at bounding box center [474, 118] width 35 height 25
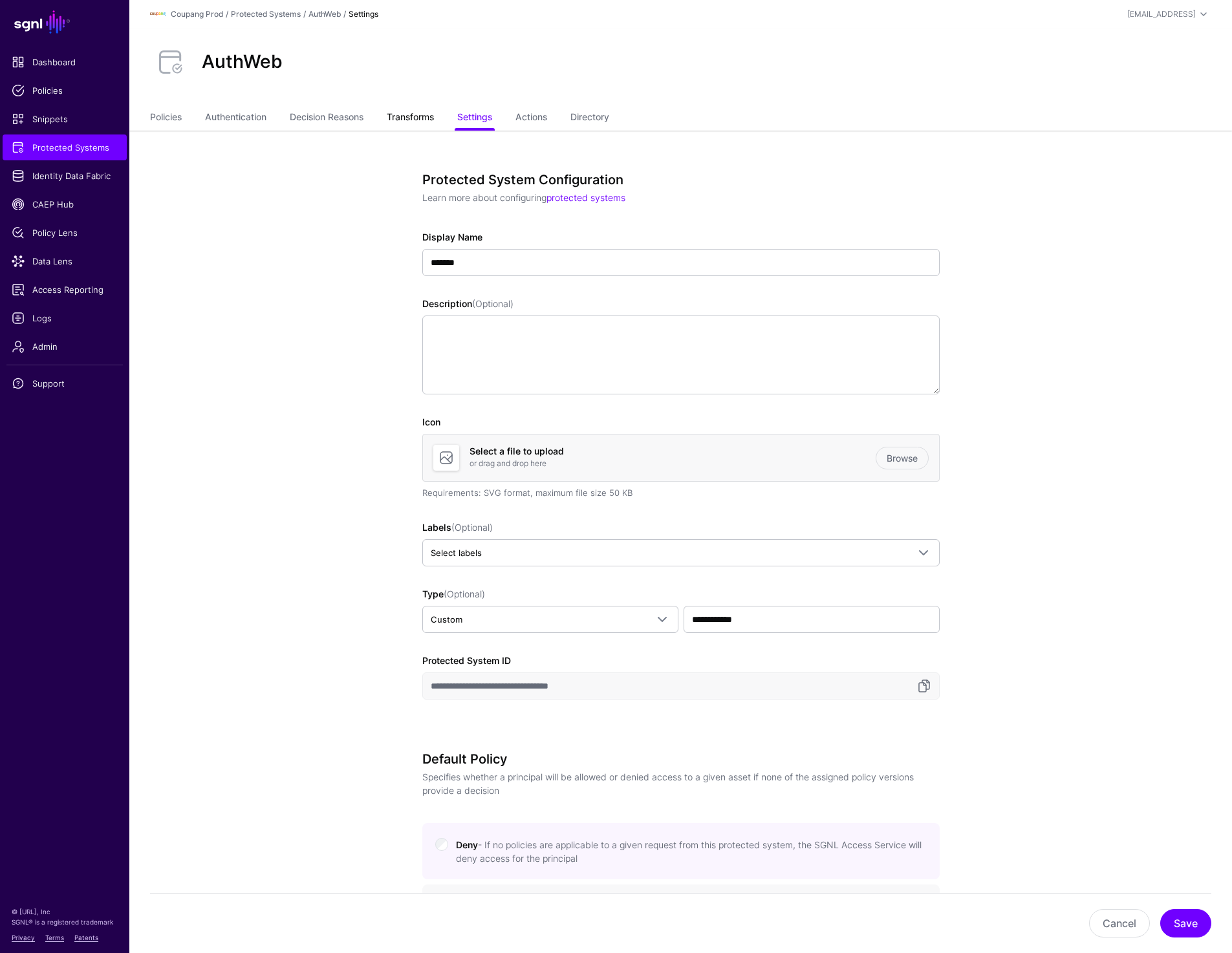
click at [397, 119] on link "Transforms" at bounding box center [410, 118] width 47 height 25
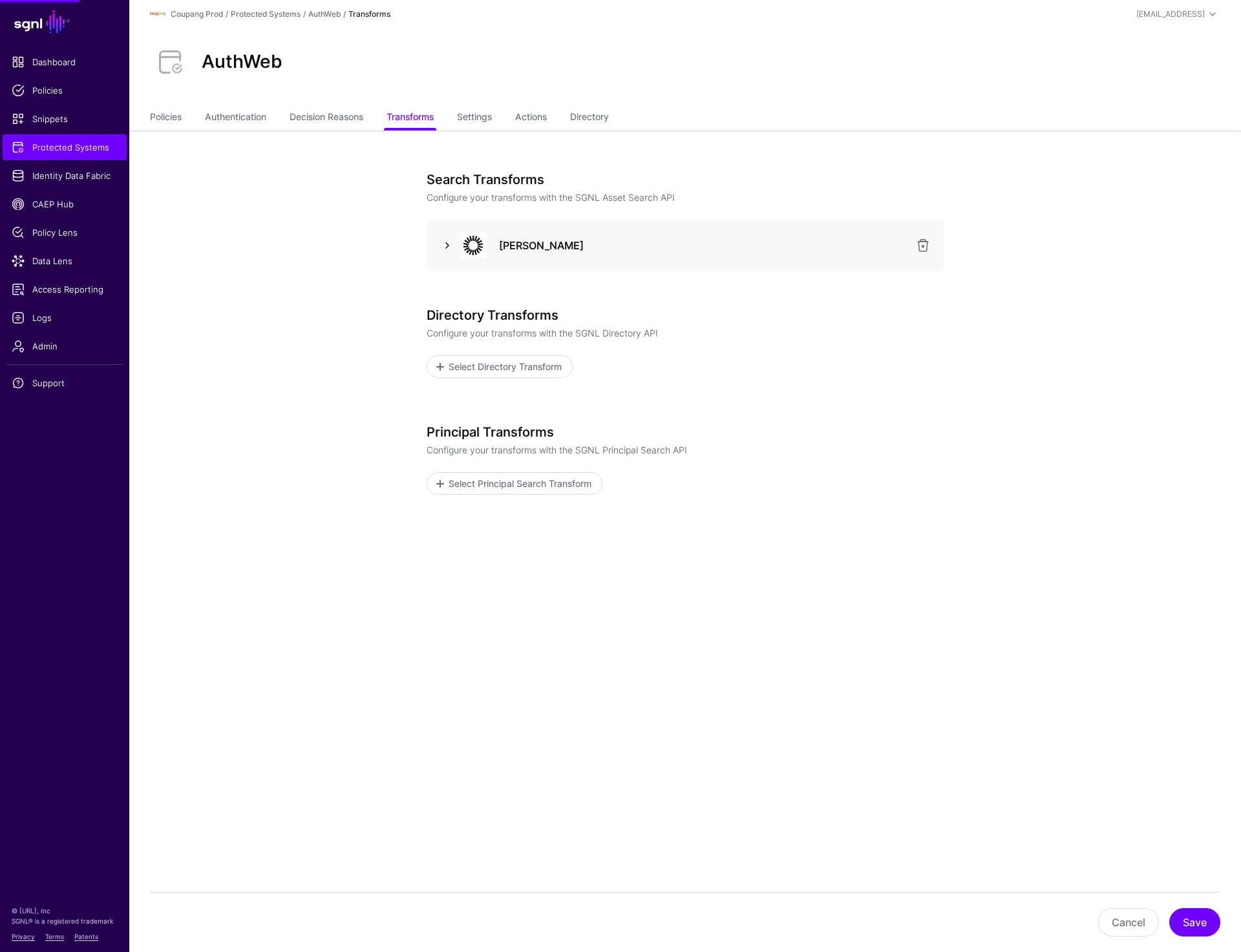
click at [443, 241] on link at bounding box center [448, 246] width 16 height 16
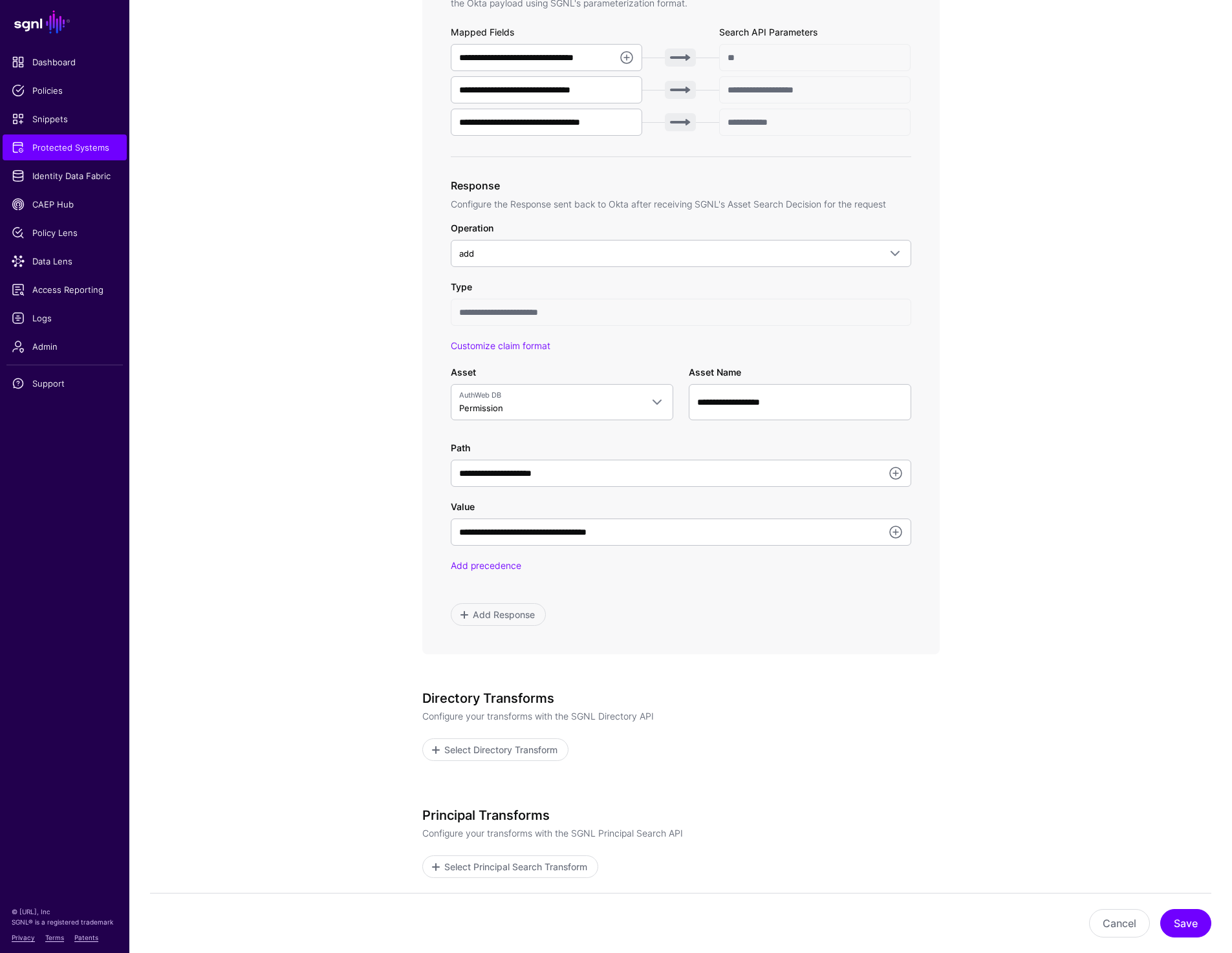
scroll to position [517, 0]
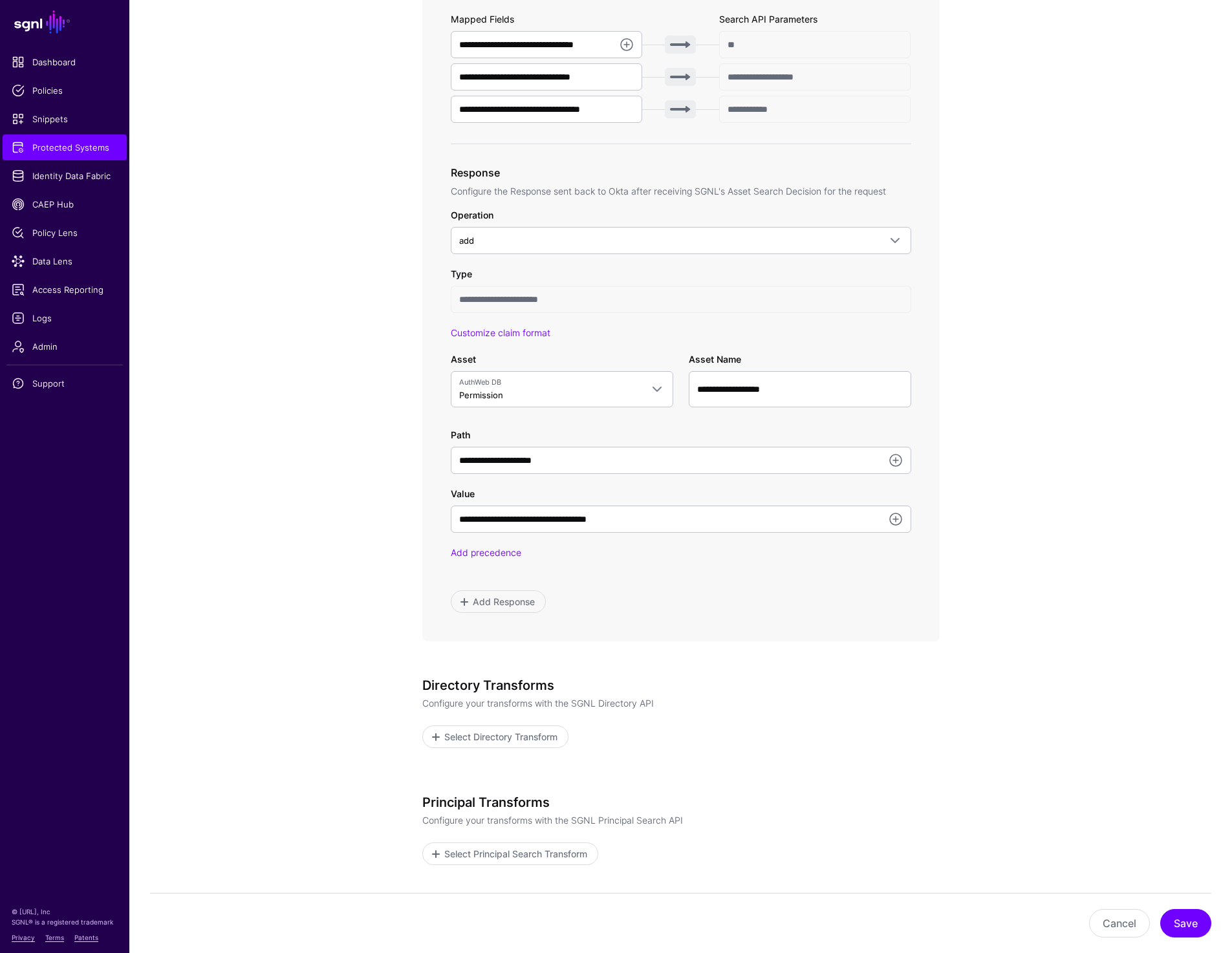
click at [1038, 175] on app-integrations-item-transforms "**********" at bounding box center [680, 335] width 1102 height 1443
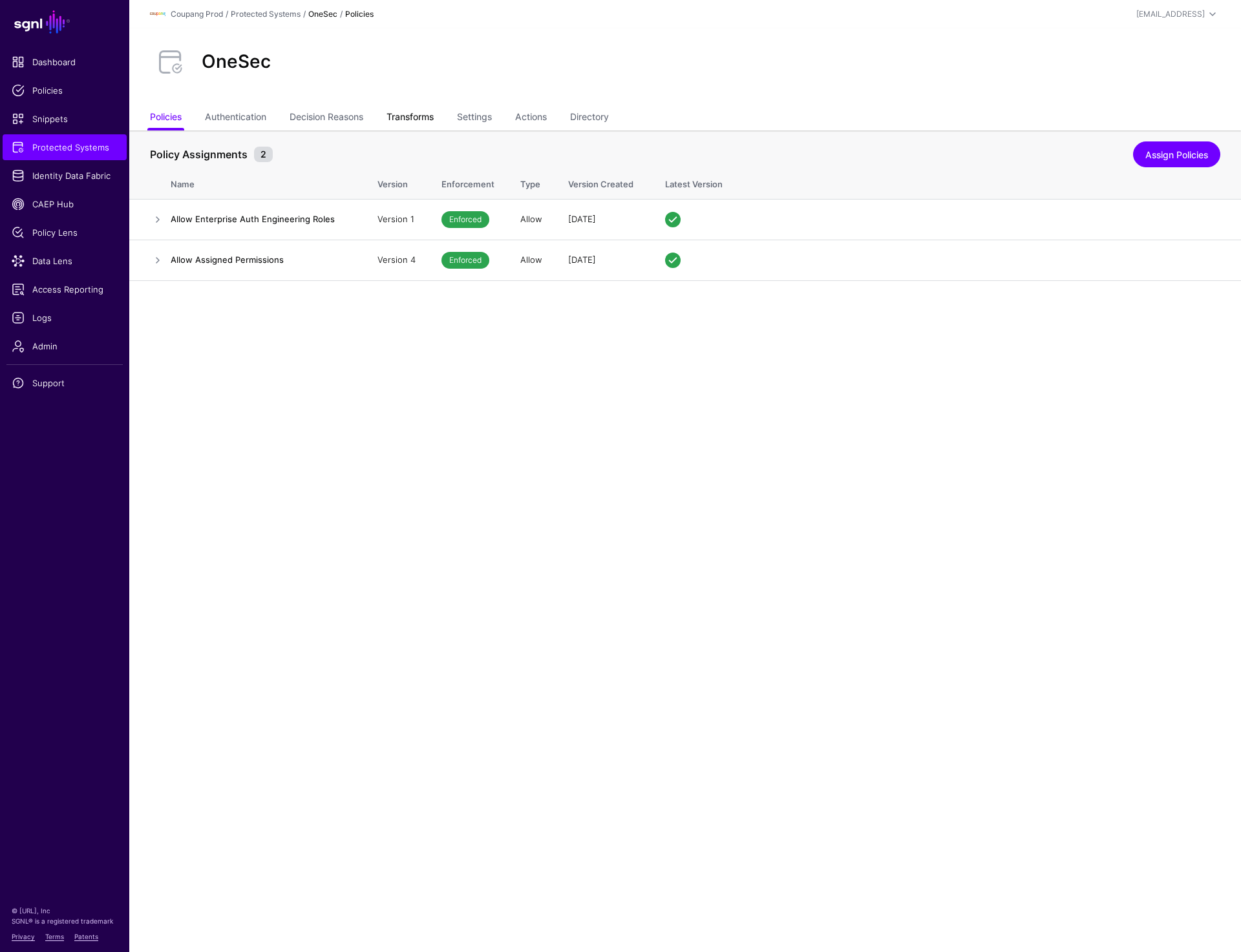
click at [418, 123] on link "Transforms" at bounding box center [410, 118] width 47 height 25
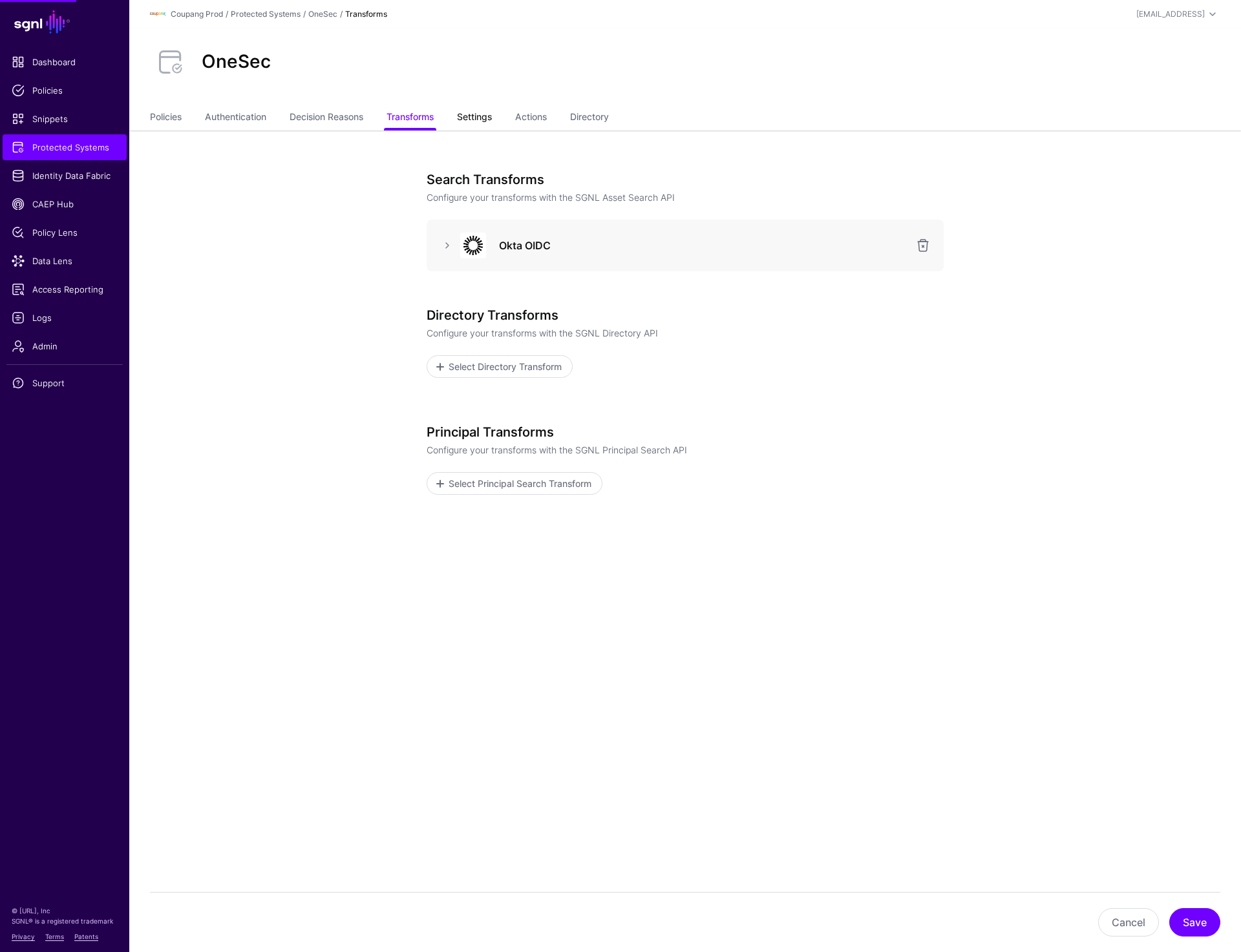
click at [483, 119] on link "Settings" at bounding box center [474, 118] width 35 height 25
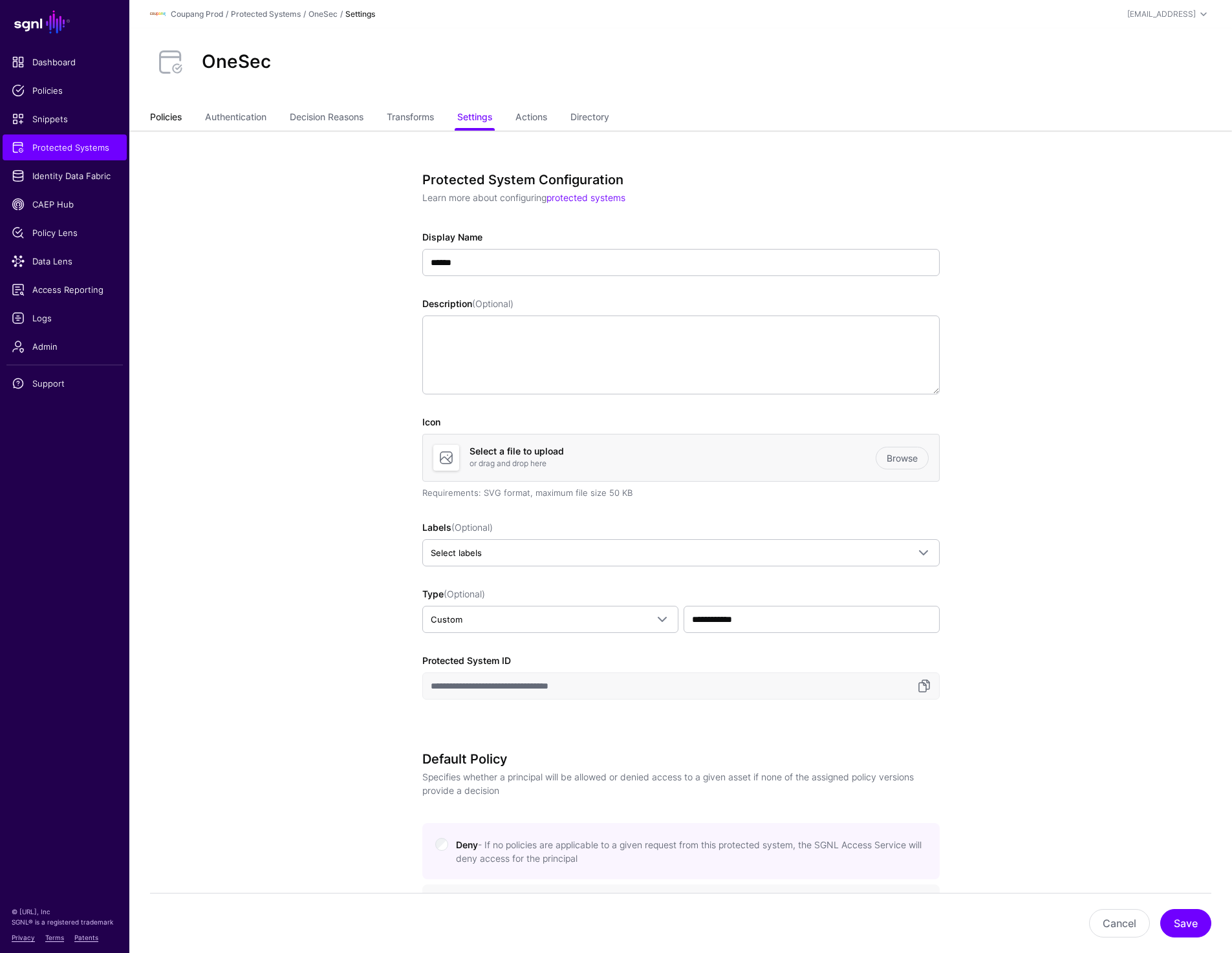
click at [165, 114] on link "Policies" at bounding box center [166, 118] width 32 height 25
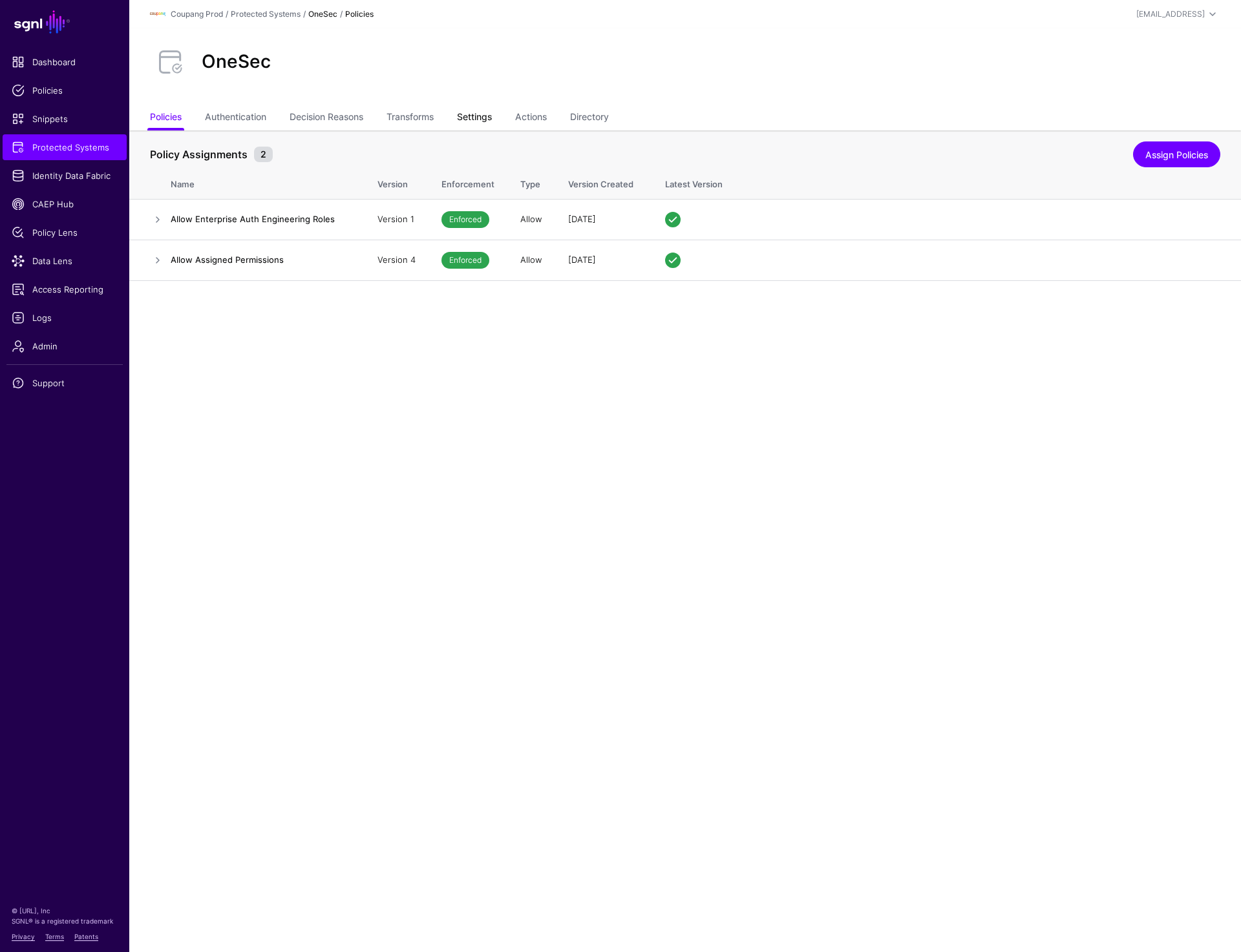
click at [470, 113] on link "Settings" at bounding box center [474, 118] width 35 height 25
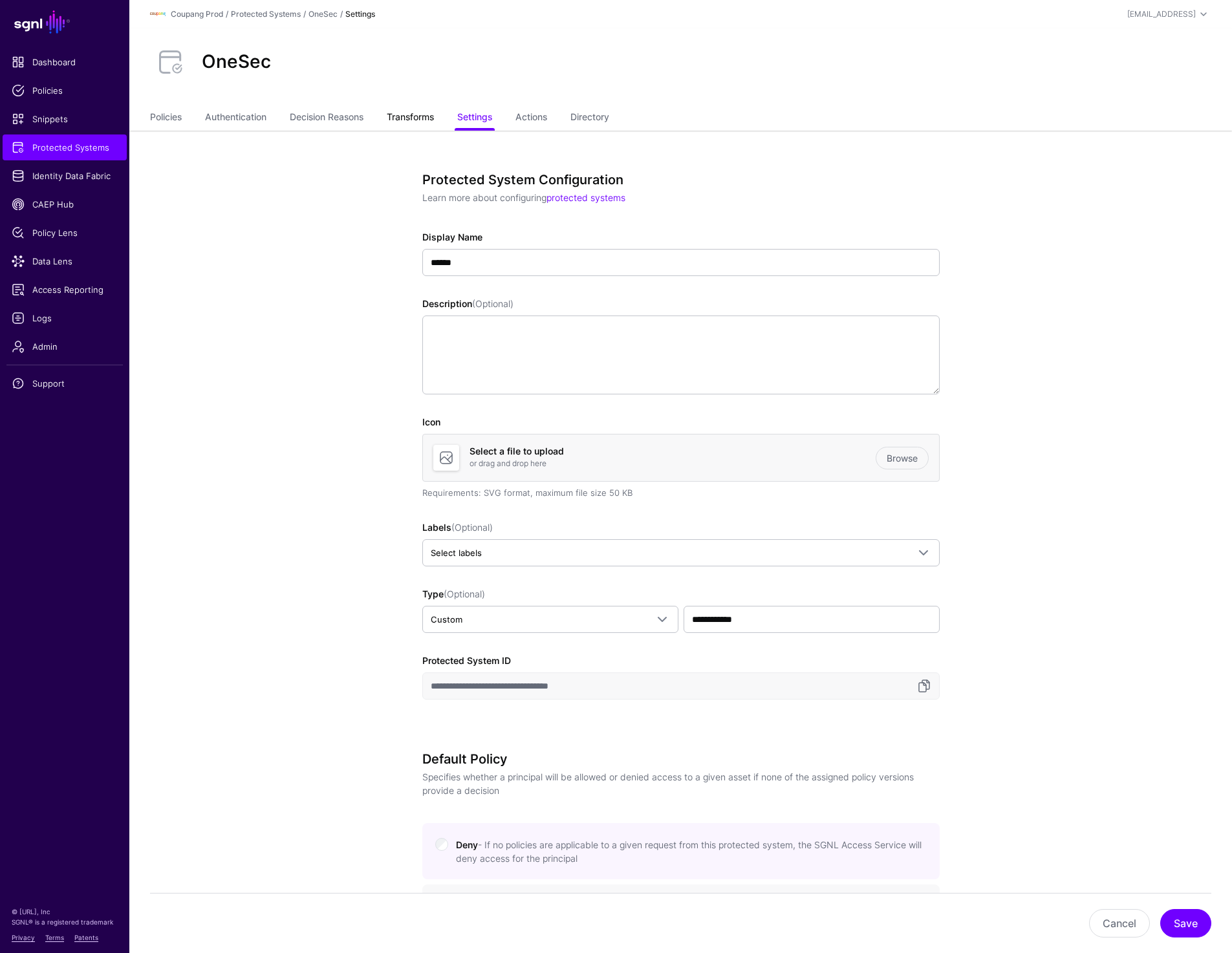
click at [394, 113] on link "Transforms" at bounding box center [410, 118] width 47 height 25
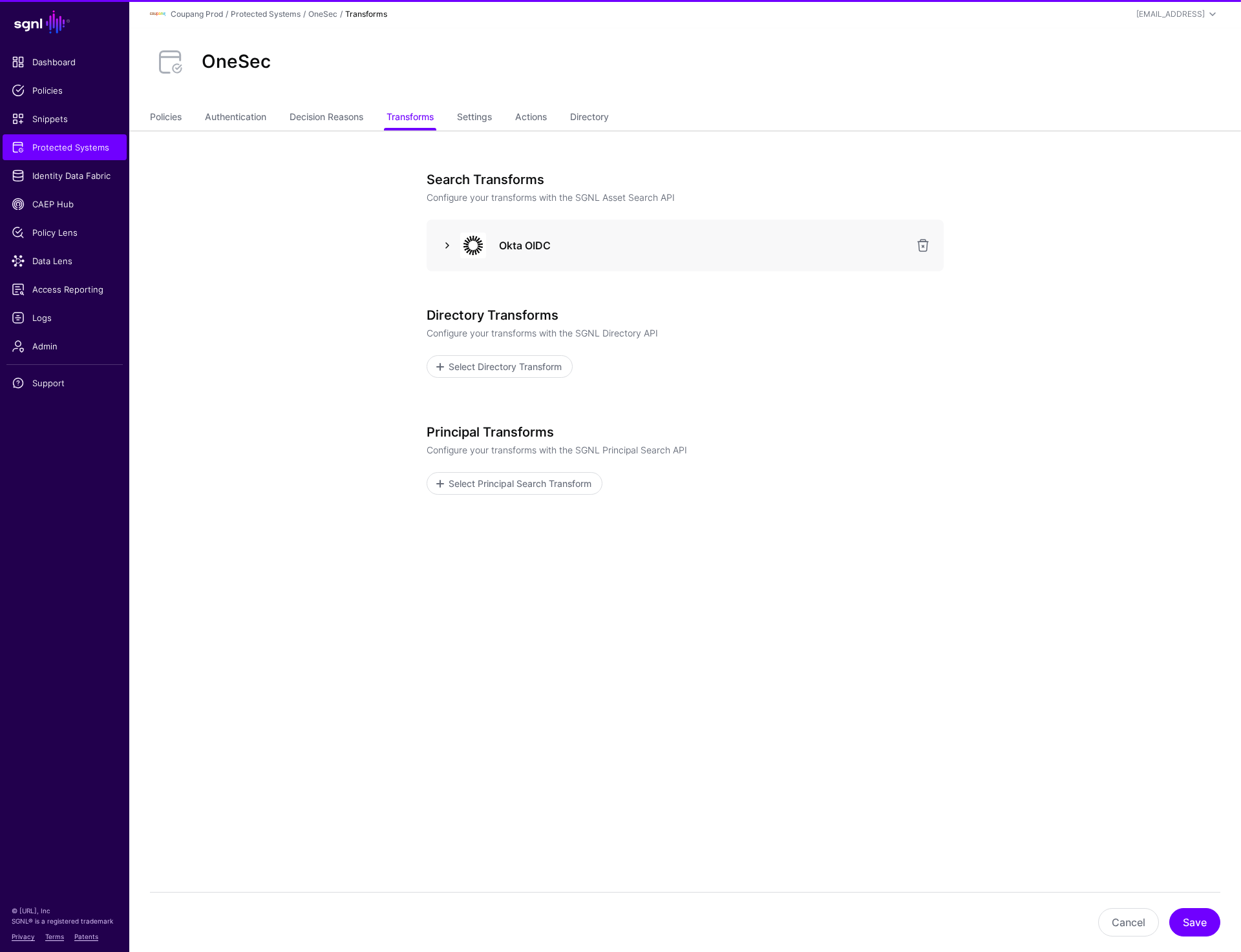
click at [450, 240] on link at bounding box center [448, 246] width 16 height 16
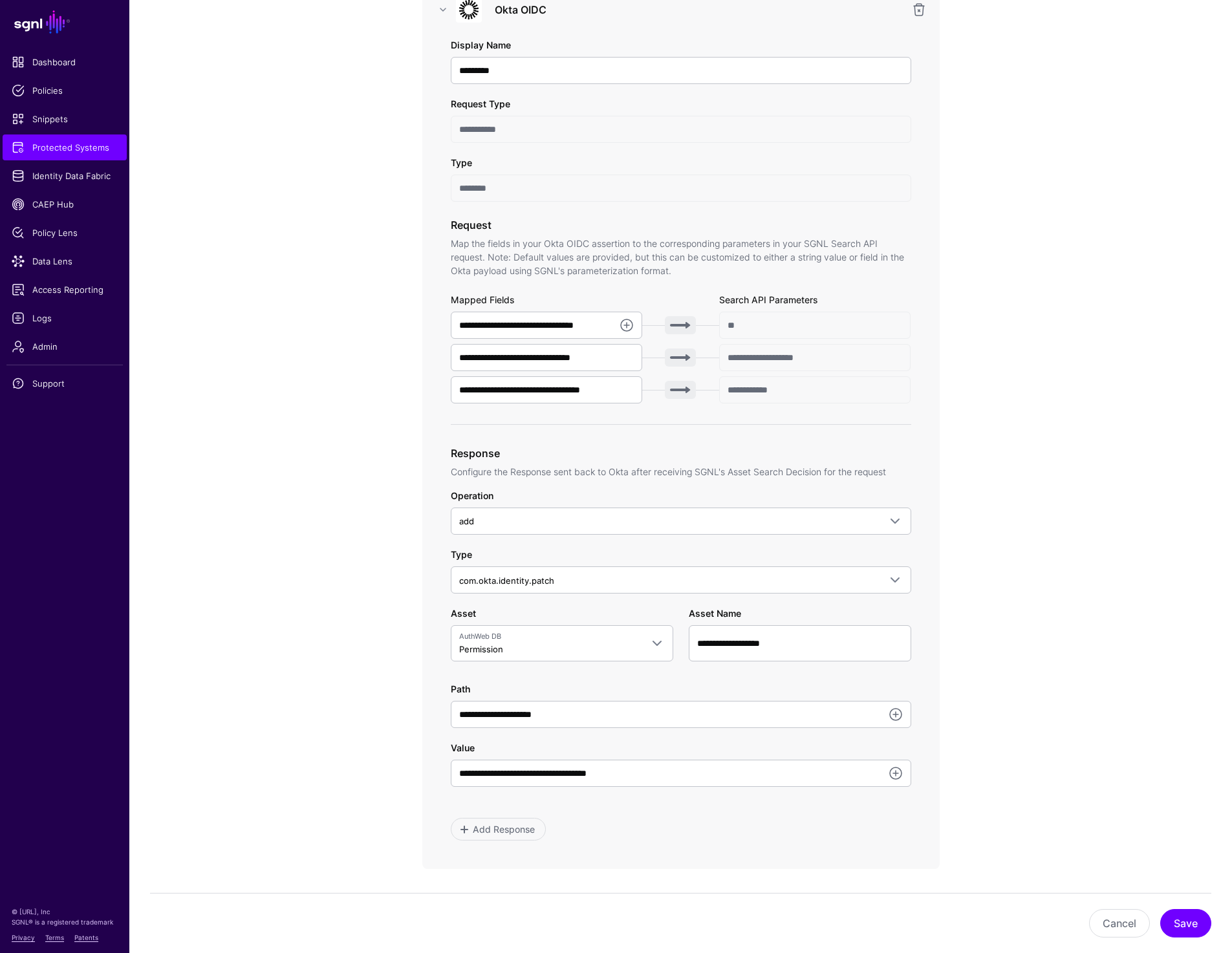
scroll to position [226, 0]
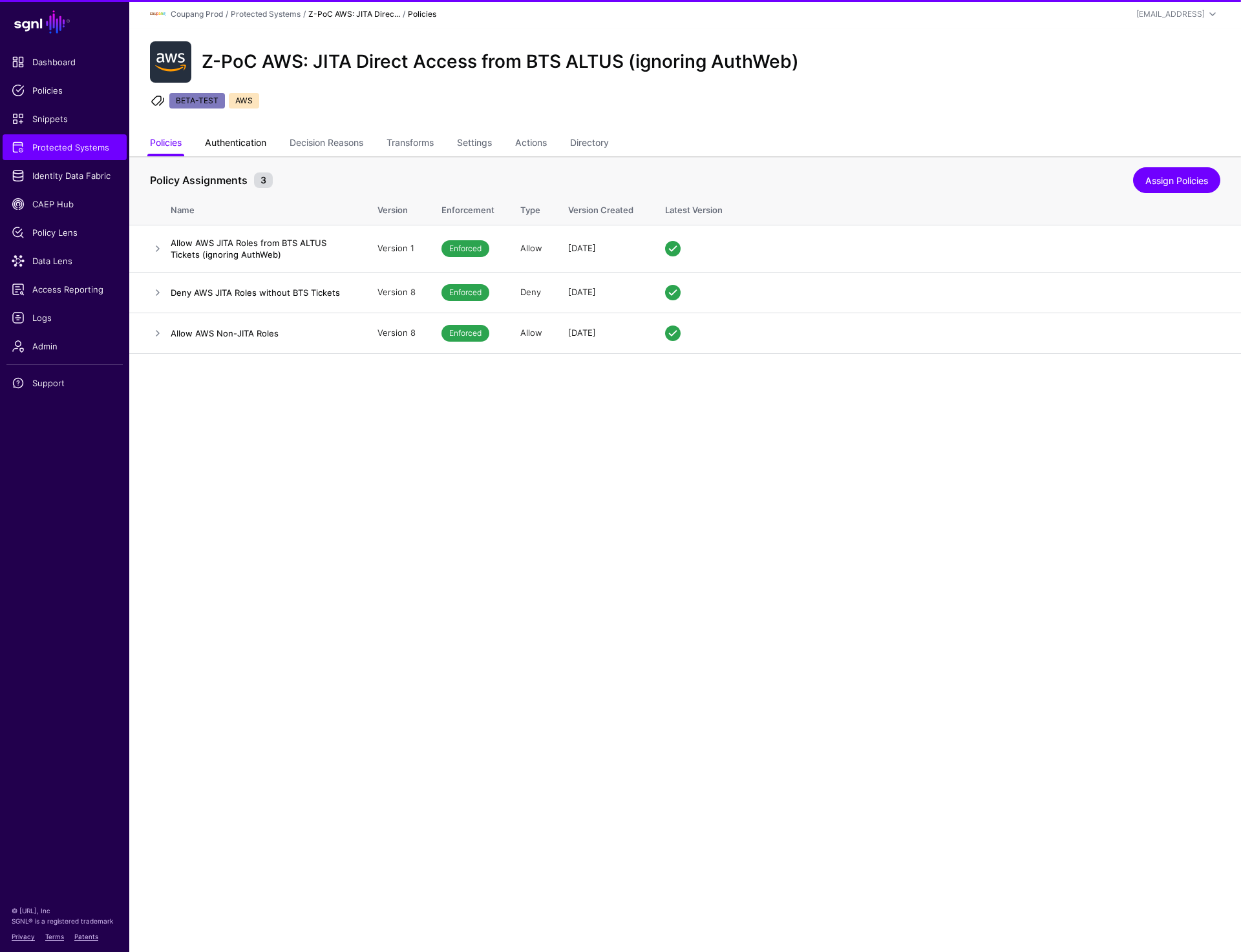
click at [251, 147] on link "Authentication" at bounding box center [235, 143] width 61 height 25
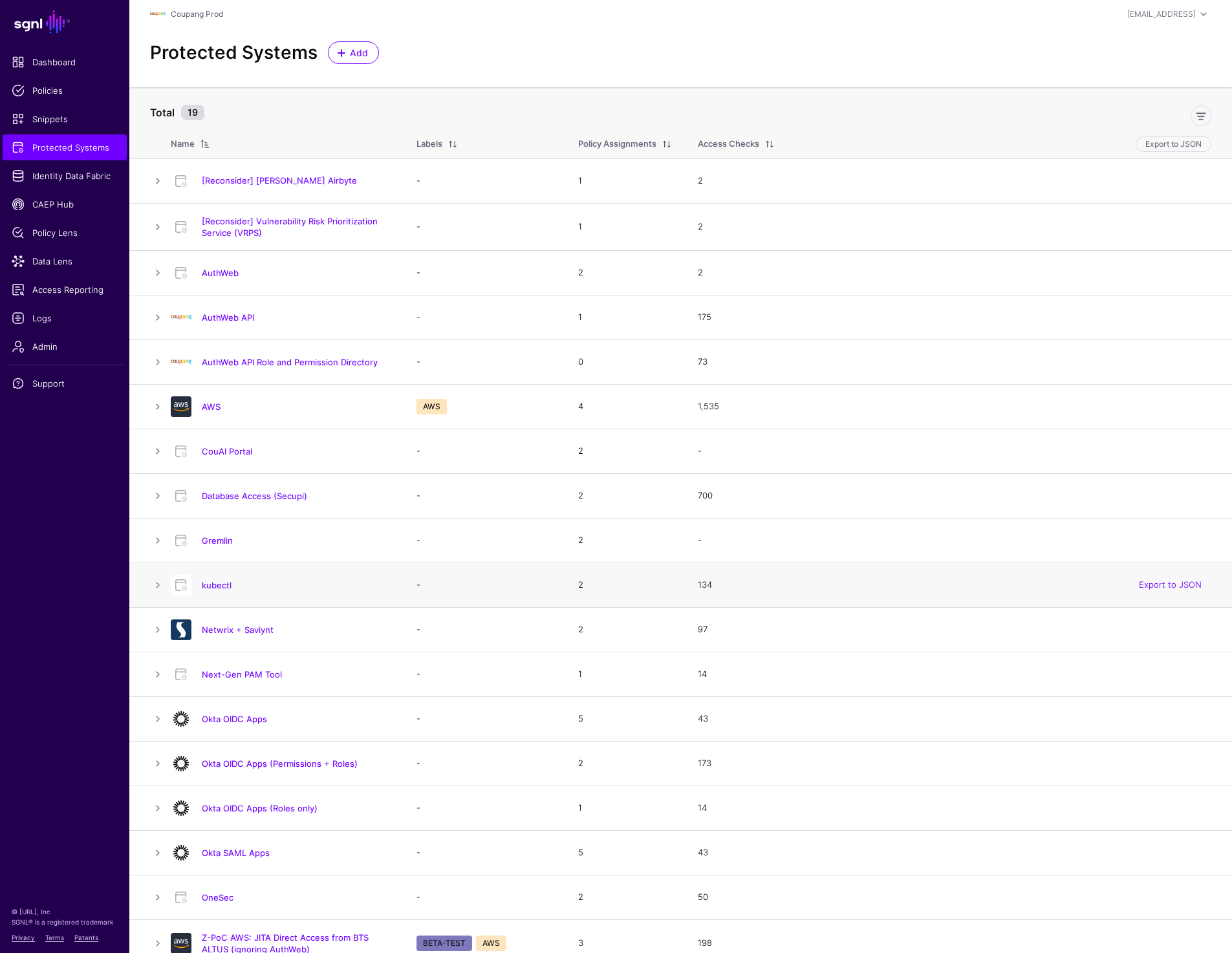
click at [218, 578] on div "kubectl" at bounding box center [280, 585] width 230 height 21
click at [218, 580] on link "kubectl" at bounding box center [217, 585] width 30 height 10
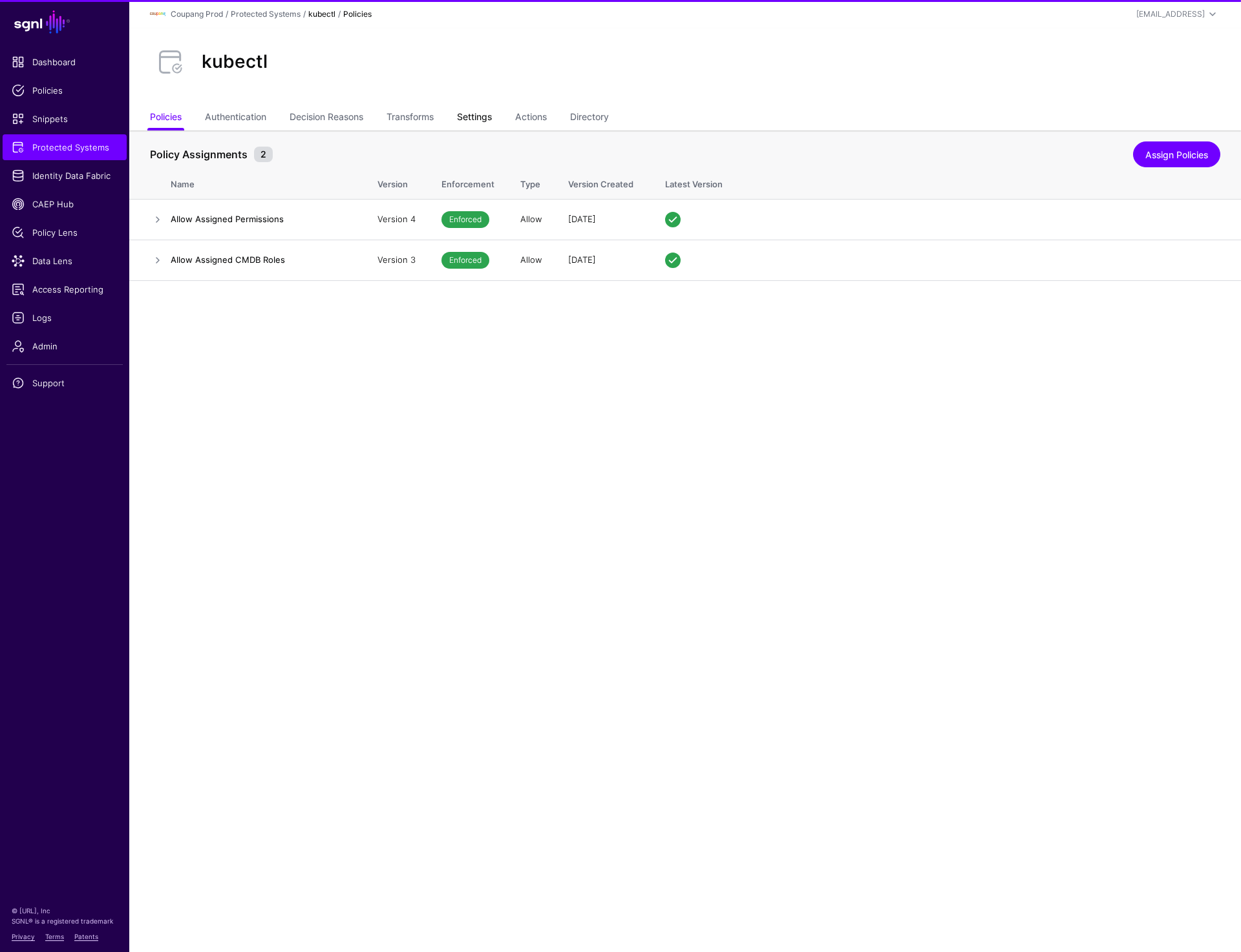
click at [467, 112] on link "Settings" at bounding box center [474, 118] width 35 height 25
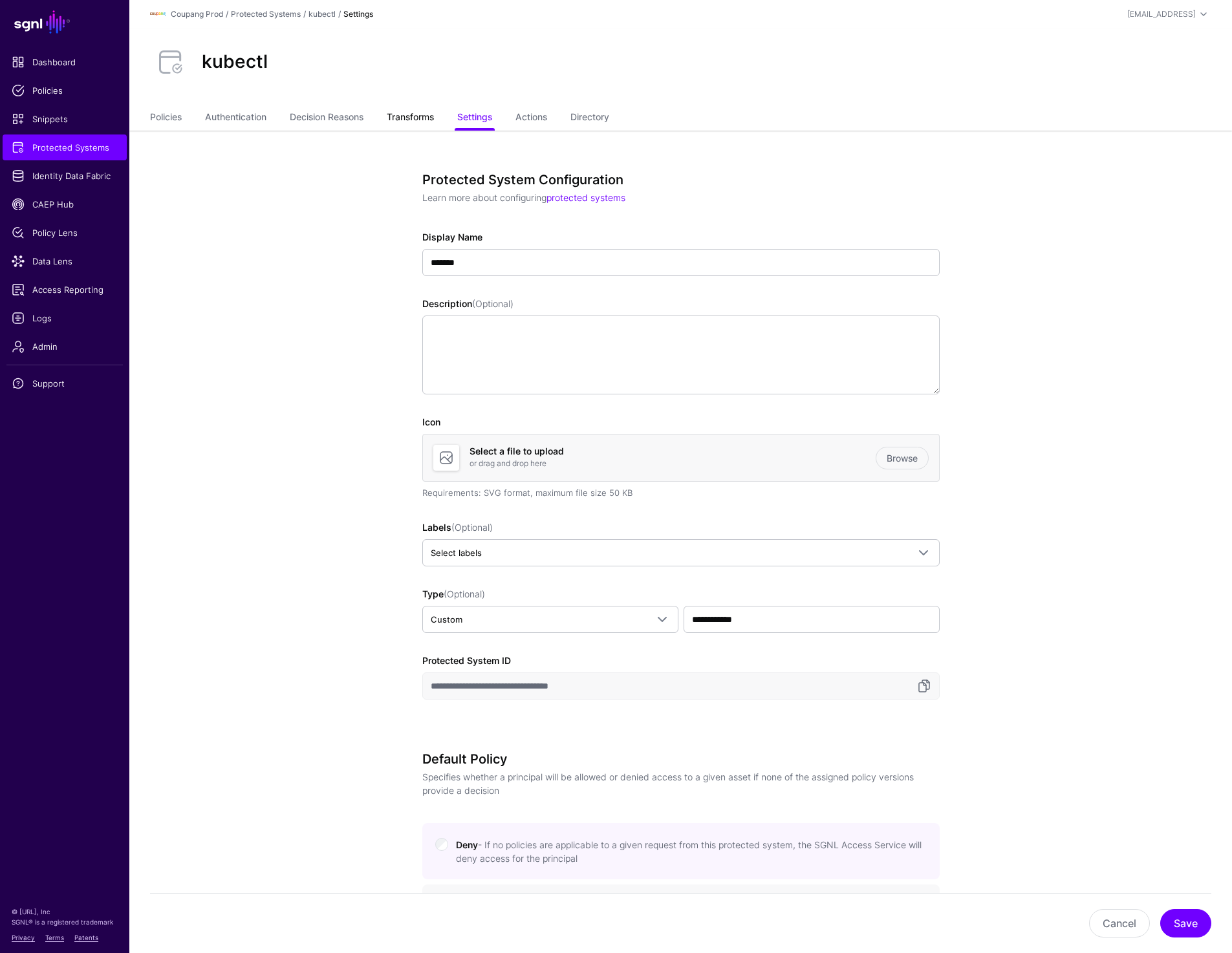
click at [396, 123] on link "Transforms" at bounding box center [410, 118] width 47 height 25
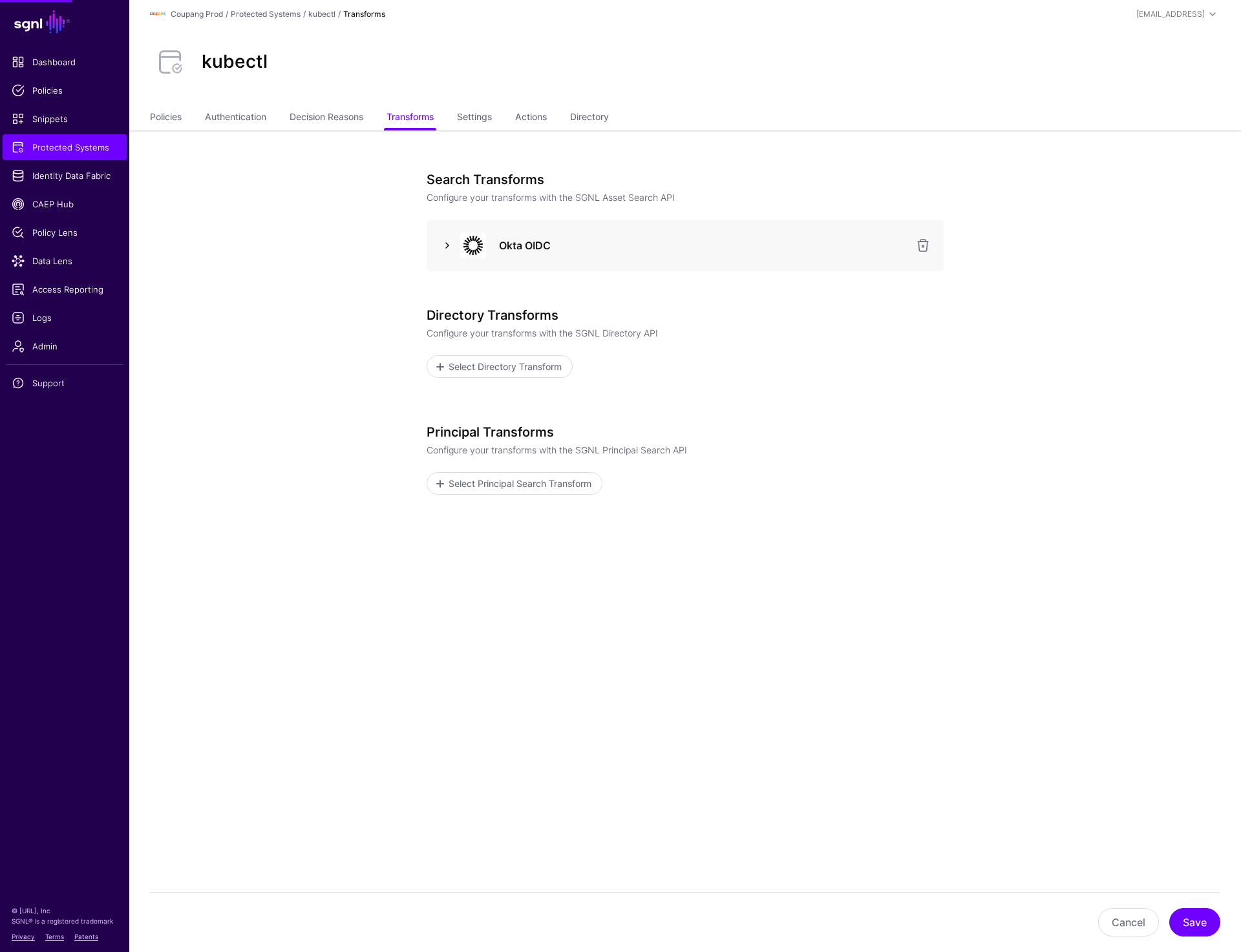
click at [444, 244] on link at bounding box center [448, 246] width 16 height 16
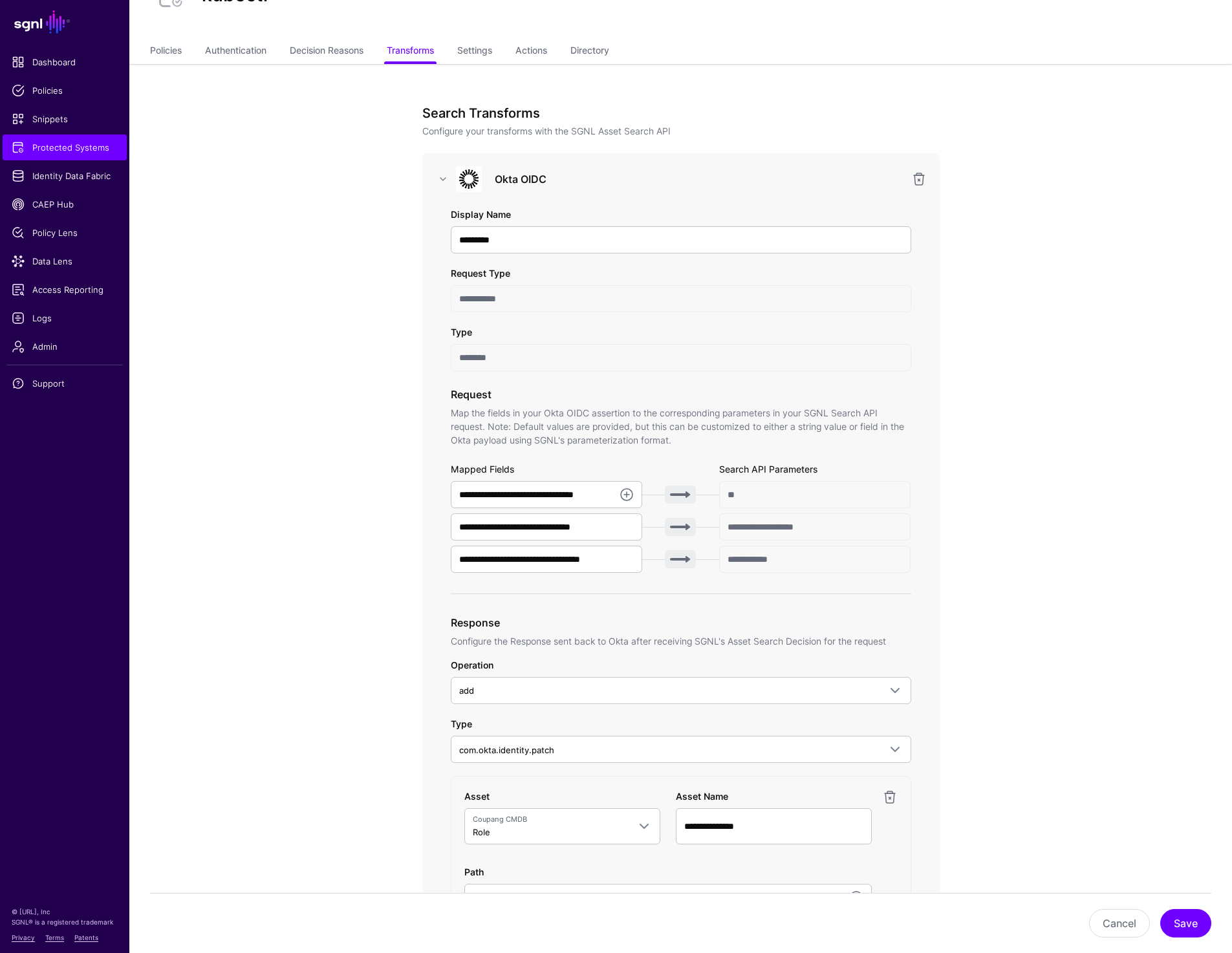
scroll to position [79, 0]
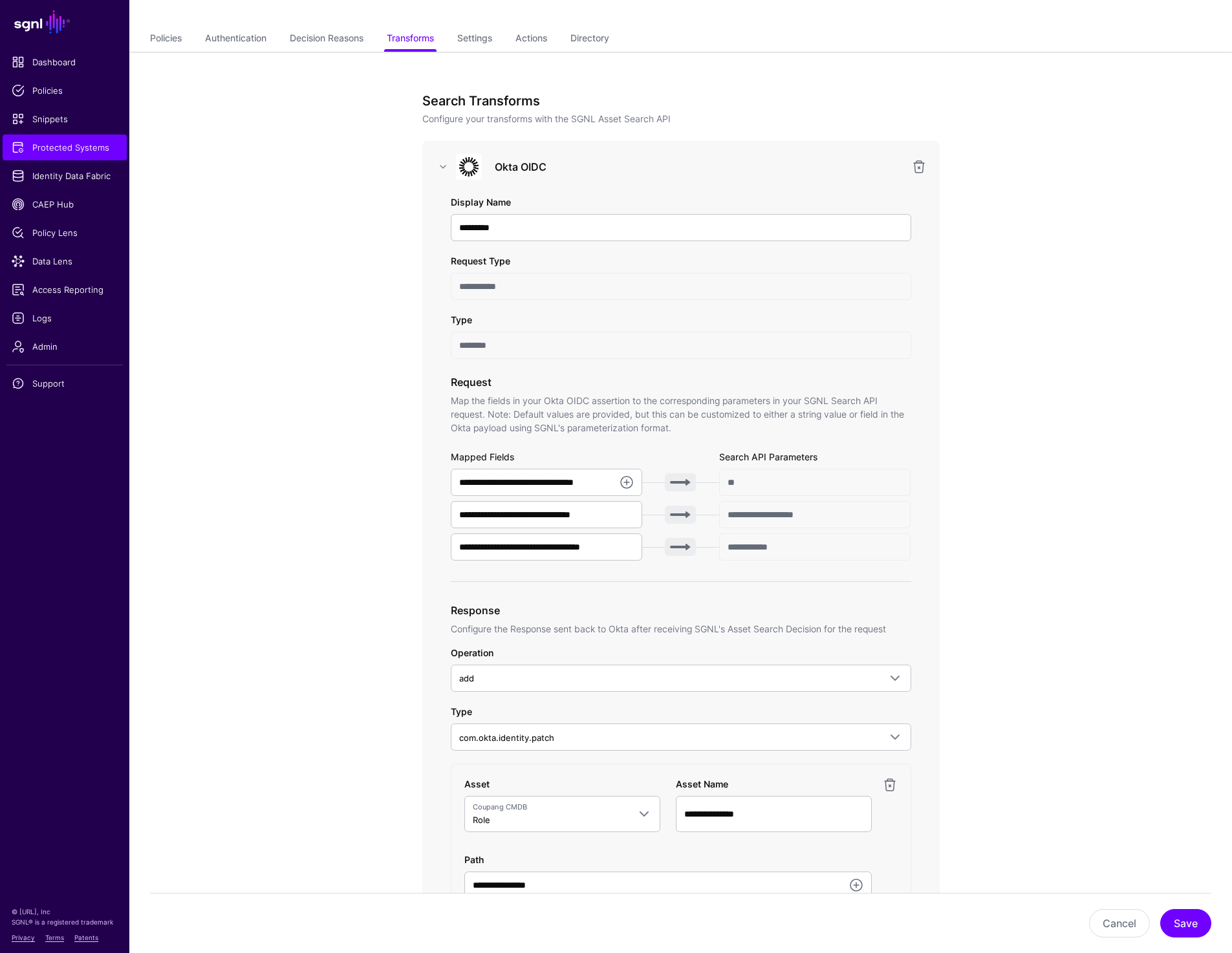
click at [93, 147] on span "Protected Systems" at bounding box center [64, 147] width 106 height 13
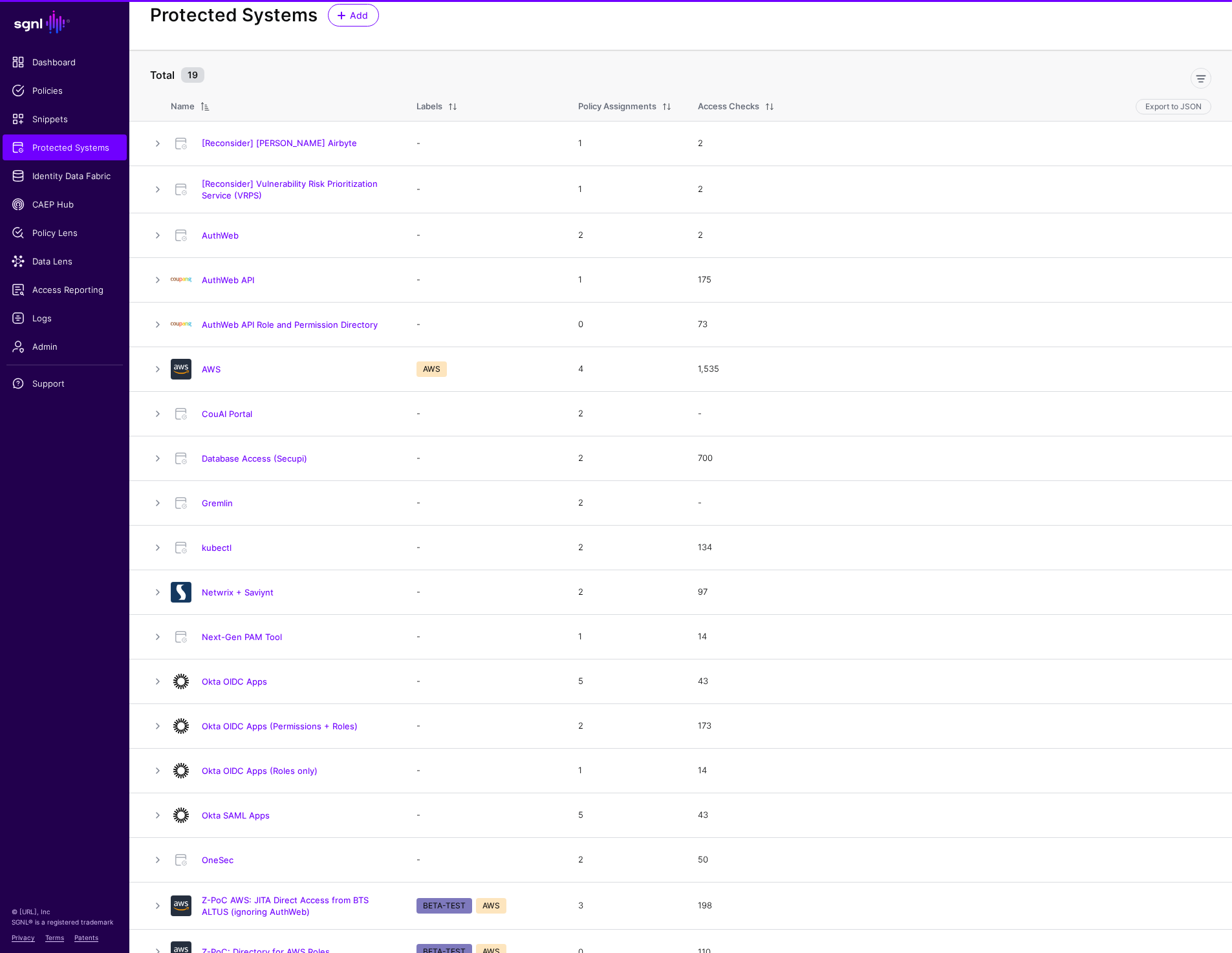
scroll to position [59, 0]
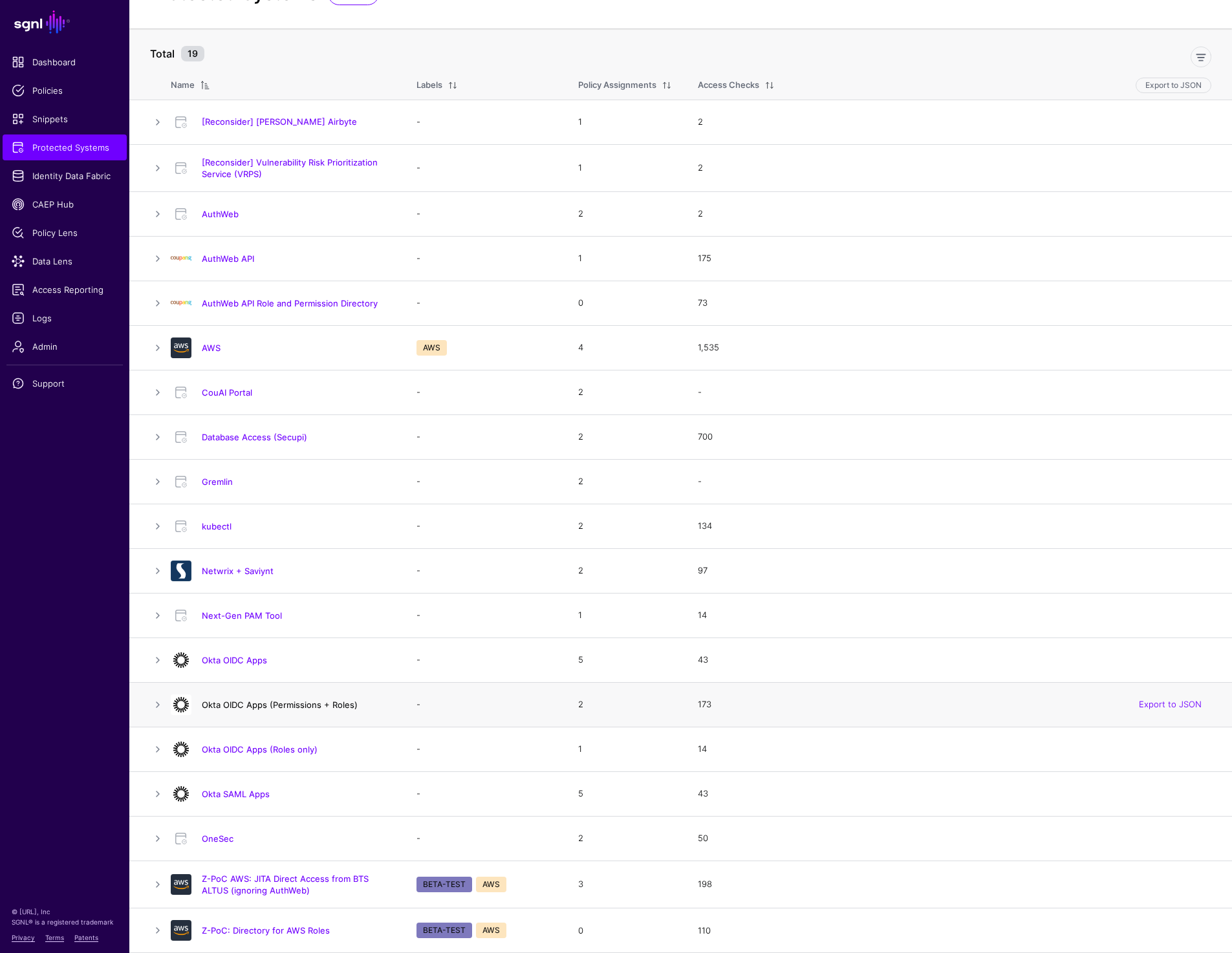
click at [301, 703] on link "Okta OIDC Apps (Permissions + Roles)" at bounding box center [280, 705] width 156 height 10
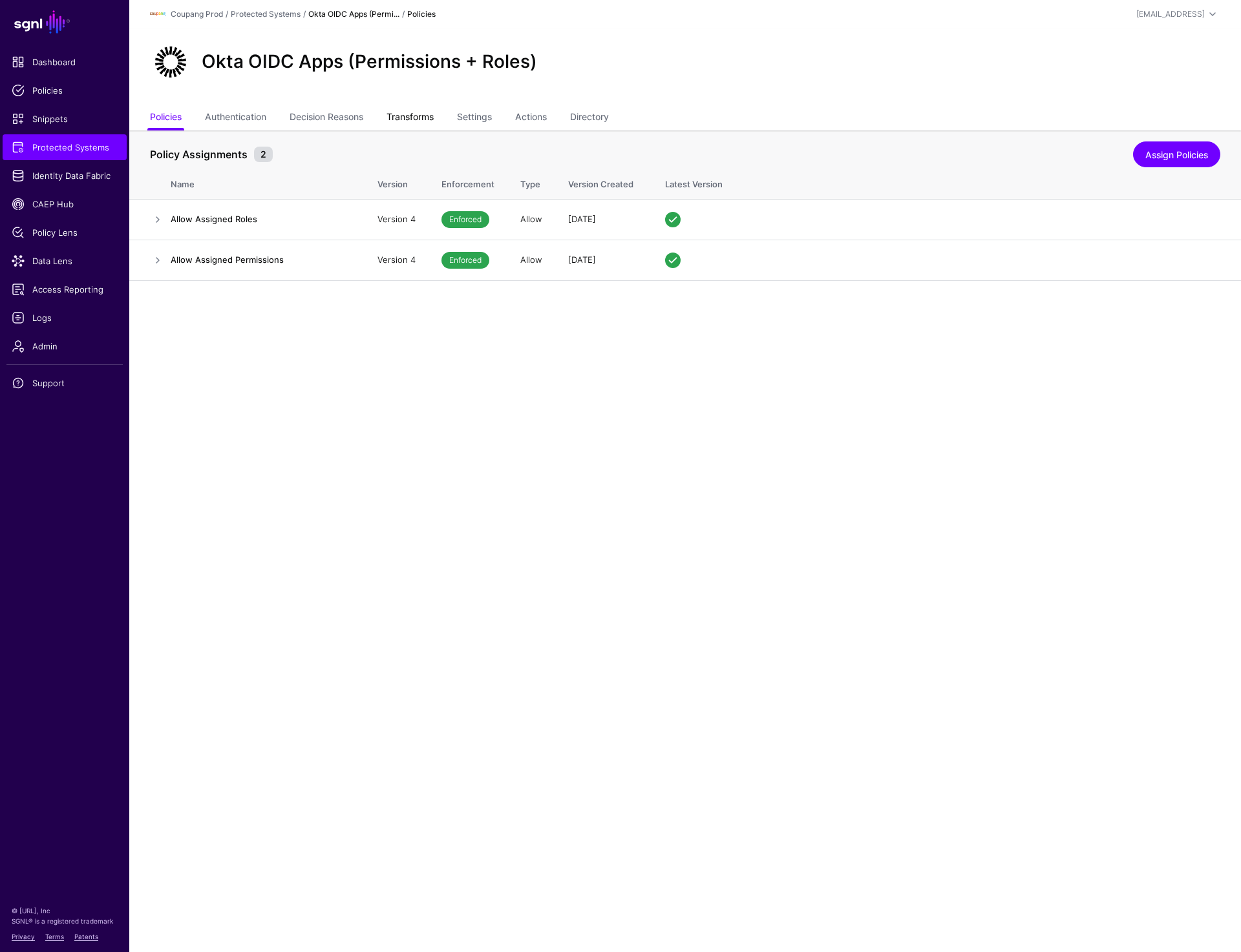
click at [412, 115] on link "Transforms" at bounding box center [410, 118] width 47 height 25
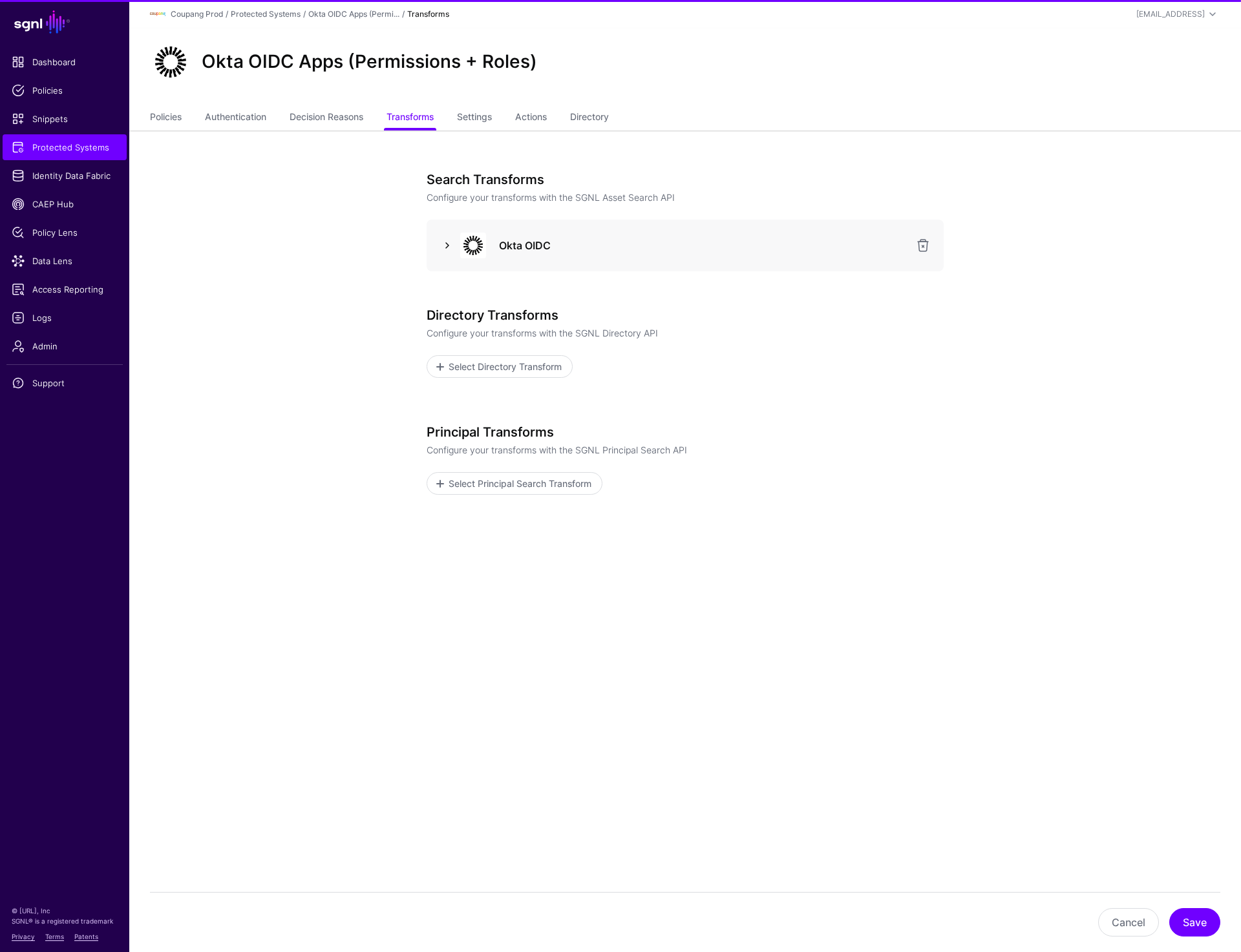
click at [444, 246] on link at bounding box center [448, 246] width 16 height 16
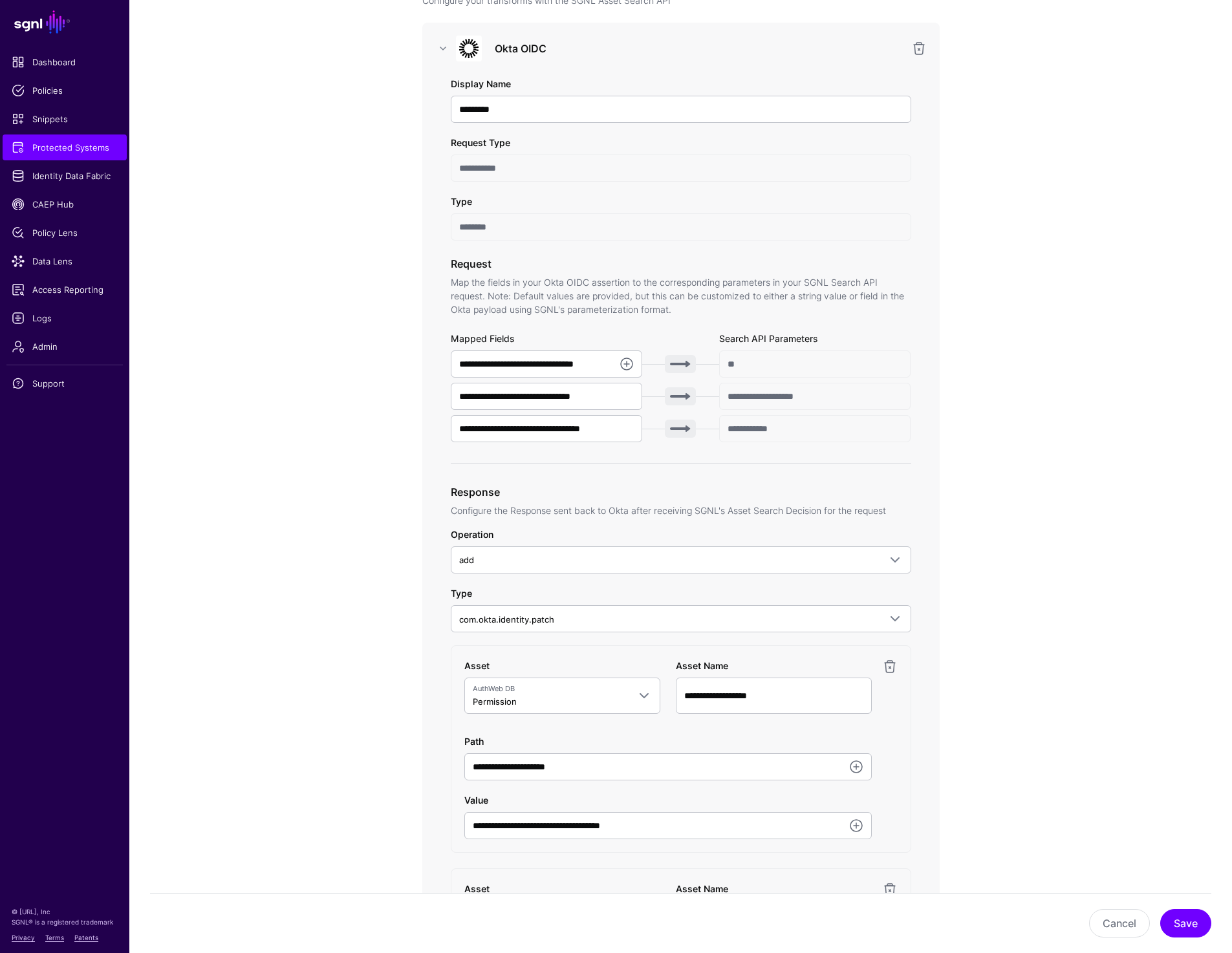
scroll to position [201, 0]
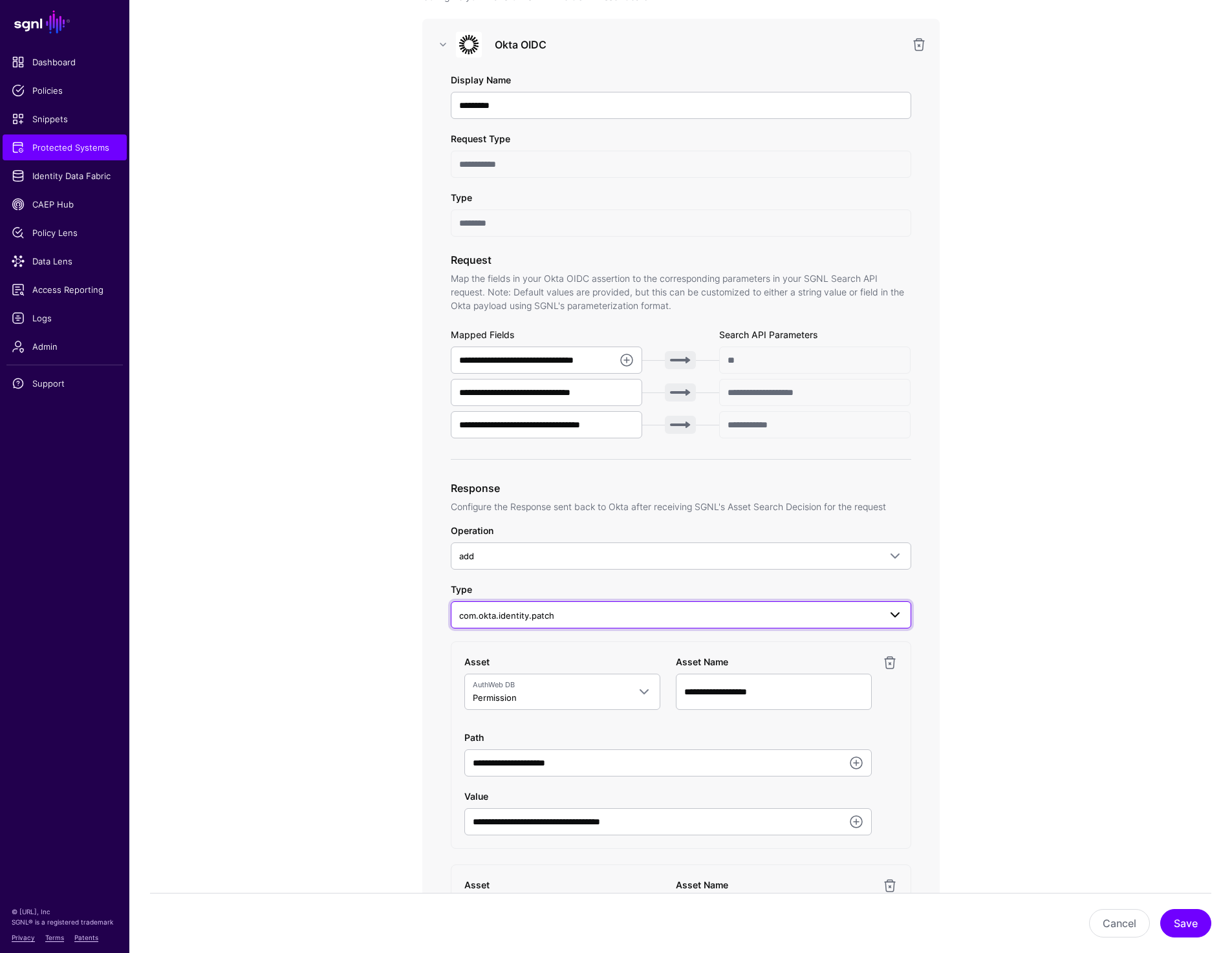
click at [605, 610] on span "com.okta.identity.patch" at bounding box center [668, 616] width 420 height 14
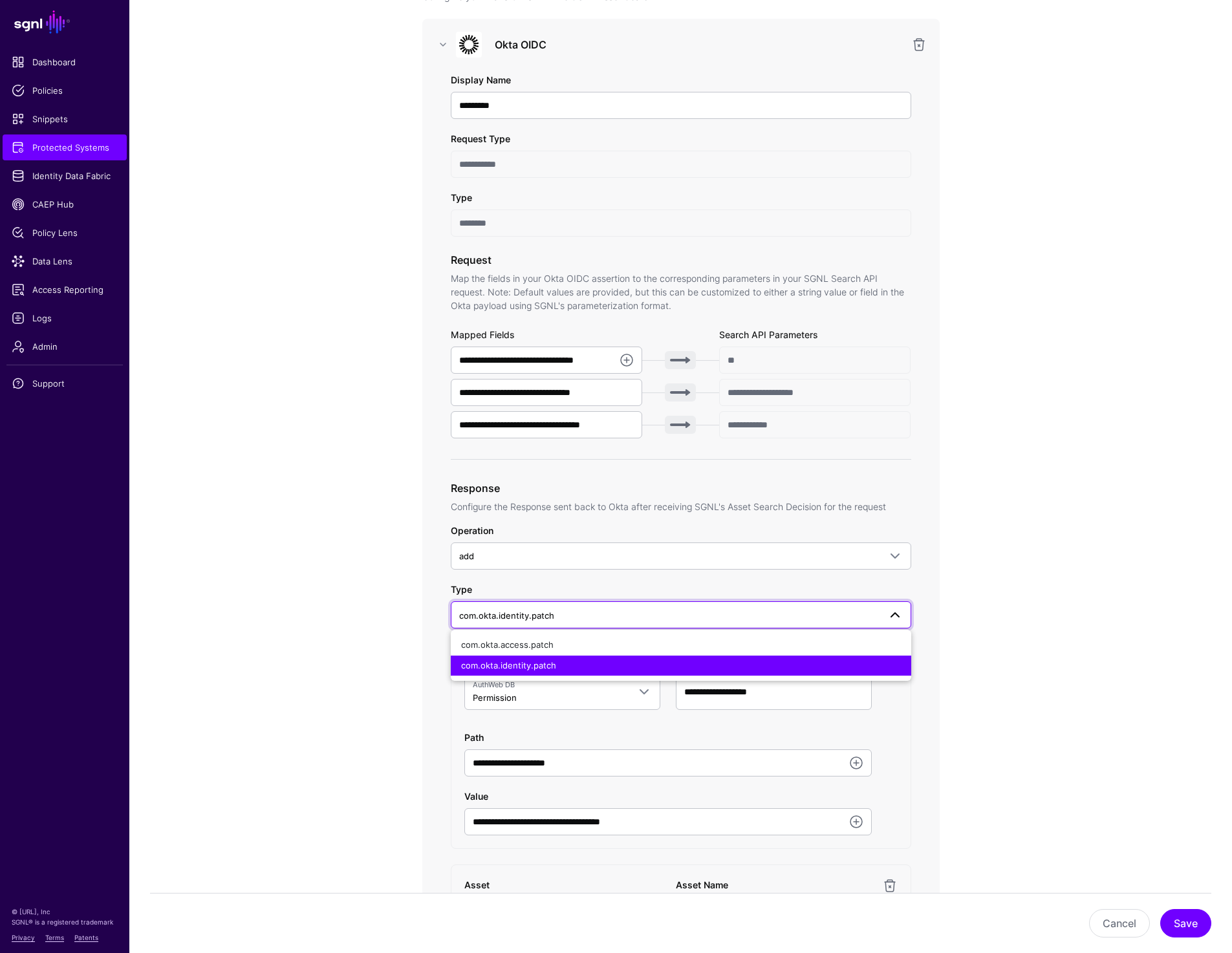
click at [976, 553] on div "**********" at bounding box center [680, 749] width 600 height 1640
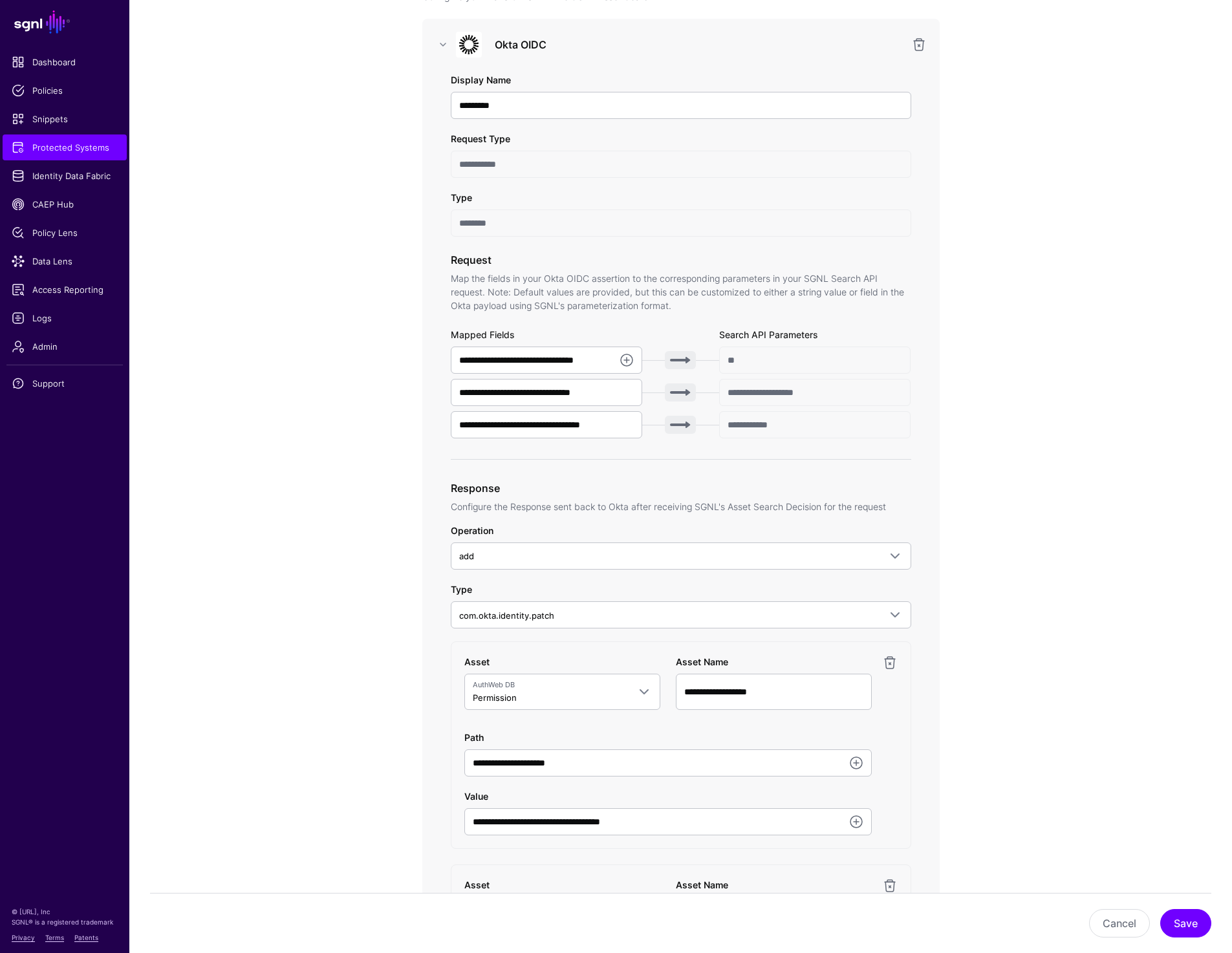
click at [995, 526] on app-integrations-item-transforms "**********" at bounding box center [680, 749] width 1102 height 1640
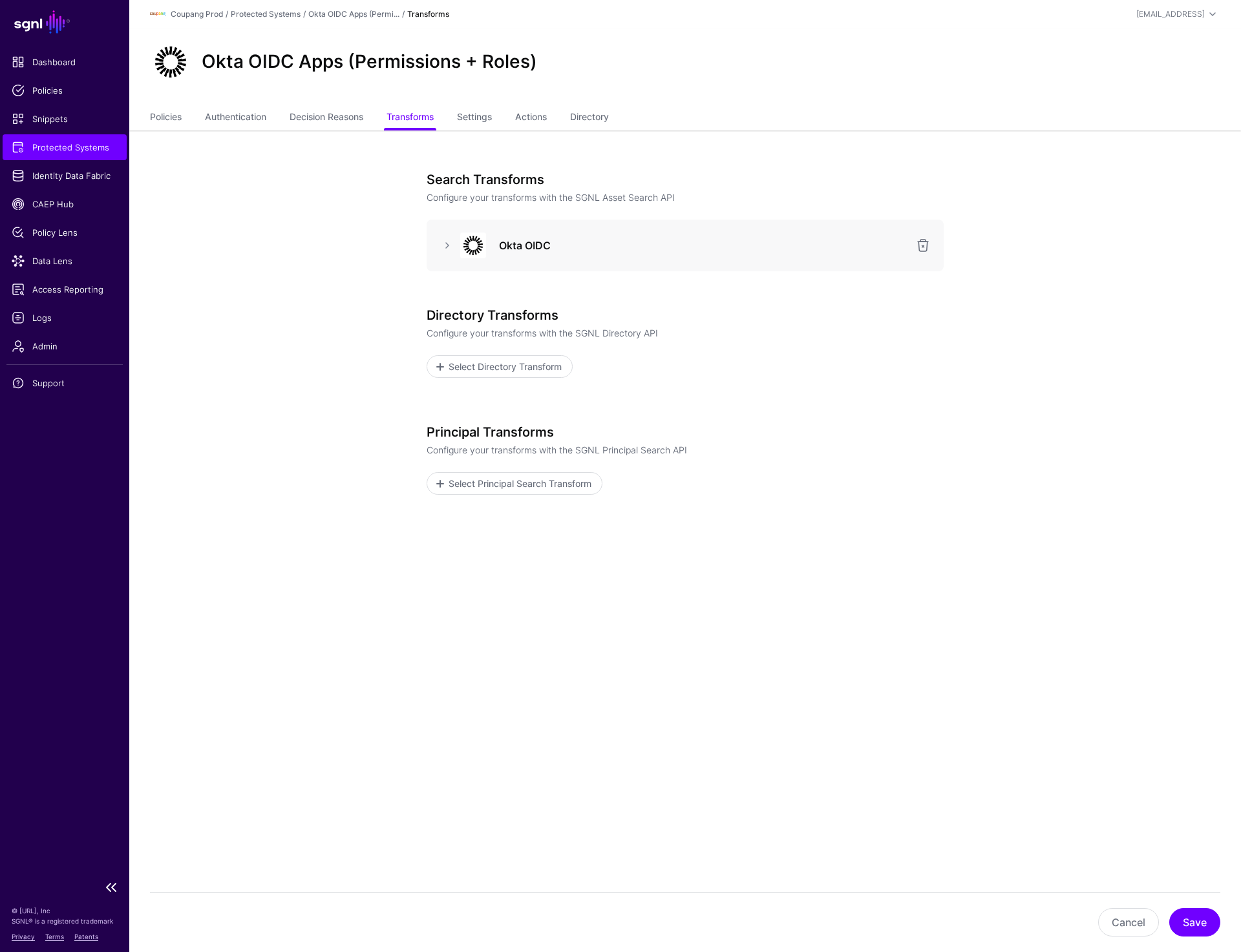
click at [66, 141] on span "Protected Systems" at bounding box center [64, 147] width 106 height 13
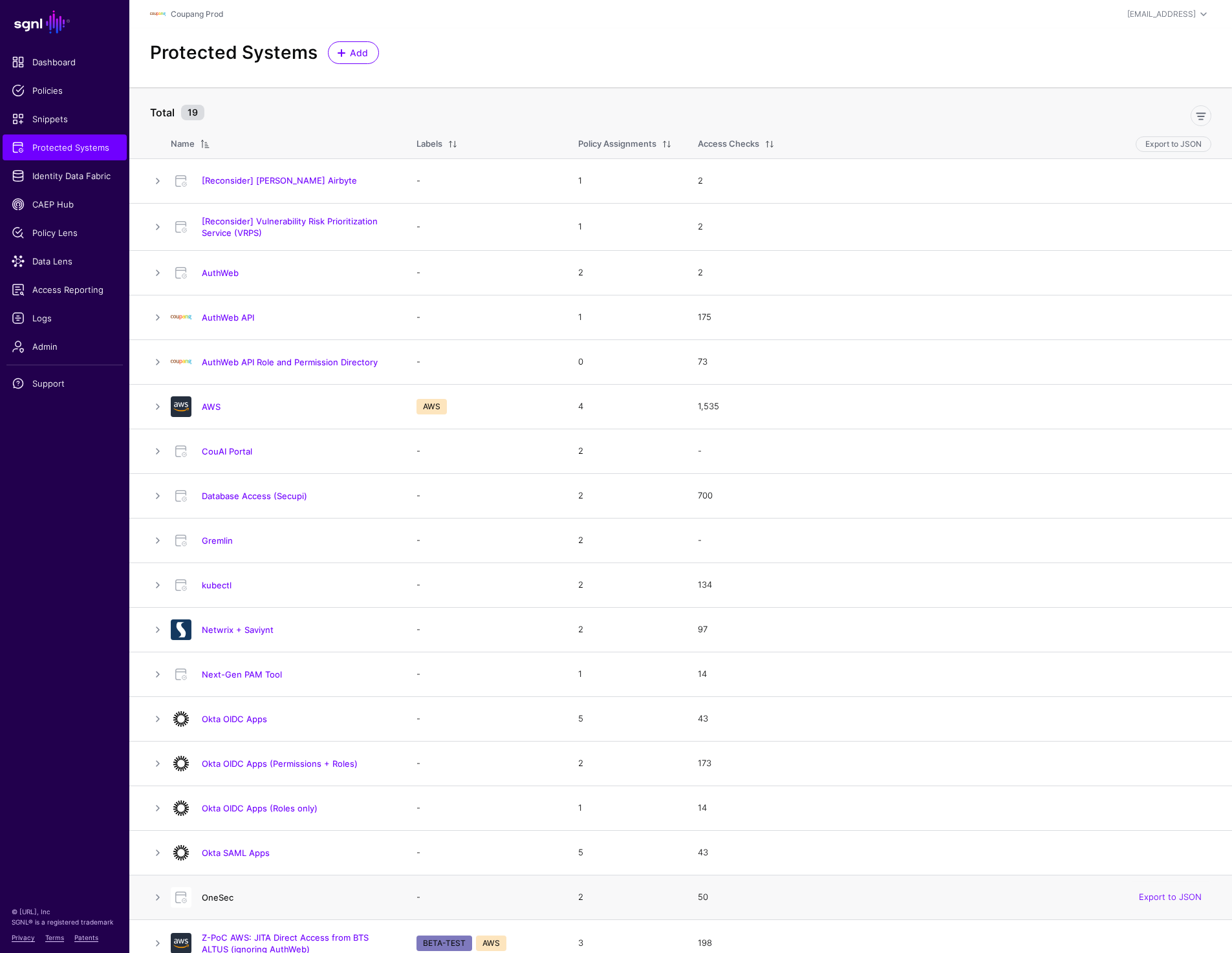
click at [216, 895] on link "OneSec" at bounding box center [218, 898] width 32 height 10
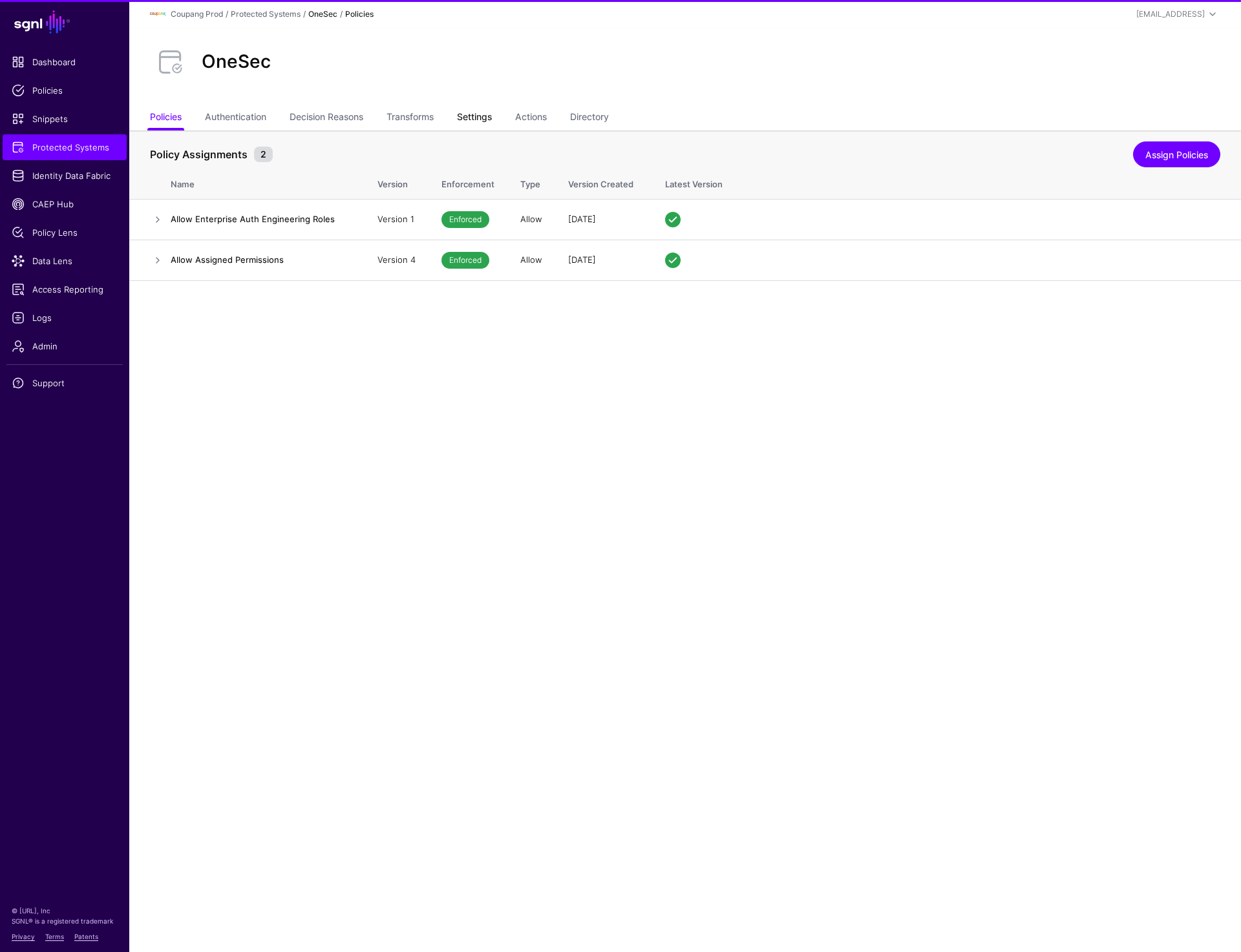
click at [475, 121] on link "Settings" at bounding box center [474, 118] width 35 height 25
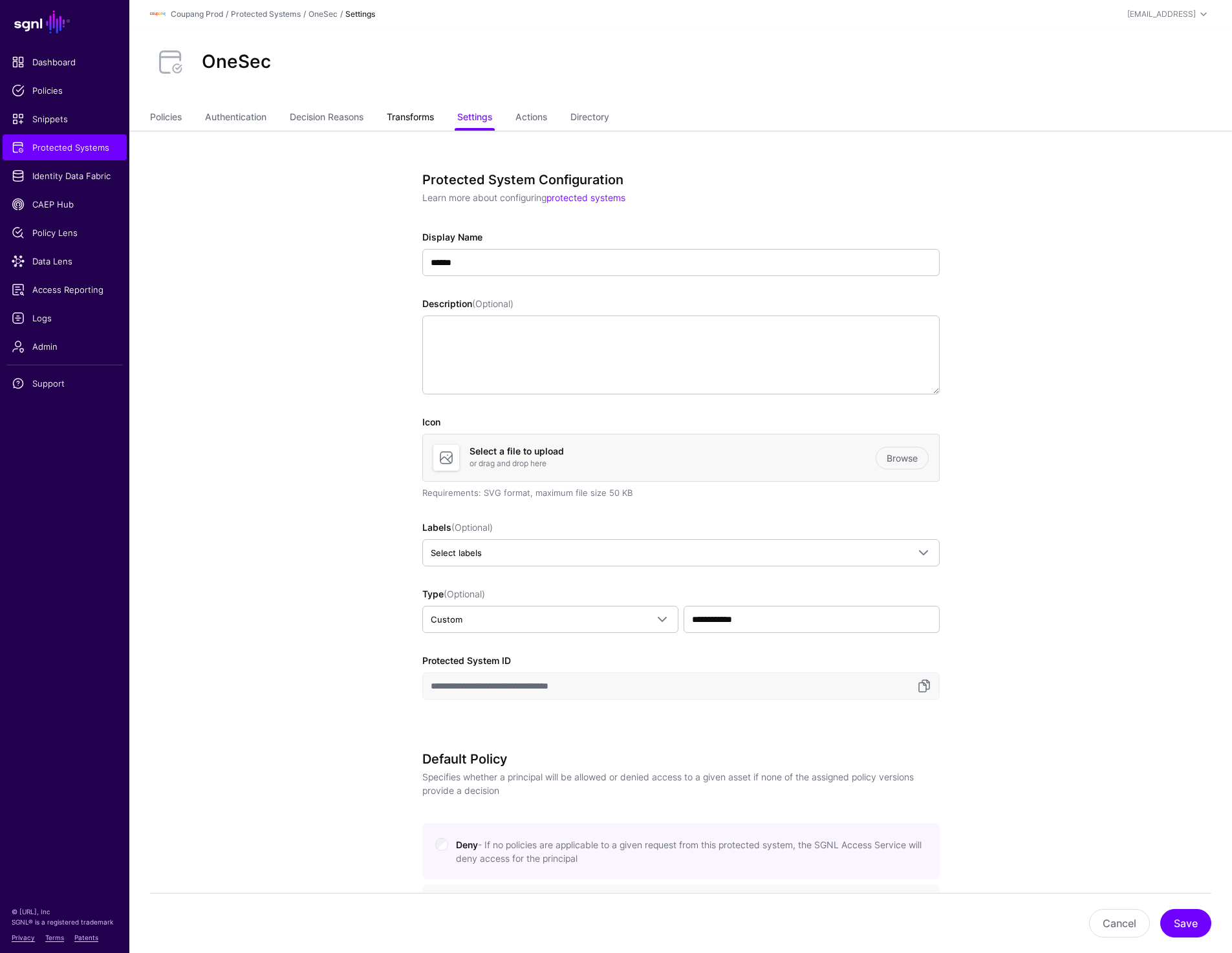
click at [414, 121] on link "Transforms" at bounding box center [410, 118] width 47 height 25
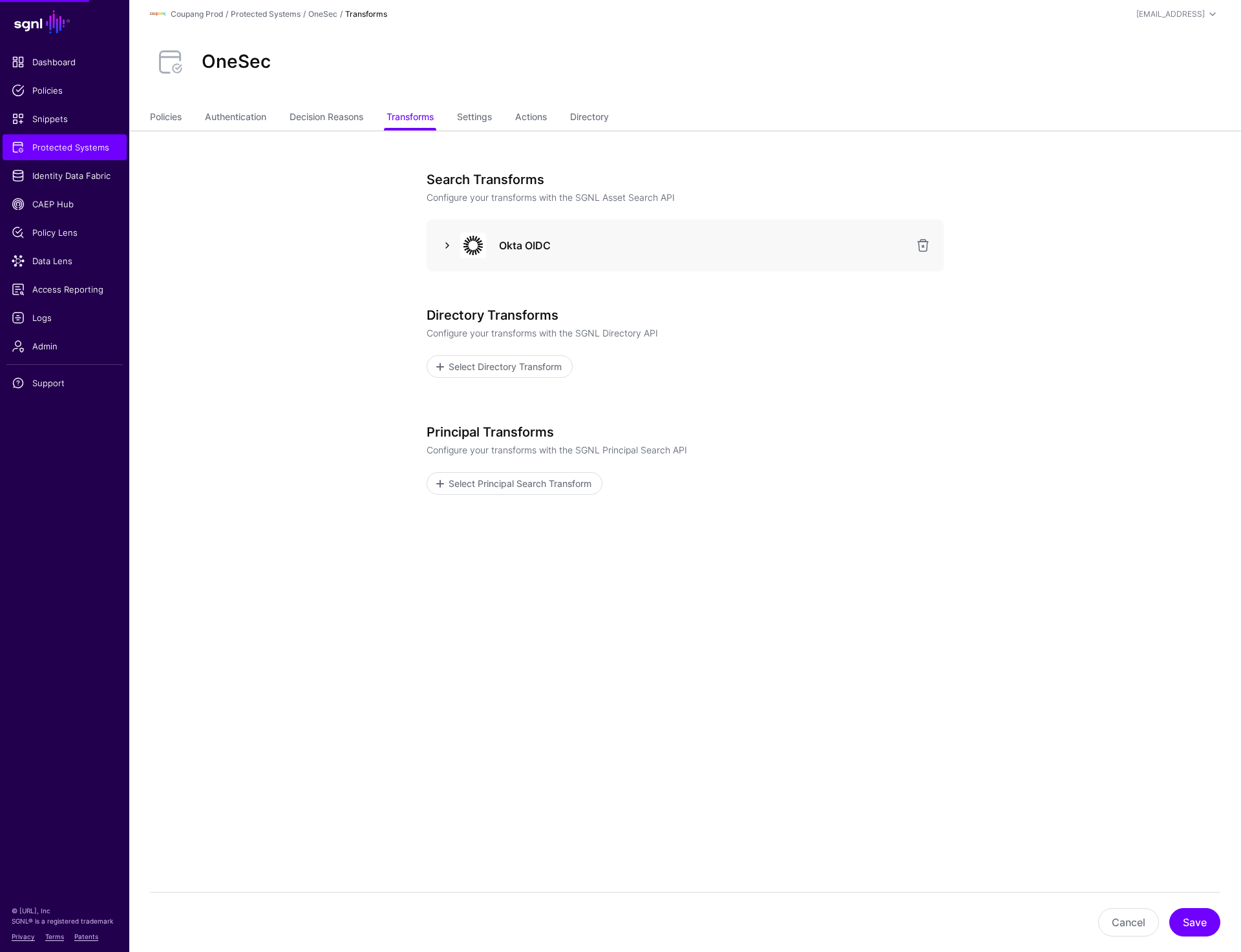
click at [448, 243] on link at bounding box center [448, 246] width 16 height 16
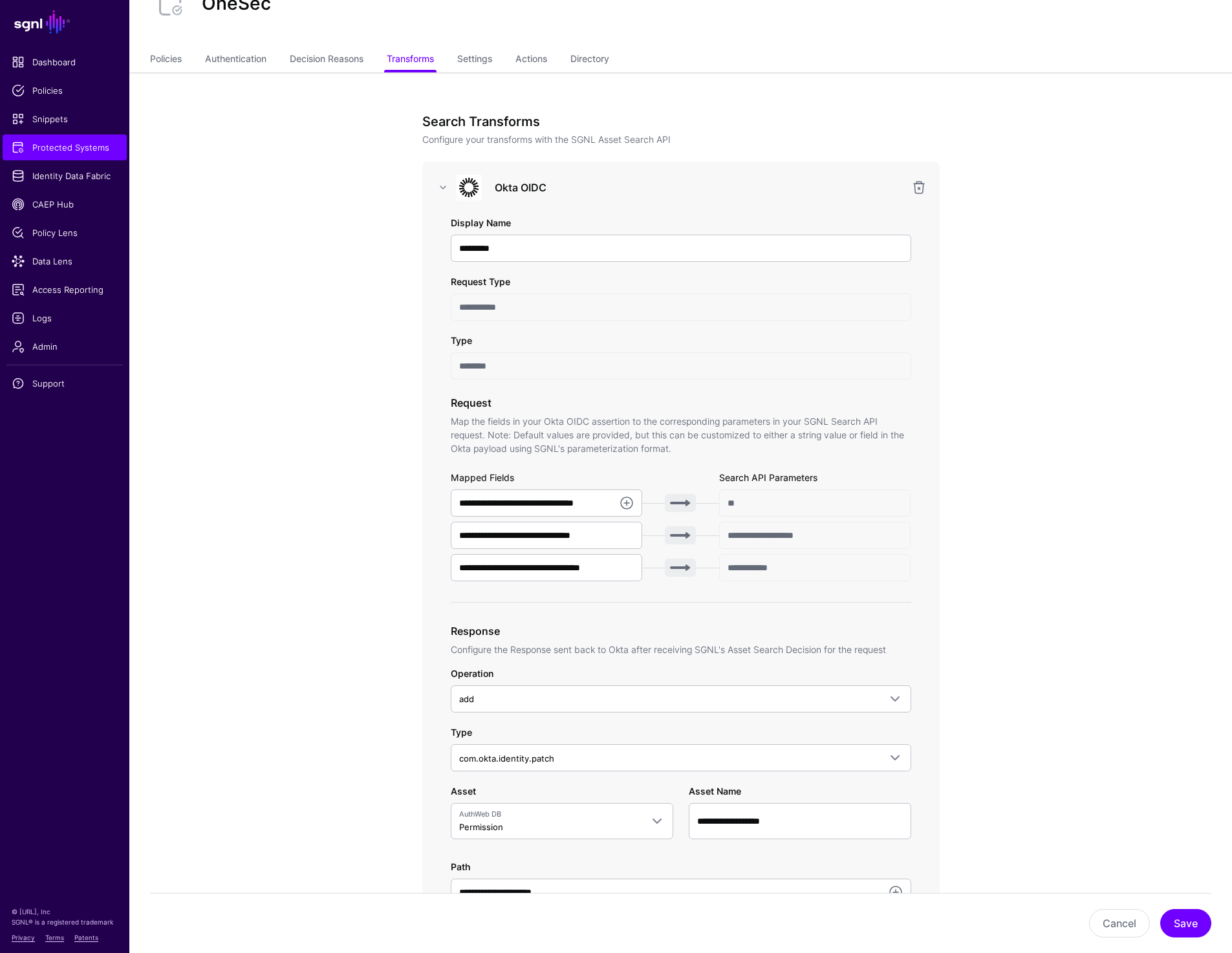
scroll to position [59, 0]
click at [213, 536] on app-integrations-item-transforms "**********" at bounding box center [680, 767] width 1102 height 1390
